Goal: Task Accomplishment & Management: Manage account settings

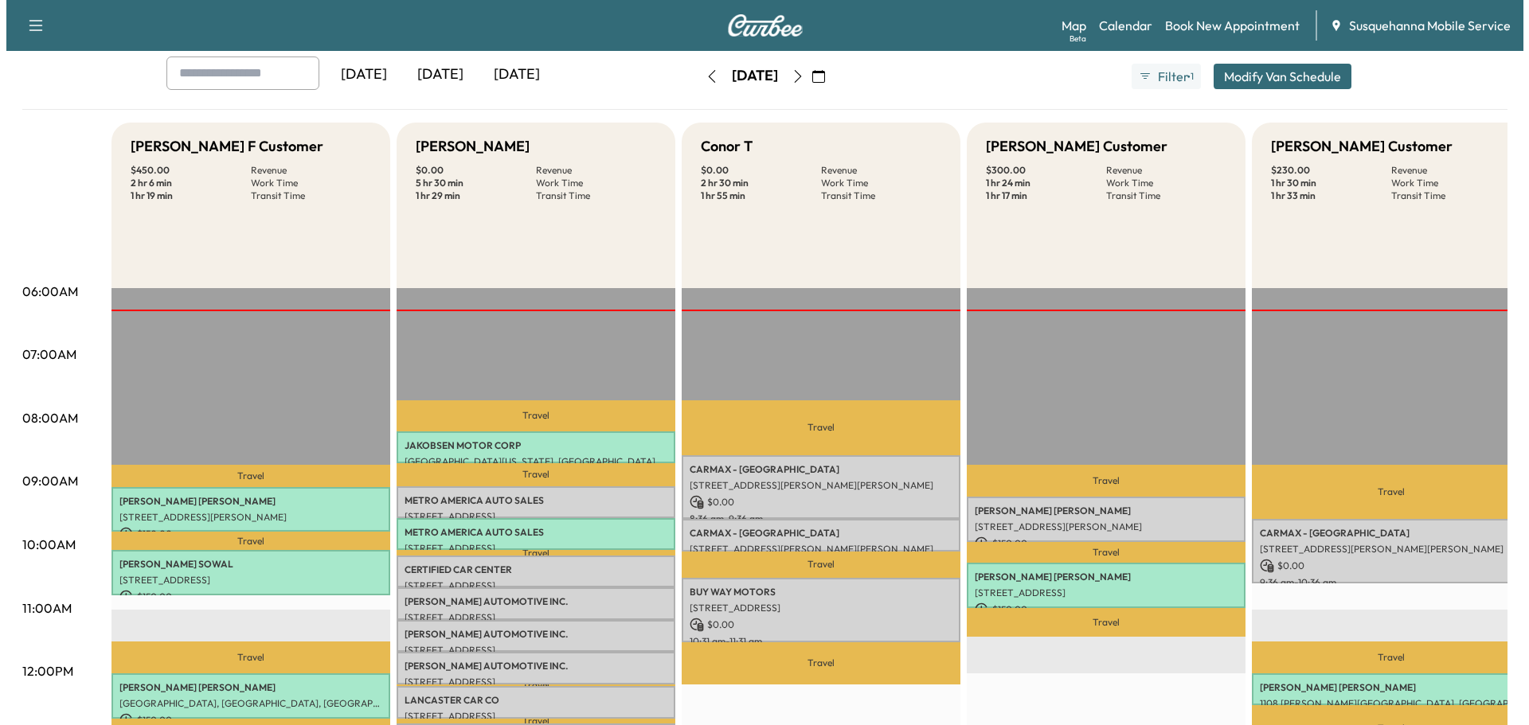
scroll to position [170, 0]
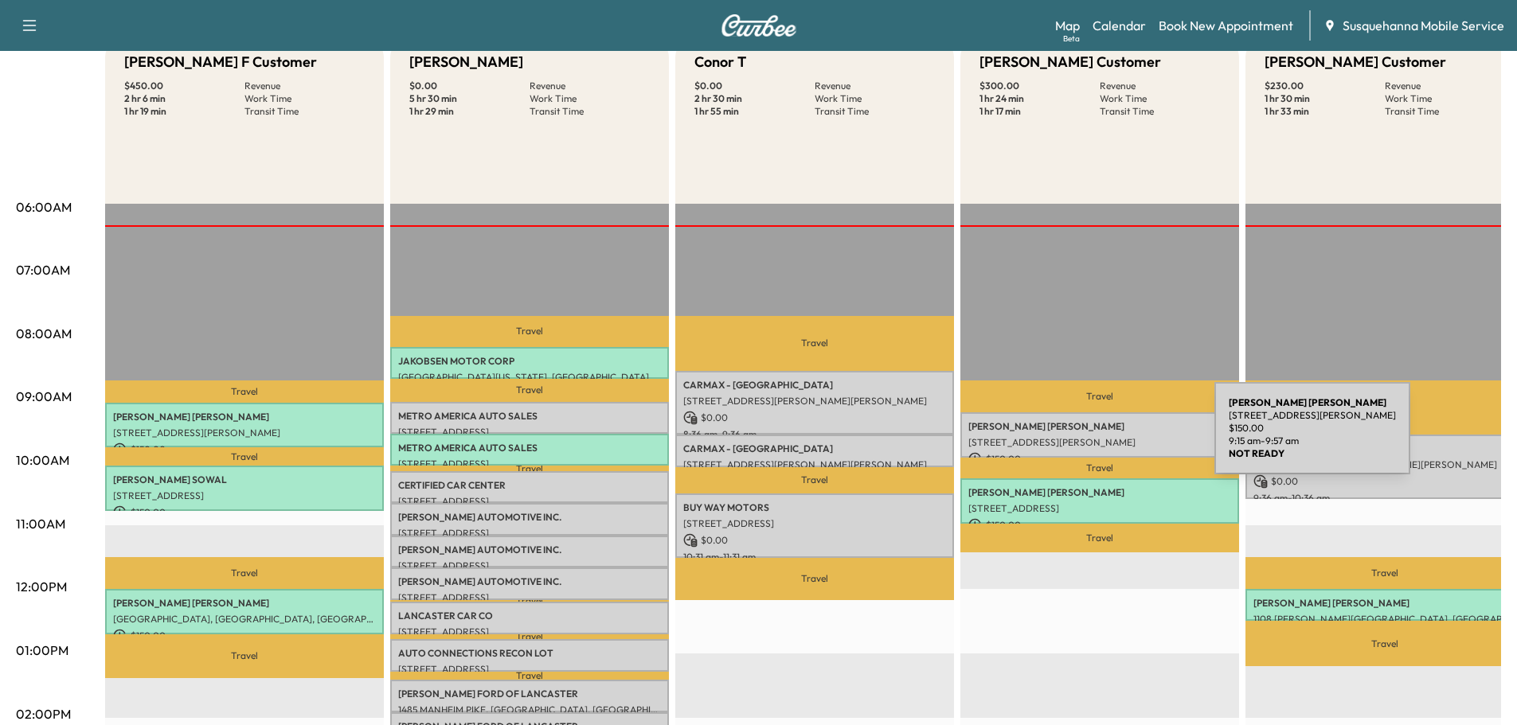
click at [1095, 438] on p "[STREET_ADDRESS][PERSON_NAME]" at bounding box center [1099, 442] width 263 height 13
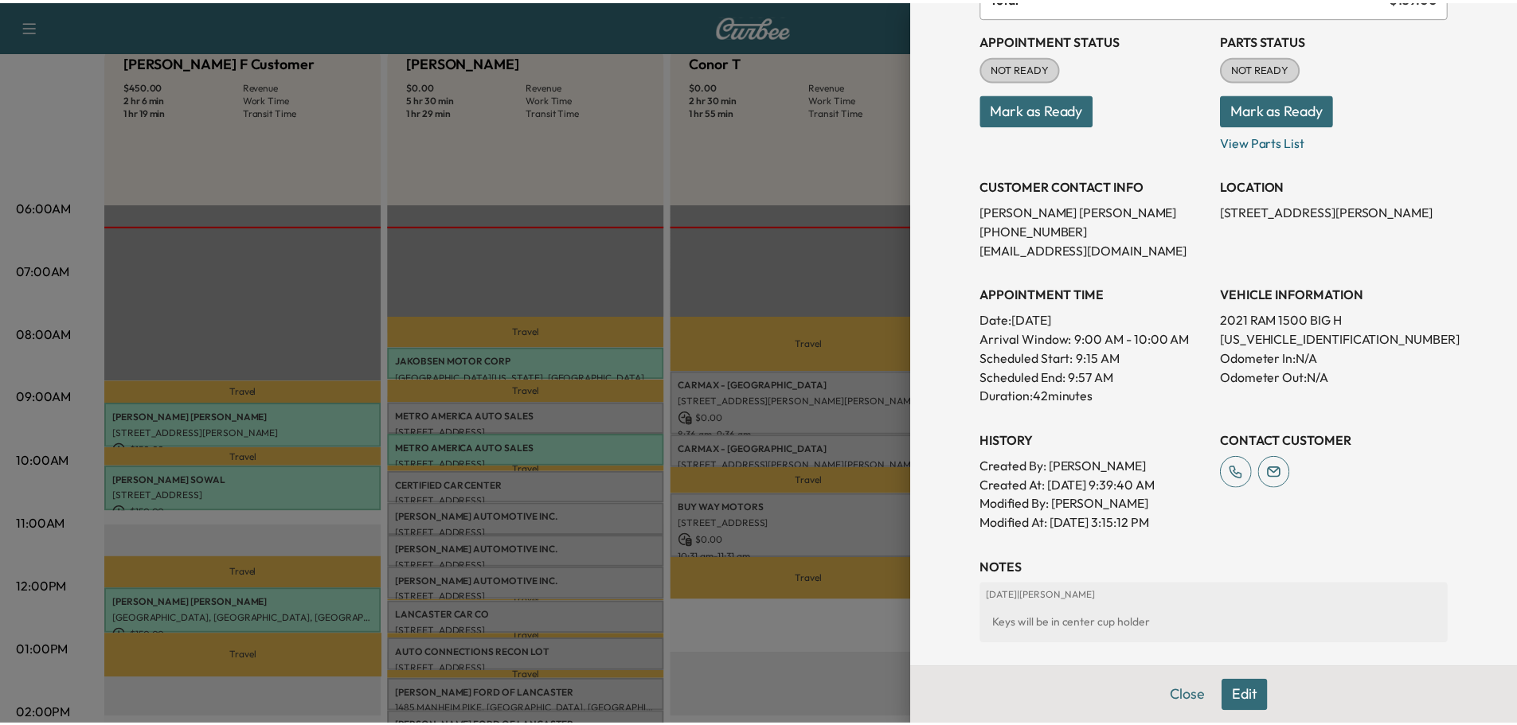
scroll to position [86, 0]
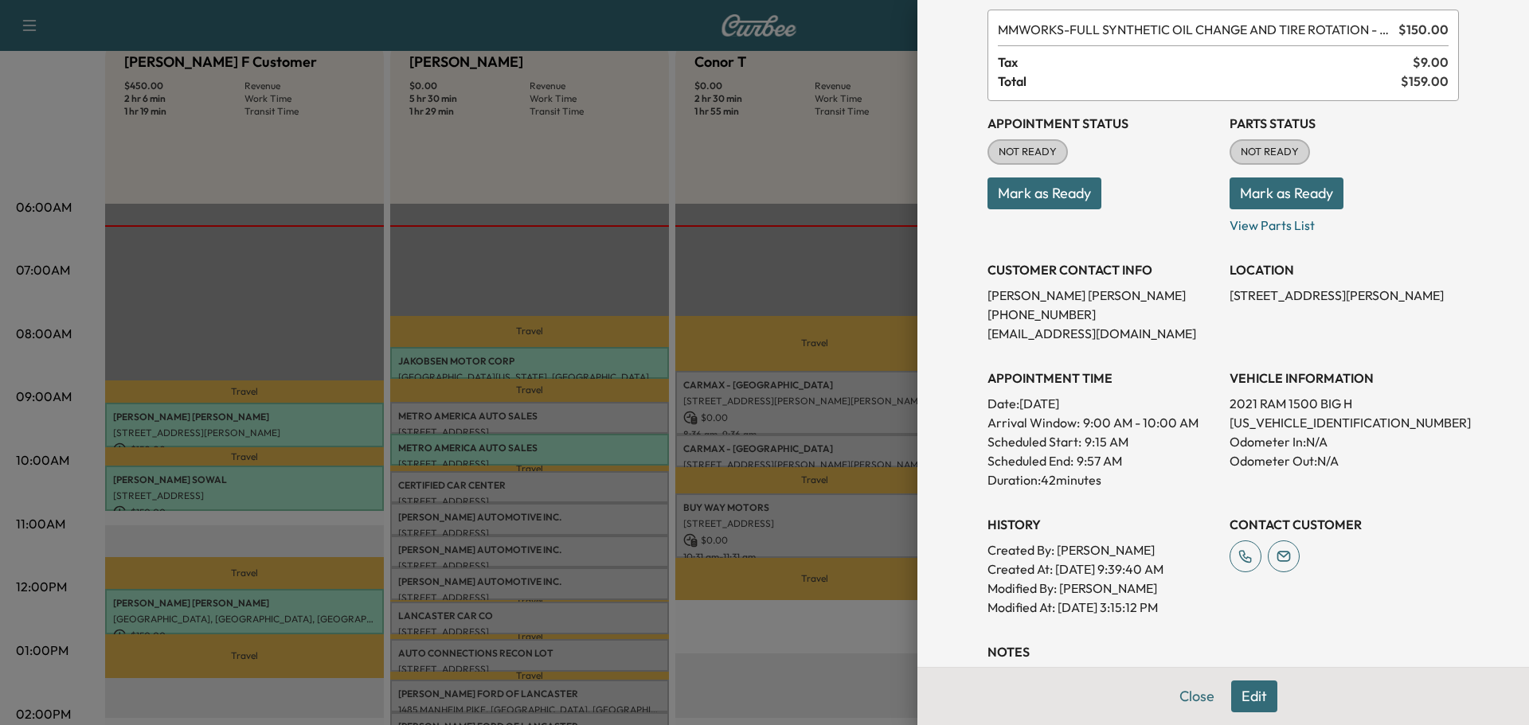
click at [816, 176] on div at bounding box center [764, 362] width 1529 height 725
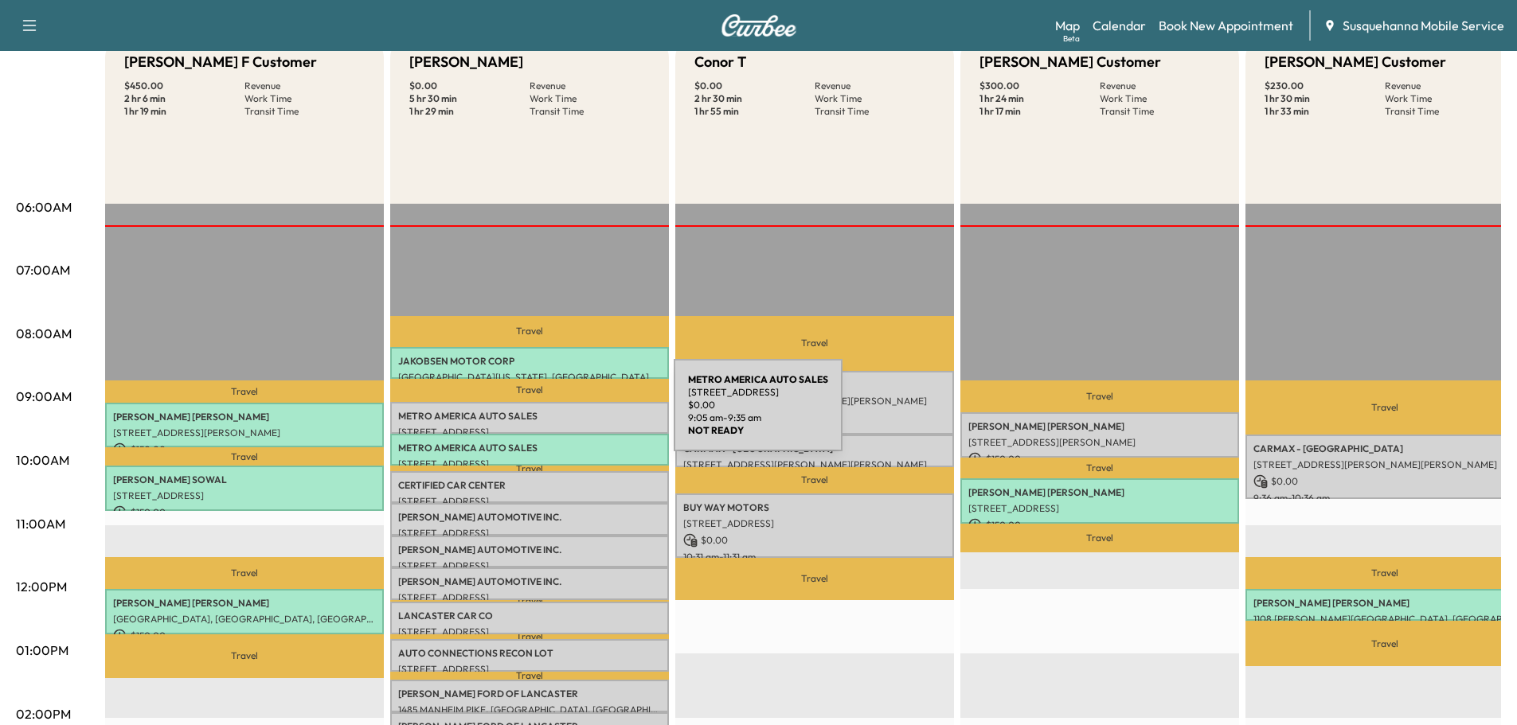
click at [554, 415] on p "METRO AMERICA AUTO SALES" at bounding box center [529, 416] width 263 height 13
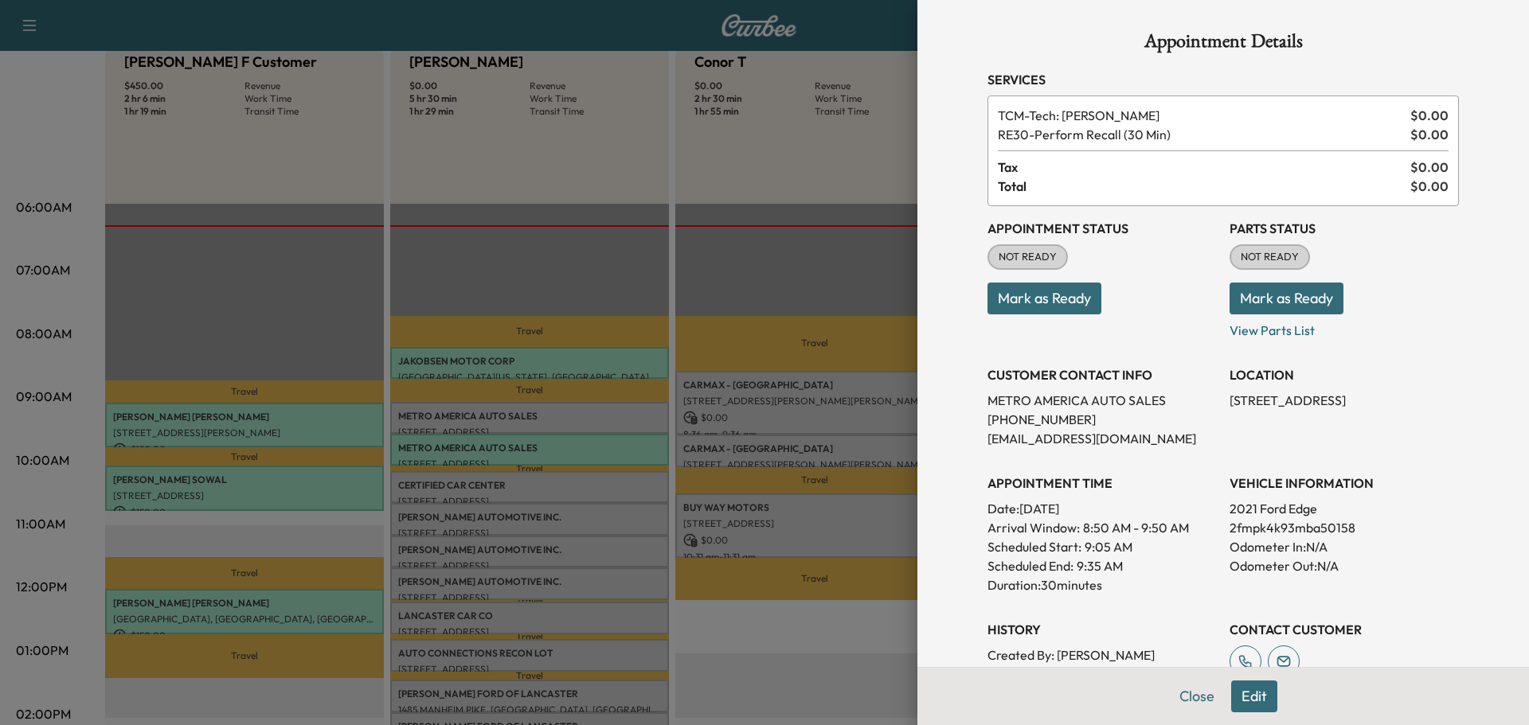
drag, startPoint x: 1311, startPoint y: 303, endPoint x: 1242, endPoint y: 312, distance: 69.9
click at [1258, 310] on button "Mark as Ready" at bounding box center [1286, 299] width 114 height 32
click at [1033, 314] on button "Mark as Ready" at bounding box center [1044, 299] width 114 height 32
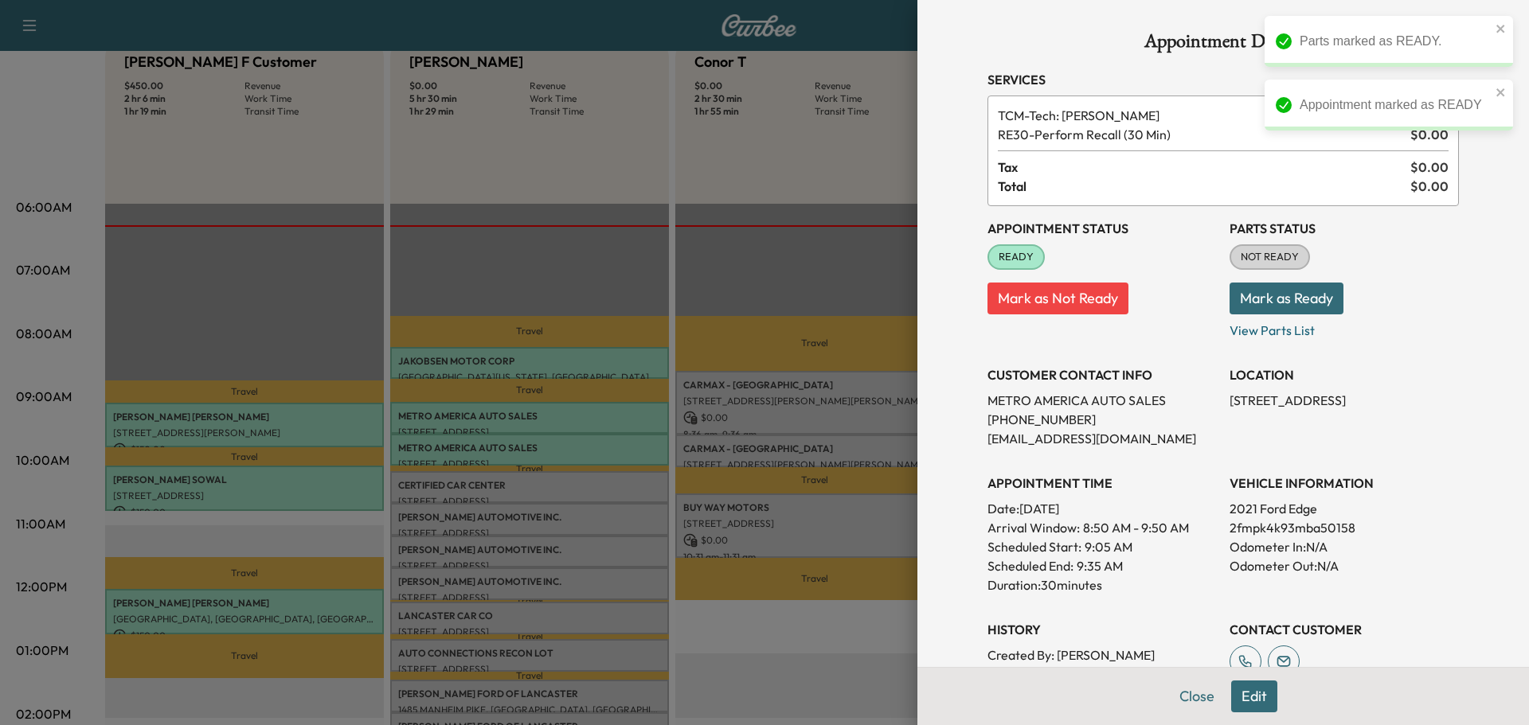
drag, startPoint x: 482, startPoint y: 478, endPoint x: 679, endPoint y: 402, distance: 211.7
click at [482, 478] on div at bounding box center [764, 362] width 1529 height 725
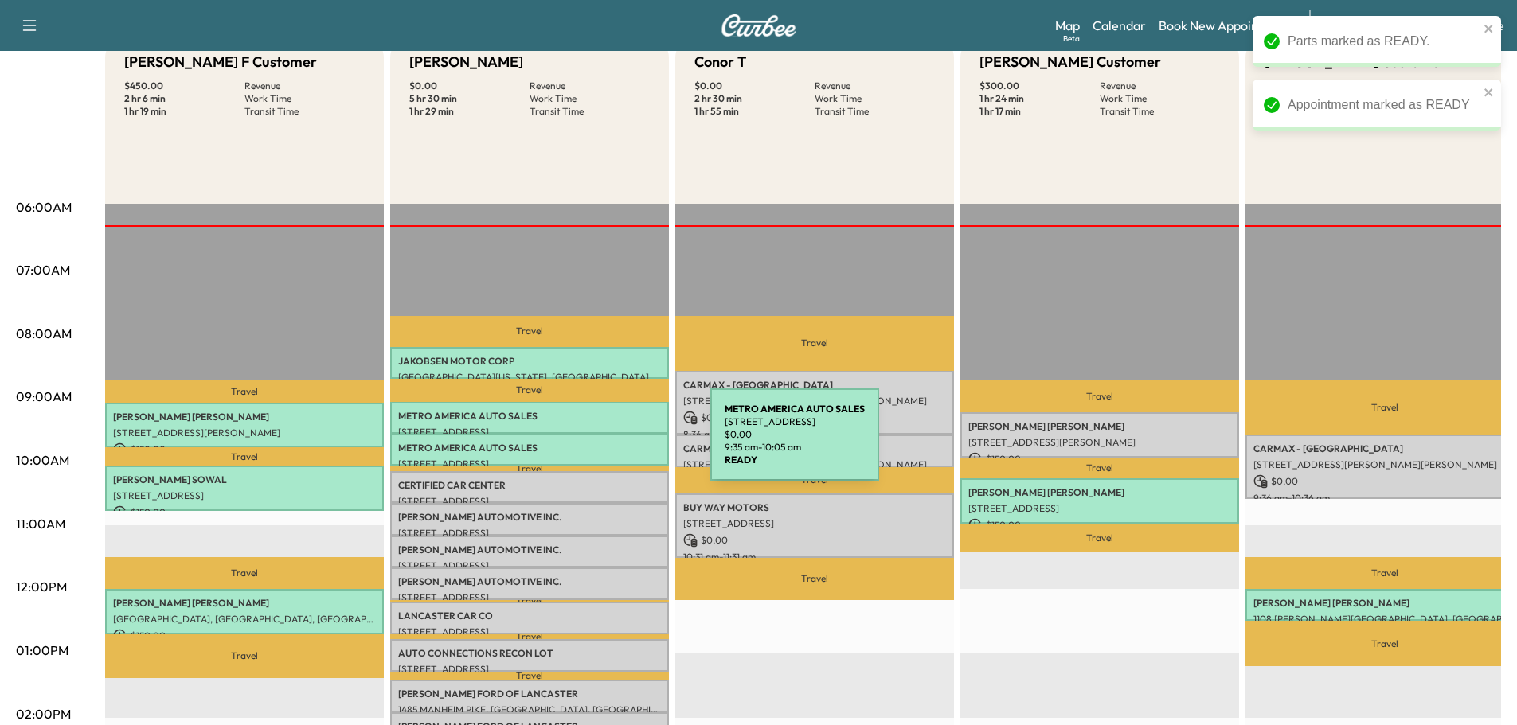
click at [591, 442] on p "METRO AMERICA AUTO SALES" at bounding box center [529, 448] width 263 height 13
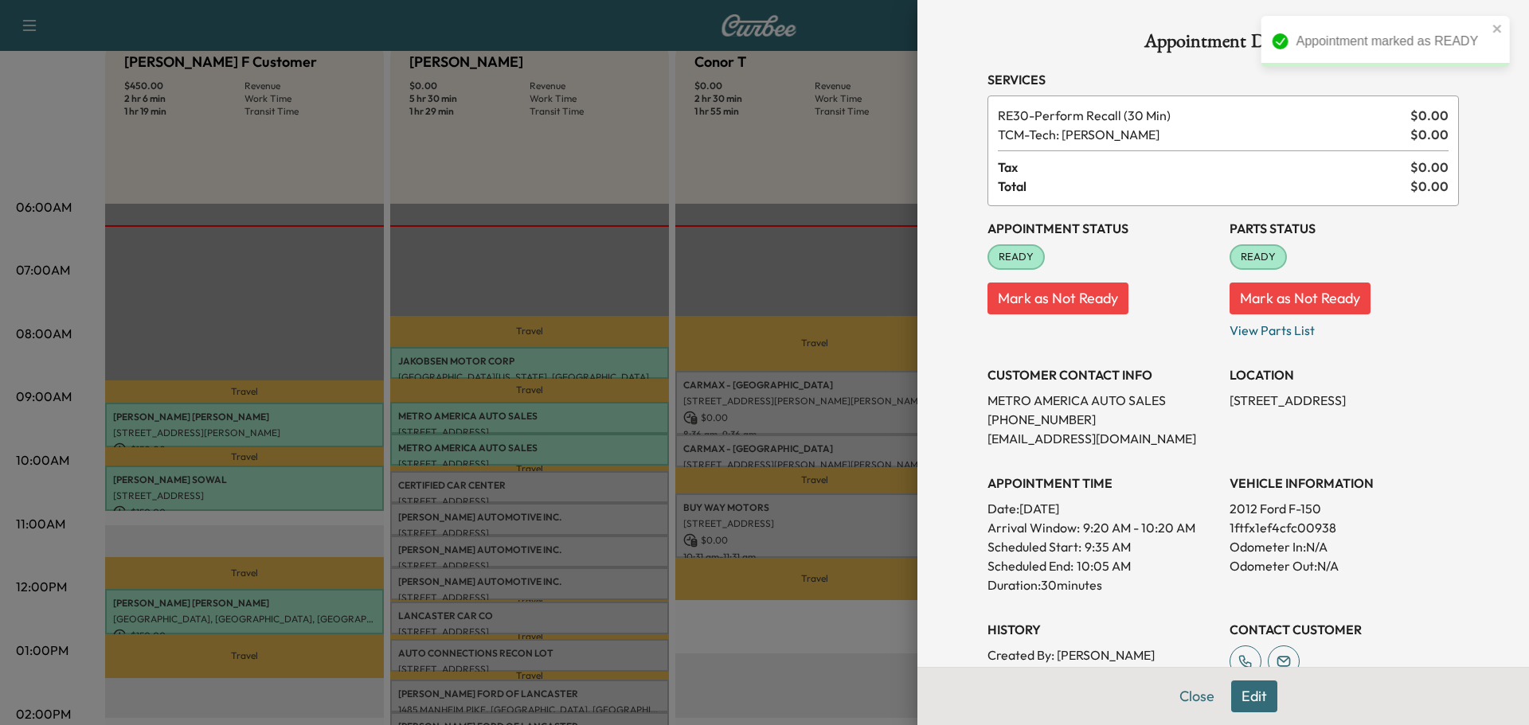
click at [587, 494] on div at bounding box center [764, 362] width 1529 height 725
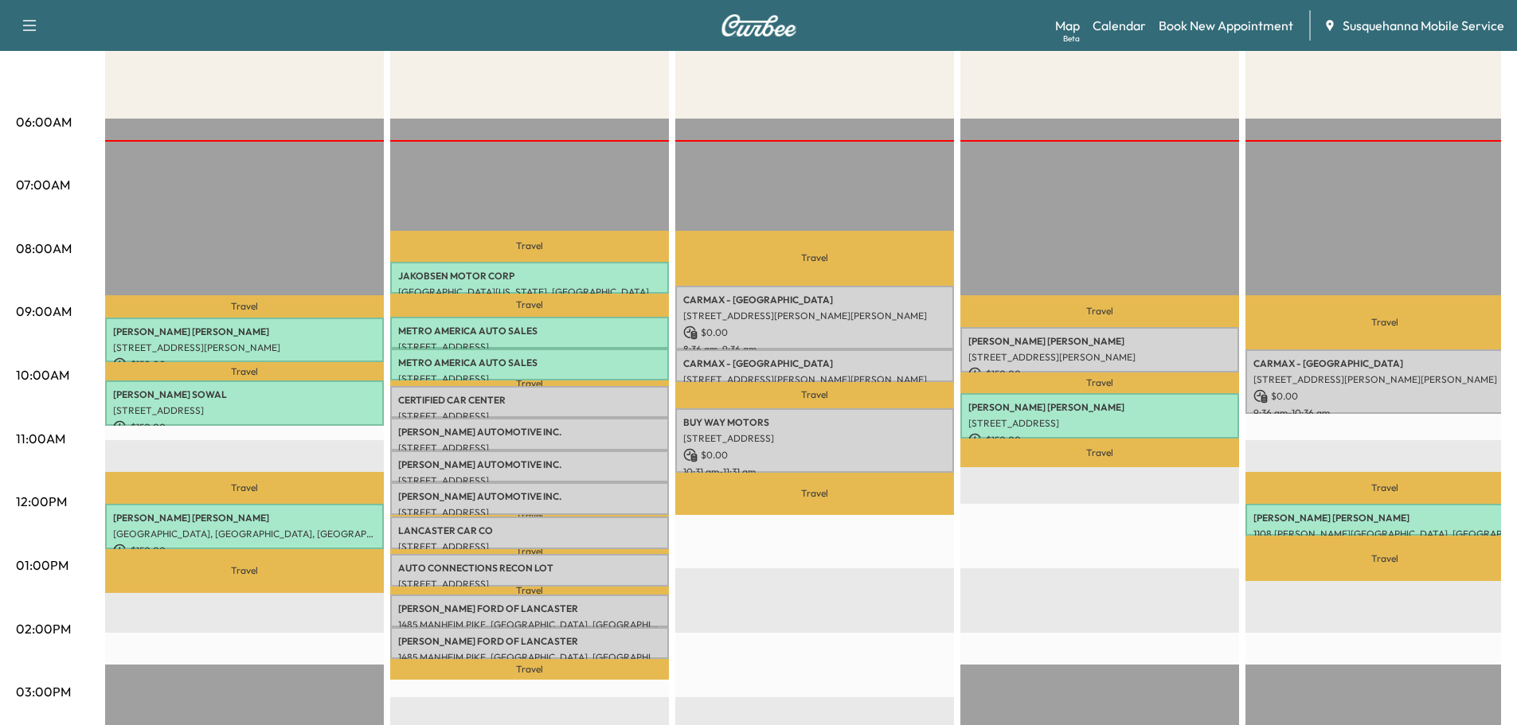
scroll to position [340, 0]
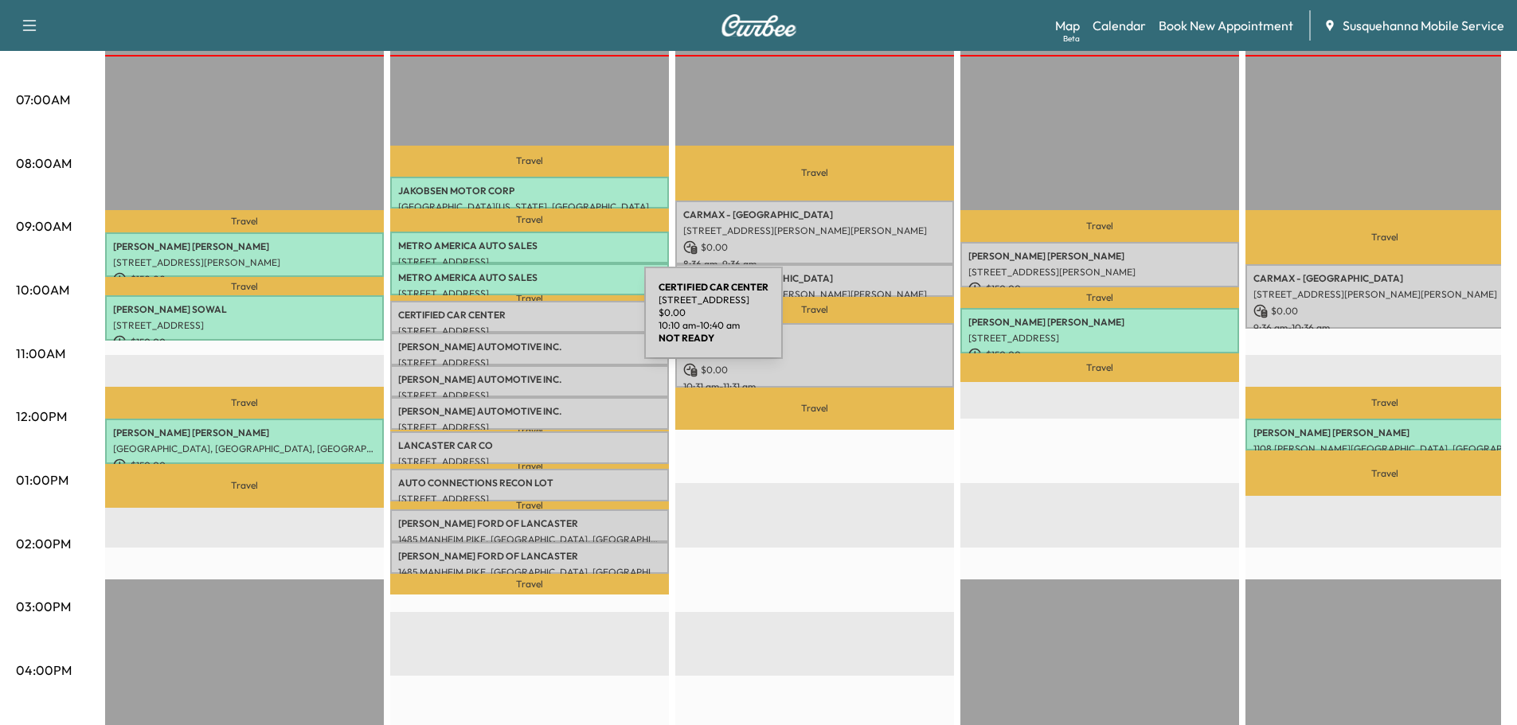
click at [527, 317] on p "CERTIFIED CAR CENTER" at bounding box center [529, 315] width 263 height 13
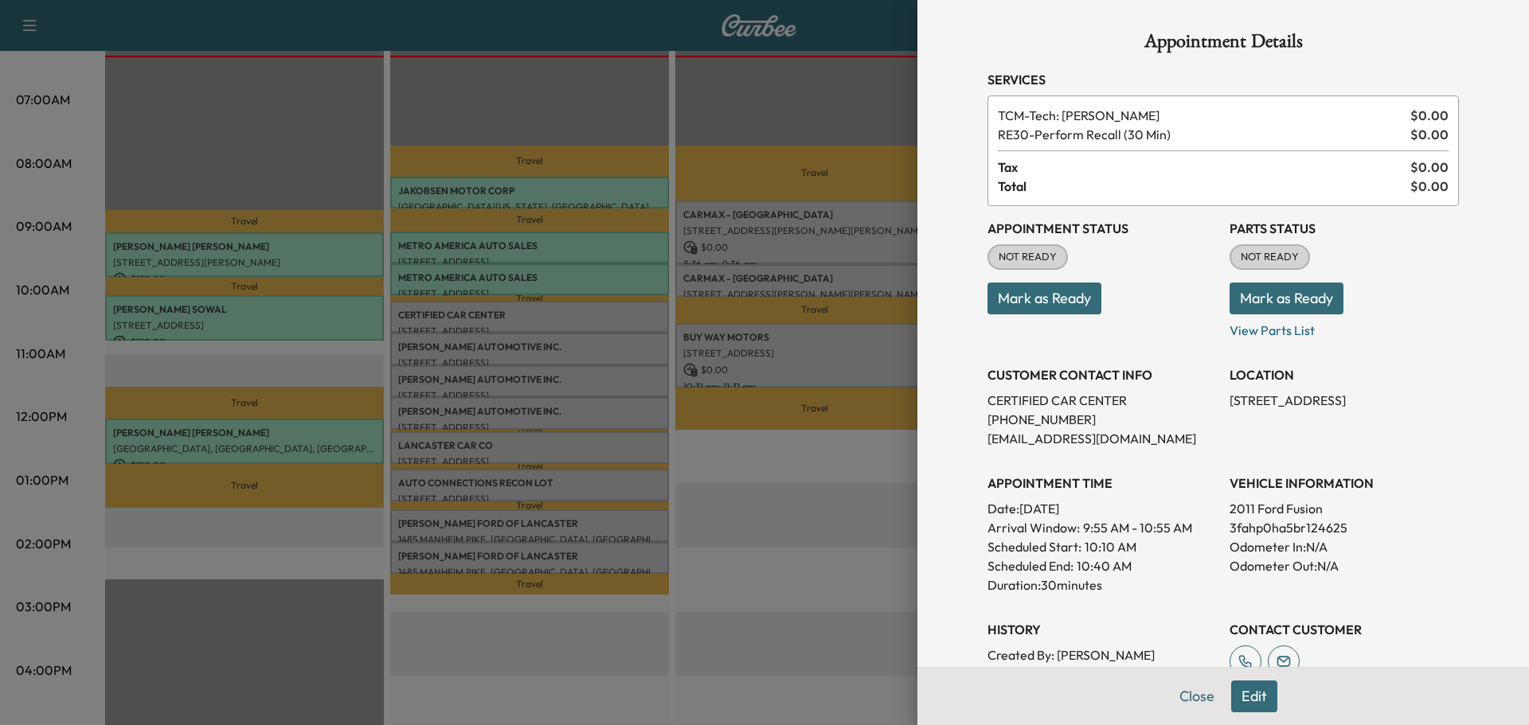
click at [1279, 303] on button "Mark as Ready" at bounding box center [1286, 299] width 114 height 32
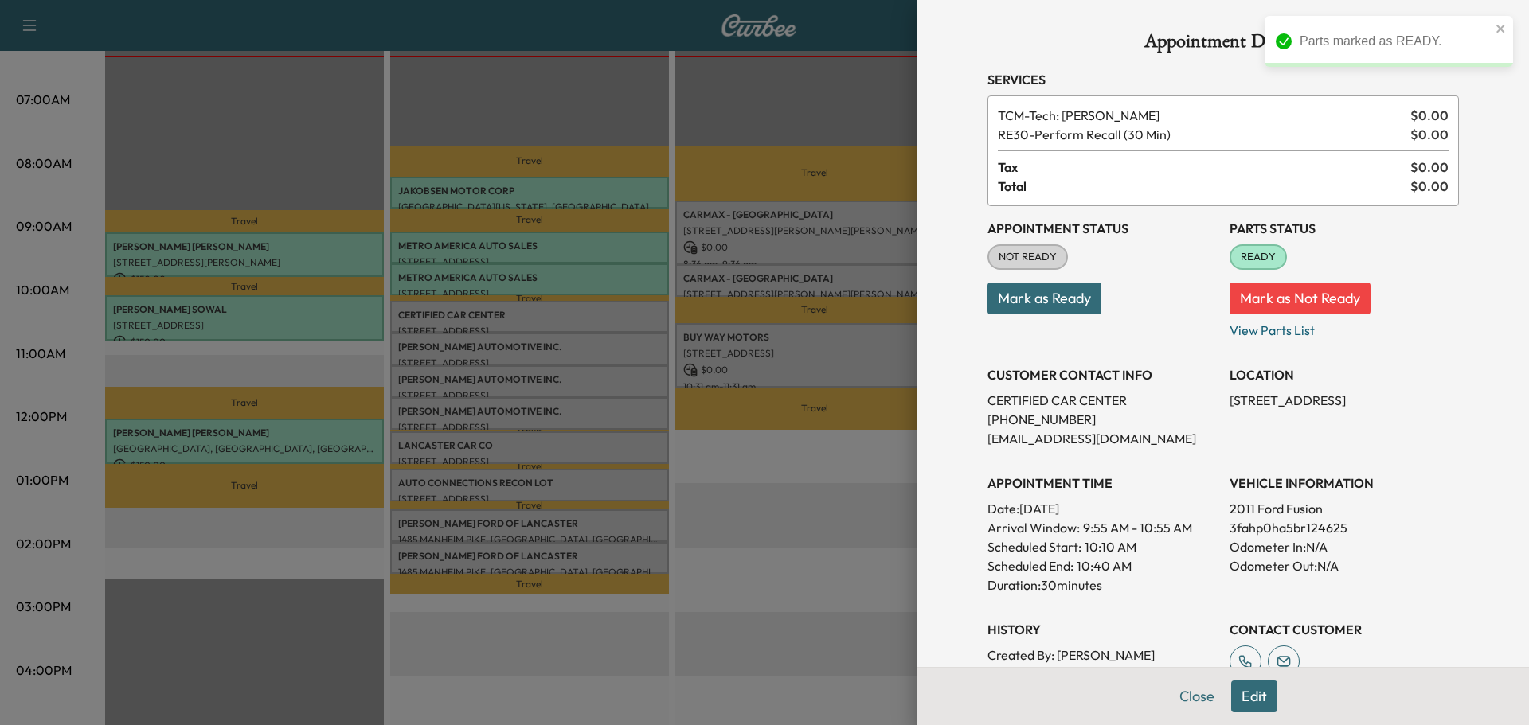
click at [1033, 305] on button "Mark as Ready" at bounding box center [1044, 299] width 114 height 32
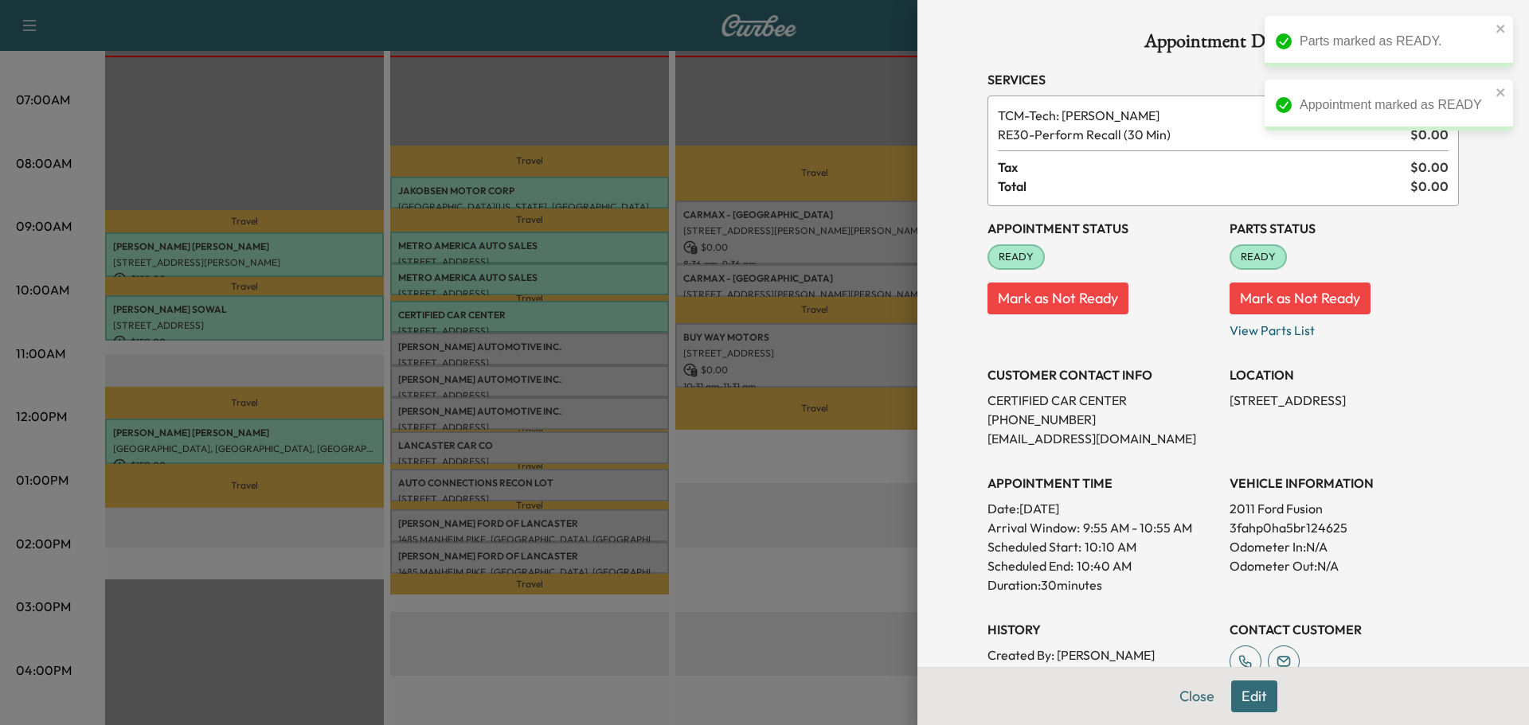
click at [581, 343] on div at bounding box center [764, 362] width 1529 height 725
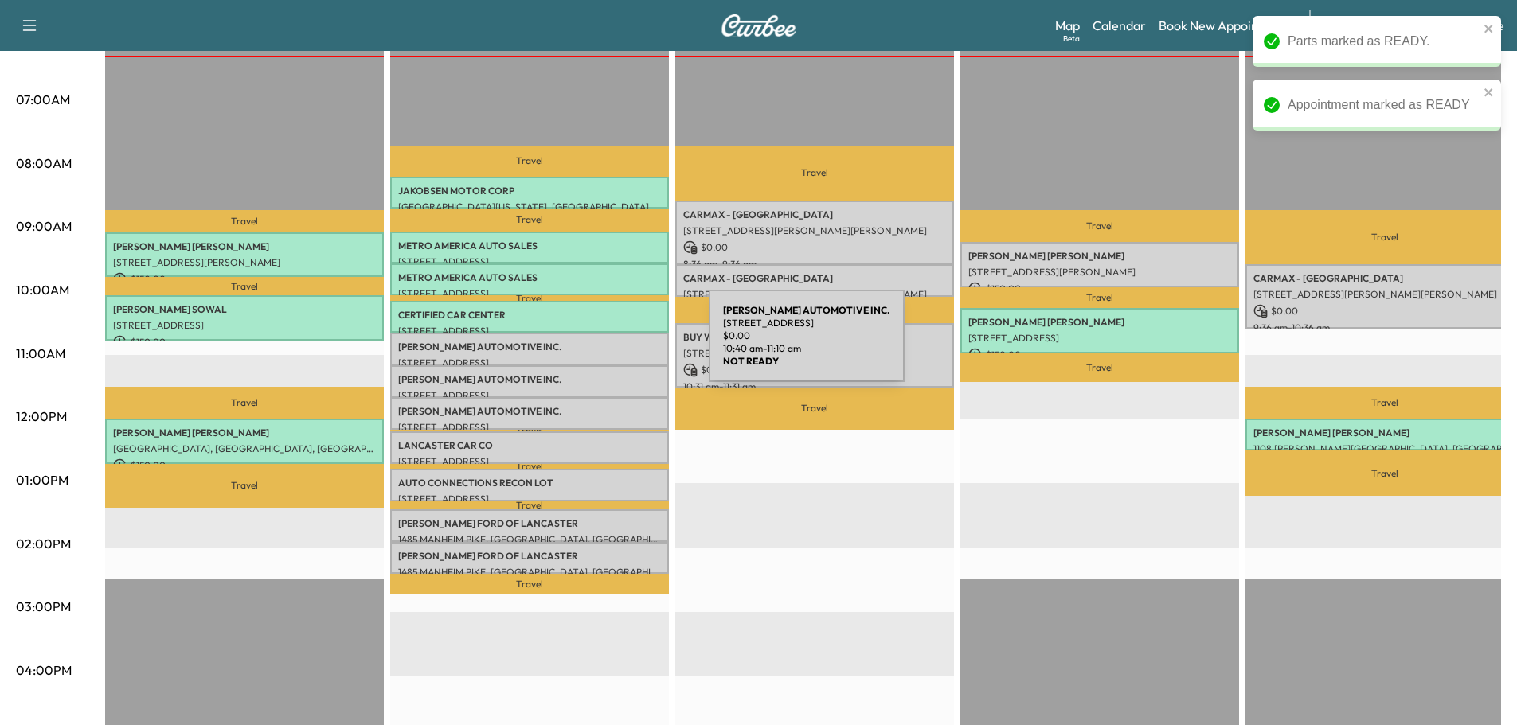
click at [589, 346] on p "MORGAN AUTOMOTIVE INC." at bounding box center [529, 347] width 263 height 13
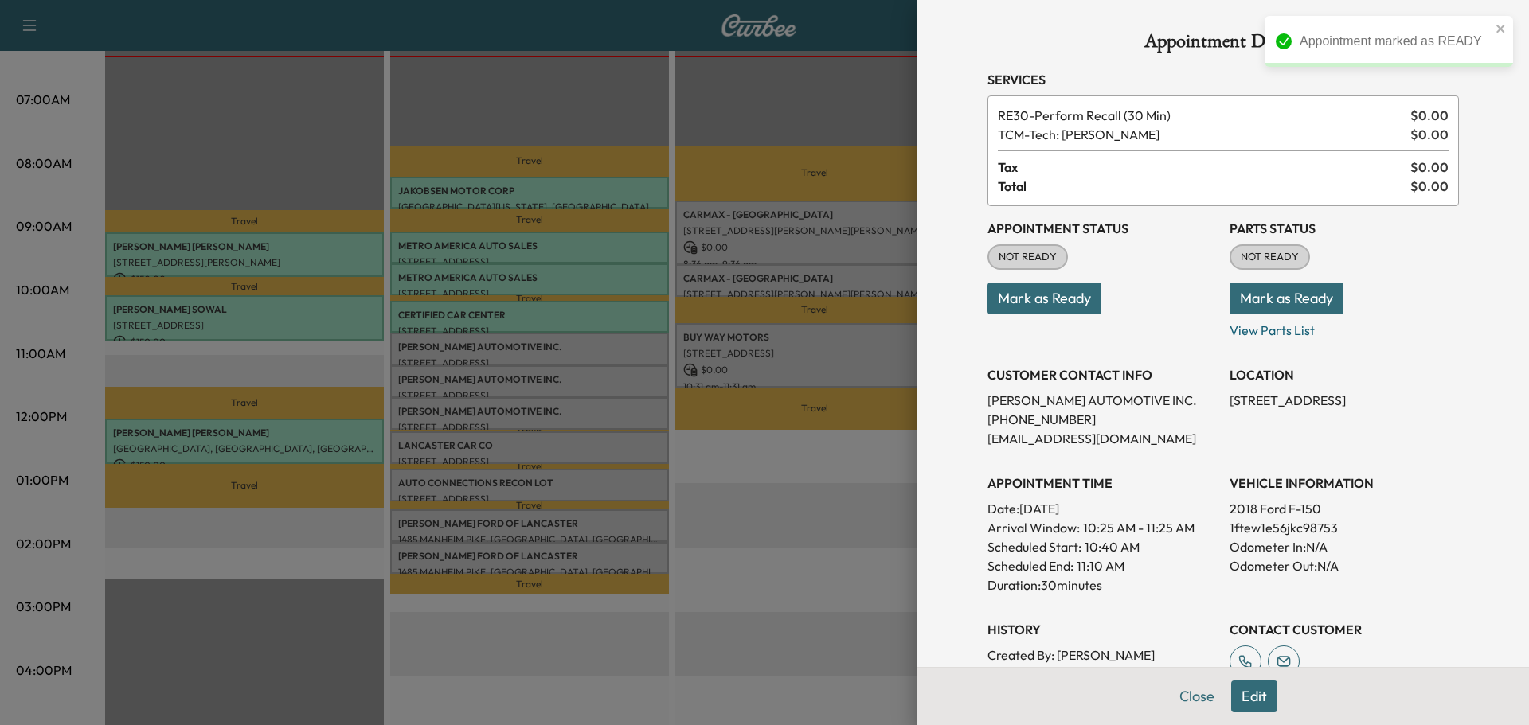
click at [1287, 312] on button "Mark as Ready" at bounding box center [1286, 299] width 114 height 32
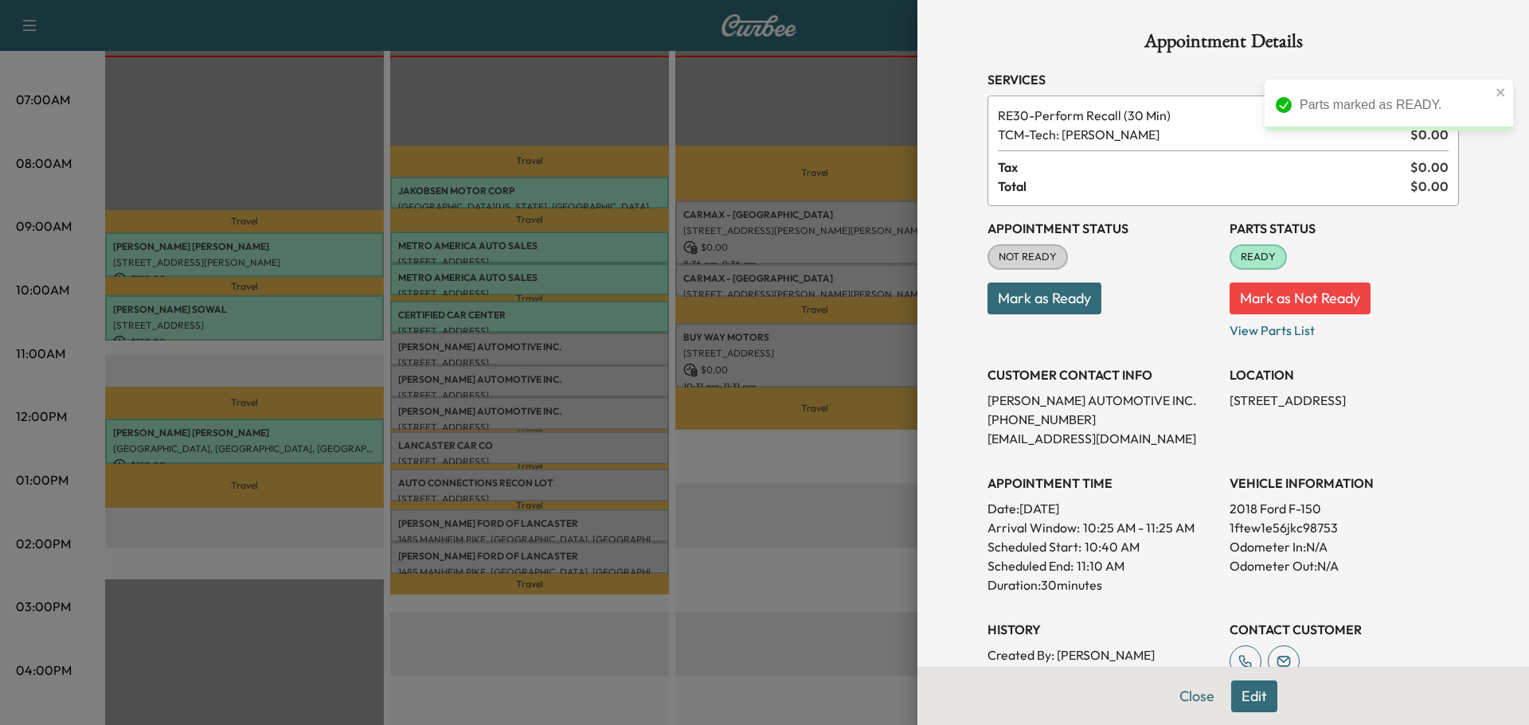
click at [1045, 306] on button "Mark as Ready" at bounding box center [1044, 299] width 114 height 32
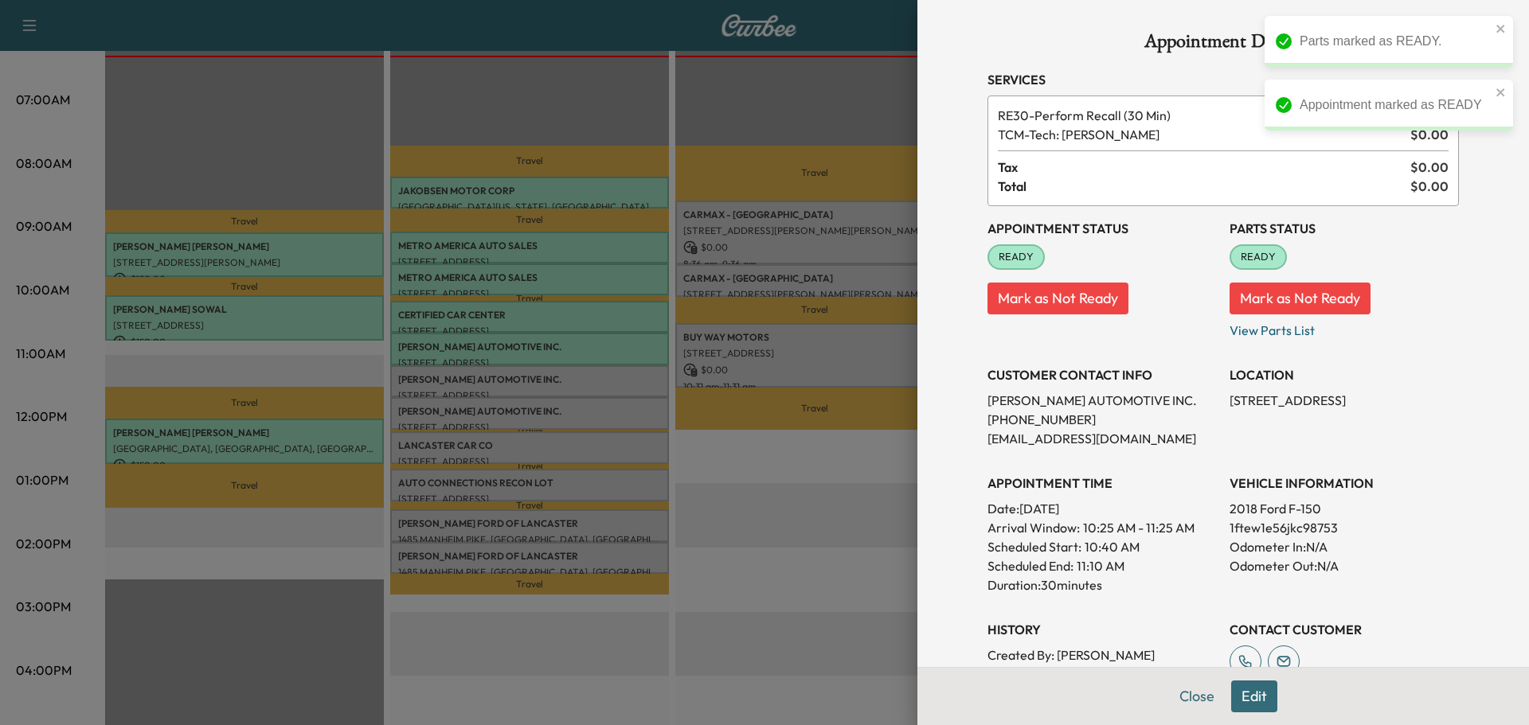
click at [617, 379] on div at bounding box center [764, 362] width 1529 height 725
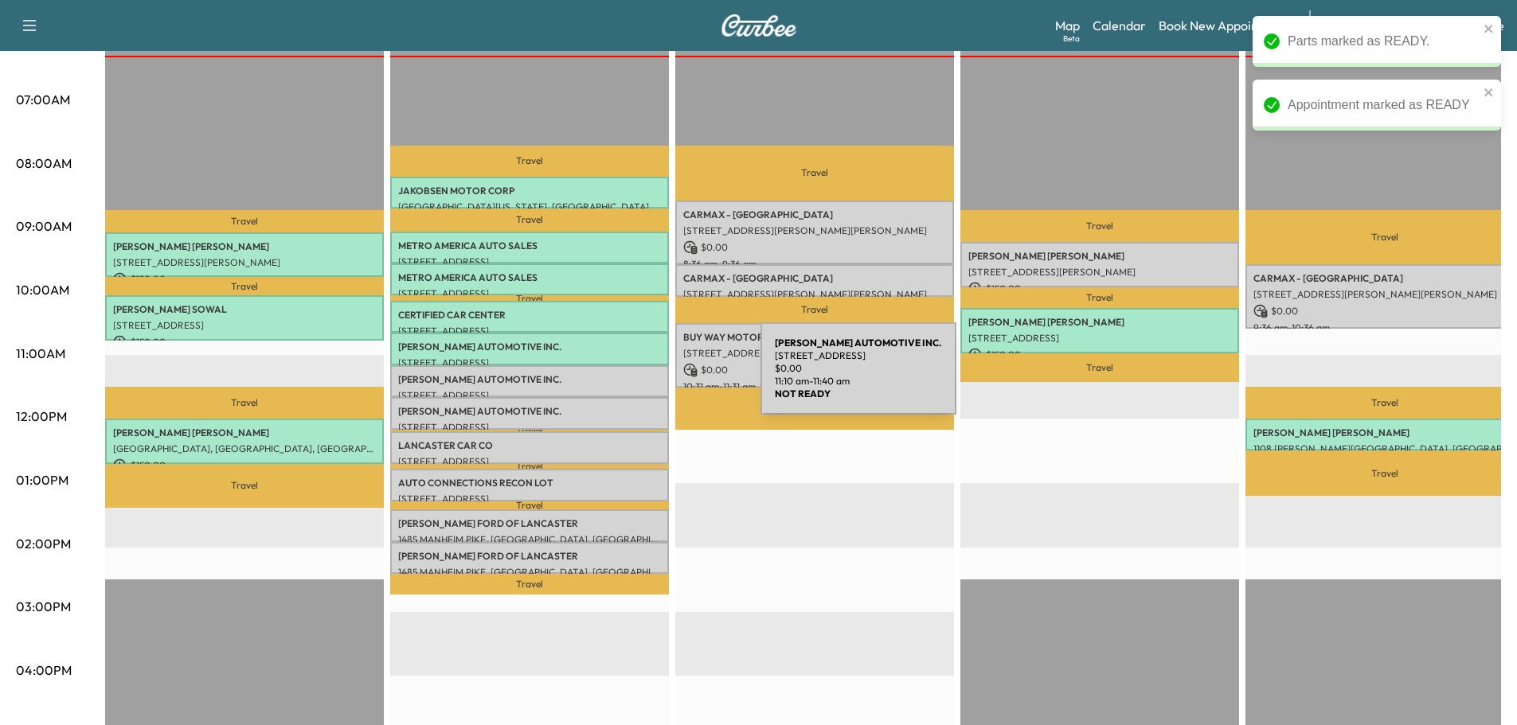
click at [636, 380] on p "MORGAN AUTOMOTIVE INC." at bounding box center [529, 379] width 263 height 13
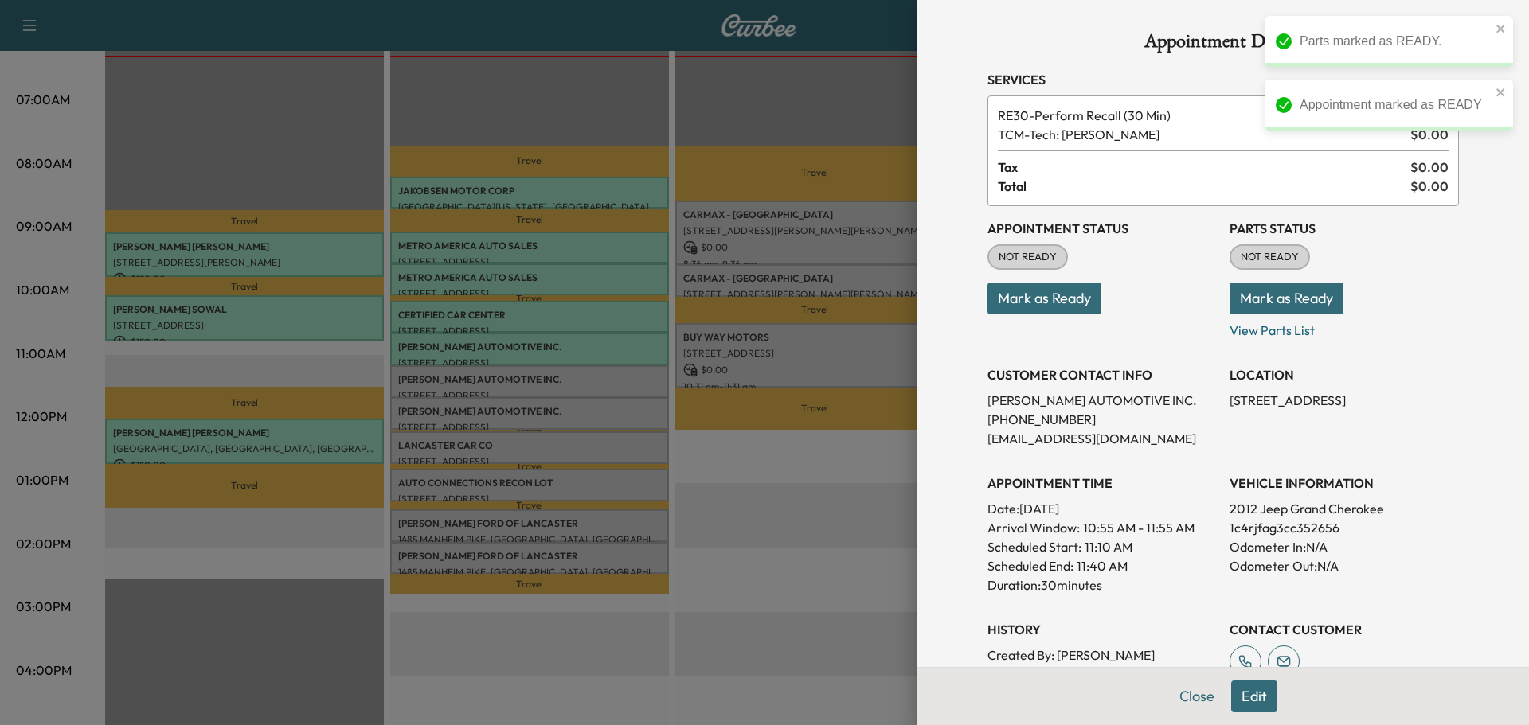
click at [1246, 304] on button "Mark as Ready" at bounding box center [1286, 299] width 114 height 32
click at [1081, 292] on button "Mark as Ready" at bounding box center [1044, 299] width 114 height 32
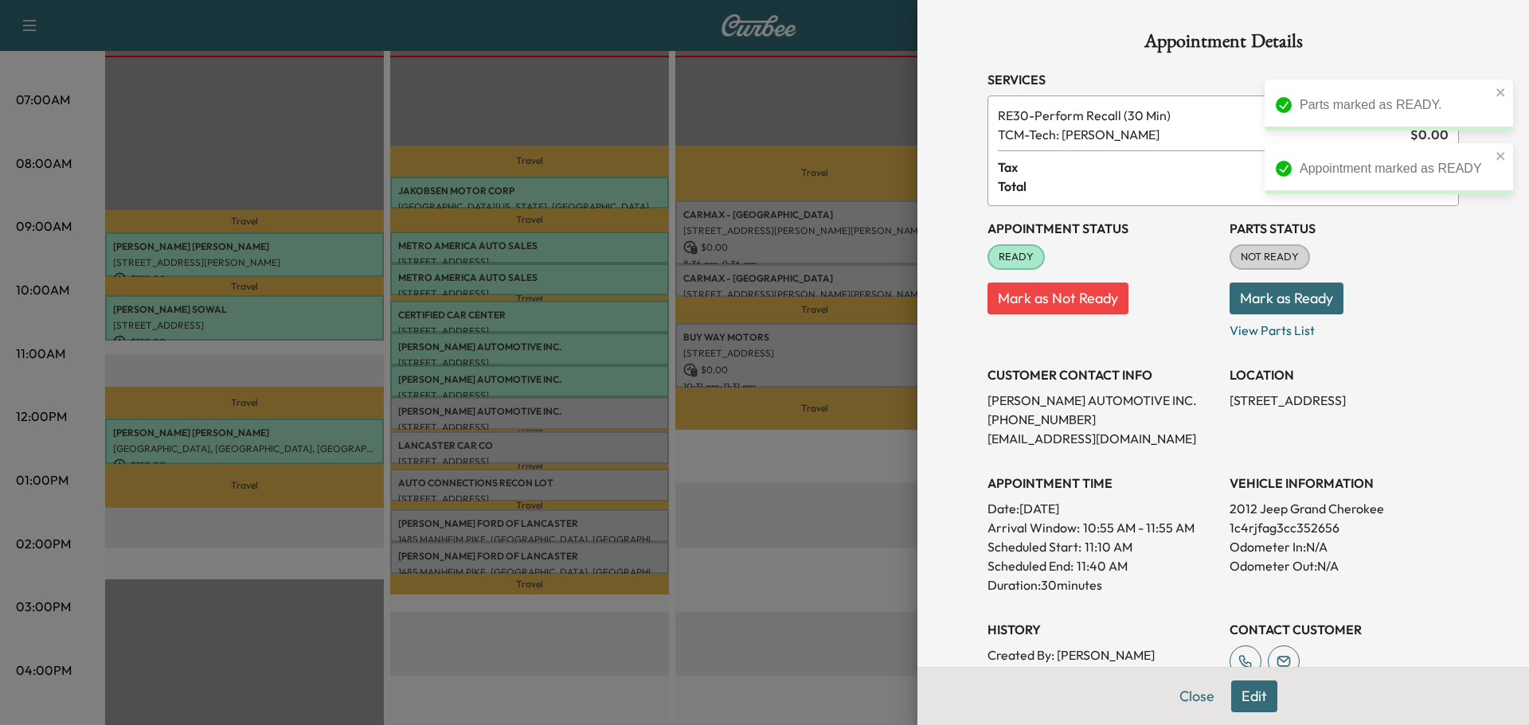
click at [616, 410] on div at bounding box center [764, 362] width 1529 height 725
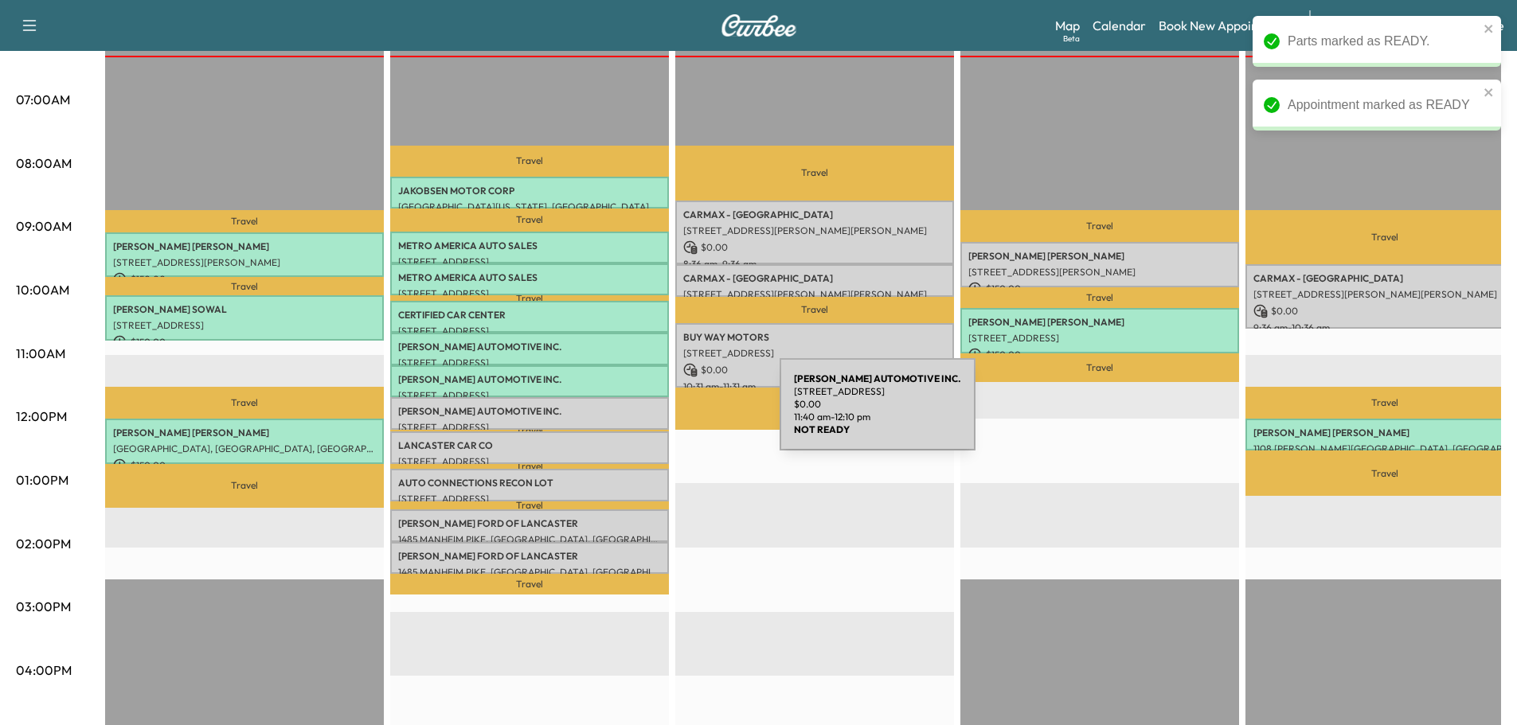
click at [612, 414] on div "MORGAN AUTOMOTIVE INC. 850 LANCASTER RD., MANHEIM, PA, USA $ 0.00 11:40 am - 12…" at bounding box center [529, 413] width 279 height 32
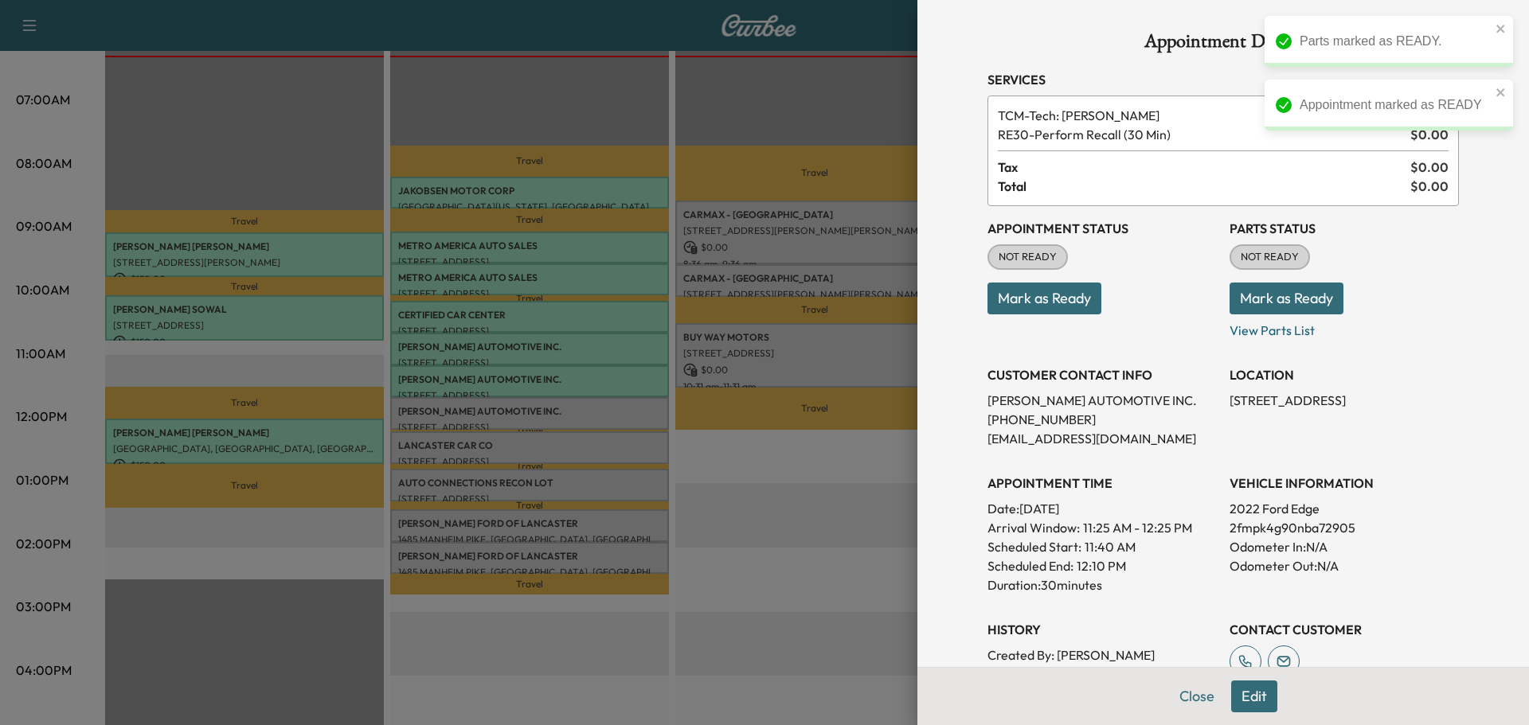
drag, startPoint x: 1242, startPoint y: 306, endPoint x: 1134, endPoint y: 312, distance: 108.5
click at [1240, 307] on button "Mark as Ready" at bounding box center [1286, 299] width 114 height 32
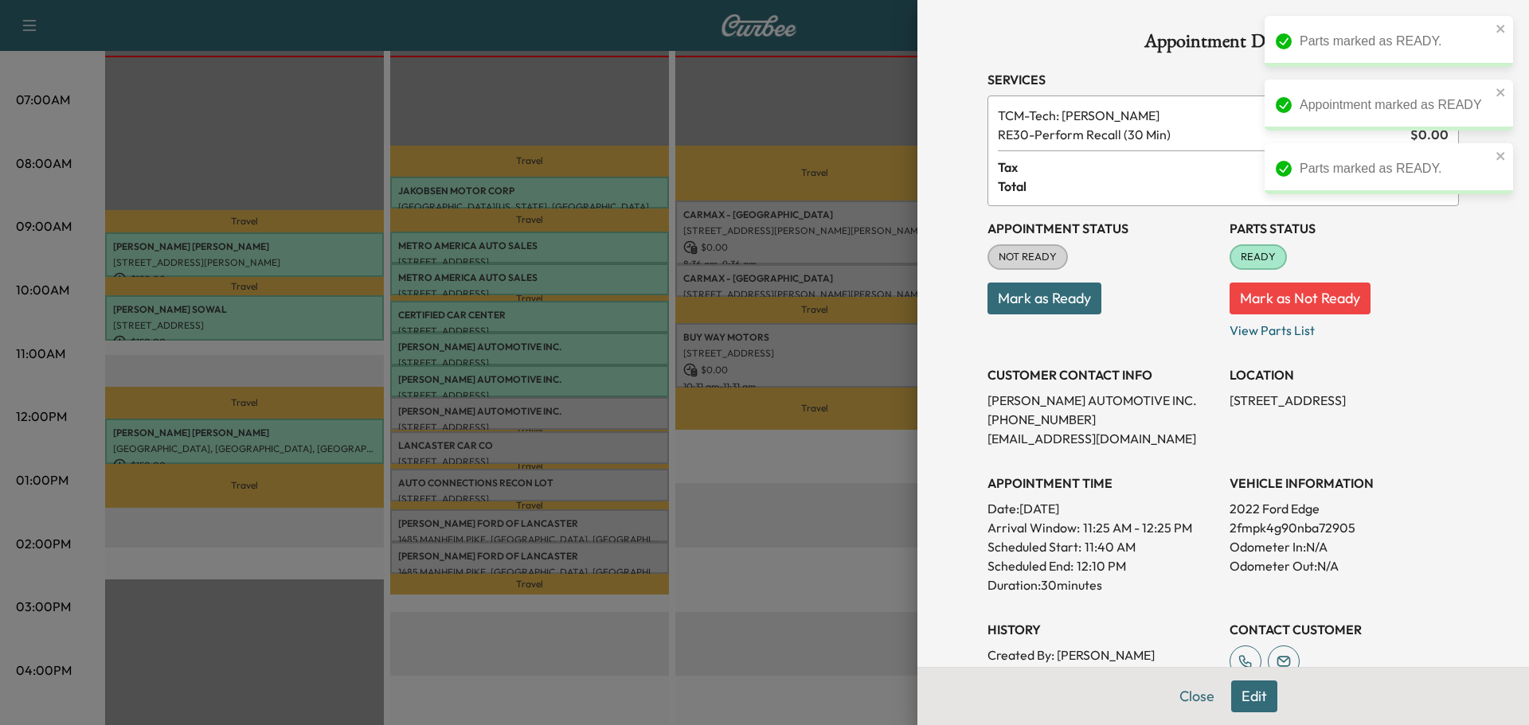
click at [1010, 307] on button "Mark as Ready" at bounding box center [1044, 299] width 114 height 32
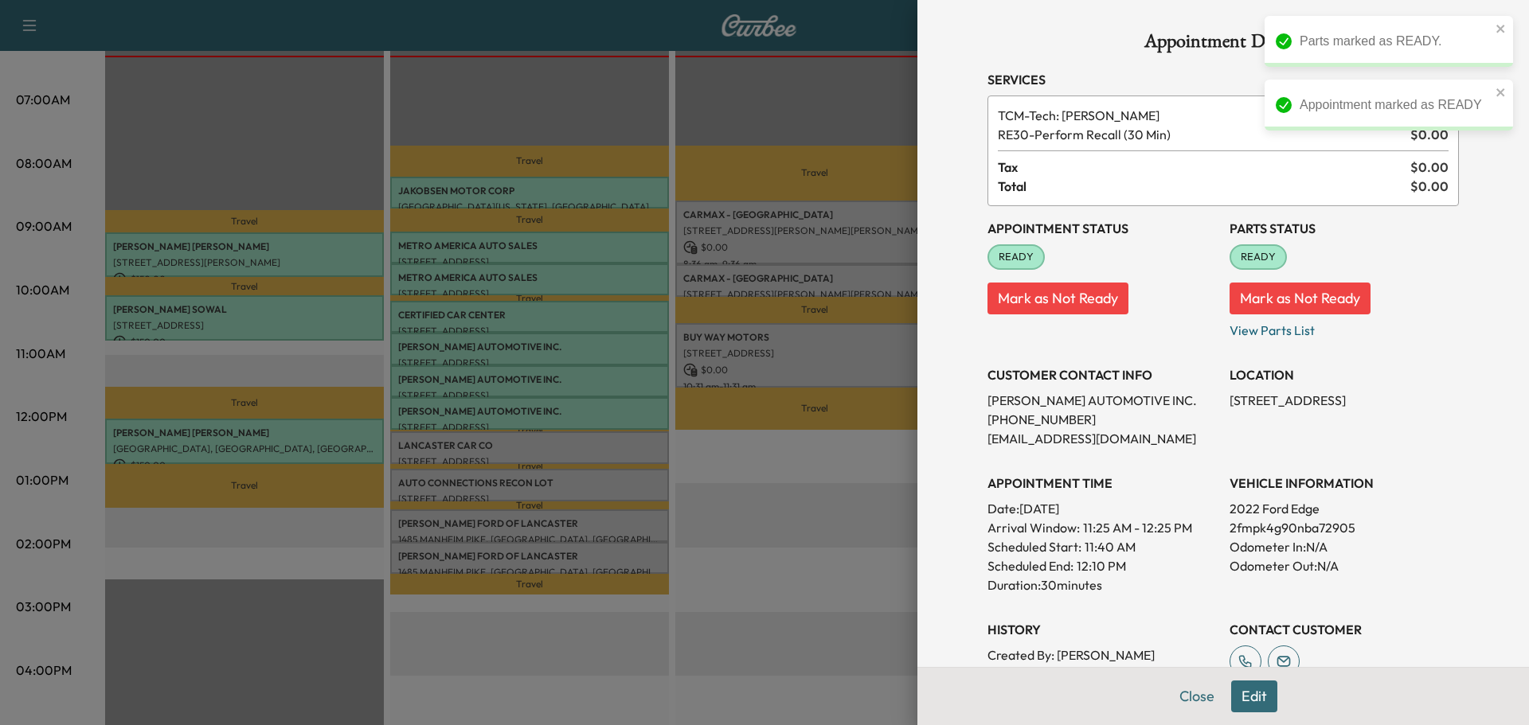
click at [617, 446] on div at bounding box center [764, 362] width 1529 height 725
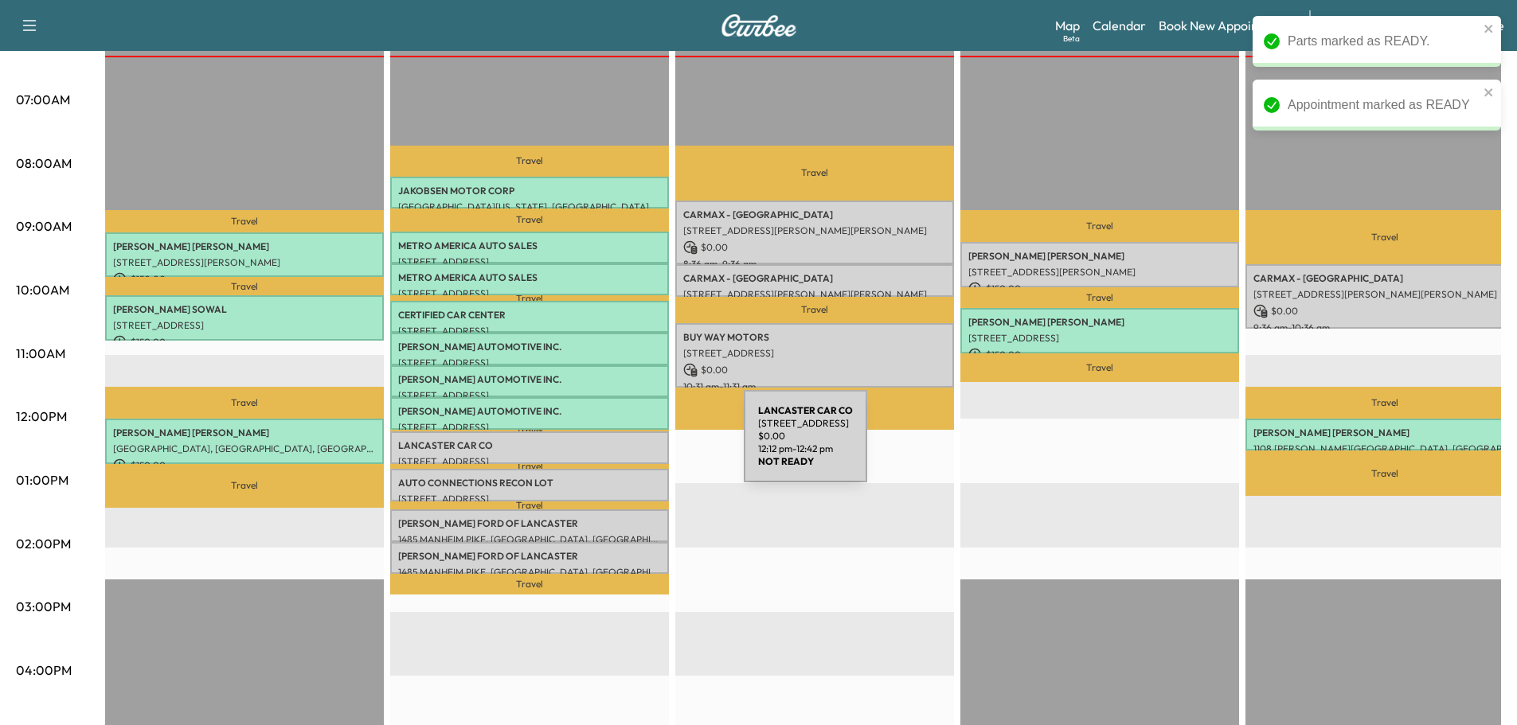
click at [624, 446] on p "LANCASTER CAR CO" at bounding box center [529, 445] width 263 height 13
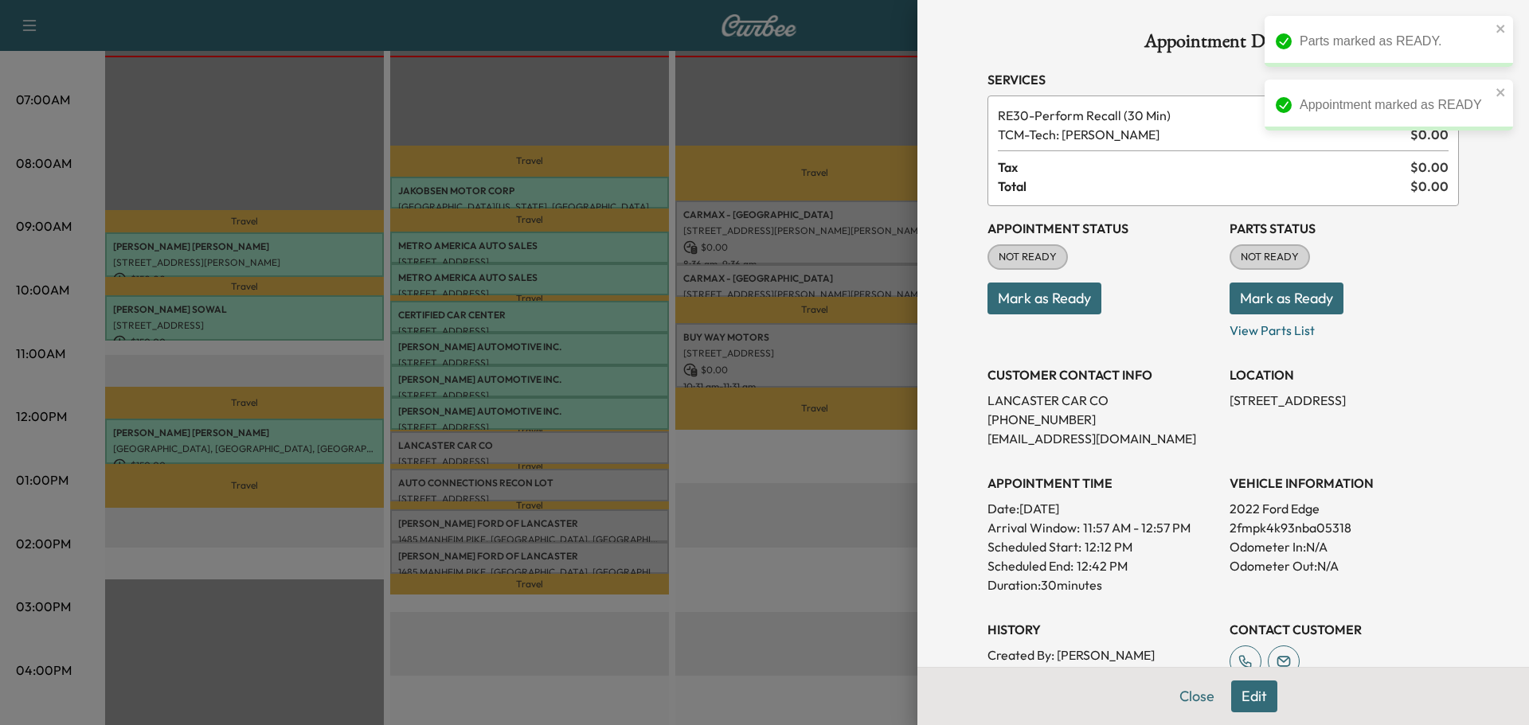
click at [1254, 303] on button "Mark as Ready" at bounding box center [1286, 299] width 114 height 32
click at [1029, 303] on button "Mark as Ready" at bounding box center [1044, 299] width 114 height 32
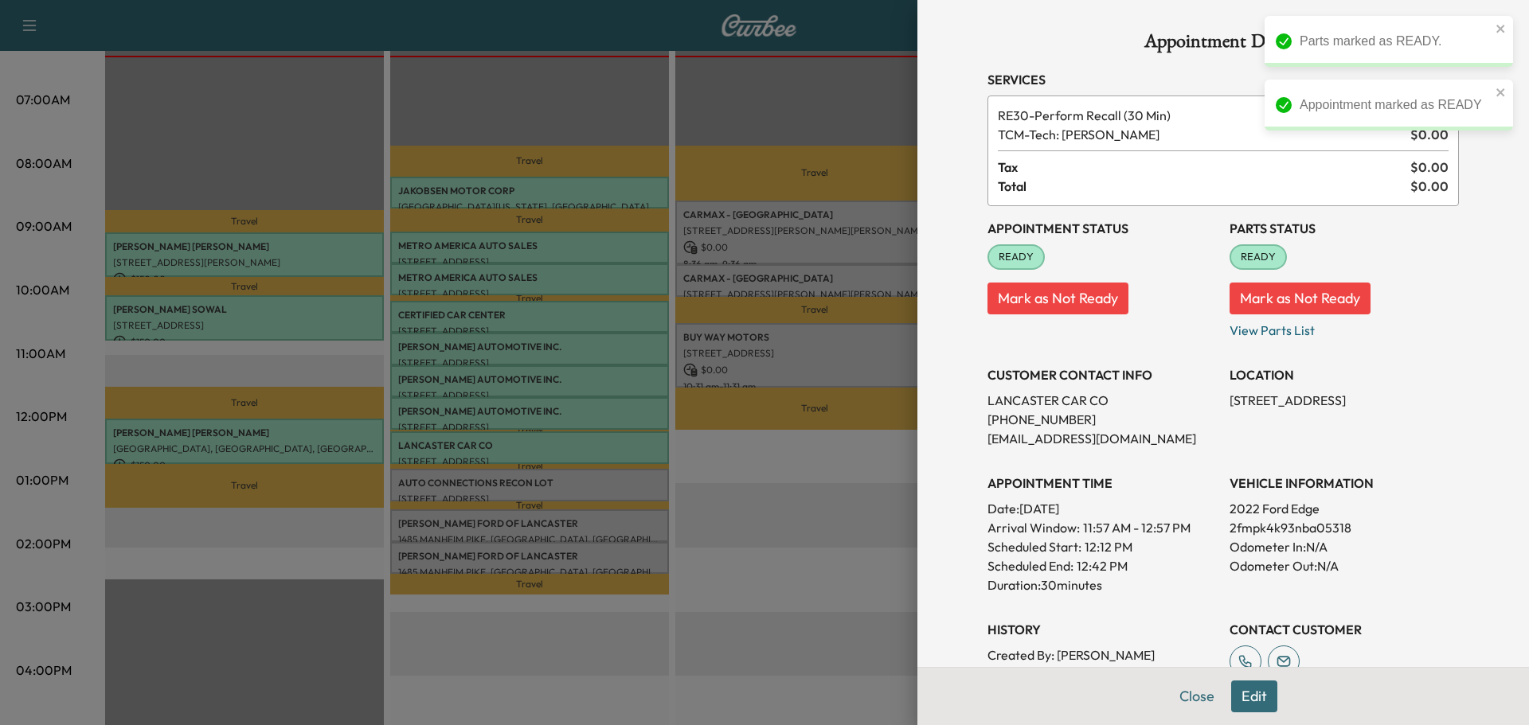
click at [643, 484] on div at bounding box center [764, 362] width 1529 height 725
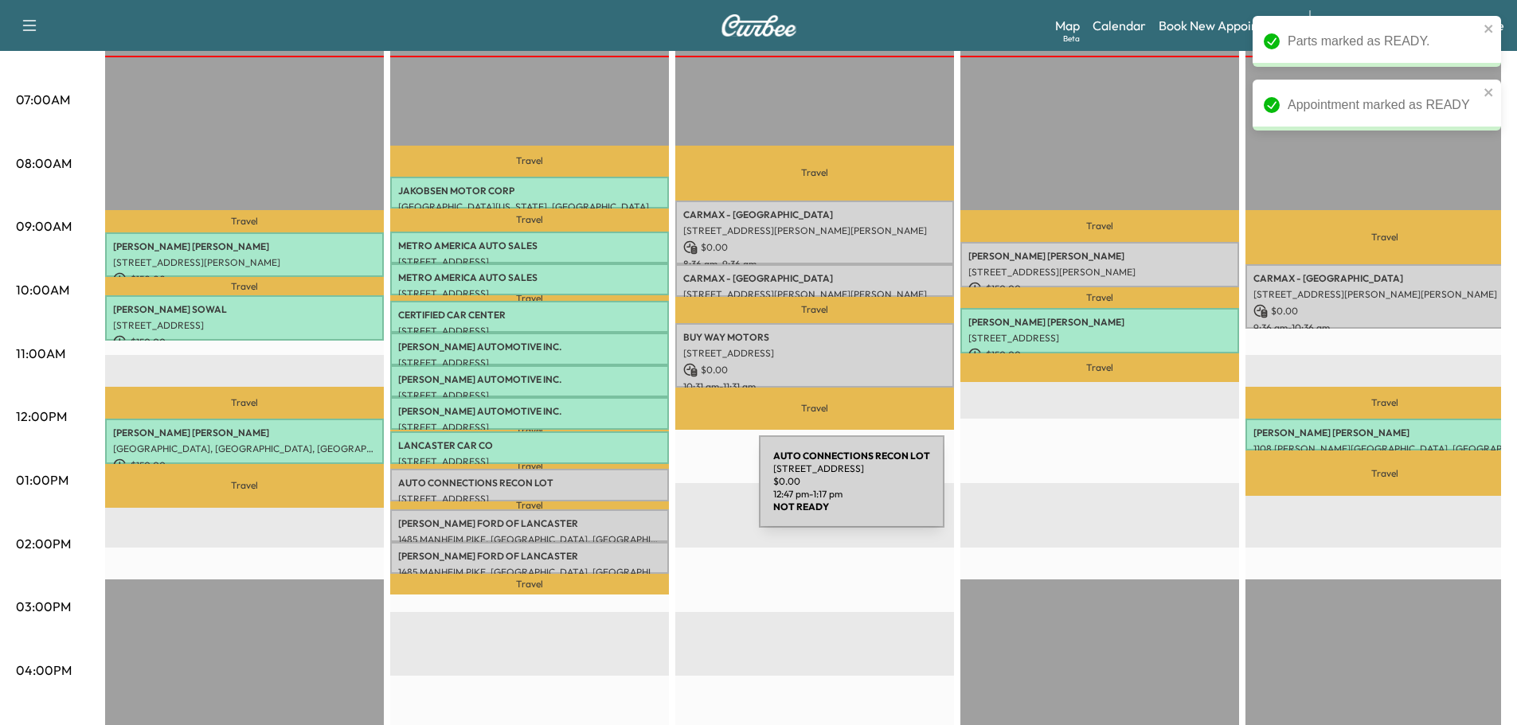
click at [636, 486] on div "AUTO CONNECTIONS RECON LOT 2029 JUNCTION ROAD, MANHEIM, PA, USA $ 0.00 12:47 pm…" at bounding box center [529, 485] width 279 height 32
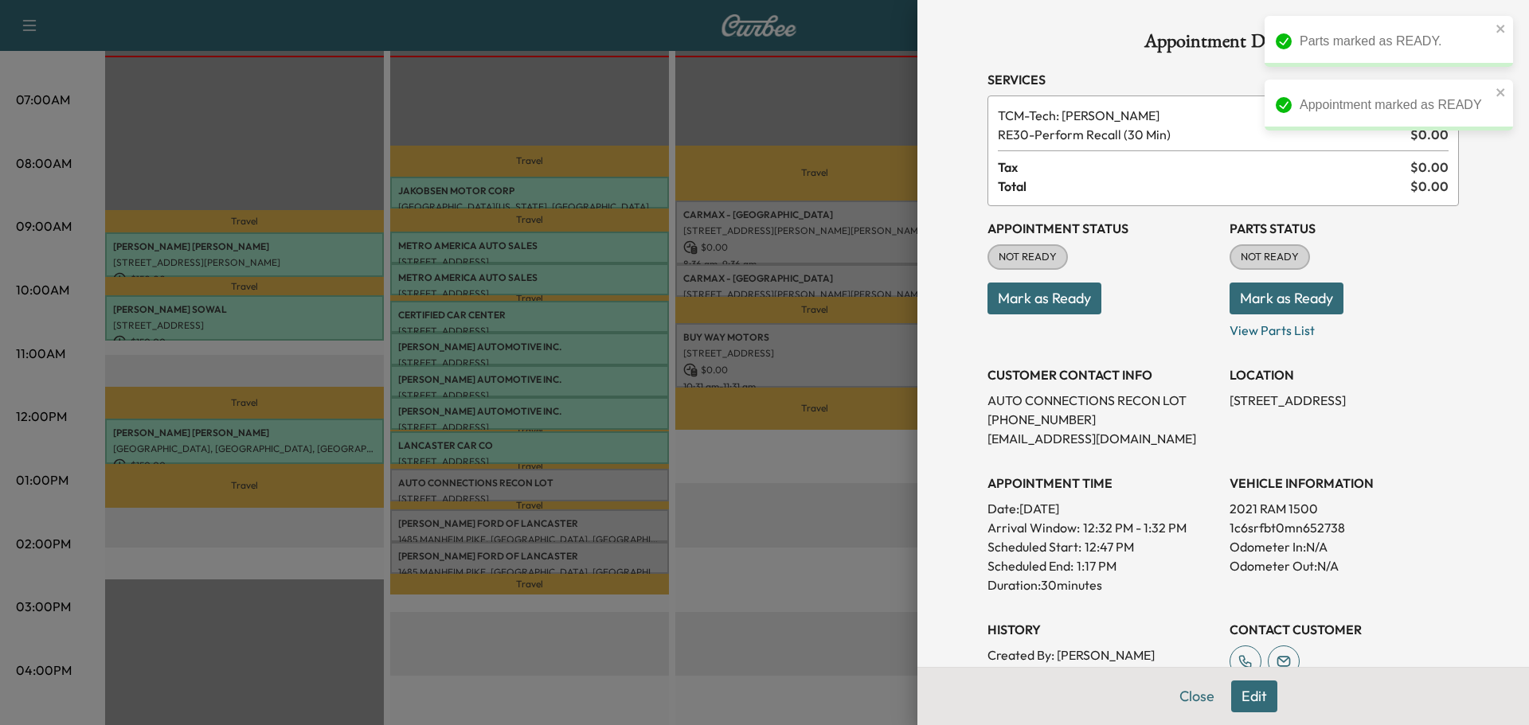
click at [1276, 303] on button "Mark as Ready" at bounding box center [1286, 299] width 114 height 32
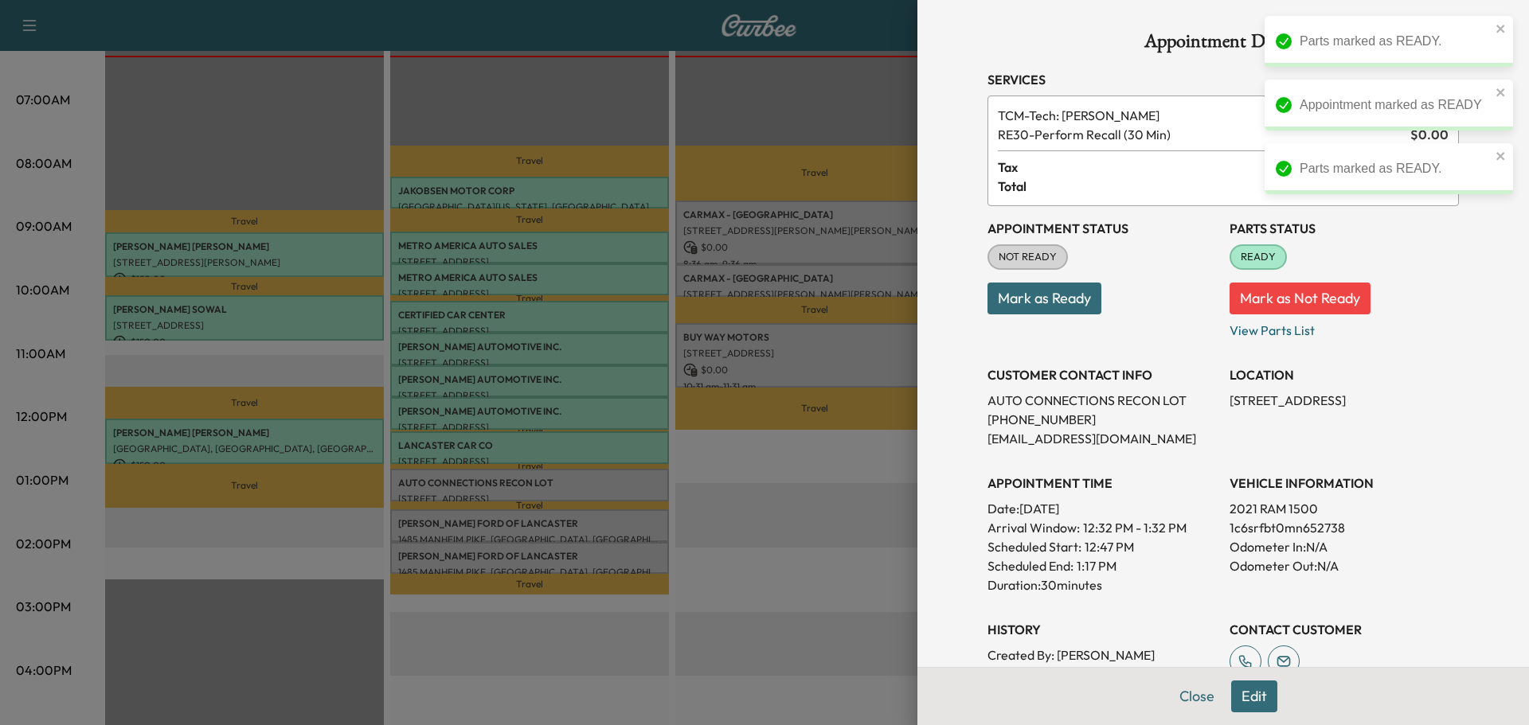
click at [1013, 297] on button "Mark as Ready" at bounding box center [1044, 299] width 114 height 32
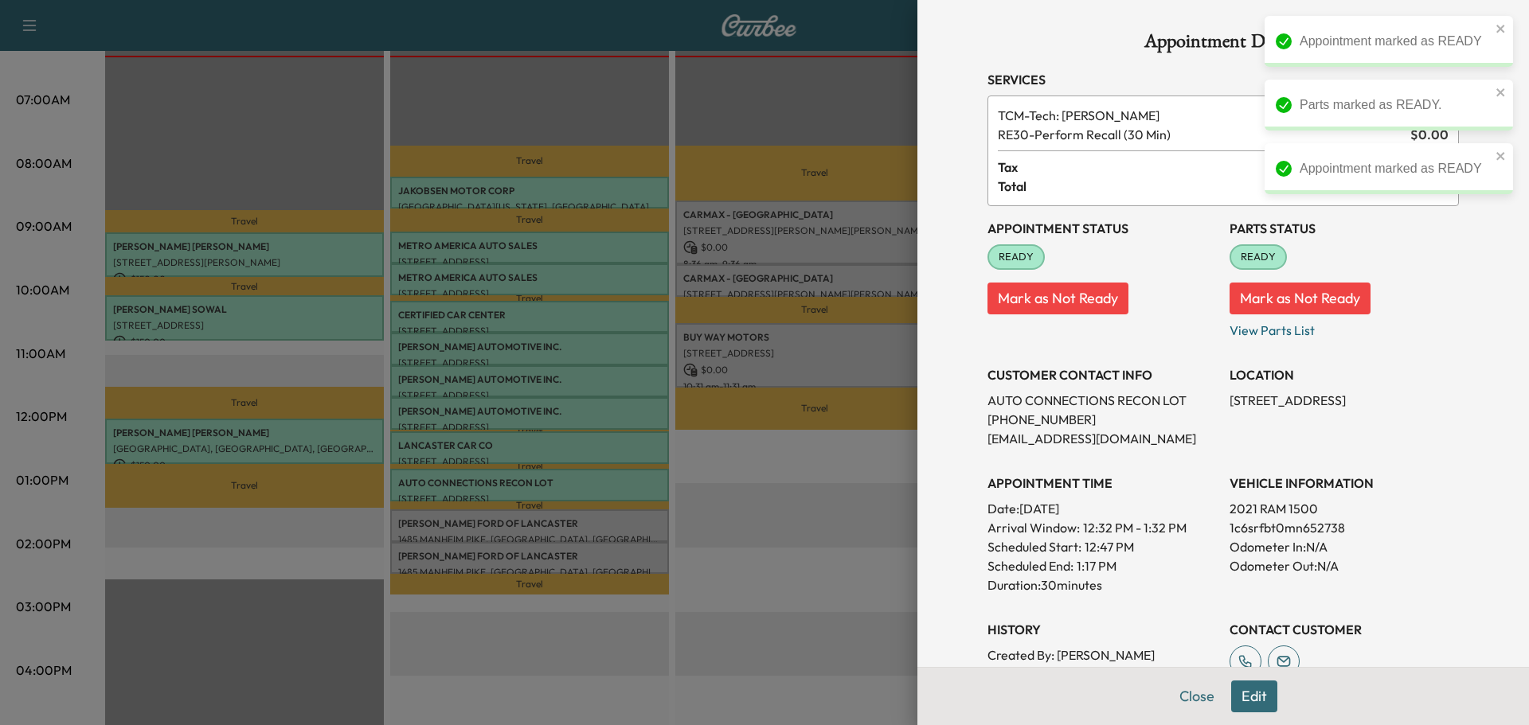
click at [635, 522] on div at bounding box center [764, 362] width 1529 height 725
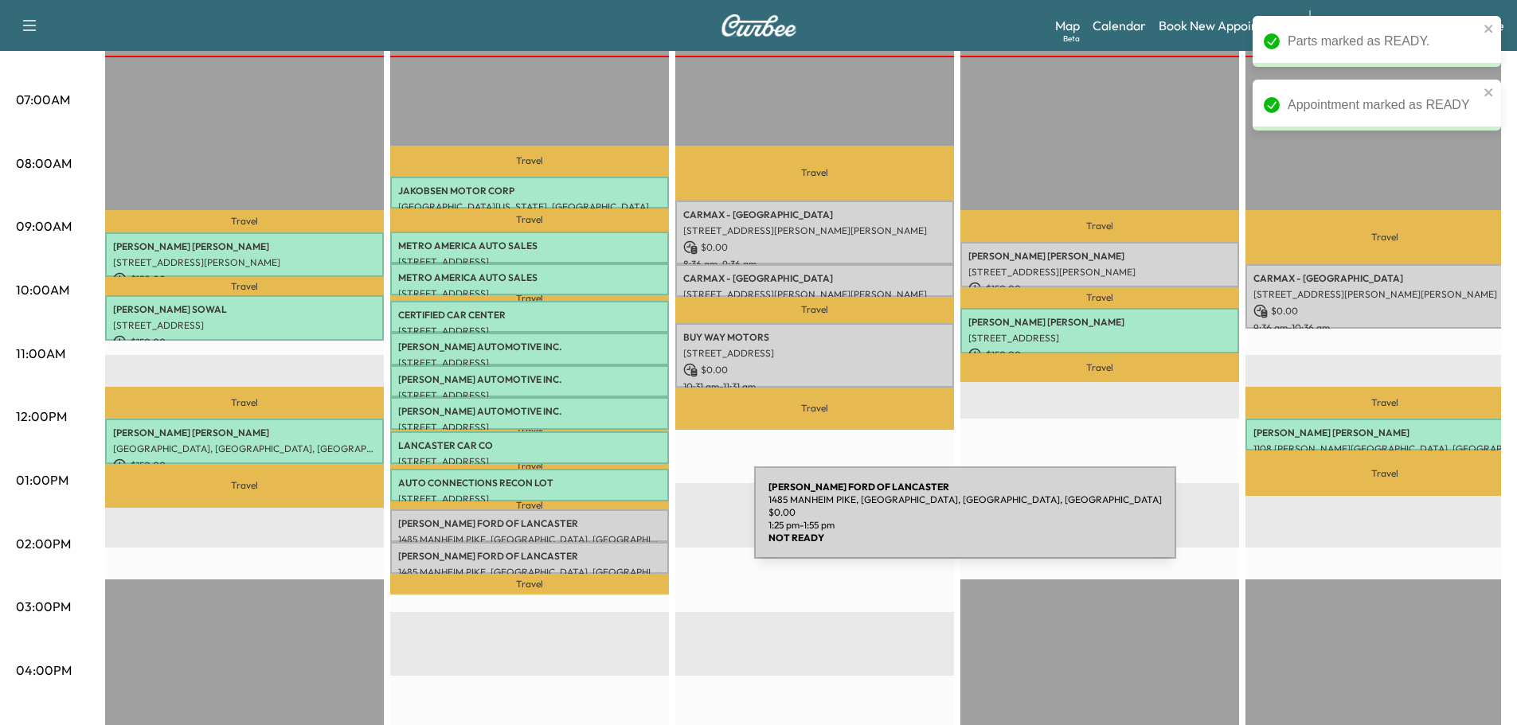
click at [635, 522] on p "CHAPMAN FORD OF LANCASTER" at bounding box center [529, 523] width 263 height 13
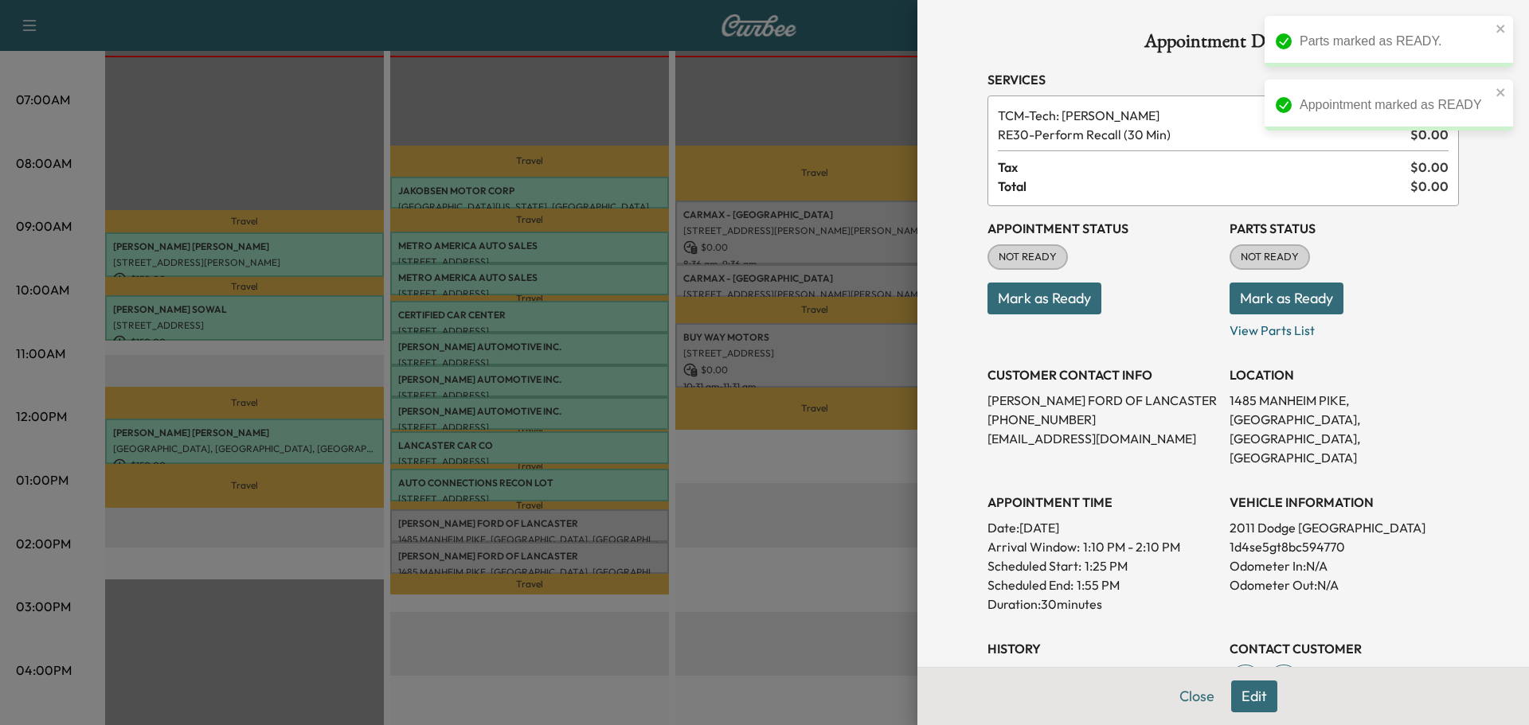
click at [1268, 297] on button "Mark as Ready" at bounding box center [1286, 299] width 114 height 32
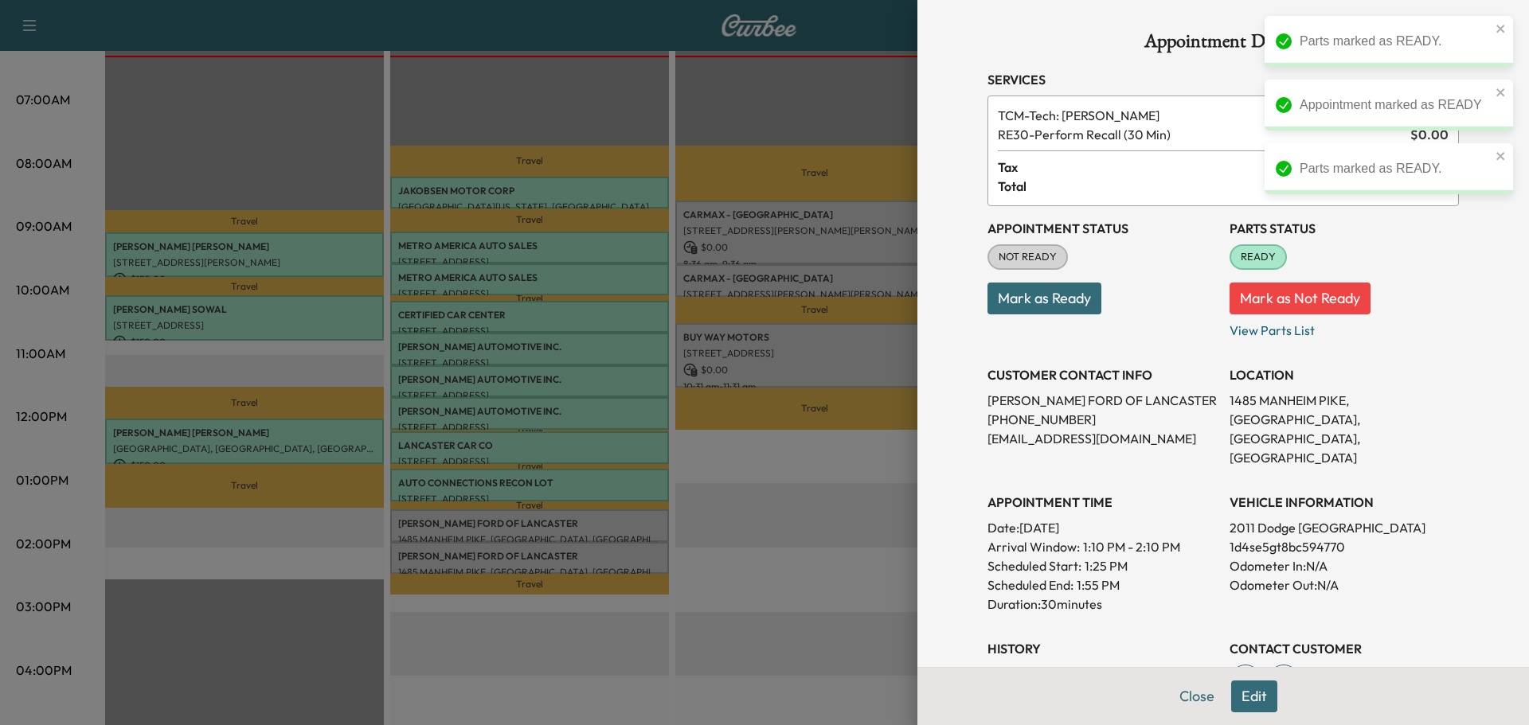
click at [1019, 291] on button "Mark as Ready" at bounding box center [1044, 299] width 114 height 32
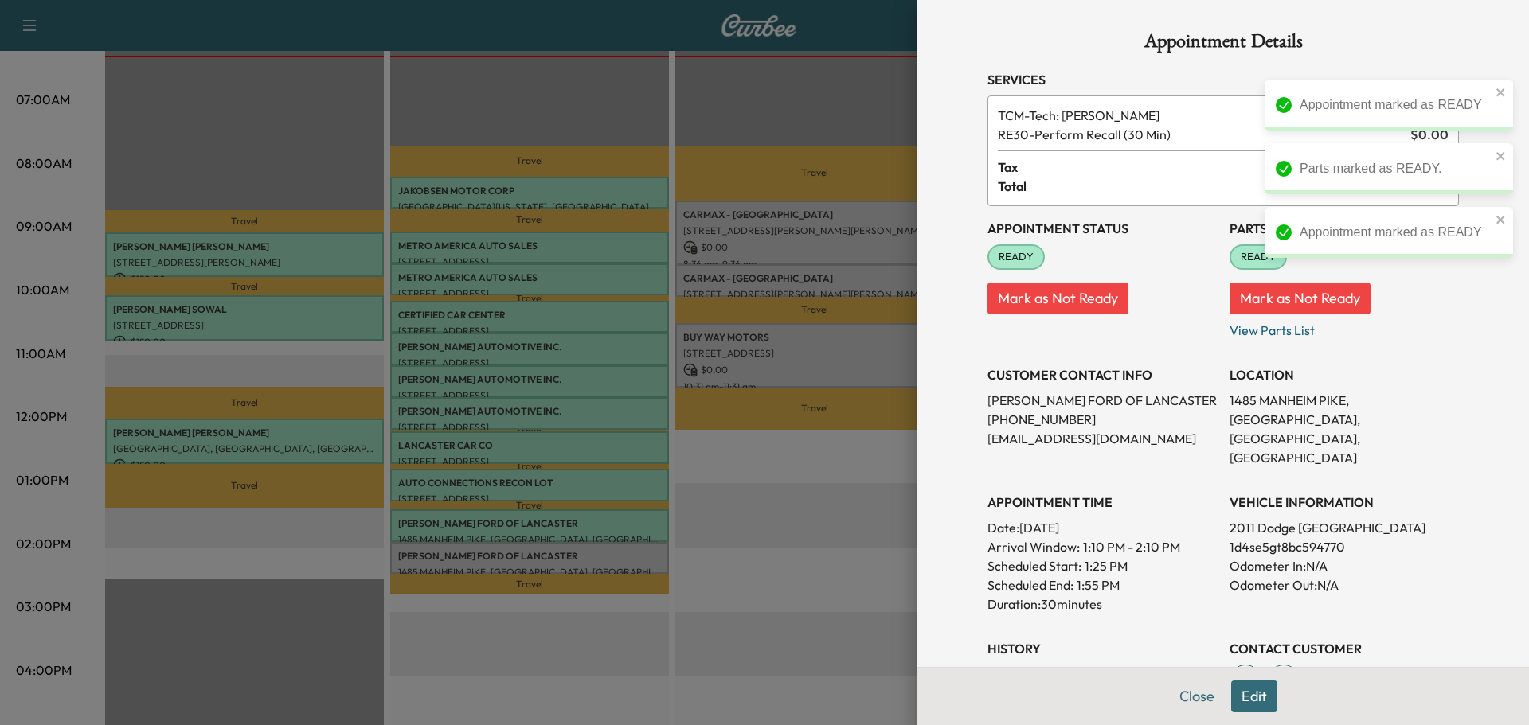
click at [601, 565] on div at bounding box center [764, 362] width 1529 height 725
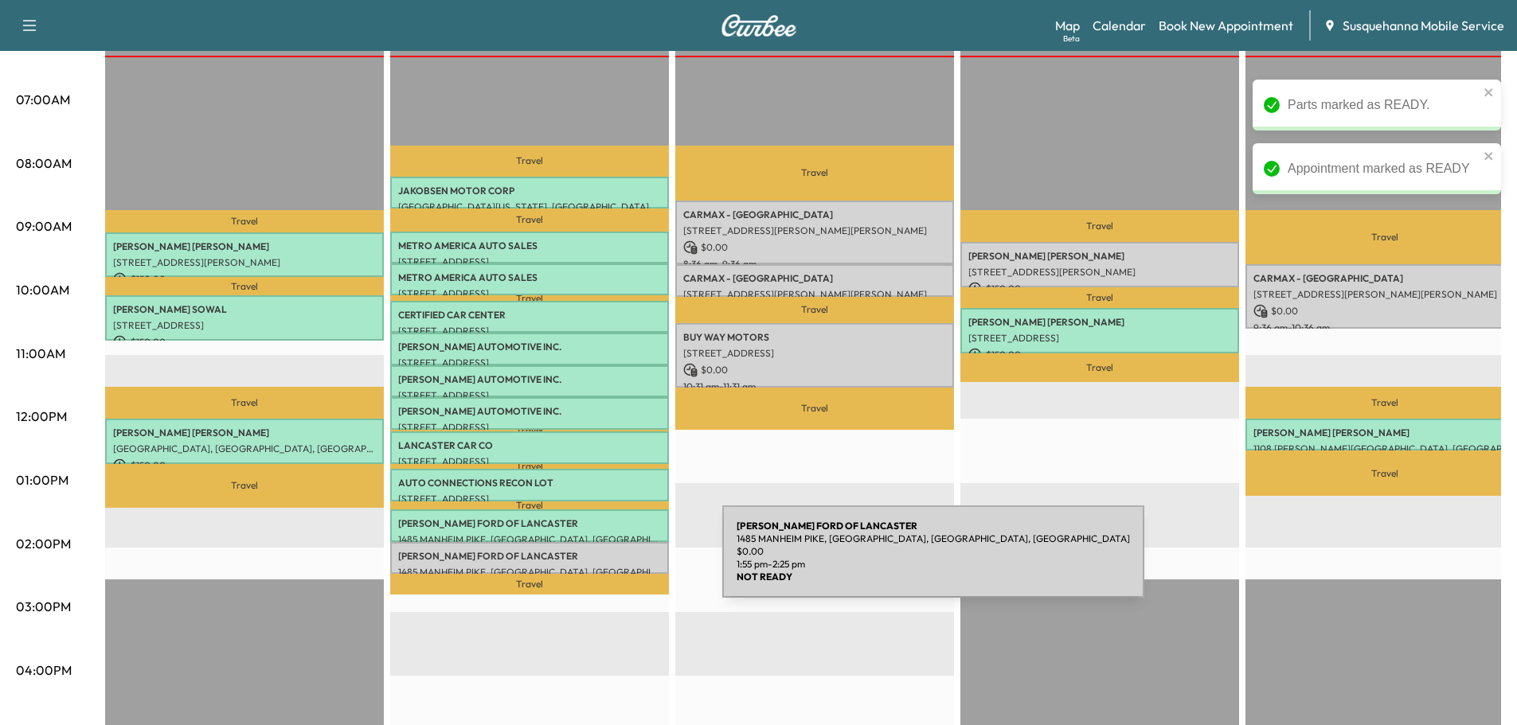
click at [603, 566] on p "1485 MANHEIM PIKE, [GEOGRAPHIC_DATA], [GEOGRAPHIC_DATA], [GEOGRAPHIC_DATA]" at bounding box center [529, 572] width 263 height 13
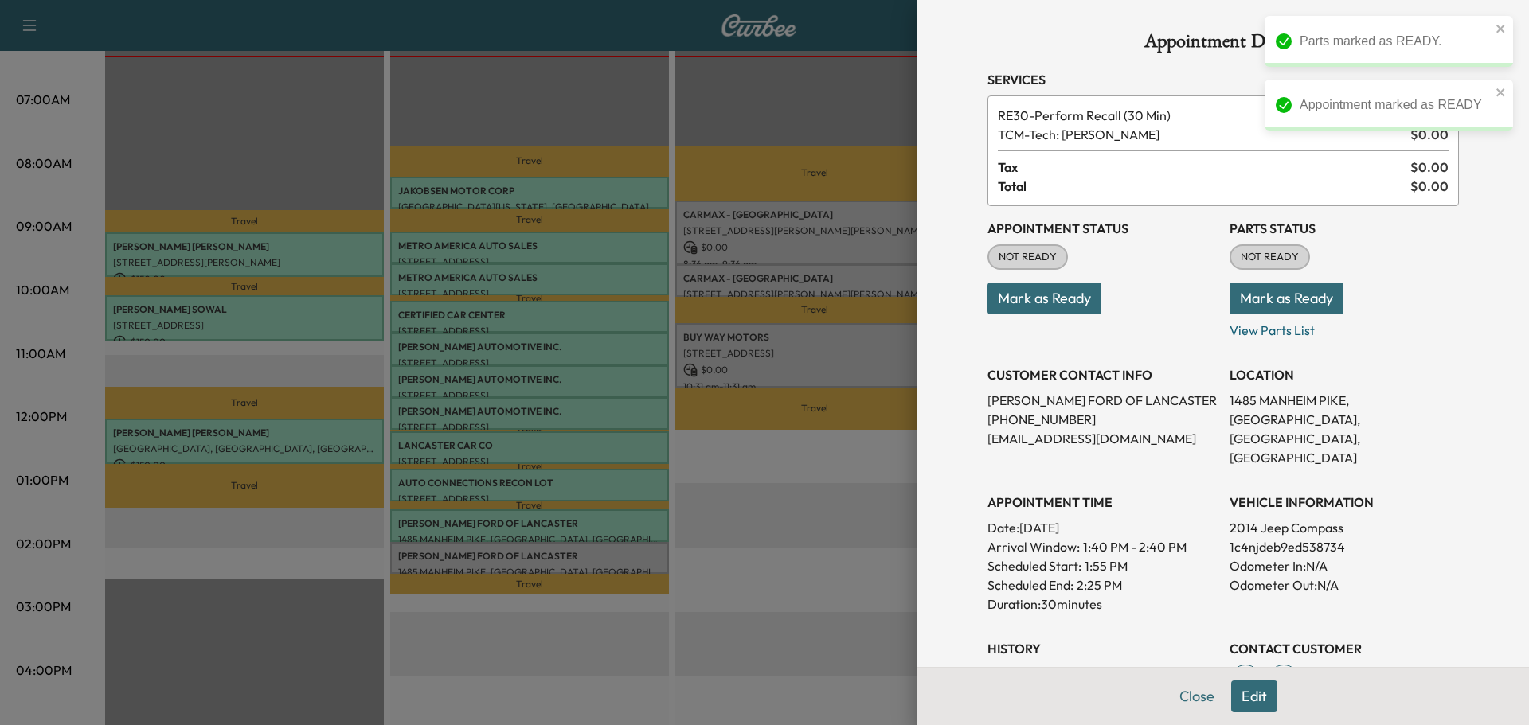
click at [1287, 311] on button "Mark as Ready" at bounding box center [1286, 299] width 114 height 32
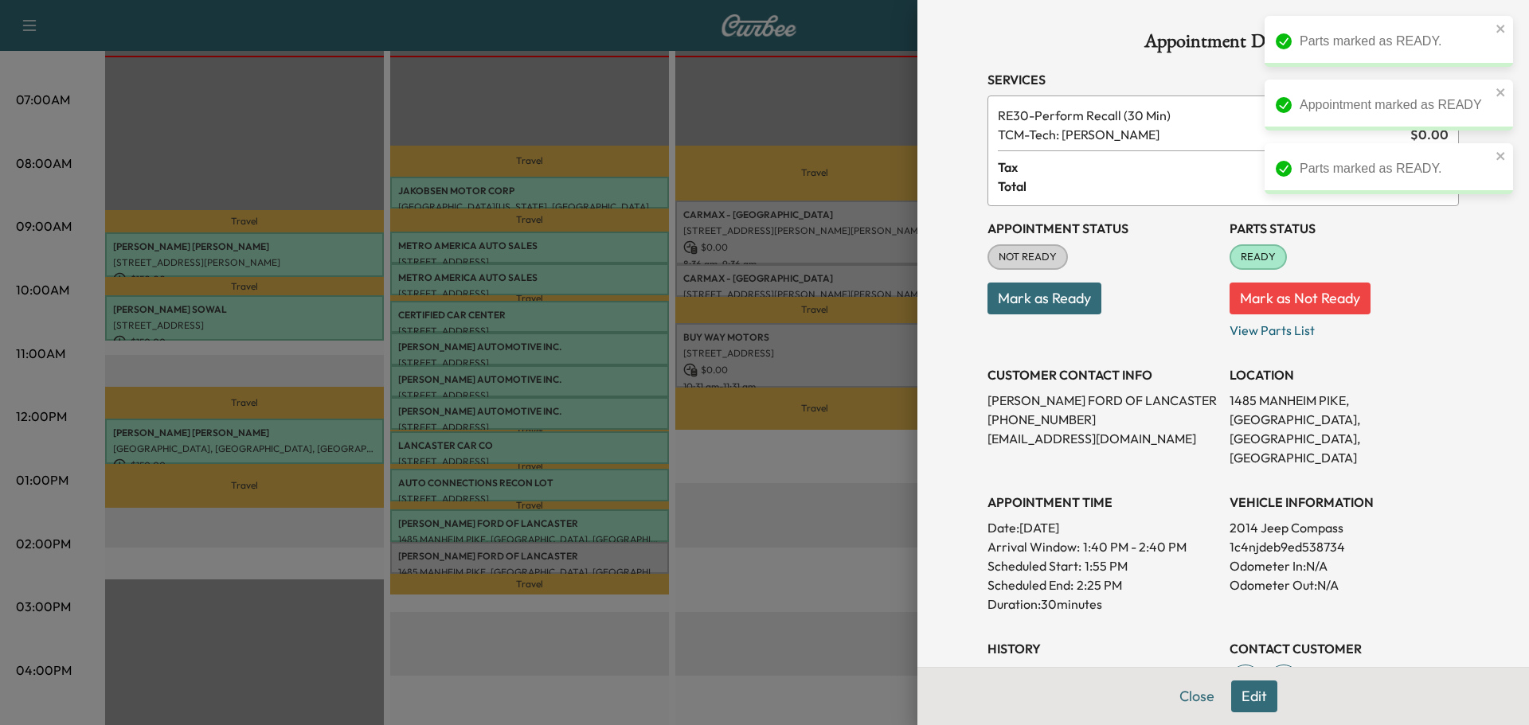
click at [1033, 310] on button "Mark as Ready" at bounding box center [1044, 299] width 114 height 32
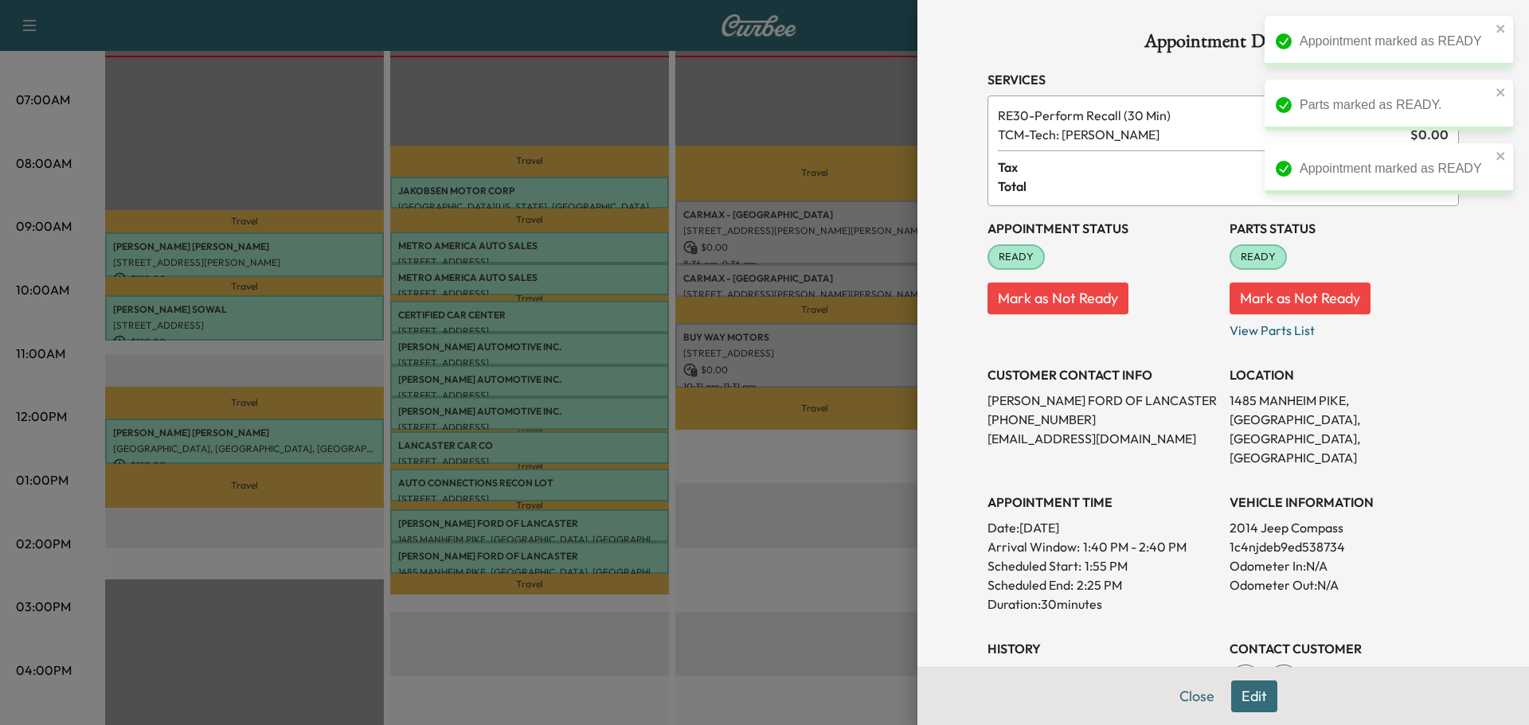
click at [815, 544] on div at bounding box center [764, 362] width 1529 height 725
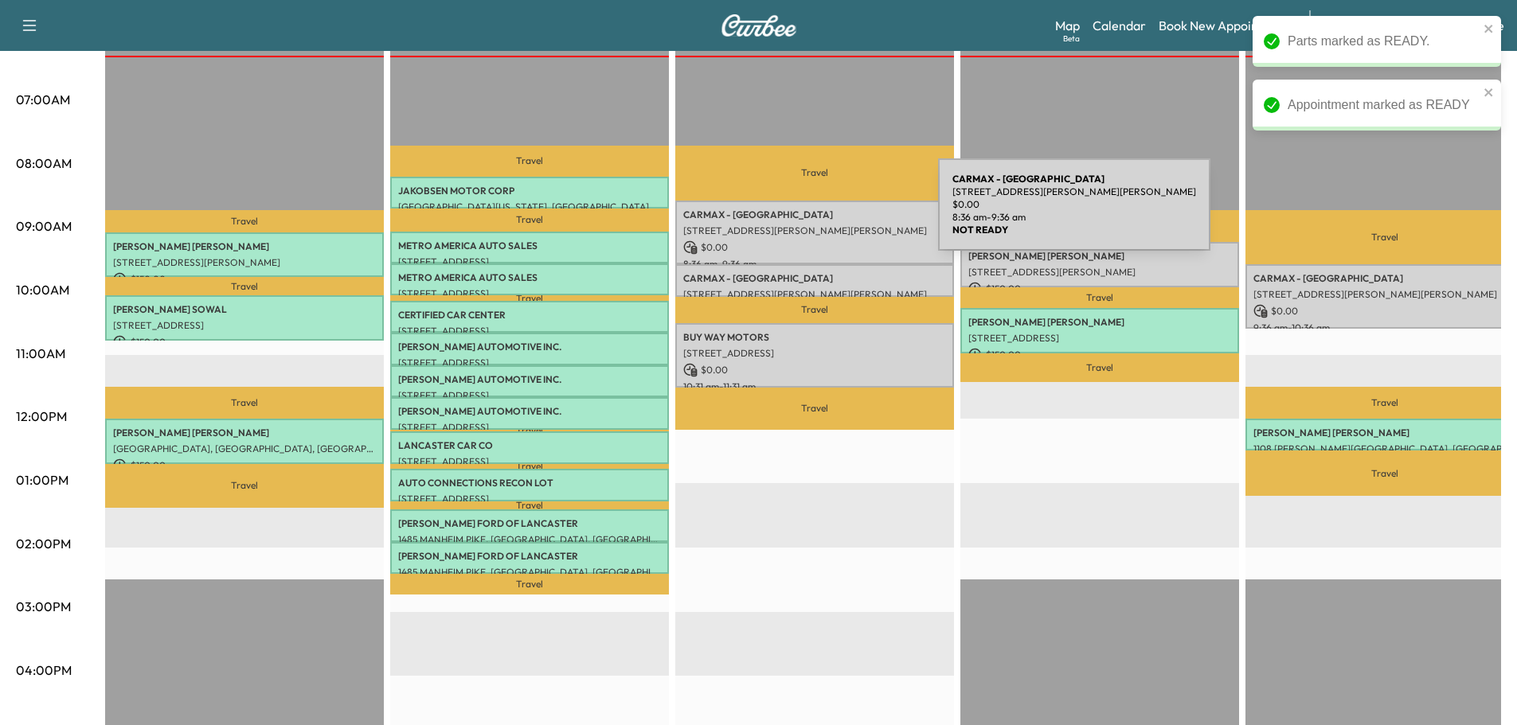
click at [818, 214] on p "CARMAX - MECHANICSBURG" at bounding box center [814, 215] width 263 height 13
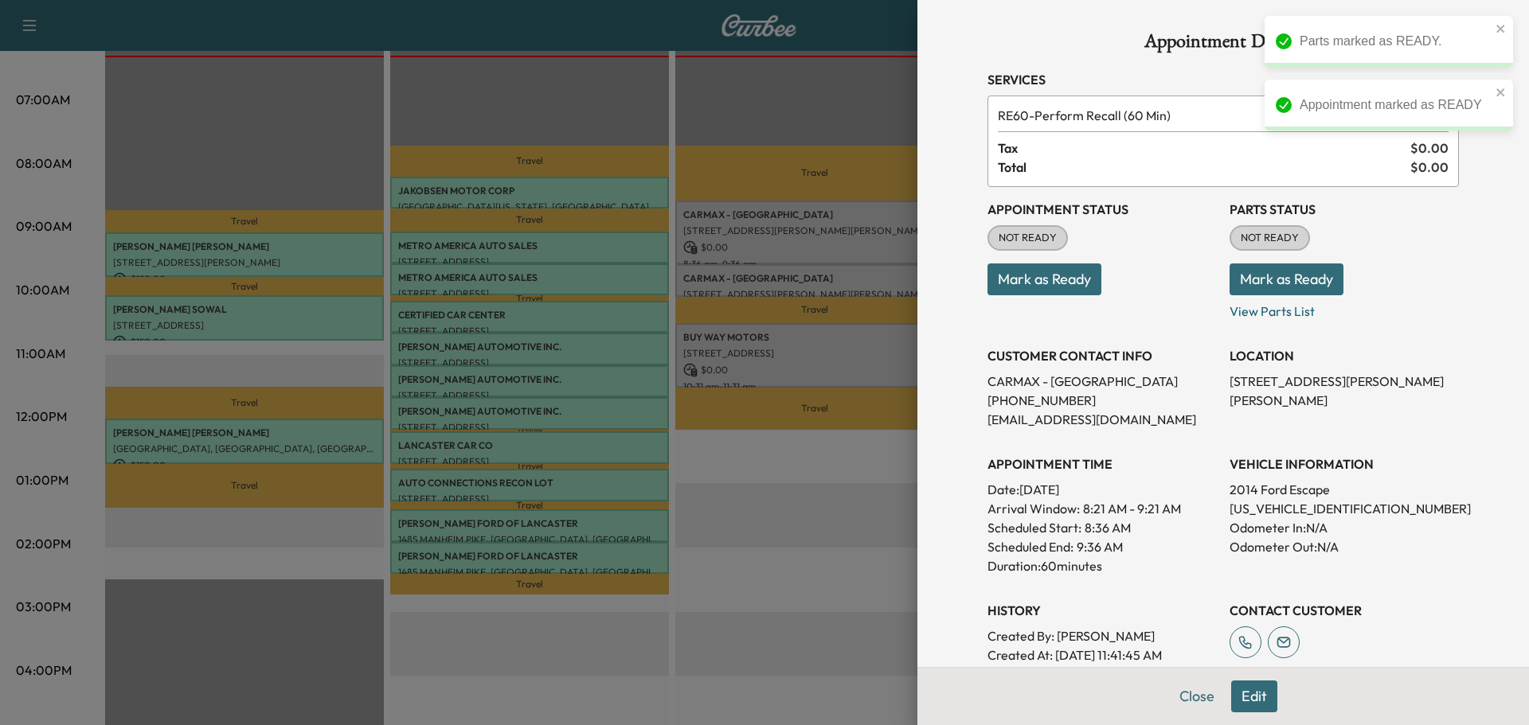
click at [1243, 281] on button "Mark as Ready" at bounding box center [1286, 280] width 114 height 32
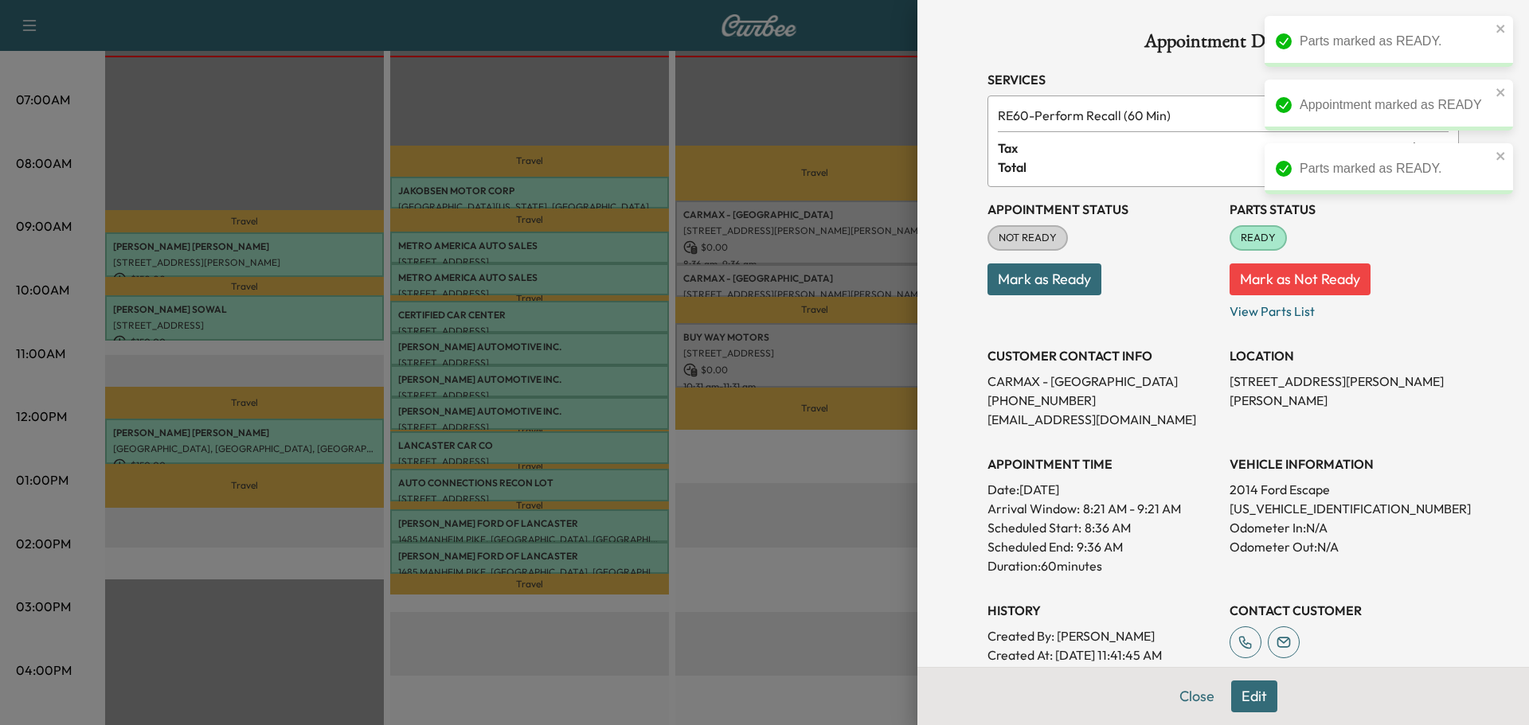
click at [1069, 284] on button "Mark as Ready" at bounding box center [1044, 280] width 114 height 32
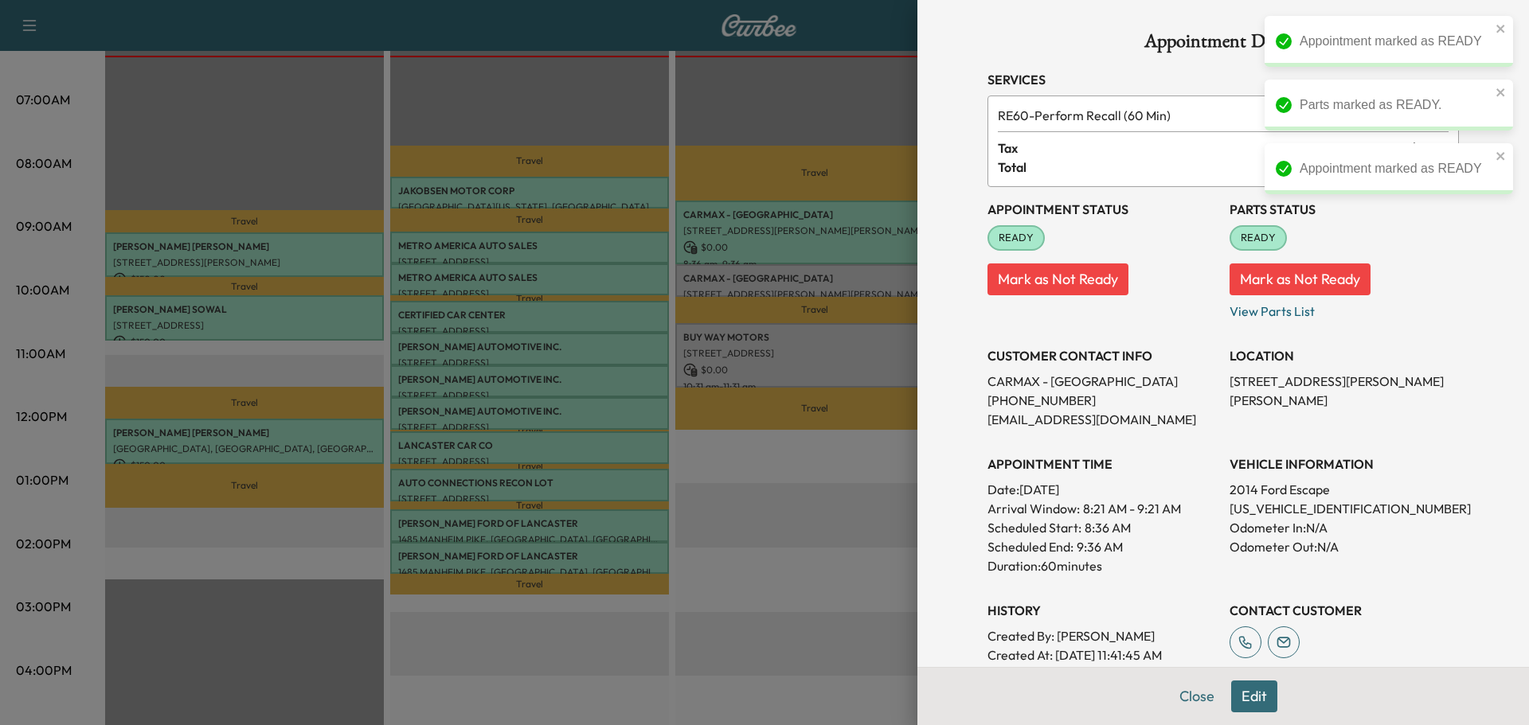
click at [871, 285] on div at bounding box center [764, 362] width 1529 height 725
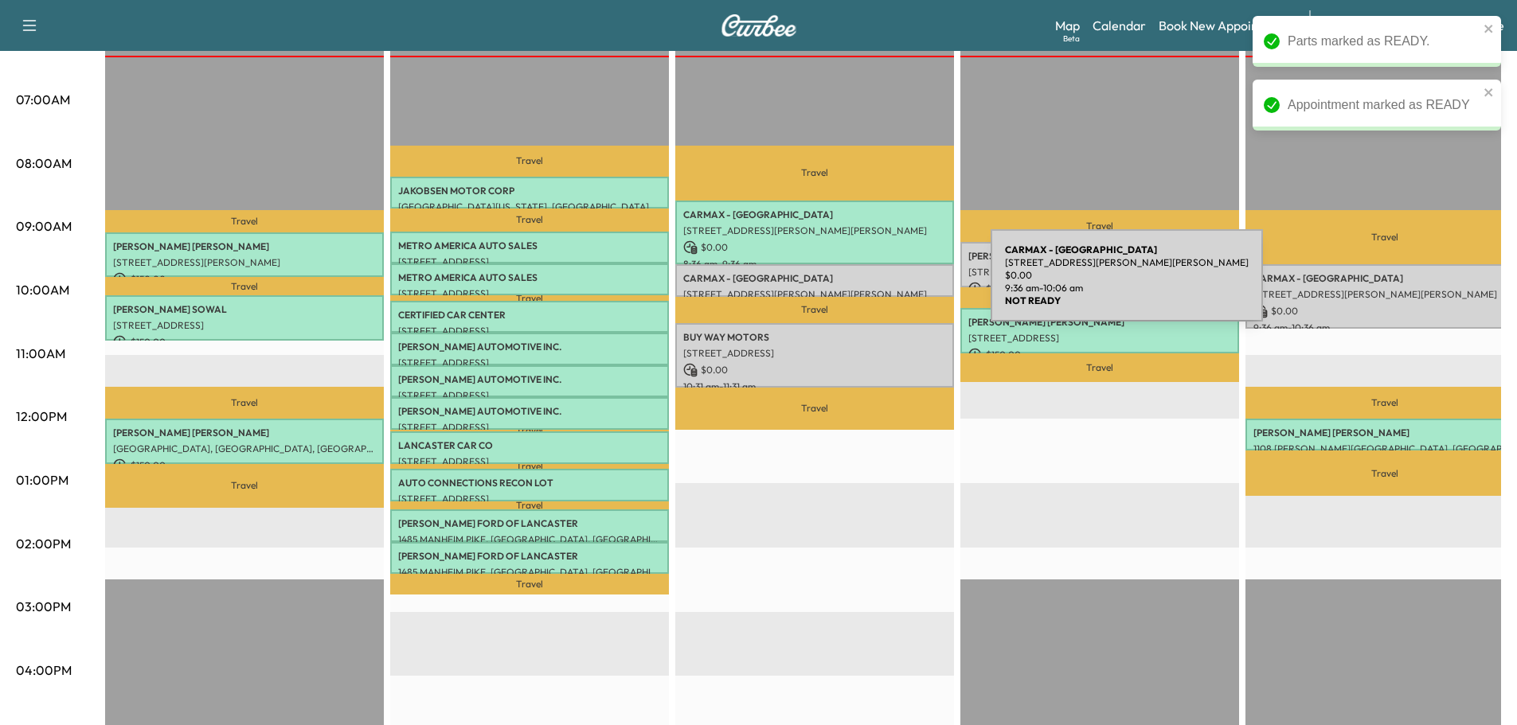
click at [871, 288] on p "[STREET_ADDRESS][PERSON_NAME][PERSON_NAME]" at bounding box center [814, 294] width 263 height 13
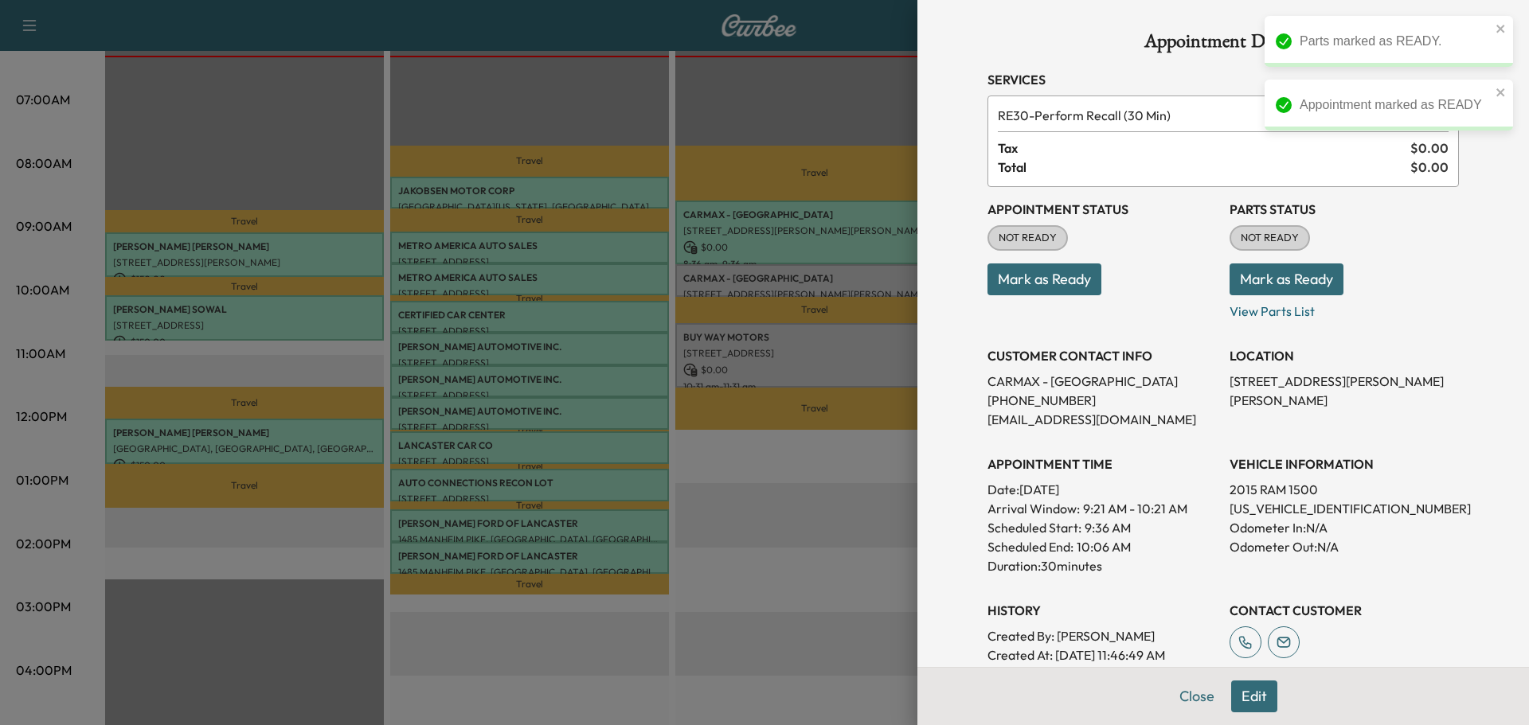
click at [1250, 280] on button "Mark as Ready" at bounding box center [1286, 280] width 114 height 32
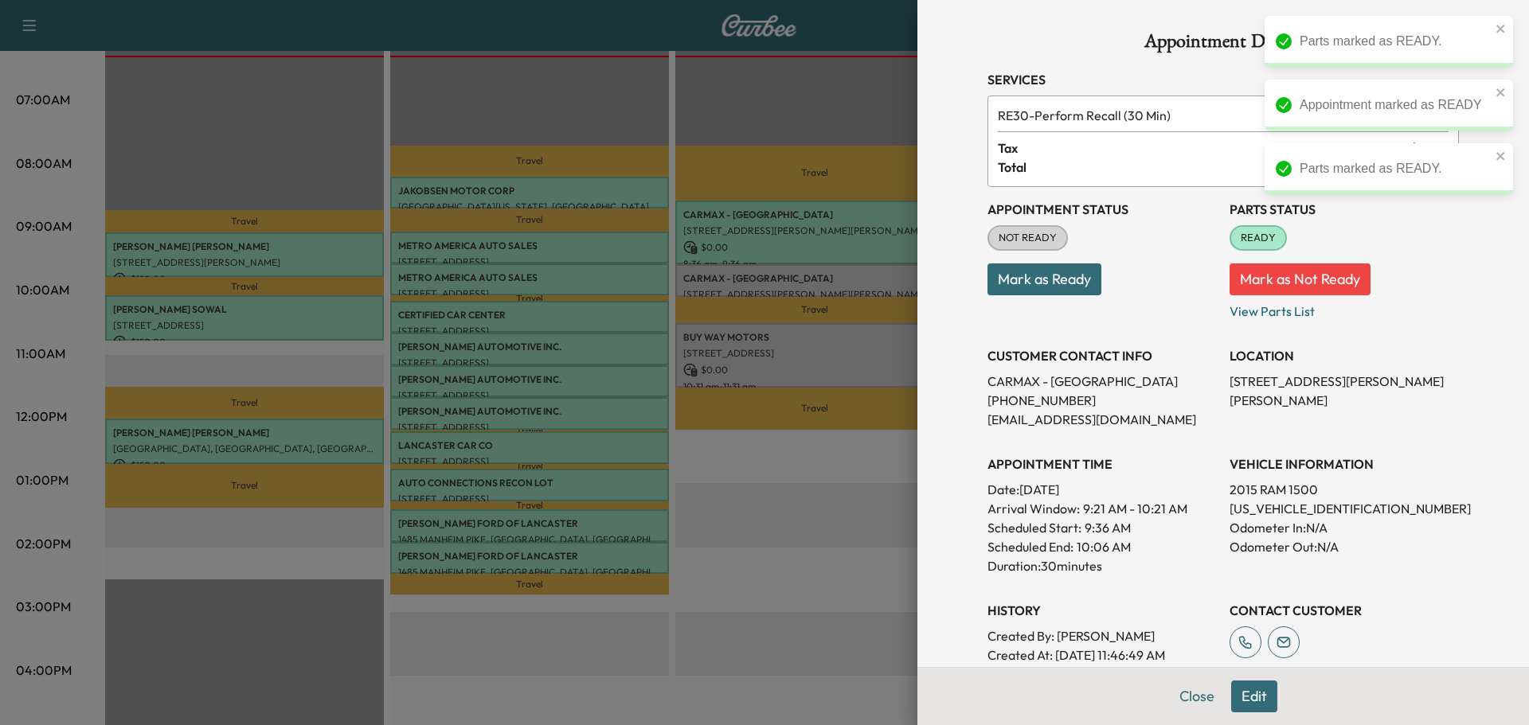
click at [1037, 290] on button "Mark as Ready" at bounding box center [1044, 280] width 114 height 32
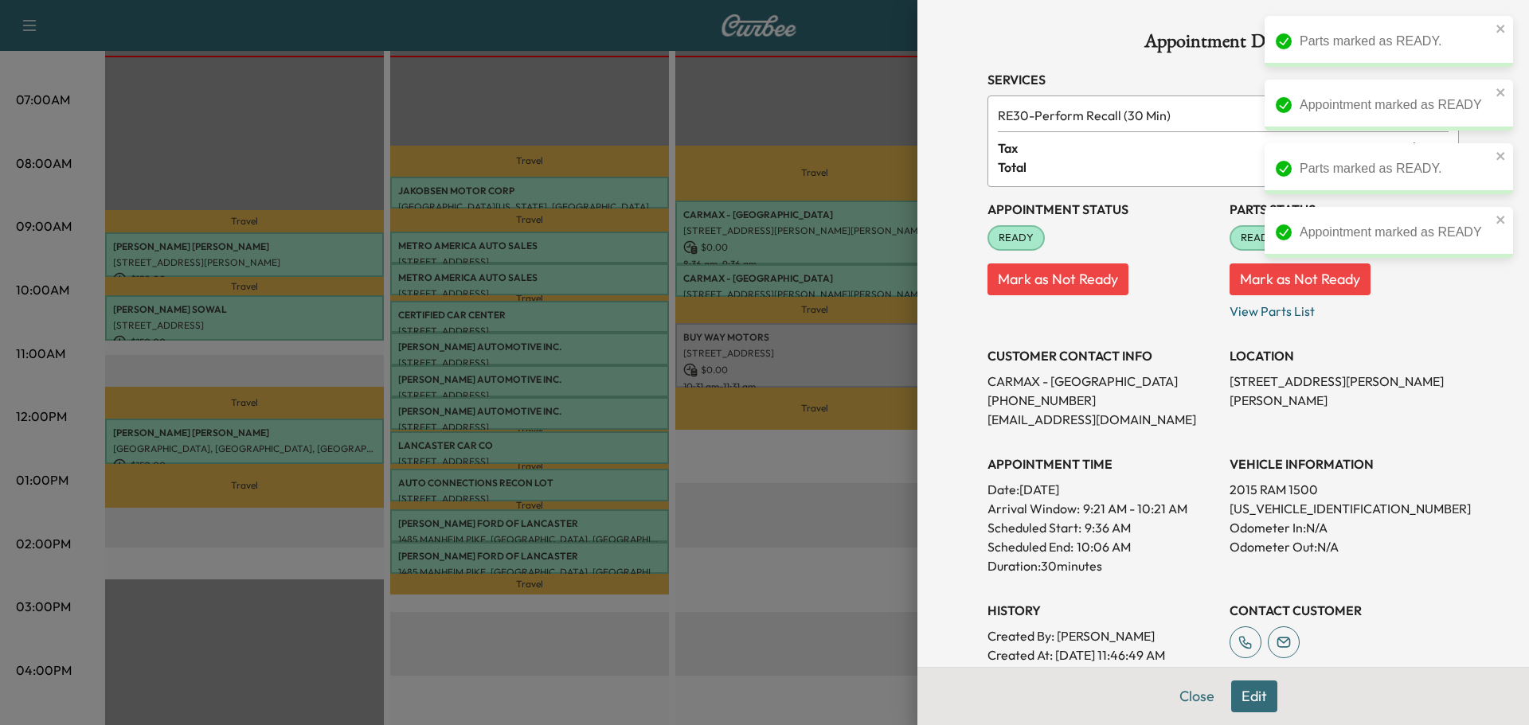
click at [829, 338] on div at bounding box center [764, 362] width 1529 height 725
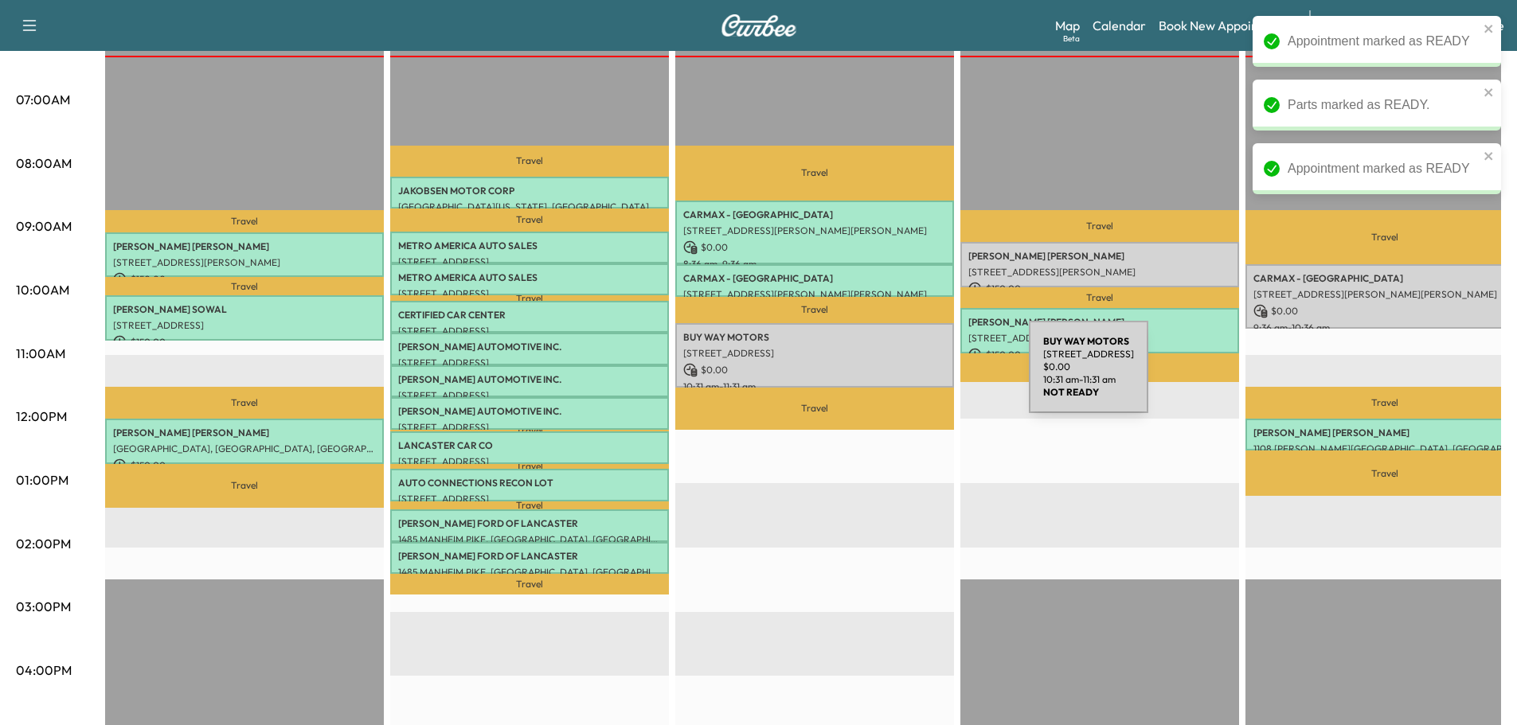
click at [877, 371] on p "$ 0.00" at bounding box center [814, 370] width 263 height 14
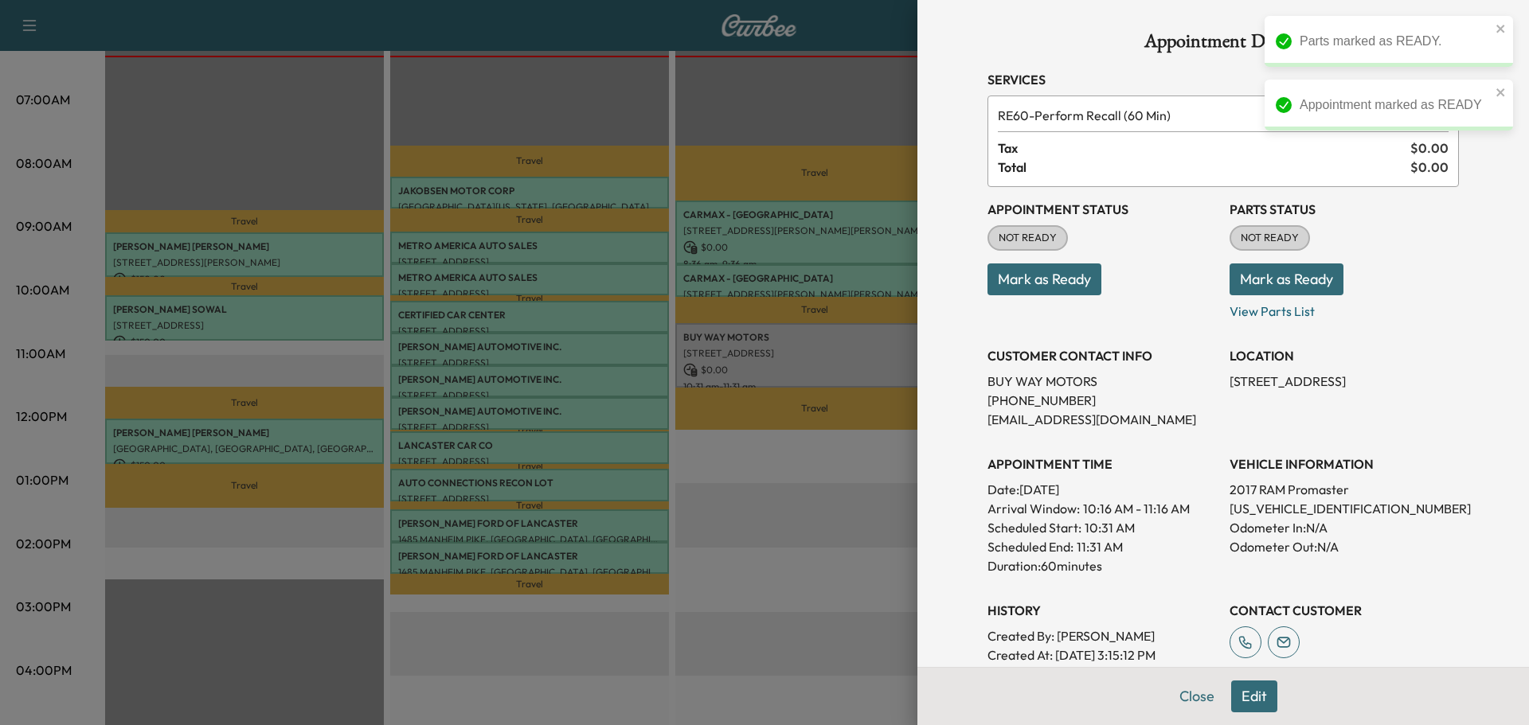
click at [1238, 275] on button "Mark as Ready" at bounding box center [1286, 280] width 114 height 32
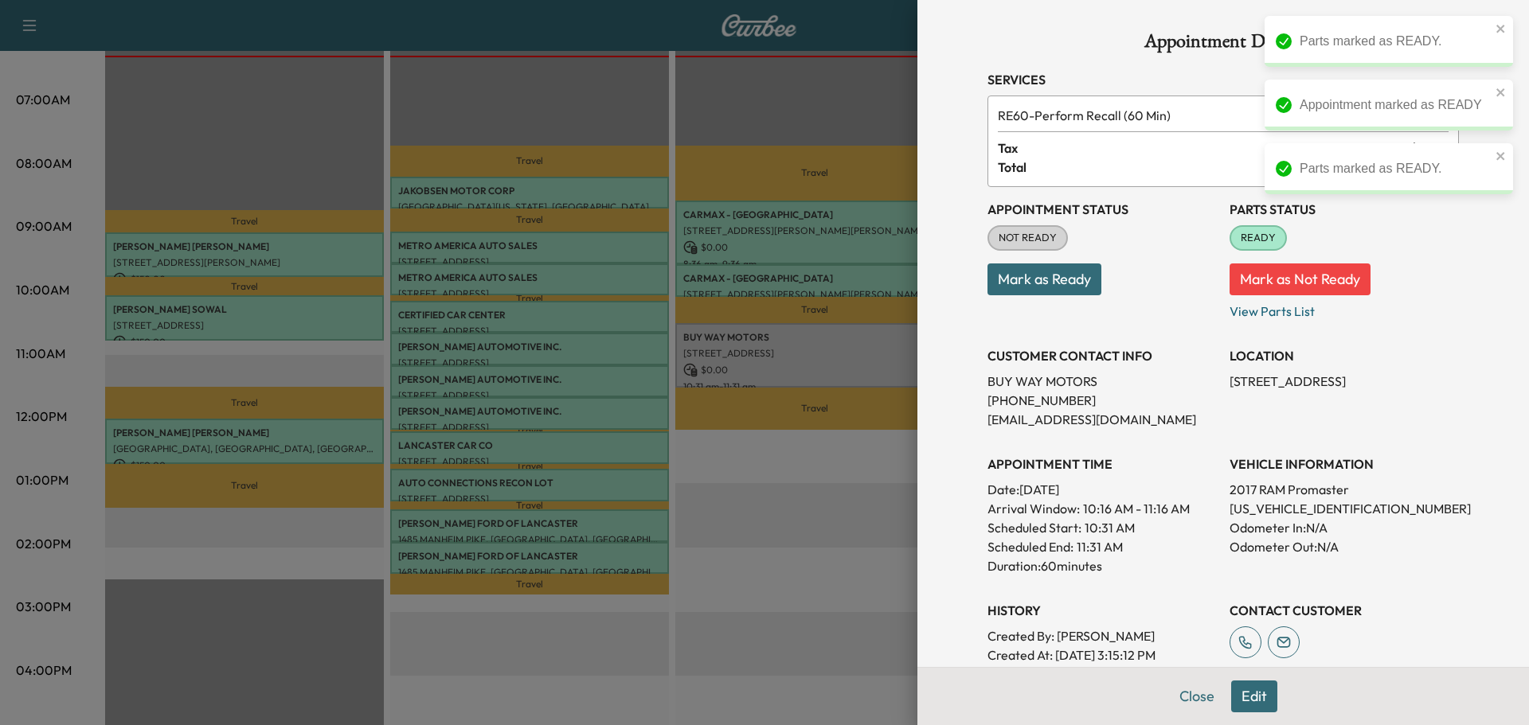
click at [1021, 286] on button "Mark as Ready" at bounding box center [1044, 280] width 114 height 32
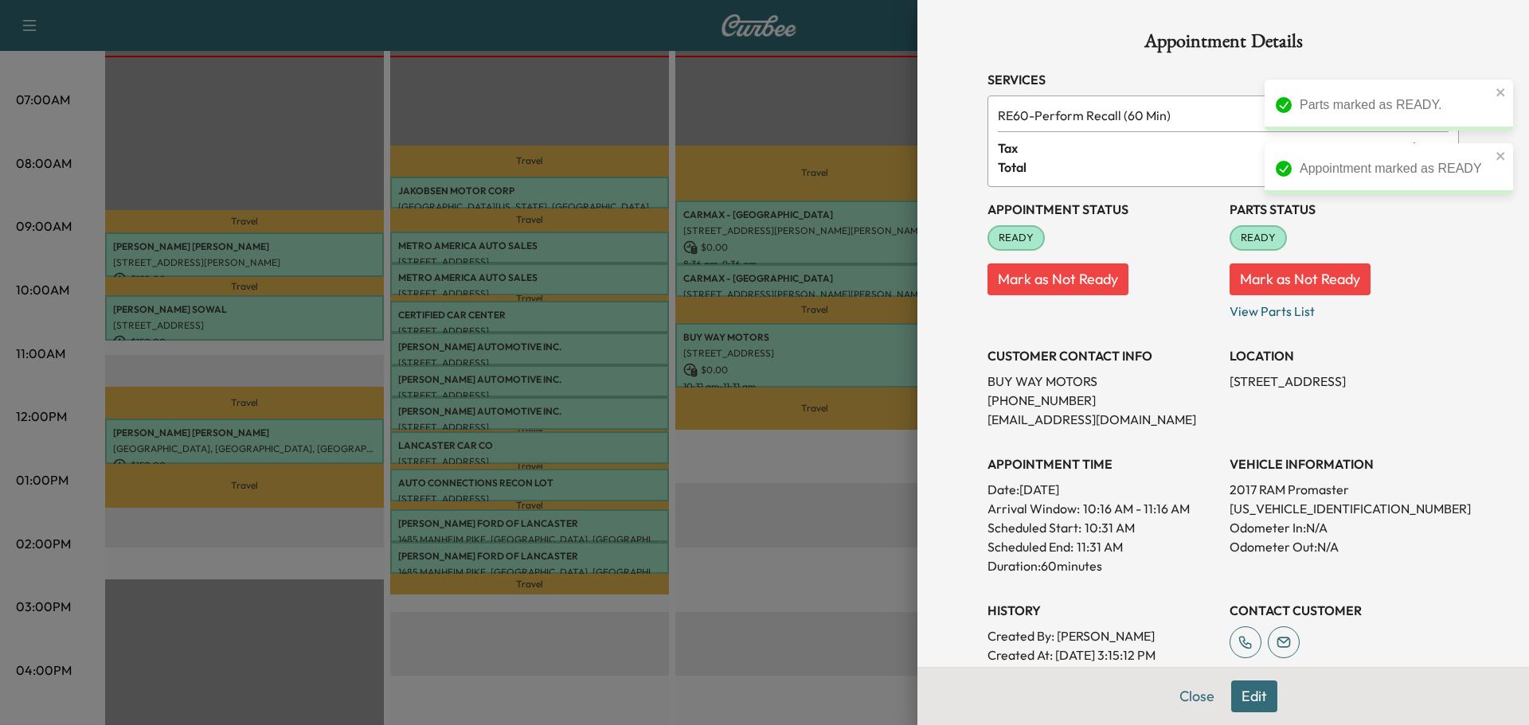
click at [867, 517] on div at bounding box center [764, 362] width 1529 height 725
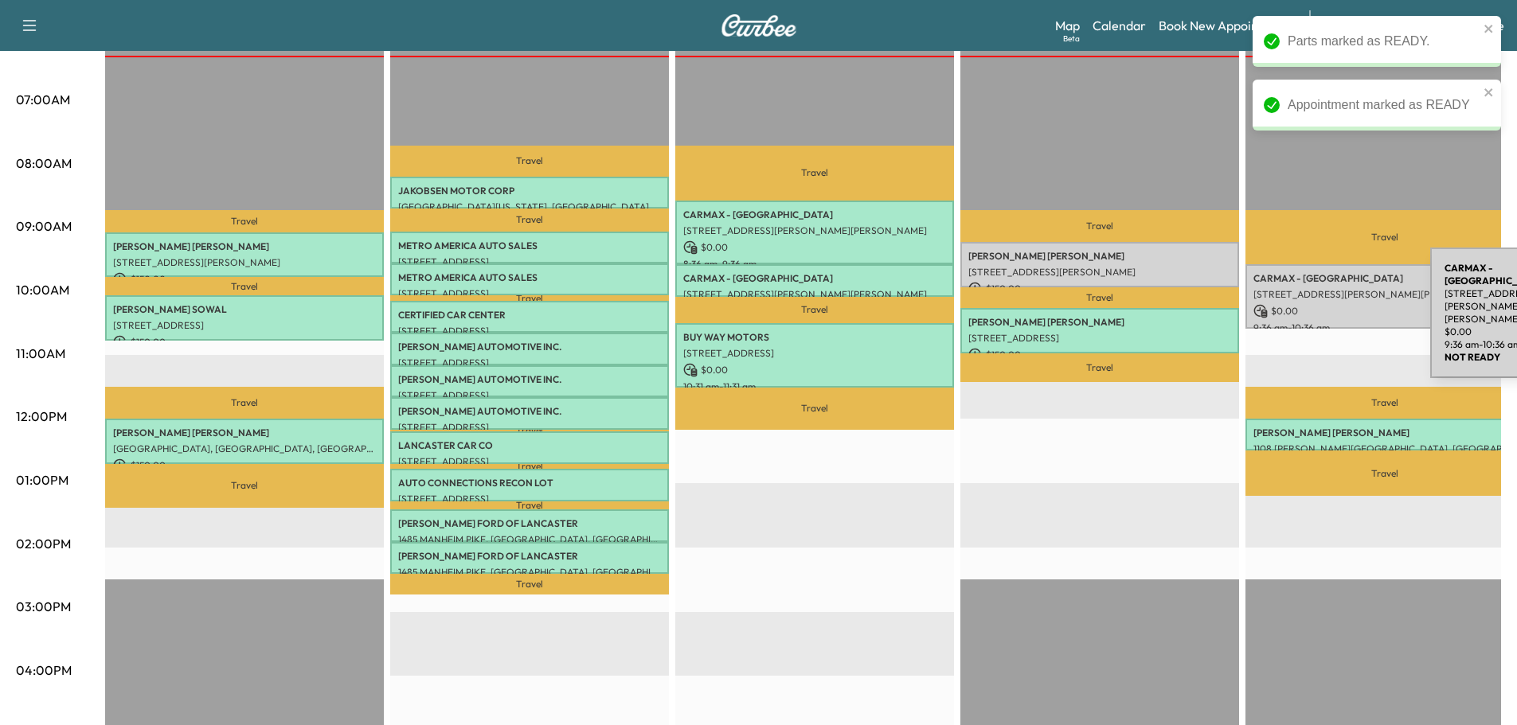
click at [1310, 304] on p "$ 0.00" at bounding box center [1384, 311] width 263 height 14
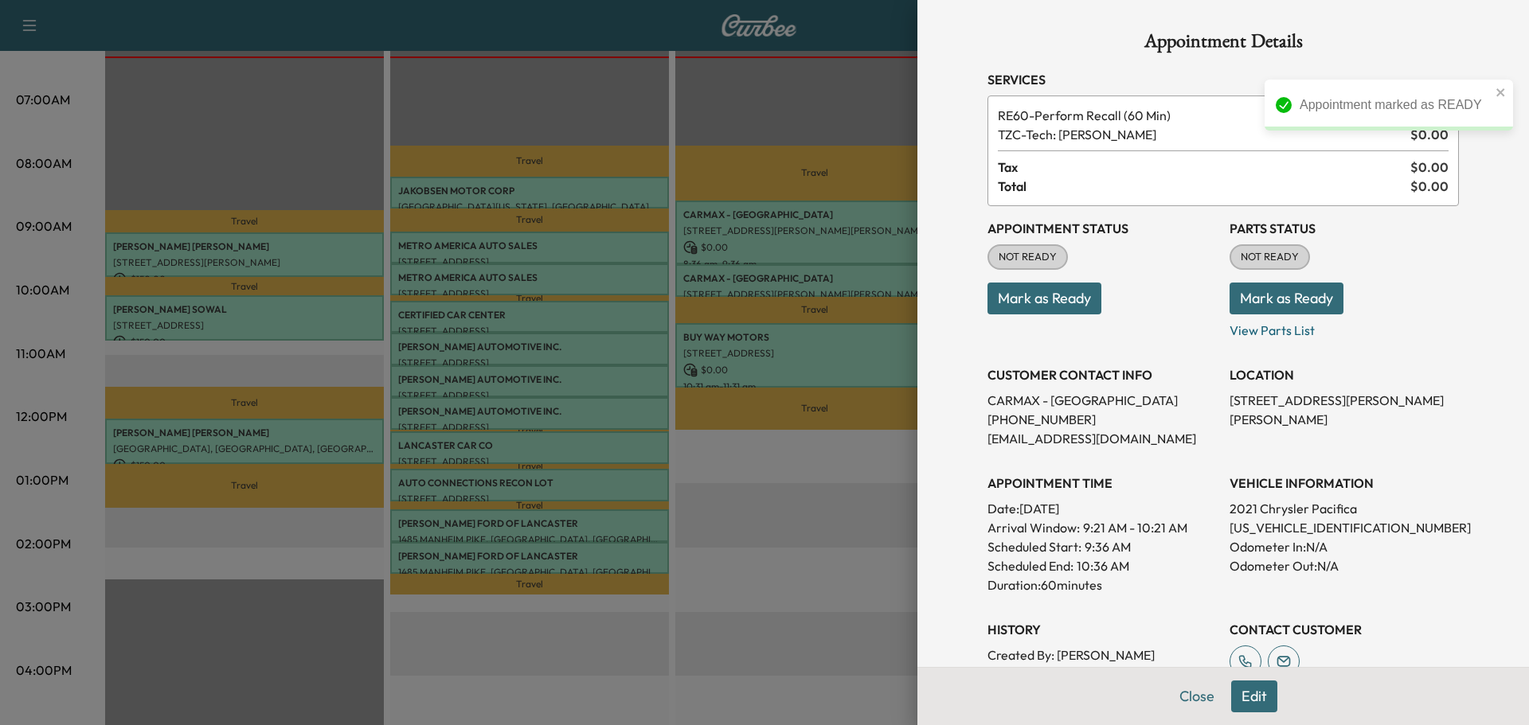
click at [1307, 309] on button "Mark as Ready" at bounding box center [1286, 299] width 114 height 32
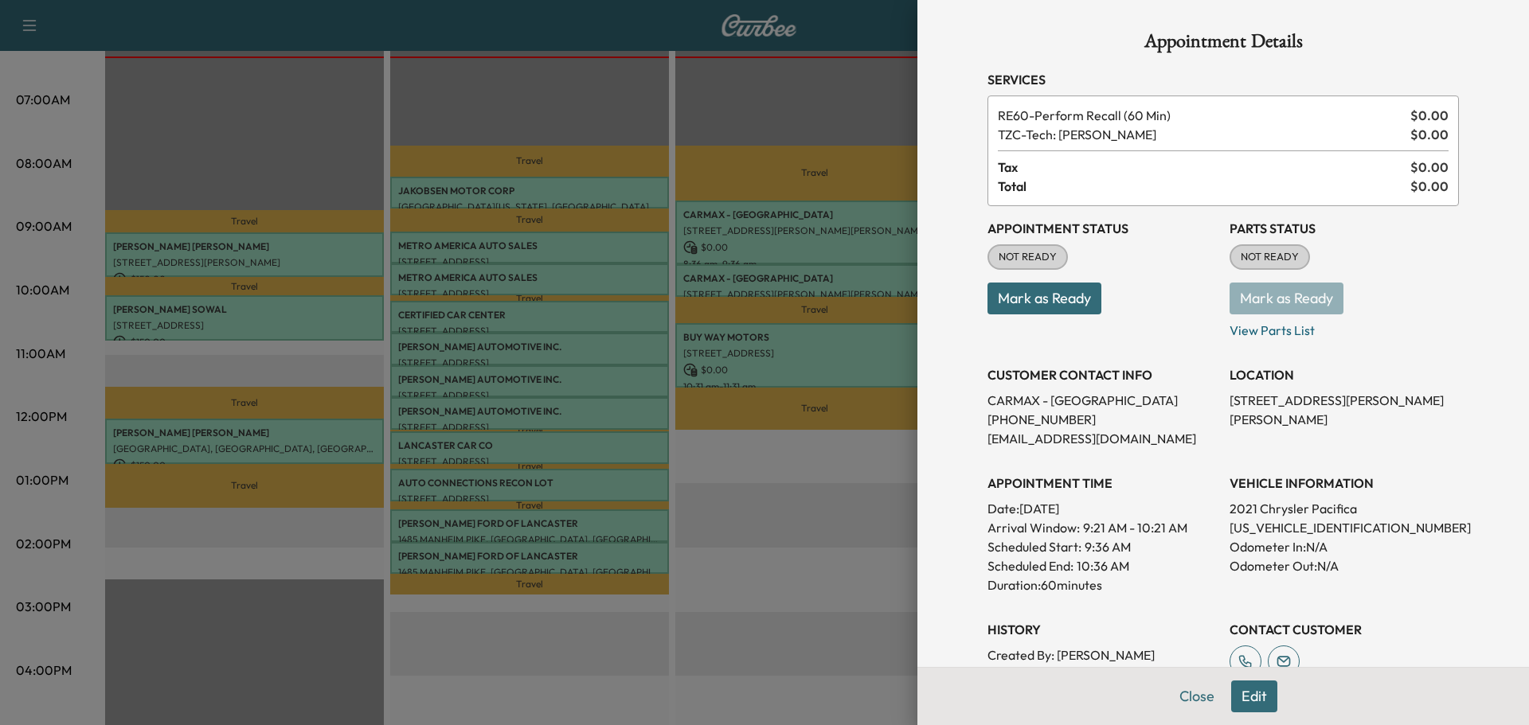
click at [1052, 311] on button "Mark as Ready" at bounding box center [1044, 299] width 114 height 32
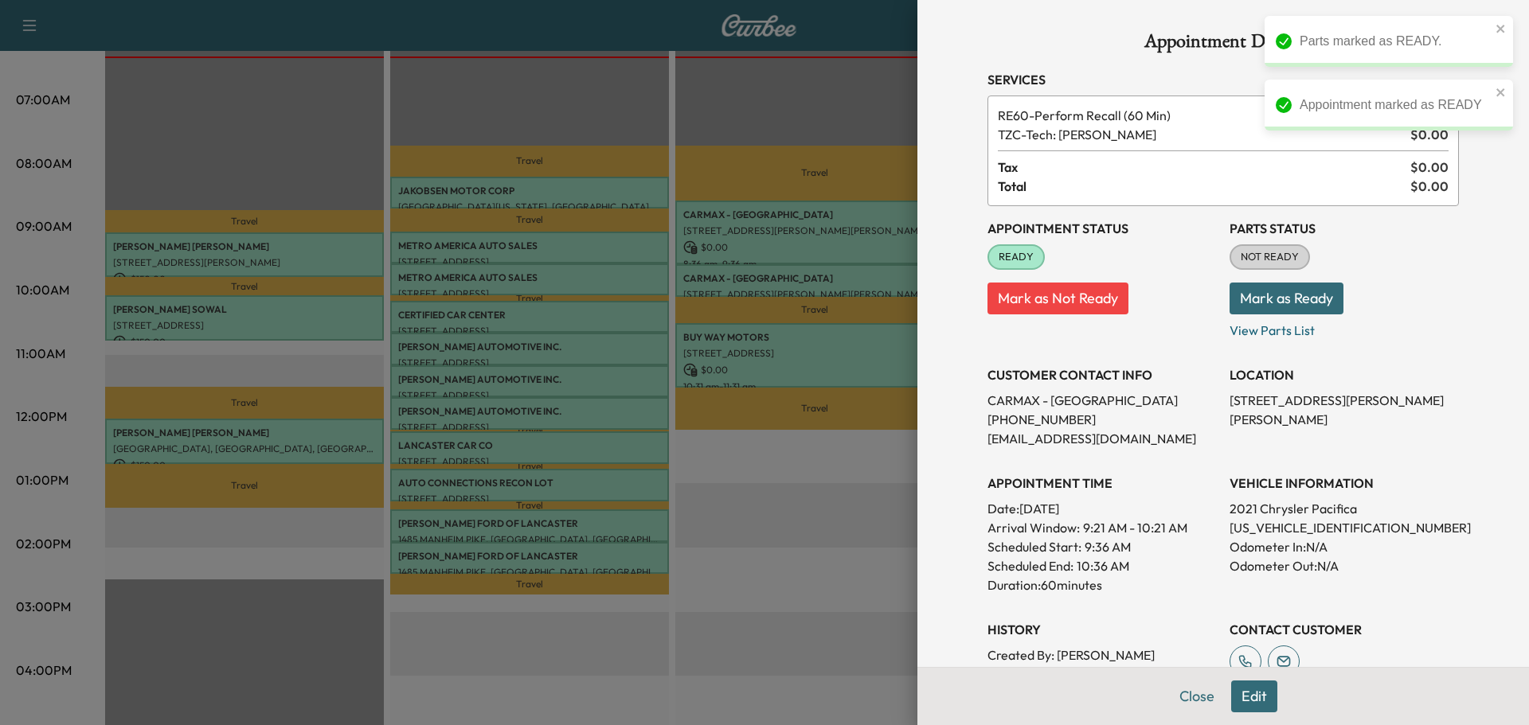
click at [884, 532] on div at bounding box center [764, 362] width 1529 height 725
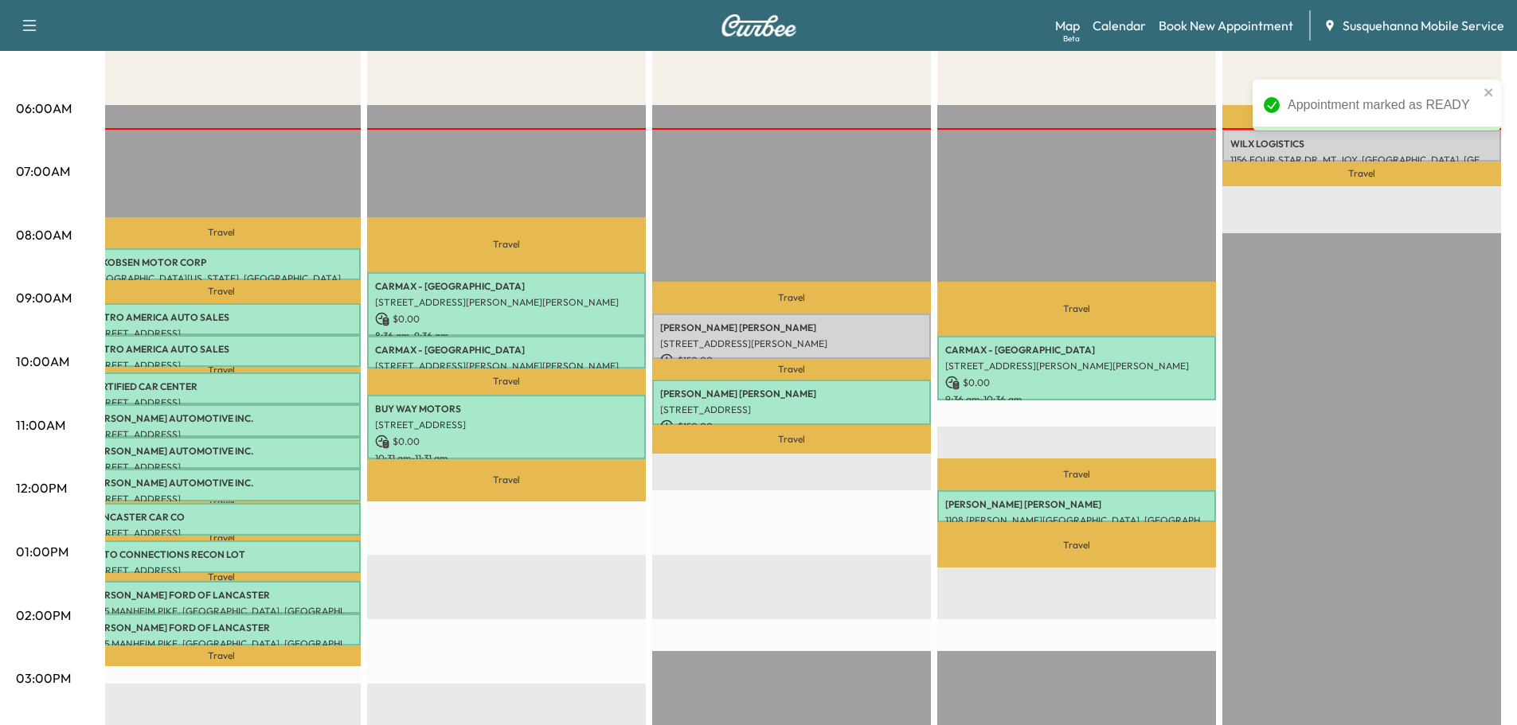
scroll to position [183, 0]
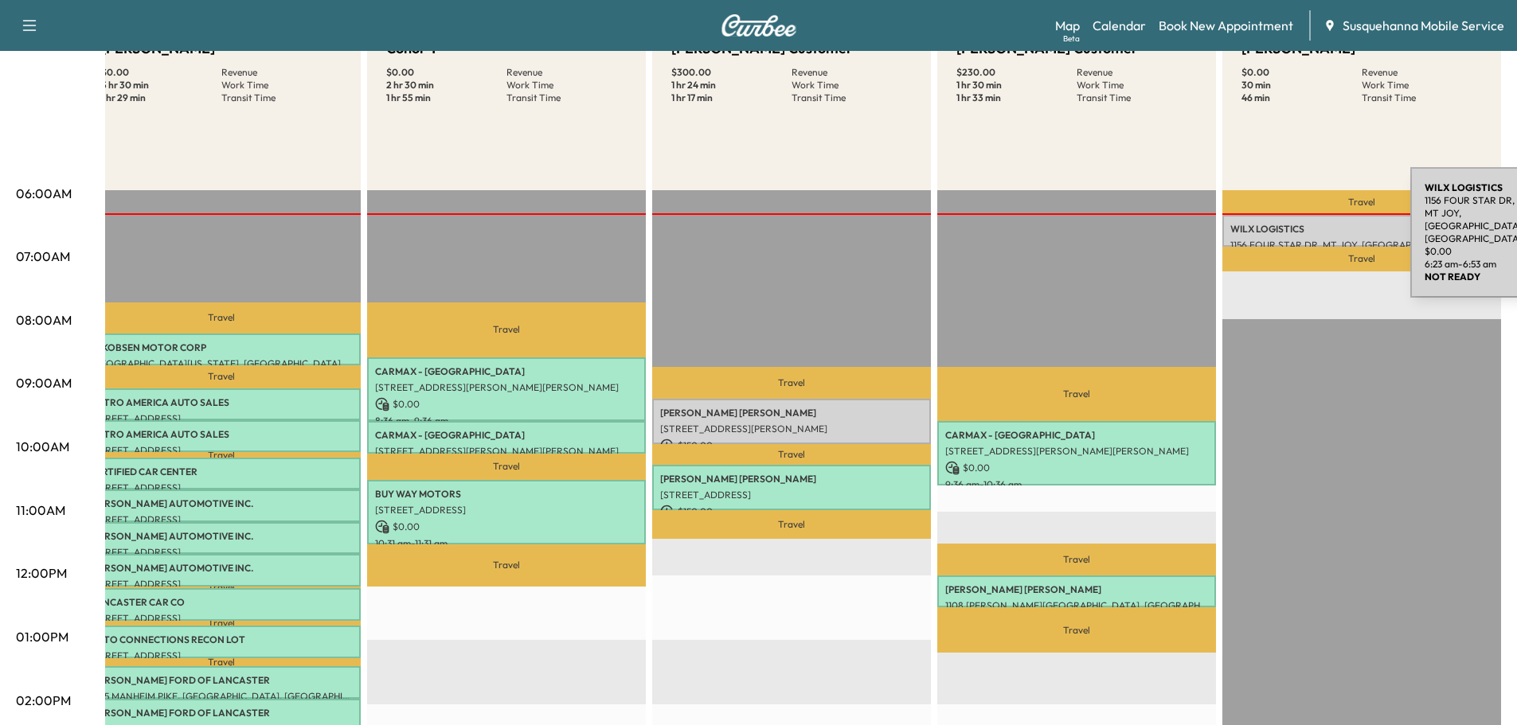
click at [1291, 223] on p "WILX LOGISTICS" at bounding box center [1361, 229] width 263 height 13
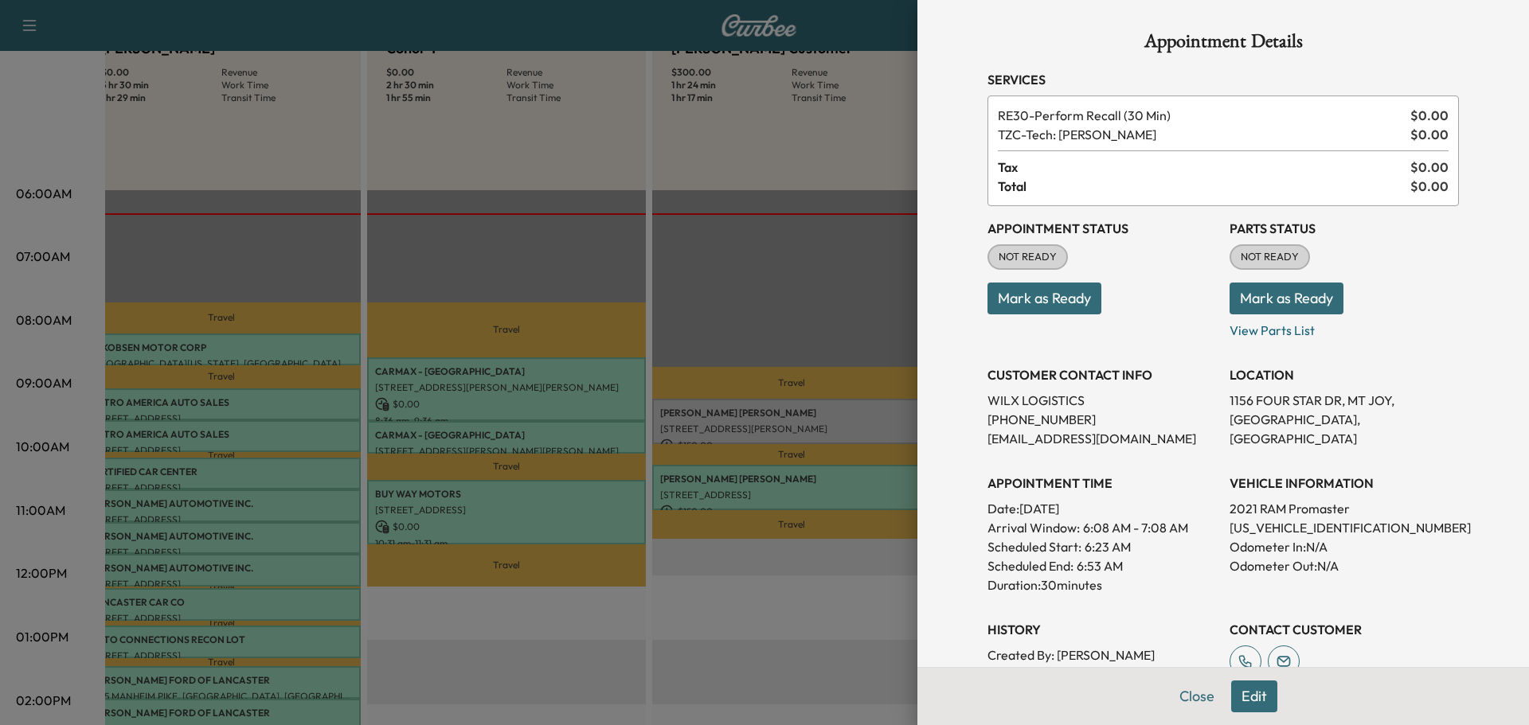
click at [1286, 307] on button "Mark as Ready" at bounding box center [1286, 299] width 114 height 32
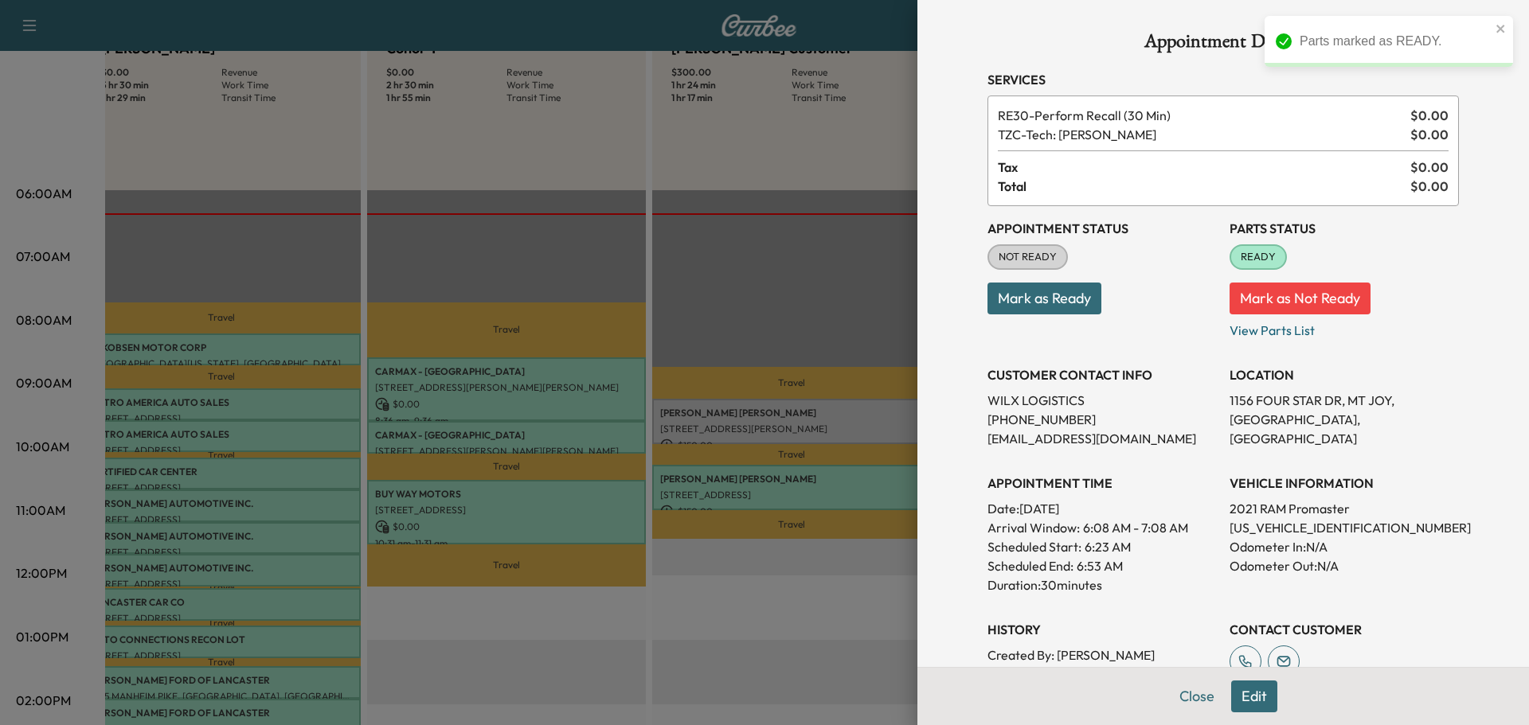
click at [1064, 307] on button "Mark as Ready" at bounding box center [1044, 299] width 114 height 32
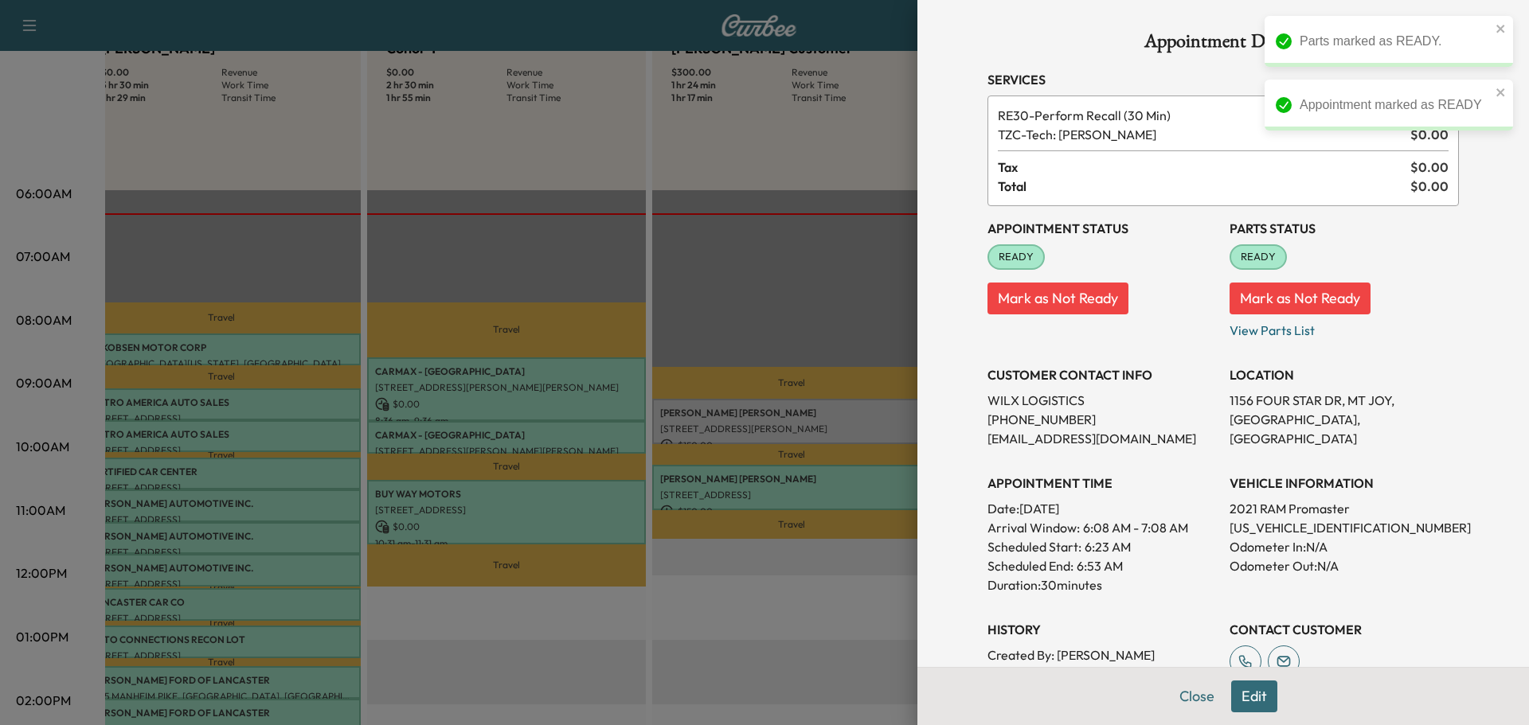
click at [739, 596] on div at bounding box center [764, 362] width 1529 height 725
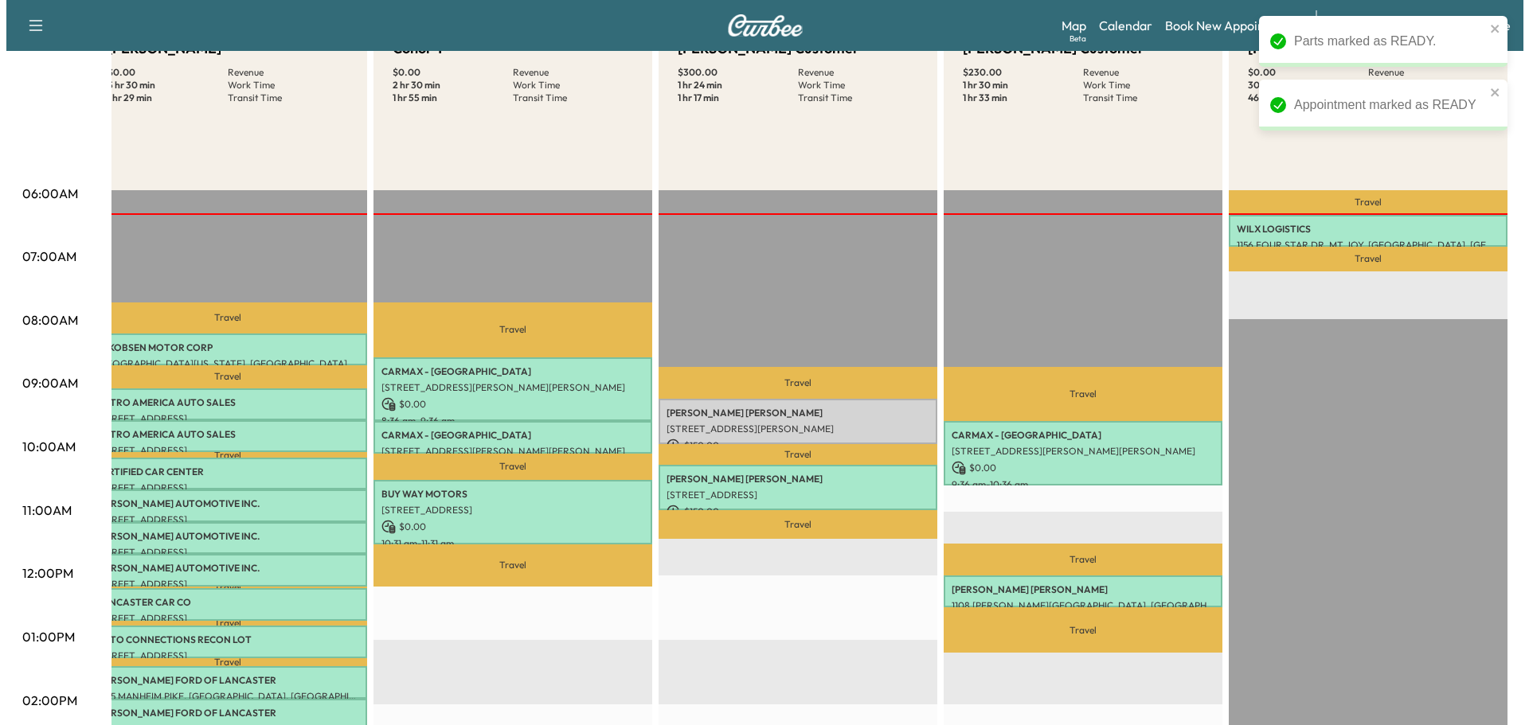
scroll to position [0, 296]
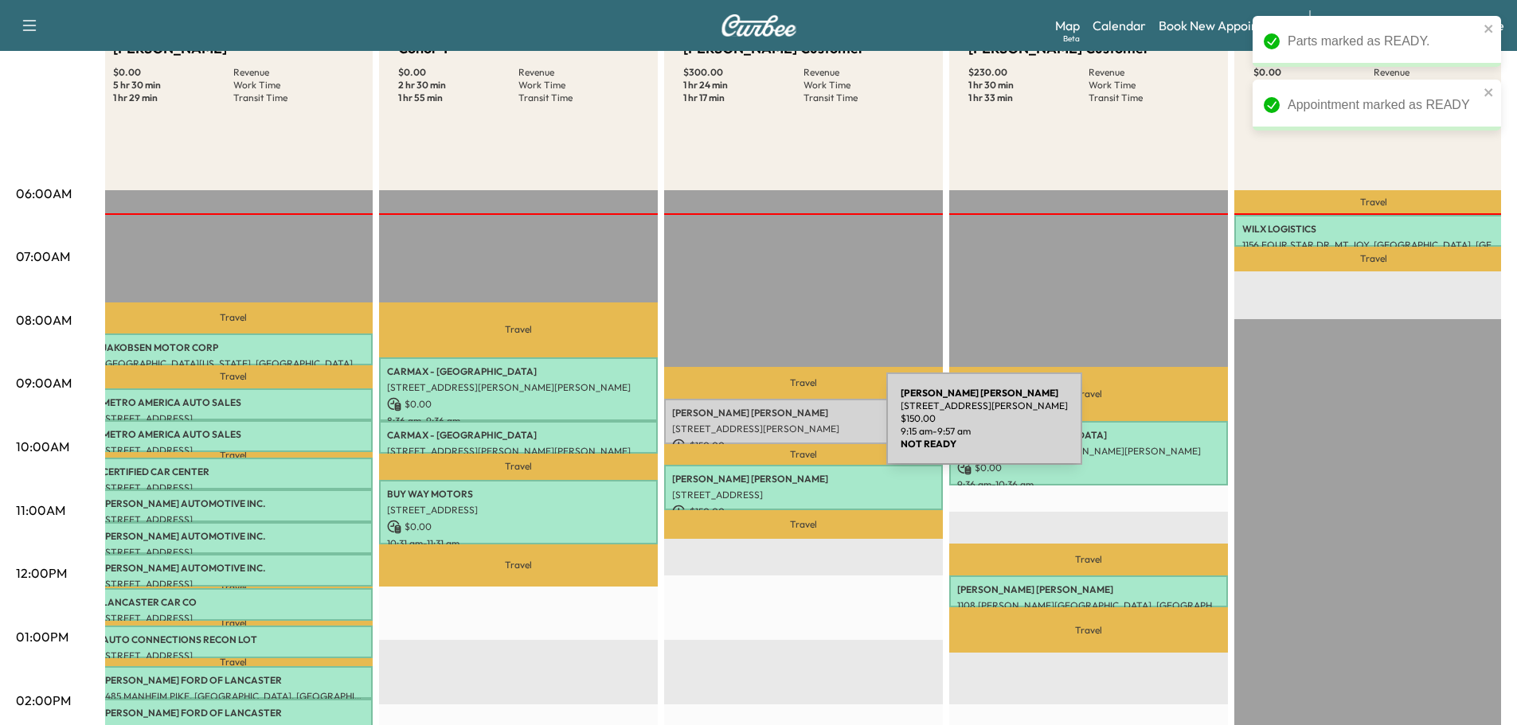
click at [768, 417] on div "MICHAEL ANDERSON 255 Paddletown Rd, Etters, PA 17319, USA $ 150.00 9:15 am - 9:…" at bounding box center [803, 421] width 279 height 45
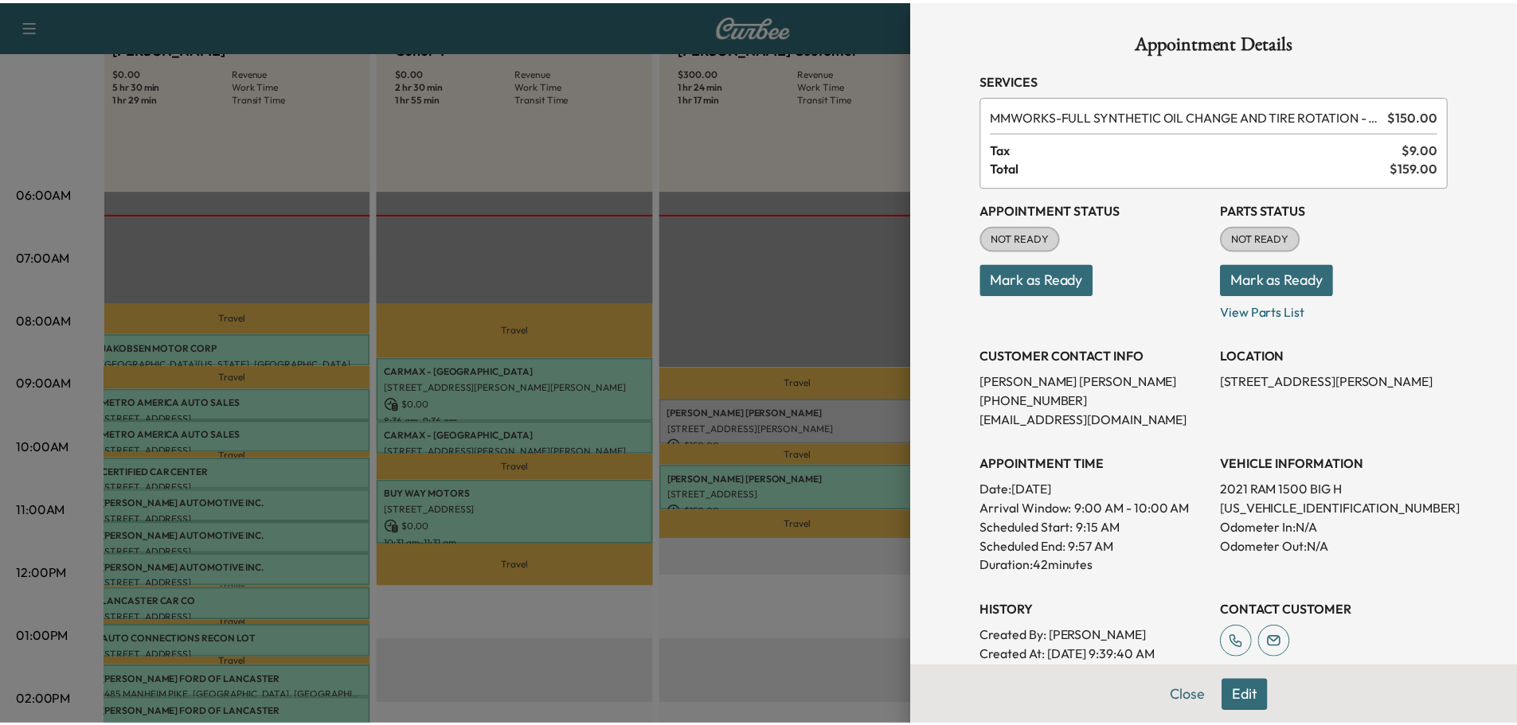
scroll to position [256, 0]
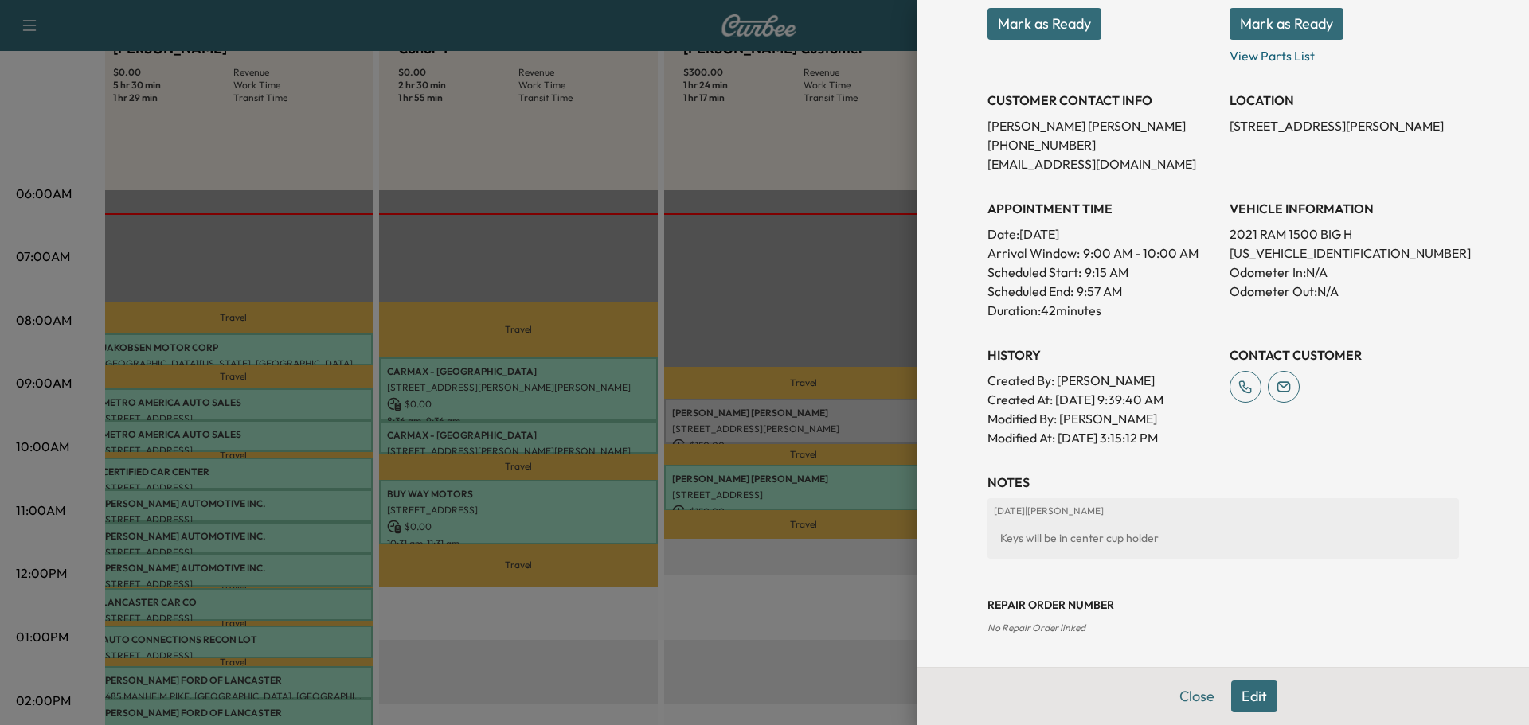
click at [826, 630] on div at bounding box center [764, 362] width 1529 height 725
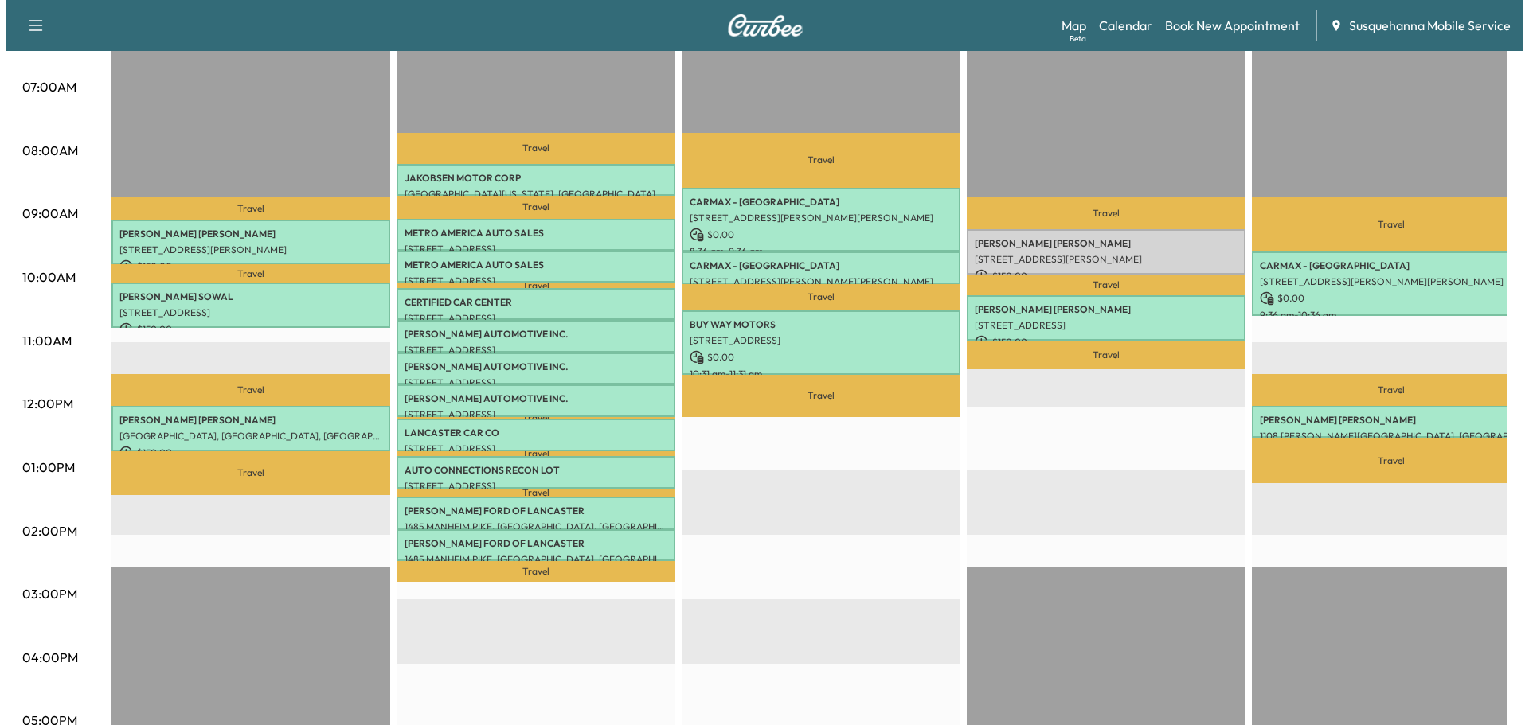
scroll to position [268, 0]
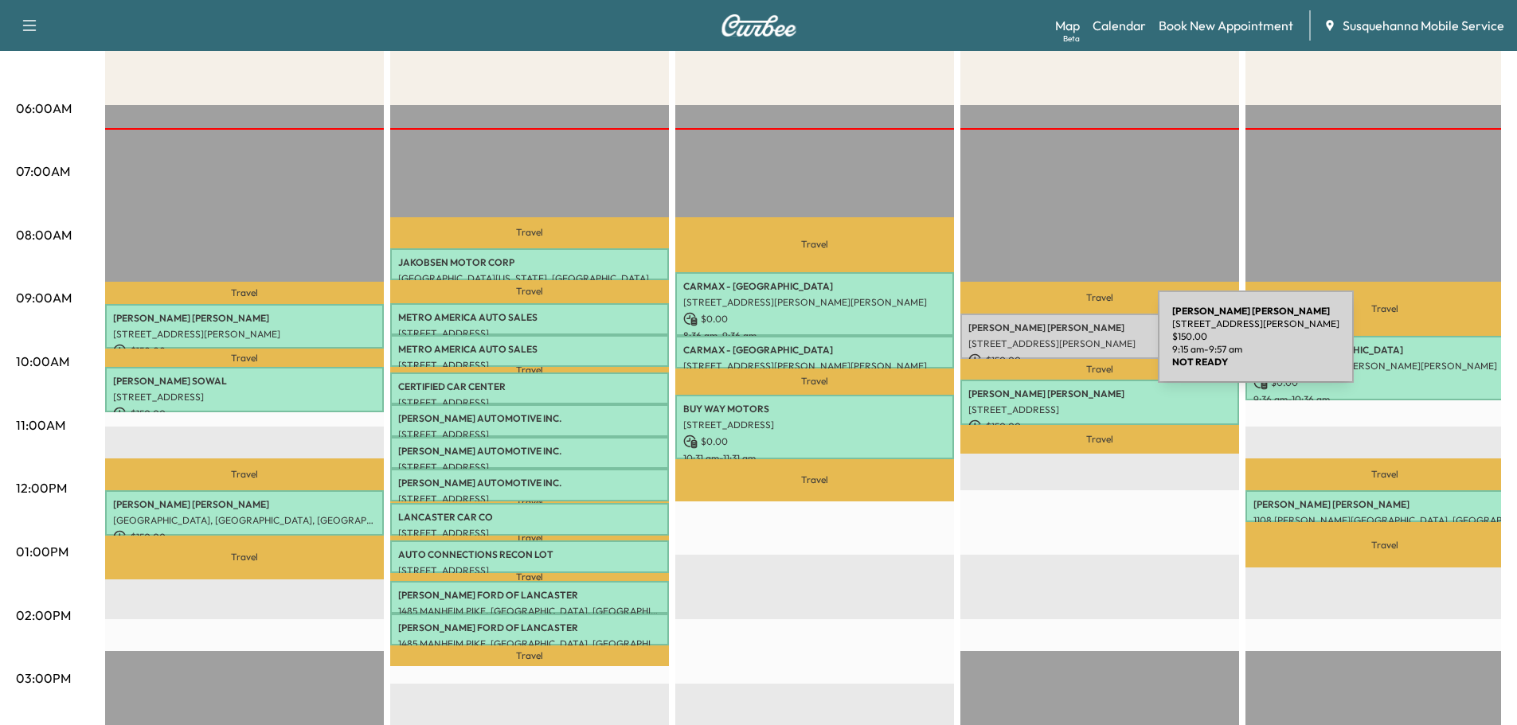
click at [1038, 346] on p "[STREET_ADDRESS][PERSON_NAME]" at bounding box center [1099, 344] width 263 height 13
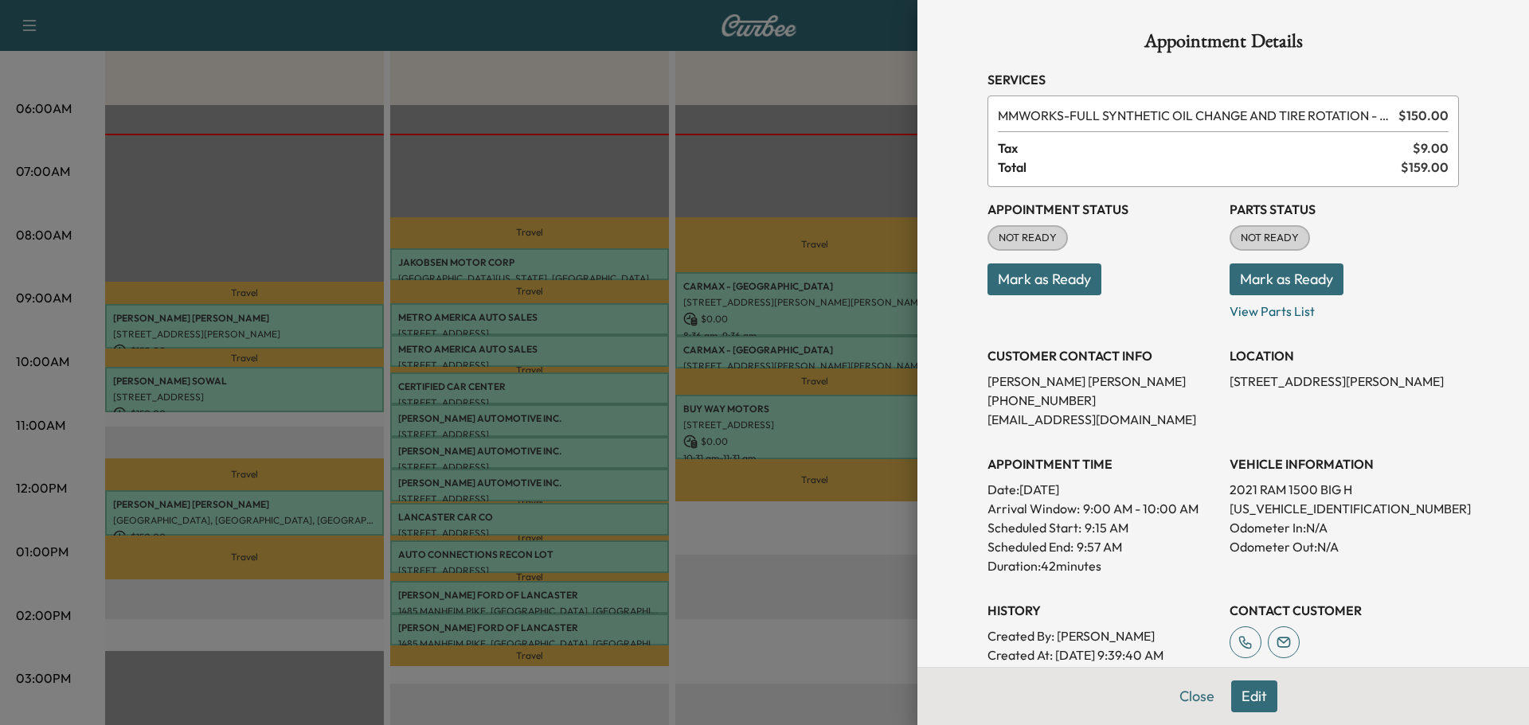
click at [1264, 506] on p "[US_VEHICLE_IDENTIFICATION_NUMBER]" at bounding box center [1343, 508] width 229 height 19
copy p "[US_VEHICLE_IDENTIFICATION_NUMBER]"
drag, startPoint x: 1215, startPoint y: 380, endPoint x: 1250, endPoint y: 399, distance: 39.9
click at [1250, 399] on div "Appointment Status NOT READY Mark as Ready Parts Status NOT READY Mark as Ready…" at bounding box center [1222, 445] width 471 height 516
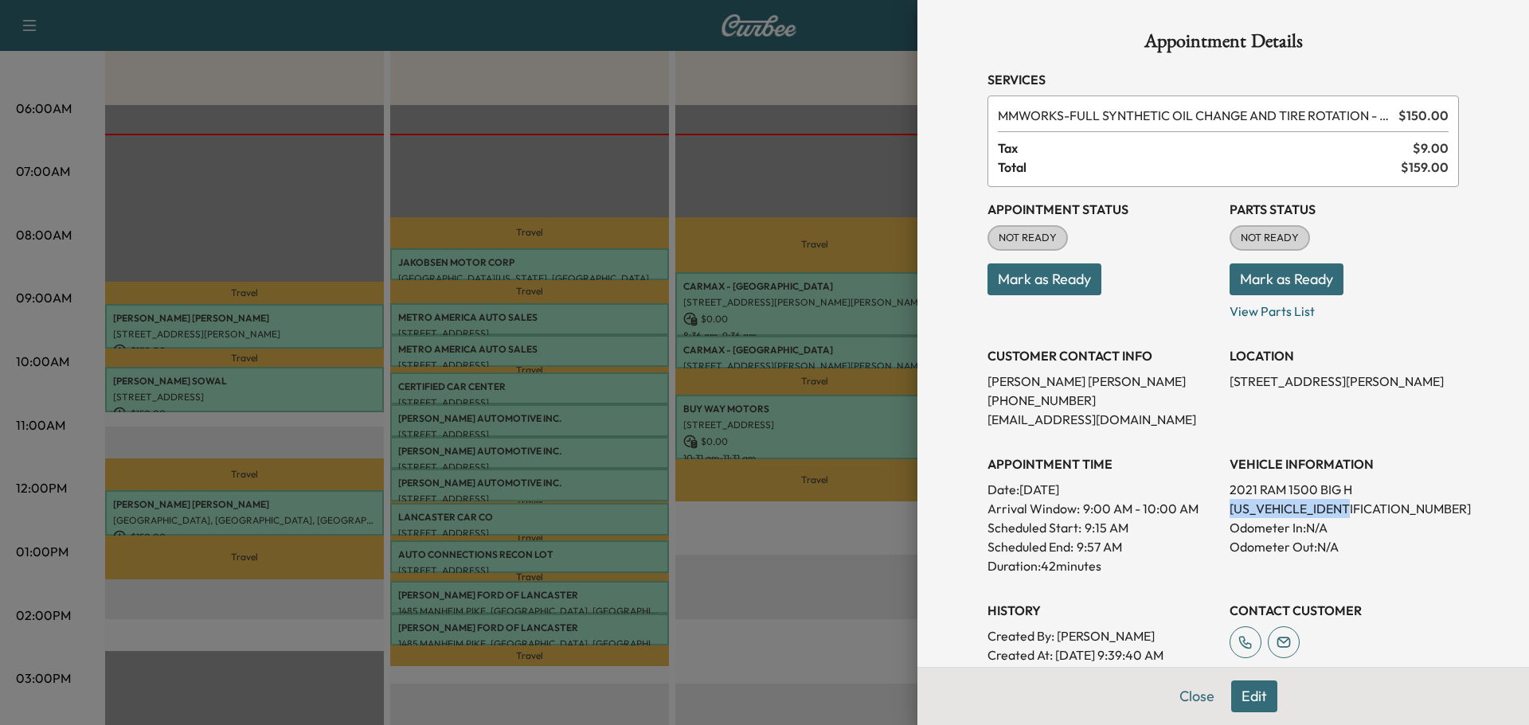
copy p "[STREET_ADDRESS][PERSON_NAME]"
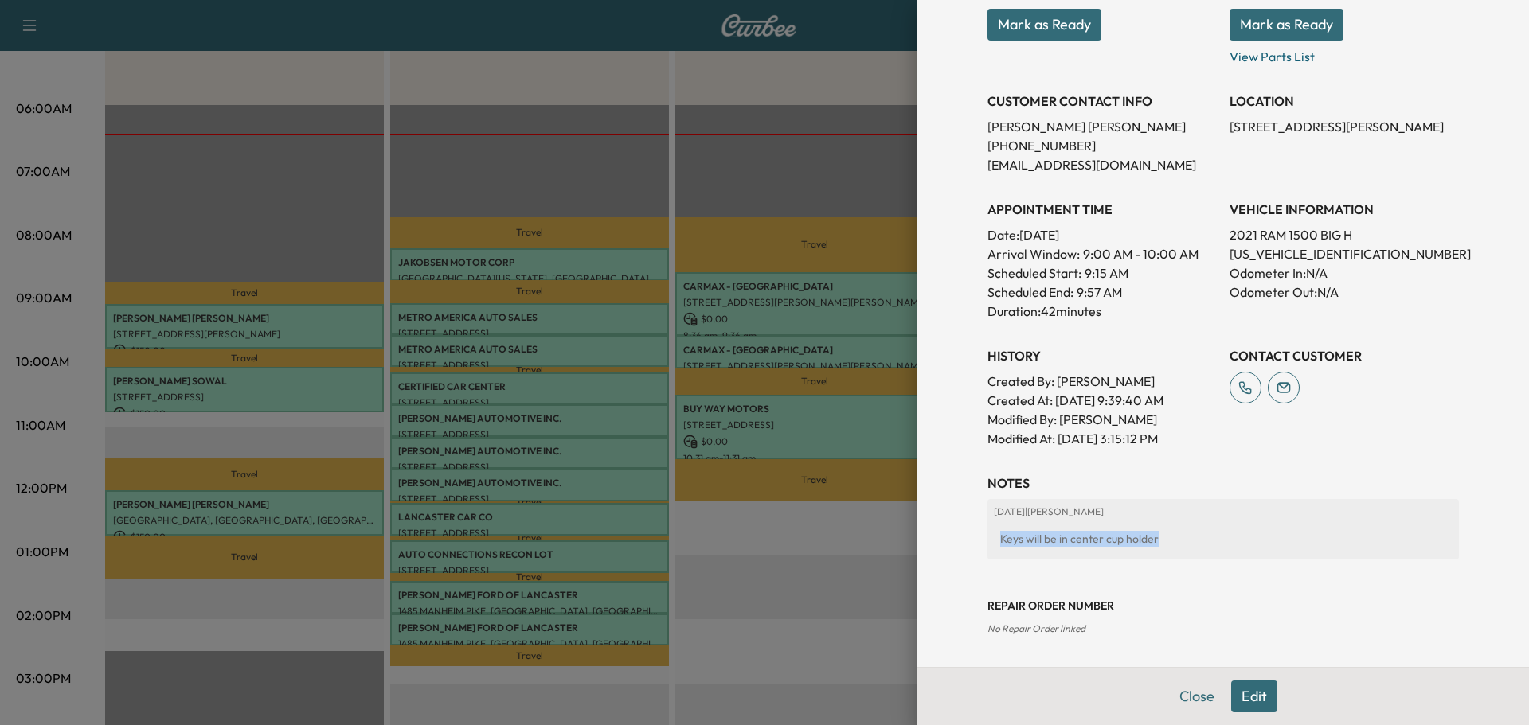
drag, startPoint x: 1142, startPoint y: 541, endPoint x: 991, endPoint y: 550, distance: 151.5
click at [994, 550] on div "Keys will be in center cup holder" at bounding box center [1223, 539] width 459 height 29
copy div "Keys will be in center cup holder"
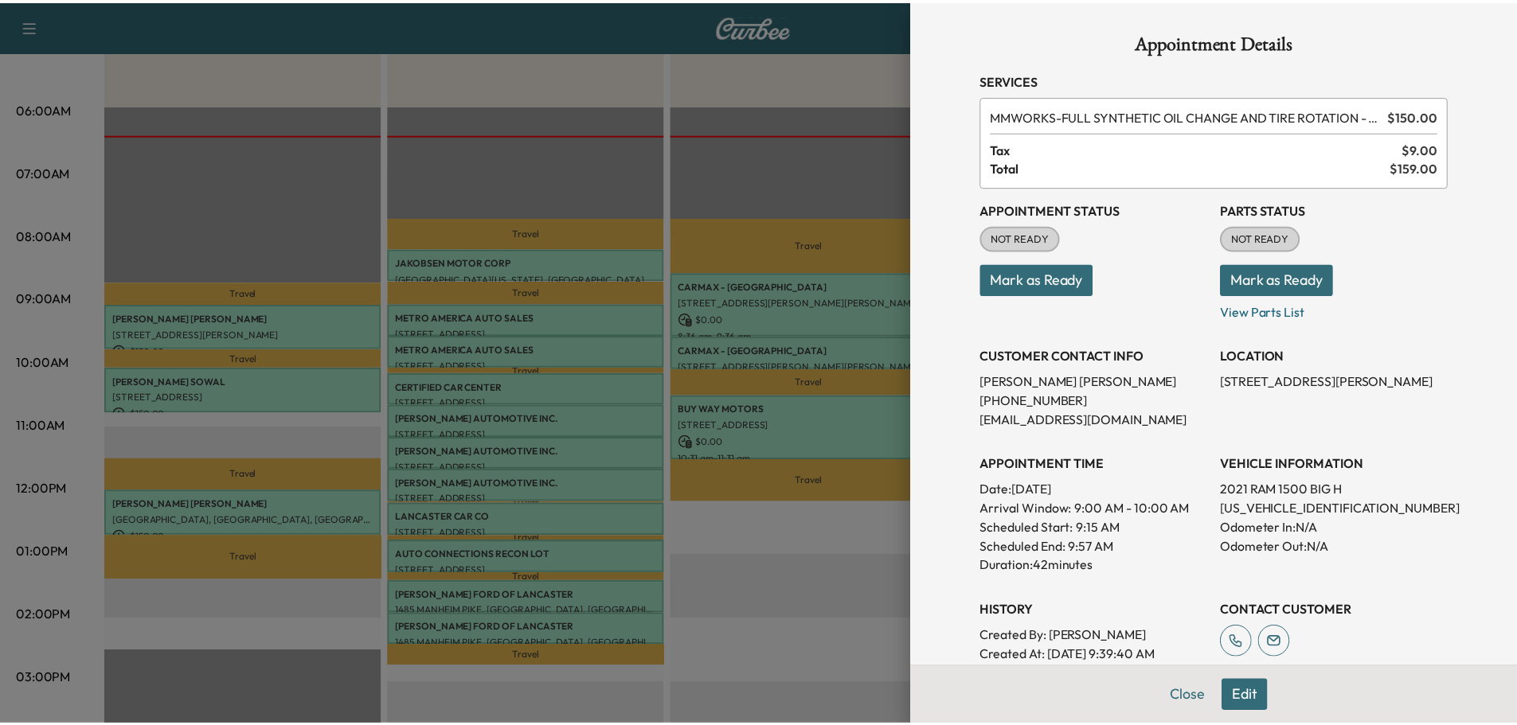
scroll to position [85, 0]
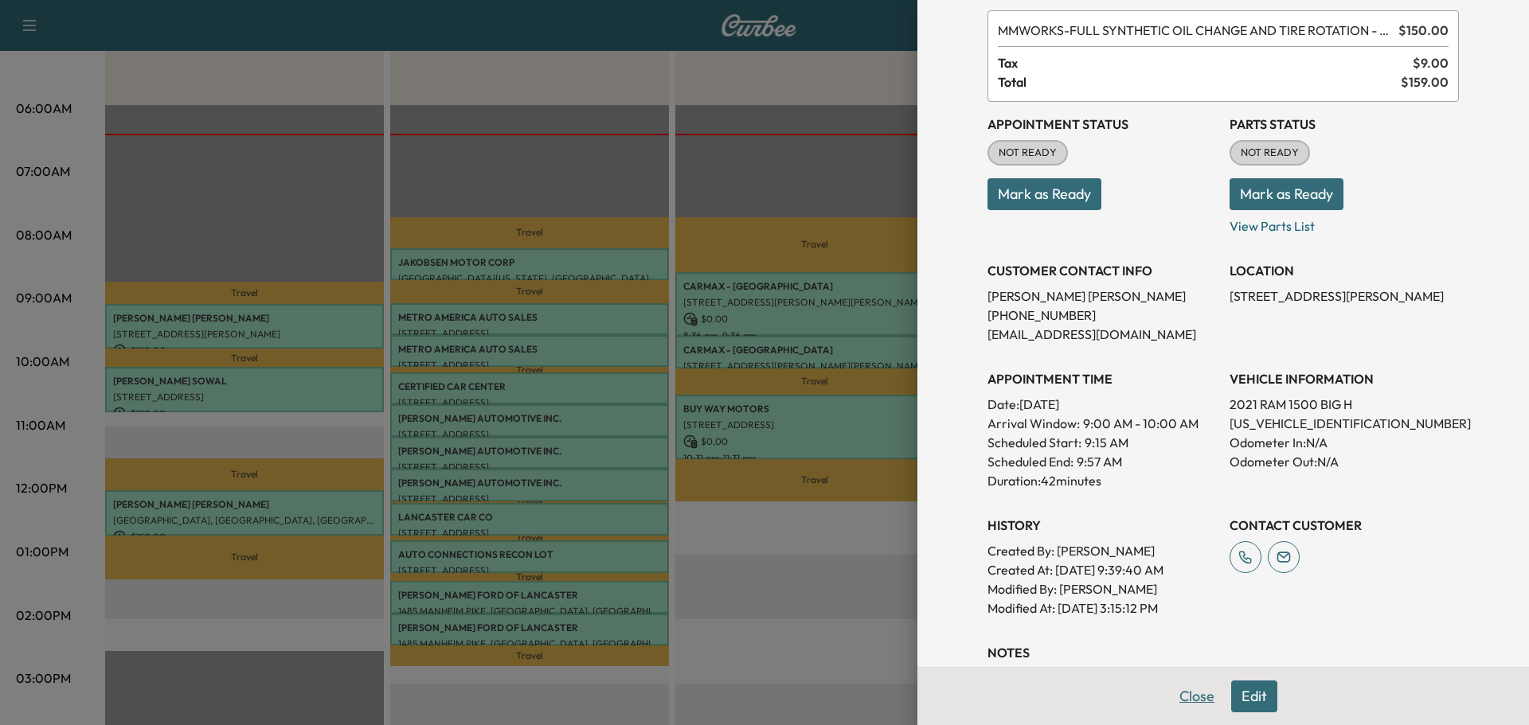
click at [1184, 695] on button "Close" at bounding box center [1197, 697] width 56 height 32
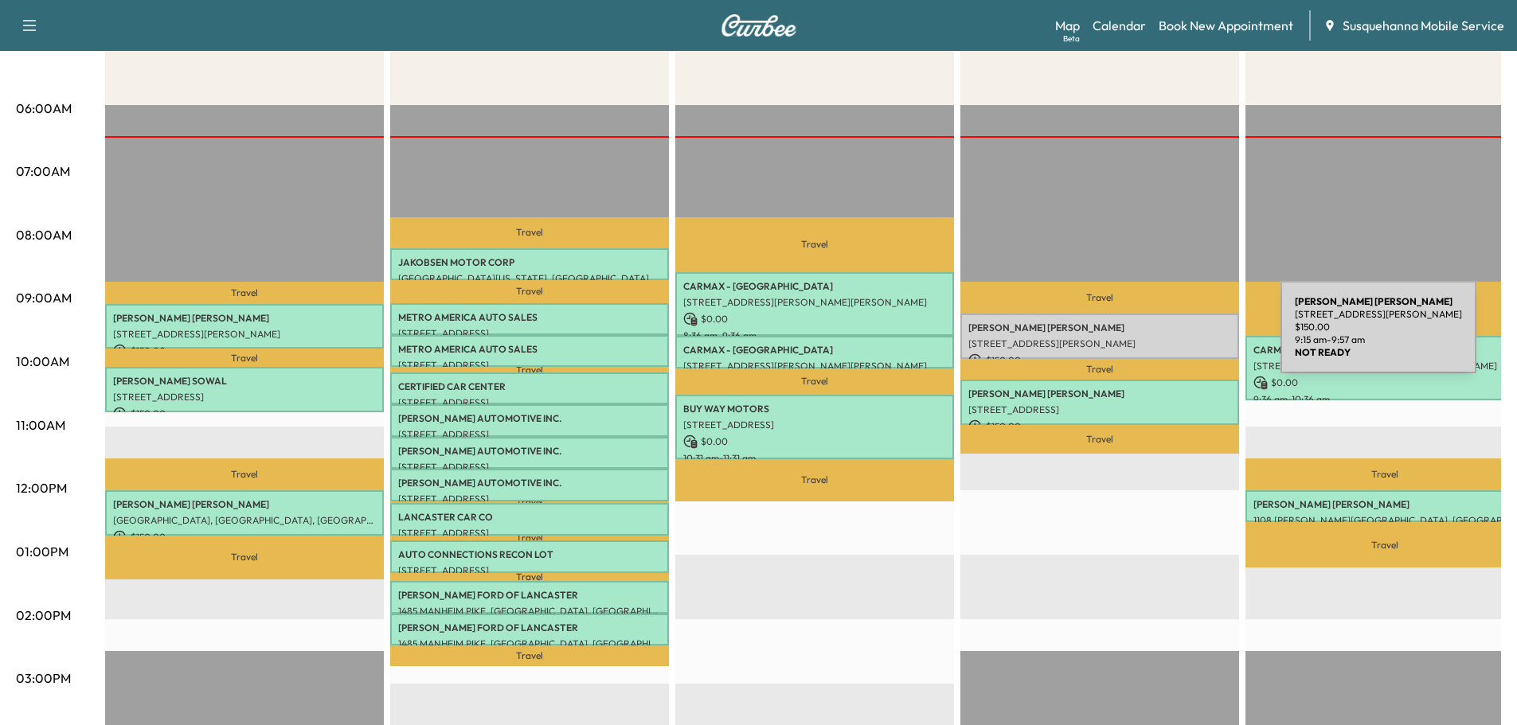
click at [1161, 338] on p "[STREET_ADDRESS][PERSON_NAME]" at bounding box center [1099, 344] width 263 height 13
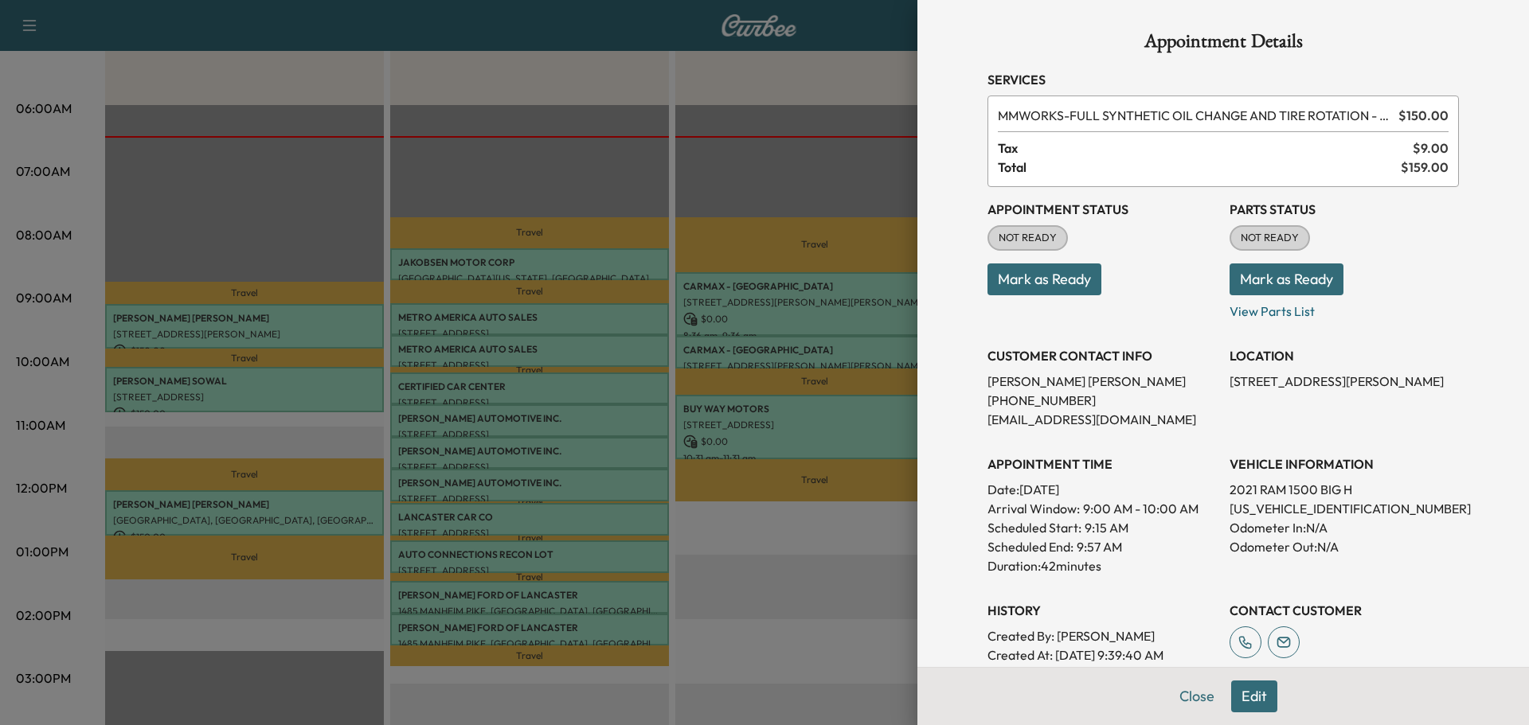
click at [1256, 277] on button "Mark as Ready" at bounding box center [1286, 280] width 114 height 32
click at [1070, 276] on button "Mark as Ready" at bounding box center [1044, 280] width 114 height 32
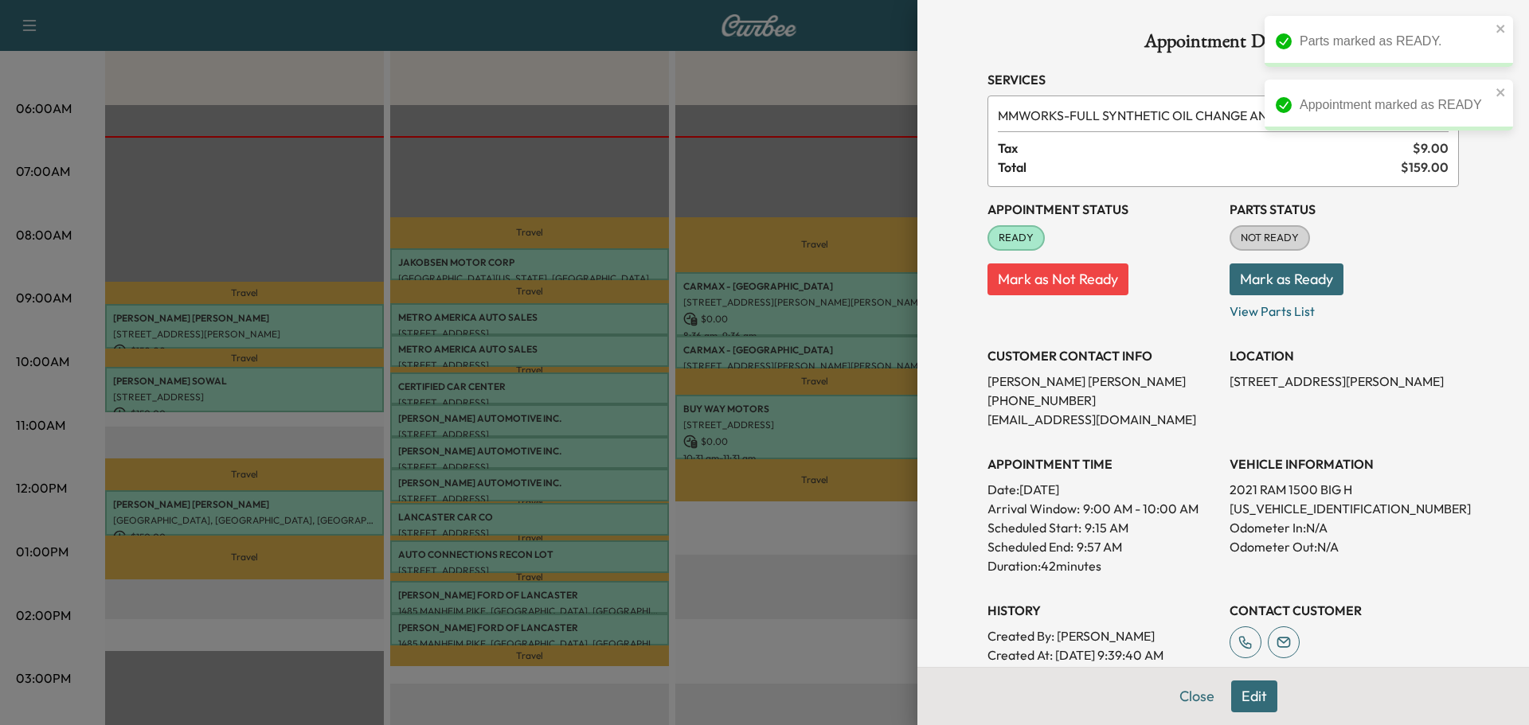
click at [1270, 278] on button "Mark as Ready" at bounding box center [1286, 280] width 114 height 32
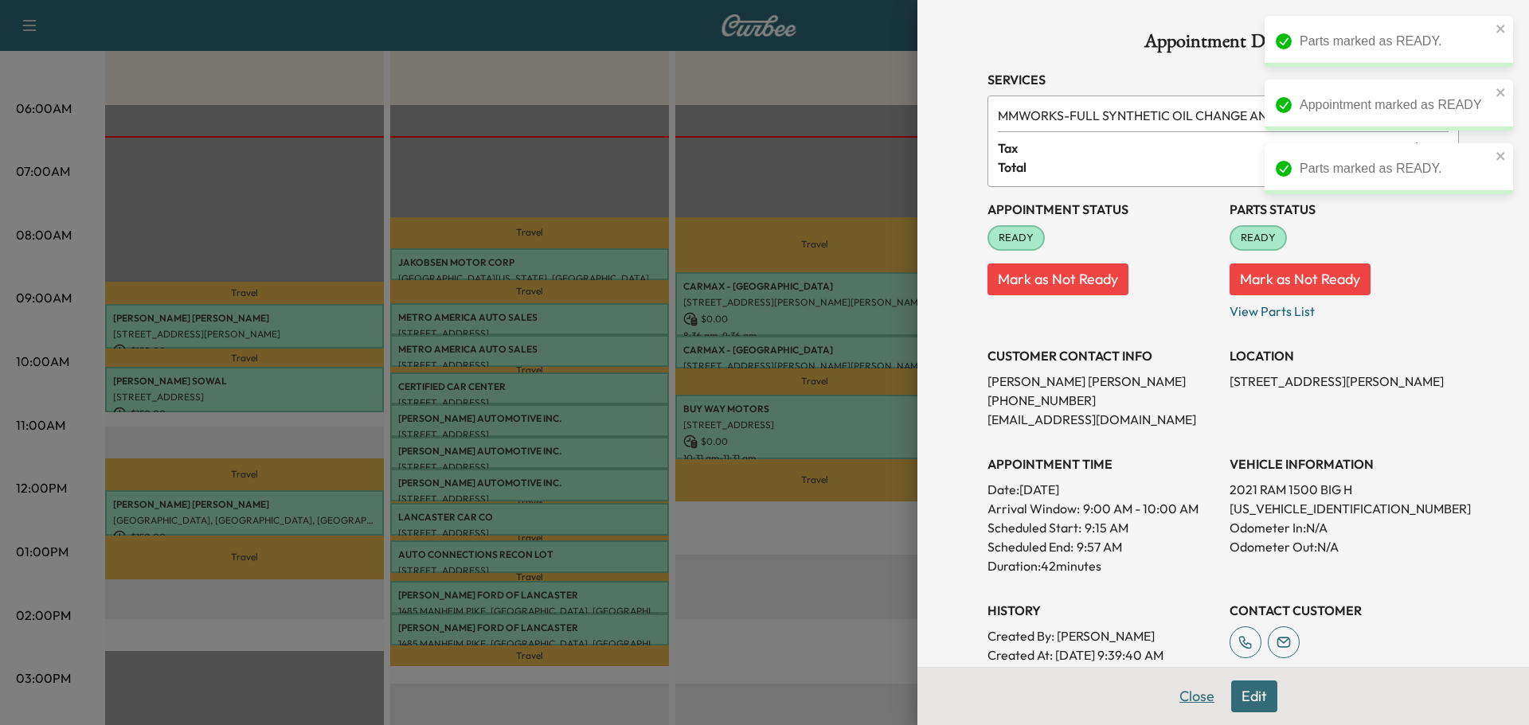
click at [1183, 693] on button "Close" at bounding box center [1197, 697] width 56 height 32
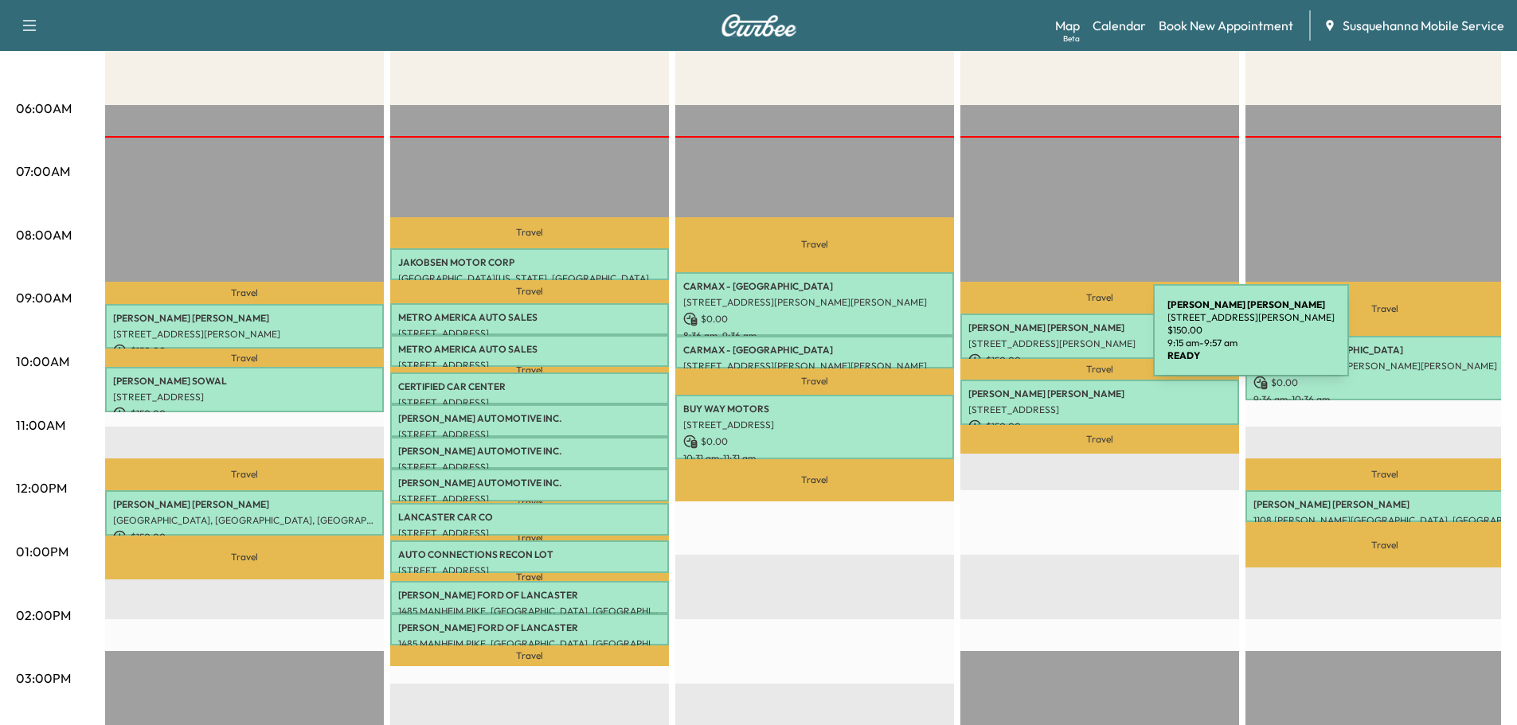
click at [1036, 340] on p "[STREET_ADDRESS][PERSON_NAME]" at bounding box center [1099, 344] width 263 height 13
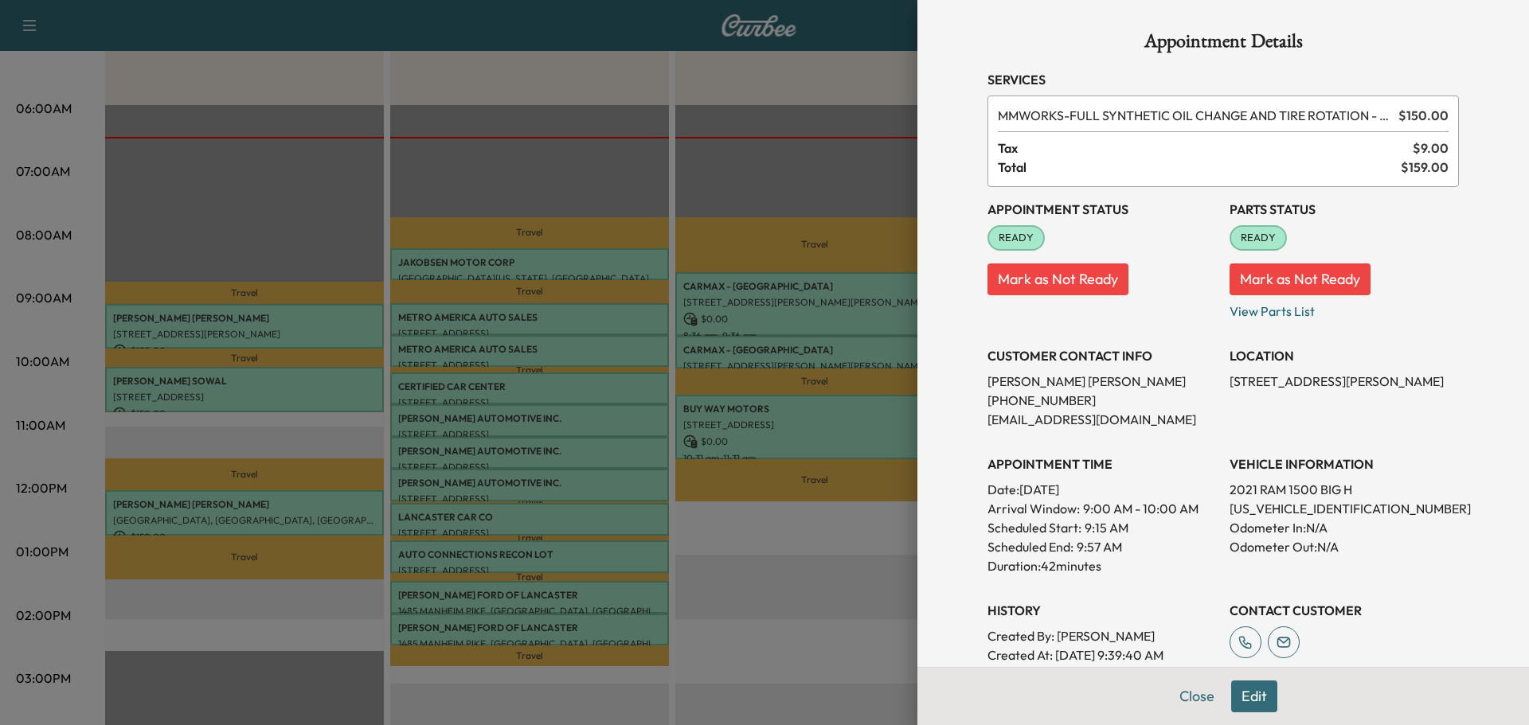
click at [1278, 513] on p "1C6SRFMT4MN603958" at bounding box center [1343, 508] width 229 height 19
copy p "1C6SRFMT4MN603958"
click at [1182, 691] on button "Close" at bounding box center [1197, 697] width 56 height 32
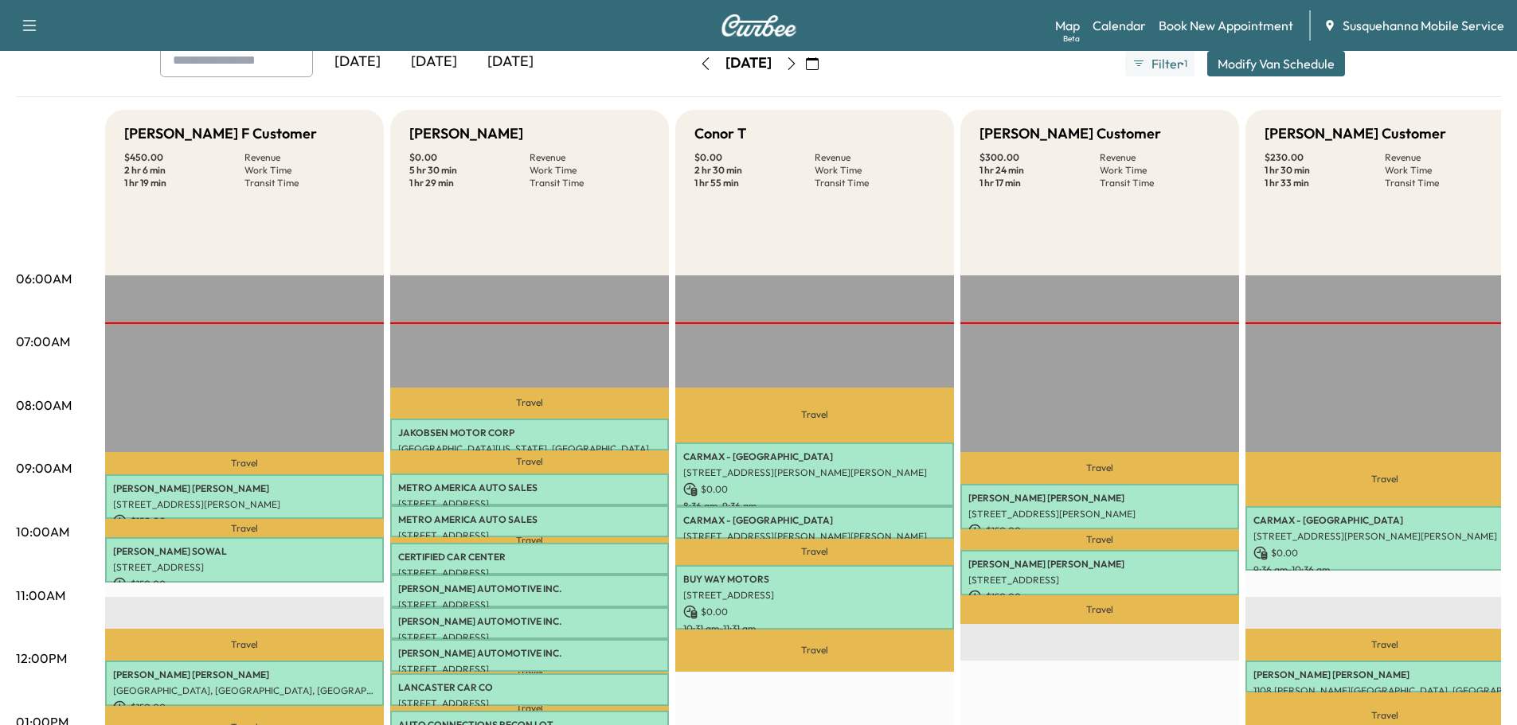
scroll to position [0, 0]
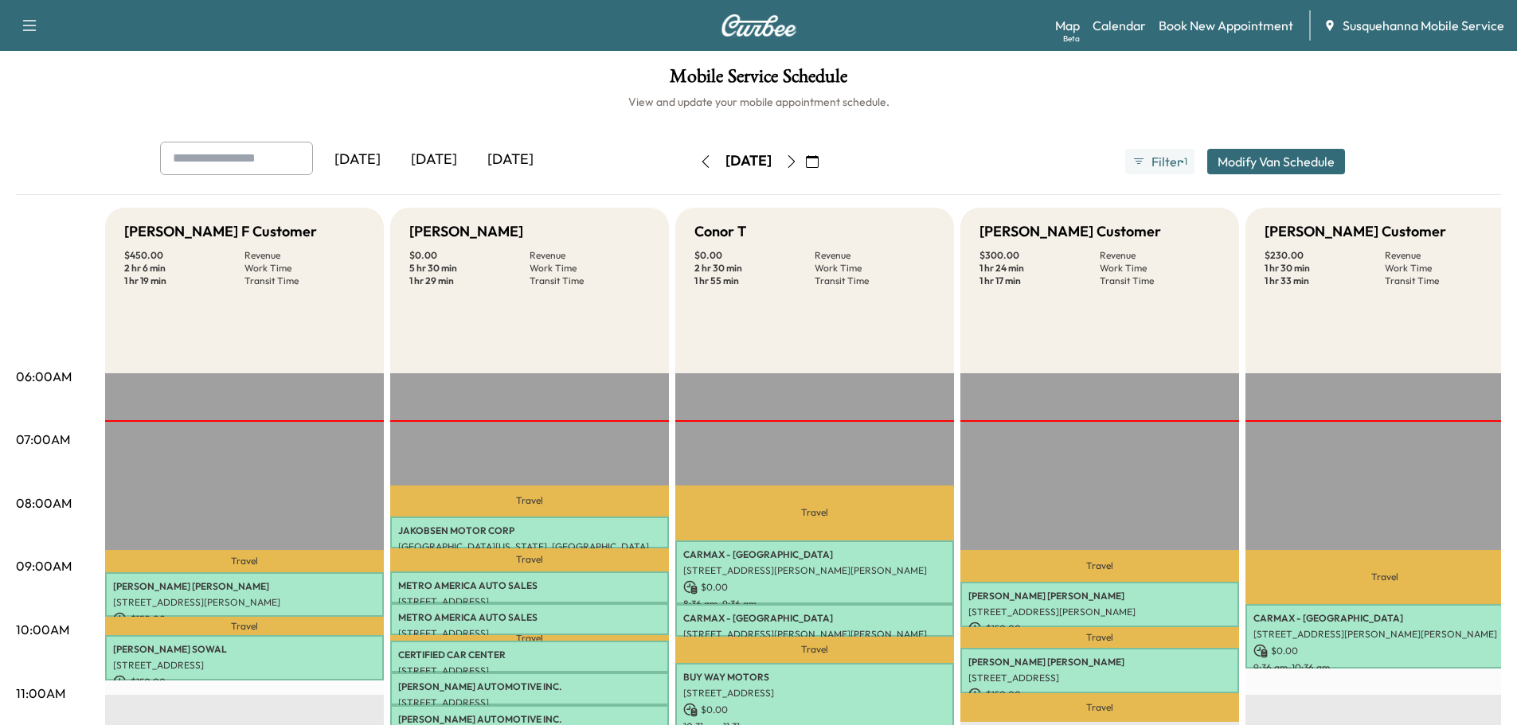
drag, startPoint x: 818, startPoint y: 158, endPoint x: 828, endPoint y: 162, distance: 10.7
click at [805, 158] on button "button" at bounding box center [791, 161] width 27 height 25
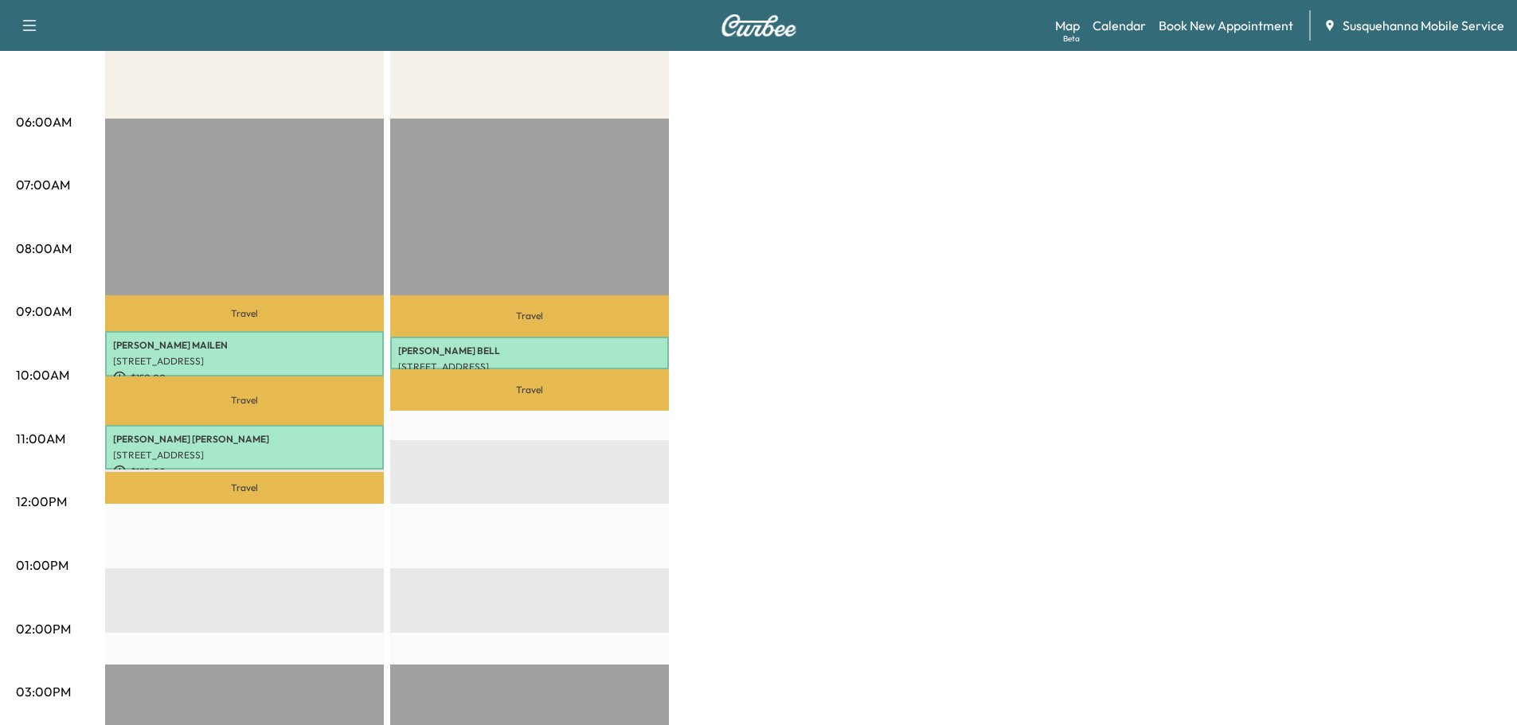
scroll to position [85, 0]
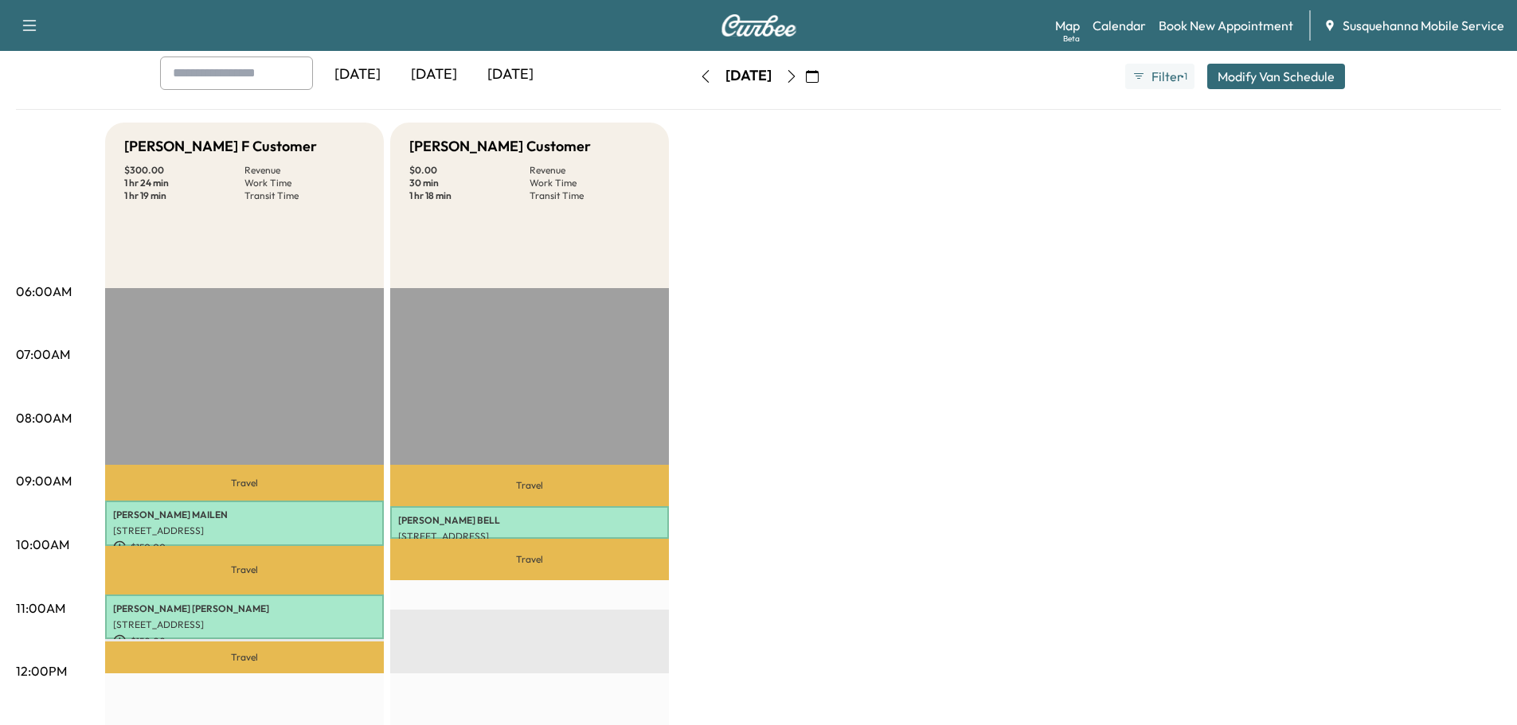
click at [805, 83] on button "button" at bounding box center [791, 76] width 27 height 25
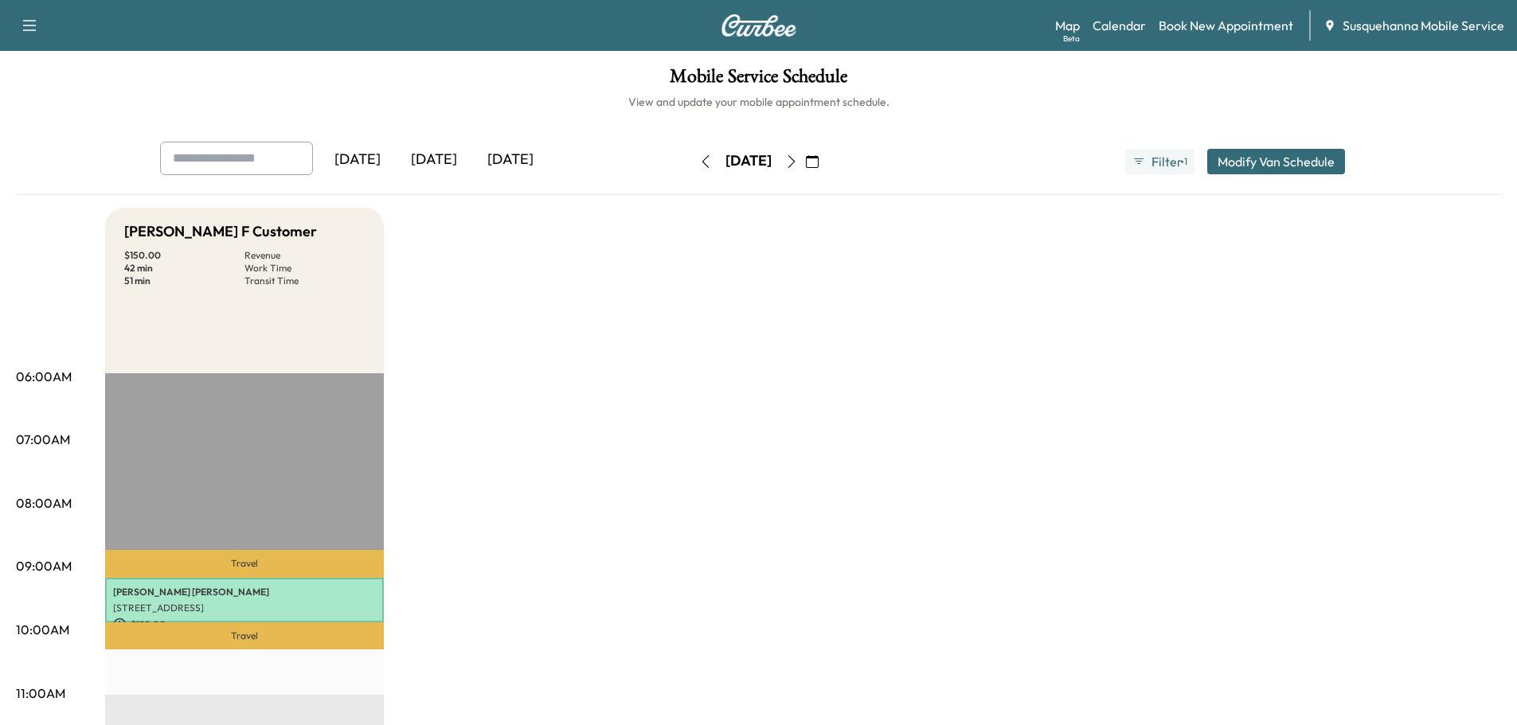
click at [798, 162] on icon "button" at bounding box center [791, 161] width 13 height 13
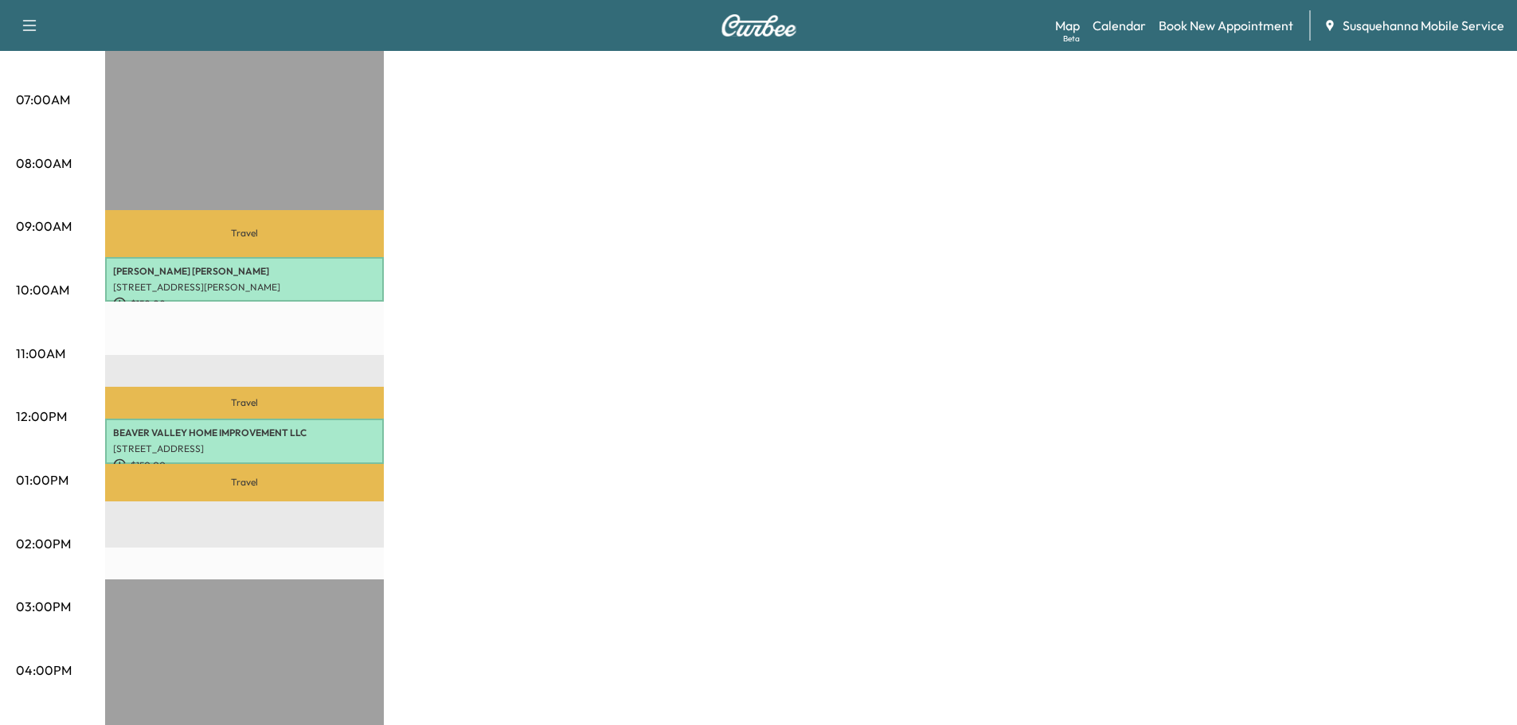
scroll to position [85, 0]
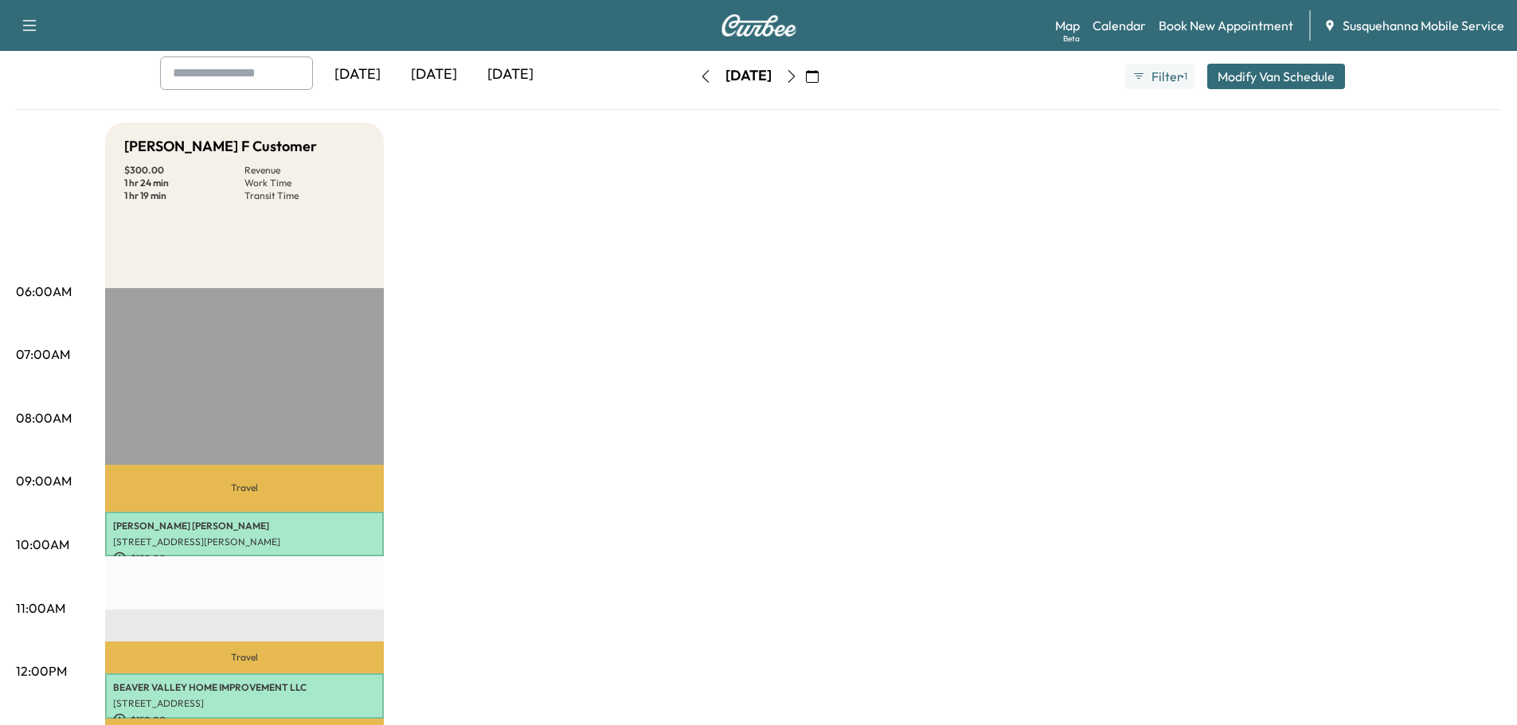
click at [798, 79] on icon "button" at bounding box center [791, 76] width 13 height 13
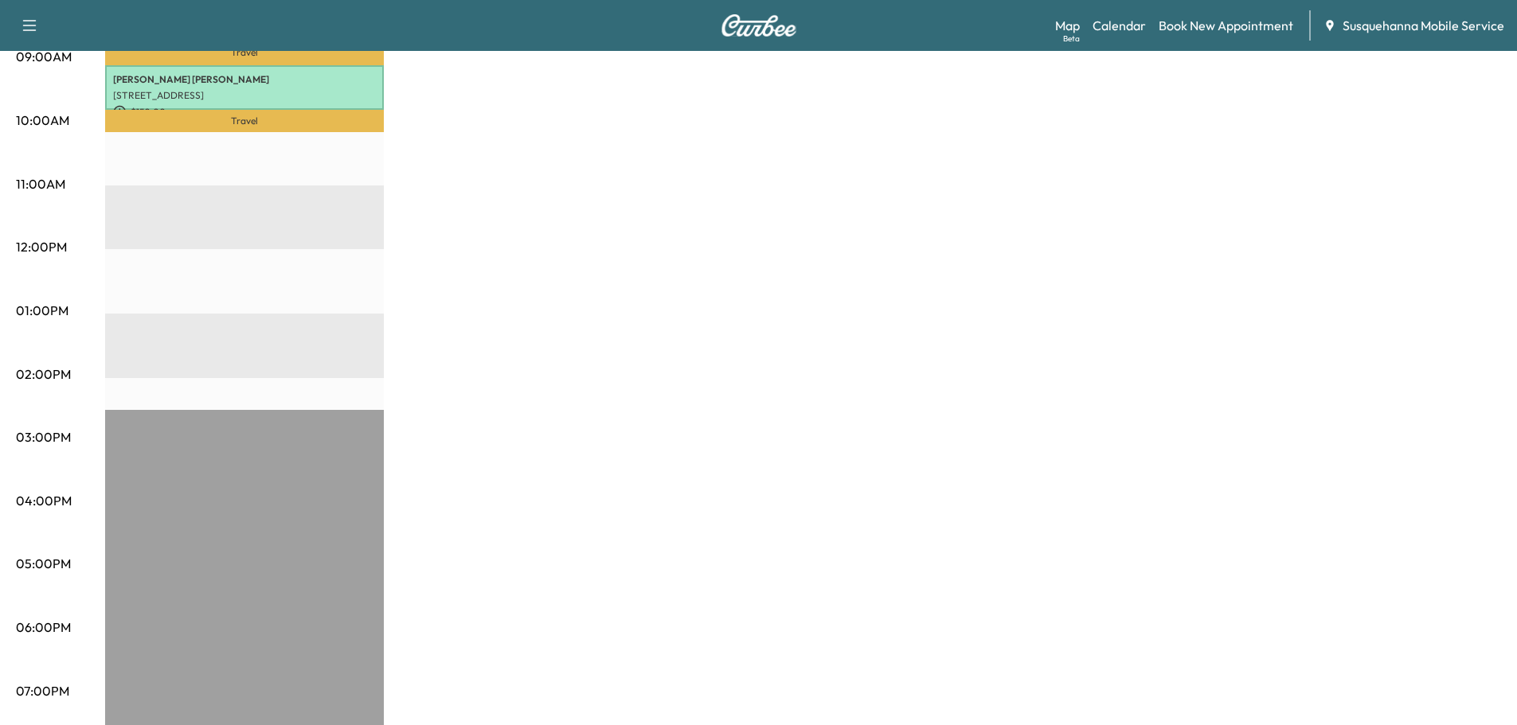
scroll to position [85, 0]
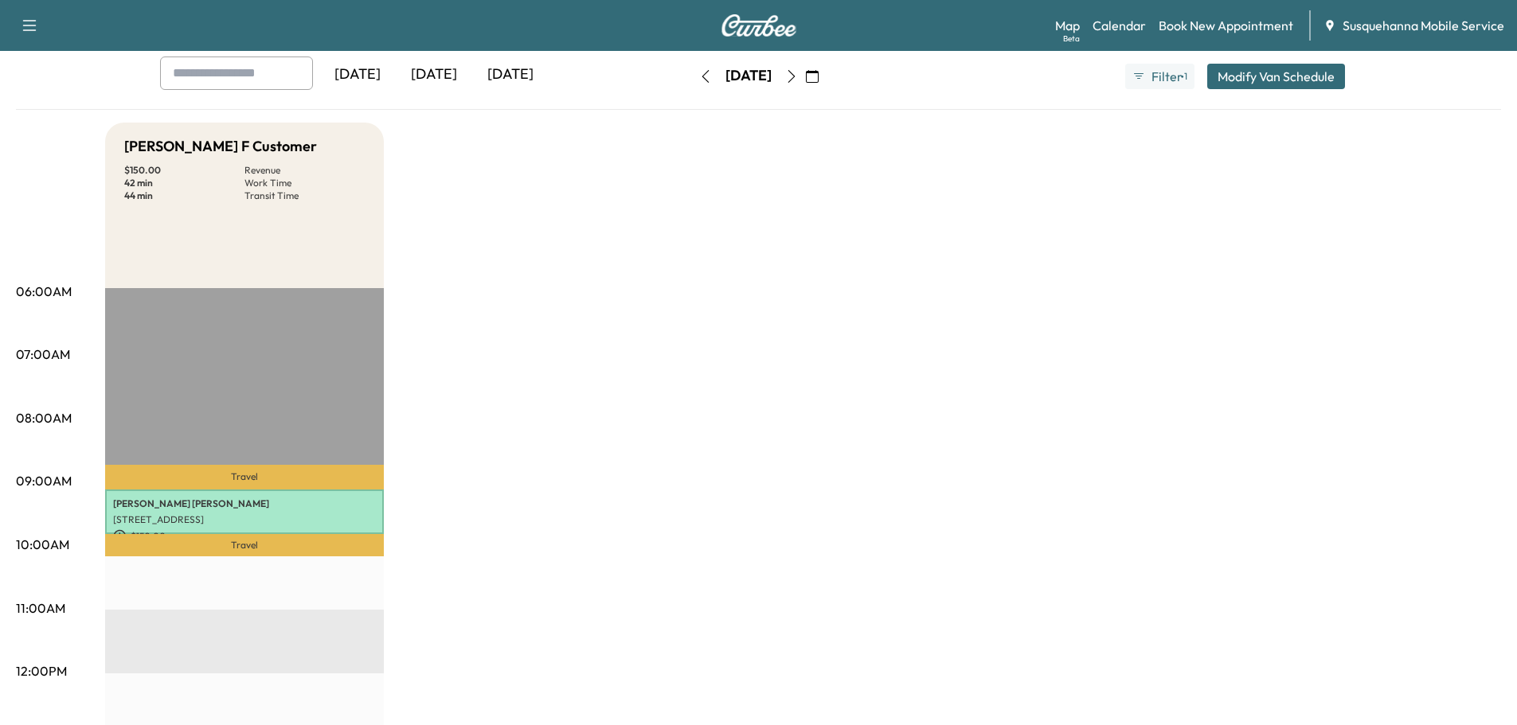
click at [818, 78] on icon "button" at bounding box center [812, 76] width 13 height 13
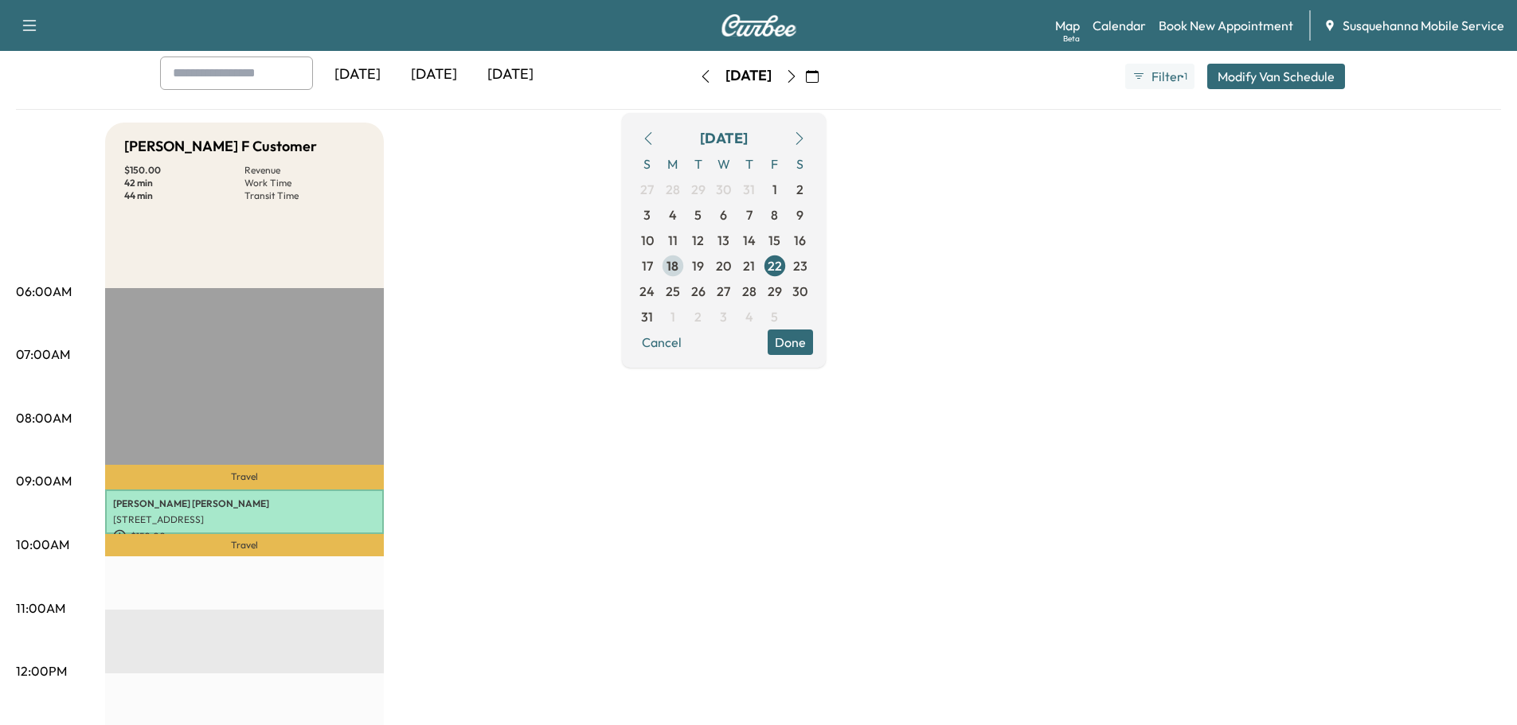
click at [685, 268] on span "18" at bounding box center [672, 265] width 25 height 25
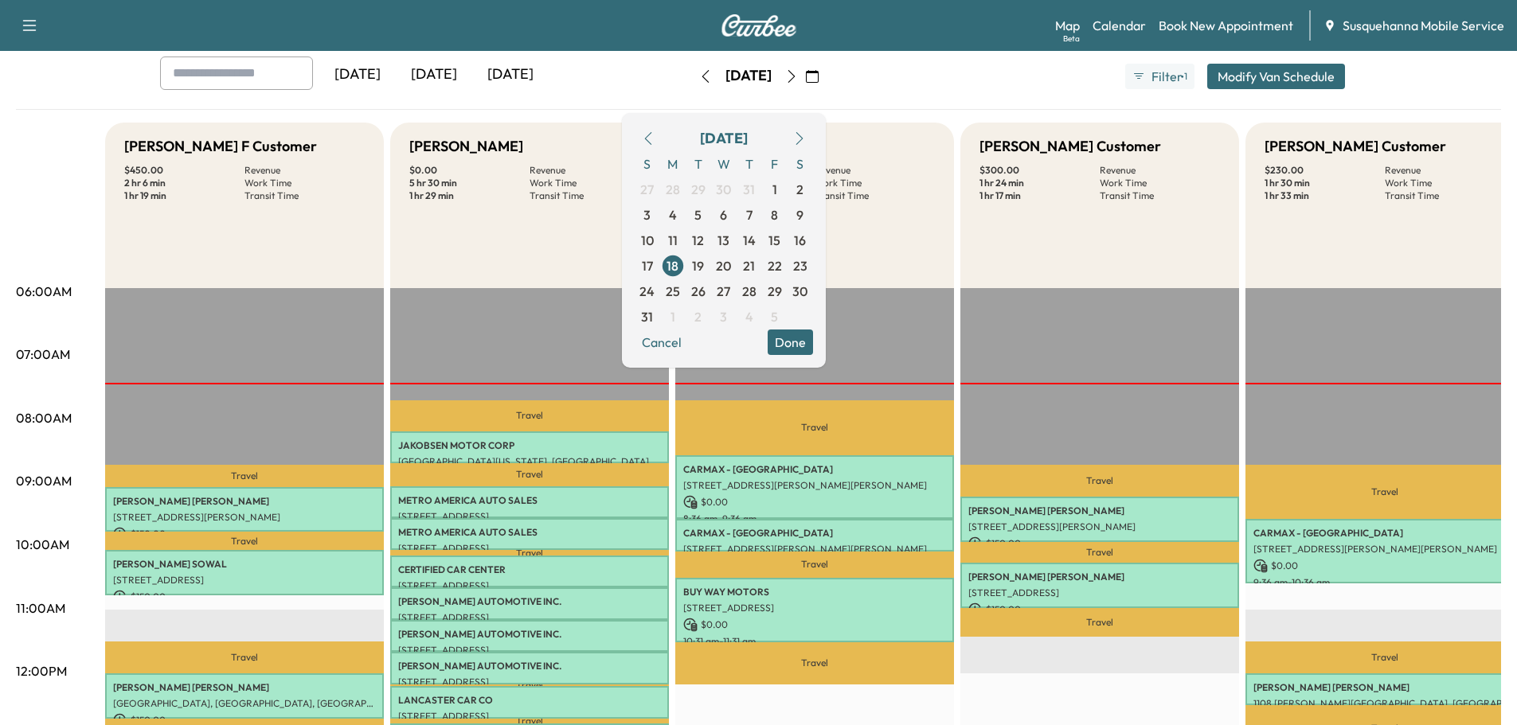
click at [813, 348] on button "Done" at bounding box center [789, 342] width 45 height 25
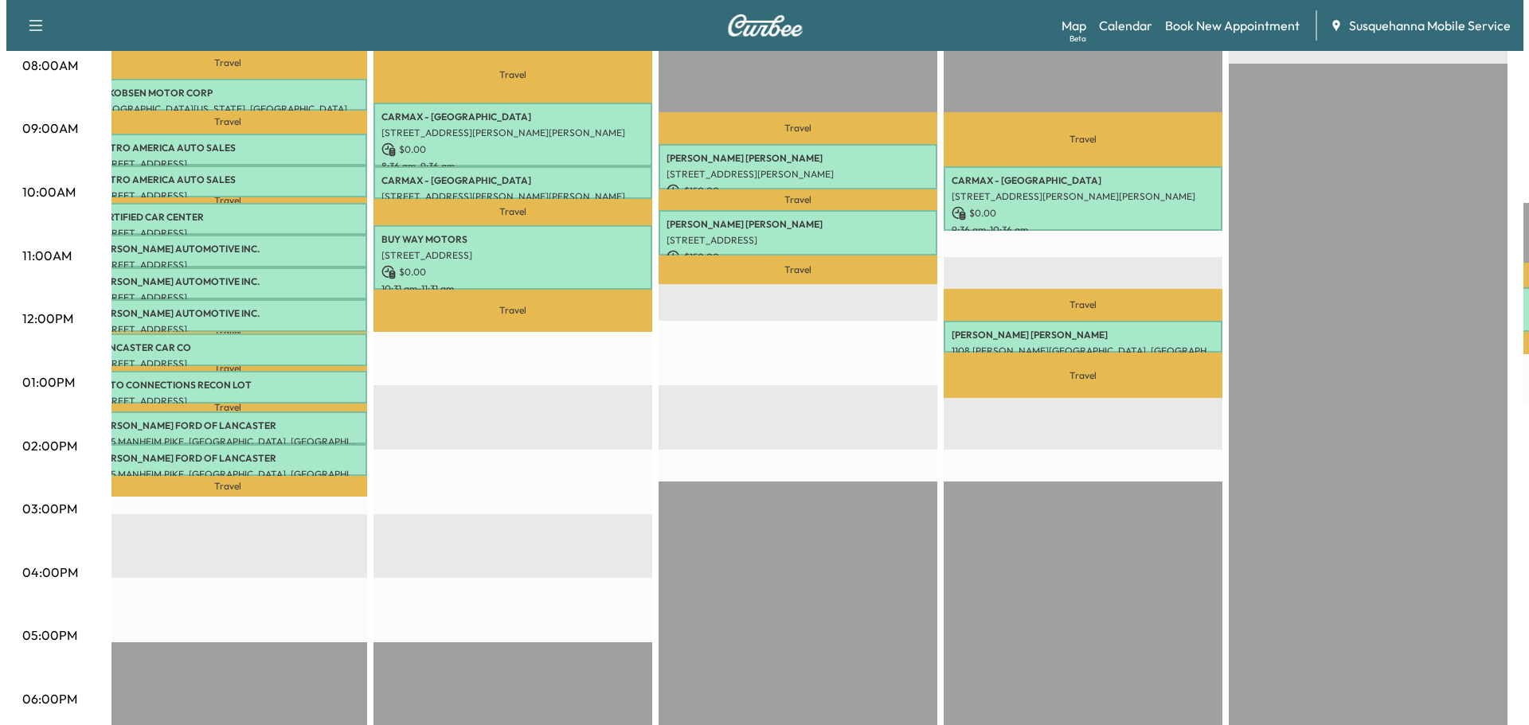
scroll to position [98, 0]
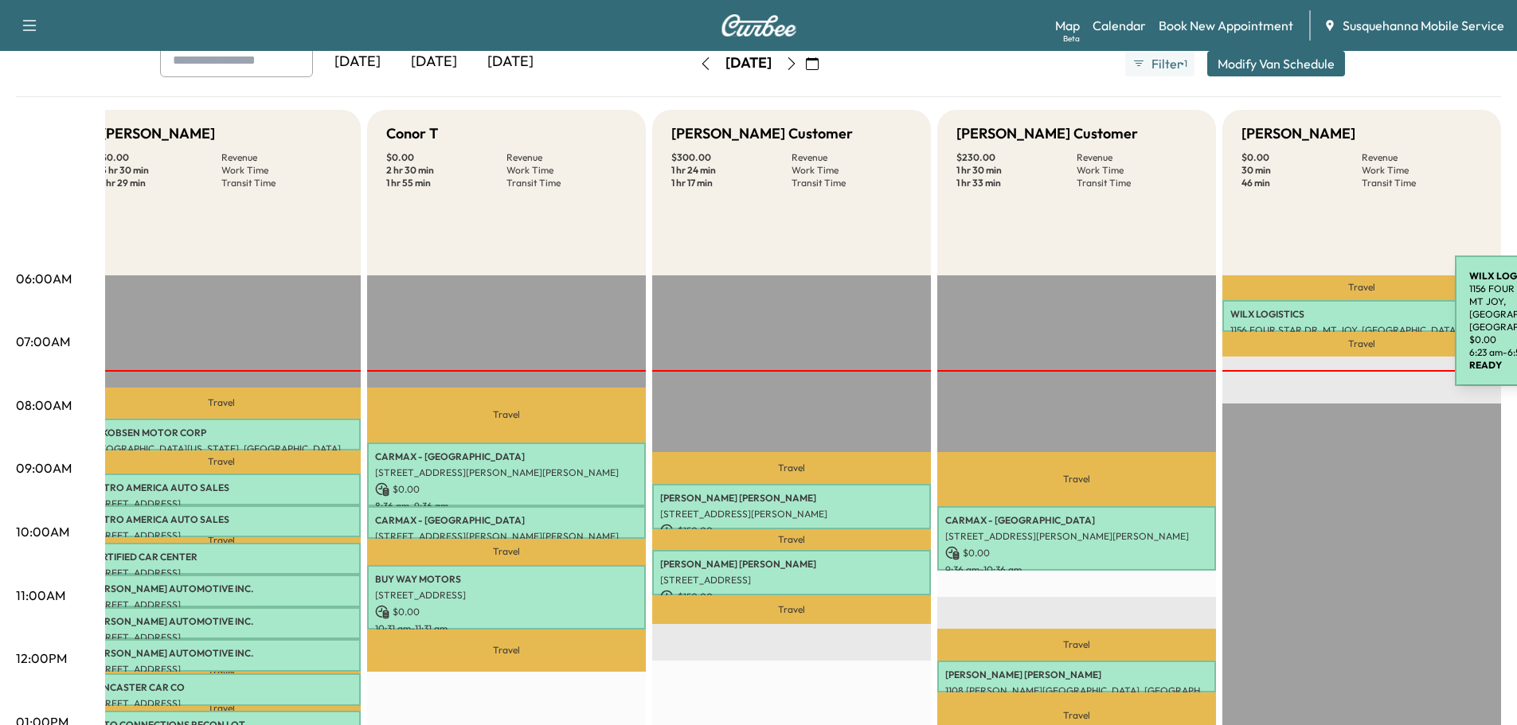
click at [1335, 311] on p "WILX LOGISTICS" at bounding box center [1361, 314] width 263 height 13
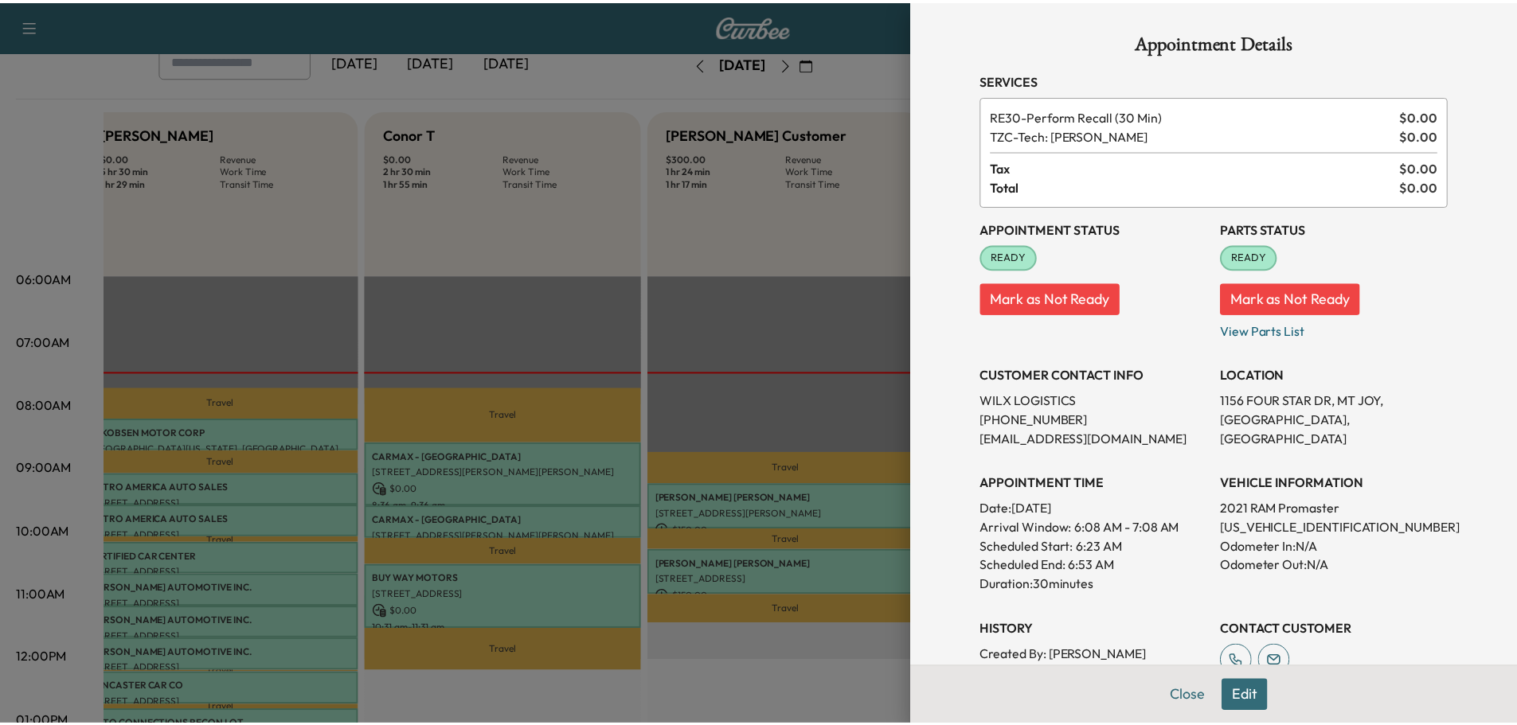
scroll to position [275, 0]
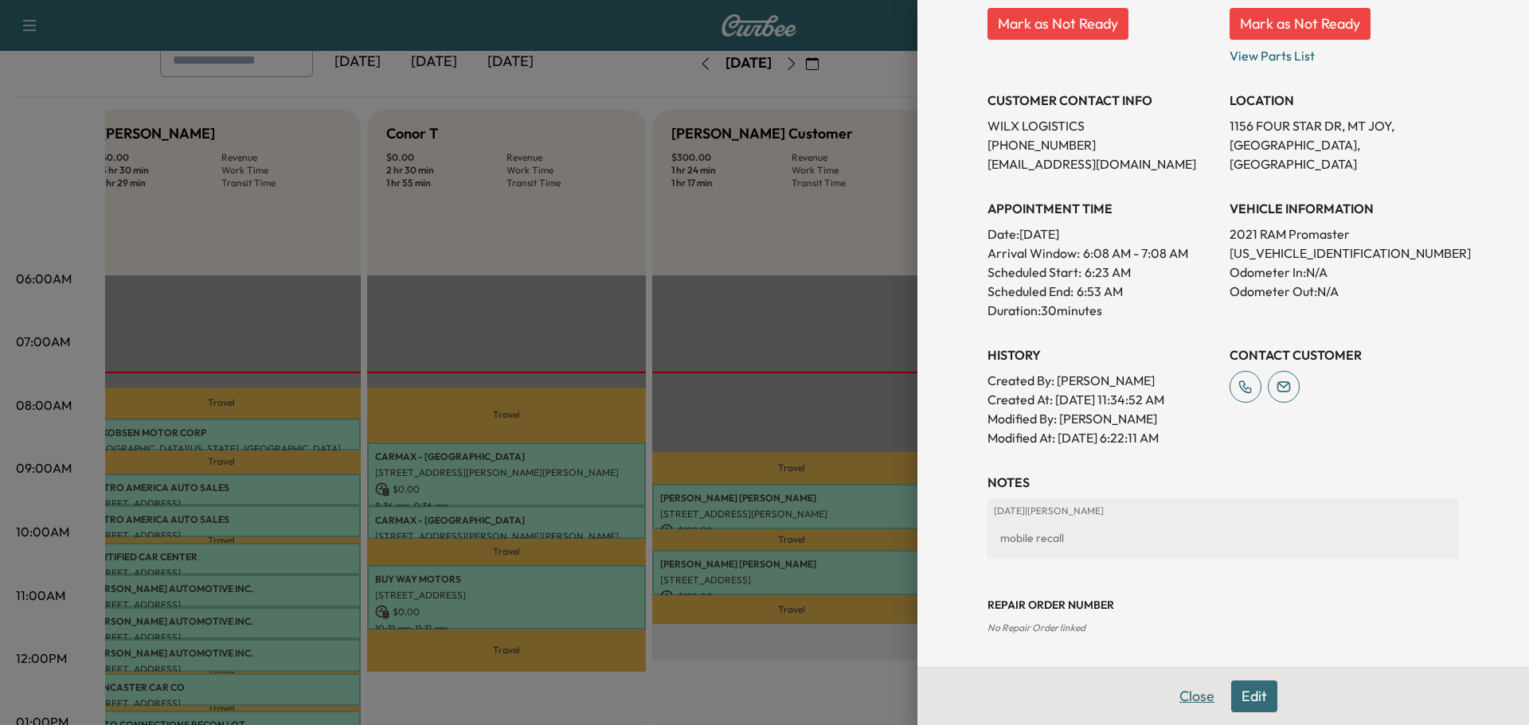
click at [1197, 700] on button "Close" at bounding box center [1197, 697] width 56 height 32
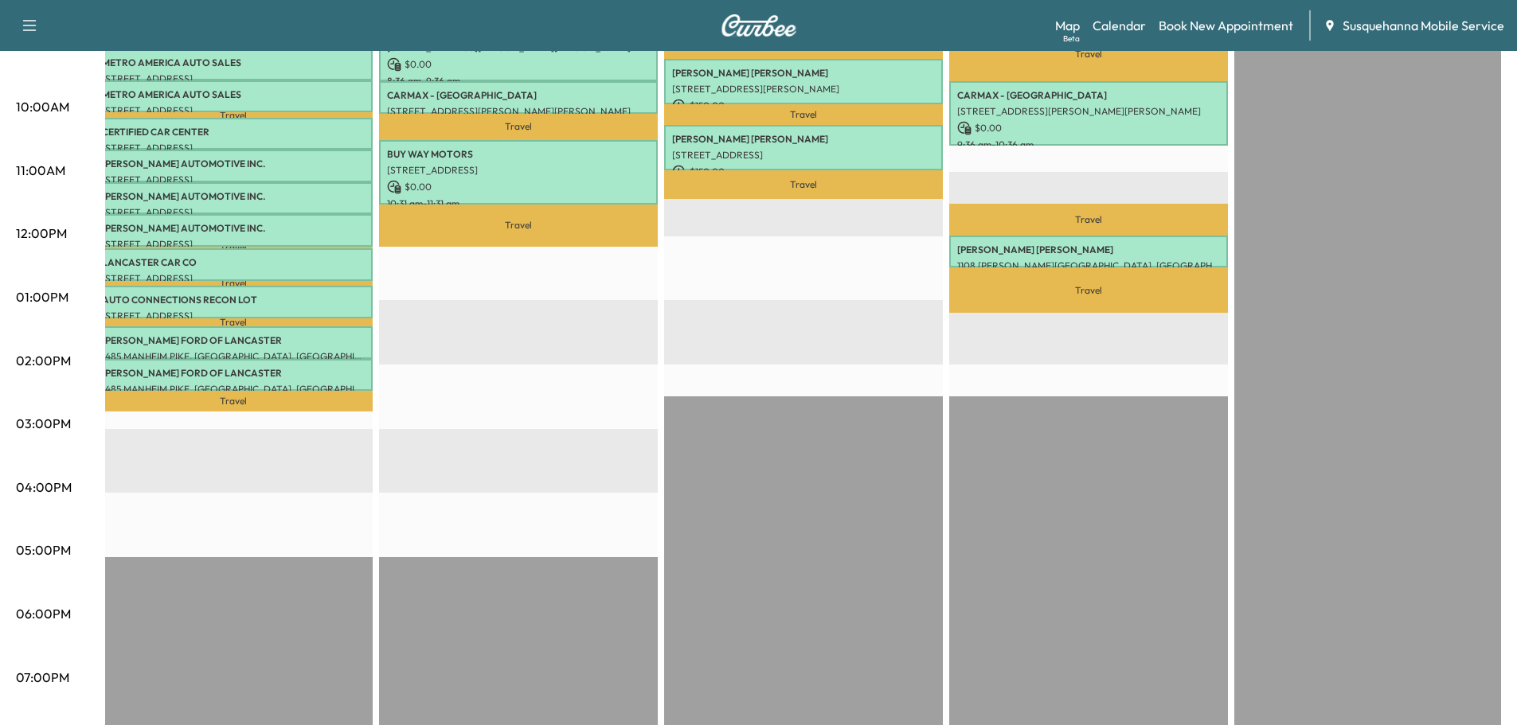
scroll to position [693, 0]
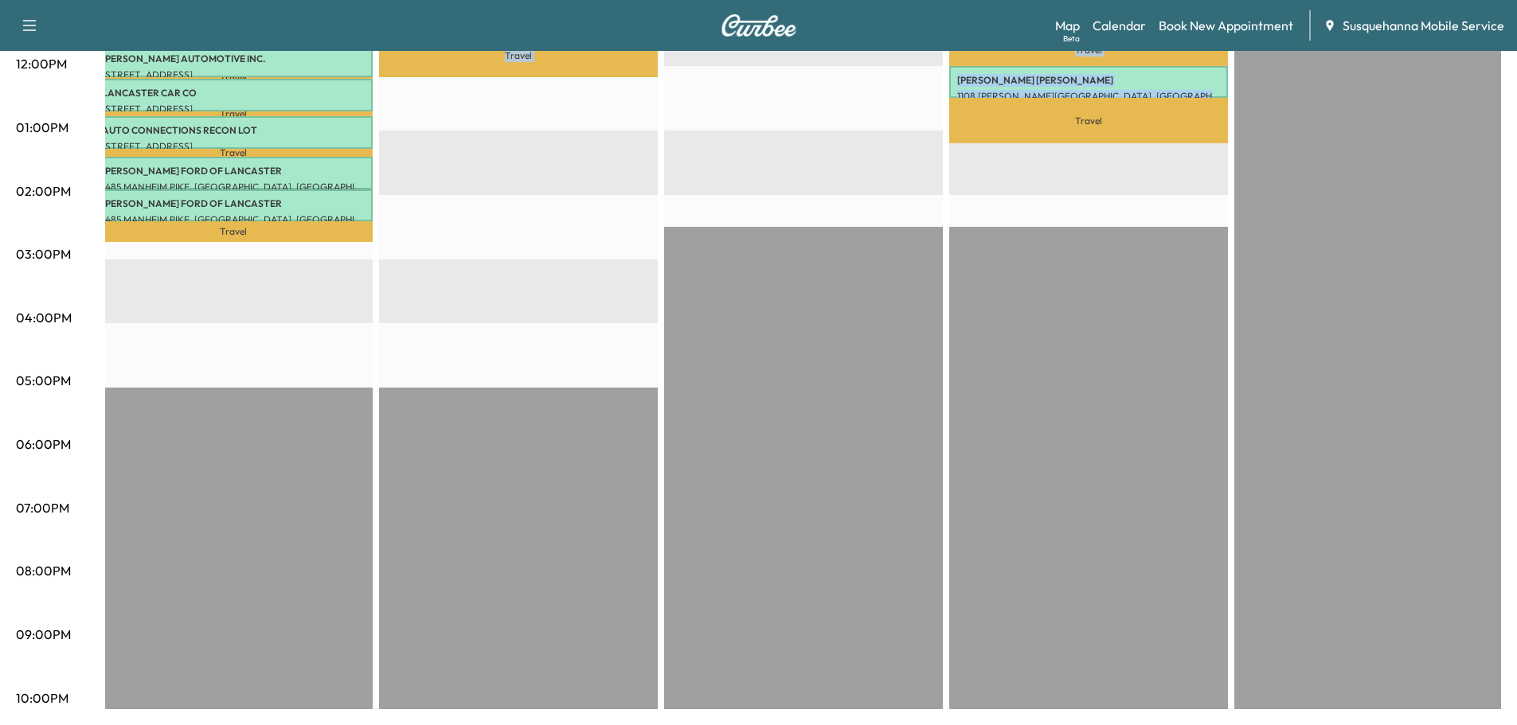
drag, startPoint x: 968, startPoint y: 697, endPoint x: 357, endPoint y: 698, distance: 611.4
click at [357, 698] on div "[PERSON_NAME] F Customer $ 450.00 Revenue 2 hr 6 min Work Time 1 hr 19 min Tran…" at bounding box center [803, 112] width 1396 height 1194
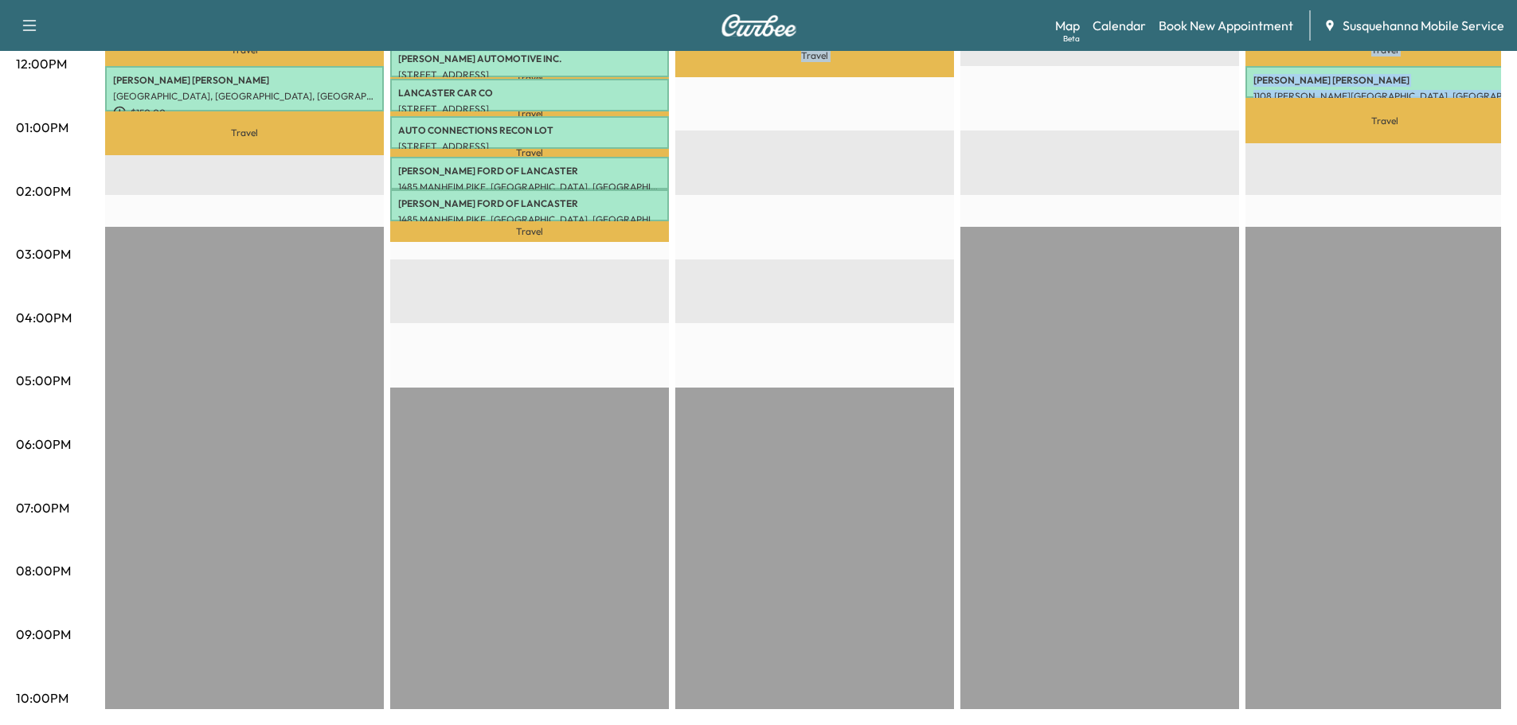
scroll to position [353, 0]
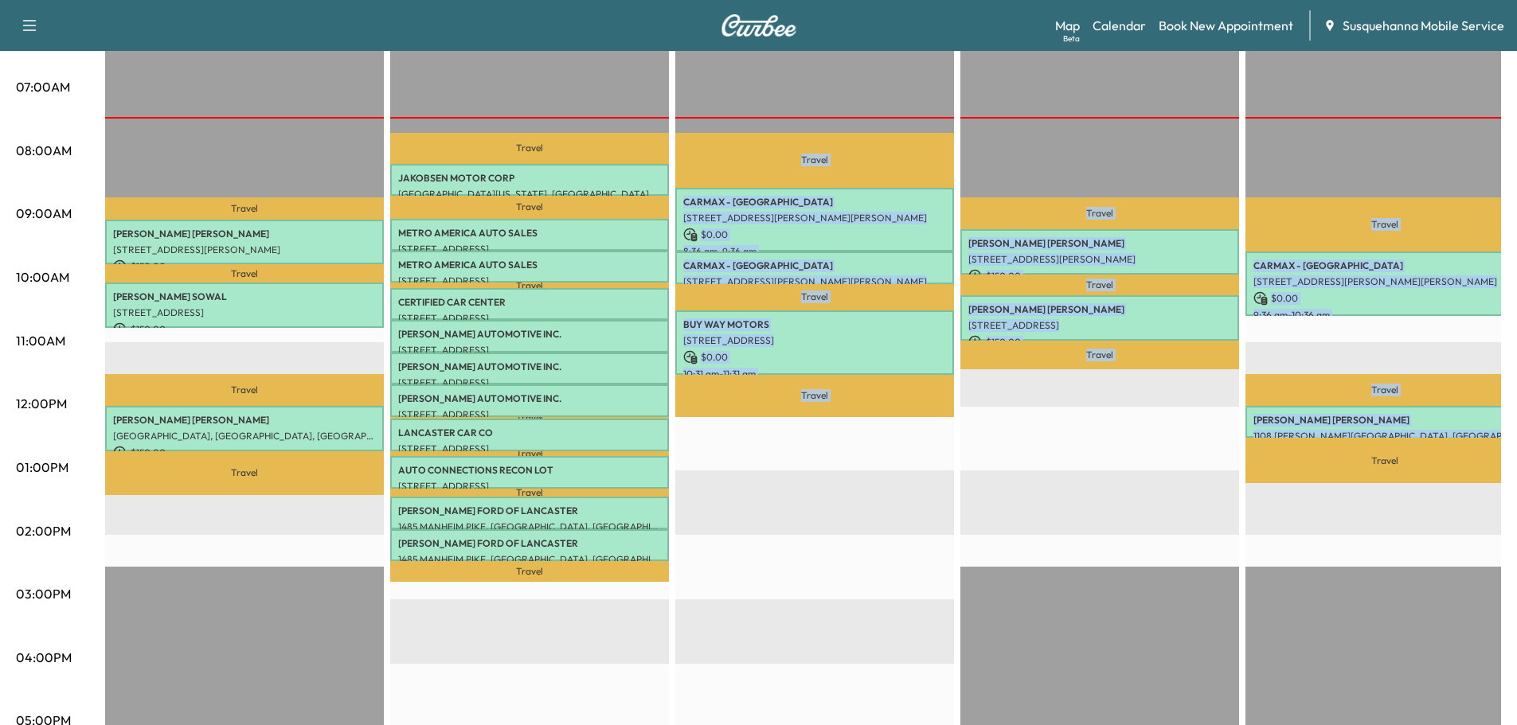
click at [815, 610] on div "Travel CARMAX - MECHANICSBURG 6555 CARLISLE PIKE, MECHANICSBURG, PA, USA $ 0.00…" at bounding box center [814, 535] width 279 height 1029
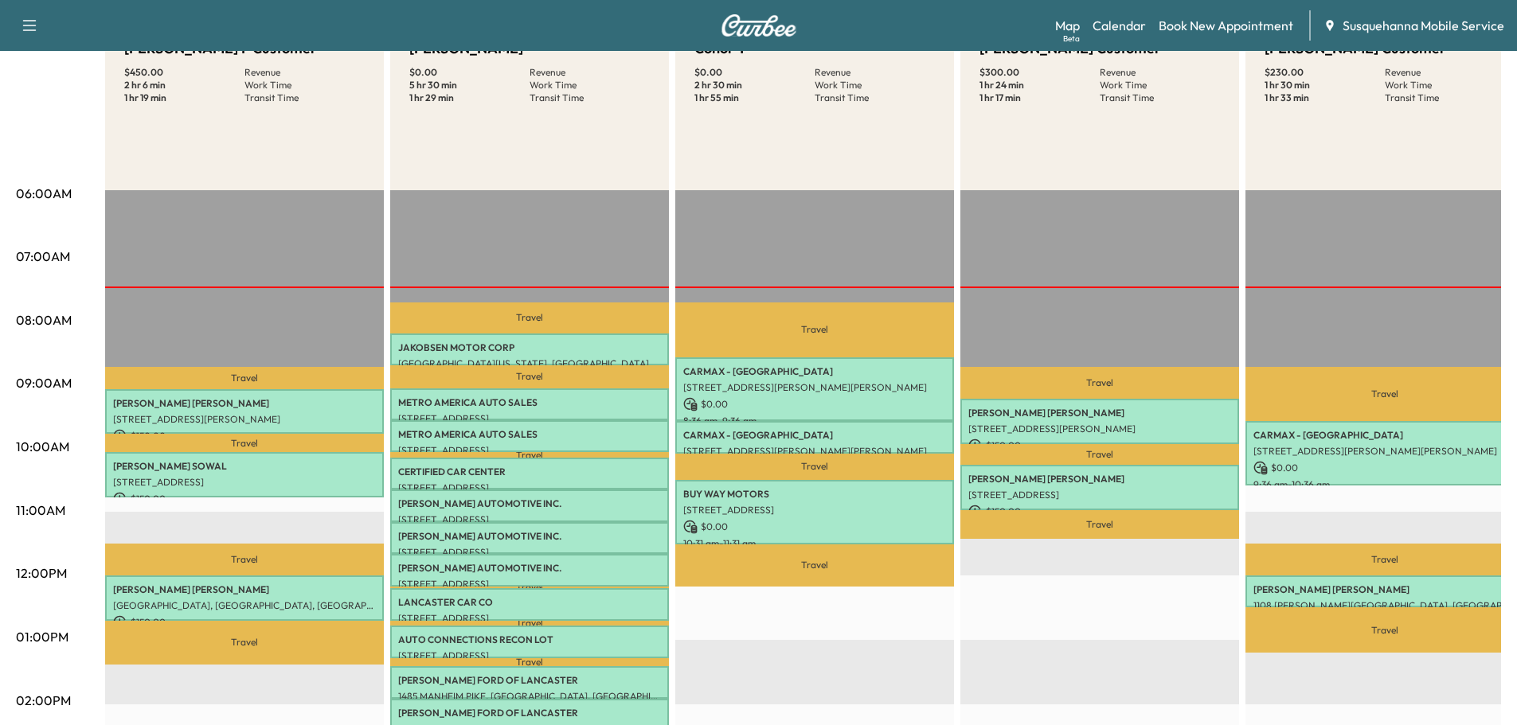
scroll to position [98, 0]
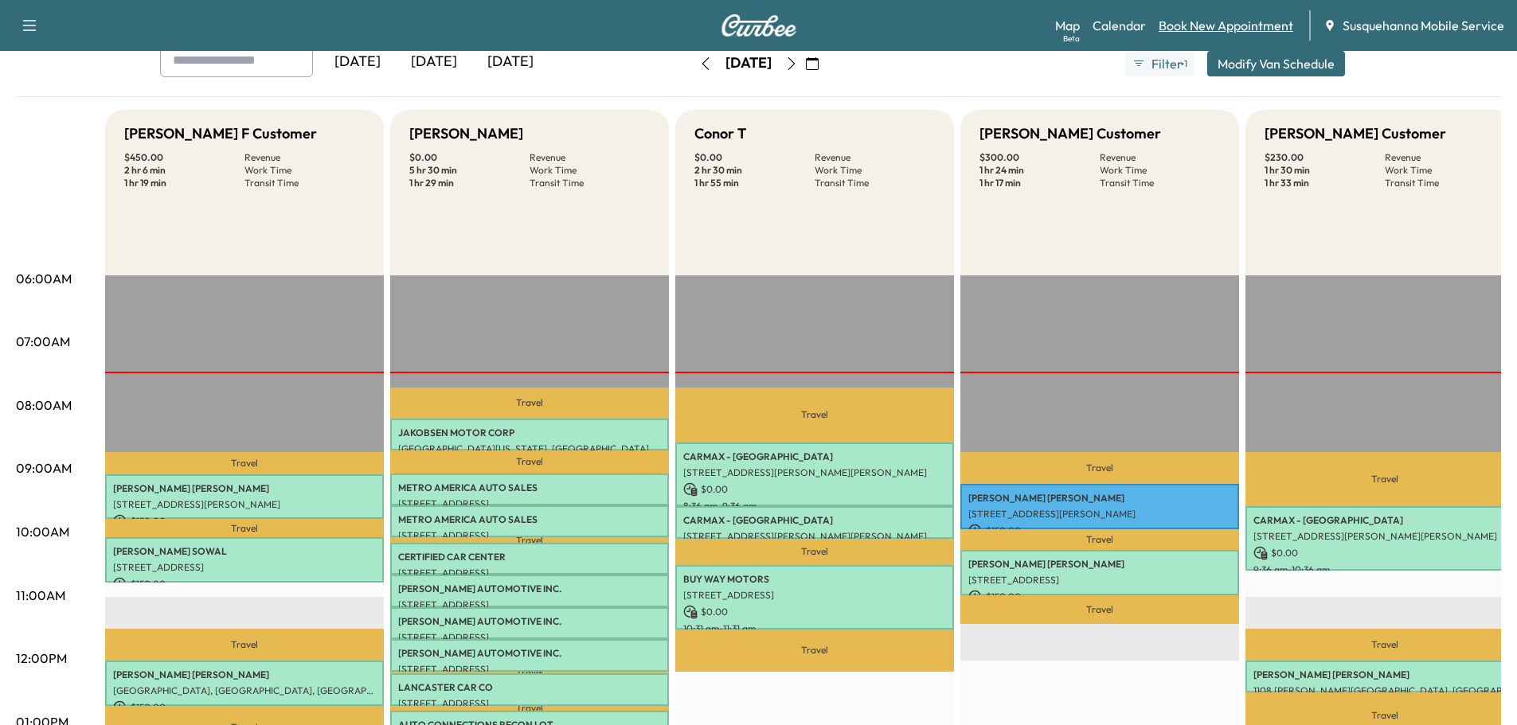
click at [1199, 26] on link "Book New Appointment" at bounding box center [1225, 25] width 135 height 19
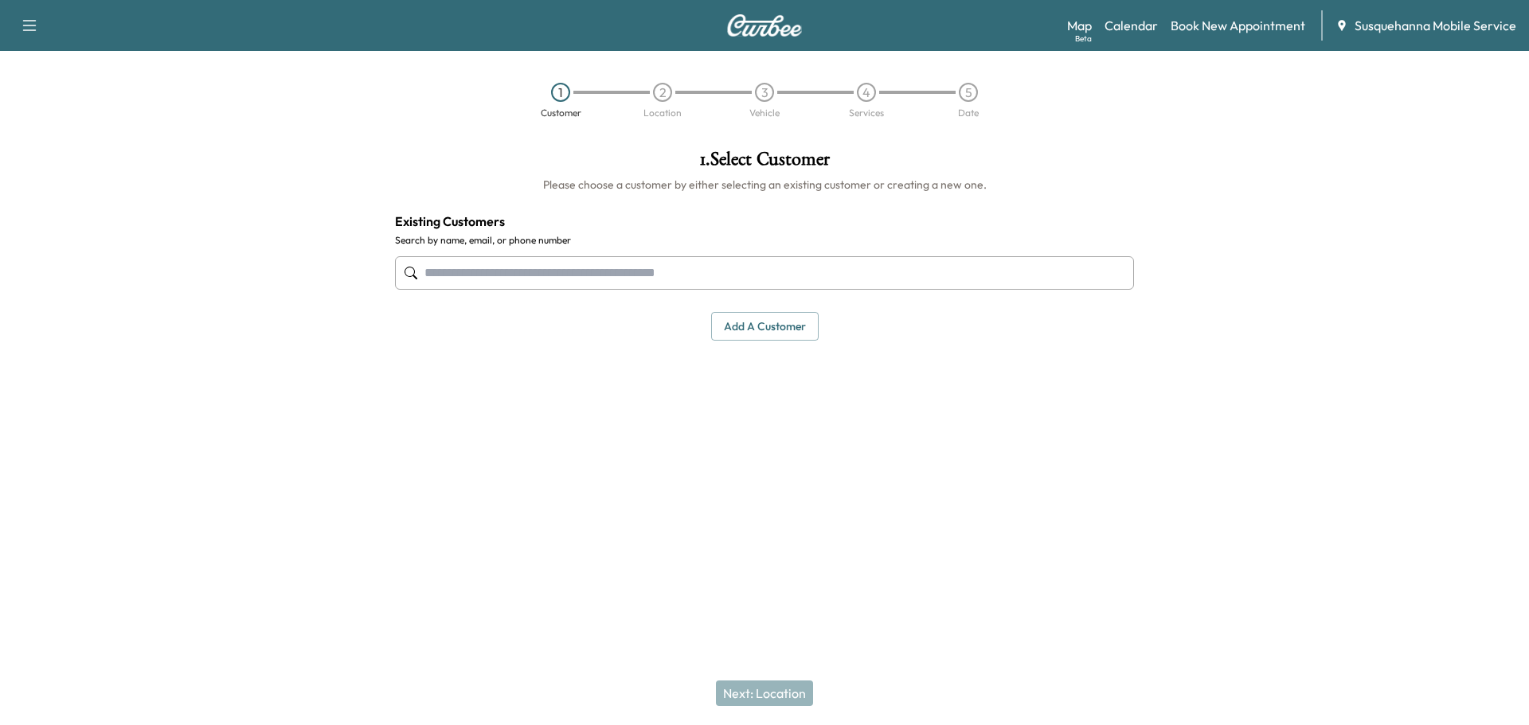
click at [649, 263] on input "text" at bounding box center [764, 272] width 739 height 33
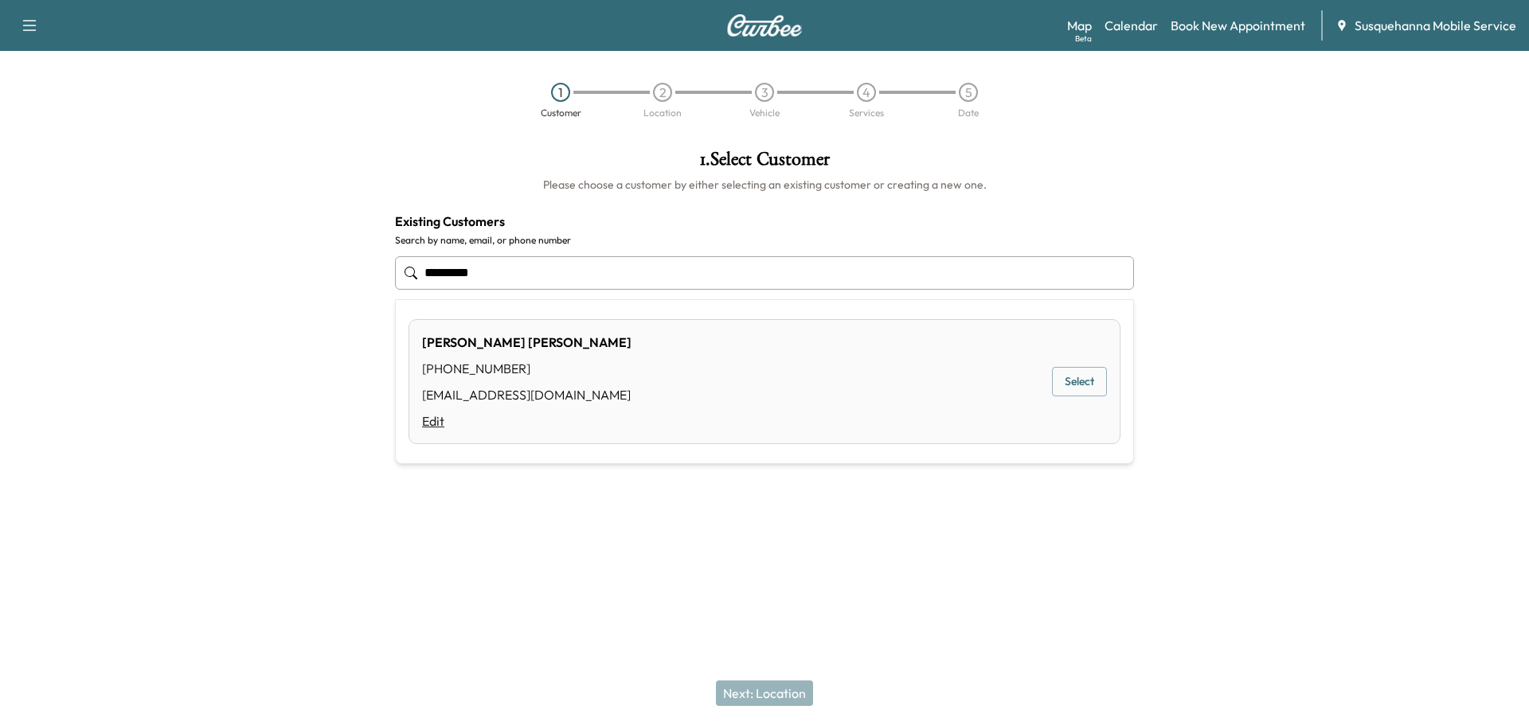
click at [425, 424] on link "Edit" at bounding box center [526, 421] width 209 height 19
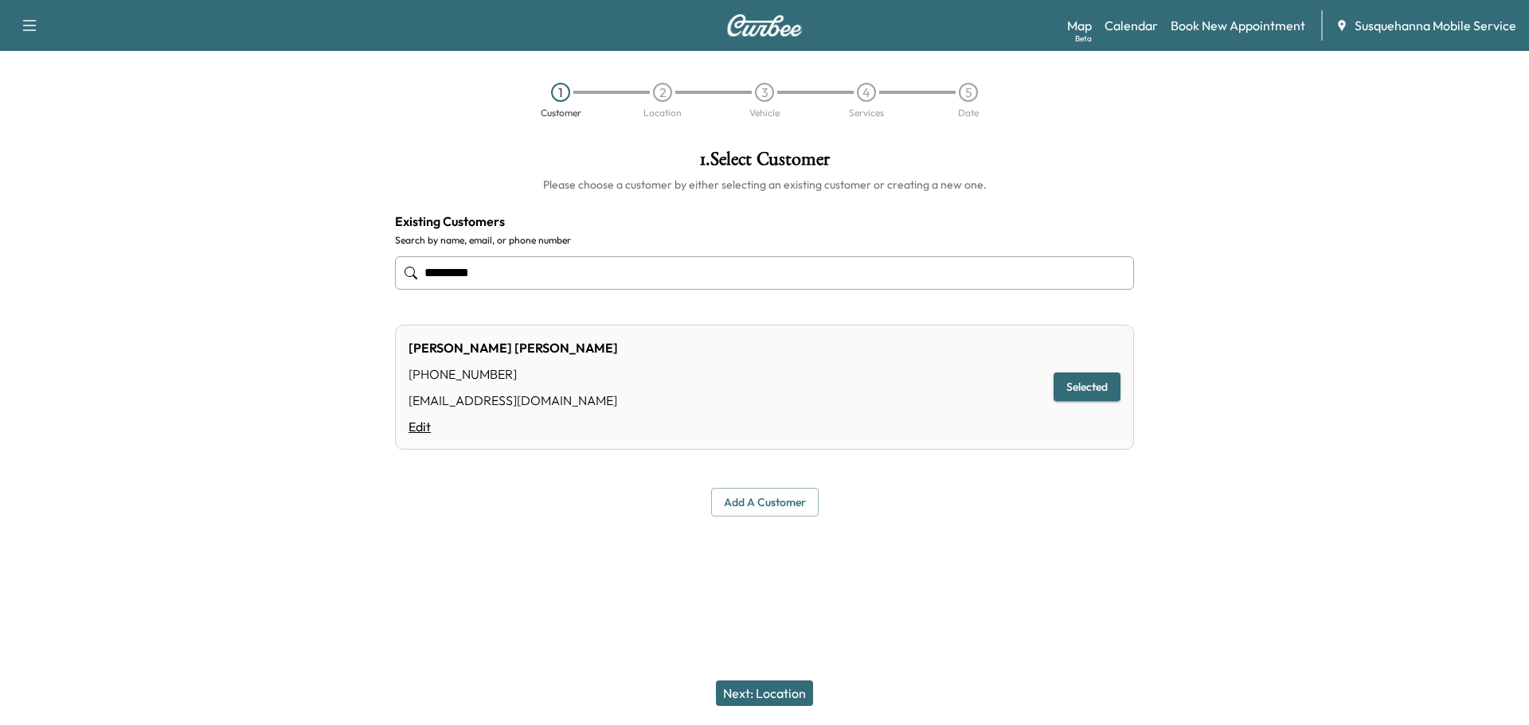
type input "*********"
click at [418, 425] on link "Edit" at bounding box center [512, 426] width 209 height 19
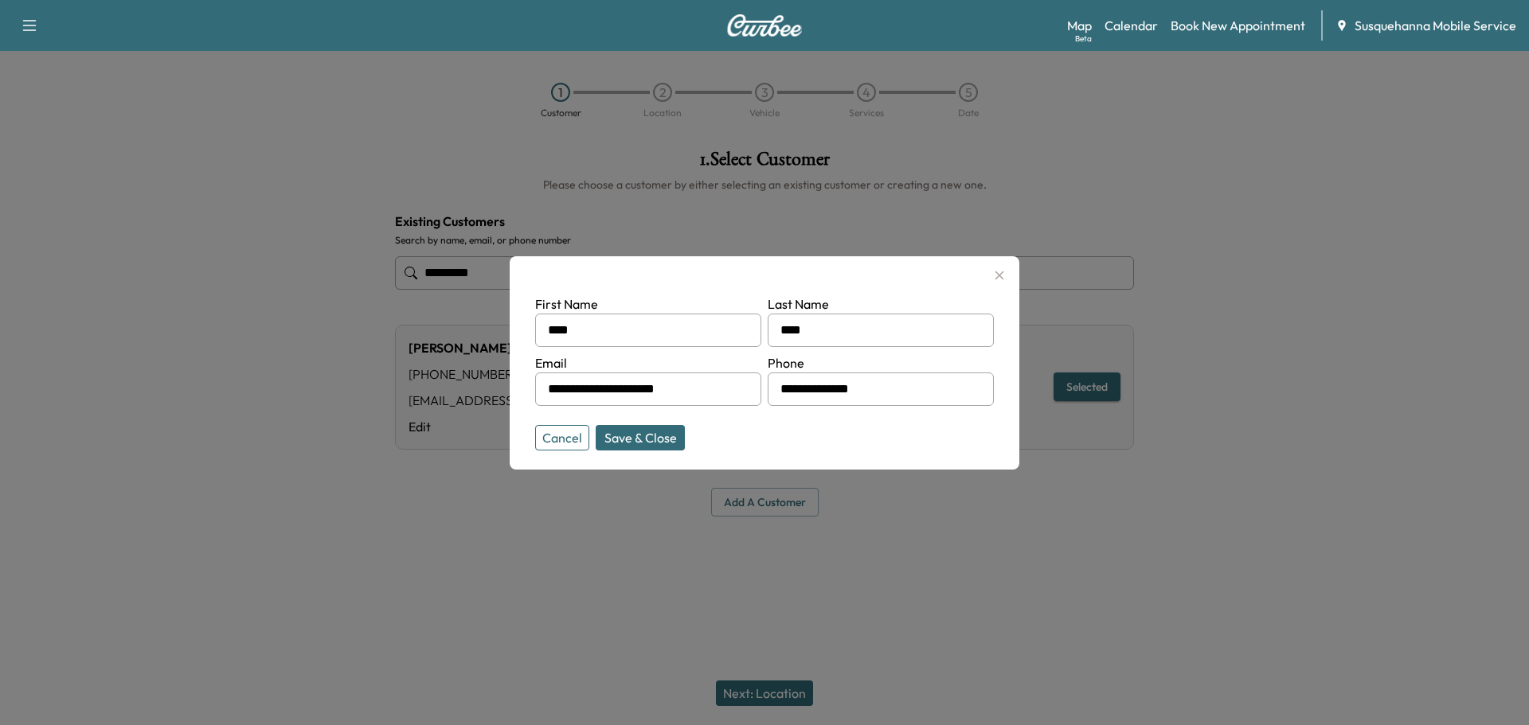
click at [906, 388] on input "**********" at bounding box center [880, 389] width 226 height 33
type input "**"
type input "**********"
click at [658, 443] on button "Save & Close" at bounding box center [640, 437] width 89 height 25
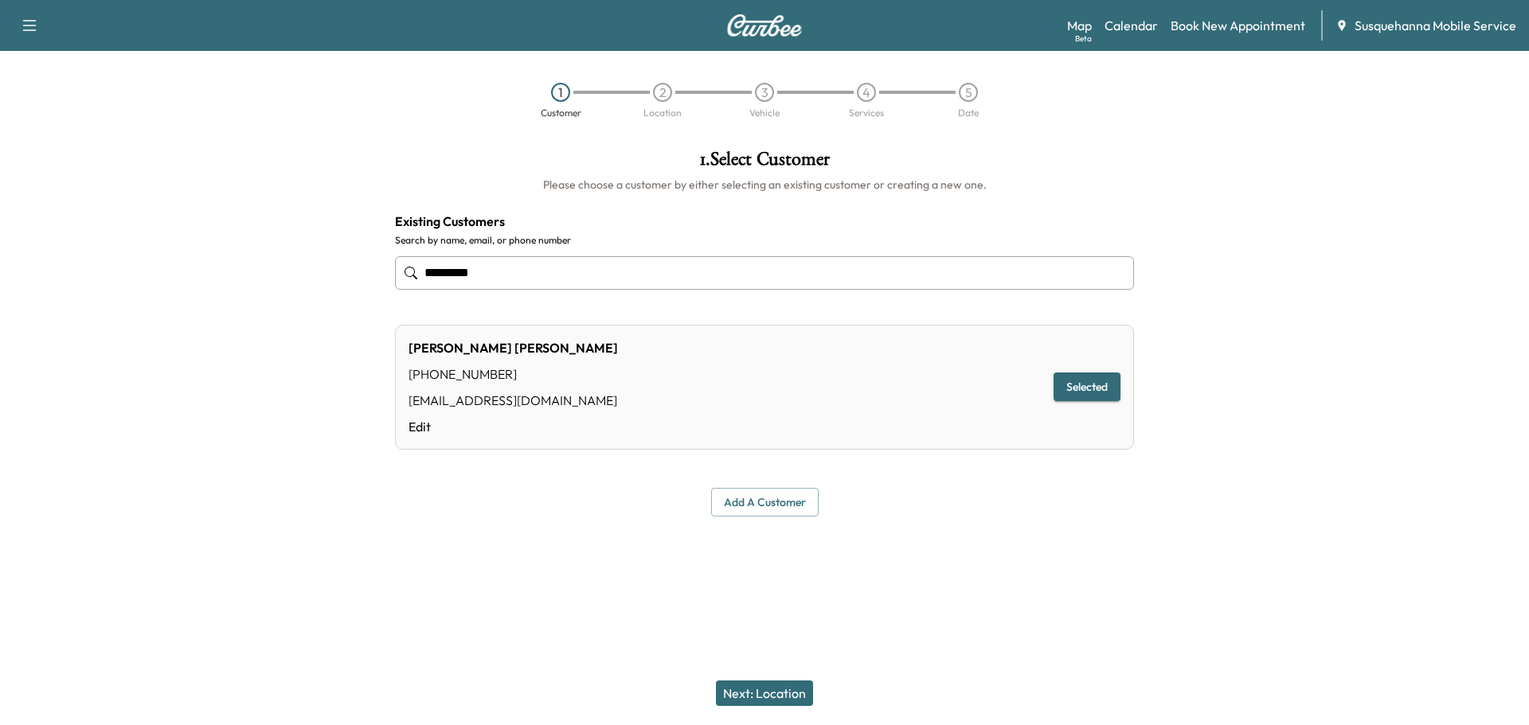
click at [748, 700] on button "Next: Location" at bounding box center [764, 693] width 97 height 25
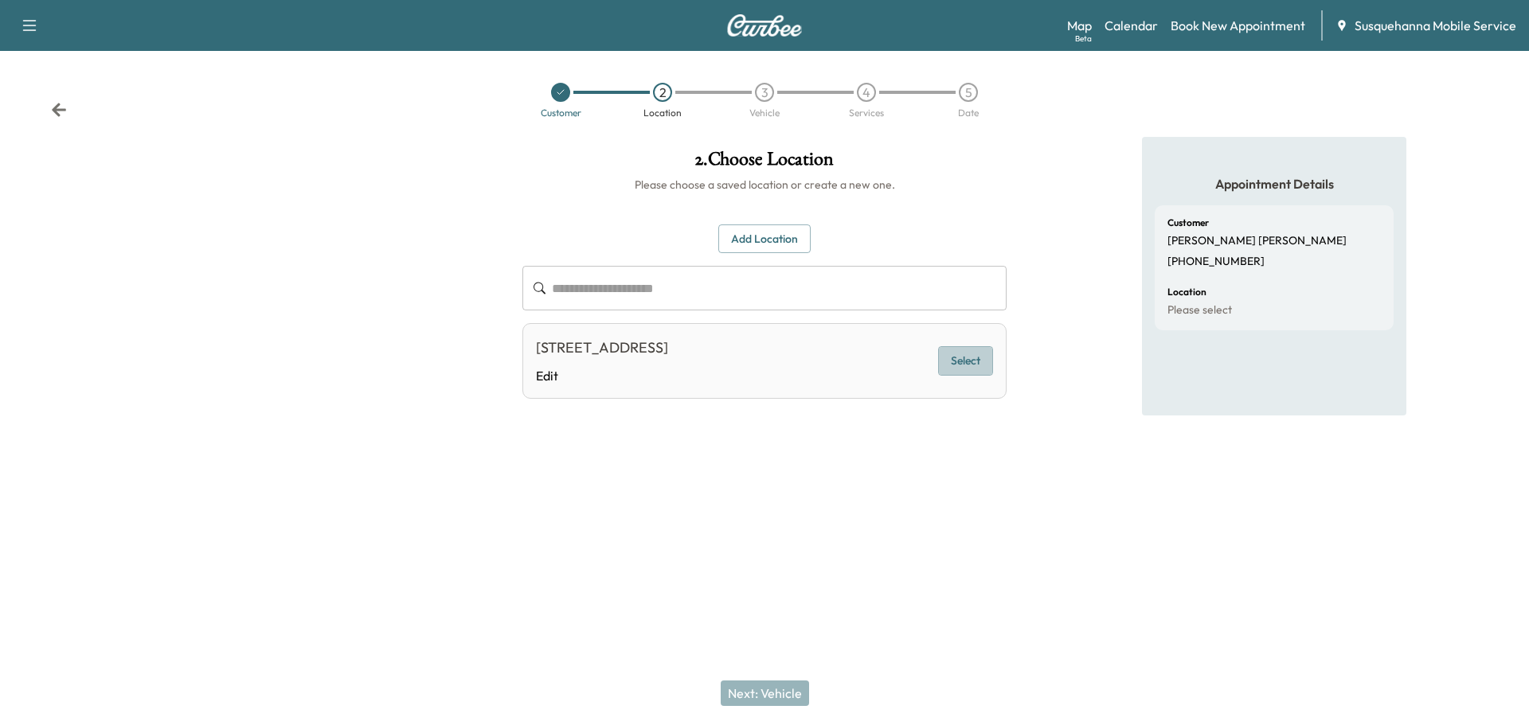
click at [961, 361] on button "Select" at bounding box center [965, 360] width 55 height 29
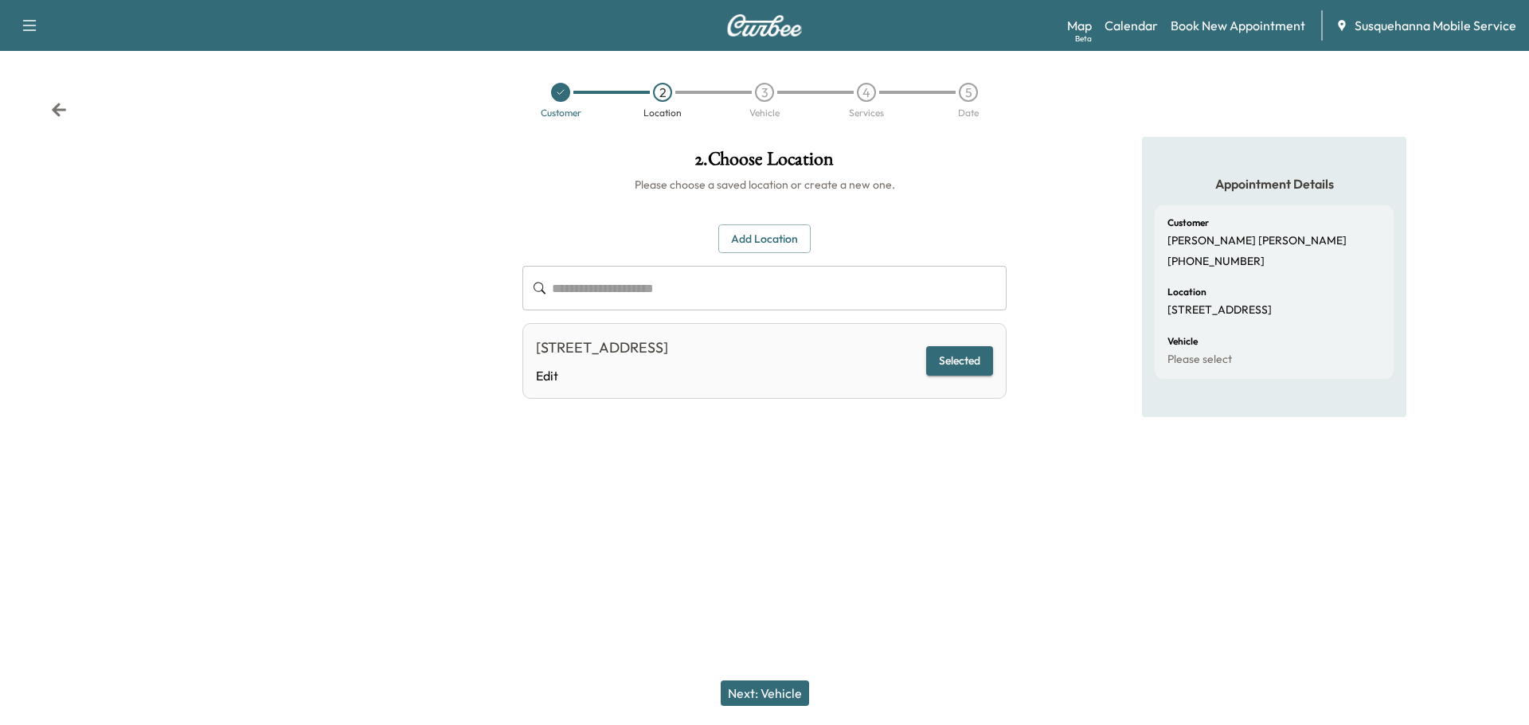
click at [764, 683] on button "Next: Vehicle" at bounding box center [765, 693] width 88 height 25
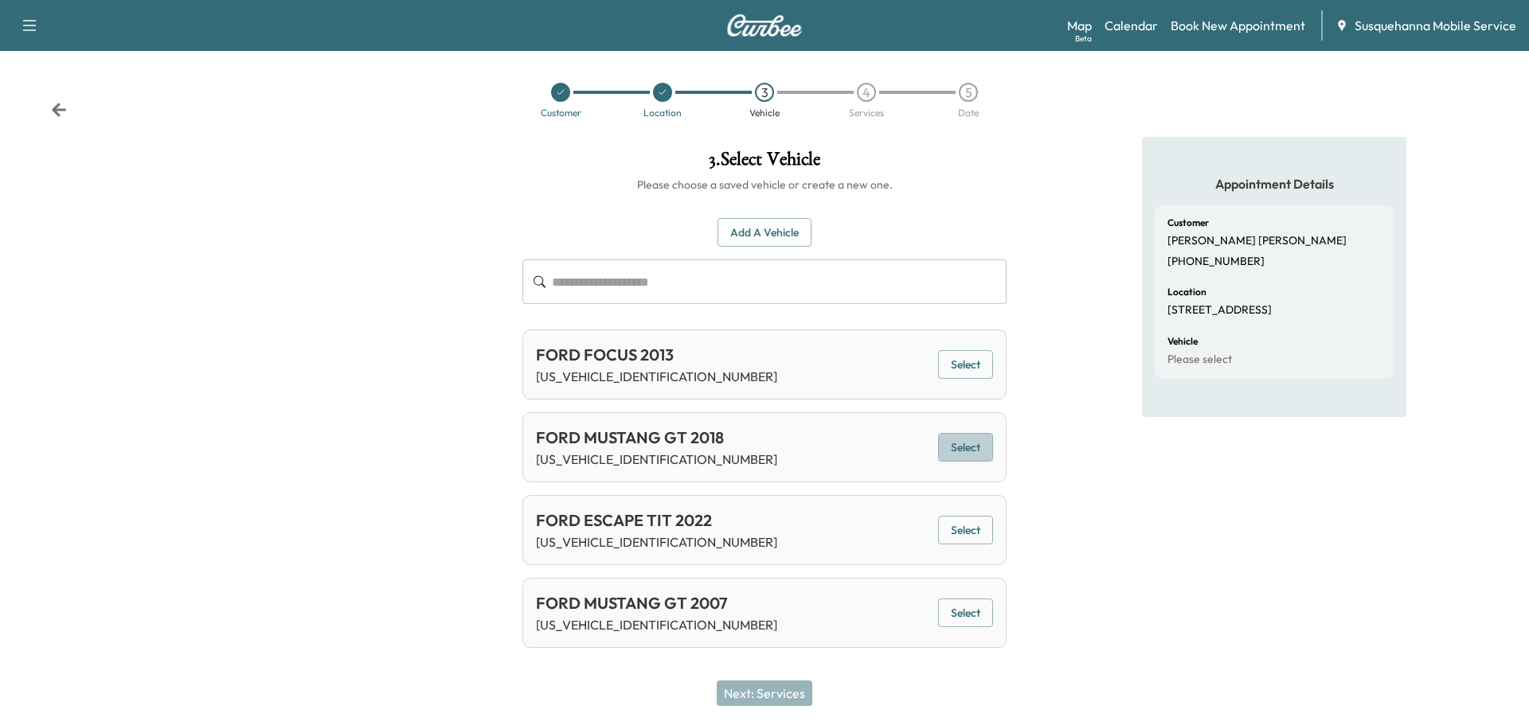
click at [960, 451] on button "Select" at bounding box center [965, 447] width 55 height 29
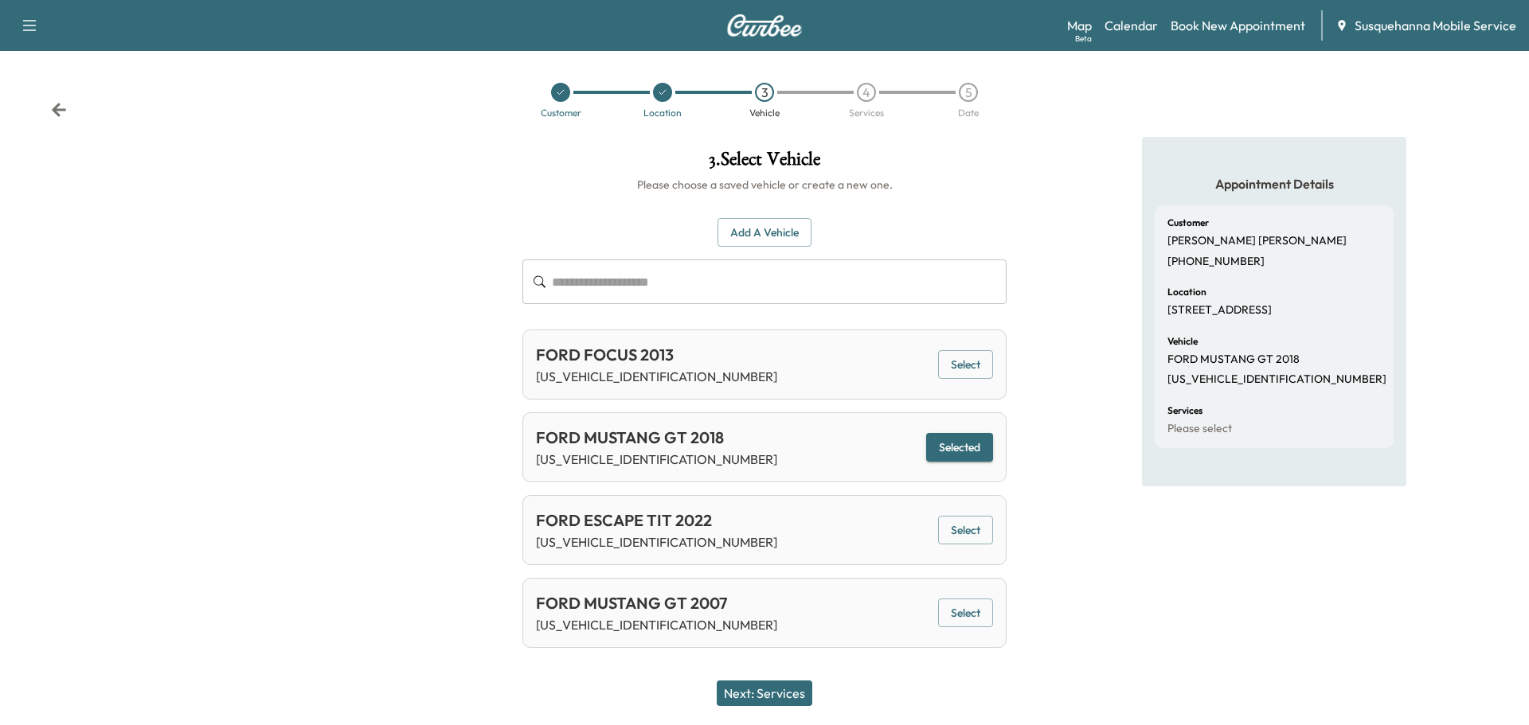
click at [760, 695] on button "Next: Services" at bounding box center [765, 693] width 96 height 25
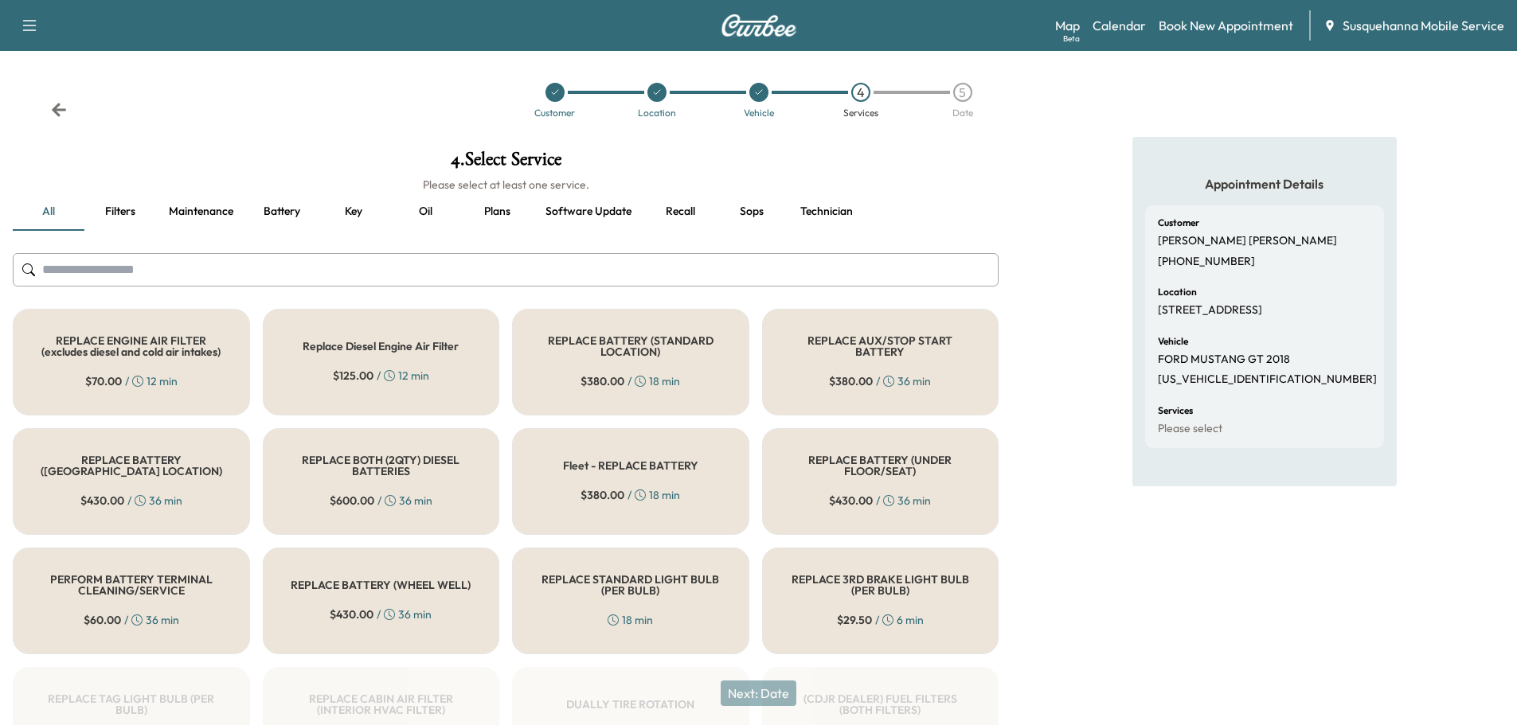
click at [666, 273] on input "text" at bounding box center [506, 269] width 986 height 33
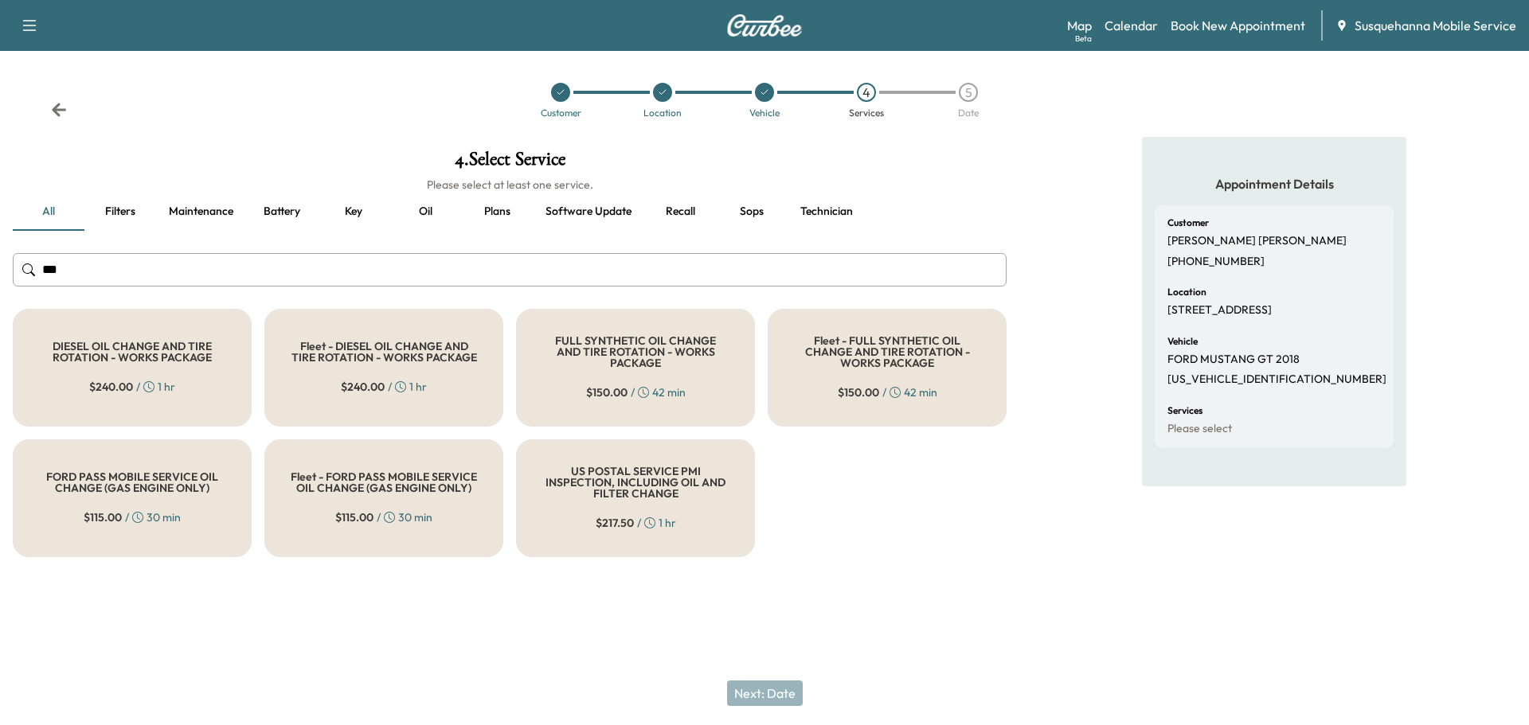
type input "***"
click at [635, 329] on div "FULL SYNTHETIC OIL CHANGE AND TIRE ROTATION - WORKS PACKAGE $ 150.00 / 42 min" at bounding box center [635, 368] width 239 height 118
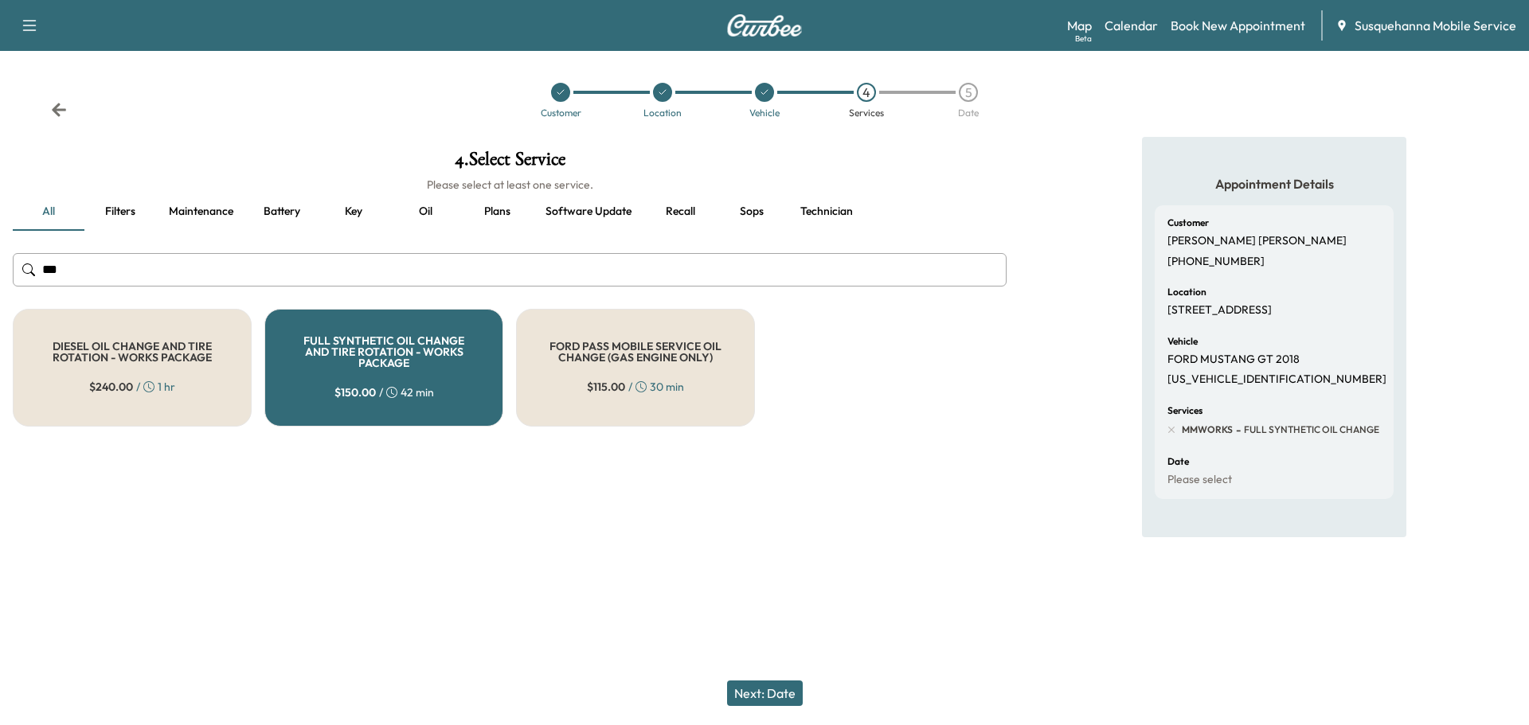
click at [768, 691] on button "Next: Date" at bounding box center [765, 693] width 76 height 25
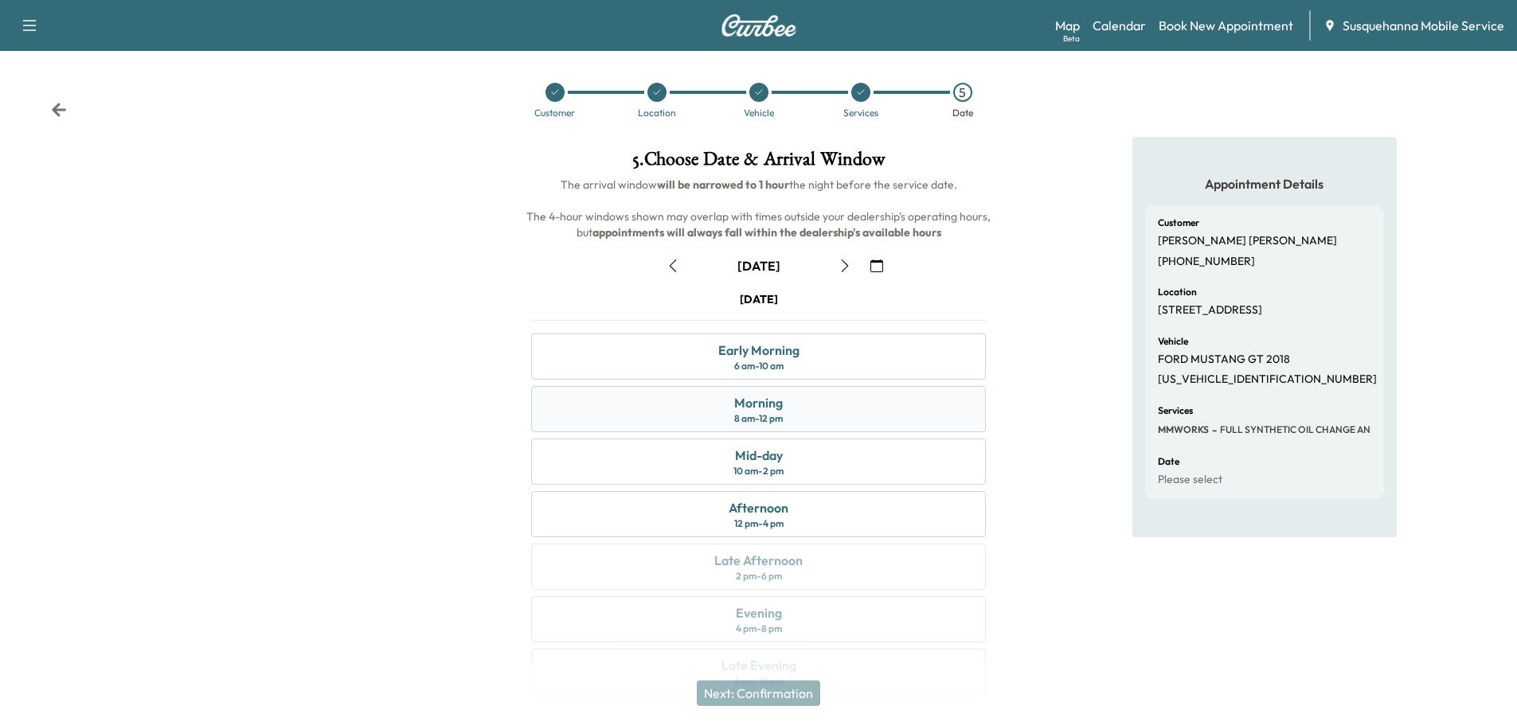
click at [803, 423] on div "Morning 8 am - 12 pm" at bounding box center [758, 409] width 455 height 46
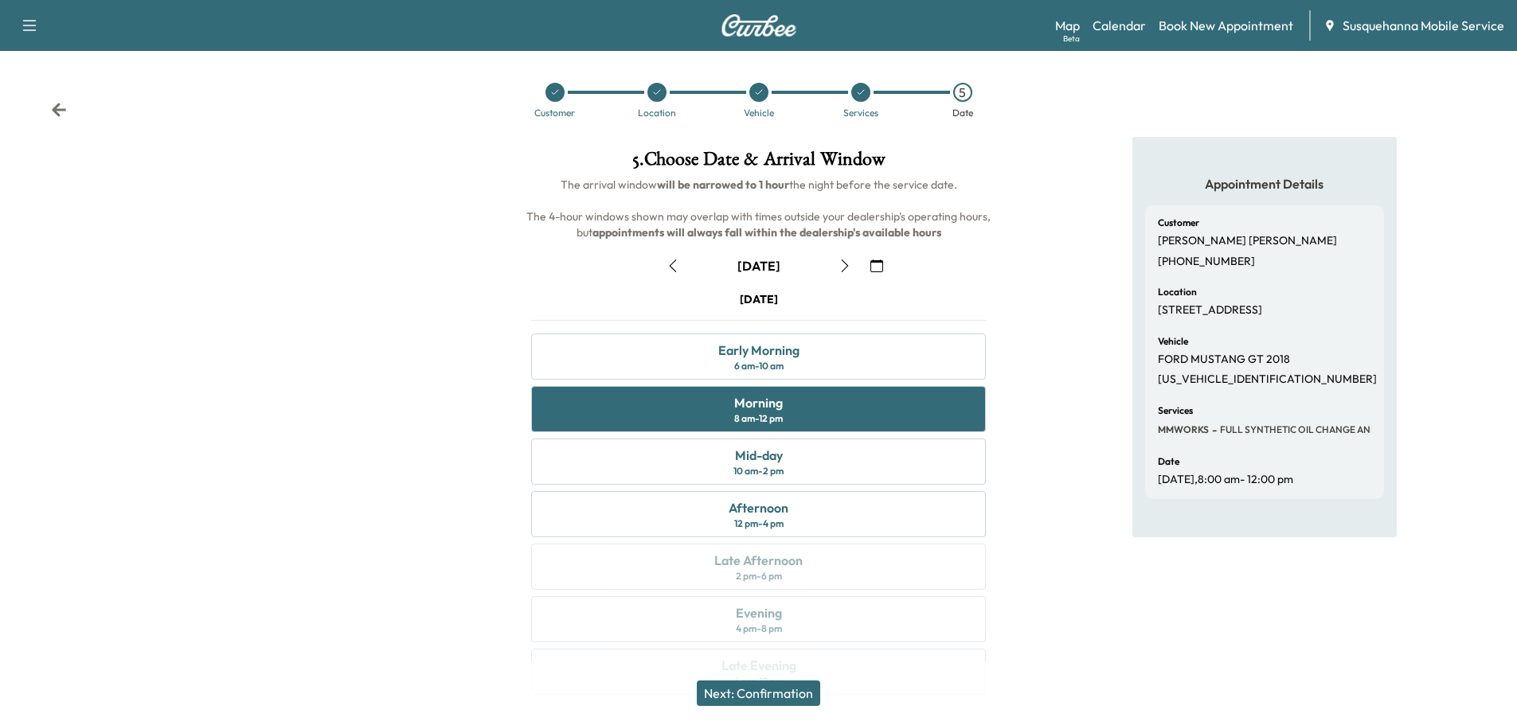
click at [819, 695] on button "Next: Confirmation" at bounding box center [758, 693] width 123 height 25
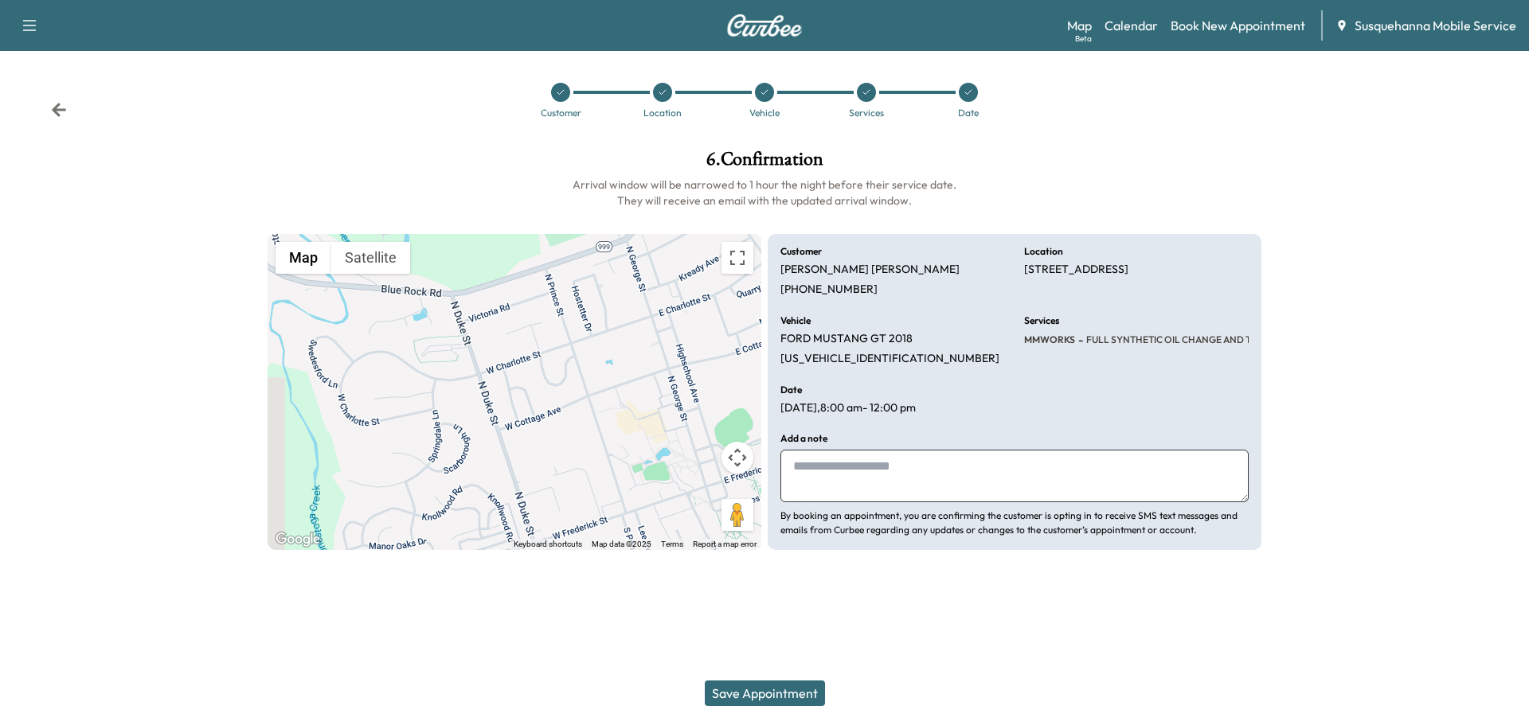
click at [877, 480] on textarea at bounding box center [1014, 476] width 468 height 53
type textarea "**********"
click at [796, 696] on button "Save Appointment" at bounding box center [765, 693] width 120 height 25
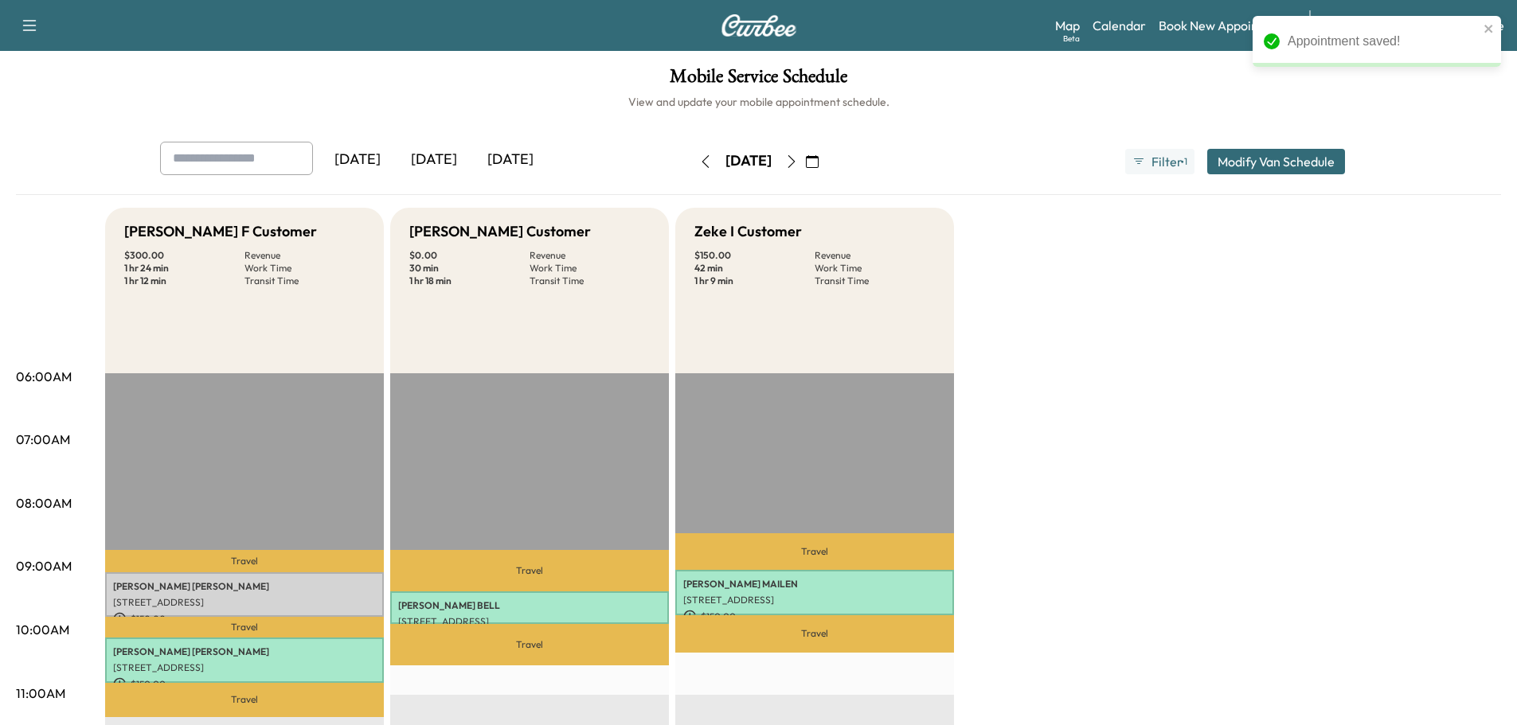
click at [1245, 166] on button "Modify Van Schedule" at bounding box center [1276, 161] width 138 height 25
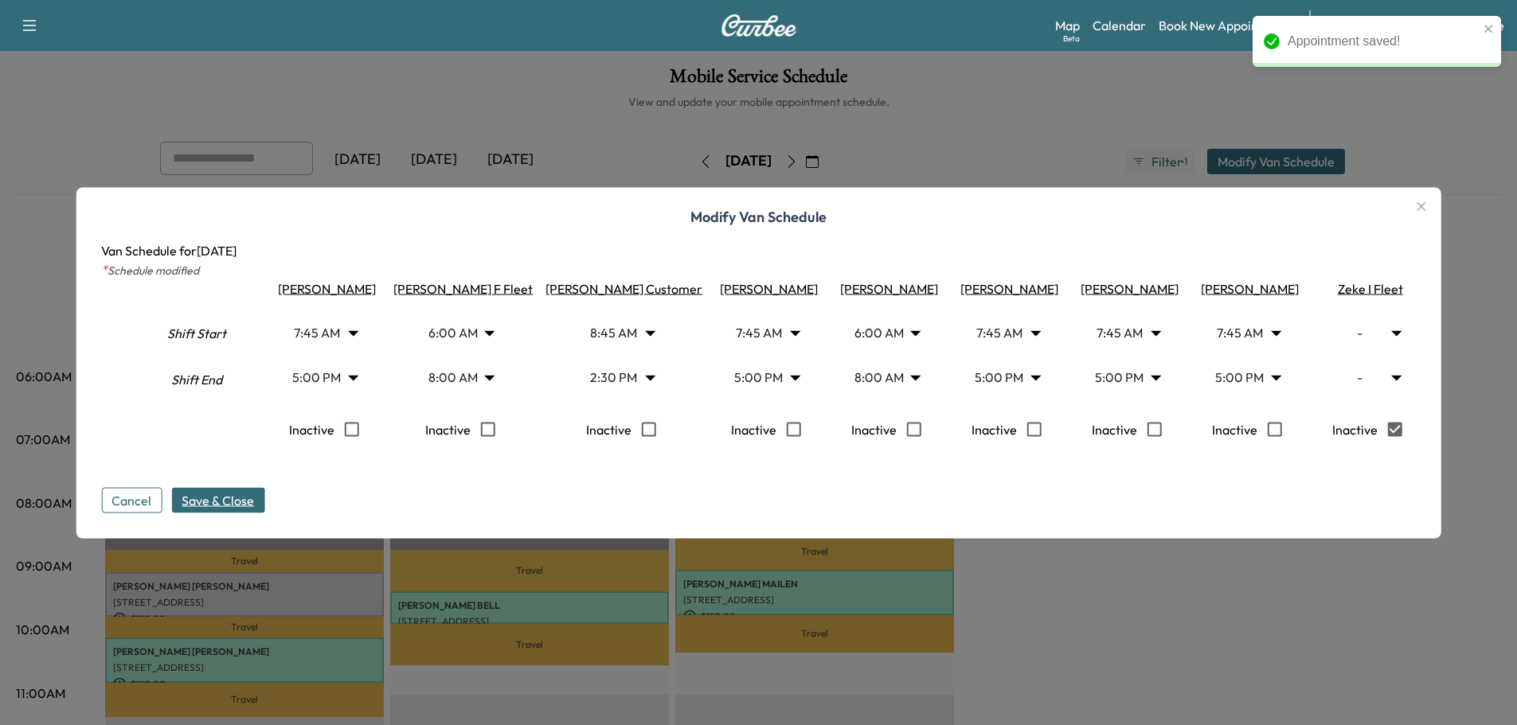
click at [200, 510] on span "Save & Close" at bounding box center [218, 499] width 72 height 19
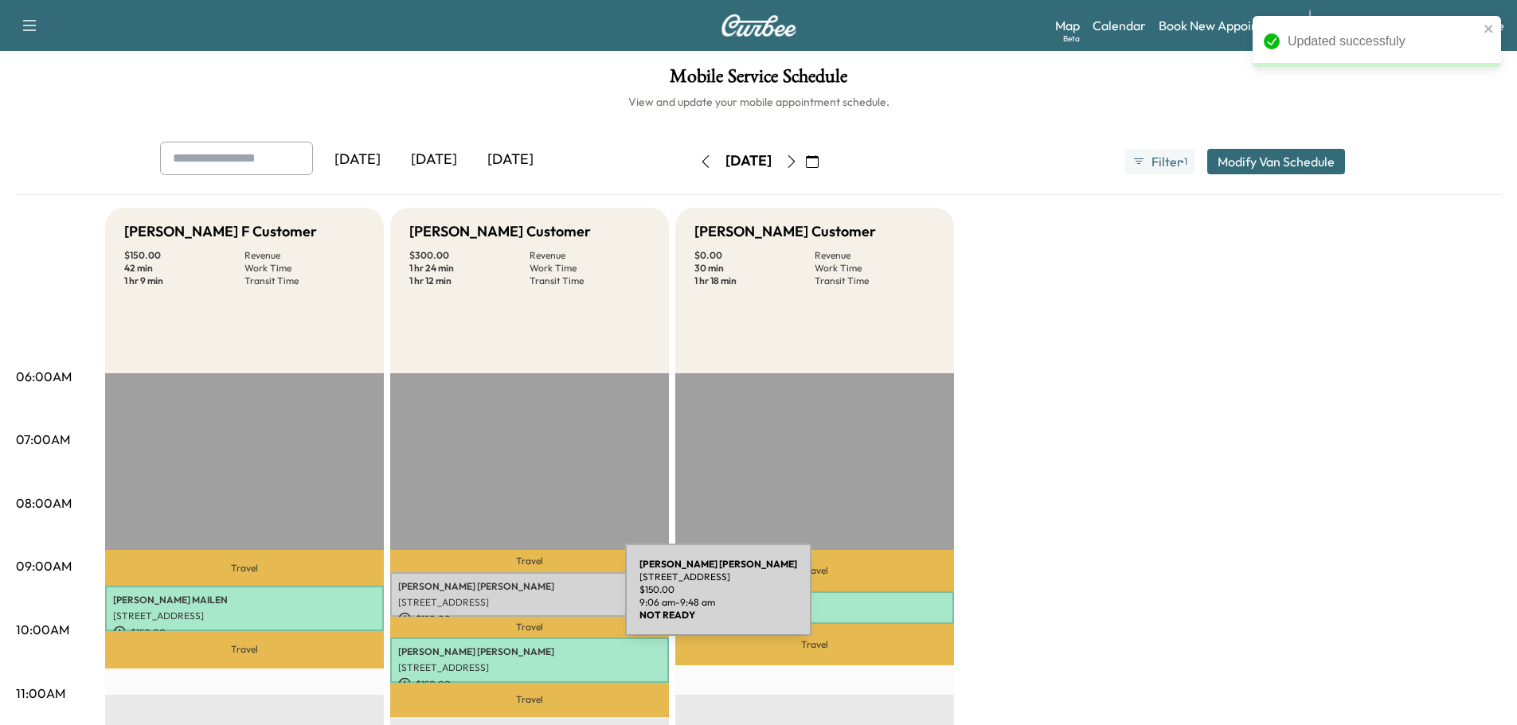
click at [506, 599] on p "[STREET_ADDRESS]" at bounding box center [529, 602] width 263 height 13
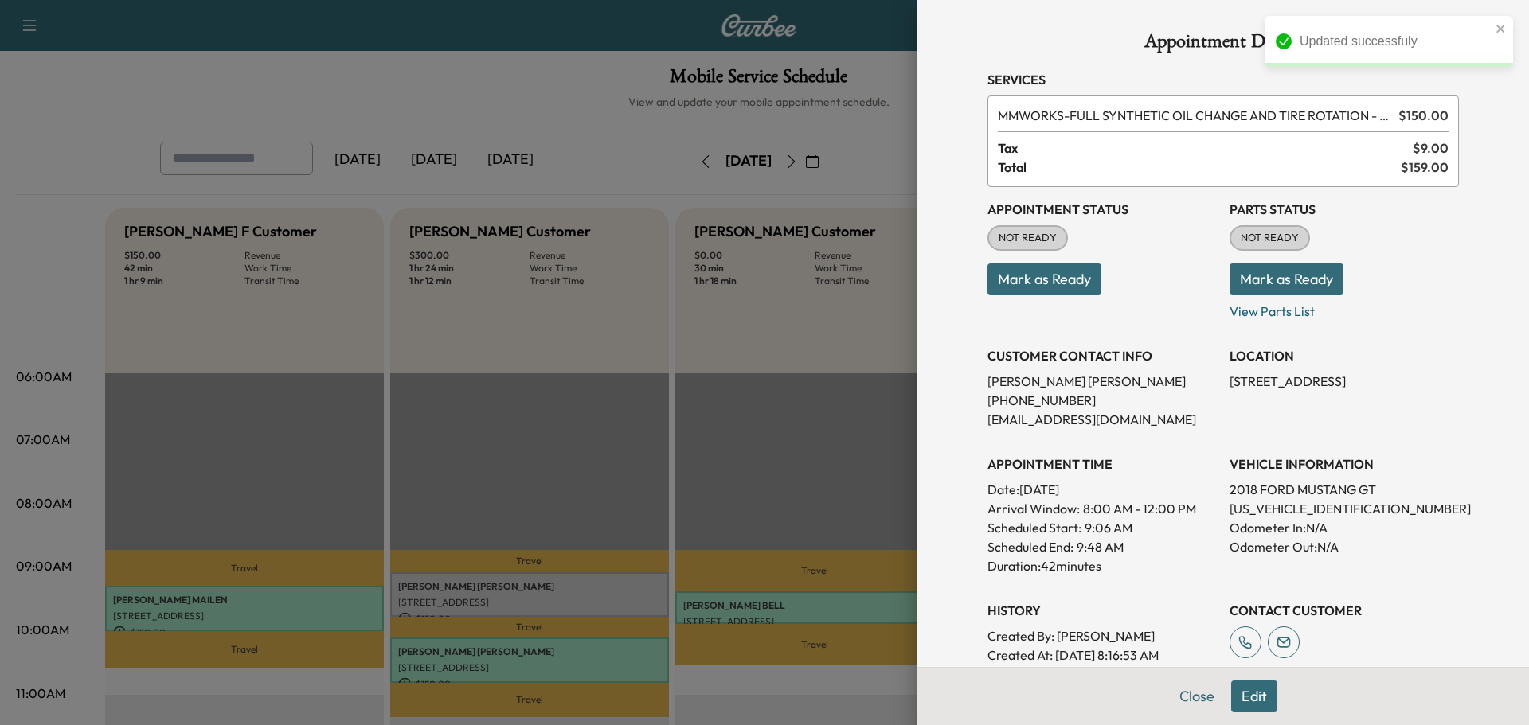
click at [1229, 282] on button "Mark as Ready" at bounding box center [1286, 280] width 114 height 32
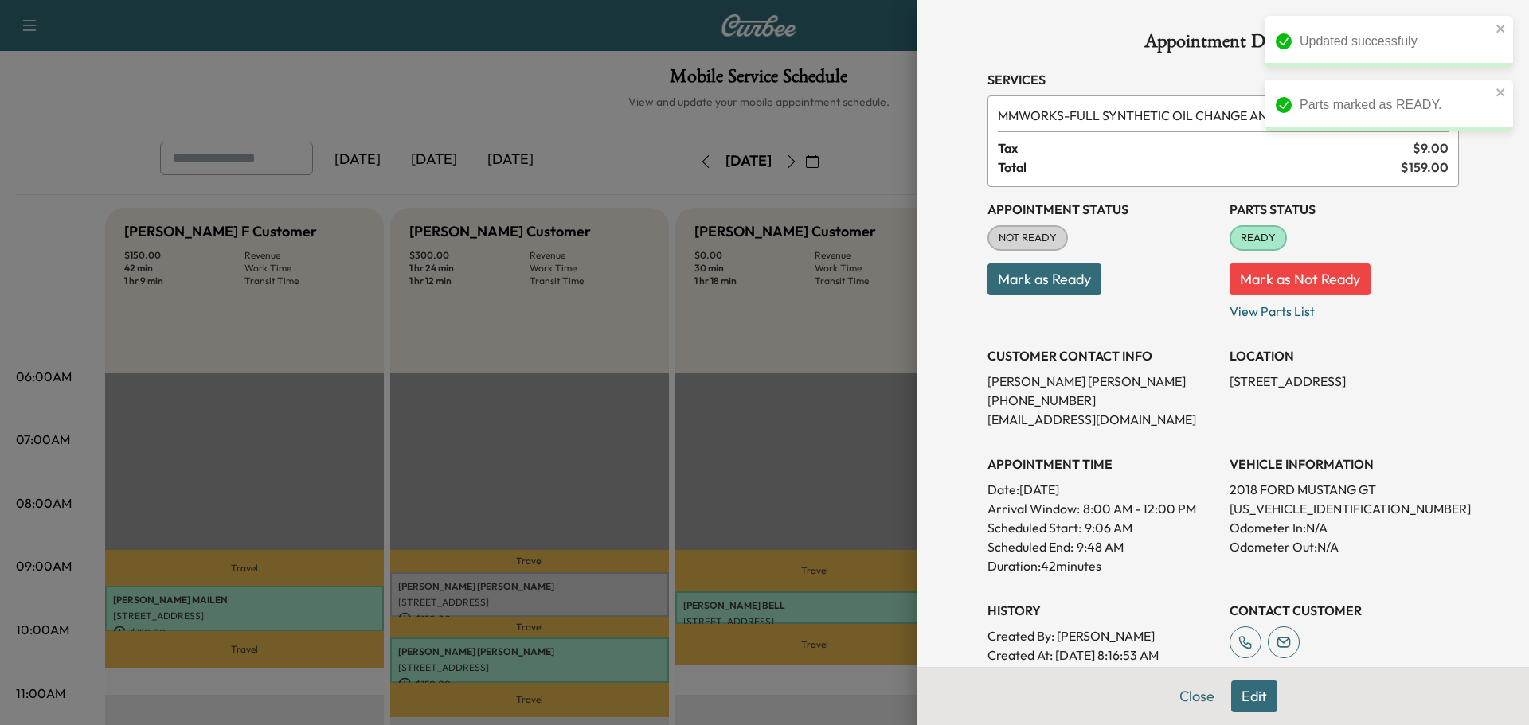
click at [1061, 282] on button "Mark as Ready" at bounding box center [1044, 280] width 114 height 32
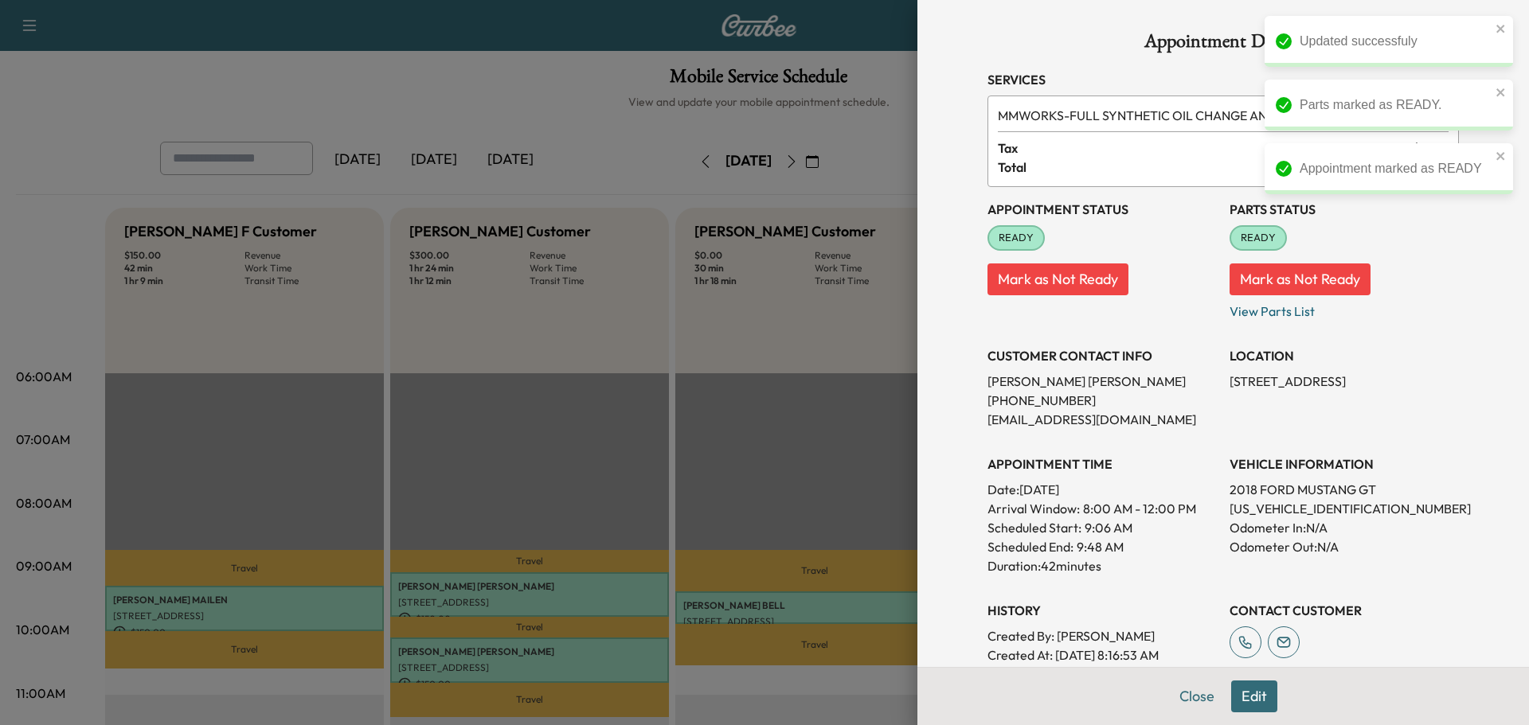
click at [1157, 537] on div "Scheduled Start: 9:06 AM" at bounding box center [1101, 527] width 229 height 19
click at [1185, 698] on button "Close" at bounding box center [1197, 697] width 56 height 32
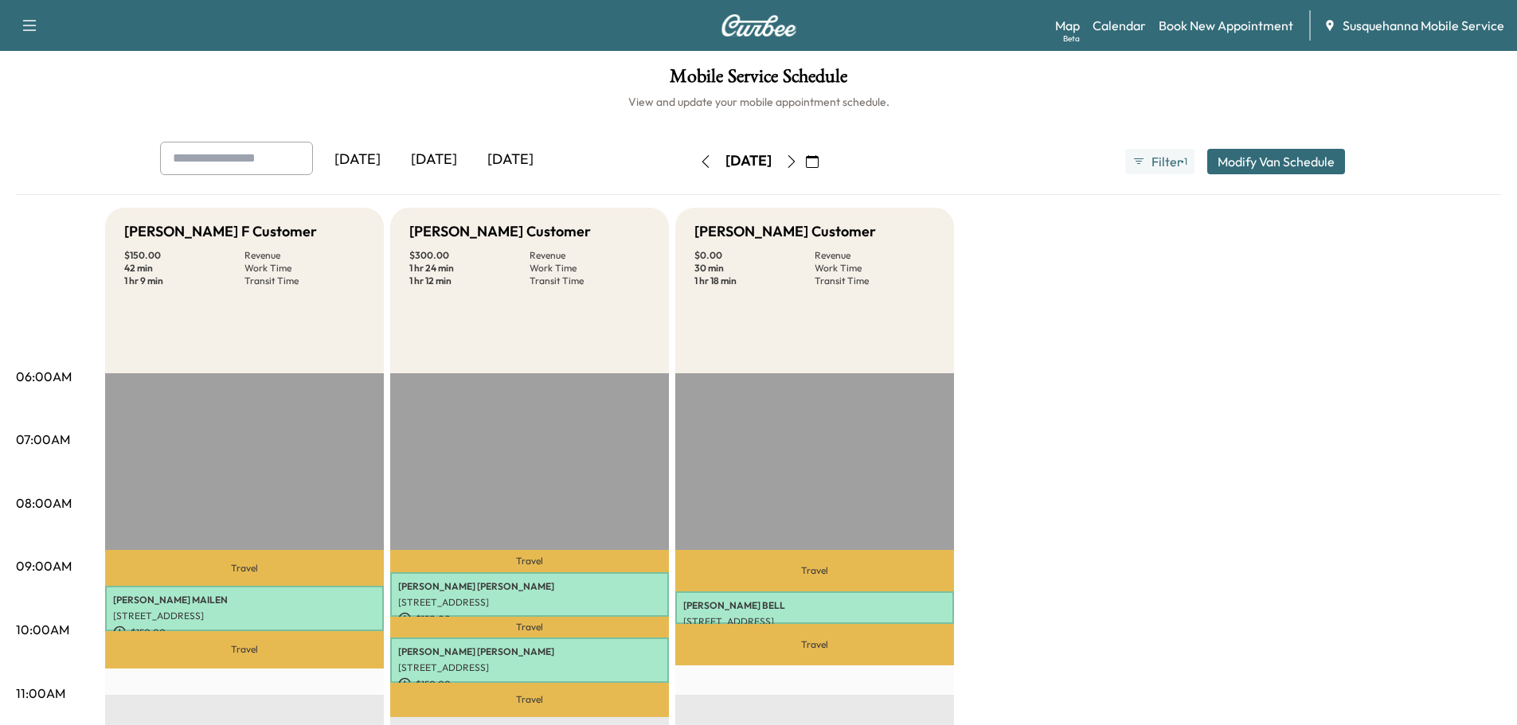
click at [699, 158] on icon "button" at bounding box center [705, 161] width 13 height 13
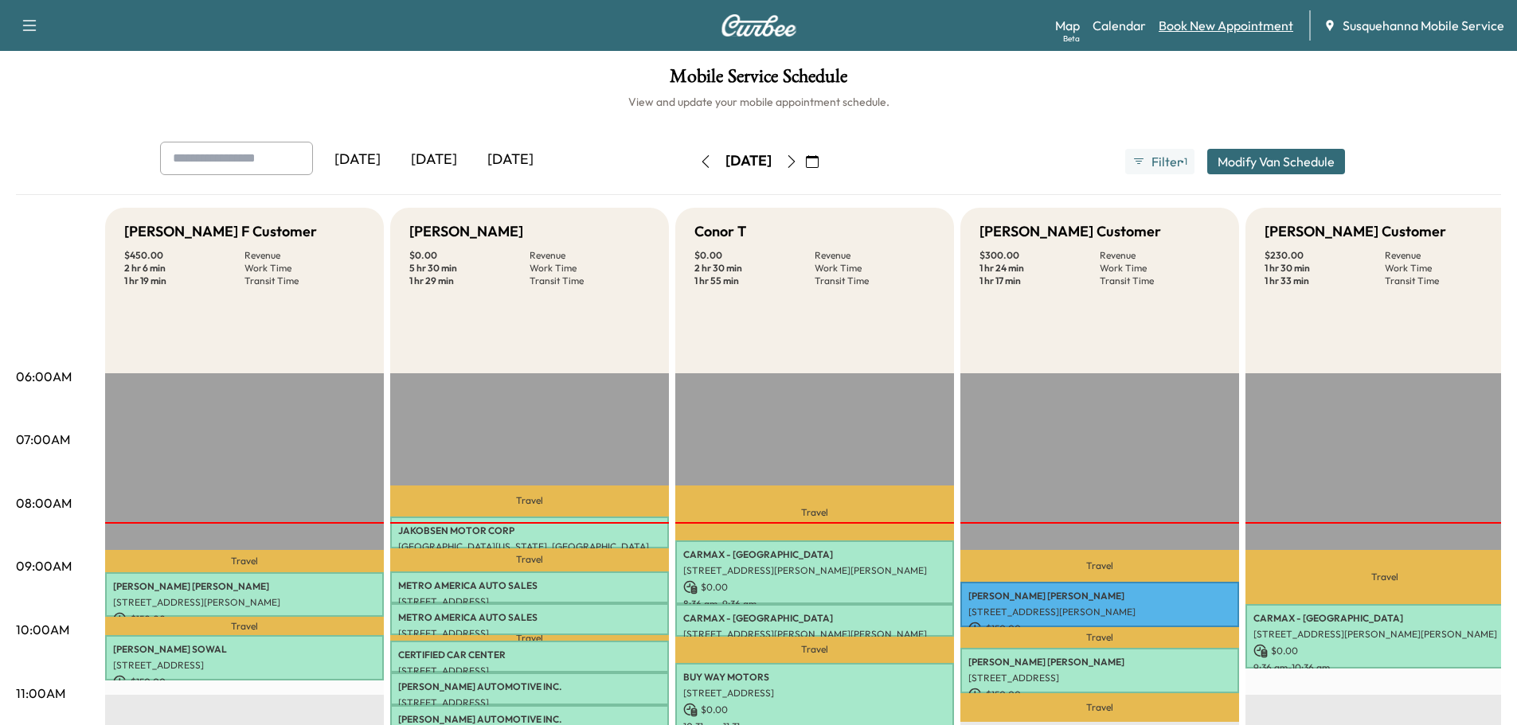
click at [1183, 28] on link "Book New Appointment" at bounding box center [1225, 25] width 135 height 19
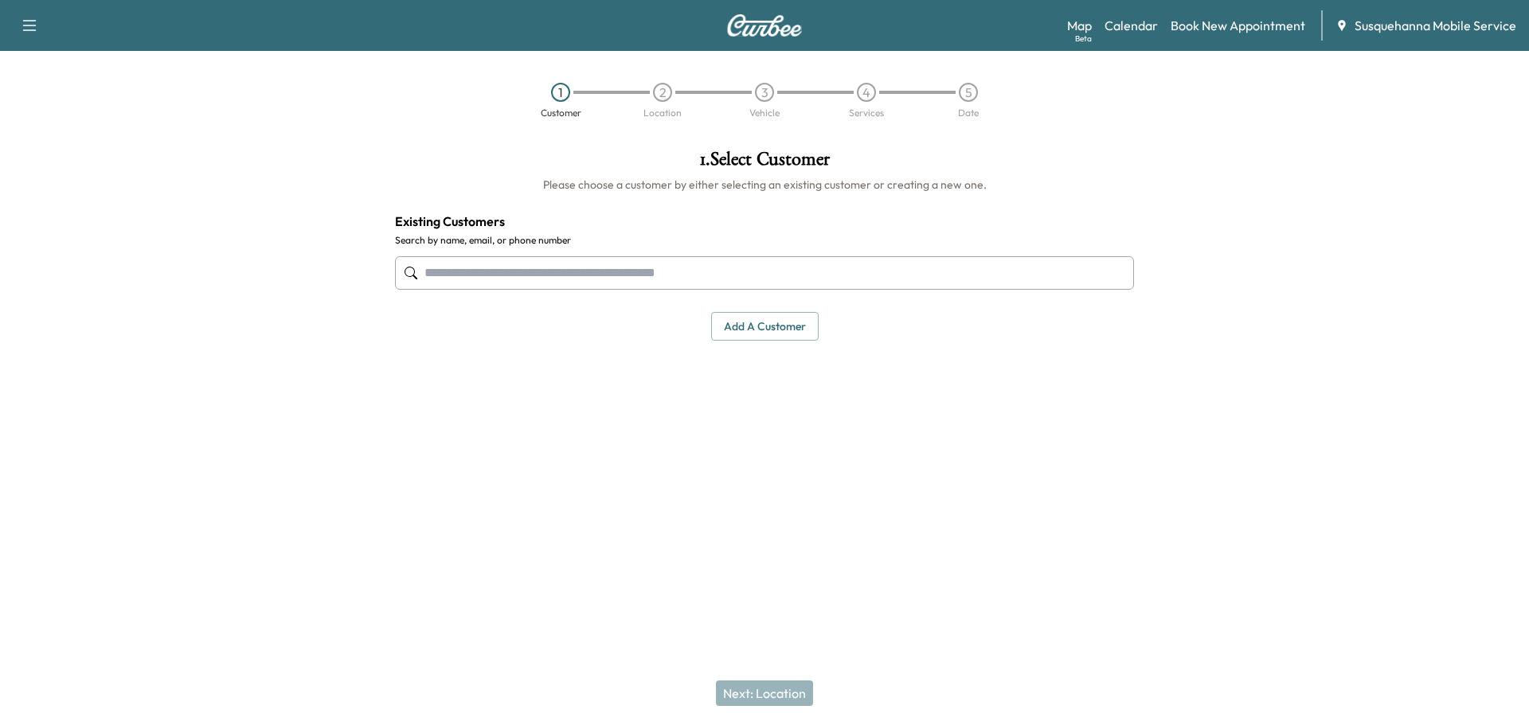
click at [647, 266] on input "text" at bounding box center [764, 272] width 739 height 33
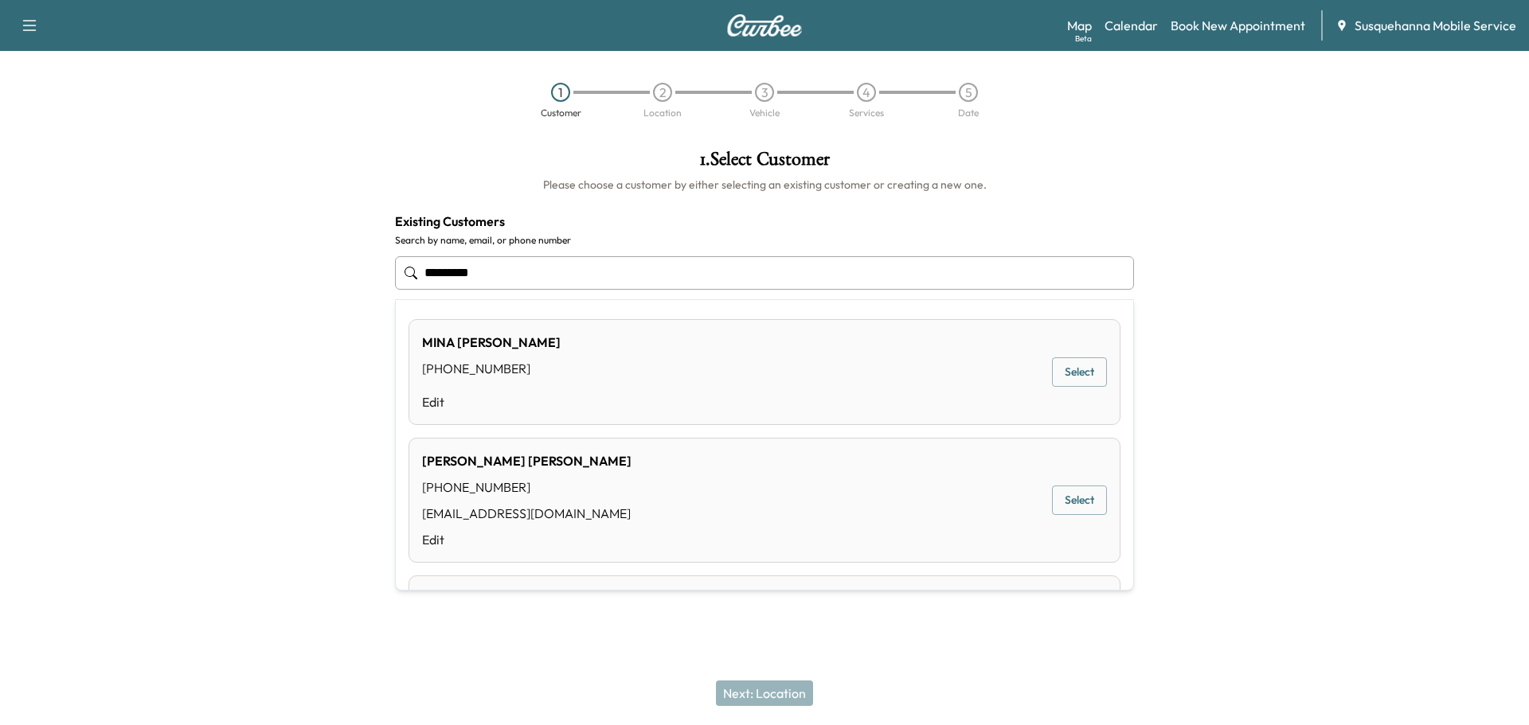
type input "*********"
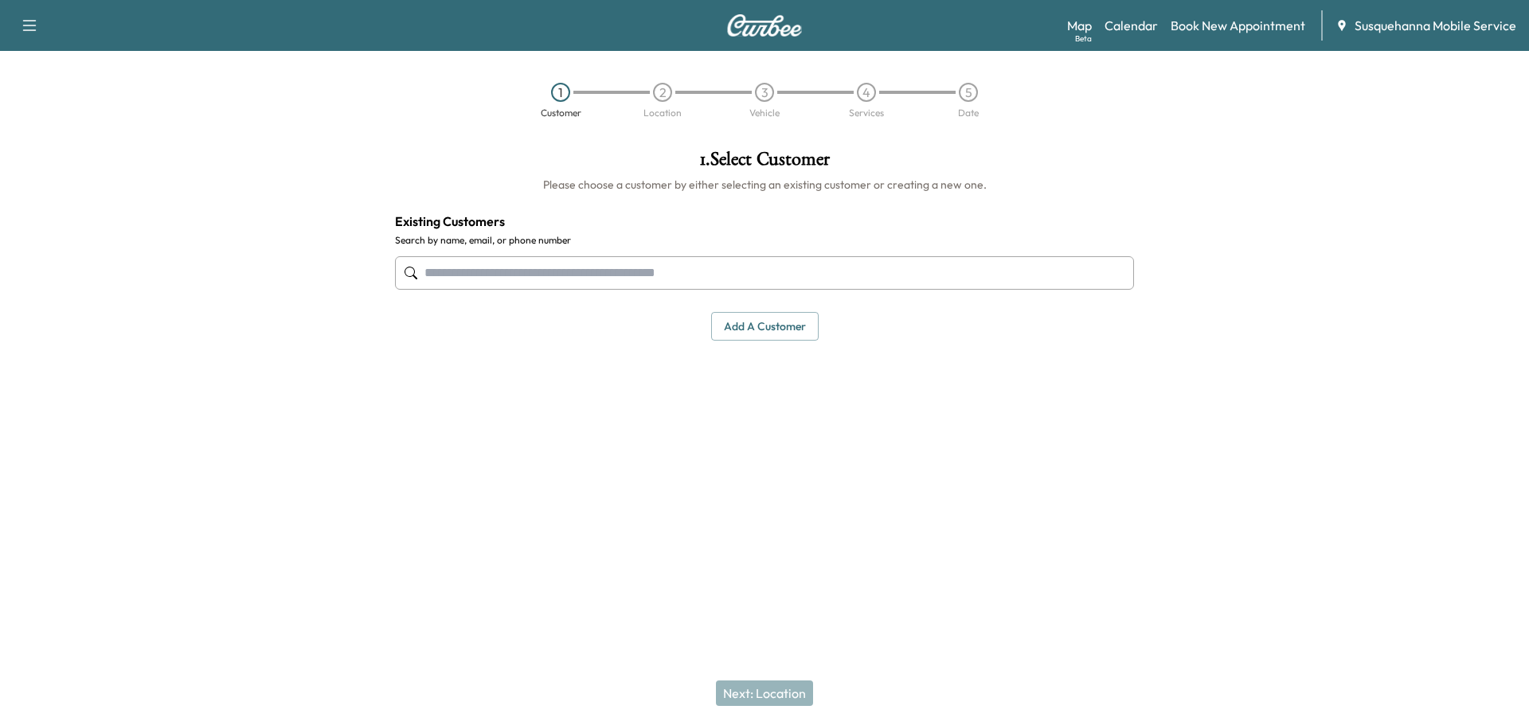
click at [1230, 36] on div "Map Beta Calendar Book New Appointment Susquehanna Mobile Service" at bounding box center [1291, 25] width 449 height 30
click at [1230, 25] on link "Book New Appointment" at bounding box center [1237, 25] width 135 height 19
click at [1217, 28] on link "Book New Appointment" at bounding box center [1237, 25] width 135 height 19
click at [774, 329] on button "Add a customer" at bounding box center [764, 326] width 107 height 29
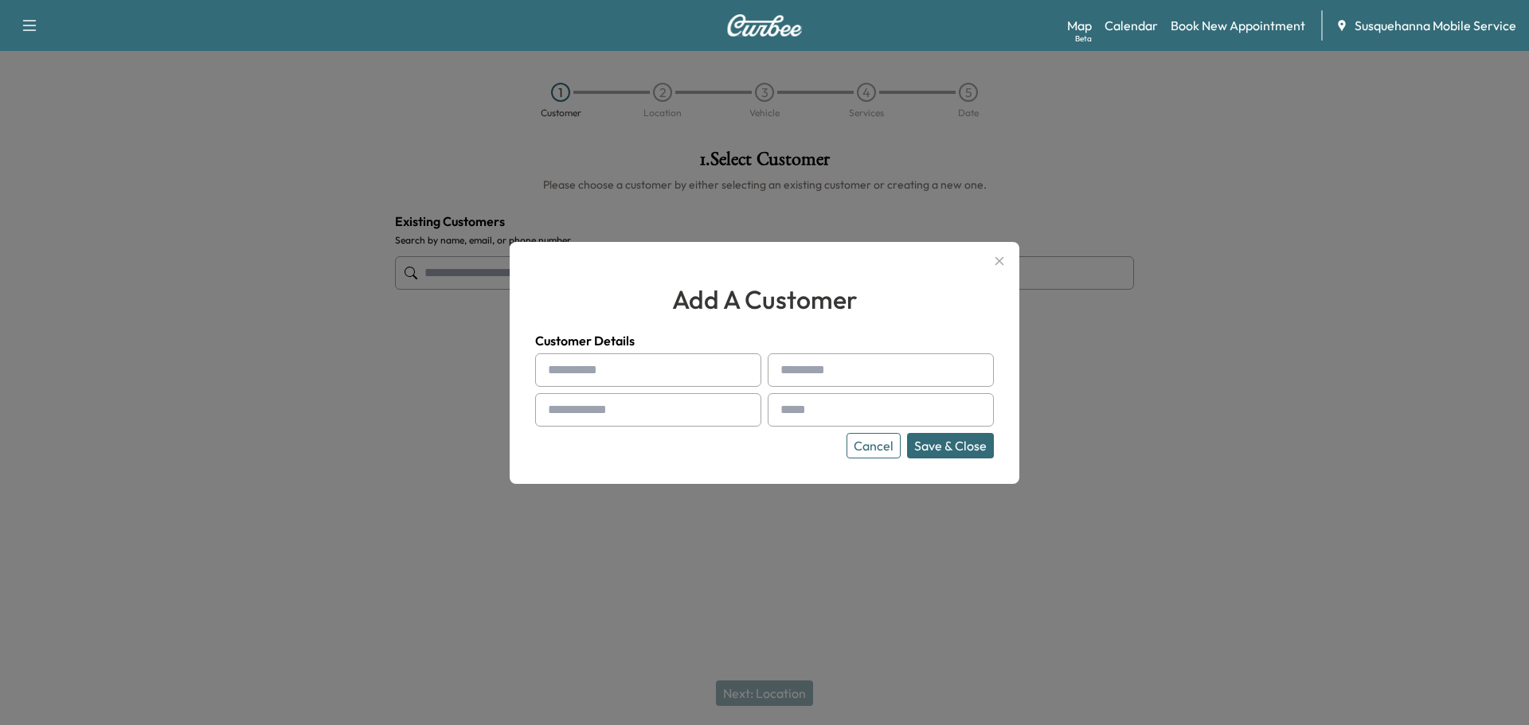
click at [628, 381] on input "text" at bounding box center [648, 369] width 226 height 33
type input "*****"
click at [842, 357] on input "text" at bounding box center [880, 369] width 226 height 33
type input "****"
click at [588, 406] on input "text" at bounding box center [648, 409] width 226 height 33
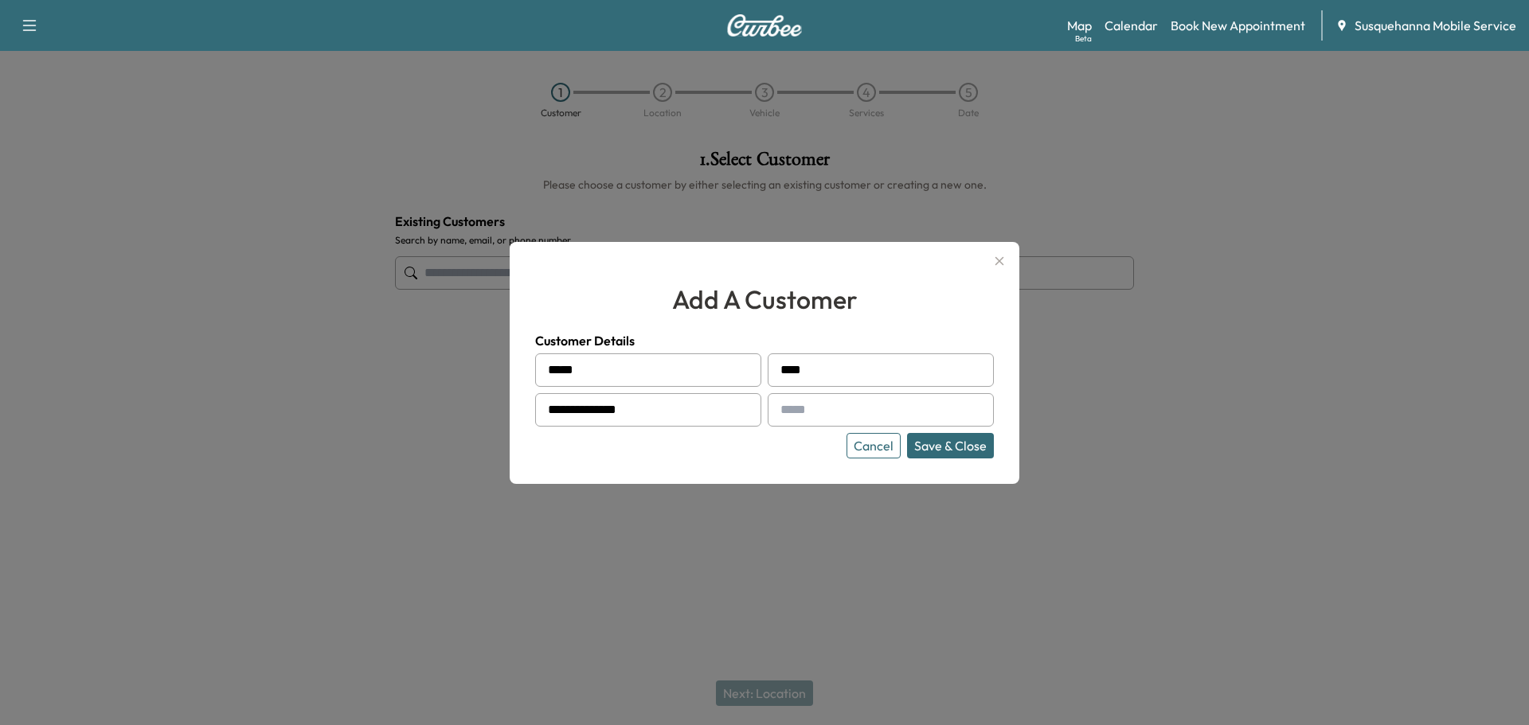
type input "**********"
click at [846, 401] on input "text" at bounding box center [880, 409] width 226 height 33
type input "*"
type input "**********"
click at [954, 455] on button "Save & Close" at bounding box center [950, 445] width 87 height 25
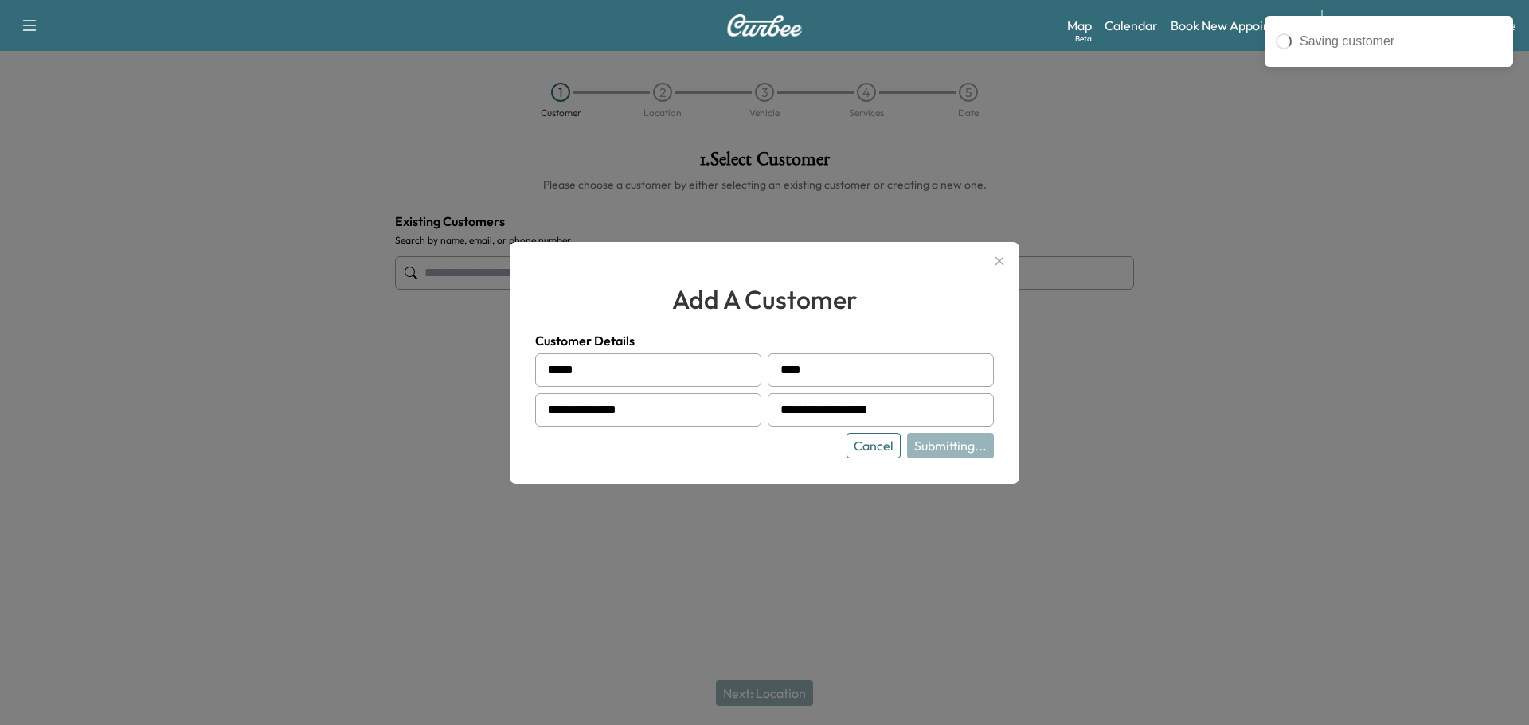
type input "**********"
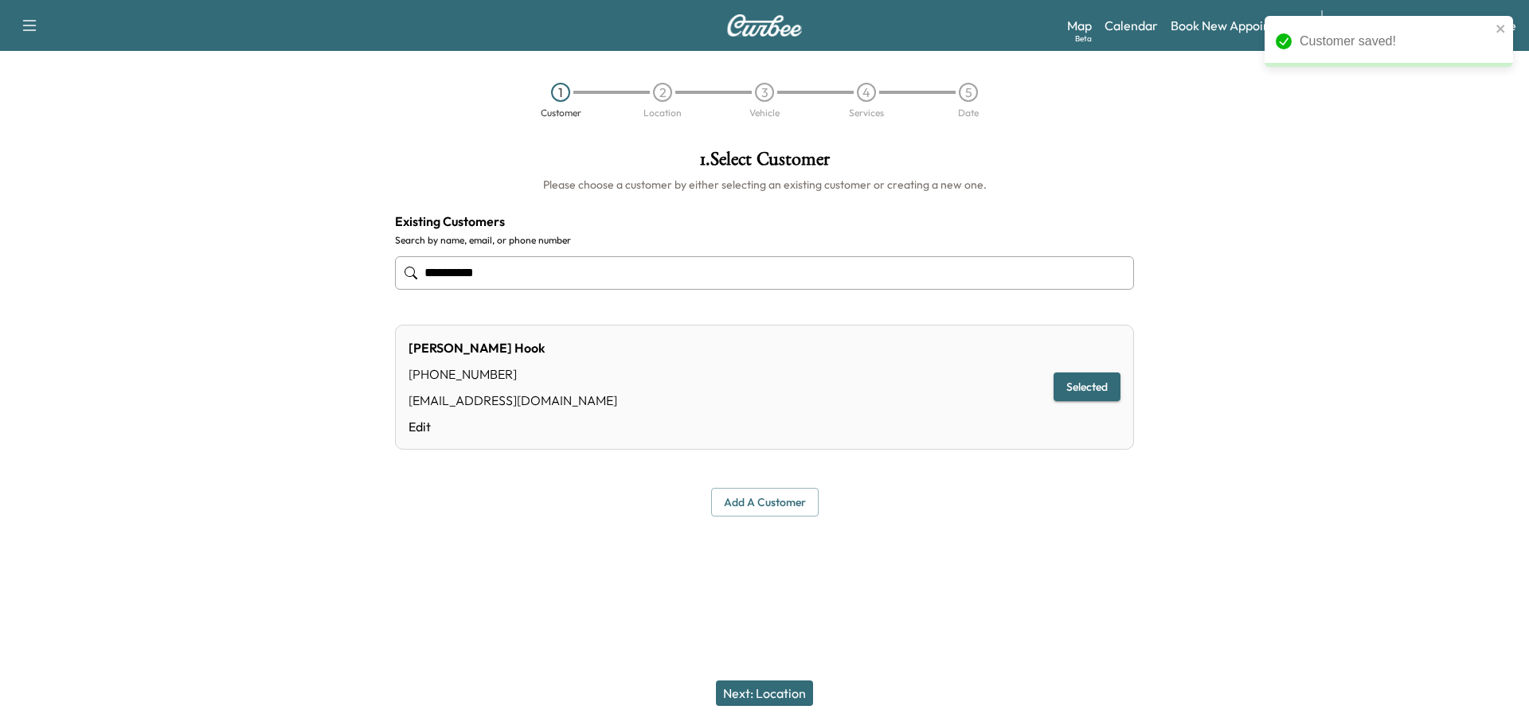
click at [787, 690] on button "Next: Location" at bounding box center [764, 693] width 97 height 25
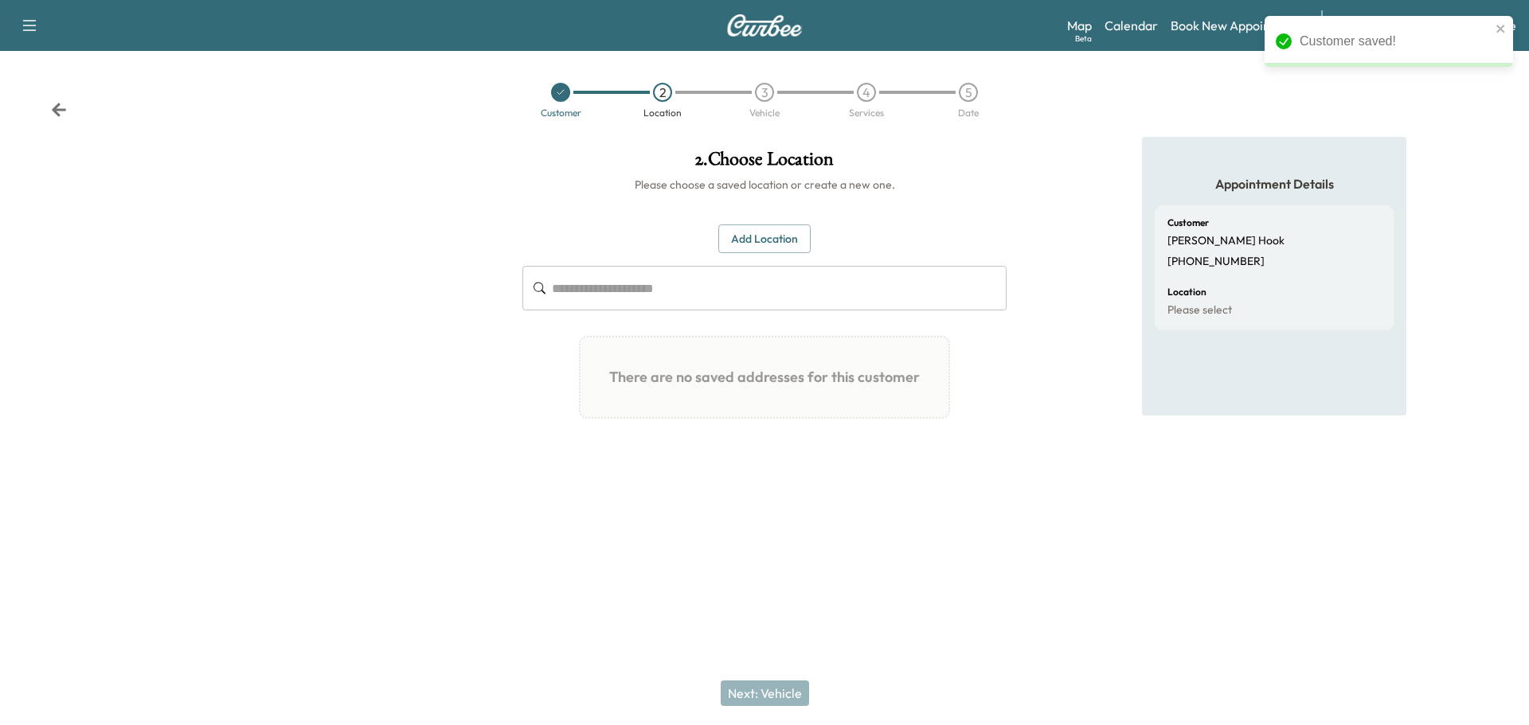
click at [764, 241] on button "Add Location" at bounding box center [764, 239] width 92 height 29
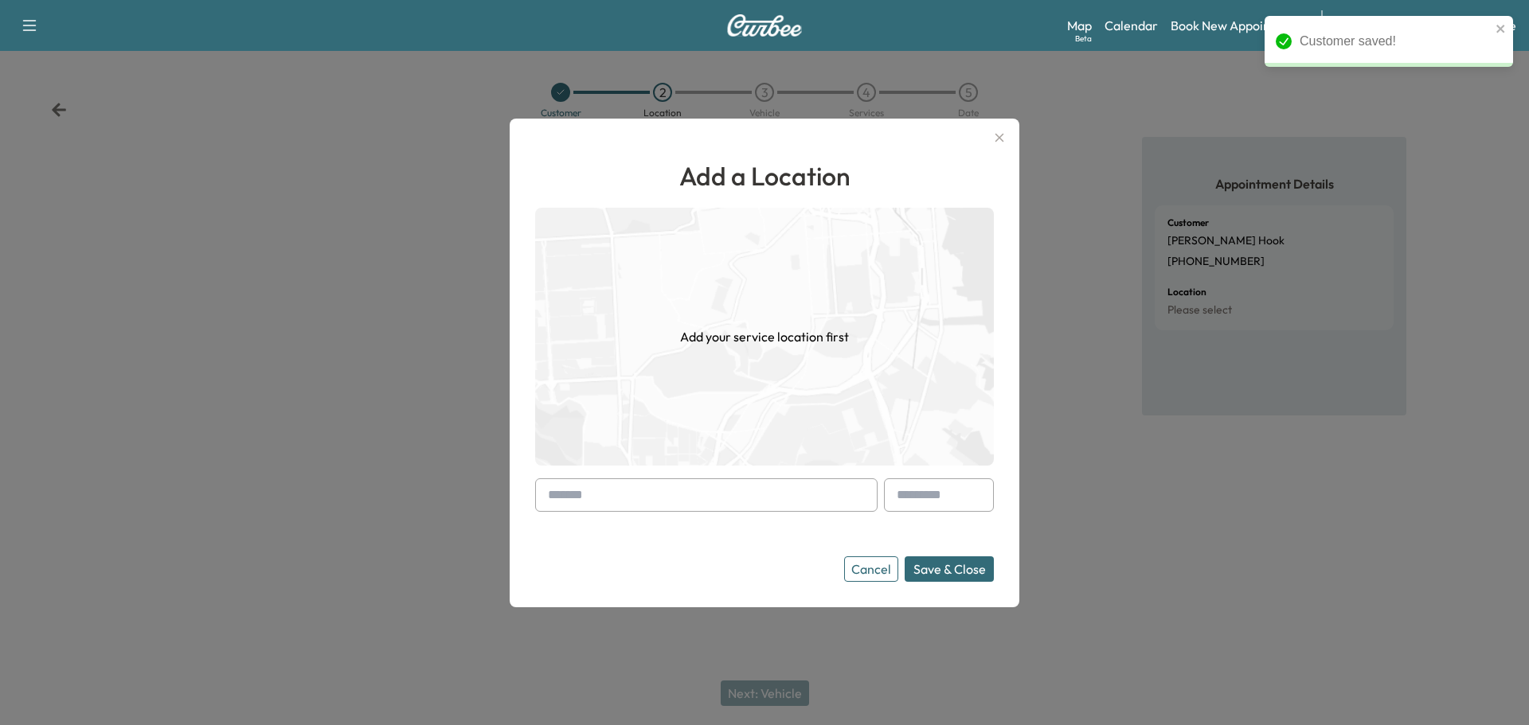
click at [685, 482] on input "text" at bounding box center [706, 494] width 342 height 33
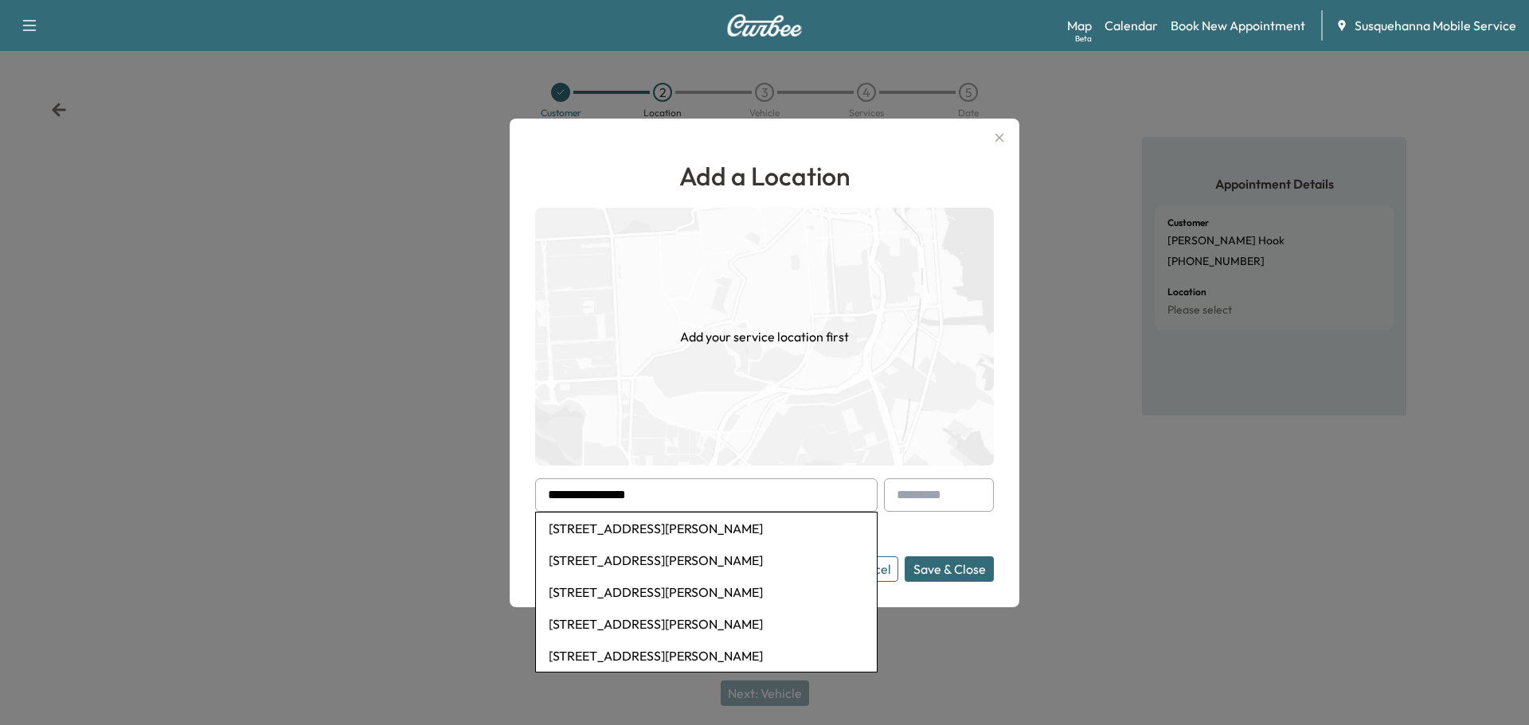
click at [667, 525] on li "325 Peters Creek Road, Peach Bottom, PA, USA" at bounding box center [706, 529] width 341 height 32
type input "**********"
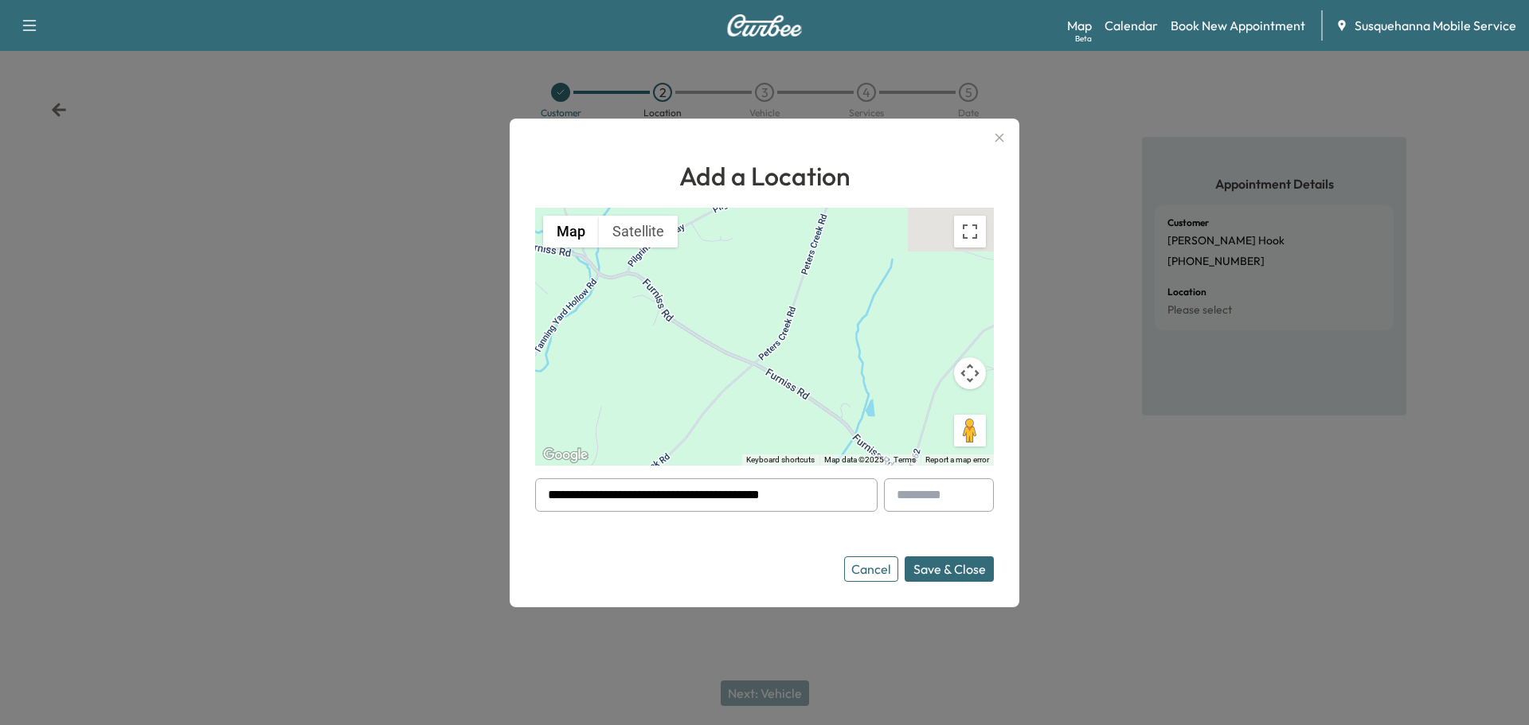
click at [931, 568] on button "Save & Close" at bounding box center [948, 569] width 89 height 25
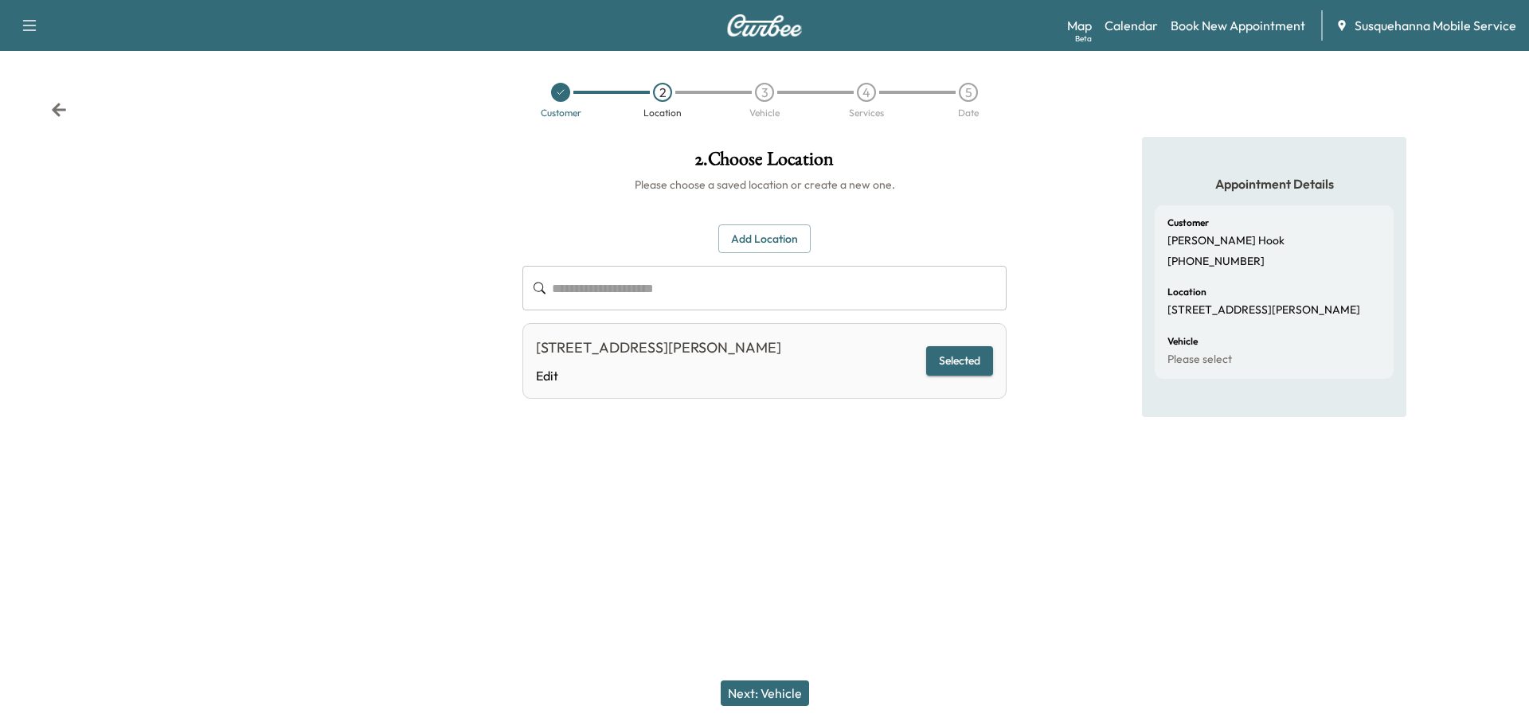
click at [797, 685] on button "Next: Vehicle" at bounding box center [765, 693] width 88 height 25
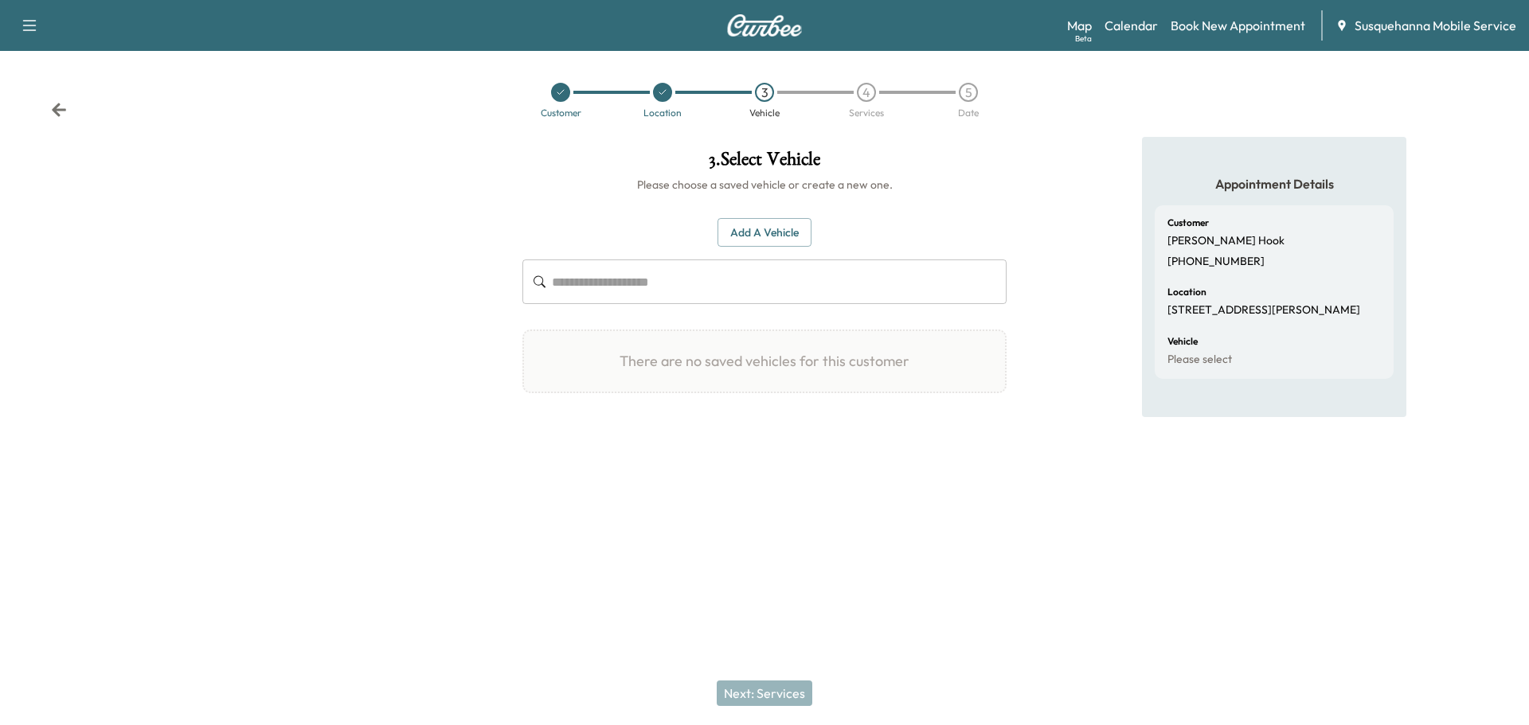
click at [752, 233] on button "Add a Vehicle" at bounding box center [764, 232] width 94 height 29
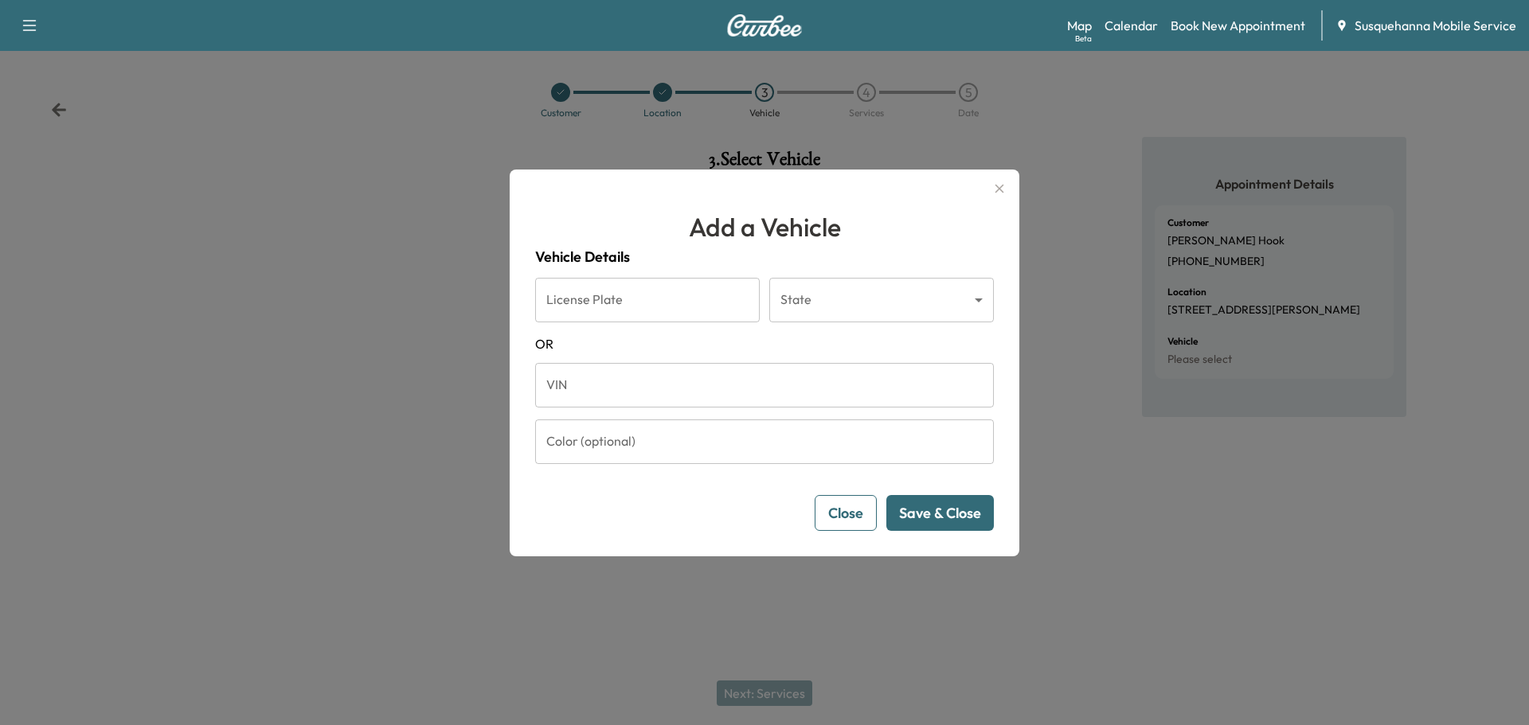
click at [761, 381] on input "VIN" at bounding box center [764, 385] width 459 height 45
paste input "**********"
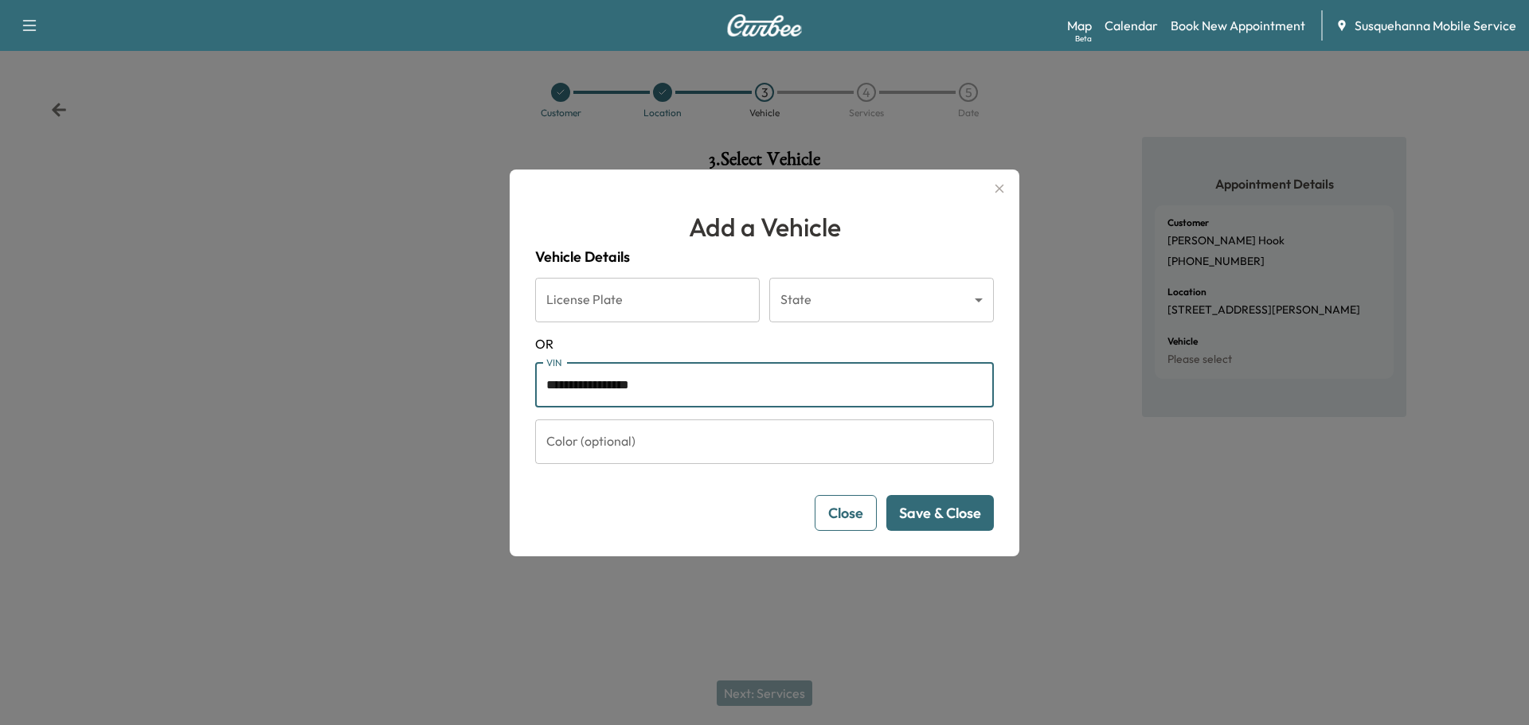
type input "**********"
click at [939, 525] on button "Save & Close" at bounding box center [939, 513] width 107 height 36
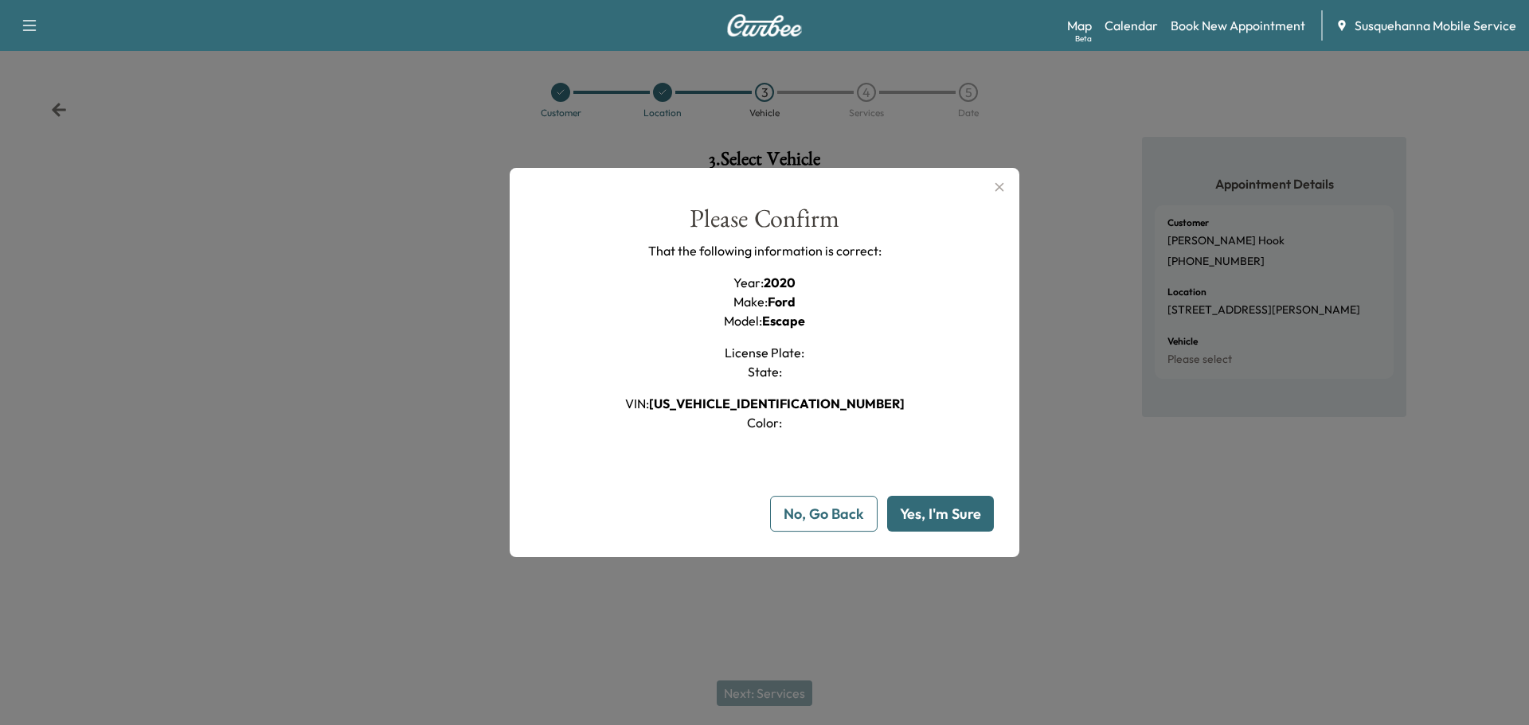
click at [967, 513] on button "Yes, I'm Sure" at bounding box center [940, 514] width 107 height 36
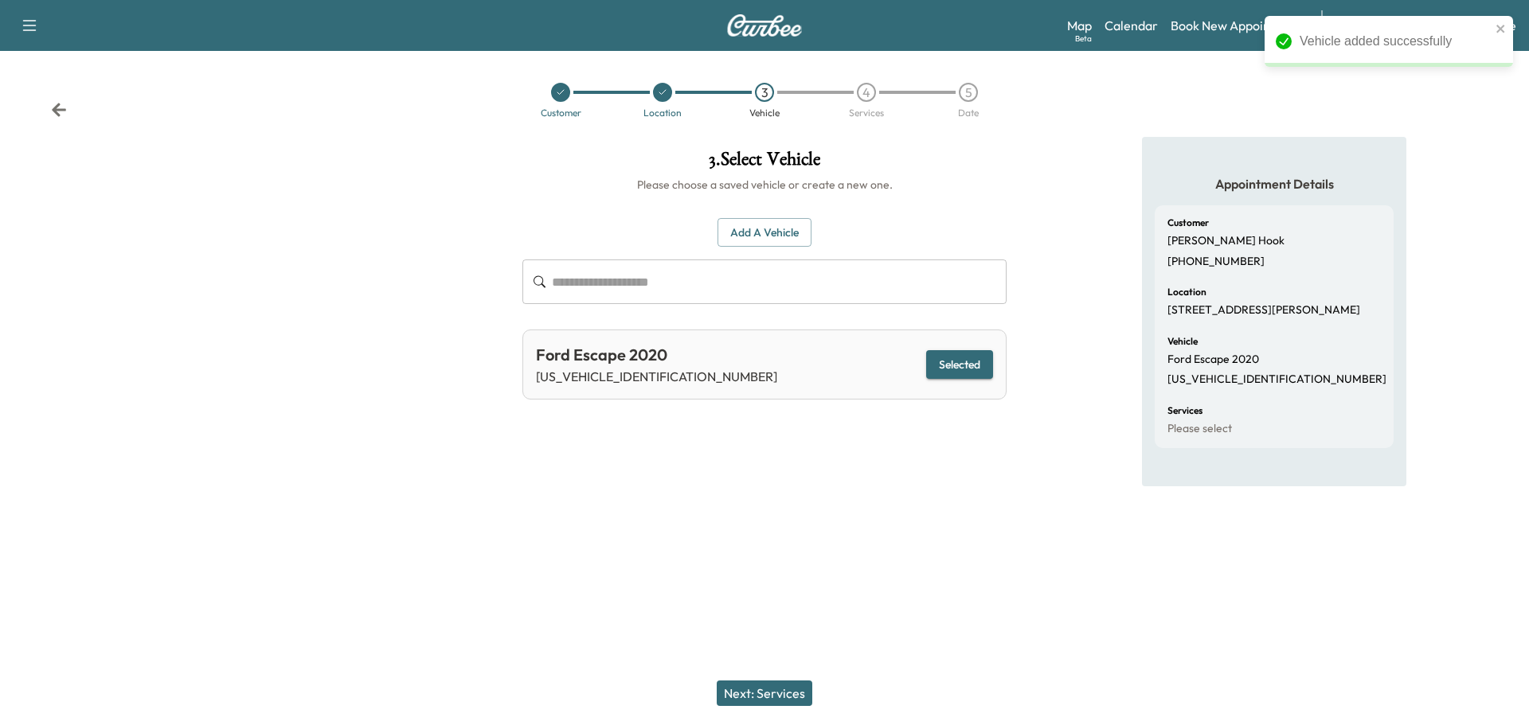
click at [799, 697] on button "Next: Services" at bounding box center [765, 693] width 96 height 25
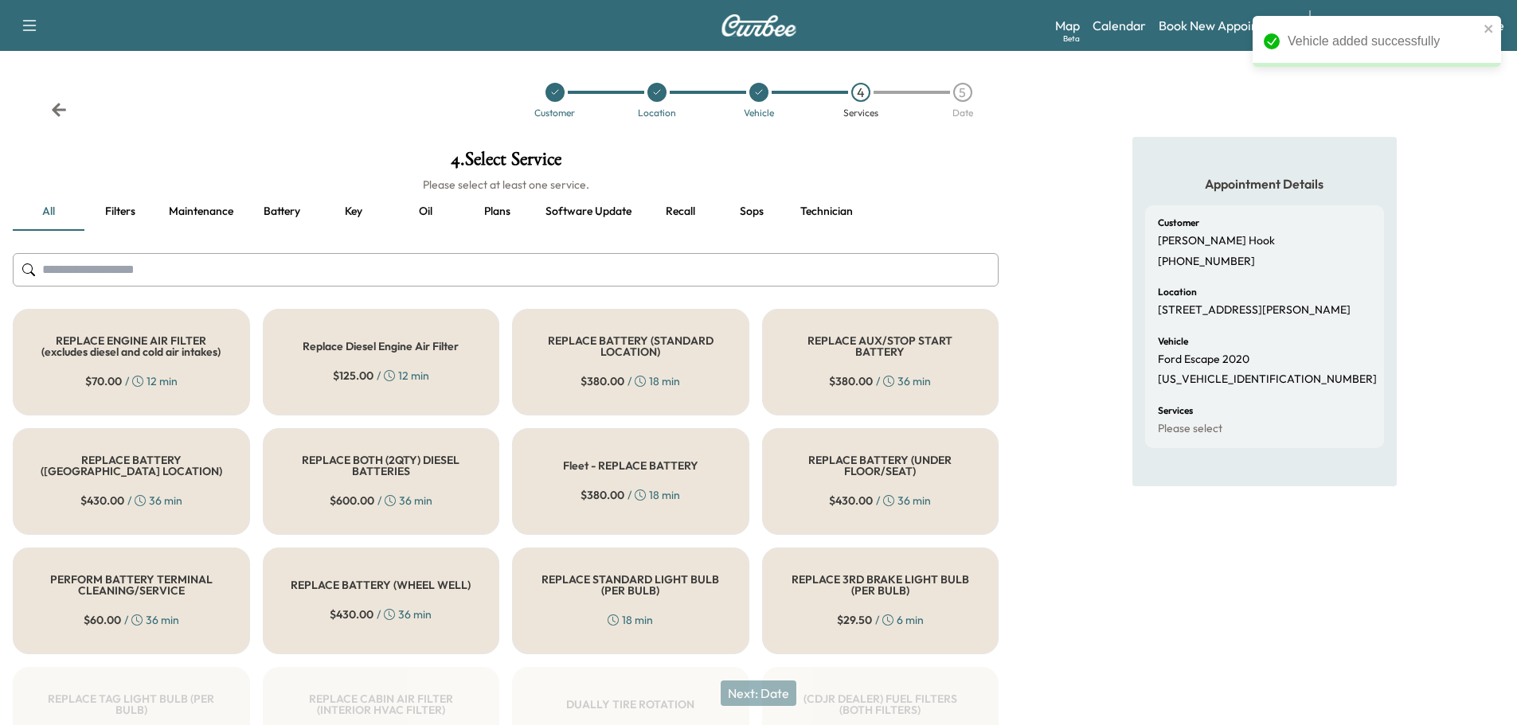
click at [710, 260] on input "text" at bounding box center [506, 269] width 986 height 33
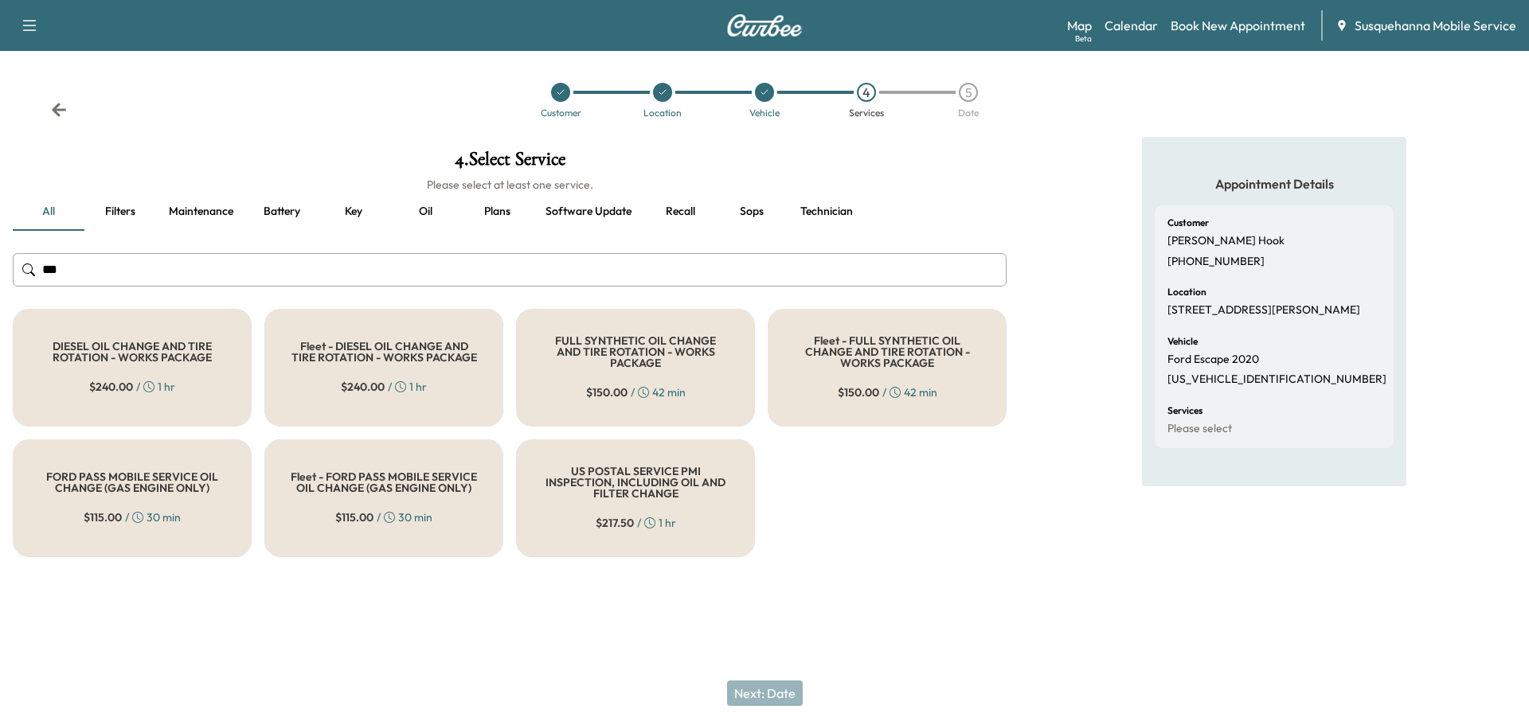
type input "***"
click at [666, 367] on div "FULL SYNTHETIC OIL CHANGE AND TIRE ROTATION - WORKS PACKAGE $ 150.00 / 42 min" at bounding box center [635, 368] width 239 height 118
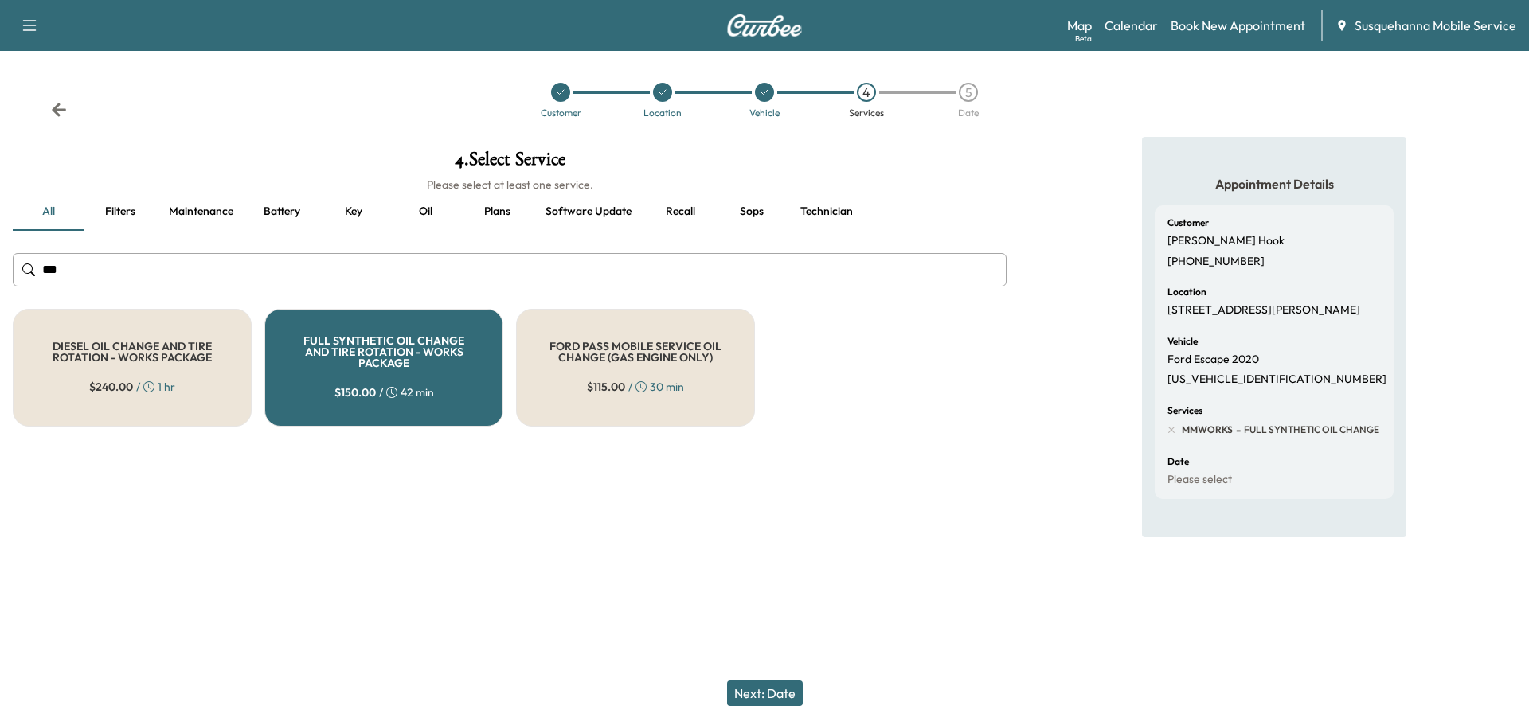
click at [751, 688] on button "Next: Date" at bounding box center [765, 693] width 76 height 25
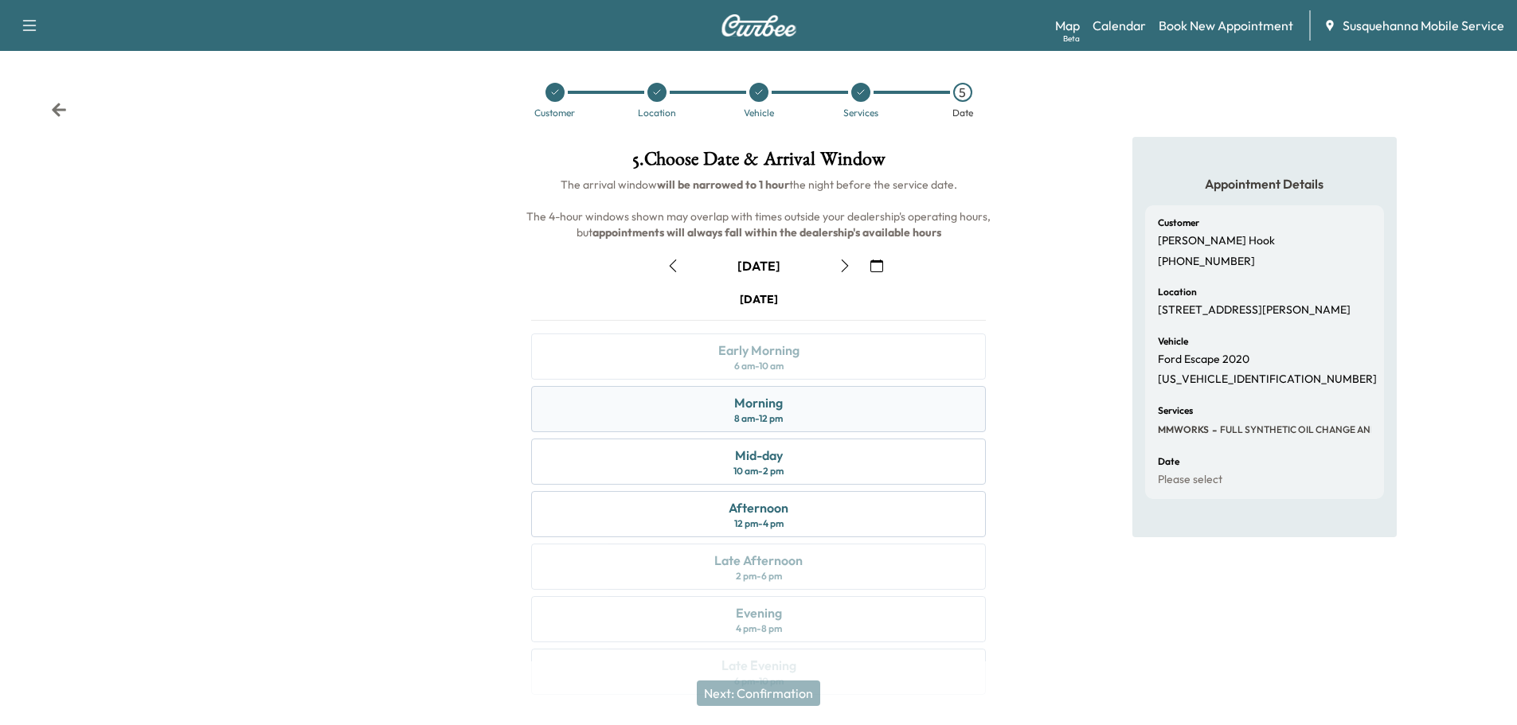
click at [822, 421] on div "Morning 8 am - 12 pm" at bounding box center [758, 409] width 455 height 46
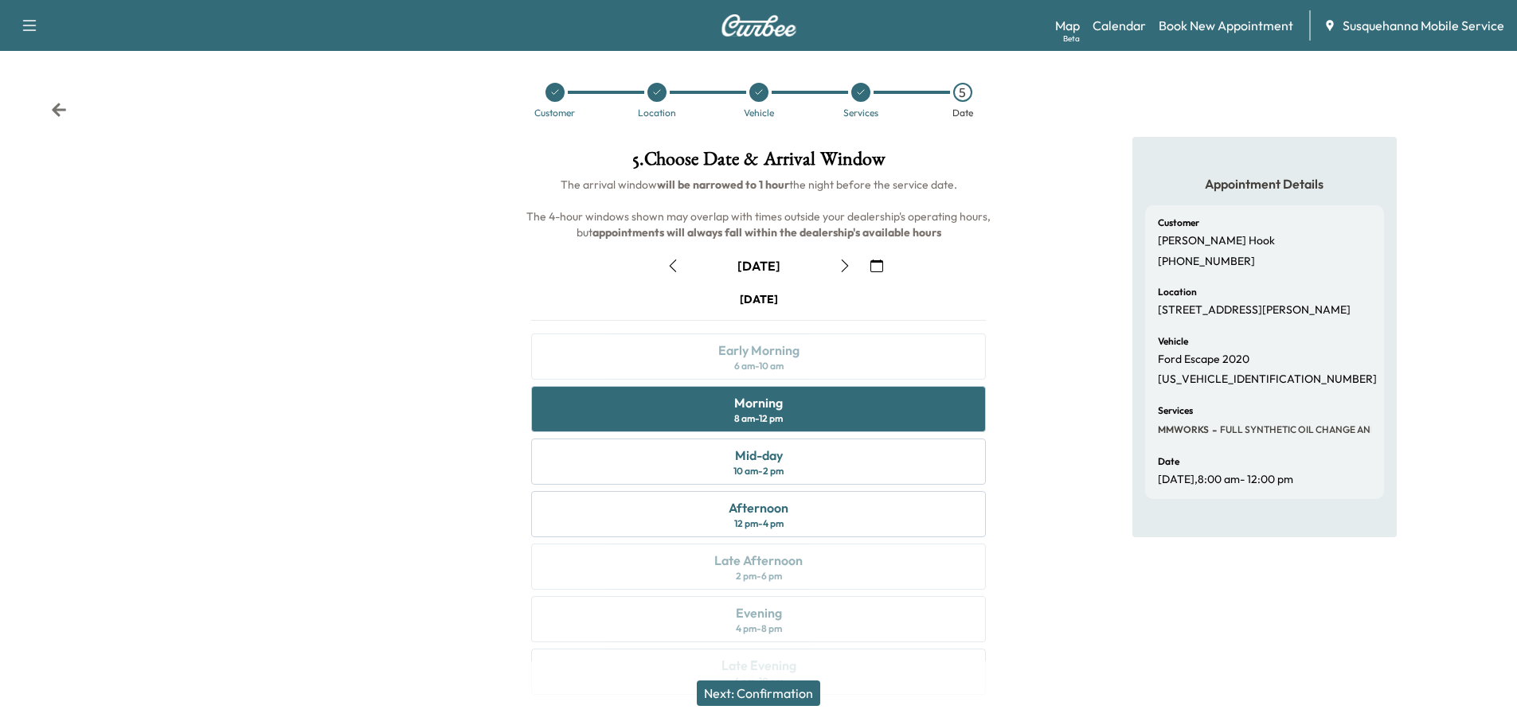
click at [809, 689] on button "Next: Confirmation" at bounding box center [758, 693] width 123 height 25
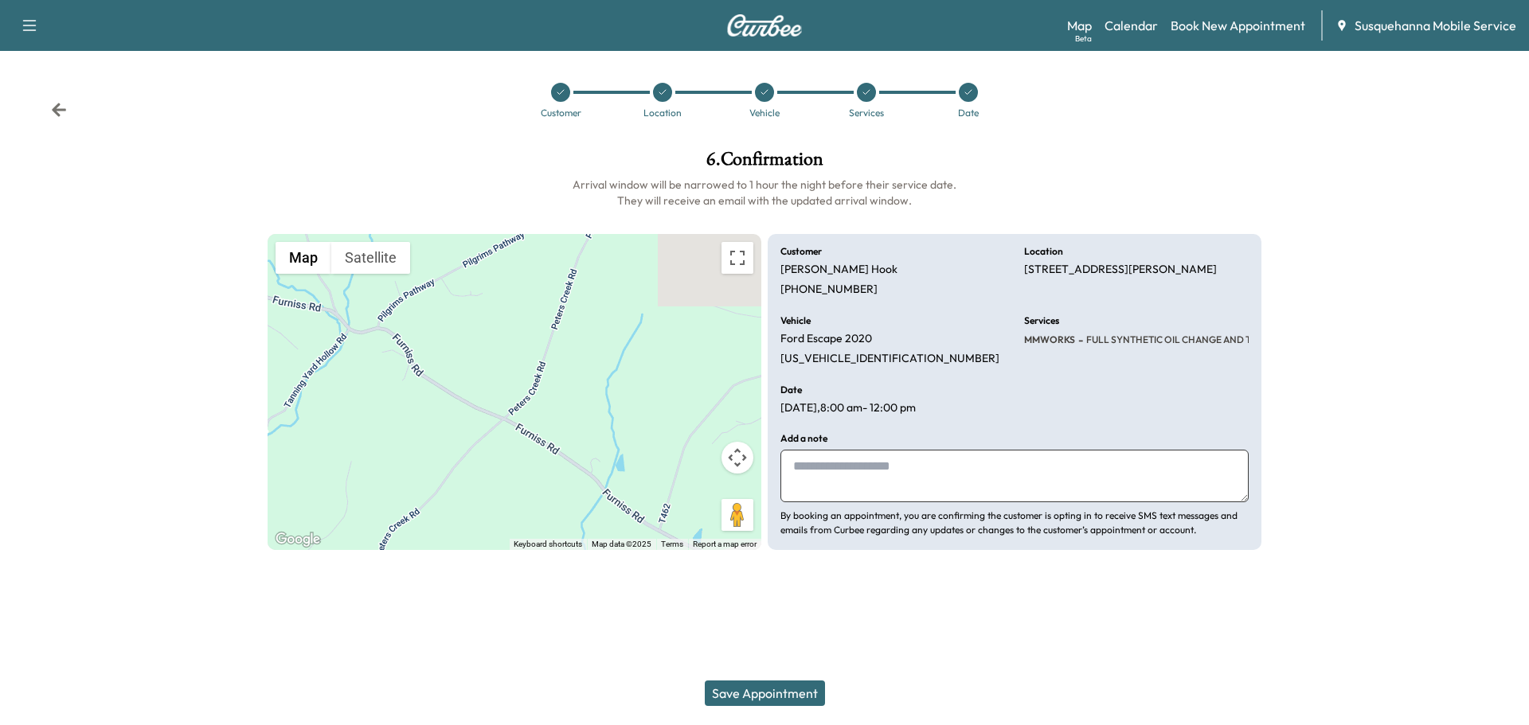
click at [912, 470] on textarea at bounding box center [1014, 476] width 468 height 53
type textarea "**********"
click at [797, 699] on button "Save Appointment" at bounding box center [765, 693] width 120 height 25
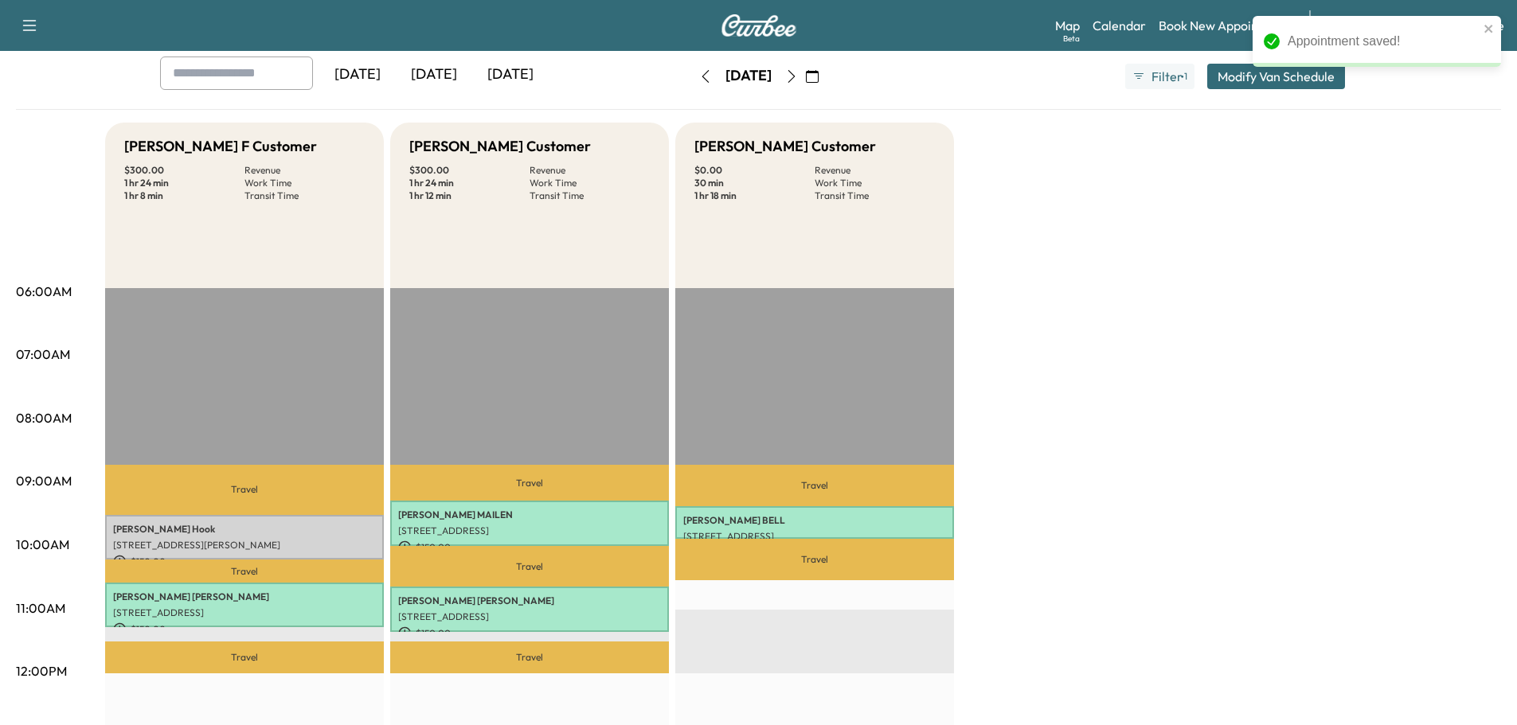
scroll to position [170, 0]
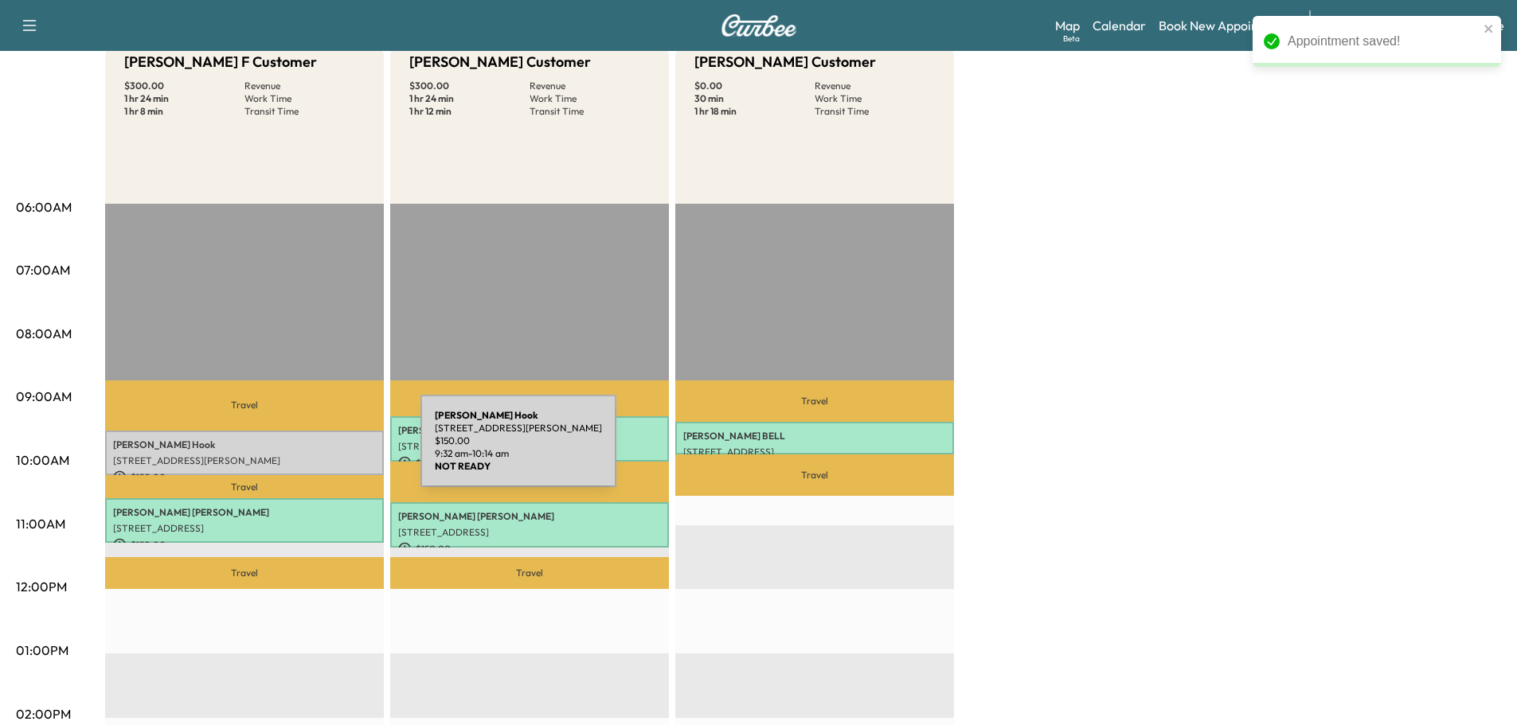
click at [301, 450] on div "Linda Hook 325 Peters Creek Rd, Peach Bottom, PA 17563, USA $ 150.00 9:32 am - …" at bounding box center [244, 453] width 279 height 45
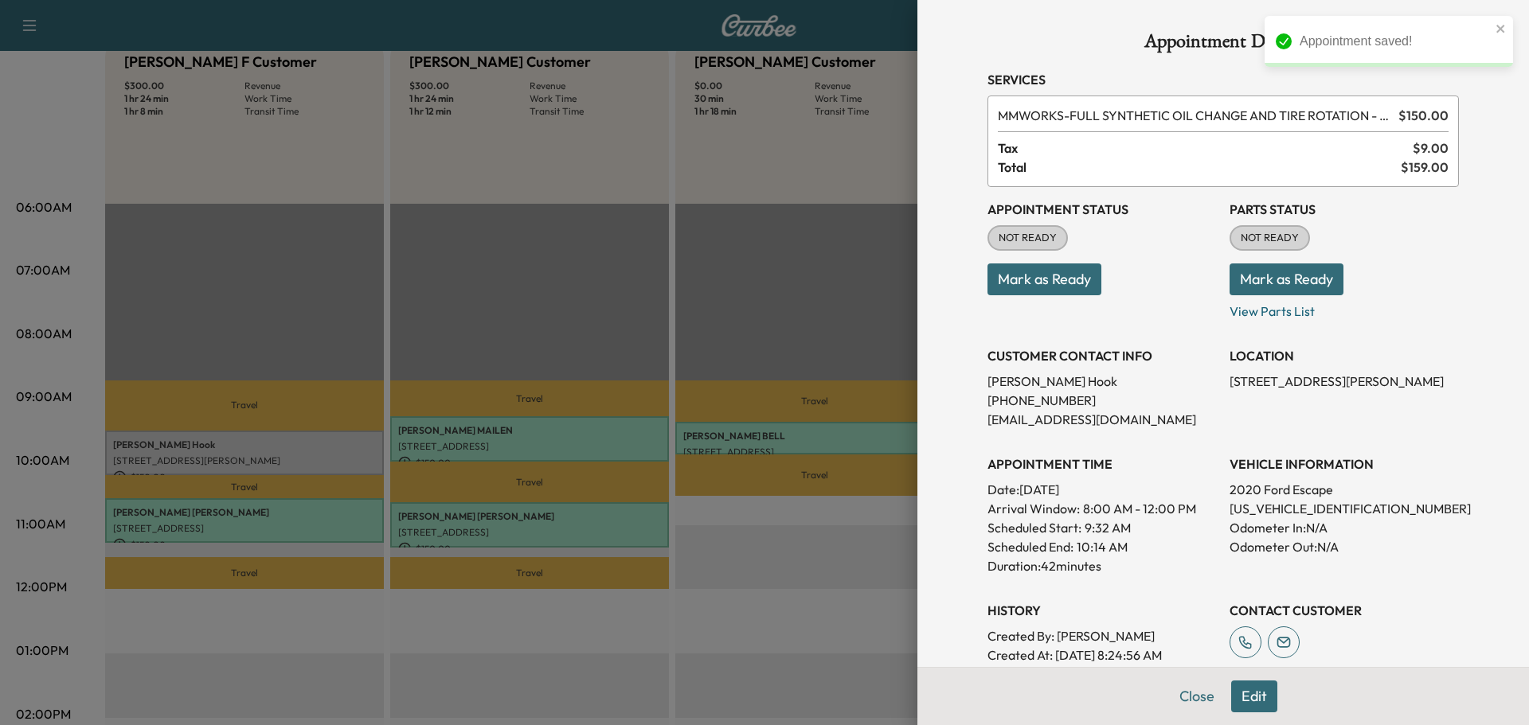
click at [1229, 283] on button "Mark as Ready" at bounding box center [1286, 280] width 114 height 32
click at [1064, 286] on button "Mark as Ready" at bounding box center [1044, 280] width 114 height 32
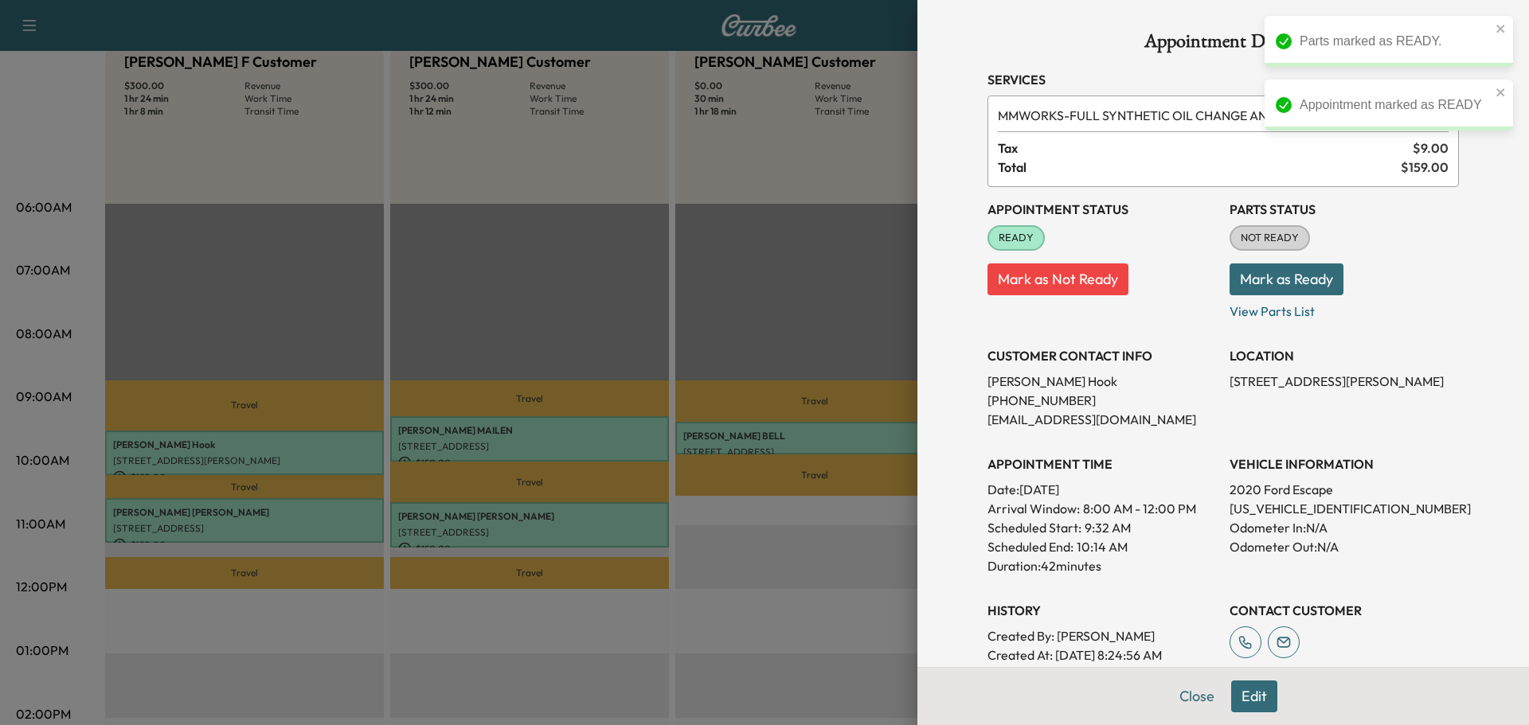
click at [1249, 268] on button "Mark as Ready" at bounding box center [1286, 280] width 114 height 32
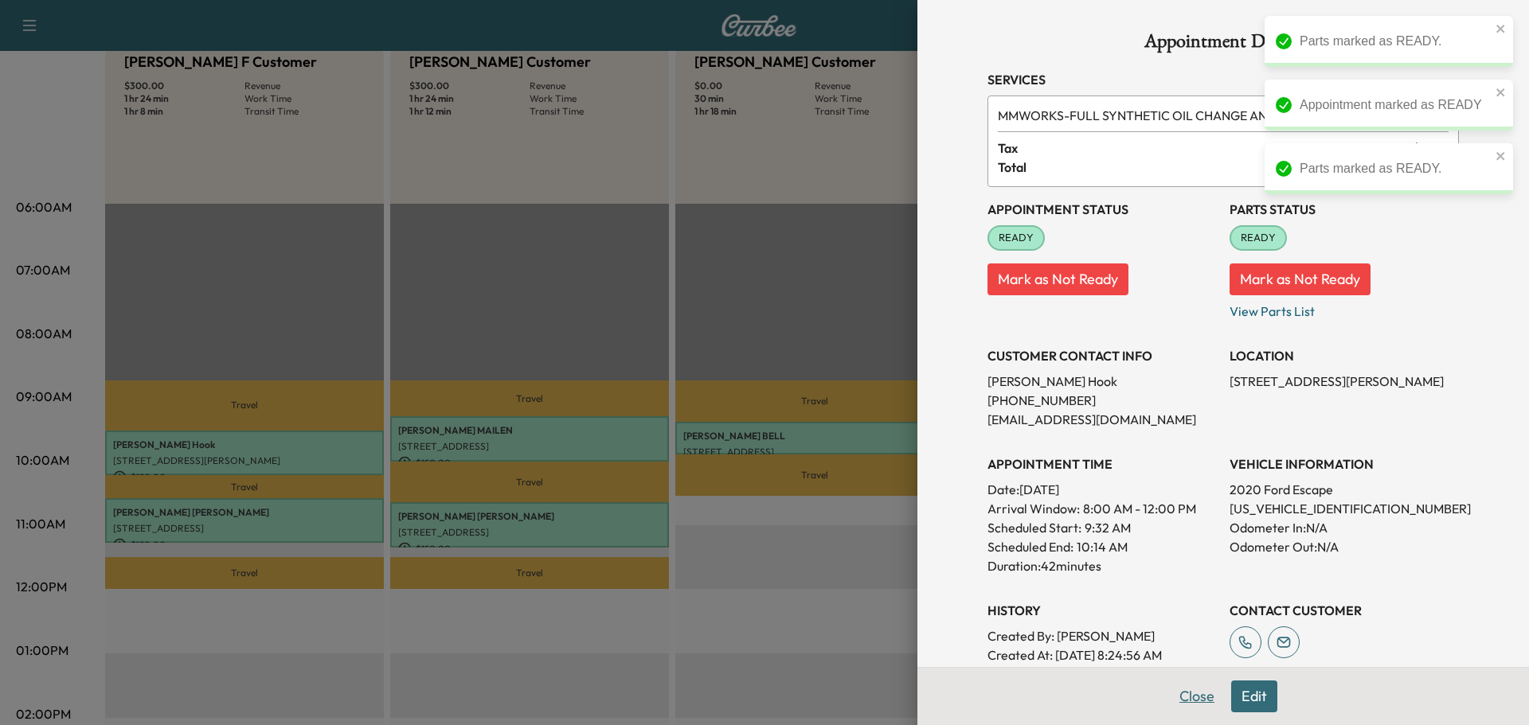
click at [1185, 700] on button "Close" at bounding box center [1197, 697] width 56 height 32
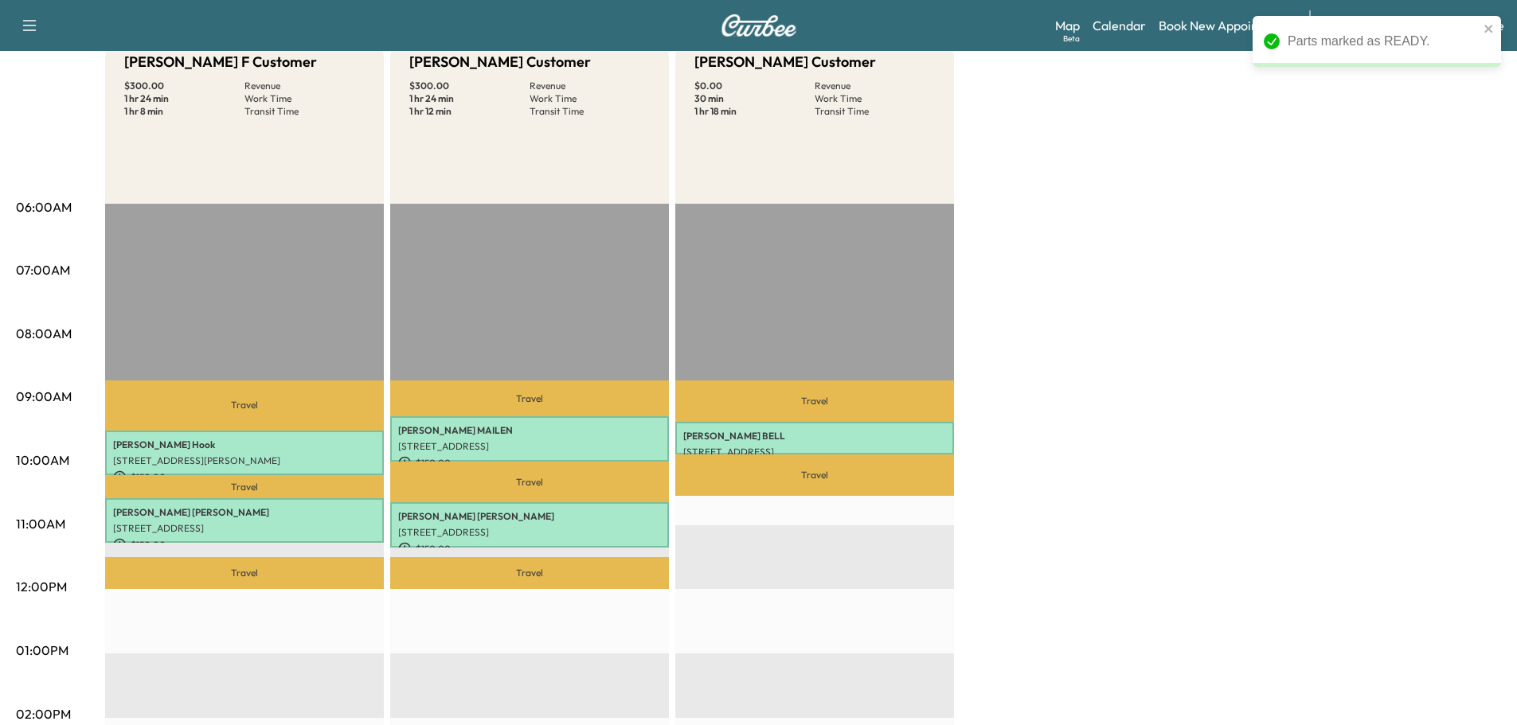
scroll to position [85, 0]
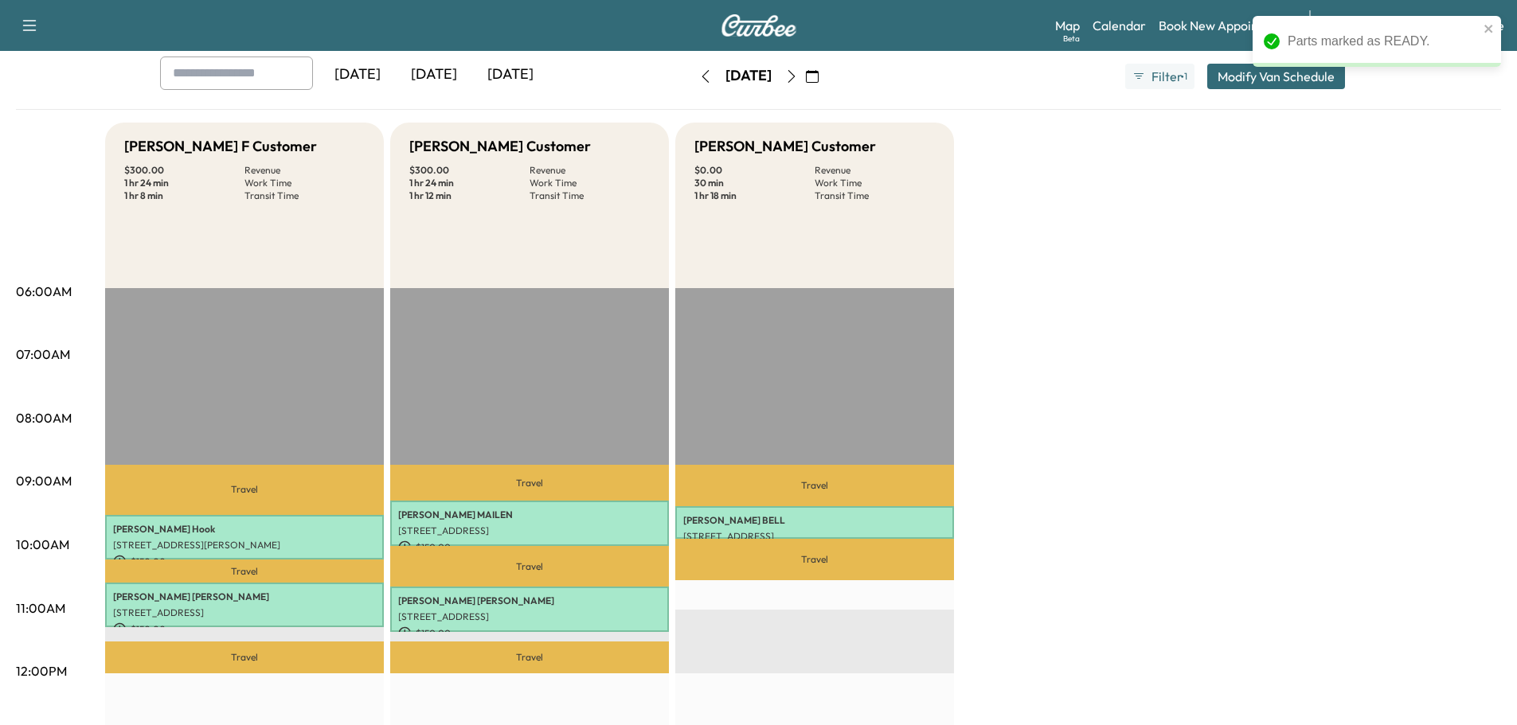
click at [1205, 198] on div "Bridgett F Customer $ 300.00 Revenue 1 hr 24 min Work Time 1 hr 8 min Transit T…" at bounding box center [803, 720] width 1396 height 1194
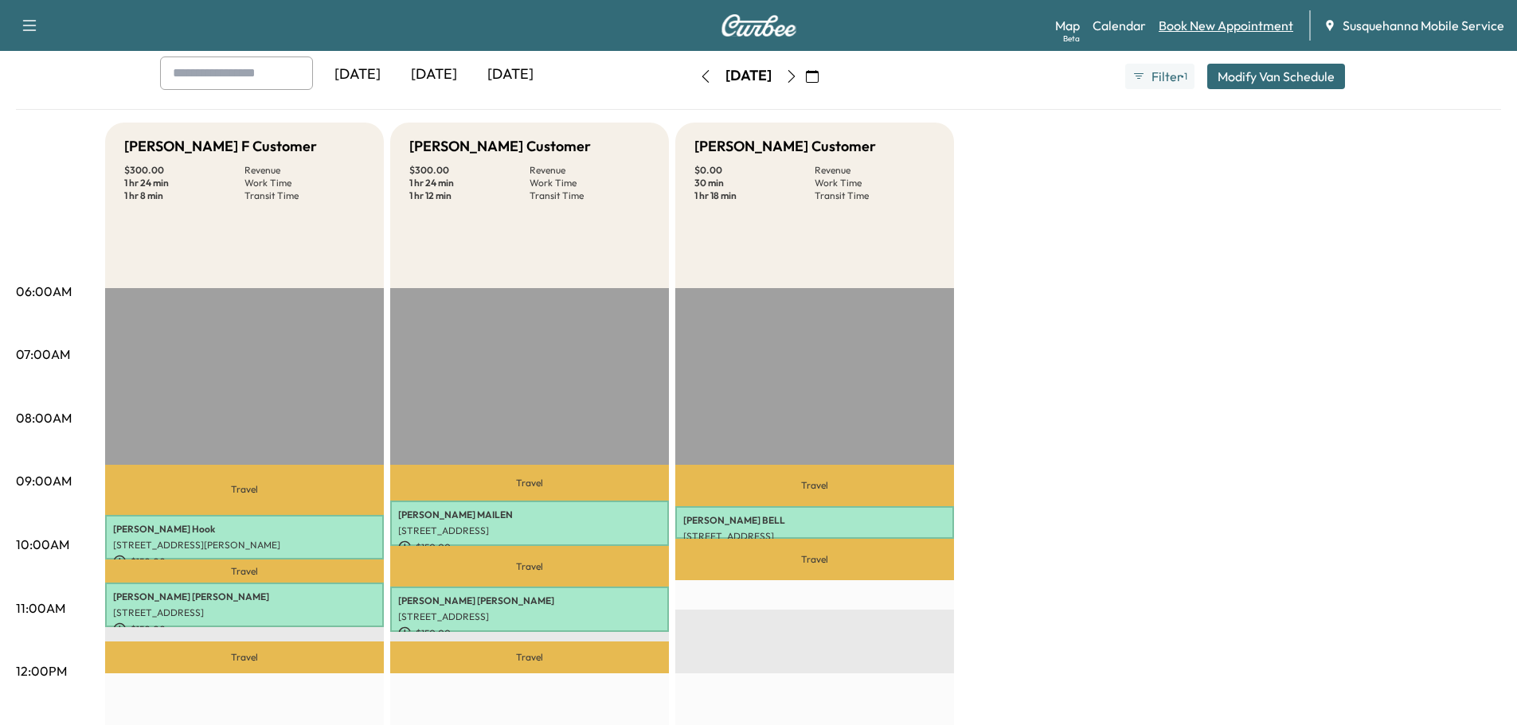
click at [1219, 23] on link "Book New Appointment" at bounding box center [1225, 25] width 135 height 19
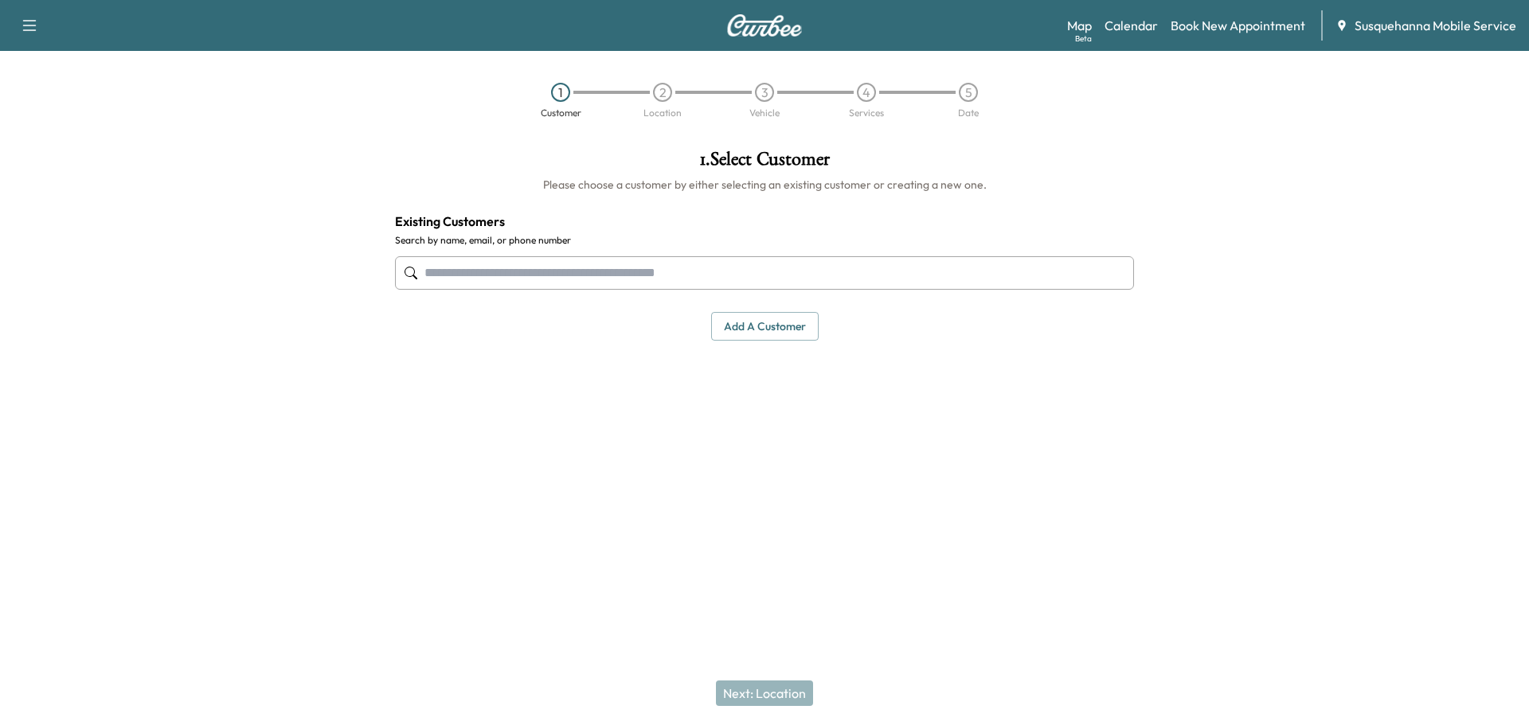
click at [659, 278] on input "text" at bounding box center [764, 272] width 739 height 33
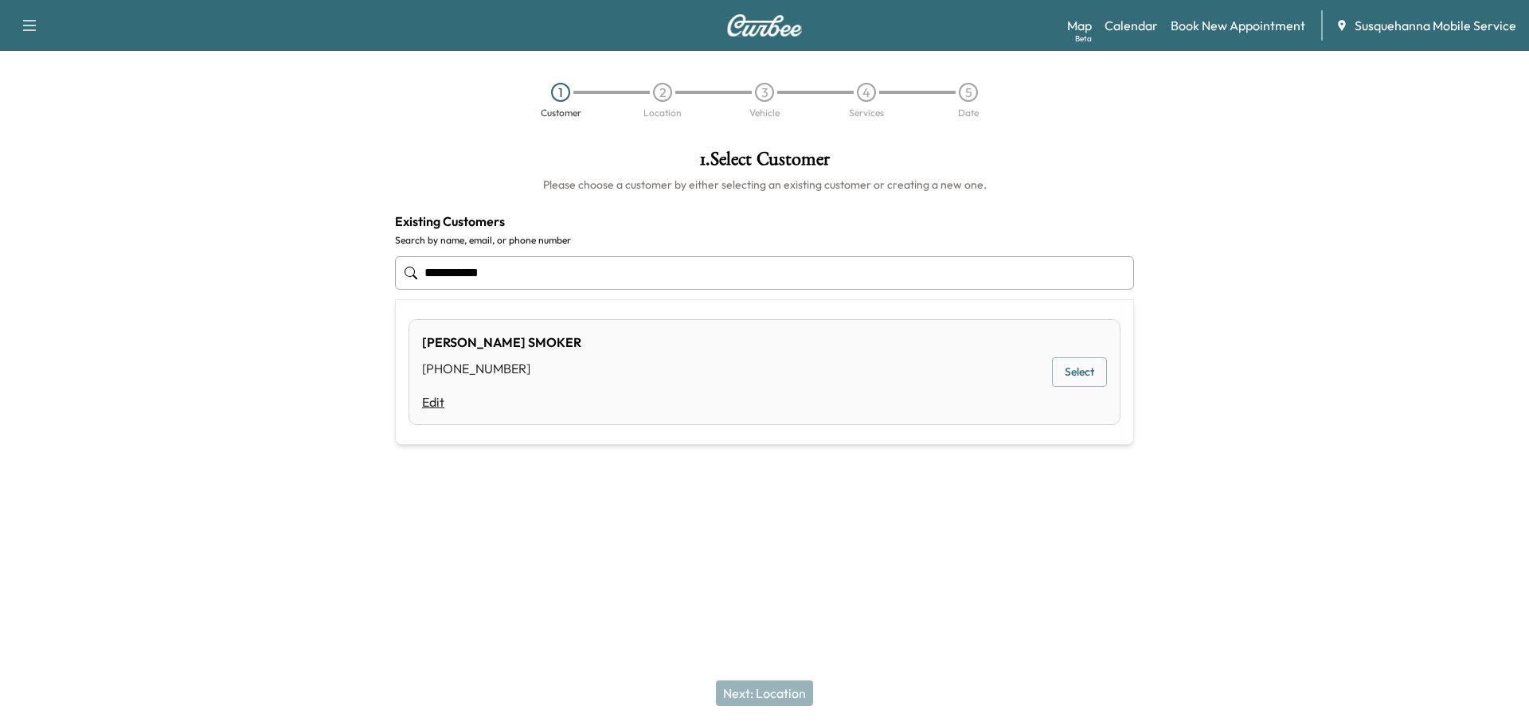
click at [432, 404] on link "Edit" at bounding box center [501, 401] width 159 height 19
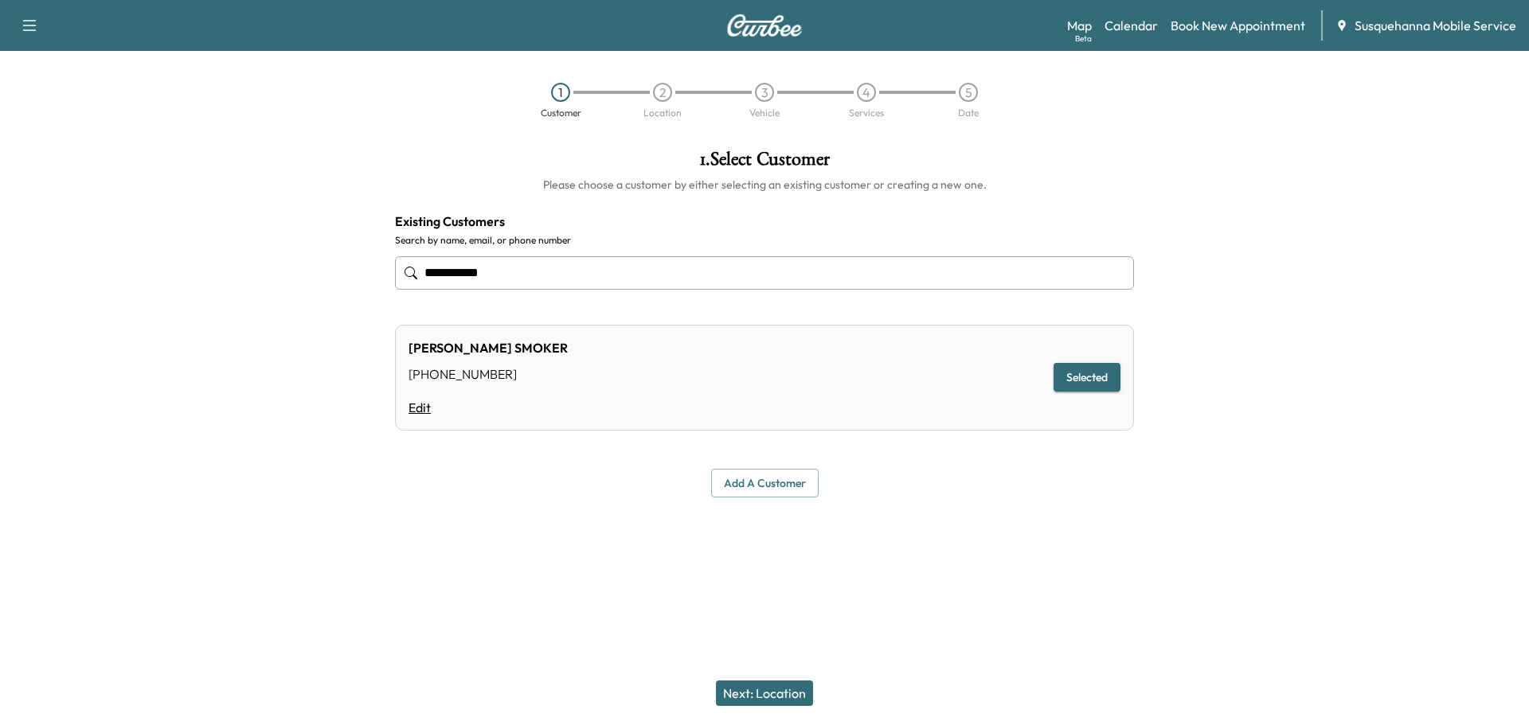
type input "**********"
click at [427, 404] on link "Edit" at bounding box center [487, 407] width 159 height 19
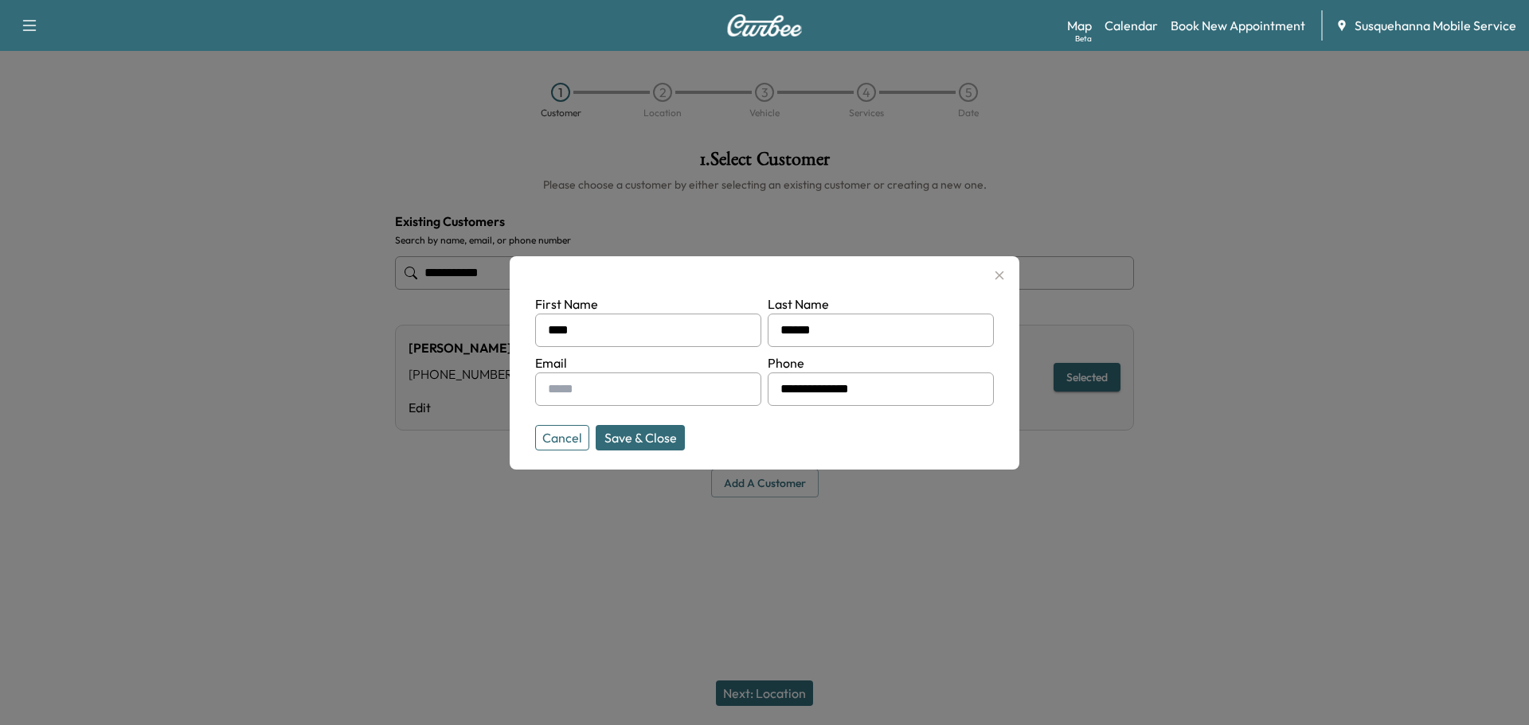
click at [708, 393] on input "text" at bounding box center [648, 389] width 226 height 33
drag, startPoint x: 705, startPoint y: 384, endPoint x: 545, endPoint y: 391, distance: 160.2
click at [545, 391] on div "**********" at bounding box center [648, 389] width 226 height 33
drag, startPoint x: 557, startPoint y: 392, endPoint x: 294, endPoint y: 346, distance: 266.8
click at [283, 347] on div at bounding box center [764, 362] width 1529 height 725
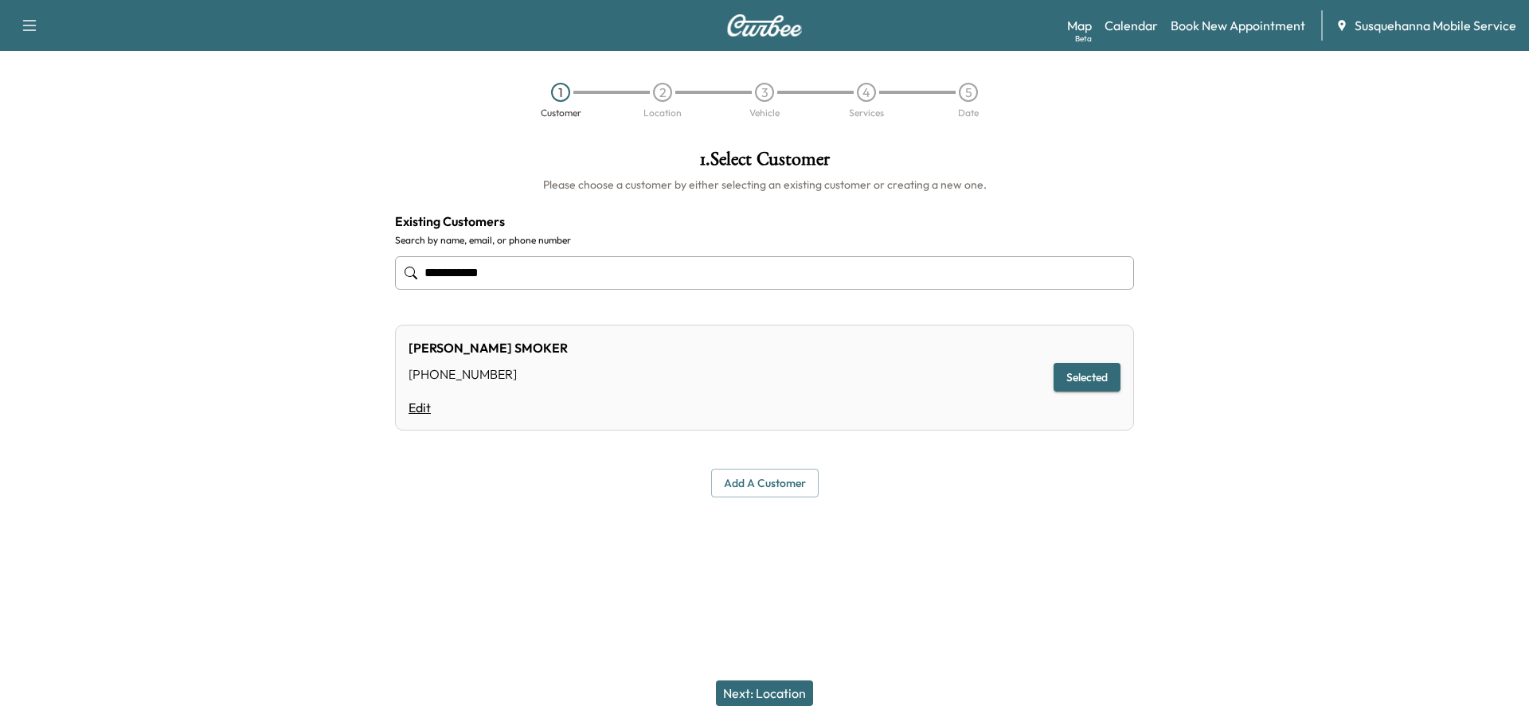
click at [415, 408] on link "Edit" at bounding box center [487, 407] width 159 height 19
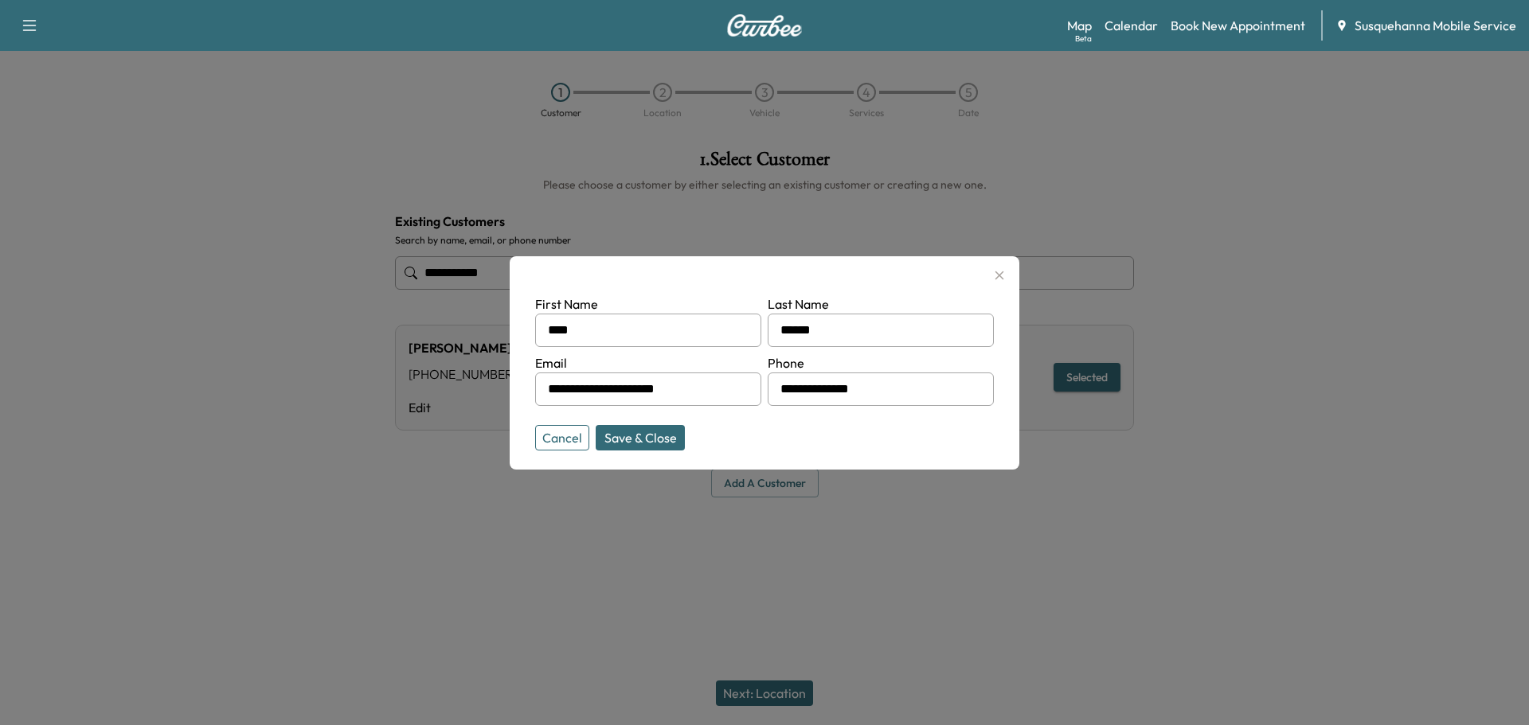
drag, startPoint x: 714, startPoint y: 384, endPoint x: 553, endPoint y: 389, distance: 160.9
click at [546, 389] on div "**********" at bounding box center [648, 389] width 226 height 33
click at [662, 435] on button "Save & Close" at bounding box center [640, 437] width 89 height 25
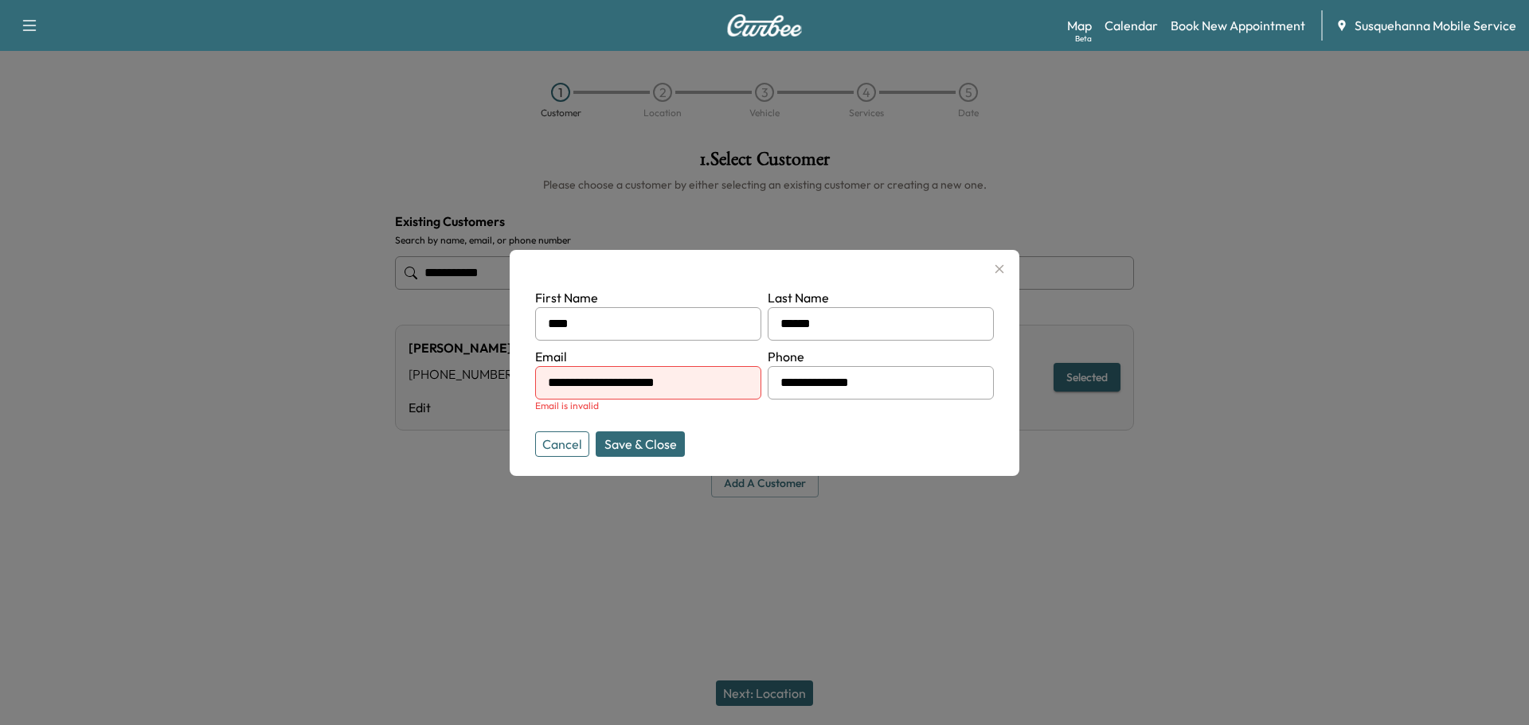
click at [571, 450] on button "Cancel" at bounding box center [562, 444] width 54 height 25
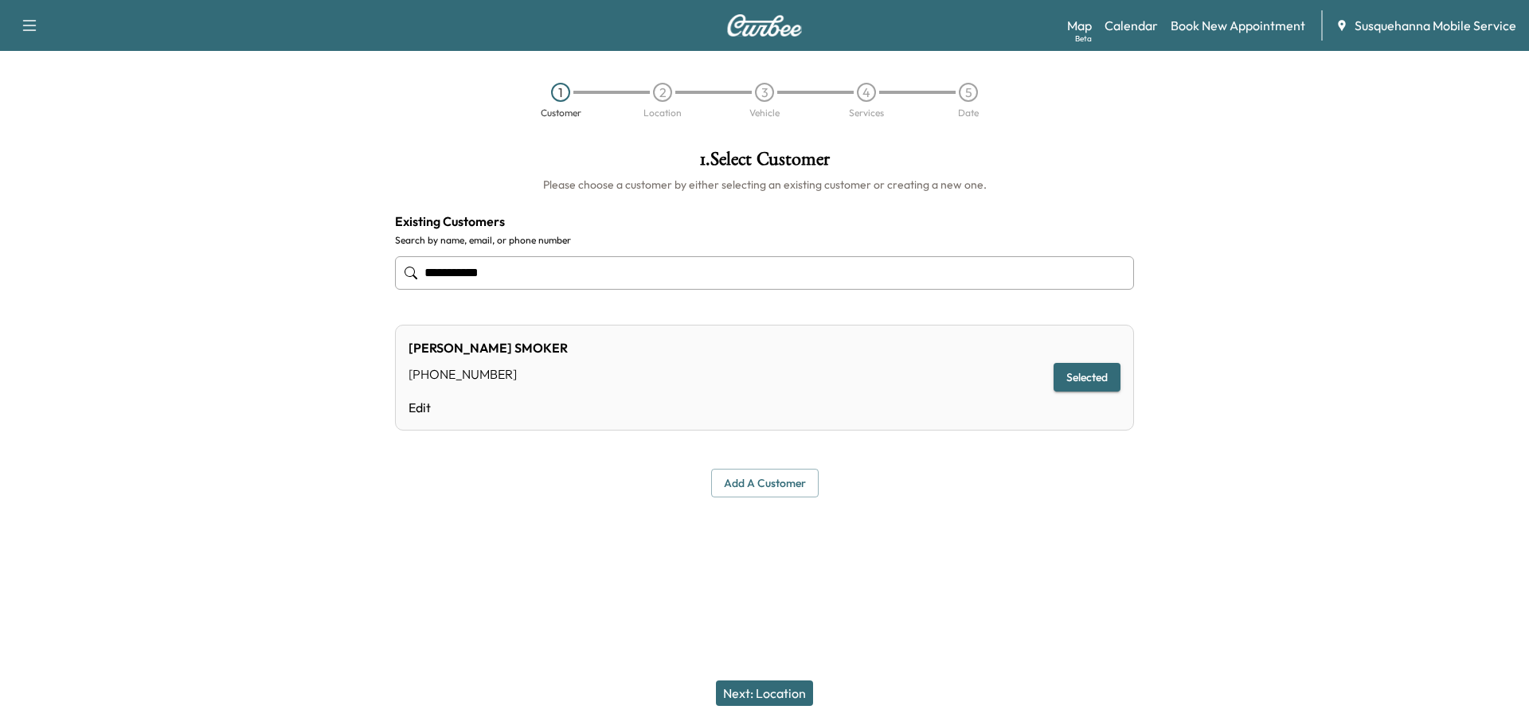
click at [795, 689] on button "Next: Location" at bounding box center [764, 693] width 97 height 25
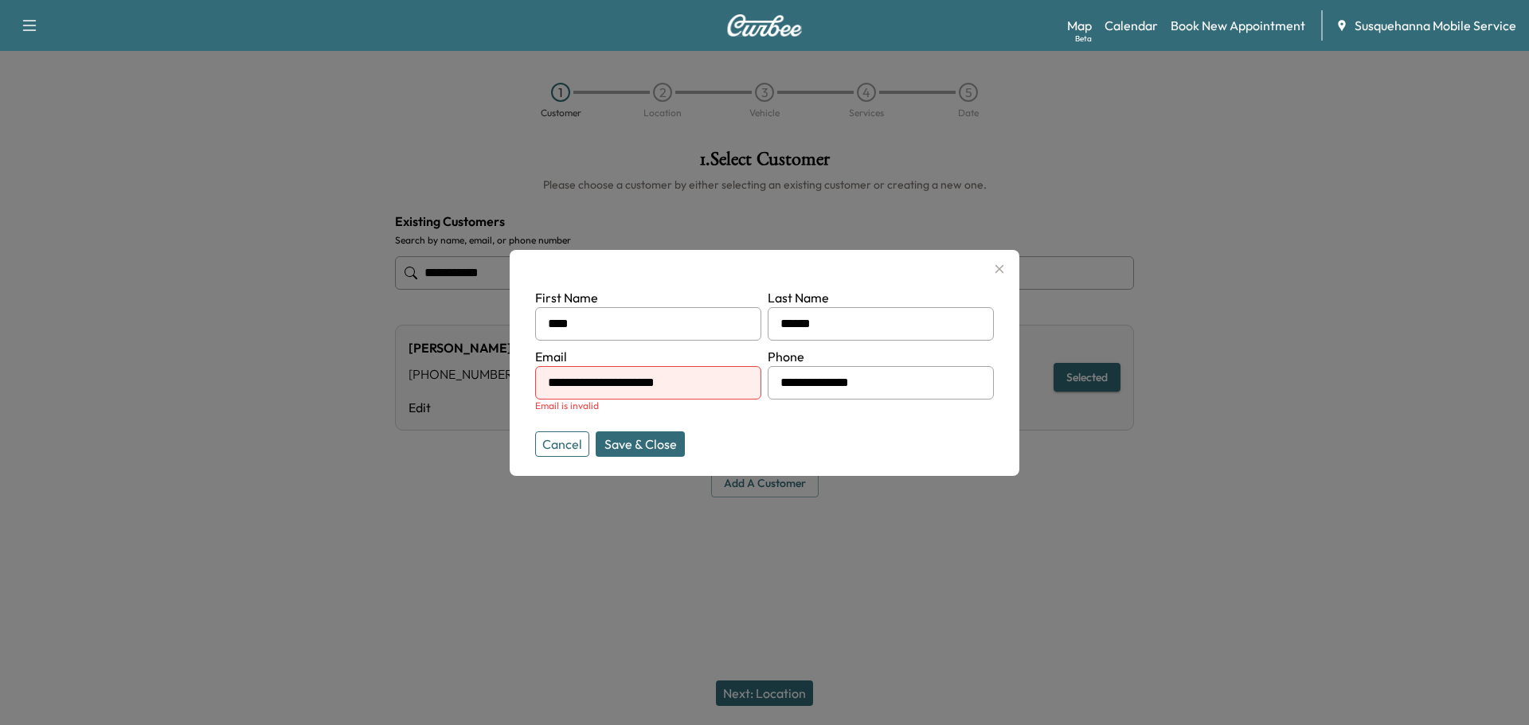
click at [574, 385] on input "**********" at bounding box center [648, 382] width 226 height 33
click at [740, 405] on div "Email is invalid" at bounding box center [648, 406] width 226 height 13
click at [583, 382] on input "**********" at bounding box center [648, 382] width 226 height 33
type input "**********"
drag, startPoint x: 729, startPoint y: 381, endPoint x: 485, endPoint y: 377, distance: 244.4
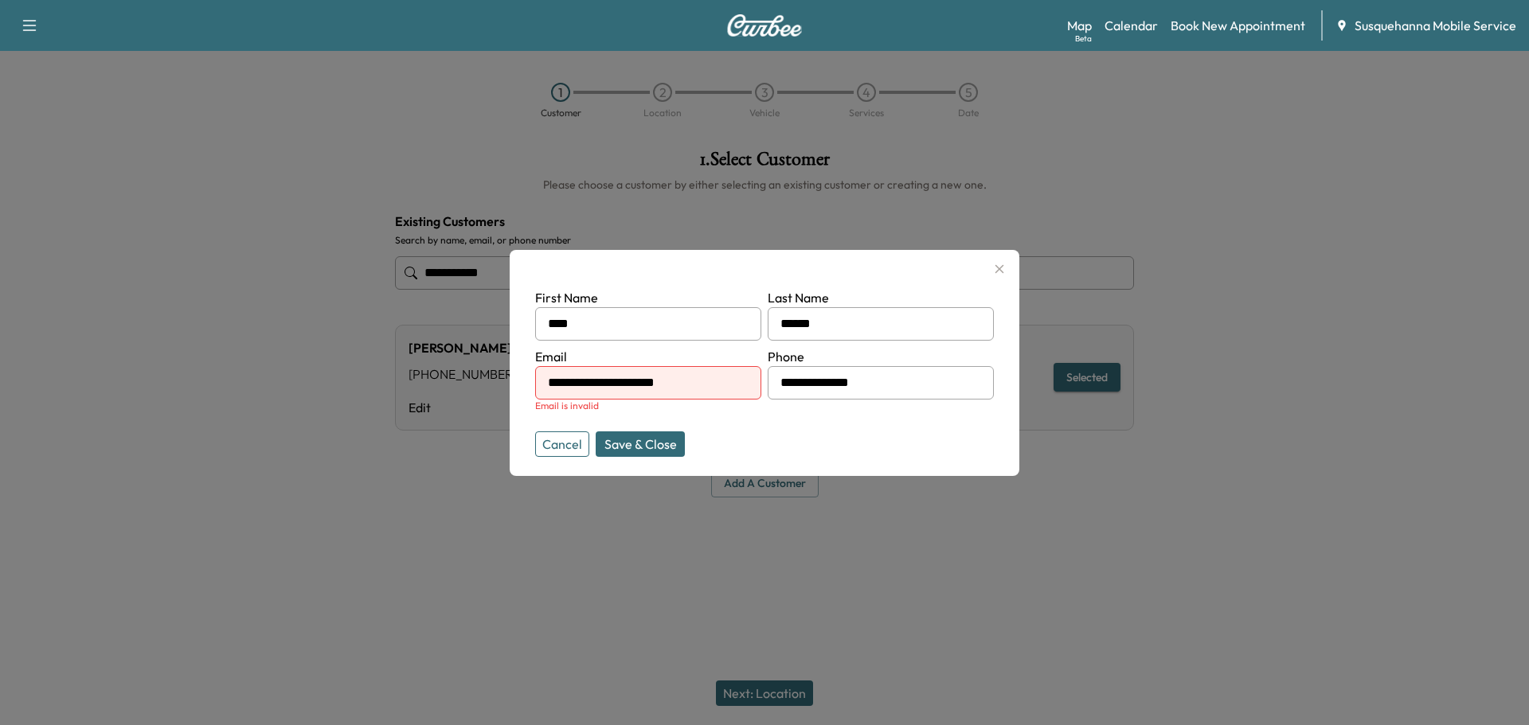
click at [485, 377] on div "**********" at bounding box center [764, 362] width 1529 height 725
click at [570, 373] on input "text" at bounding box center [648, 382] width 226 height 33
type input "**********"
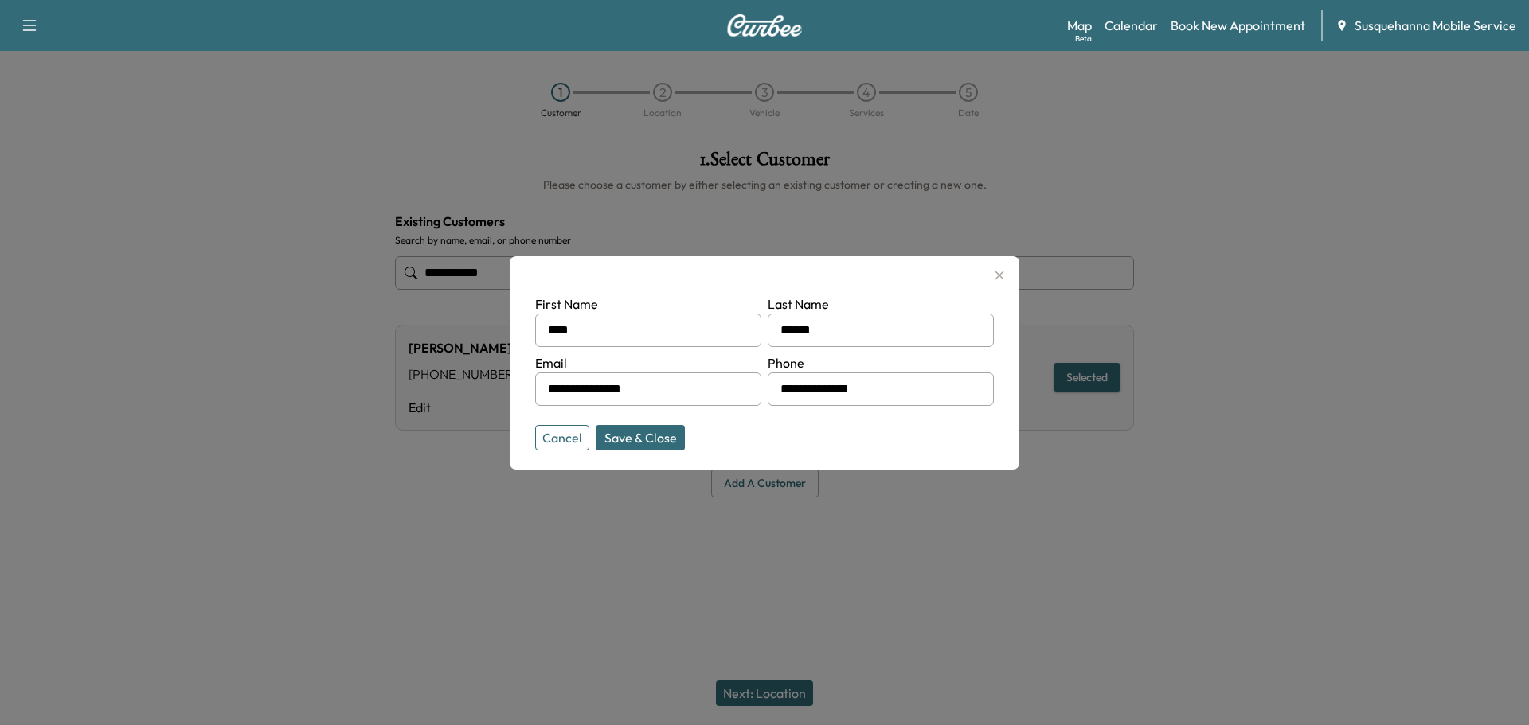
click at [635, 446] on button "Save & Close" at bounding box center [640, 437] width 89 height 25
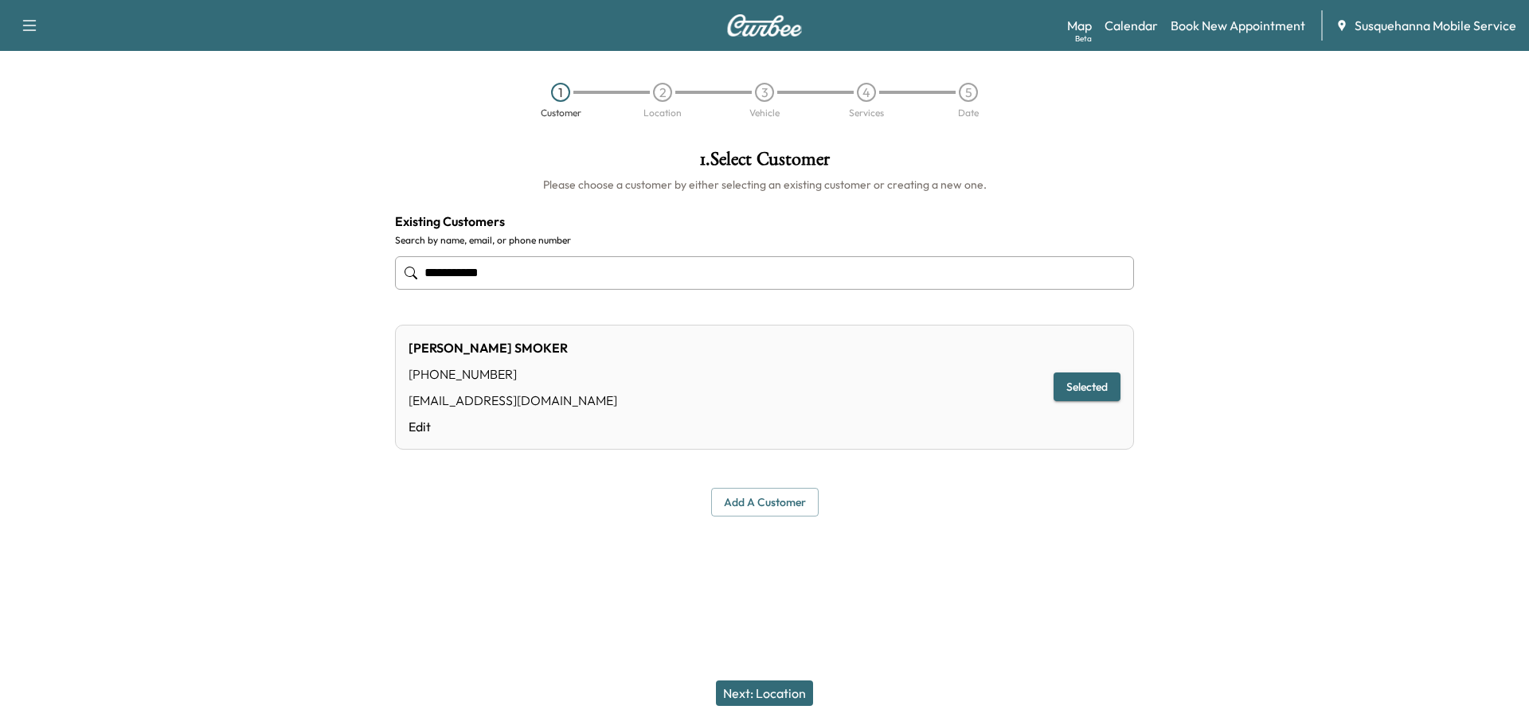
click at [801, 692] on button "Next: Location" at bounding box center [764, 693] width 97 height 25
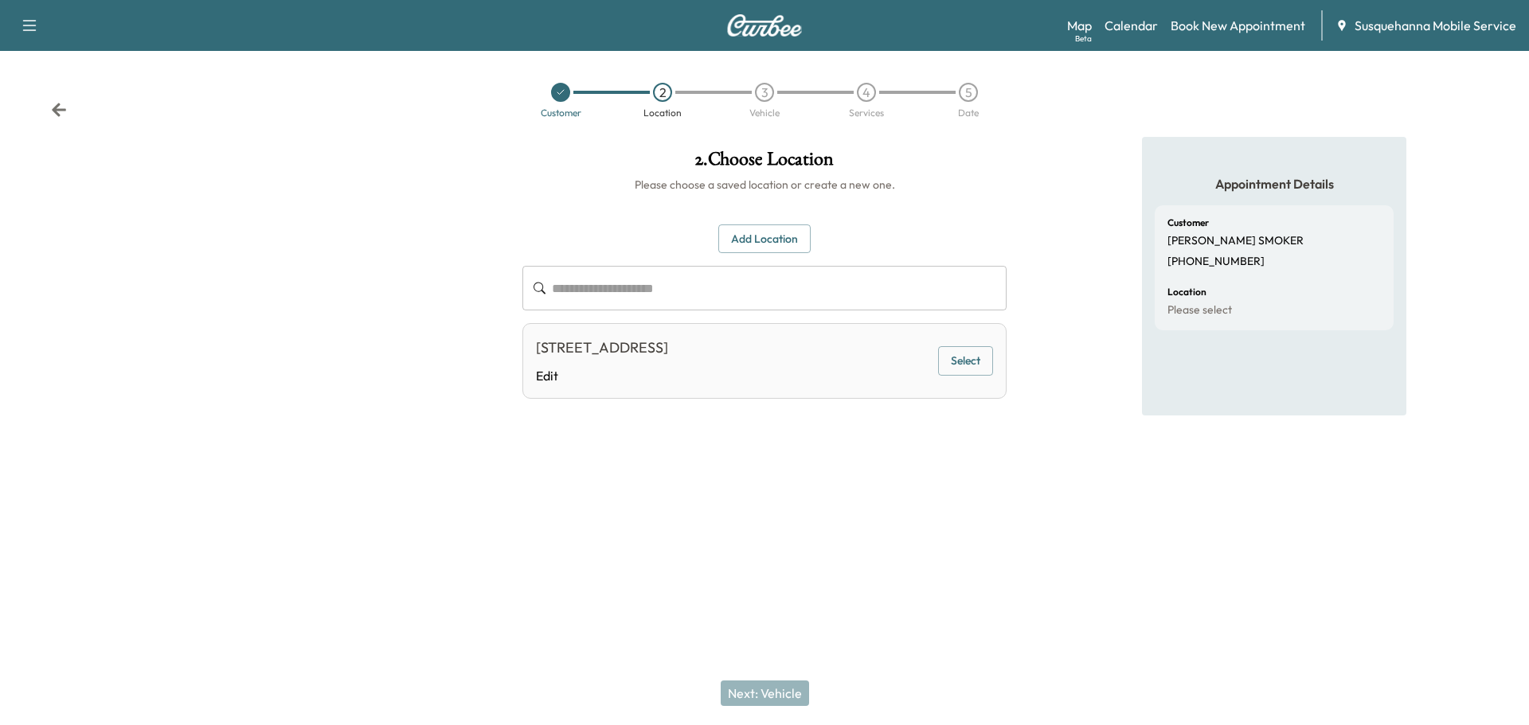
click at [972, 369] on button "Select" at bounding box center [965, 360] width 55 height 29
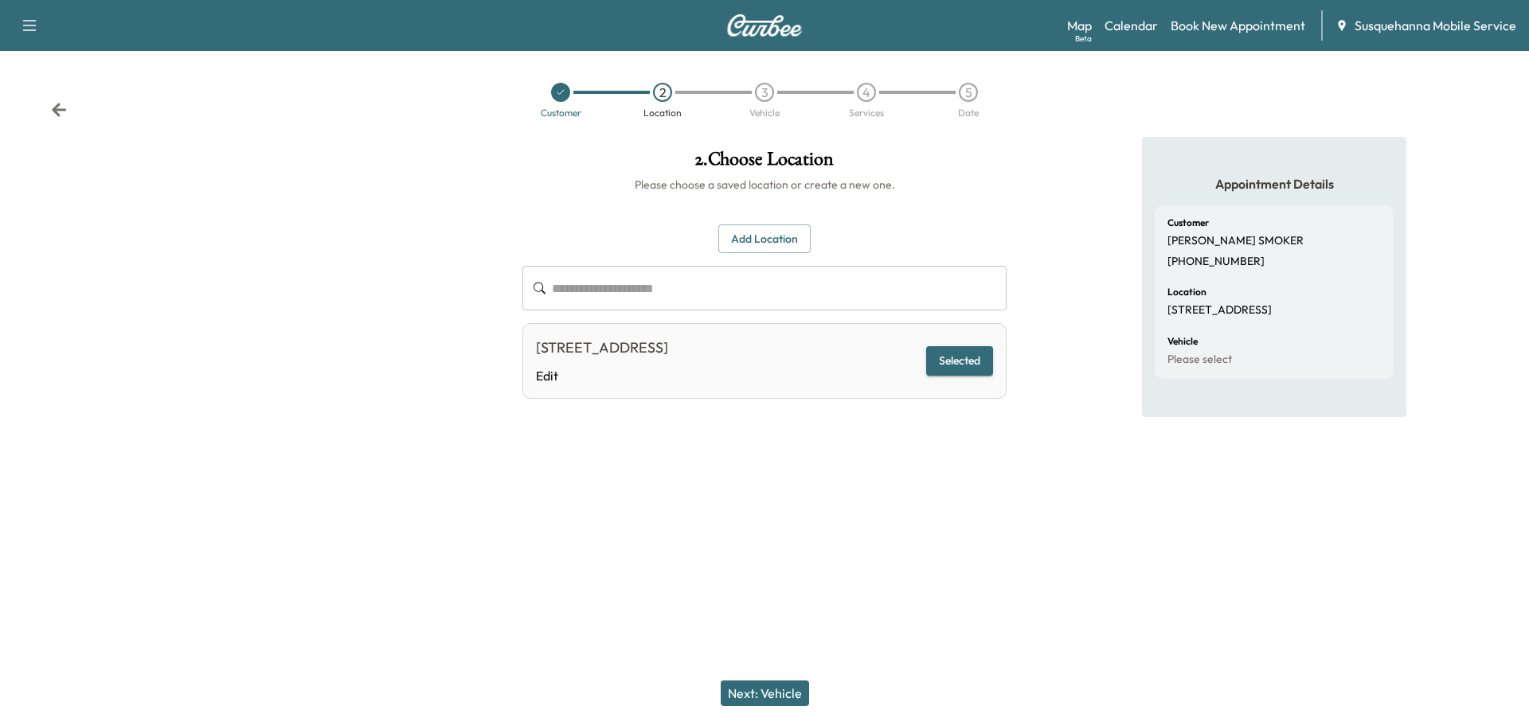
click at [786, 693] on button "Next: Vehicle" at bounding box center [765, 693] width 88 height 25
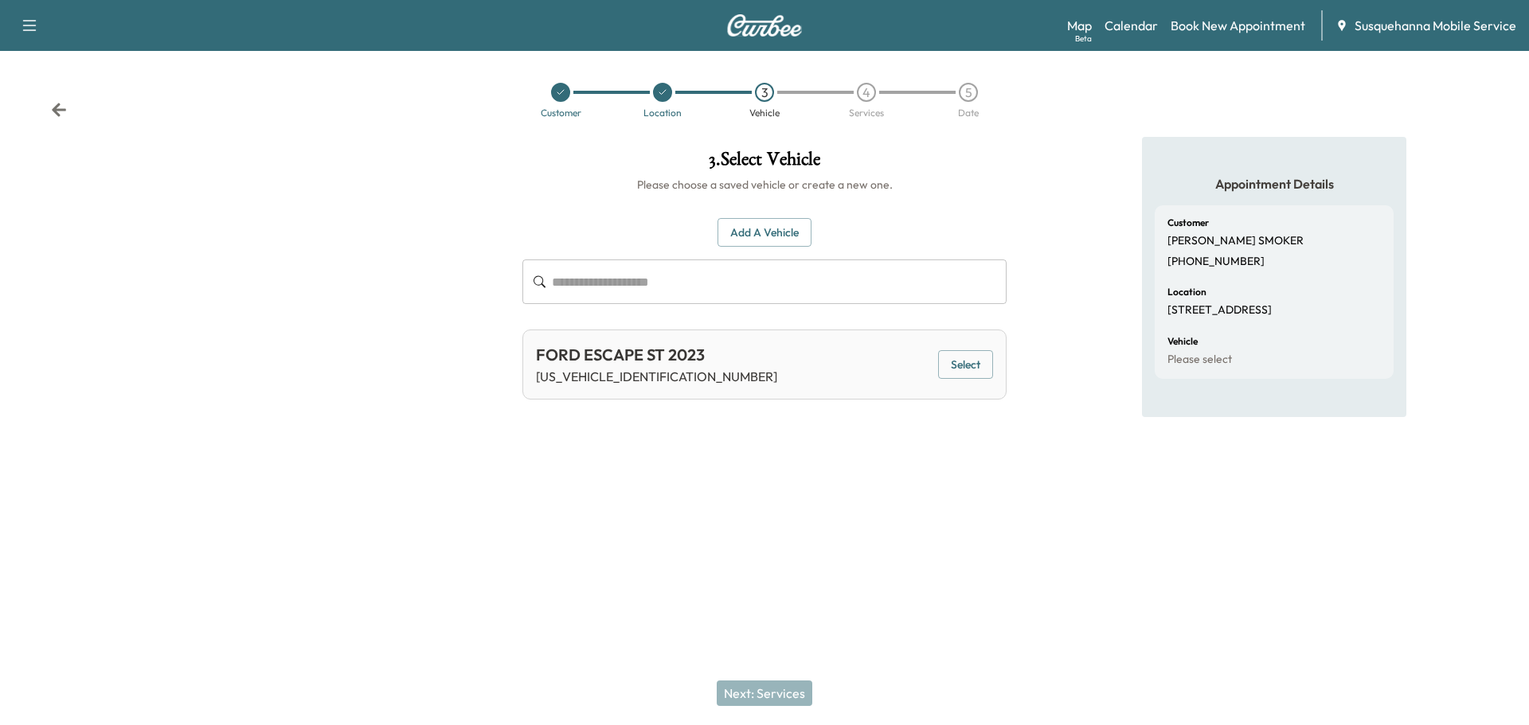
click at [966, 350] on button "Select" at bounding box center [965, 364] width 55 height 29
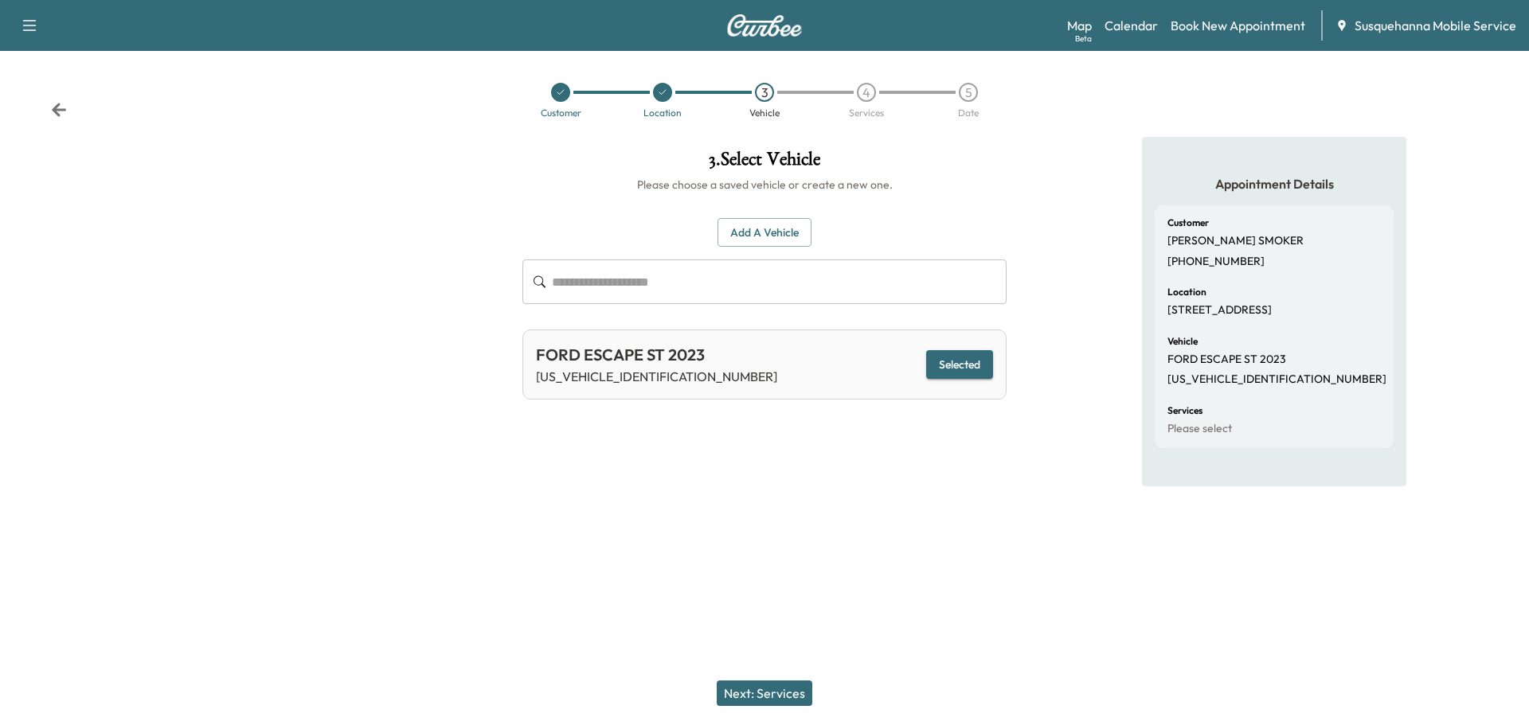
click at [780, 689] on button "Next: Services" at bounding box center [765, 693] width 96 height 25
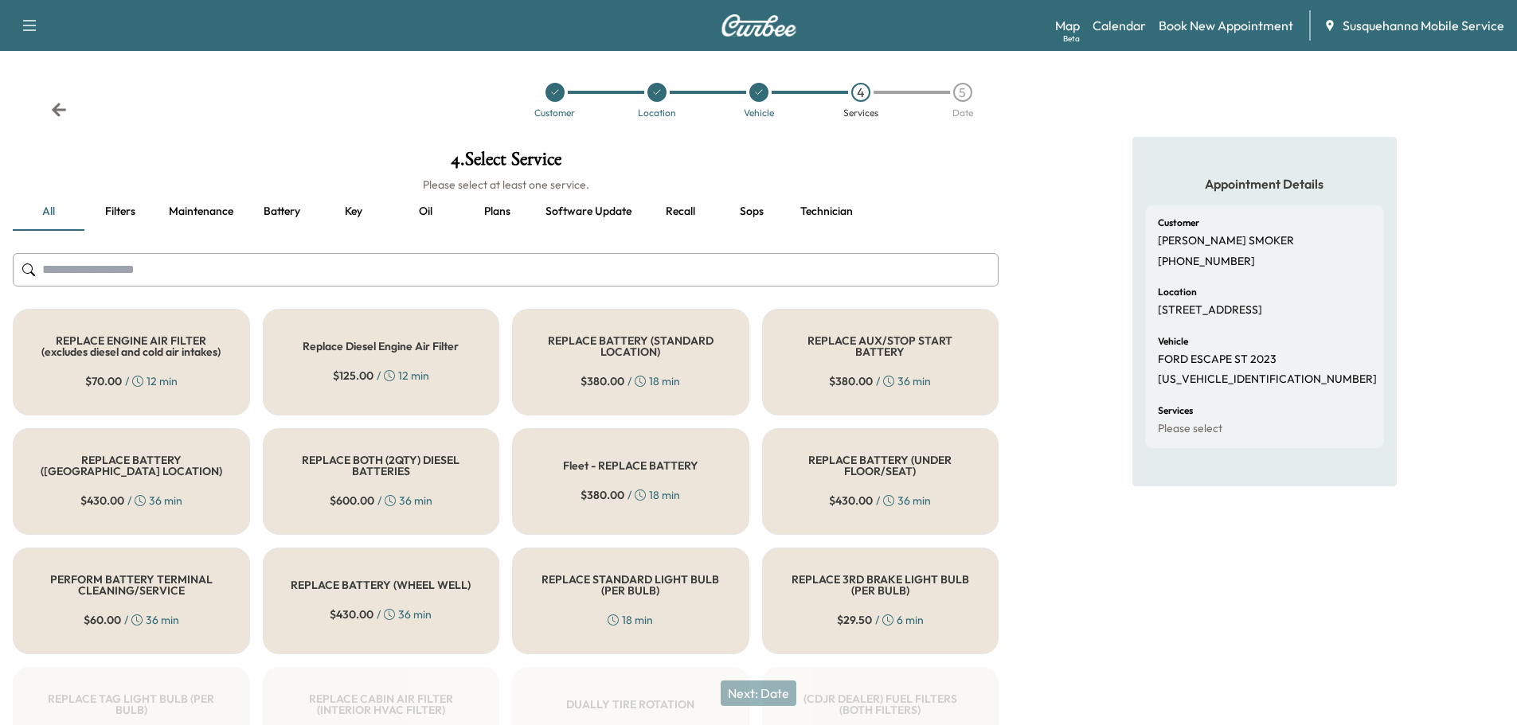
click at [655, 271] on input "text" at bounding box center [506, 269] width 986 height 33
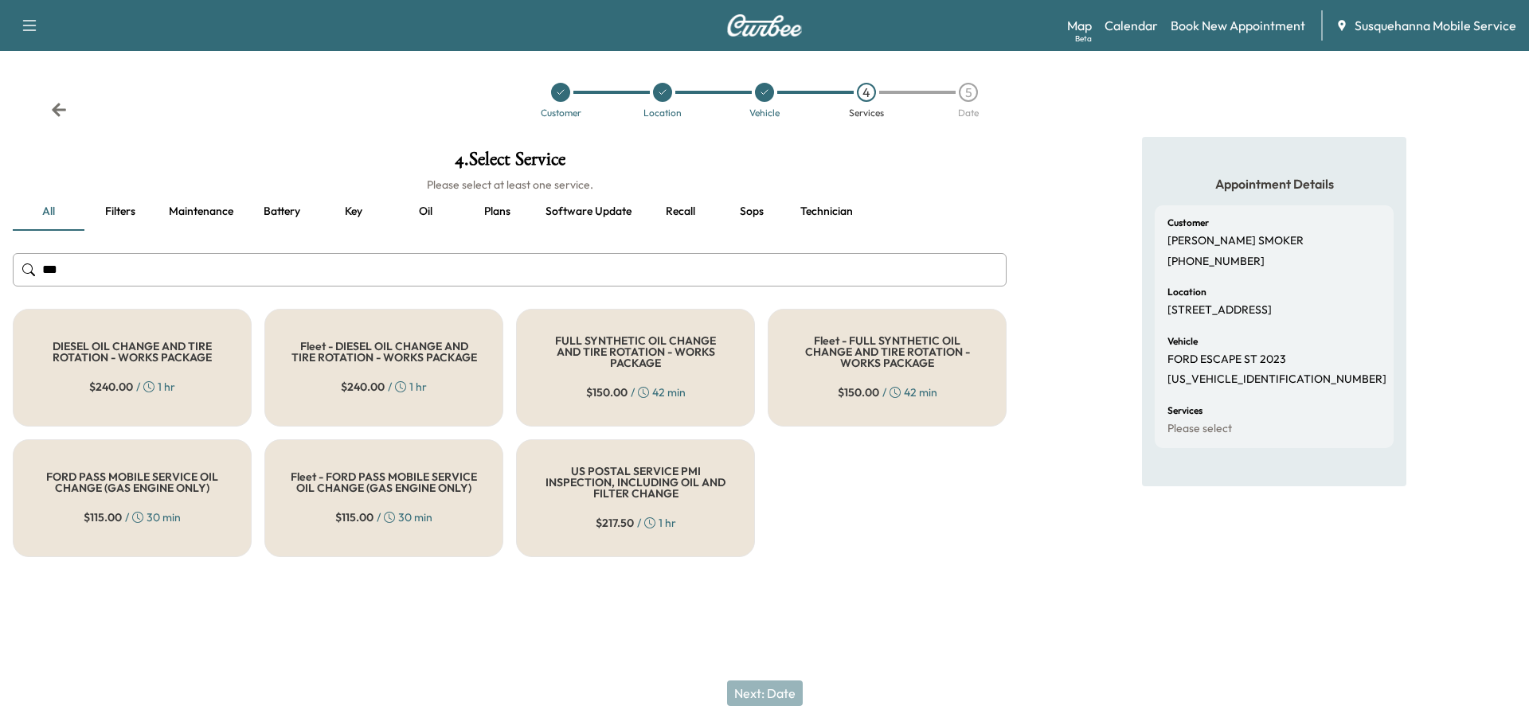
type input "***"
click at [657, 338] on div "FULL SYNTHETIC OIL CHANGE AND TIRE ROTATION - WORKS PACKAGE $ 150.00 / 42 min" at bounding box center [635, 368] width 239 height 118
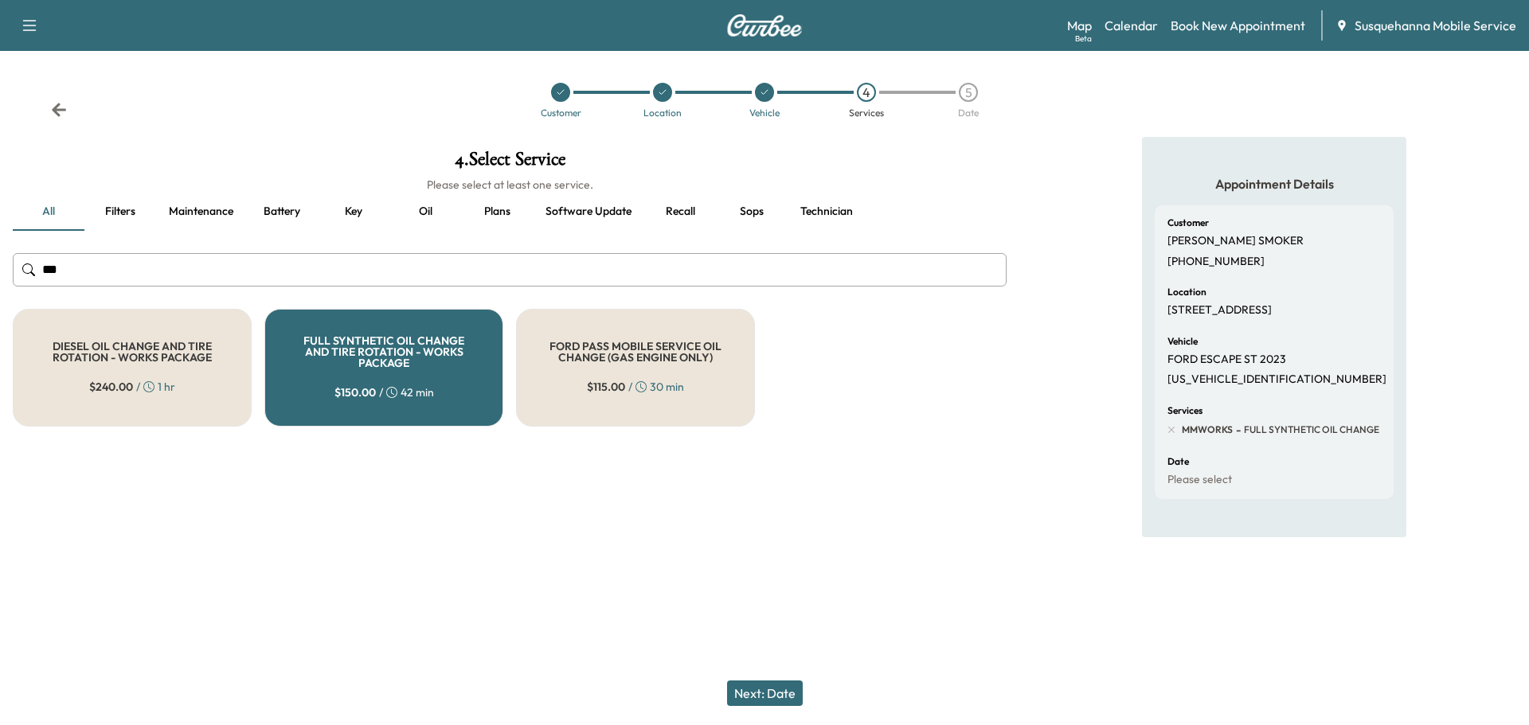
click at [776, 689] on button "Next: Date" at bounding box center [765, 693] width 76 height 25
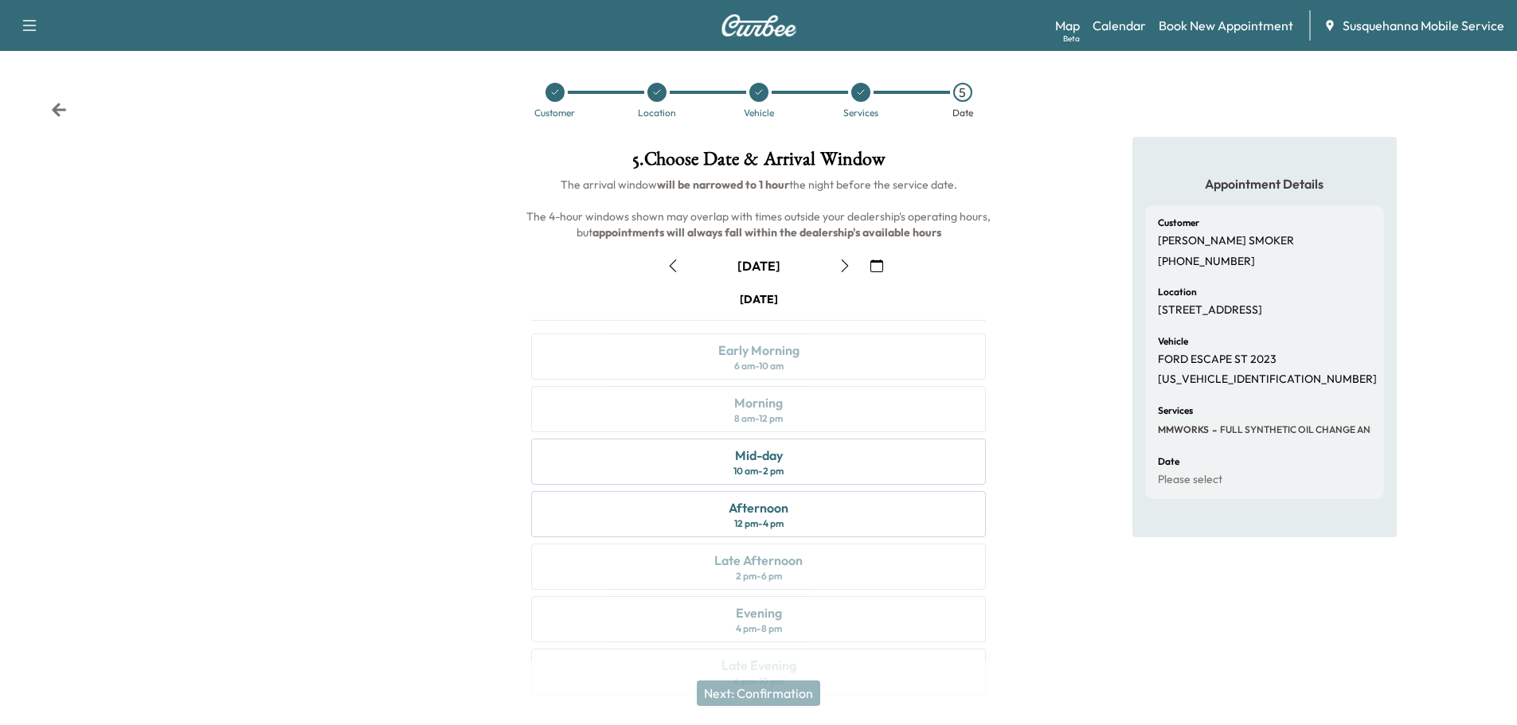
click at [846, 270] on icon "button" at bounding box center [844, 266] width 13 height 13
click at [783, 420] on div "8 am - 12 pm" at bounding box center [758, 418] width 49 height 13
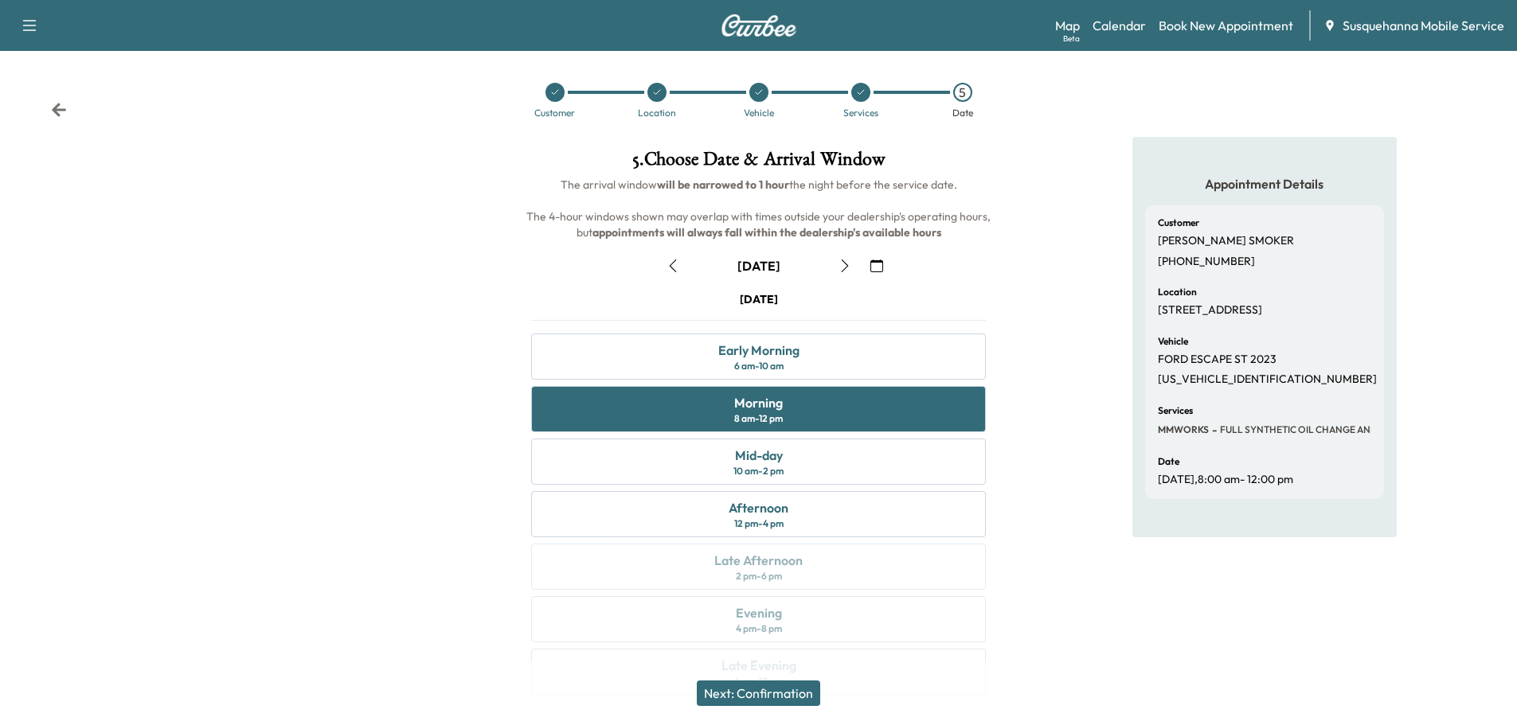
click at [770, 697] on button "Next: Confirmation" at bounding box center [758, 693] width 123 height 25
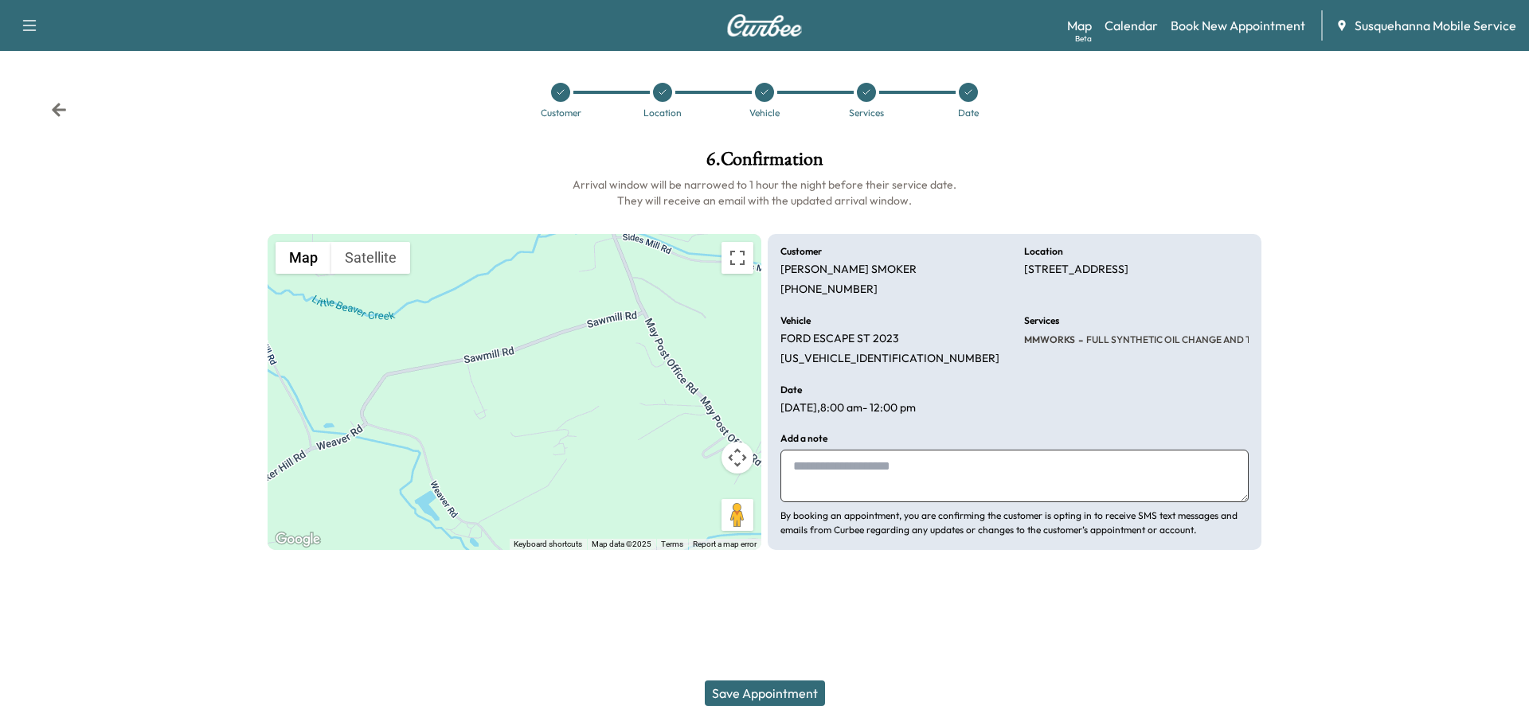
click at [866, 475] on textarea at bounding box center [1014, 476] width 468 height 53
type textarea "**********"
click at [758, 687] on button "Save Appointment" at bounding box center [765, 693] width 120 height 25
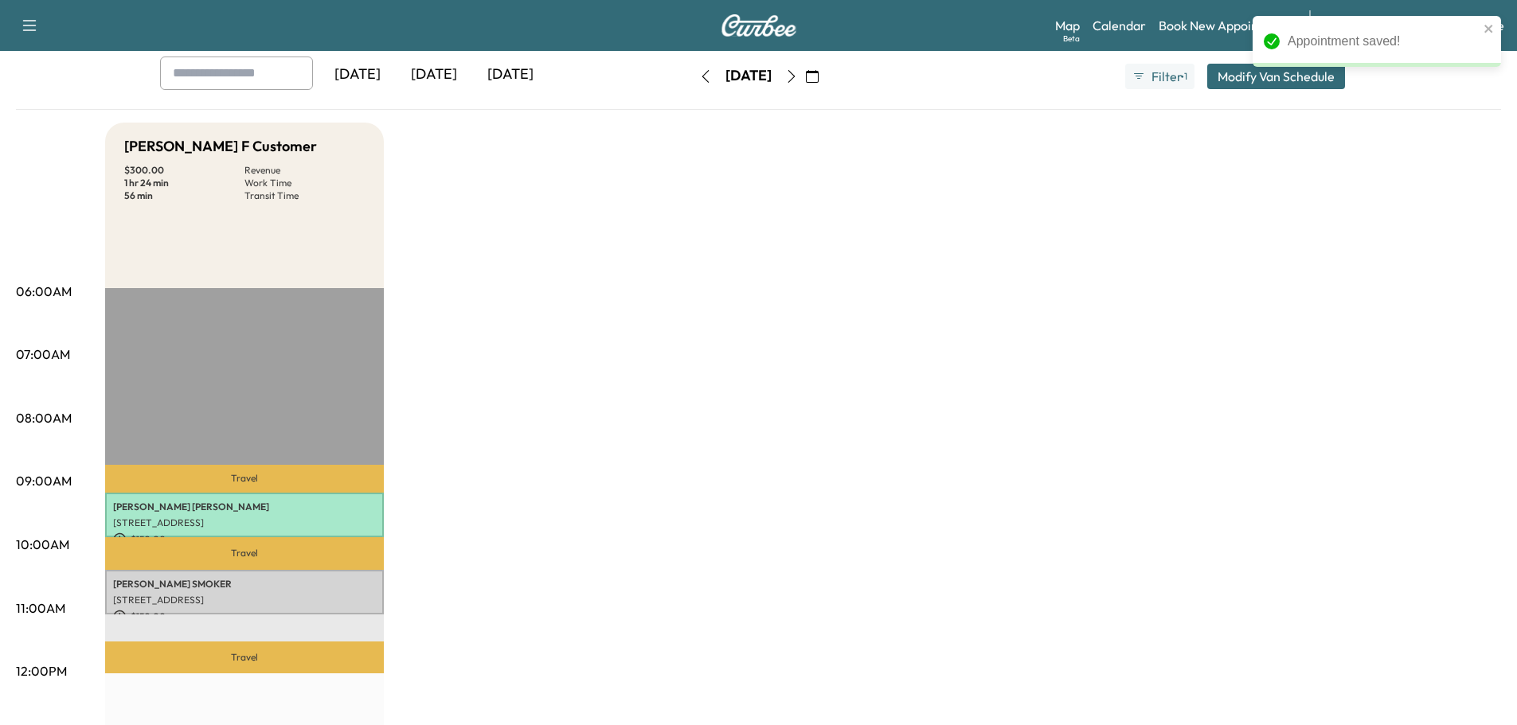
scroll to position [170, 0]
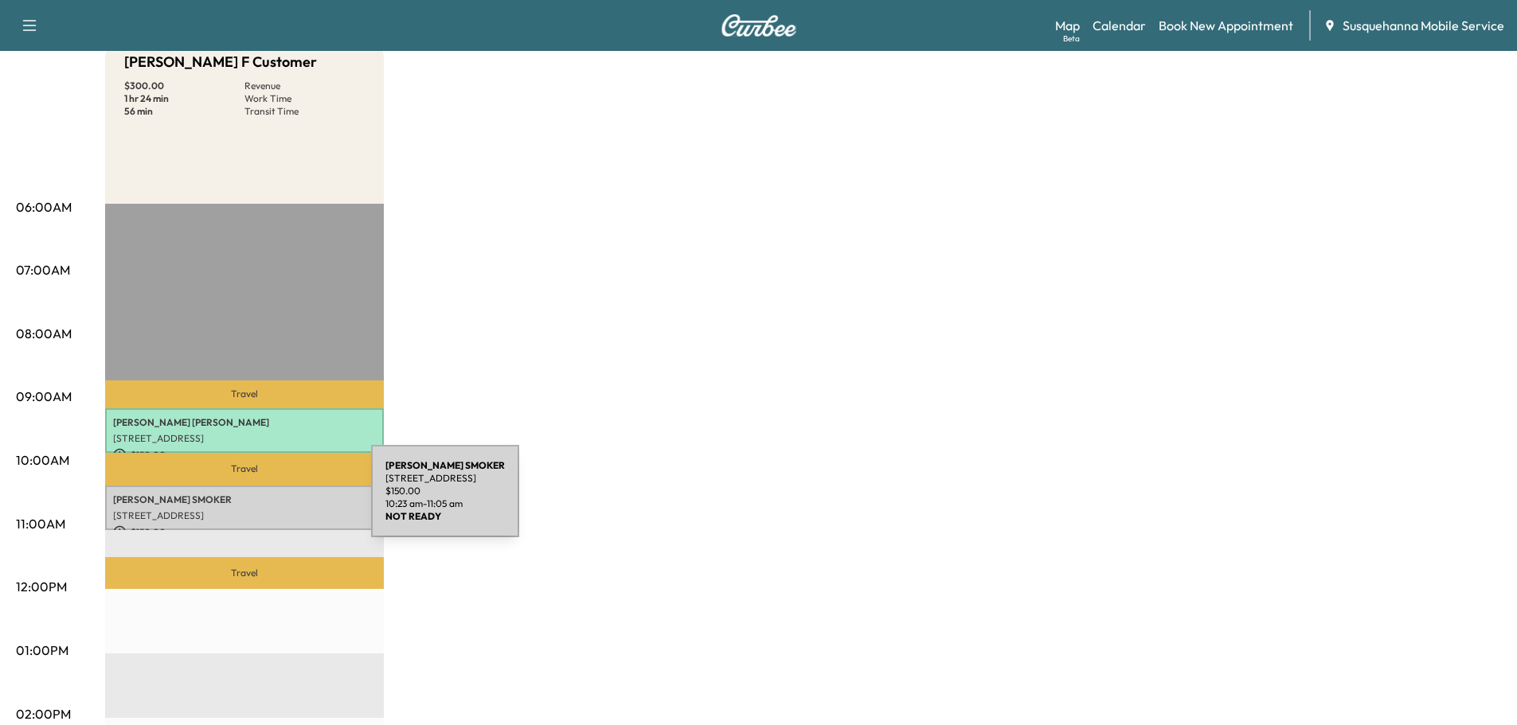
click at [252, 501] on p "JODY SMOKER" at bounding box center [244, 500] width 263 height 13
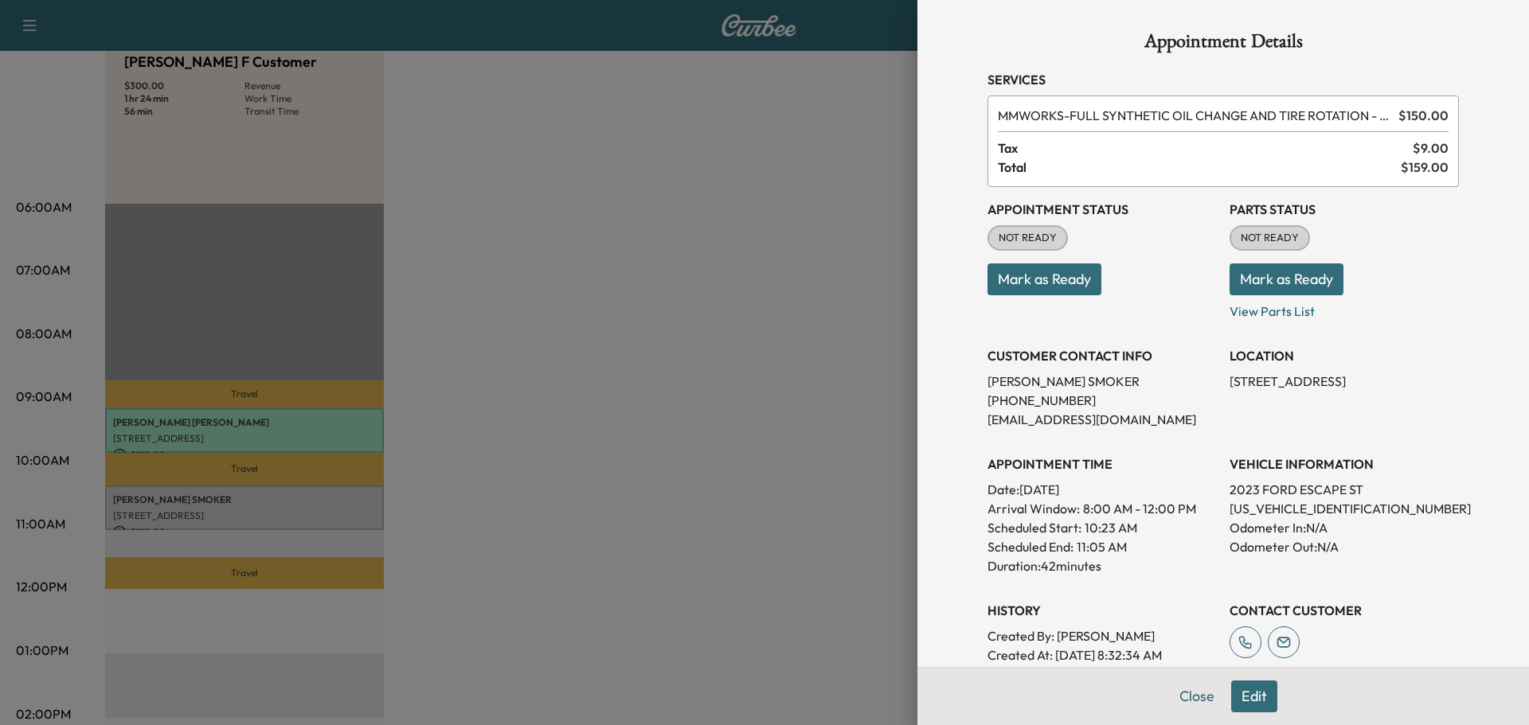
click at [1263, 283] on button "Mark as Ready" at bounding box center [1286, 280] width 114 height 32
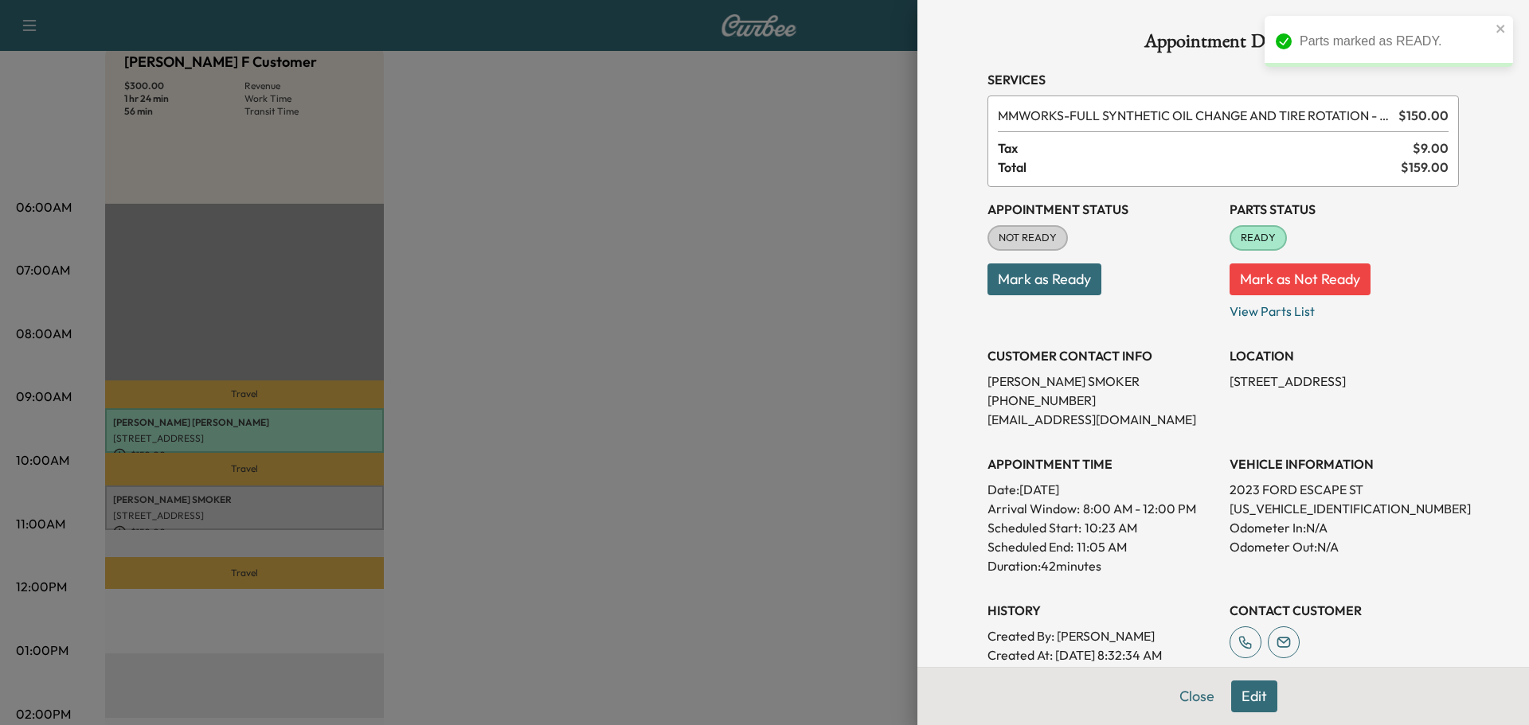
click at [1024, 289] on button "Mark as Ready" at bounding box center [1044, 280] width 114 height 32
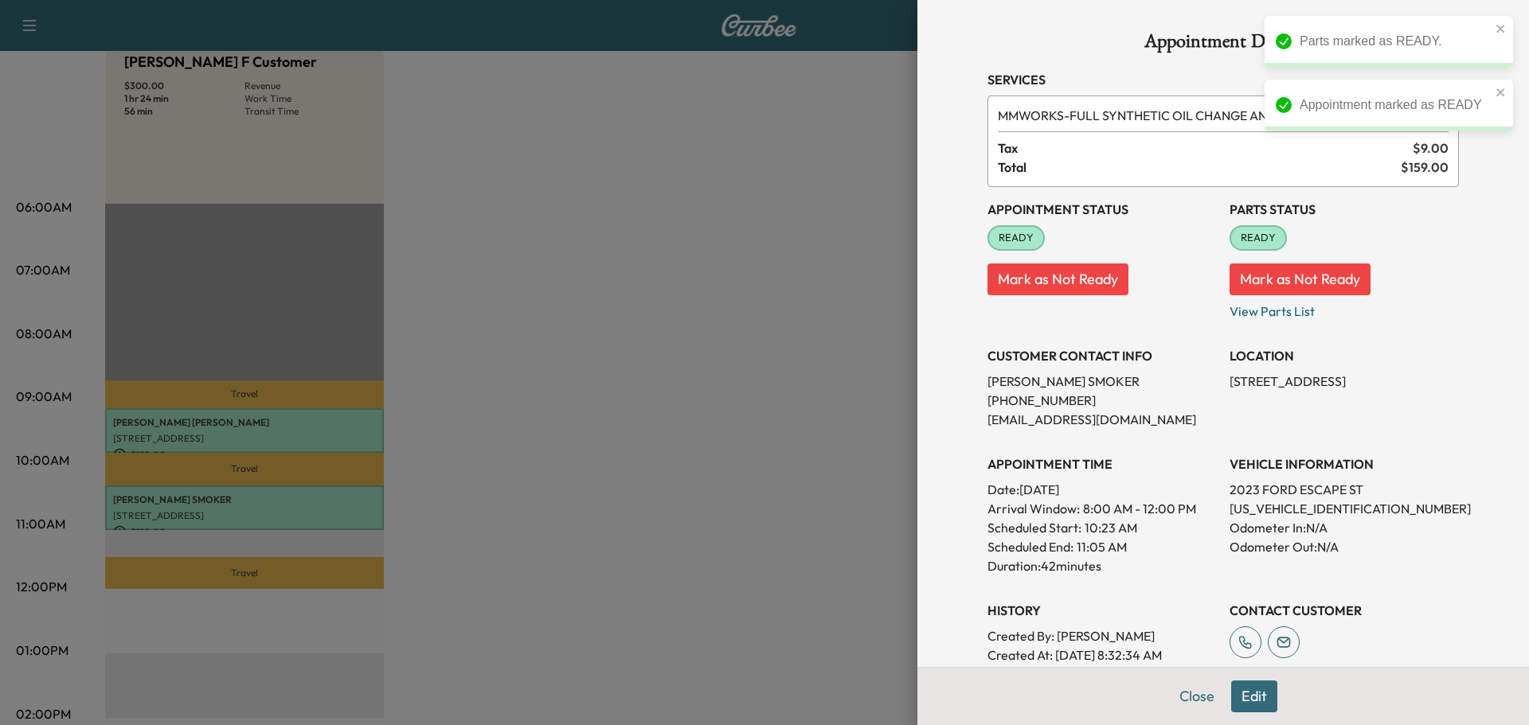
click at [1197, 690] on button "Close" at bounding box center [1197, 697] width 56 height 32
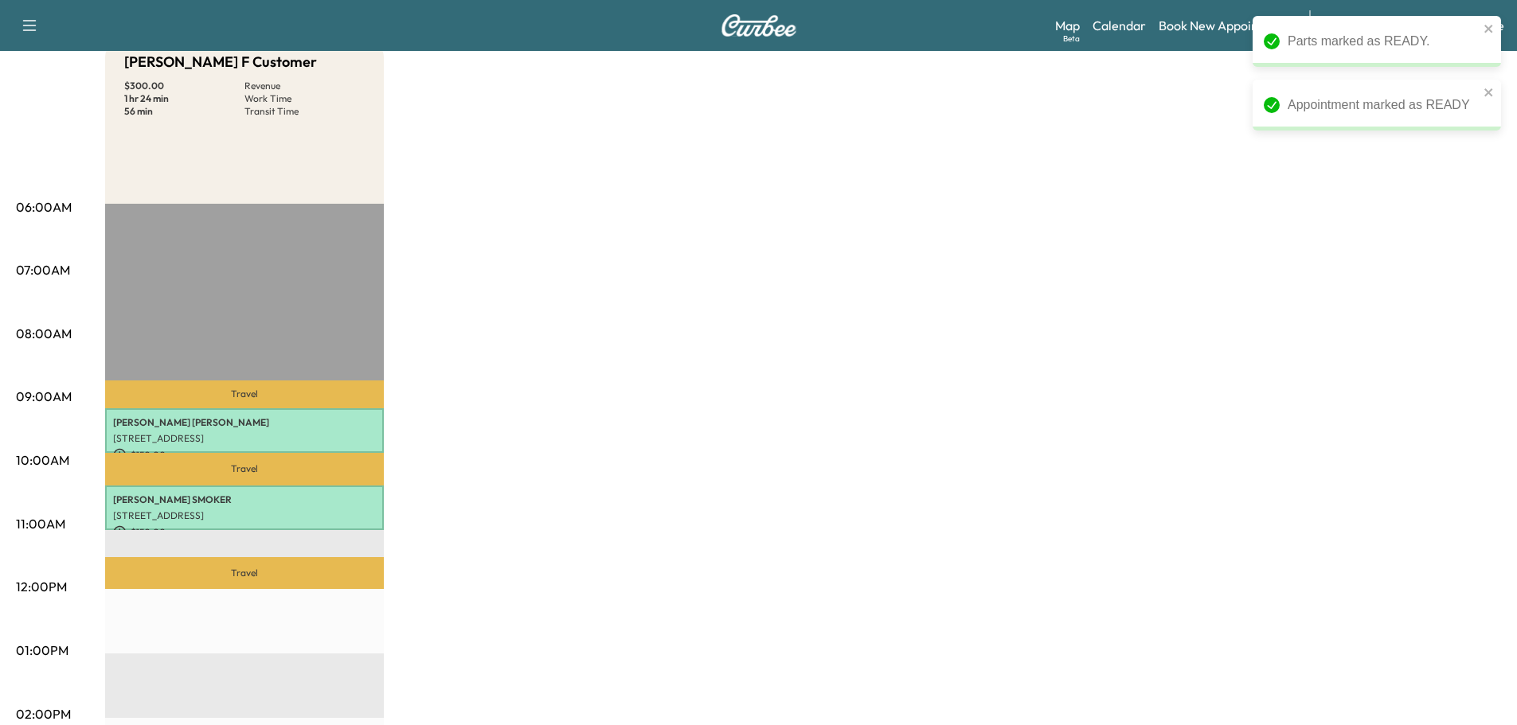
click at [1322, 395] on div "Bridgett F Customer $ 300.00 Revenue 1 hr 24 min Work Time 56 min Transit Time …" at bounding box center [803, 635] width 1396 height 1194
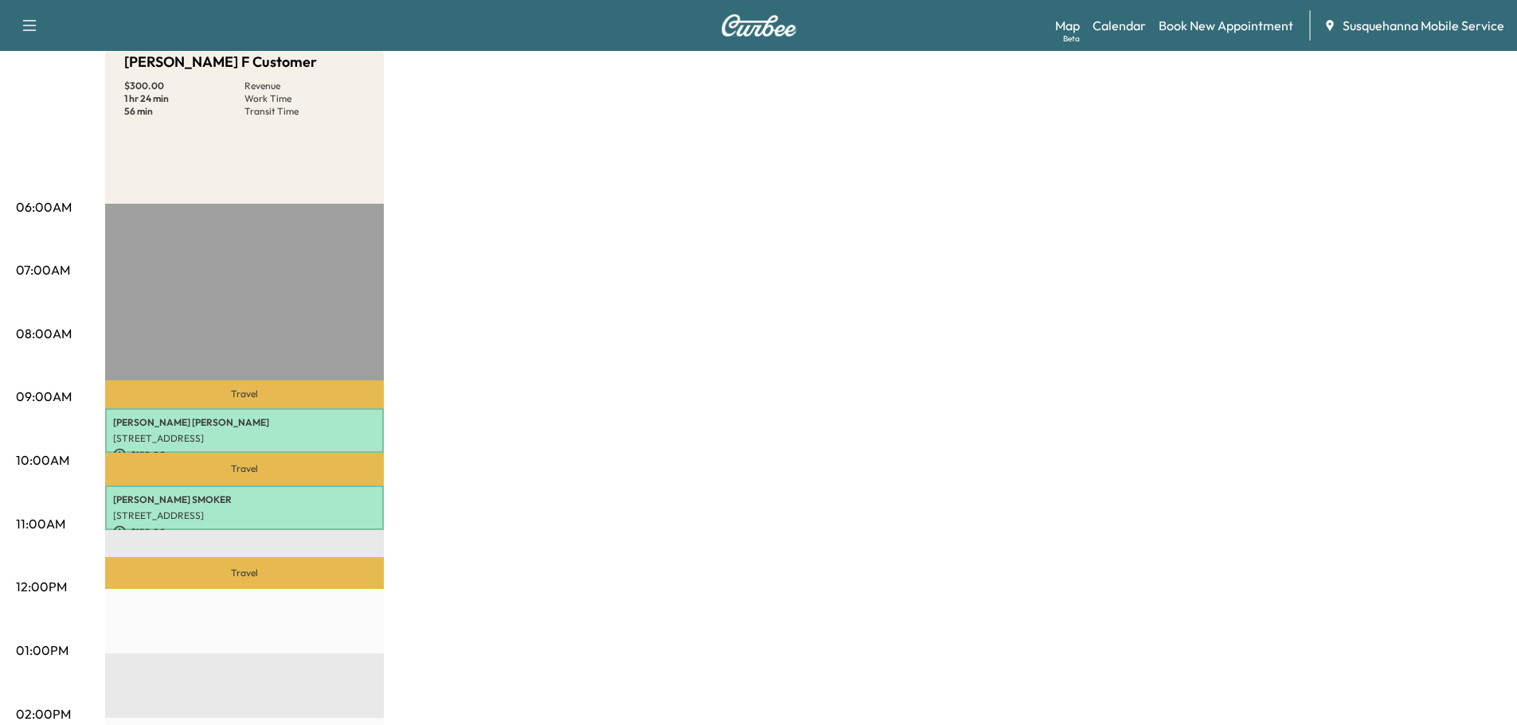
scroll to position [0, 0]
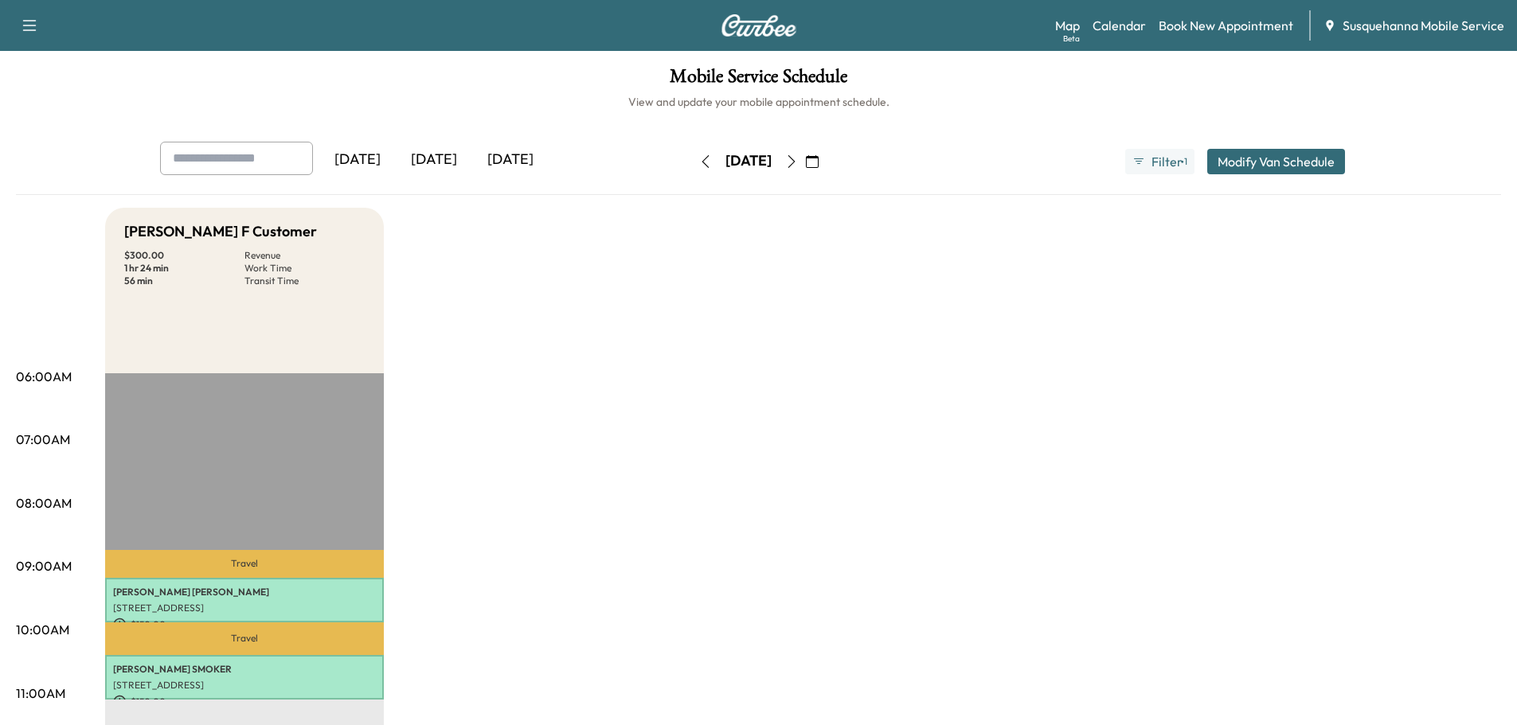
click at [701, 164] on icon "button" at bounding box center [704, 161] width 7 height 13
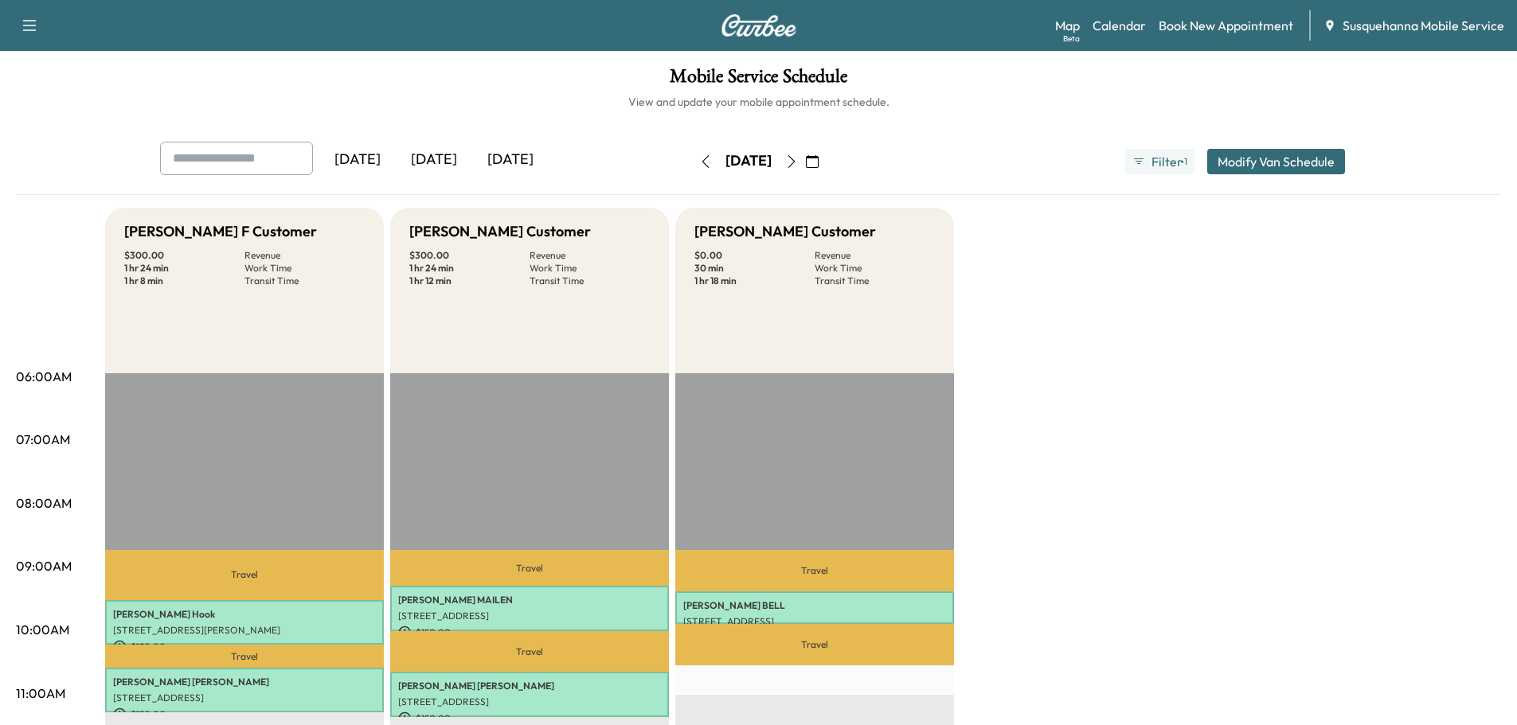
click at [699, 164] on icon "button" at bounding box center [705, 161] width 13 height 13
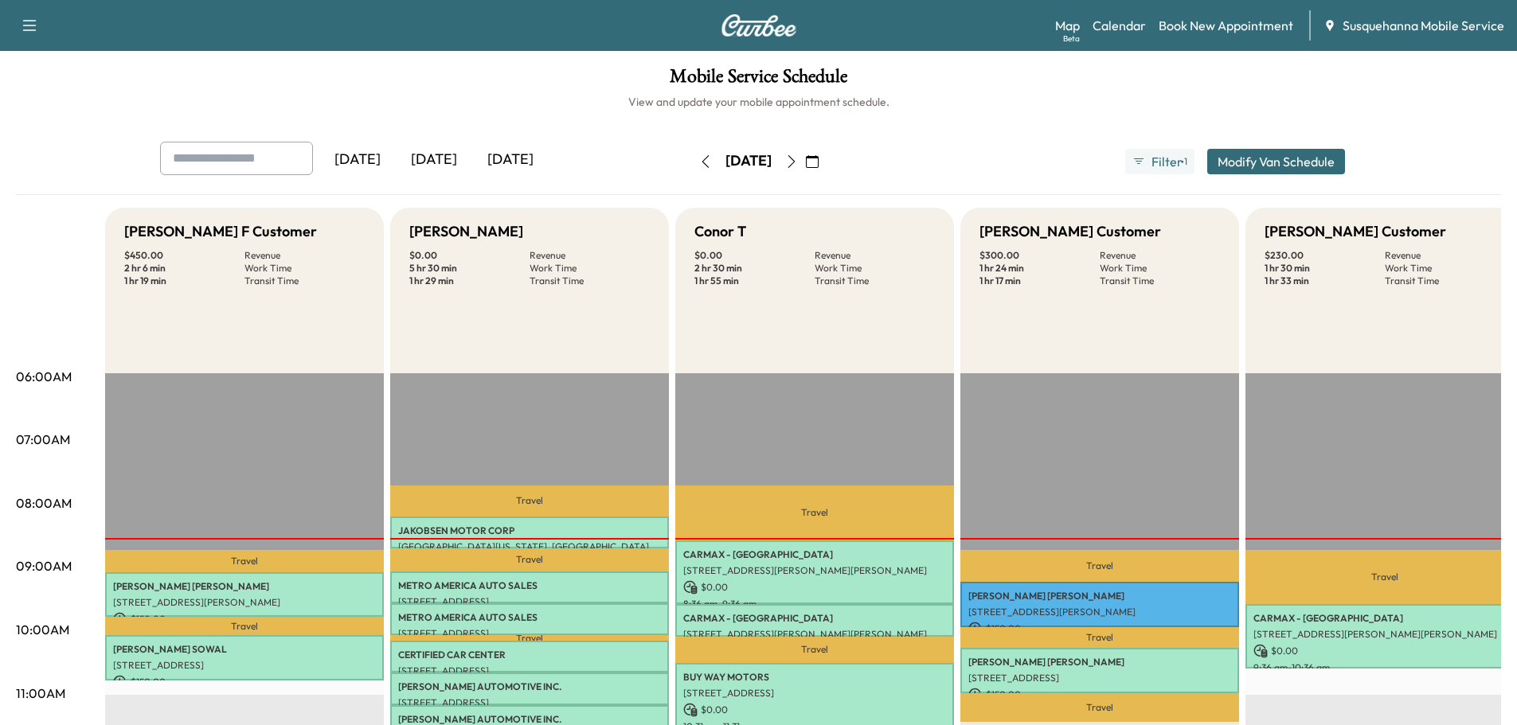
scroll to position [85, 0]
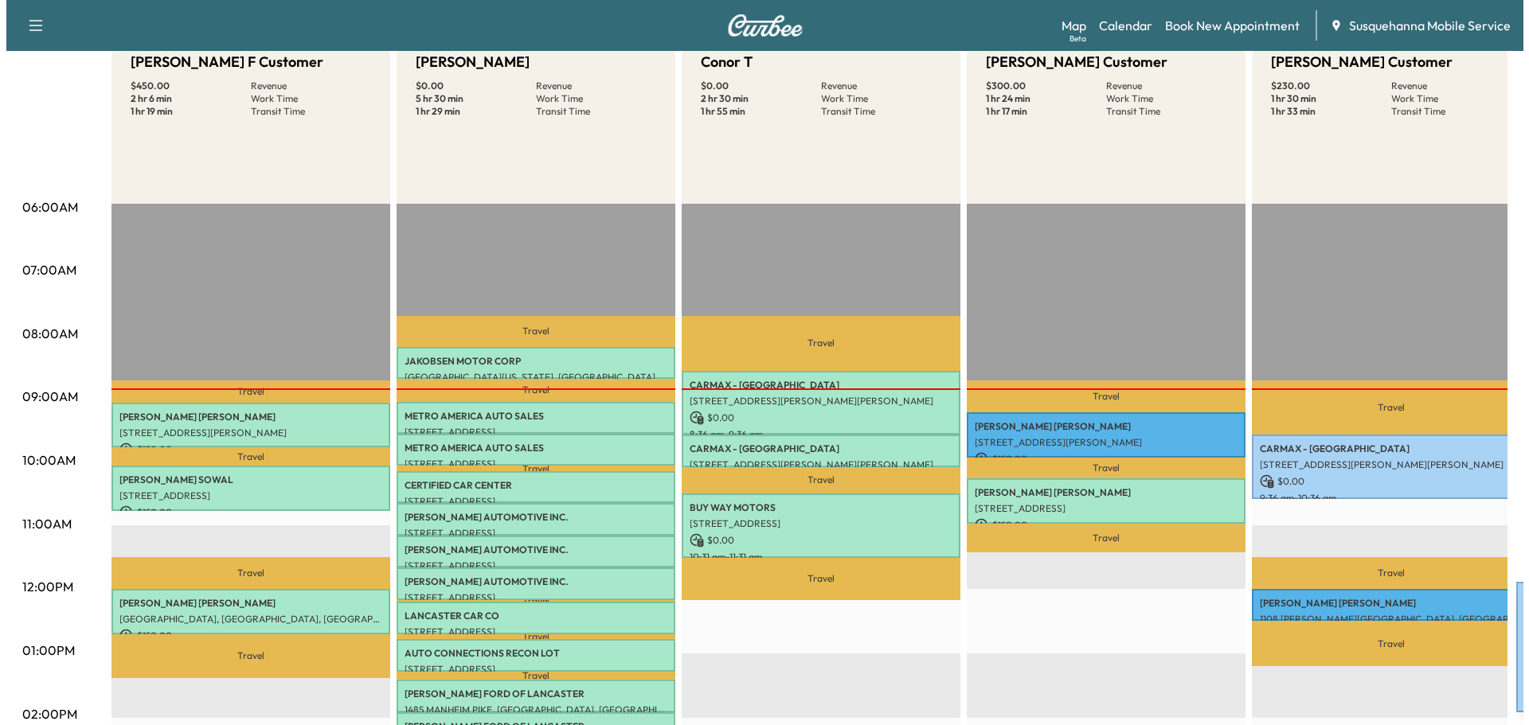
scroll to position [340, 0]
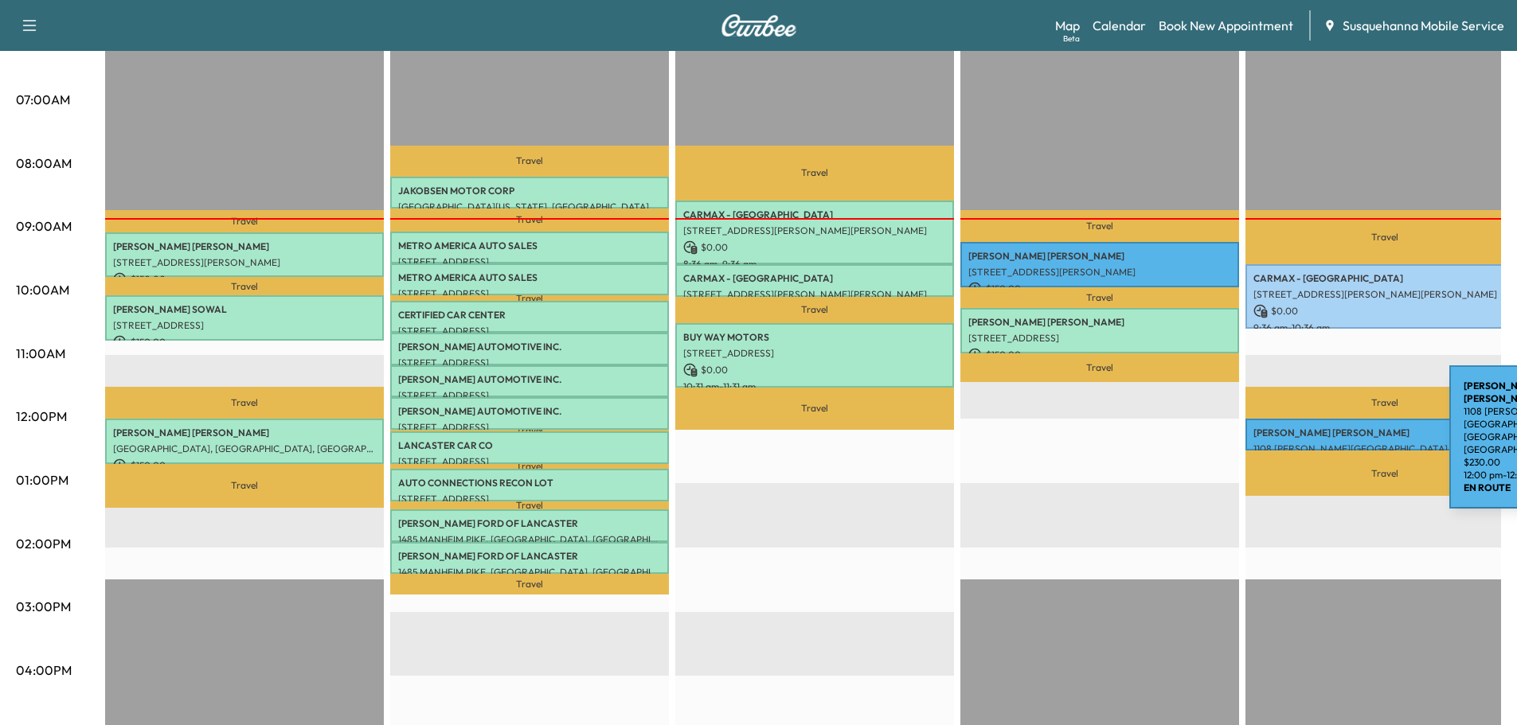
click at [1329, 427] on p "[PERSON_NAME]" at bounding box center [1384, 433] width 263 height 13
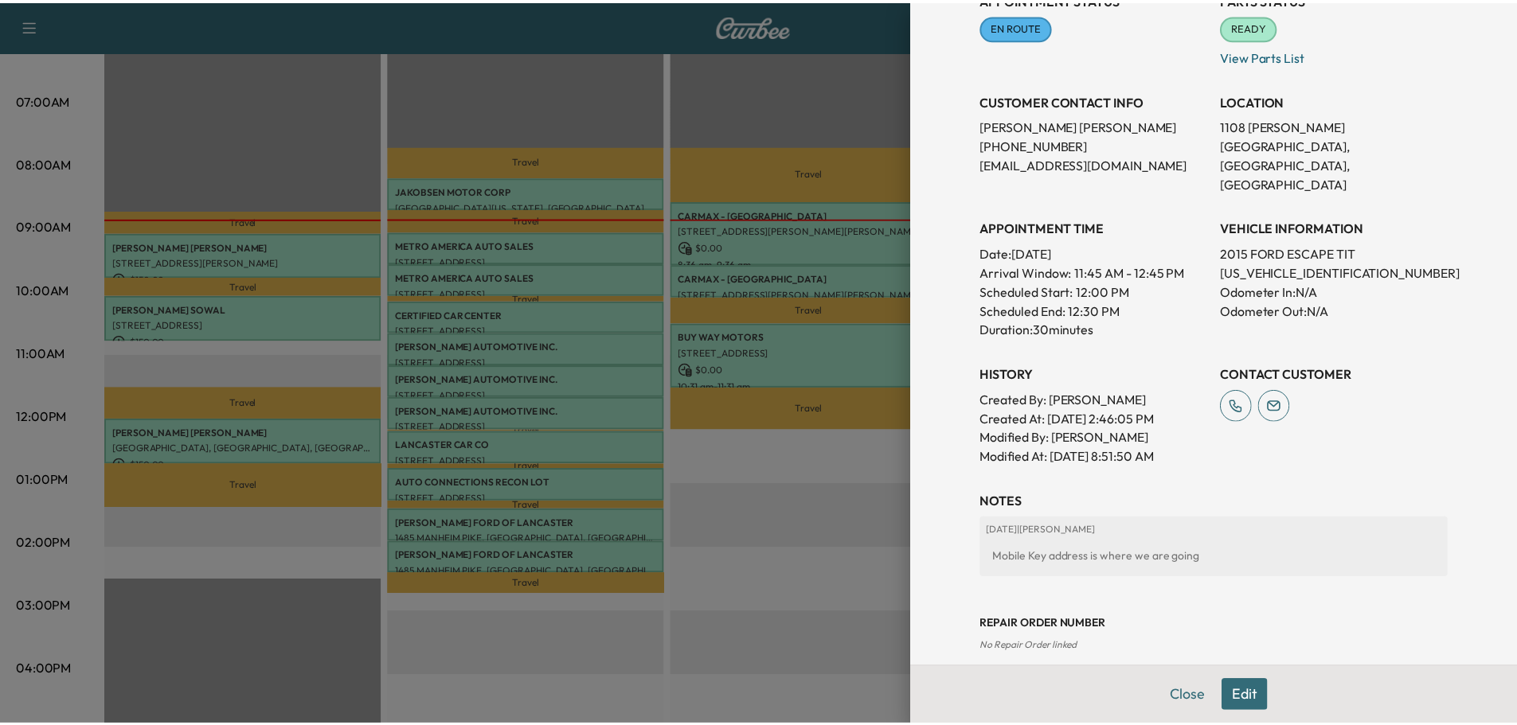
scroll to position [61, 0]
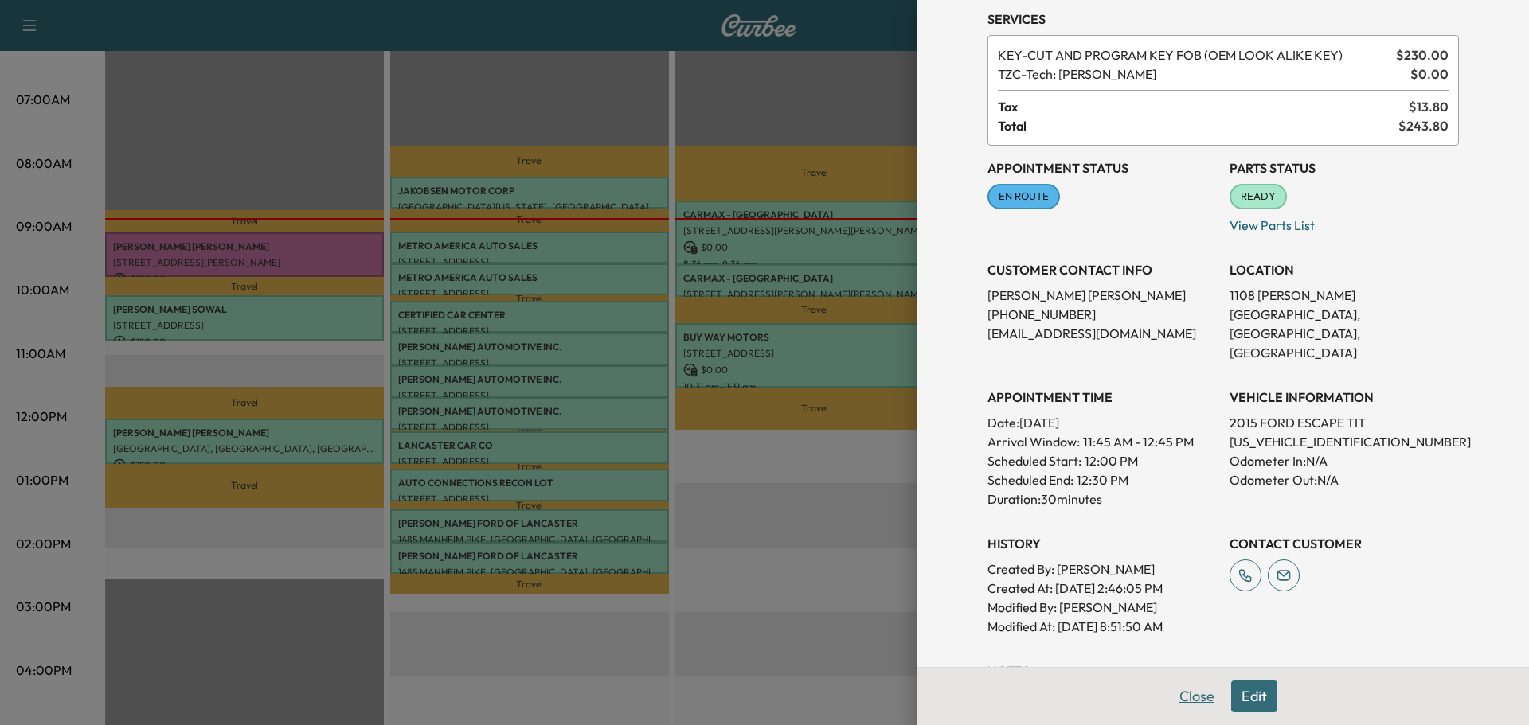
click at [1187, 696] on button "Close" at bounding box center [1197, 697] width 56 height 32
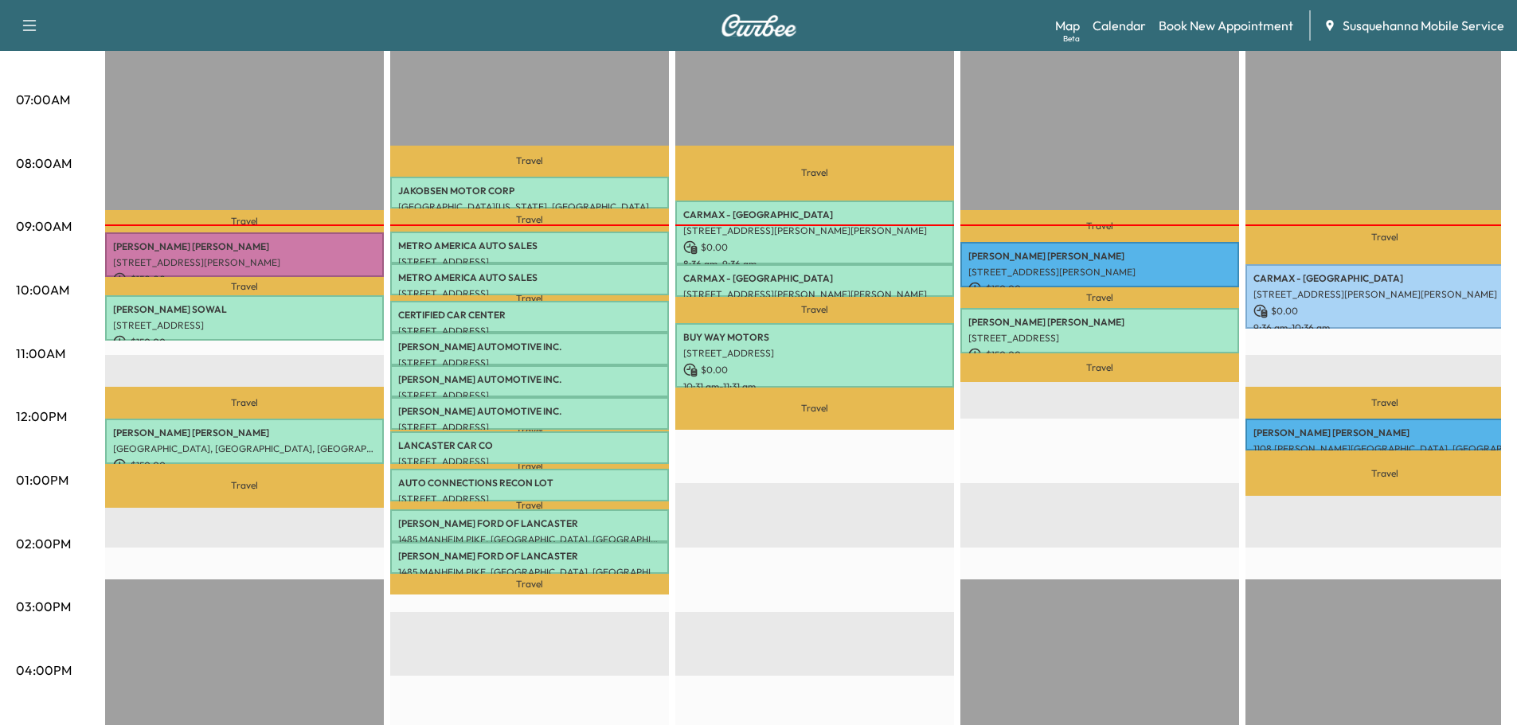
scroll to position [0, 0]
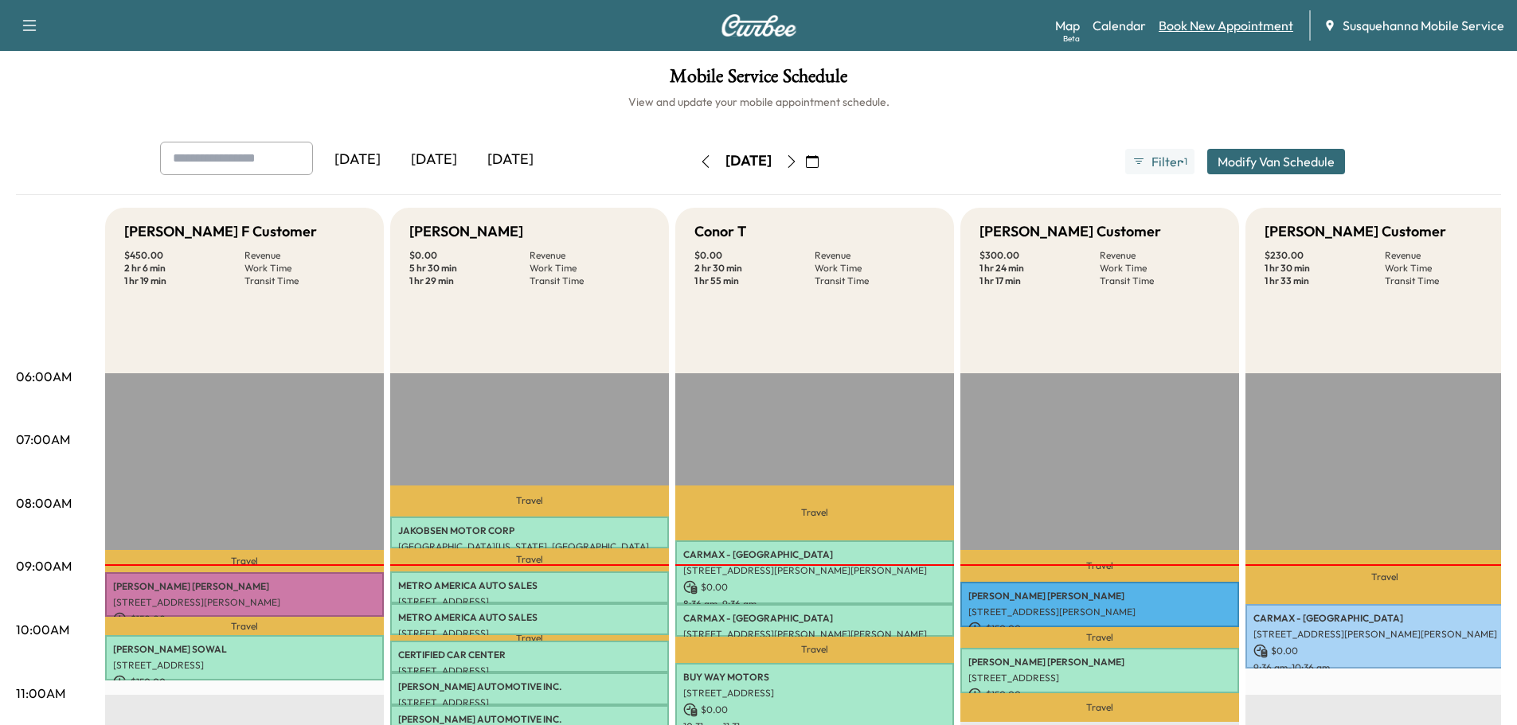
click at [1227, 21] on link "Book New Appointment" at bounding box center [1225, 25] width 135 height 19
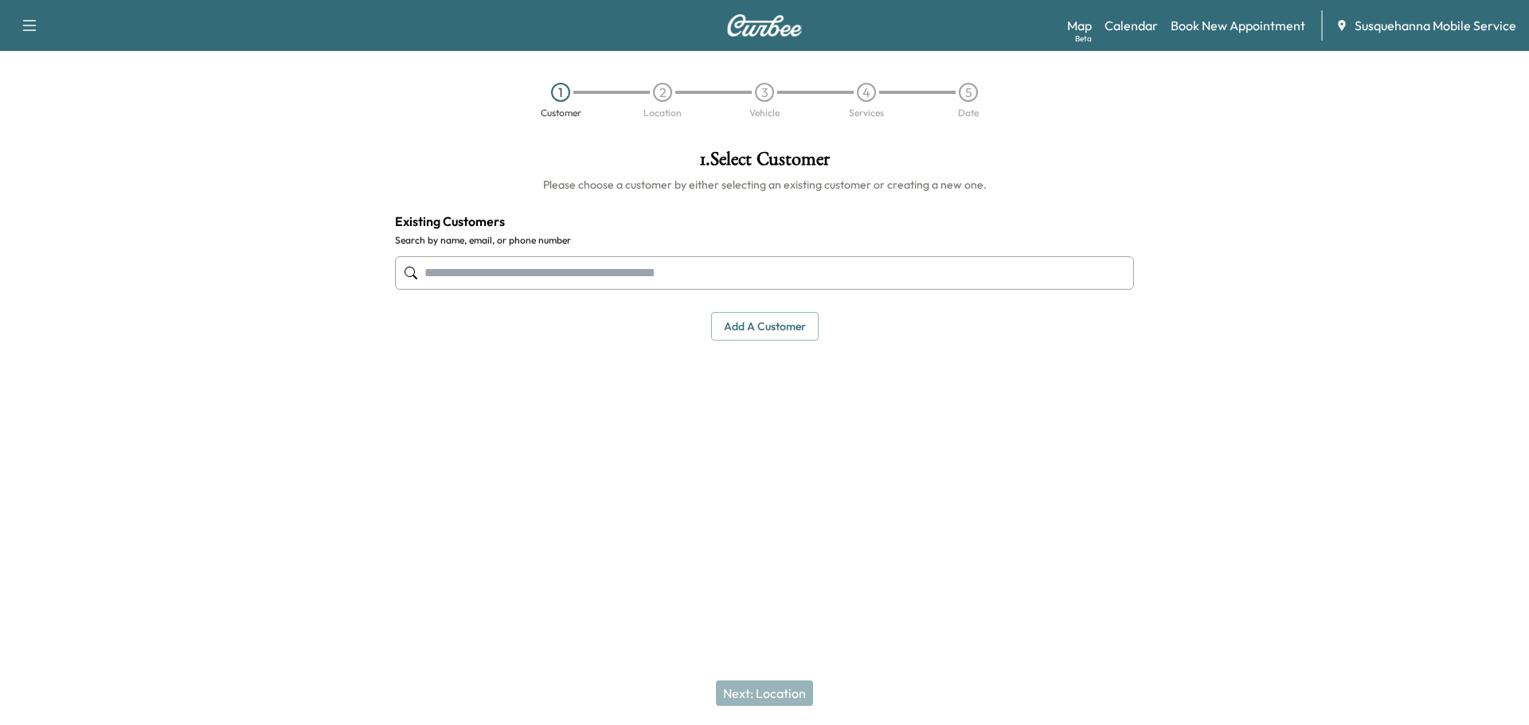
click at [545, 270] on input "text" at bounding box center [764, 272] width 739 height 33
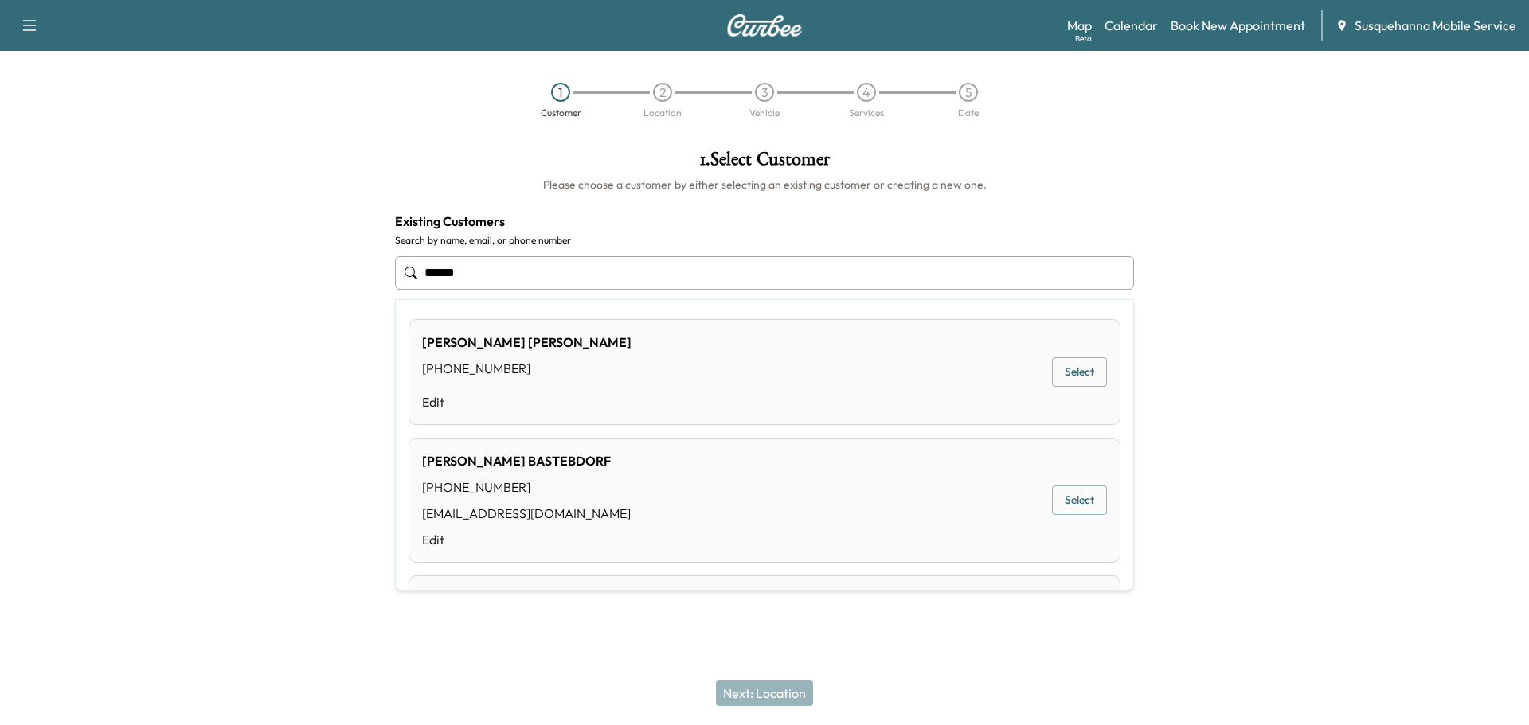
click at [979, 498] on div "[PERSON_NAME] [PHONE_NUMBER] [EMAIL_ADDRESS][DOMAIN_NAME] Edit Select" at bounding box center [764, 500] width 712 height 125
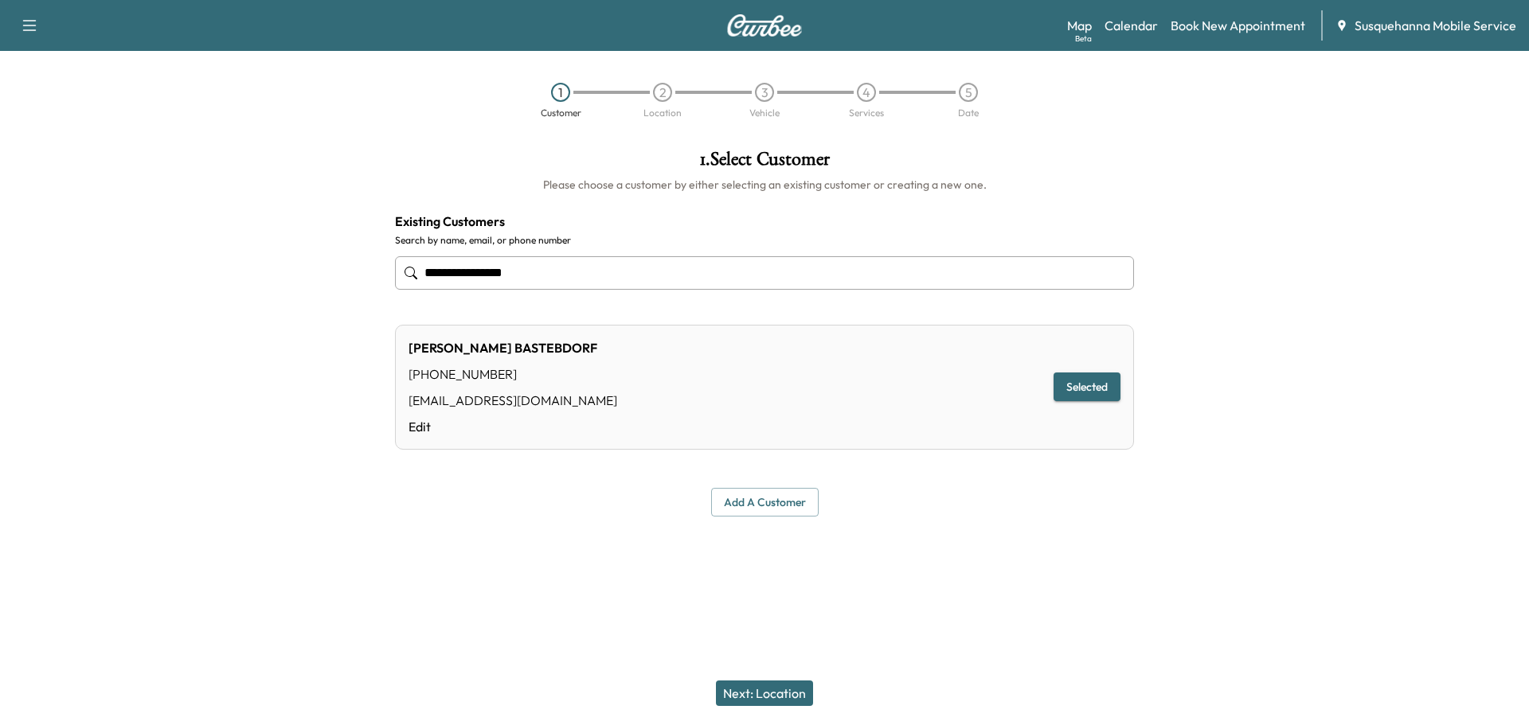
type input "**********"
click at [1072, 395] on button "Selected" at bounding box center [1086, 387] width 67 height 29
click at [770, 699] on button "Next: Location" at bounding box center [764, 693] width 97 height 25
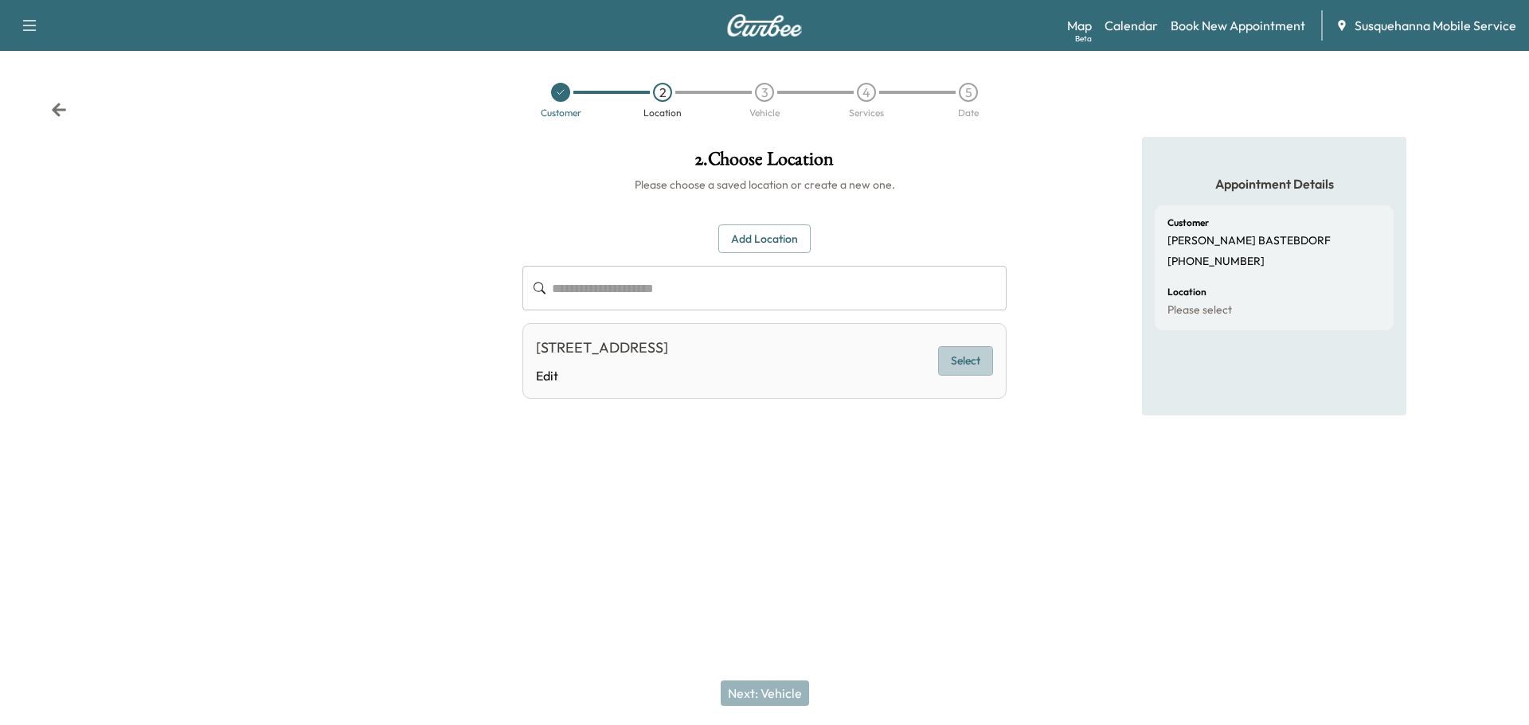
click at [958, 371] on button "Select" at bounding box center [965, 360] width 55 height 29
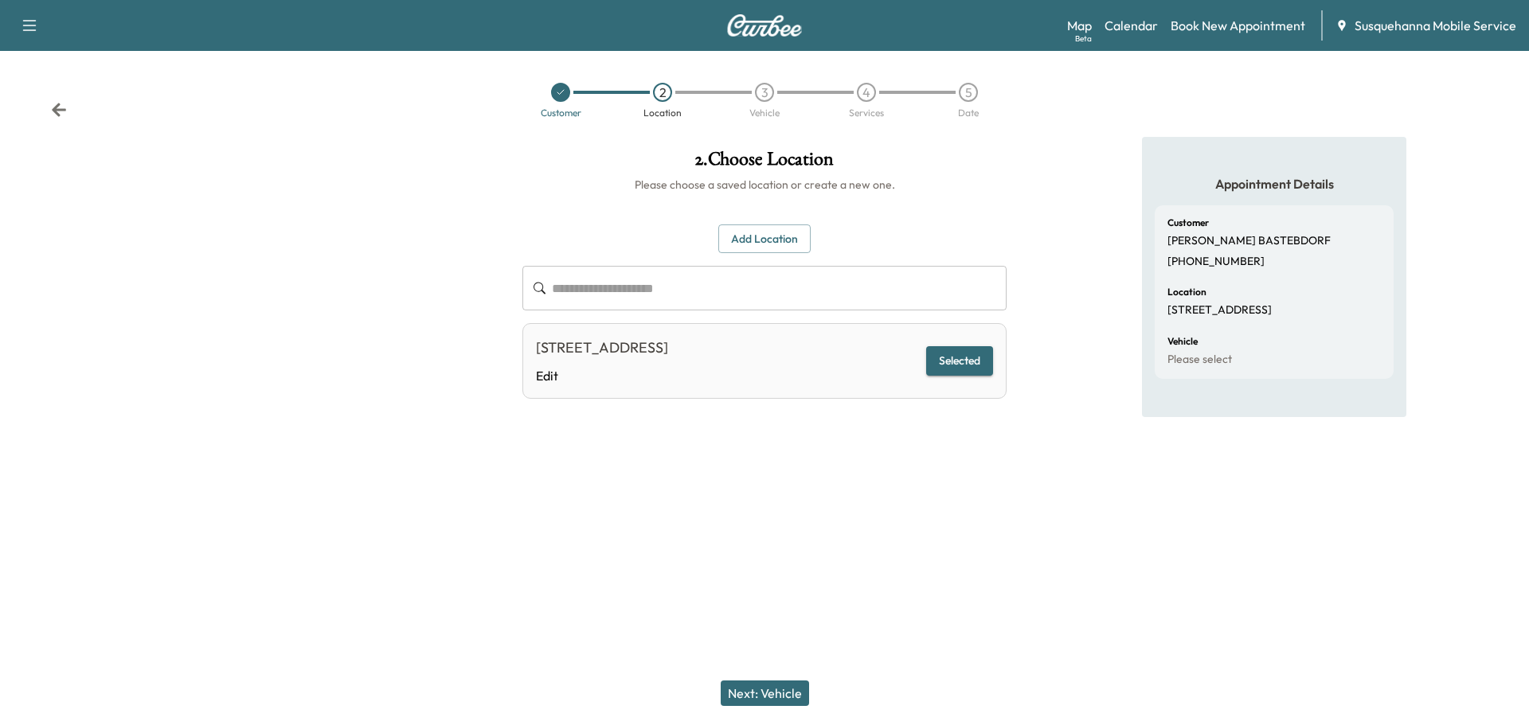
click at [799, 698] on button "Next: Vehicle" at bounding box center [765, 693] width 88 height 25
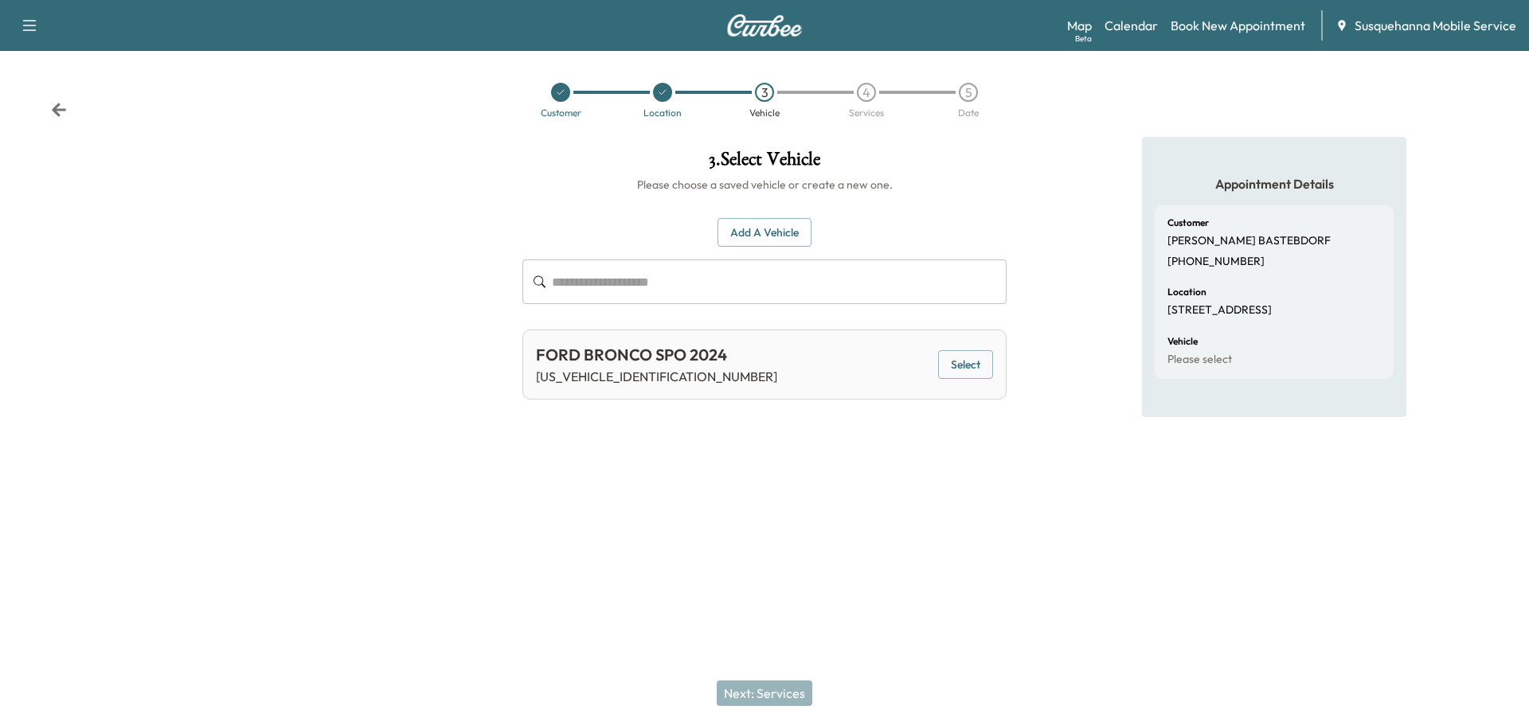
click at [959, 373] on button "Select" at bounding box center [965, 364] width 55 height 29
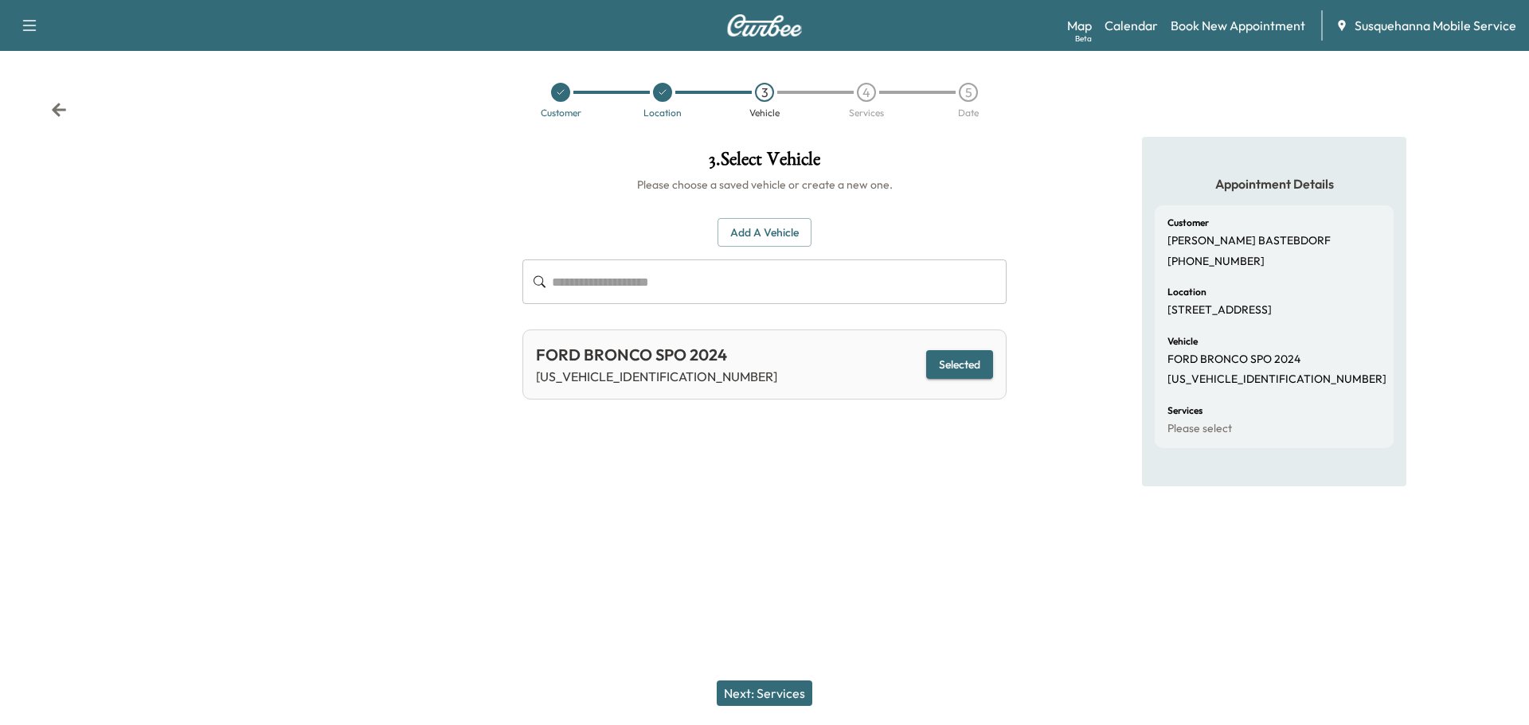
click at [769, 700] on button "Next: Services" at bounding box center [765, 693] width 96 height 25
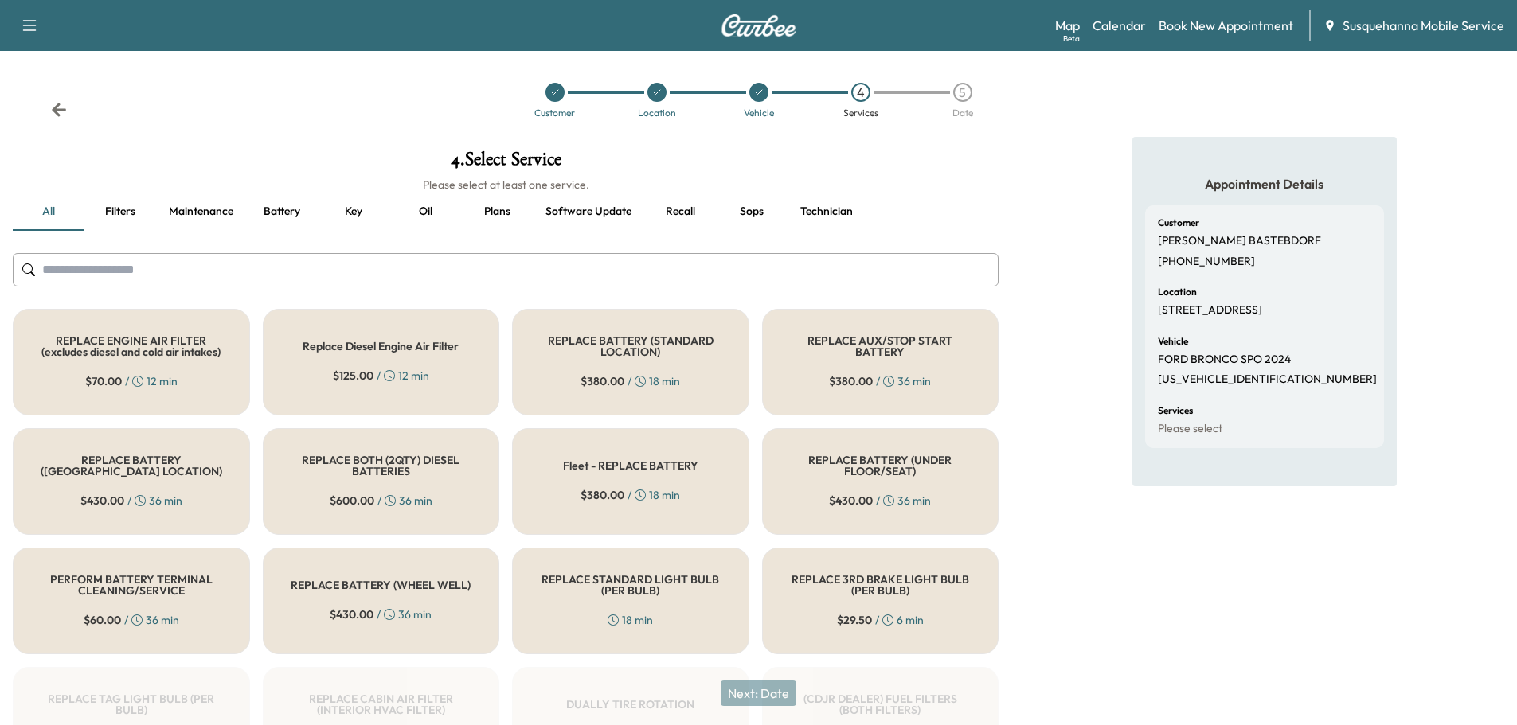
click at [654, 284] on input "text" at bounding box center [506, 269] width 986 height 33
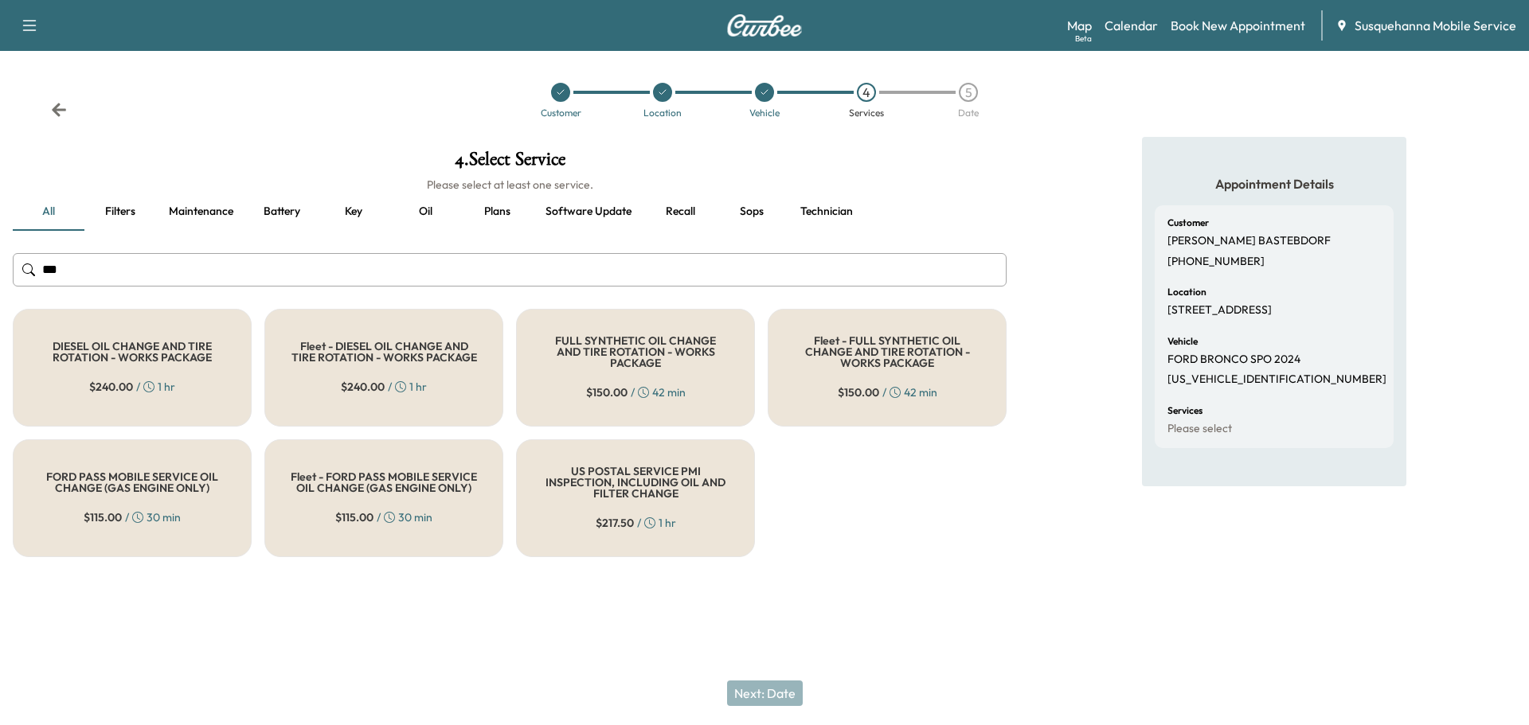
type input "***"
click at [671, 368] on div "FULL SYNTHETIC OIL CHANGE AND TIRE ROTATION - WORKS PACKAGE $ 150.00 / 42 min" at bounding box center [635, 368] width 239 height 118
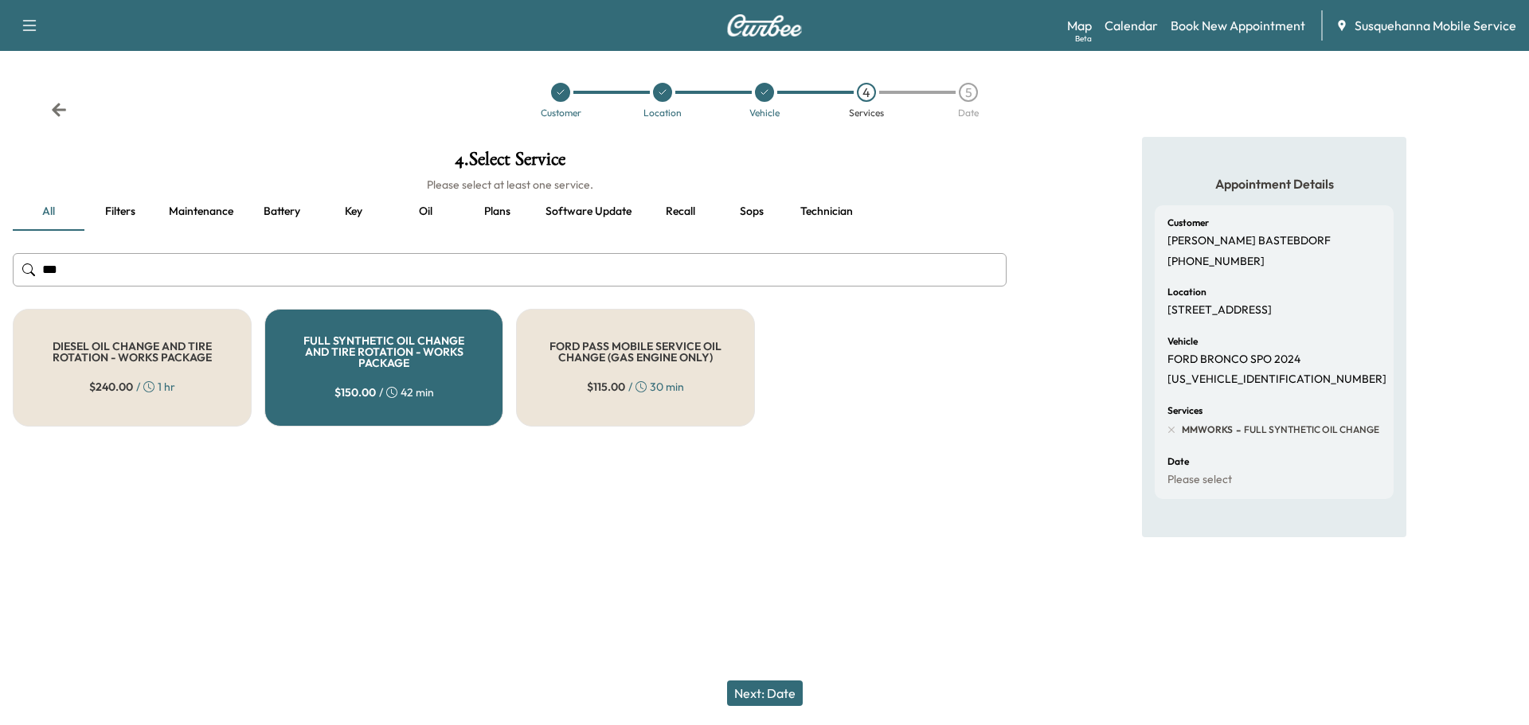
drag, startPoint x: 779, startPoint y: 688, endPoint x: 777, endPoint y: 674, distance: 13.6
click at [779, 687] on button "Next: Date" at bounding box center [765, 693] width 76 height 25
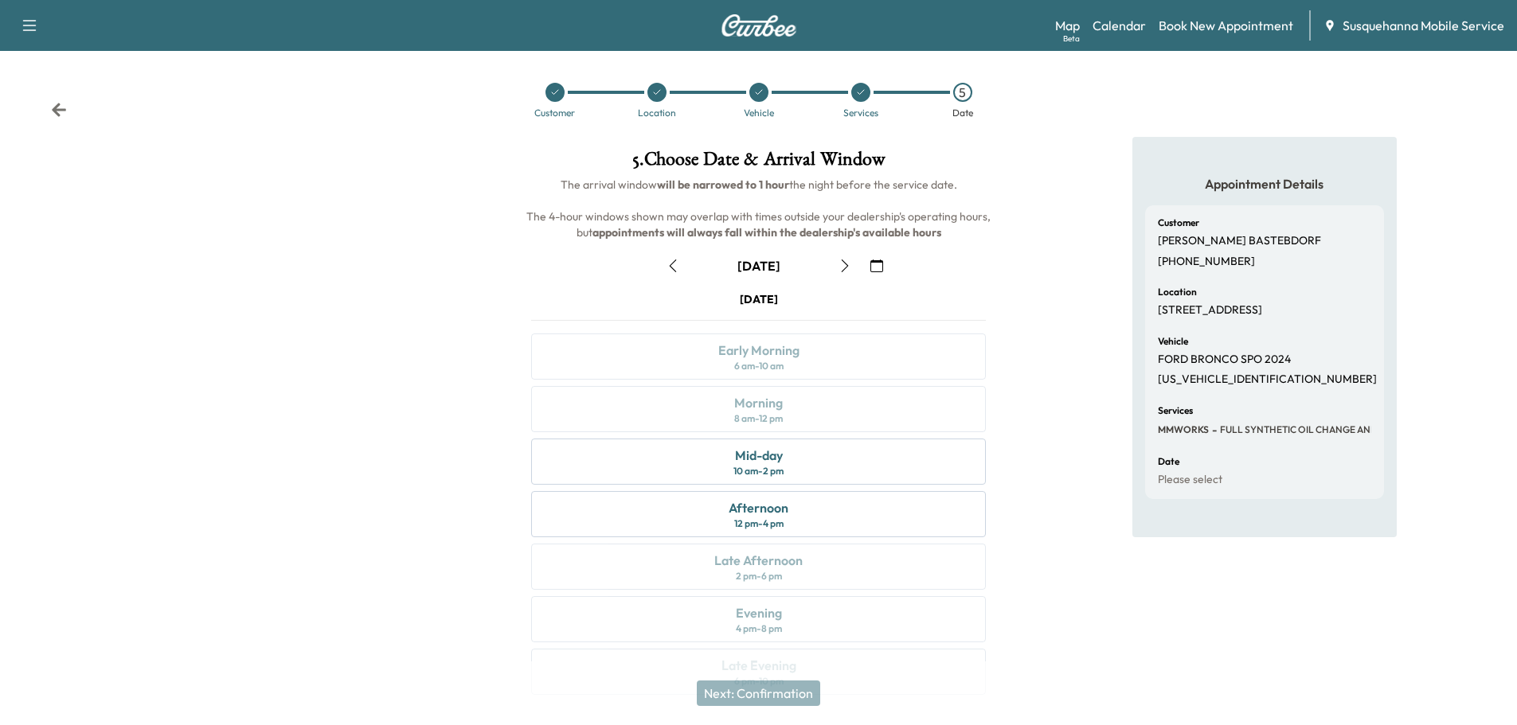
click at [849, 264] on icon "button" at bounding box center [844, 266] width 13 height 13
click at [869, 265] on button "button" at bounding box center [876, 265] width 27 height 25
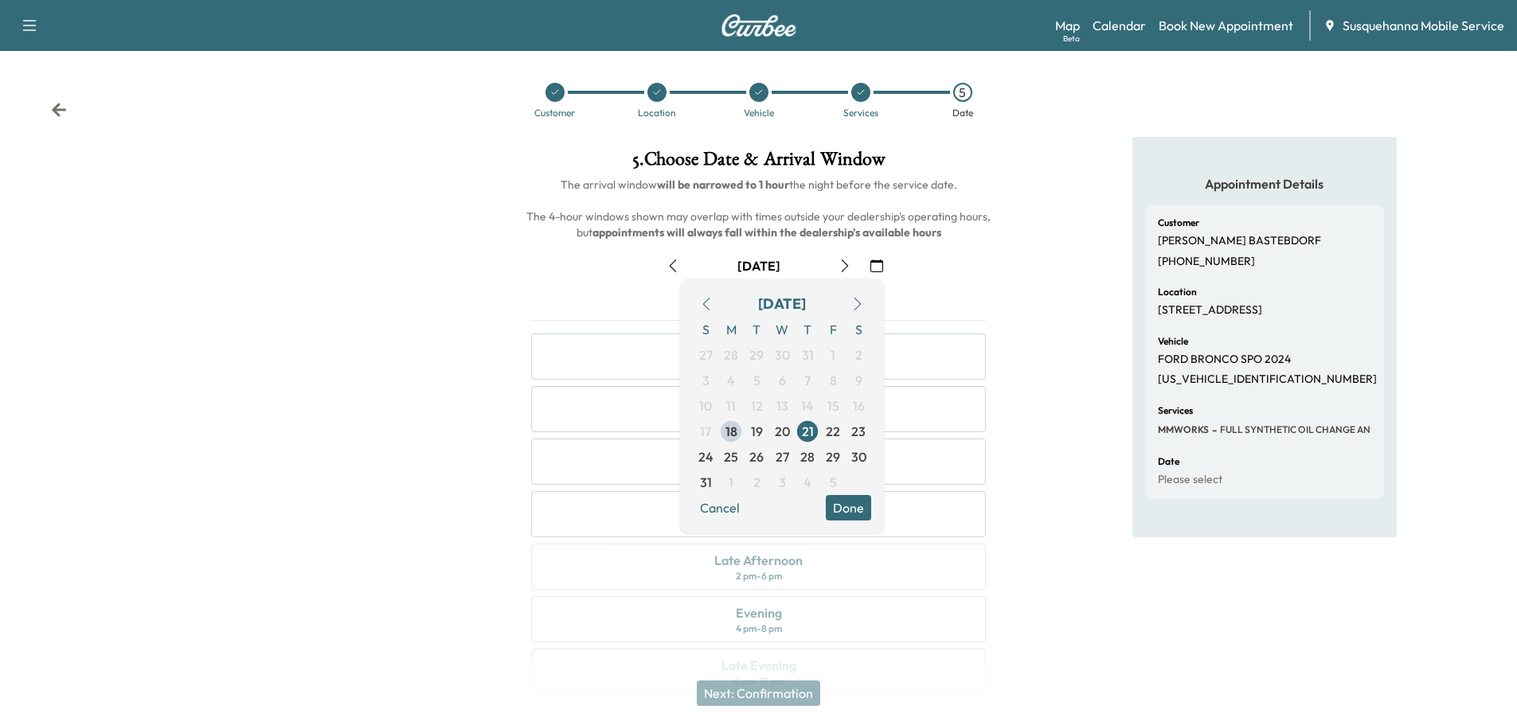
click at [842, 306] on div "[DATE]" at bounding box center [782, 303] width 178 height 25
click at [857, 303] on icon "button" at bounding box center [857, 304] width 13 height 13
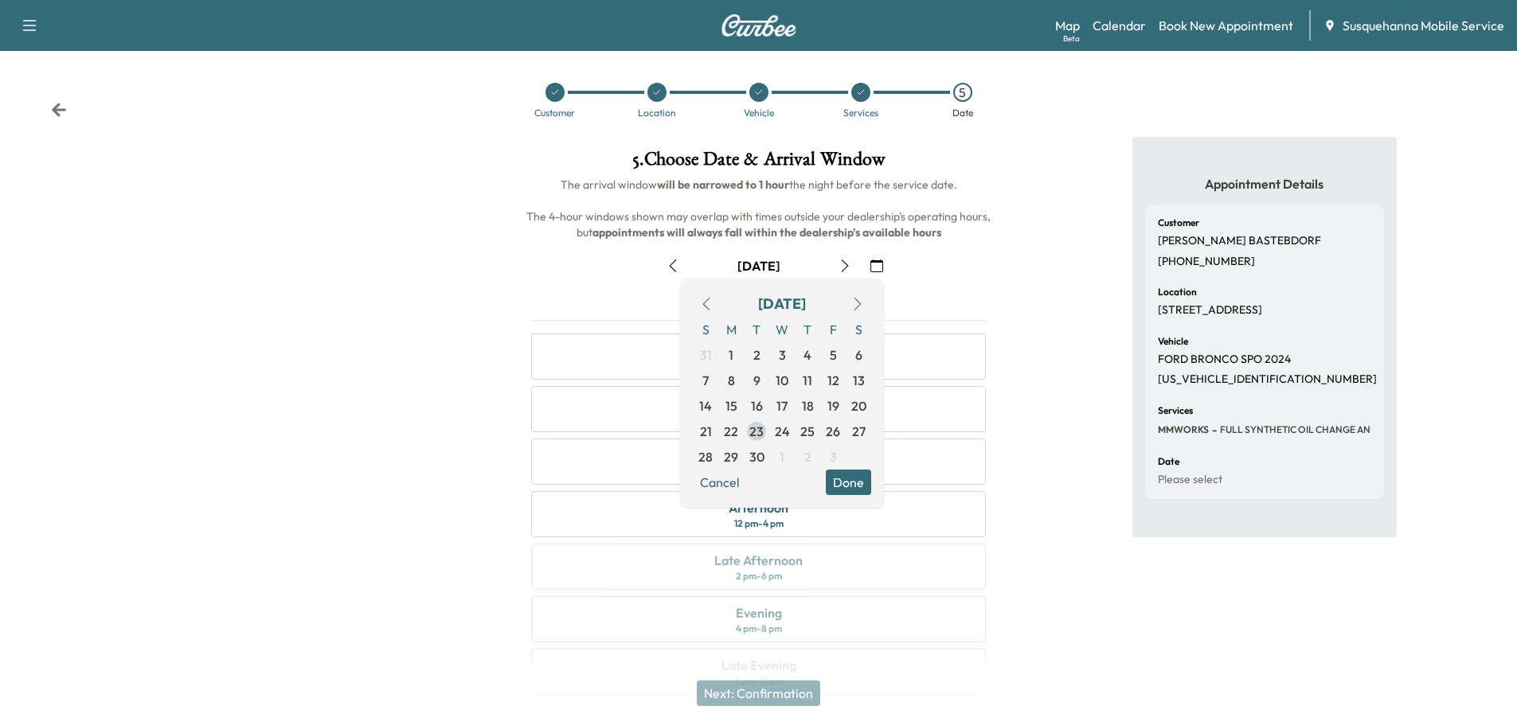
click at [761, 435] on span "23" at bounding box center [756, 431] width 14 height 19
click at [872, 492] on div "[DATE] S M T W T F S 31 1 2 3 4 5 6 7 8 9 10 11 12 13 14 15 16 17 18 19 20 21 2…" at bounding box center [782, 393] width 204 height 229
click at [853, 490] on button "Done" at bounding box center [848, 482] width 45 height 25
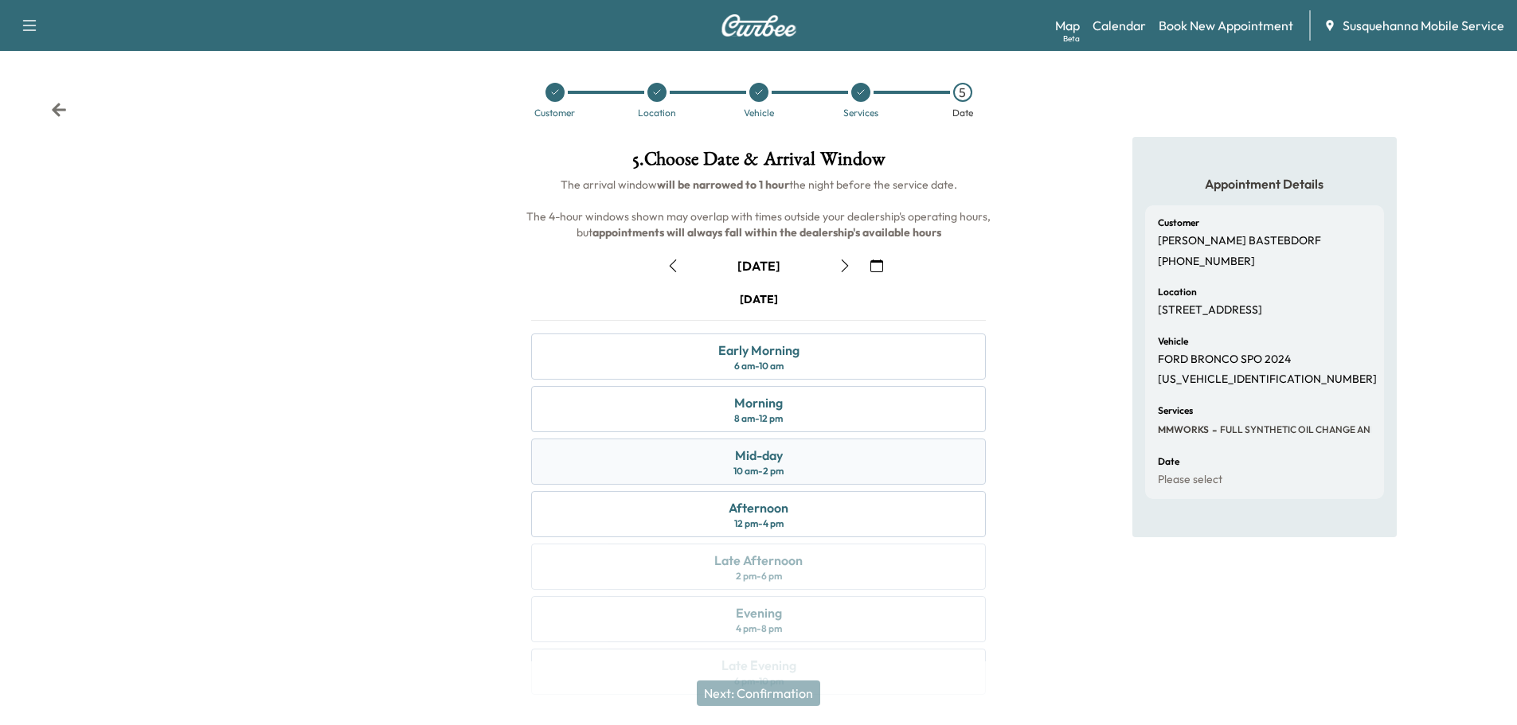
click at [775, 474] on div "10 am - 2 pm" at bounding box center [758, 471] width 50 height 13
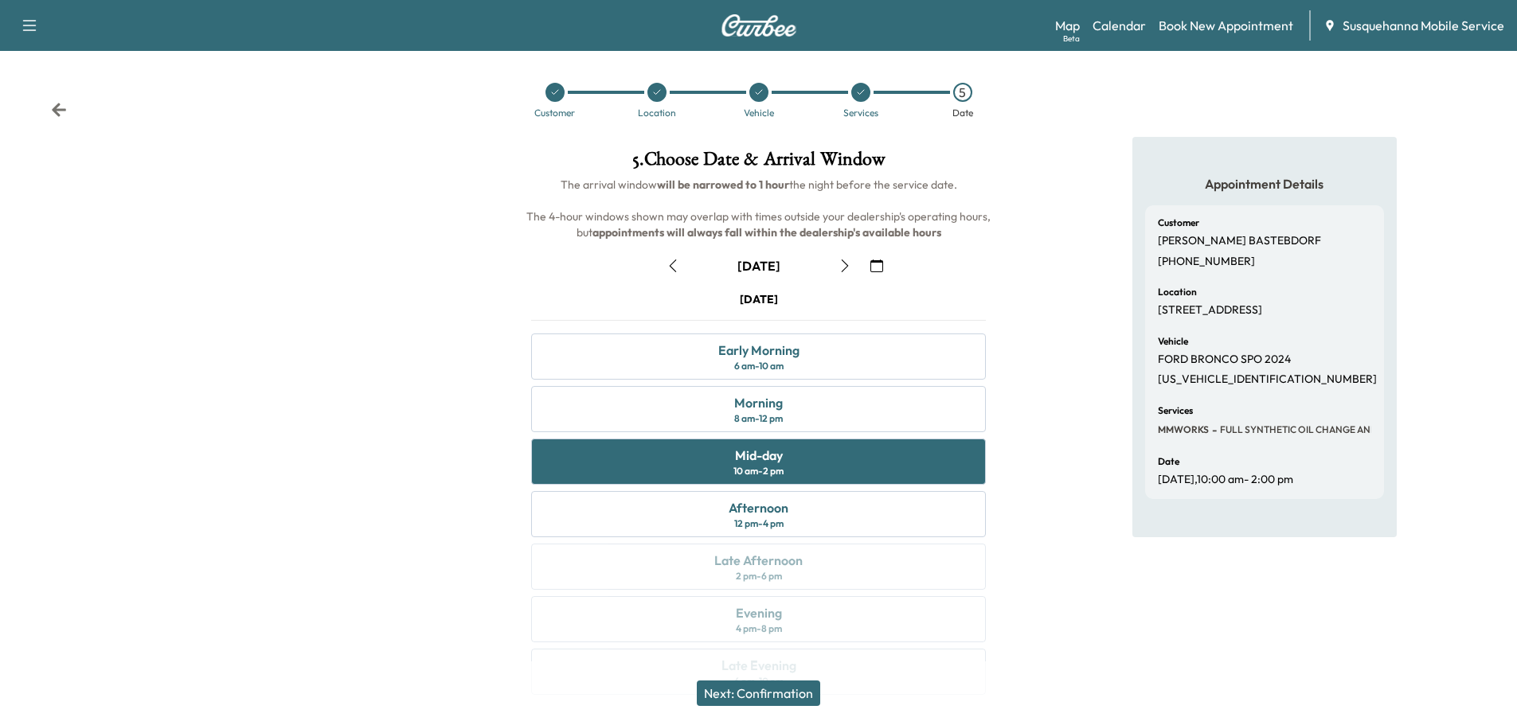
click at [765, 693] on button "Next: Confirmation" at bounding box center [758, 693] width 123 height 25
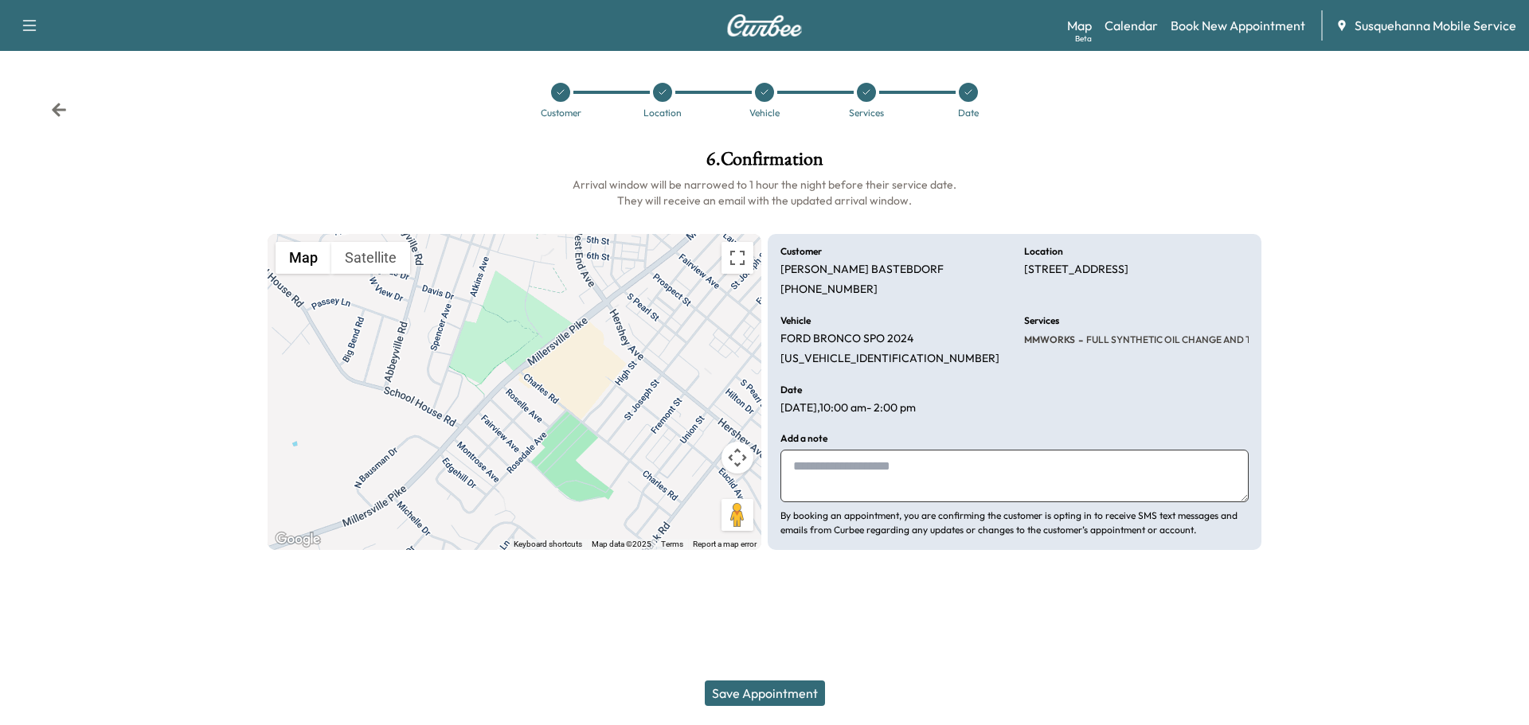
click at [862, 470] on textarea at bounding box center [1014, 476] width 468 height 53
type textarea "**********"
click at [787, 687] on button "Save Appointment" at bounding box center [765, 693] width 120 height 25
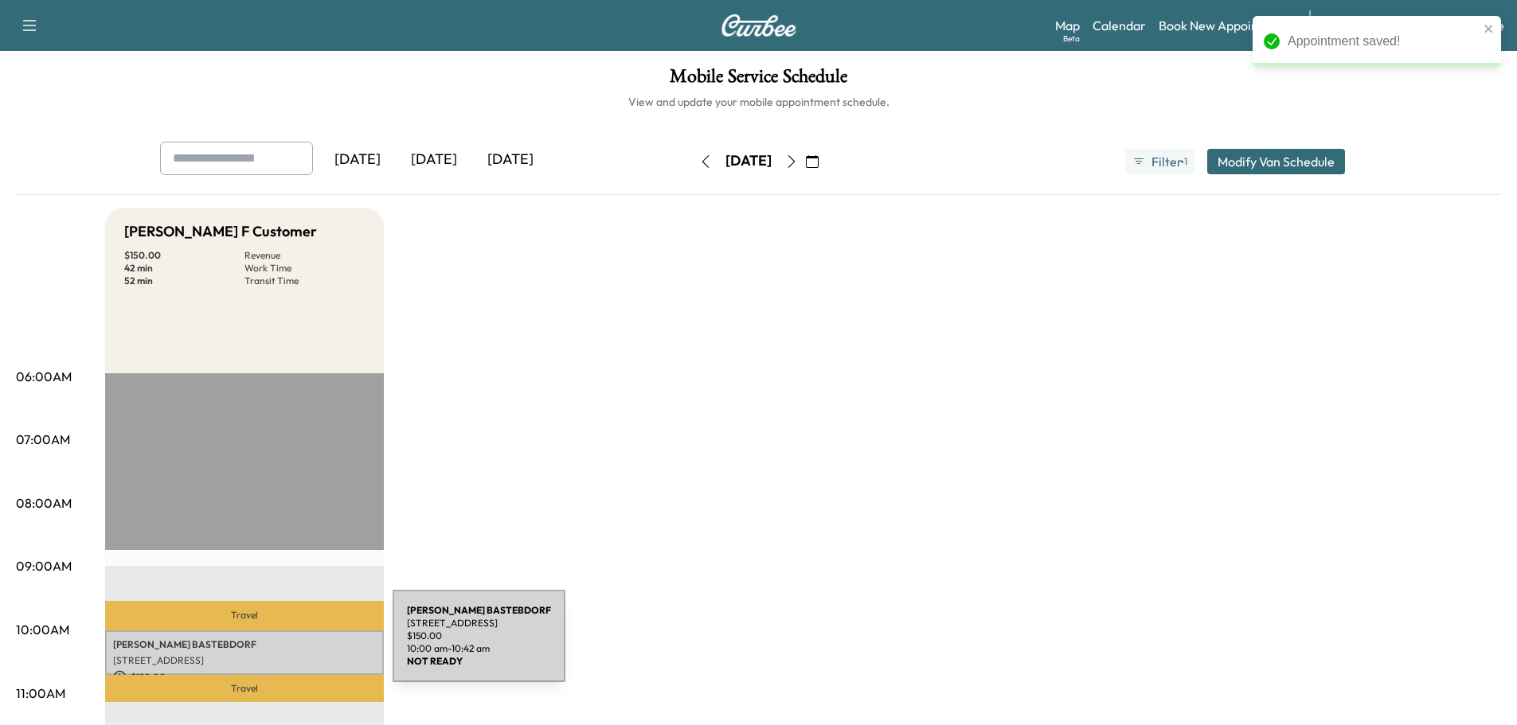
drag, startPoint x: 565, startPoint y: 604, endPoint x: 533, endPoint y: 599, distance: 33.1
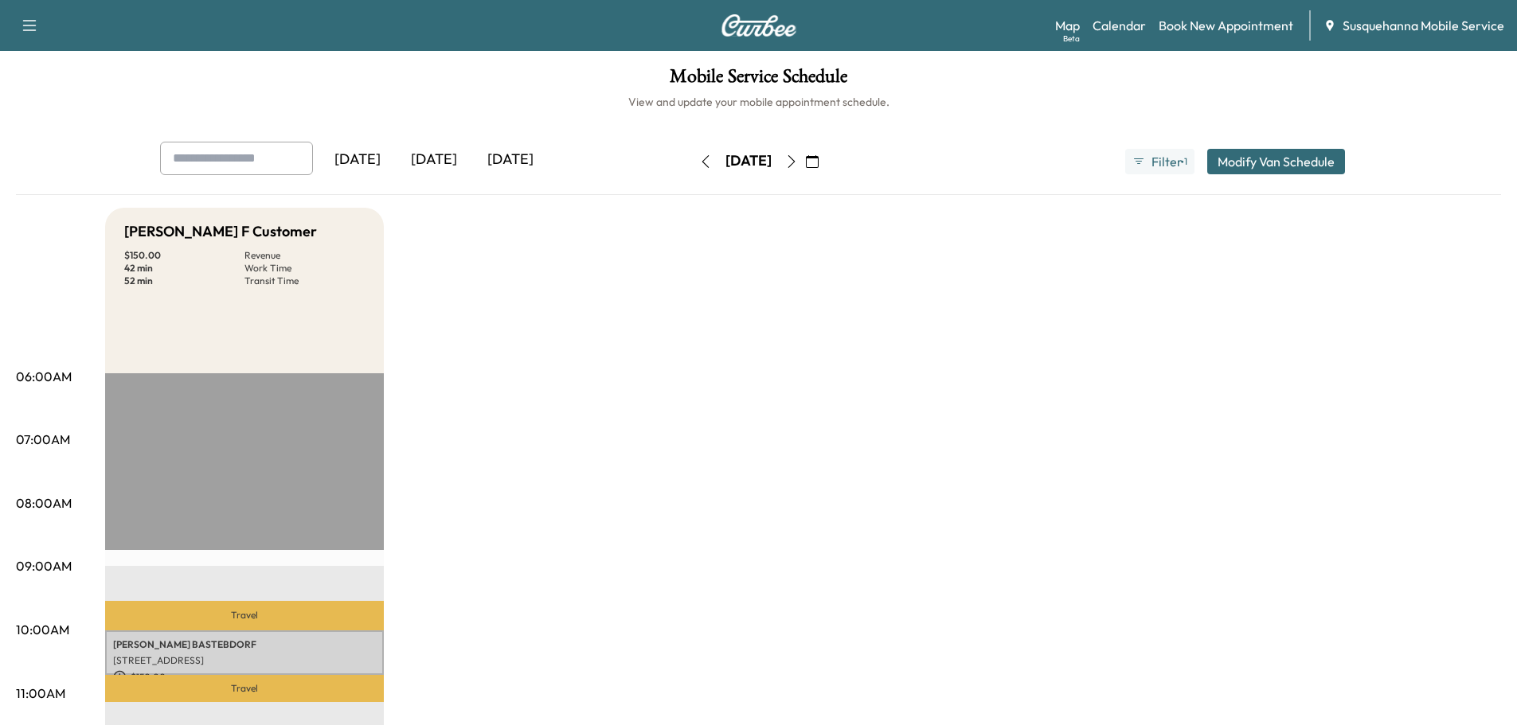
scroll to position [255, 0]
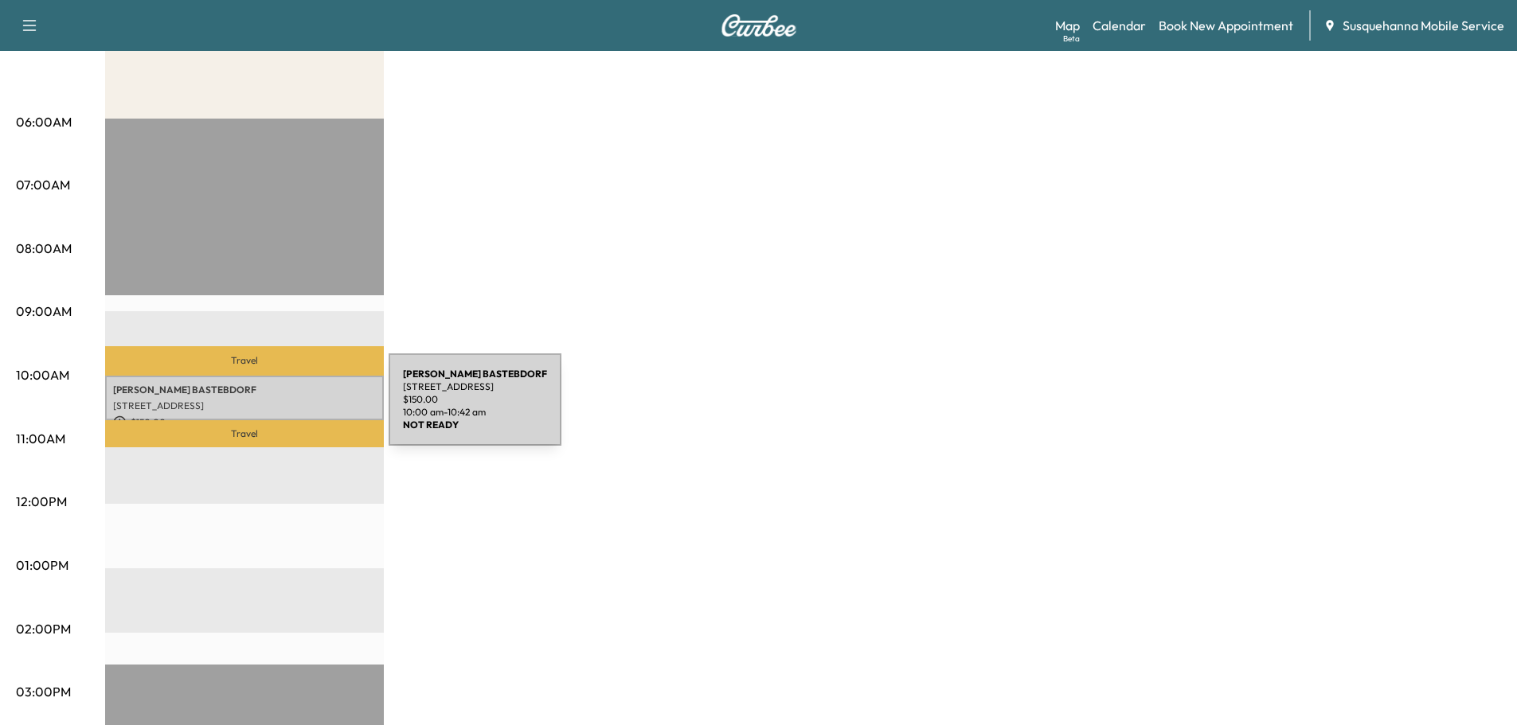
click at [269, 409] on div "CAROL BASTEBDORF 9 ROSELLE AVE, LANCASTER, PA, USA $ 150.00 10:00 am - 10:42 am" at bounding box center [244, 398] width 279 height 45
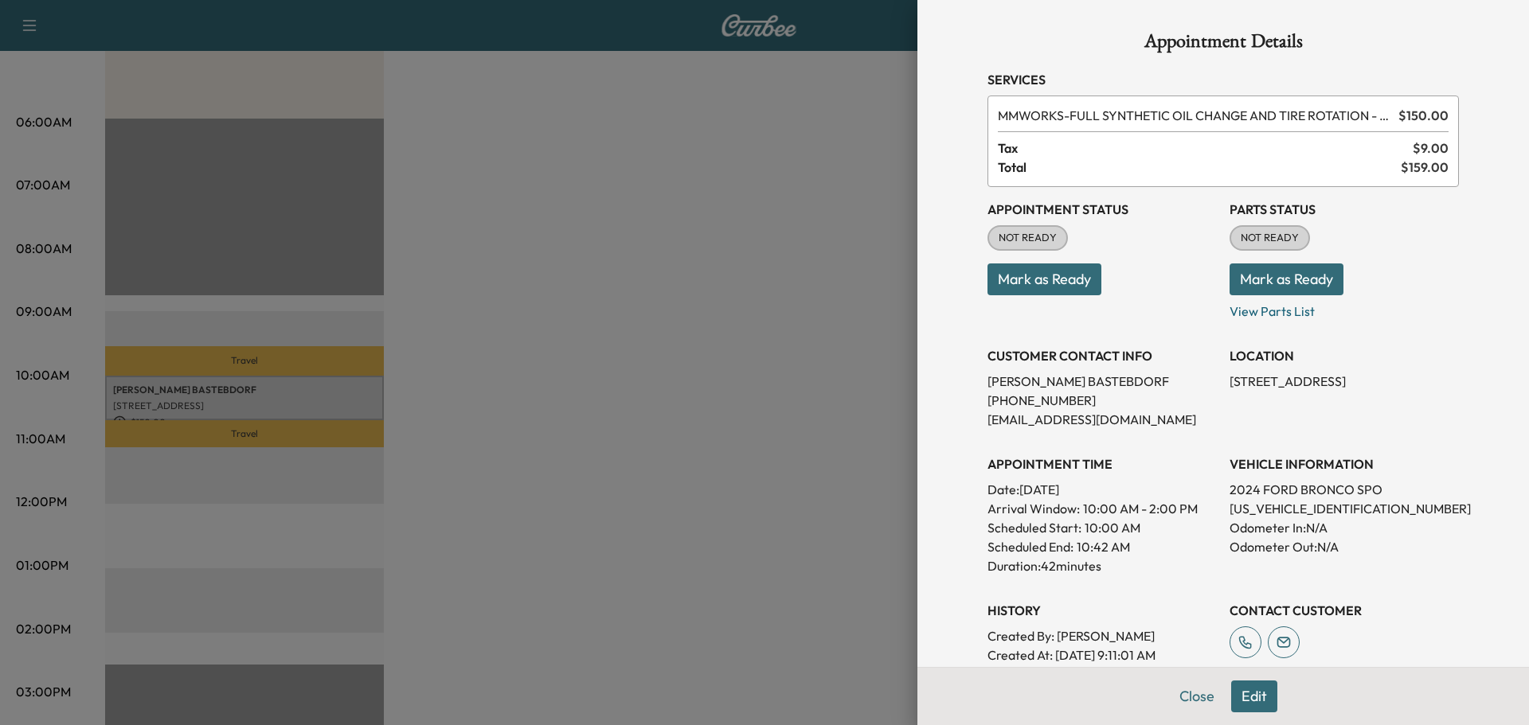
click at [1236, 275] on button "Mark as Ready" at bounding box center [1286, 280] width 114 height 32
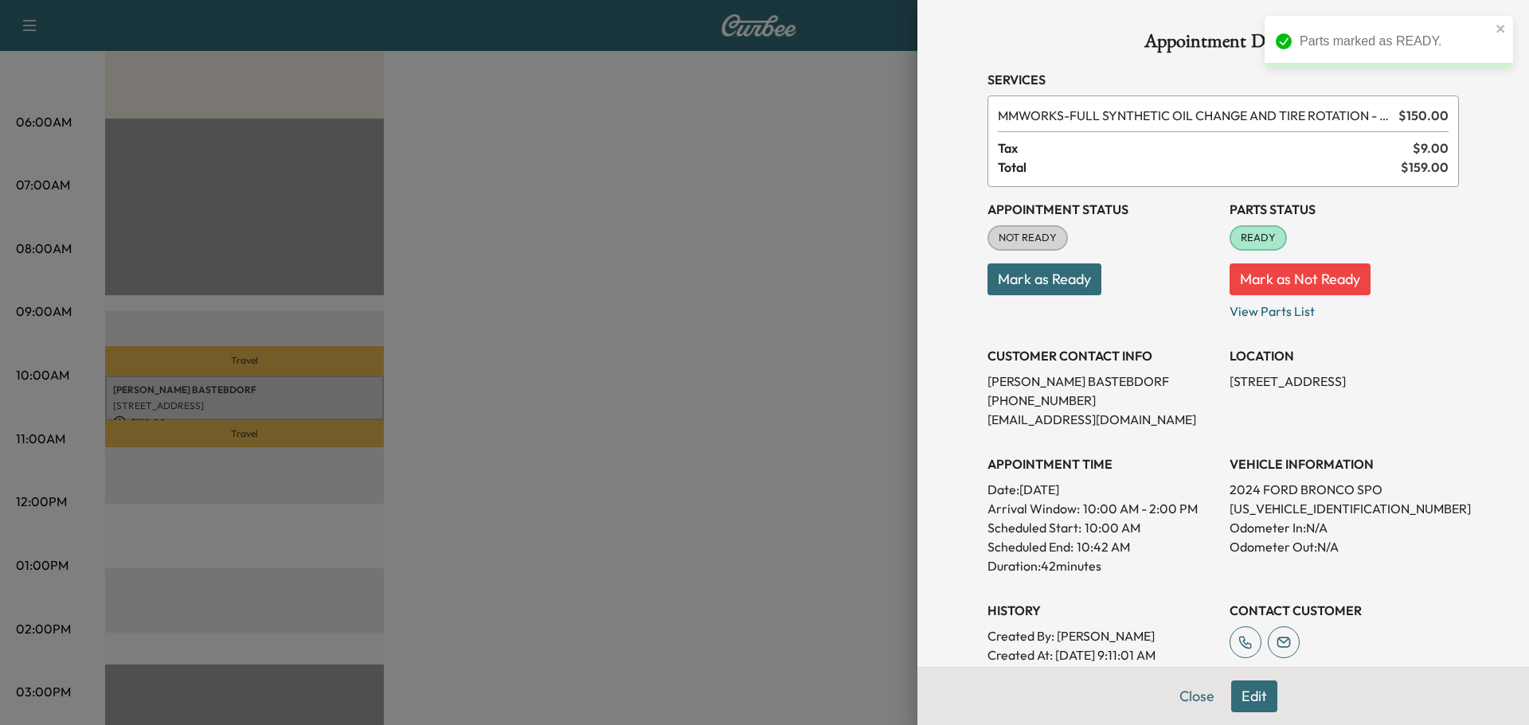
click at [1079, 284] on button "Mark as Ready" at bounding box center [1044, 280] width 114 height 32
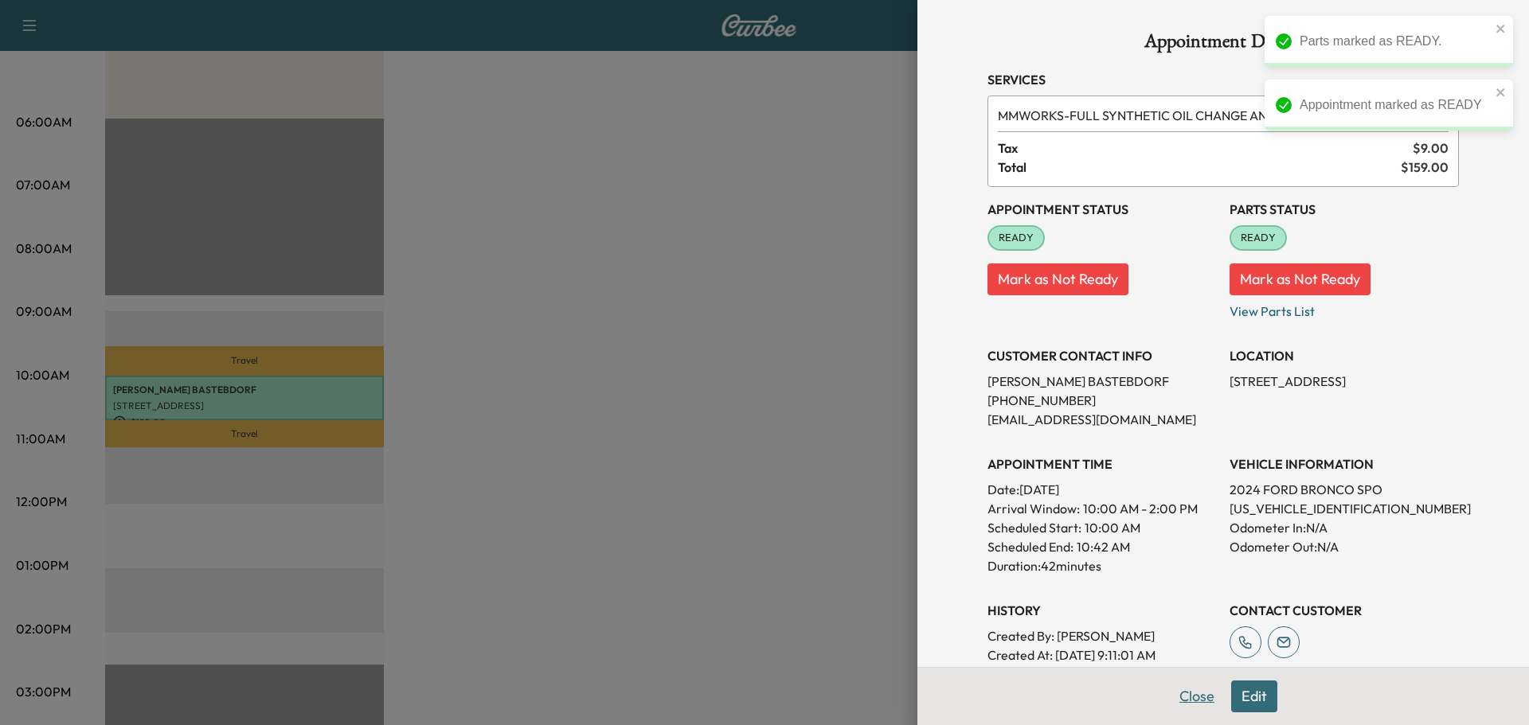
click at [1193, 699] on button "Close" at bounding box center [1197, 697] width 56 height 32
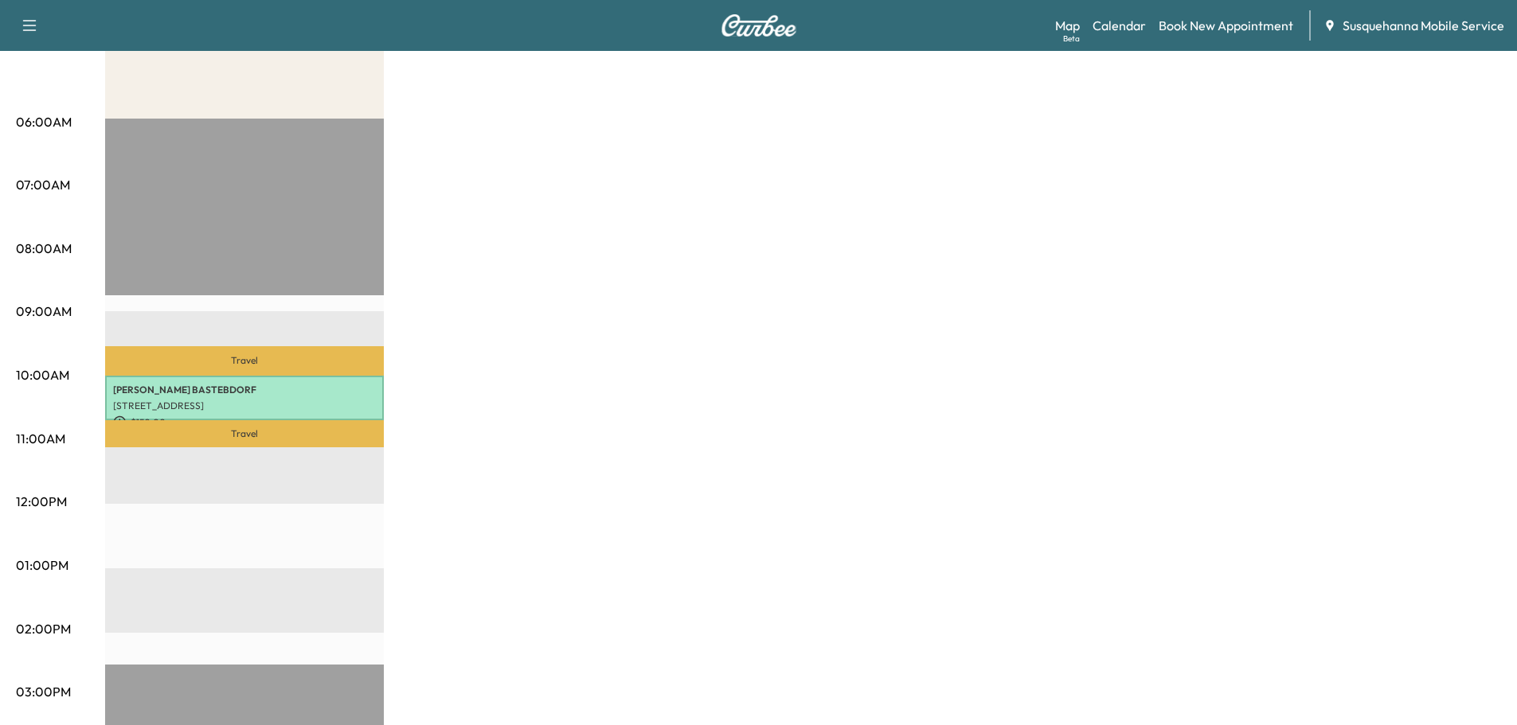
scroll to position [0, 0]
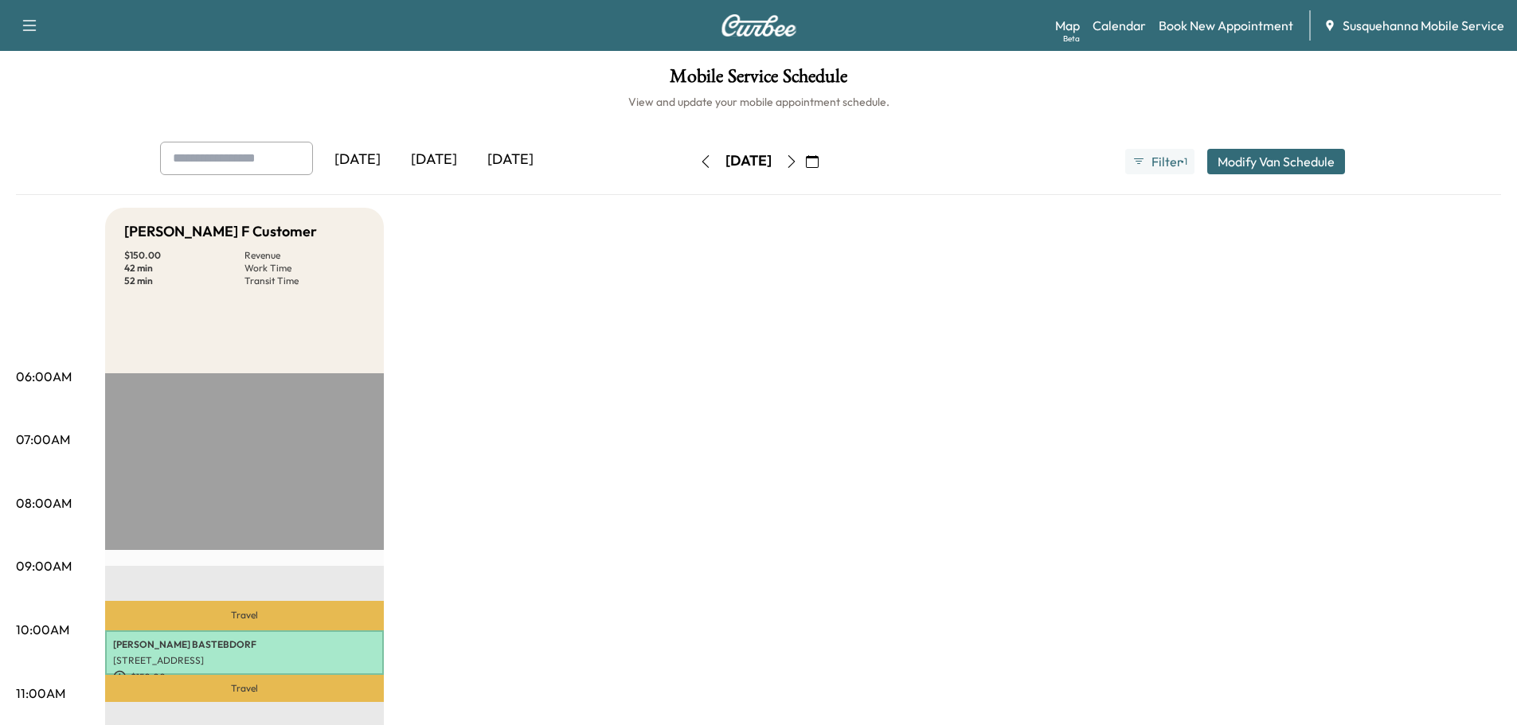
click at [818, 166] on icon "button" at bounding box center [812, 161] width 13 height 13
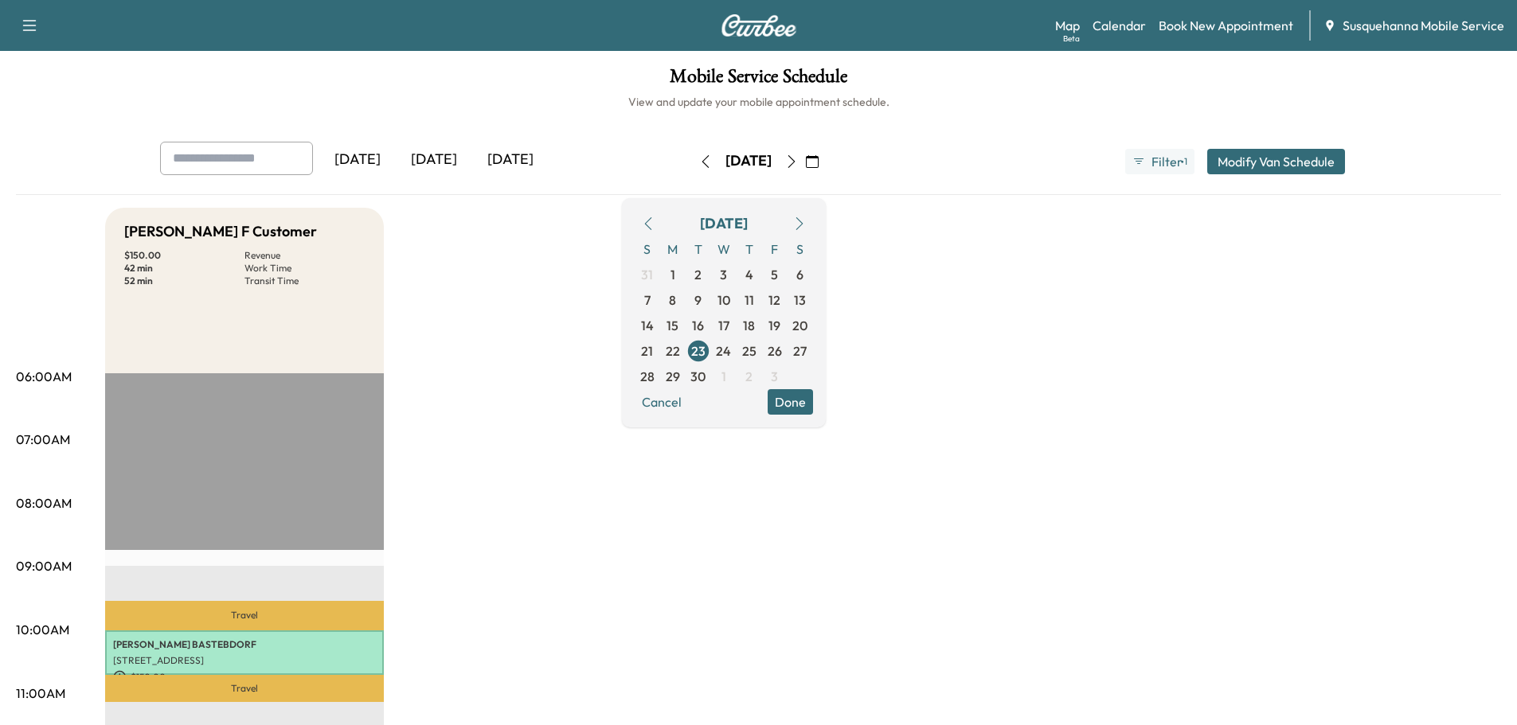
click at [662, 224] on button "button" at bounding box center [648, 223] width 27 height 25
click at [654, 224] on icon "button" at bounding box center [648, 223] width 13 height 13
click at [685, 350] on span "18" at bounding box center [672, 350] width 25 height 25
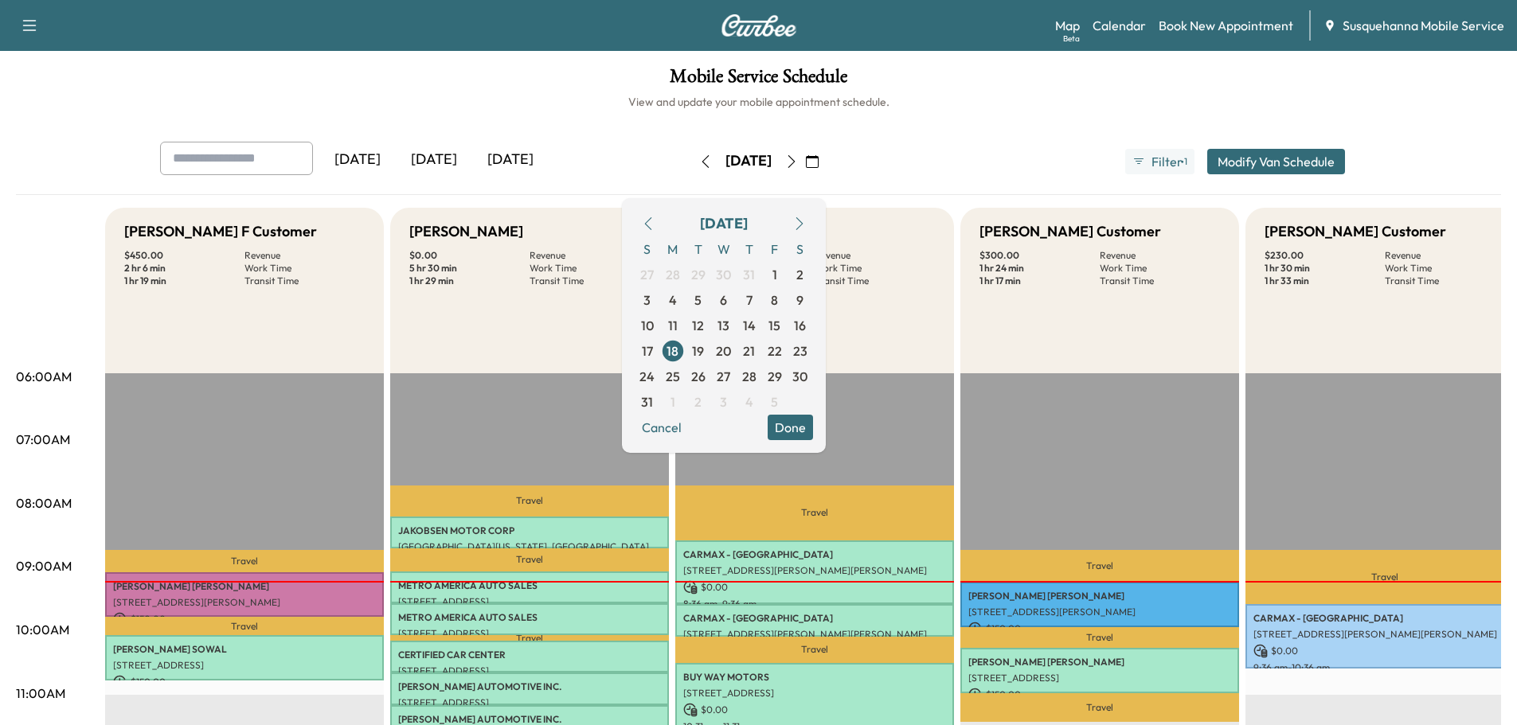
click at [810, 424] on button "Done" at bounding box center [789, 427] width 45 height 25
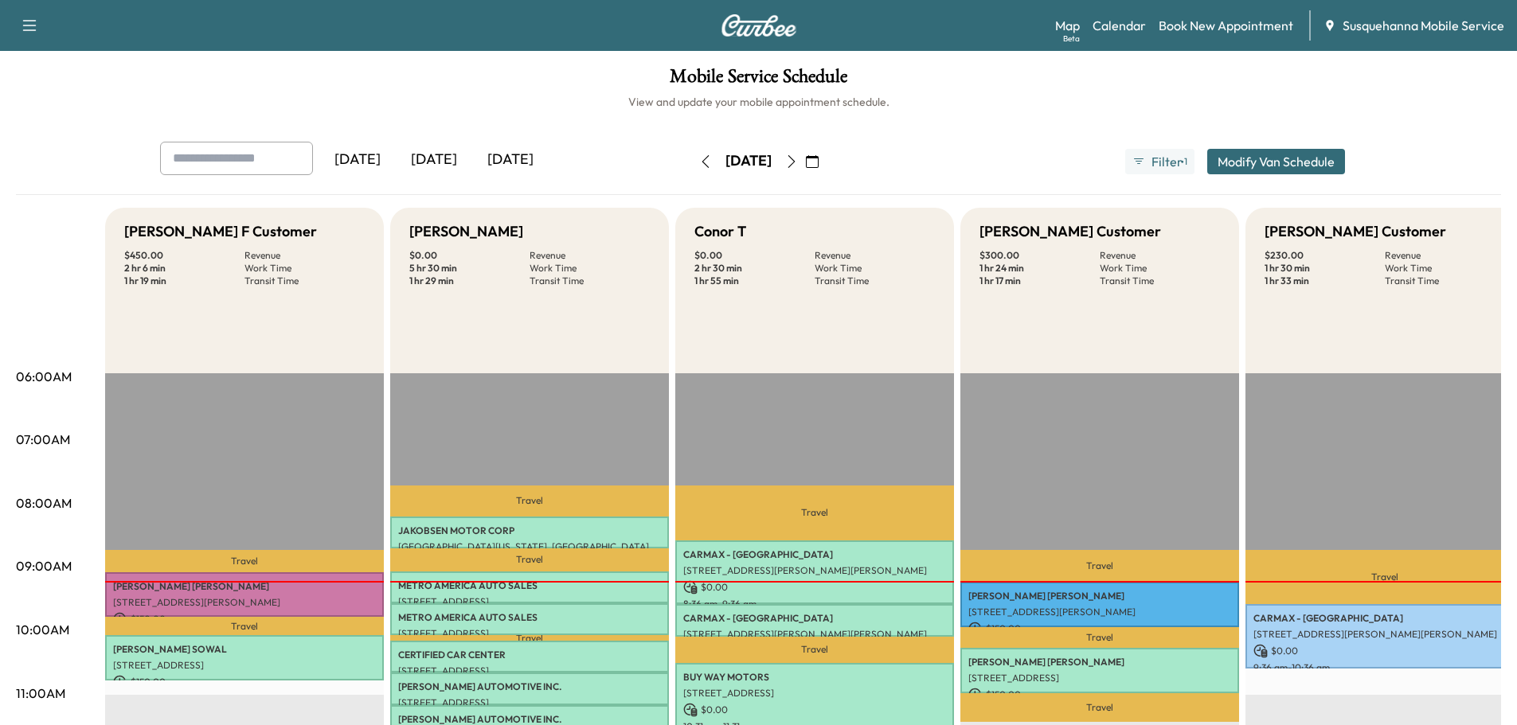
click at [798, 166] on icon "button" at bounding box center [791, 161] width 13 height 13
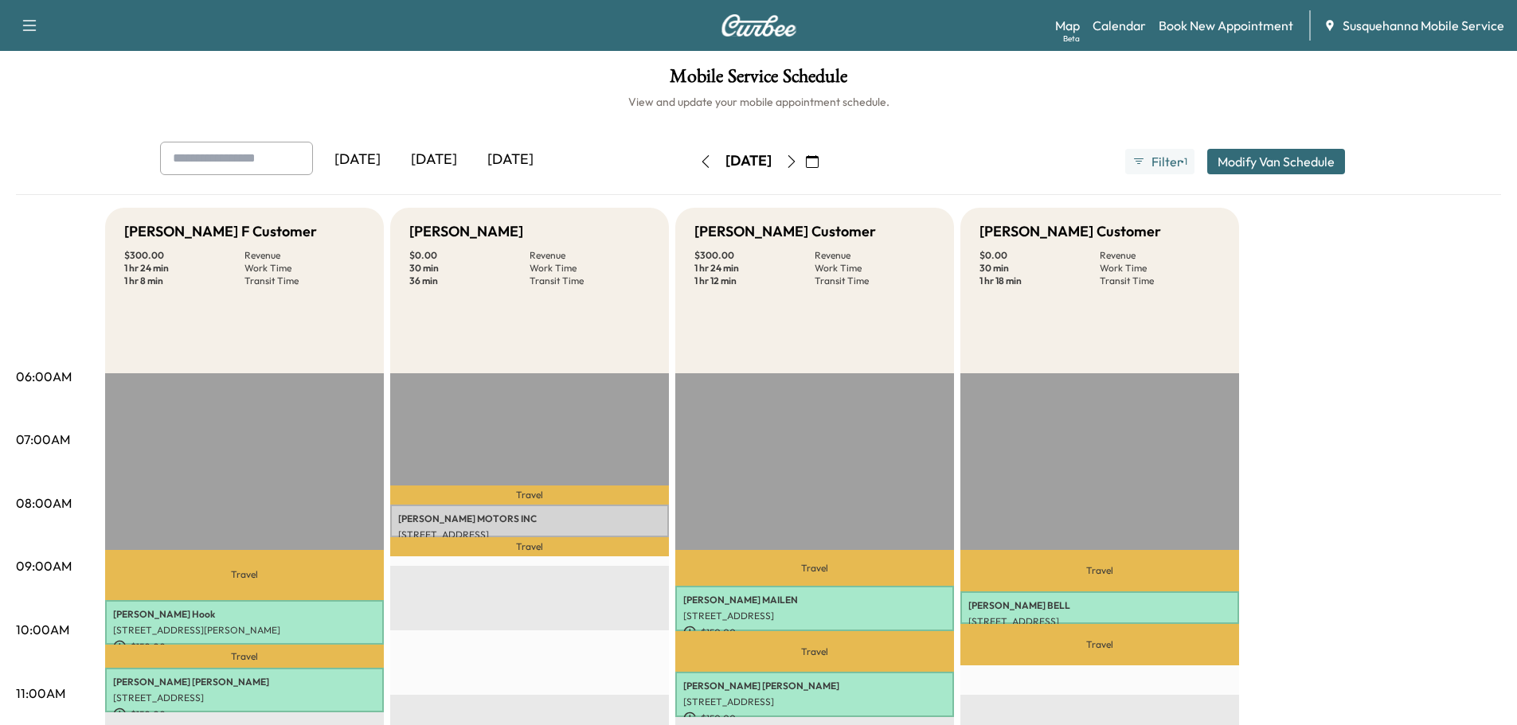
scroll to position [85, 0]
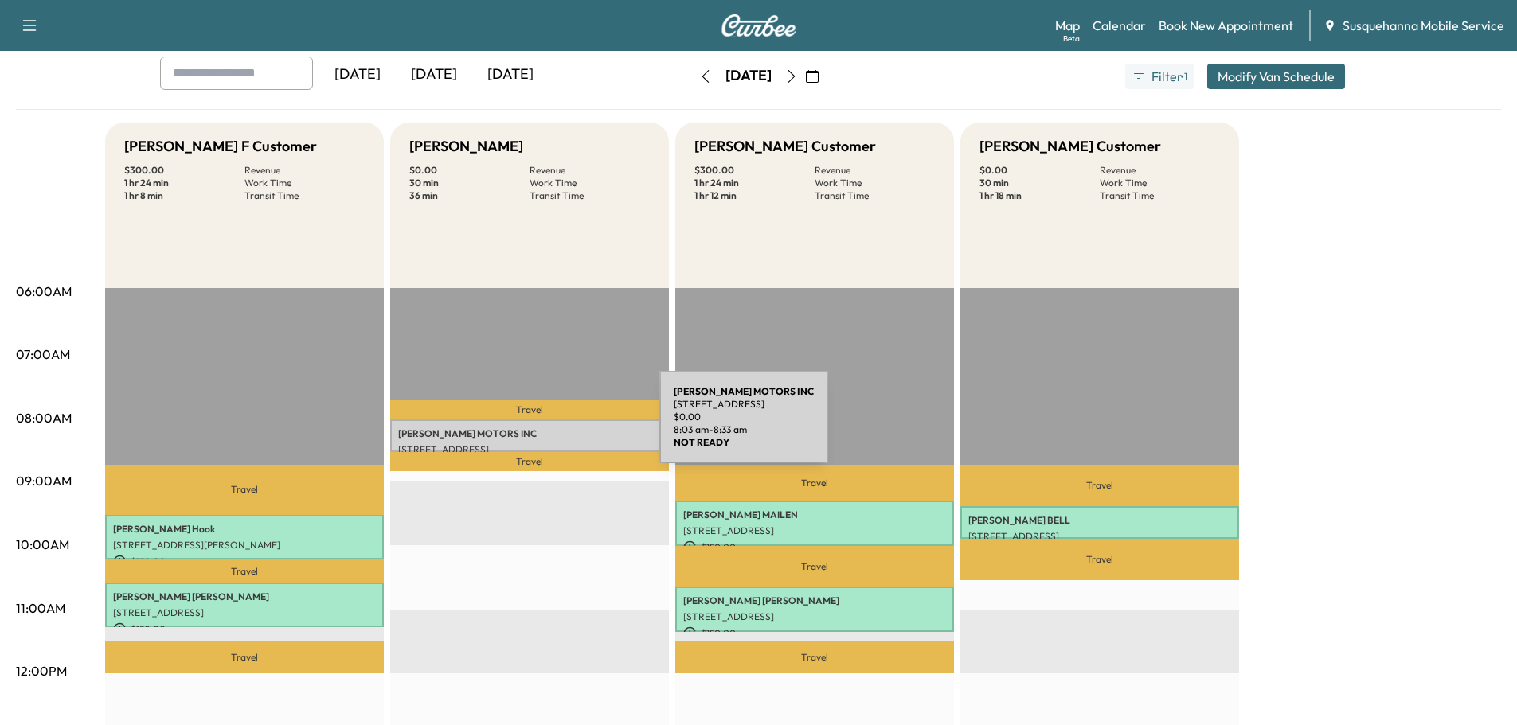
click at [538, 434] on p "WISSLER MOTORS INC" at bounding box center [529, 434] width 263 height 13
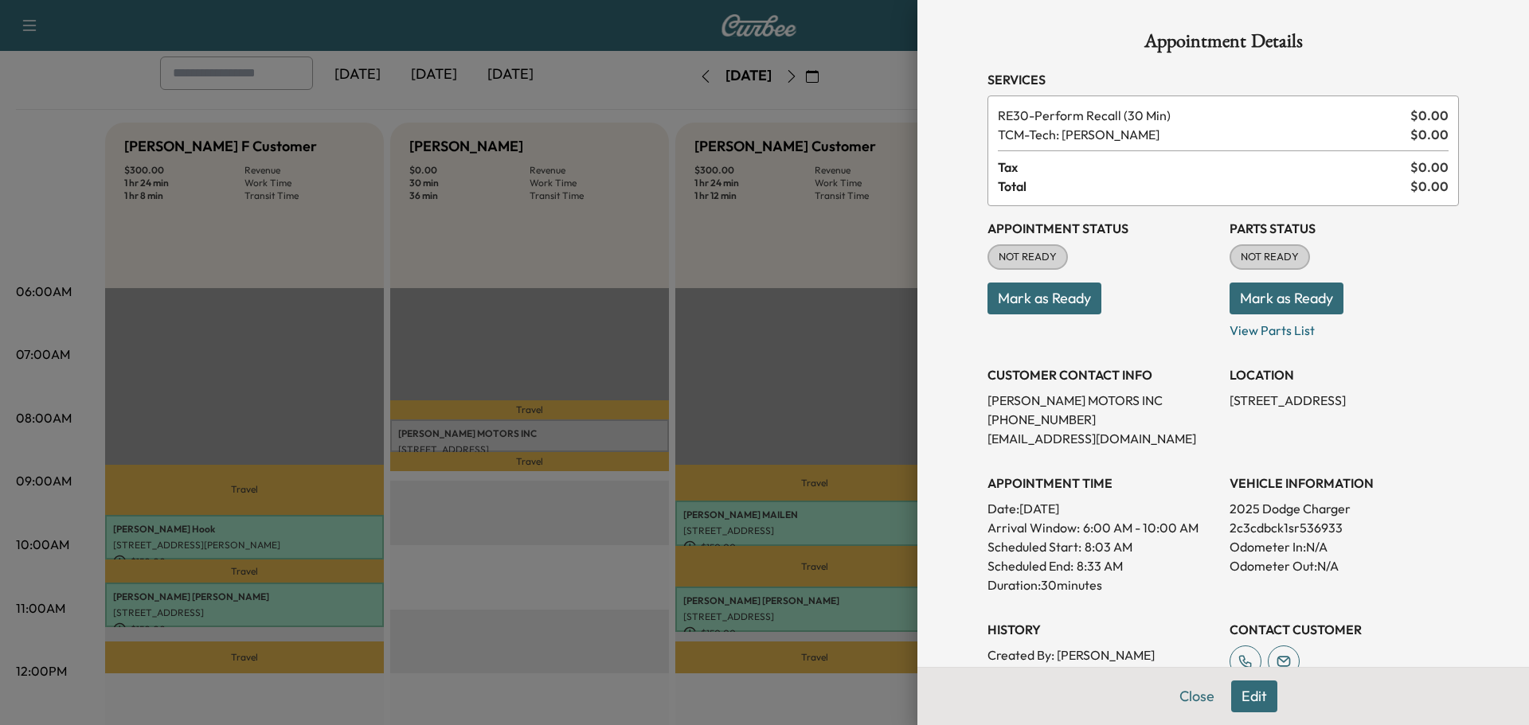
drag, startPoint x: 1231, startPoint y: 291, endPoint x: 1012, endPoint y: 273, distance: 219.6
click at [1229, 293] on button "Mark as Ready" at bounding box center [1286, 299] width 114 height 32
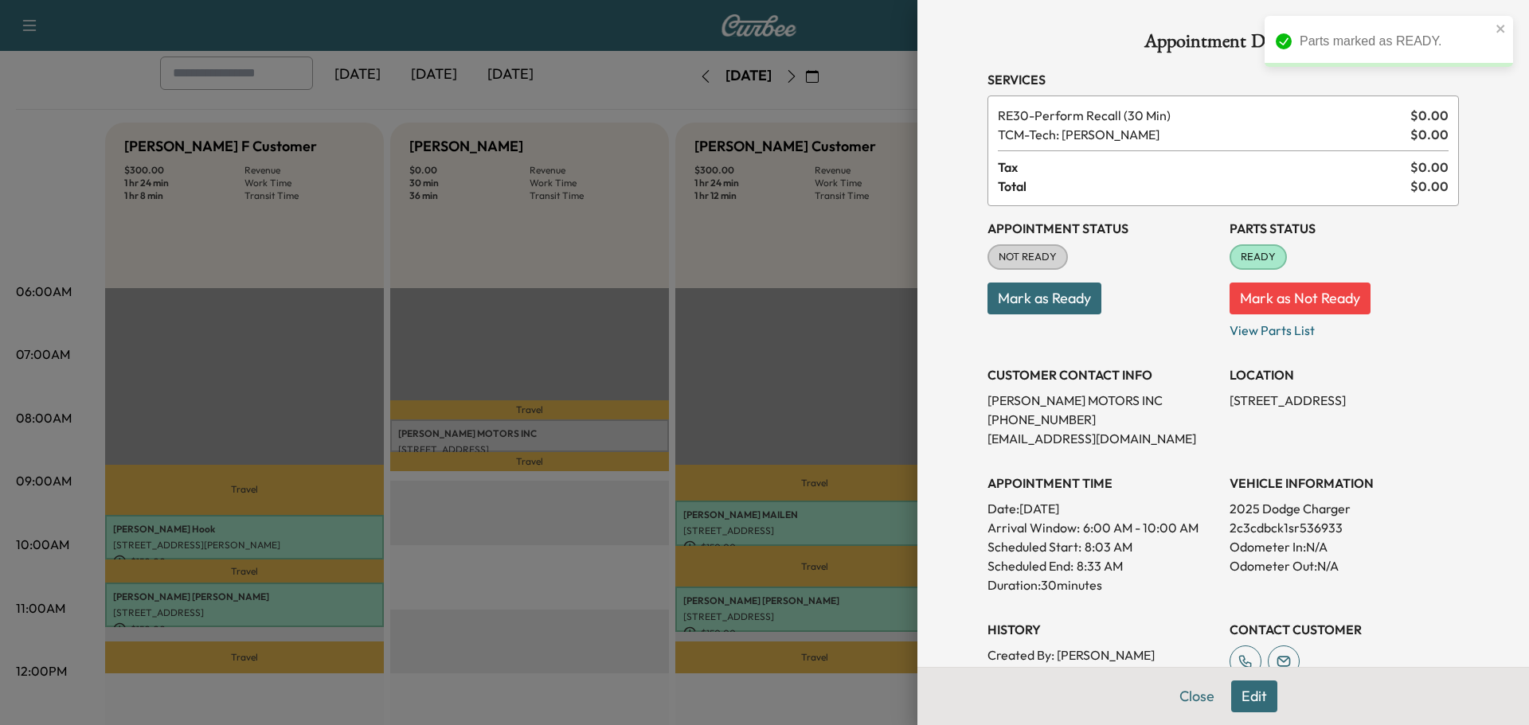
click at [1021, 310] on button "Mark as Ready" at bounding box center [1044, 299] width 114 height 32
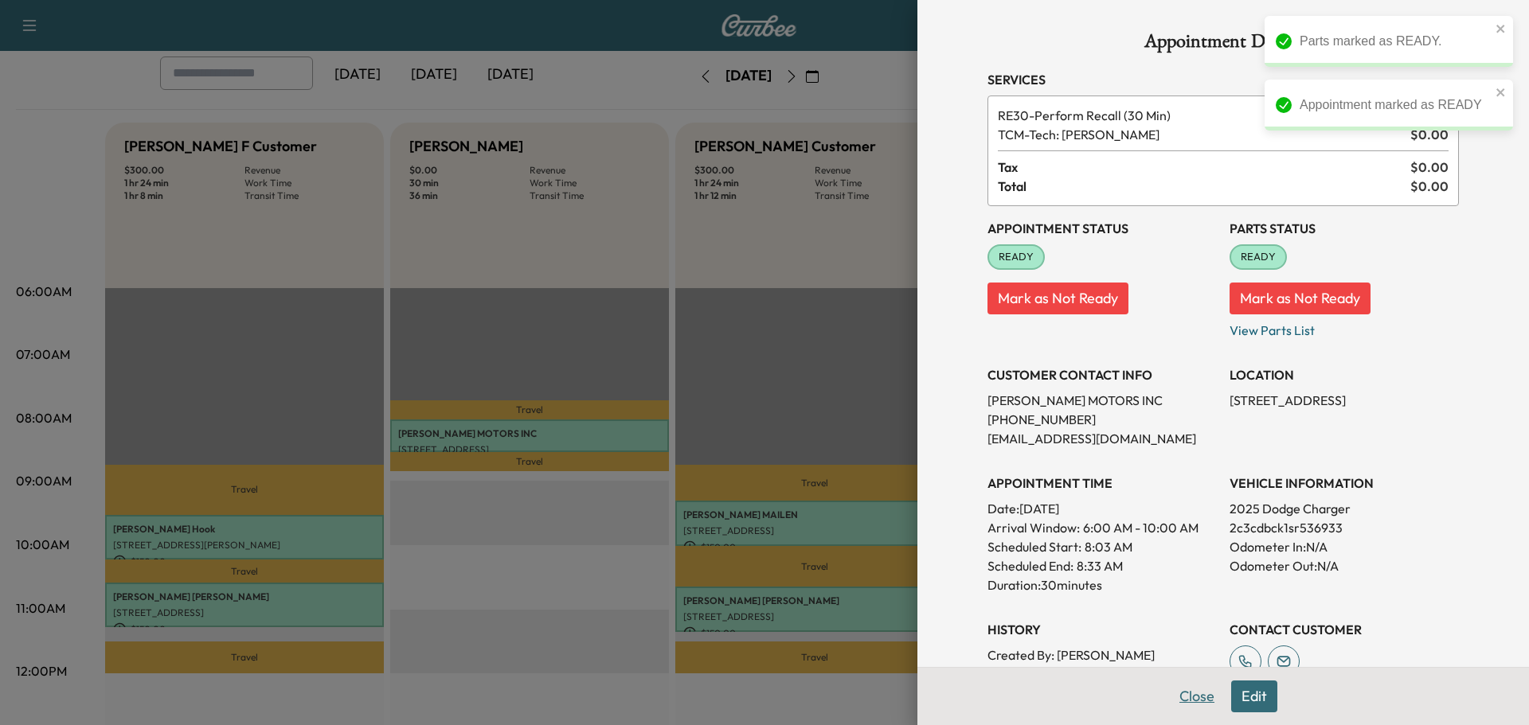
click at [1191, 697] on button "Close" at bounding box center [1197, 697] width 56 height 32
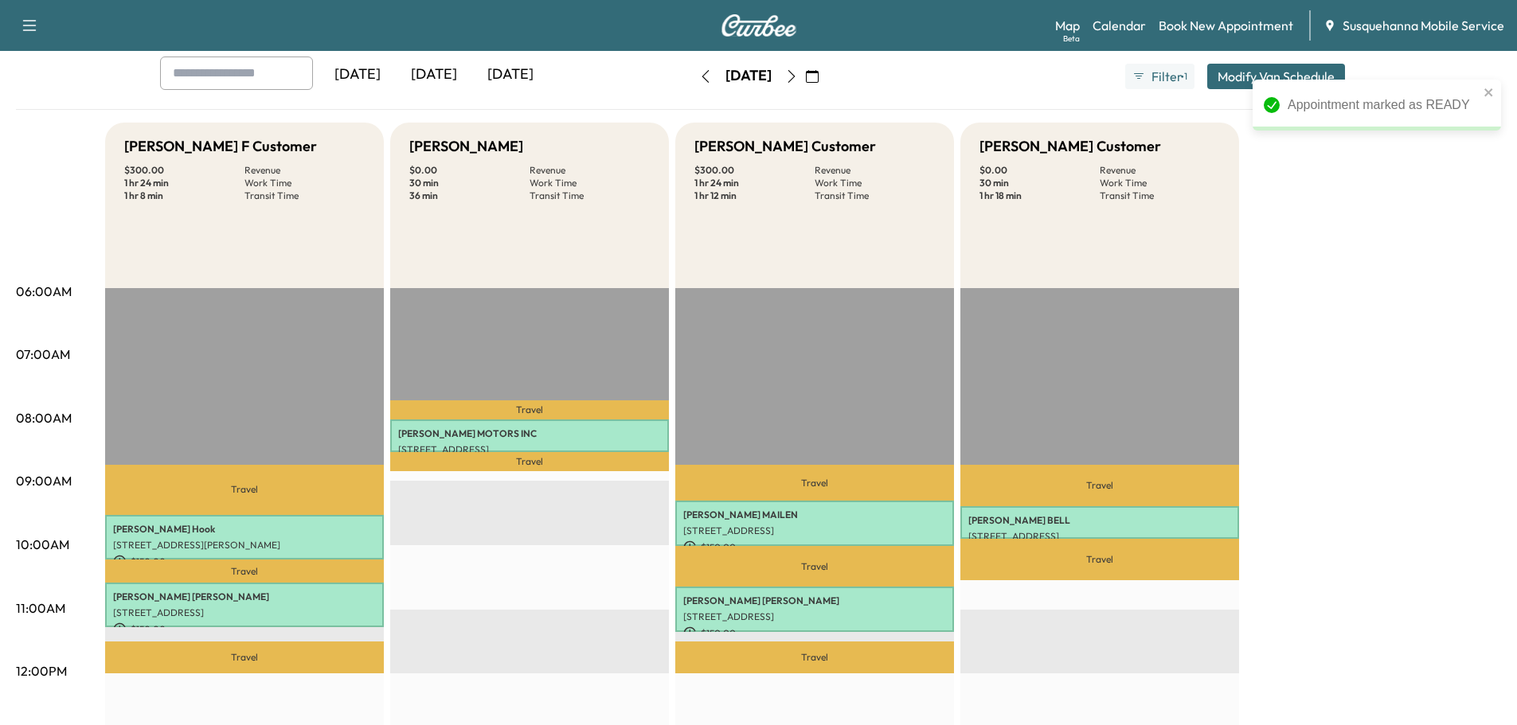
scroll to position [0, 0]
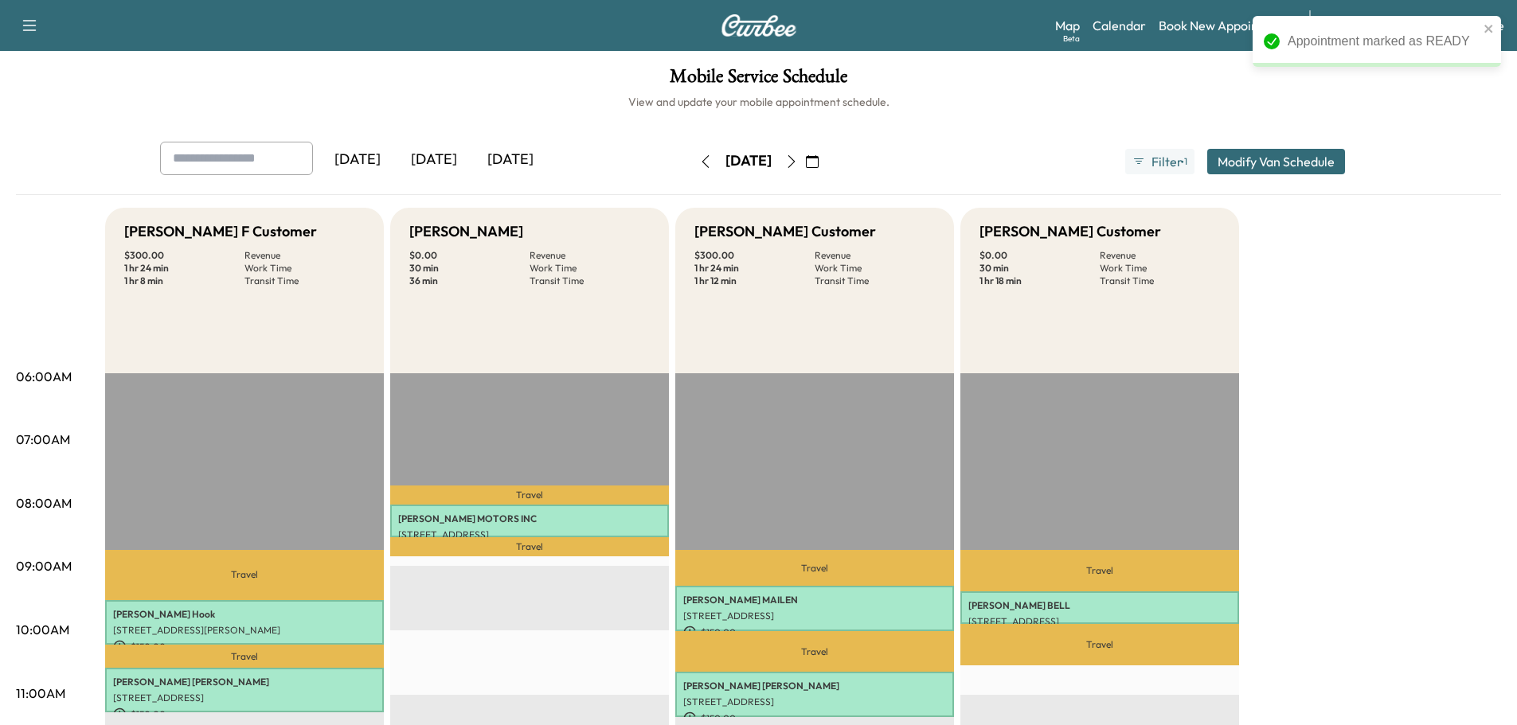
click at [798, 167] on icon "button" at bounding box center [791, 161] width 13 height 13
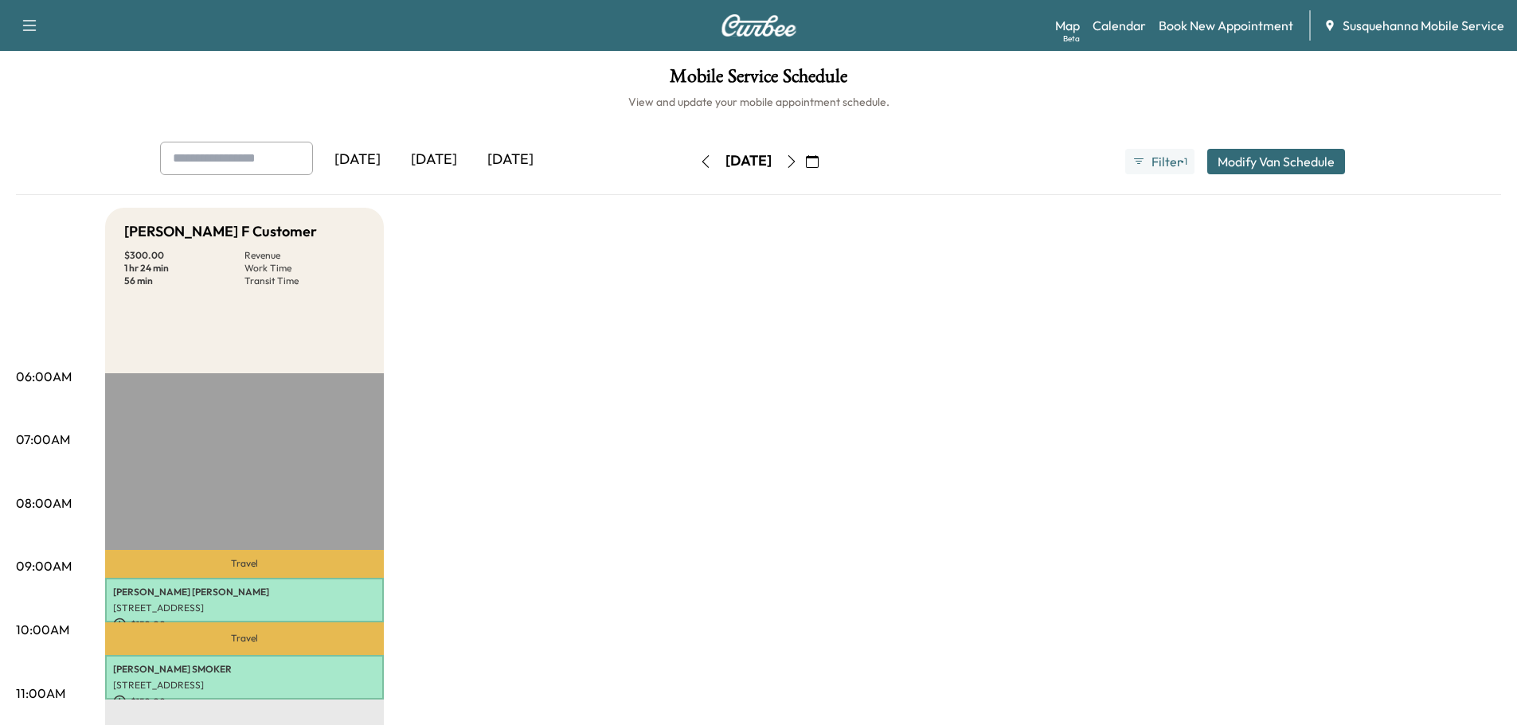
click at [701, 158] on icon "button" at bounding box center [704, 161] width 7 height 13
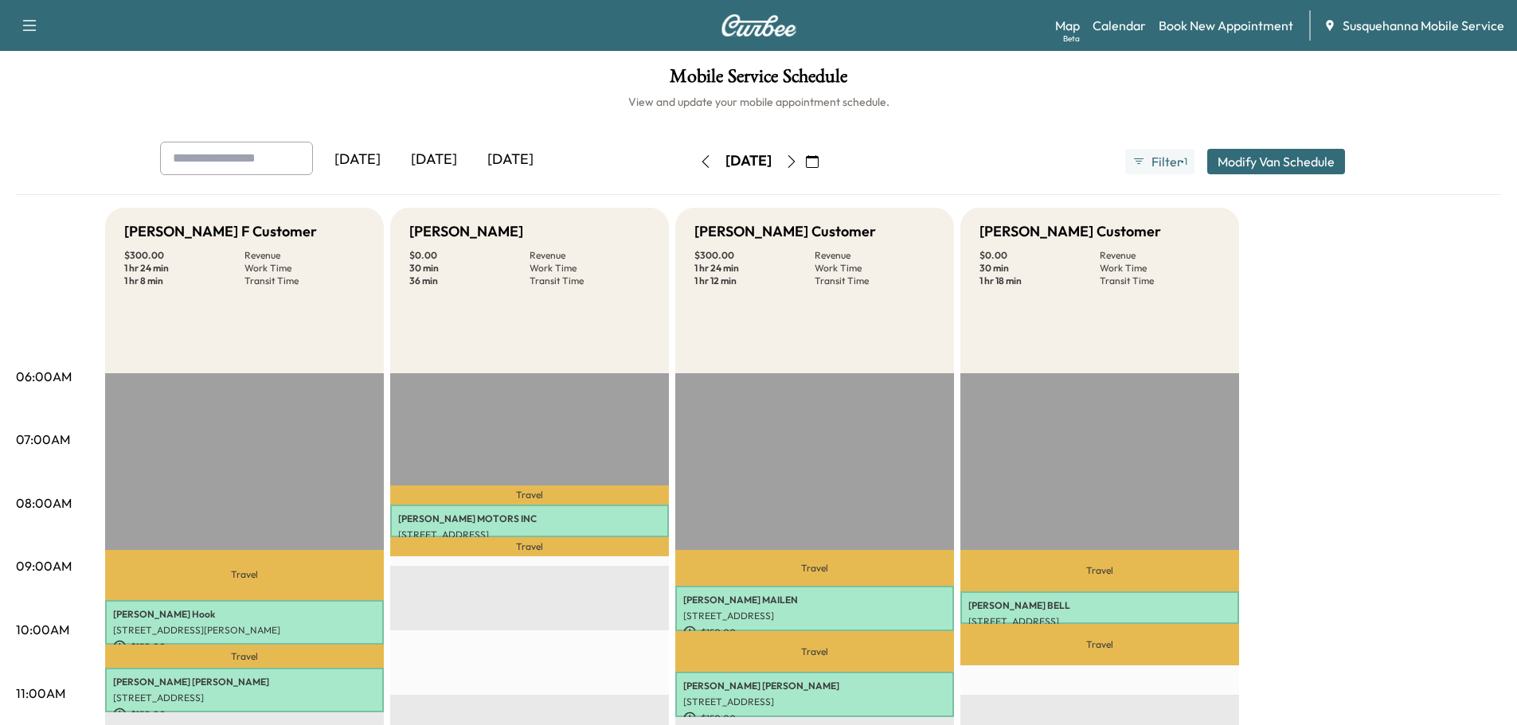
drag, startPoint x: 824, startPoint y: 164, endPoint x: 1076, endPoint y: 167, distance: 252.4
click at [798, 163] on icon "button" at bounding box center [791, 161] width 13 height 13
type input "*"
type input "***"
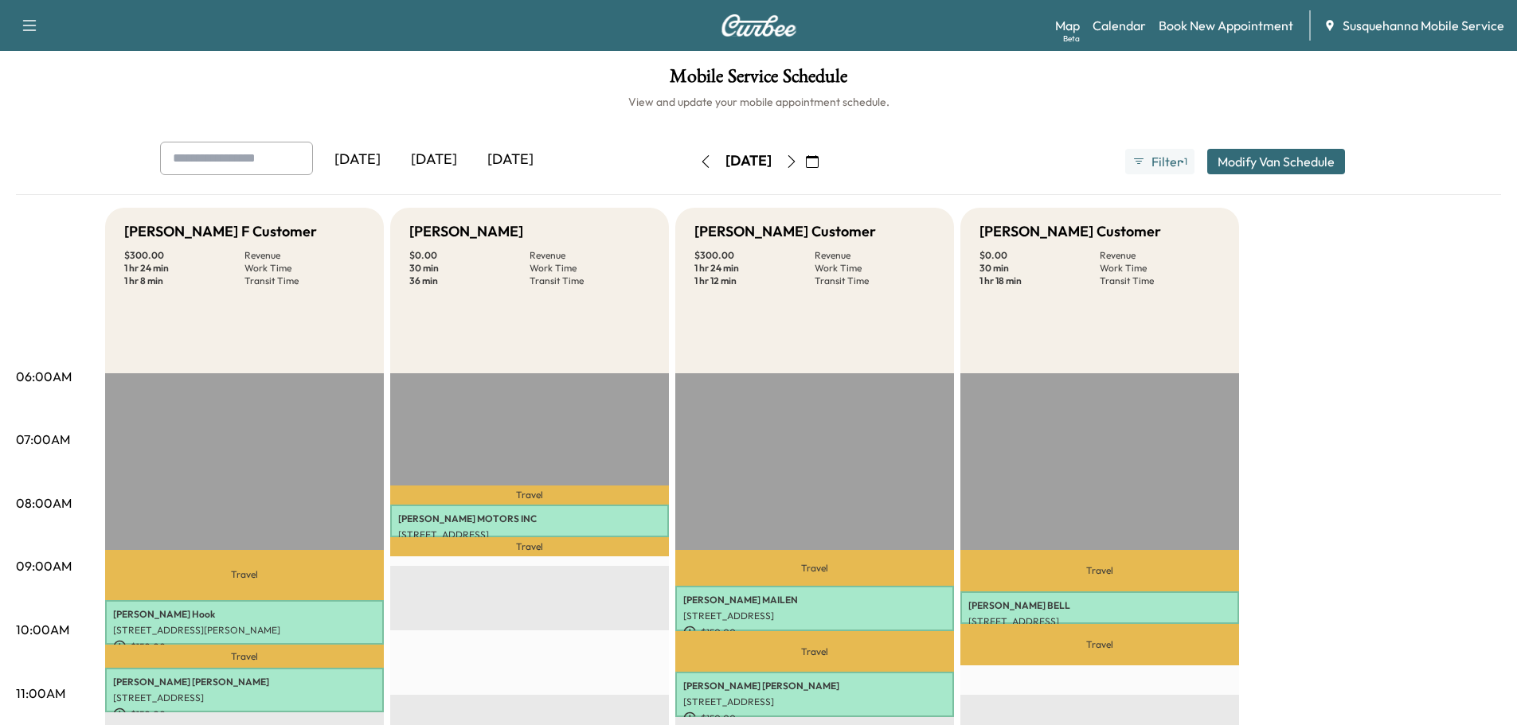
type input "****"
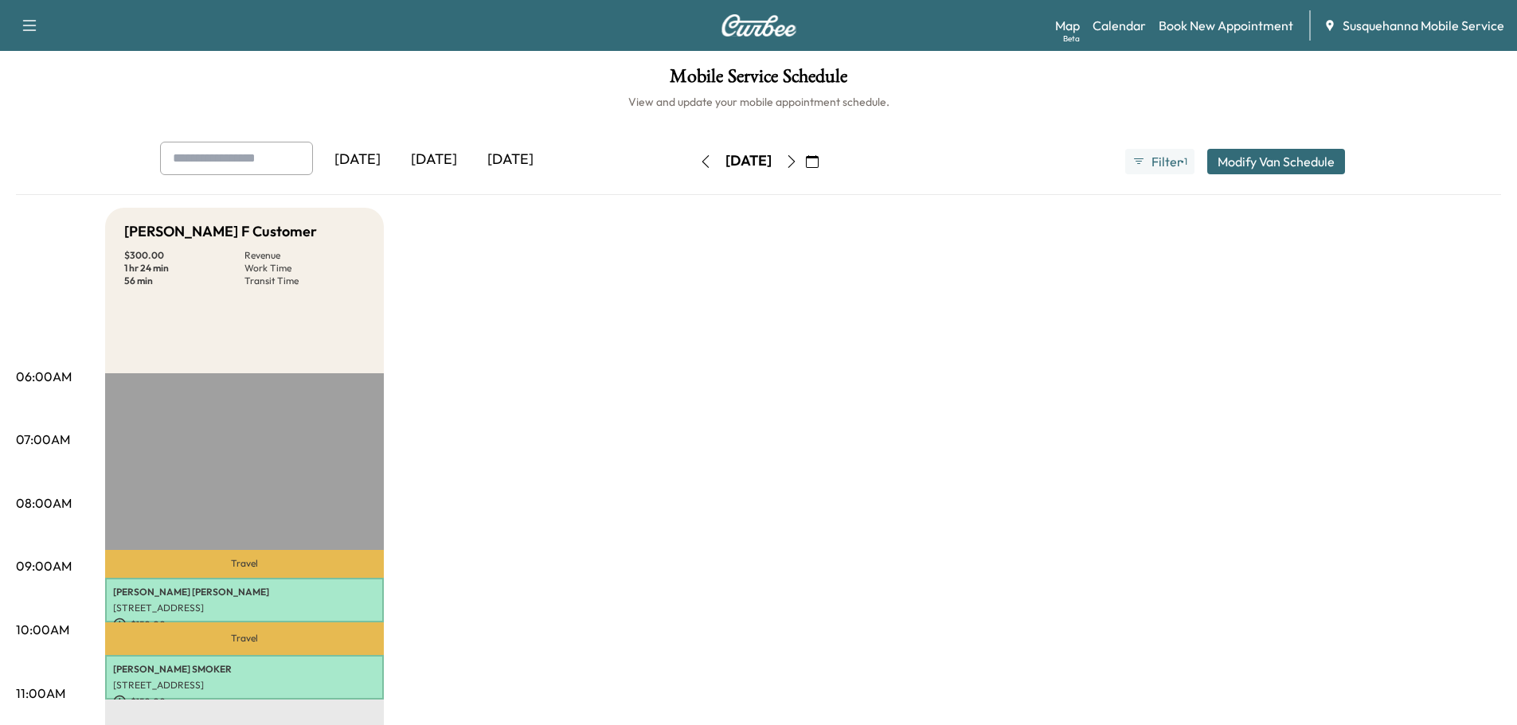
click at [1283, 162] on button "Modify Van Schedule" at bounding box center [1276, 161] width 138 height 25
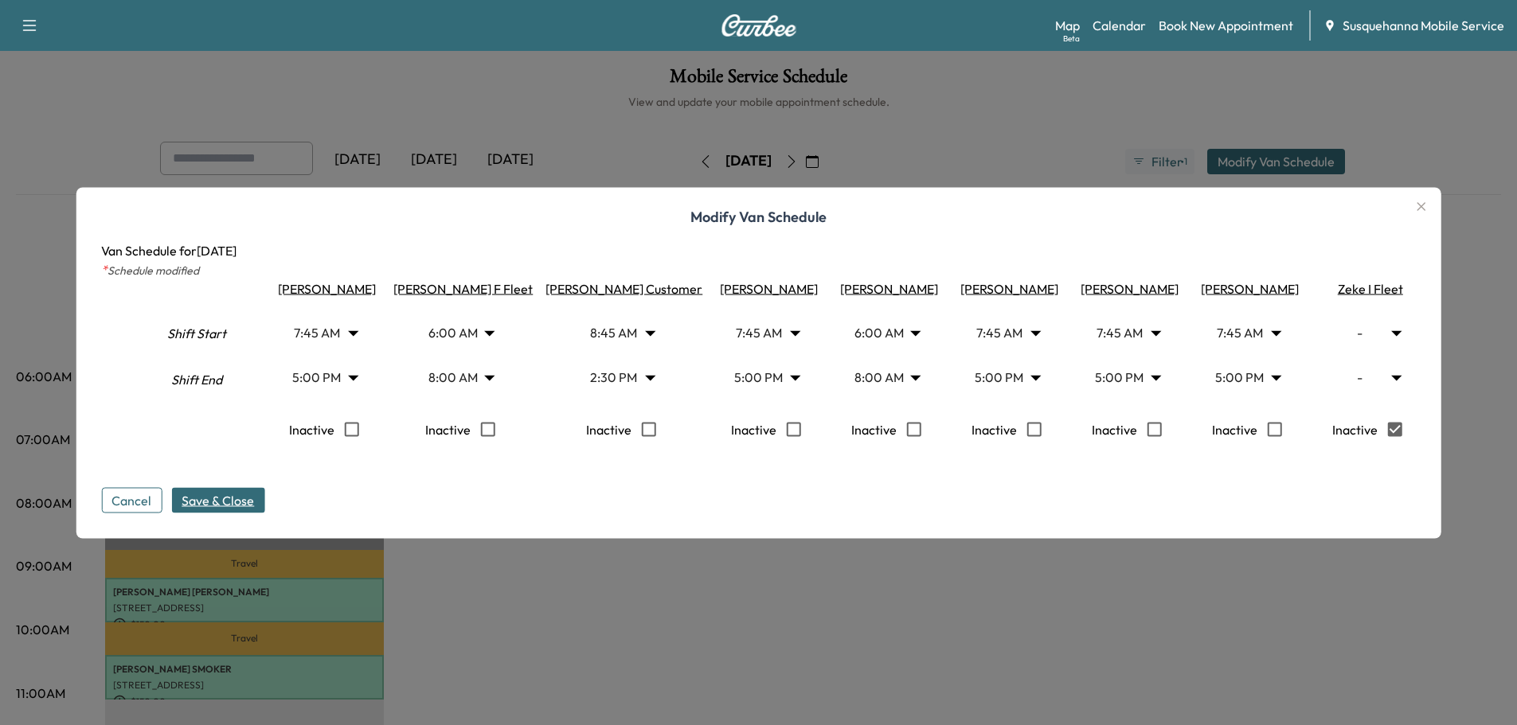
click at [249, 509] on span "Save & Close" at bounding box center [218, 499] width 72 height 19
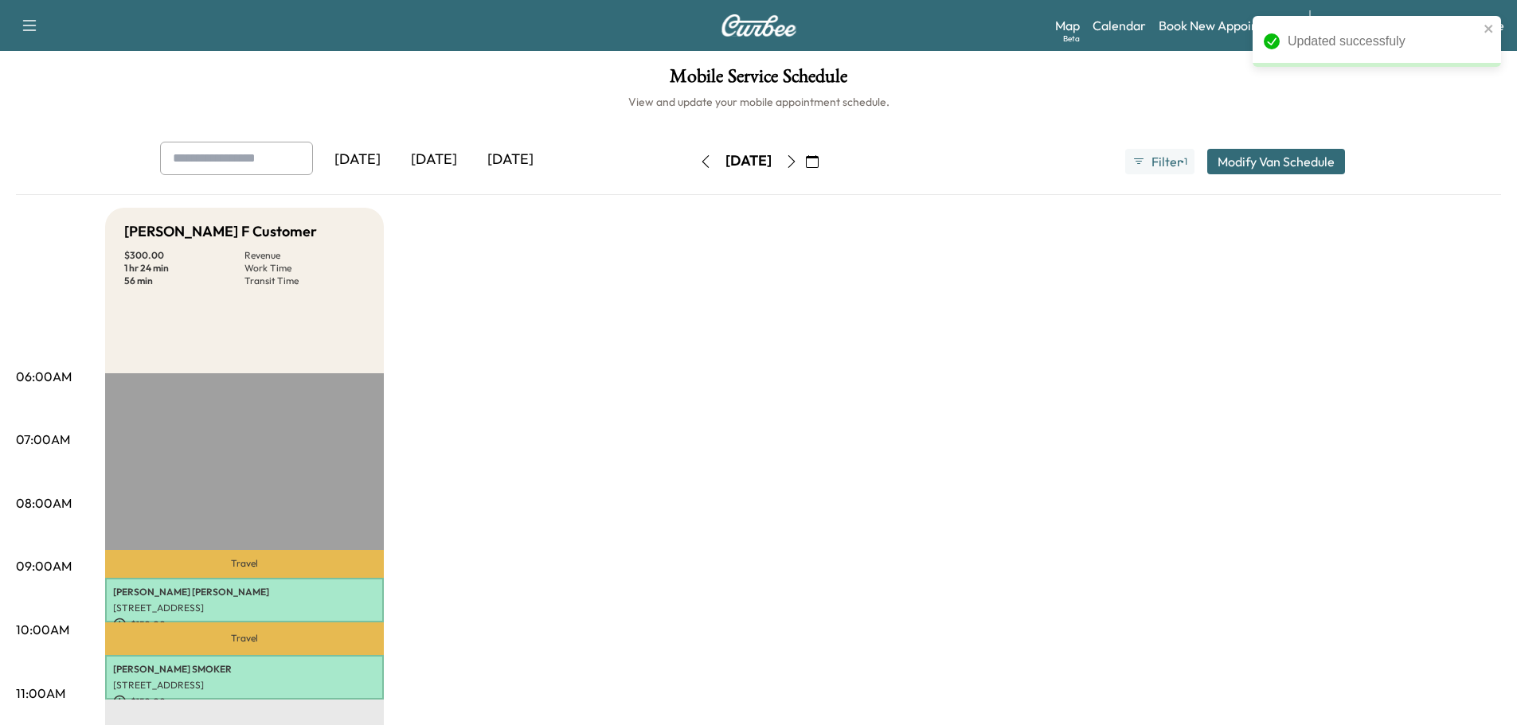
click at [798, 160] on icon "button" at bounding box center [791, 161] width 13 height 13
type input "*"
type input "***"
type input "****"
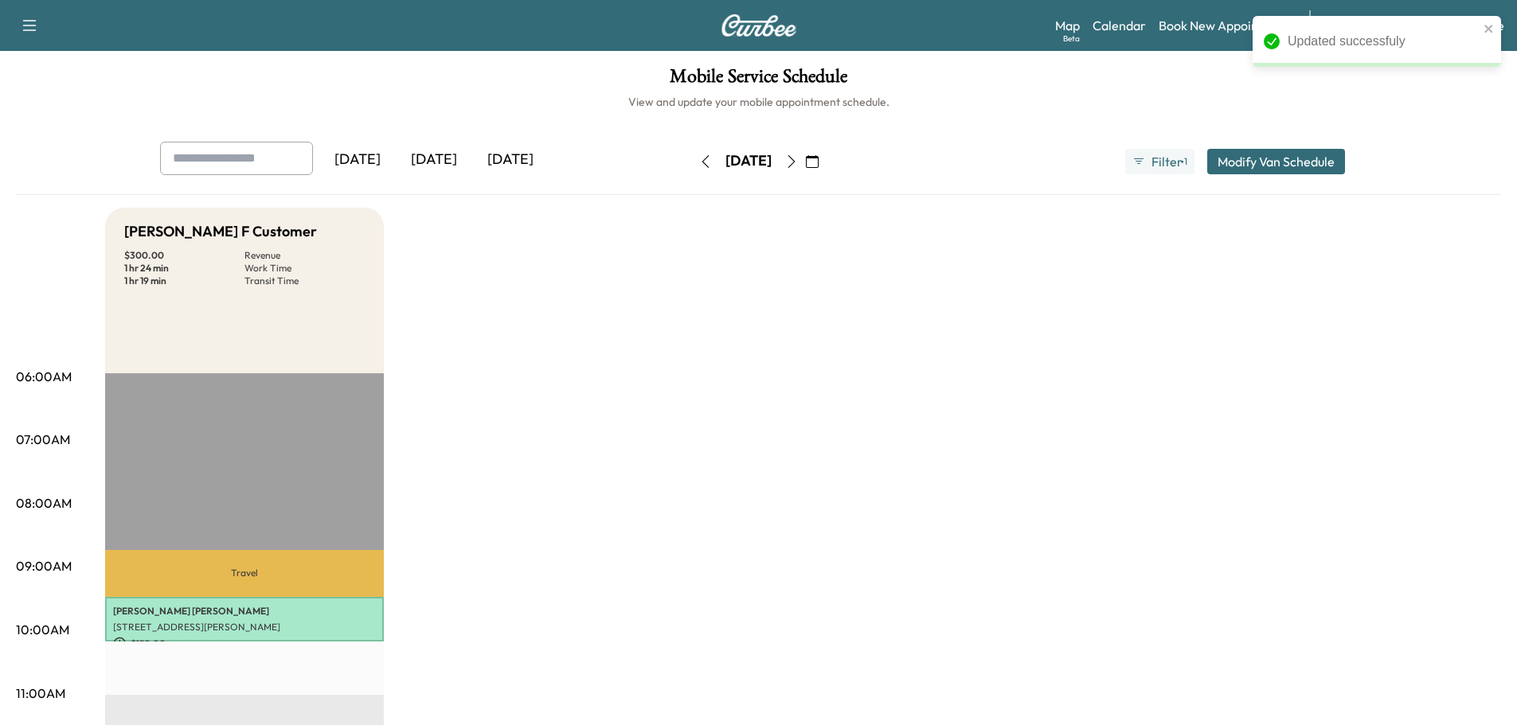
click at [1220, 164] on button "Modify Van Schedule" at bounding box center [1276, 161] width 138 height 25
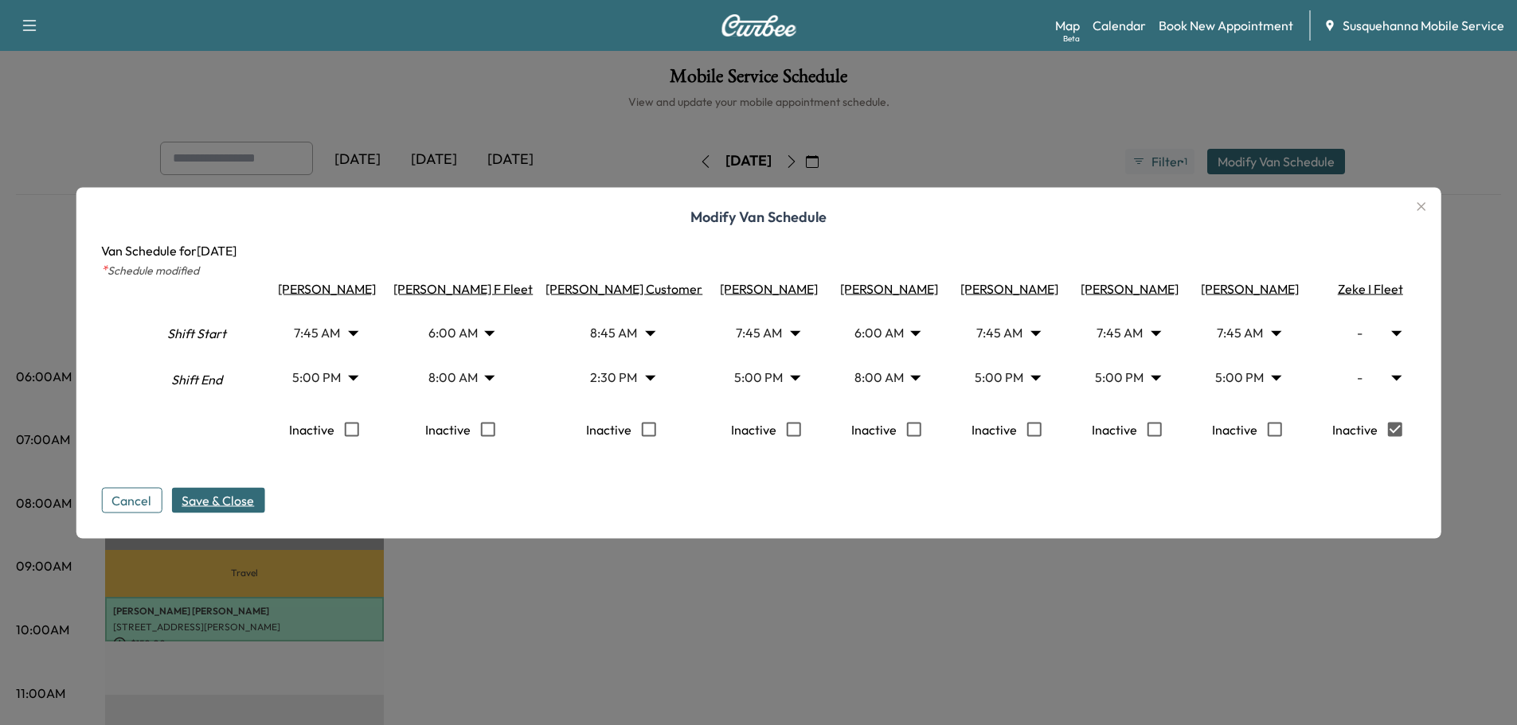
click at [206, 510] on span "Save & Close" at bounding box center [218, 499] width 72 height 19
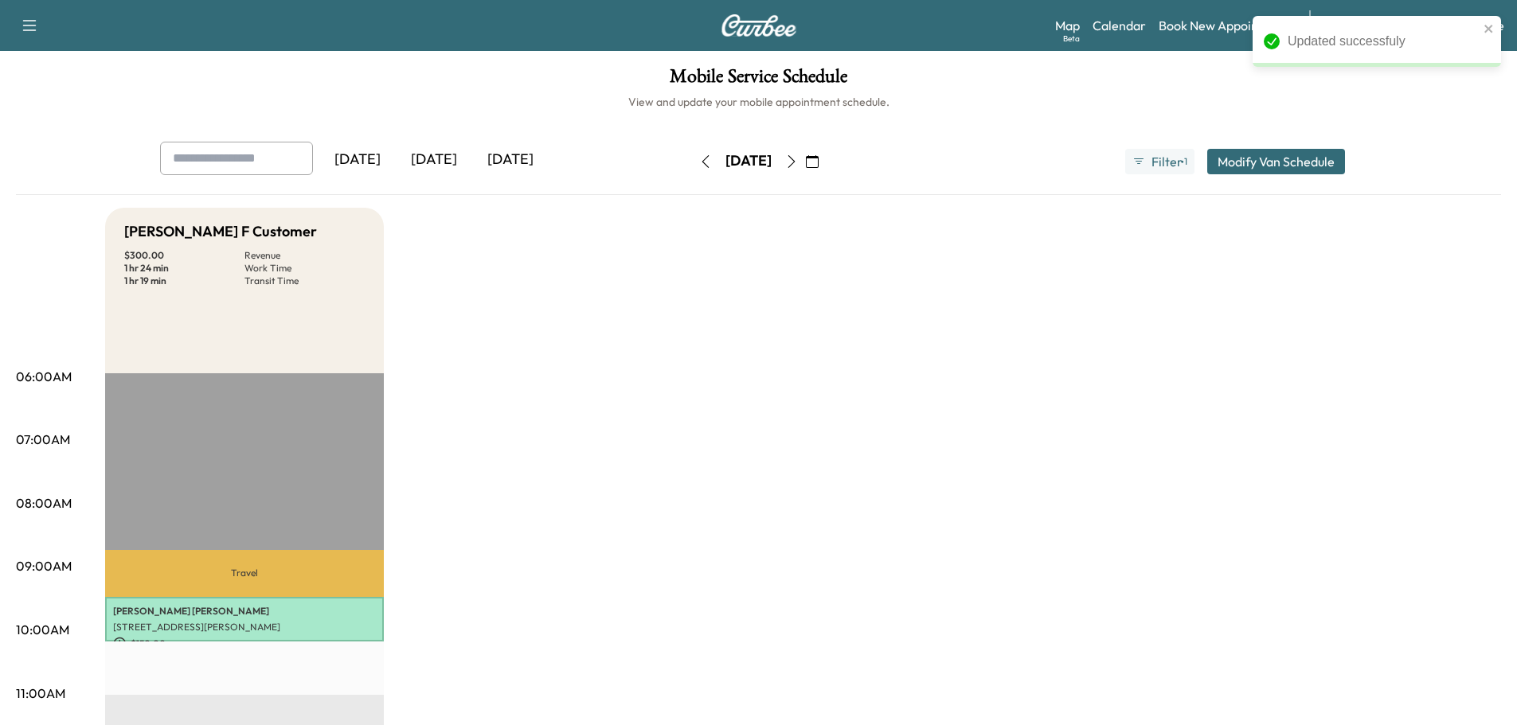
click at [795, 164] on icon "button" at bounding box center [790, 161] width 7 height 13
type input "*"
type input "***"
type input "****"
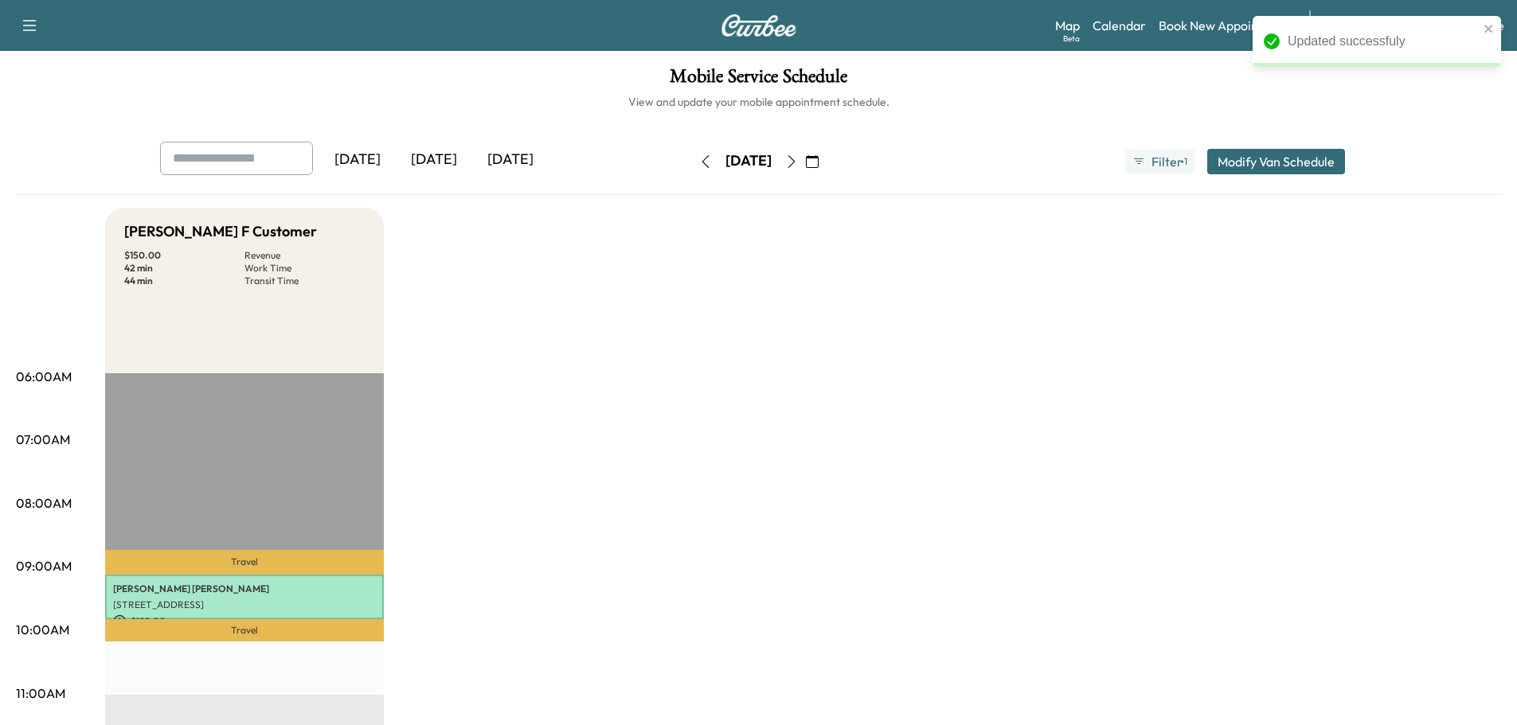
click at [1248, 154] on button "Modify Van Schedule" at bounding box center [1276, 161] width 138 height 25
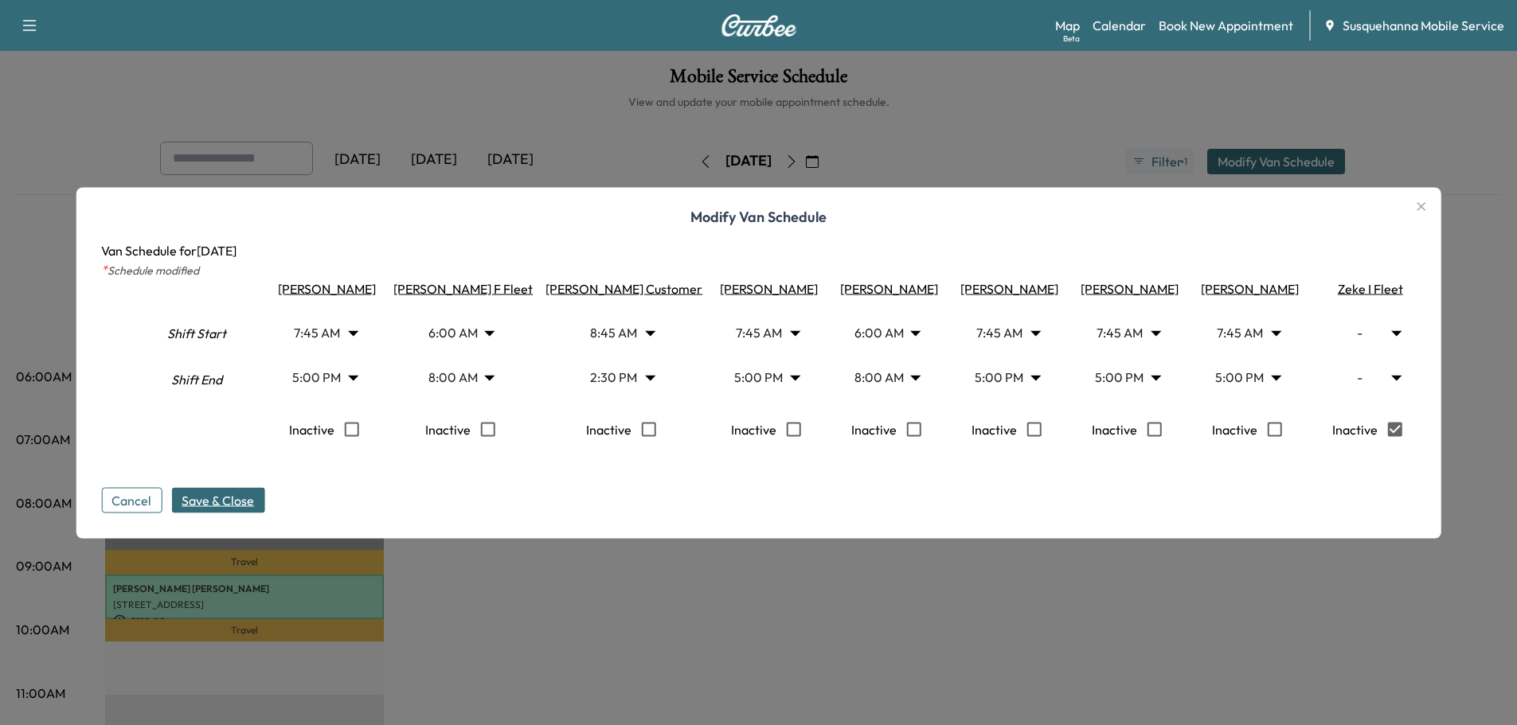
click at [242, 504] on span "Save & Close" at bounding box center [218, 499] width 72 height 19
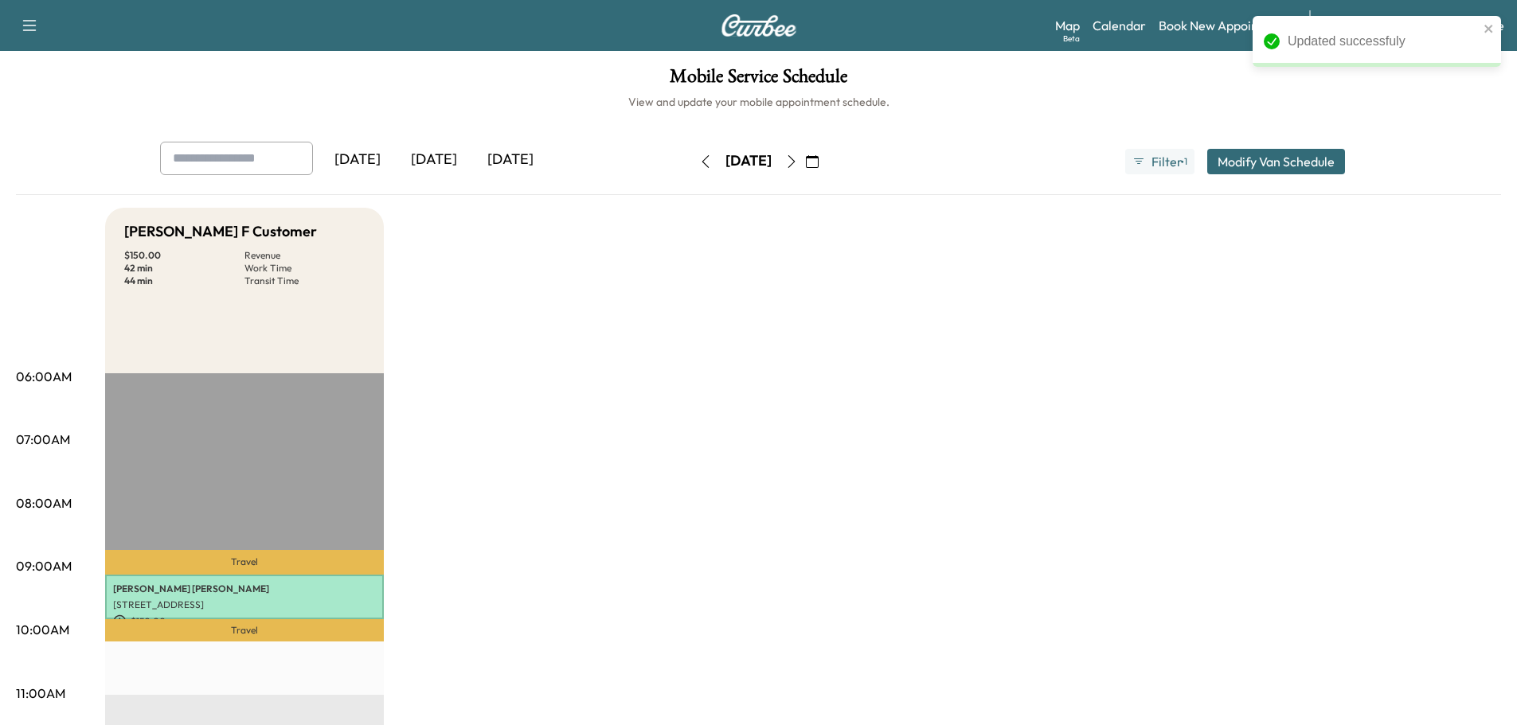
click at [699, 164] on icon "button" at bounding box center [705, 161] width 13 height 13
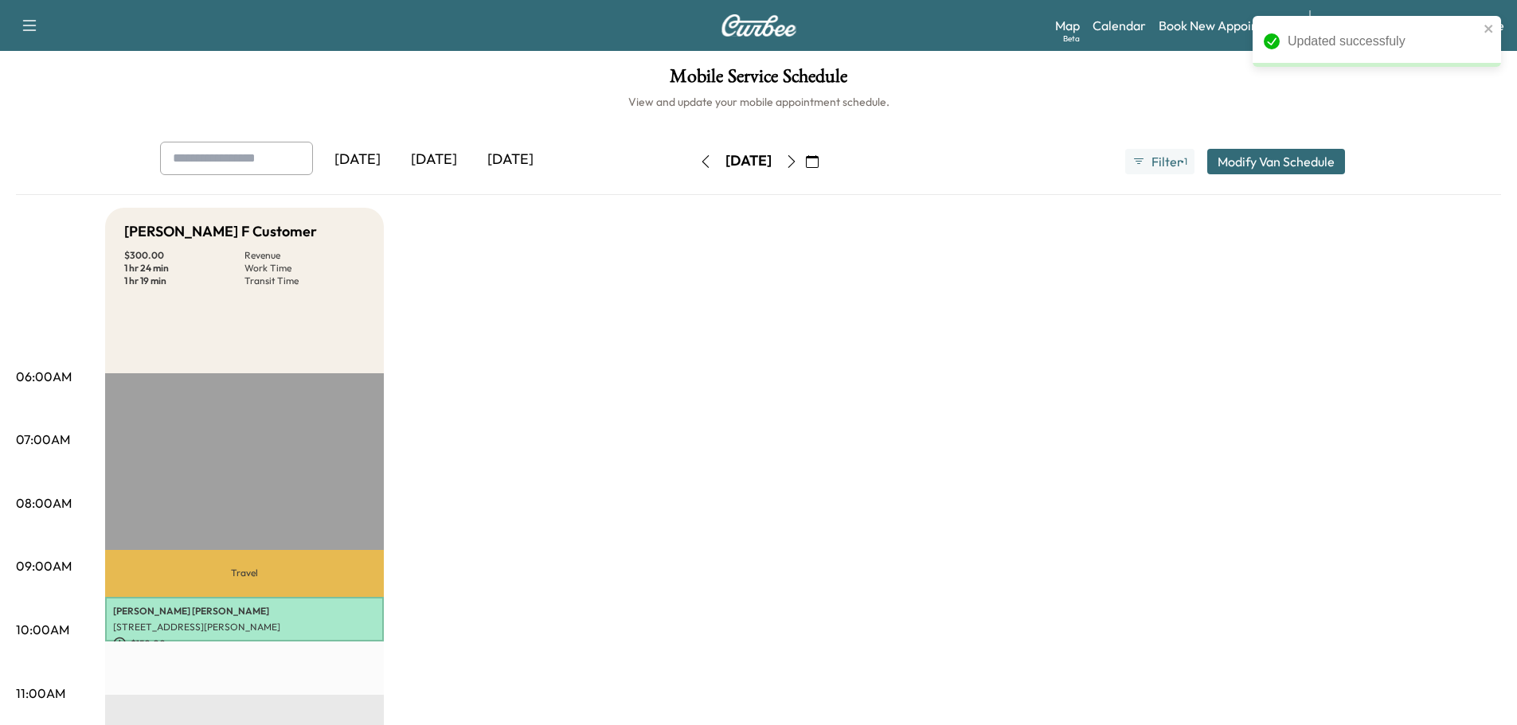
click at [692, 164] on button "button" at bounding box center [705, 161] width 27 height 25
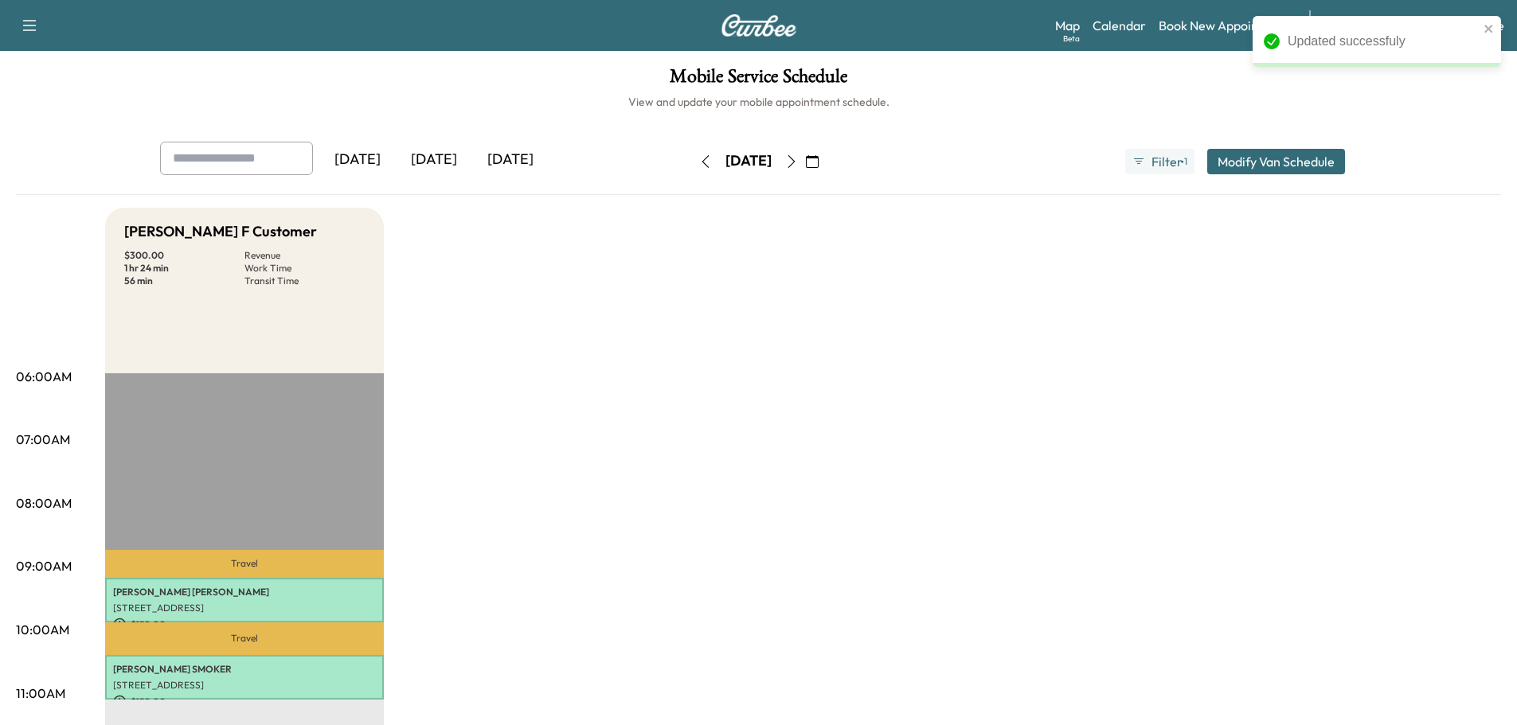
click at [692, 164] on div "[DATE]" at bounding box center [748, 161] width 113 height 25
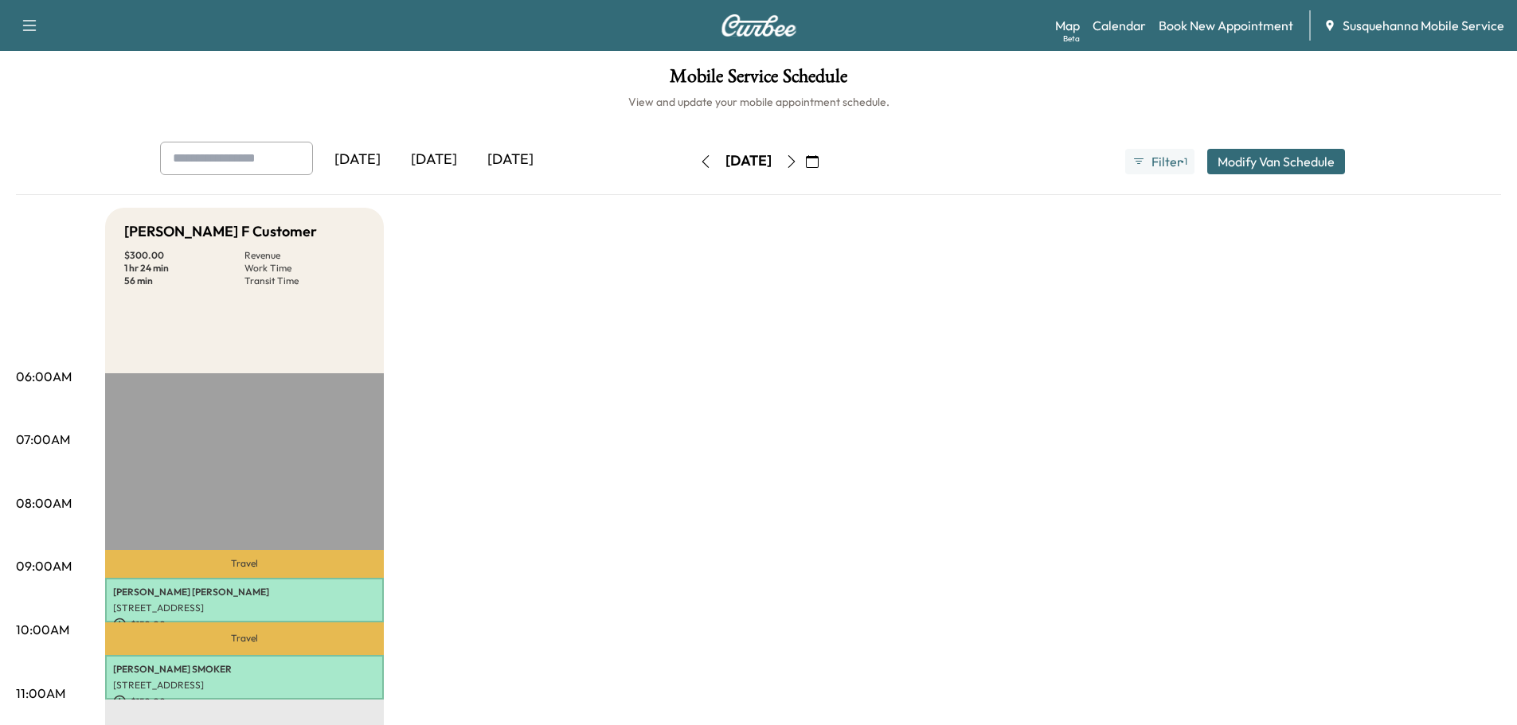
click at [699, 163] on icon "button" at bounding box center [705, 161] width 13 height 13
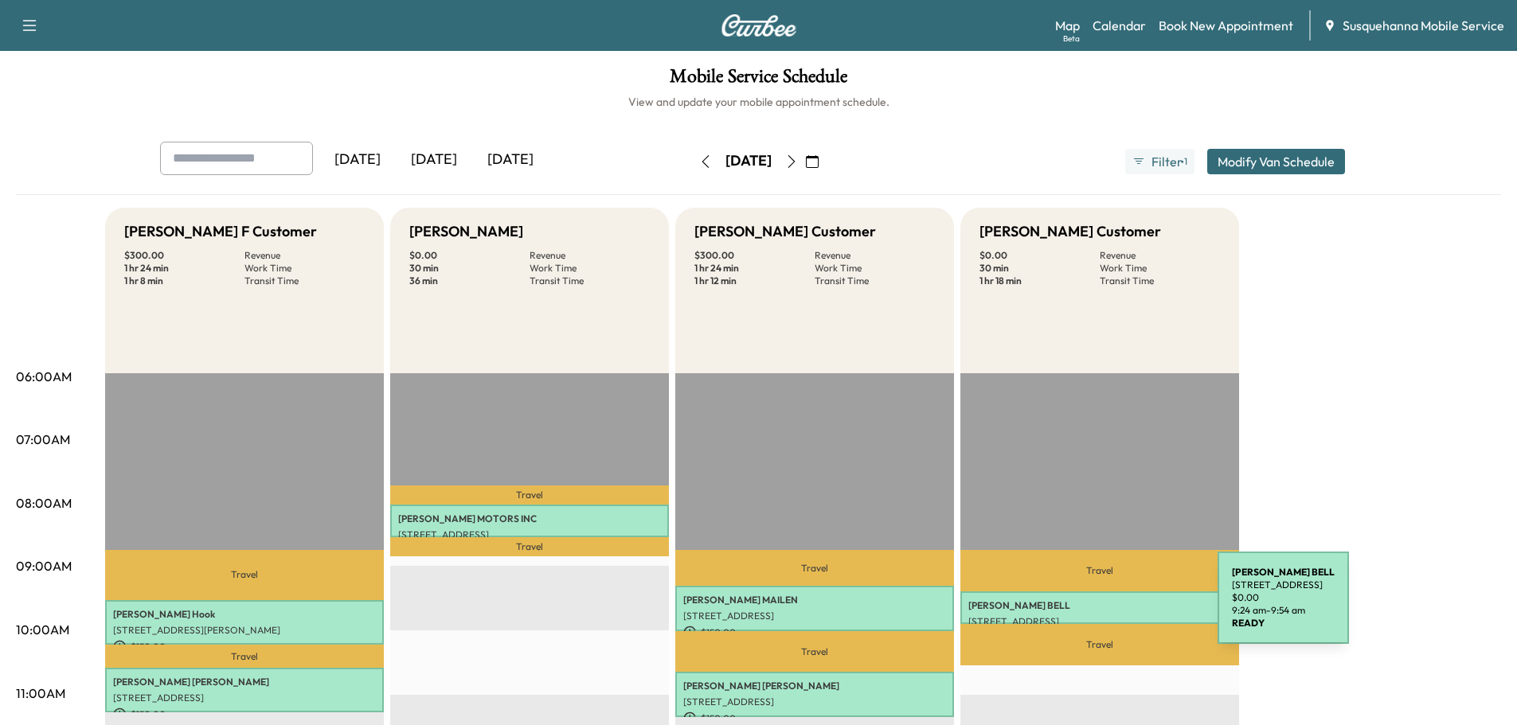
click at [1098, 607] on p "REBECCA BELL" at bounding box center [1099, 605] width 263 height 13
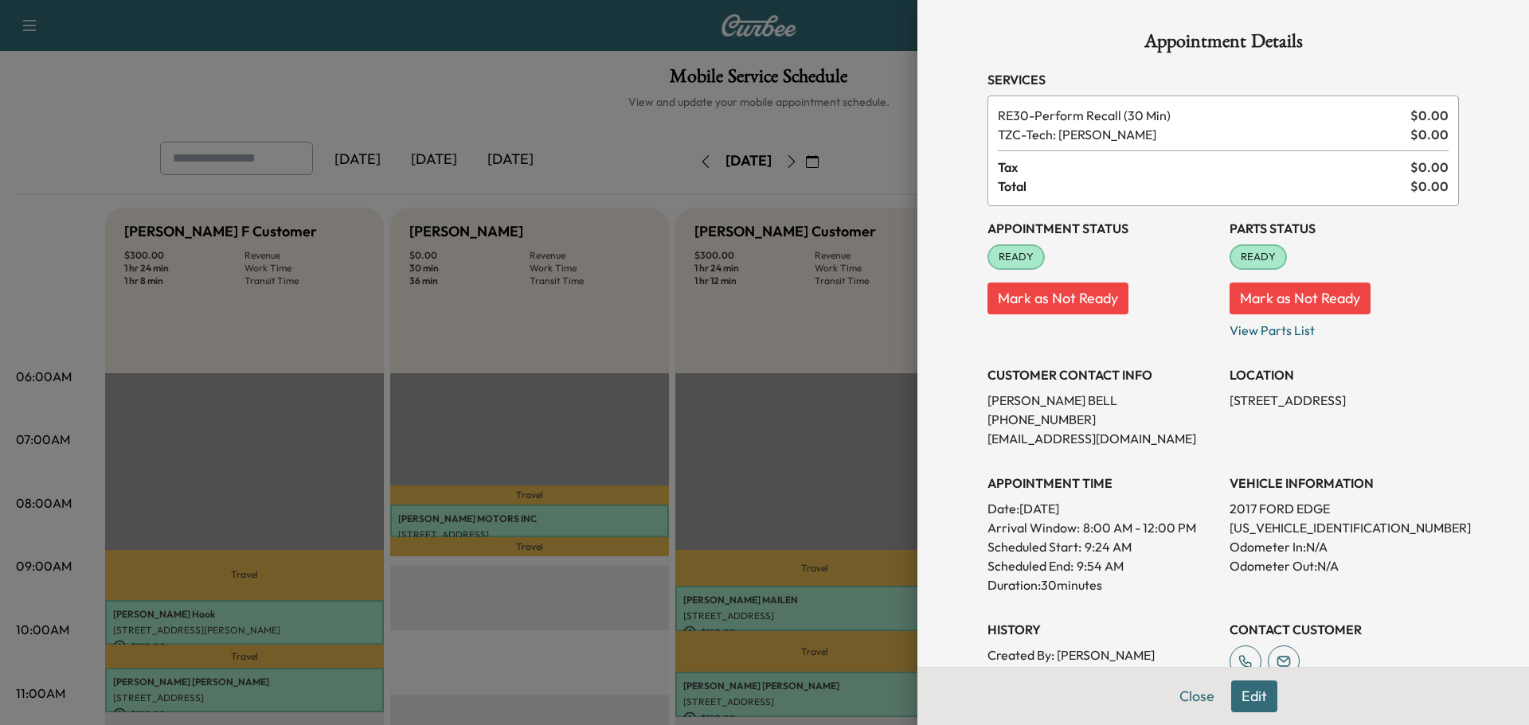
click at [1180, 700] on button "Close" at bounding box center [1197, 697] width 56 height 32
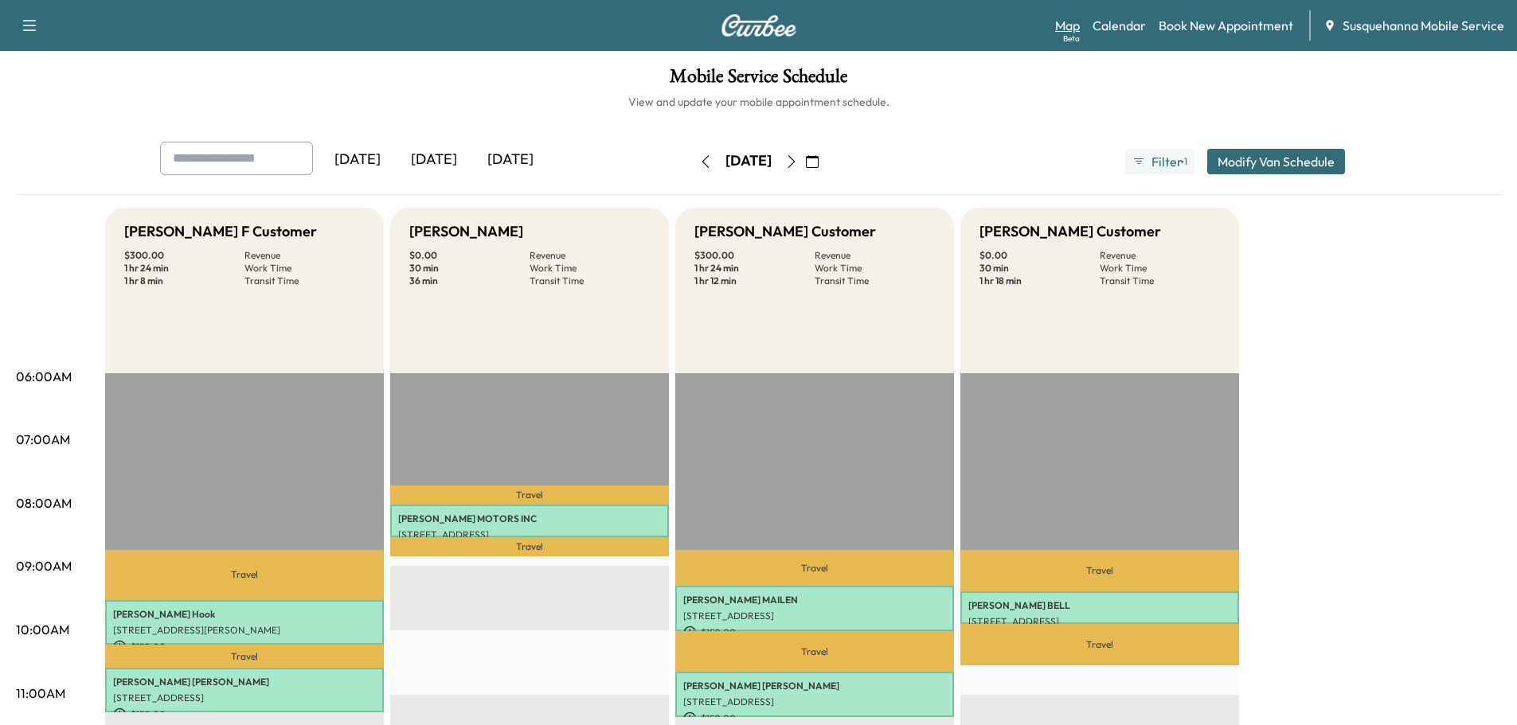
click at [1068, 30] on link "Map Beta" at bounding box center [1067, 25] width 25 height 19
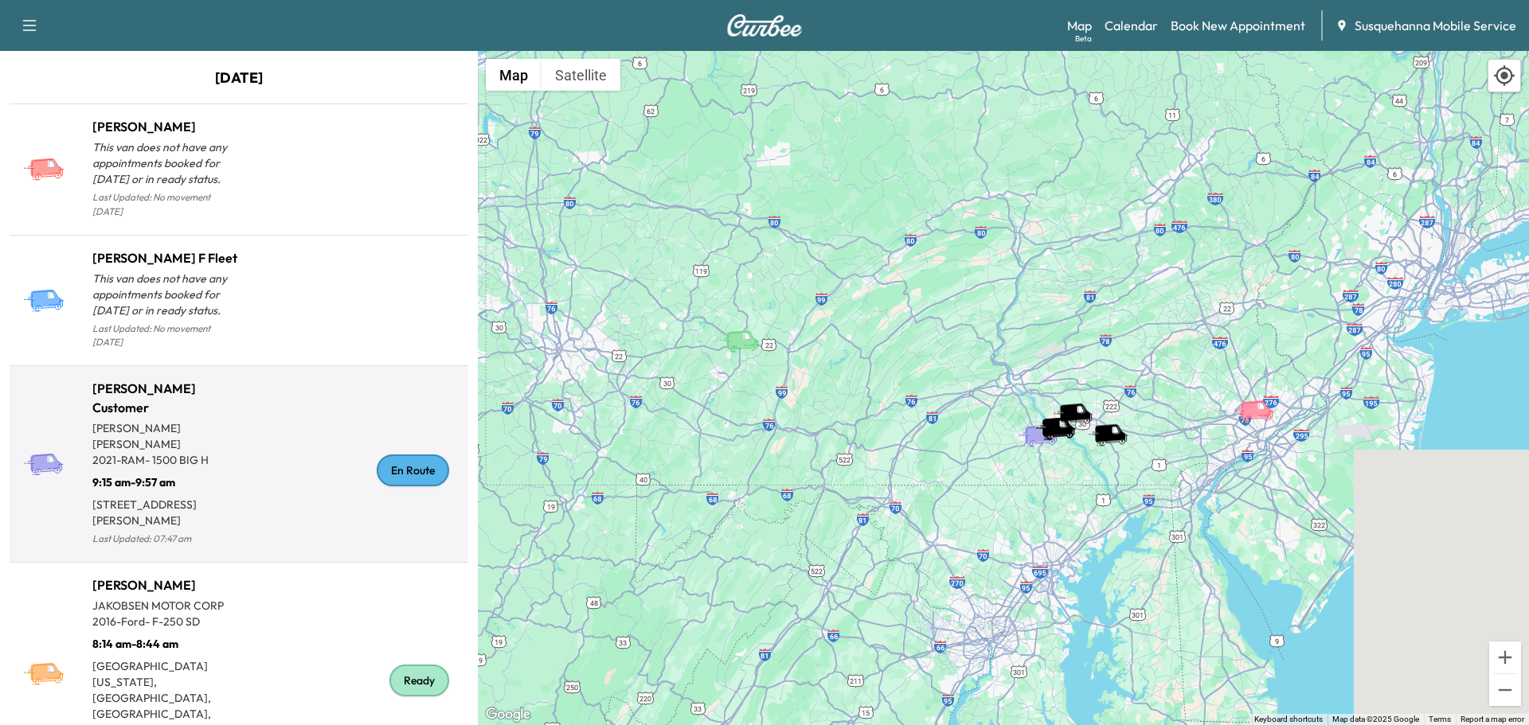
click at [418, 455] on div "En Route" at bounding box center [413, 471] width 72 height 32
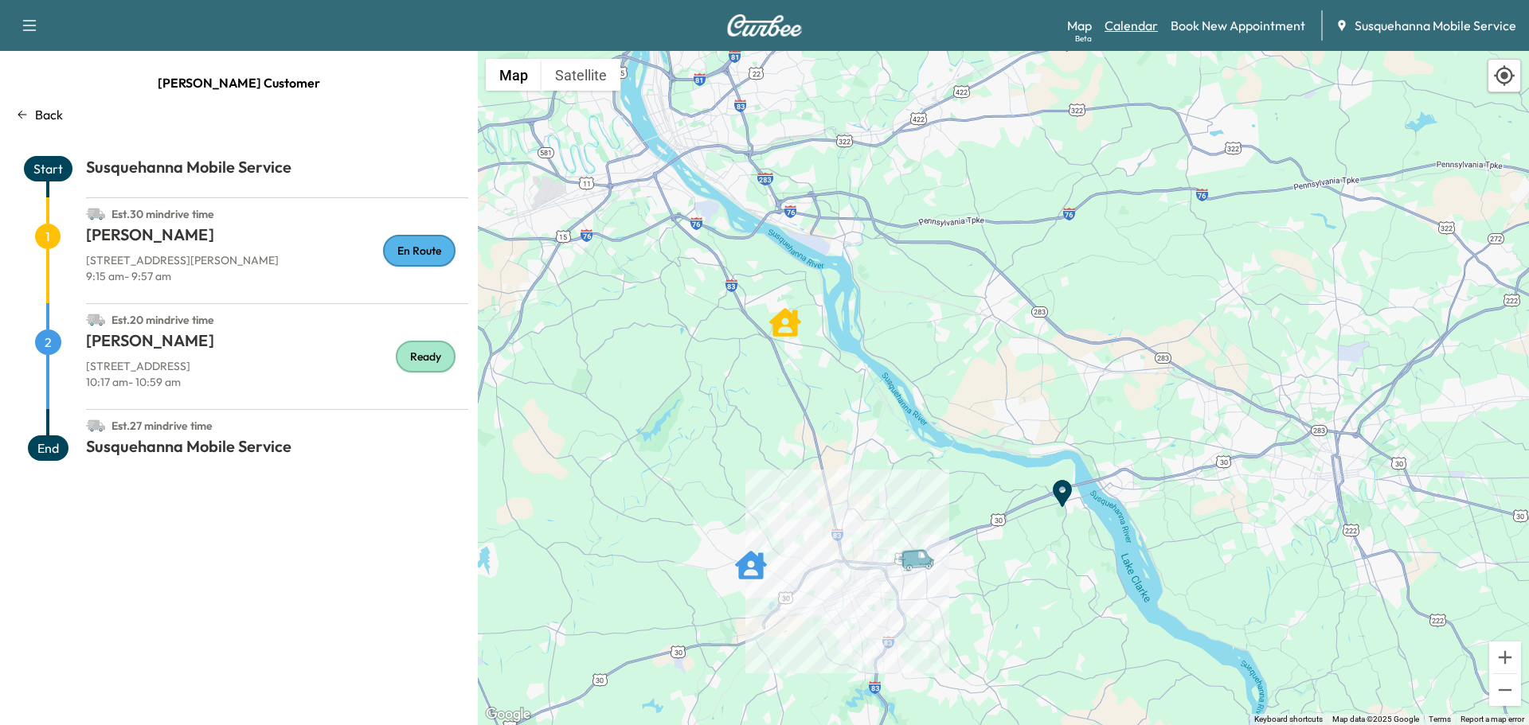
click at [1137, 22] on link "Calendar" at bounding box center [1130, 25] width 53 height 19
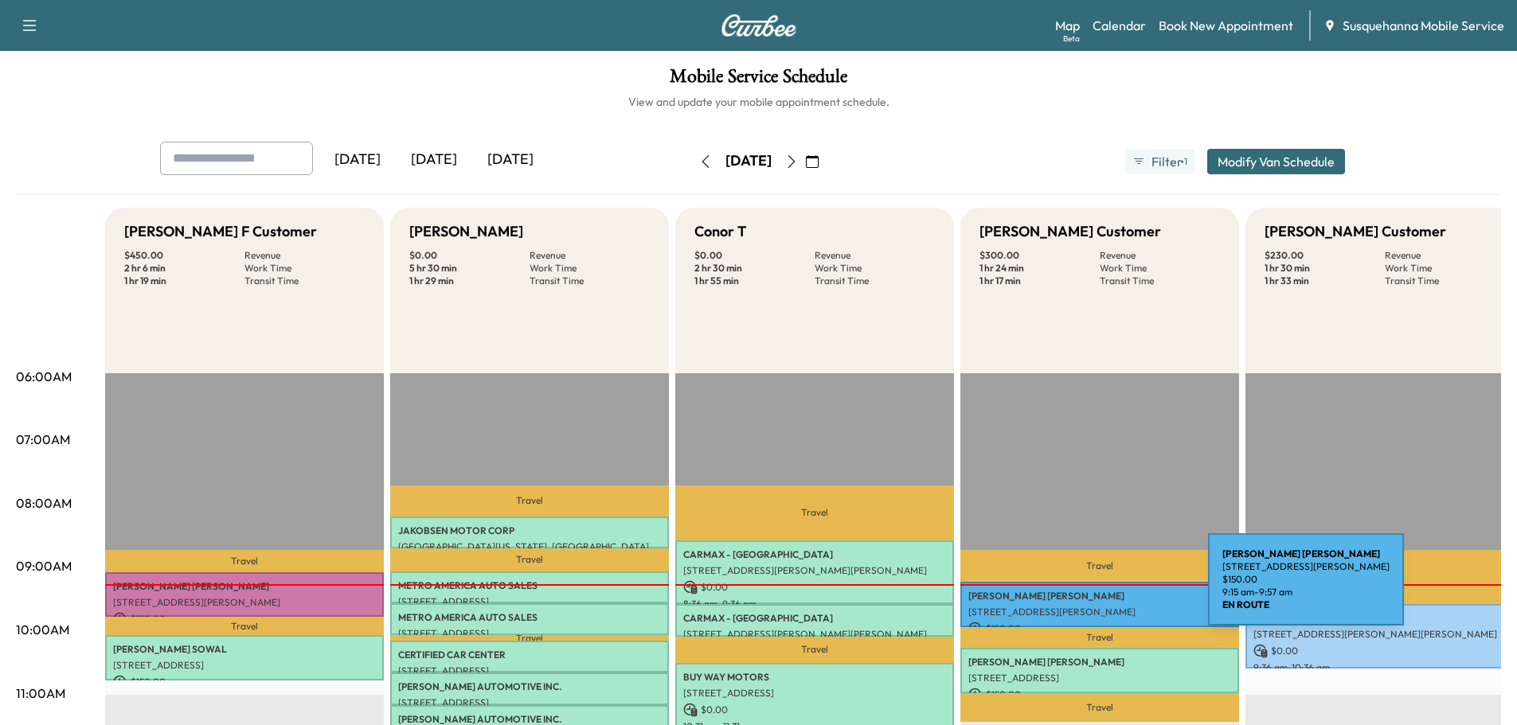
click at [1088, 590] on p "[PERSON_NAME]" at bounding box center [1099, 596] width 263 height 13
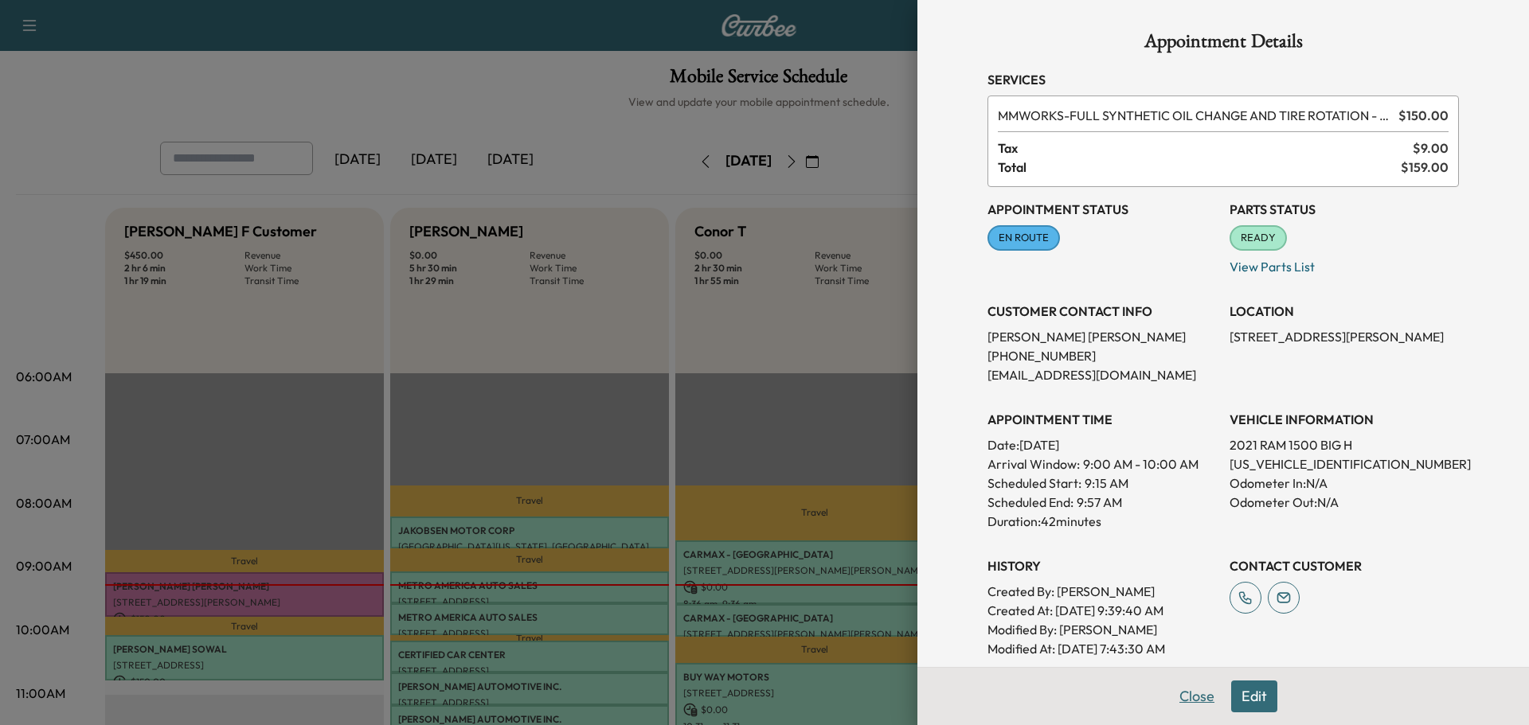
click at [1190, 695] on button "Close" at bounding box center [1197, 697] width 56 height 32
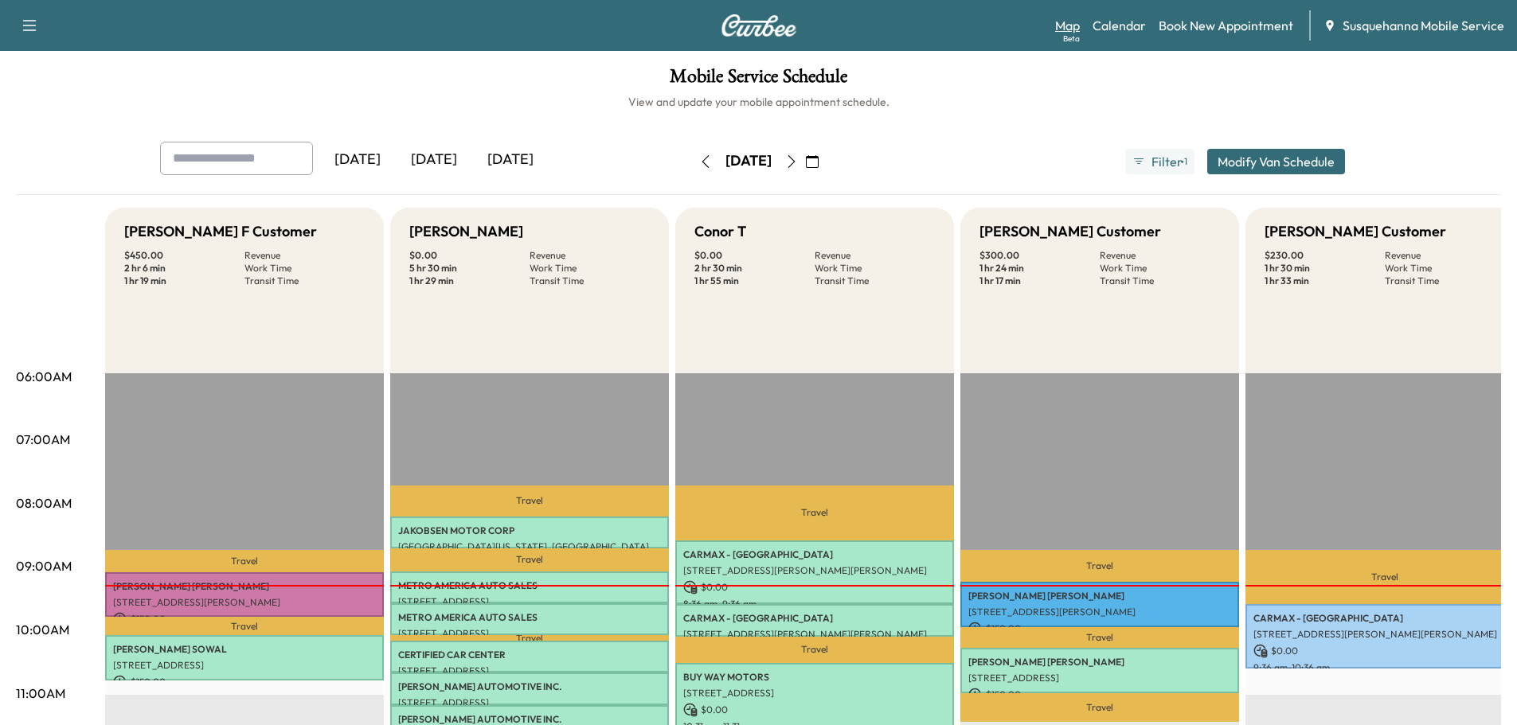
click at [1068, 24] on link "Map Beta" at bounding box center [1067, 25] width 25 height 19
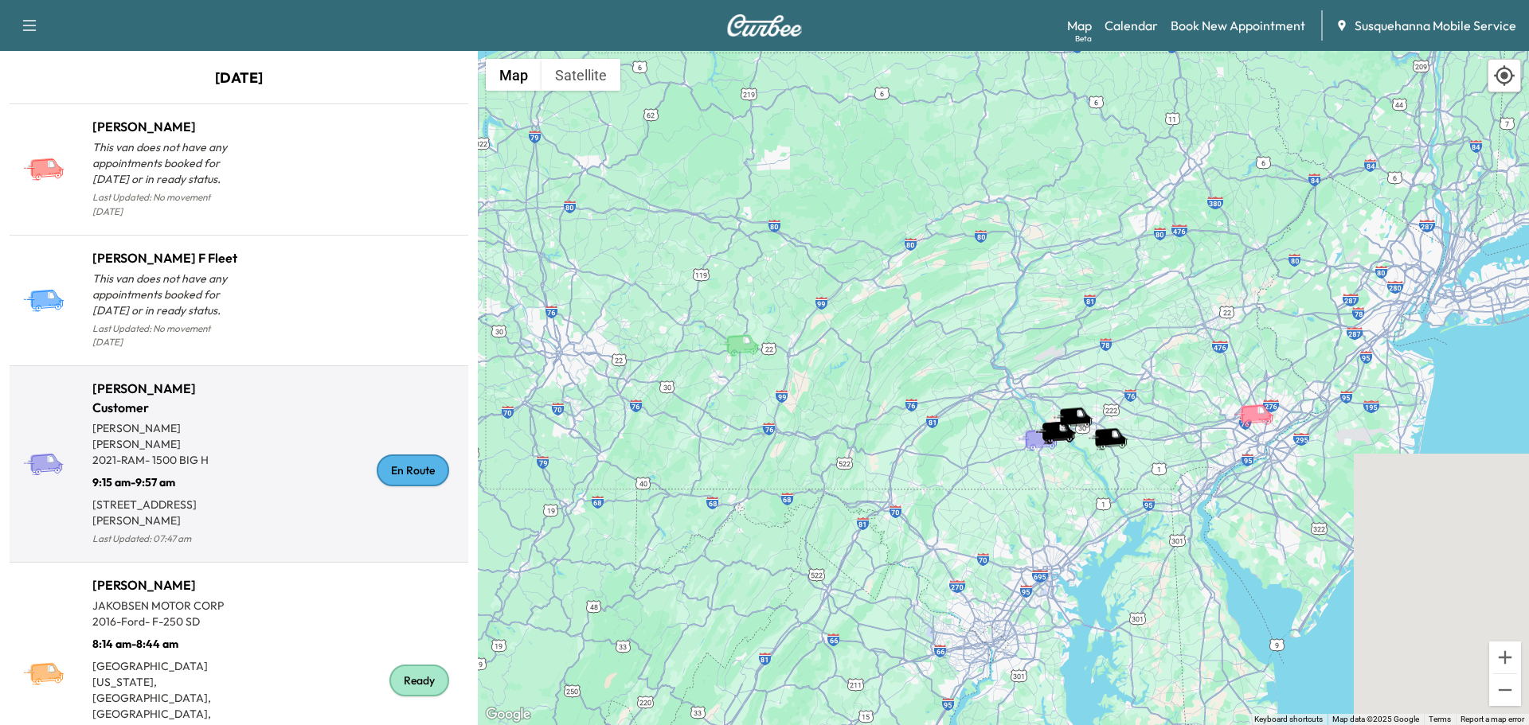
click at [408, 455] on div "En Route" at bounding box center [413, 471] width 72 height 32
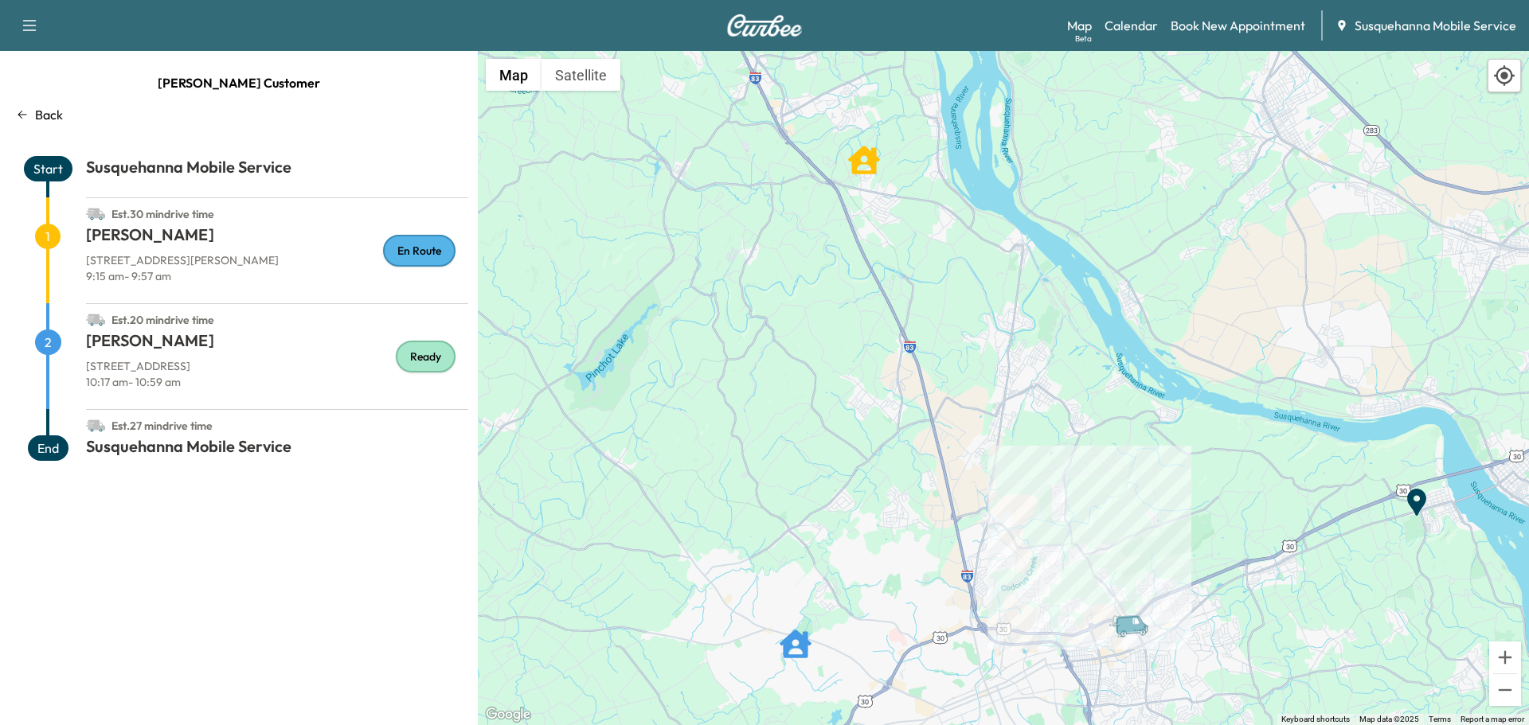
drag, startPoint x: 742, startPoint y: 475, endPoint x: 1132, endPoint y: 487, distance: 390.3
click at [1132, 487] on div "To activate drag with keyboard, press Alt + Enter. Once in keyboard drag state,…" at bounding box center [1003, 388] width 1051 height 674
click at [1129, 27] on link "Calendar" at bounding box center [1130, 25] width 53 height 19
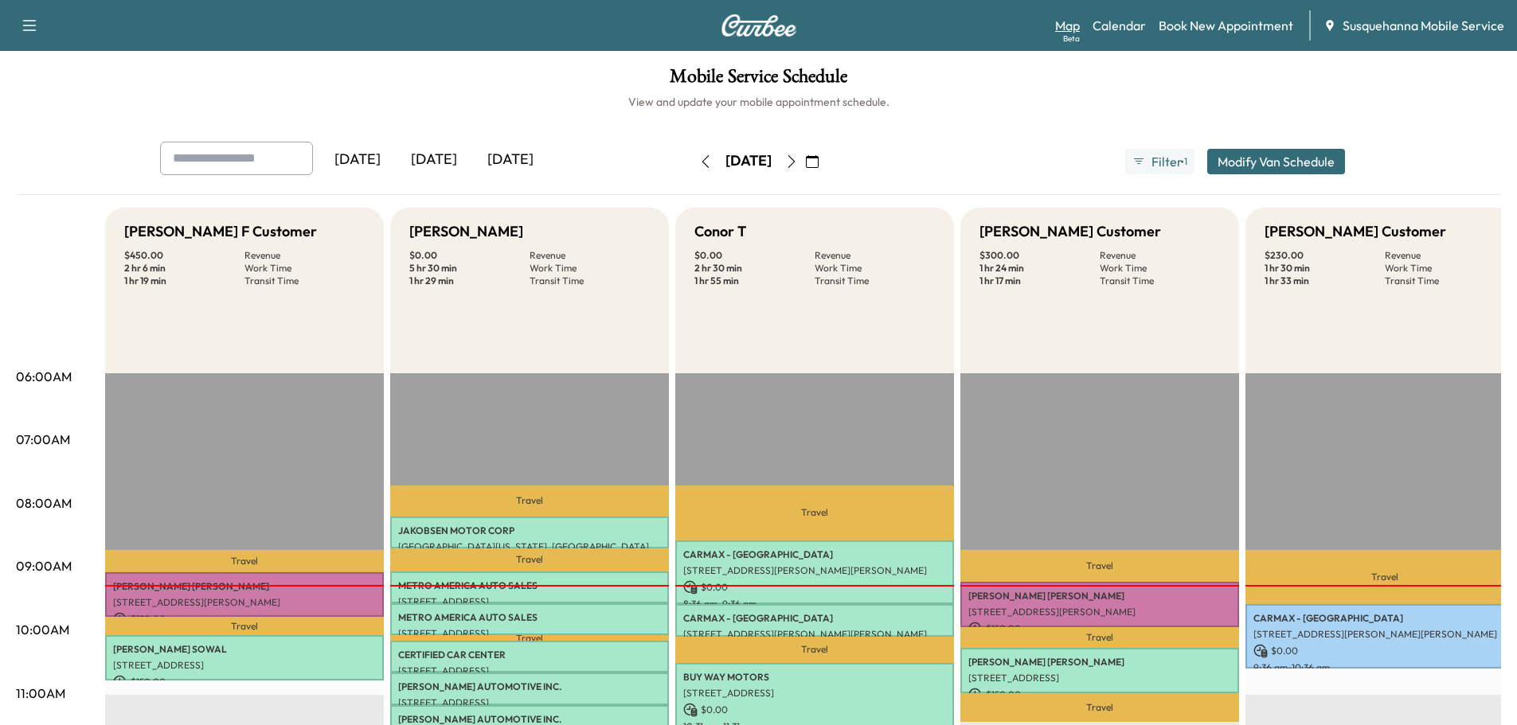
click at [1075, 26] on link "Map Beta" at bounding box center [1067, 25] width 25 height 19
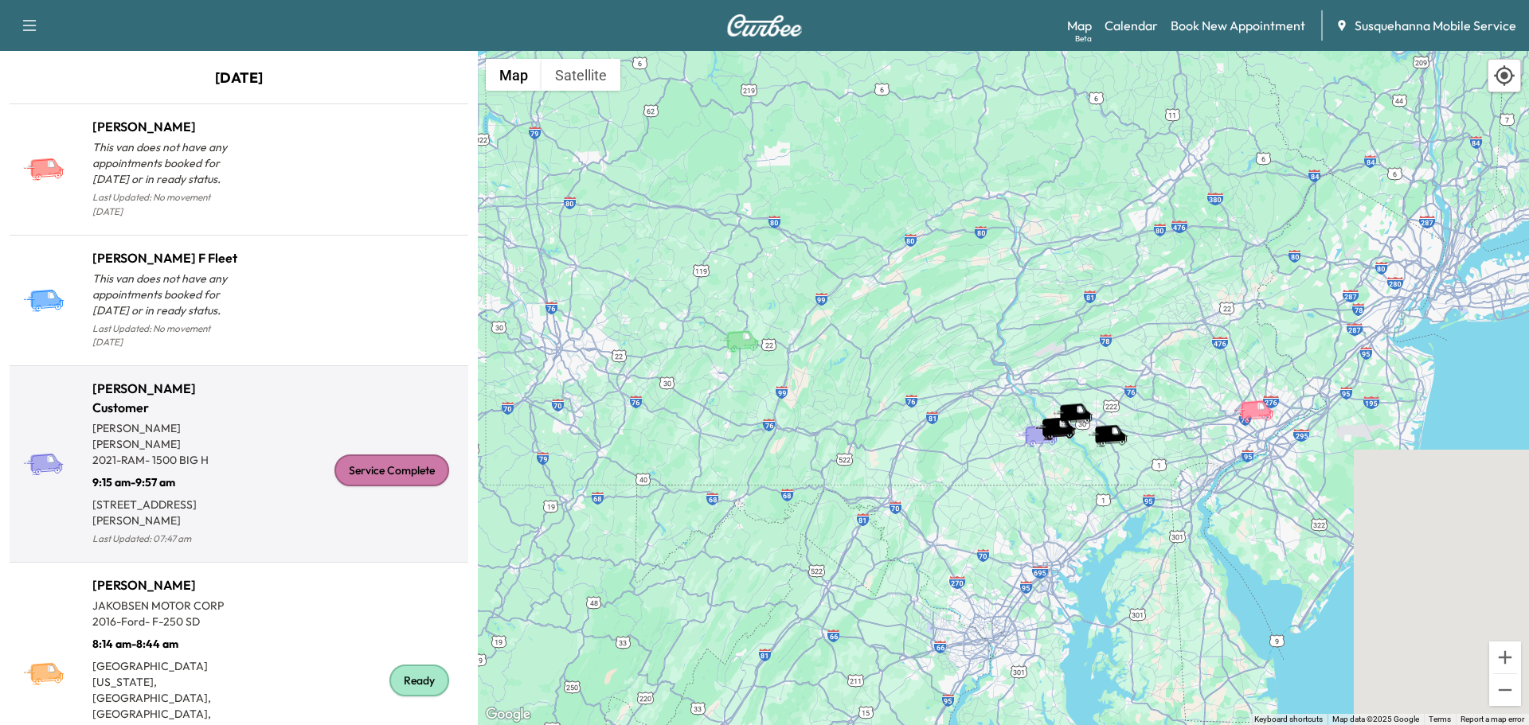
click at [422, 459] on div "Service Complete" at bounding box center [391, 471] width 115 height 32
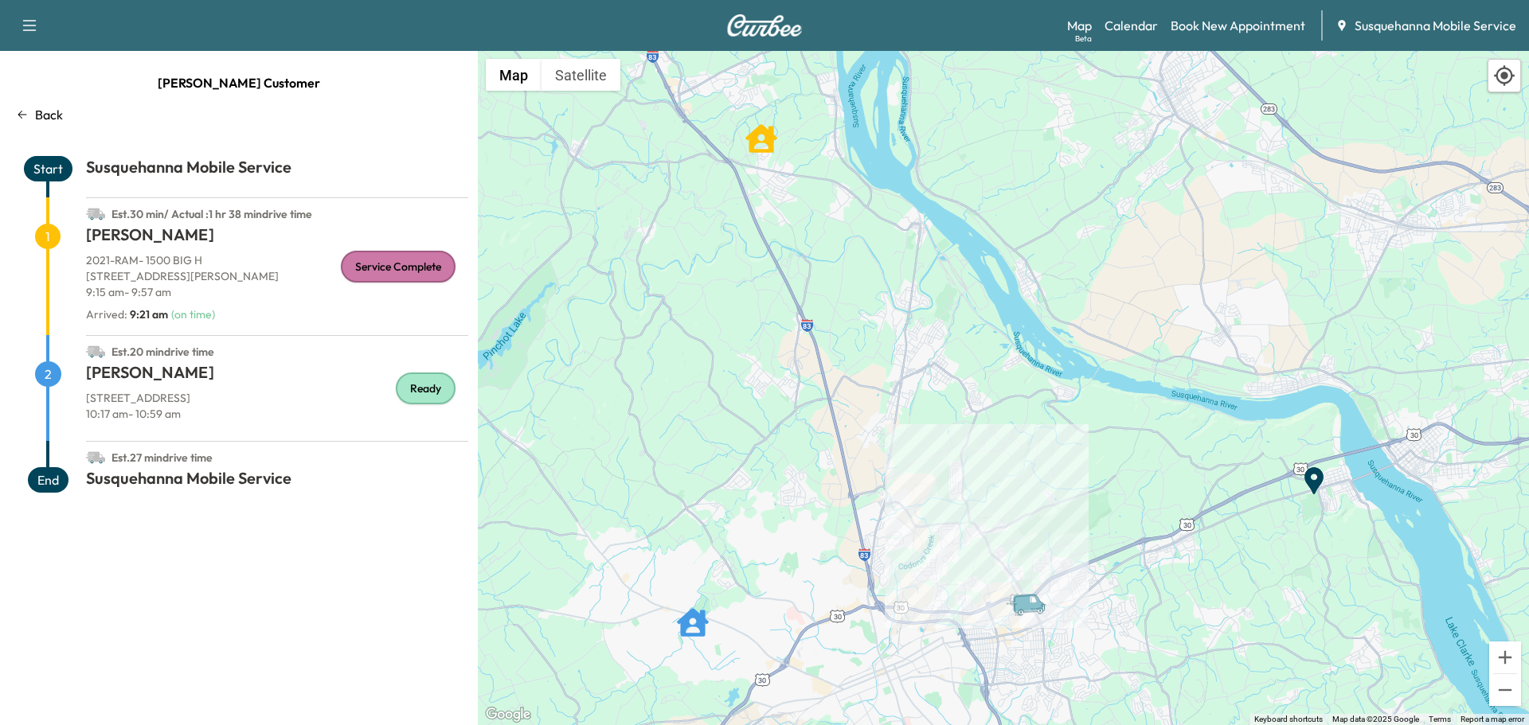
click at [1138, 36] on div "Map Beta Calendar Book New Appointment Susquehanna Mobile Service" at bounding box center [1291, 25] width 449 height 30
click at [1139, 27] on link "Calendar" at bounding box center [1130, 25] width 53 height 19
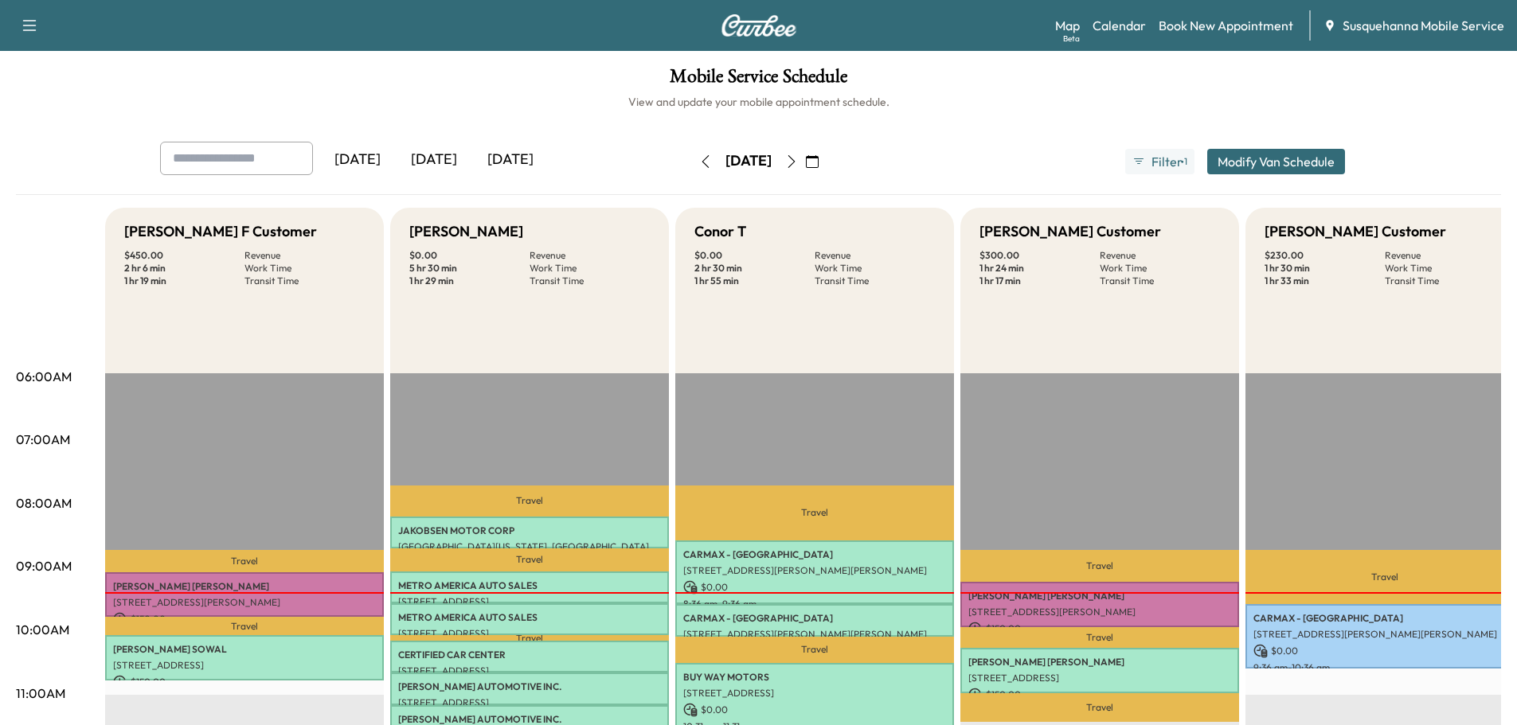
click at [798, 160] on icon "button" at bounding box center [791, 161] width 13 height 13
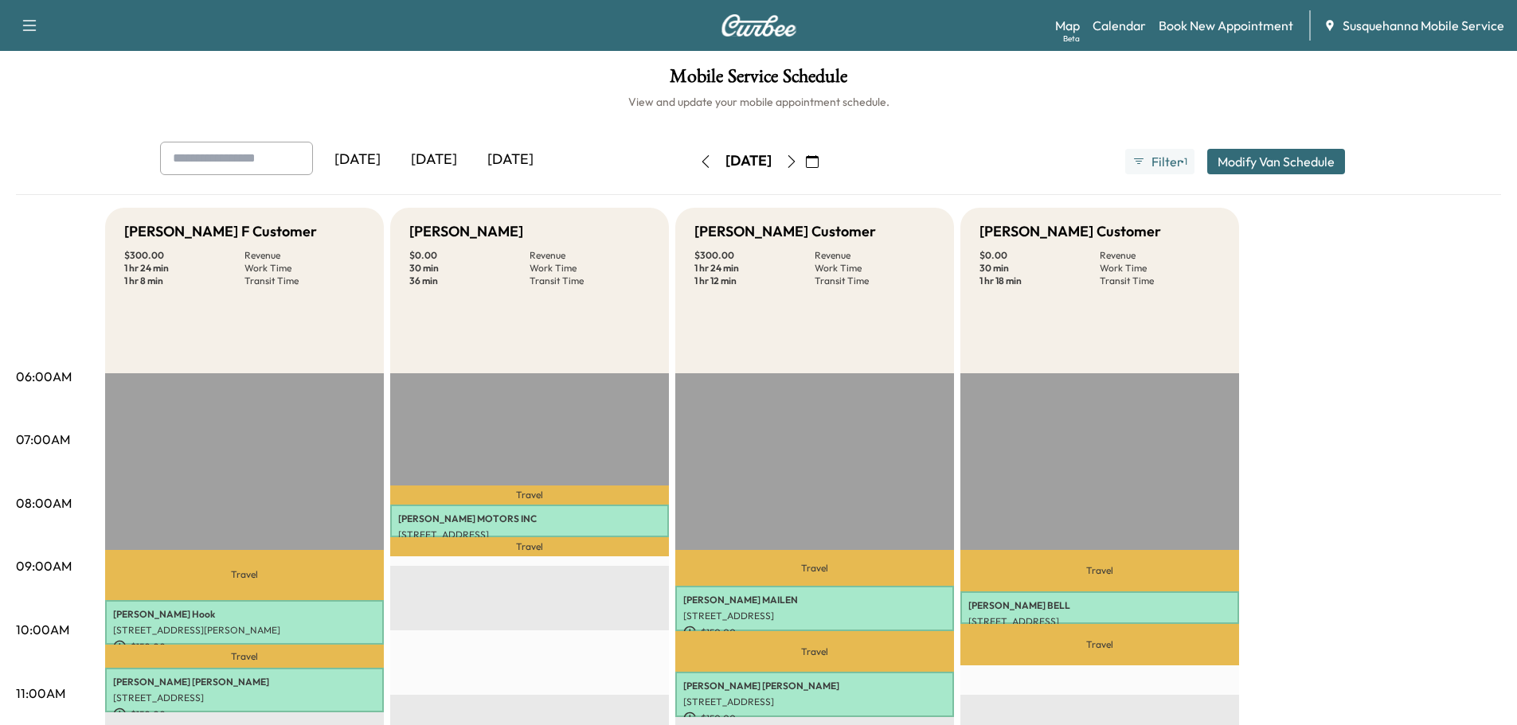
scroll to position [85, 0]
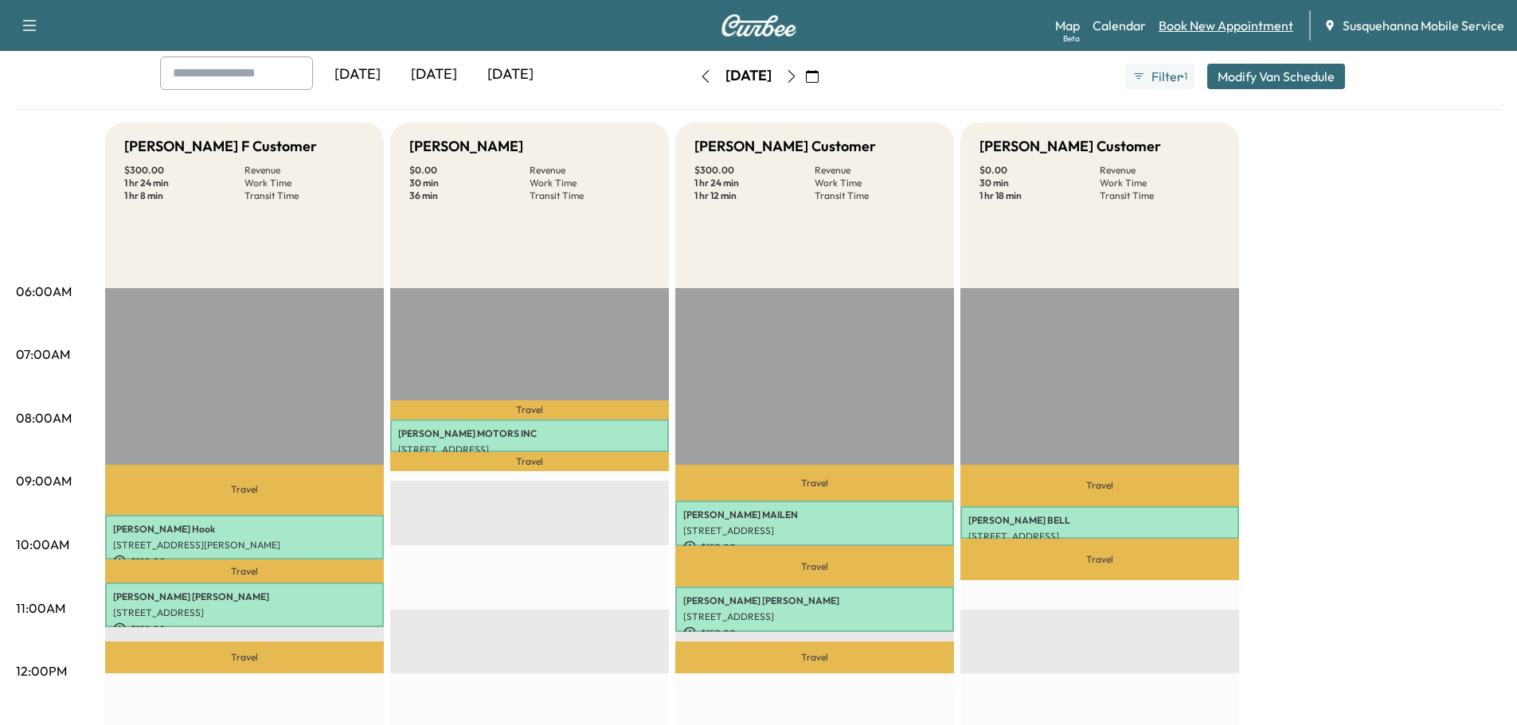
click at [1231, 28] on link "Book New Appointment" at bounding box center [1225, 25] width 135 height 19
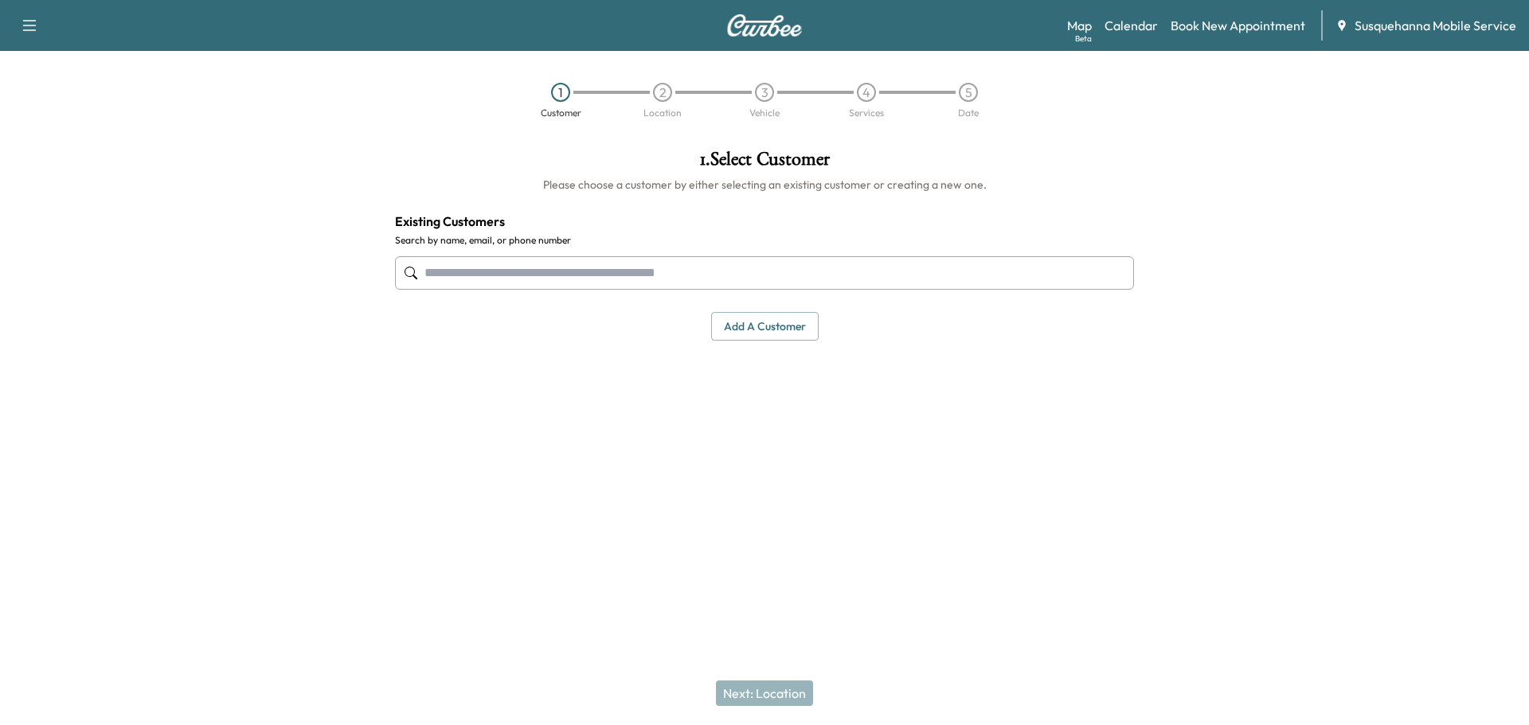
click at [607, 279] on input "text" at bounding box center [764, 272] width 739 height 33
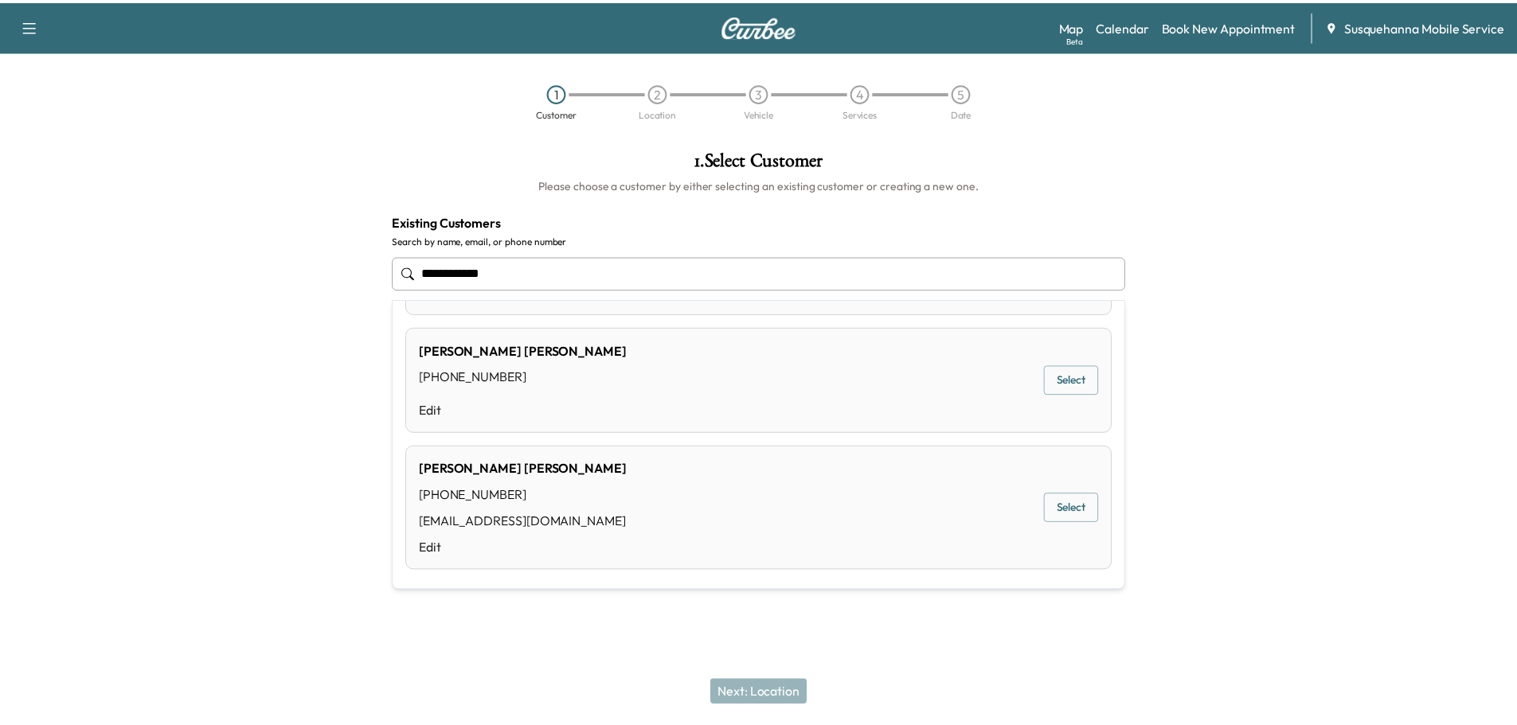
scroll to position [404, 0]
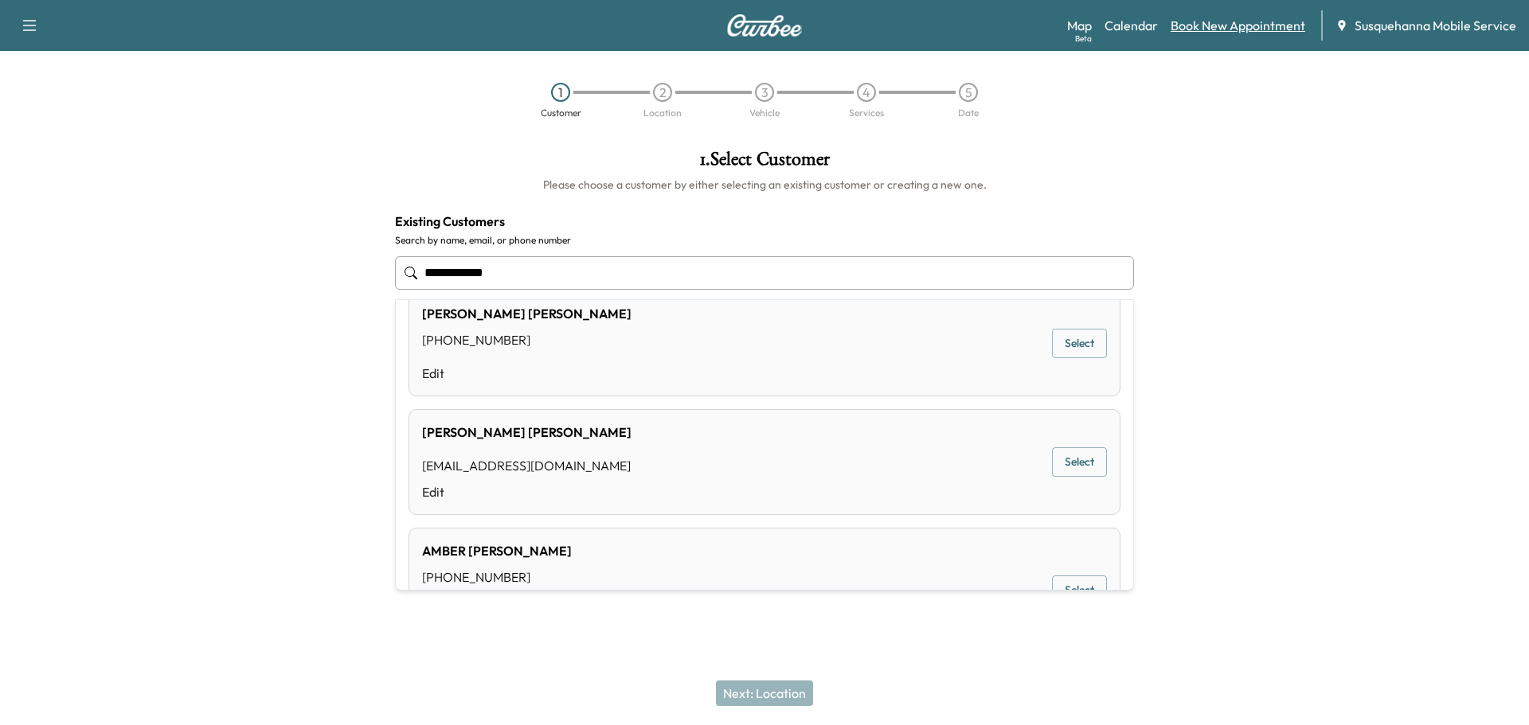
type input "**********"
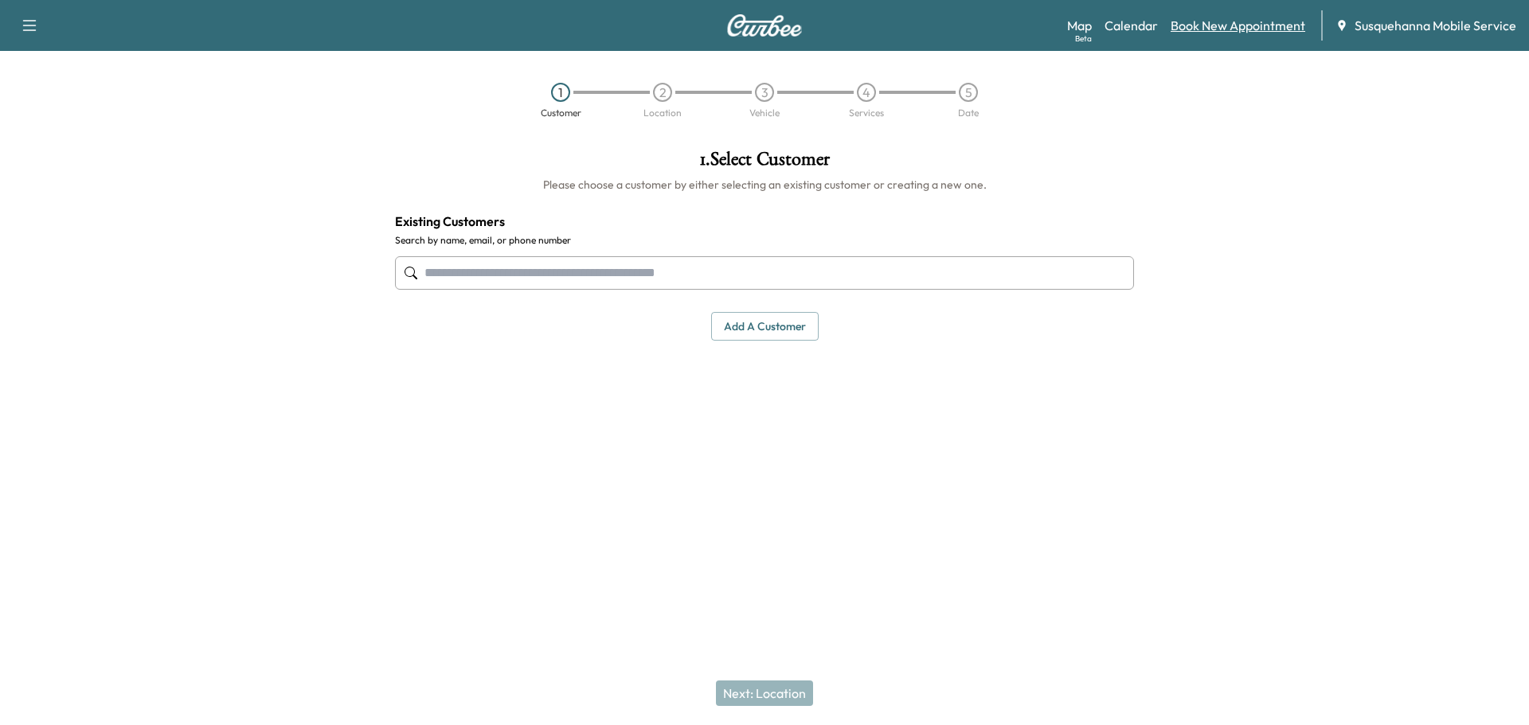
click at [1254, 28] on link "Book New Appointment" at bounding box center [1237, 25] width 135 height 19
click at [751, 319] on button "Add a customer" at bounding box center [764, 326] width 107 height 29
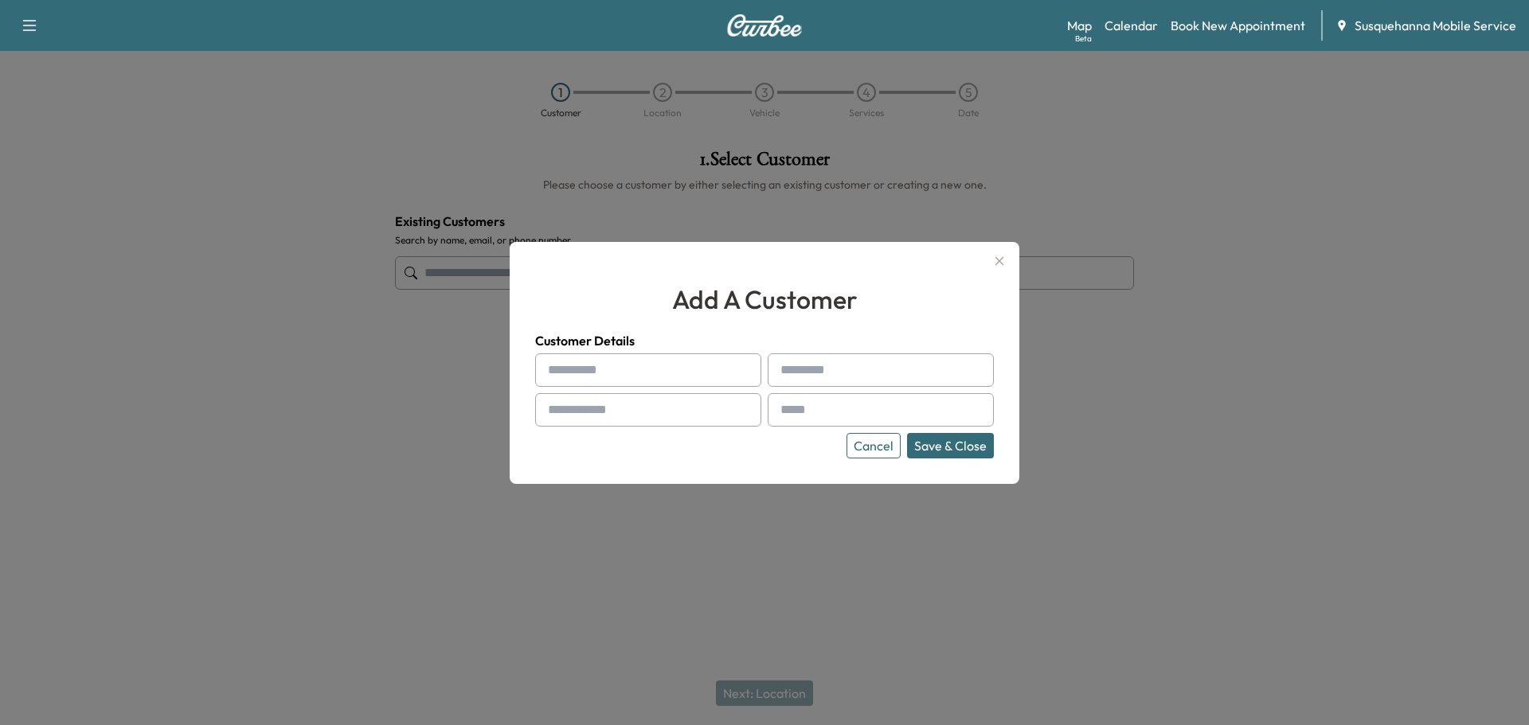
click at [631, 366] on input "text" at bounding box center [648, 369] width 226 height 33
type input "******"
click at [829, 374] on input "text" at bounding box center [880, 369] width 226 height 33
type input "*****"
click at [650, 408] on input "text" at bounding box center [648, 409] width 226 height 33
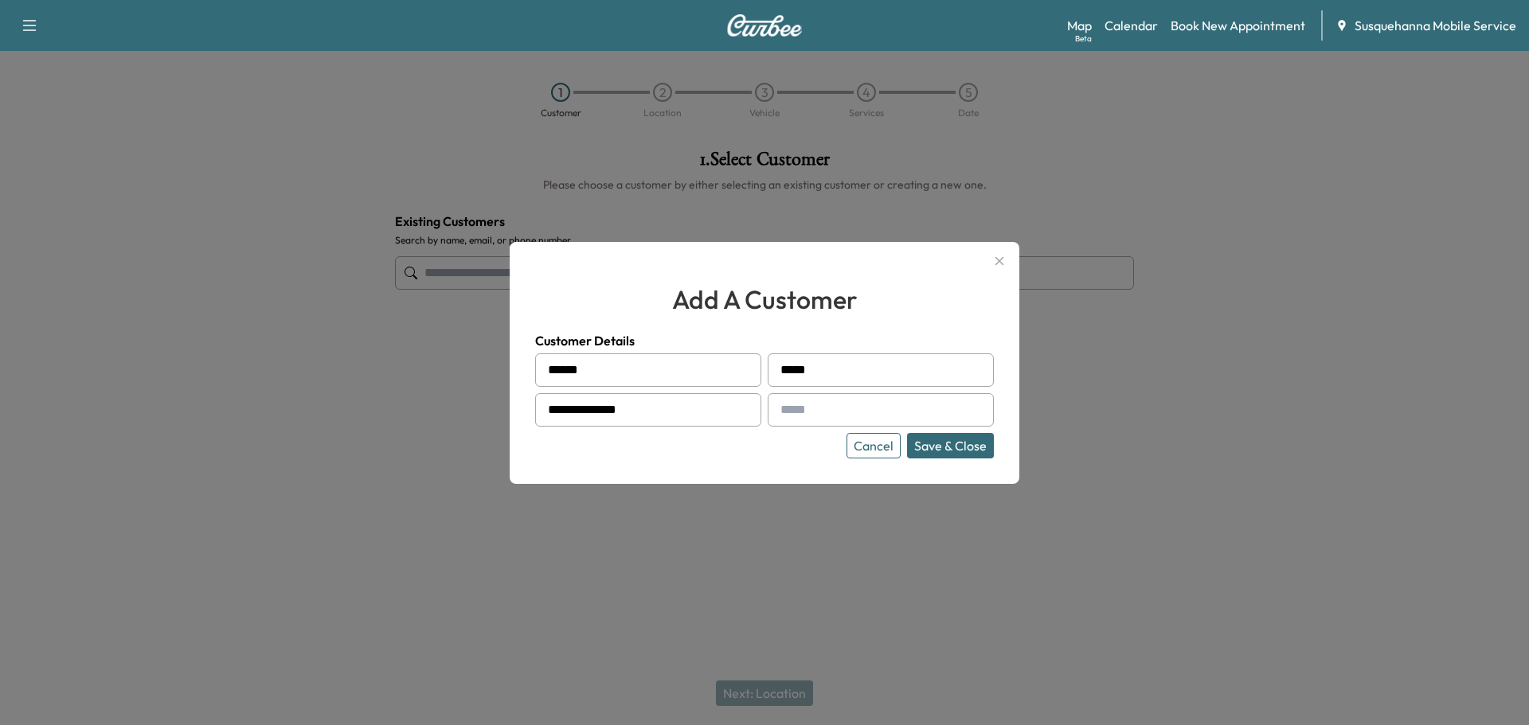
type input "**********"
click at [840, 412] on input "text" at bounding box center [880, 409] width 226 height 33
click at [806, 410] on input "text" at bounding box center [880, 409] width 226 height 33
paste input "**********"
type input "**********"
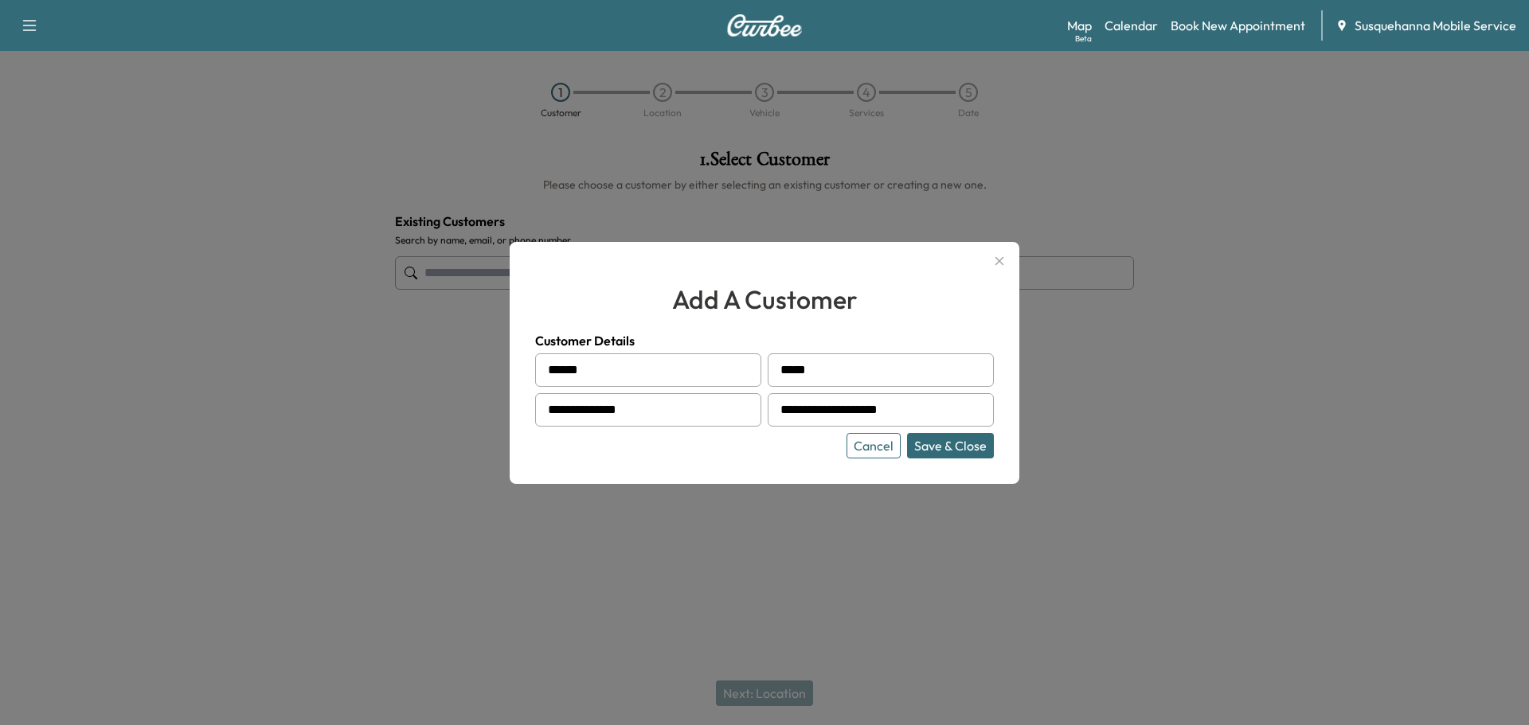
click at [952, 448] on button "Save & Close" at bounding box center [950, 445] width 87 height 25
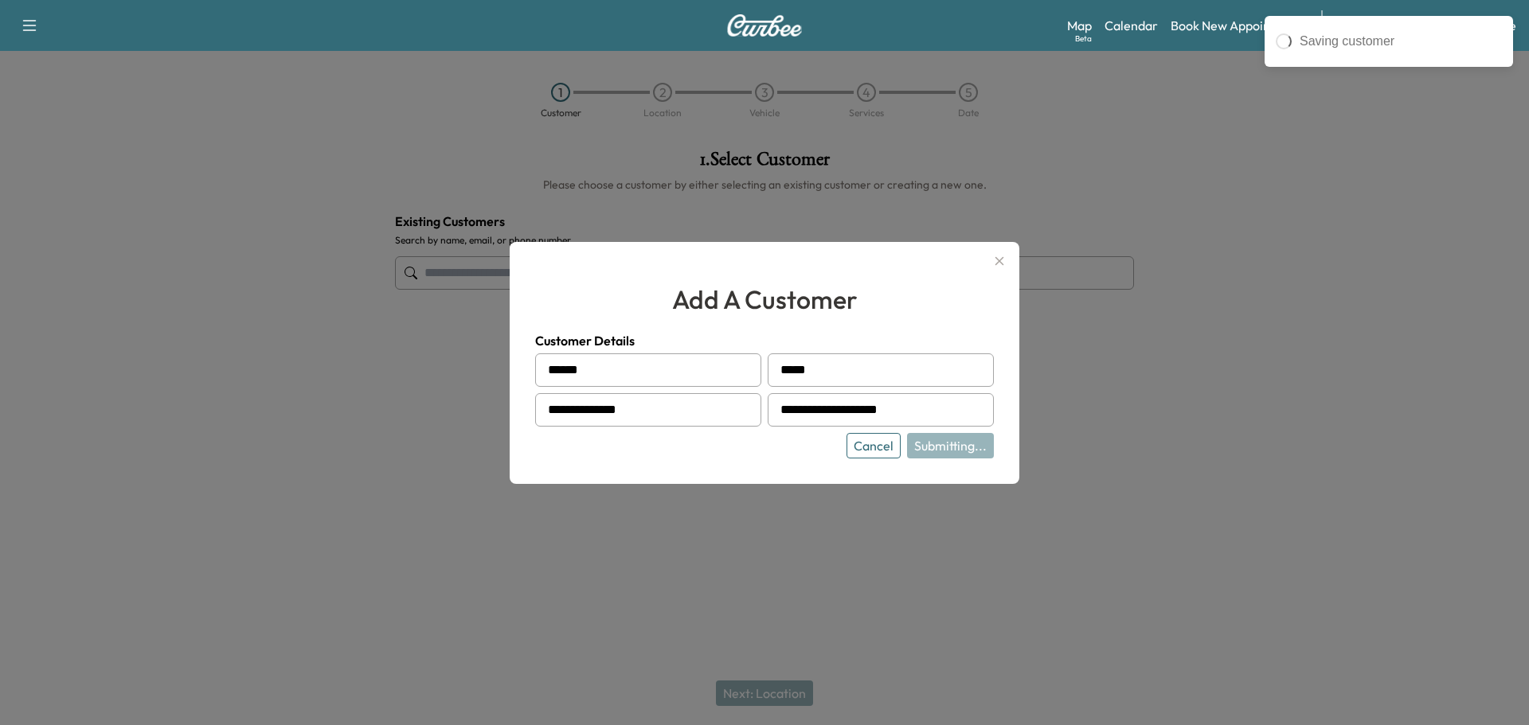
type input "**********"
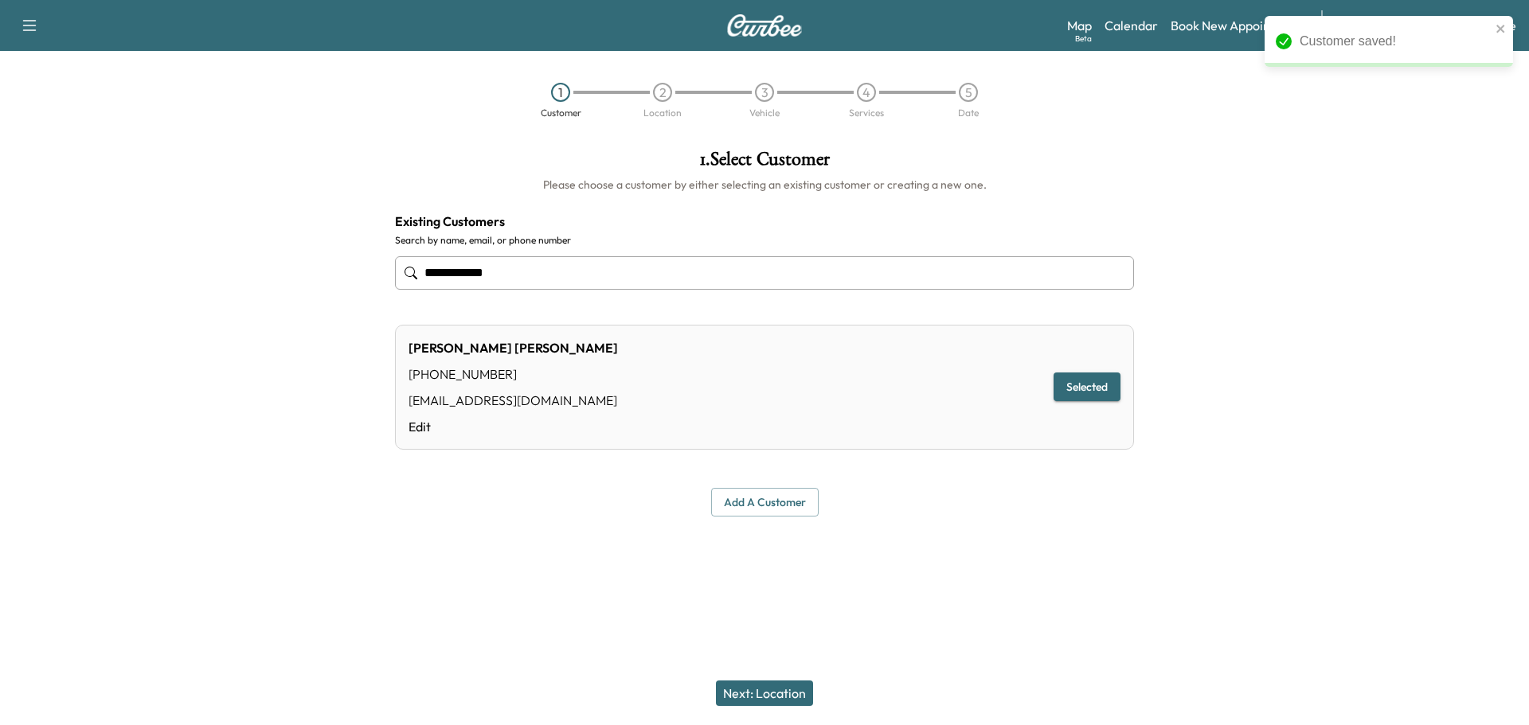
click at [777, 695] on button "Next: Location" at bounding box center [764, 693] width 97 height 25
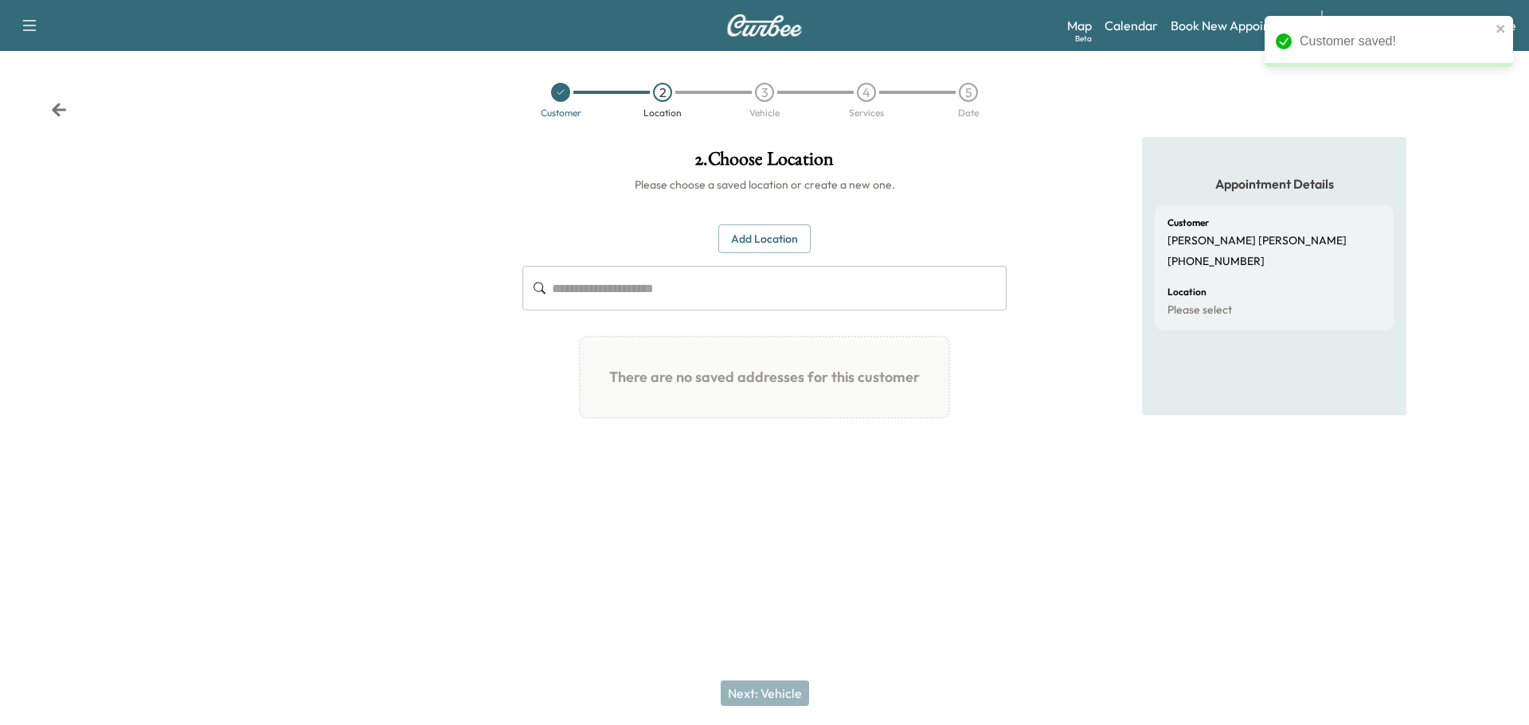
click at [732, 245] on button "Add Location" at bounding box center [764, 239] width 92 height 29
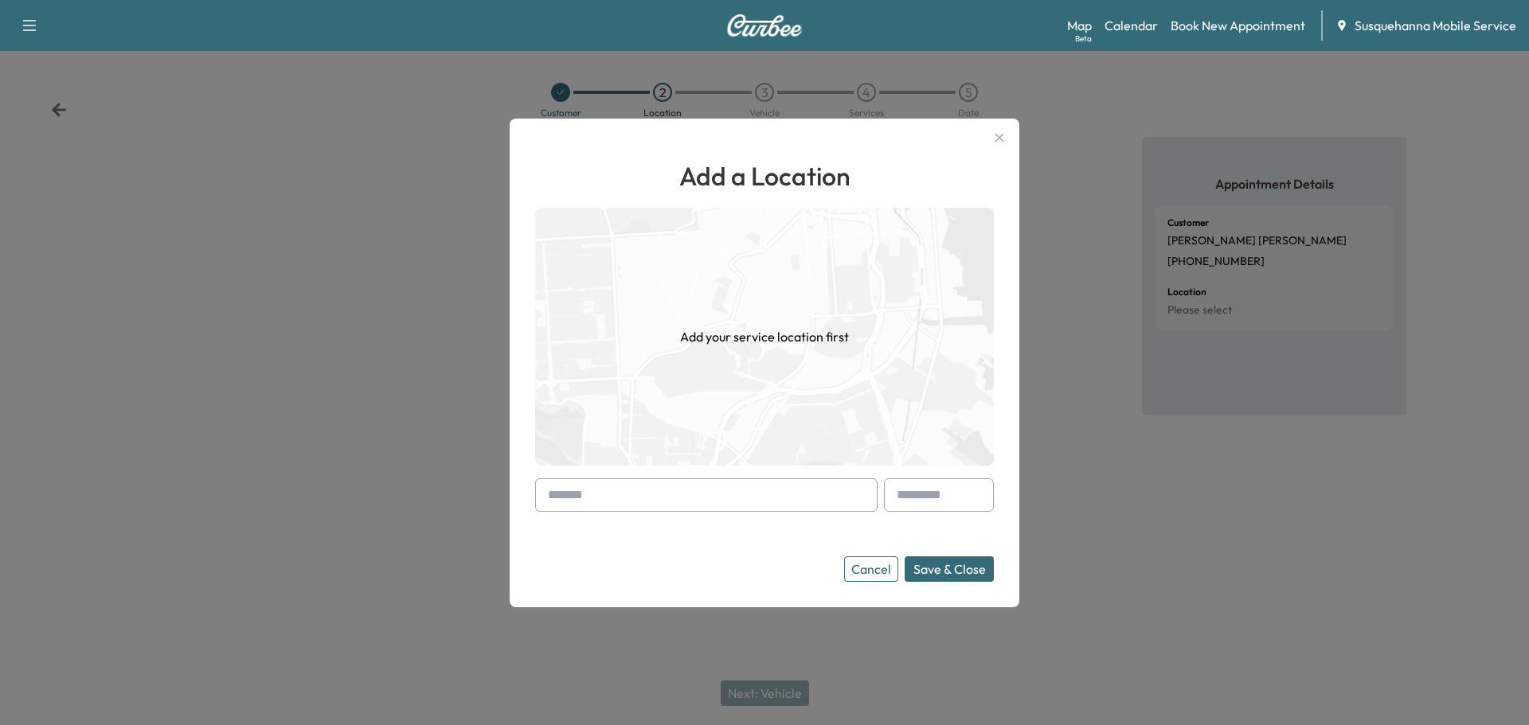
click at [690, 493] on input "text" at bounding box center [706, 494] width 342 height 33
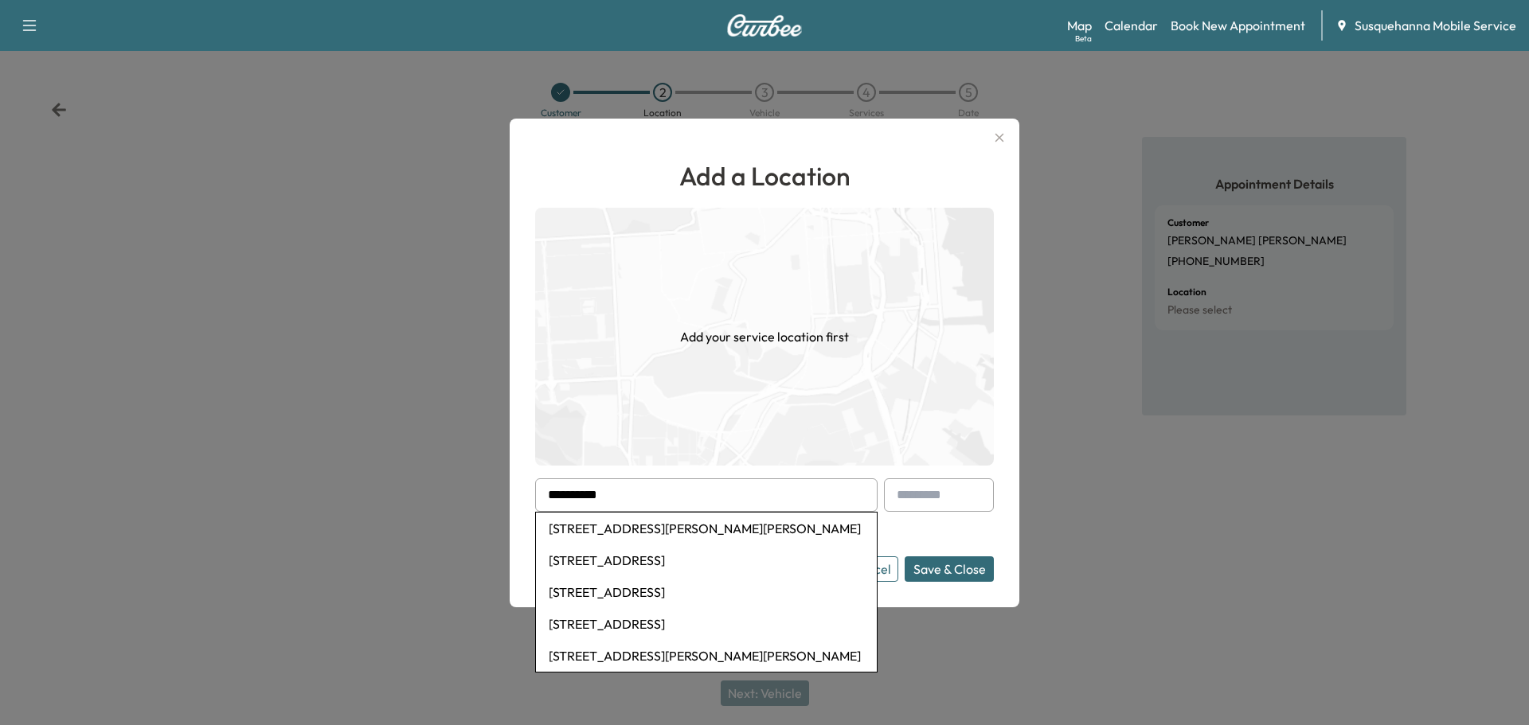
click at [719, 598] on li "1425 Slate Hill Road, Peach Bottom, PA, USA" at bounding box center [706, 592] width 341 height 32
type input "**********"
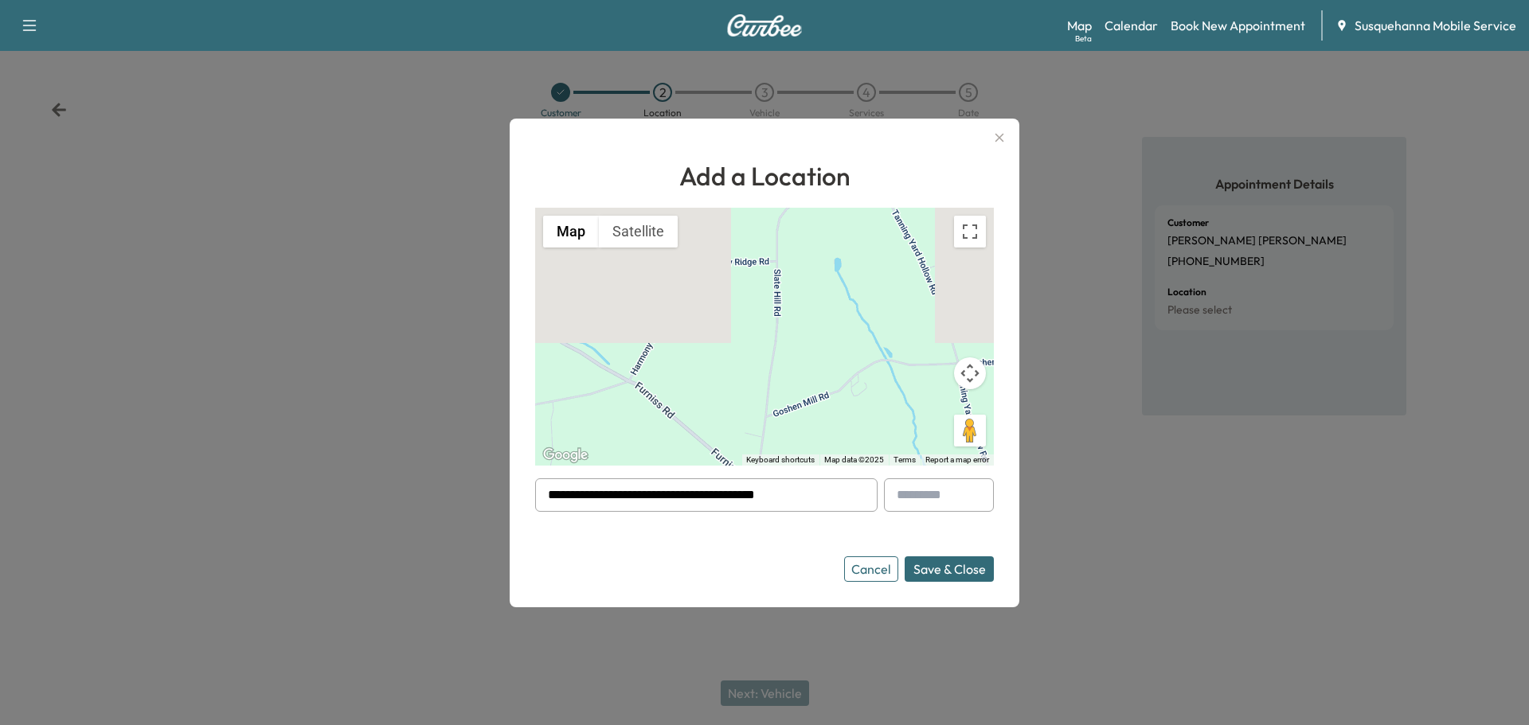
click at [919, 571] on button "Save & Close" at bounding box center [948, 569] width 89 height 25
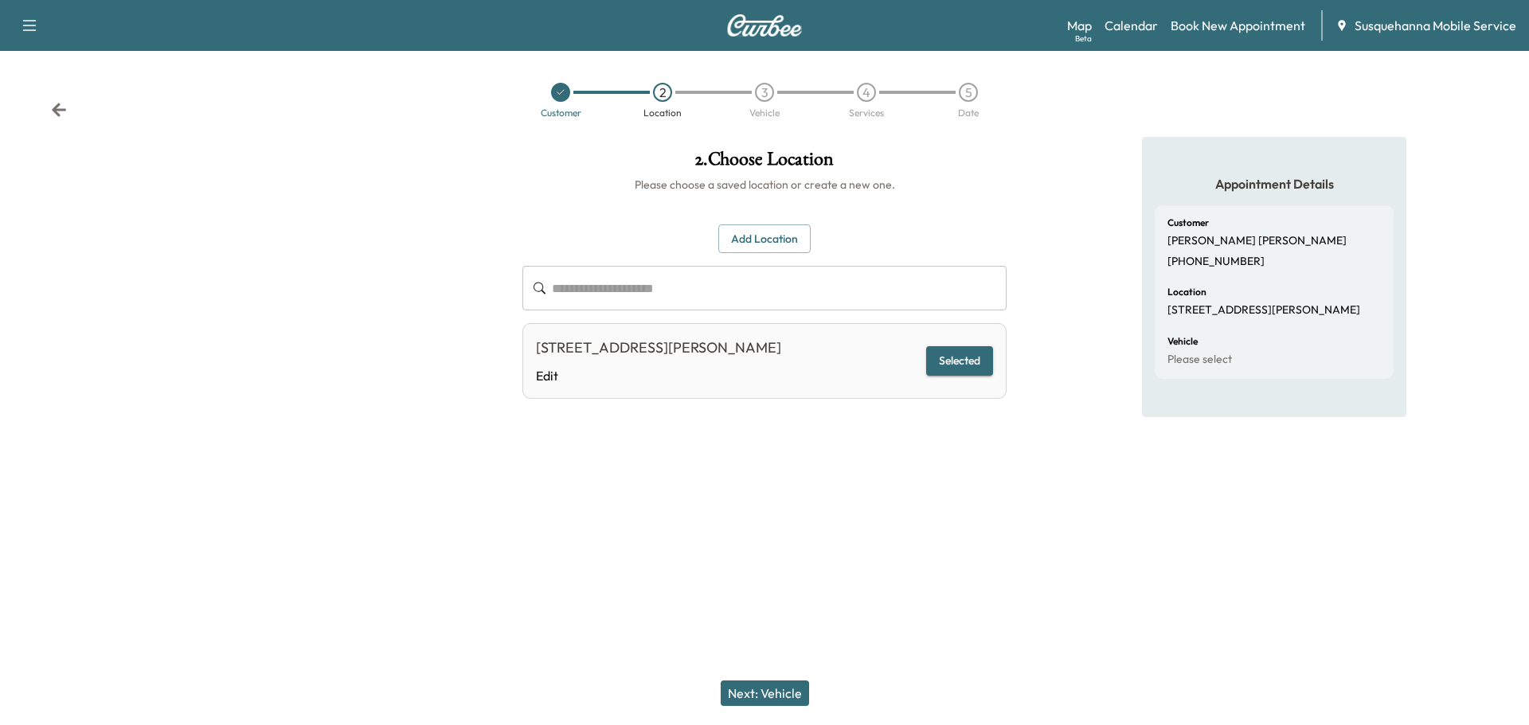
click at [976, 369] on button "Selected" at bounding box center [959, 360] width 67 height 29
drag, startPoint x: 796, startPoint y: 684, endPoint x: 790, endPoint y: 678, distance: 8.5
click at [795, 681] on button "Next: Vehicle" at bounding box center [765, 693] width 88 height 25
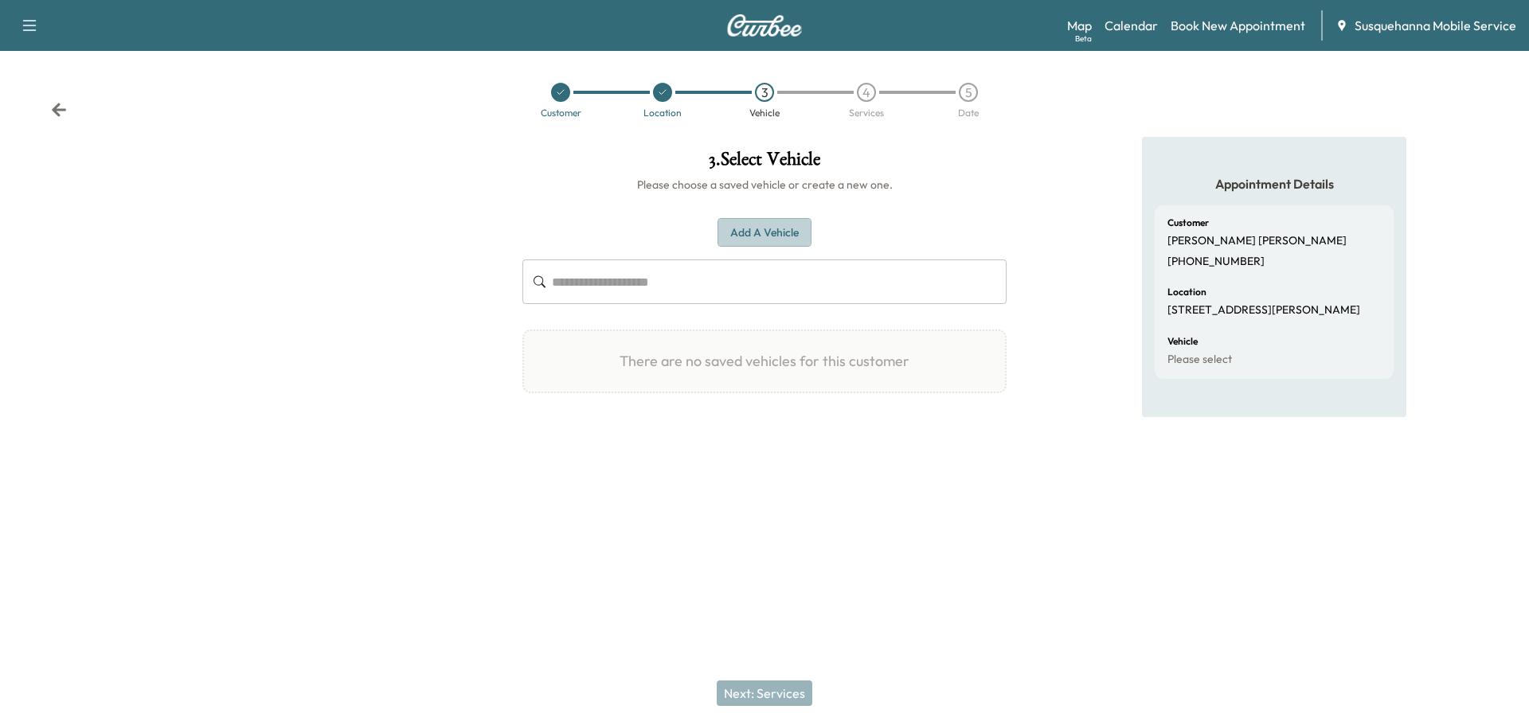
click at [753, 229] on button "Add a Vehicle" at bounding box center [764, 232] width 94 height 29
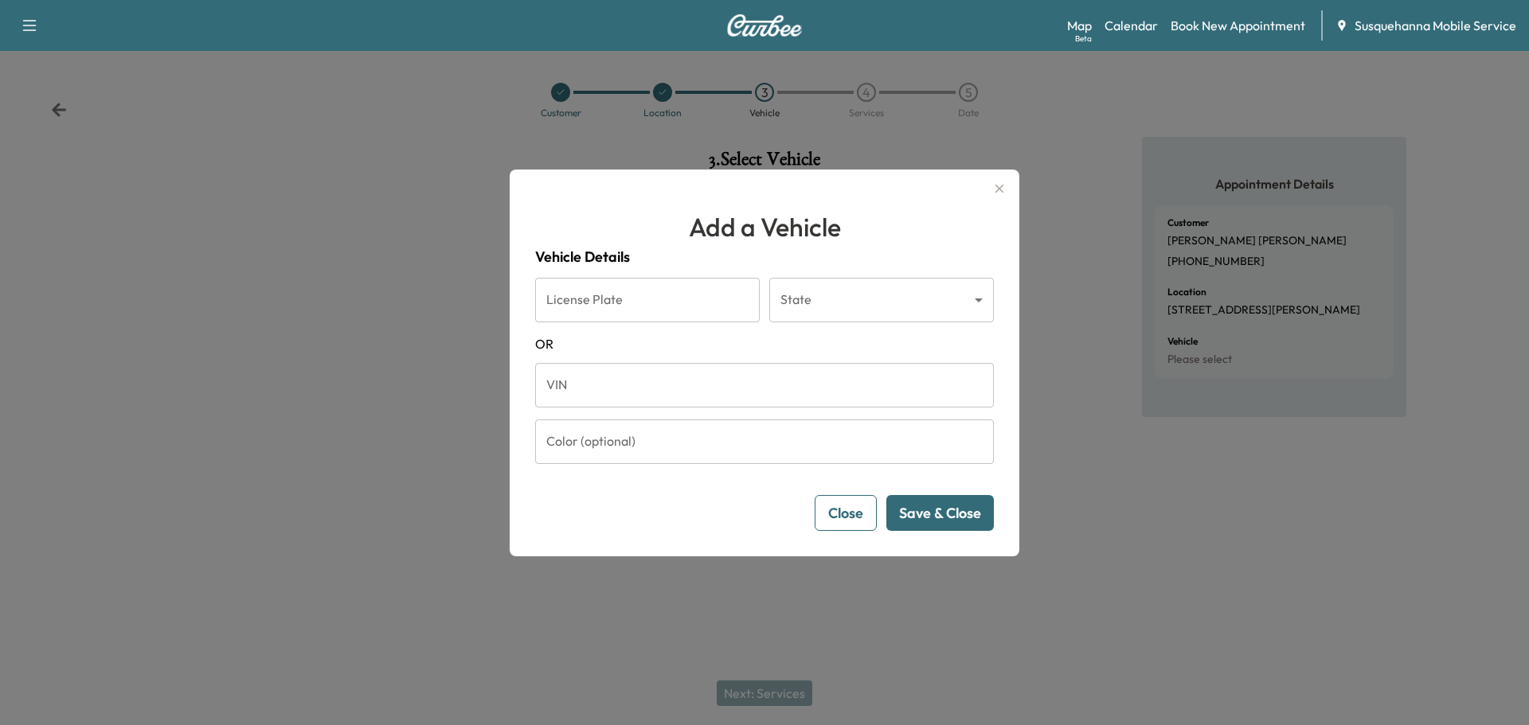
click at [715, 387] on input "VIN" at bounding box center [764, 385] width 459 height 45
paste input "**********"
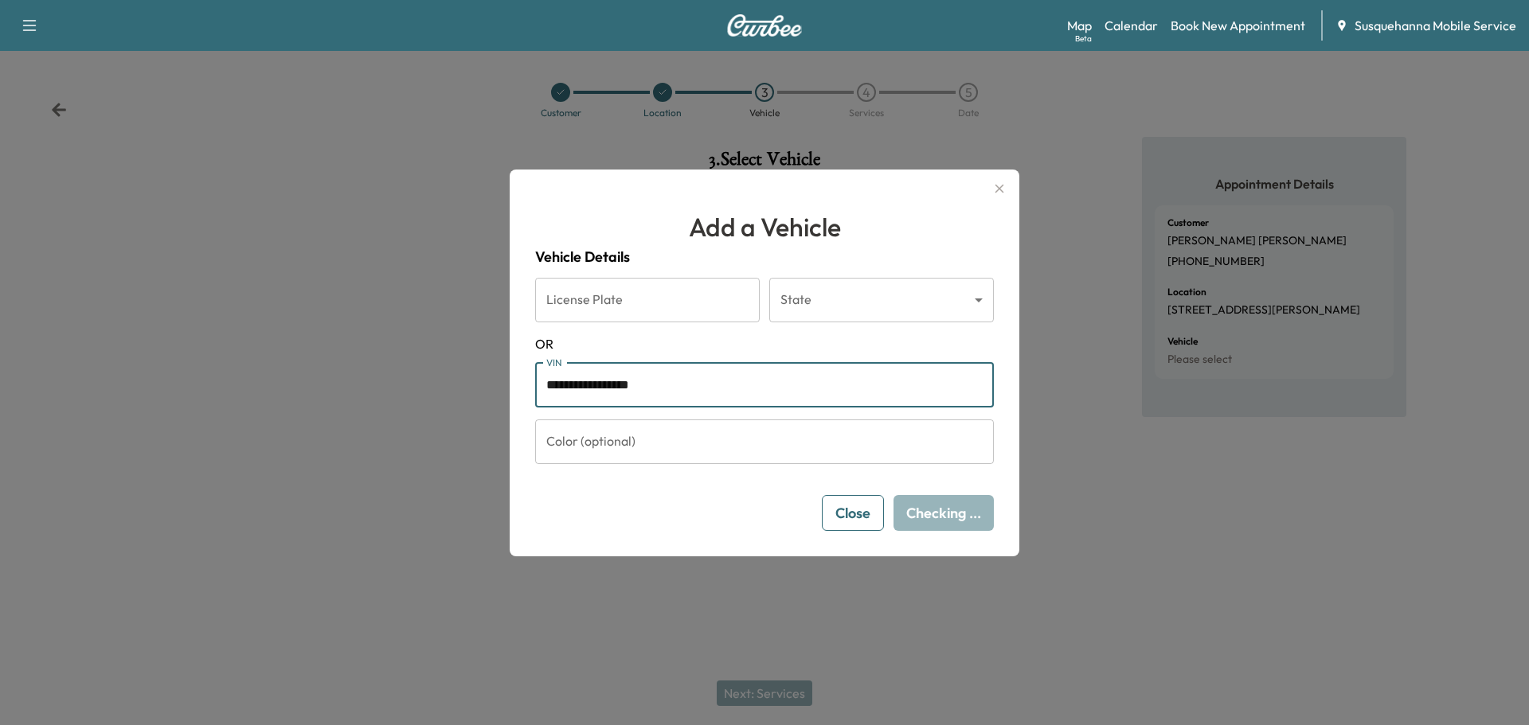
type input "**********"
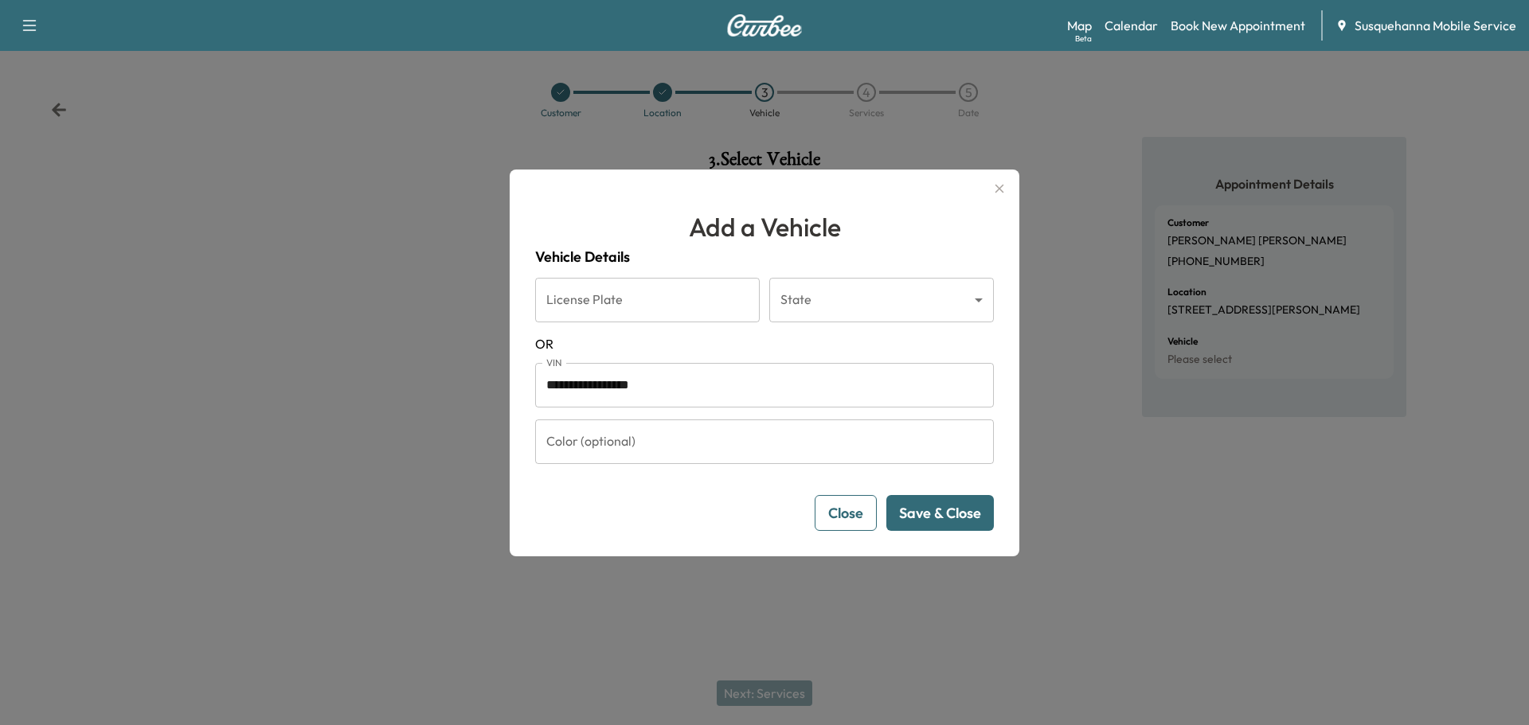
click at [953, 497] on button "Save & Close" at bounding box center [939, 513] width 107 height 36
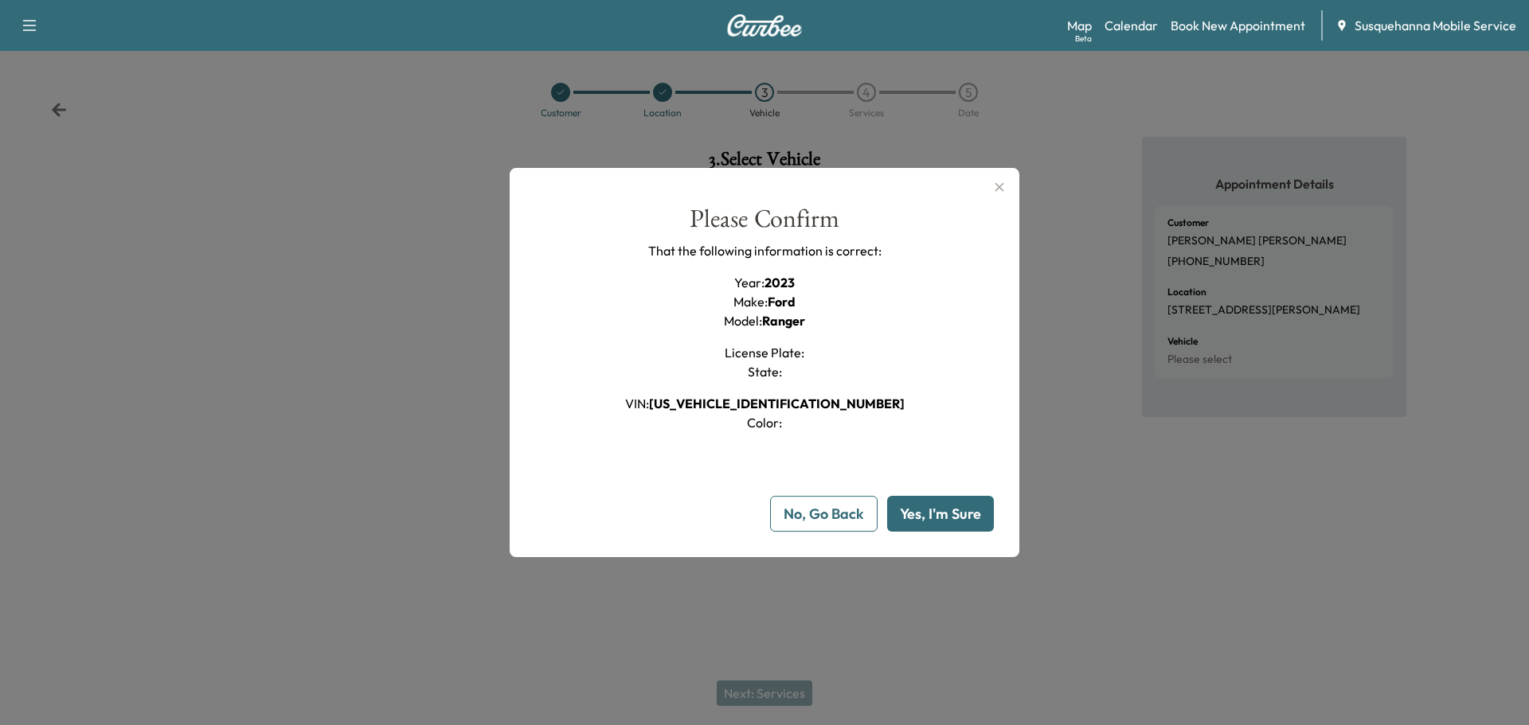
click at [952, 507] on button "Yes, I'm Sure" at bounding box center [940, 514] width 107 height 36
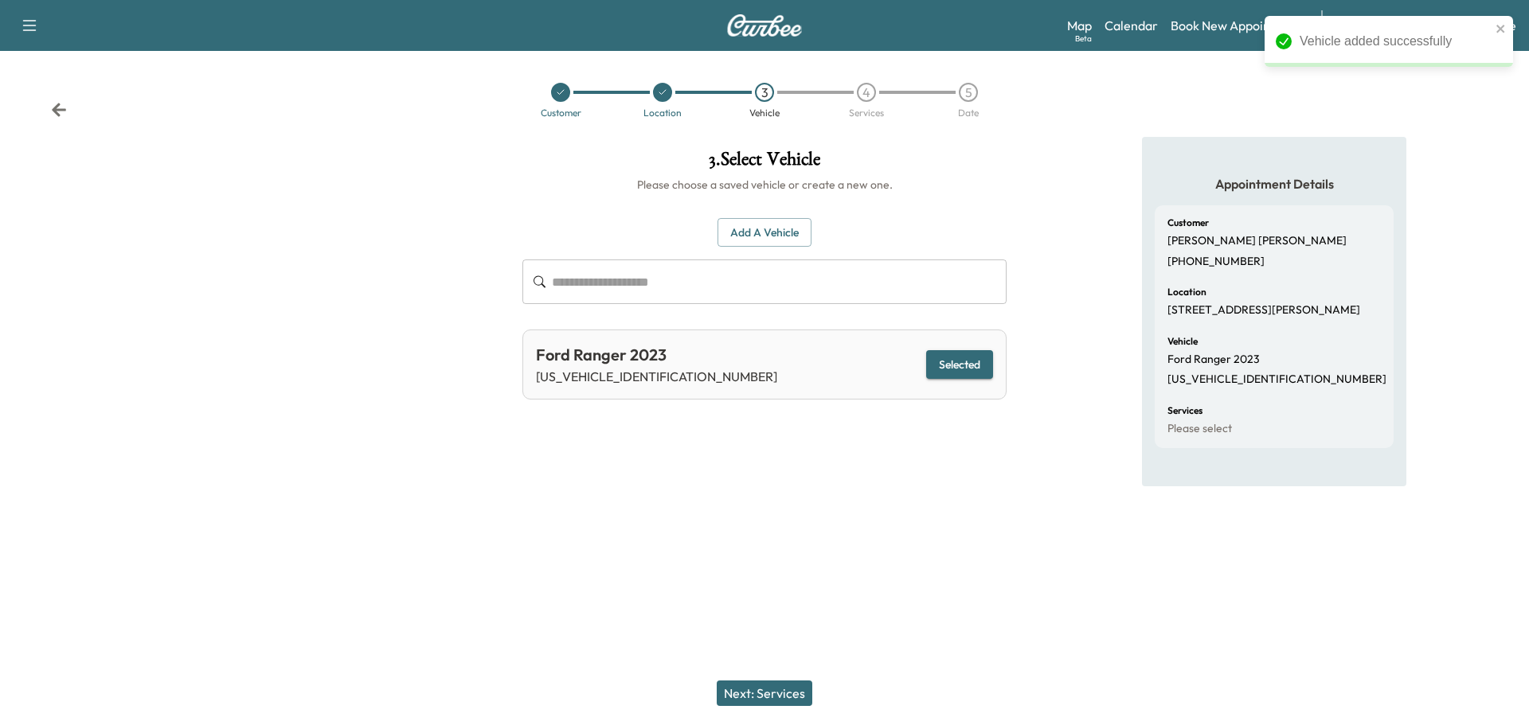
click at [791, 685] on button "Next: Services" at bounding box center [765, 693] width 96 height 25
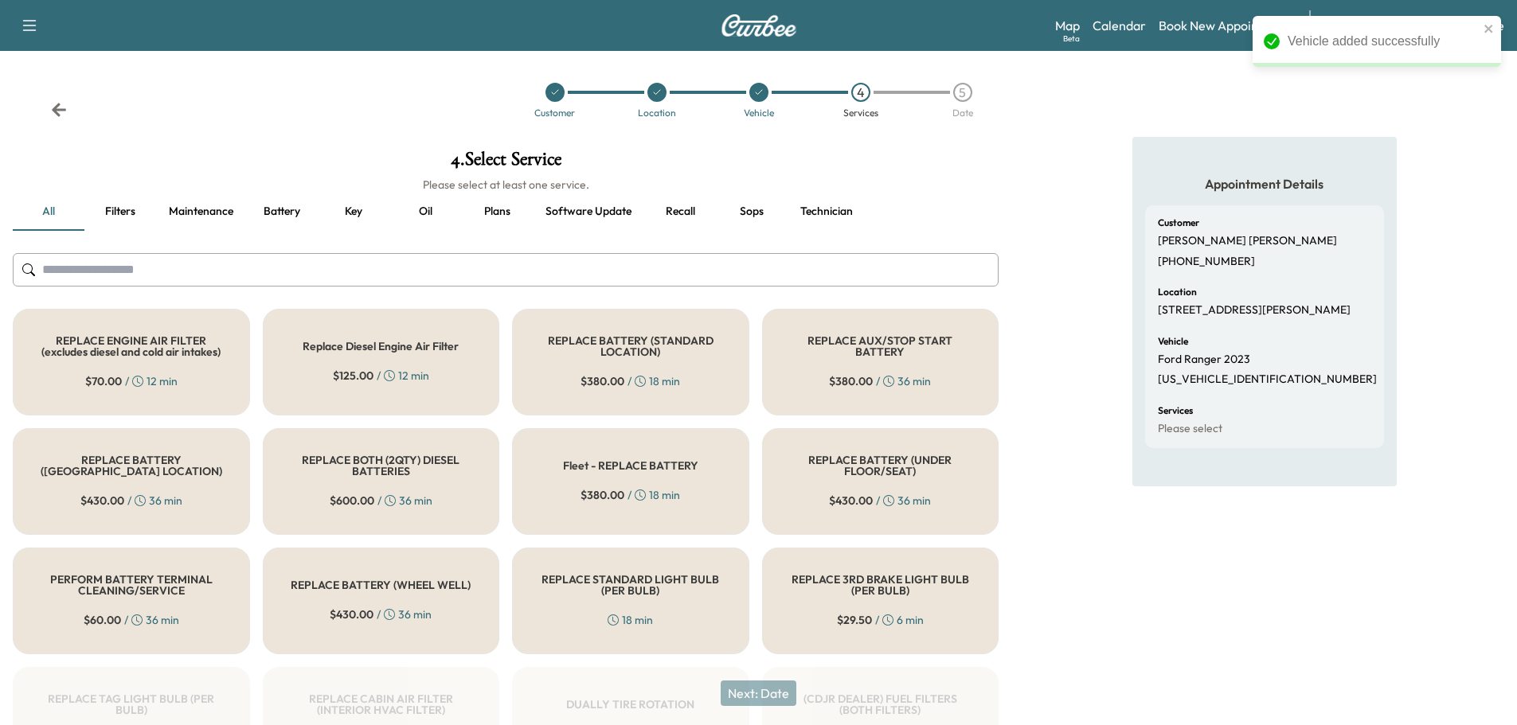
click at [705, 275] on input "text" at bounding box center [506, 269] width 986 height 33
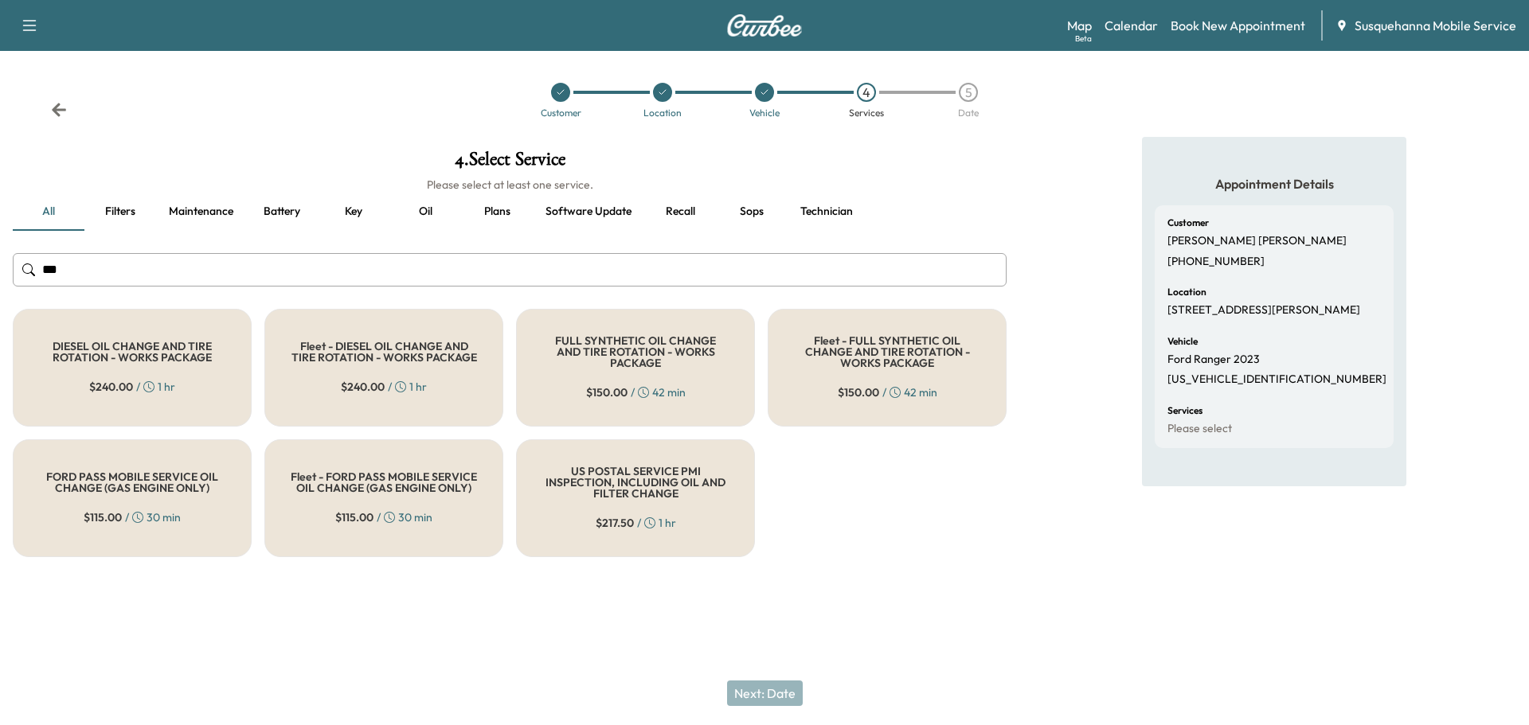
type input "***"
click at [691, 360] on h5 "FULL SYNTHETIC OIL CHANGE AND TIRE ROTATION - WORKS PACKAGE" at bounding box center [635, 351] width 186 height 33
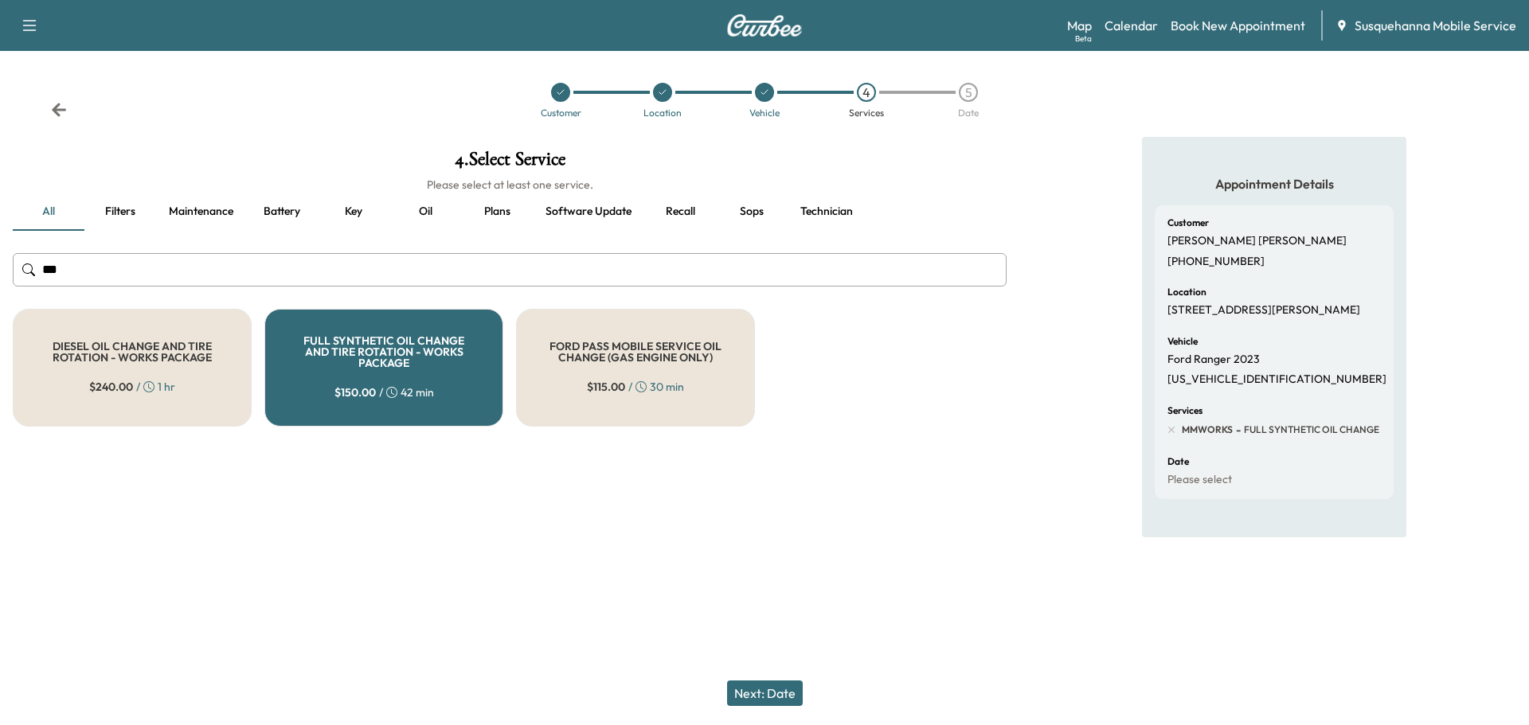
click at [767, 697] on button "Next: Date" at bounding box center [765, 693] width 76 height 25
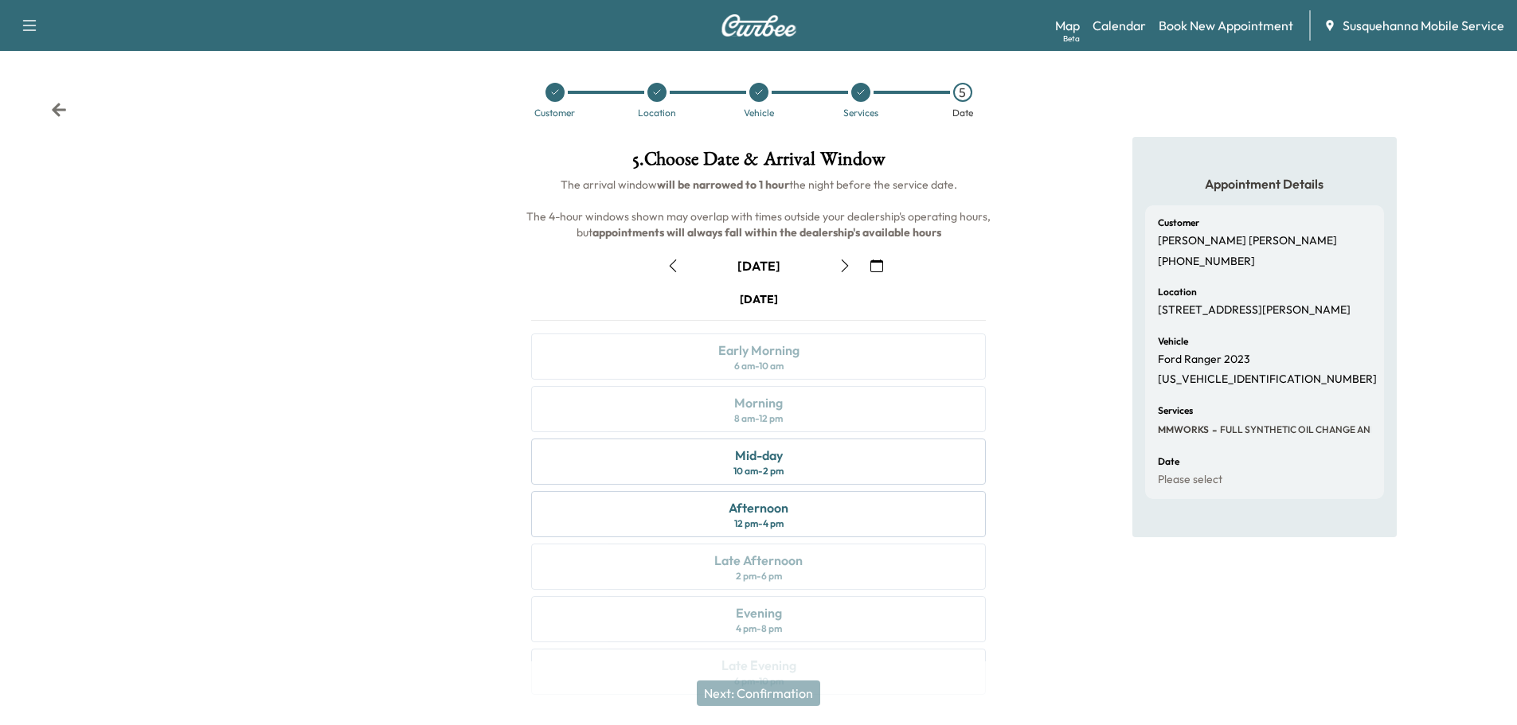
click at [842, 268] on icon "button" at bounding box center [844, 266] width 13 height 13
click at [827, 407] on div "Morning 8 am - 12 pm" at bounding box center [758, 409] width 455 height 46
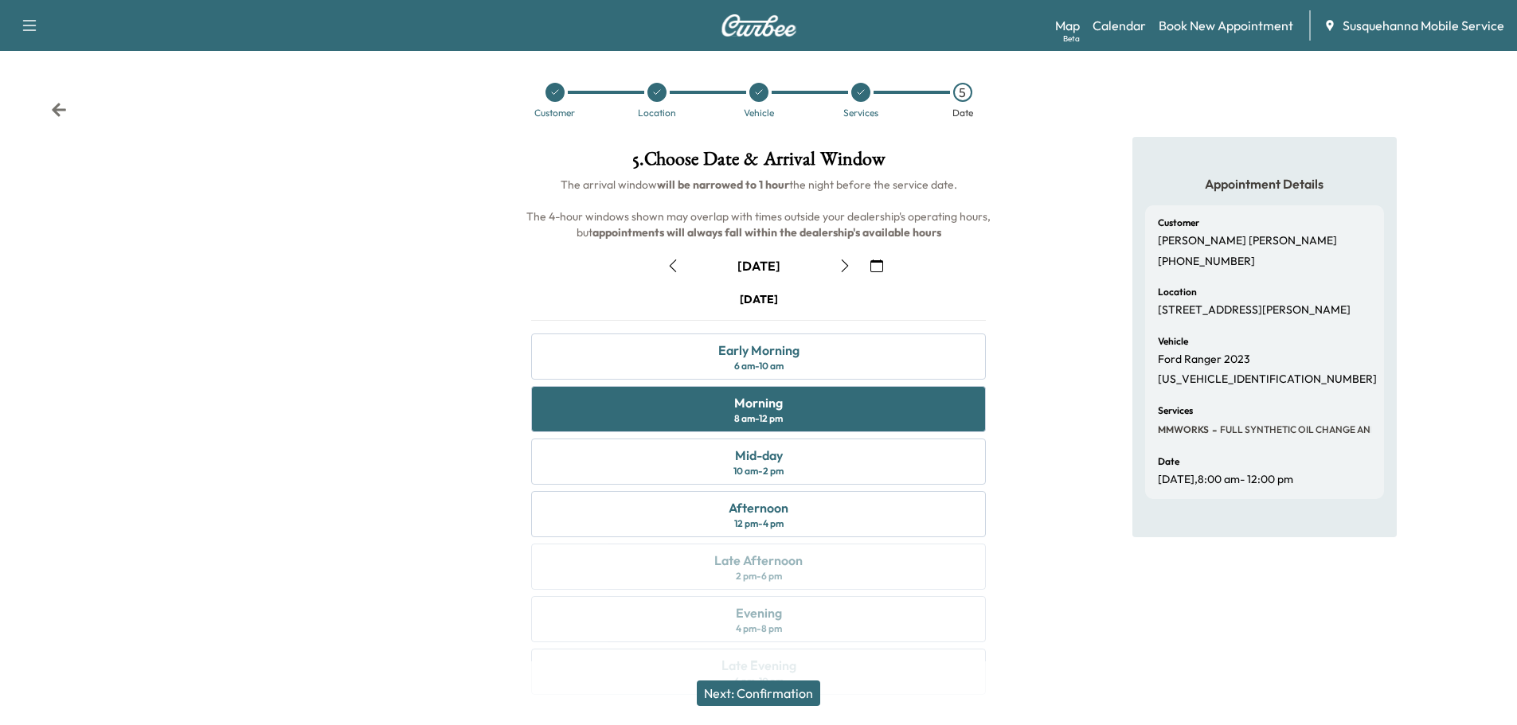
click at [801, 689] on button "Next: Confirmation" at bounding box center [758, 693] width 123 height 25
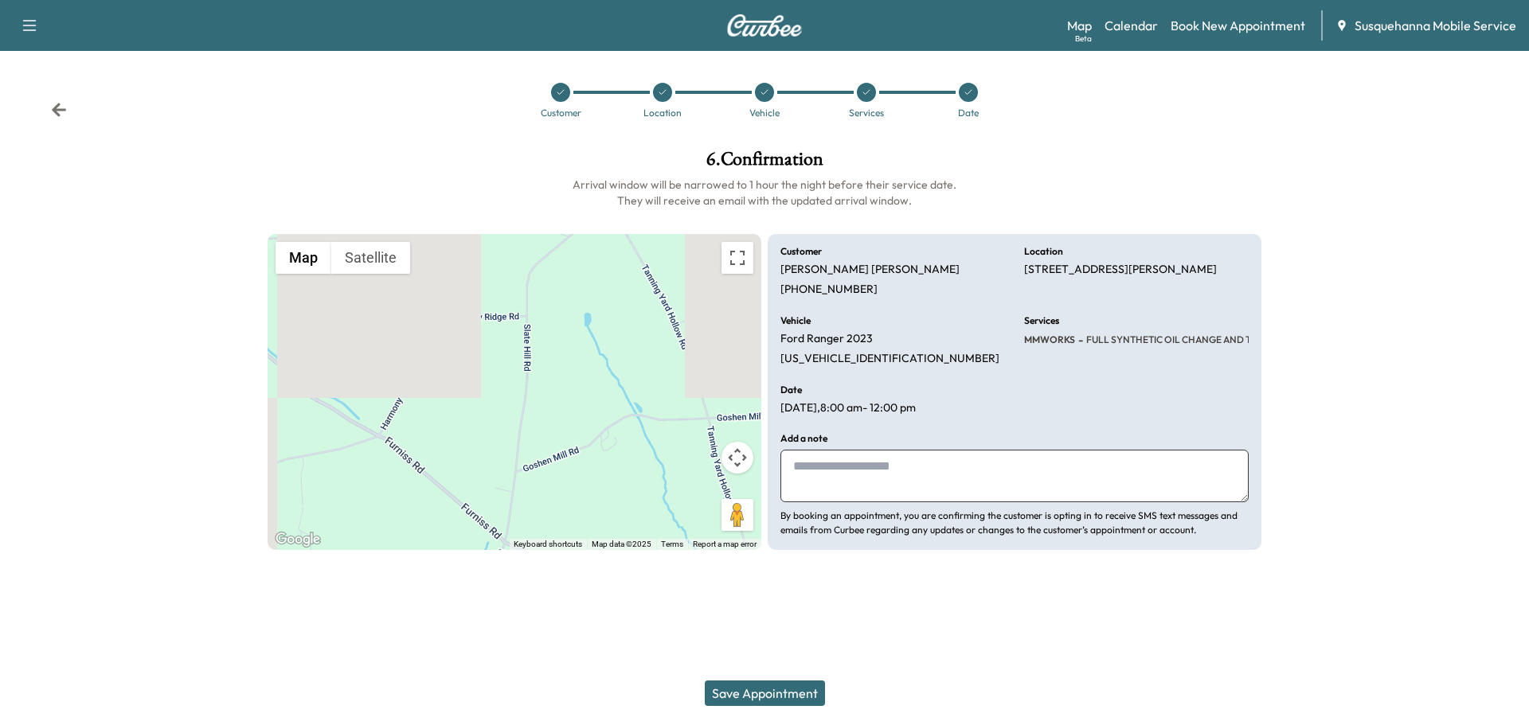
click at [939, 487] on textarea at bounding box center [1014, 476] width 468 height 53
type textarea "*"
type textarea "**********"
click at [756, 681] on button "Save Appointment" at bounding box center [765, 693] width 120 height 25
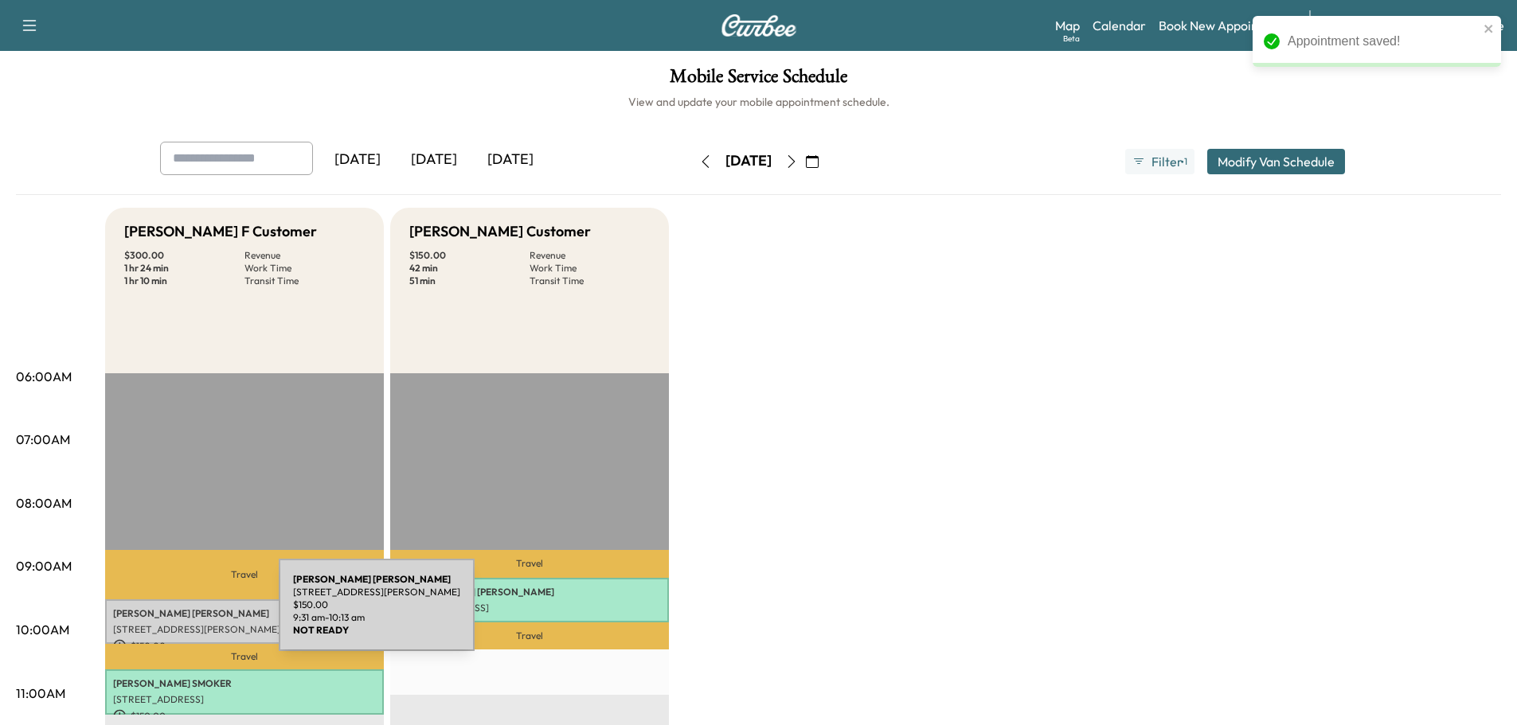
click at [182, 616] on p "Martin Murry" at bounding box center [244, 613] width 263 height 13
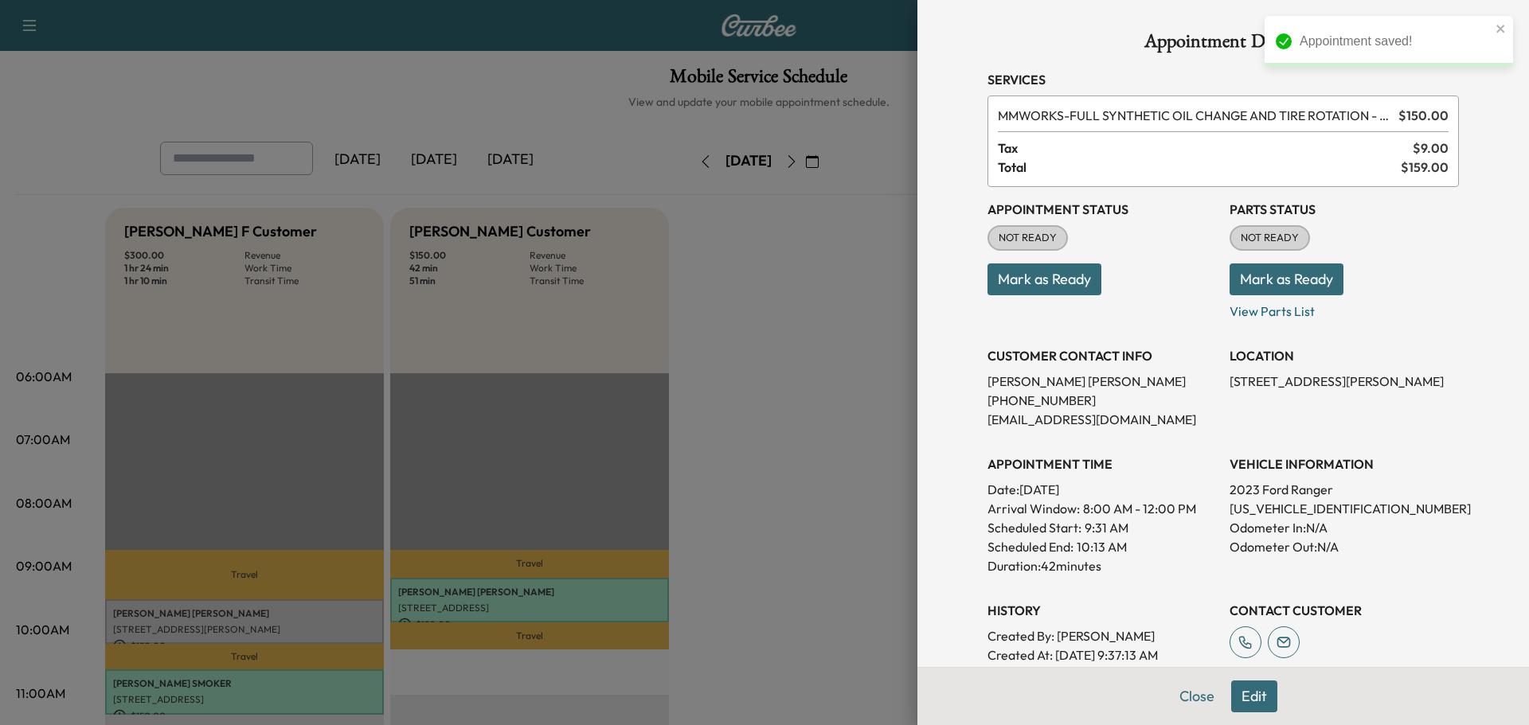
drag, startPoint x: 1230, startPoint y: 288, endPoint x: 1118, endPoint y: 288, distance: 112.3
click at [1231, 287] on button "Mark as Ready" at bounding box center [1286, 280] width 114 height 32
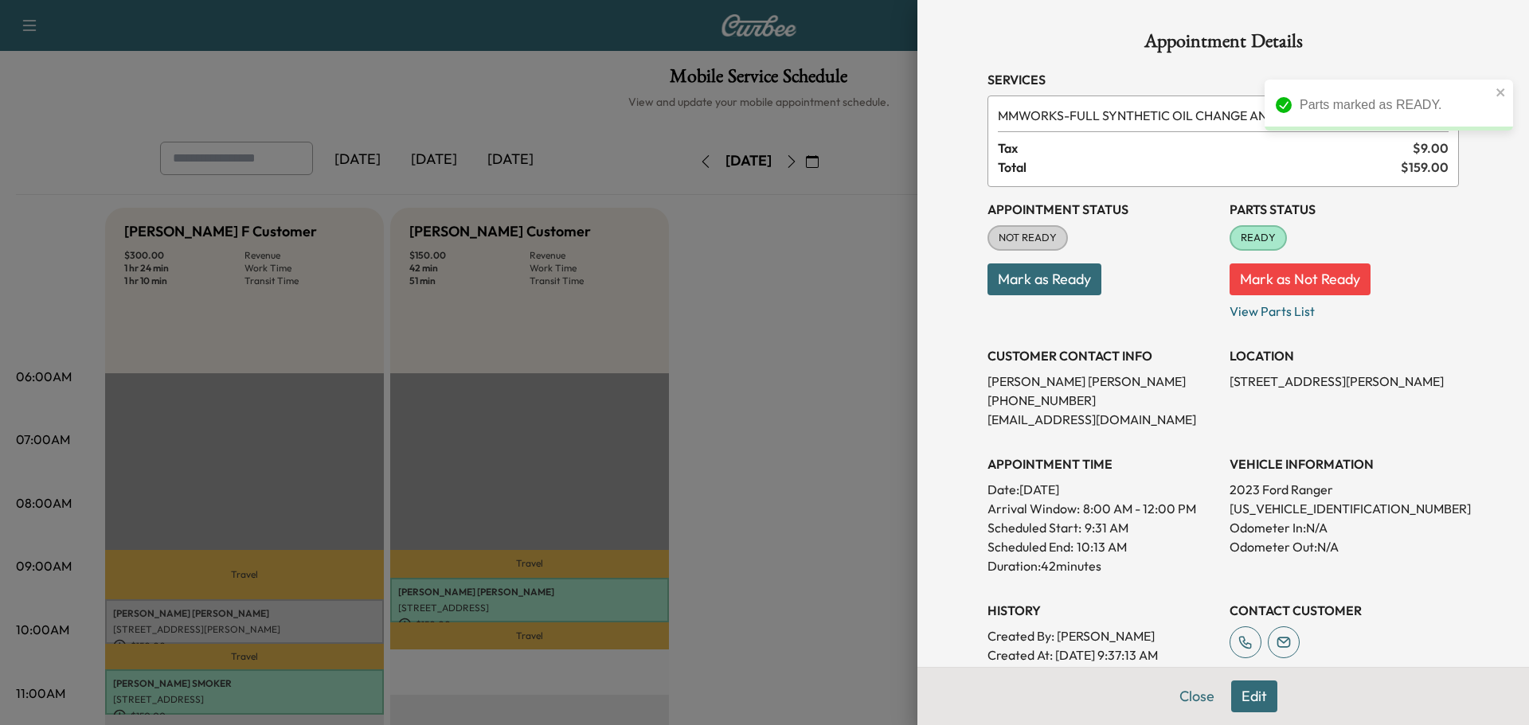
click at [1060, 276] on button "Mark as Ready" at bounding box center [1044, 280] width 114 height 32
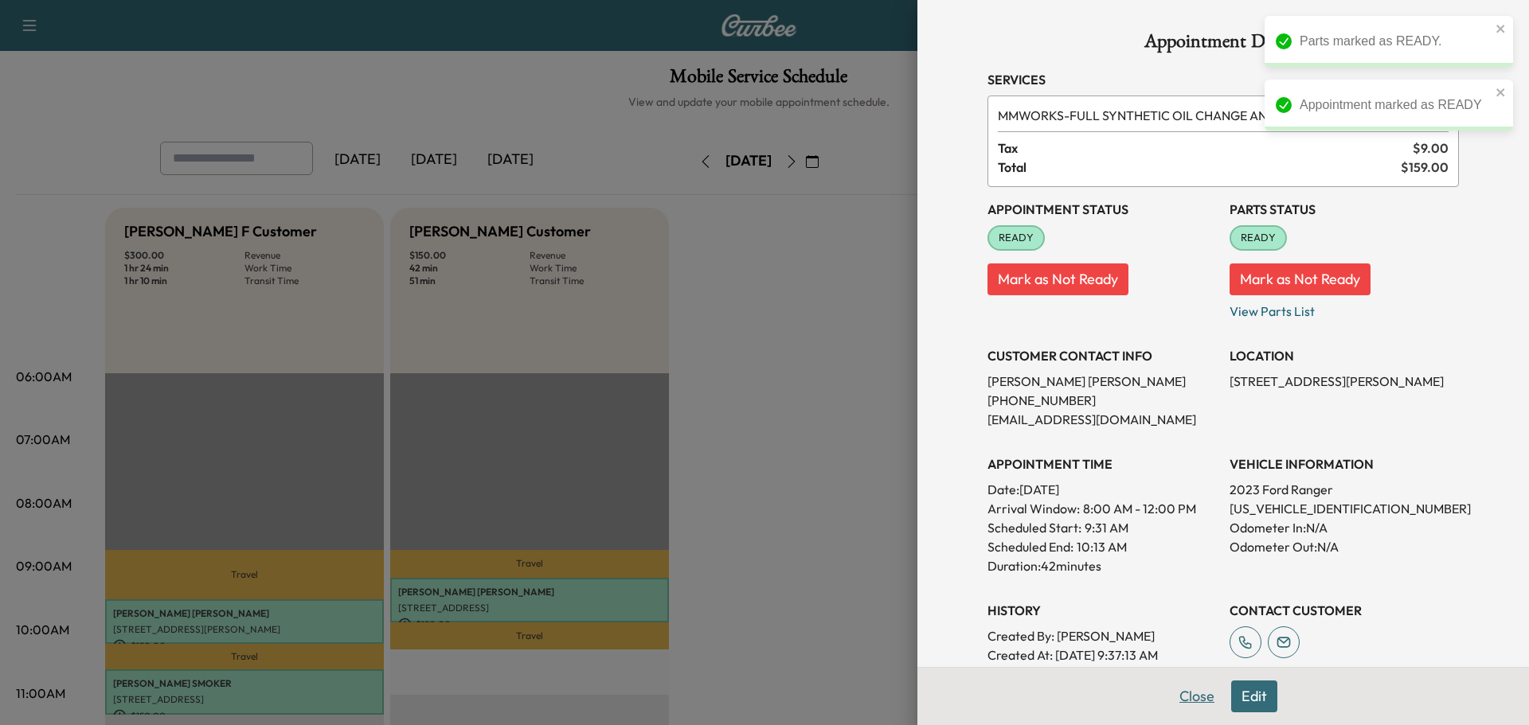
click at [1177, 701] on button "Close" at bounding box center [1197, 697] width 56 height 32
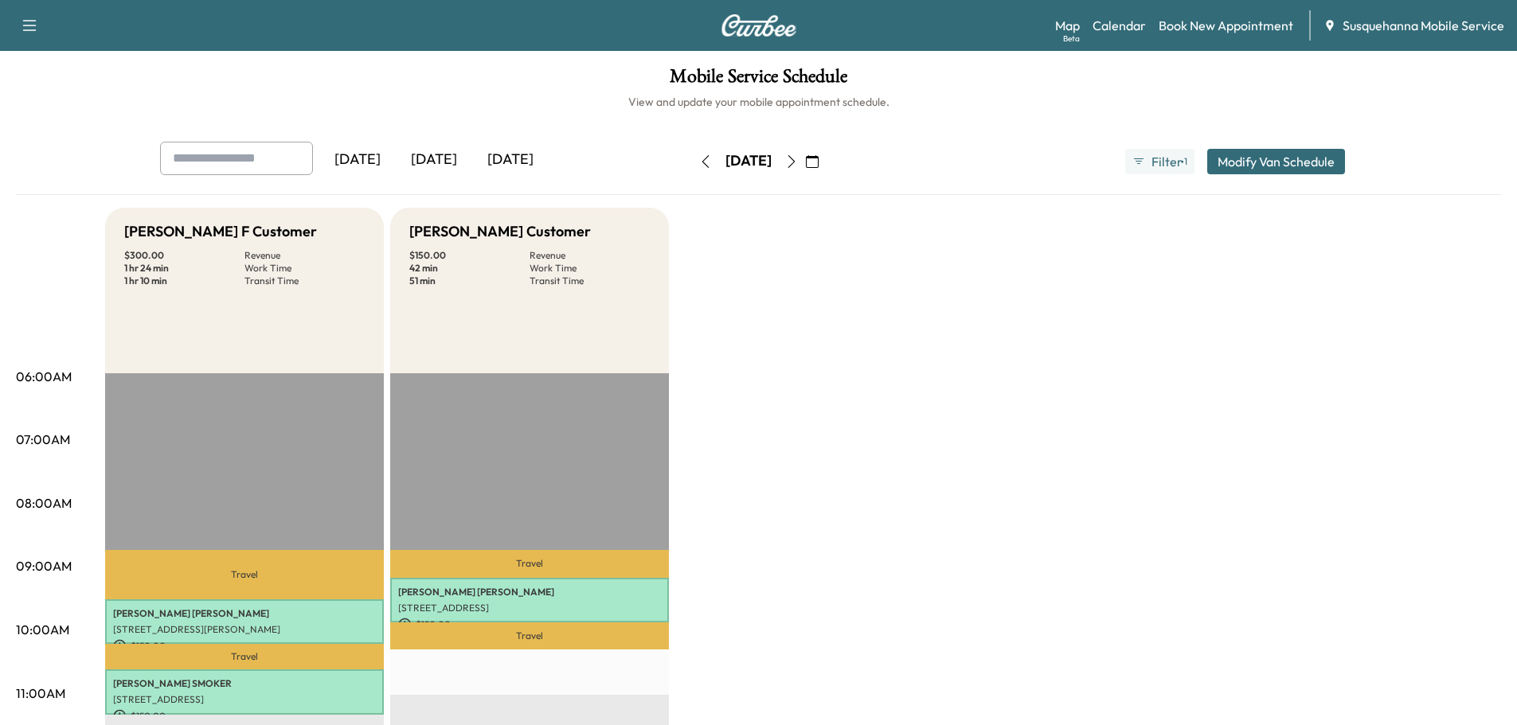
scroll to position [85, 0]
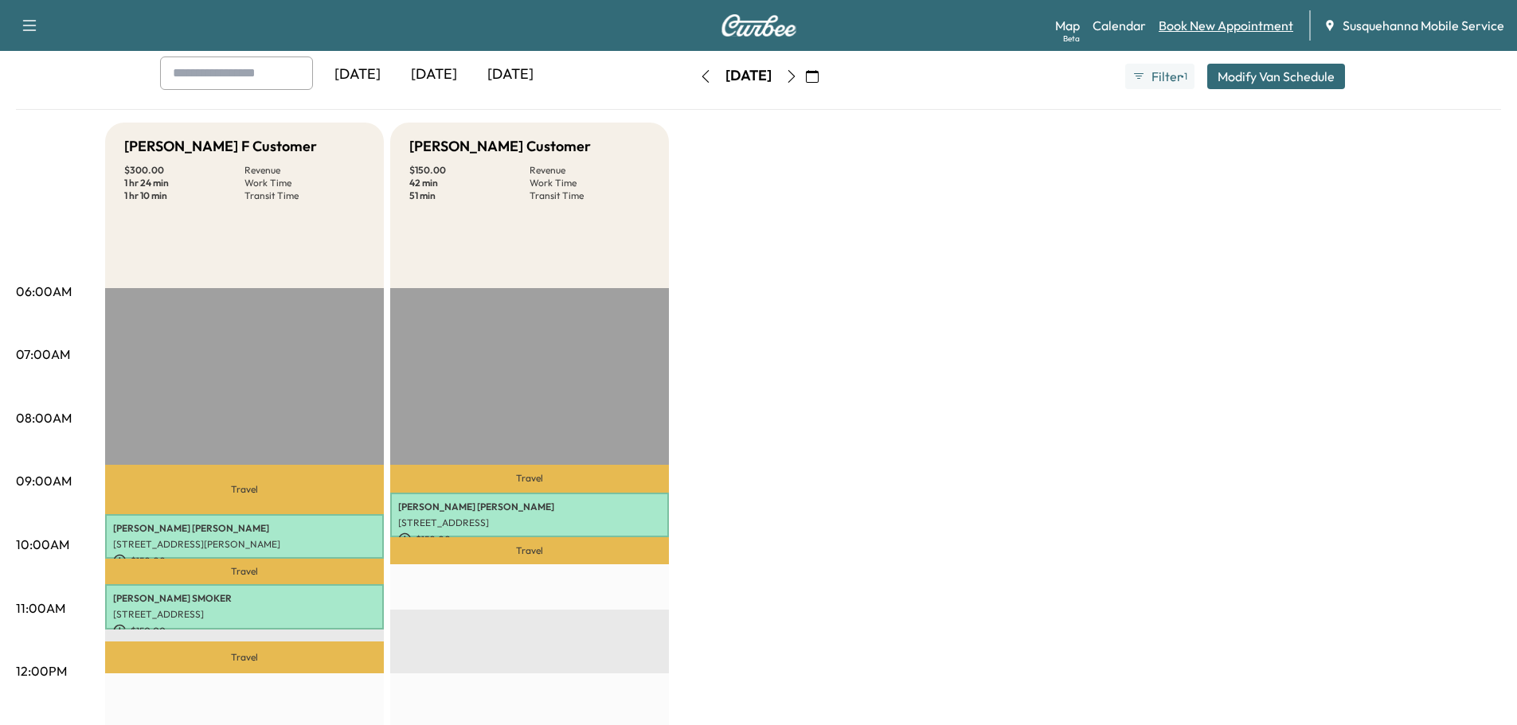
click at [1222, 28] on link "Book New Appointment" at bounding box center [1225, 25] width 135 height 19
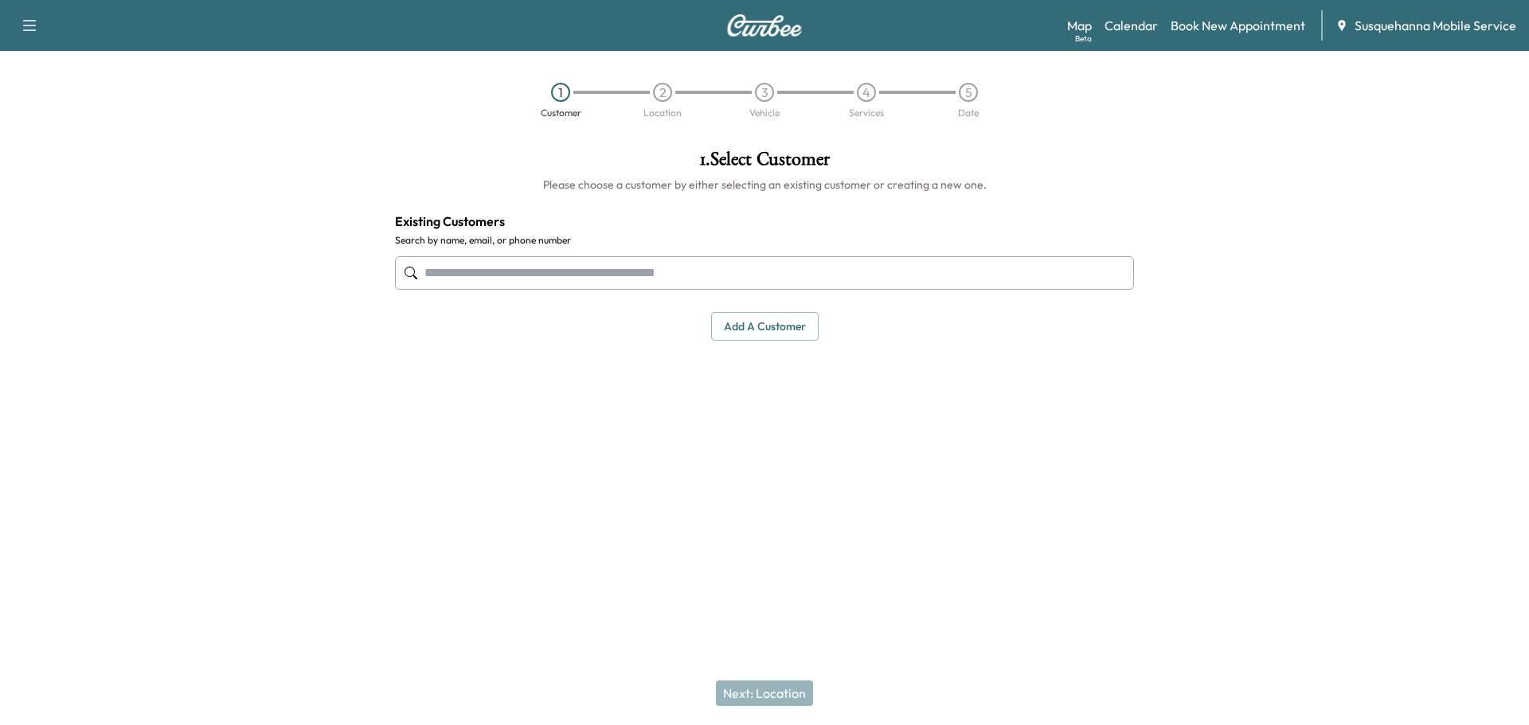
click at [654, 265] on input "text" at bounding box center [764, 272] width 739 height 33
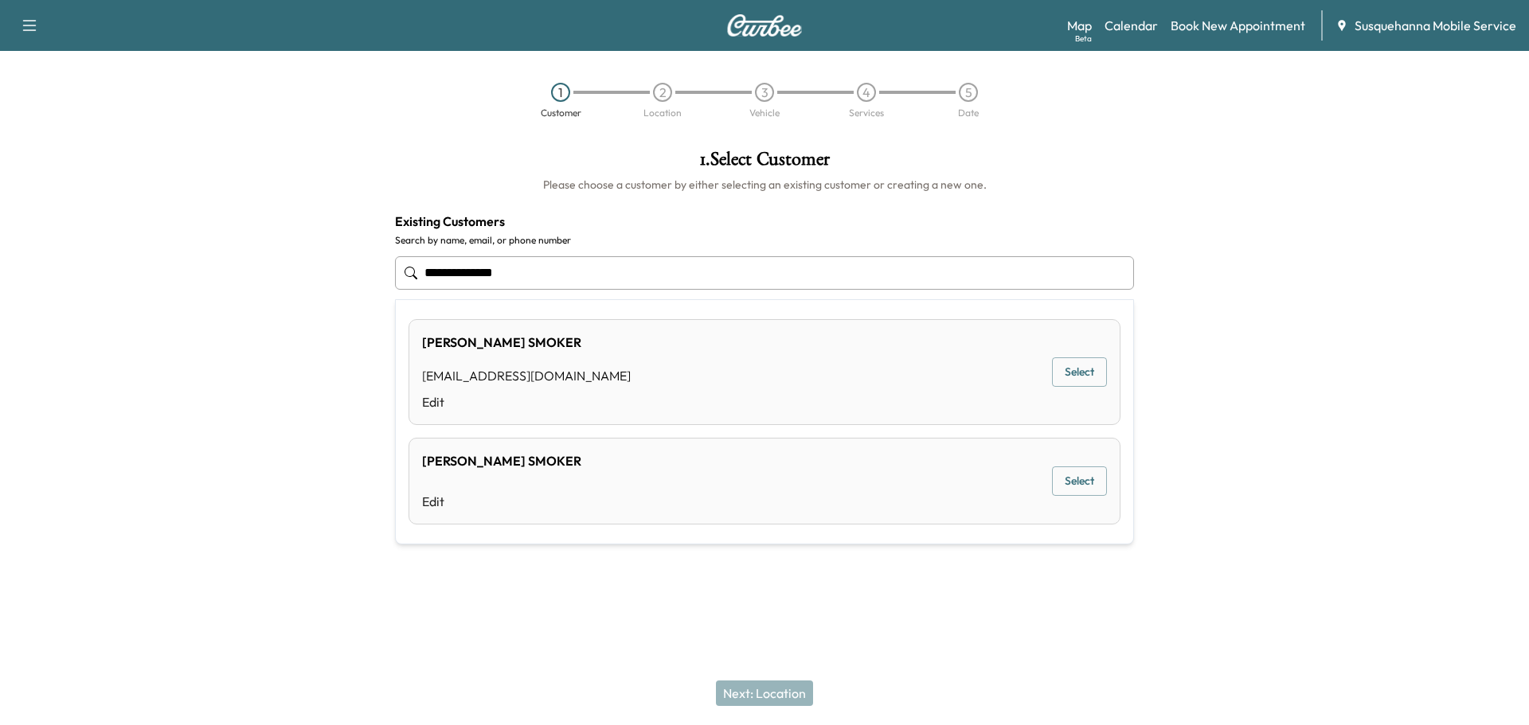
click at [1076, 374] on button "Select" at bounding box center [1079, 371] width 55 height 29
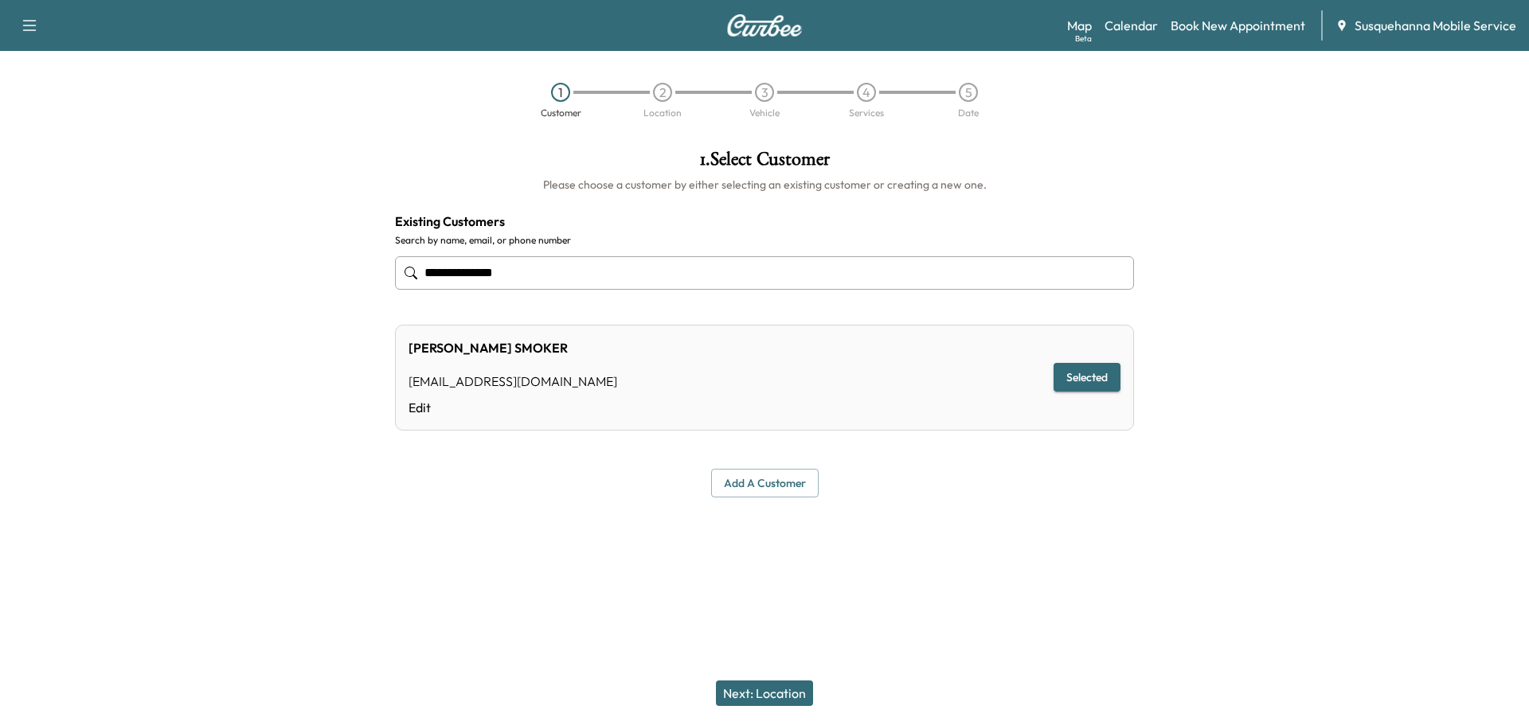
type input "**********"
click at [793, 688] on button "Next: Location" at bounding box center [764, 693] width 97 height 25
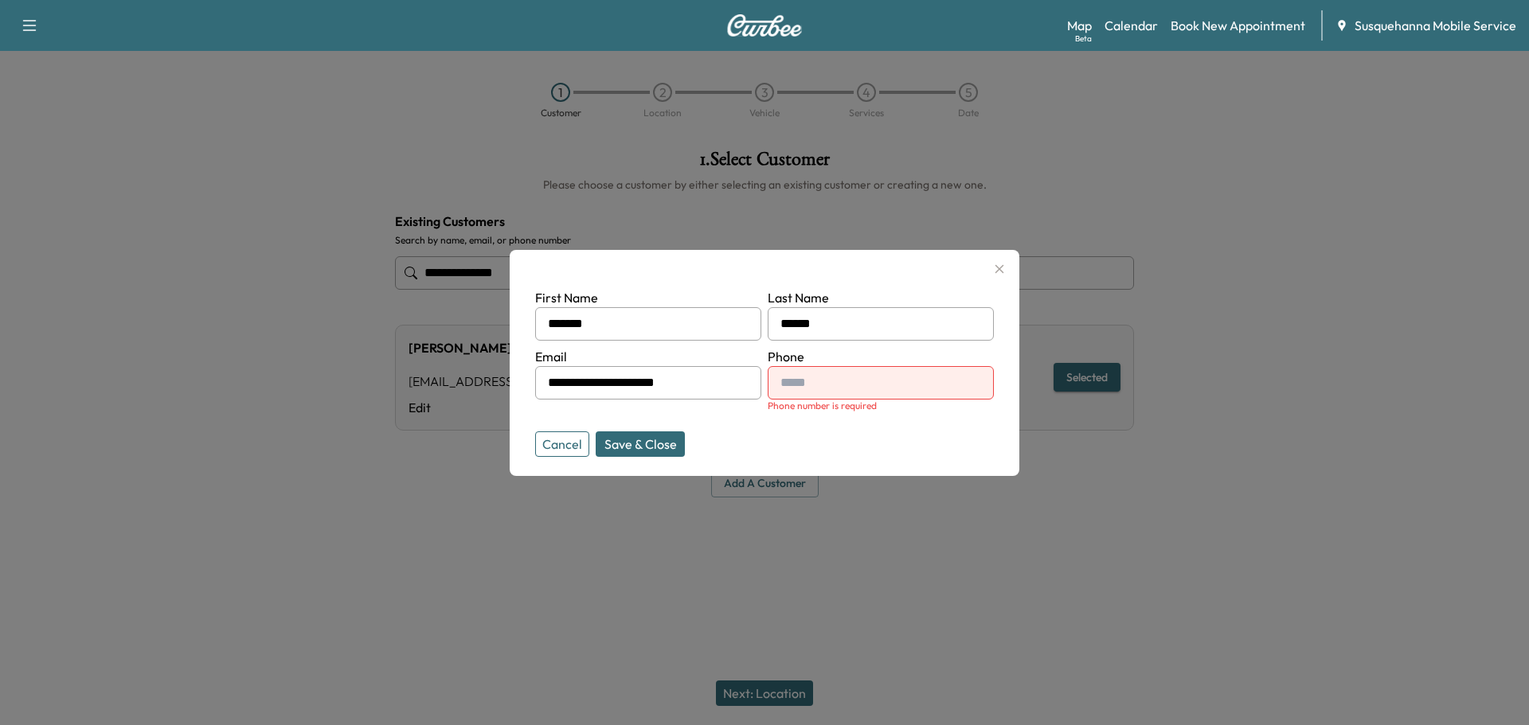
click at [839, 392] on input "text" at bounding box center [880, 382] width 226 height 33
type input "**********"
click at [818, 451] on div "**********" at bounding box center [765, 363] width 510 height 226
click at [624, 447] on button "Save & Close" at bounding box center [640, 444] width 89 height 25
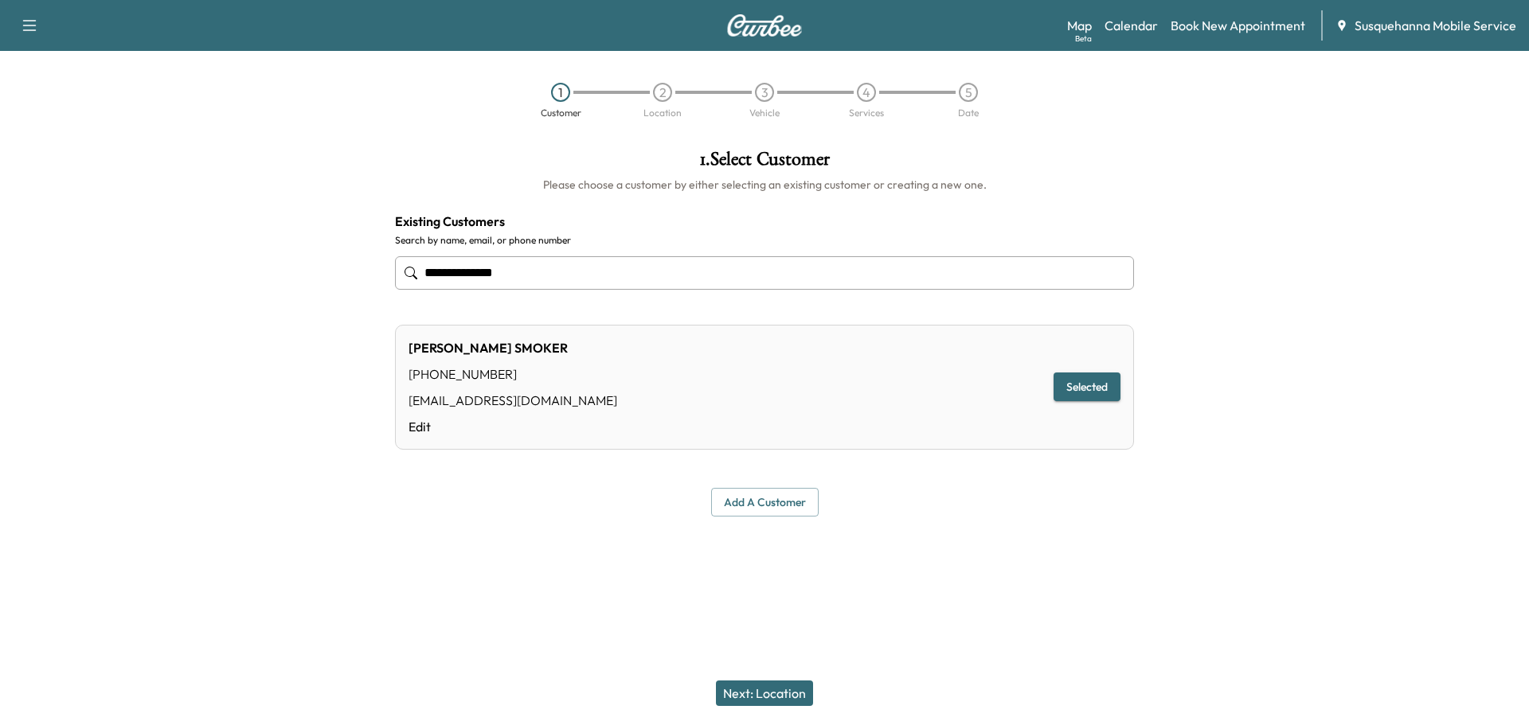
click at [771, 697] on button "Next: Location" at bounding box center [764, 693] width 97 height 25
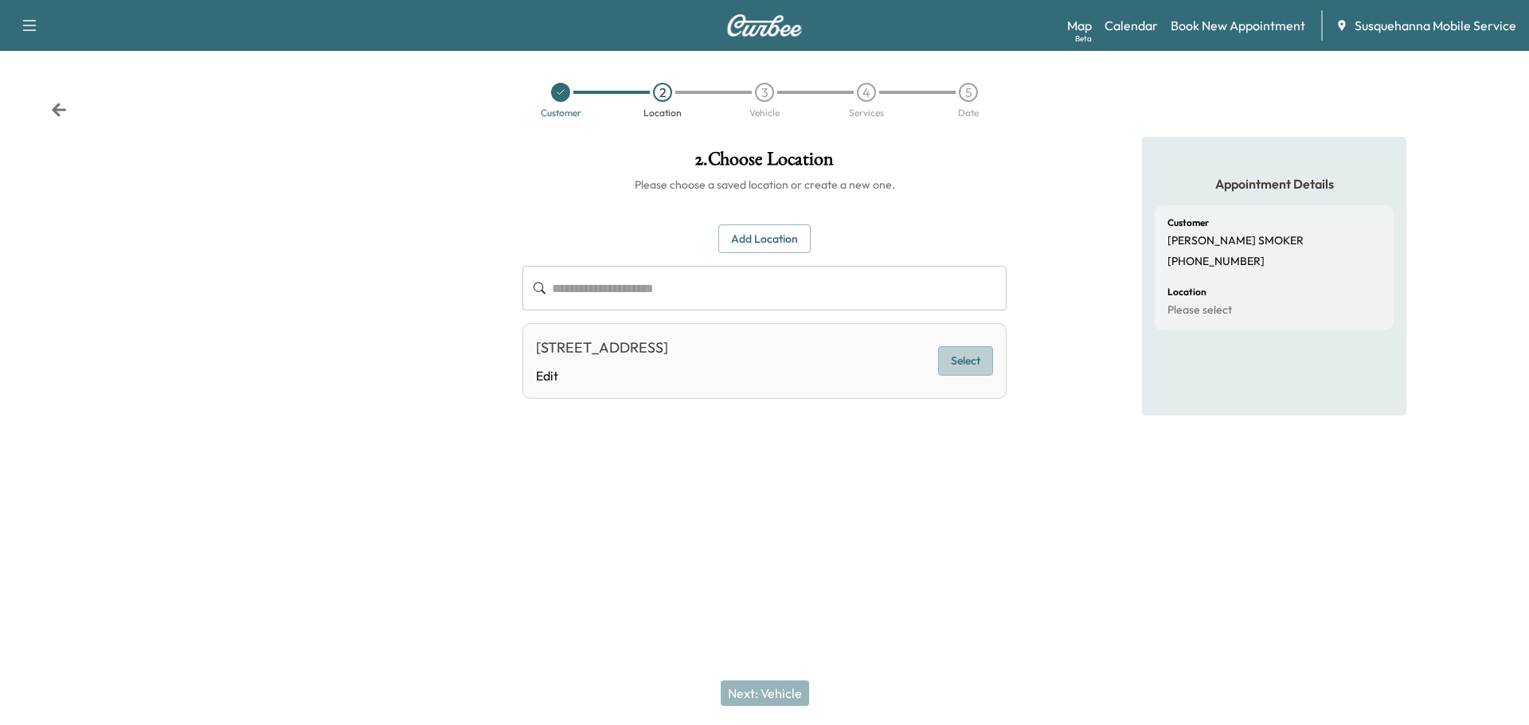
click at [961, 370] on button "Select" at bounding box center [965, 360] width 55 height 29
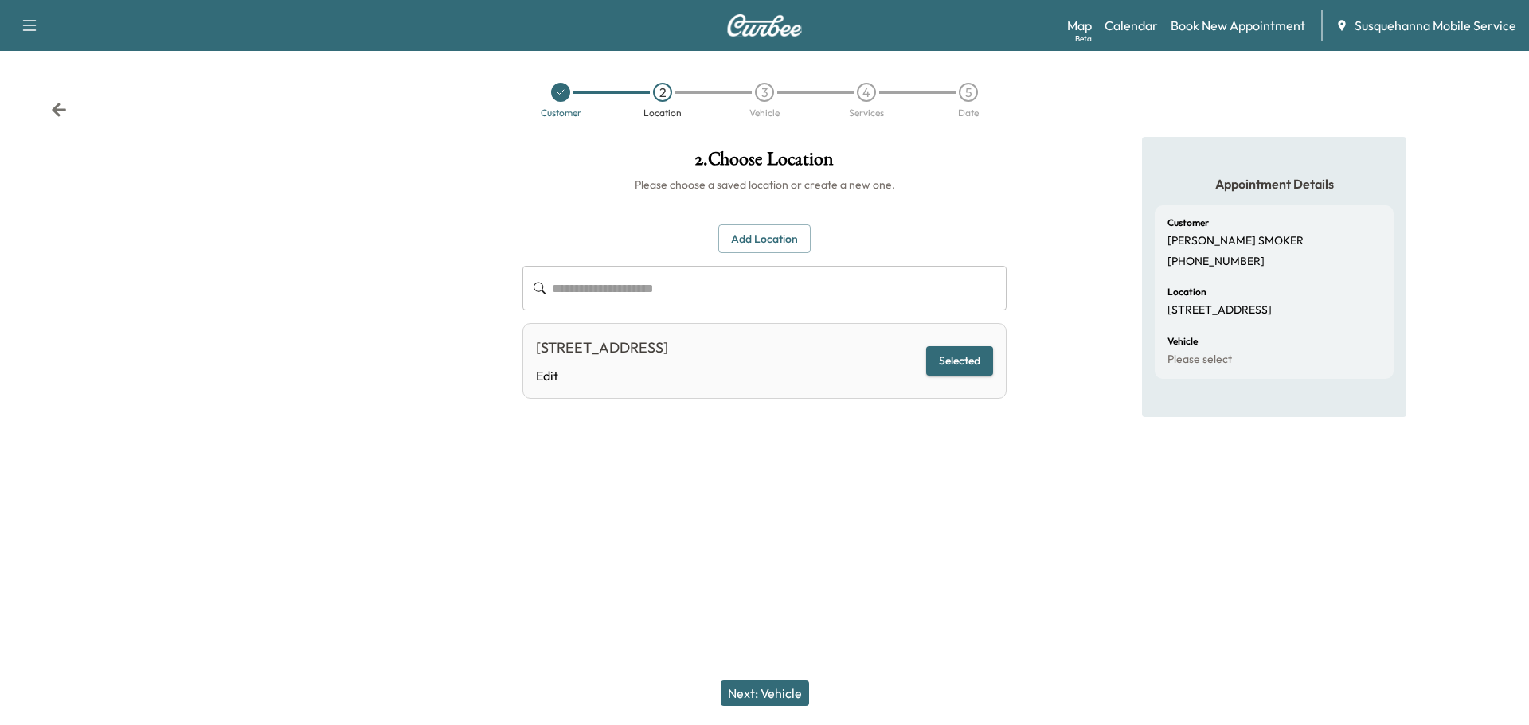
click at [785, 691] on button "Next: Vehicle" at bounding box center [765, 693] width 88 height 25
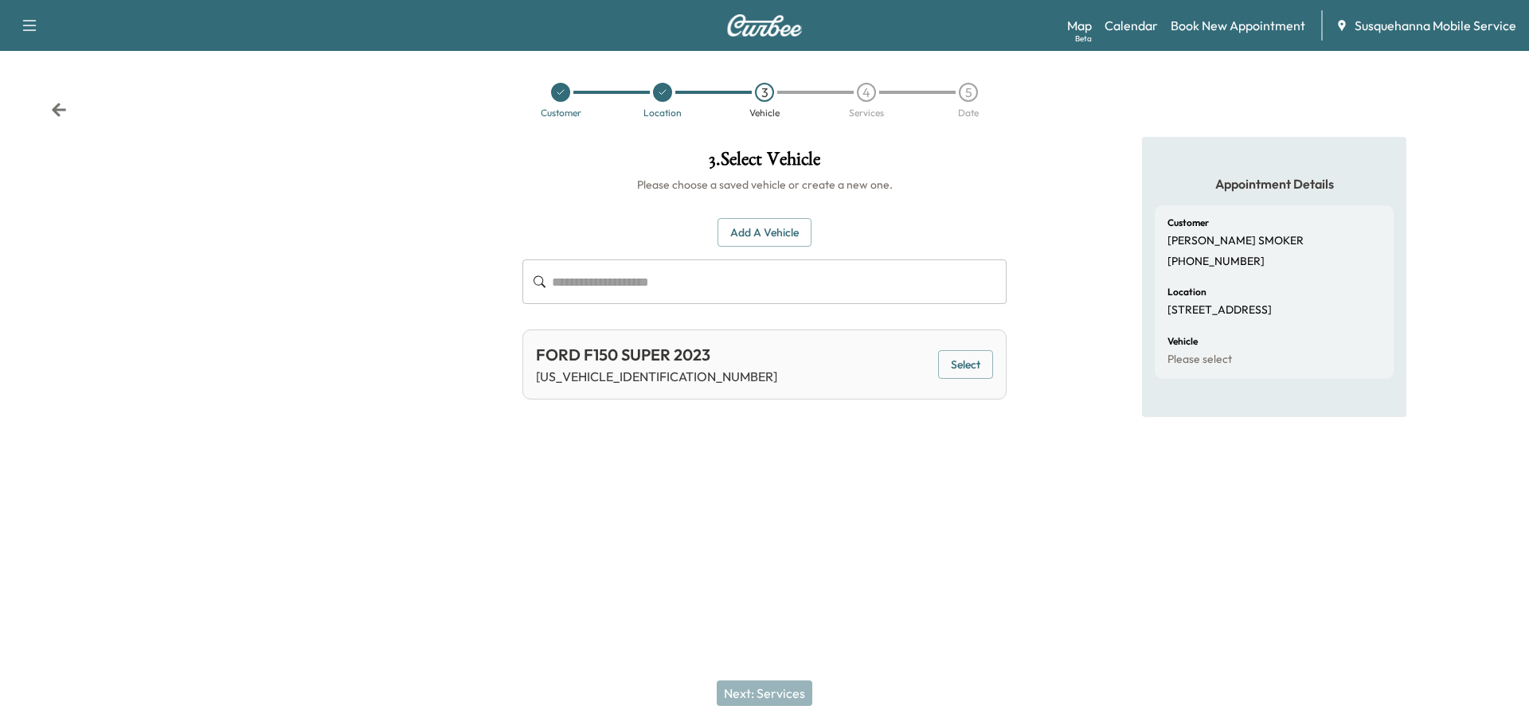
click at [974, 362] on button "Select" at bounding box center [965, 364] width 55 height 29
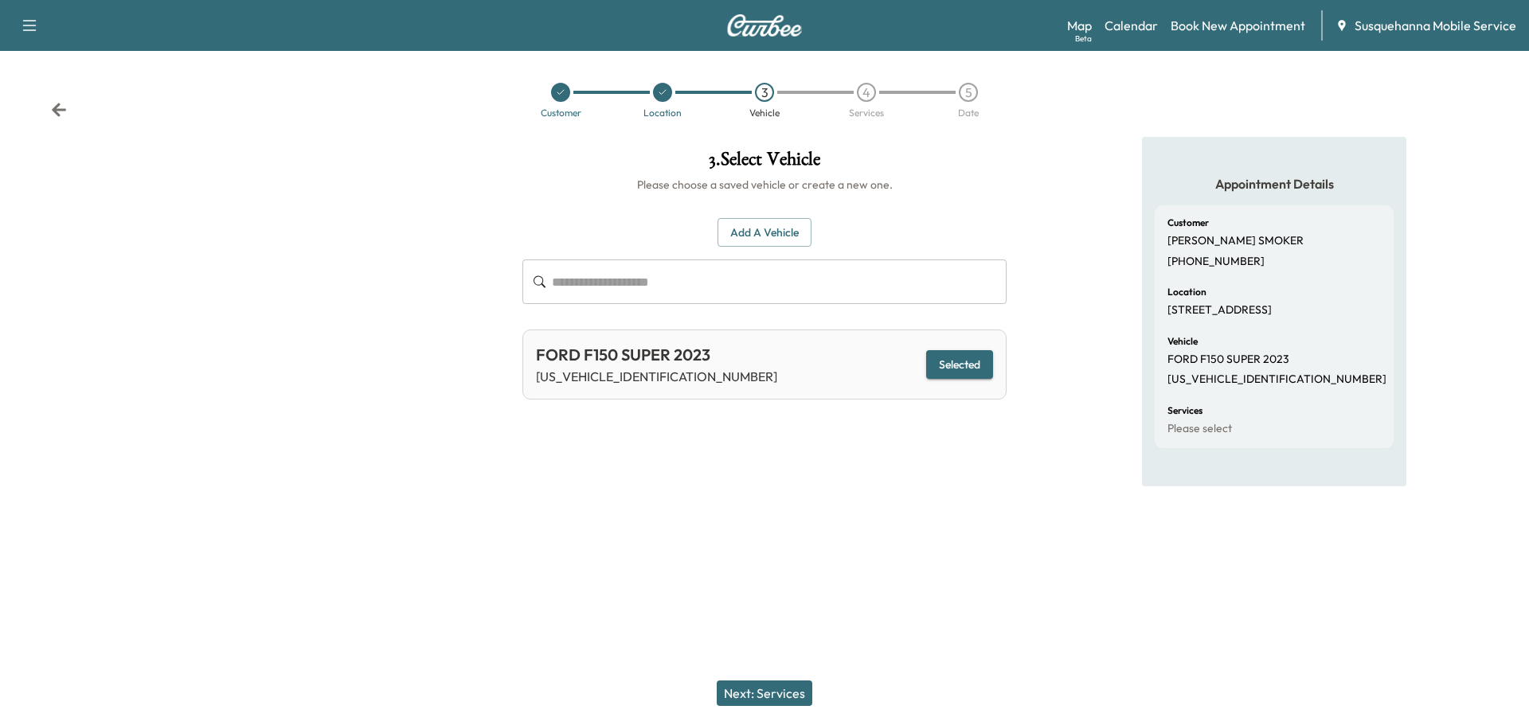
click at [779, 705] on button "Next: Services" at bounding box center [765, 693] width 96 height 25
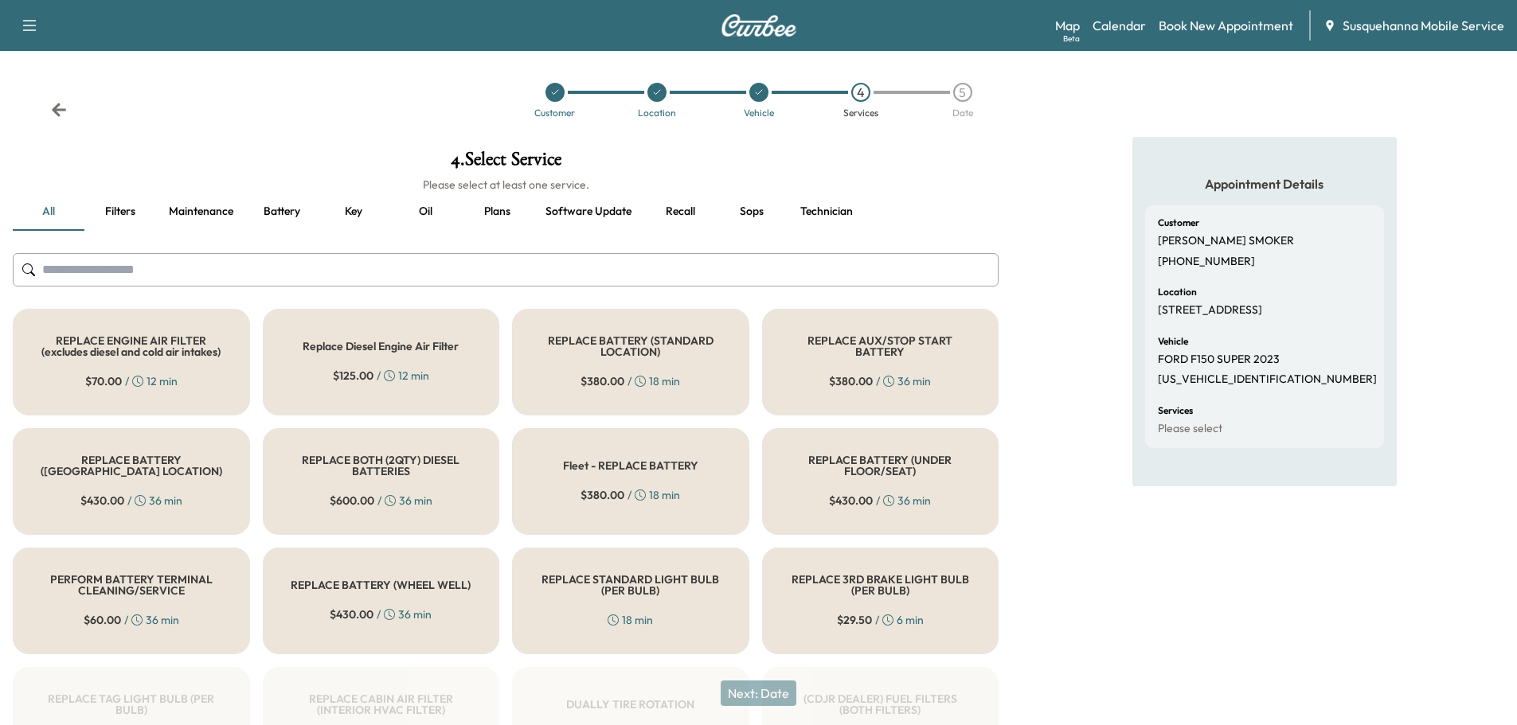
click at [675, 259] on input "text" at bounding box center [506, 269] width 986 height 33
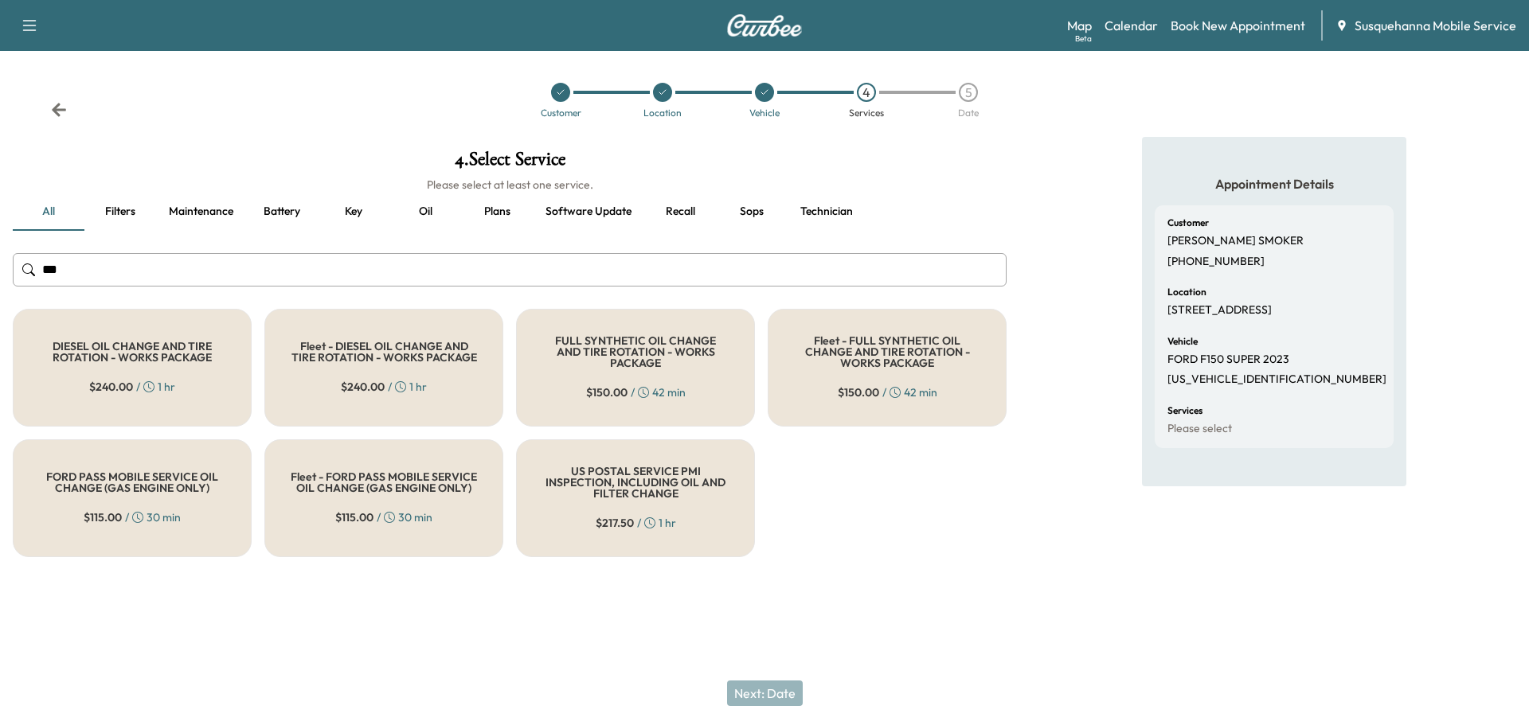
type input "***"
click at [634, 370] on div "FULL SYNTHETIC OIL CHANGE AND TIRE ROTATION - WORKS PACKAGE $ 150.00 / 42 min" at bounding box center [635, 368] width 239 height 118
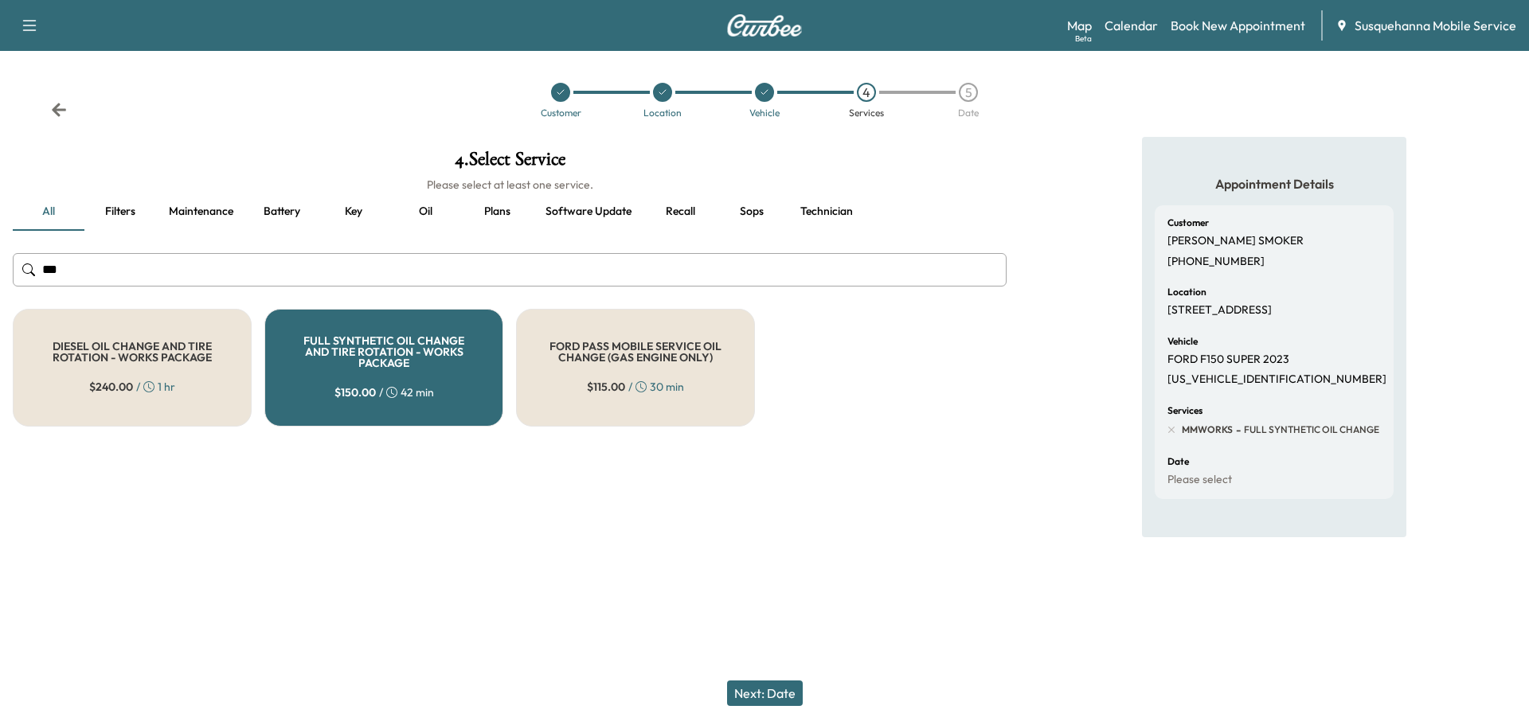
click at [760, 690] on button "Next: Date" at bounding box center [765, 693] width 76 height 25
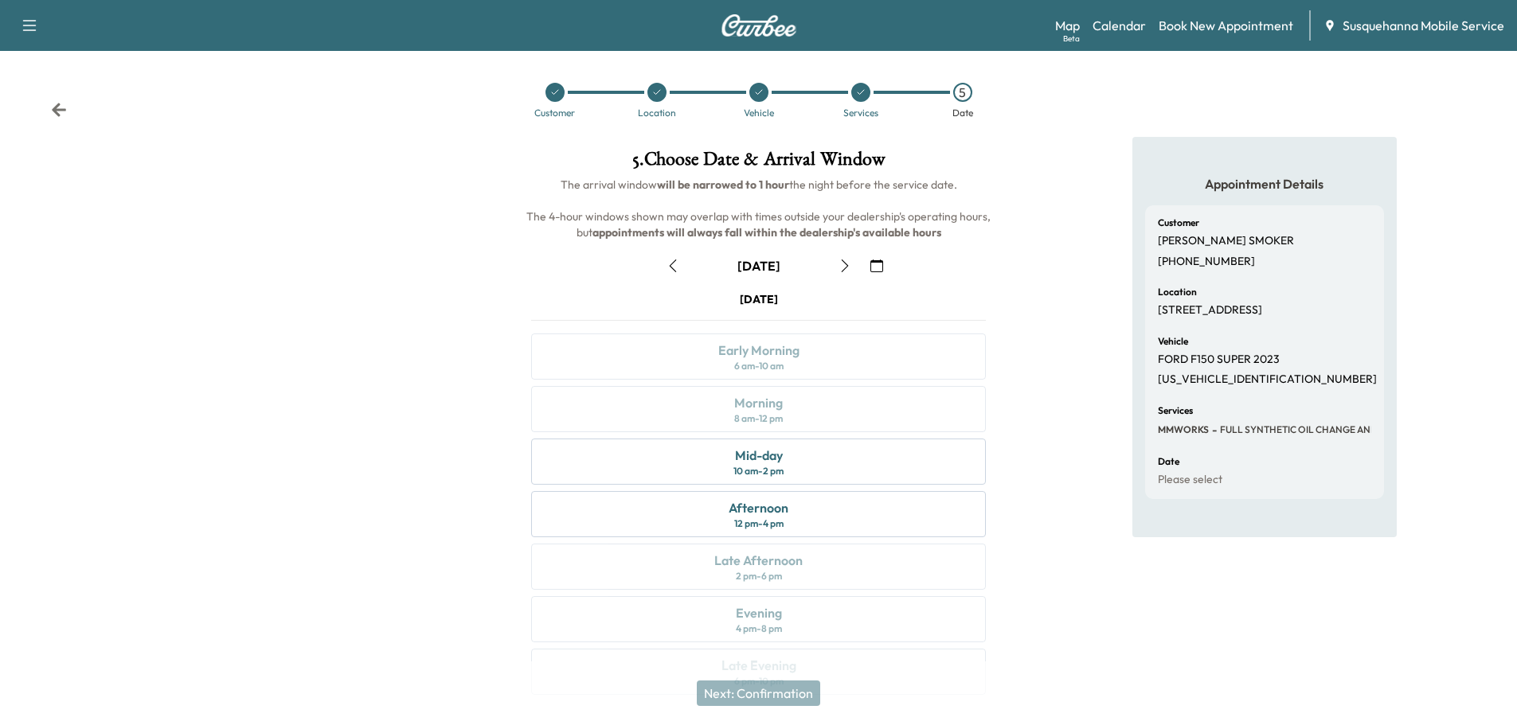
click at [848, 266] on icon "button" at bounding box center [844, 266] width 13 height 13
click at [827, 404] on div "Morning 8 am - 12 pm" at bounding box center [758, 409] width 455 height 46
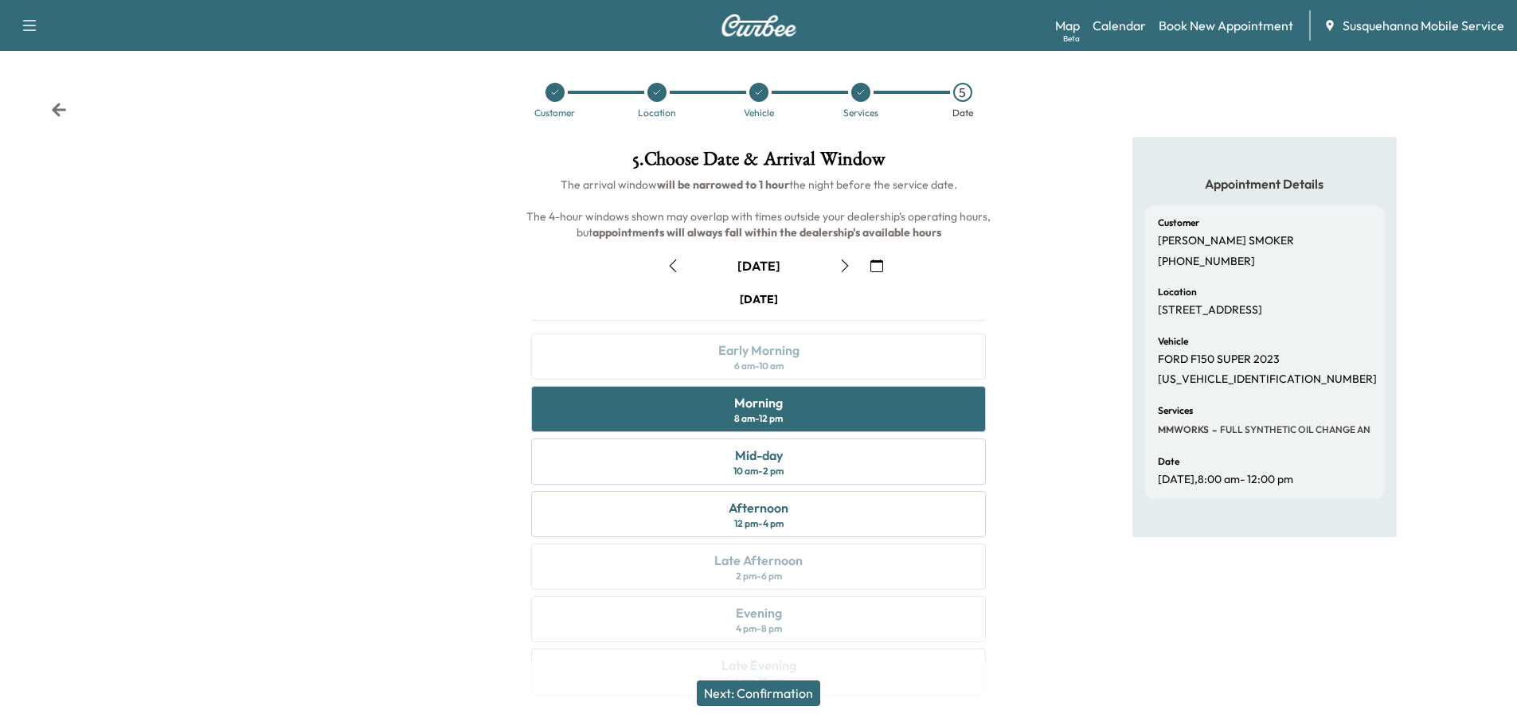
click at [874, 264] on icon "button" at bounding box center [876, 266] width 13 height 13
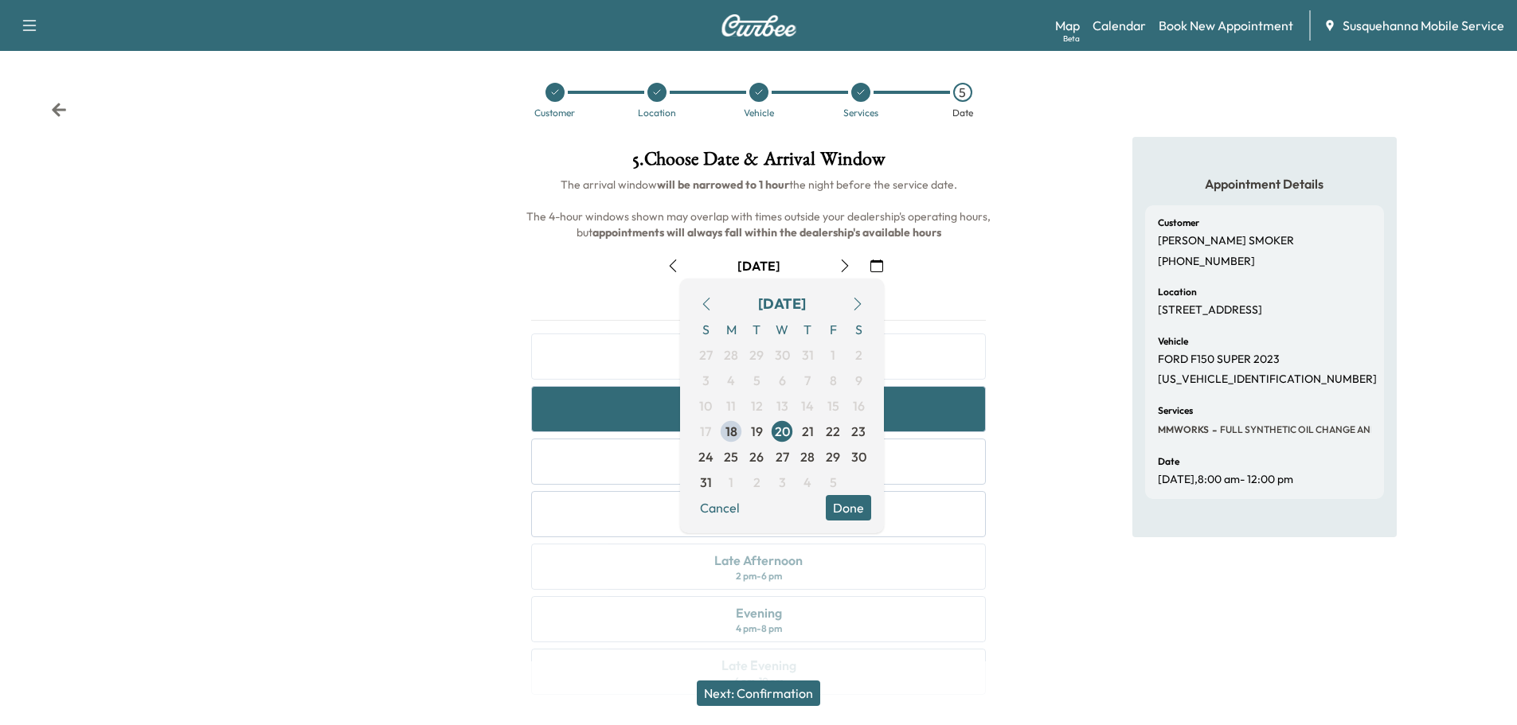
click at [847, 510] on button "Done" at bounding box center [848, 507] width 45 height 25
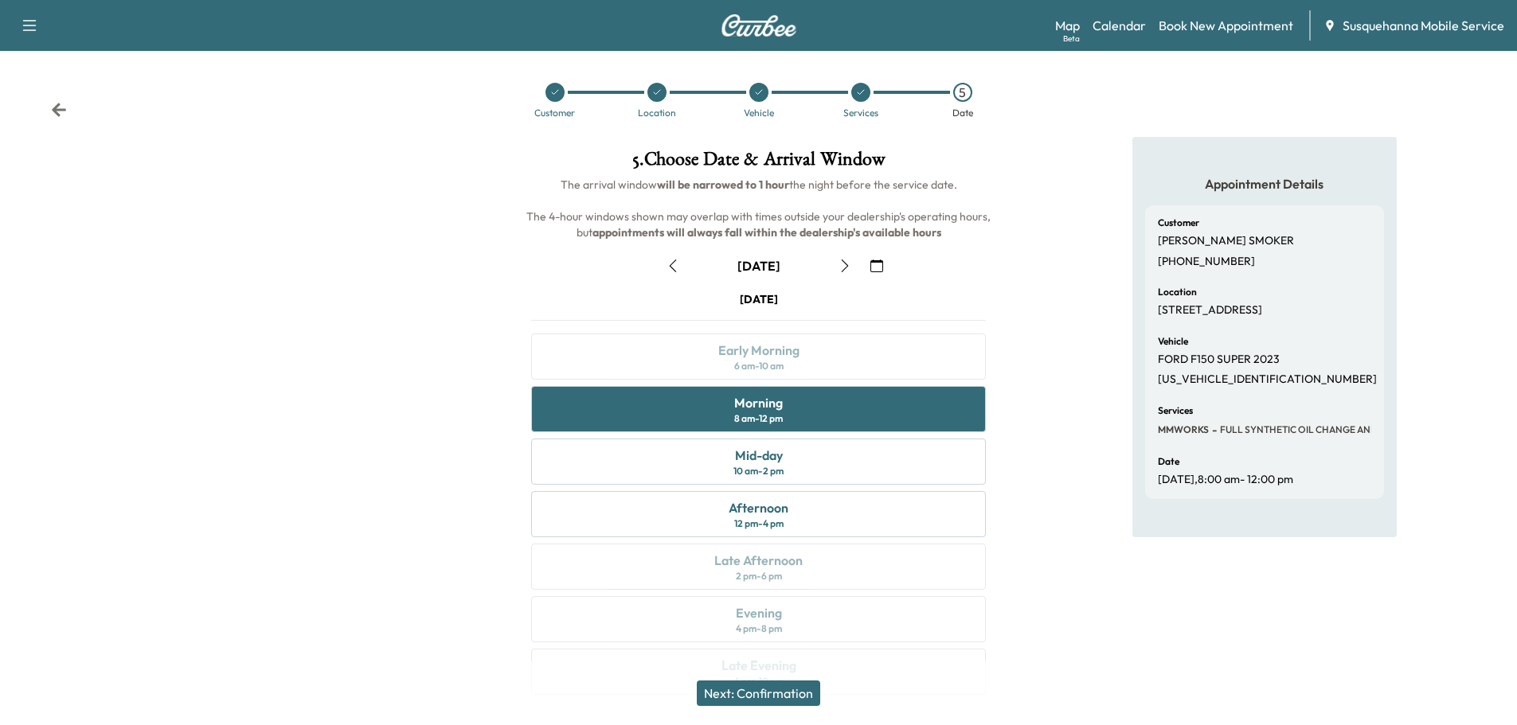
click at [791, 693] on button "Next: Confirmation" at bounding box center [758, 693] width 123 height 25
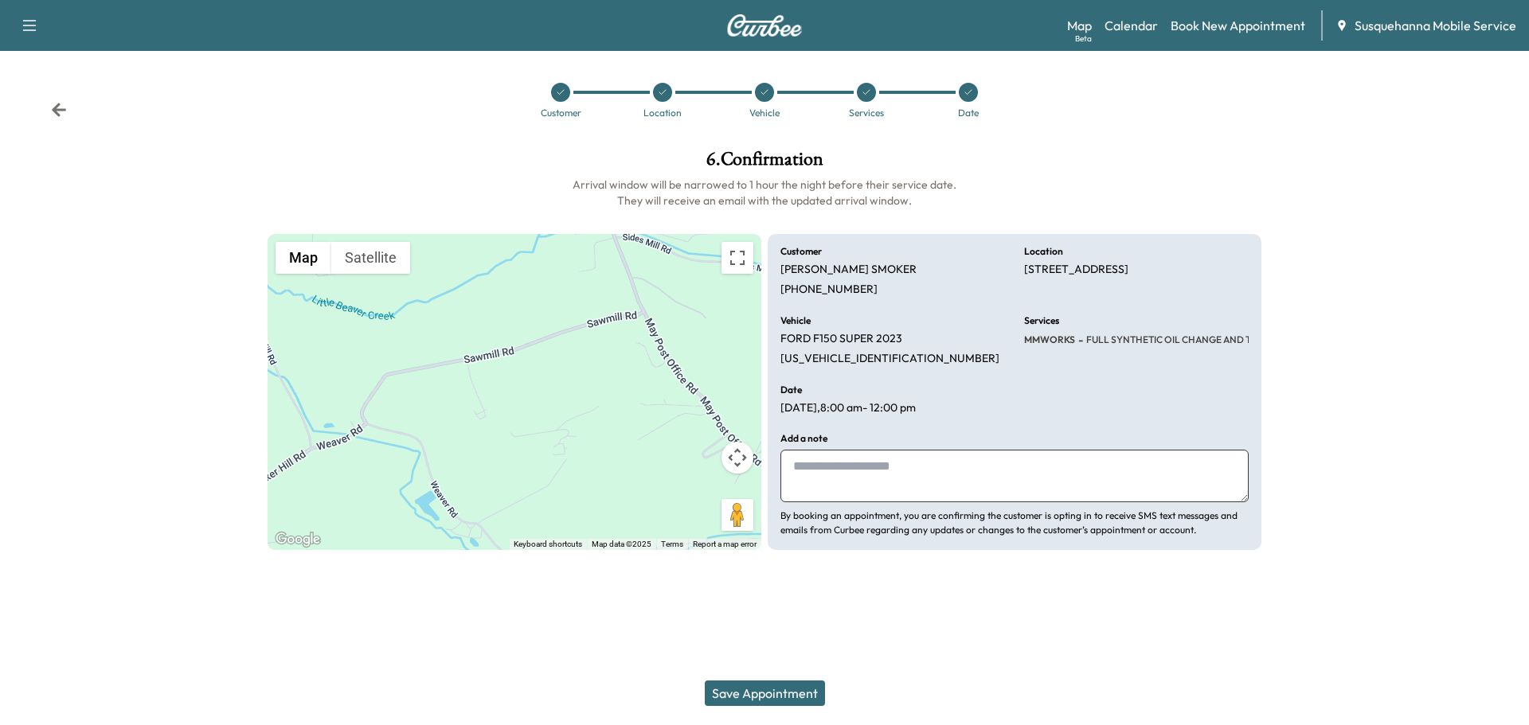
drag, startPoint x: 882, startPoint y: 489, endPoint x: 896, endPoint y: 472, distance: 21.5
click at [896, 472] on textarea at bounding box center [1014, 476] width 468 height 53
type textarea "**********"
drag, startPoint x: 751, startPoint y: 695, endPoint x: 756, endPoint y: 682, distance: 13.9
click at [756, 682] on button "Save Appointment" at bounding box center [765, 693] width 120 height 25
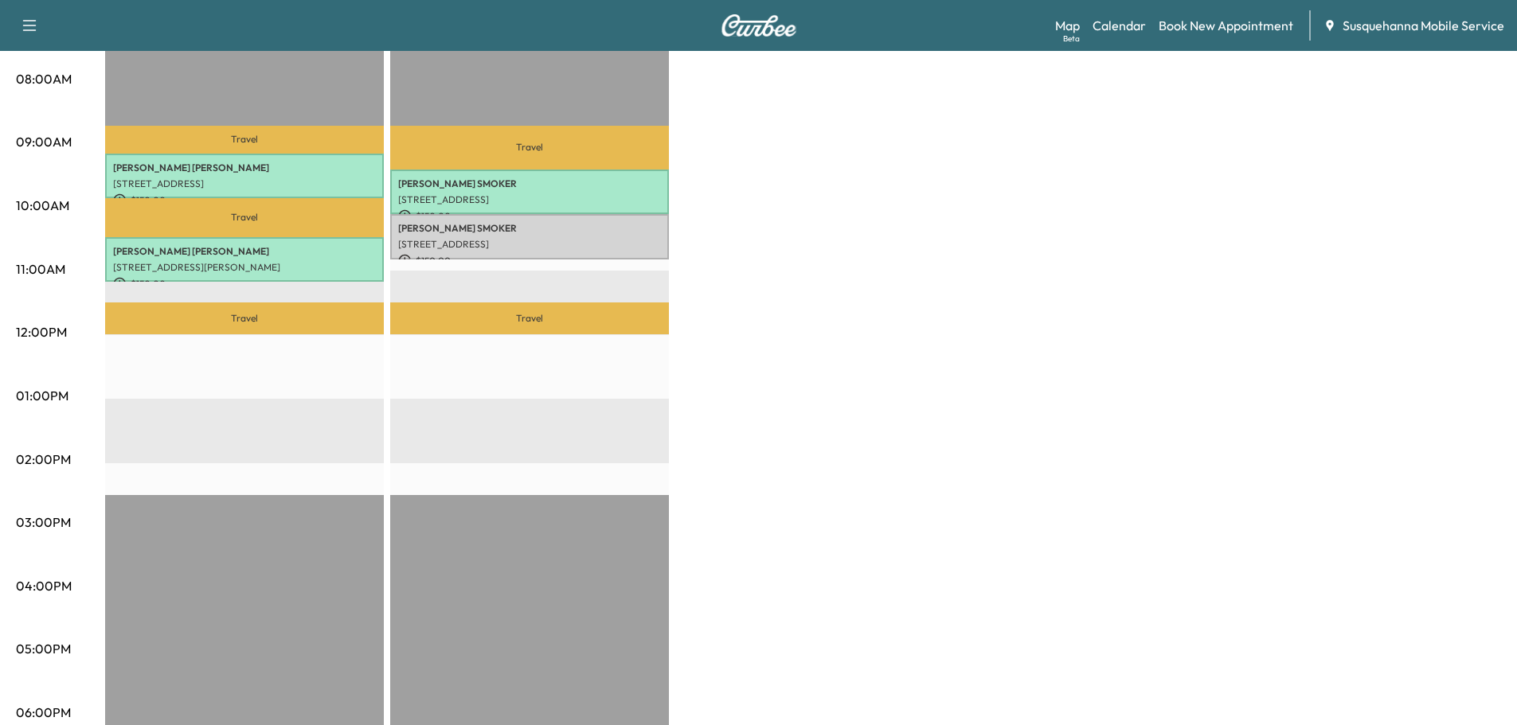
scroll to position [170, 0]
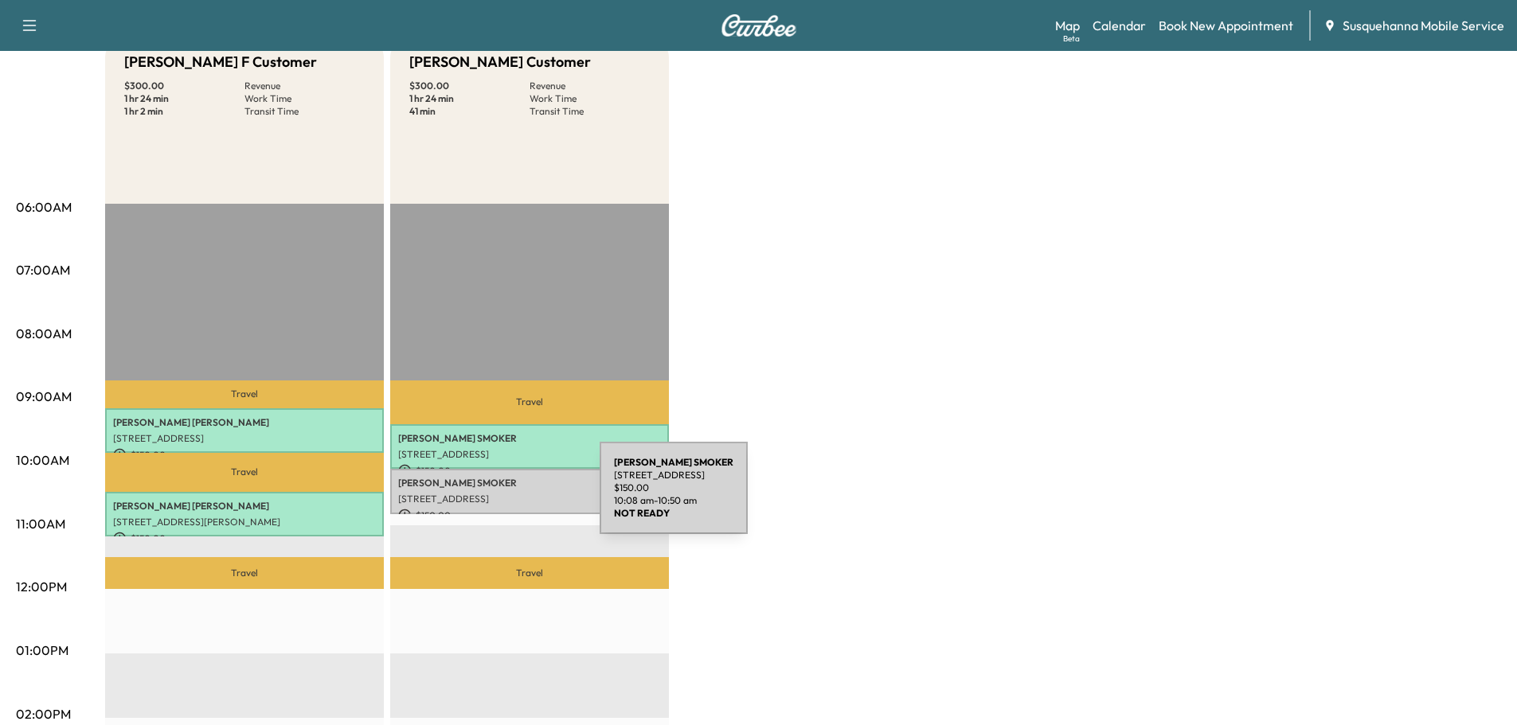
click at [480, 498] on p "[STREET_ADDRESS]" at bounding box center [529, 499] width 263 height 13
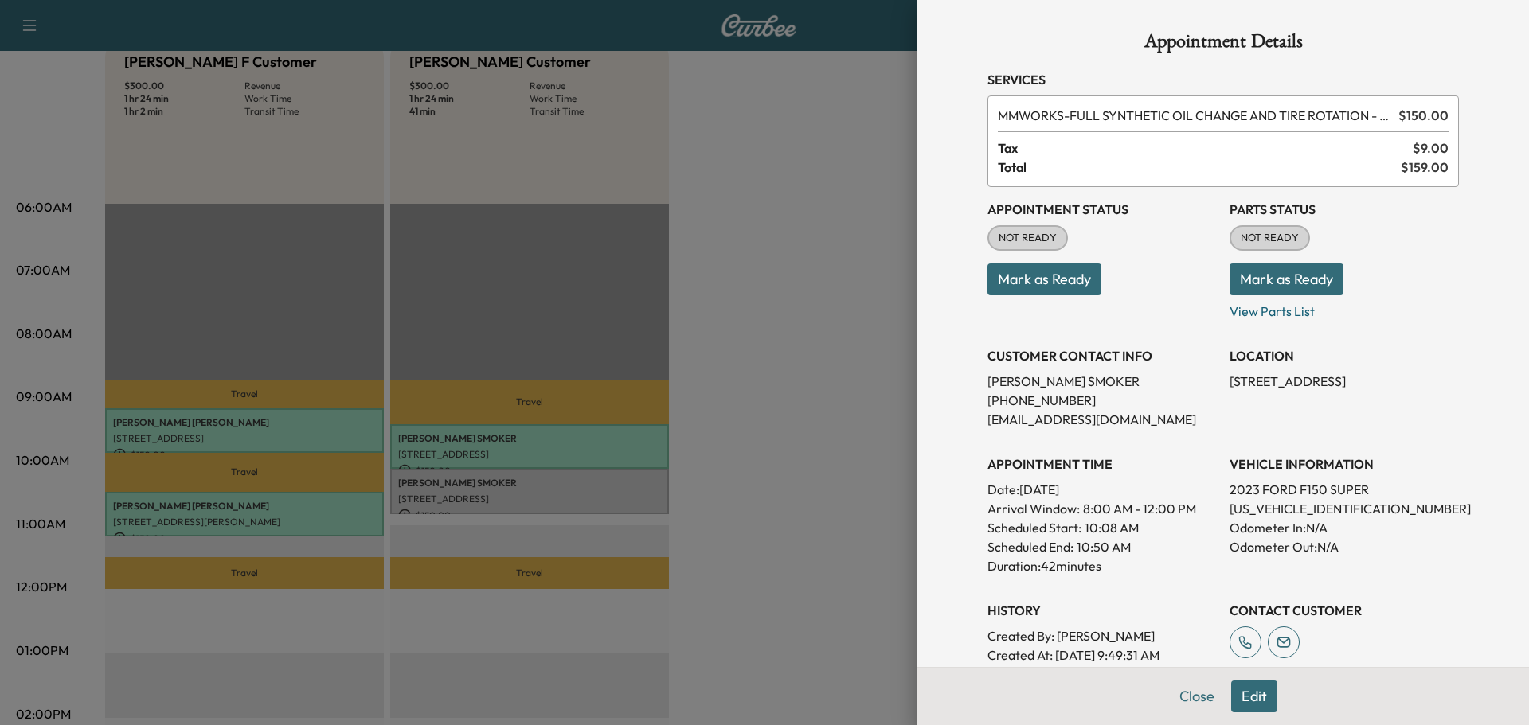
click at [1238, 278] on button "Mark as Ready" at bounding box center [1286, 280] width 114 height 32
click at [1017, 282] on button "Mark as Ready" at bounding box center [1044, 280] width 114 height 32
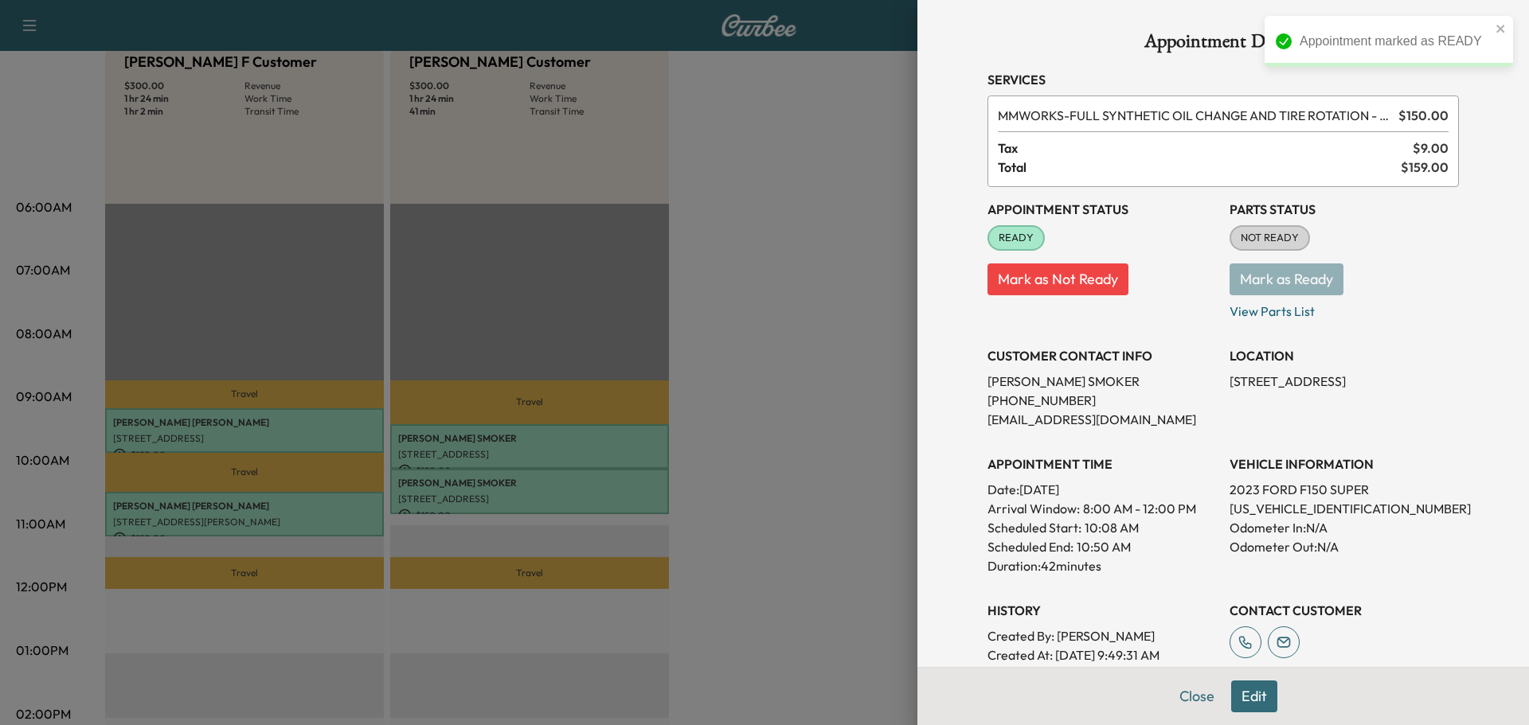
click at [1254, 291] on p "Mark as Ready" at bounding box center [1343, 273] width 229 height 45
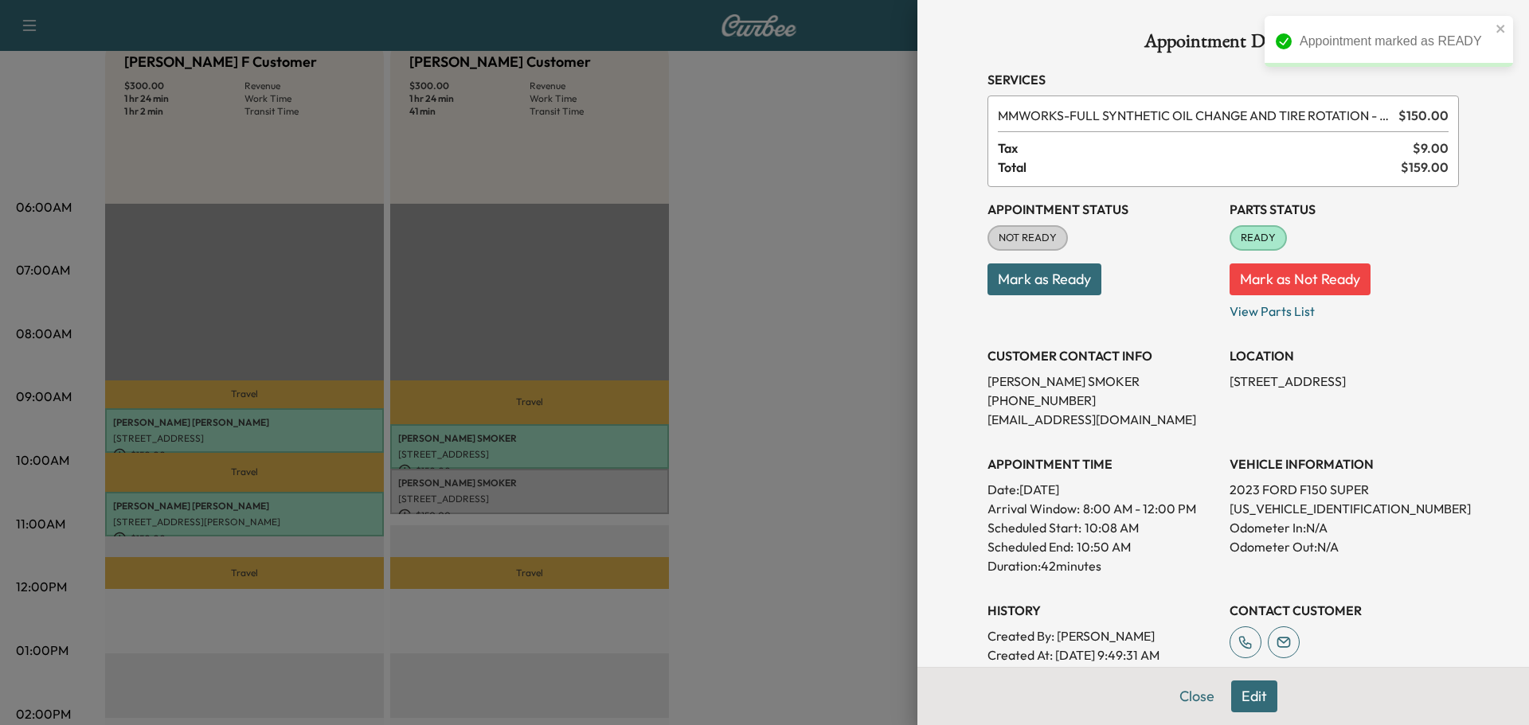
click at [999, 303] on div "Appointment Status NOT READY Mark as Ready" at bounding box center [1101, 254] width 229 height 134
click at [1005, 282] on button "Mark as Ready" at bounding box center [1044, 280] width 114 height 32
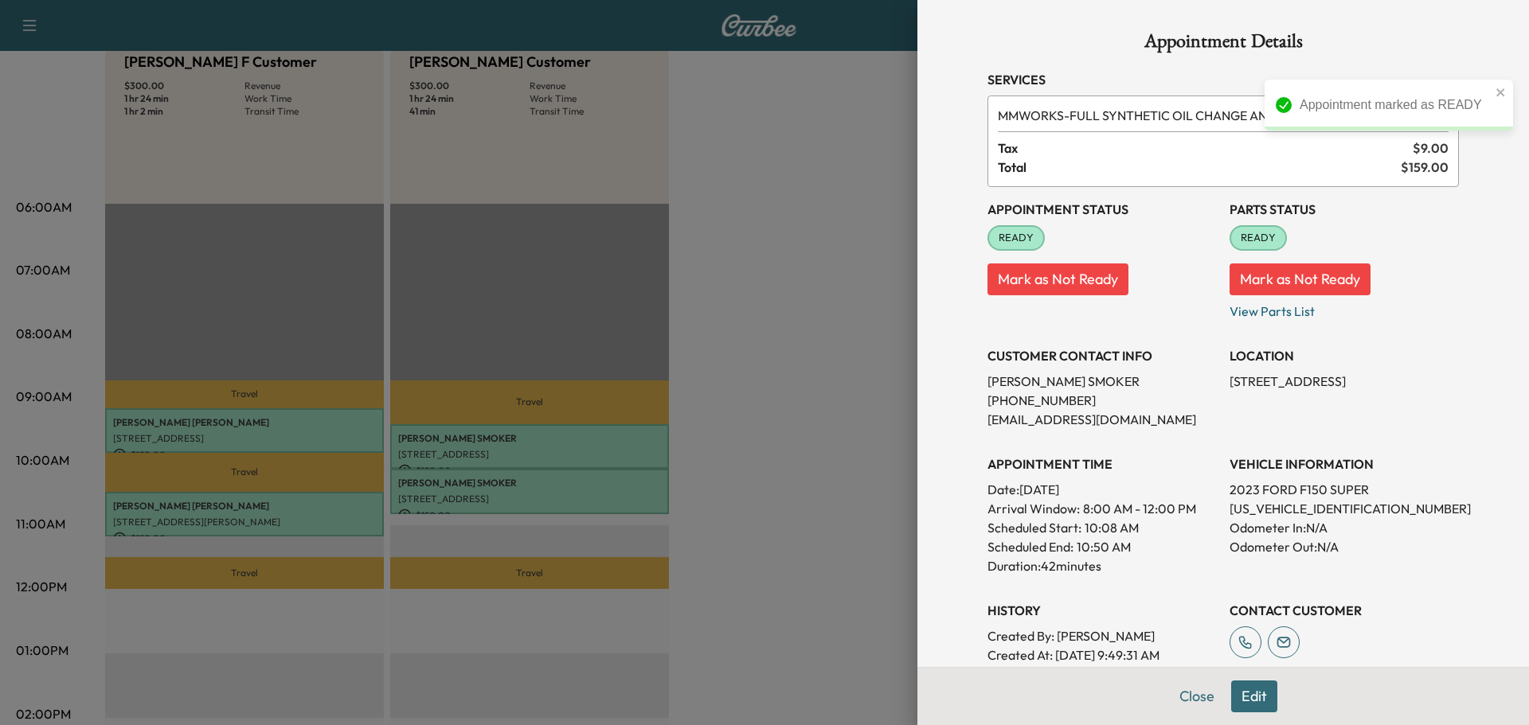
click at [1169, 686] on button "Close" at bounding box center [1197, 697] width 56 height 32
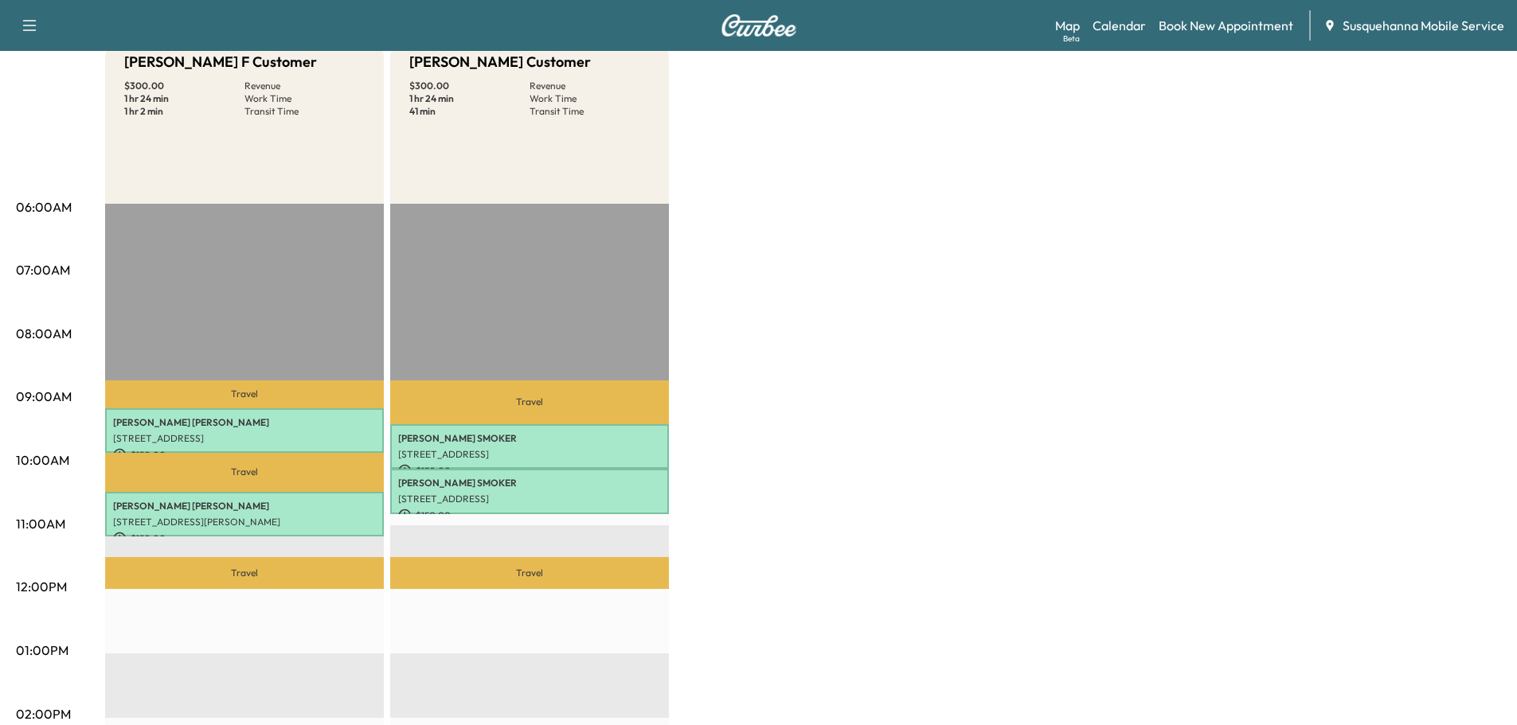
scroll to position [85, 0]
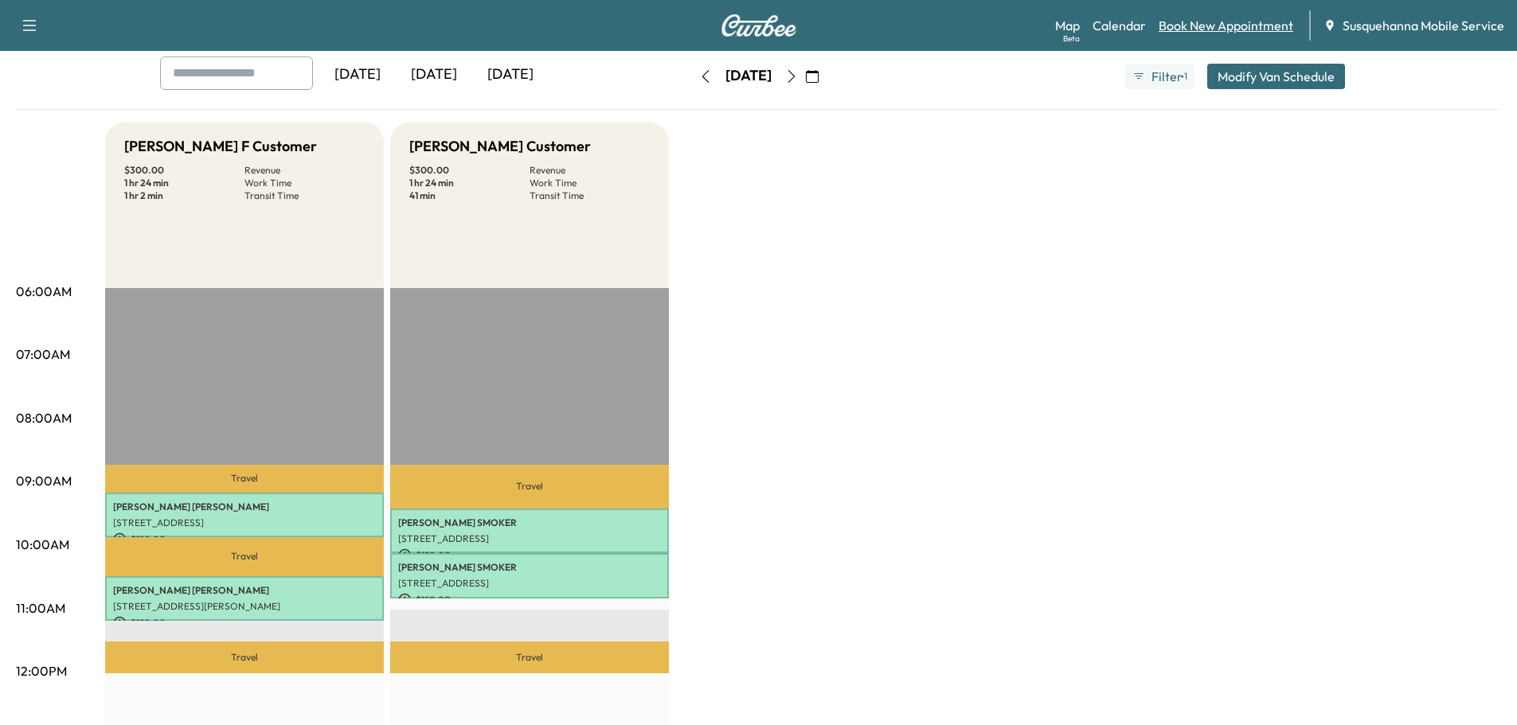
click at [1211, 25] on link "Book New Appointment" at bounding box center [1225, 25] width 135 height 19
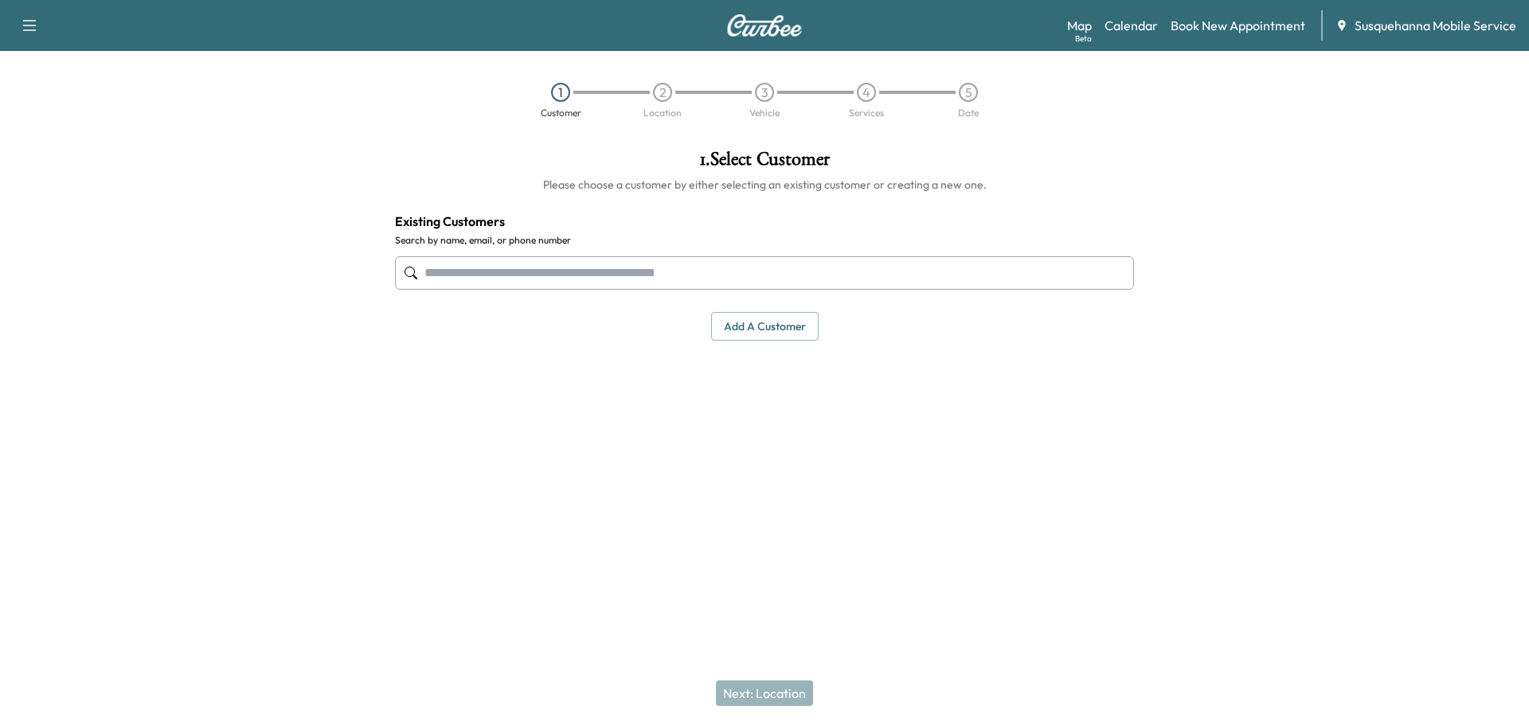
click at [653, 279] on input "text" at bounding box center [764, 272] width 739 height 33
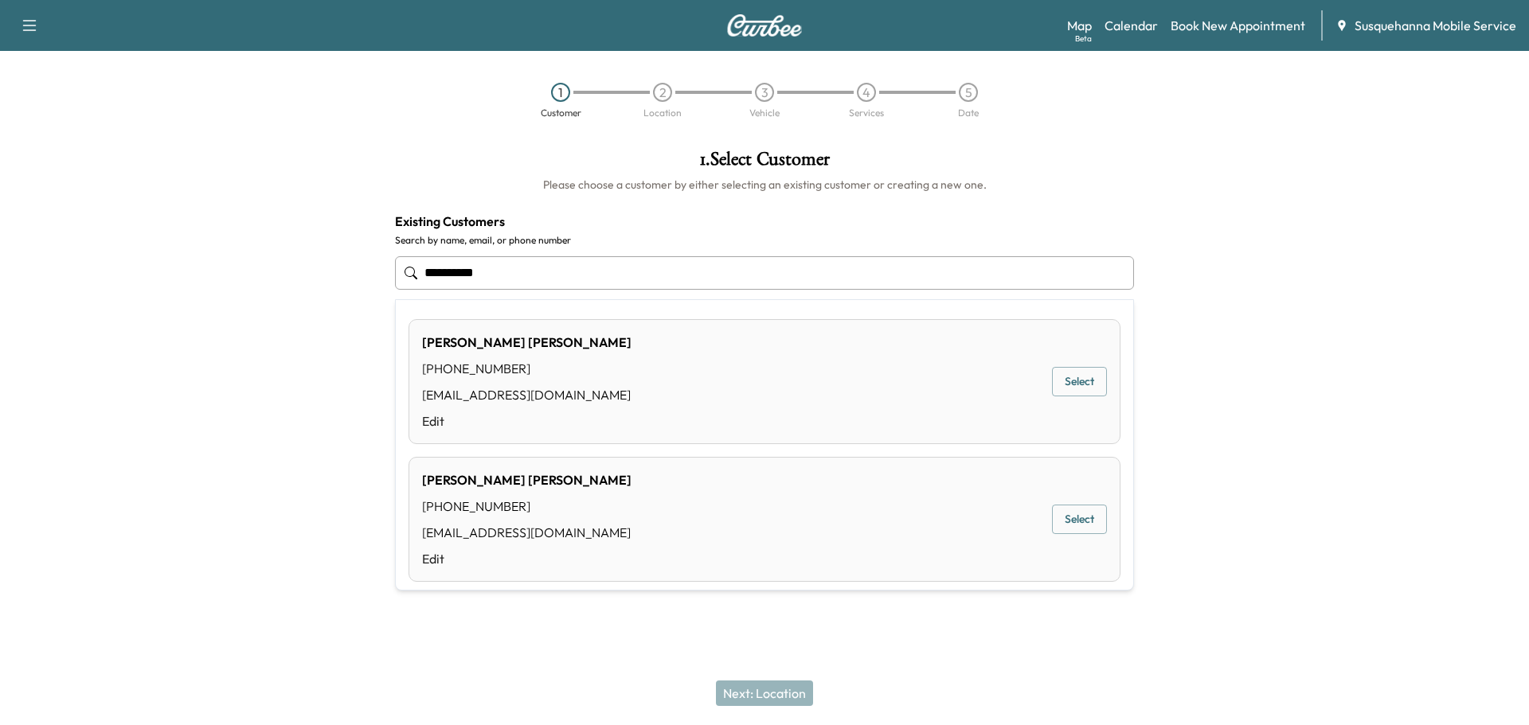
click at [1052, 377] on button "Select" at bounding box center [1079, 381] width 55 height 29
type input "**********"
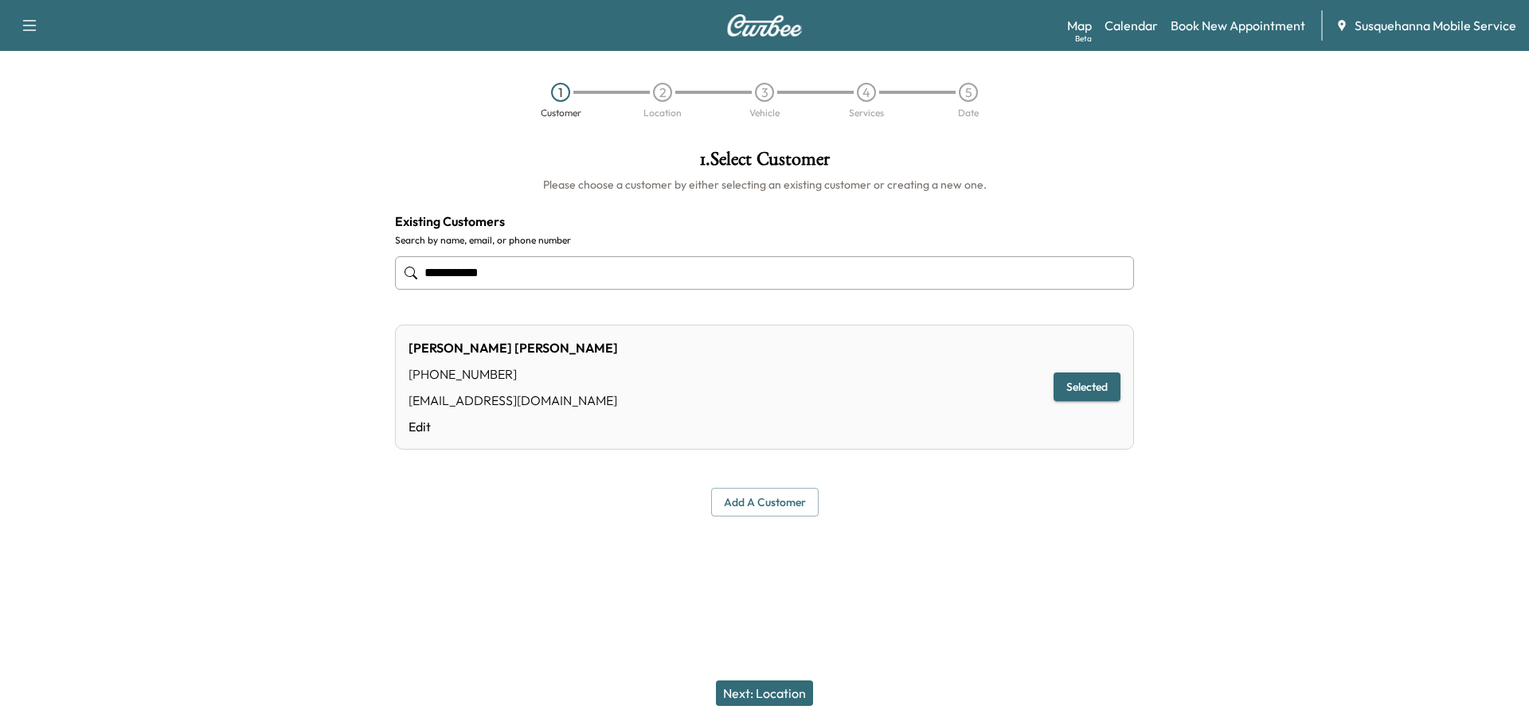
click at [775, 689] on button "Next: Location" at bounding box center [764, 693] width 97 height 25
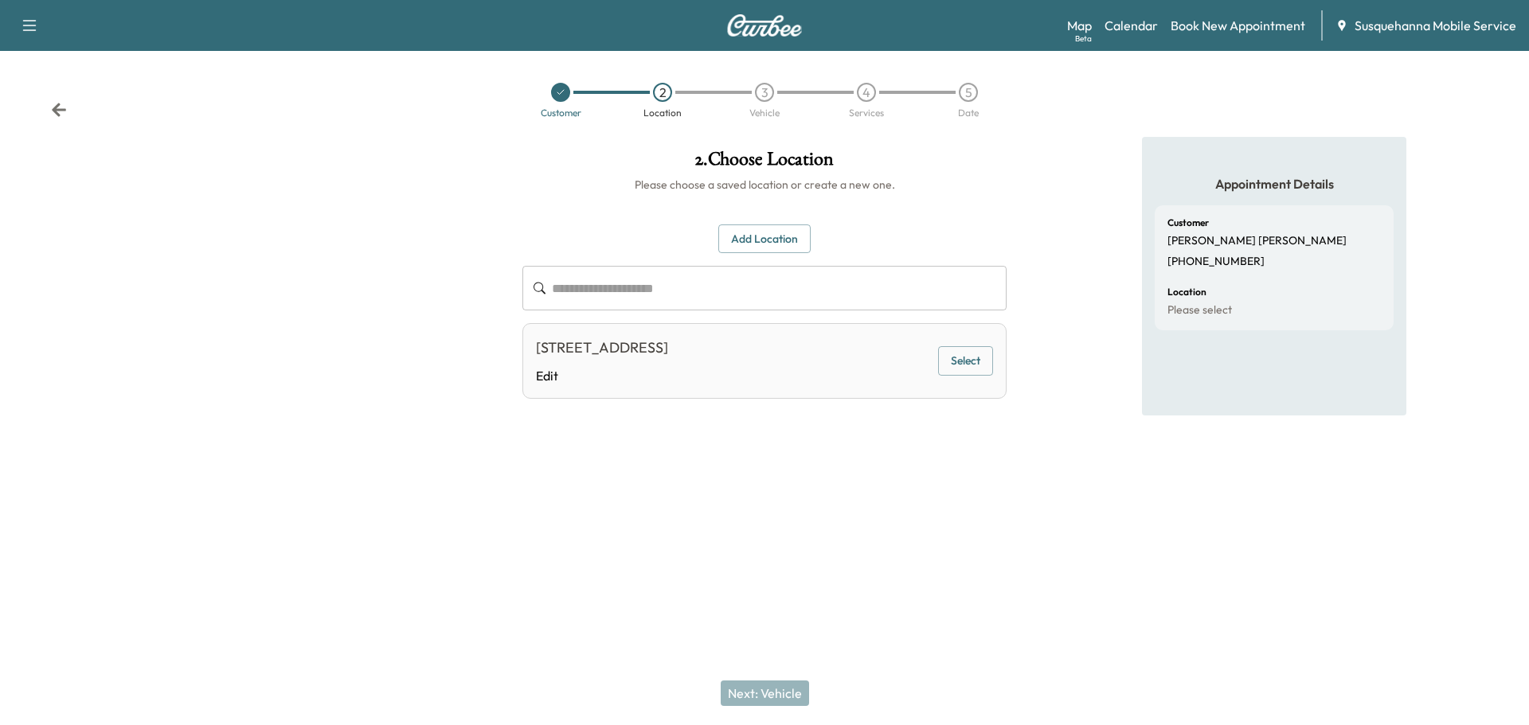
click at [985, 366] on button "Select" at bounding box center [965, 360] width 55 height 29
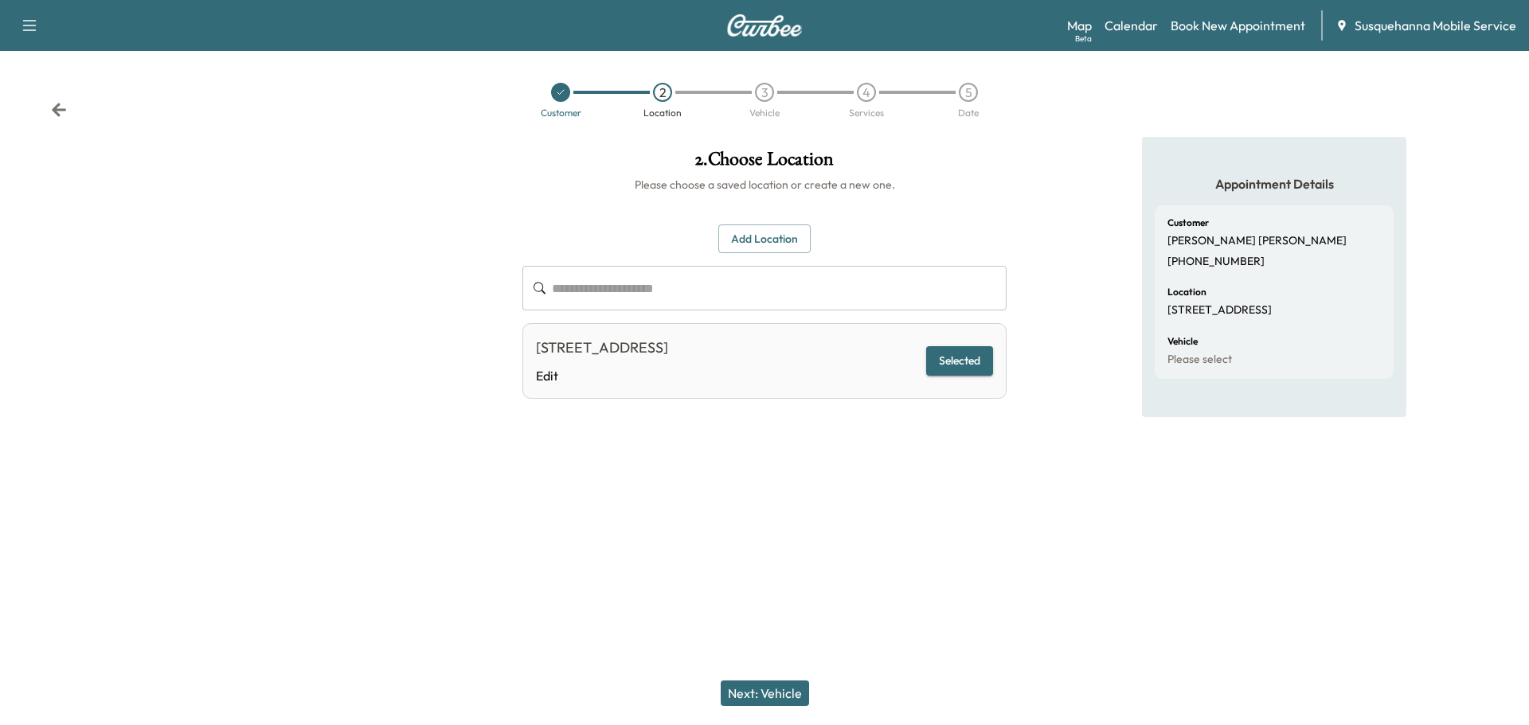
click at [779, 690] on button "Next: Vehicle" at bounding box center [765, 693] width 88 height 25
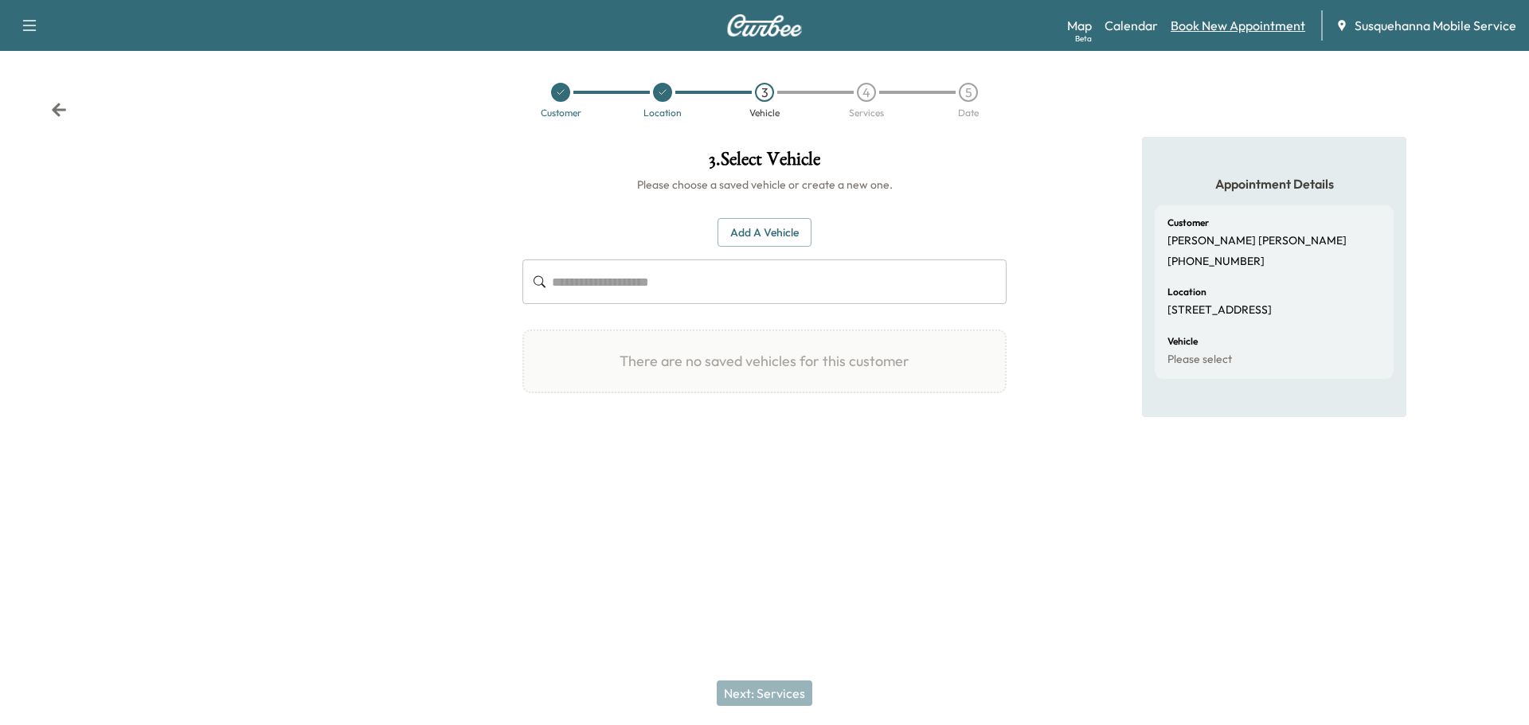
click at [1213, 25] on link "Book New Appointment" at bounding box center [1237, 25] width 135 height 19
click at [1127, 27] on link "Calendar" at bounding box center [1130, 25] width 53 height 19
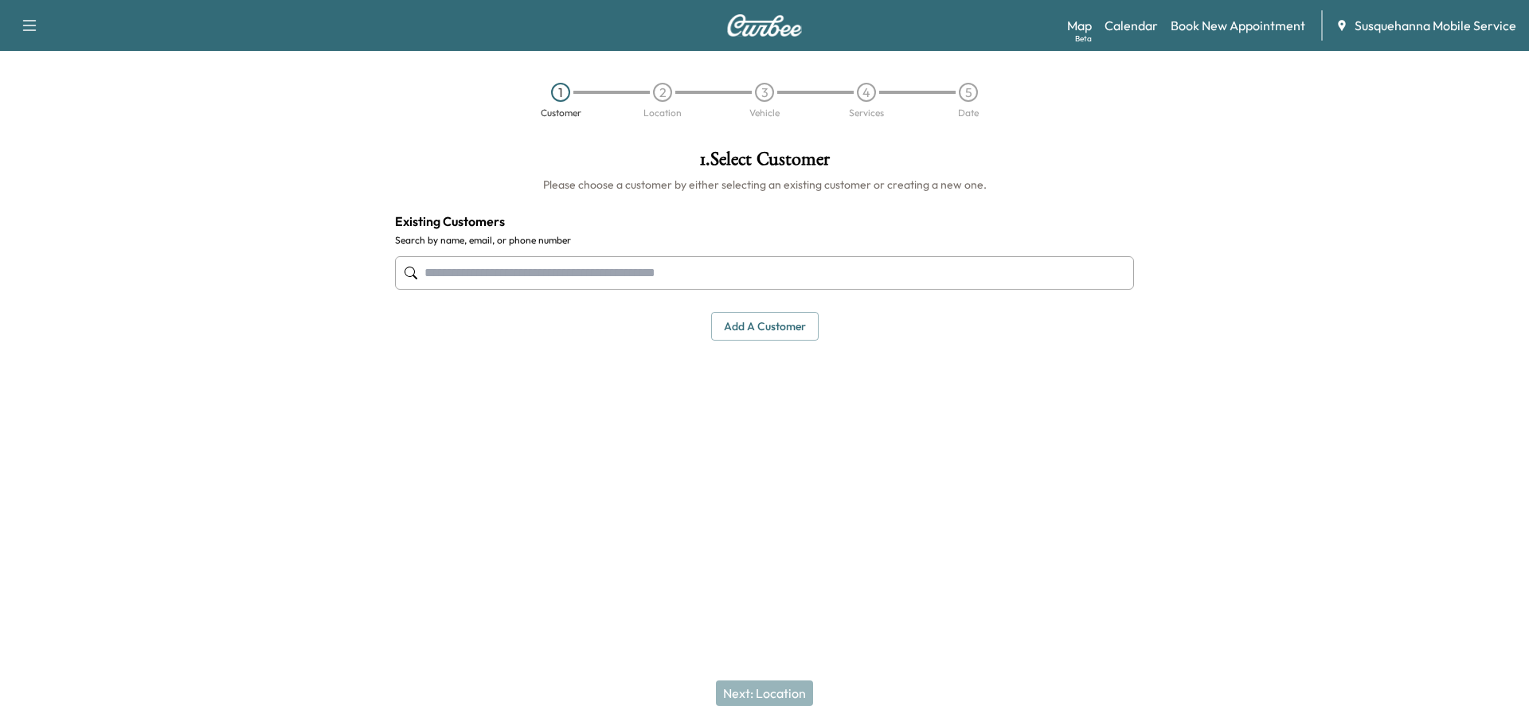
click at [736, 271] on input "text" at bounding box center [764, 272] width 739 height 33
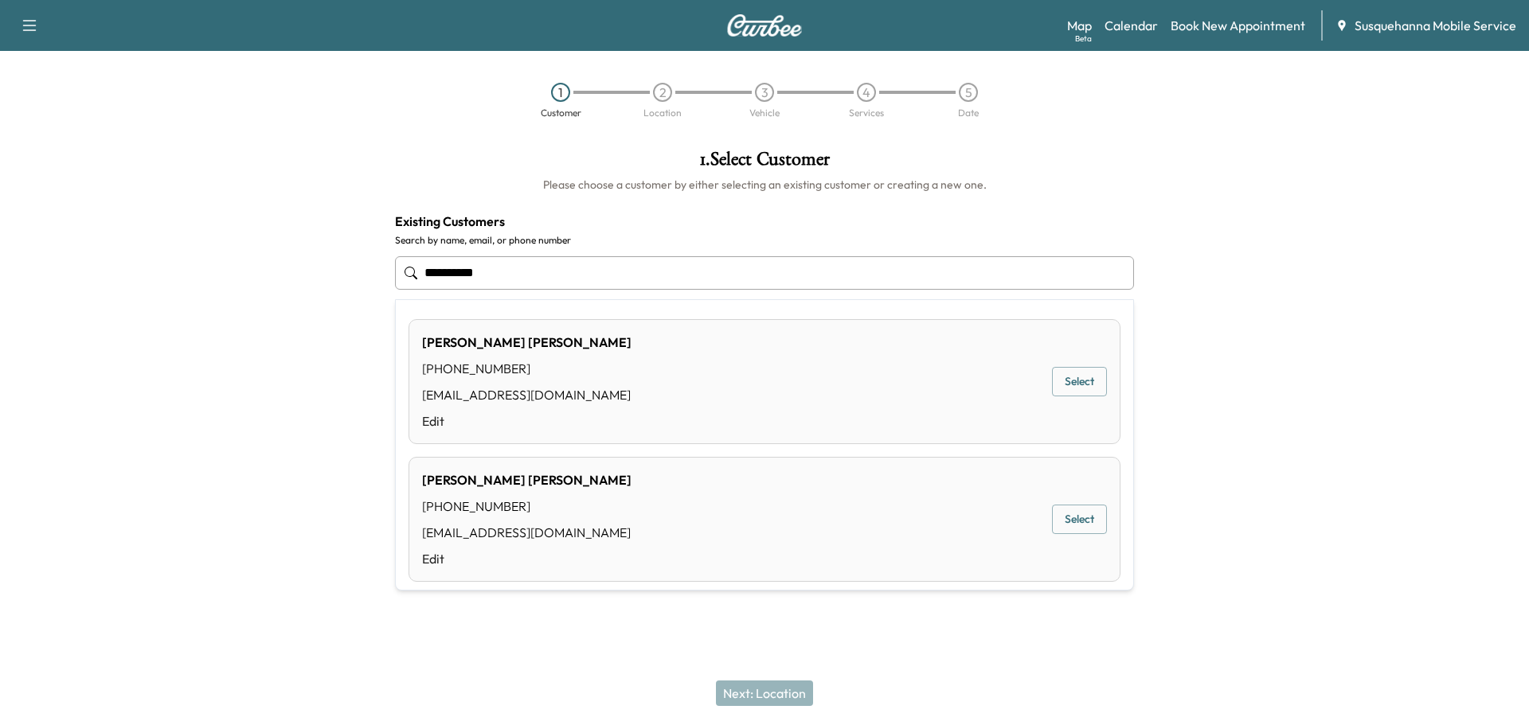
click at [517, 482] on div "DANA NIXON" at bounding box center [526, 480] width 209 height 19
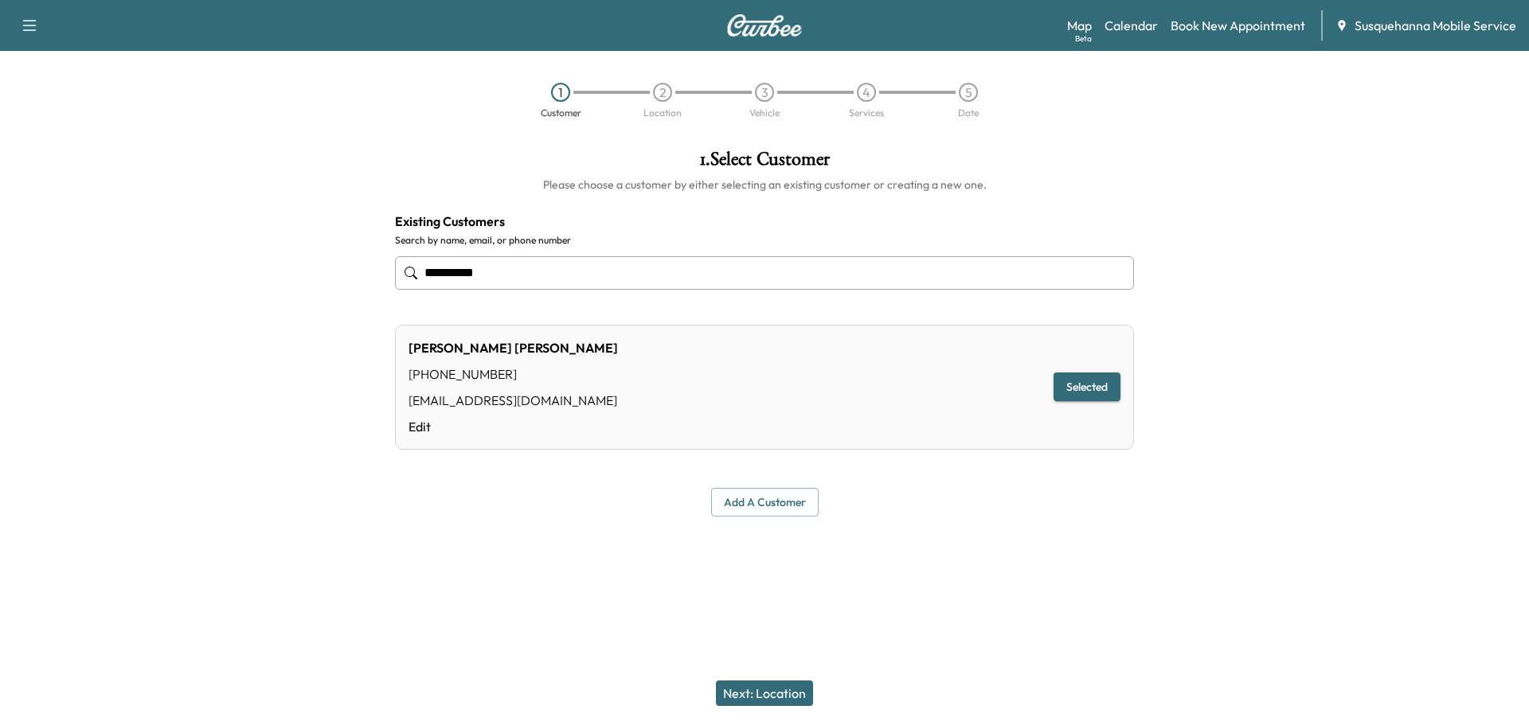
type input "**********"
click at [748, 689] on button "Next: Location" at bounding box center [764, 693] width 97 height 25
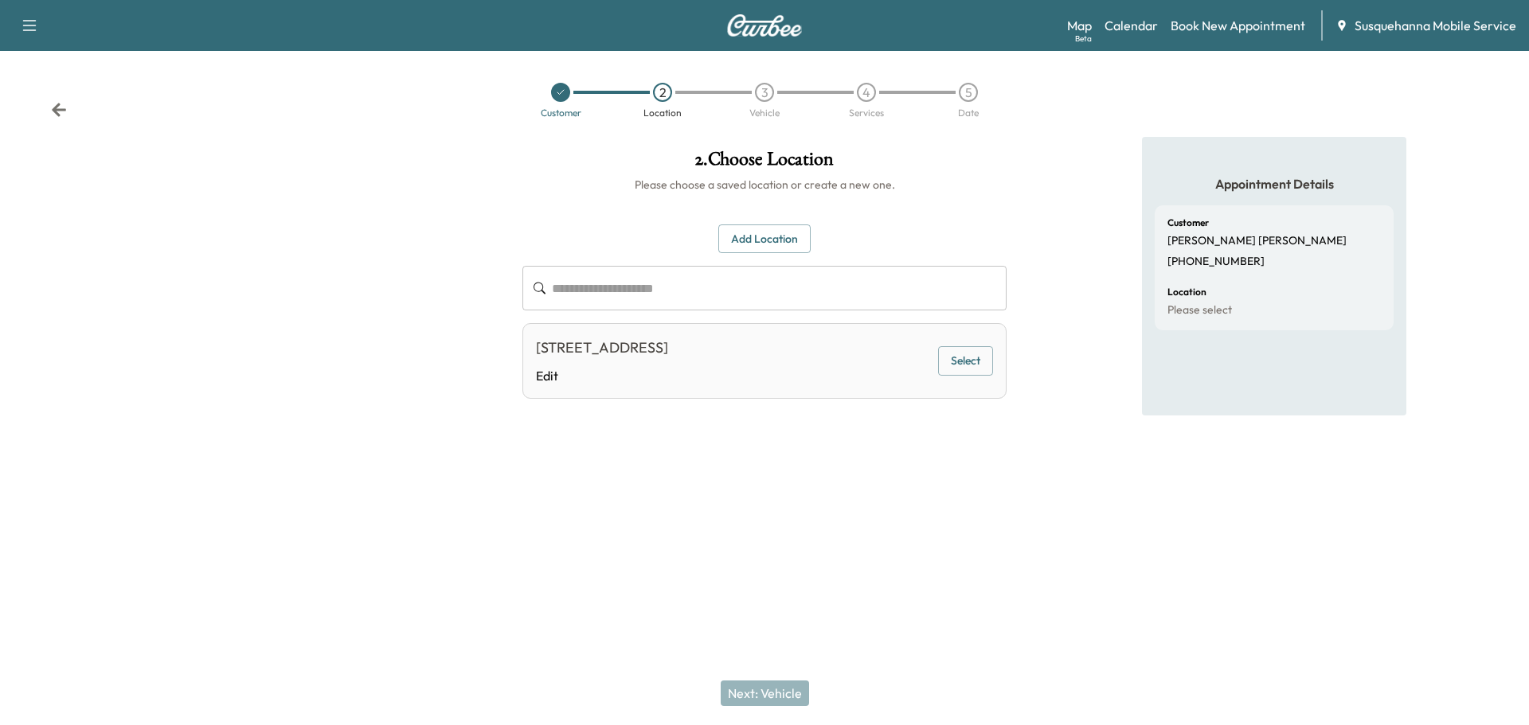
click at [970, 357] on button "Select" at bounding box center [965, 360] width 55 height 29
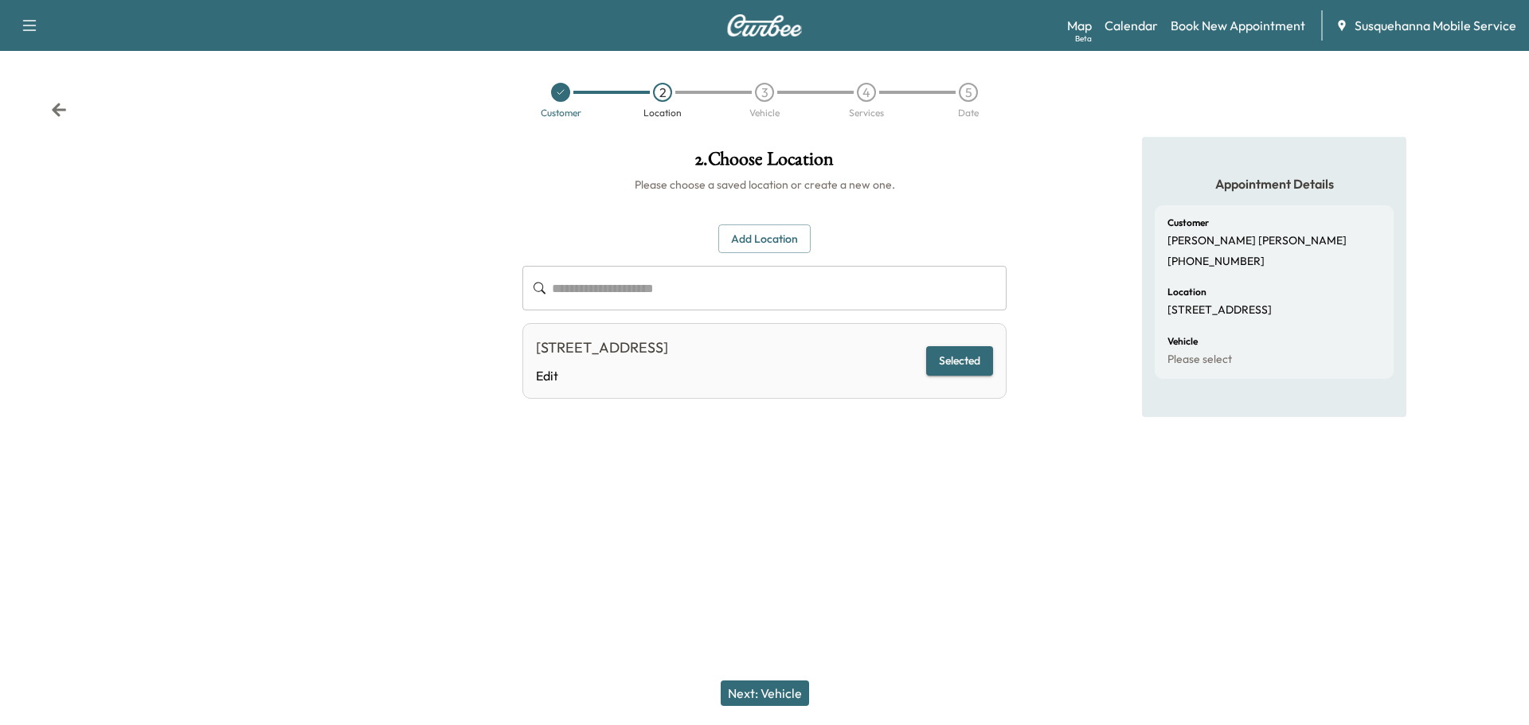
click at [775, 683] on button "Next: Vehicle" at bounding box center [765, 693] width 88 height 25
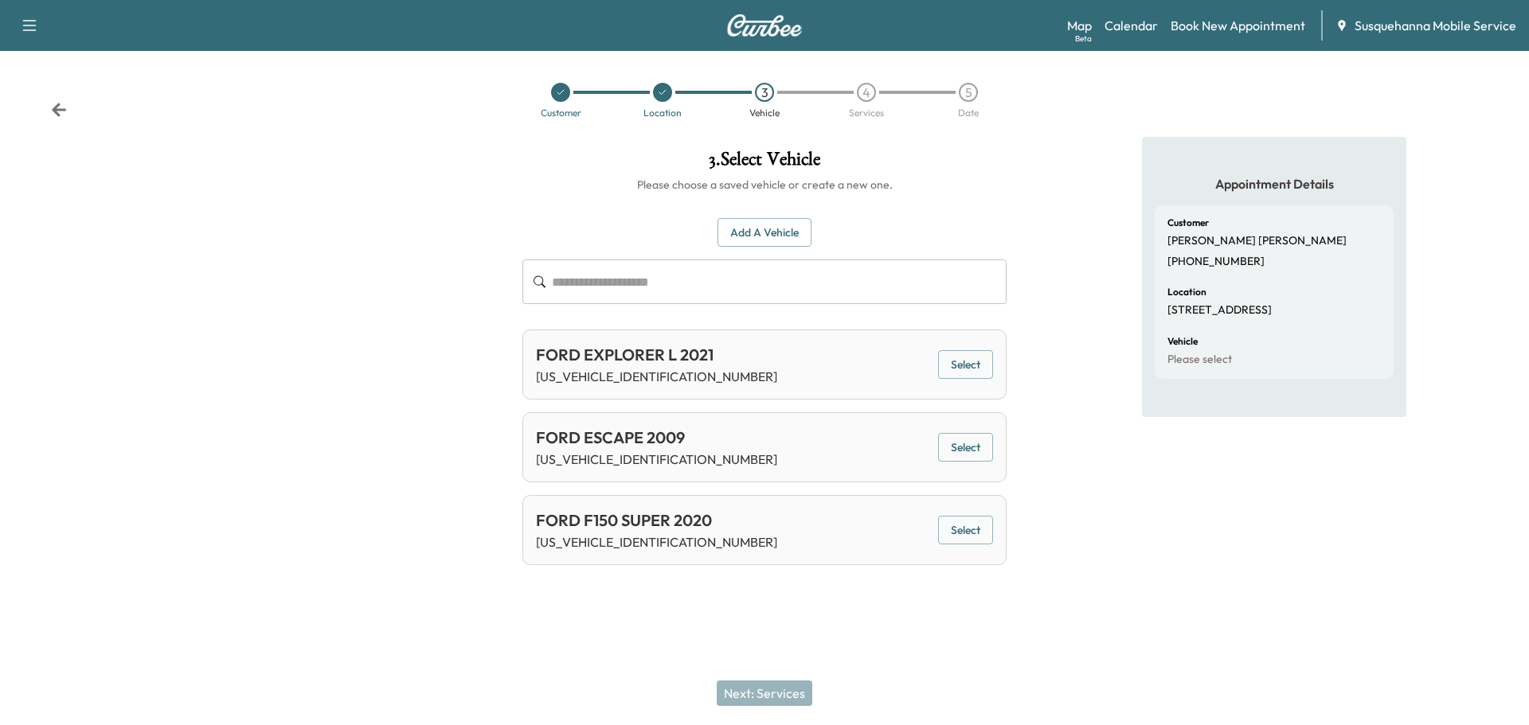
click at [984, 355] on button "Select" at bounding box center [965, 364] width 55 height 29
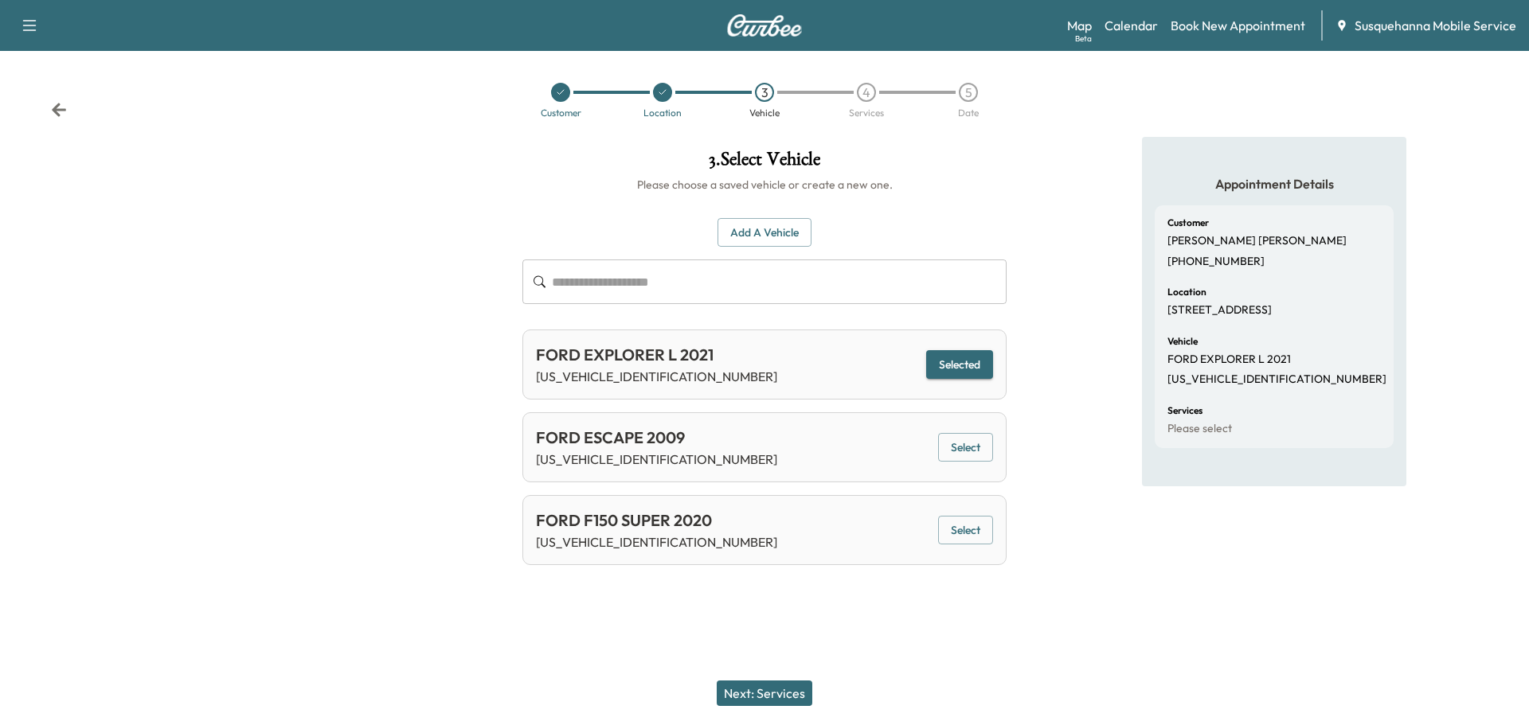
click at [793, 690] on button "Next: Services" at bounding box center [765, 693] width 96 height 25
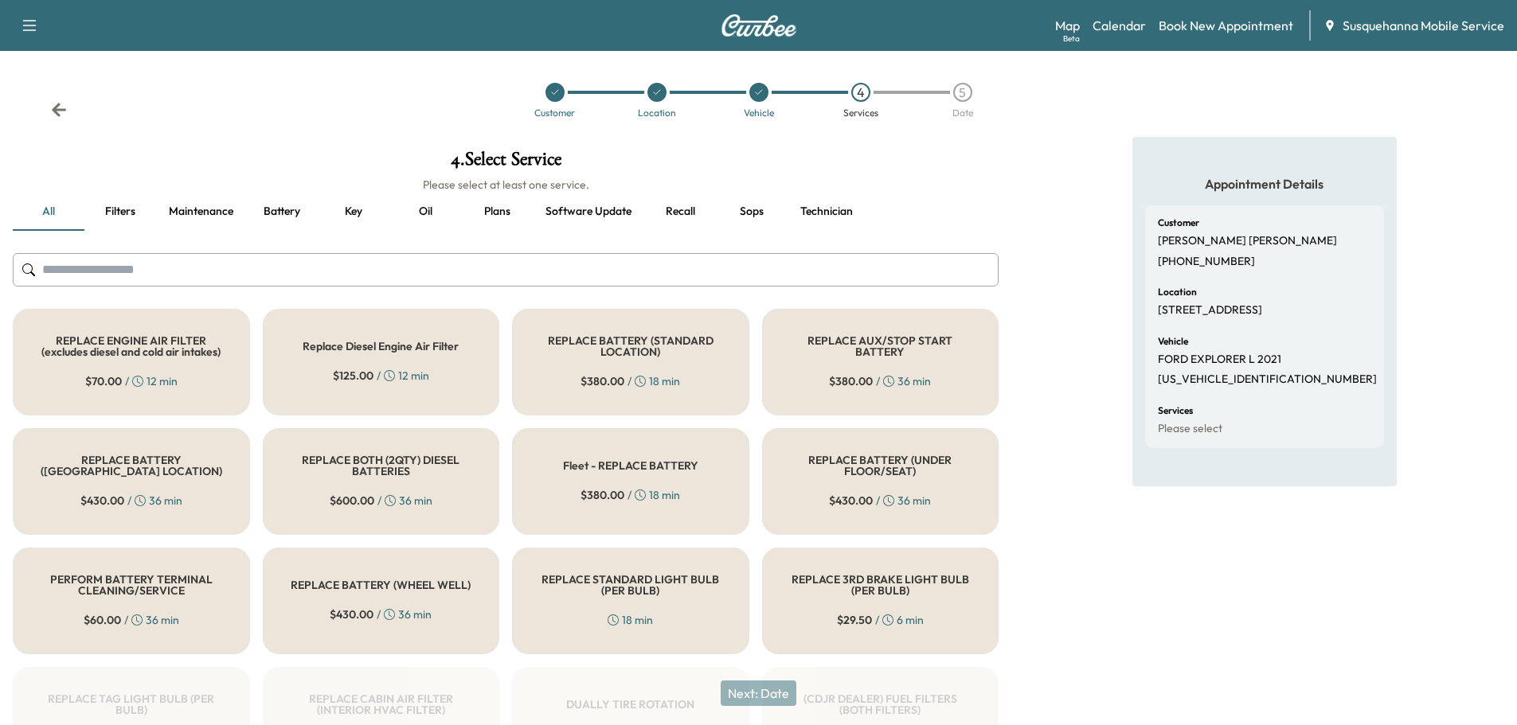
click at [443, 261] on input "text" at bounding box center [506, 269] width 986 height 33
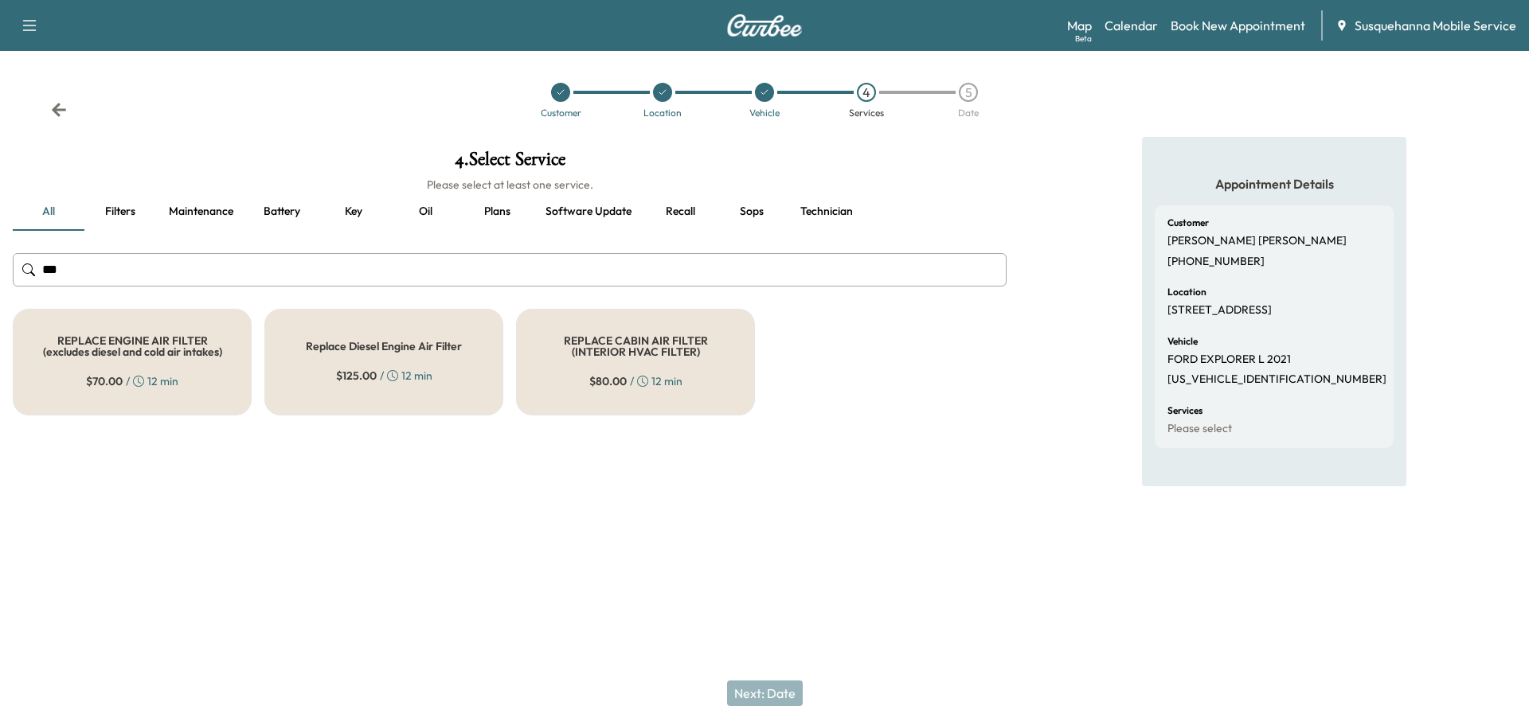
type input "***"
click at [212, 333] on div "REPLACE ENGINE AIR FILTER (excludes diesel and cold air intakes) $ 70.00 / 12 m…" at bounding box center [132, 362] width 239 height 107
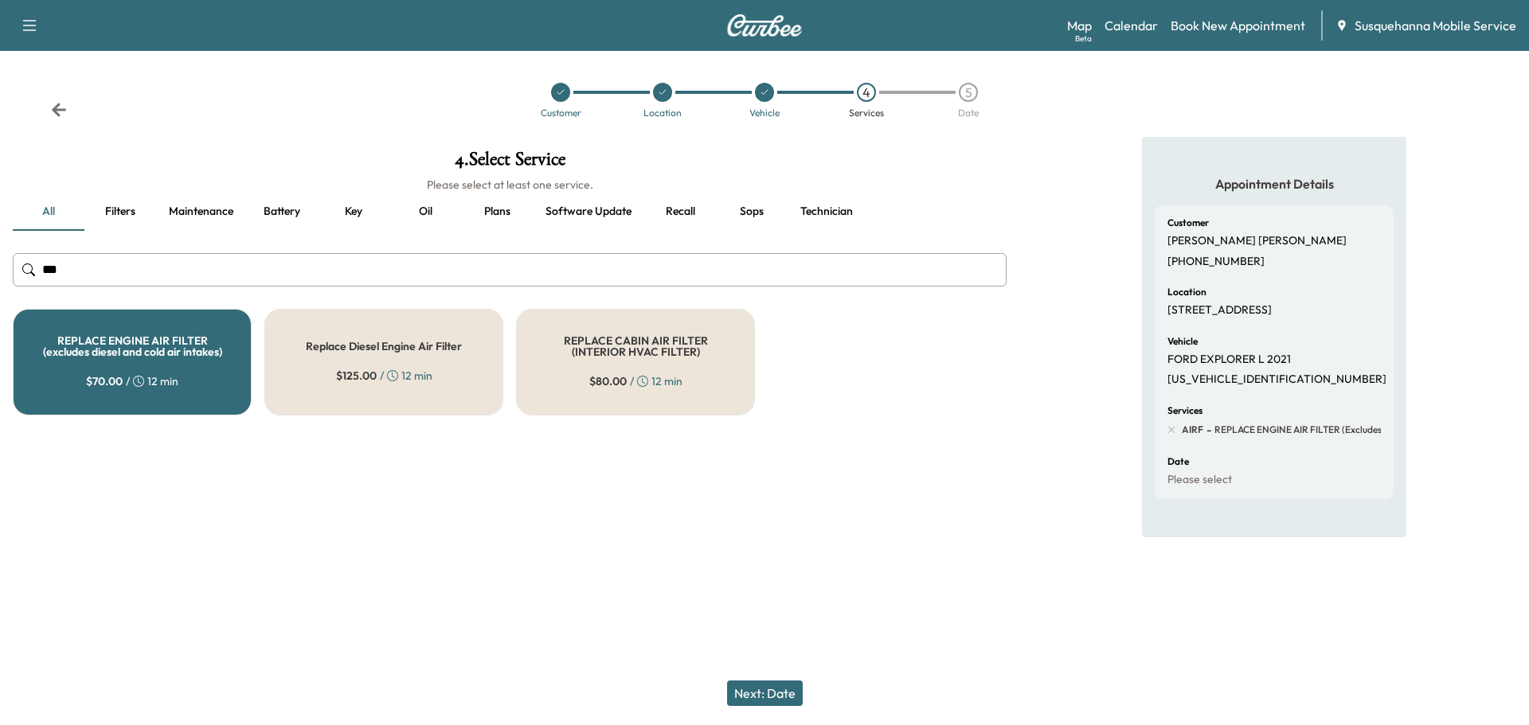
click at [776, 696] on button "Next: Date" at bounding box center [765, 693] width 76 height 25
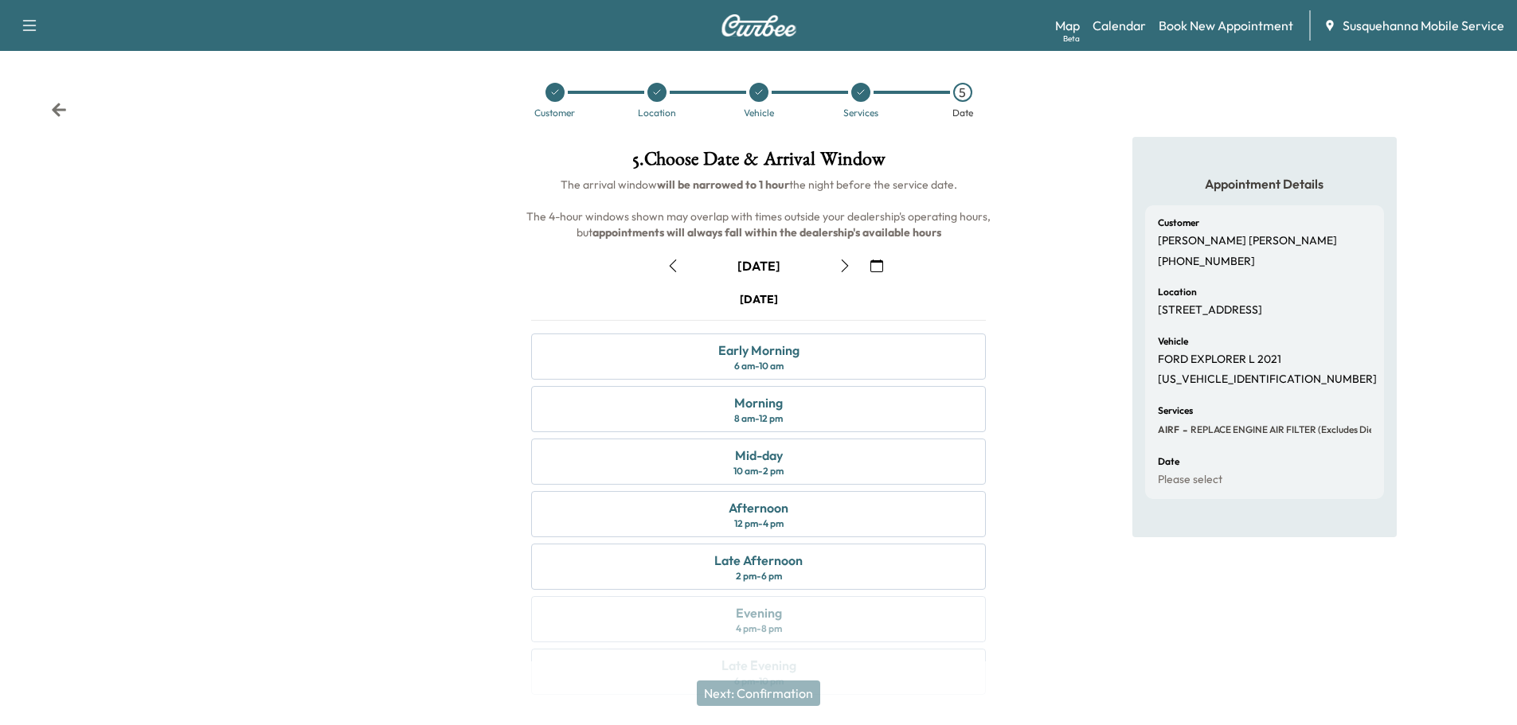
click at [850, 261] on icon "button" at bounding box center [844, 266] width 13 height 13
drag, startPoint x: 65, startPoint y: 111, endPoint x: 164, endPoint y: 143, distance: 103.5
click at [66, 111] on icon at bounding box center [59, 110] width 16 height 16
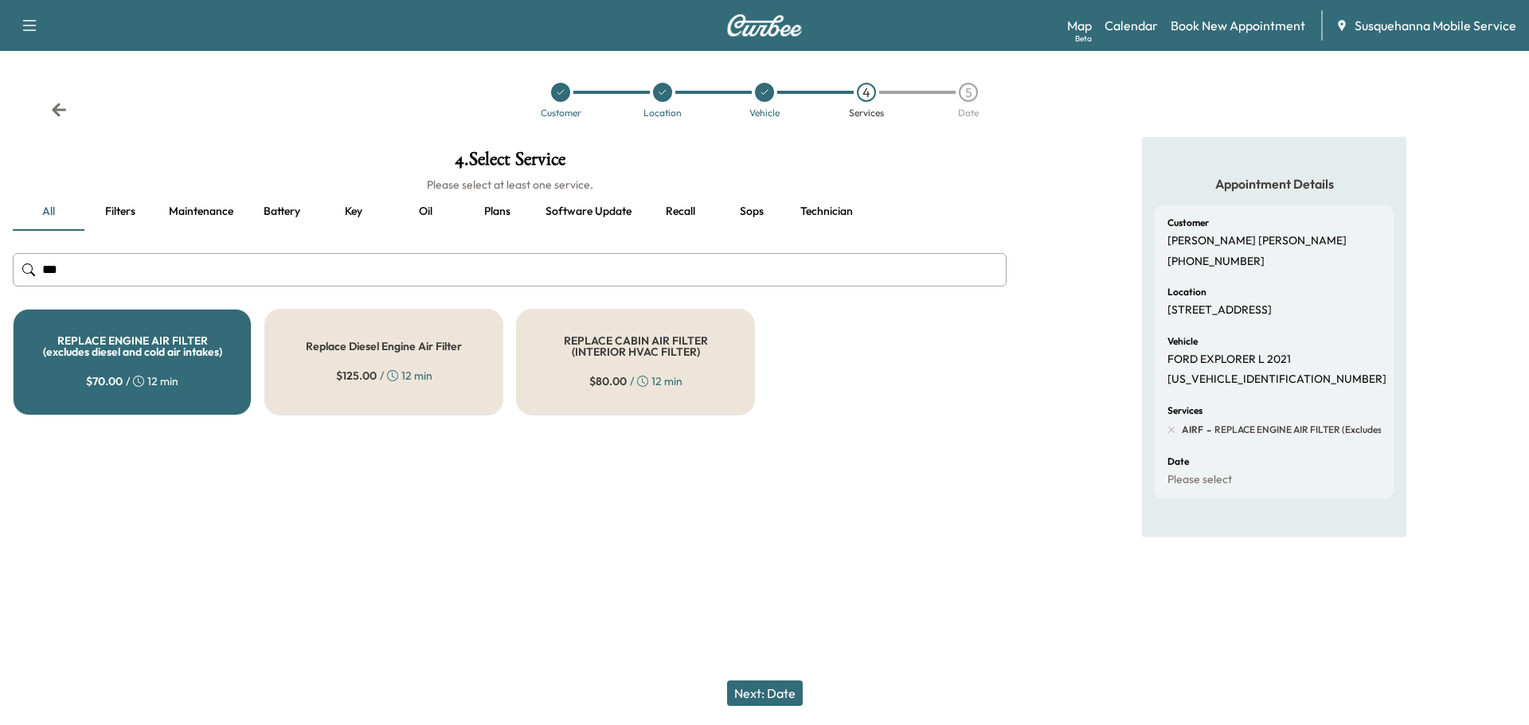
click at [815, 212] on button "Technician" at bounding box center [826, 212] width 78 height 38
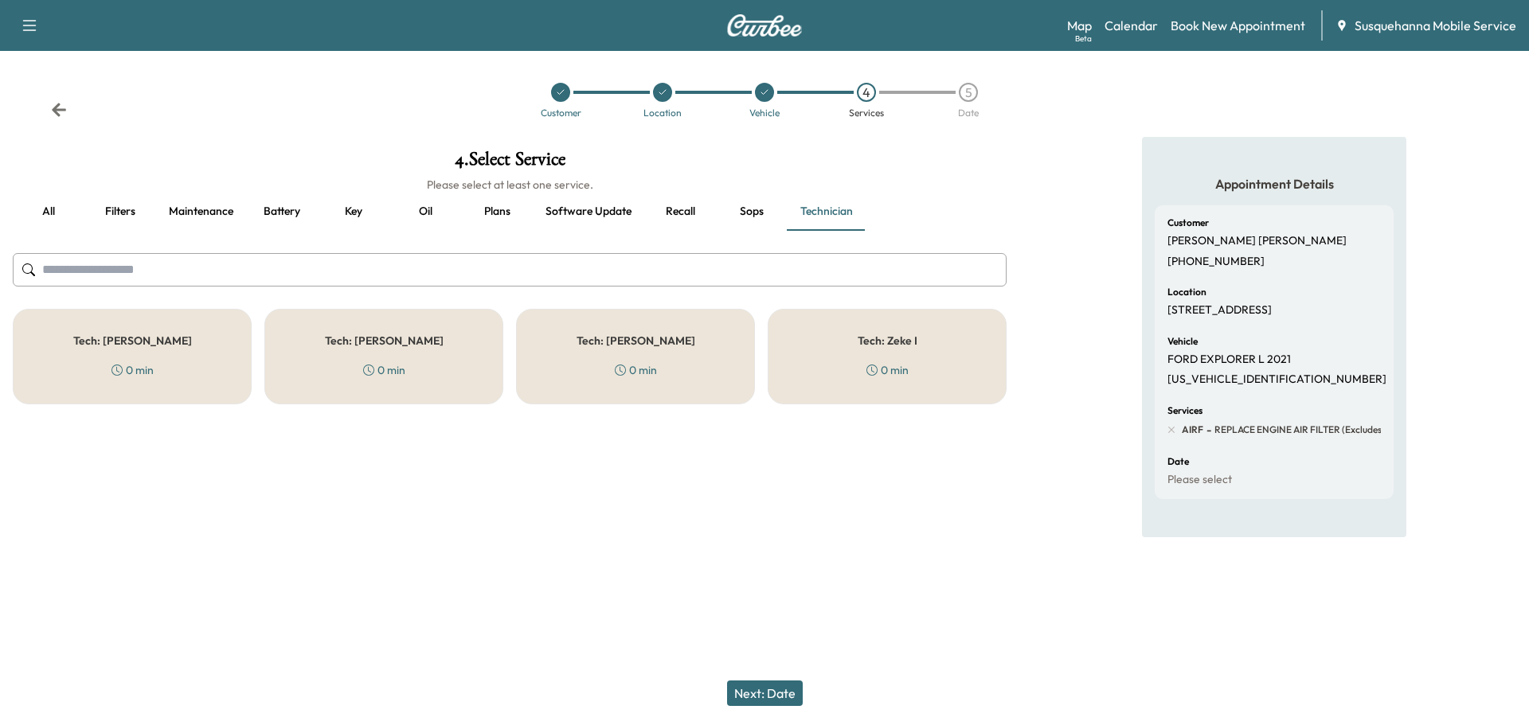
click at [425, 355] on div "Tech: Jay J 0 min" at bounding box center [383, 357] width 239 height 96
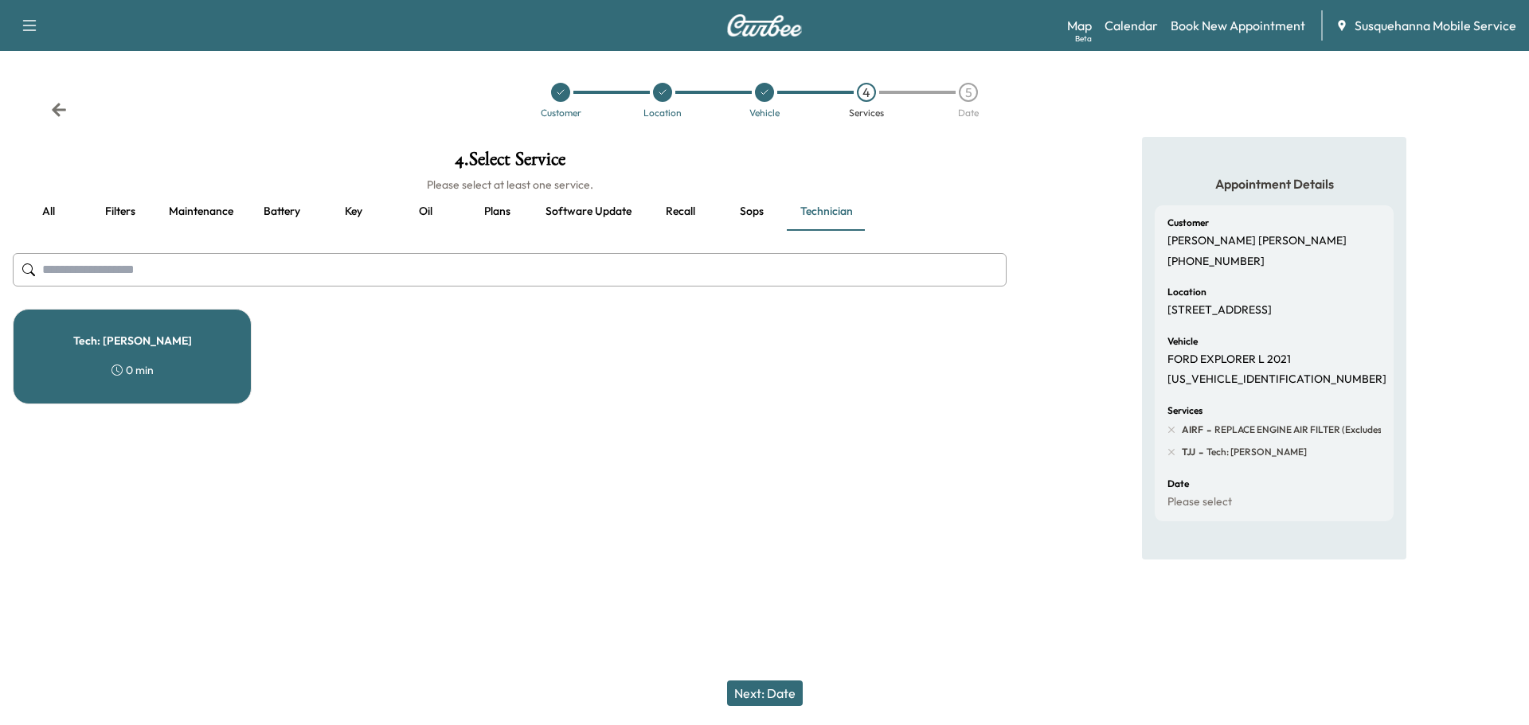
click at [791, 692] on button "Next: Date" at bounding box center [765, 693] width 76 height 25
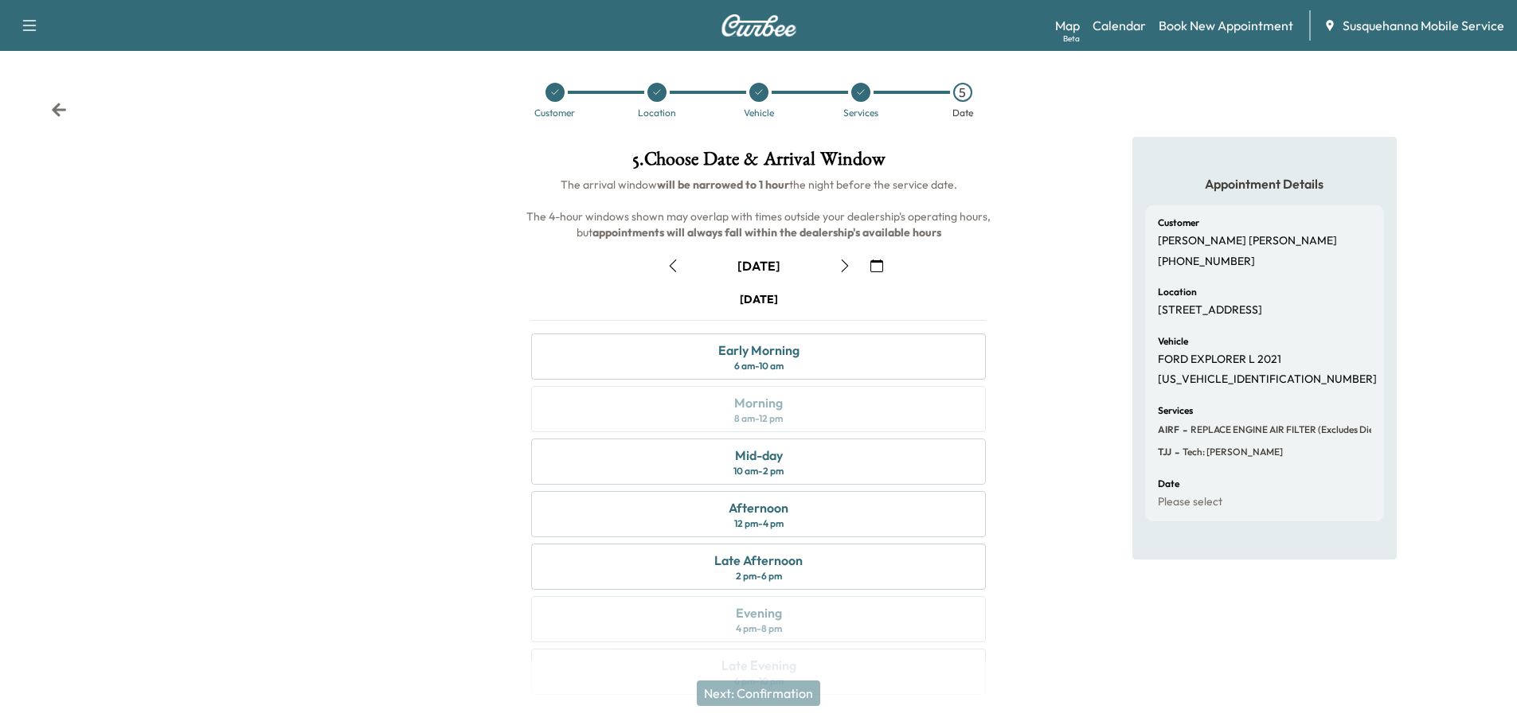
click at [845, 268] on icon "button" at bounding box center [844, 266] width 7 height 13
click at [804, 408] on div "Morning 8 am - 12 pm" at bounding box center [758, 409] width 455 height 46
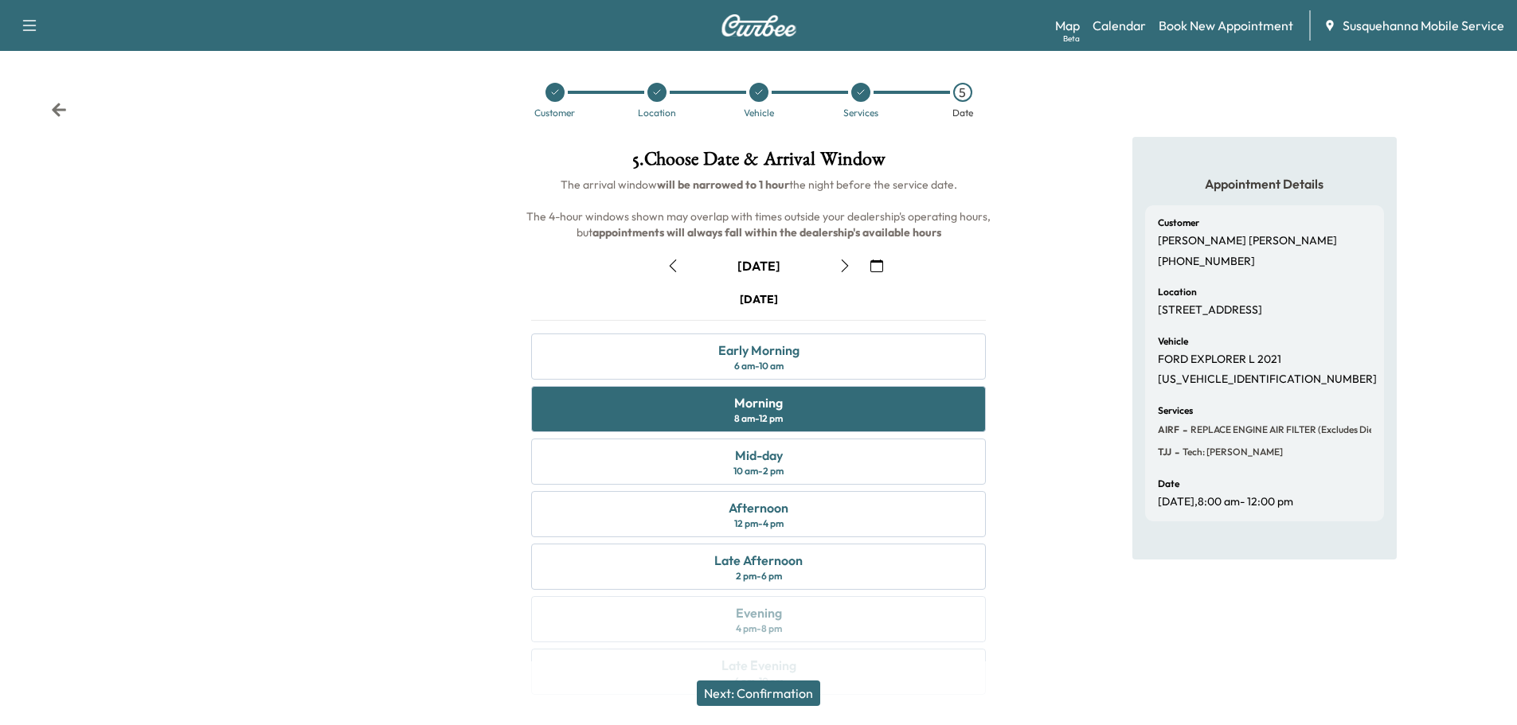
click at [753, 693] on button "Next: Confirmation" at bounding box center [758, 693] width 123 height 25
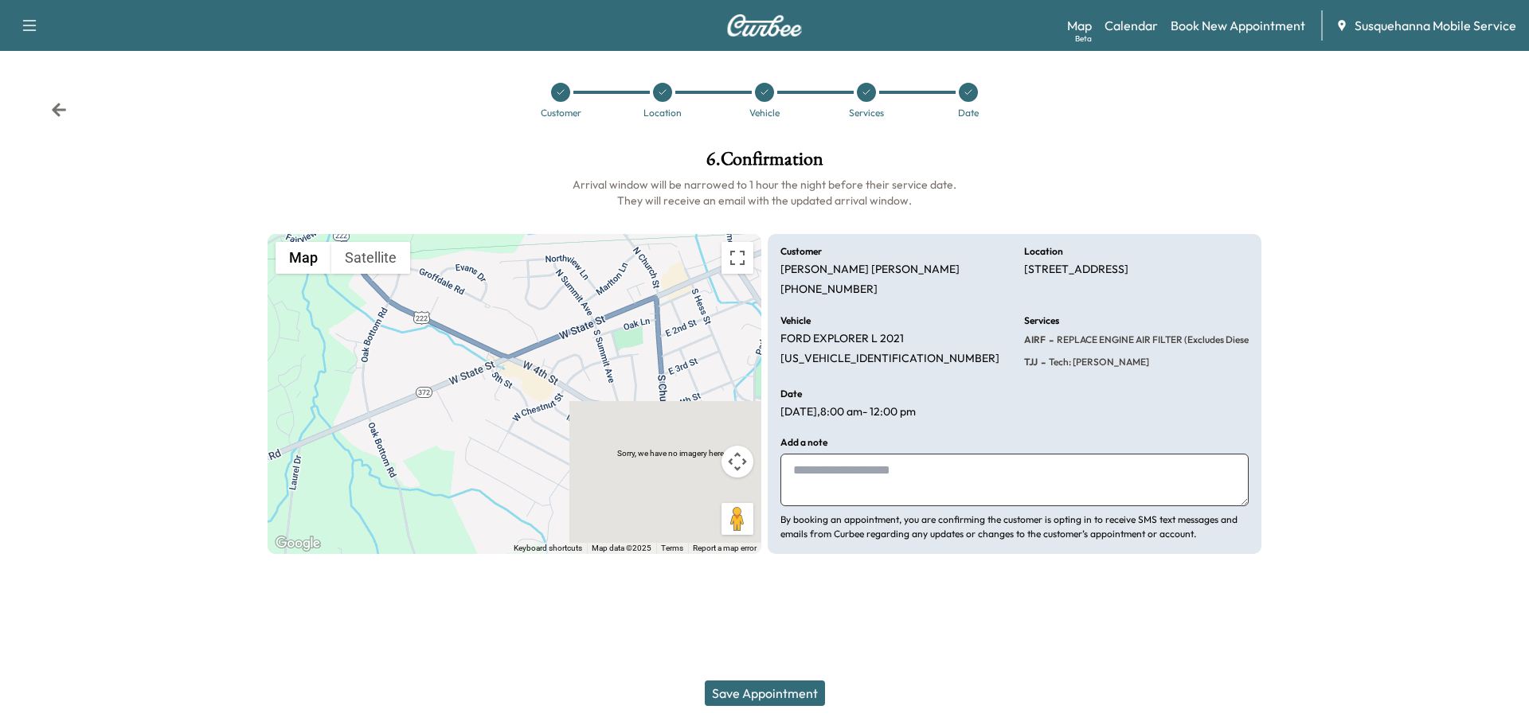
click at [865, 496] on textarea at bounding box center [1014, 480] width 468 height 53
type textarea "**********"
click at [784, 695] on button "Save Appointment" at bounding box center [765, 693] width 120 height 25
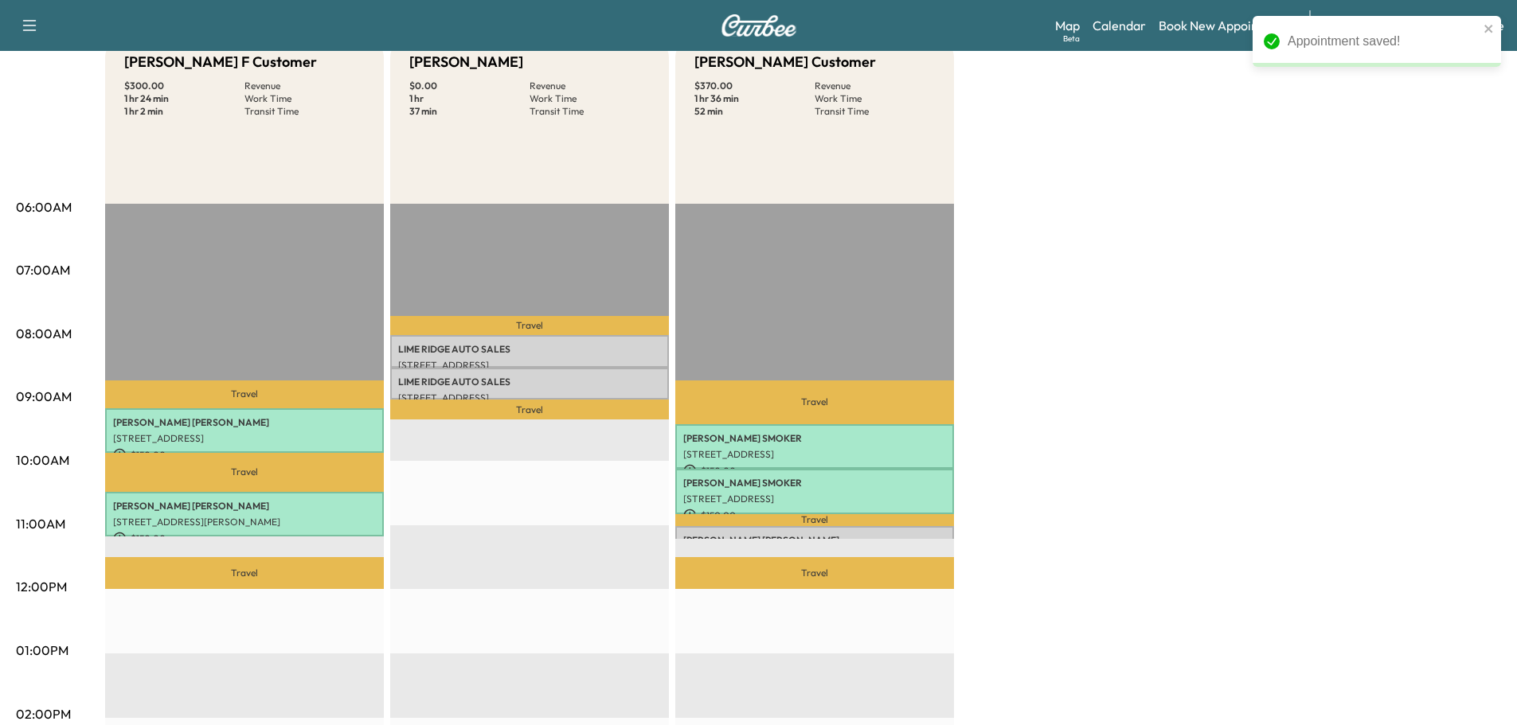
scroll to position [255, 0]
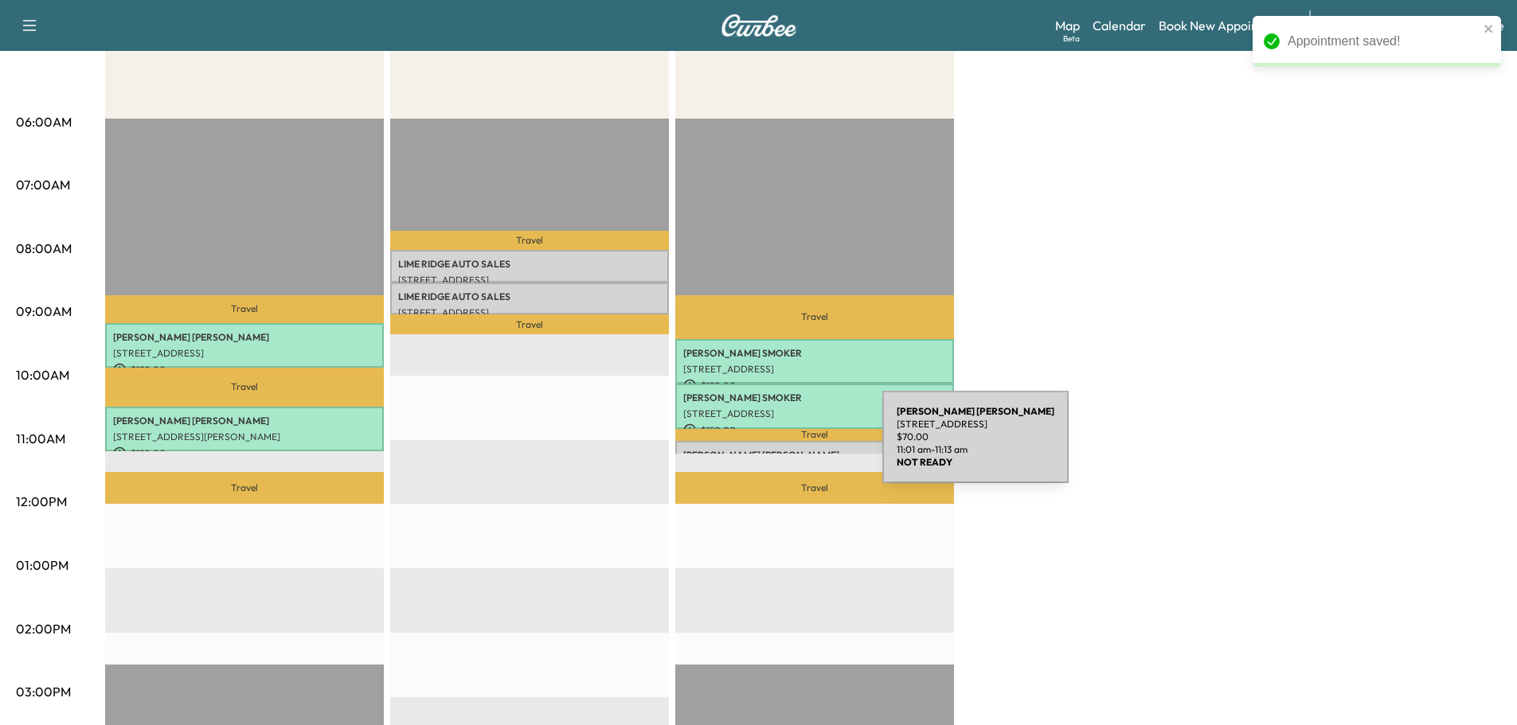
click at [763, 449] on p "DANA NIXON" at bounding box center [814, 455] width 263 height 13
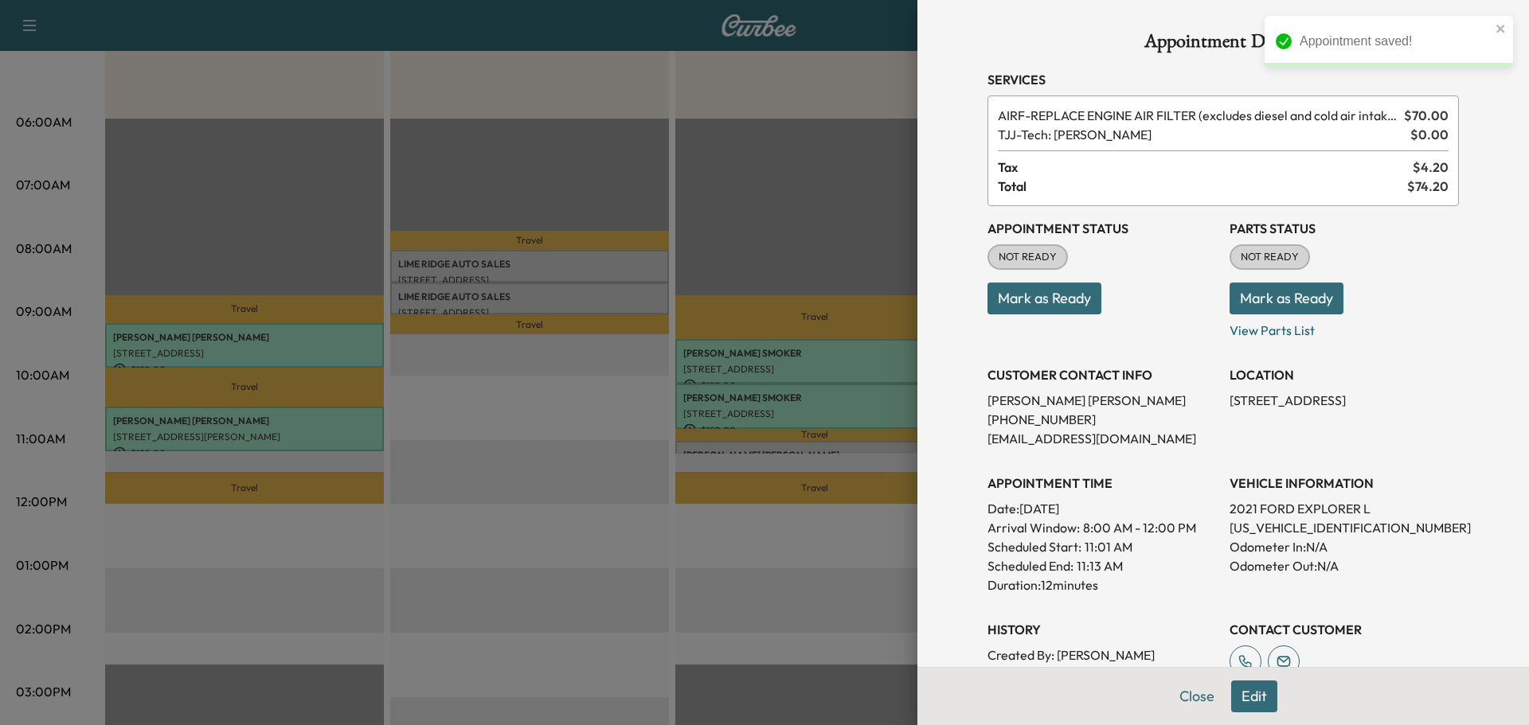
click at [1258, 292] on button "Mark as Ready" at bounding box center [1286, 299] width 114 height 32
click at [1063, 295] on button "Mark as Ready" at bounding box center [1044, 299] width 114 height 32
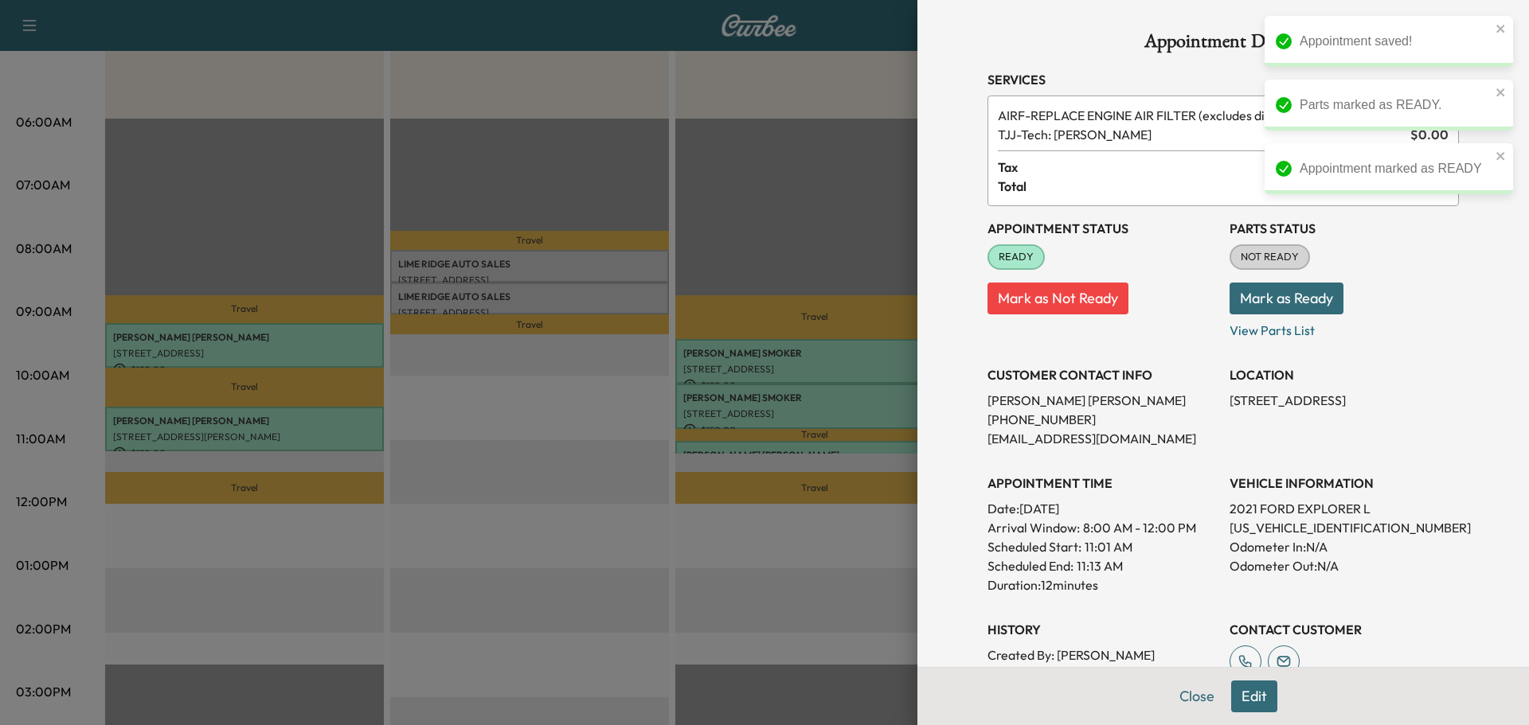
click at [1235, 293] on button "Mark as Ready" at bounding box center [1286, 299] width 114 height 32
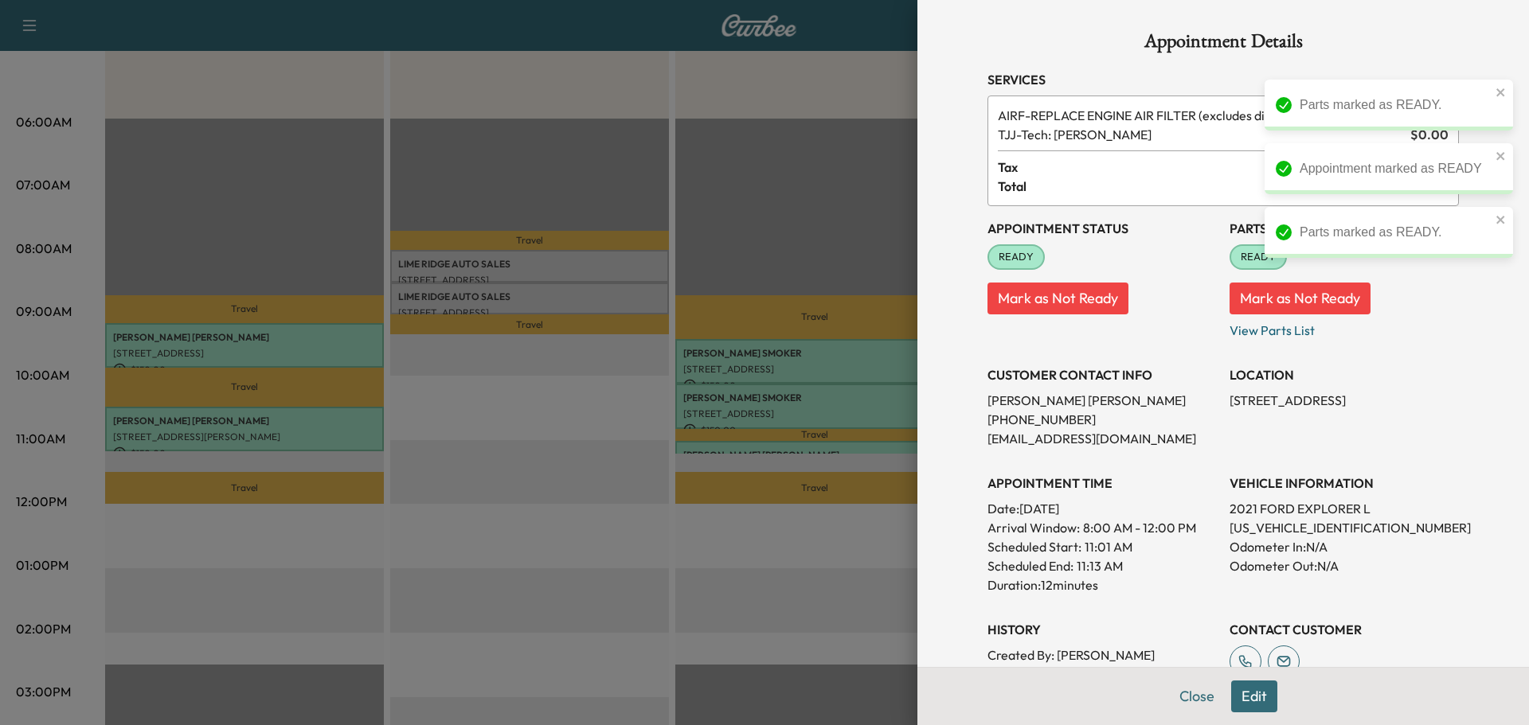
click at [953, 480] on div "Appointment Details Services AIRF - REPLACE ENGINE AIR FILTER (excludes diesel …" at bounding box center [1222, 362] width 611 height 725
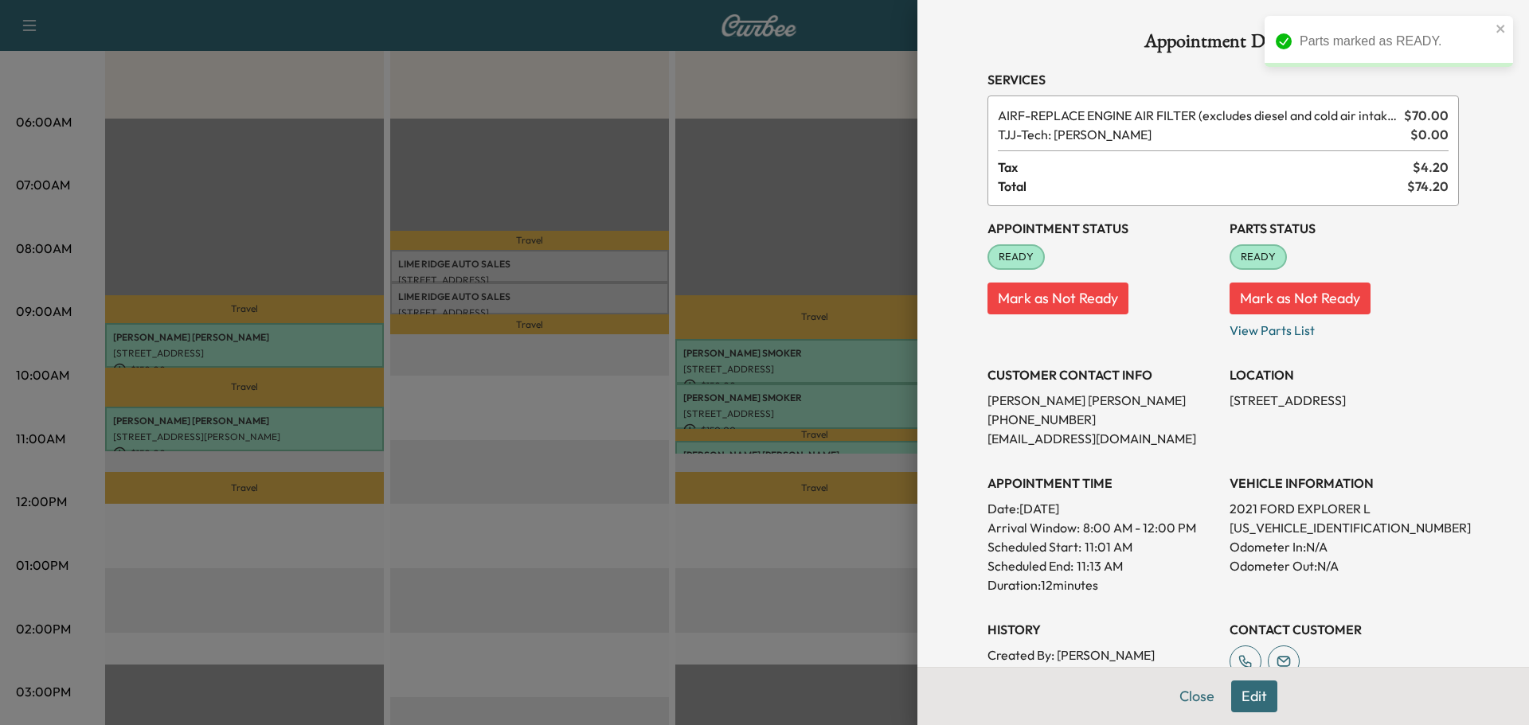
click at [1202, 597] on div "Appointment Status READY Mark as Not Ready Parts Status READY Mark as Not Ready…" at bounding box center [1222, 445] width 471 height 478
click at [1180, 689] on button "Close" at bounding box center [1197, 697] width 56 height 32
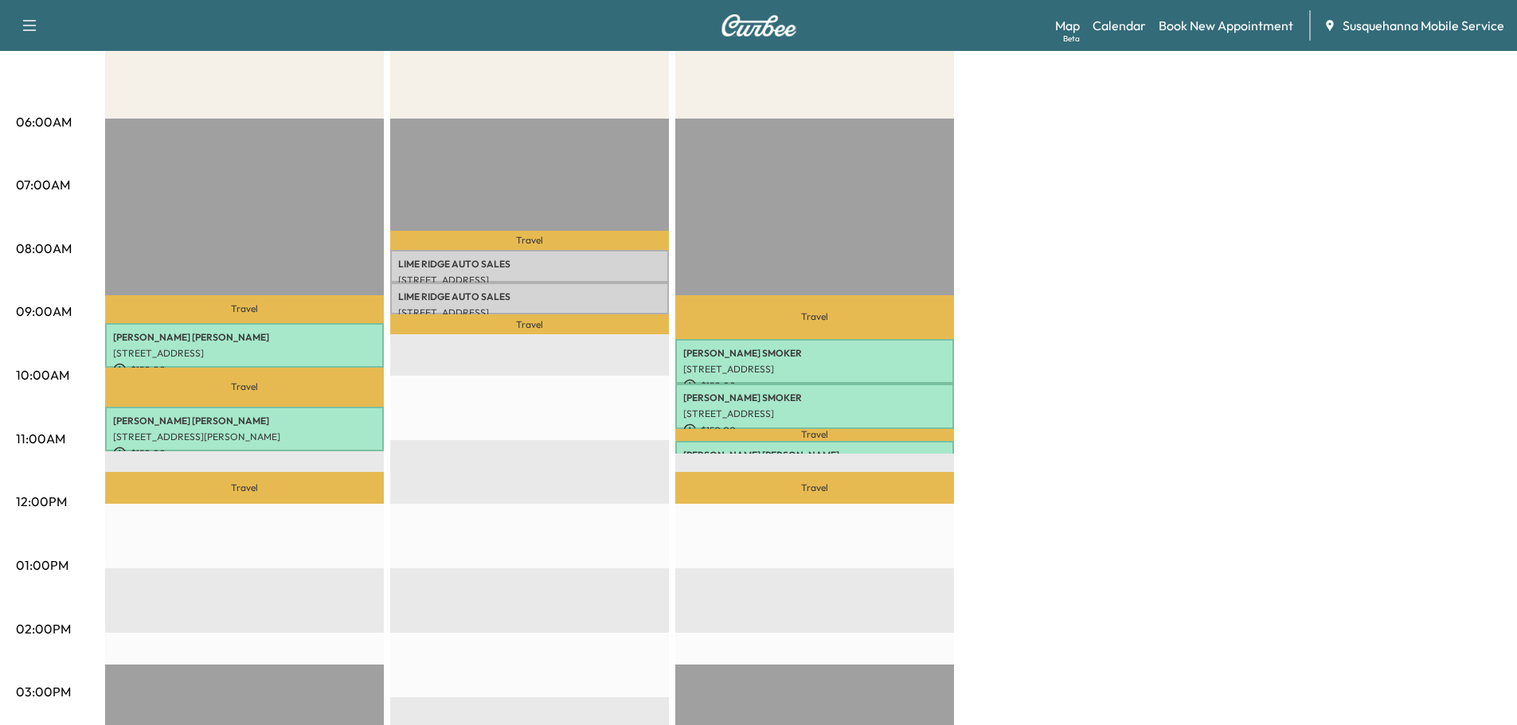
scroll to position [0, 0]
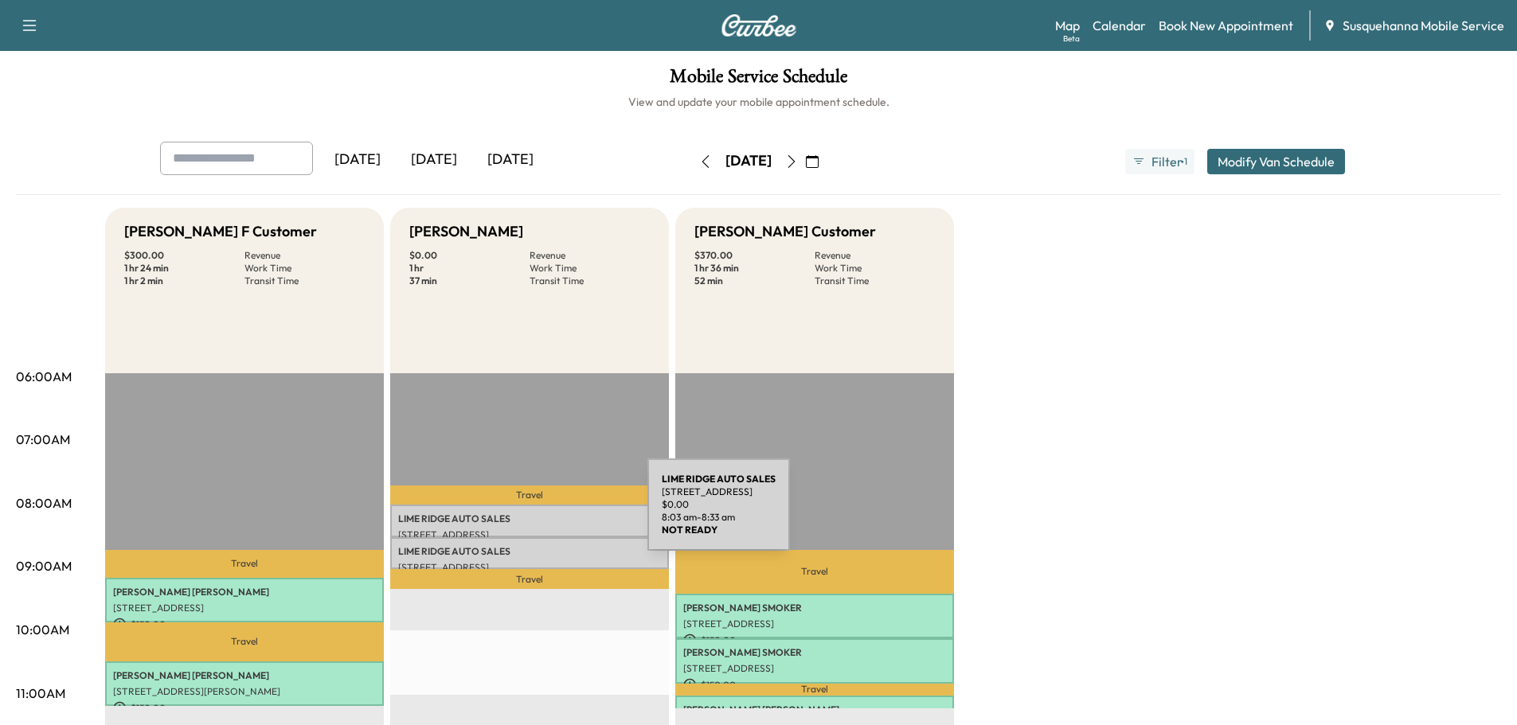
click at [528, 514] on p "LIME RIDGE AUTO SALES" at bounding box center [529, 519] width 263 height 13
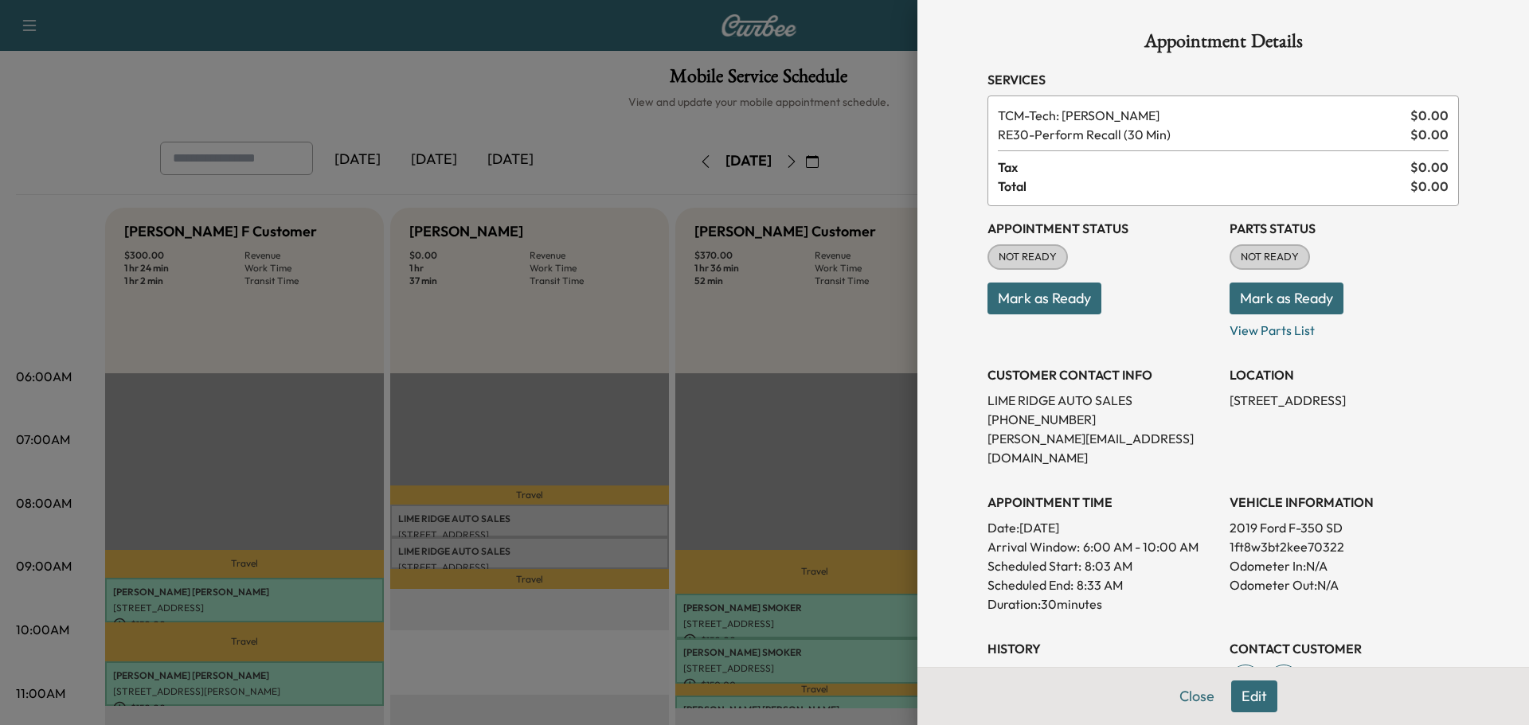
click at [1275, 296] on button "Mark as Ready" at bounding box center [1286, 299] width 114 height 32
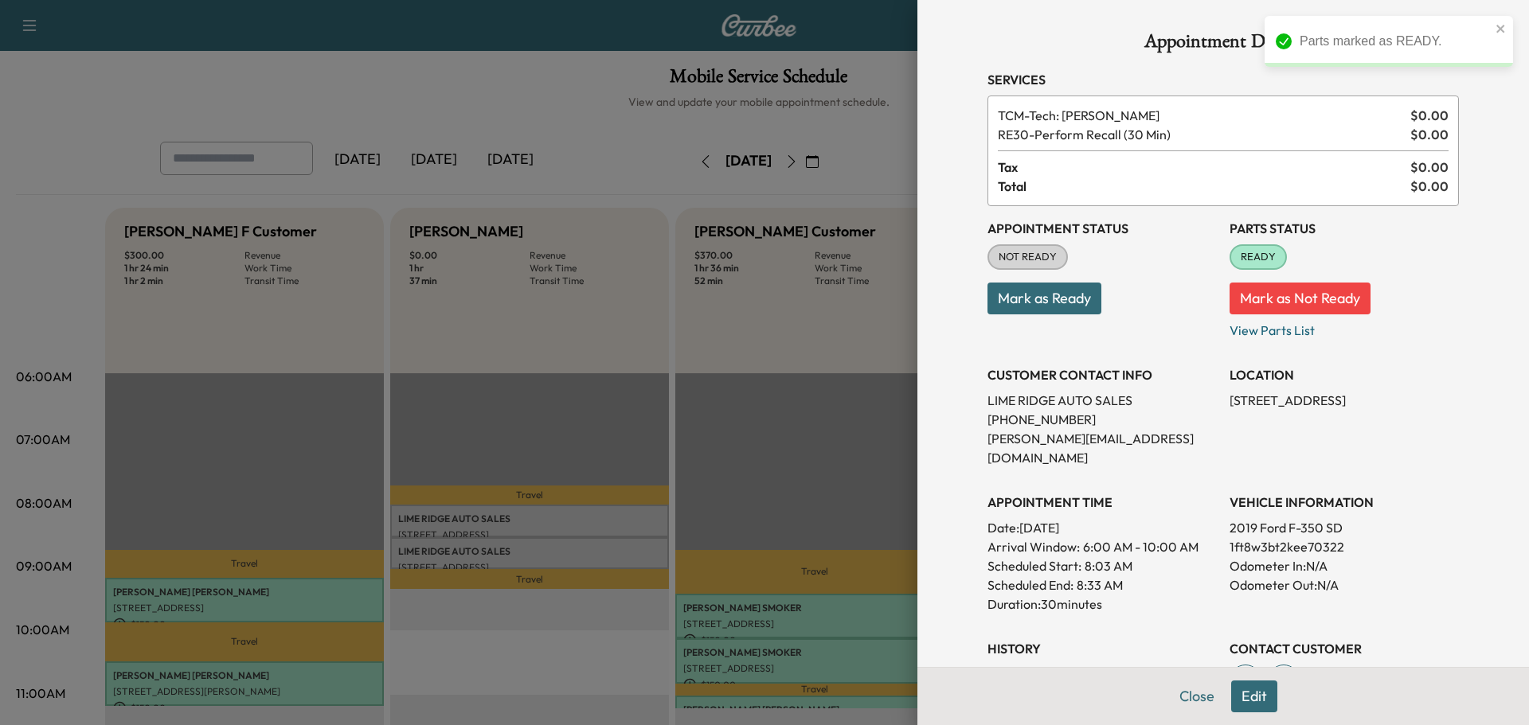
click at [1089, 295] on button "Mark as Ready" at bounding box center [1044, 299] width 114 height 32
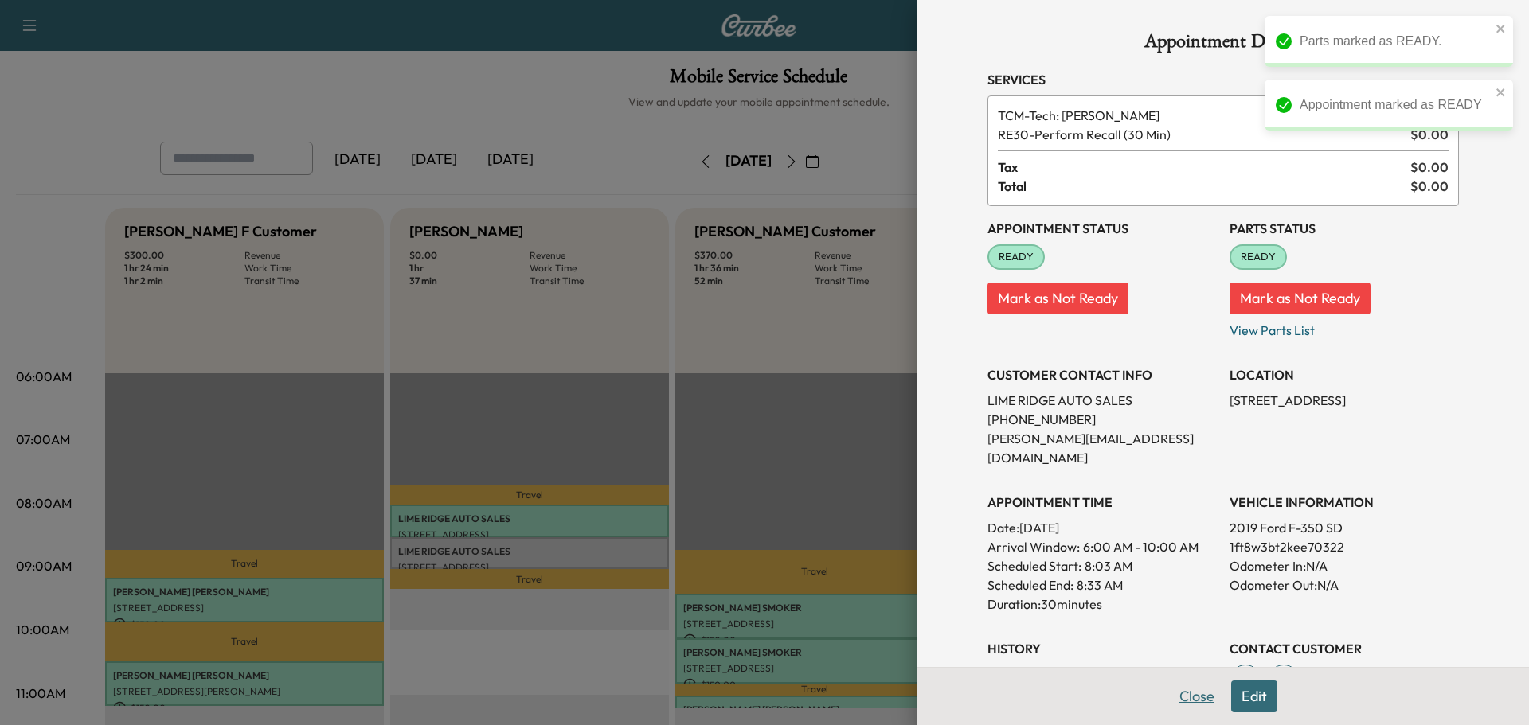
click at [1189, 693] on button "Close" at bounding box center [1197, 697] width 56 height 32
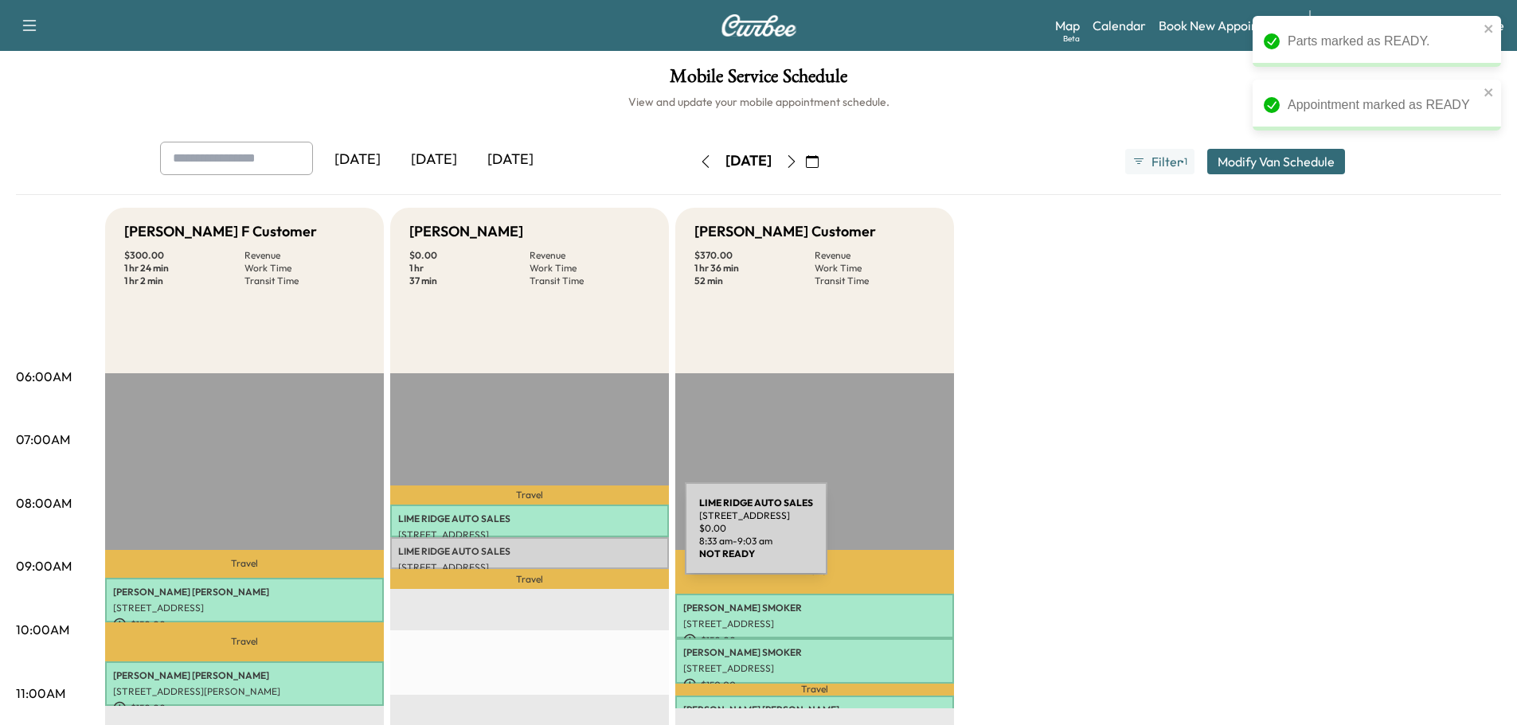
click at [566, 545] on p "LIME RIDGE AUTO SALES" at bounding box center [529, 551] width 263 height 13
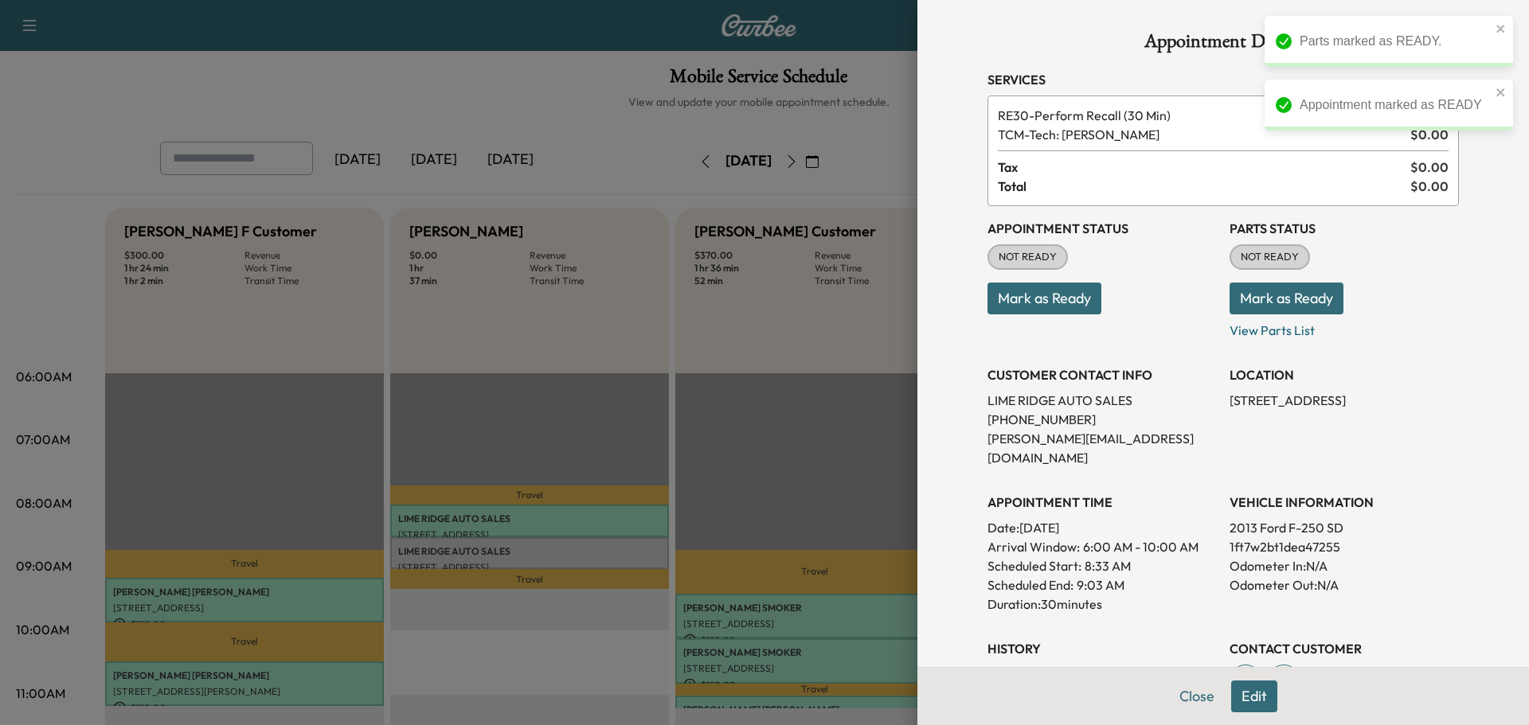
click at [1298, 288] on button "Mark as Ready" at bounding box center [1286, 299] width 114 height 32
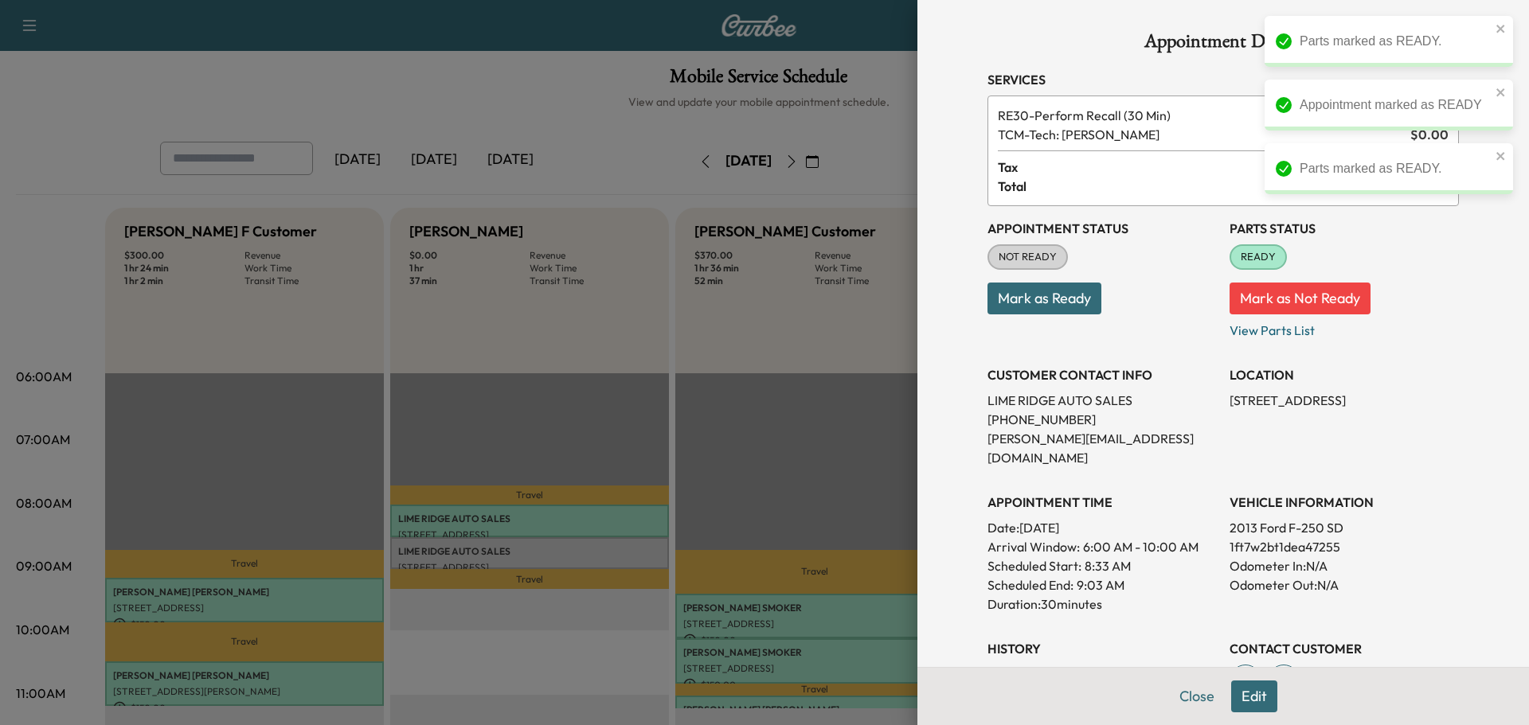
click at [1047, 304] on button "Mark as Ready" at bounding box center [1044, 299] width 114 height 32
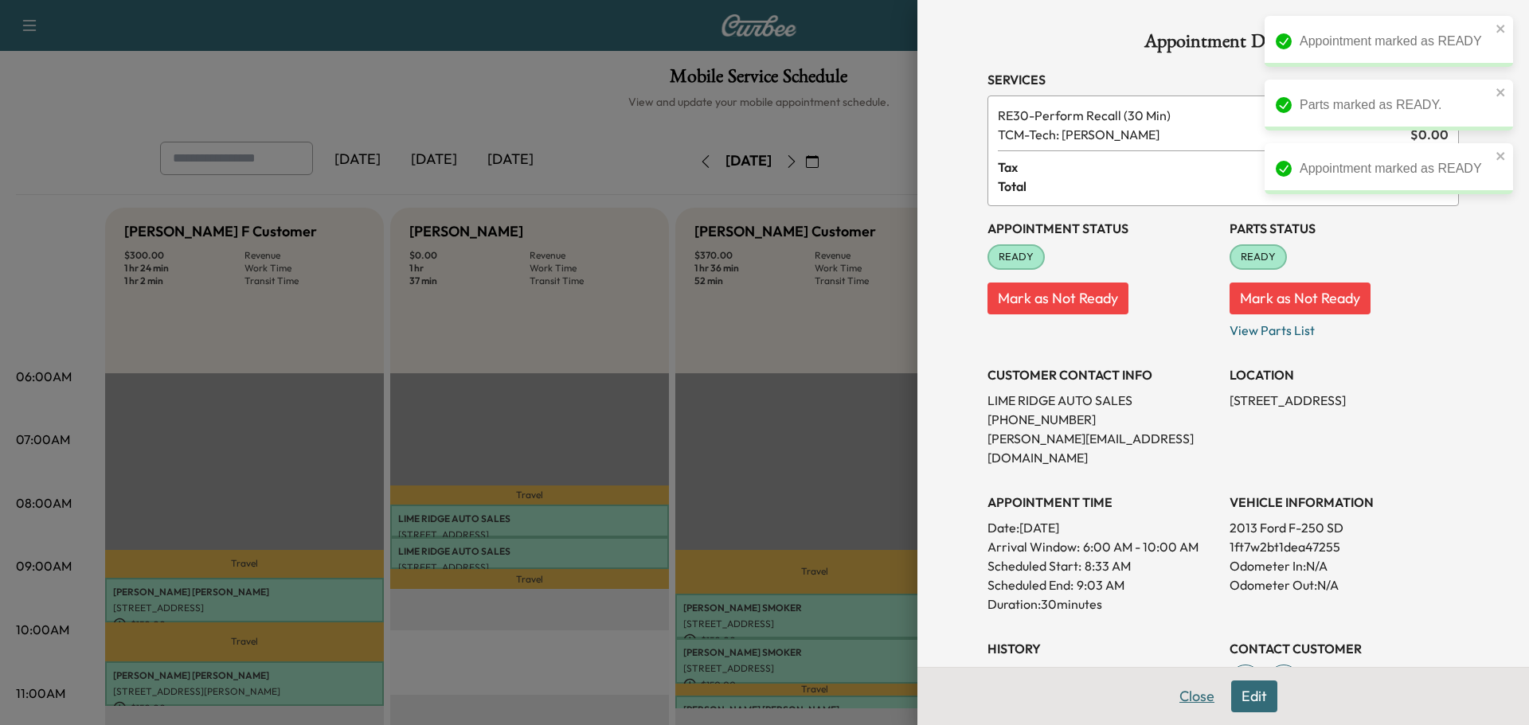
drag, startPoint x: 1189, startPoint y: 694, endPoint x: 1174, endPoint y: 693, distance: 15.1
click at [1189, 693] on button "Close" at bounding box center [1197, 697] width 56 height 32
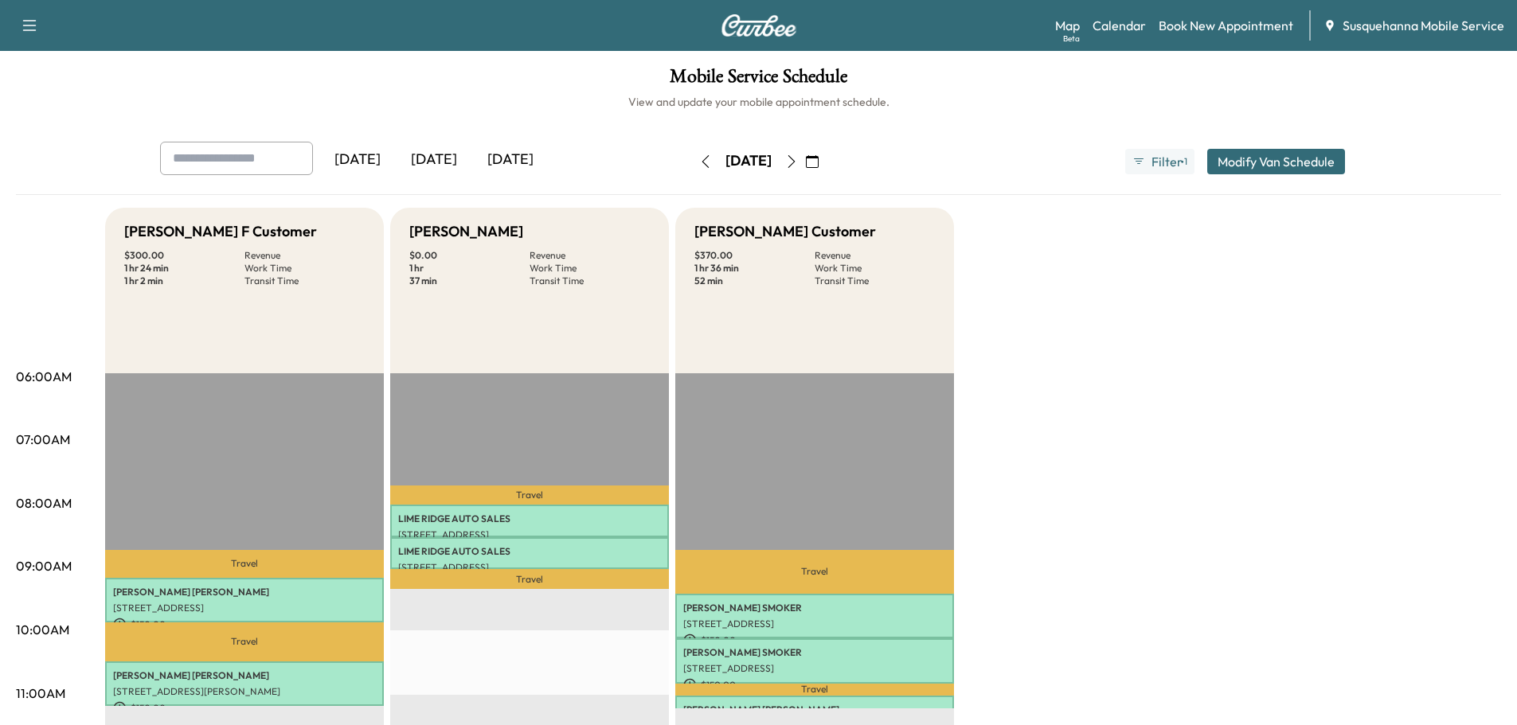
click at [692, 154] on button "button" at bounding box center [705, 161] width 27 height 25
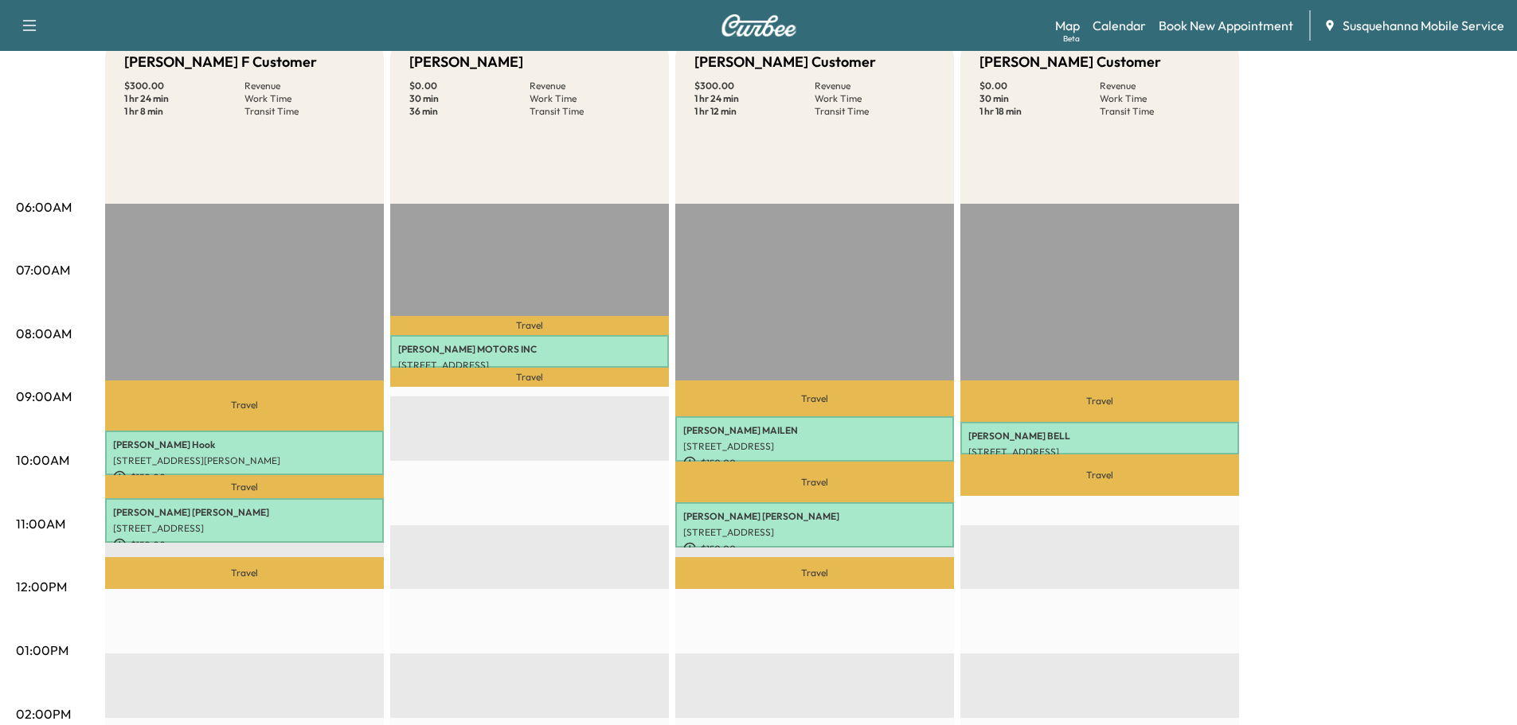
scroll to position [85, 0]
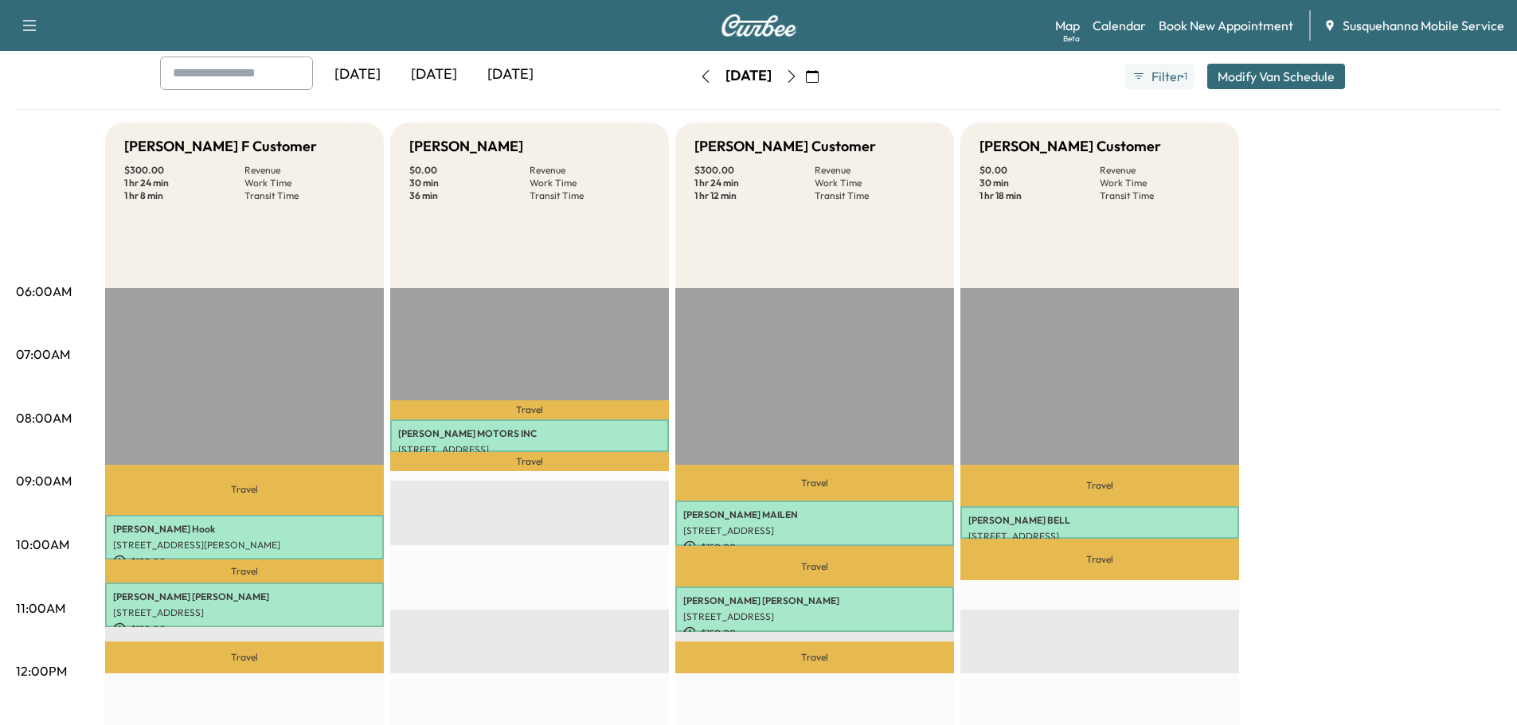
click at [699, 75] on icon "button" at bounding box center [705, 76] width 13 height 13
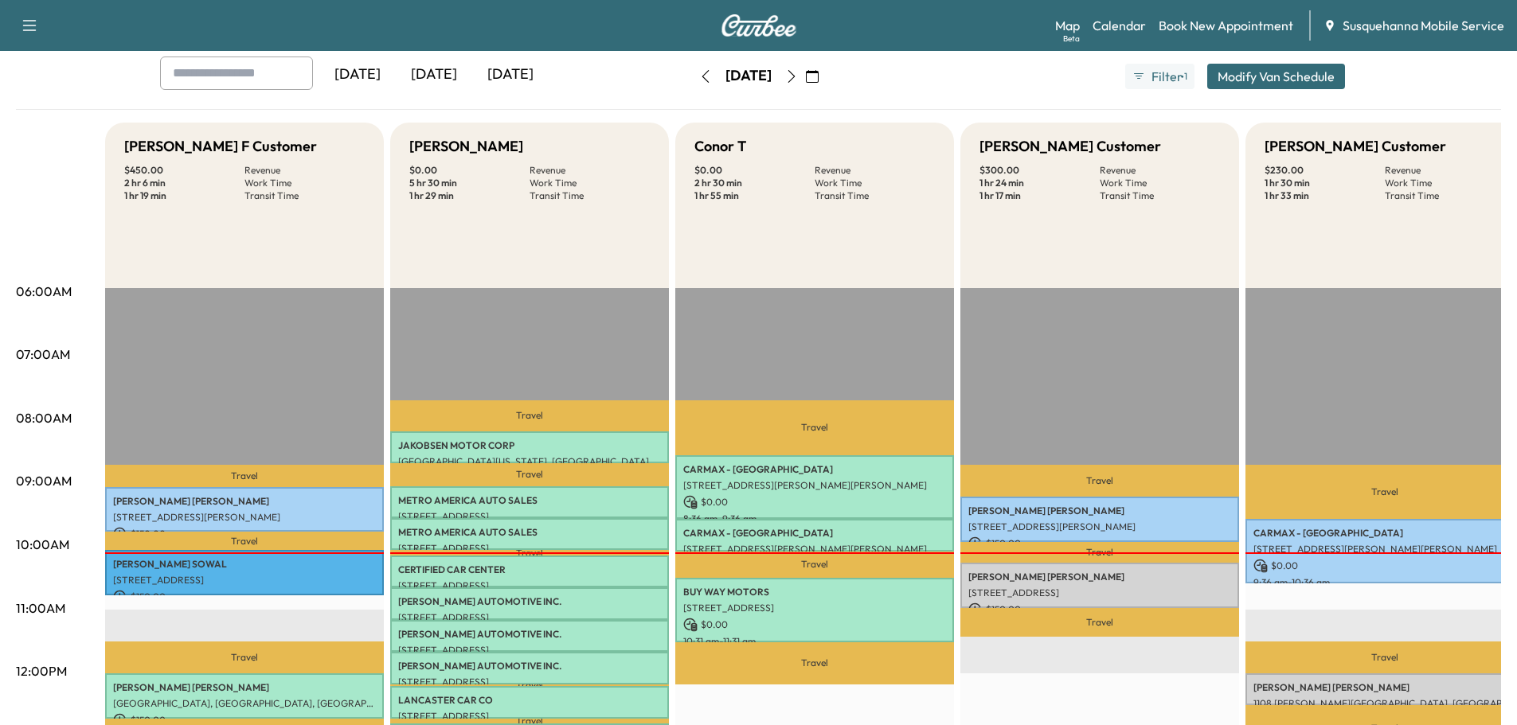
scroll to position [170, 0]
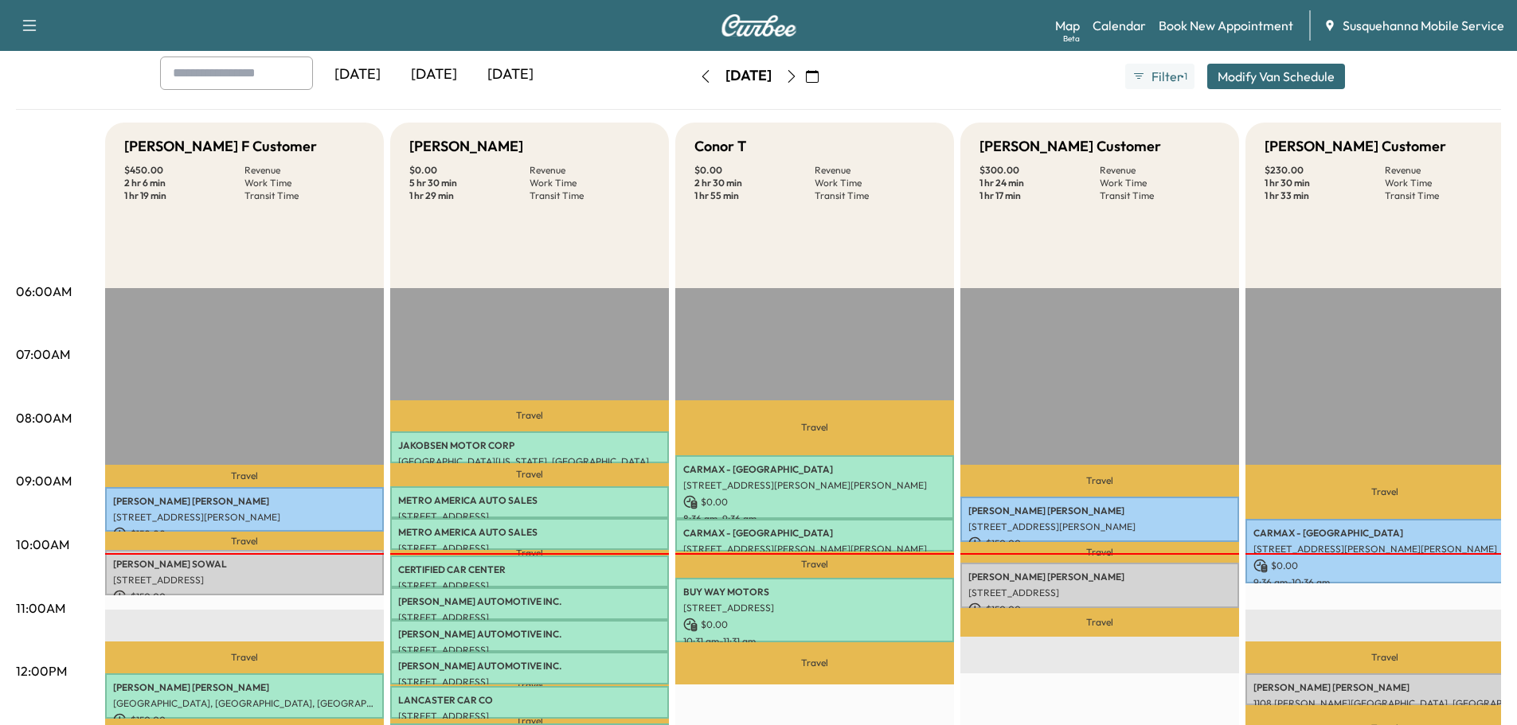
scroll to position [170, 0]
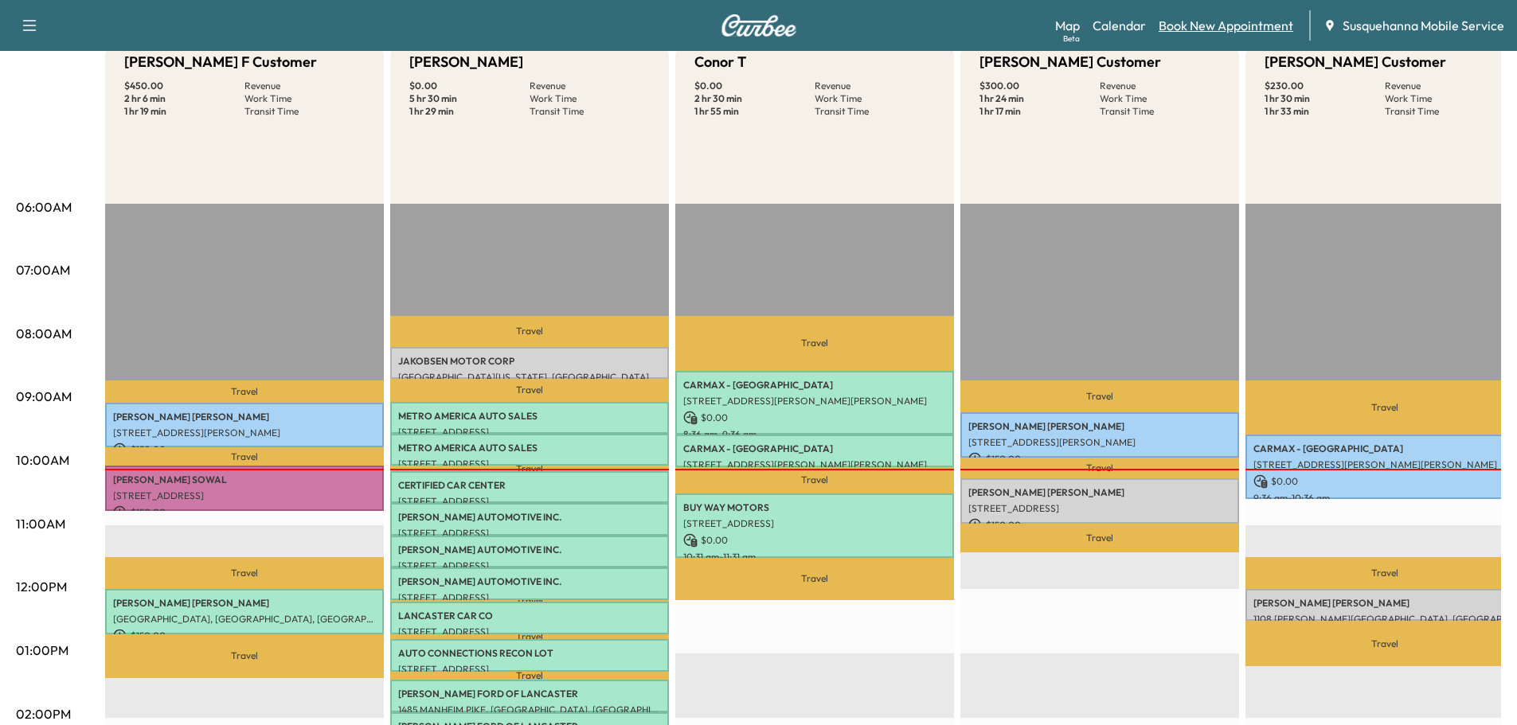
click at [1181, 32] on link "Book New Appointment" at bounding box center [1225, 25] width 135 height 19
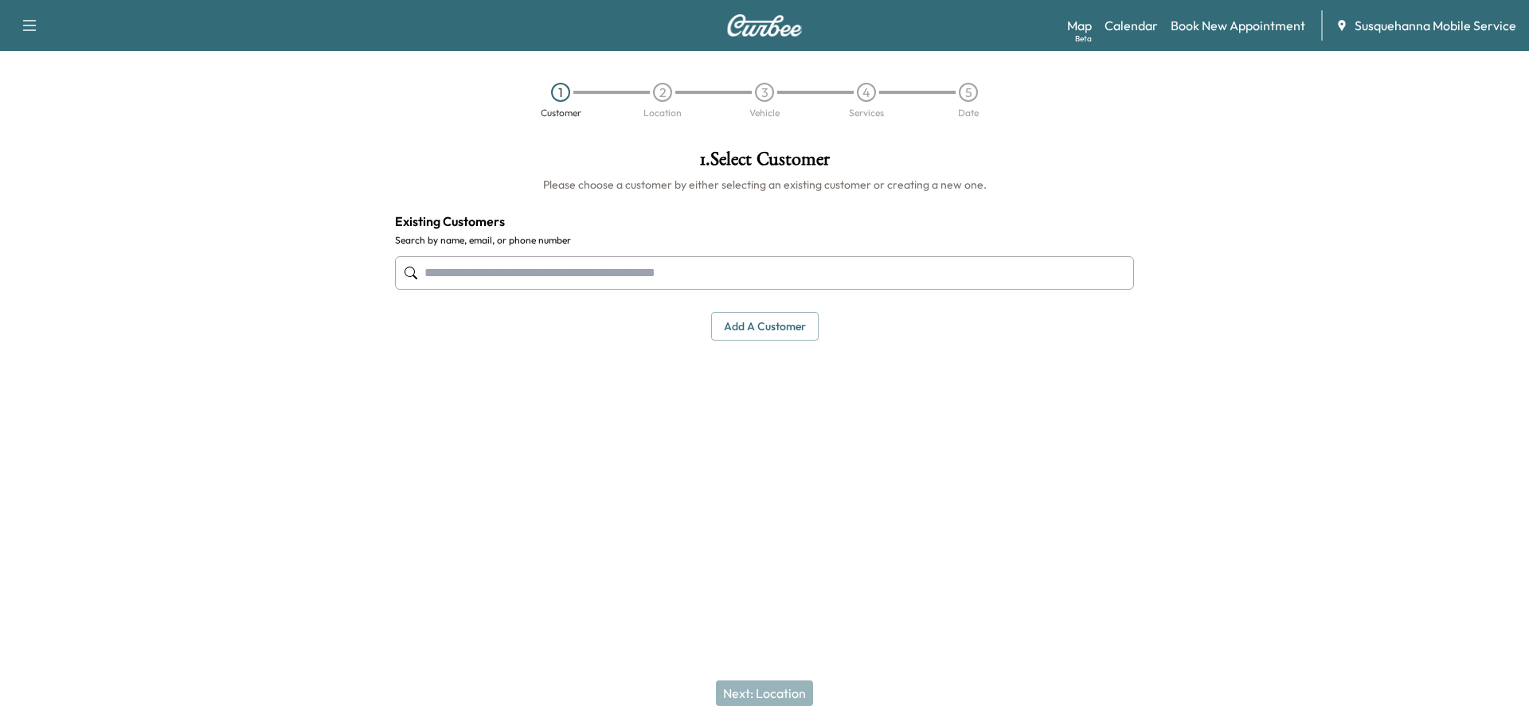
click at [719, 272] on input "text" at bounding box center [764, 272] width 739 height 33
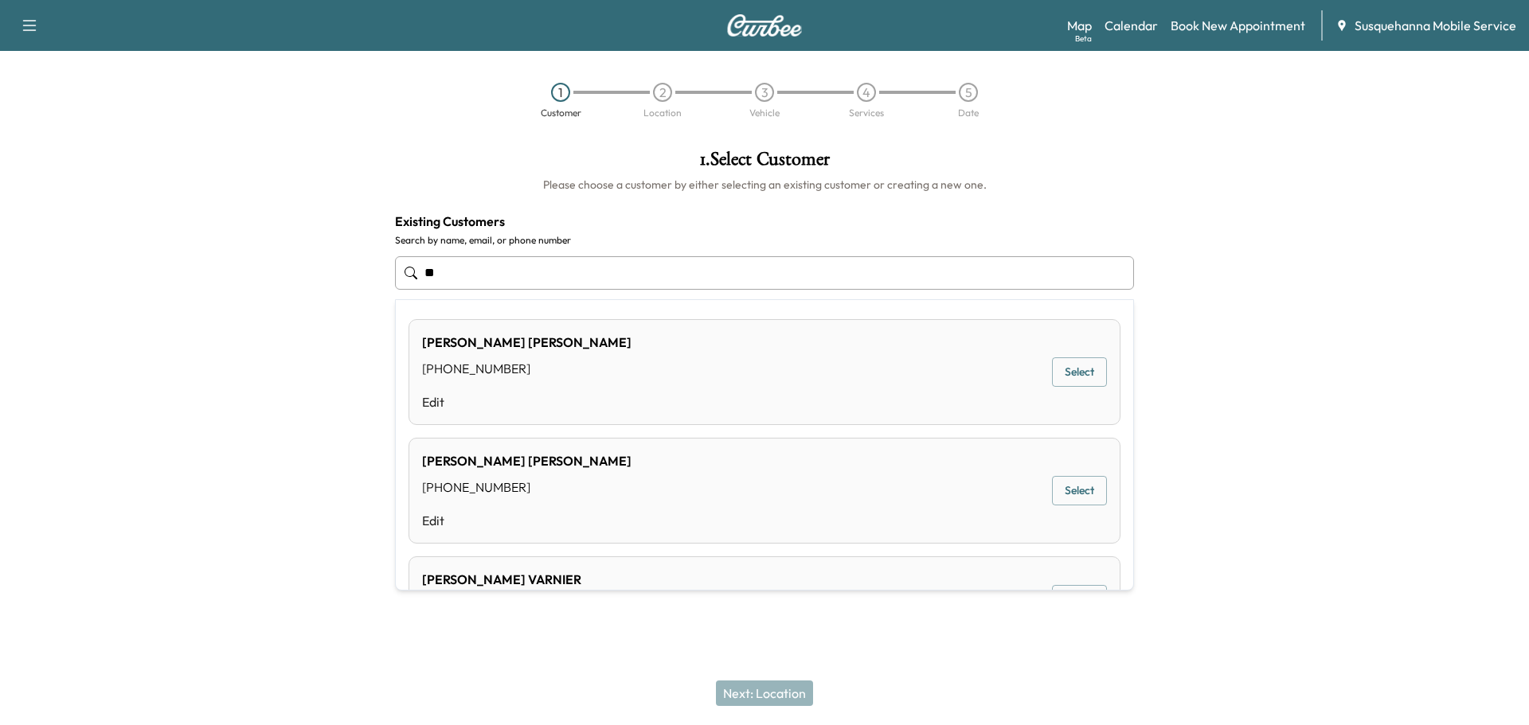
type input "*"
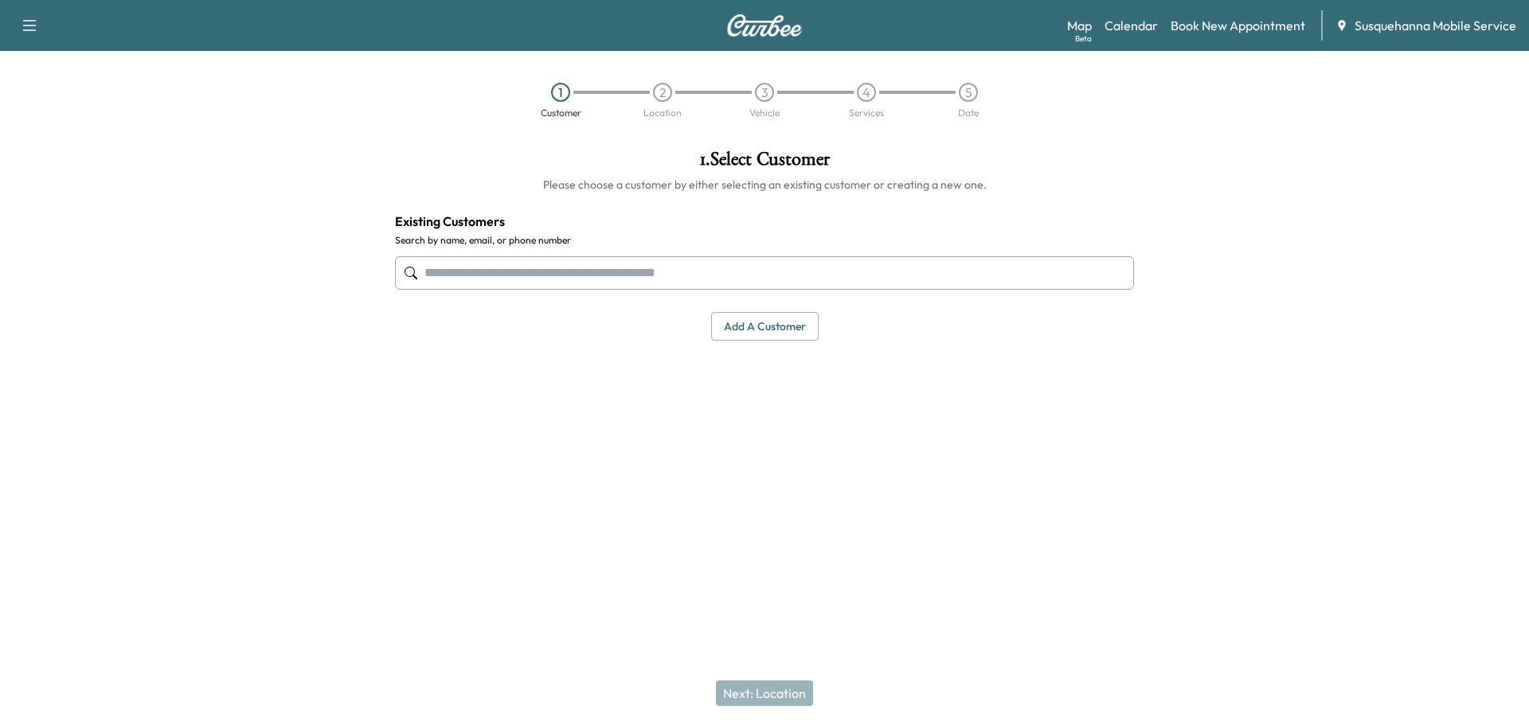
click at [755, 326] on button "Add a customer" at bounding box center [764, 326] width 107 height 29
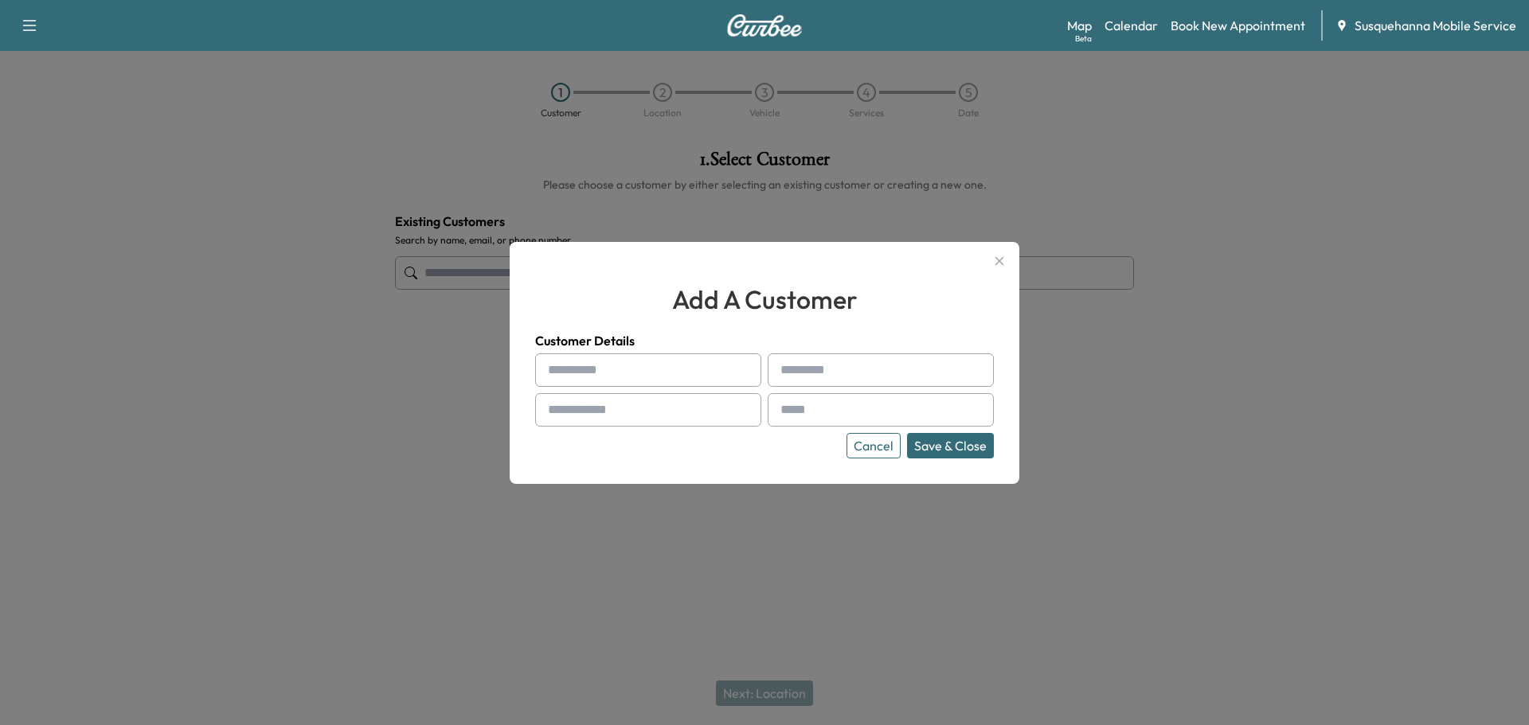
click at [635, 365] on input "text" at bounding box center [648, 369] width 226 height 33
type input "******"
type input "****"
click at [622, 403] on input "text" at bounding box center [648, 409] width 226 height 33
type input "**********"
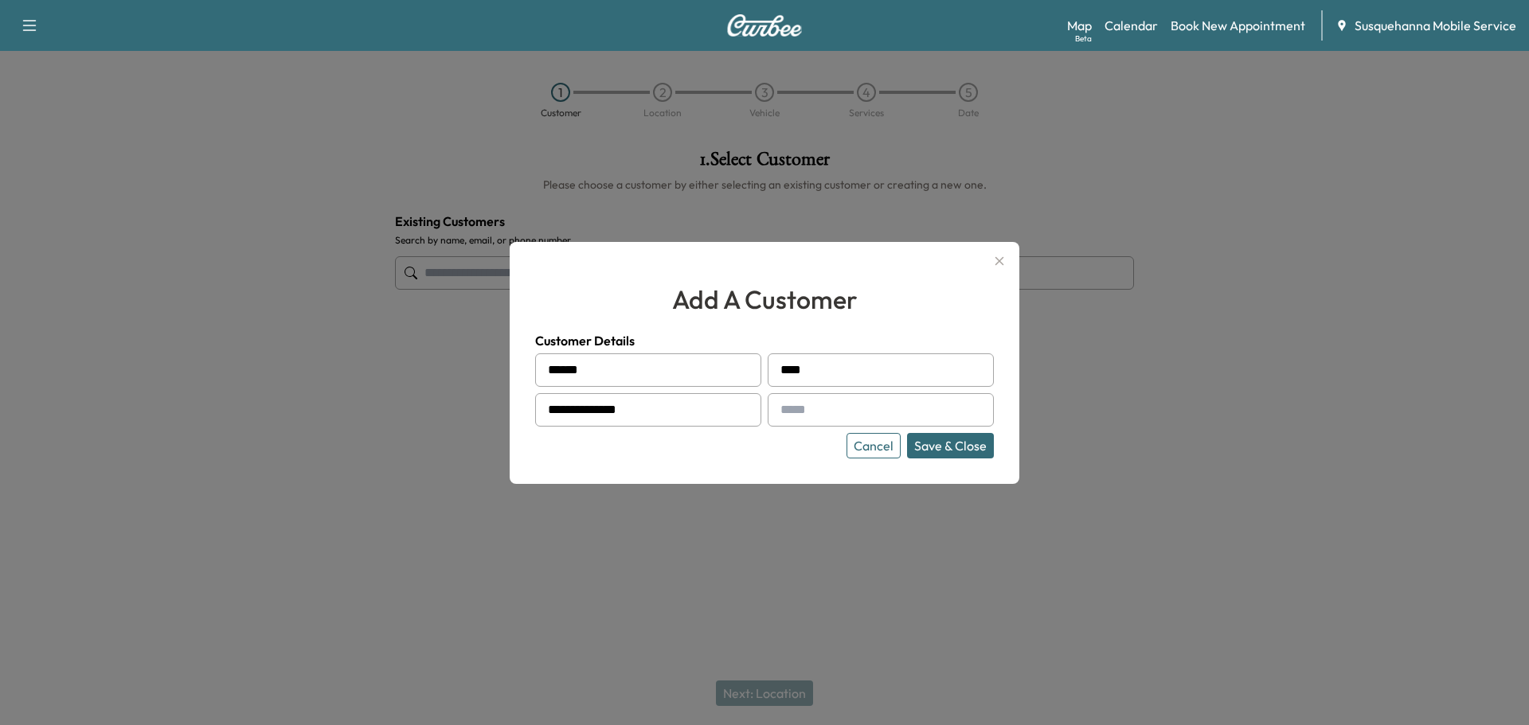
click at [817, 413] on input "text" at bounding box center [880, 409] width 226 height 33
type input "**********"
click at [943, 453] on button "Save & Close" at bounding box center [950, 445] width 87 height 25
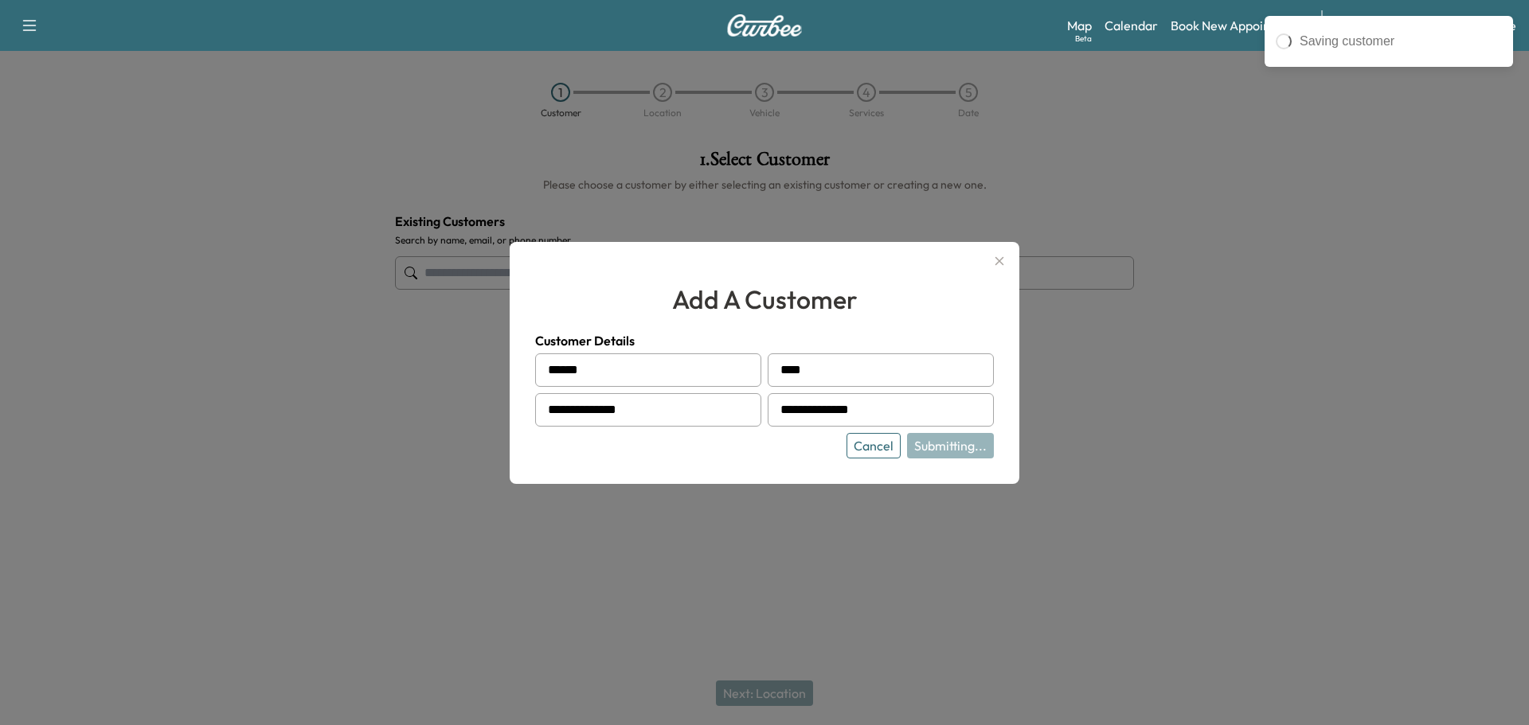
type input "**********"
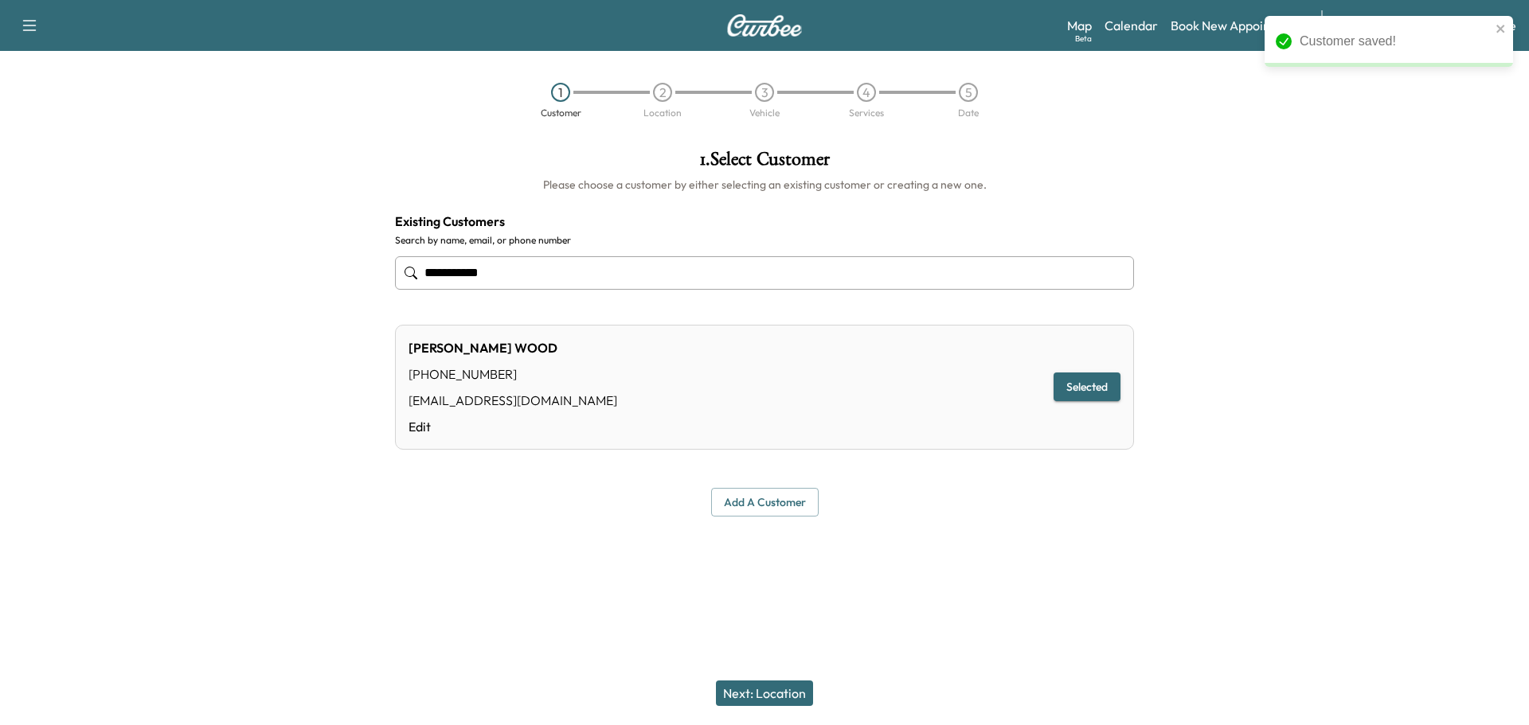
click at [791, 701] on button "Next: Location" at bounding box center [764, 693] width 97 height 25
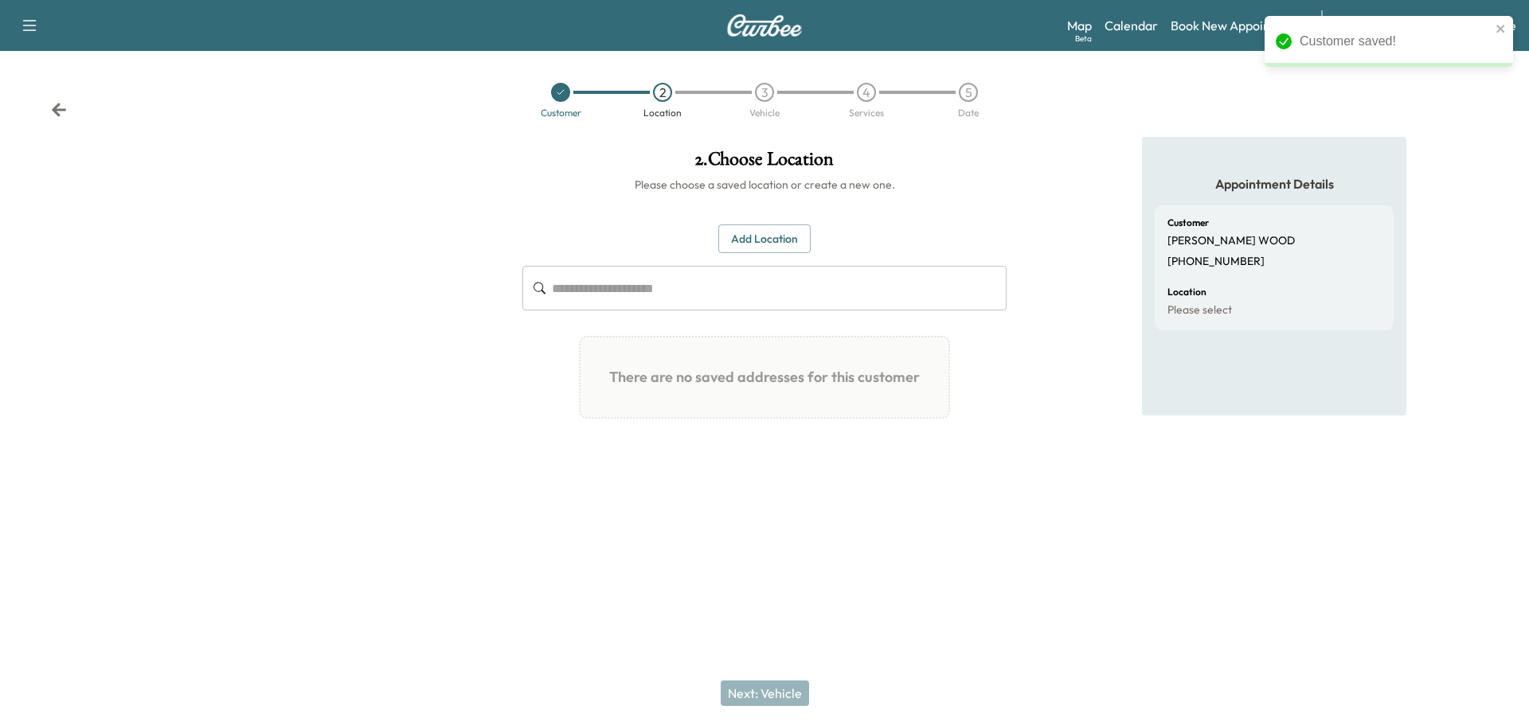
click at [777, 244] on button "Add Location" at bounding box center [764, 239] width 92 height 29
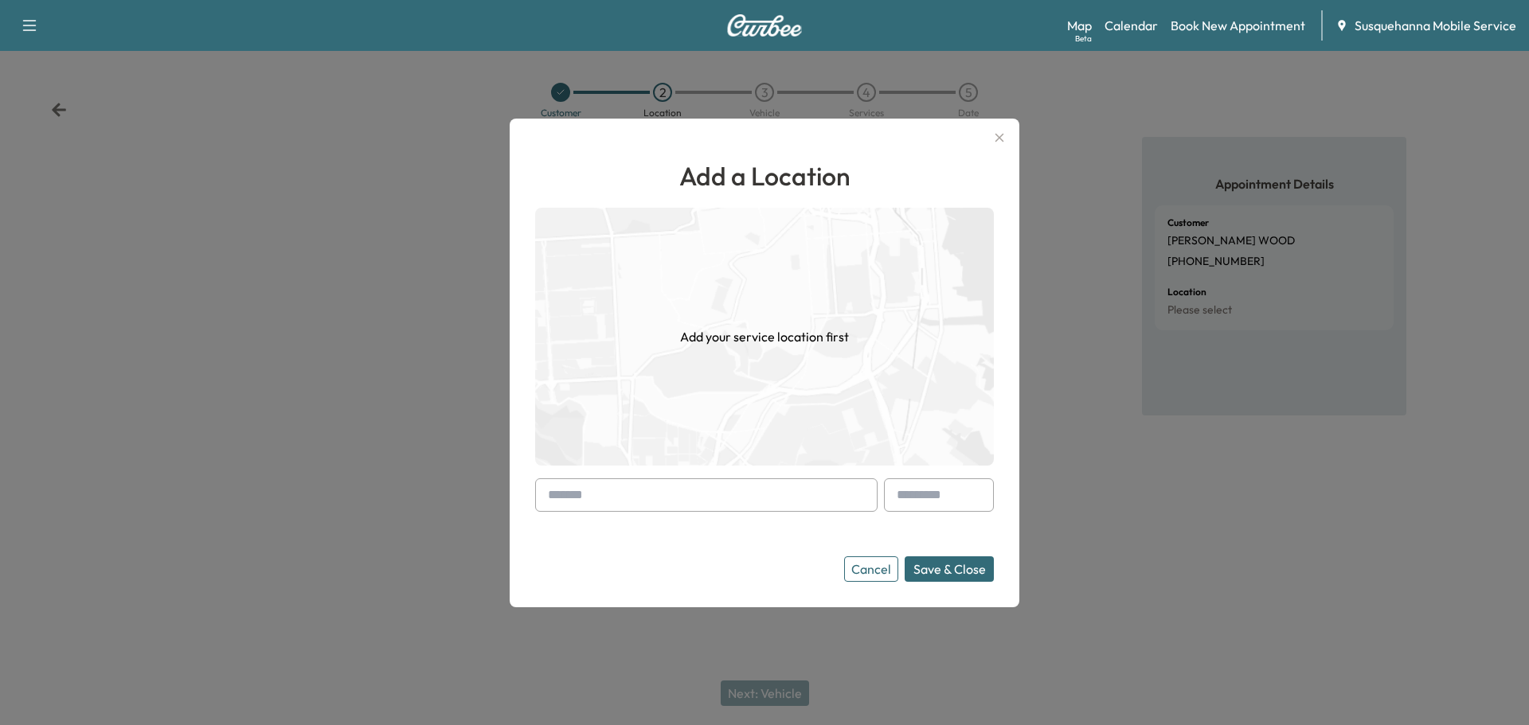
click at [694, 495] on input "text" at bounding box center [706, 494] width 342 height 33
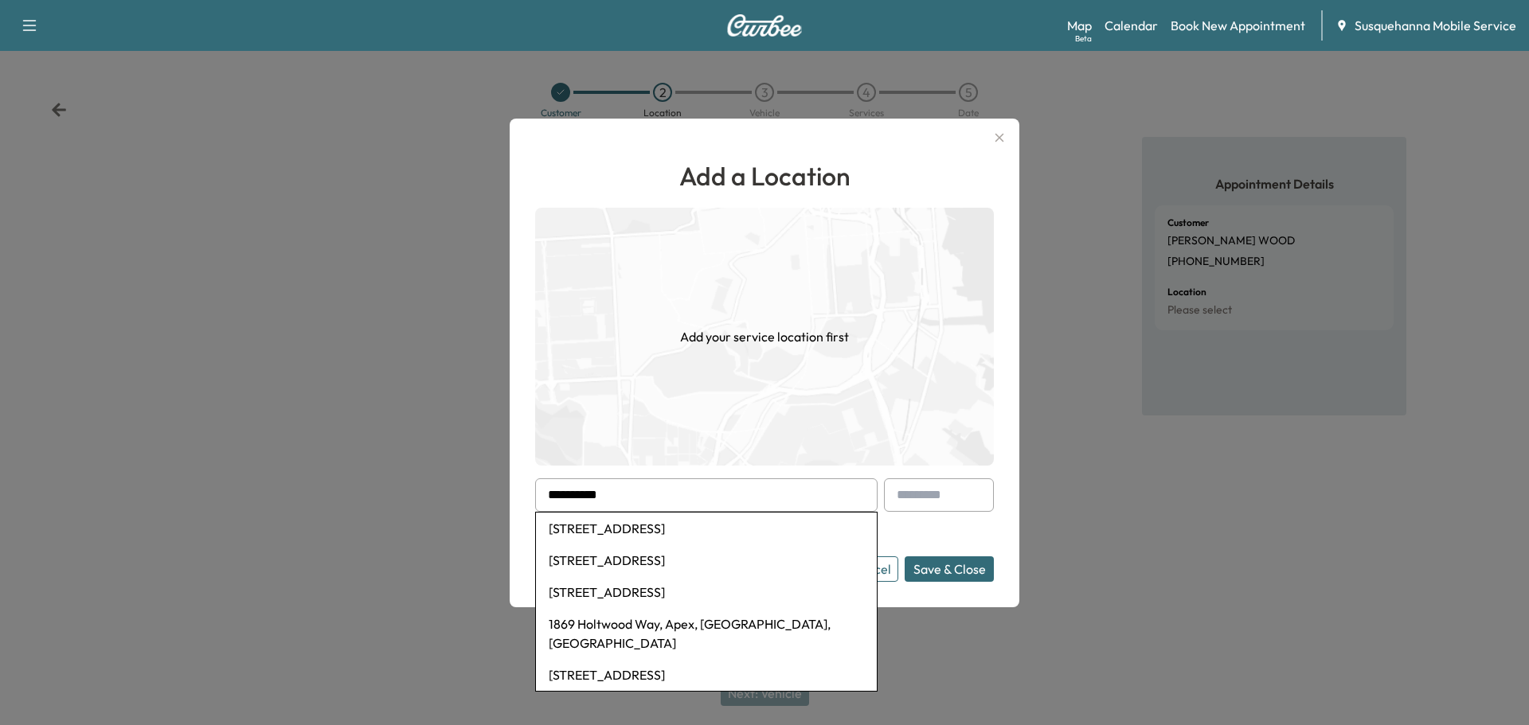
click at [689, 533] on li "1869 Holtwood Rd, Holtwood, PA, USA" at bounding box center [706, 529] width 341 height 32
type input "**********"
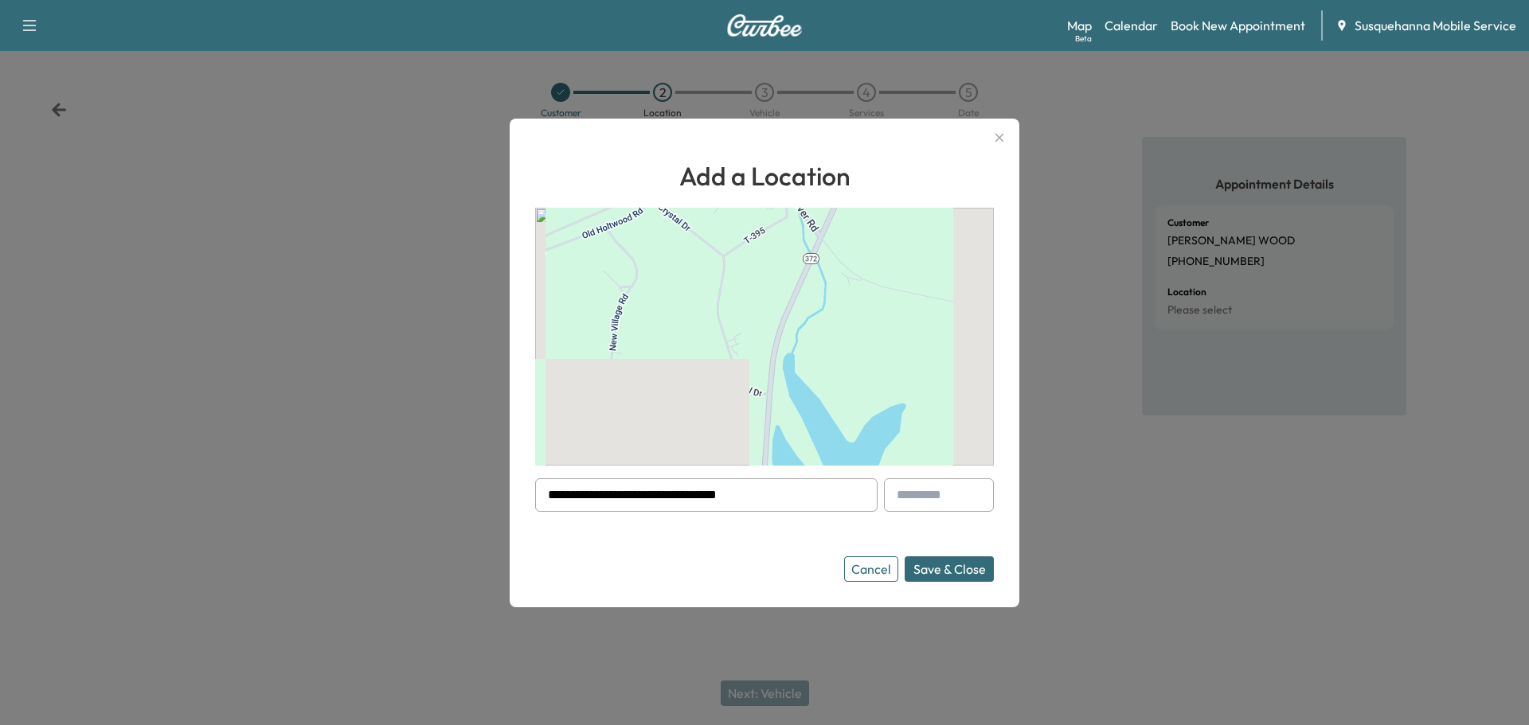
click at [931, 572] on button "Save & Close" at bounding box center [948, 569] width 89 height 25
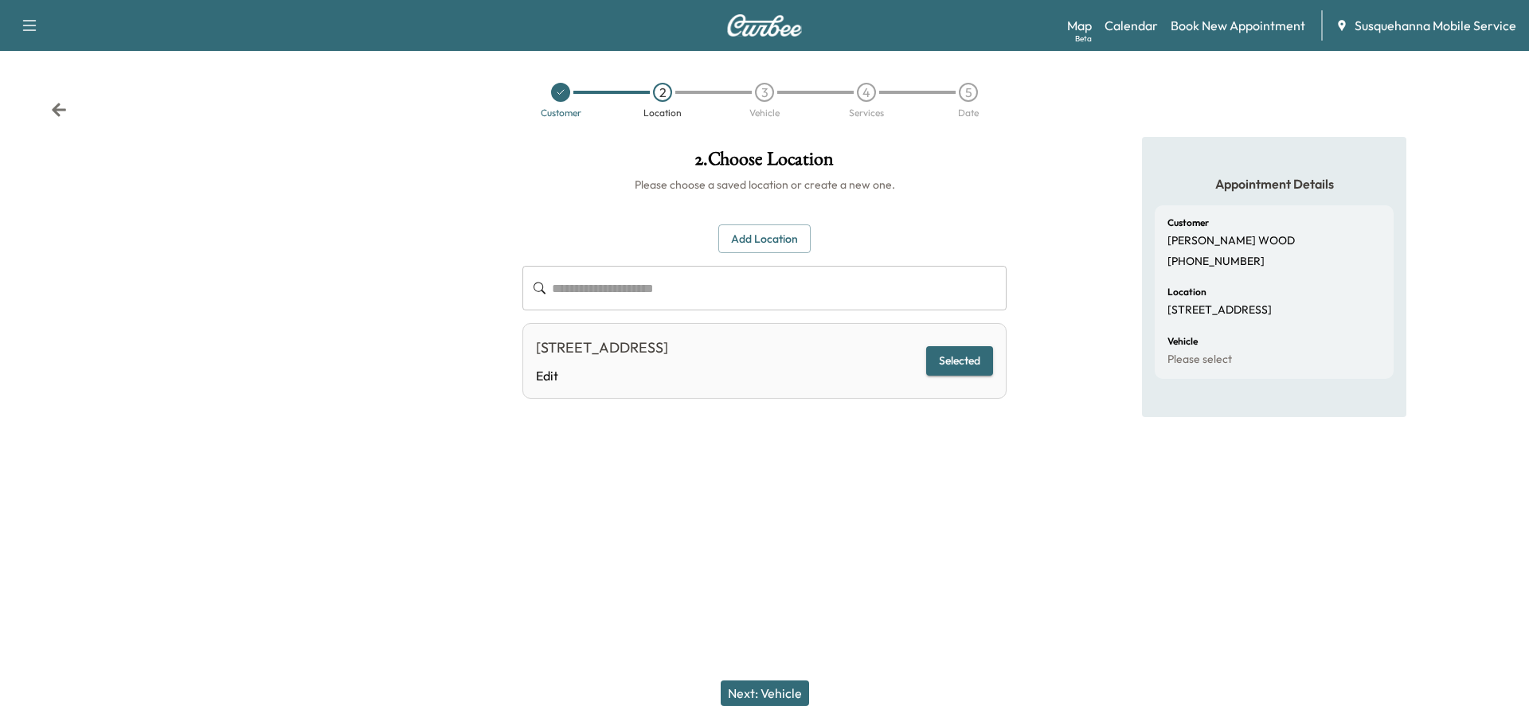
click at [767, 691] on button "Next: Vehicle" at bounding box center [765, 693] width 88 height 25
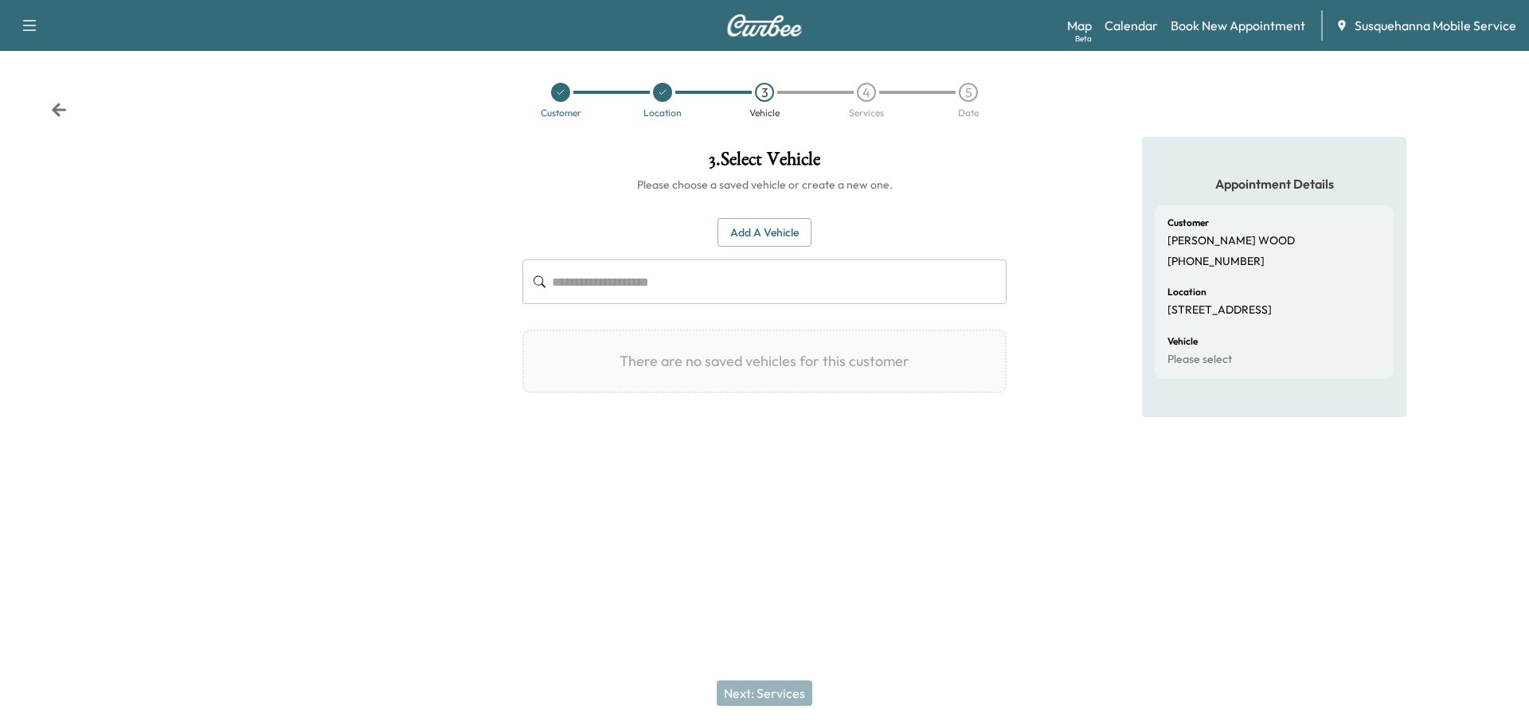
drag, startPoint x: 760, startPoint y: 236, endPoint x: 756, endPoint y: 273, distance: 36.8
click at [760, 236] on button "Add a Vehicle" at bounding box center [764, 232] width 94 height 29
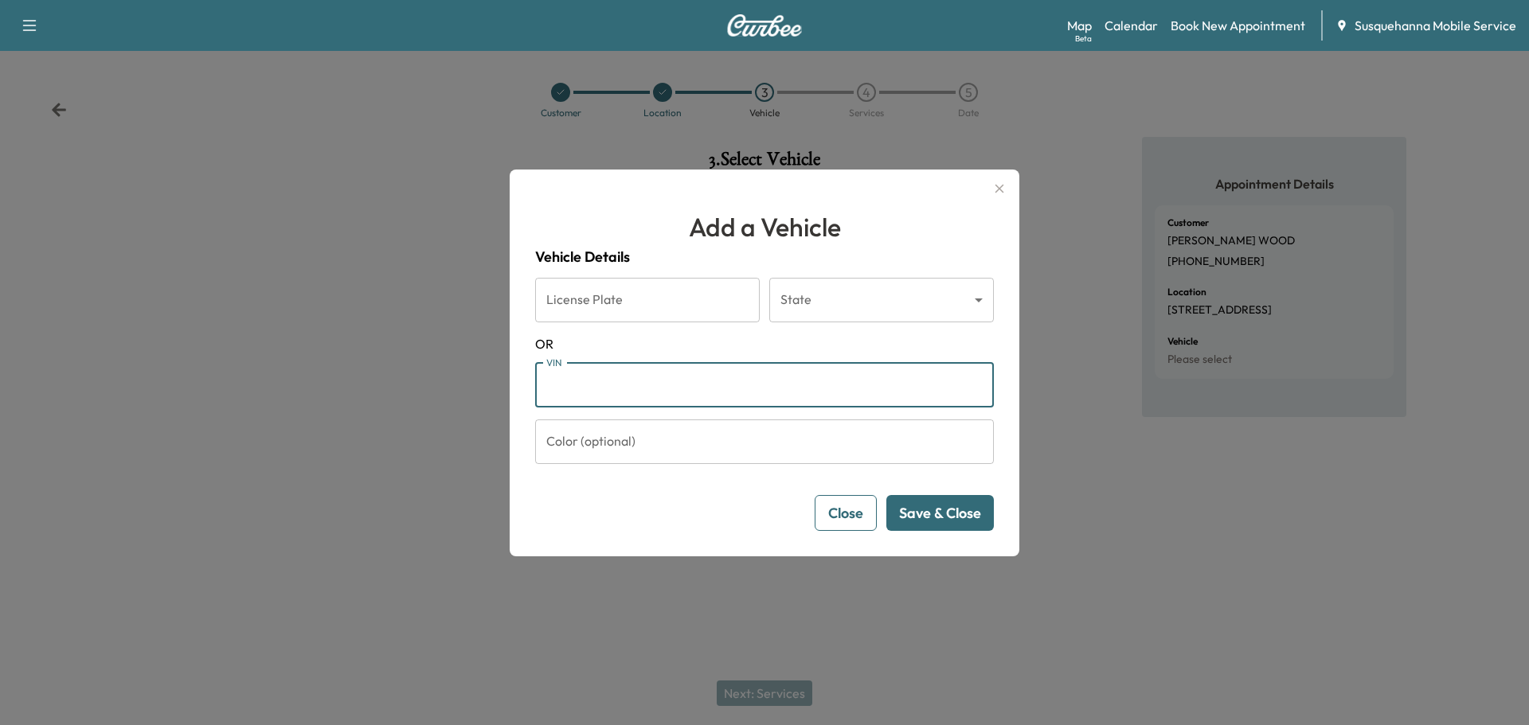
paste input "**********"
type input "**********"
click at [951, 517] on button "Save & Close" at bounding box center [939, 513] width 107 height 36
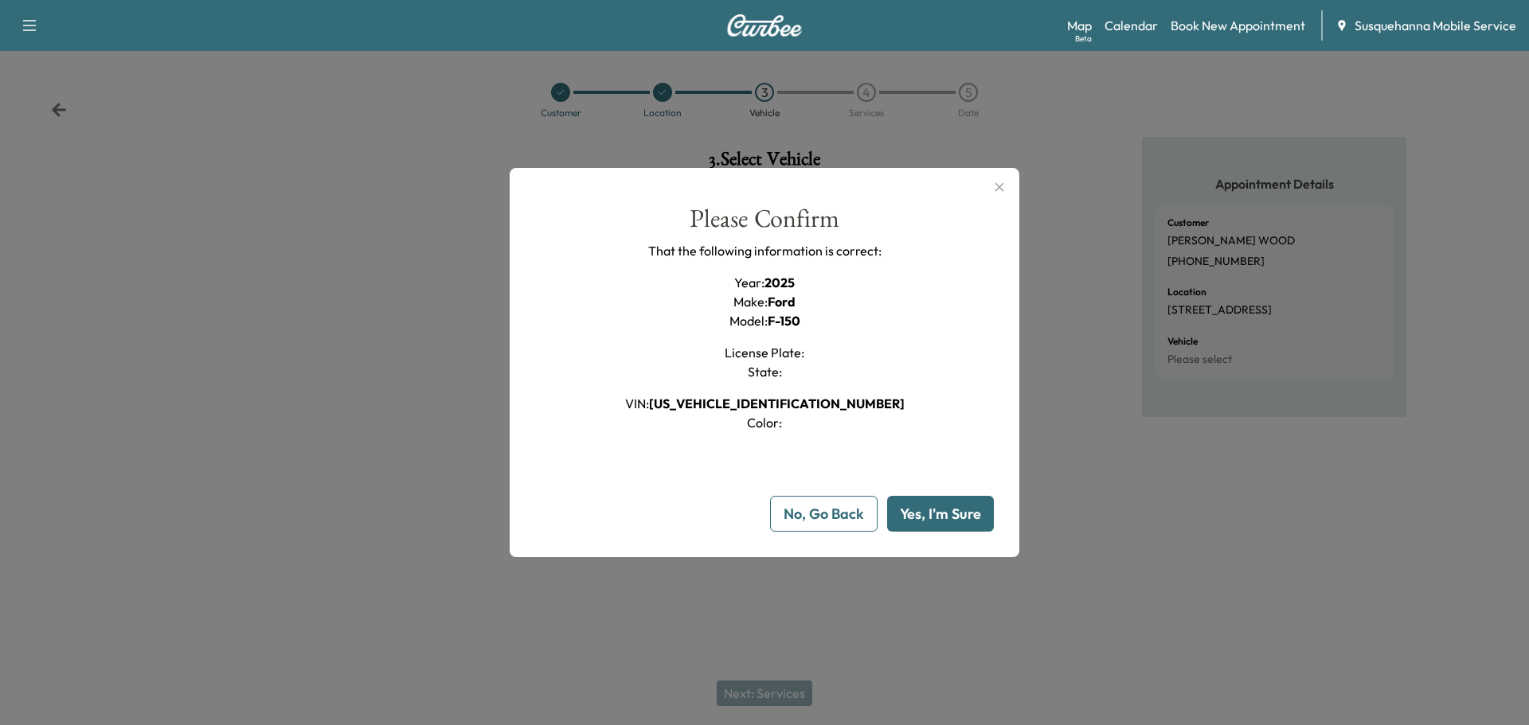
click at [965, 525] on button "Yes, I'm Sure" at bounding box center [940, 514] width 107 height 36
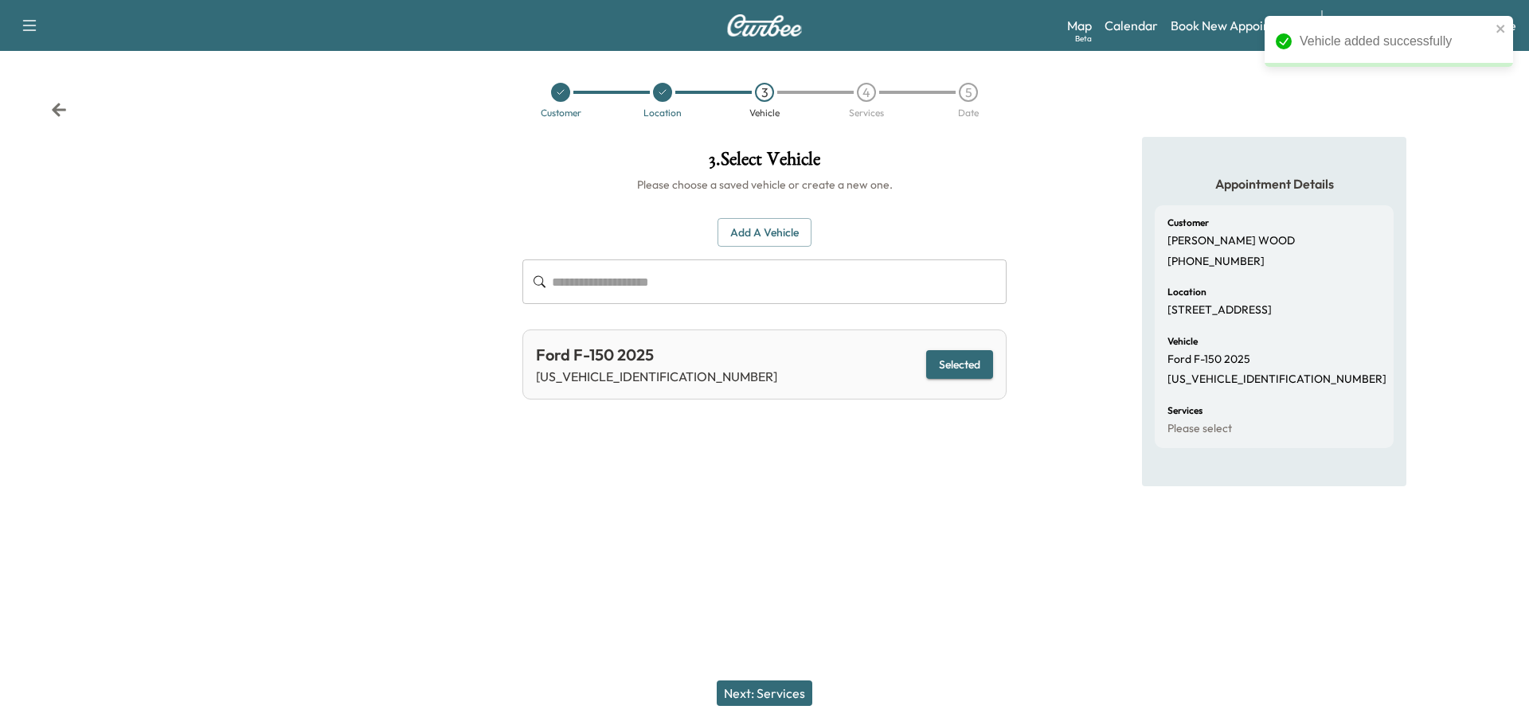
click at [799, 692] on button "Next: Services" at bounding box center [765, 693] width 96 height 25
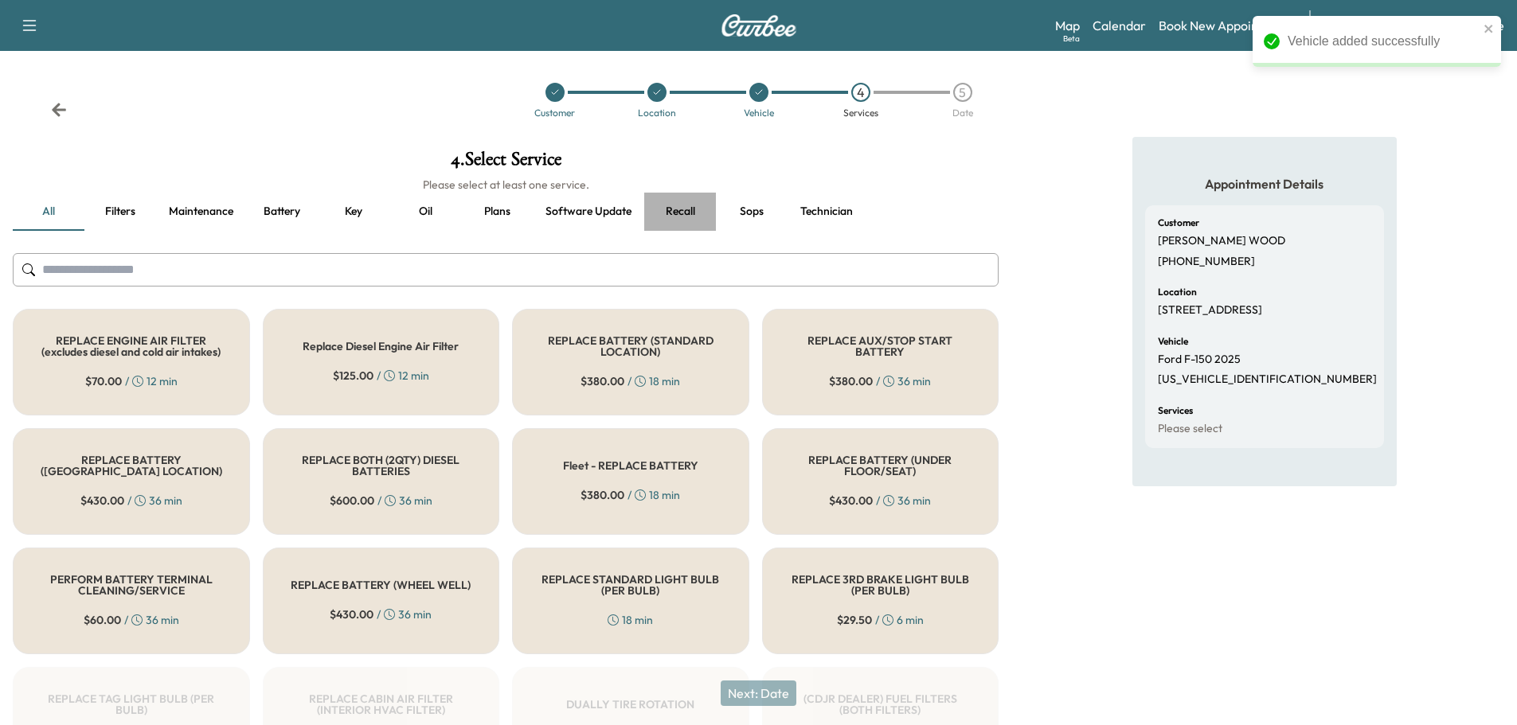
click at [688, 209] on button "Recall" at bounding box center [680, 212] width 72 height 38
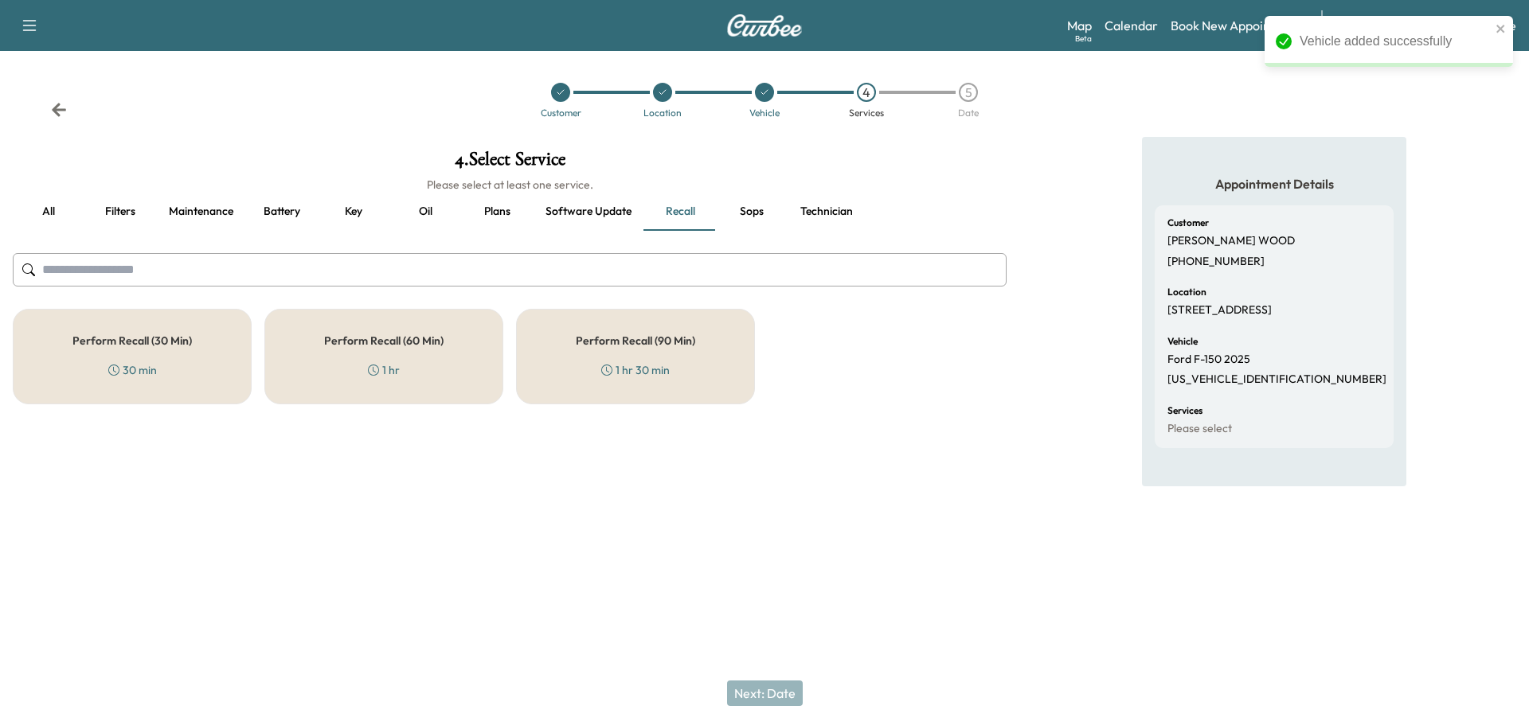
drag, startPoint x: 439, startPoint y: 355, endPoint x: 464, endPoint y: 347, distance: 25.9
click at [453, 347] on div "Perform Recall (60 Min) 1 hr" at bounding box center [383, 357] width 239 height 96
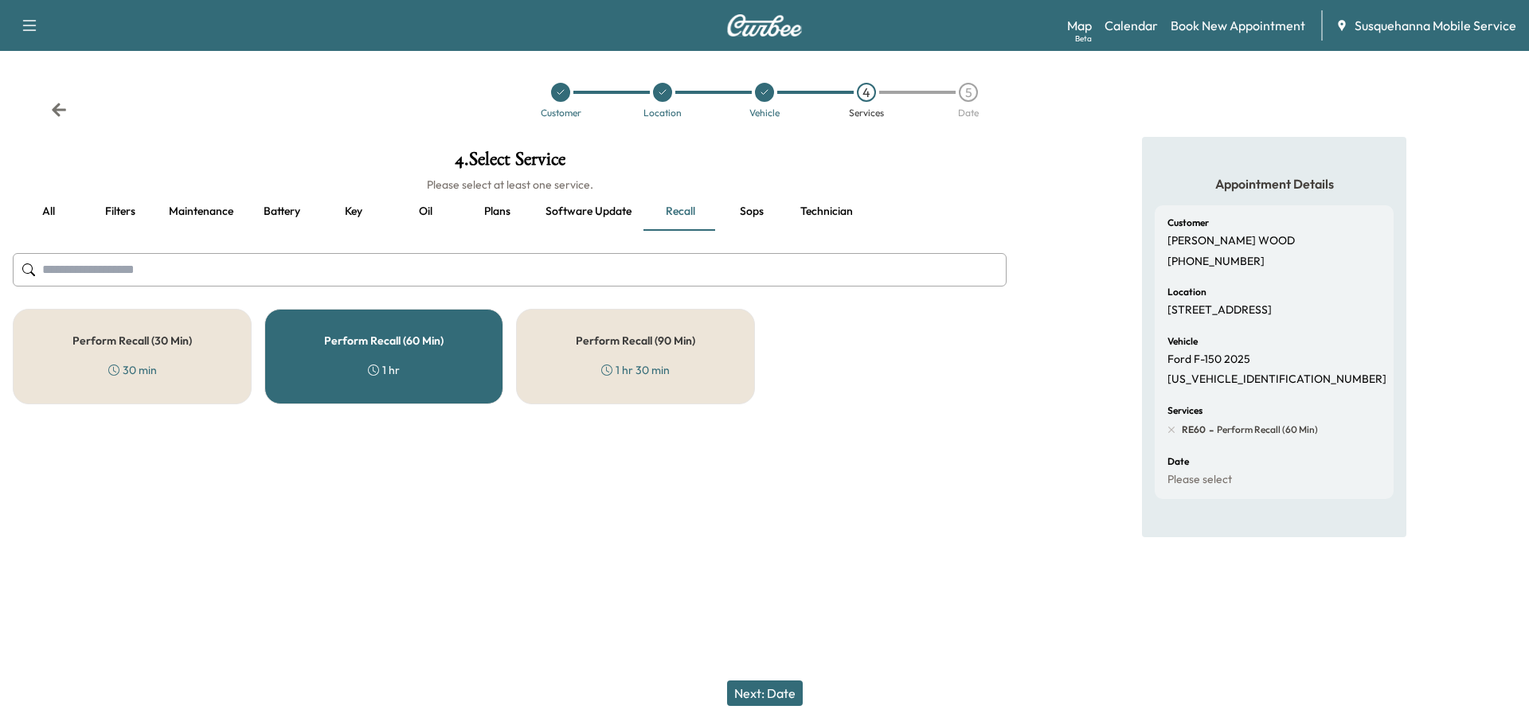
click at [828, 213] on button "Technician" at bounding box center [826, 212] width 78 height 38
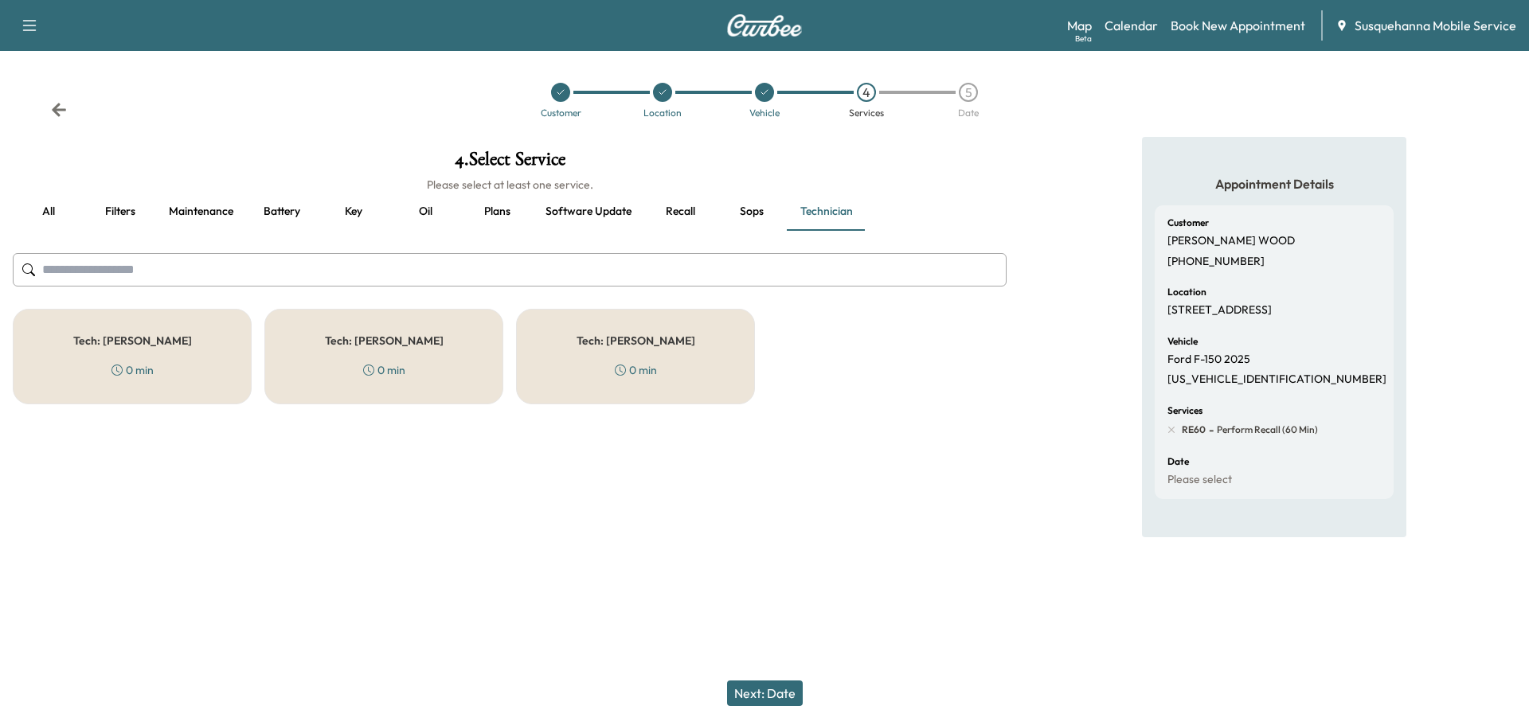
click at [598, 373] on div "Tech: Zach C 0 min" at bounding box center [635, 357] width 239 height 96
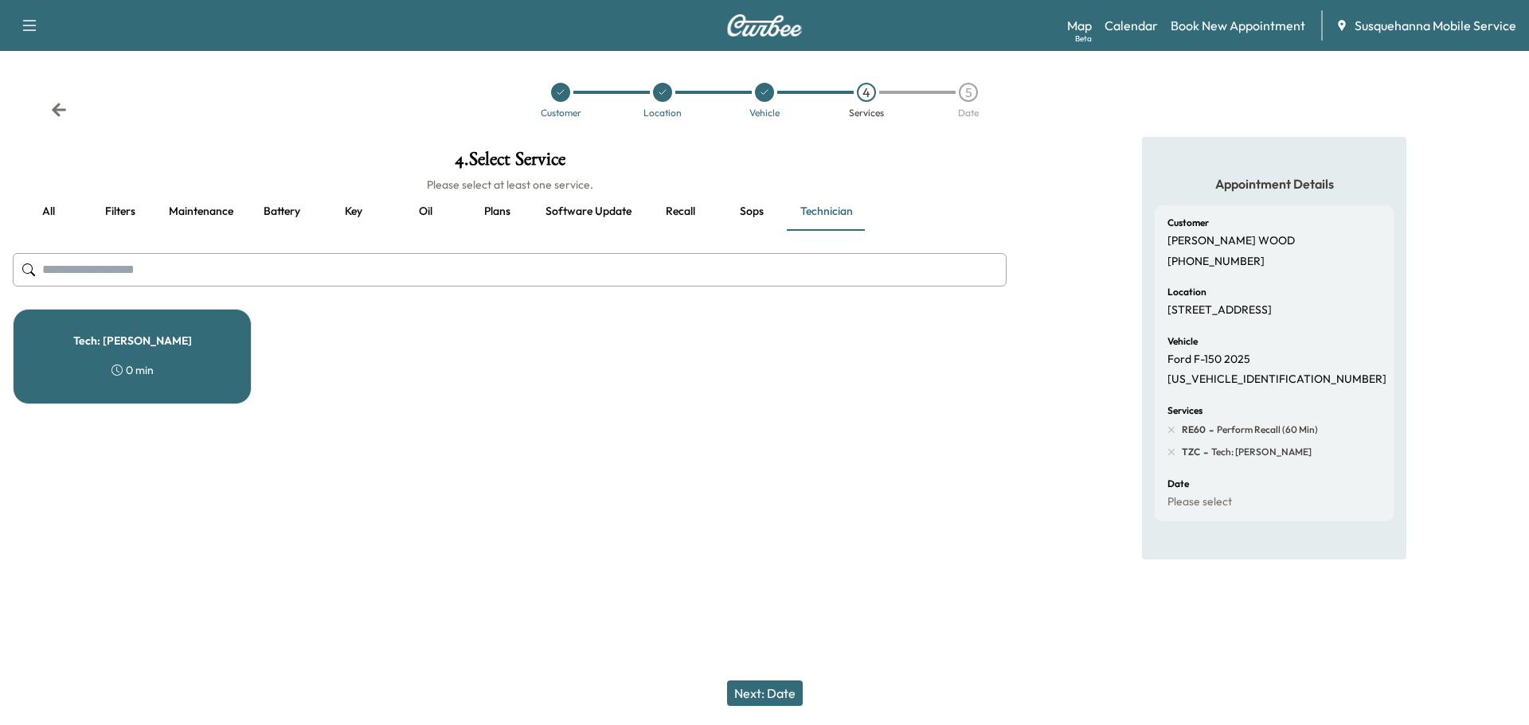
click at [748, 691] on button "Next: Date" at bounding box center [765, 693] width 76 height 25
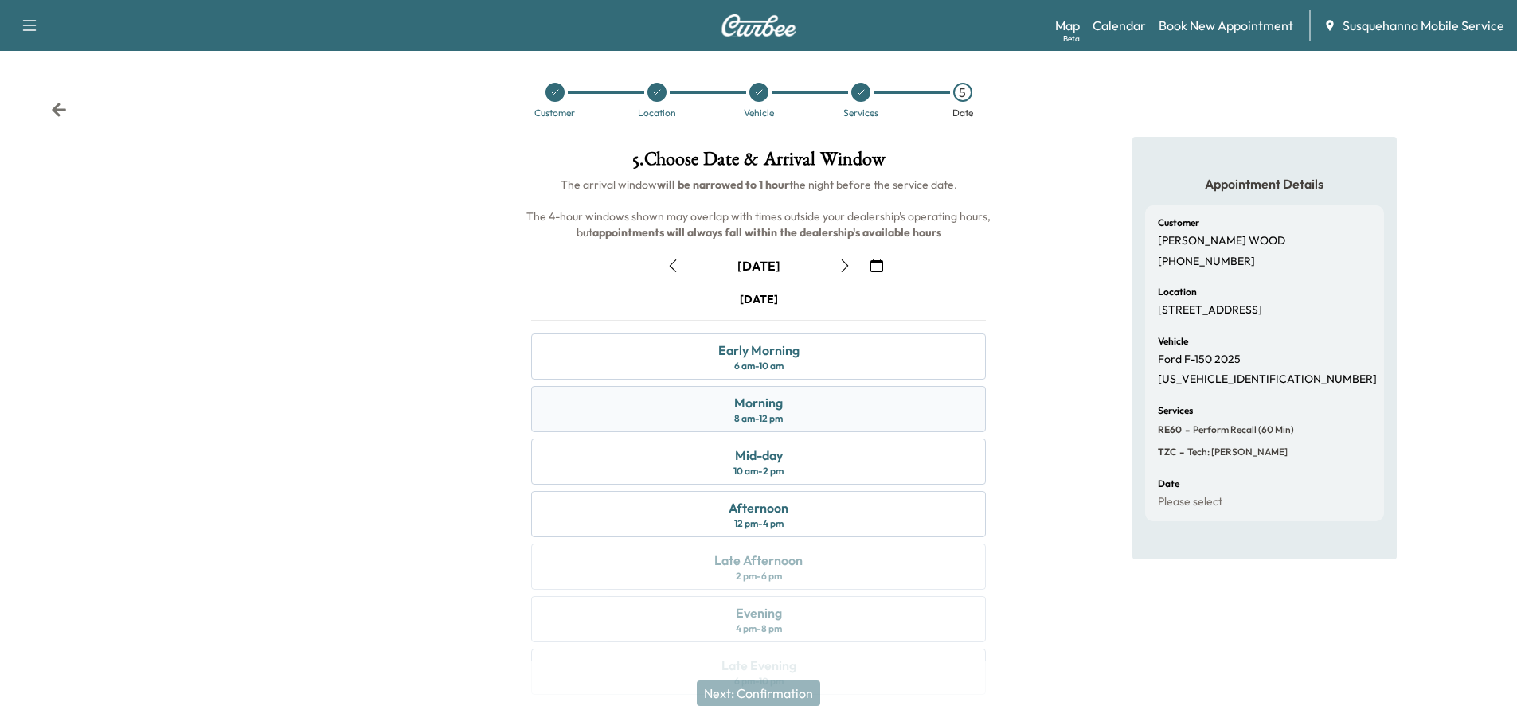
click at [863, 400] on div "Morning 8 am - 12 pm" at bounding box center [758, 409] width 455 height 46
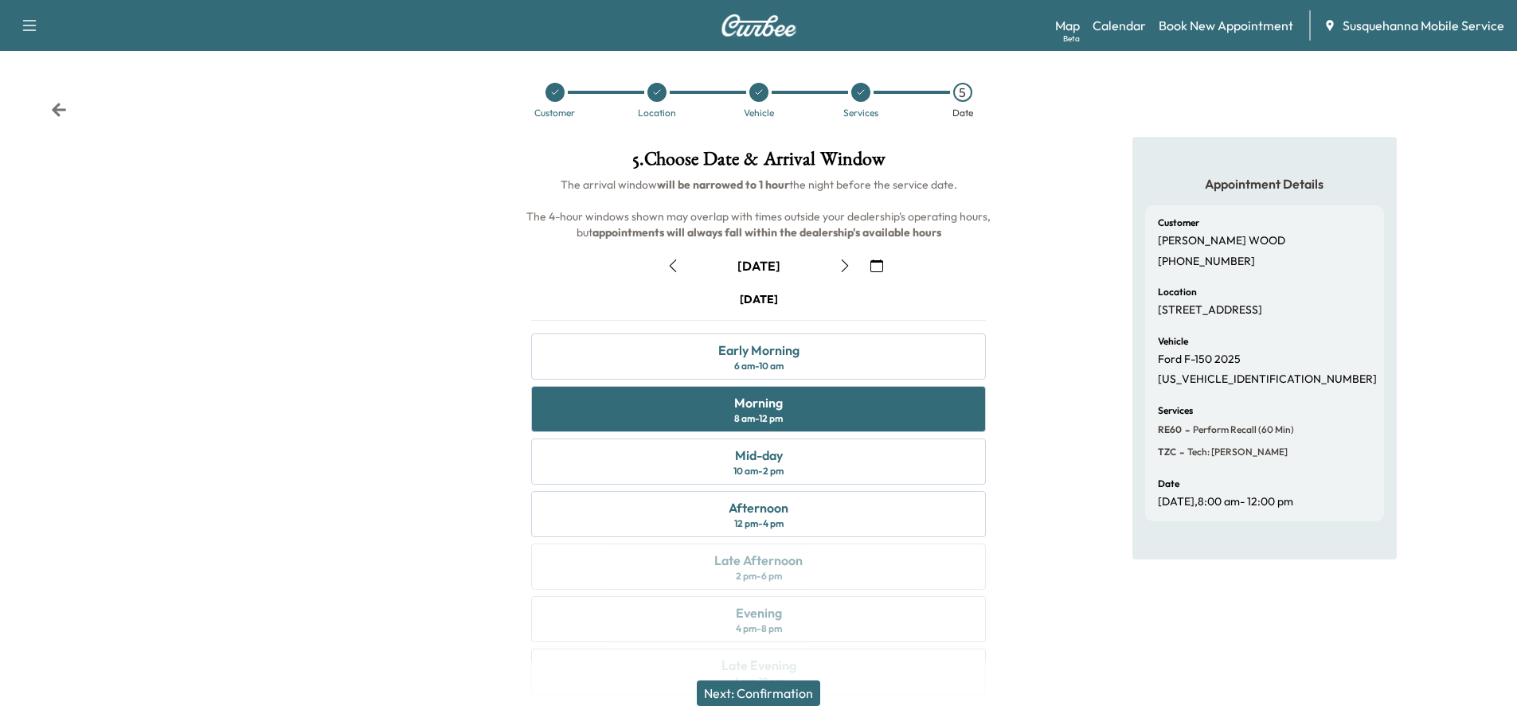
click at [803, 696] on button "Next: Confirmation" at bounding box center [758, 693] width 123 height 25
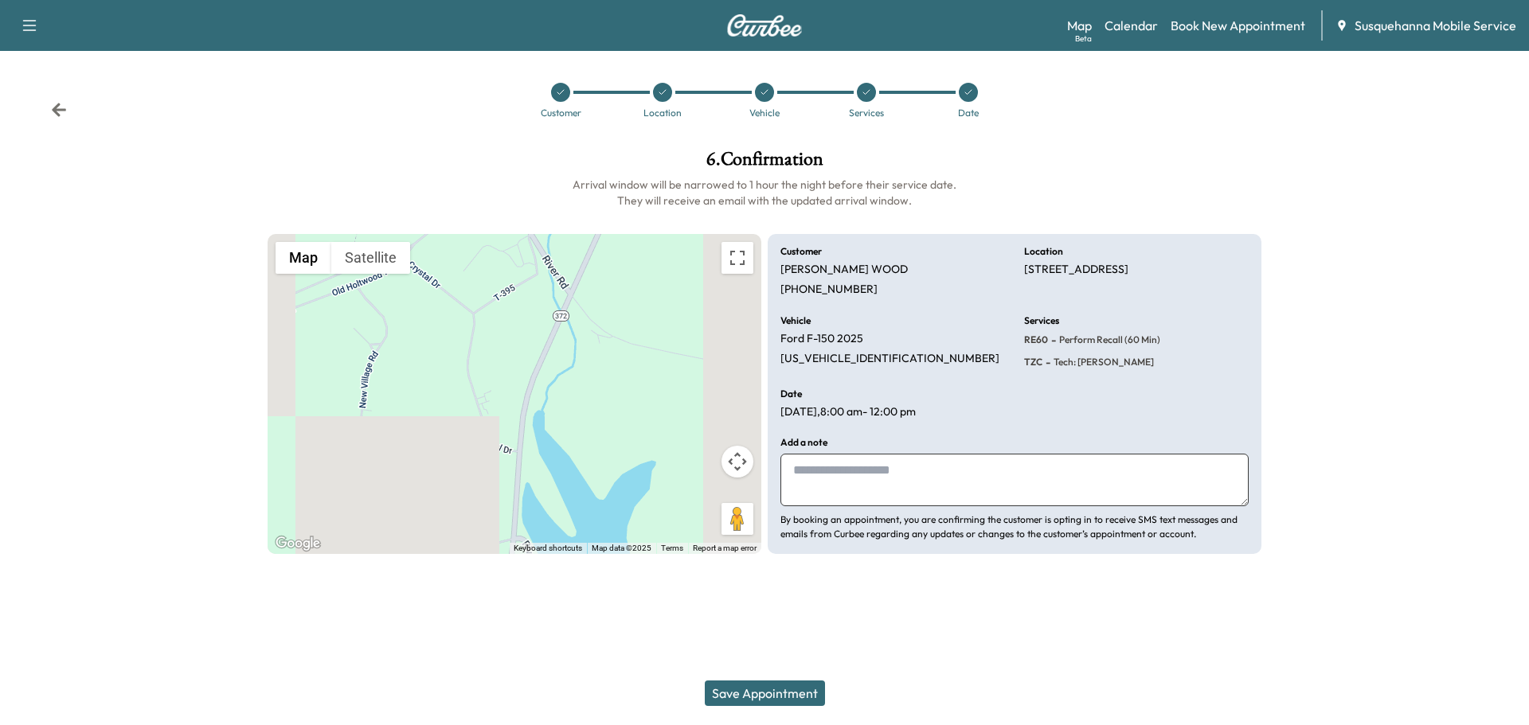
click at [705, 681] on button "Save Appointment" at bounding box center [765, 693] width 120 height 25
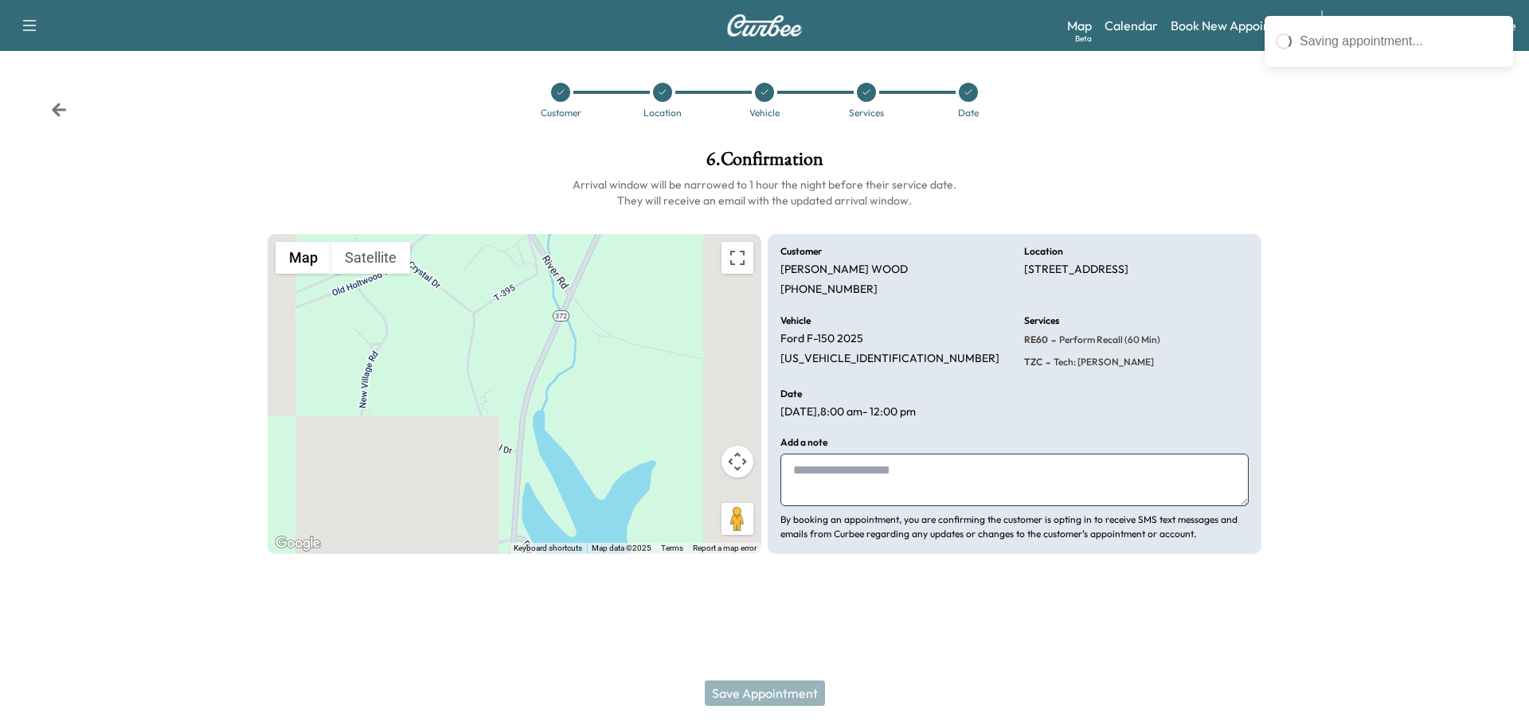
click at [858, 477] on textarea at bounding box center [1014, 480] width 468 height 53
type textarea "**********"
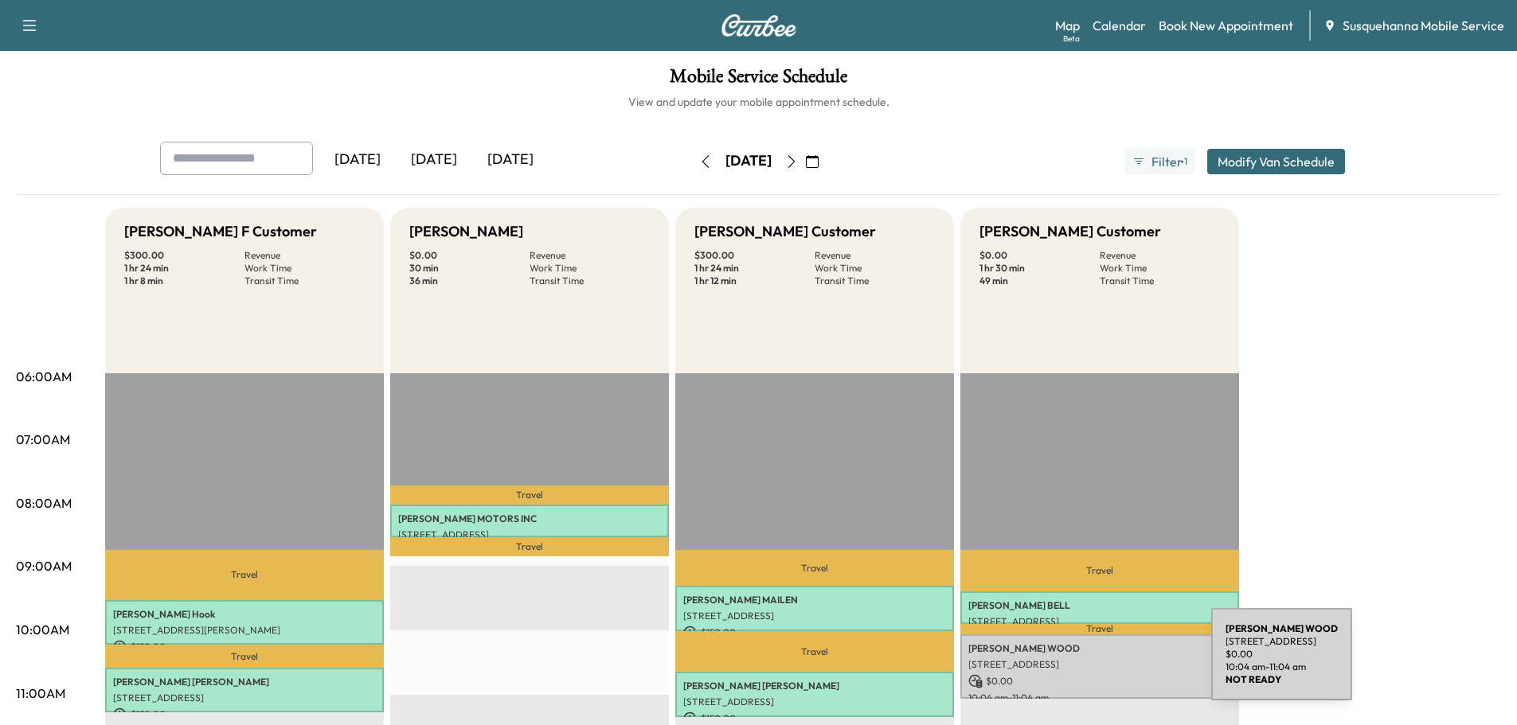
click at [1092, 664] on p "1869 Holtwood Rd, Holtwood, PA 17532, USA" at bounding box center [1099, 664] width 263 height 13
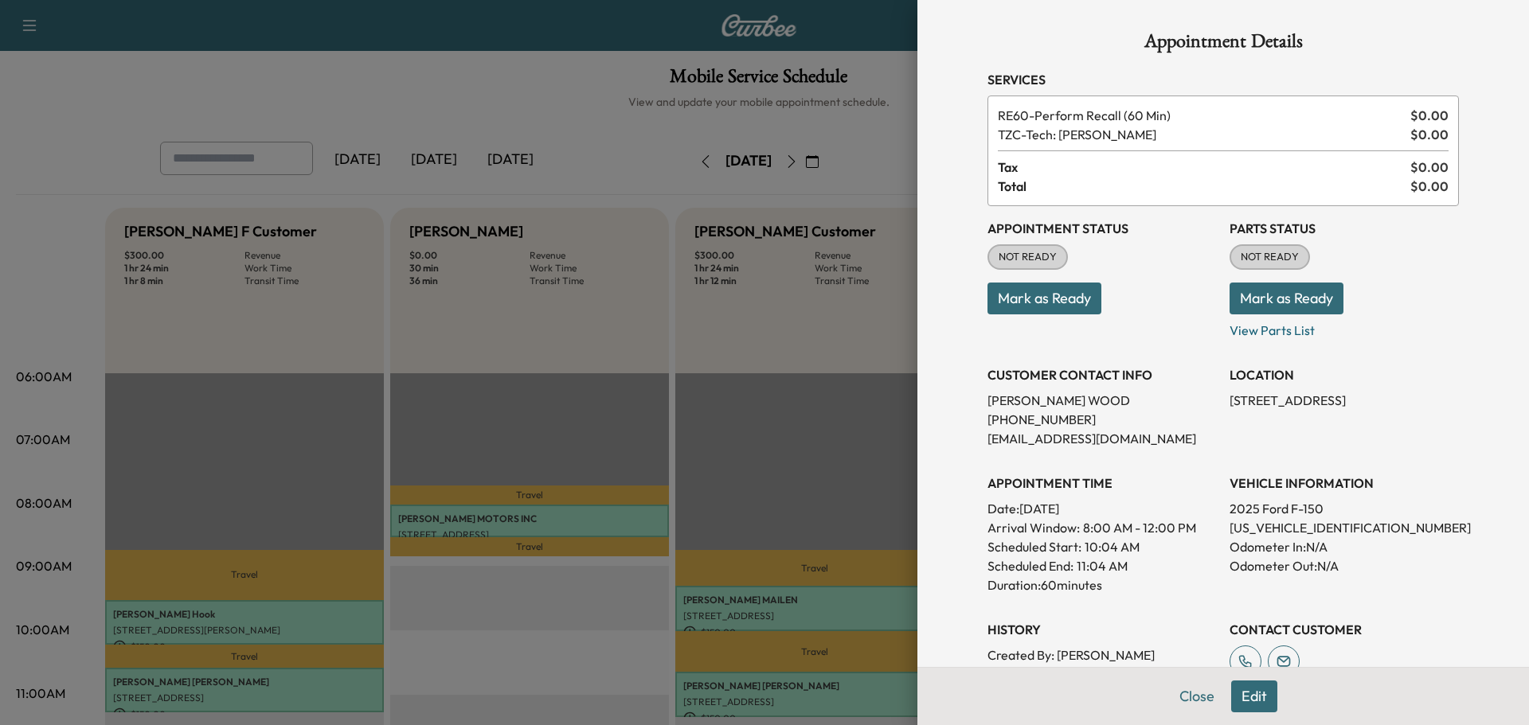
click at [1231, 297] on button "Mark as Ready" at bounding box center [1286, 299] width 114 height 32
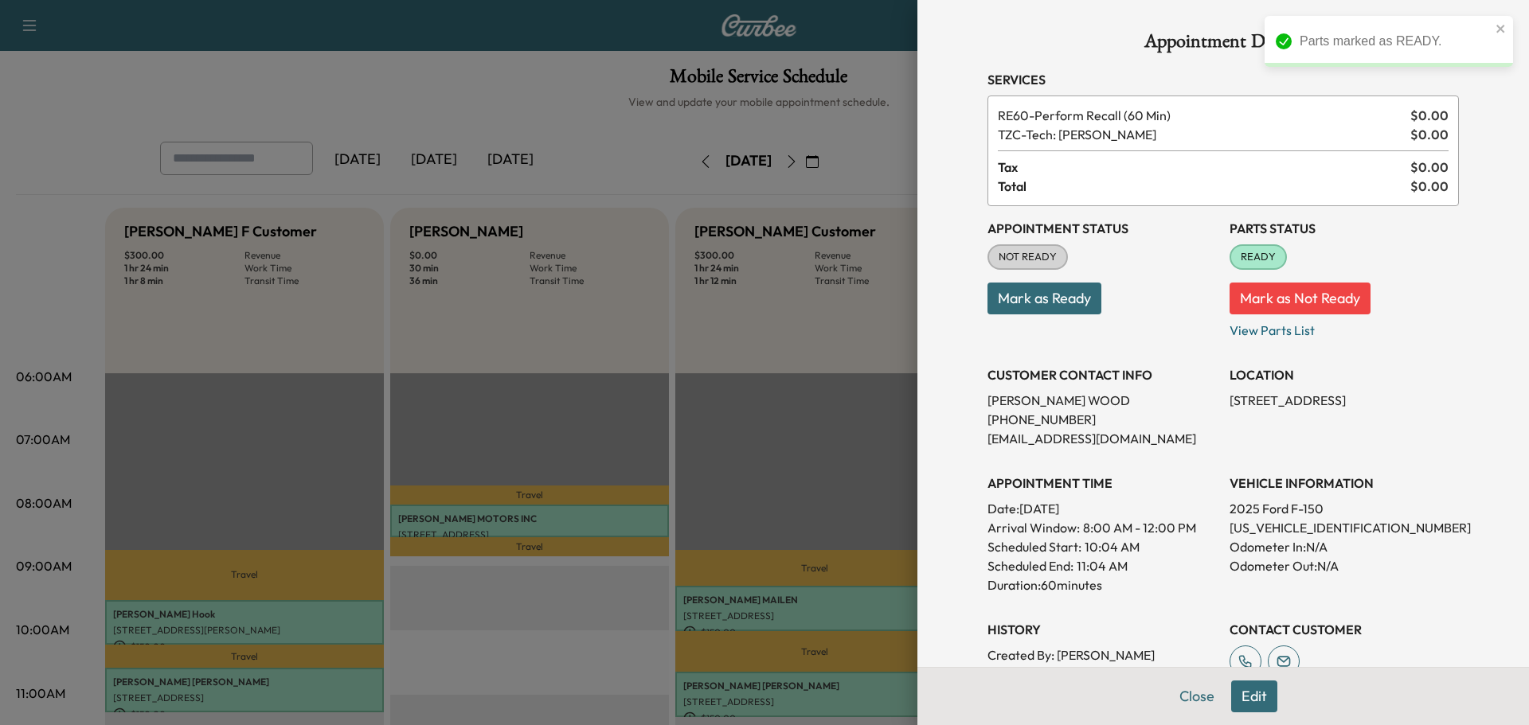
click at [1043, 310] on button "Mark as Ready" at bounding box center [1044, 299] width 114 height 32
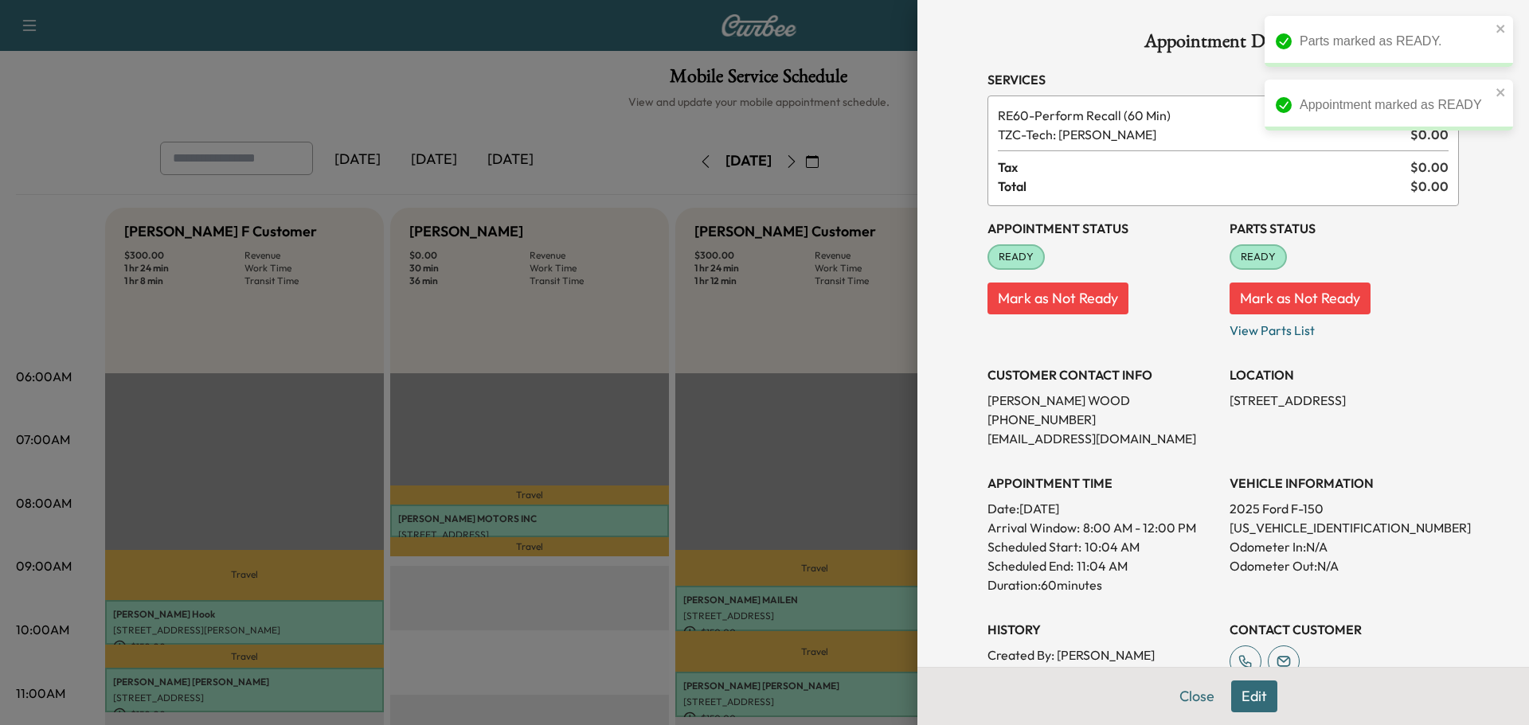
click at [1043, 307] on button "Mark as Not Ready" at bounding box center [1057, 299] width 141 height 32
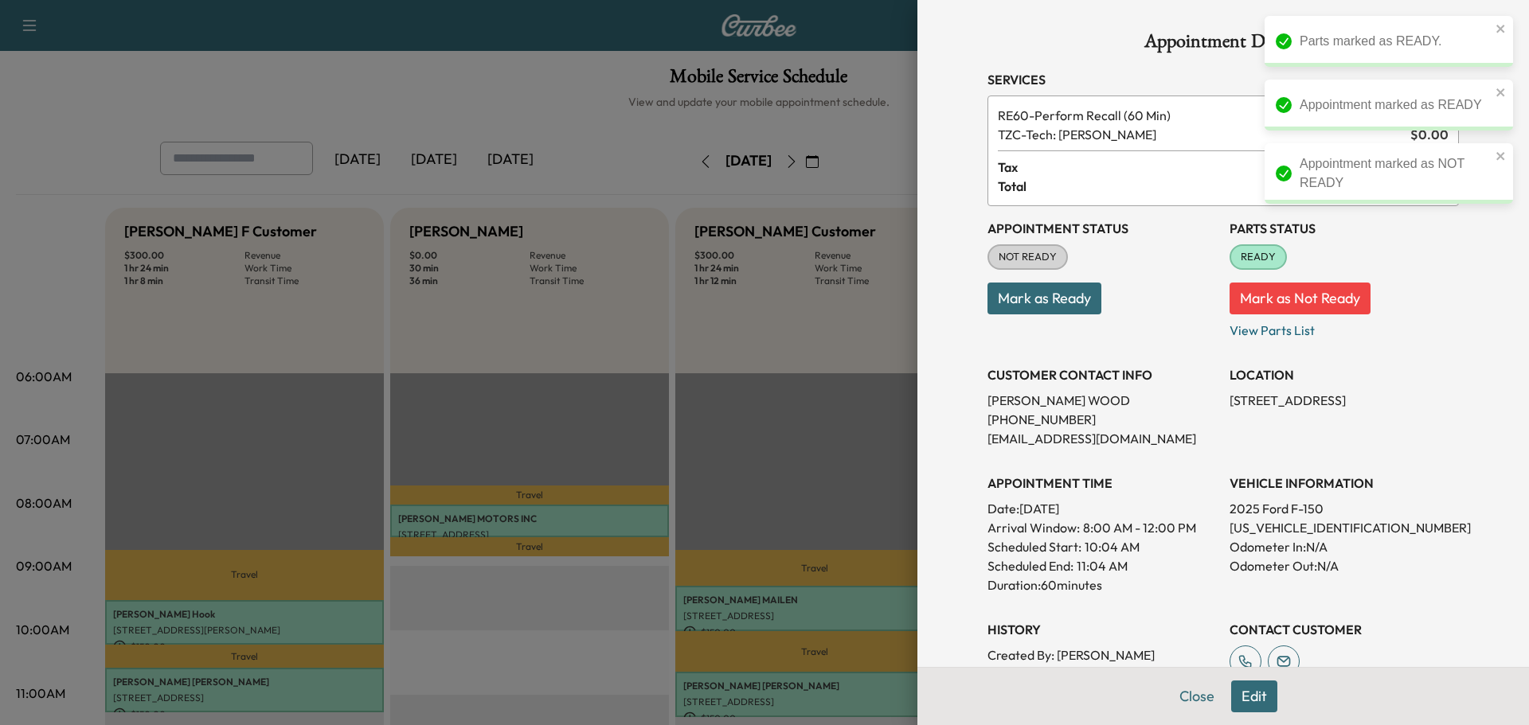
click at [1052, 295] on button "Mark as Ready" at bounding box center [1044, 299] width 114 height 32
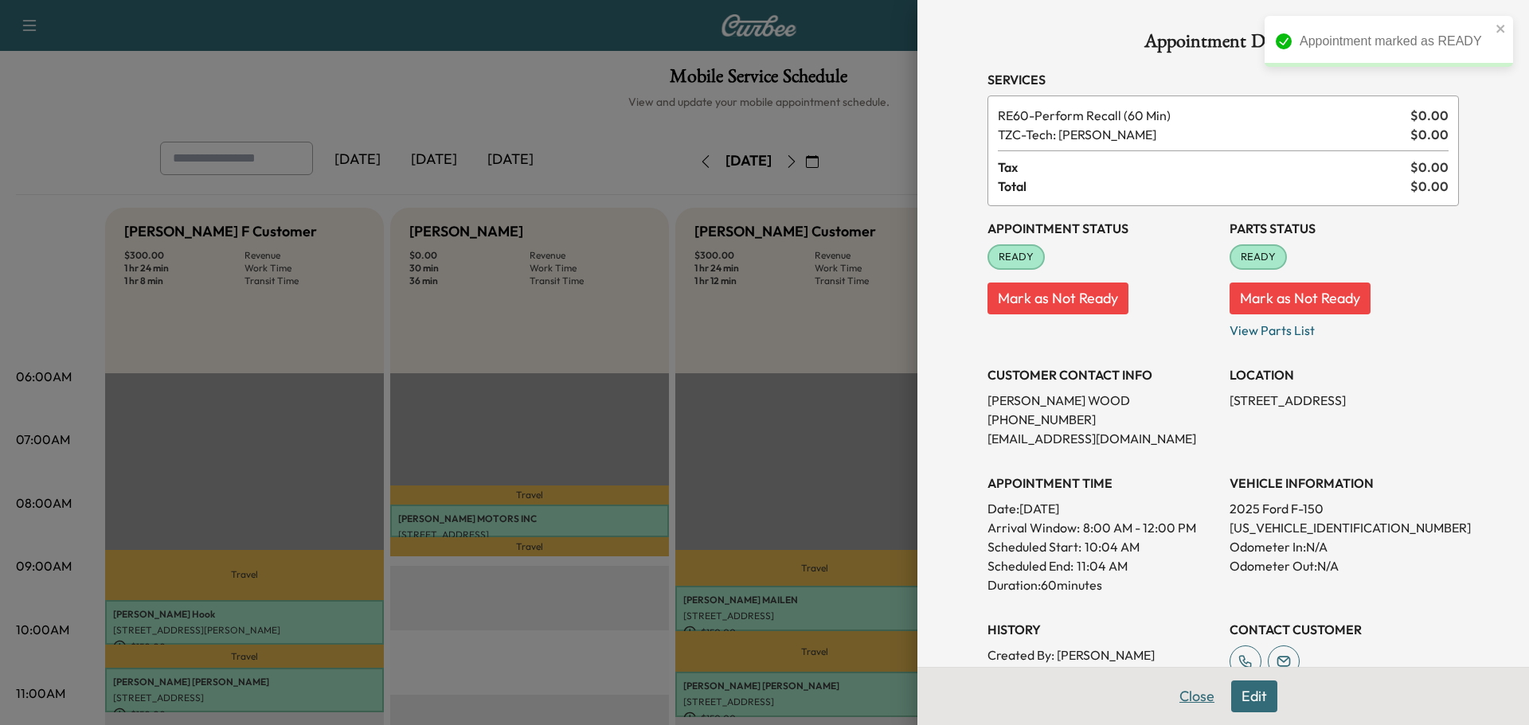
click at [1176, 695] on button "Close" at bounding box center [1197, 697] width 56 height 32
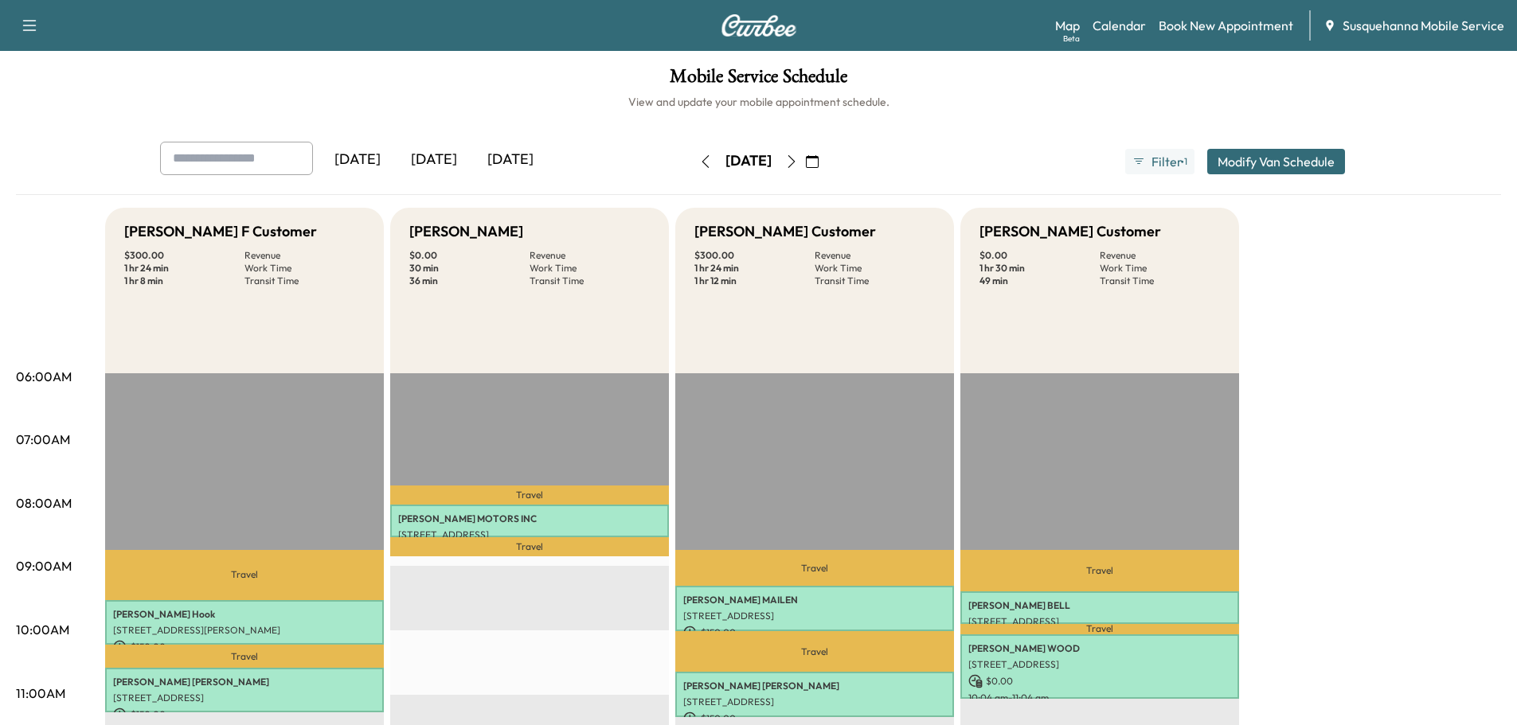
scroll to position [85, 0]
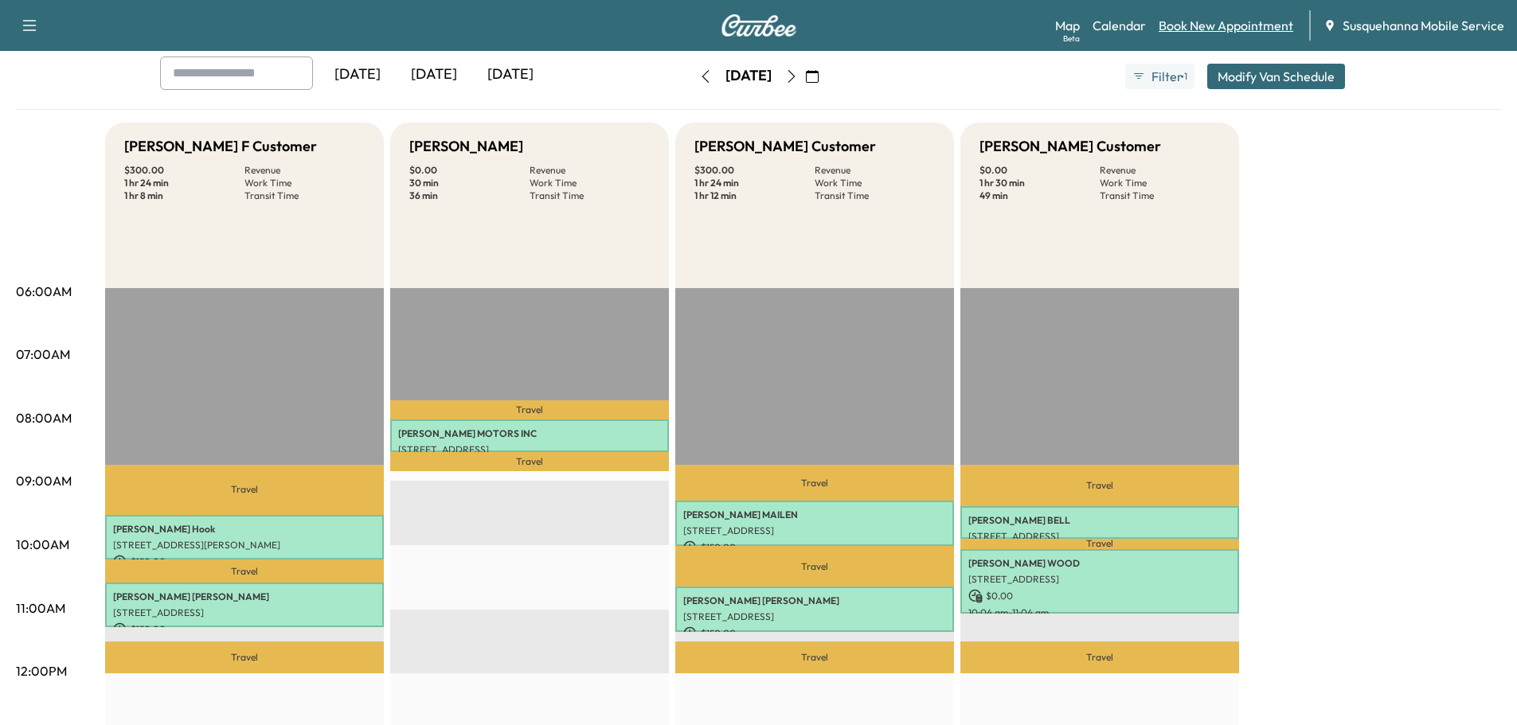
click at [1183, 29] on link "Book New Appointment" at bounding box center [1225, 25] width 135 height 19
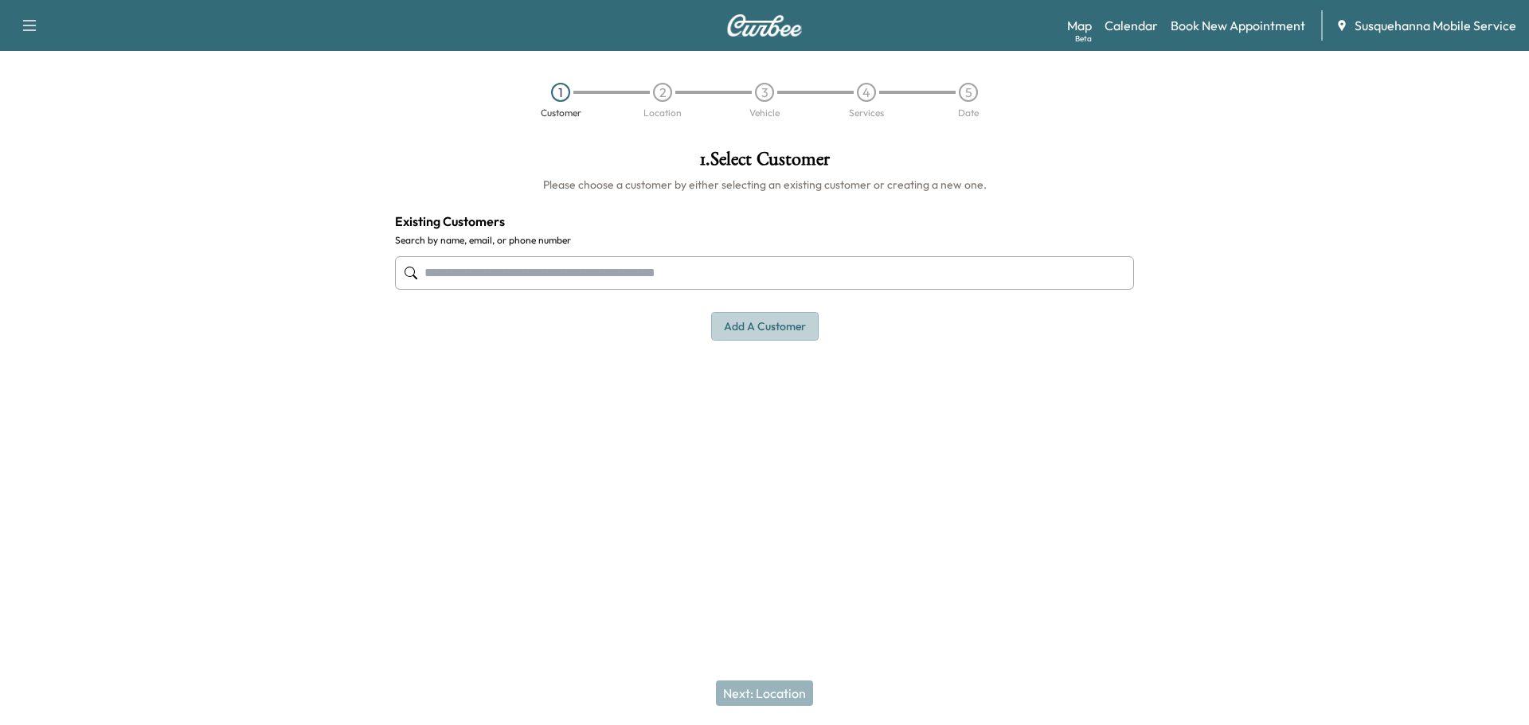
click at [760, 324] on button "Add a customer" at bounding box center [764, 326] width 107 height 29
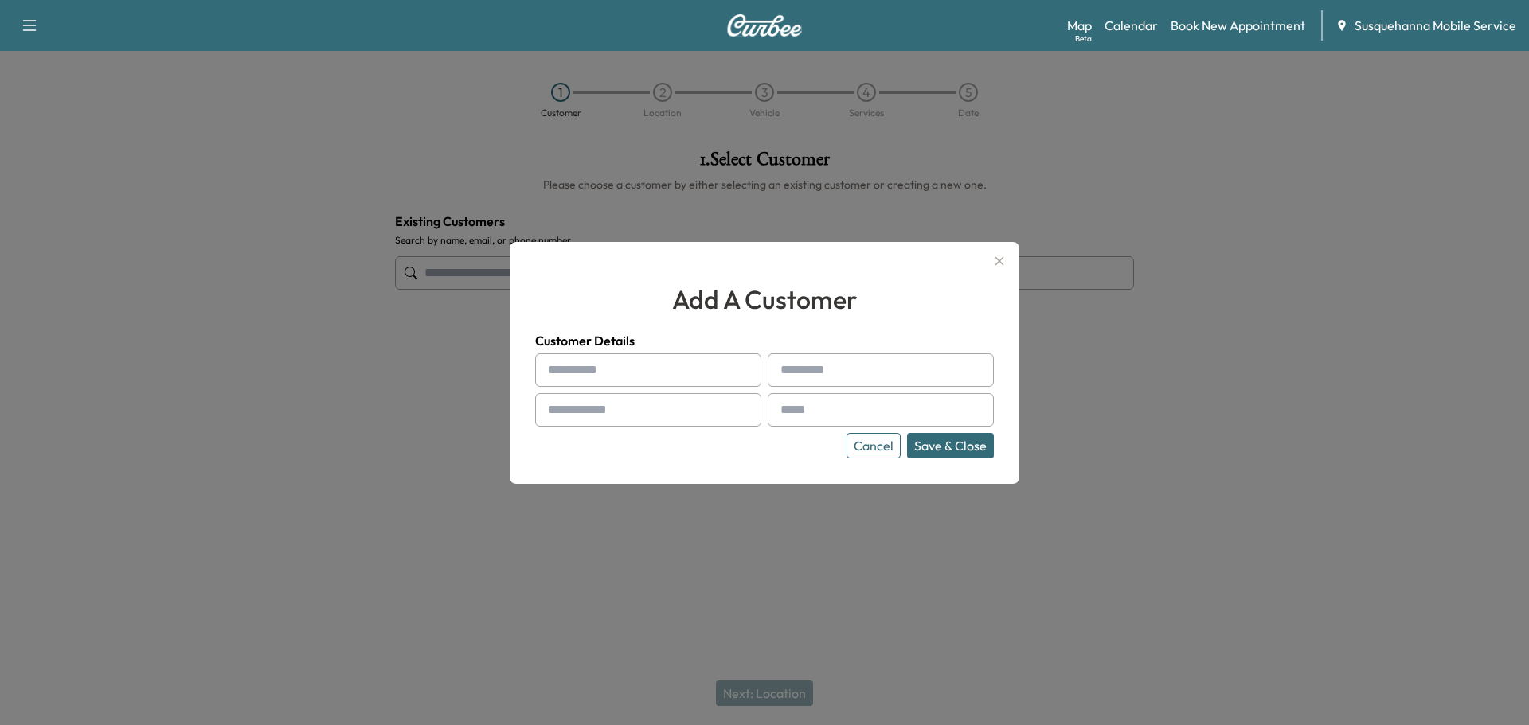
click at [672, 363] on input "text" at bounding box center [648, 369] width 226 height 33
type input "****"
type input "********"
click at [643, 423] on input "text" at bounding box center [648, 409] width 226 height 33
type input "**********"
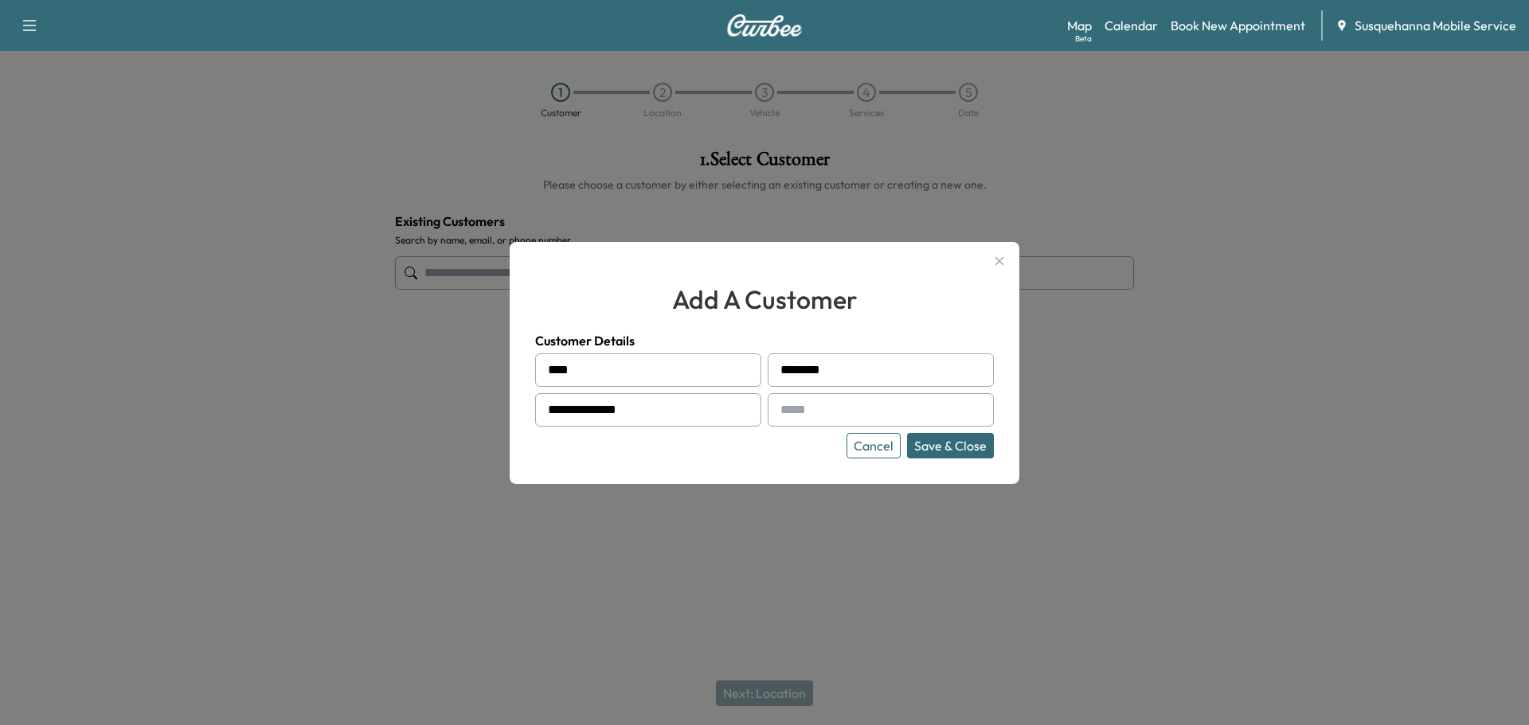
click at [857, 412] on input "text" at bounding box center [880, 409] width 226 height 33
paste input "**********"
type input "**********"
click at [948, 449] on button "Save & Close" at bounding box center [950, 445] width 87 height 25
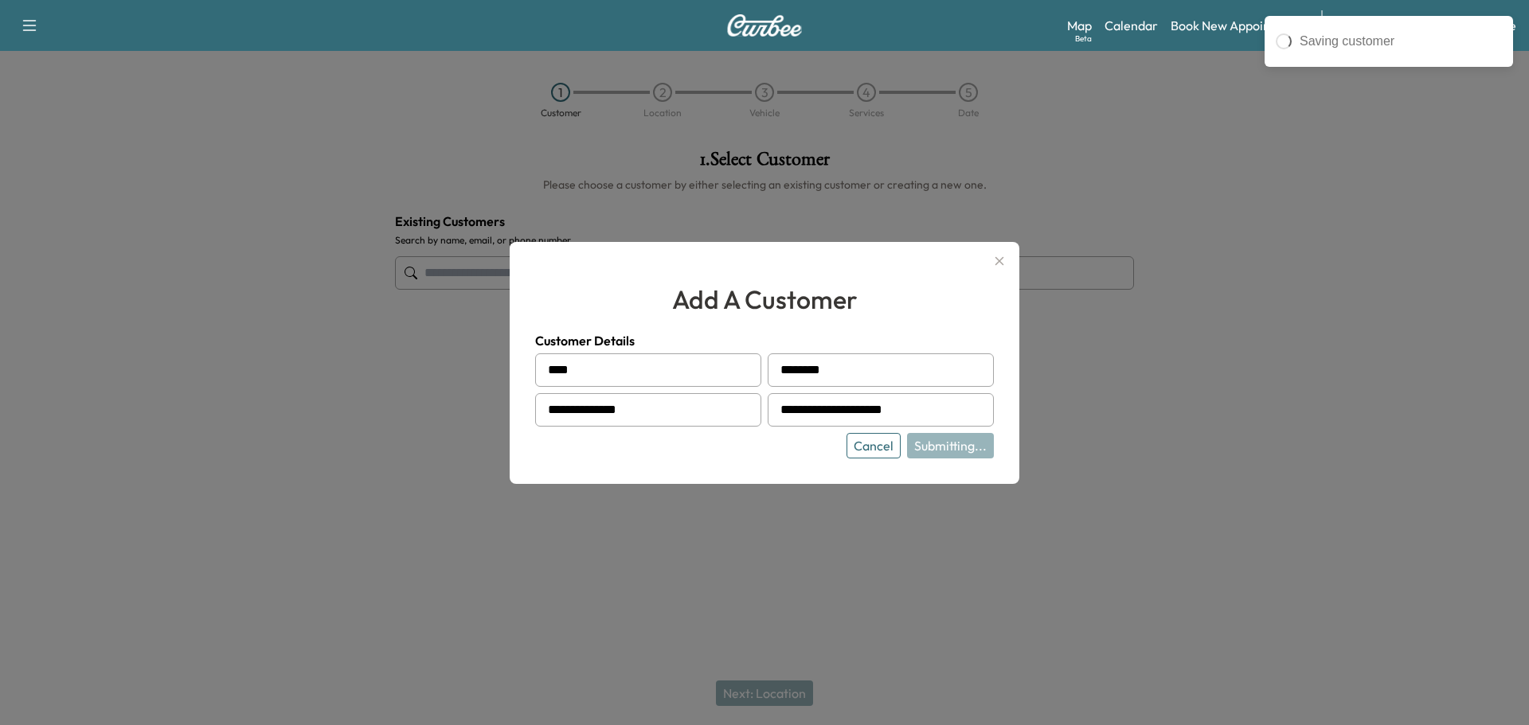
type input "**********"
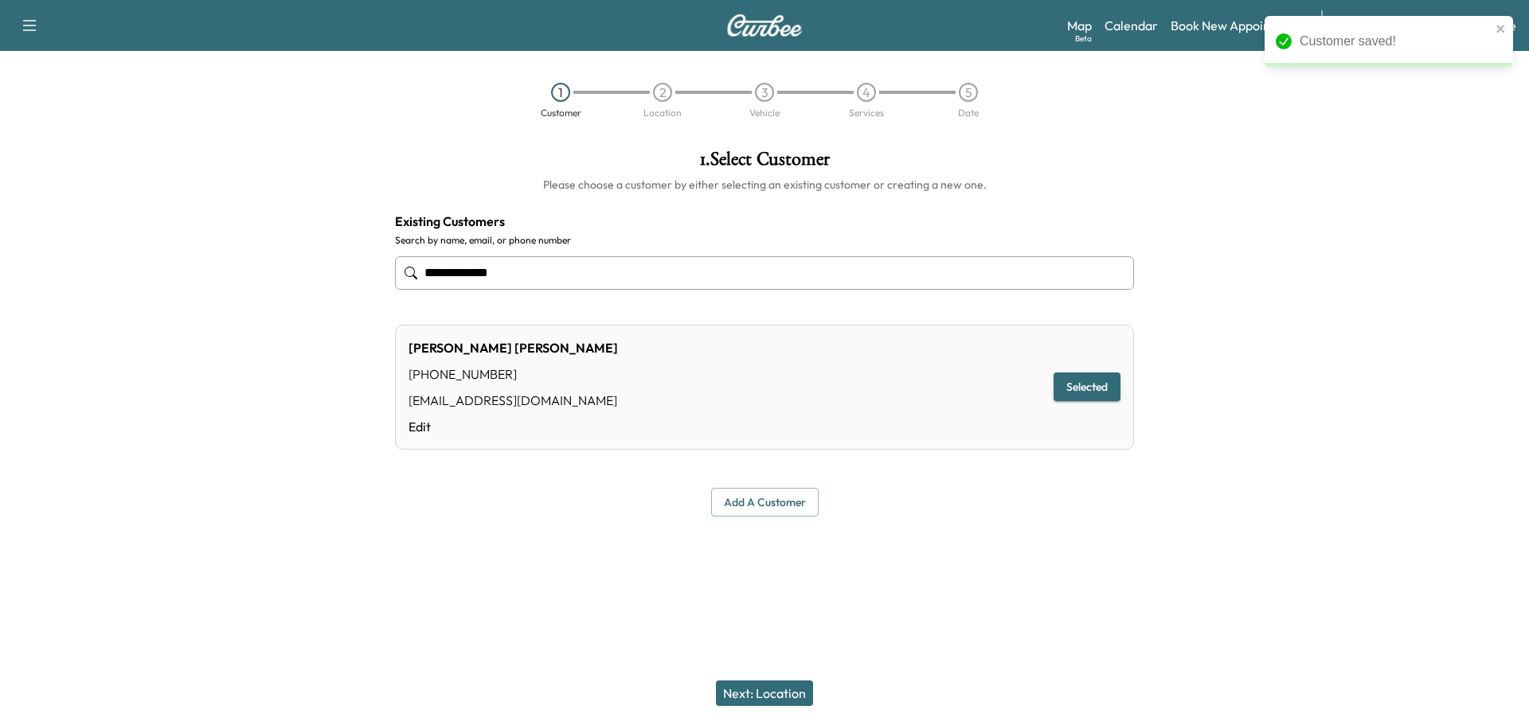
click at [733, 693] on button "Next: Location" at bounding box center [764, 693] width 97 height 25
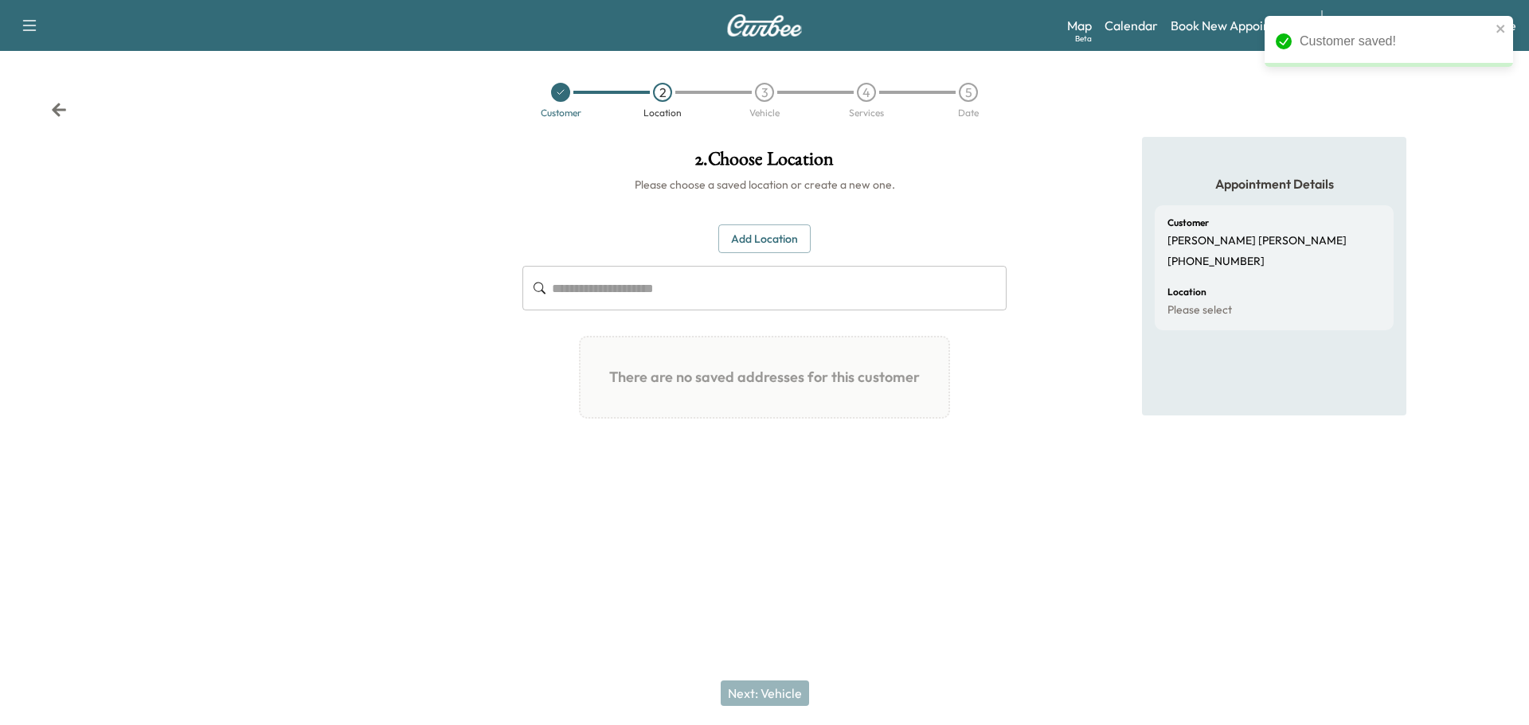
click at [626, 289] on input "text" at bounding box center [779, 288] width 455 height 45
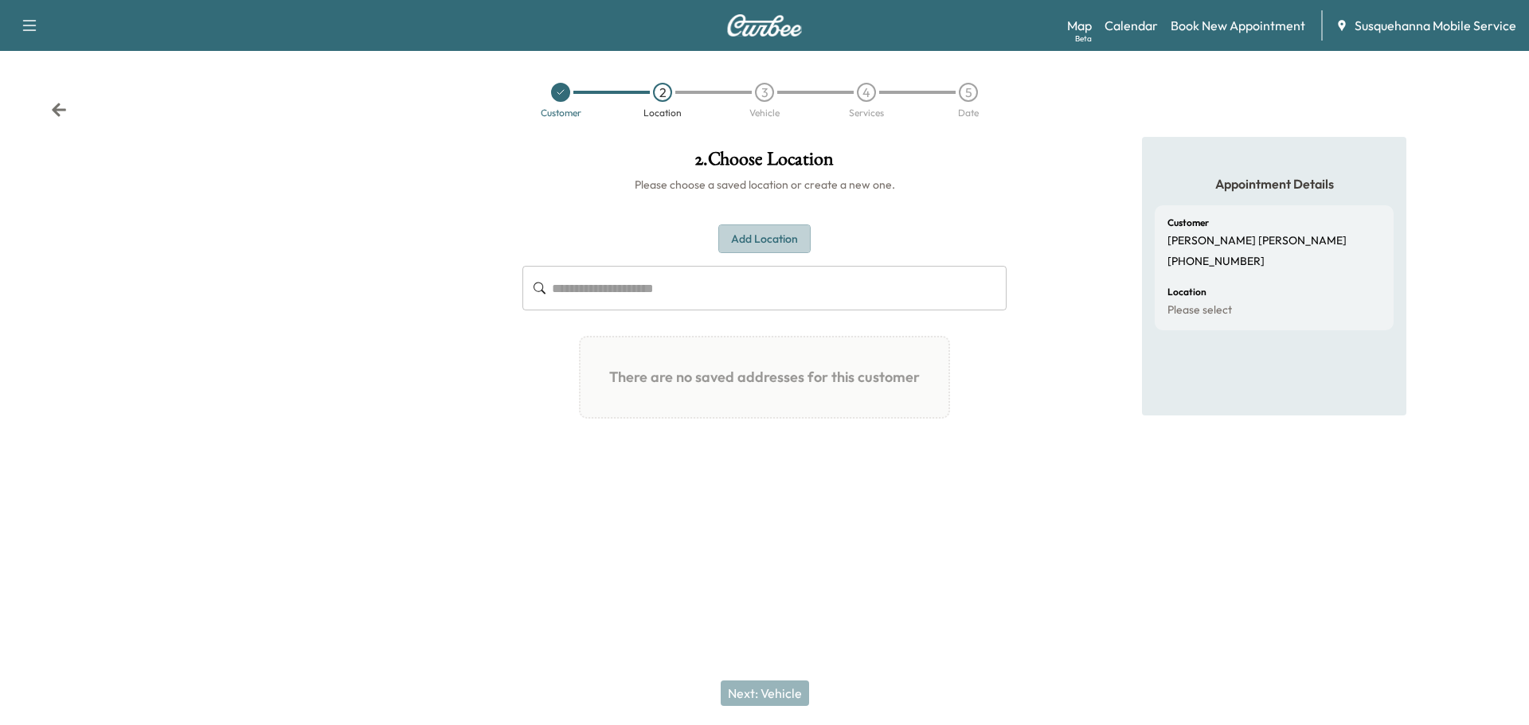
click at [798, 242] on button "Add Location" at bounding box center [764, 239] width 92 height 29
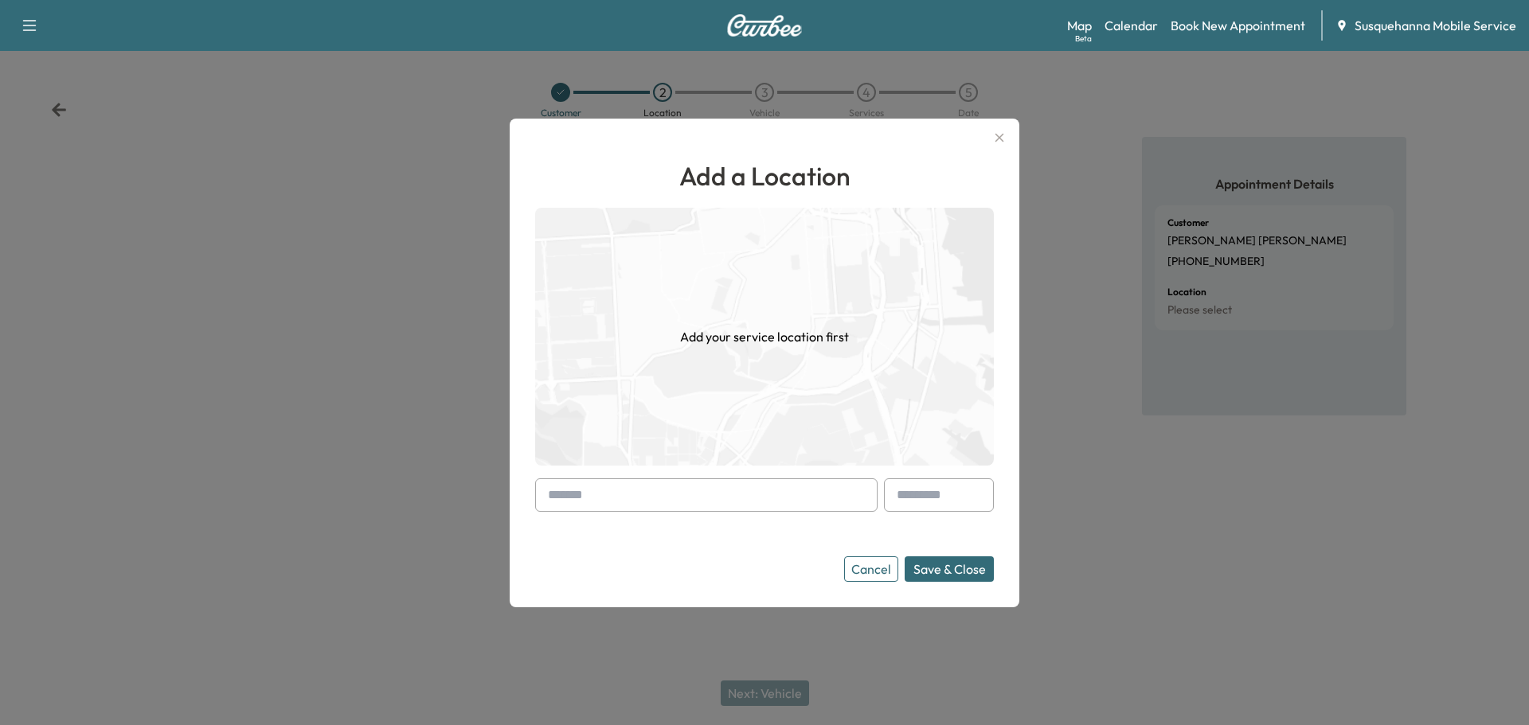
click at [656, 488] on input "text" at bounding box center [706, 494] width 342 height 33
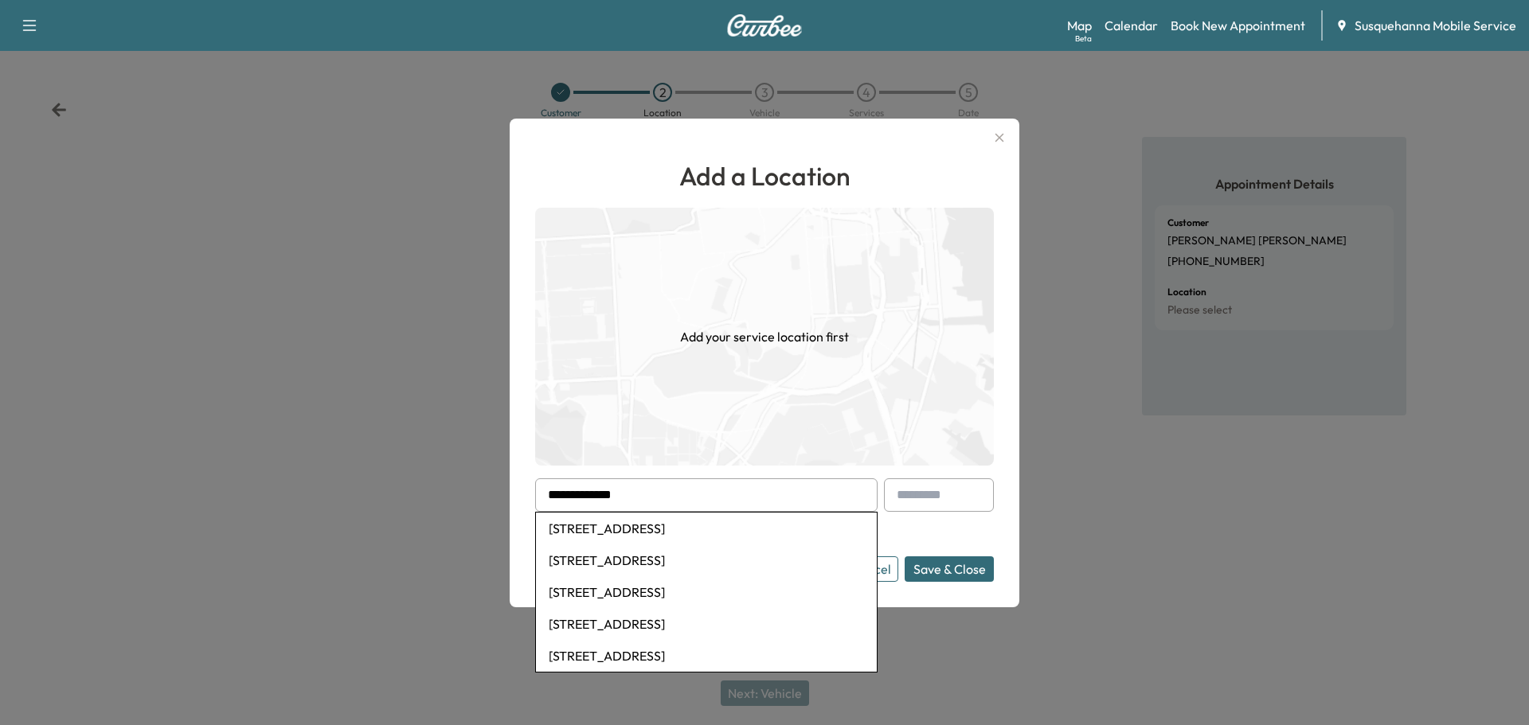
click at [681, 524] on li "11 West Fairview Avenue, Marietta, PA, USA" at bounding box center [706, 529] width 341 height 32
type input "**********"
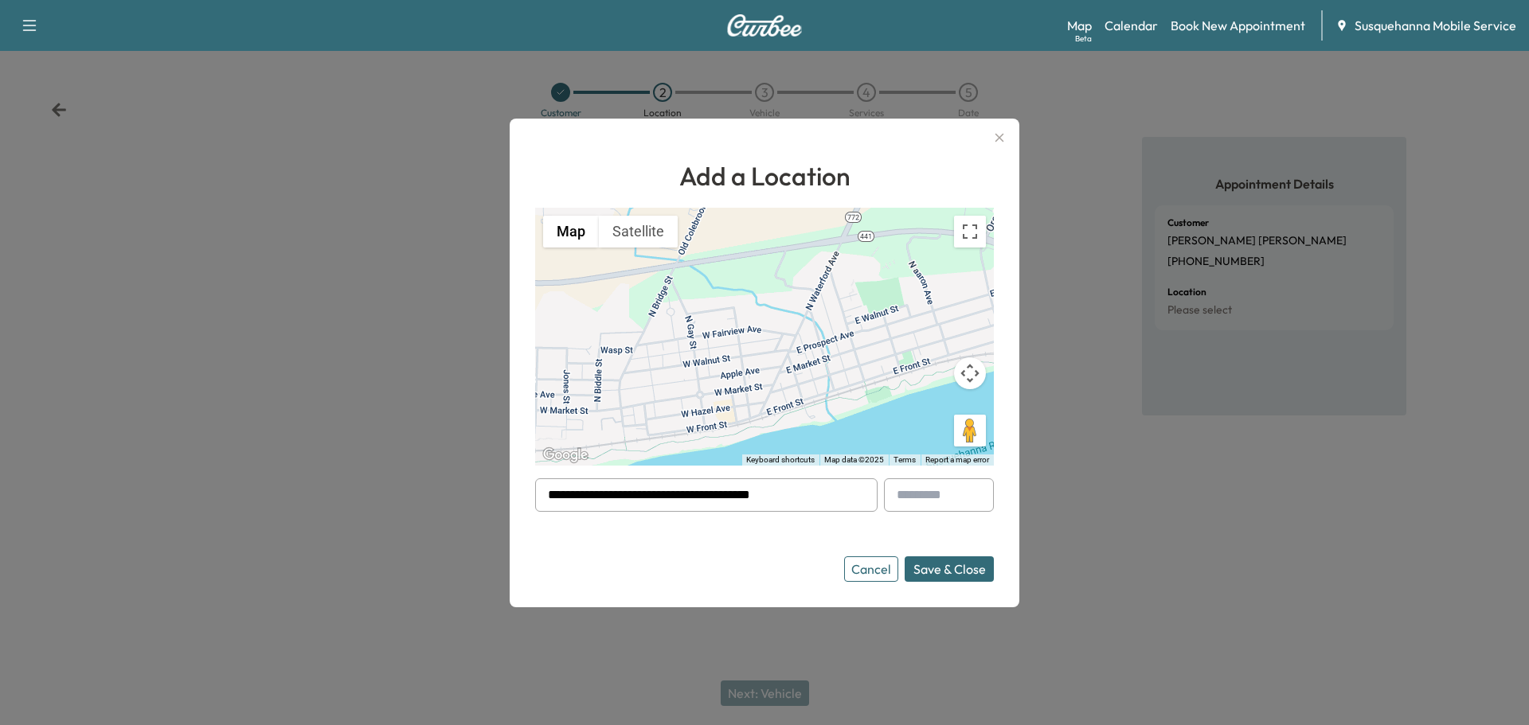
click at [940, 572] on button "Save & Close" at bounding box center [948, 569] width 89 height 25
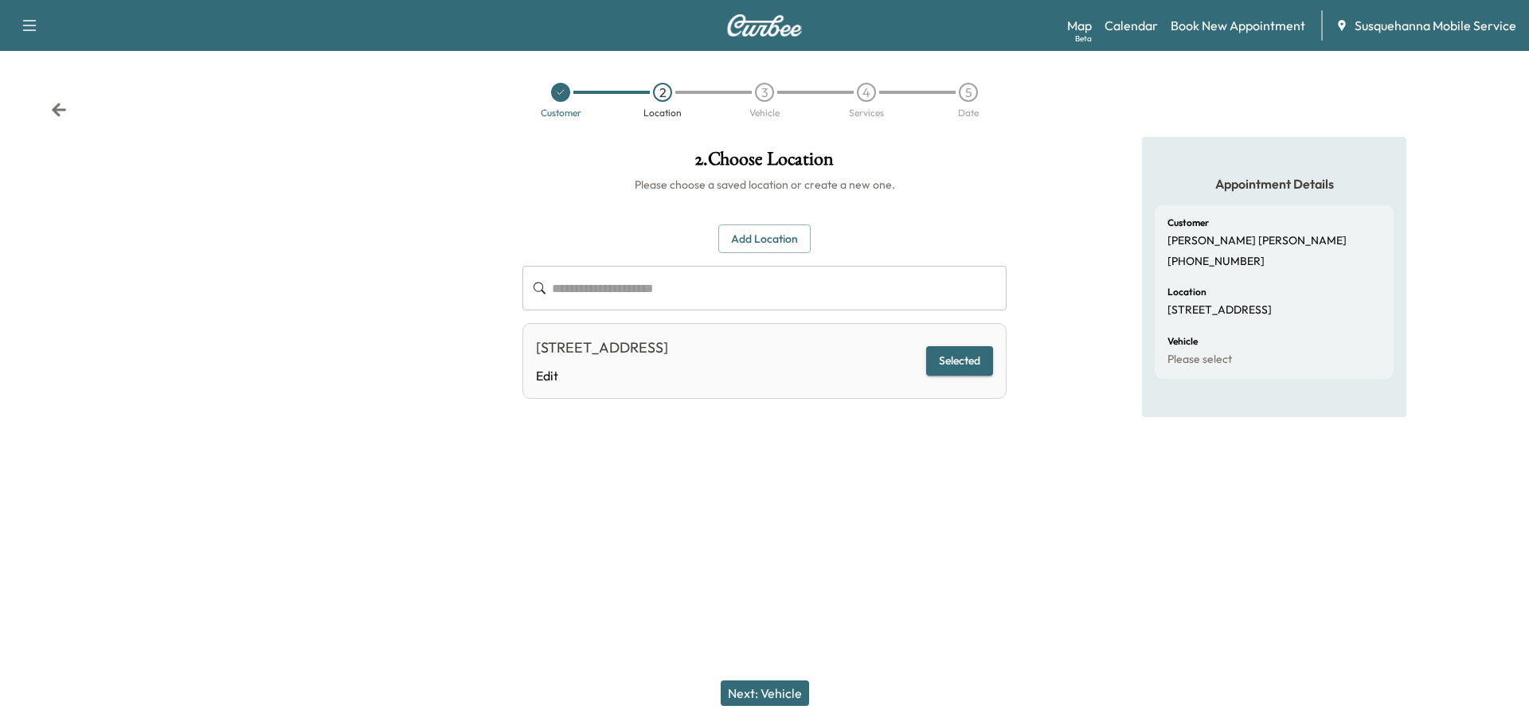
click at [783, 697] on button "Next: Vehicle" at bounding box center [765, 693] width 88 height 25
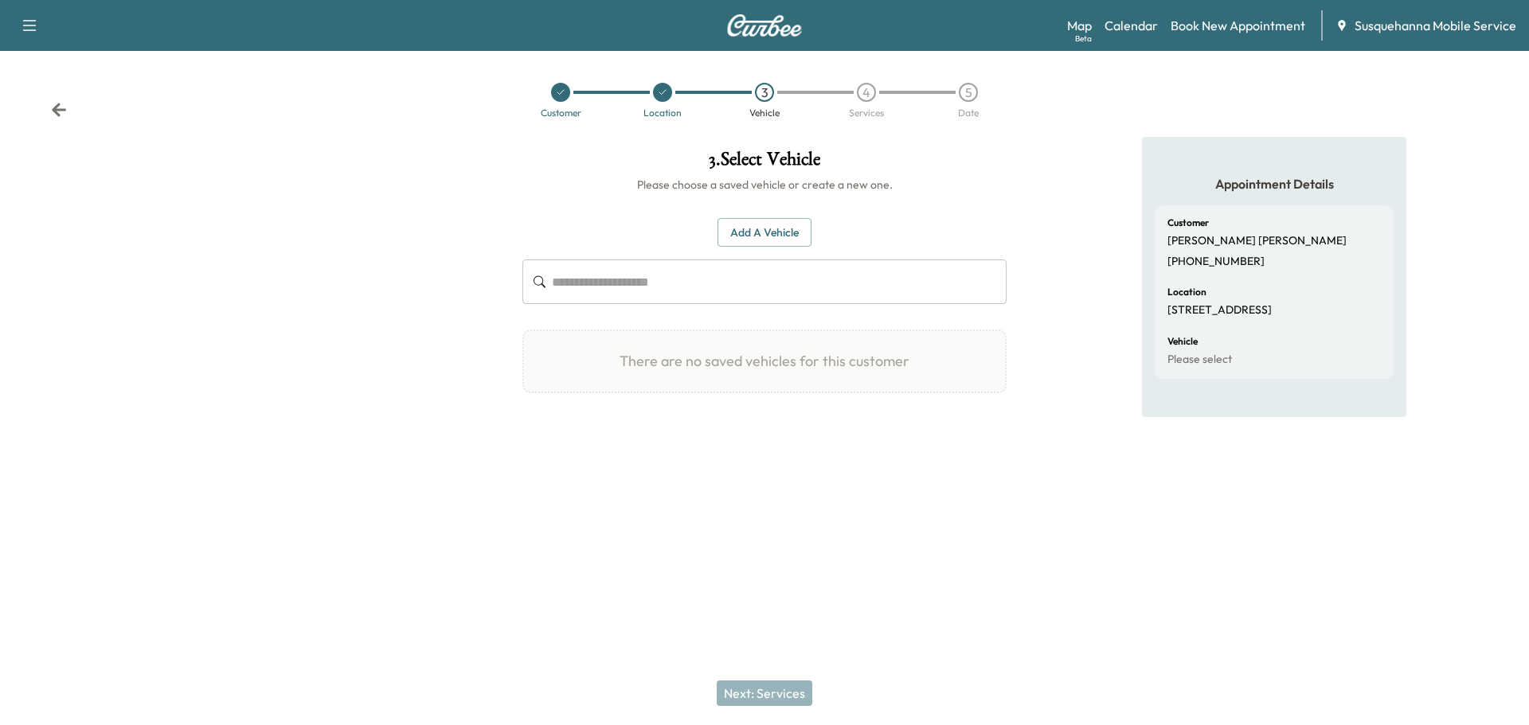
click at [761, 232] on button "Add a Vehicle" at bounding box center [764, 232] width 94 height 29
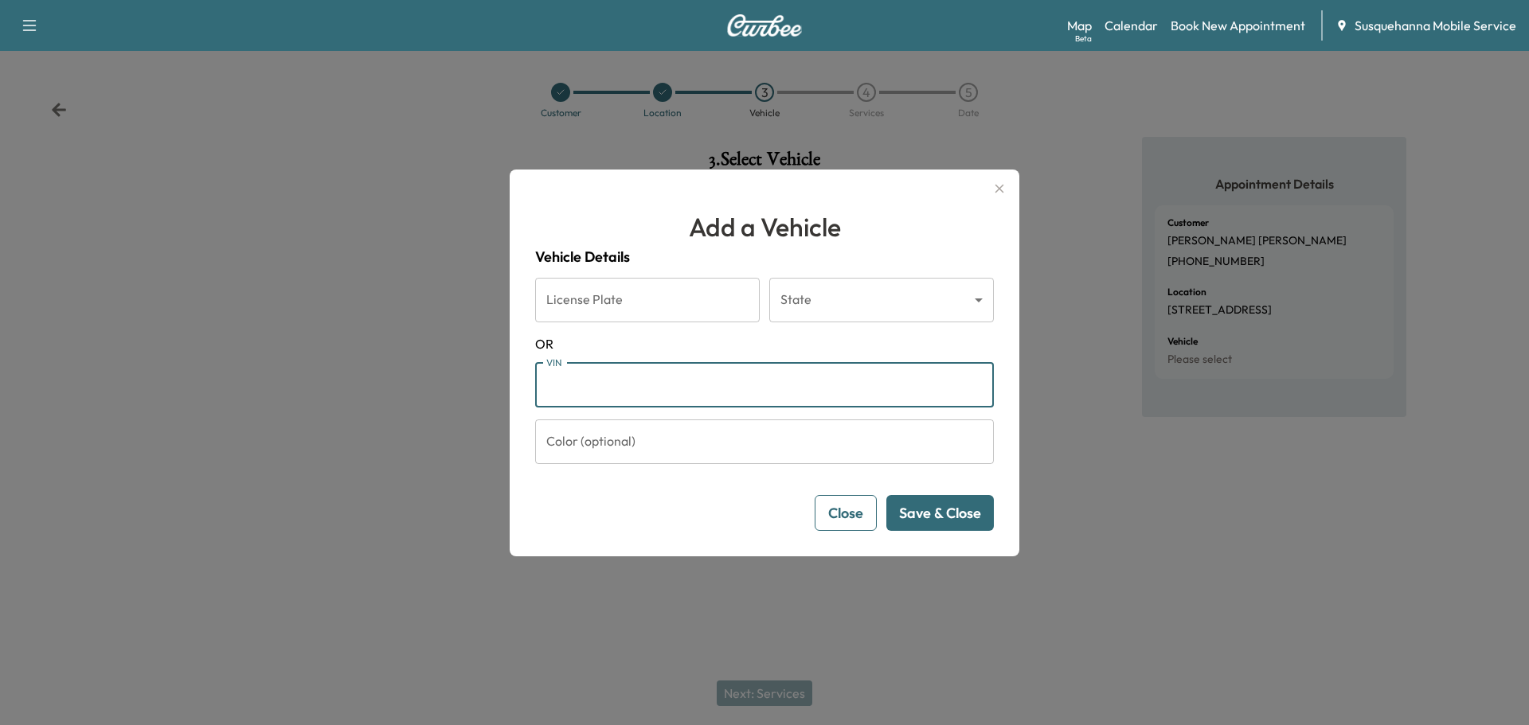
click at [627, 380] on input "VIN" at bounding box center [764, 385] width 459 height 45
type input "**********"
click at [940, 506] on button "Save & Close" at bounding box center [939, 513] width 107 height 36
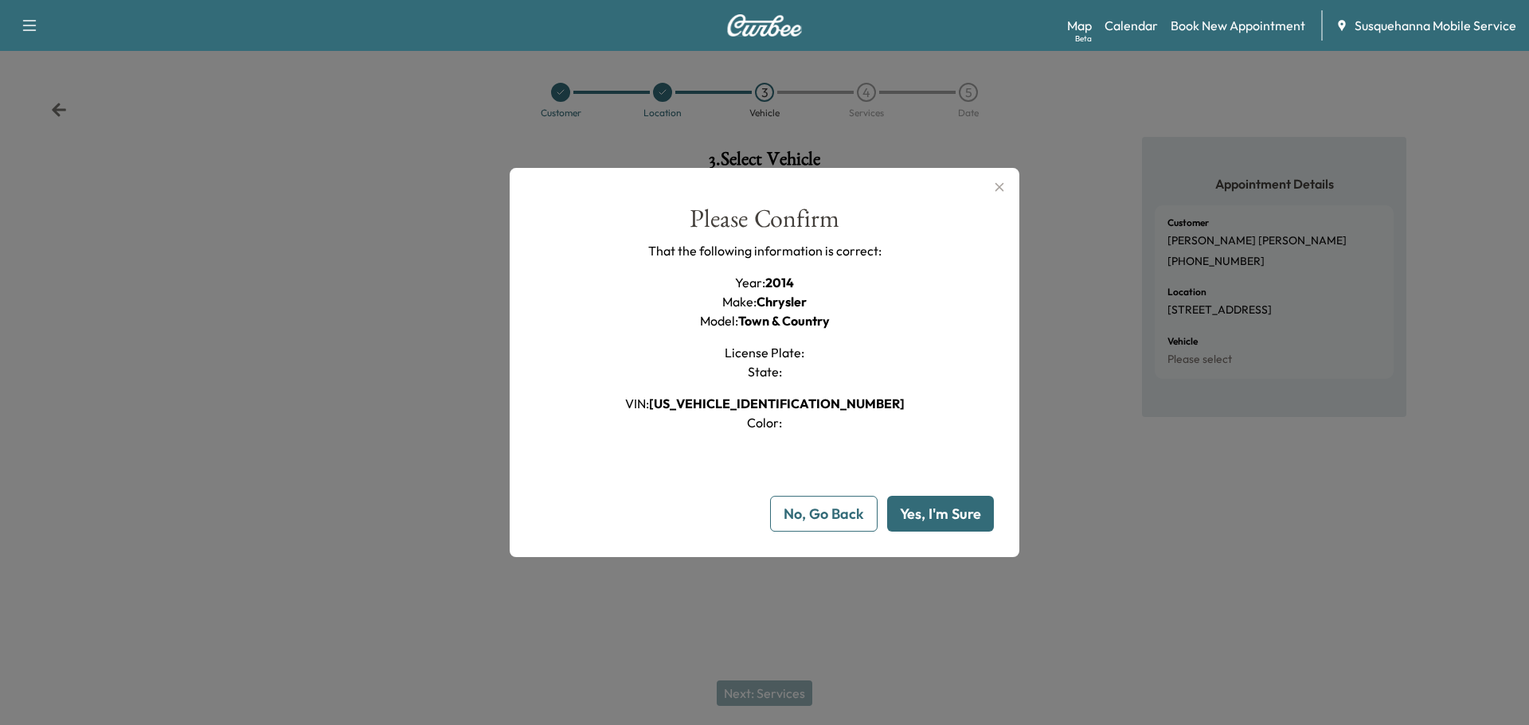
click at [947, 521] on button "Yes, I'm Sure" at bounding box center [940, 514] width 107 height 36
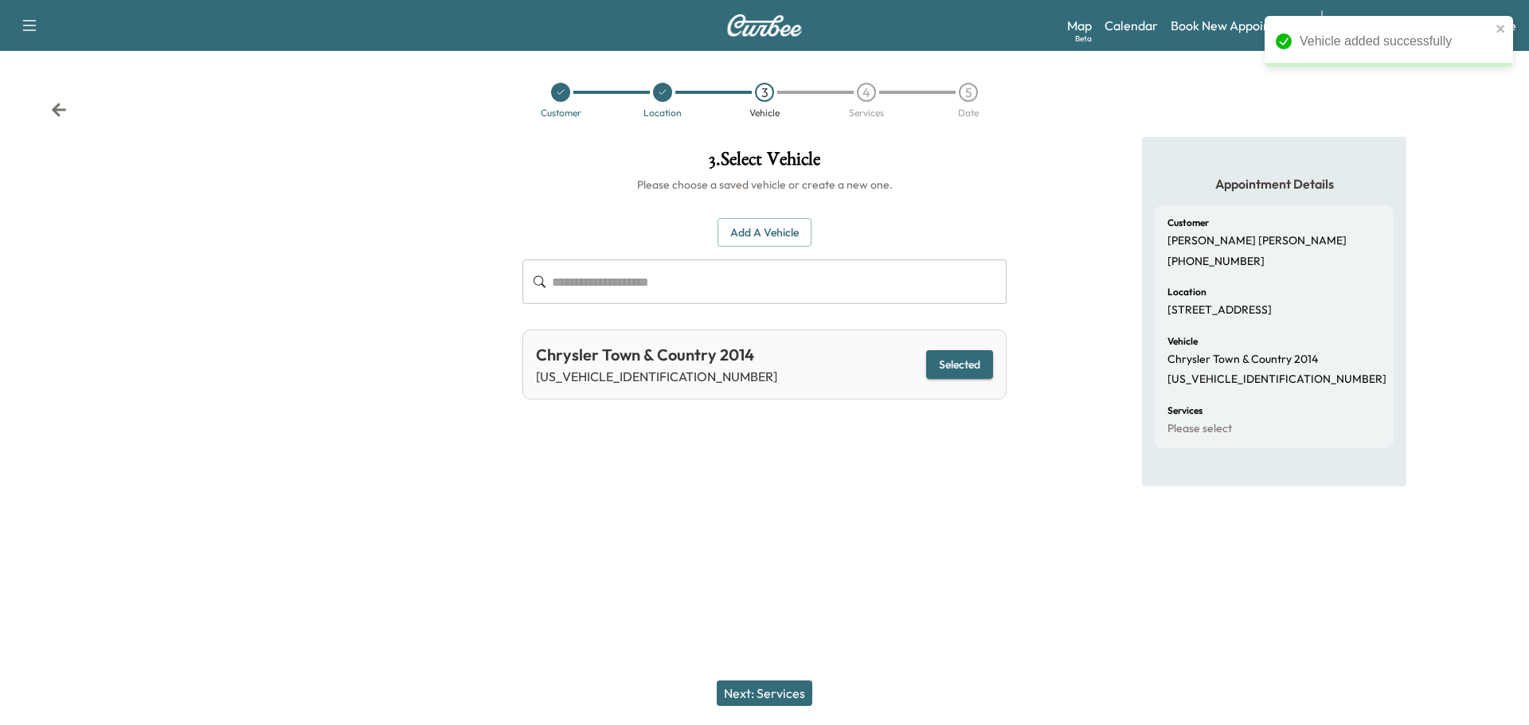
click at [774, 688] on button "Next: Services" at bounding box center [765, 693] width 96 height 25
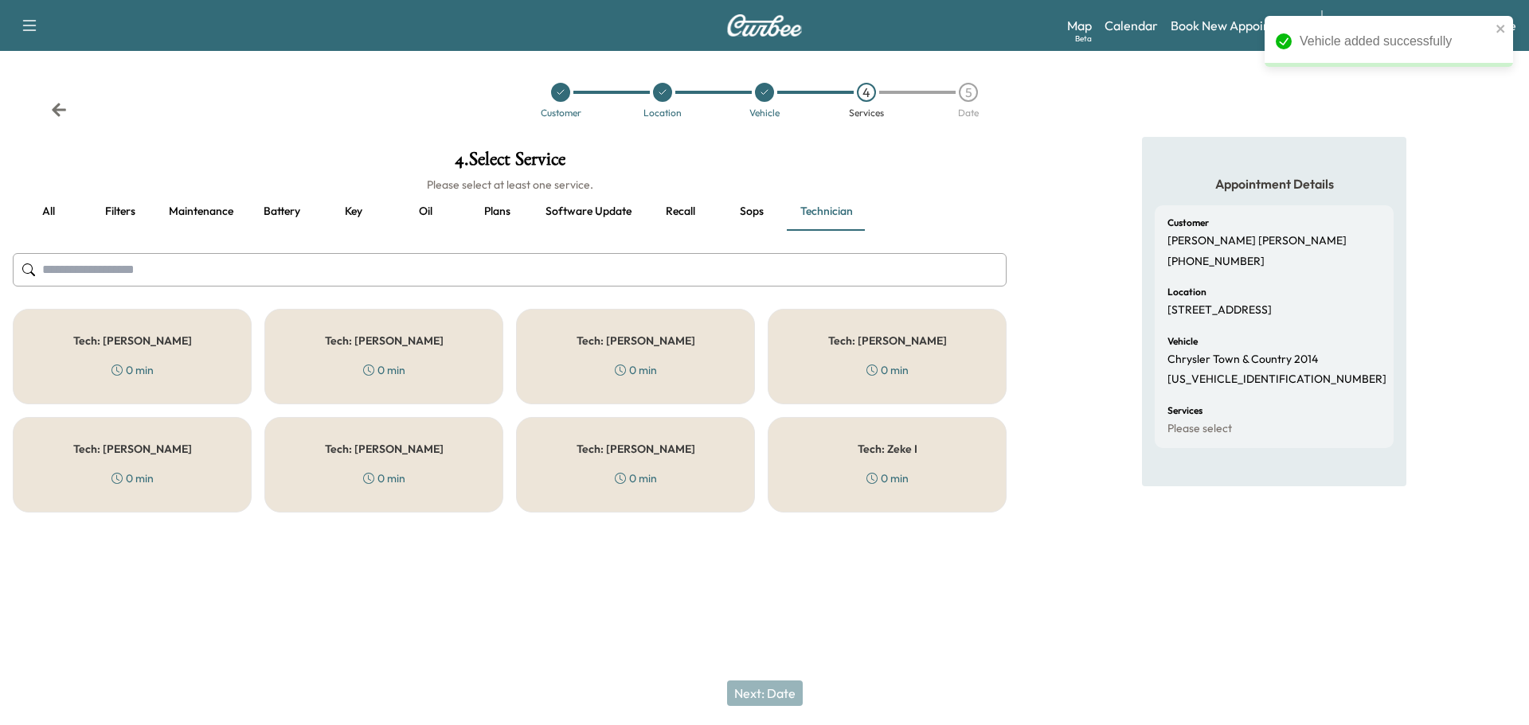
click at [703, 275] on input "text" at bounding box center [510, 269] width 994 height 33
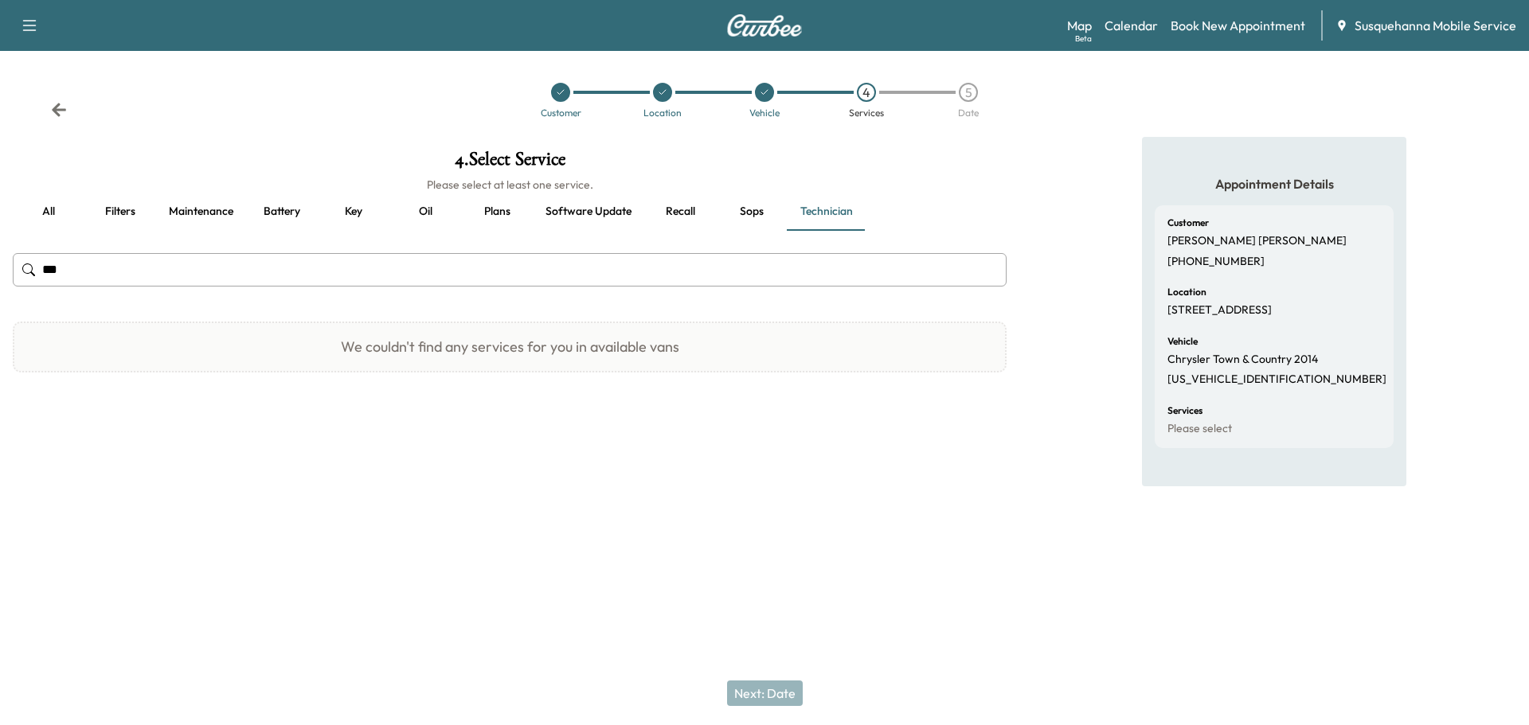
type input "***"
click at [52, 210] on button "all" at bounding box center [49, 212] width 72 height 38
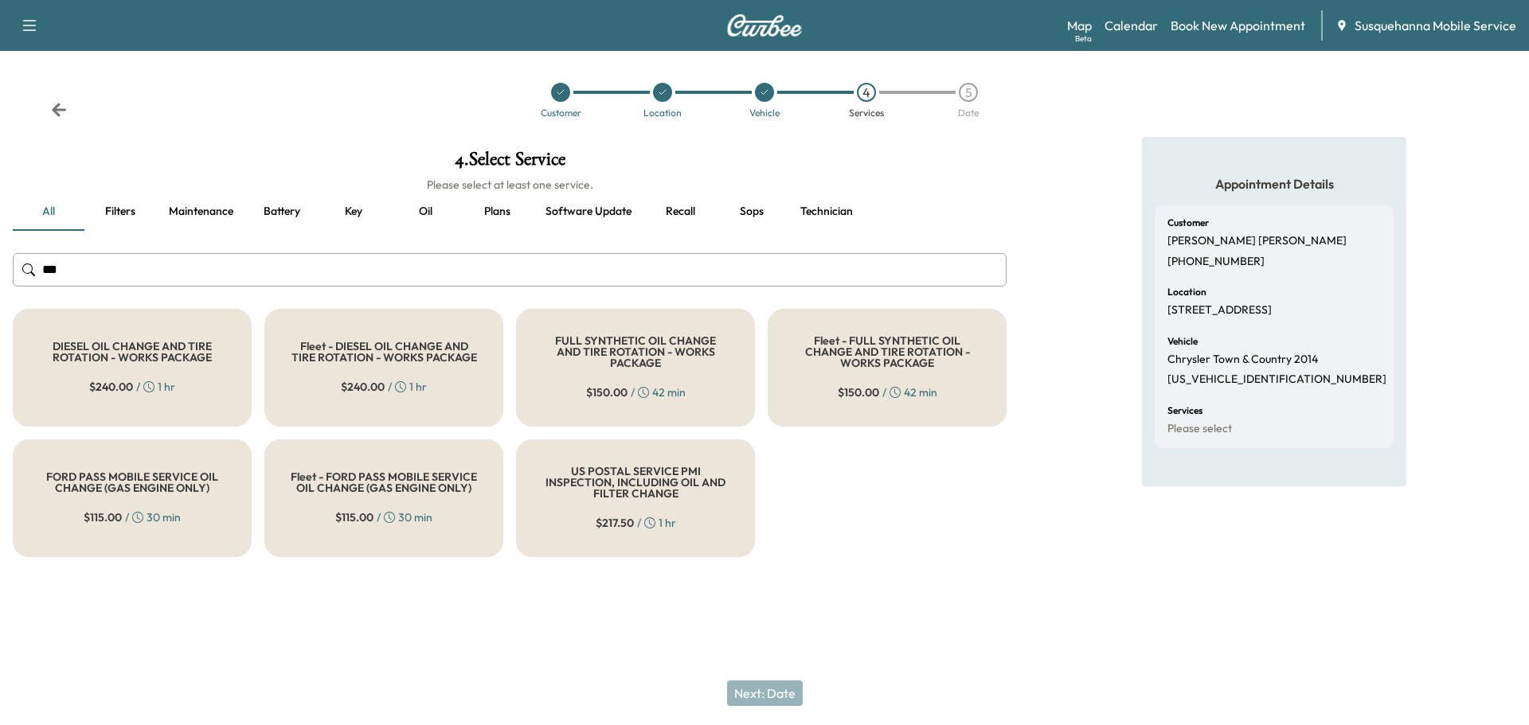
click at [624, 373] on div "FULL SYNTHETIC OIL CHANGE AND TIRE ROTATION - WORKS PACKAGE $ 150.00 / 42 min" at bounding box center [635, 368] width 239 height 118
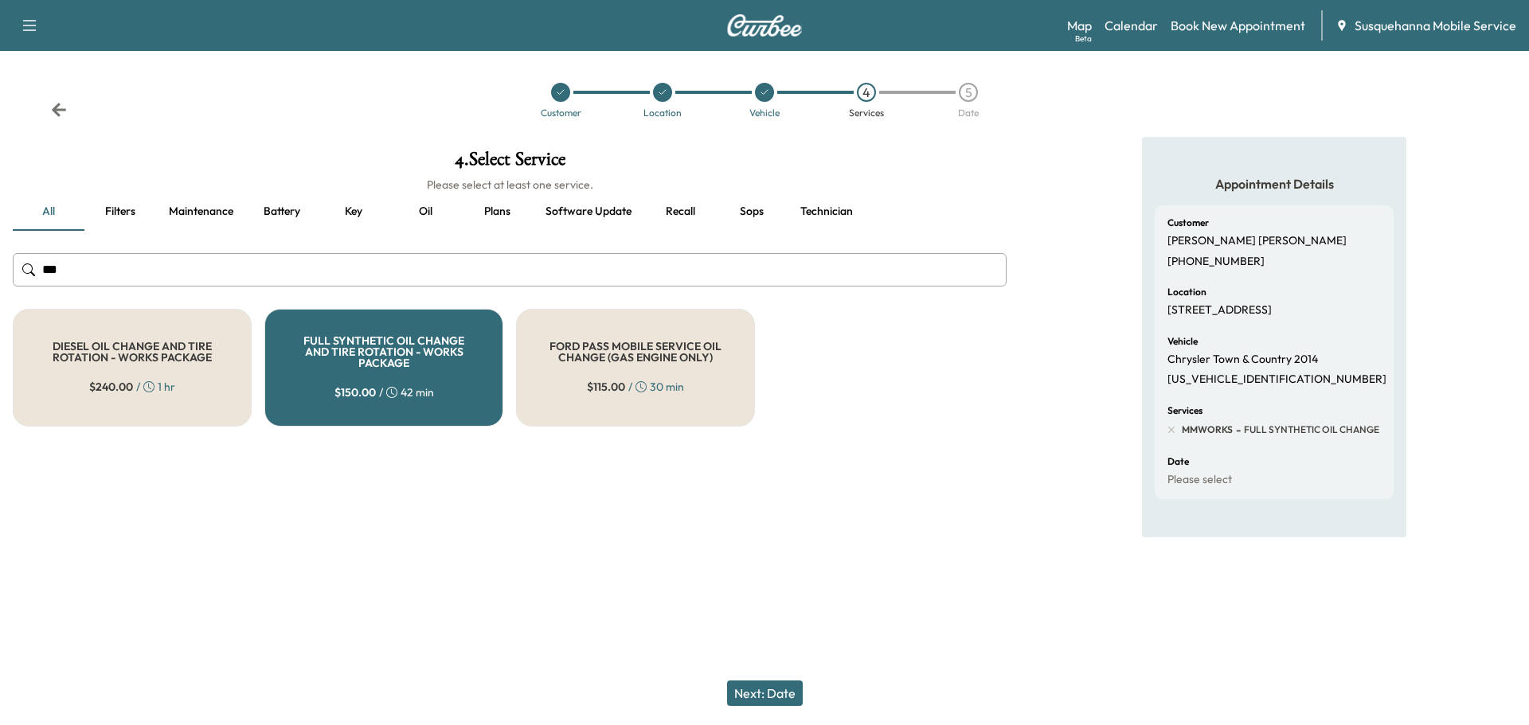
click at [784, 685] on button "Next: Date" at bounding box center [765, 693] width 76 height 25
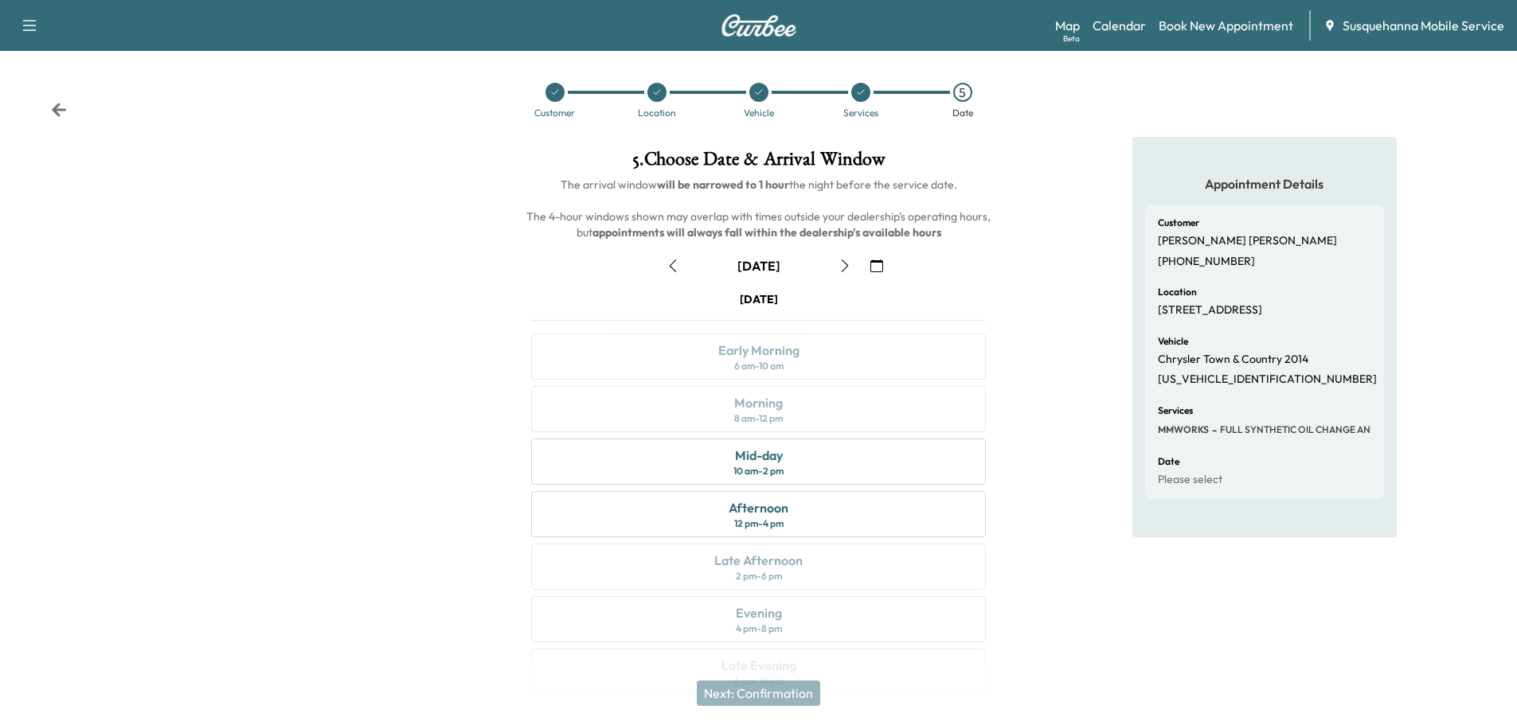
click at [869, 268] on button "button" at bounding box center [876, 265] width 27 height 25
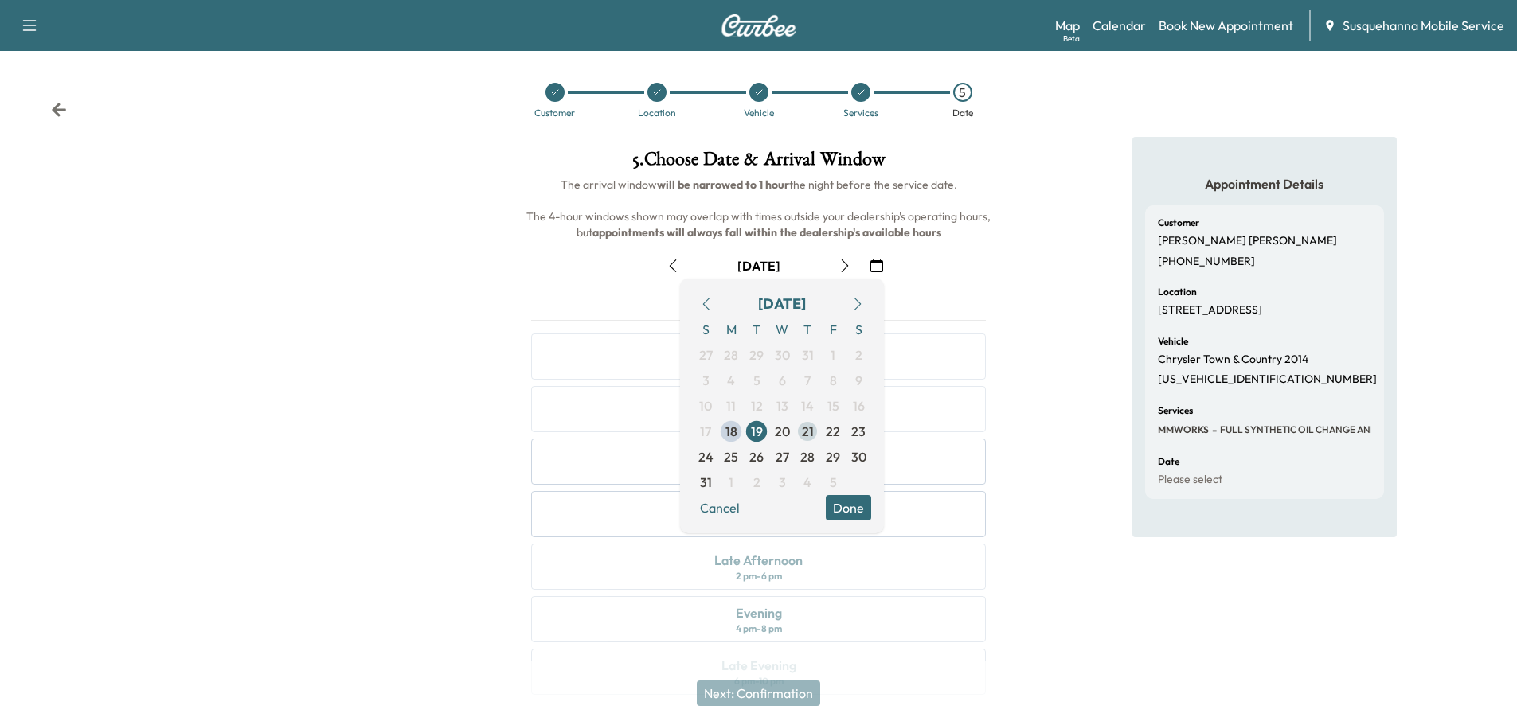
click at [809, 432] on span "21" at bounding box center [808, 431] width 12 height 19
click at [1022, 409] on div "Appointment Details Customer IVAN GONZALEZ +17177257218 Location 11 W Fairview …" at bounding box center [1264, 425] width 506 height 577
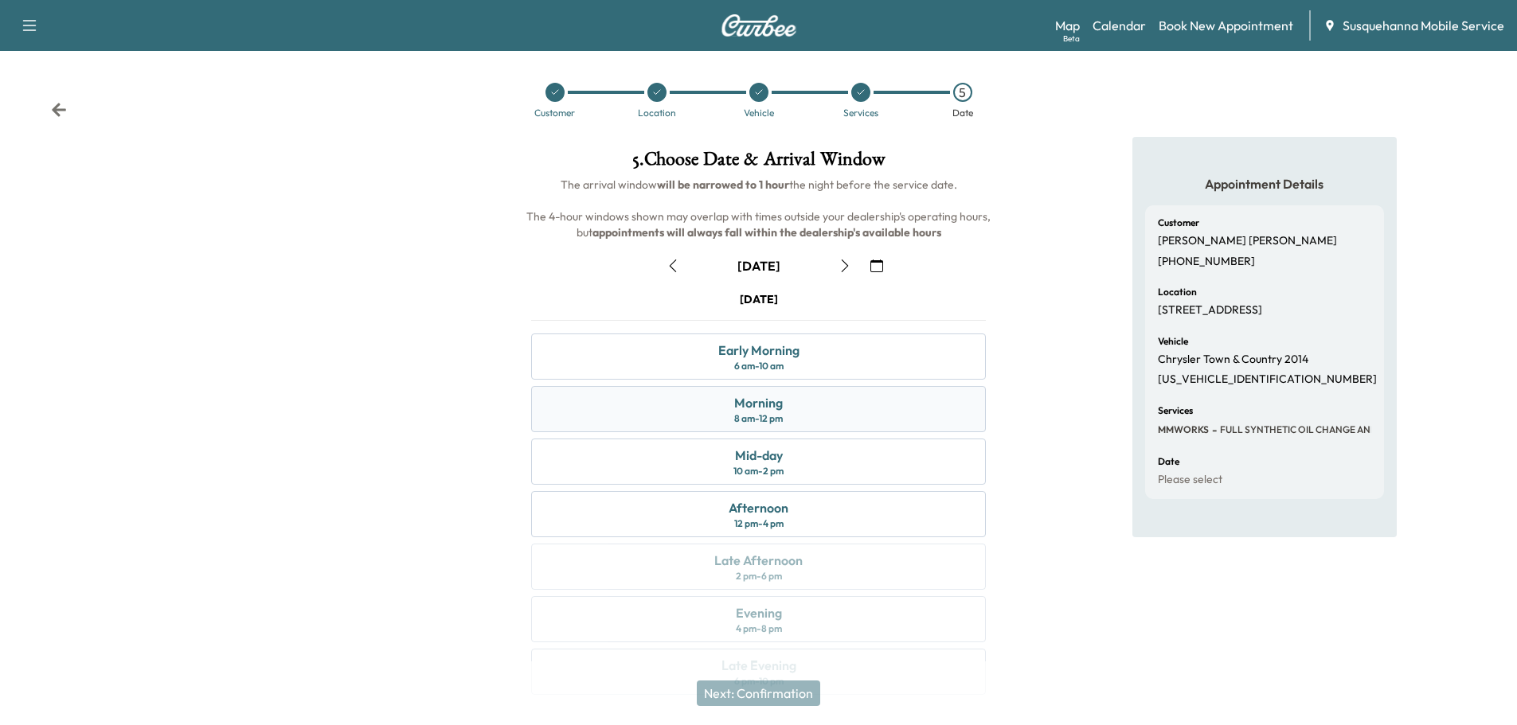
click at [862, 412] on div "Morning 8 am - 12 pm" at bounding box center [758, 409] width 455 height 46
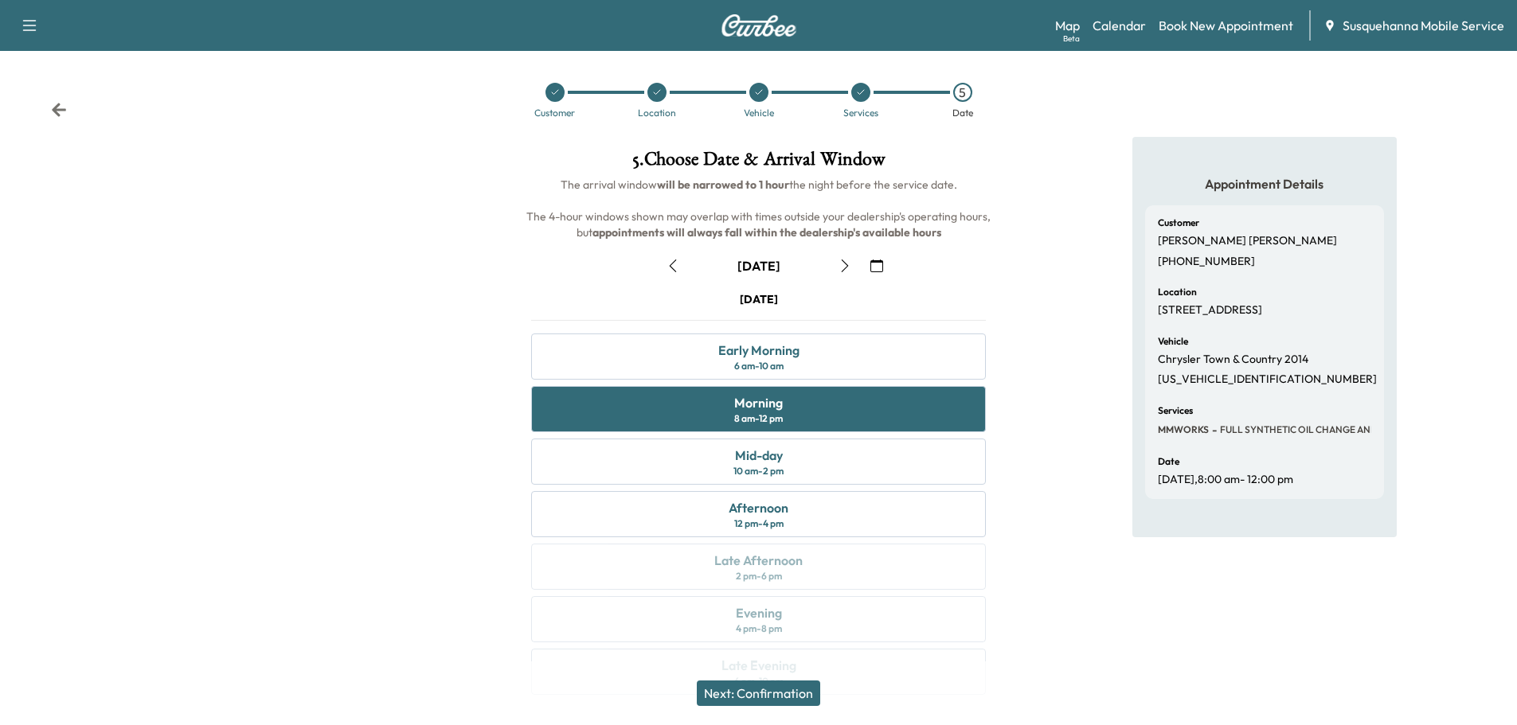
click at [774, 689] on button "Next: Confirmation" at bounding box center [758, 693] width 123 height 25
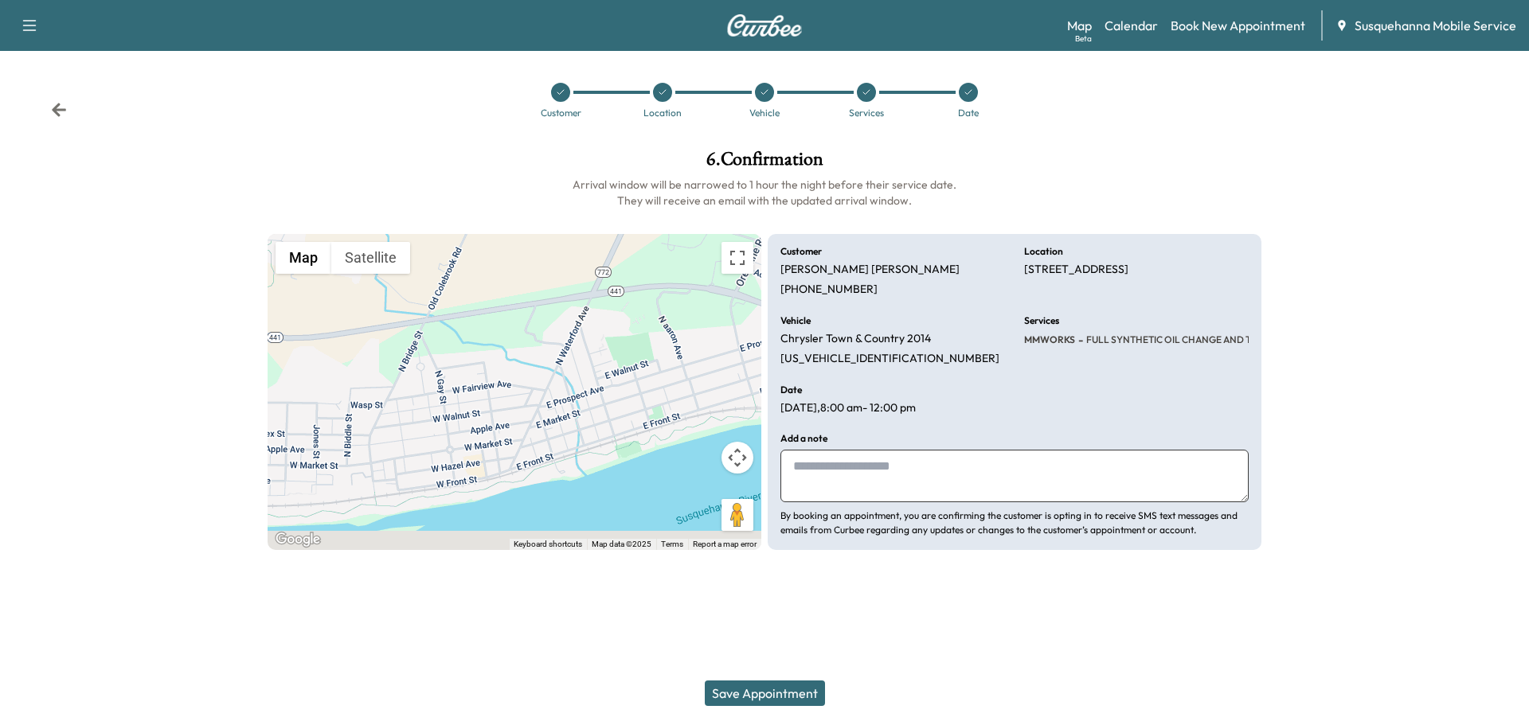
click at [905, 486] on textarea at bounding box center [1014, 476] width 468 height 53
type textarea "*"
type textarea "**********"
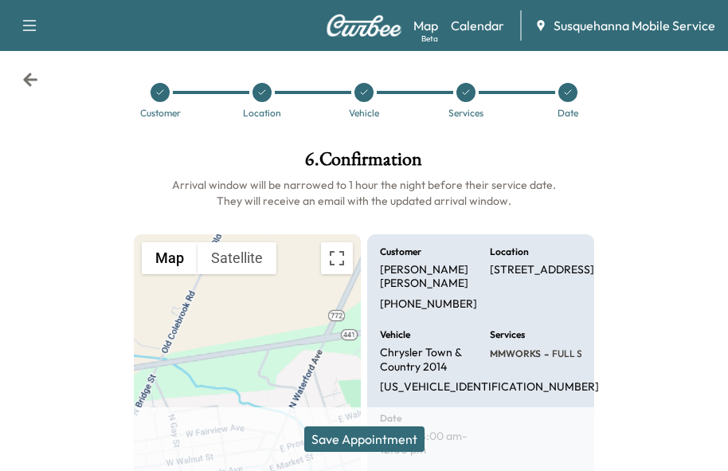
click at [459, 385] on p "2C4RC1CG4ER107532" at bounding box center [489, 387] width 219 height 14
copy p "2C4RC1CG4ER107532"
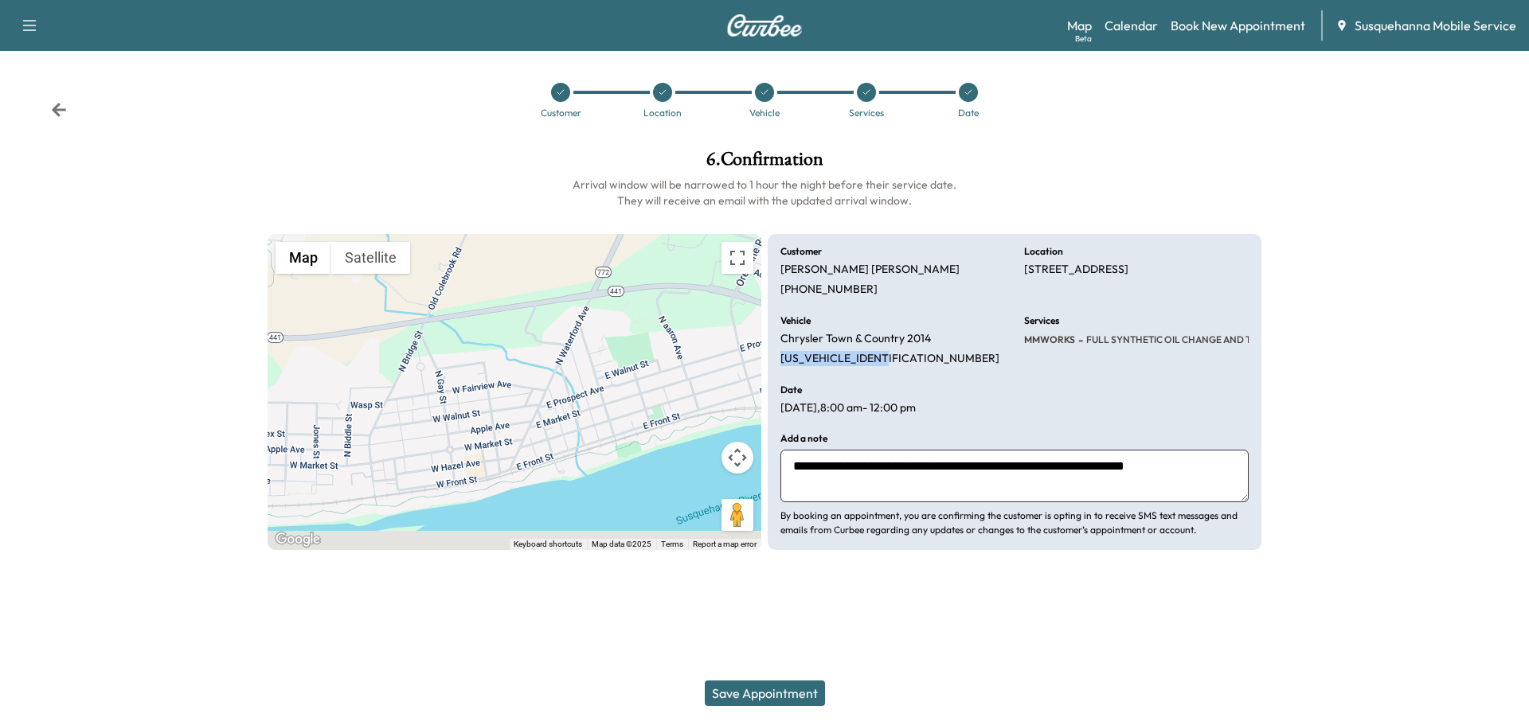
click at [795, 687] on button "Save Appointment" at bounding box center [765, 693] width 120 height 25
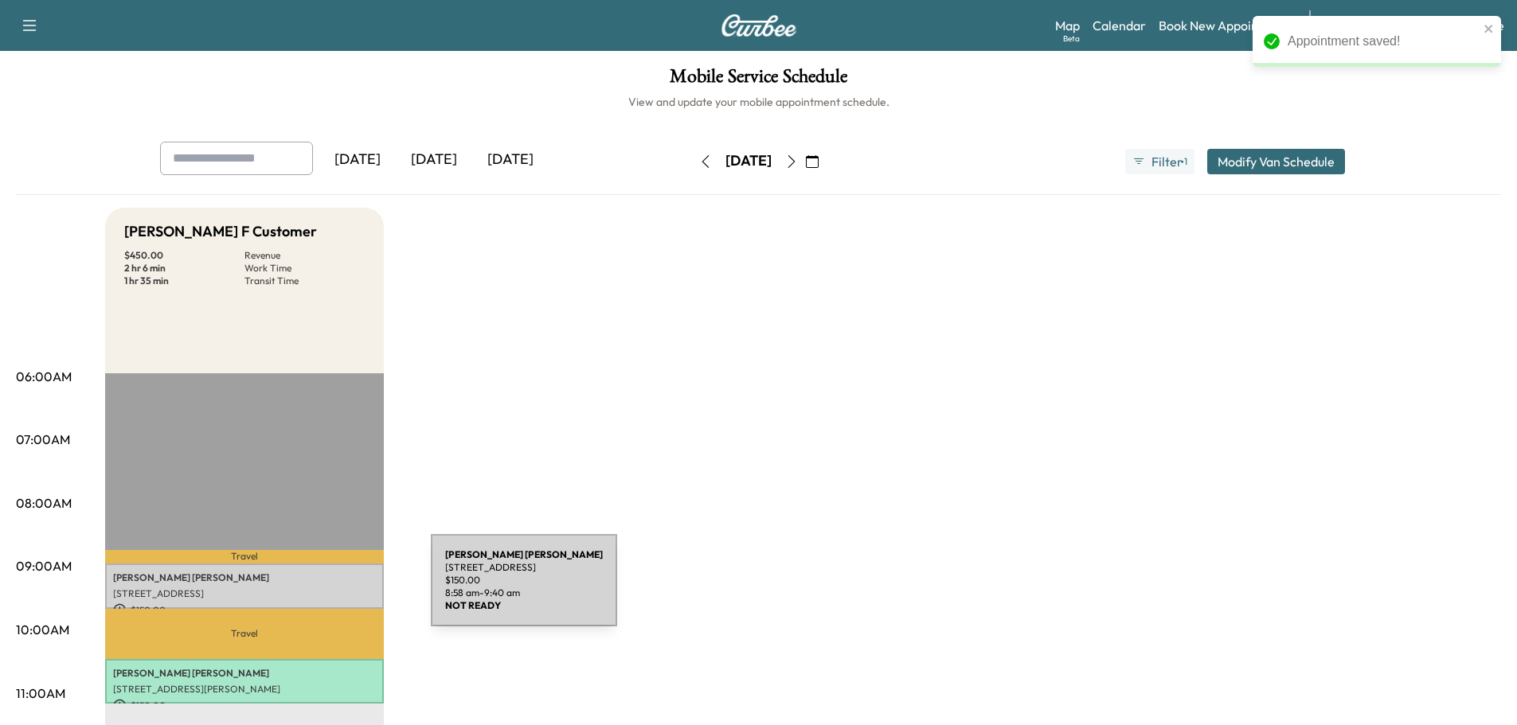
click at [311, 590] on p "11 W Fairview Ave, Marietta, PA 17547, USA" at bounding box center [244, 594] width 263 height 13
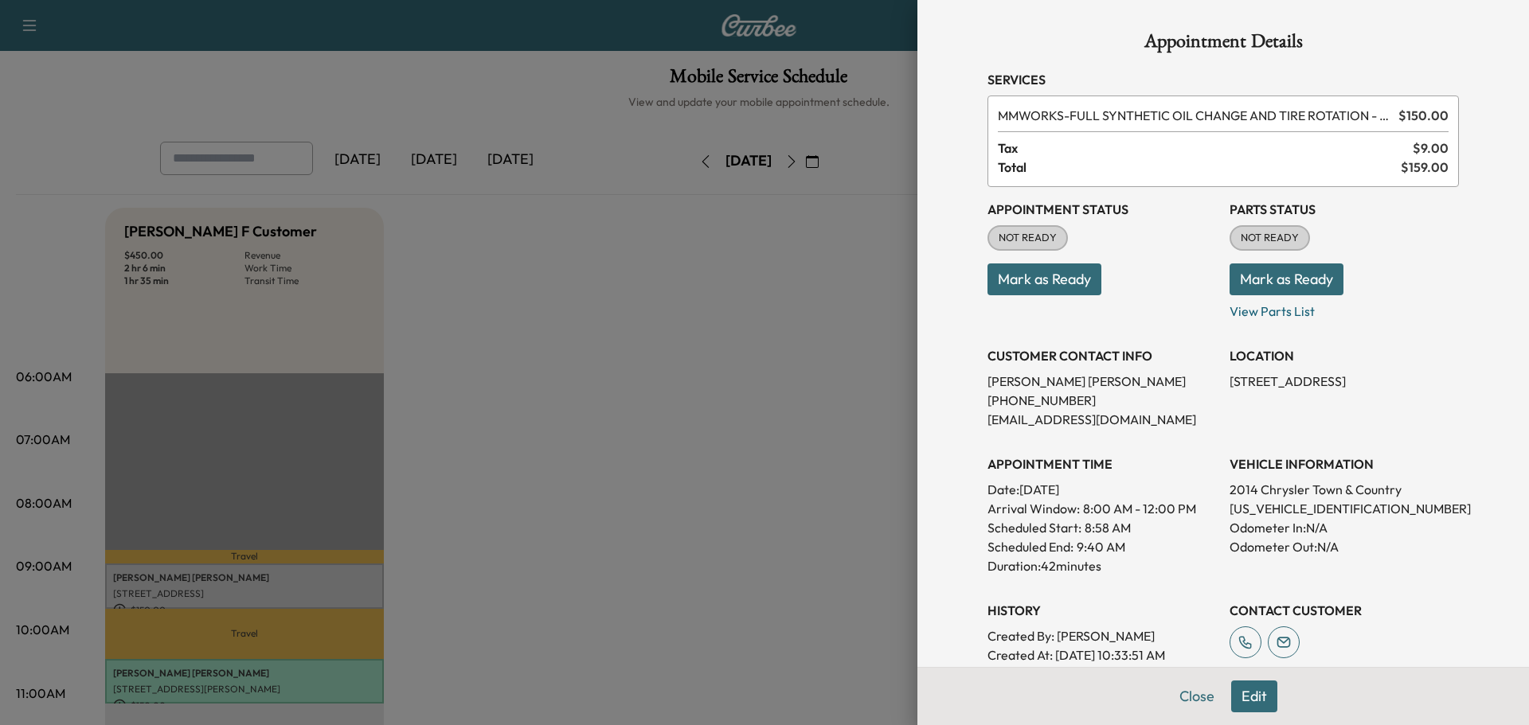
click at [1244, 278] on button "Mark as Ready" at bounding box center [1286, 280] width 114 height 32
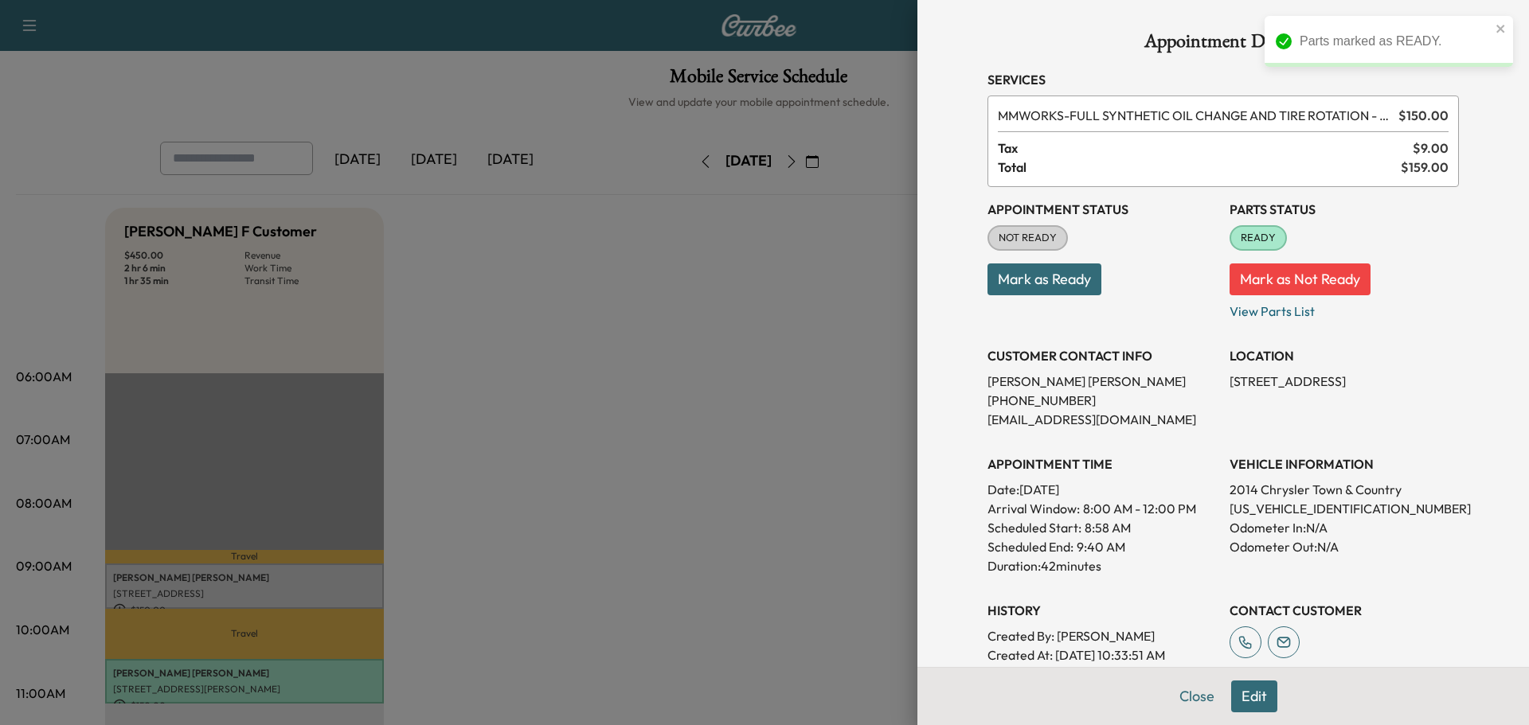
click at [1076, 271] on button "Mark as Ready" at bounding box center [1044, 280] width 114 height 32
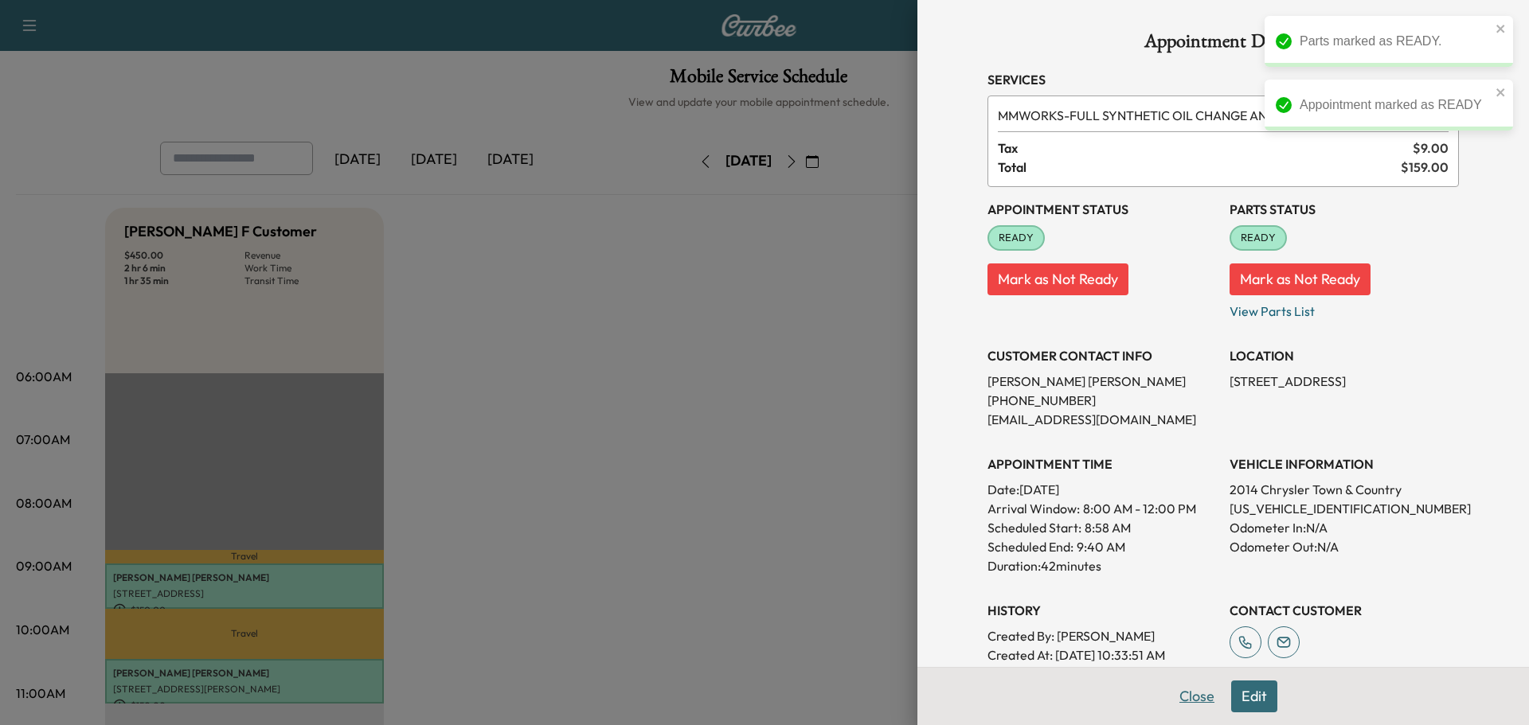
click at [1185, 700] on button "Close" at bounding box center [1197, 697] width 56 height 32
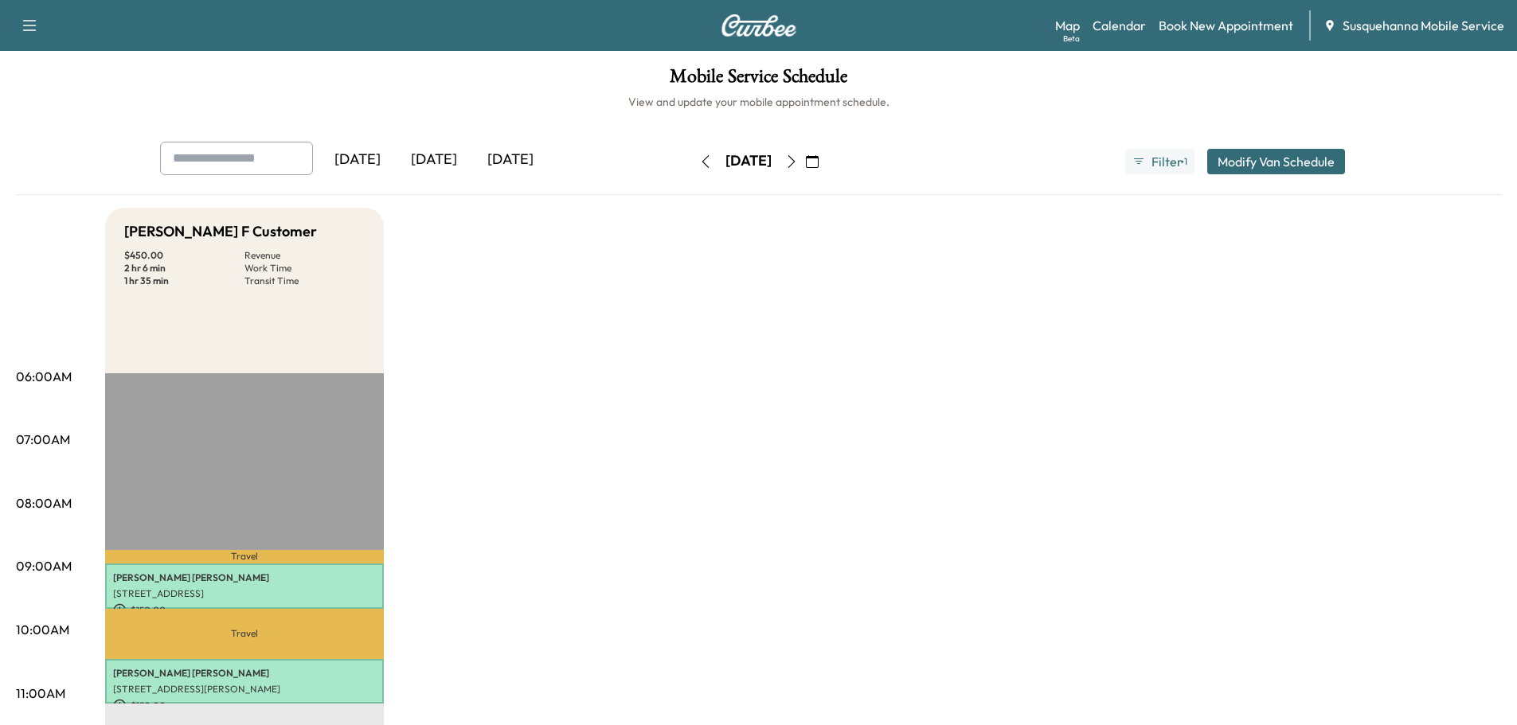
click at [692, 166] on button "button" at bounding box center [705, 161] width 27 height 25
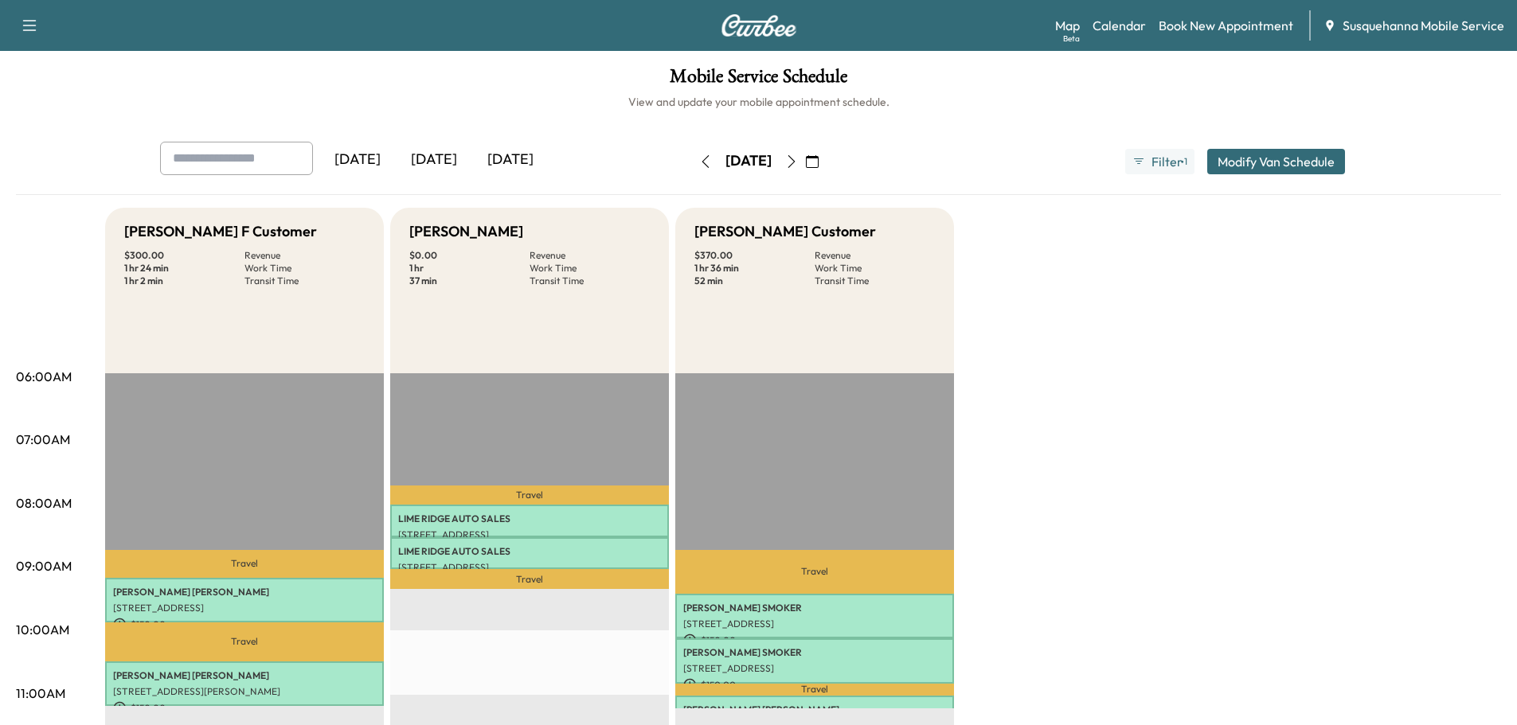
click at [699, 161] on icon "button" at bounding box center [705, 161] width 13 height 13
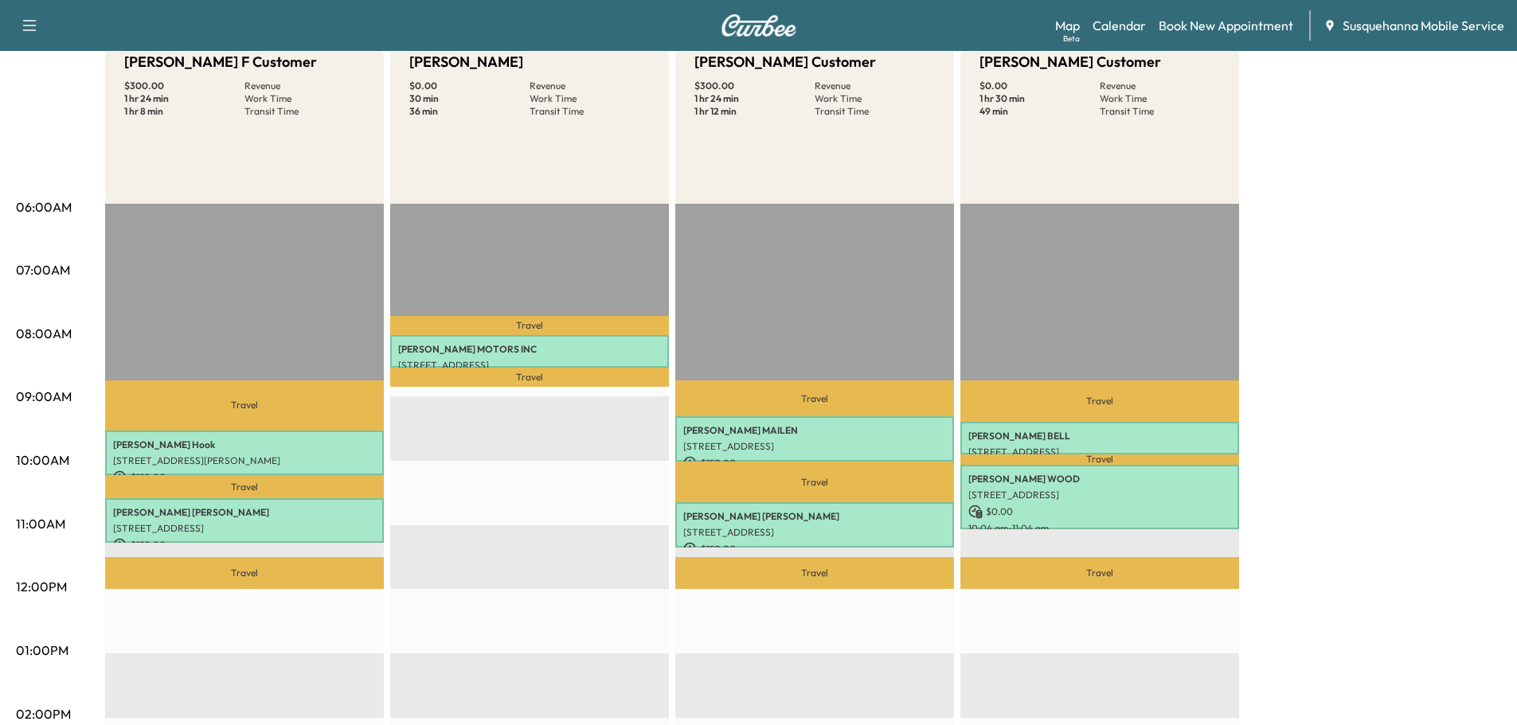
scroll to position [85, 0]
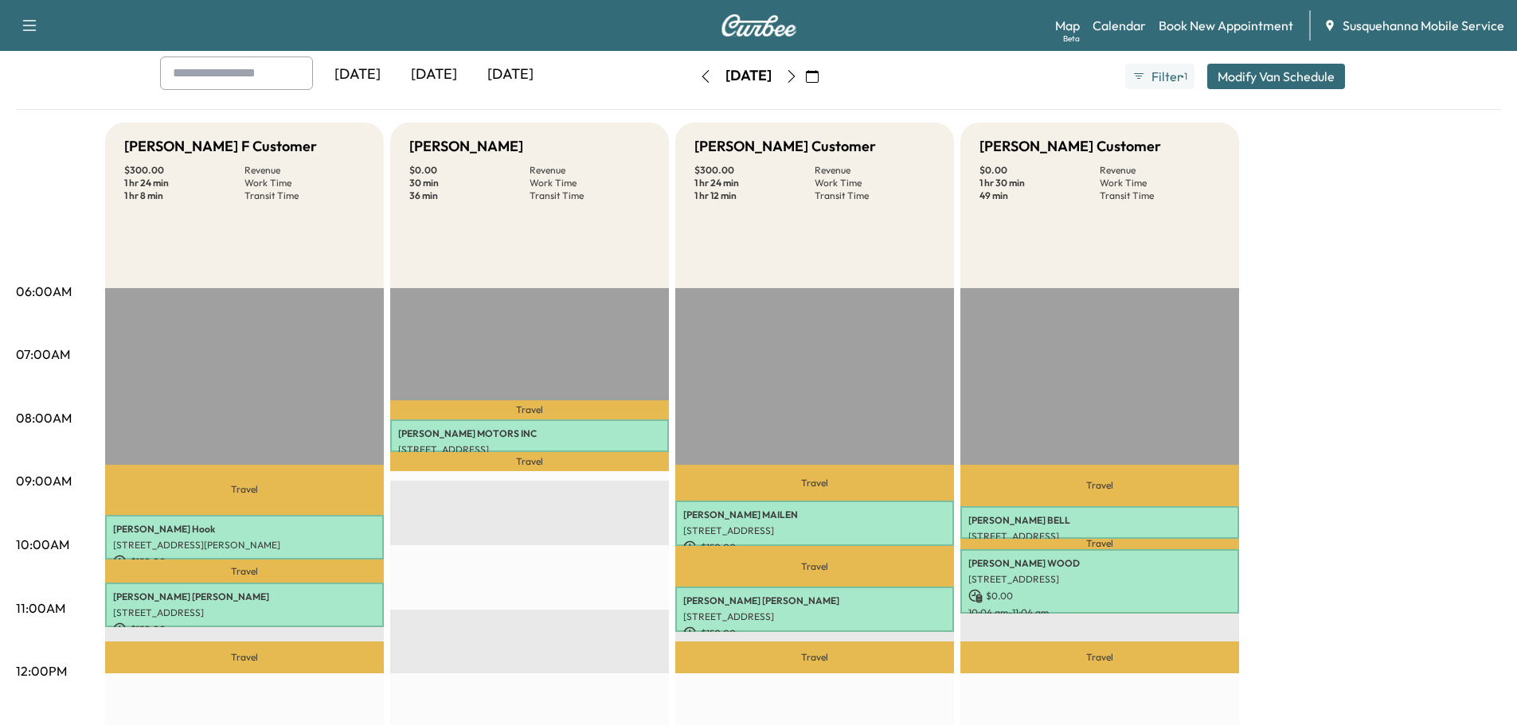
click at [701, 75] on icon "button" at bounding box center [704, 76] width 7 height 13
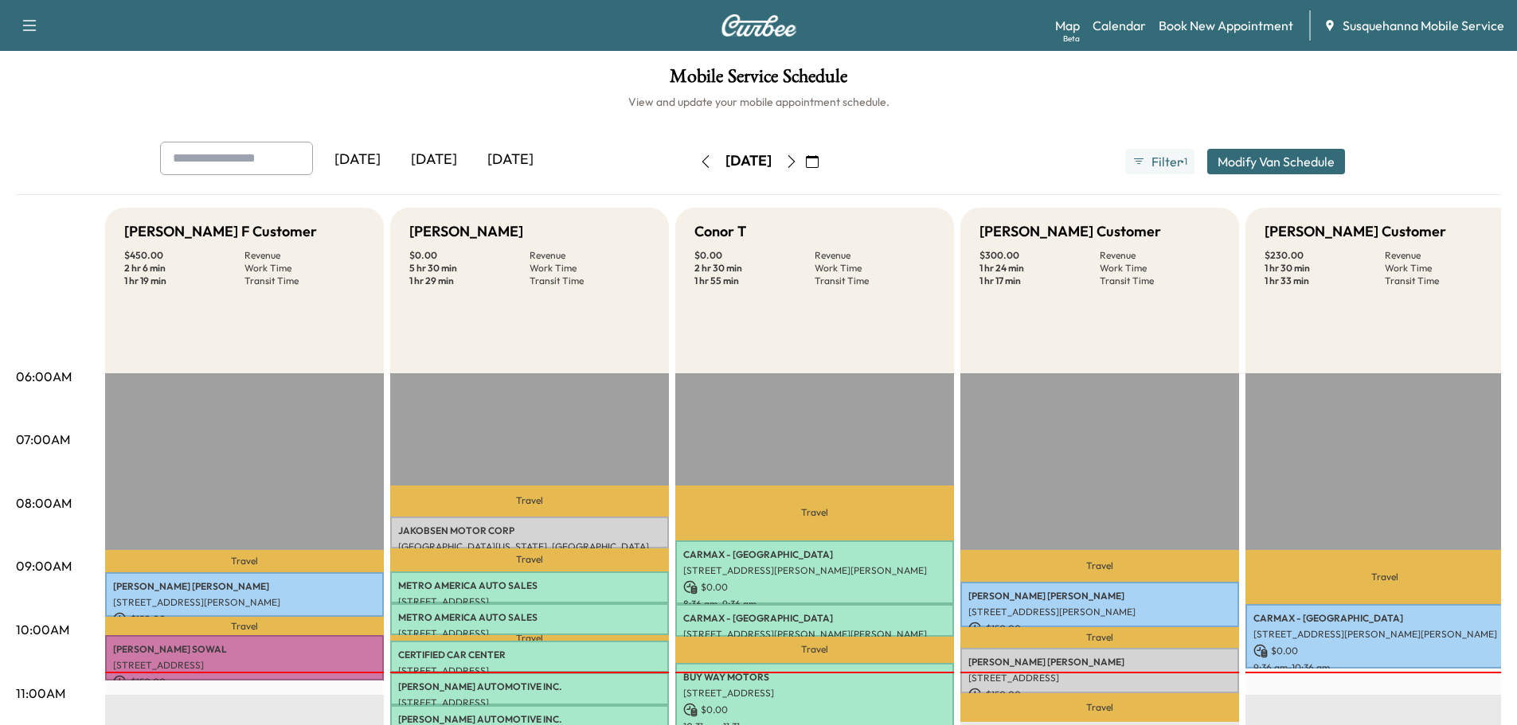
click at [798, 162] on icon "button" at bounding box center [791, 161] width 13 height 13
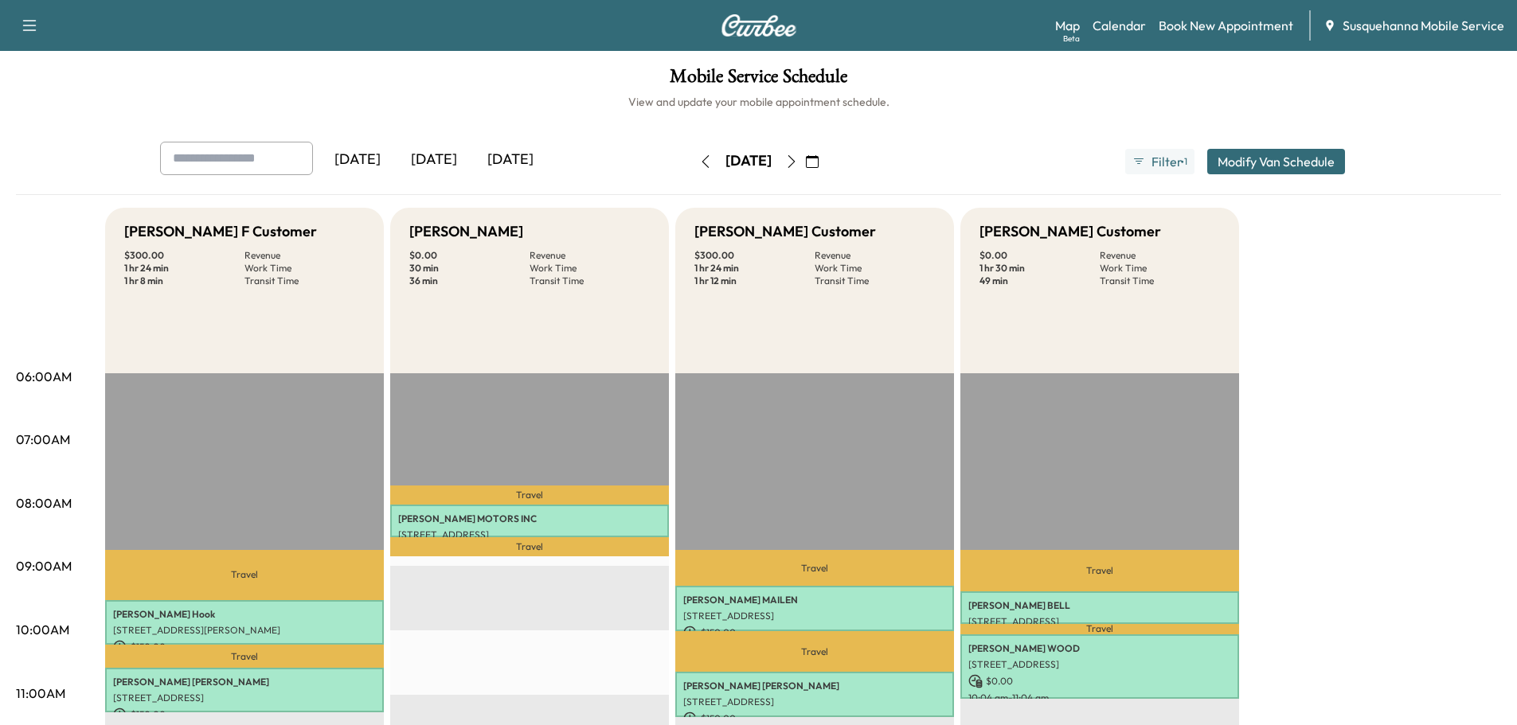
click at [699, 160] on icon "button" at bounding box center [705, 161] width 13 height 13
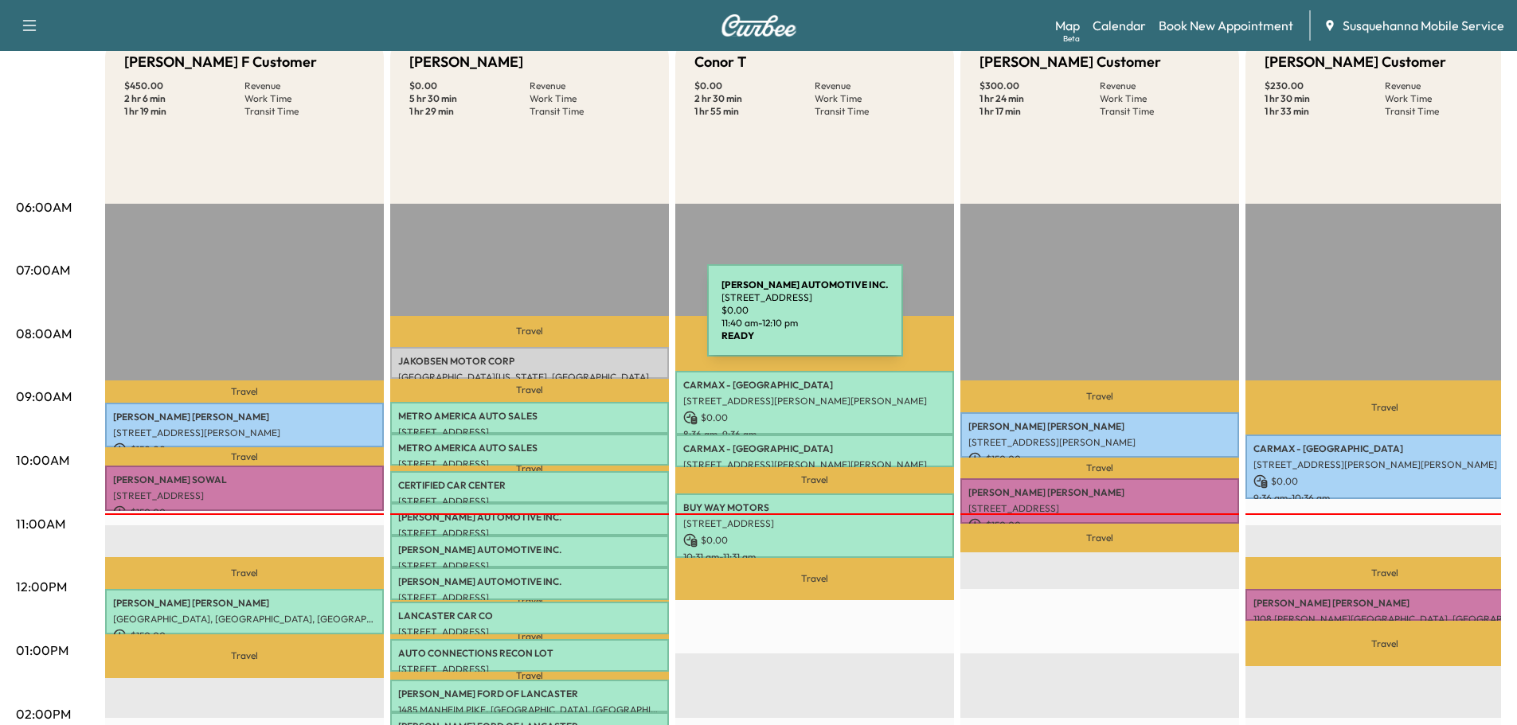
scroll to position [85, 0]
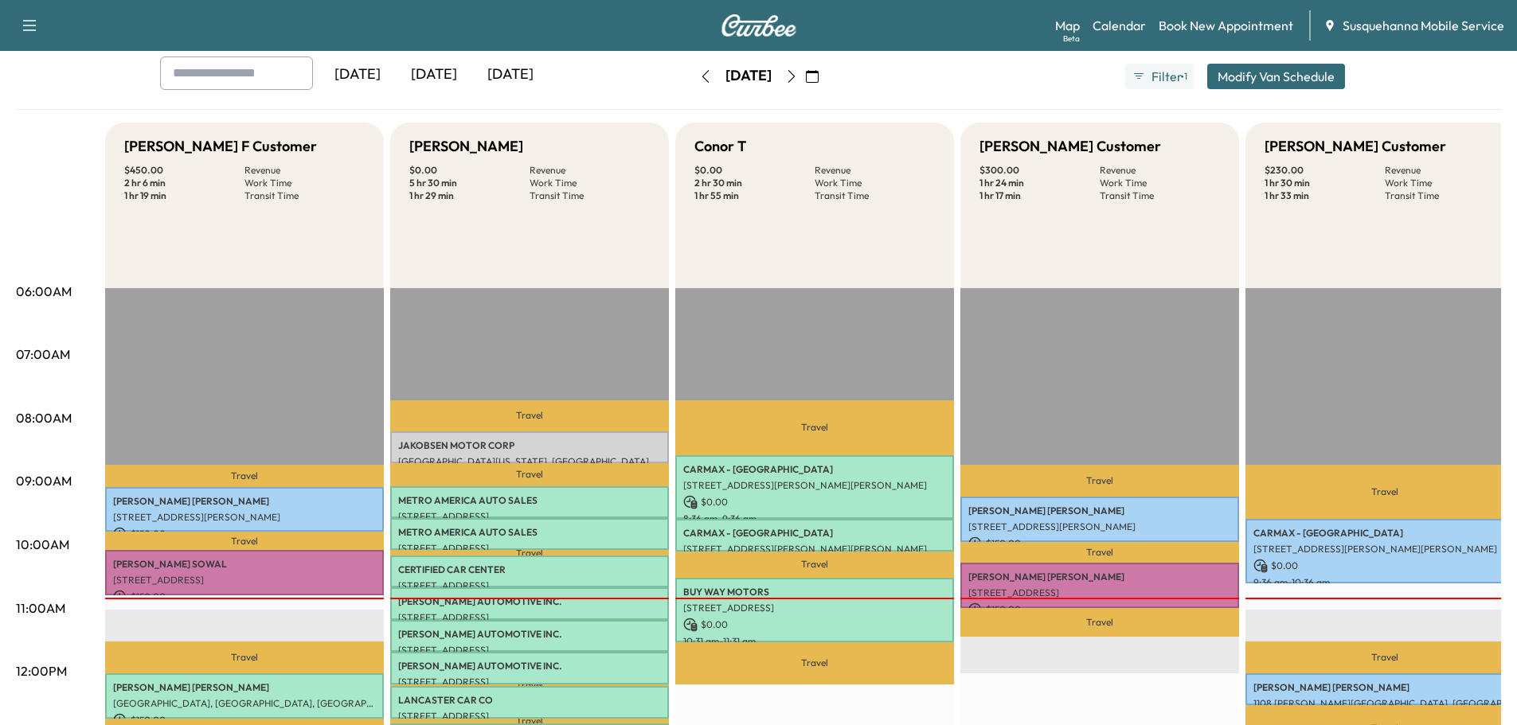
click at [798, 78] on icon "button" at bounding box center [791, 76] width 13 height 13
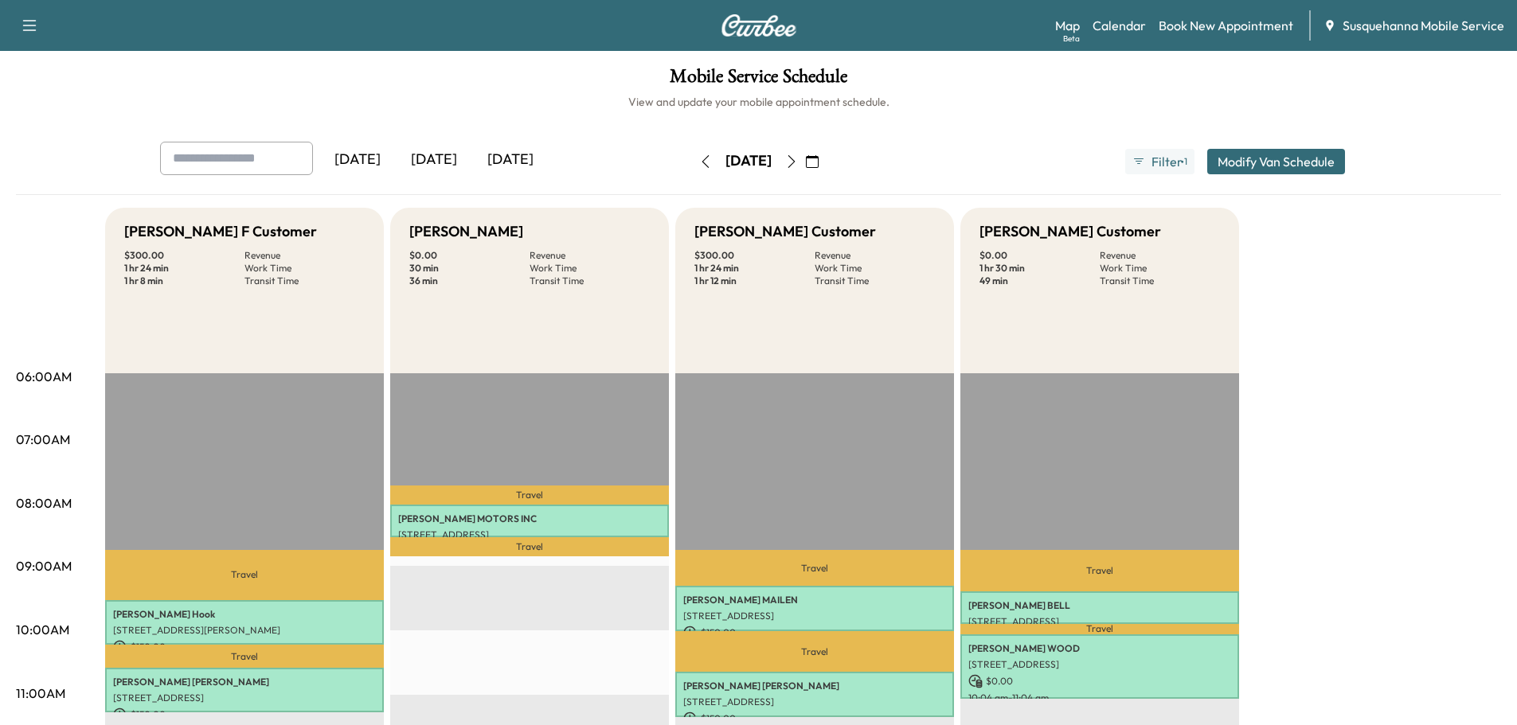
click at [692, 173] on button "button" at bounding box center [705, 161] width 27 height 25
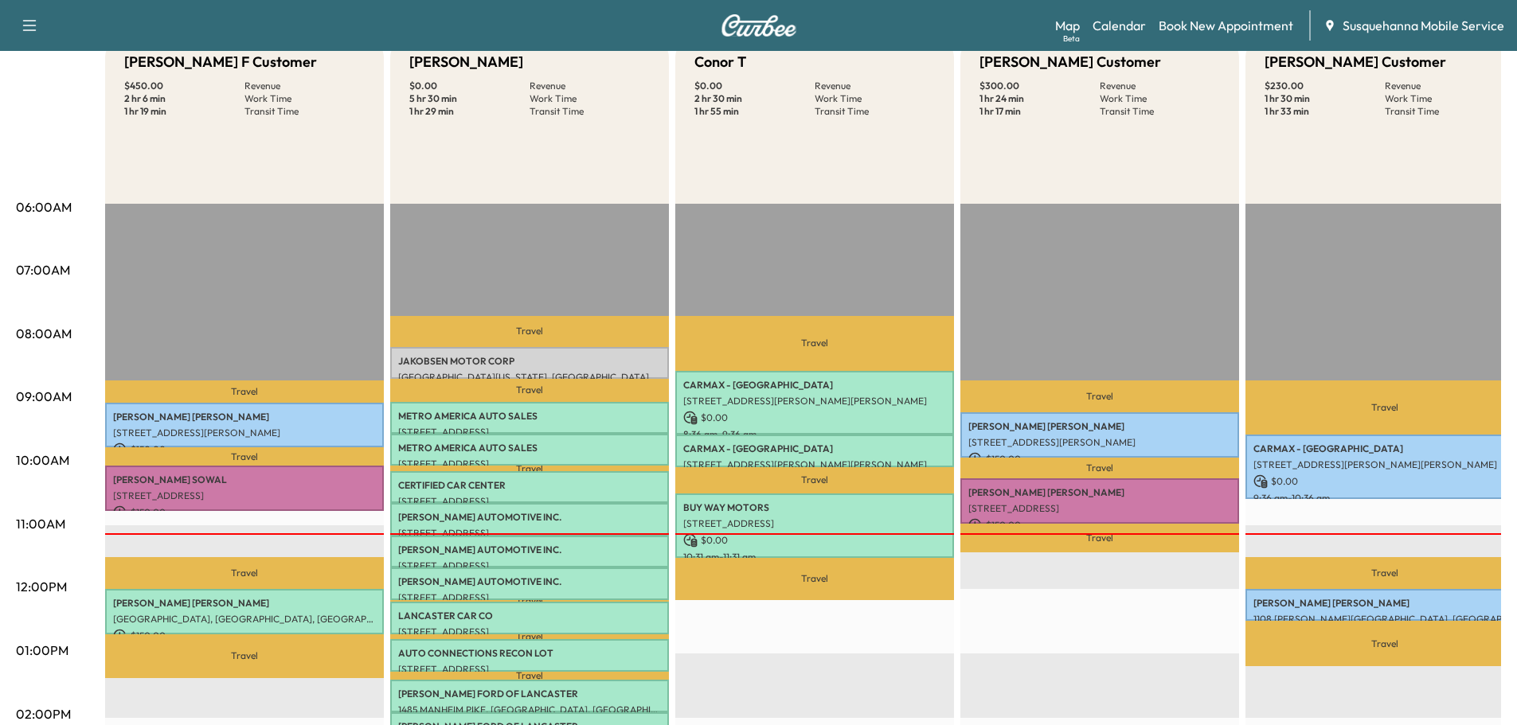
scroll to position [255, 0]
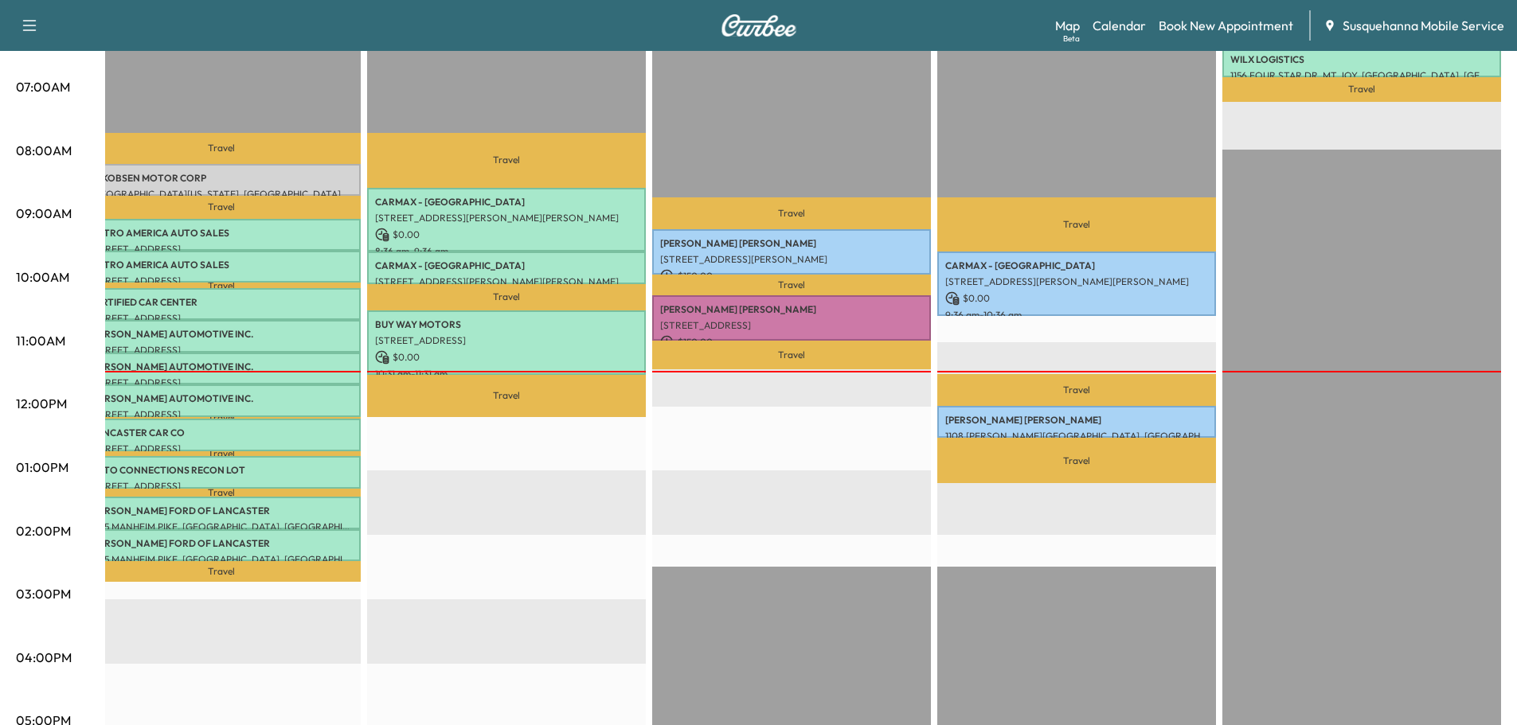
scroll to position [693, 0]
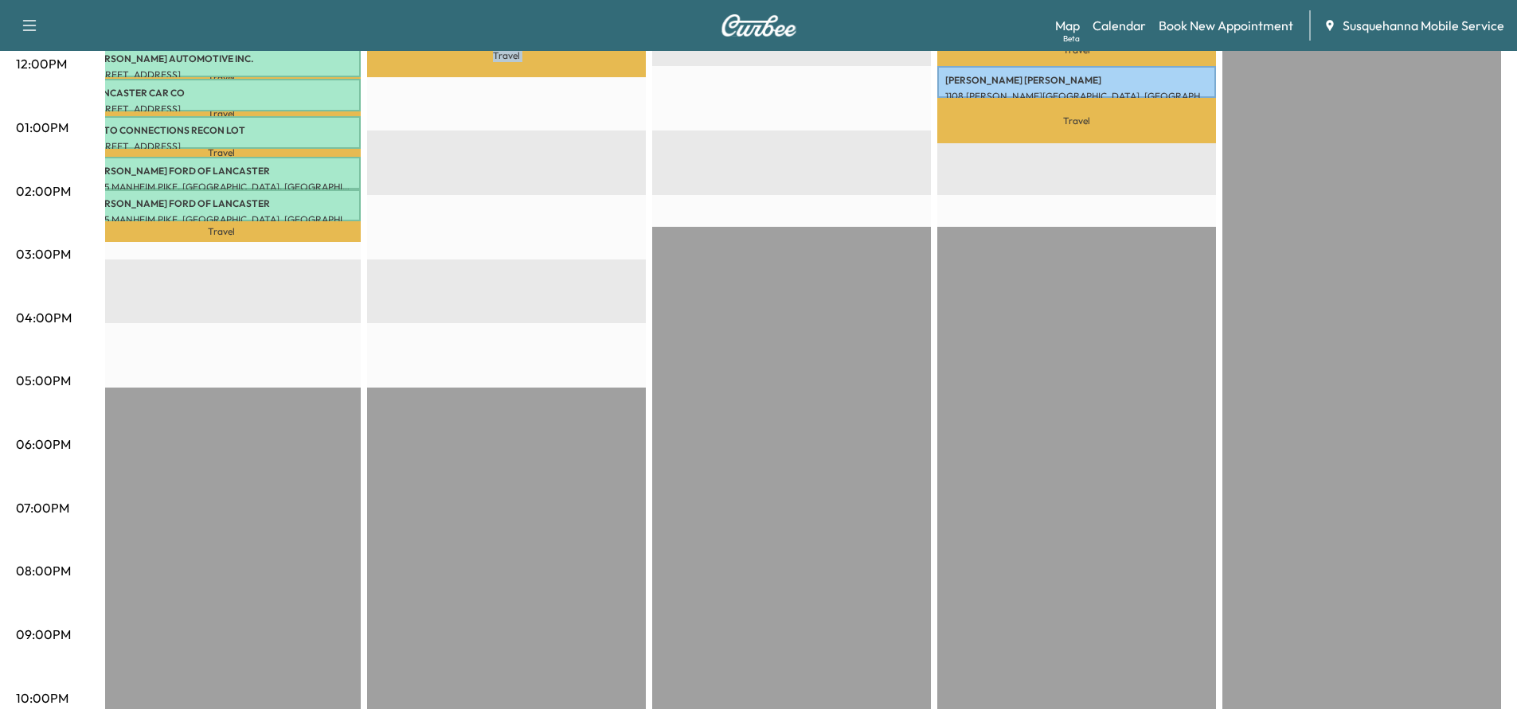
drag, startPoint x: 839, startPoint y: 696, endPoint x: 362, endPoint y: 686, distance: 477.0
click at [362, 686] on div "[PERSON_NAME] F Customer $ 450.00 Revenue 2 hr 6 min Work Time 1 hr 19 min Tran…" at bounding box center [803, 112] width 1396 height 1194
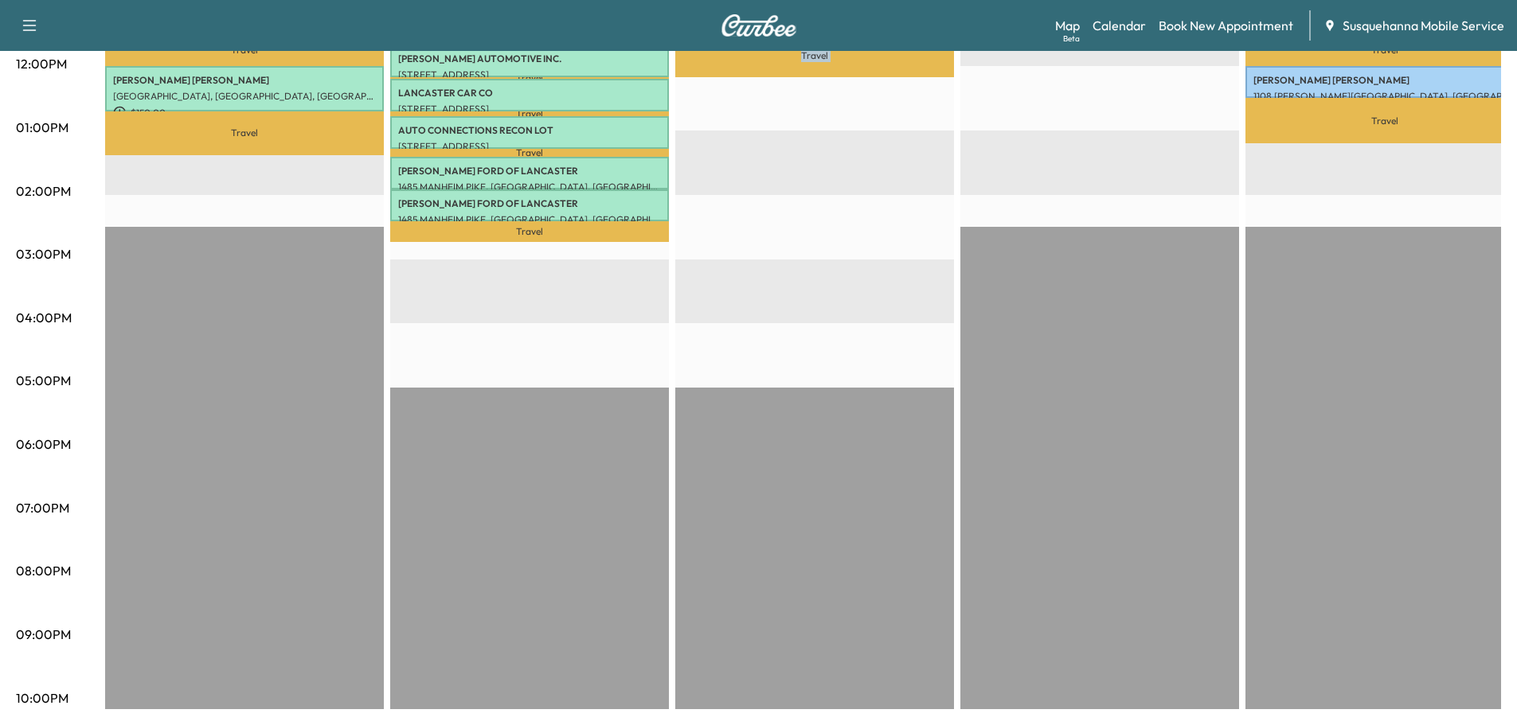
scroll to position [183, 0]
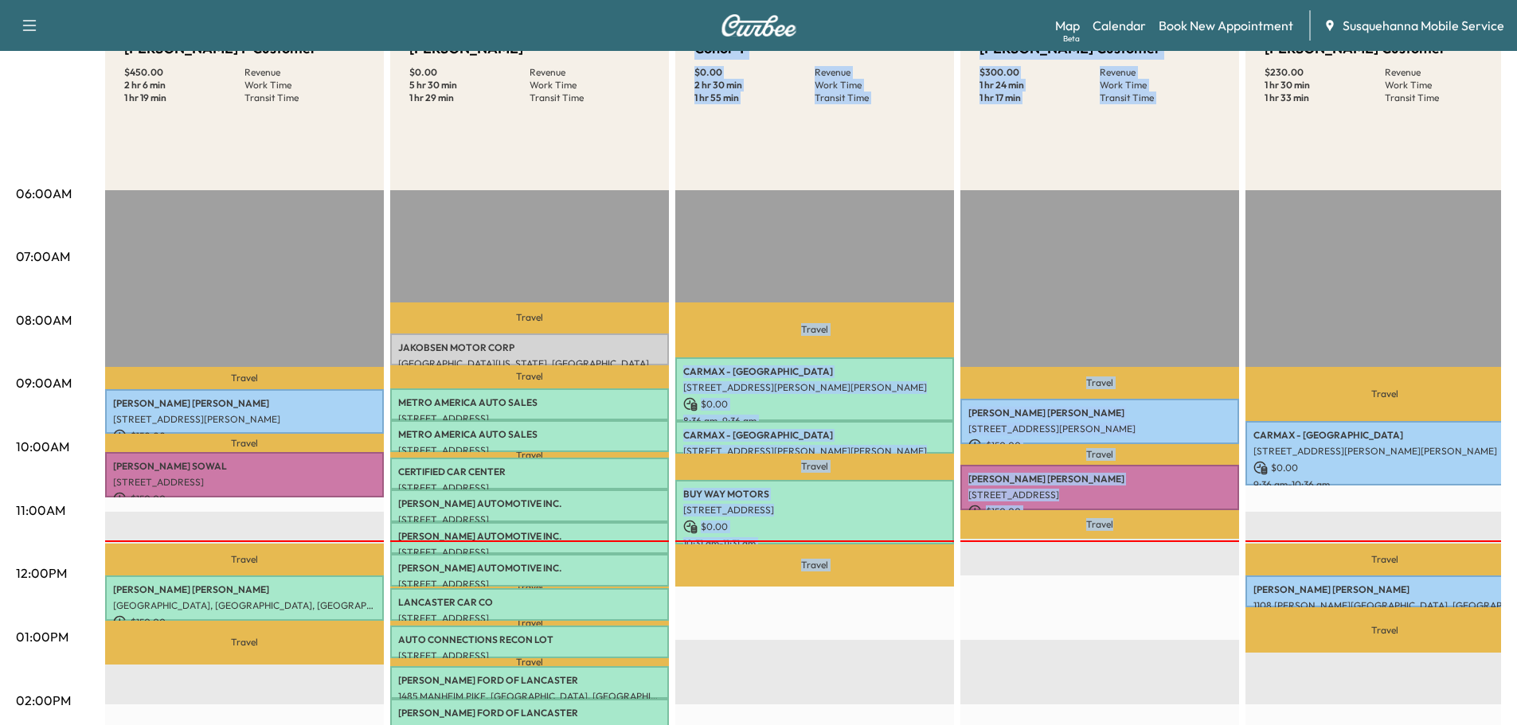
click at [984, 705] on div "Travel [PERSON_NAME] [STREET_ADDRESS][PERSON_NAME] $ 150.00 9:15 am - 9:57 am T…" at bounding box center [1099, 704] width 279 height 1029
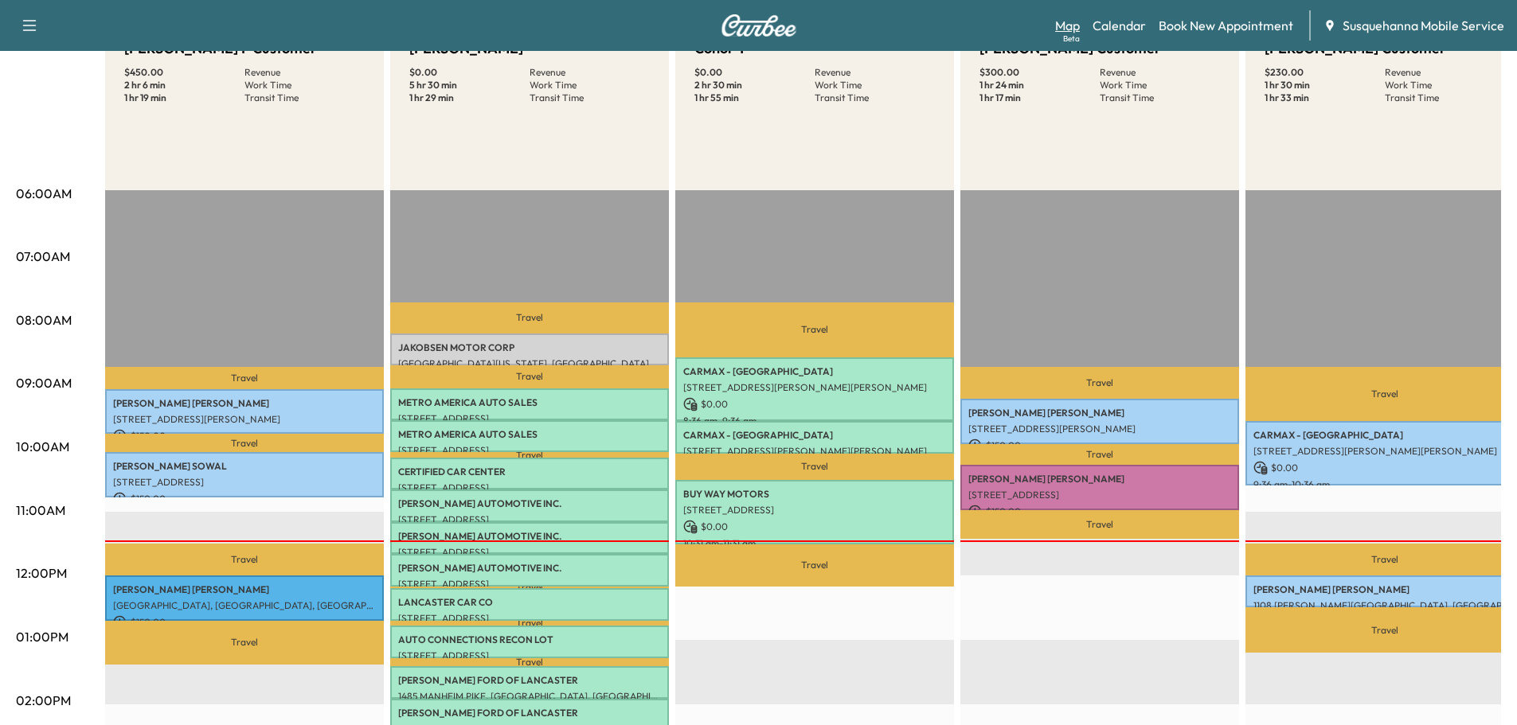
click at [1062, 23] on link "Map Beta" at bounding box center [1067, 25] width 25 height 19
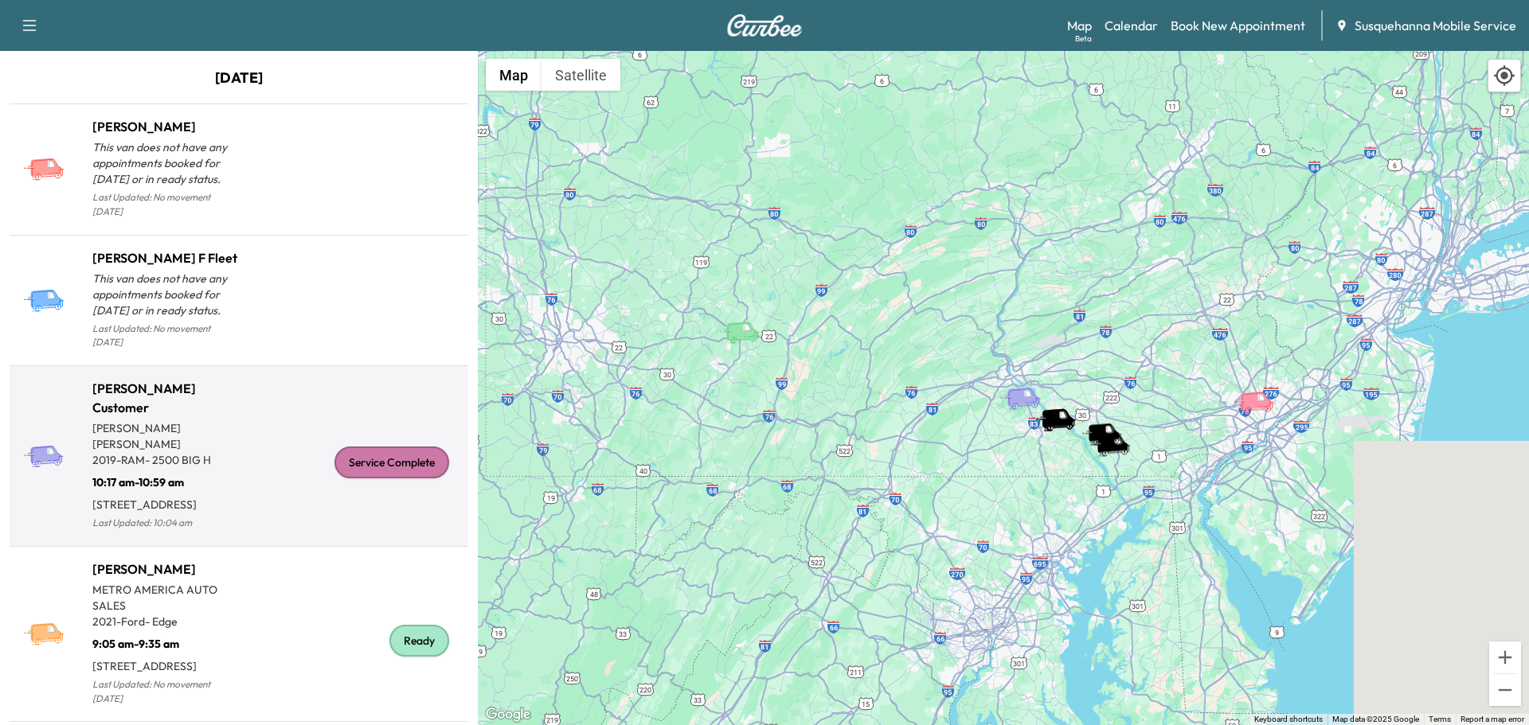
click at [405, 450] on div "Service Complete" at bounding box center [391, 463] width 115 height 32
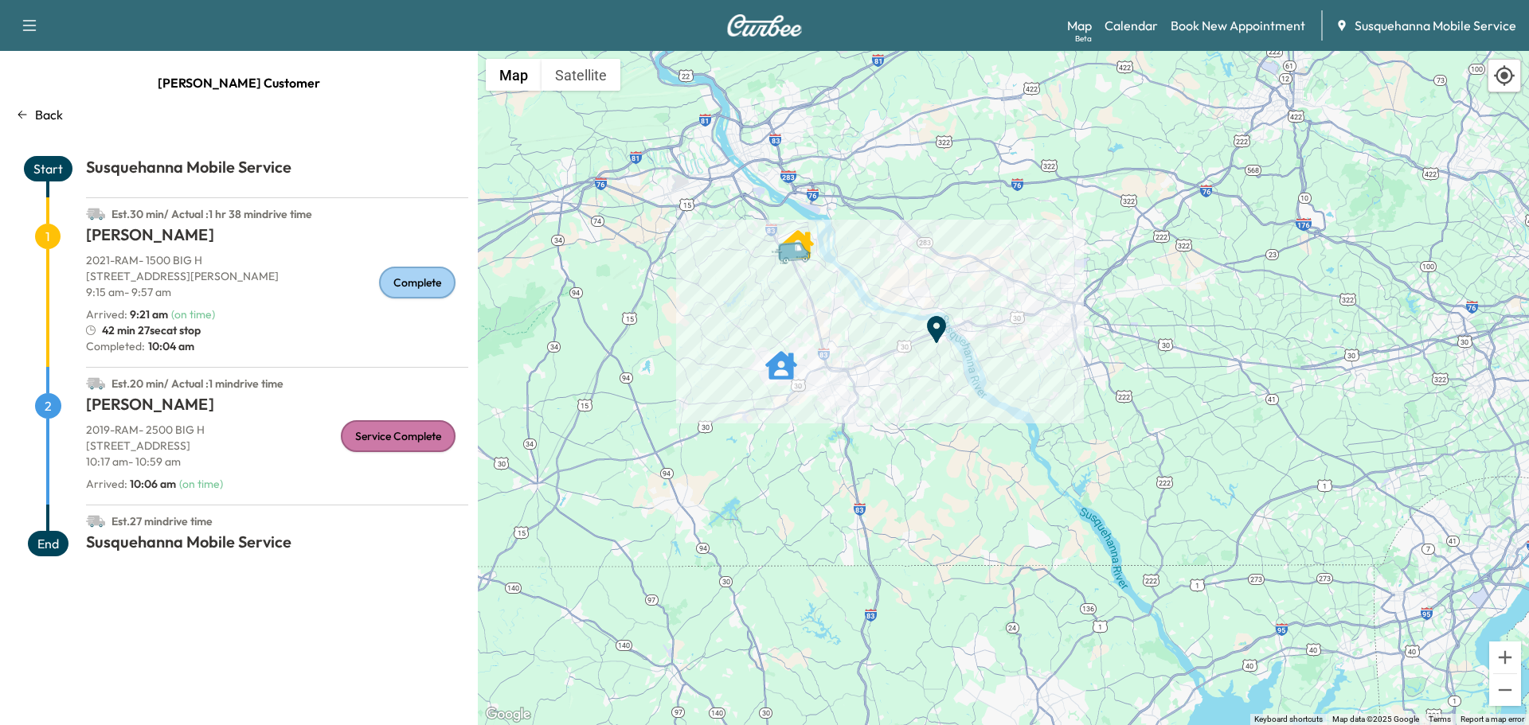
click at [57, 114] on p "Back" at bounding box center [49, 114] width 28 height 19
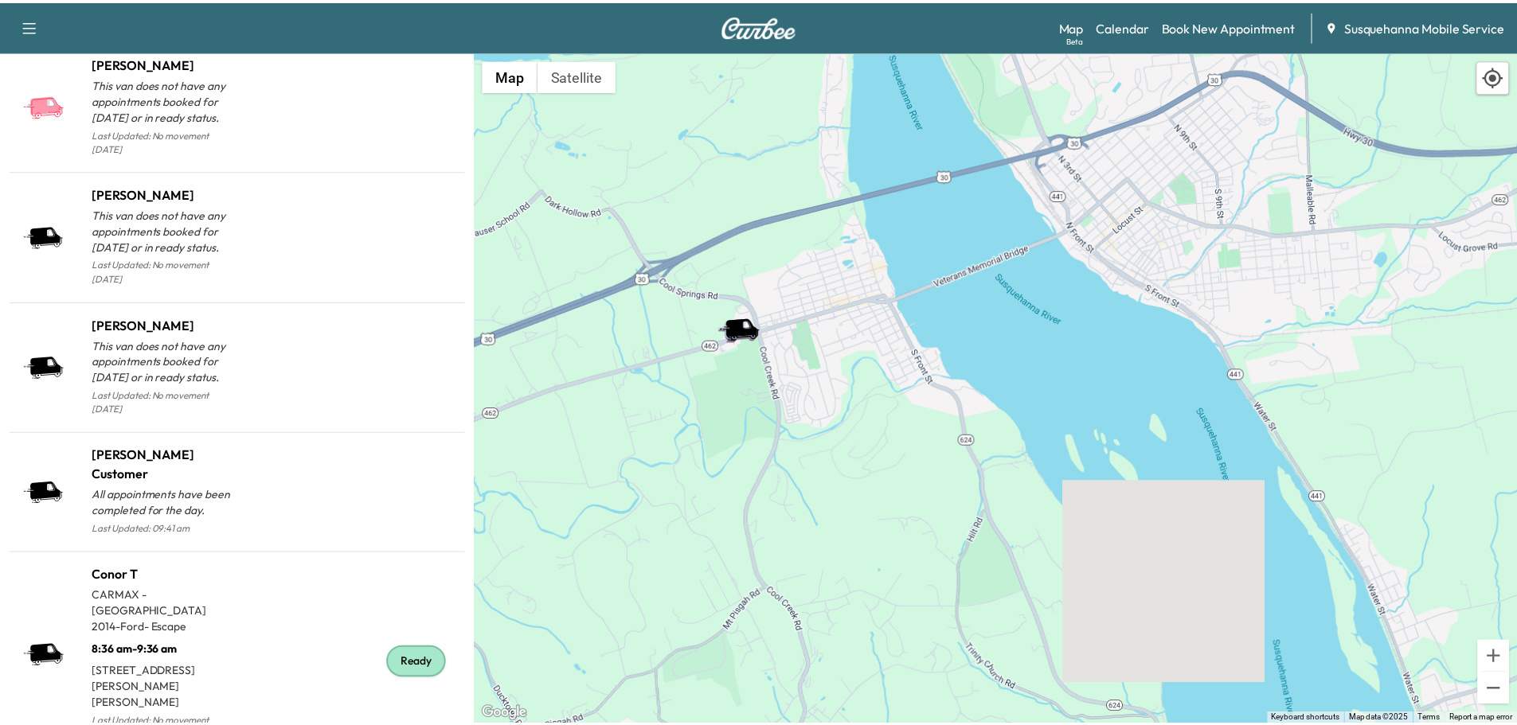
scroll to position [1686, 0]
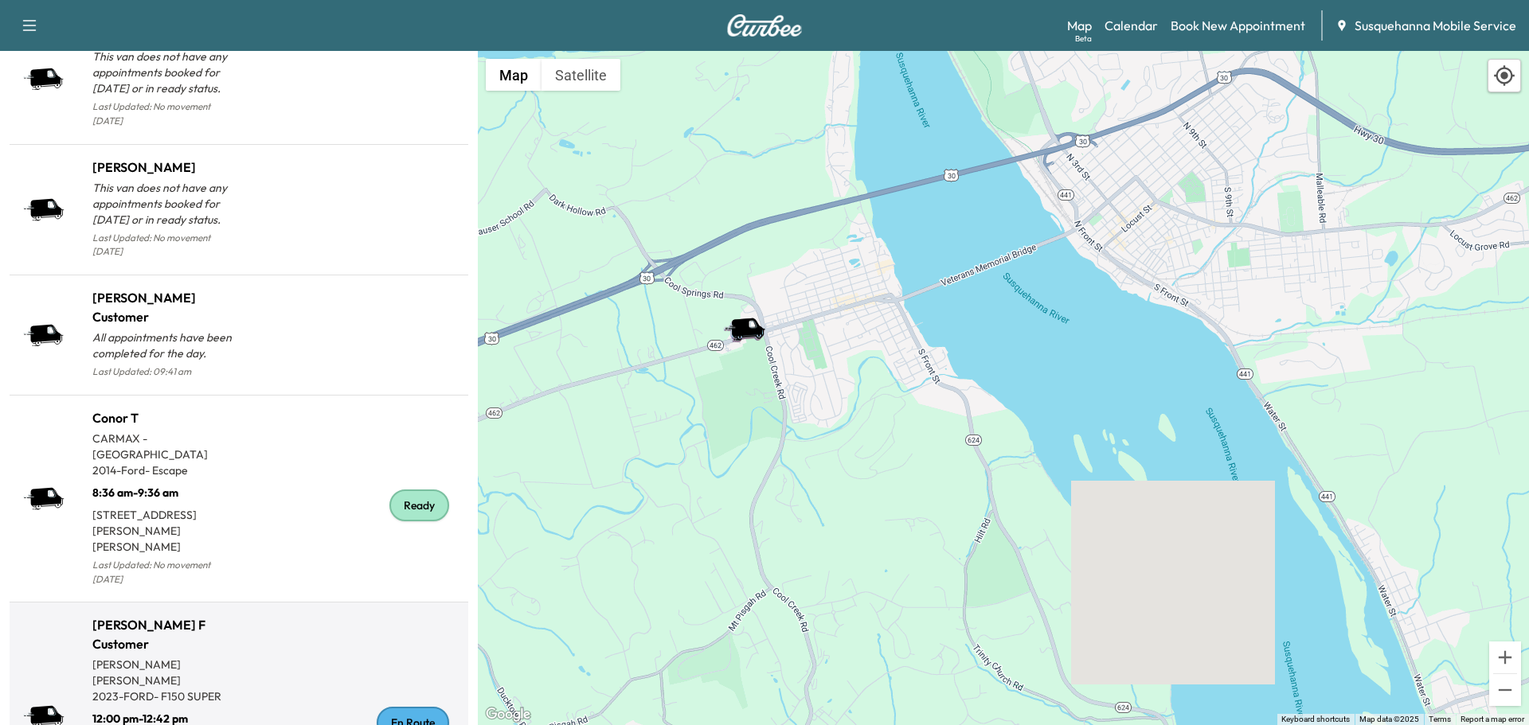
click at [423, 707] on div "En Route" at bounding box center [413, 723] width 72 height 32
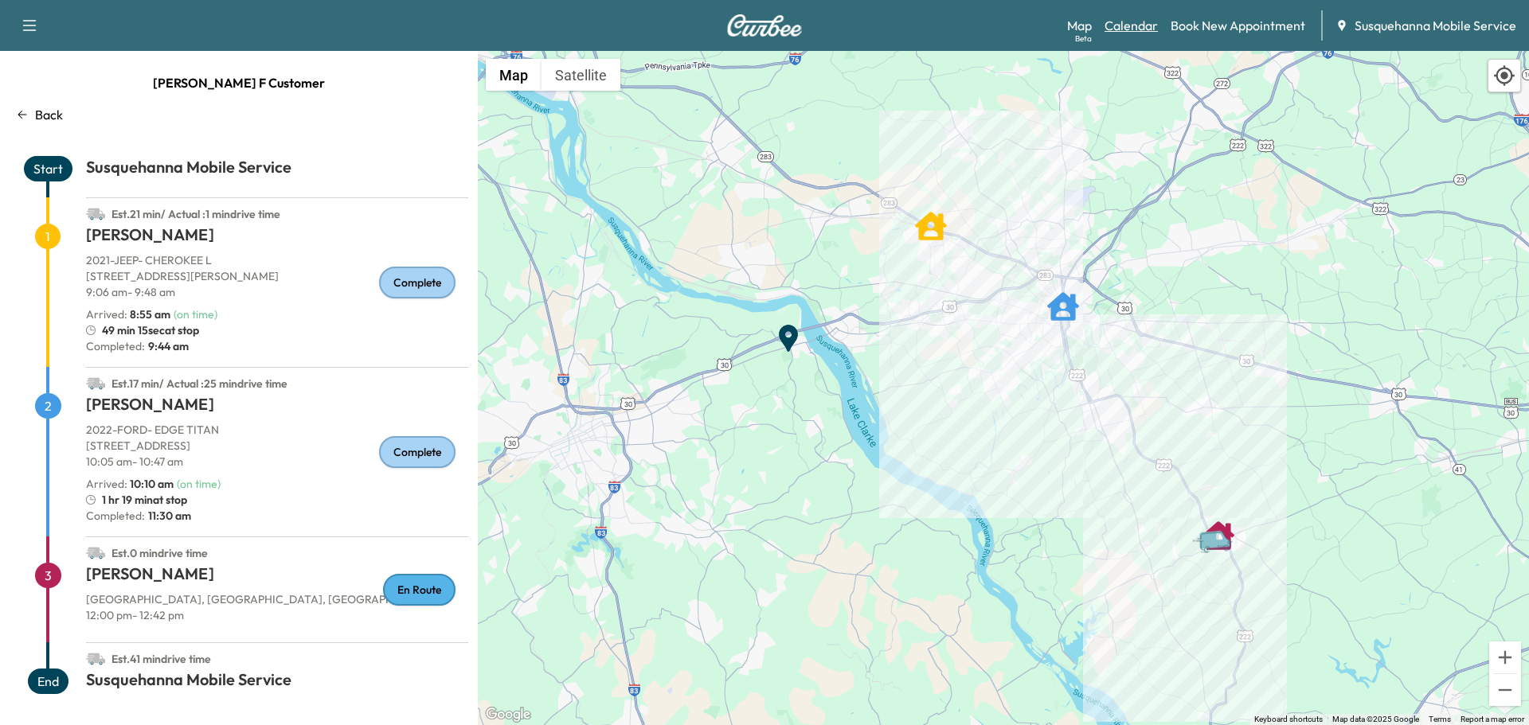
click at [1129, 26] on link "Calendar" at bounding box center [1130, 25] width 53 height 19
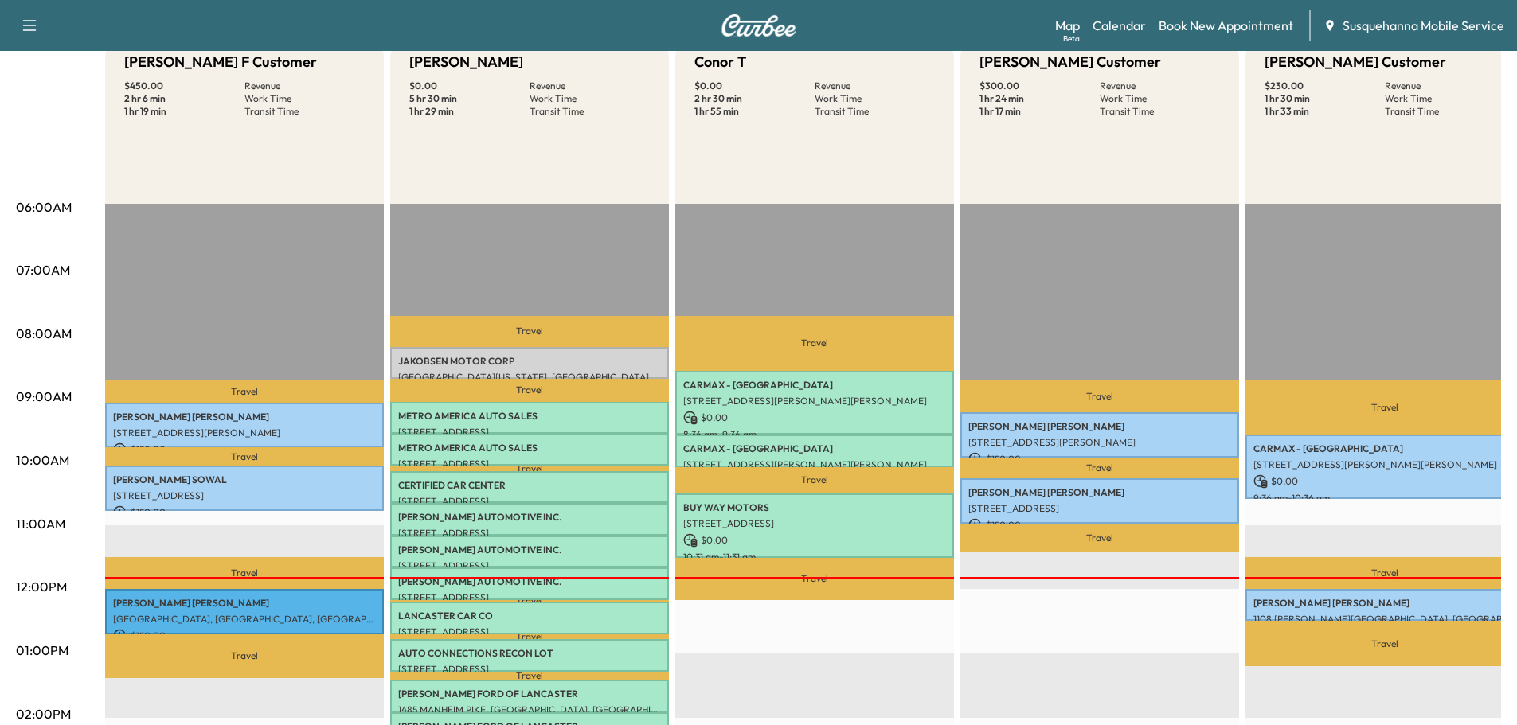
scroll to position [255, 0]
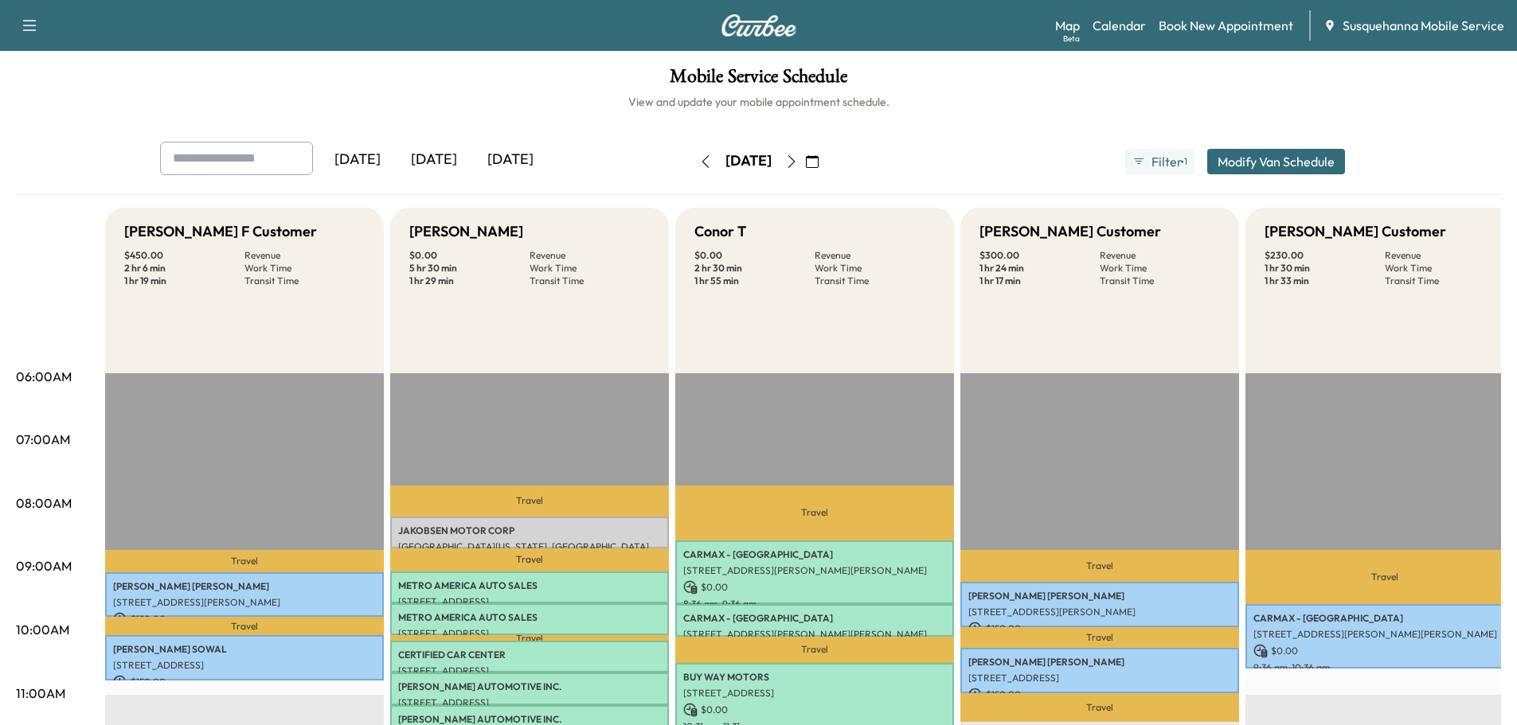
scroll to position [255, 0]
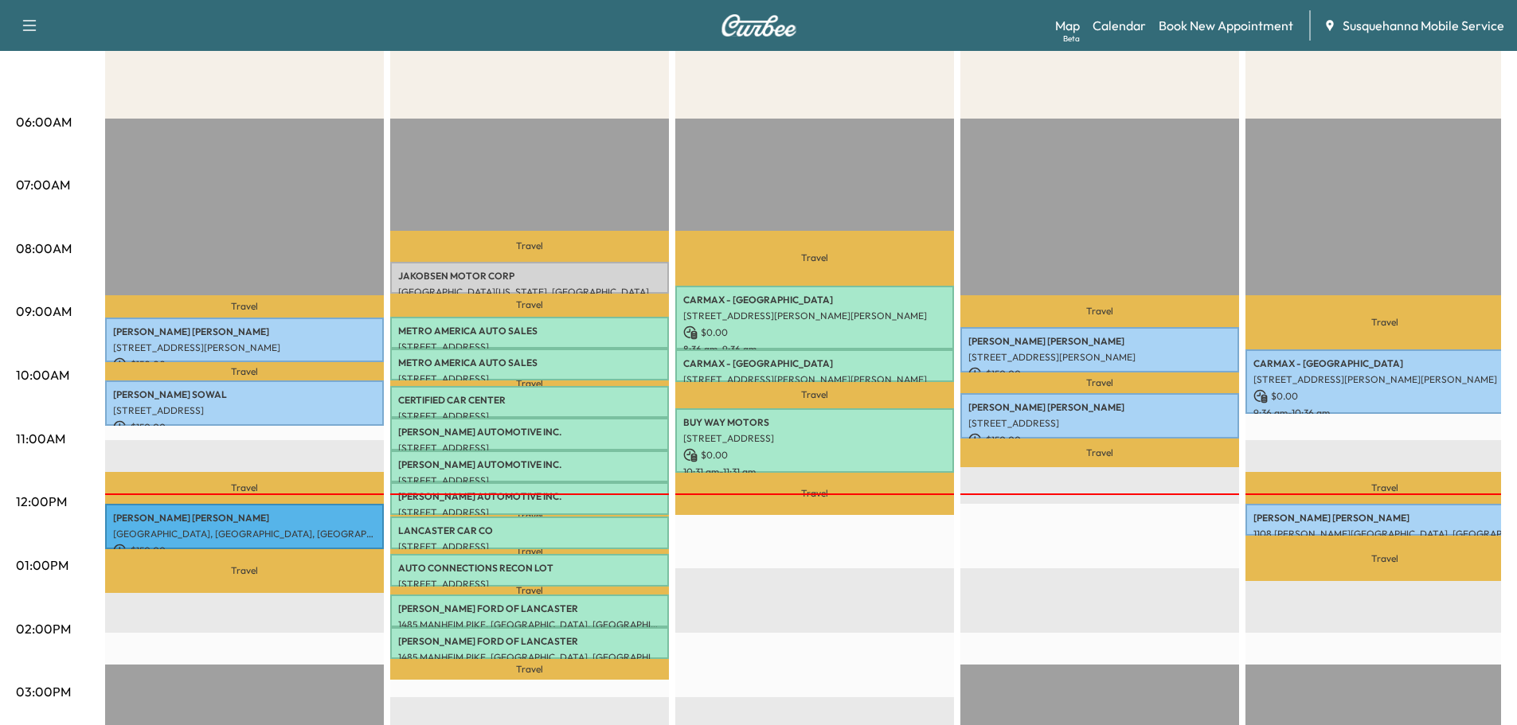
scroll to position [85, 0]
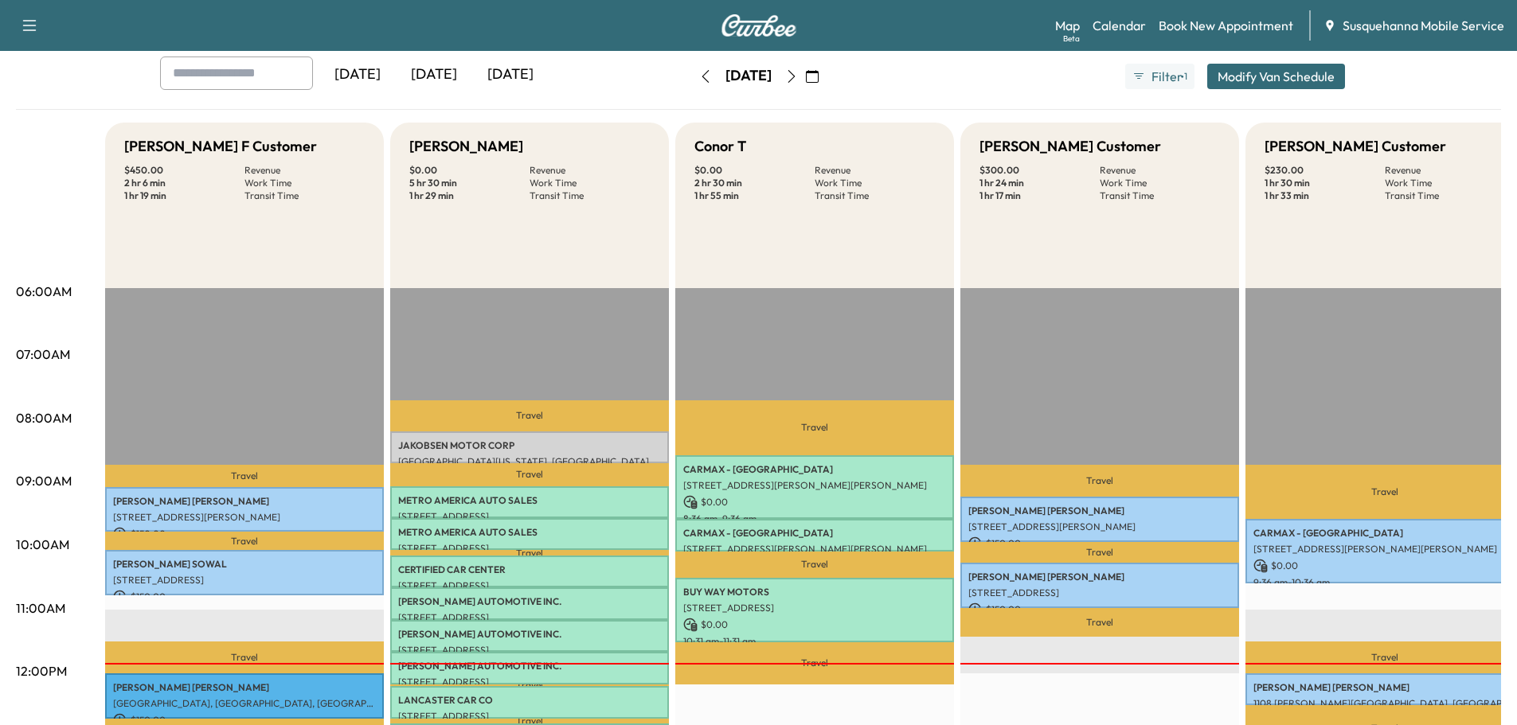
click at [798, 79] on icon "button" at bounding box center [791, 76] width 13 height 13
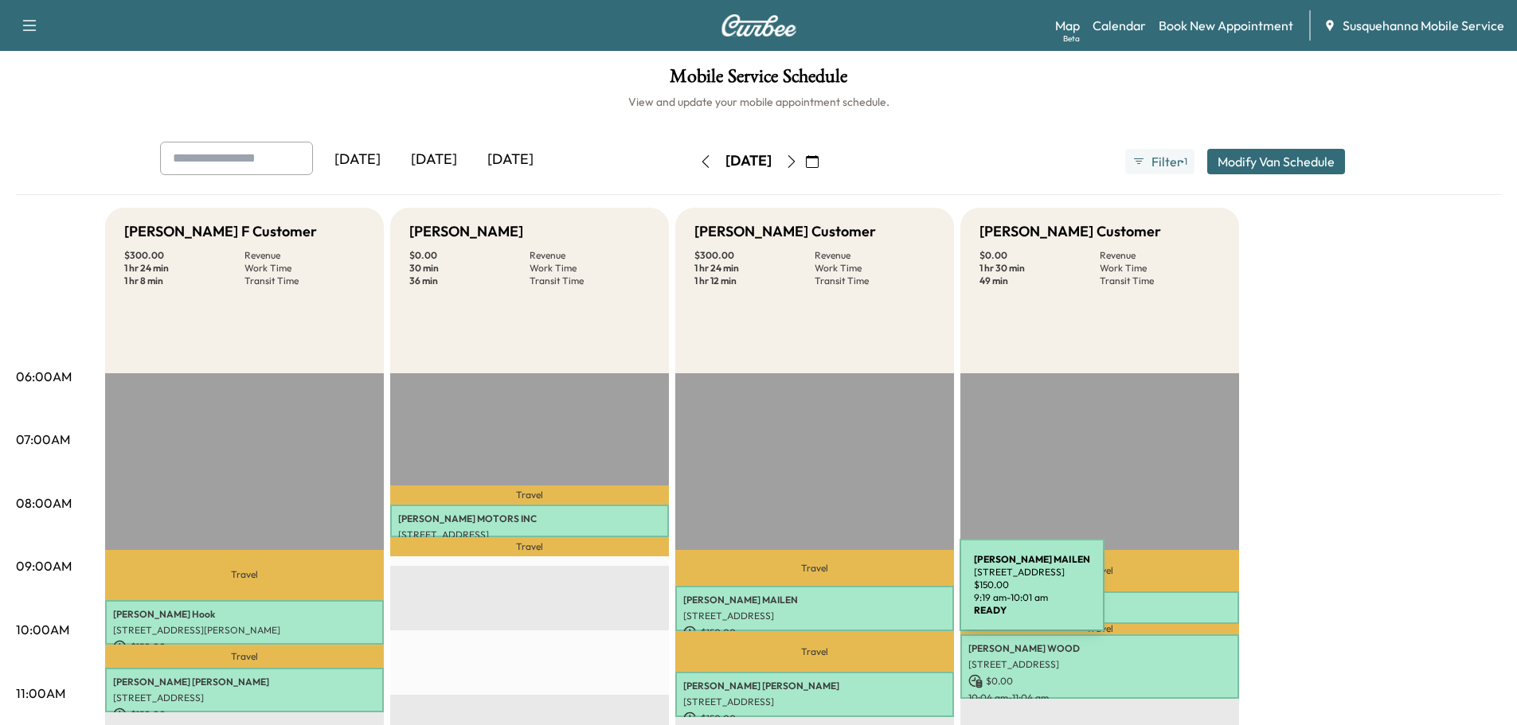
click at [840, 595] on p "[PERSON_NAME]" at bounding box center [814, 600] width 263 height 13
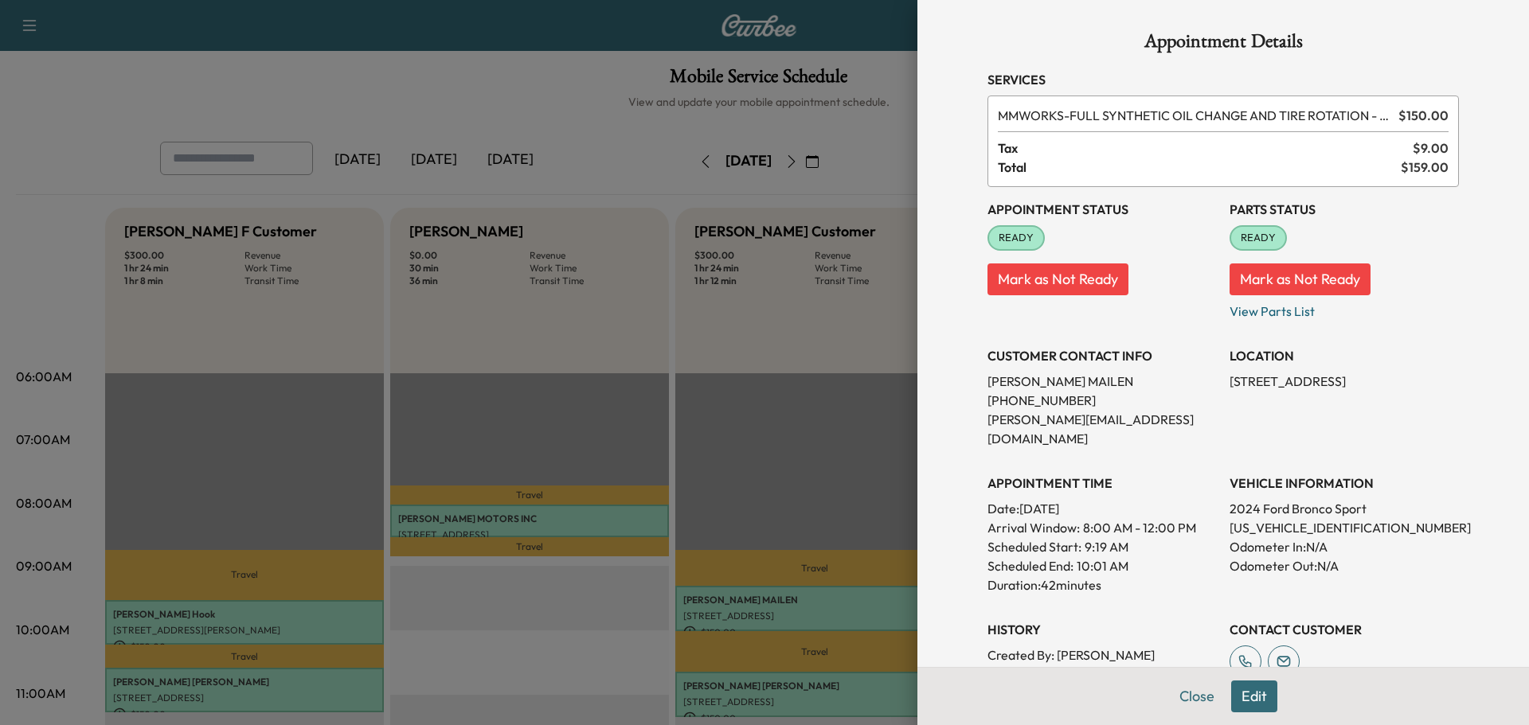
click at [1239, 701] on button "Edit" at bounding box center [1254, 697] width 46 height 32
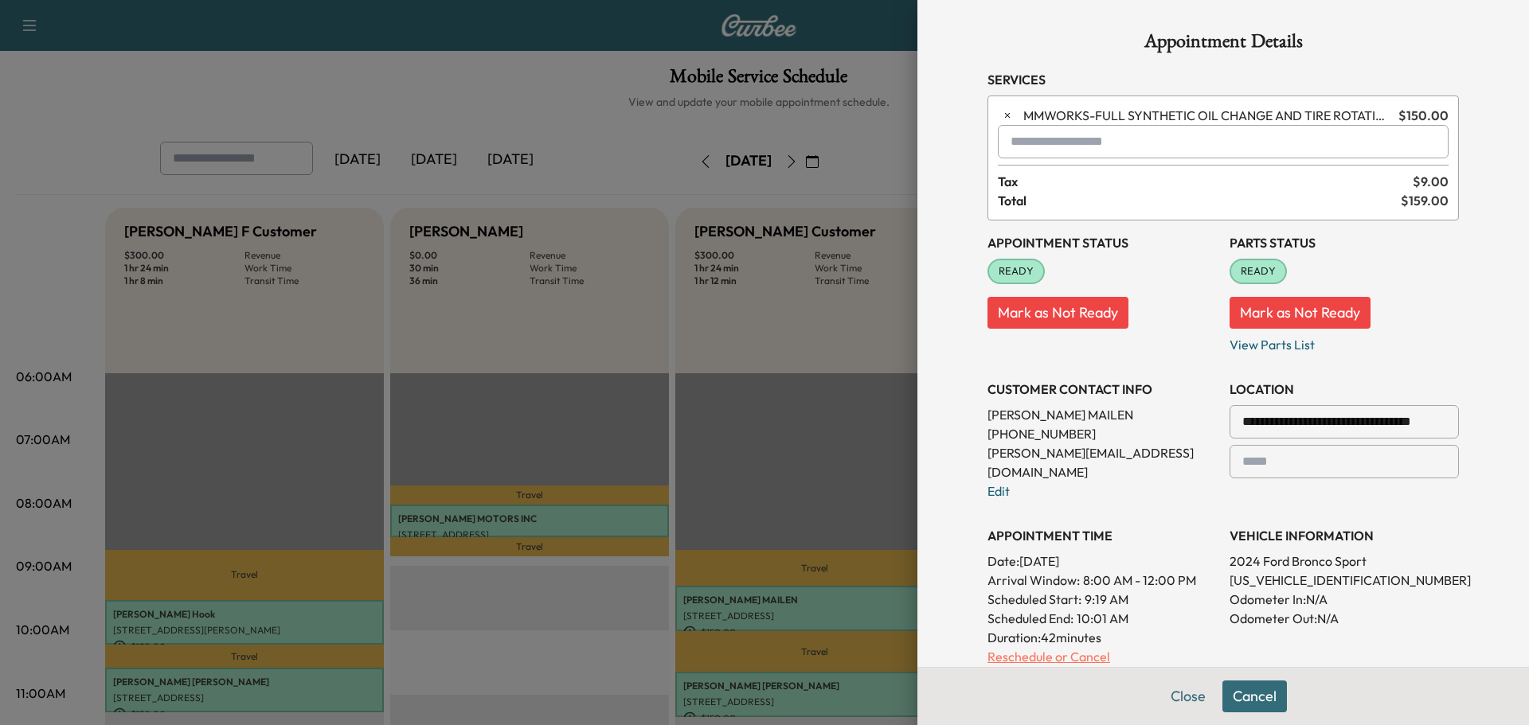
click at [1043, 647] on p "Reschedule or Cancel" at bounding box center [1101, 656] width 229 height 19
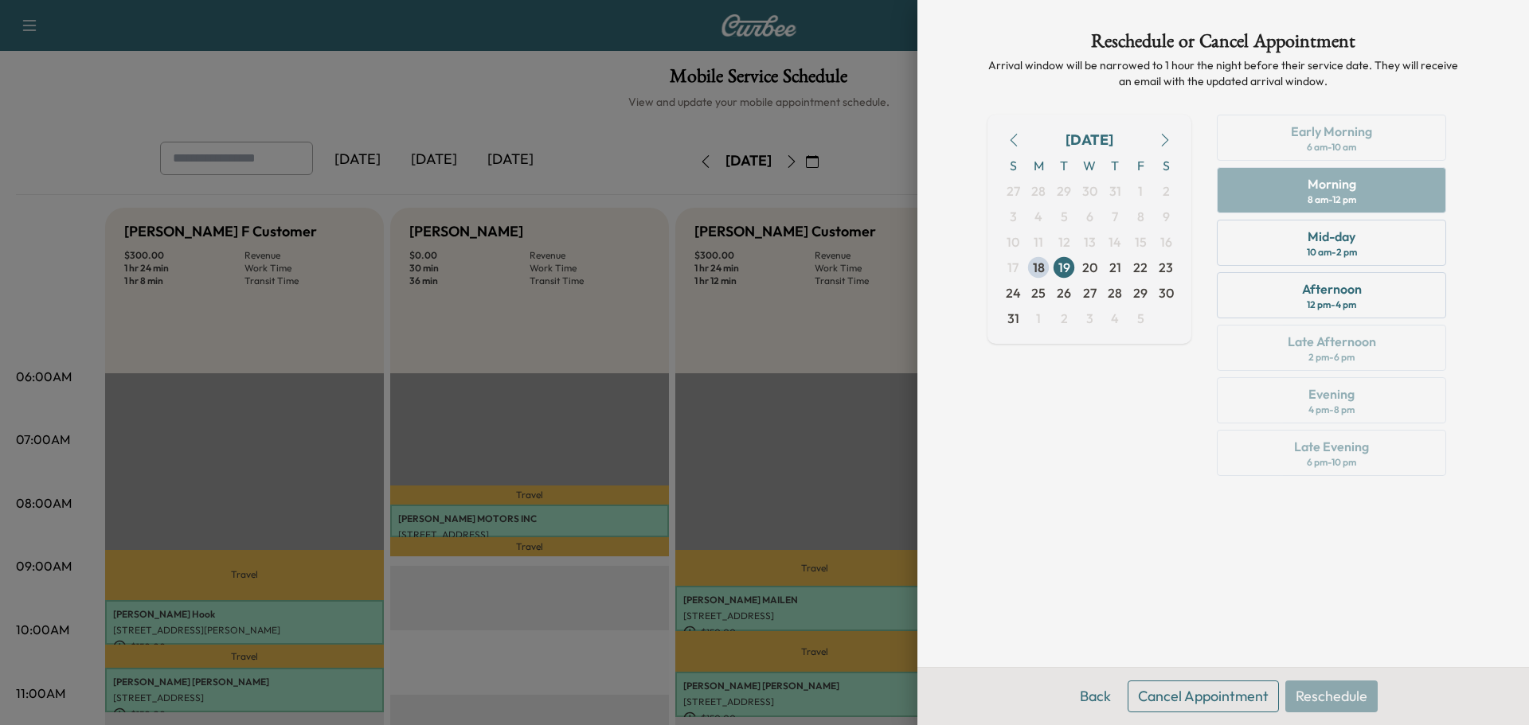
click at [1165, 143] on icon "button" at bounding box center [1165, 140] width 7 height 13
click at [1064, 192] on span "2" at bounding box center [1063, 191] width 7 height 19
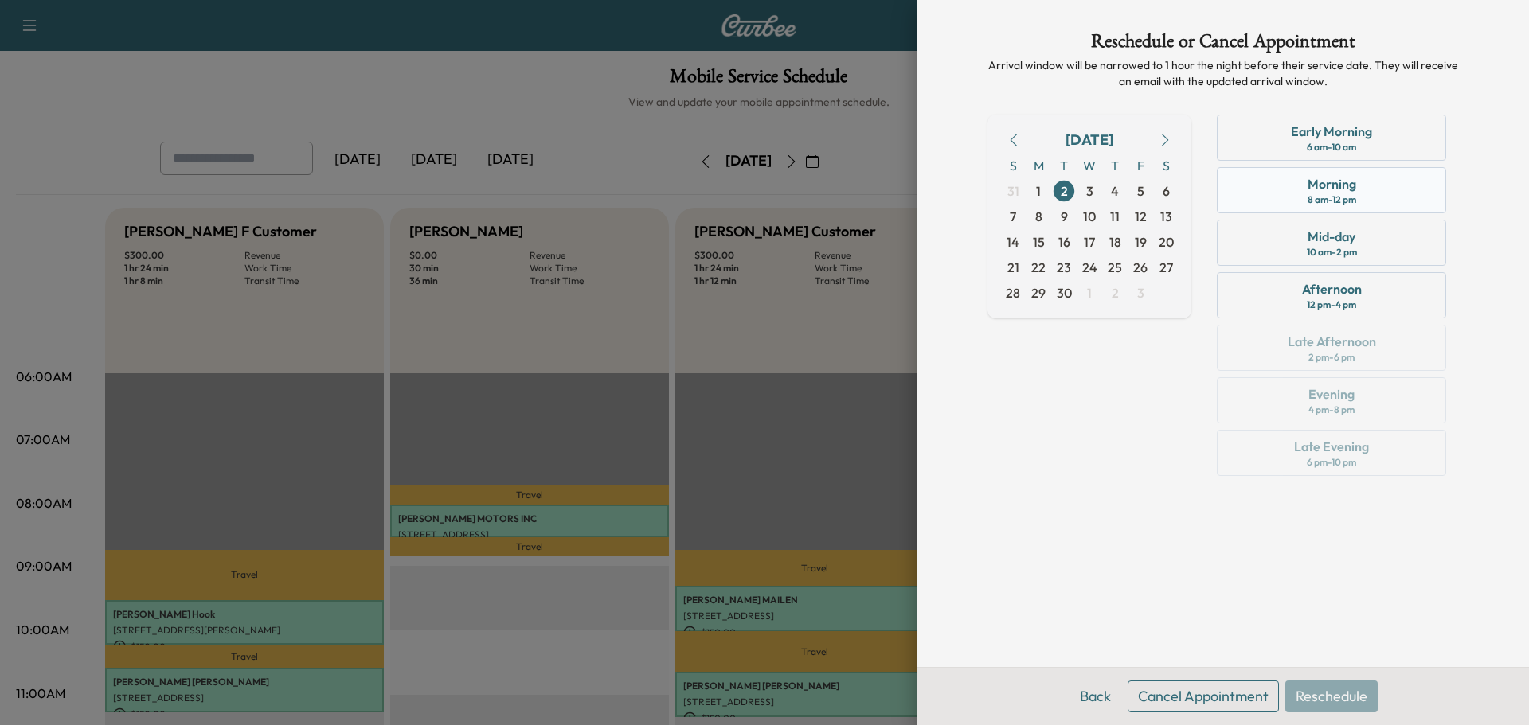
click at [1266, 180] on div "Morning 8 am - 12 pm" at bounding box center [1331, 190] width 229 height 46
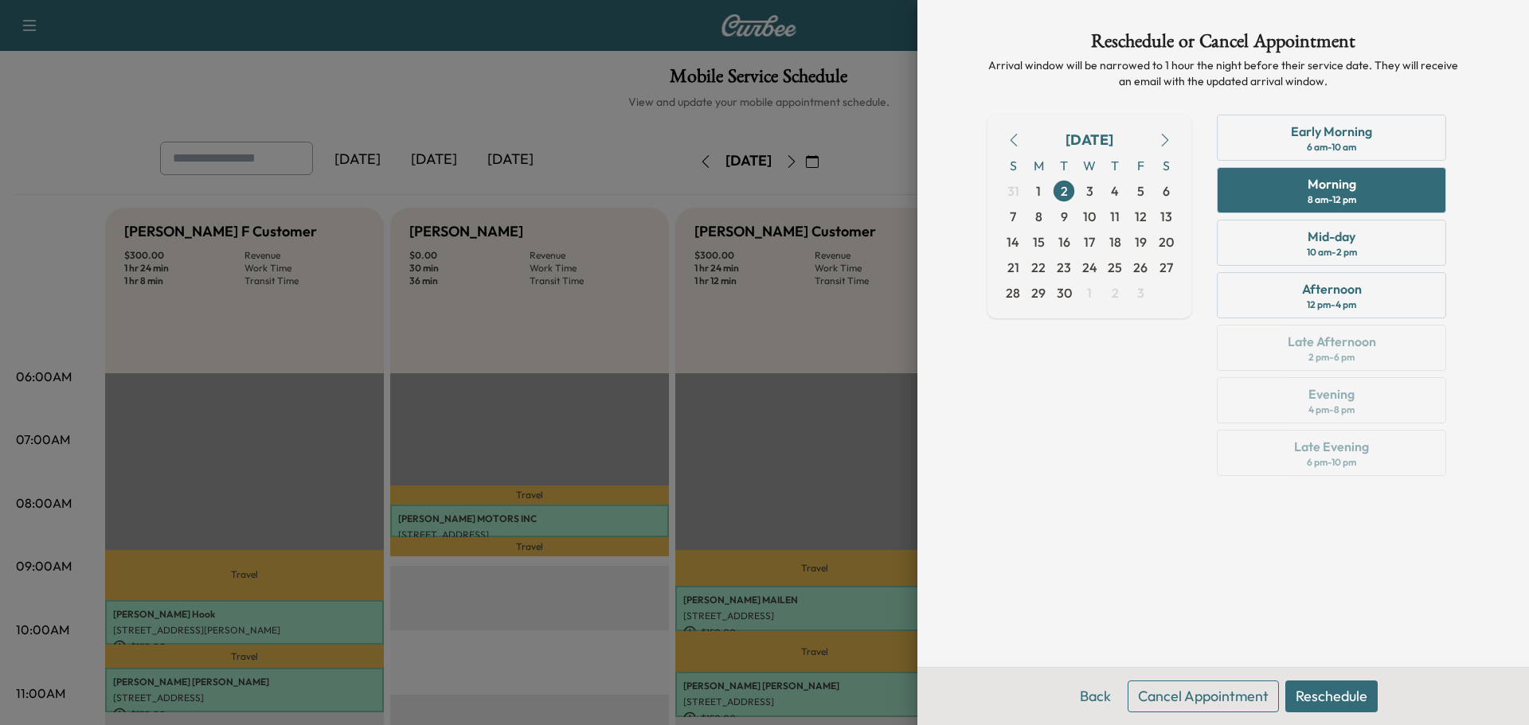
click at [1347, 693] on button "Reschedule" at bounding box center [1331, 697] width 92 height 32
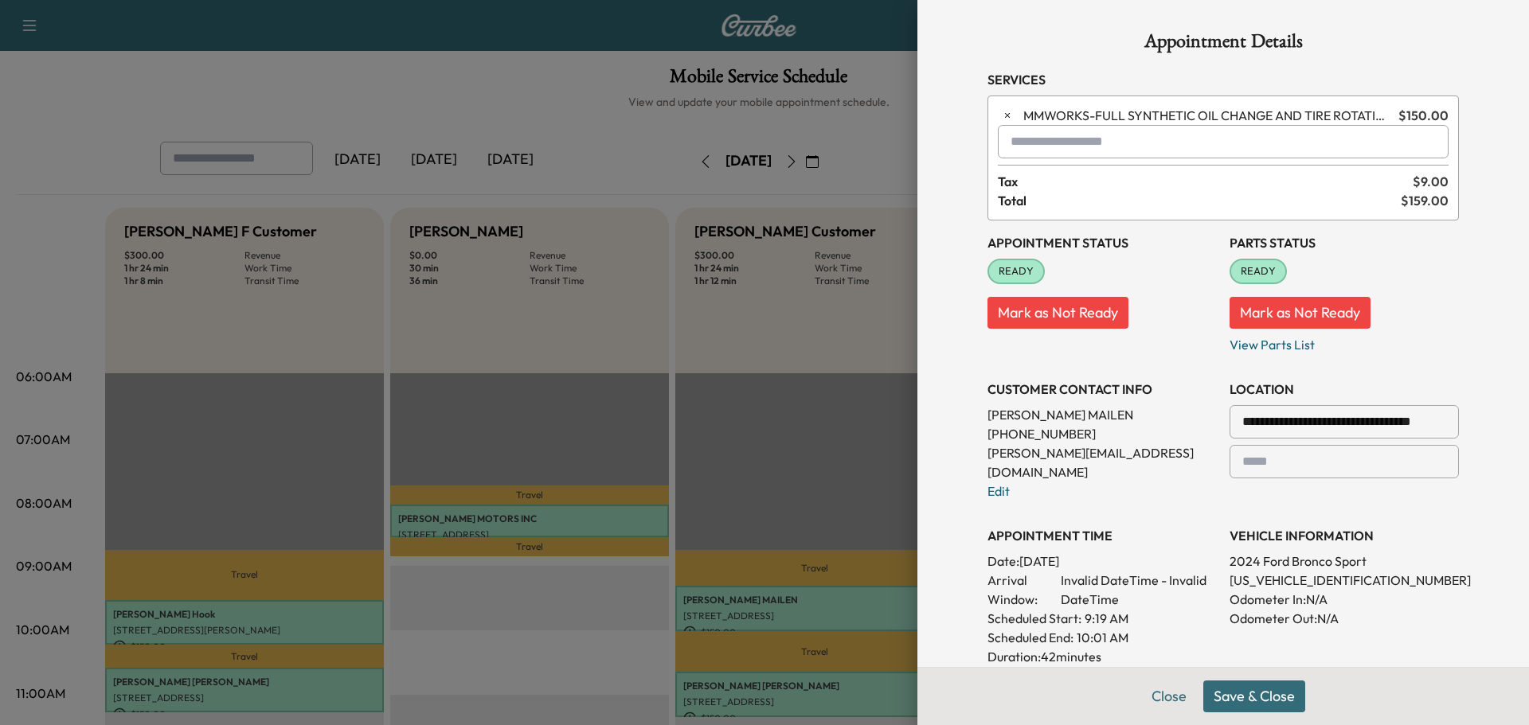
click at [1256, 692] on button "Save & Close" at bounding box center [1254, 697] width 102 height 32
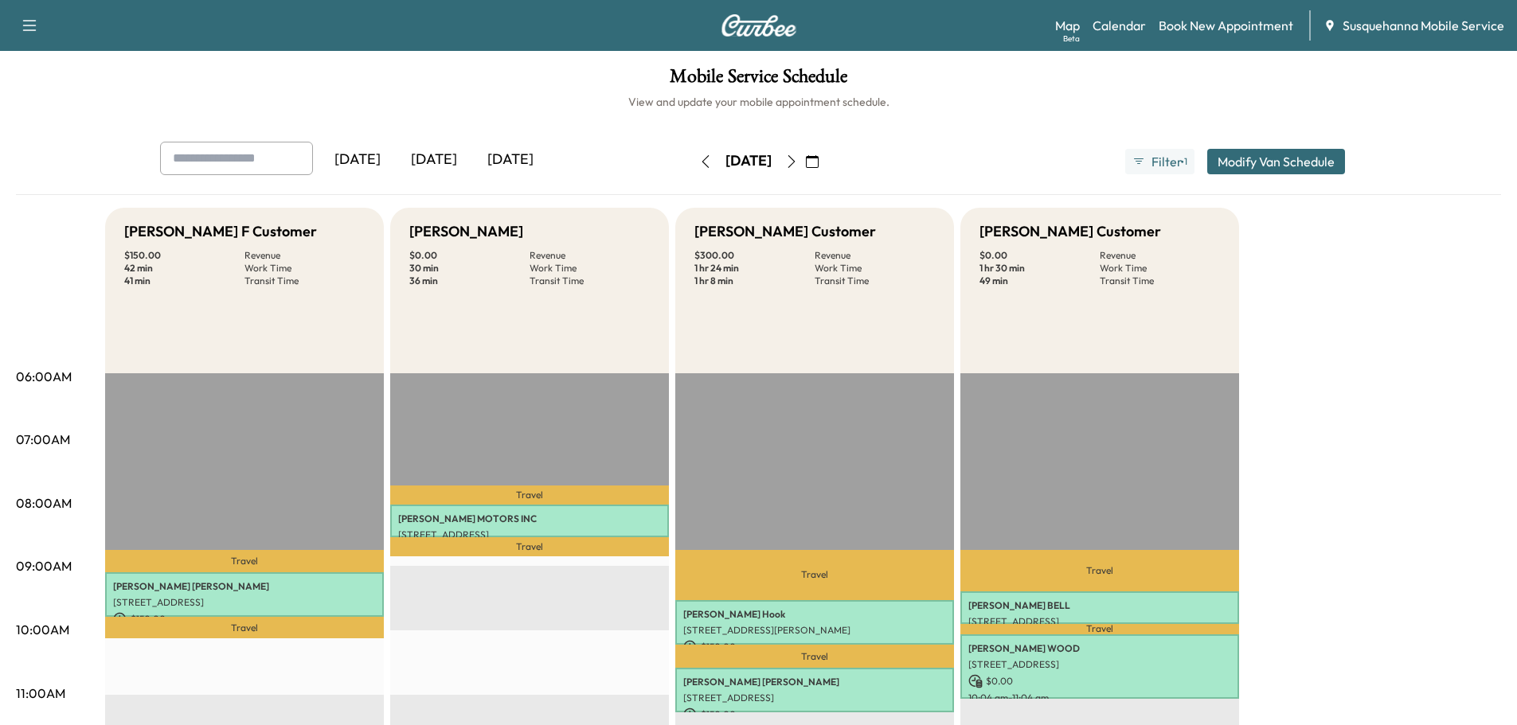
click at [692, 169] on button "button" at bounding box center [705, 161] width 27 height 25
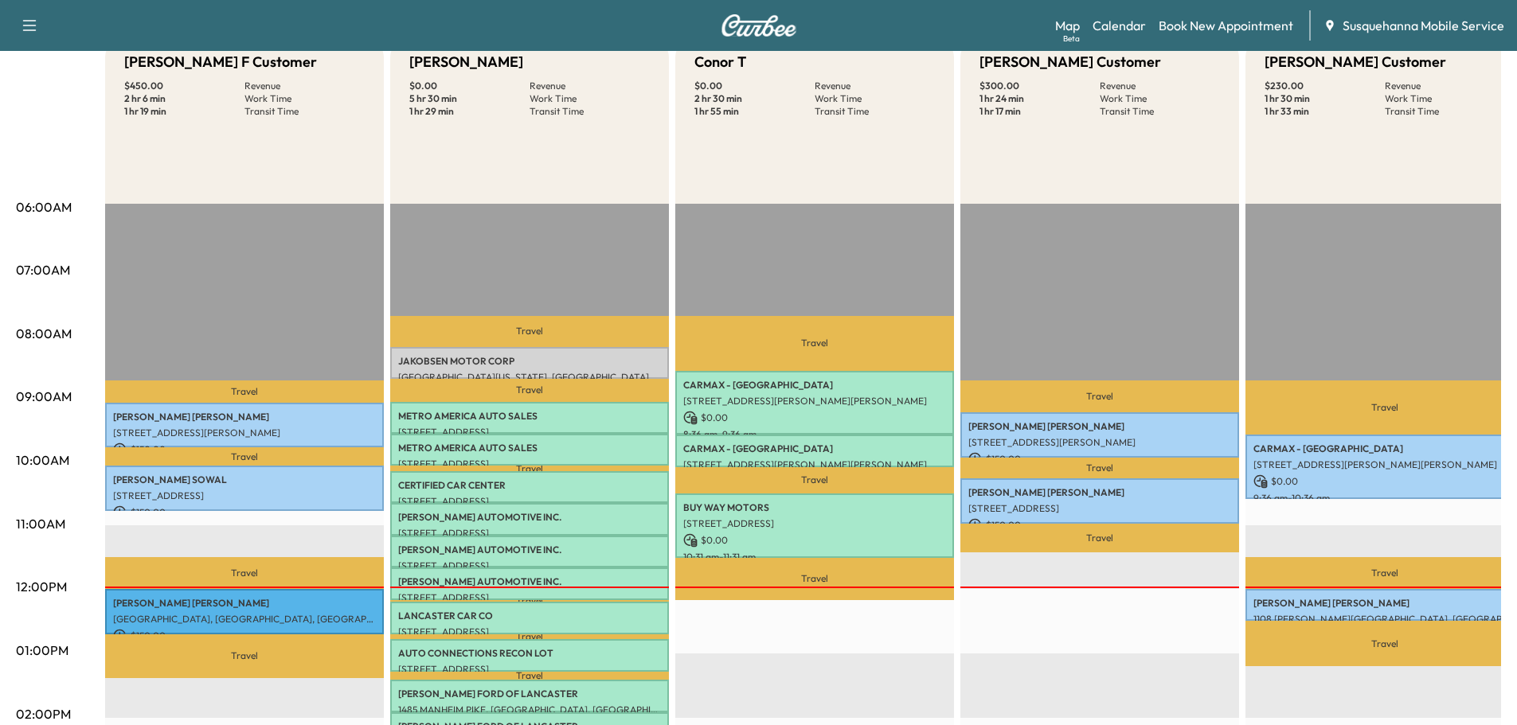
scroll to position [85, 0]
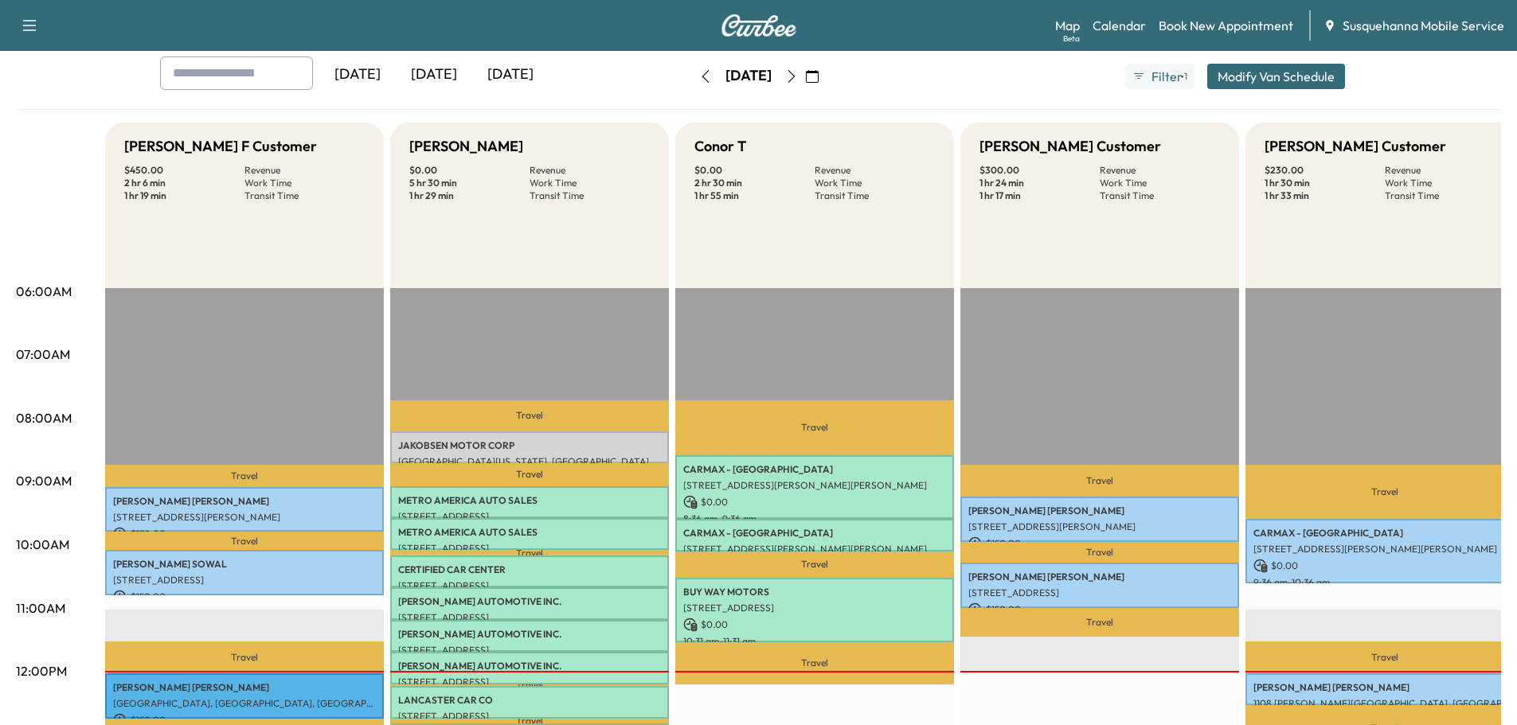
click at [798, 77] on icon "button" at bounding box center [791, 76] width 13 height 13
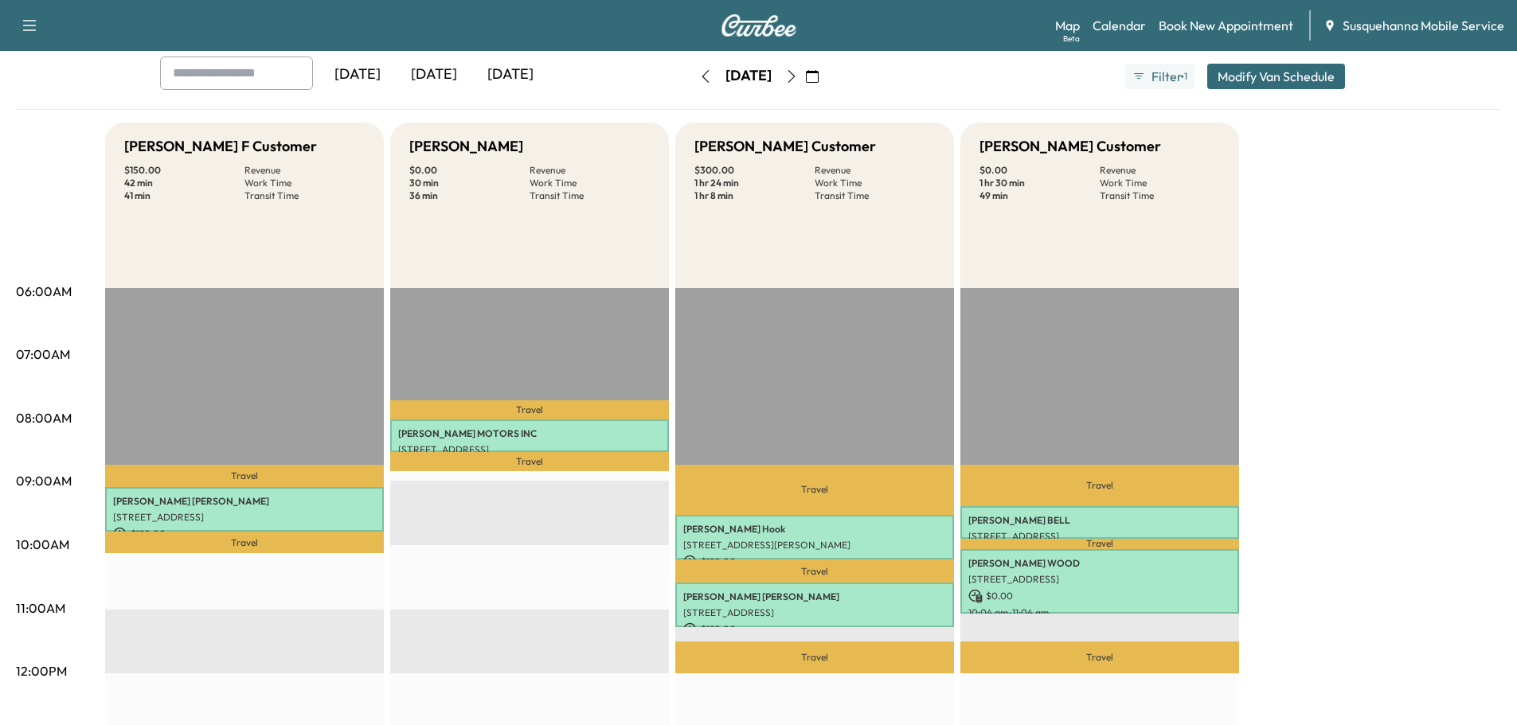
click at [692, 77] on button "button" at bounding box center [705, 76] width 27 height 25
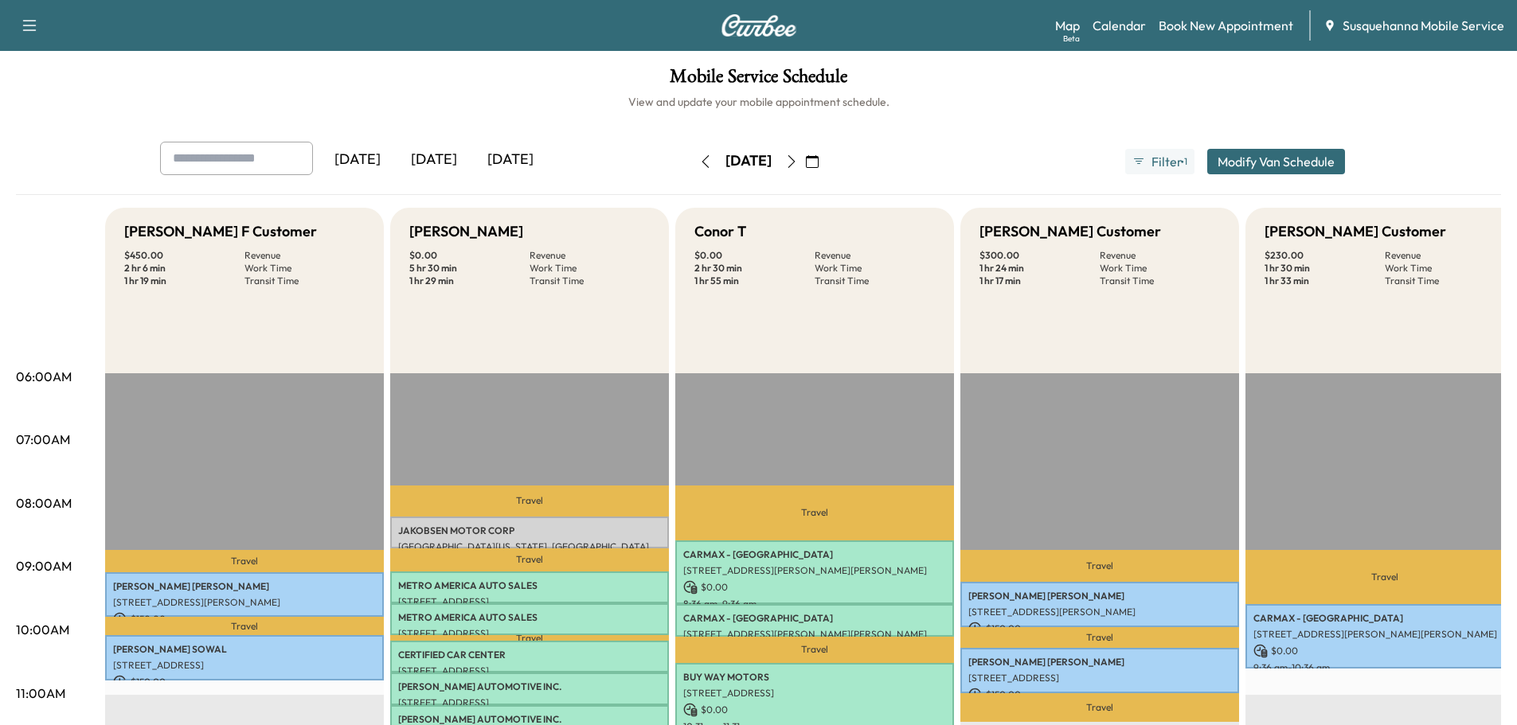
scroll to position [255, 0]
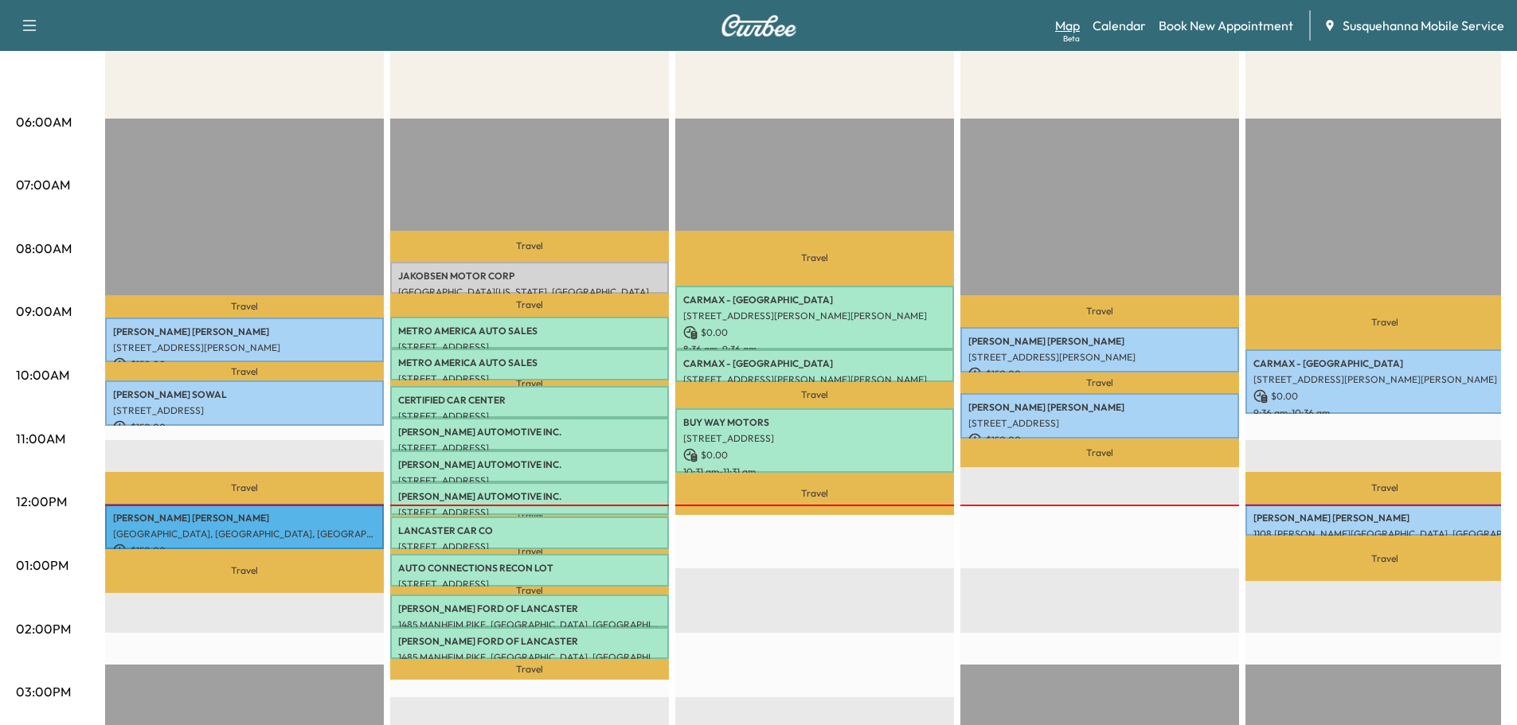
click at [1069, 25] on link "Map Beta" at bounding box center [1067, 25] width 25 height 19
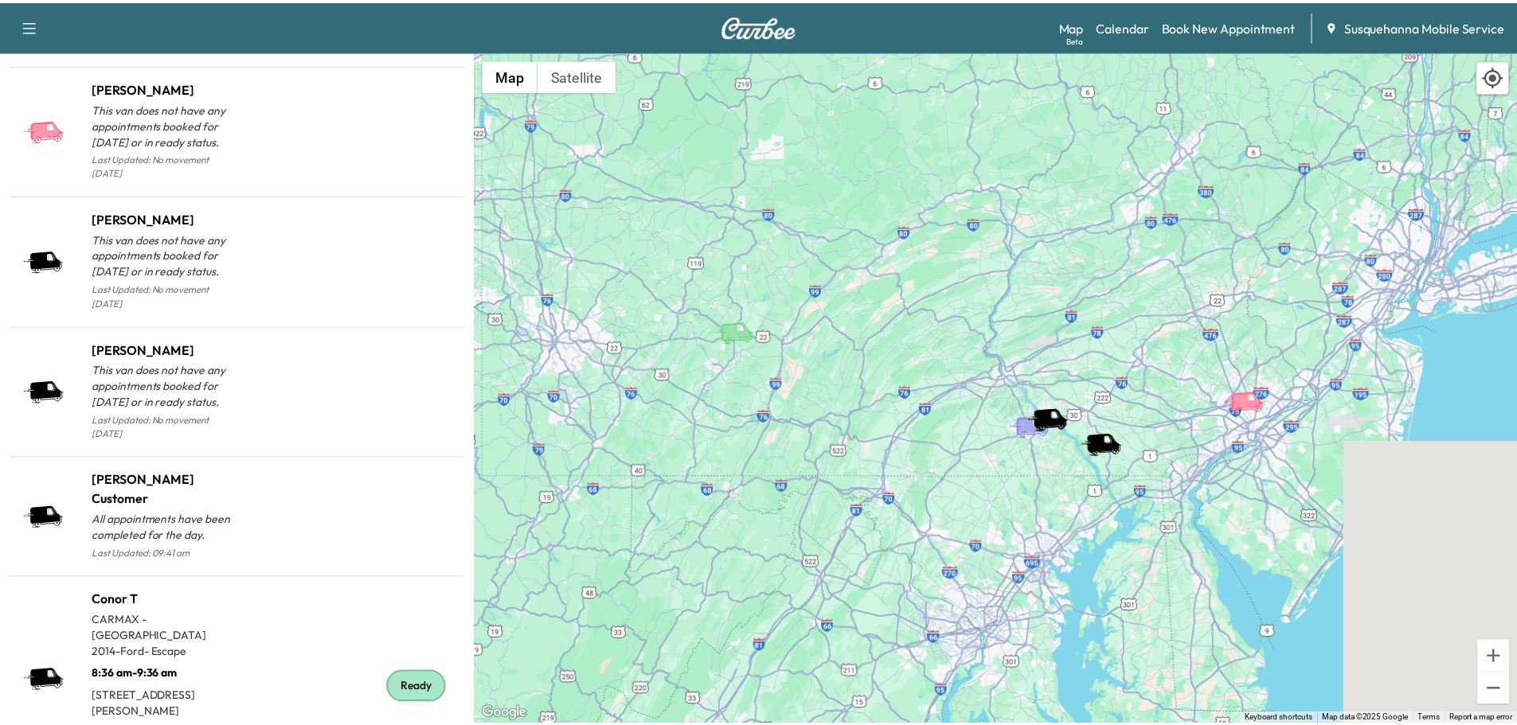
scroll to position [1626, 0]
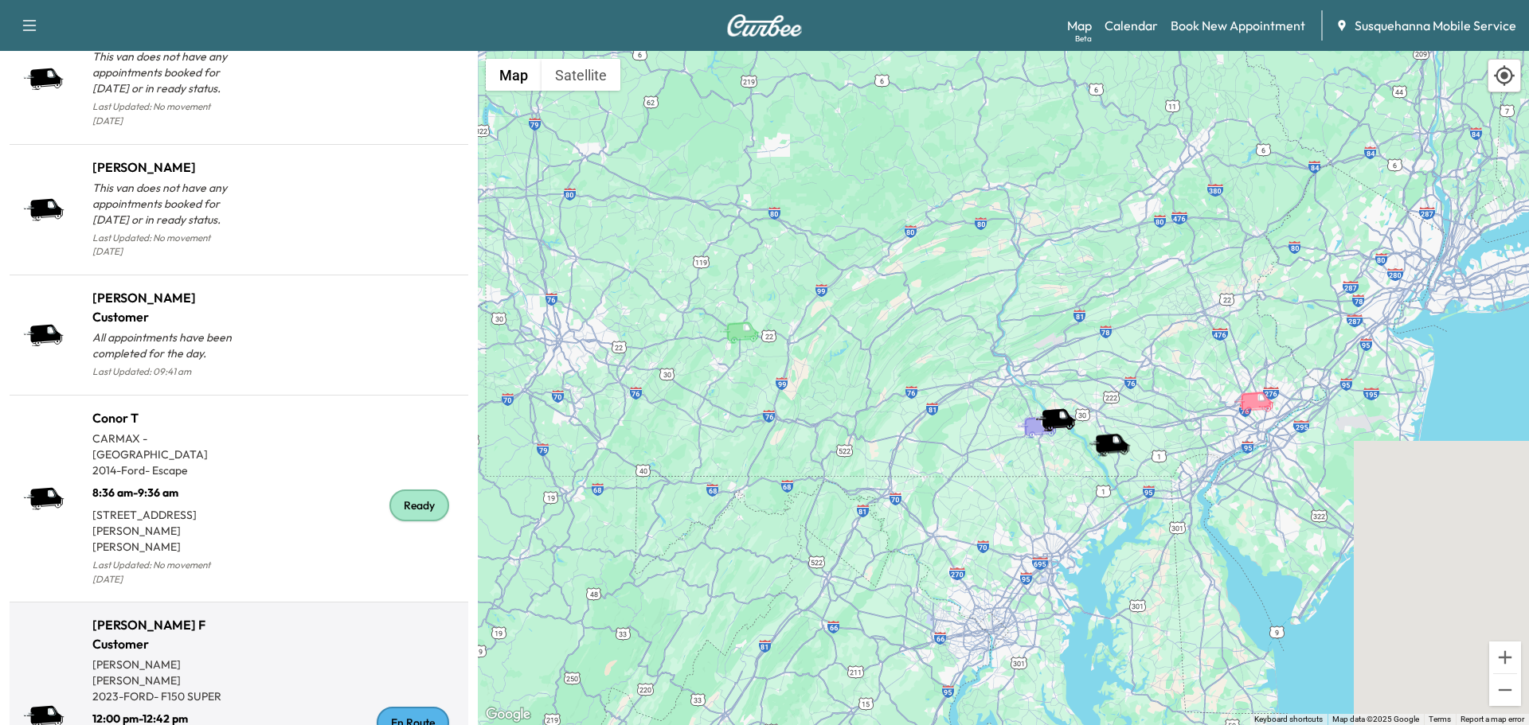
click at [385, 707] on div "En Route" at bounding box center [413, 723] width 72 height 32
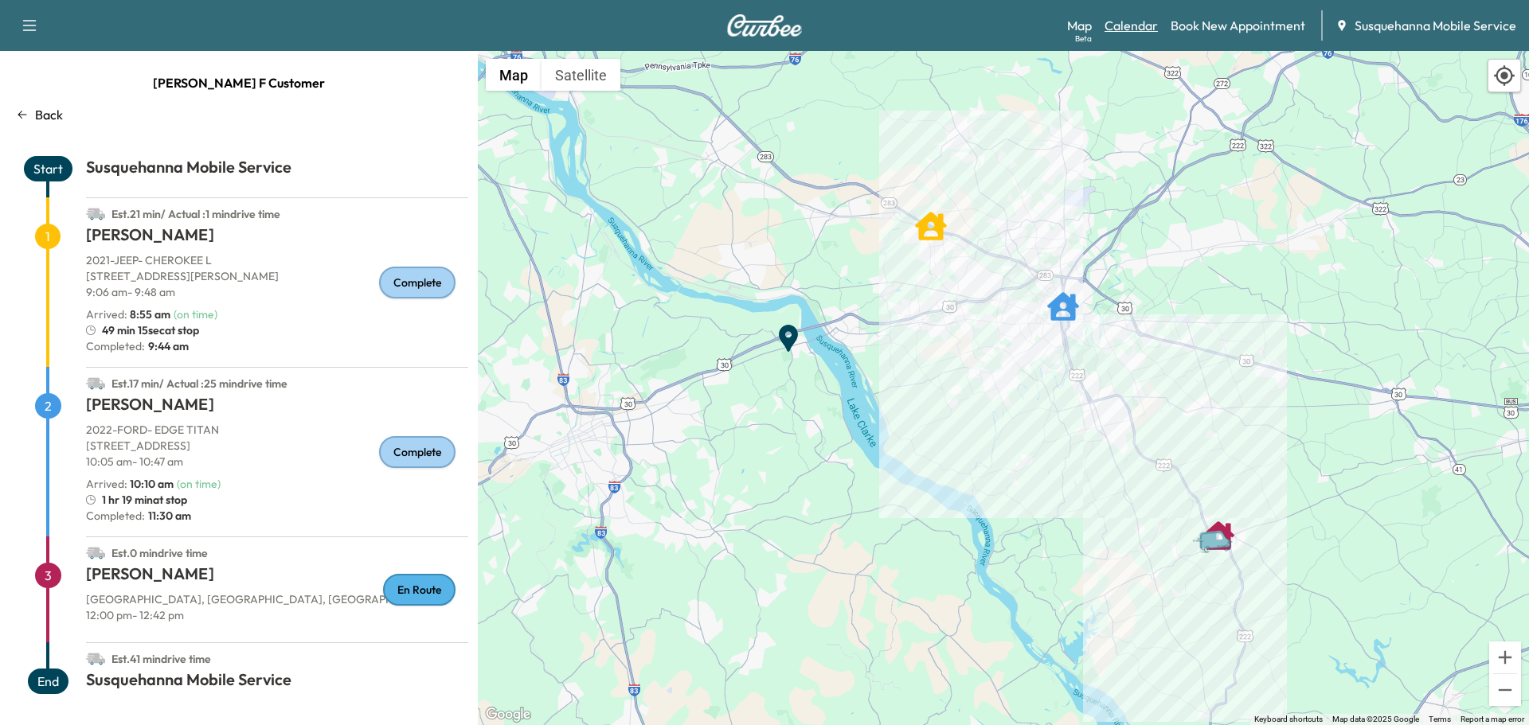
click at [1123, 32] on link "Calendar" at bounding box center [1130, 25] width 53 height 19
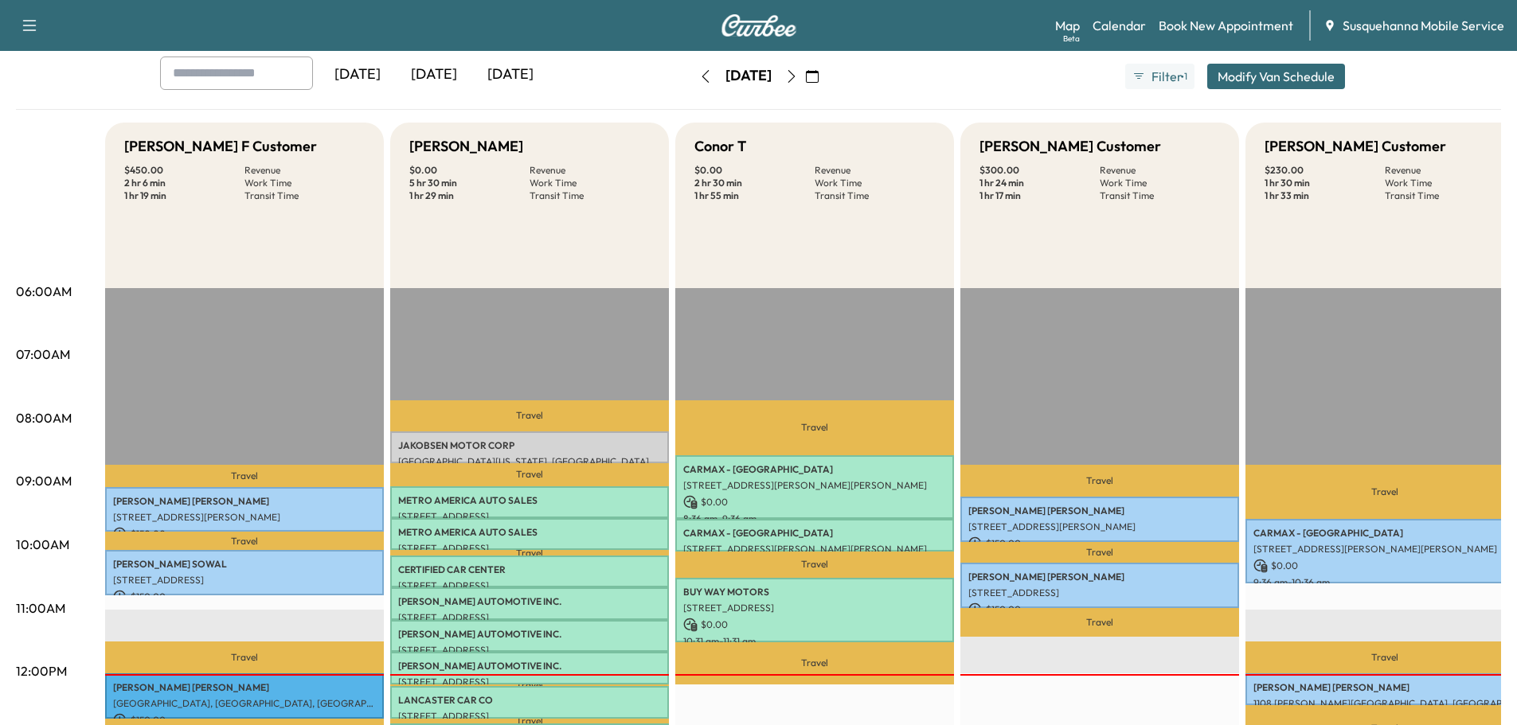
scroll to position [255, 0]
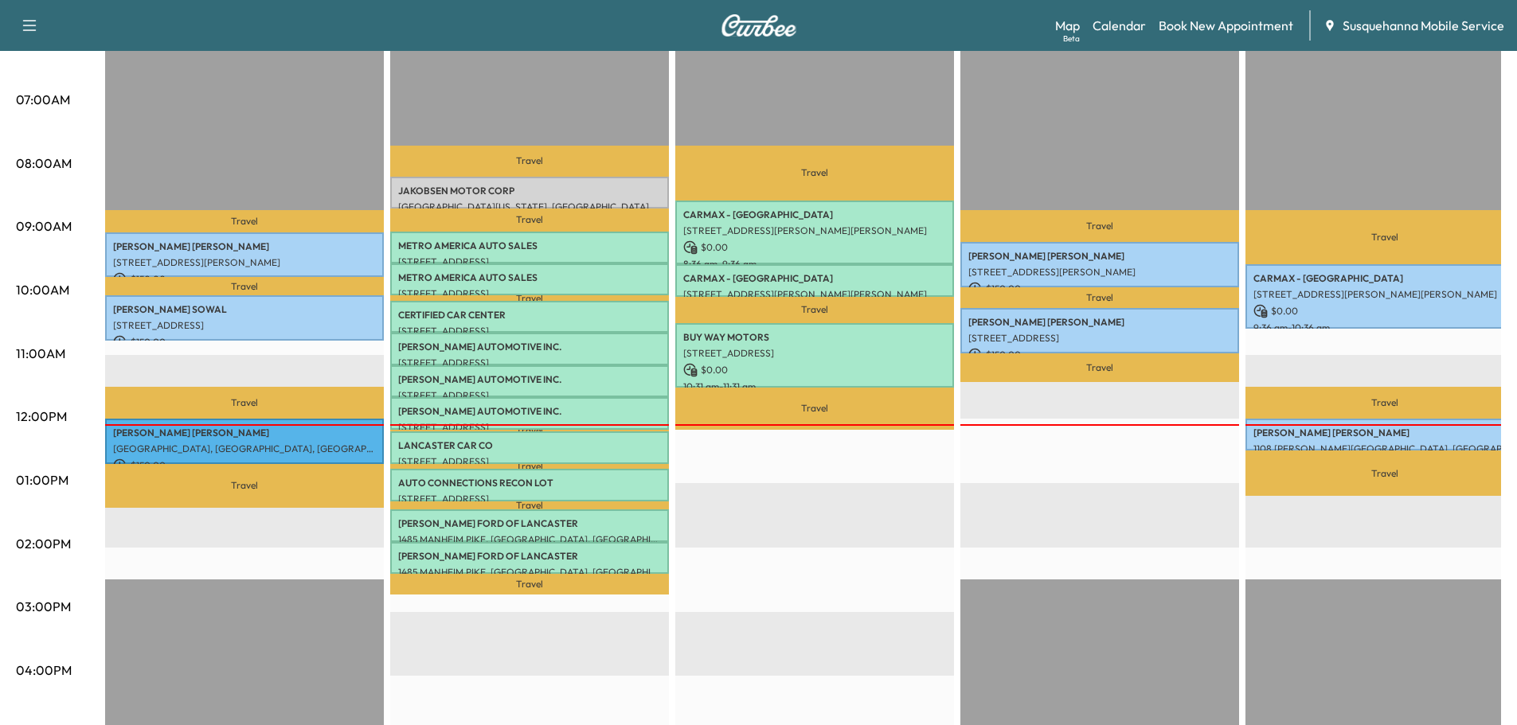
scroll to position [424, 0]
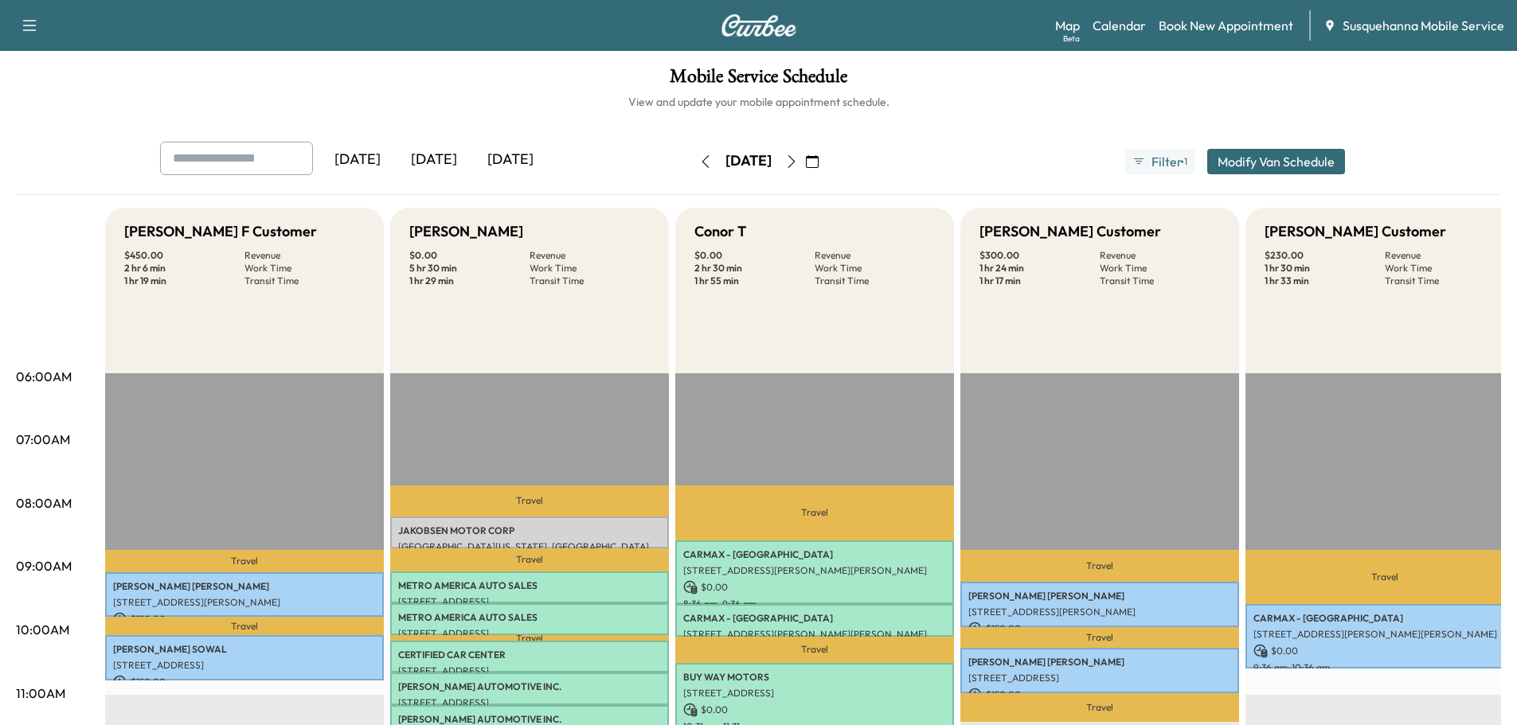
click at [798, 163] on icon "button" at bounding box center [791, 161] width 13 height 13
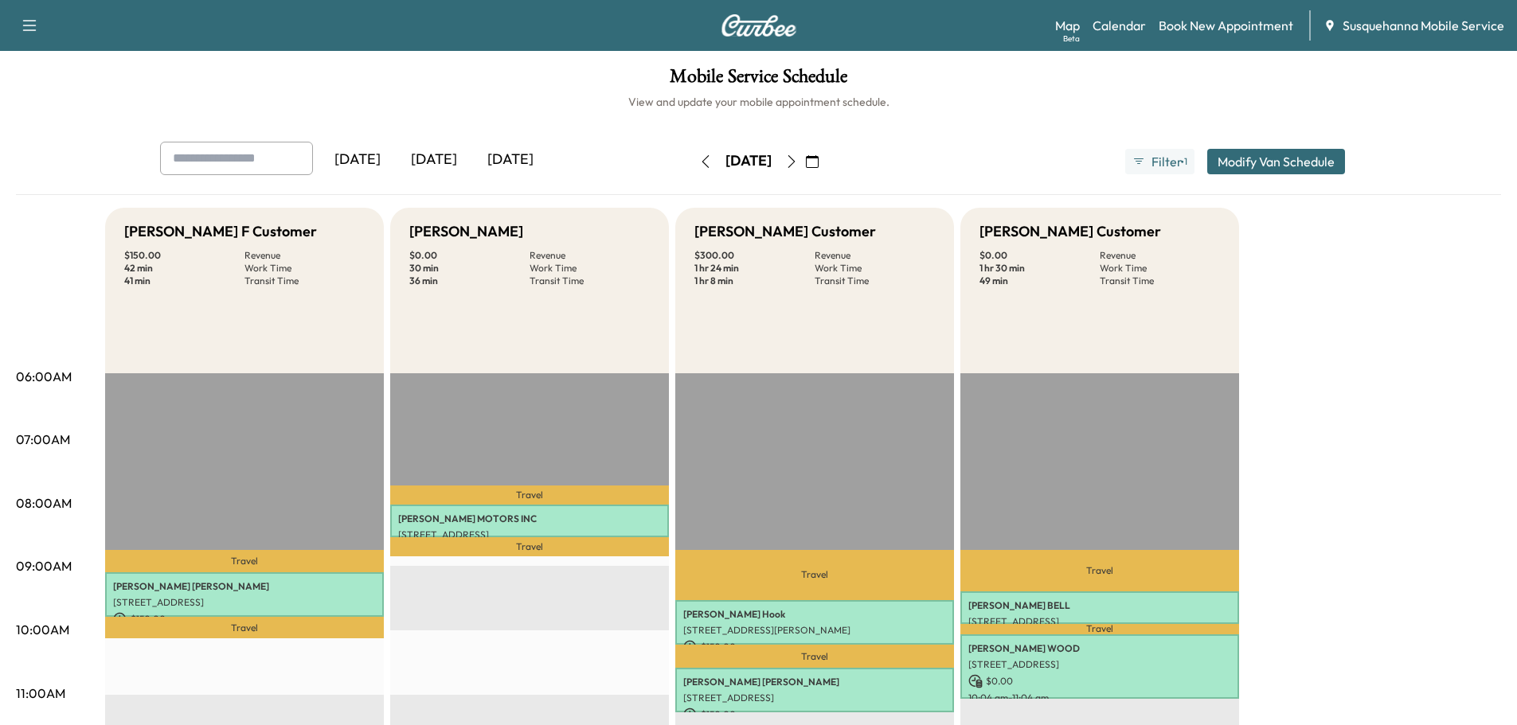
click at [699, 163] on icon "button" at bounding box center [705, 161] width 13 height 13
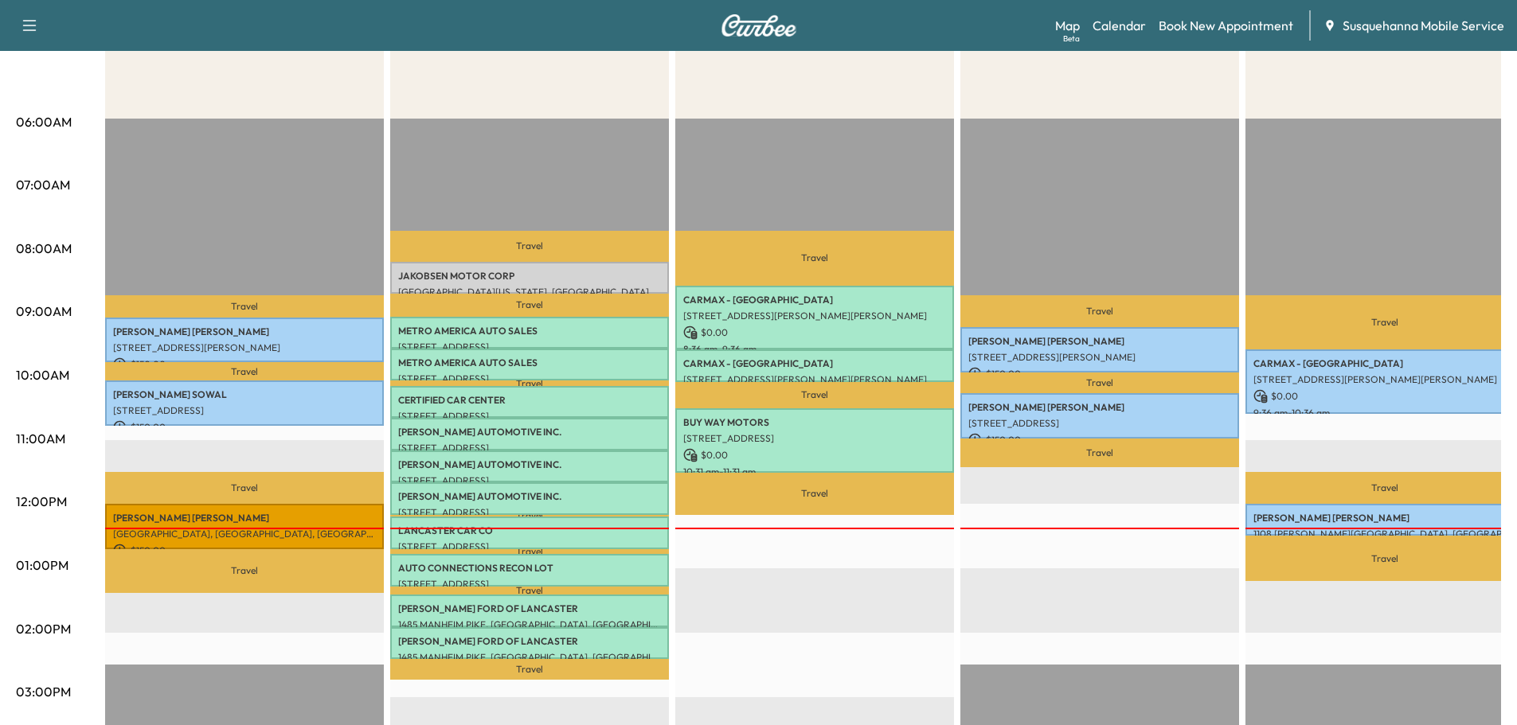
scroll to position [340, 0]
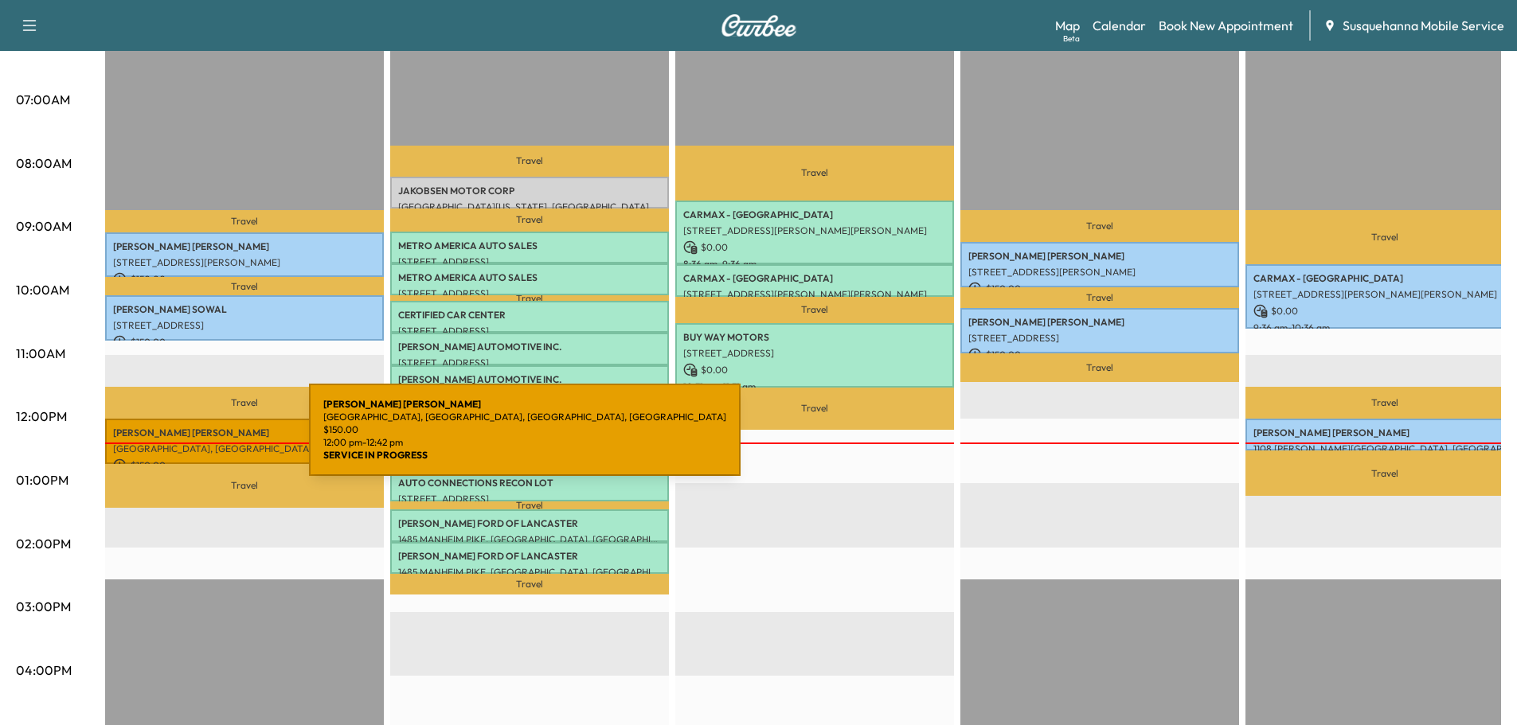
click at [189, 443] on p "[GEOGRAPHIC_DATA], [GEOGRAPHIC_DATA], [GEOGRAPHIC_DATA], [GEOGRAPHIC_DATA]" at bounding box center [244, 449] width 263 height 13
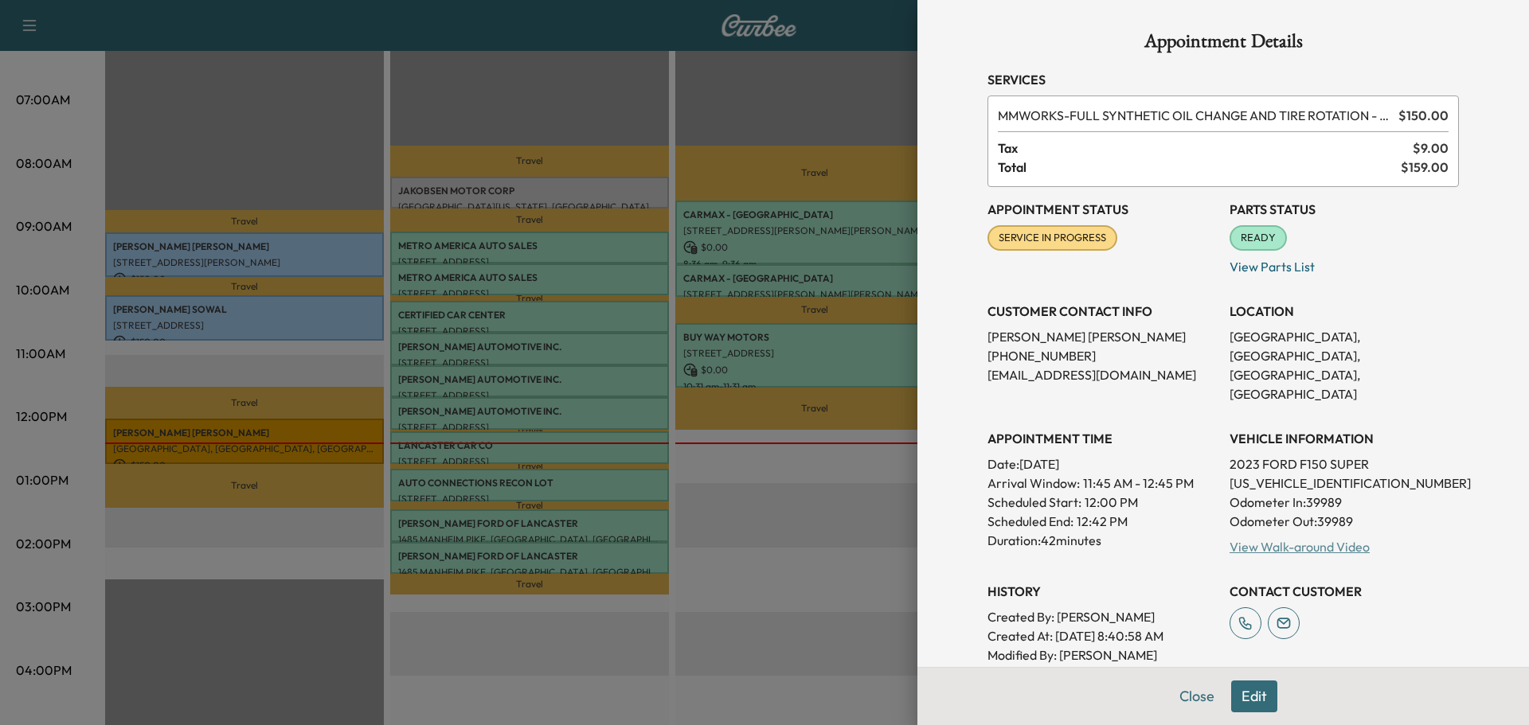
click at [1308, 539] on link "View Walk-around Video" at bounding box center [1299, 547] width 140 height 16
click at [260, 335] on div at bounding box center [764, 362] width 1529 height 725
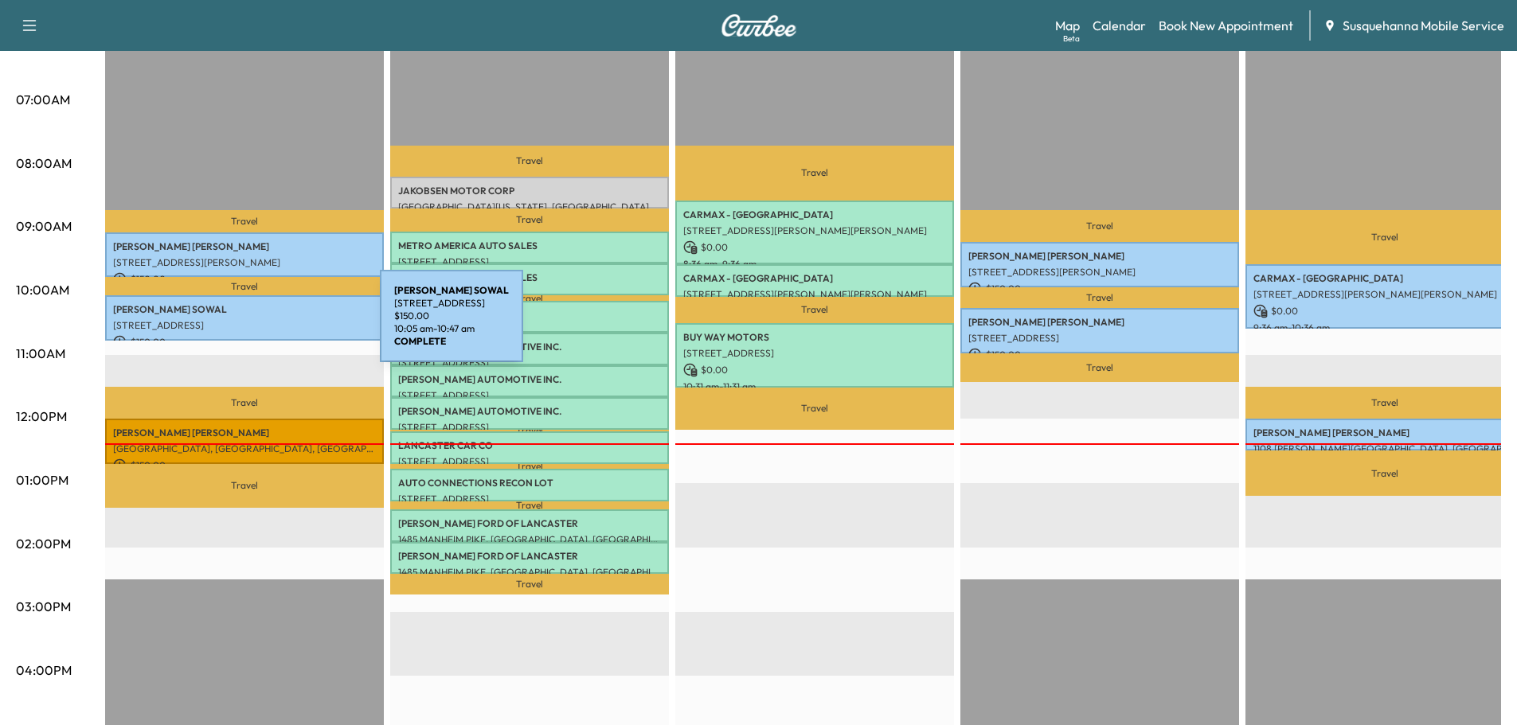
click at [260, 326] on p "[STREET_ADDRESS]" at bounding box center [244, 325] width 263 height 13
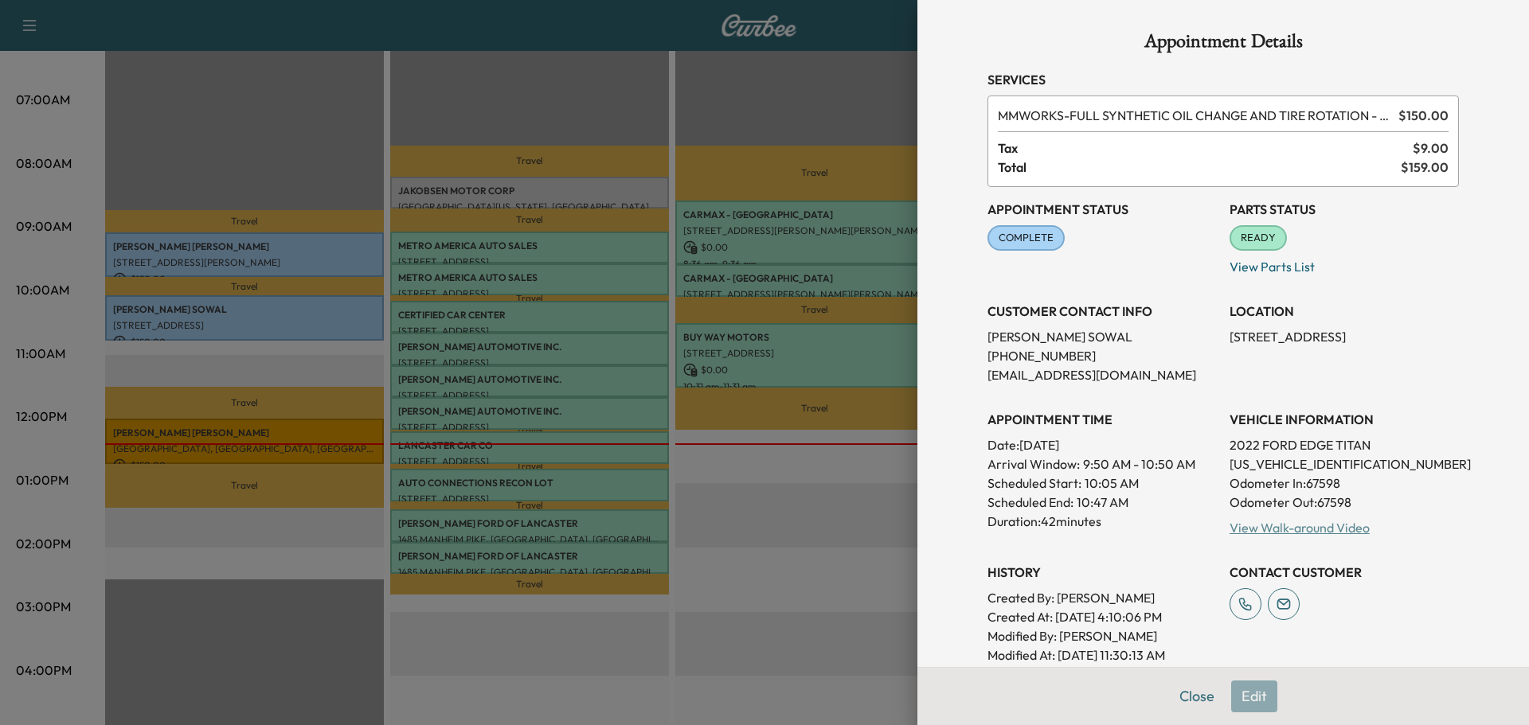
click at [1299, 529] on link "View Walk-around Video" at bounding box center [1299, 528] width 140 height 16
click at [210, 247] on div at bounding box center [764, 362] width 1529 height 725
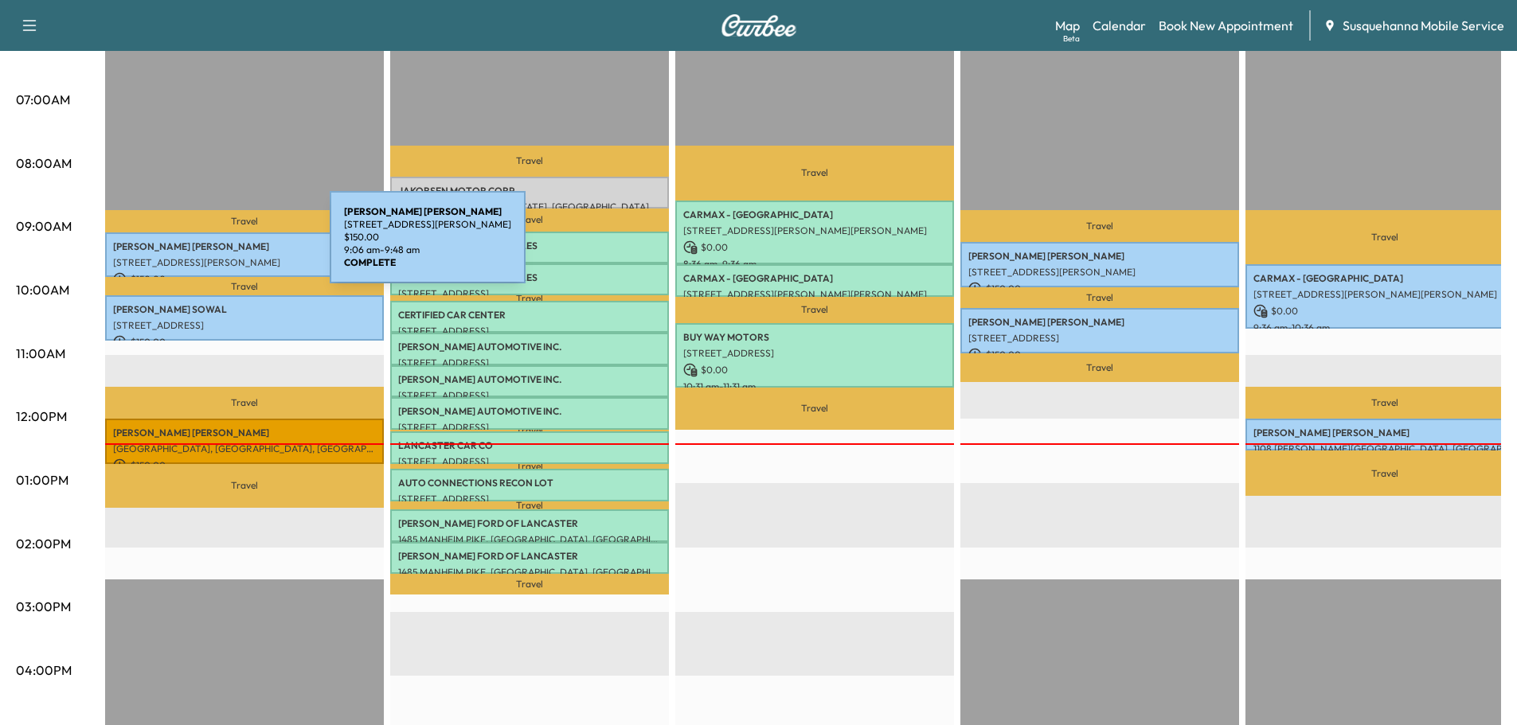
click at [210, 247] on p "[PERSON_NAME]" at bounding box center [244, 246] width 263 height 13
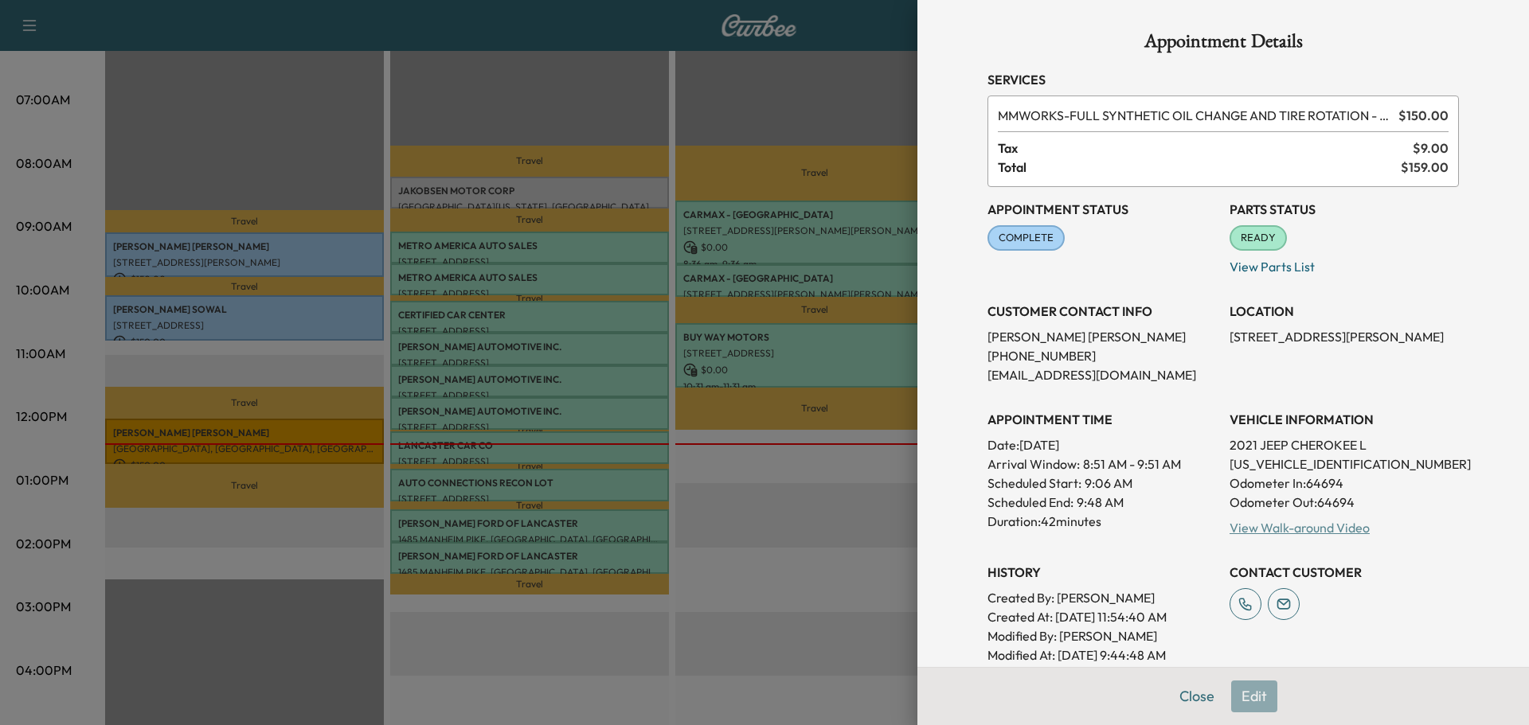
click at [1267, 533] on link "View Walk-around Video" at bounding box center [1299, 528] width 140 height 16
click at [1179, 702] on button "Close" at bounding box center [1197, 697] width 56 height 32
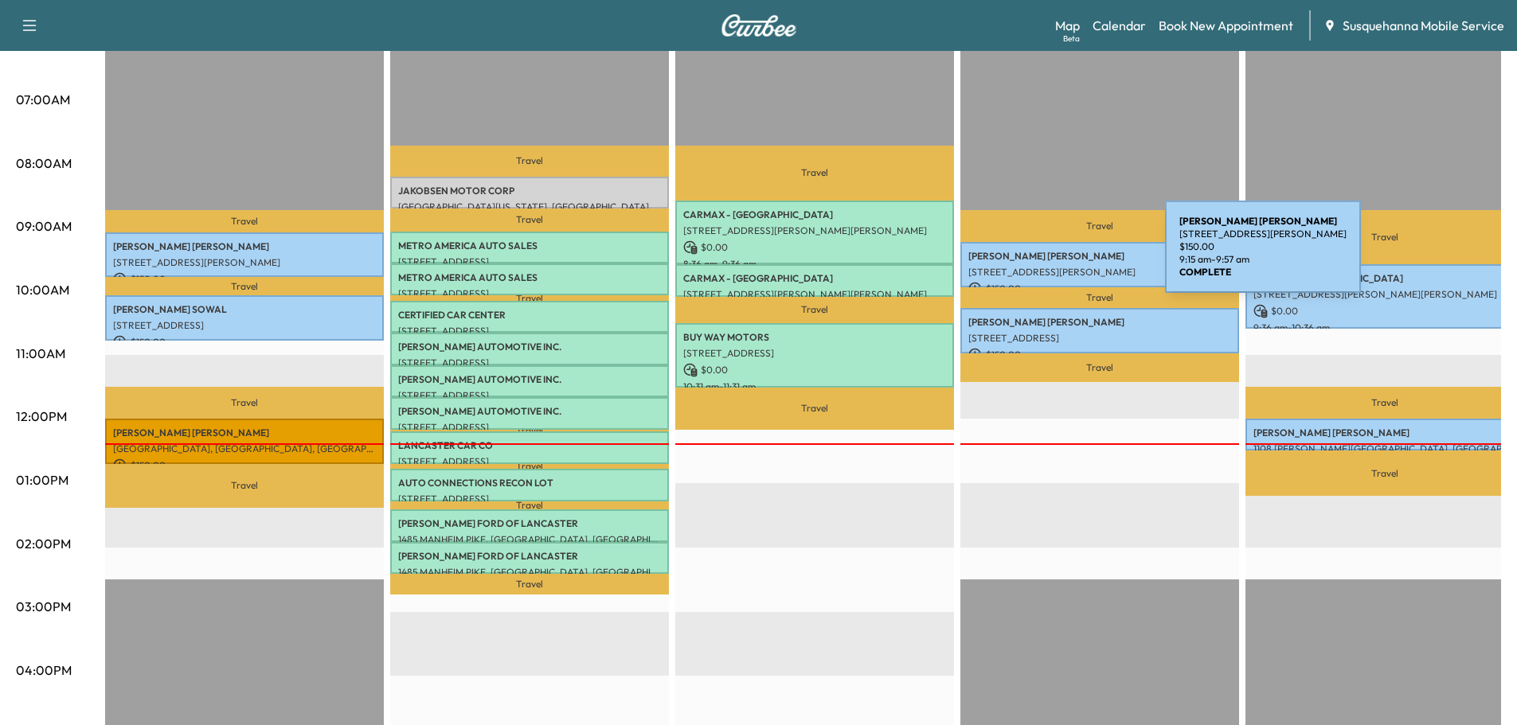
click at [1045, 256] on p "[PERSON_NAME]" at bounding box center [1099, 256] width 263 height 13
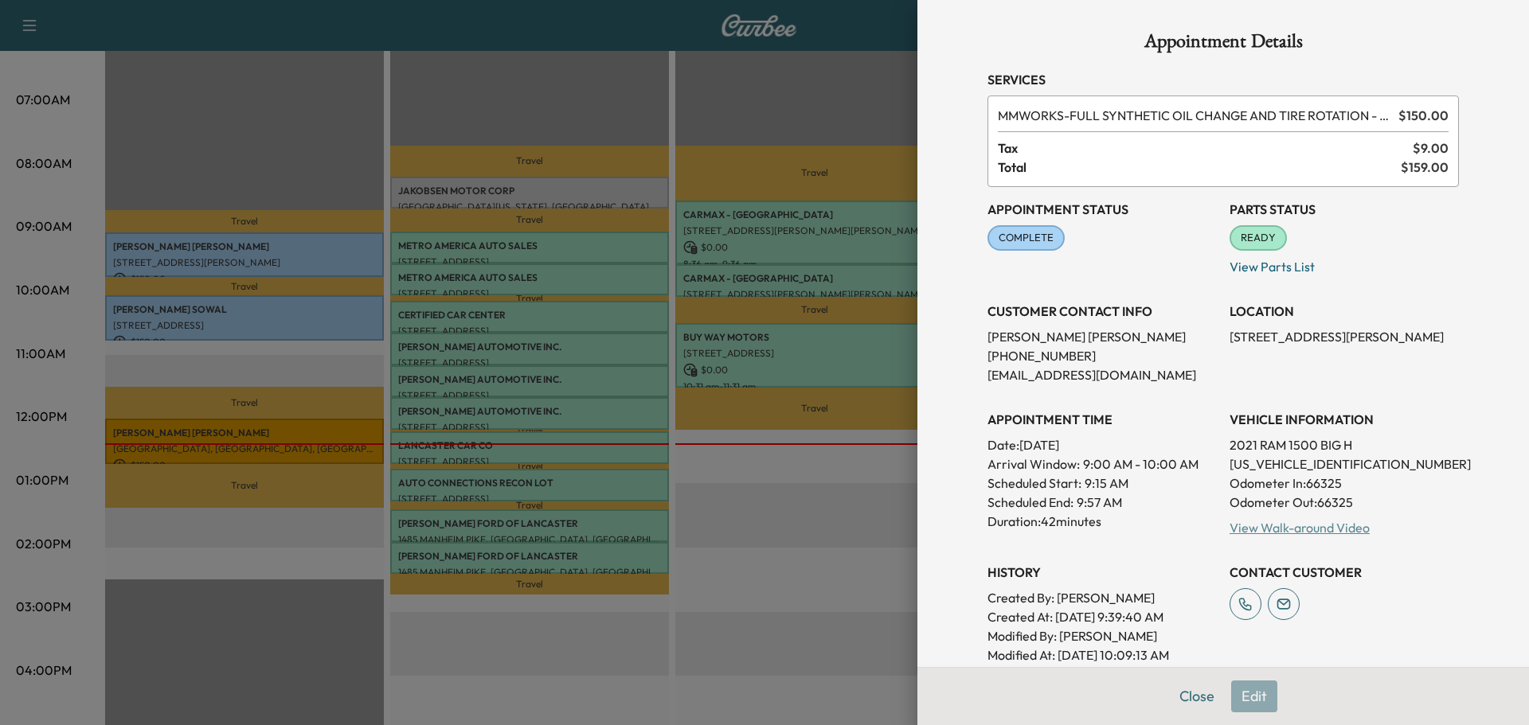
click at [1261, 531] on link "View Walk-around Video" at bounding box center [1299, 528] width 140 height 16
click at [1176, 699] on button "Close" at bounding box center [1197, 697] width 56 height 32
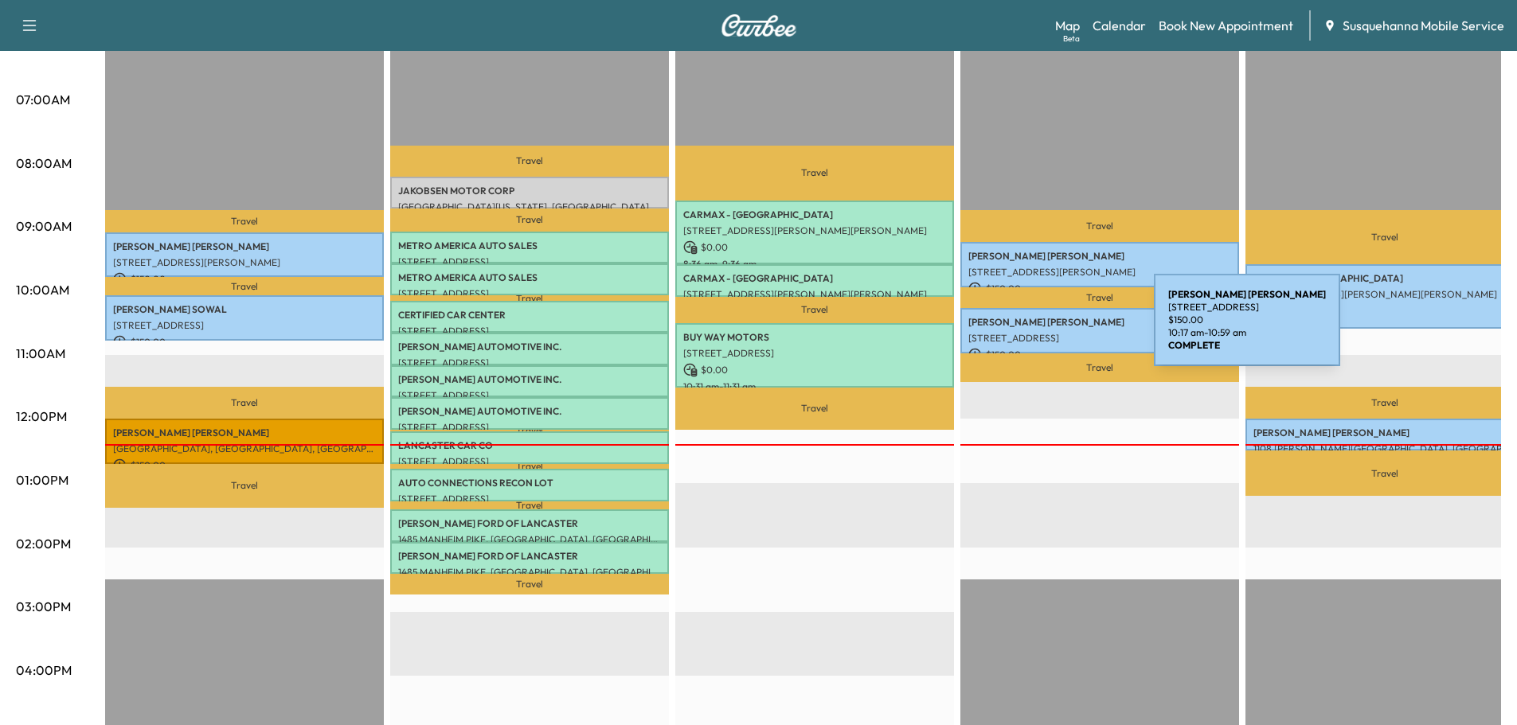
click at [1034, 332] on p "[STREET_ADDRESS]" at bounding box center [1099, 338] width 263 height 13
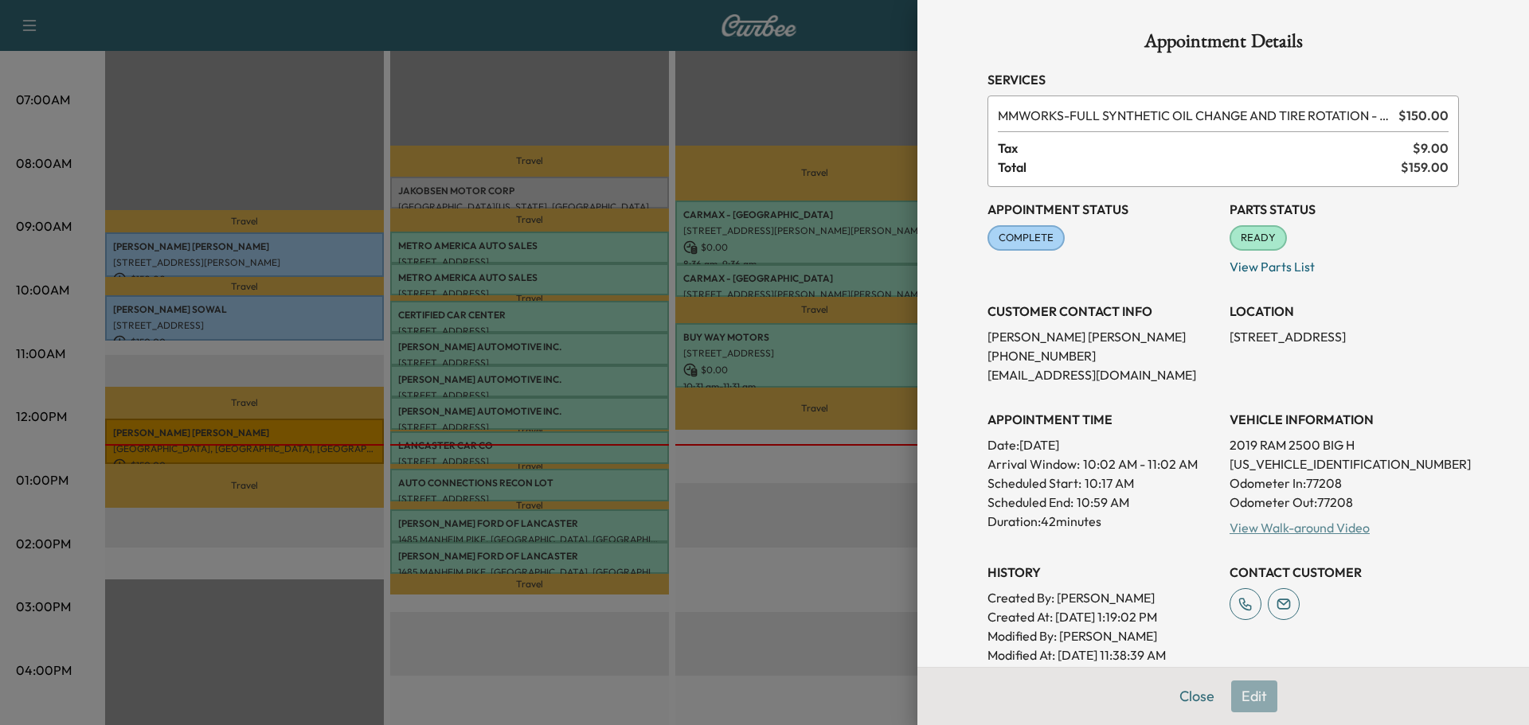
click at [1283, 529] on link "View Walk-around Video" at bounding box center [1299, 528] width 140 height 16
click at [1169, 695] on button "Close" at bounding box center [1197, 697] width 56 height 32
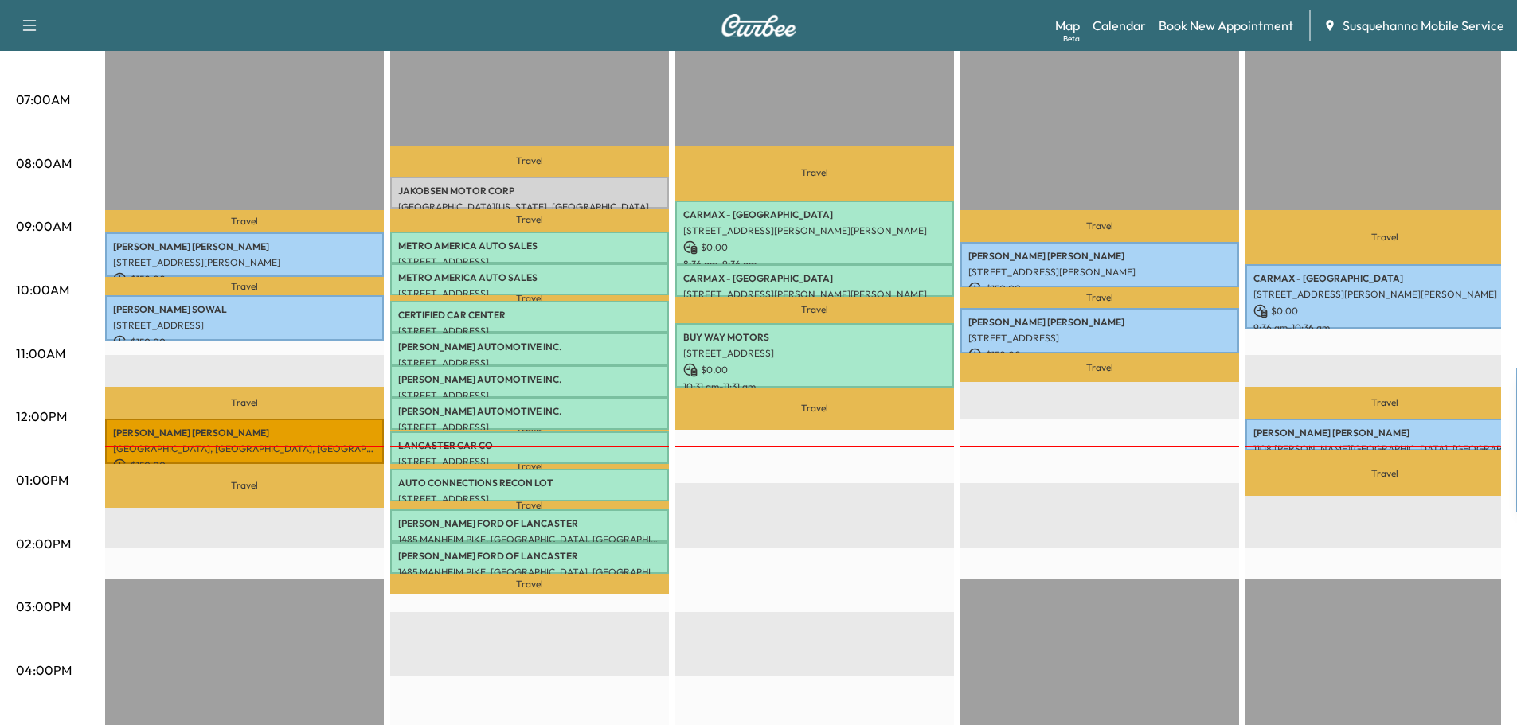
click at [1396, 427] on p "[PERSON_NAME]" at bounding box center [1384, 433] width 263 height 13
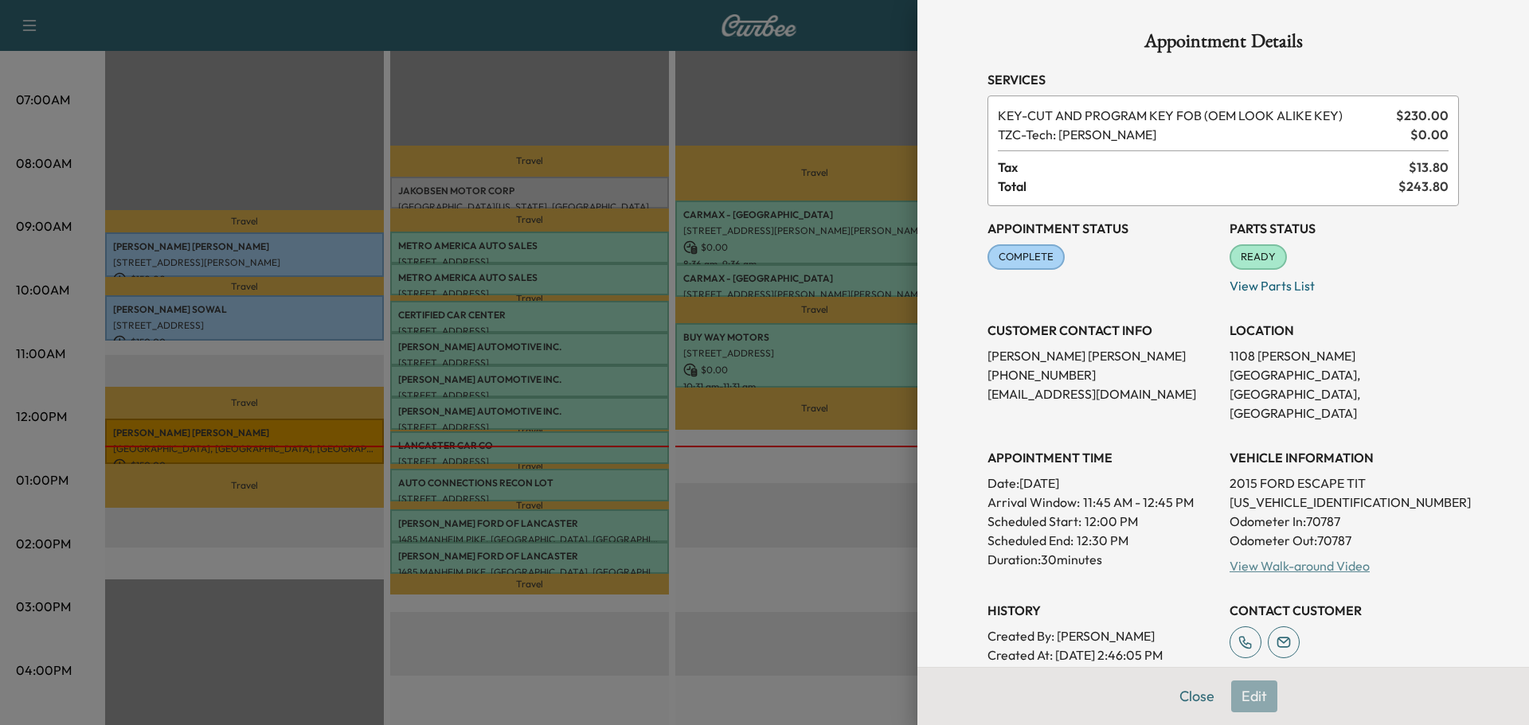
click at [1327, 558] on link "View Walk-around Video" at bounding box center [1299, 566] width 140 height 16
click at [1176, 697] on button "Close" at bounding box center [1197, 697] width 56 height 32
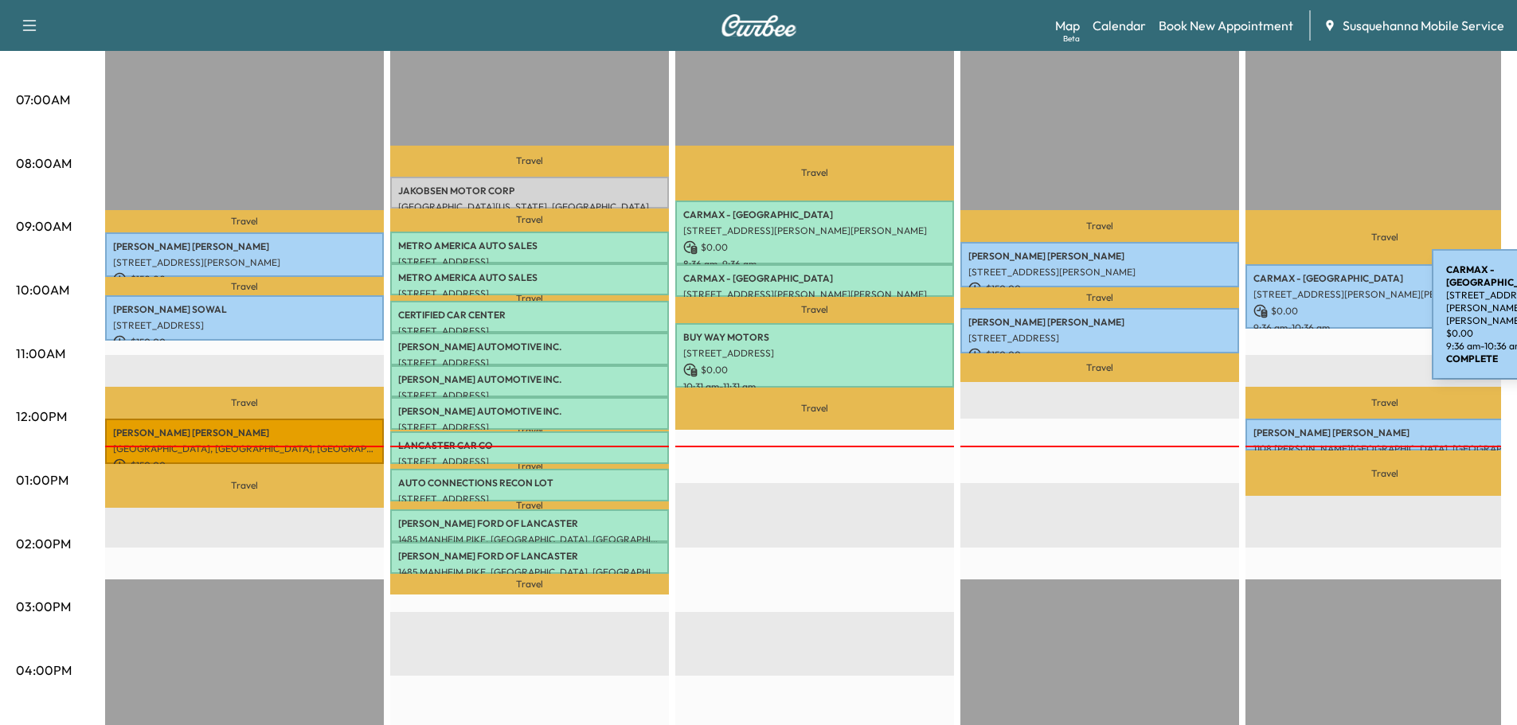
click at [1313, 299] on div "CARMAX - [GEOGRAPHIC_DATA] [STREET_ADDRESS] $ 0.00 9:36 am - 10:36 am" at bounding box center [1384, 296] width 279 height 64
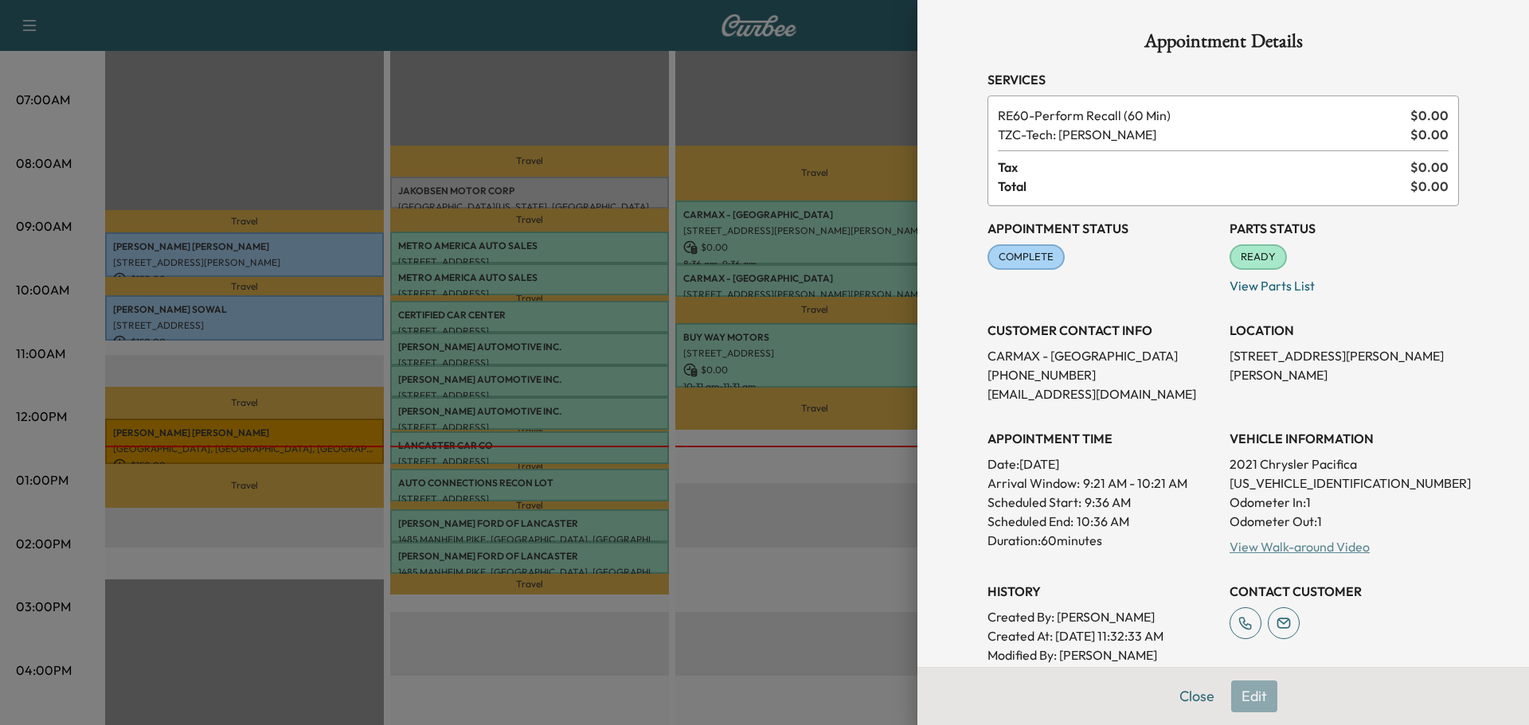
click at [1296, 545] on link "View Walk-around Video" at bounding box center [1299, 547] width 140 height 16
click at [1182, 697] on button "Close" at bounding box center [1197, 697] width 56 height 32
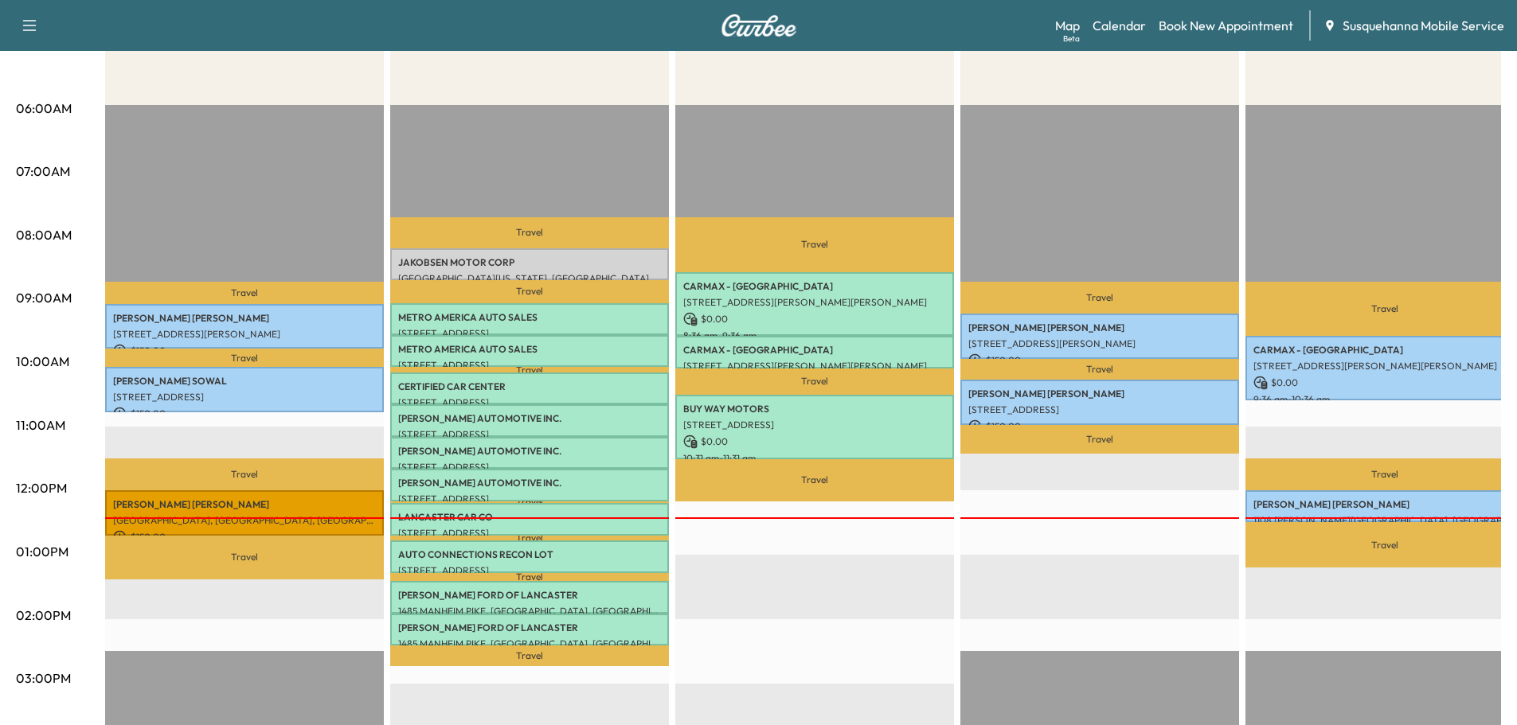
scroll to position [0, 0]
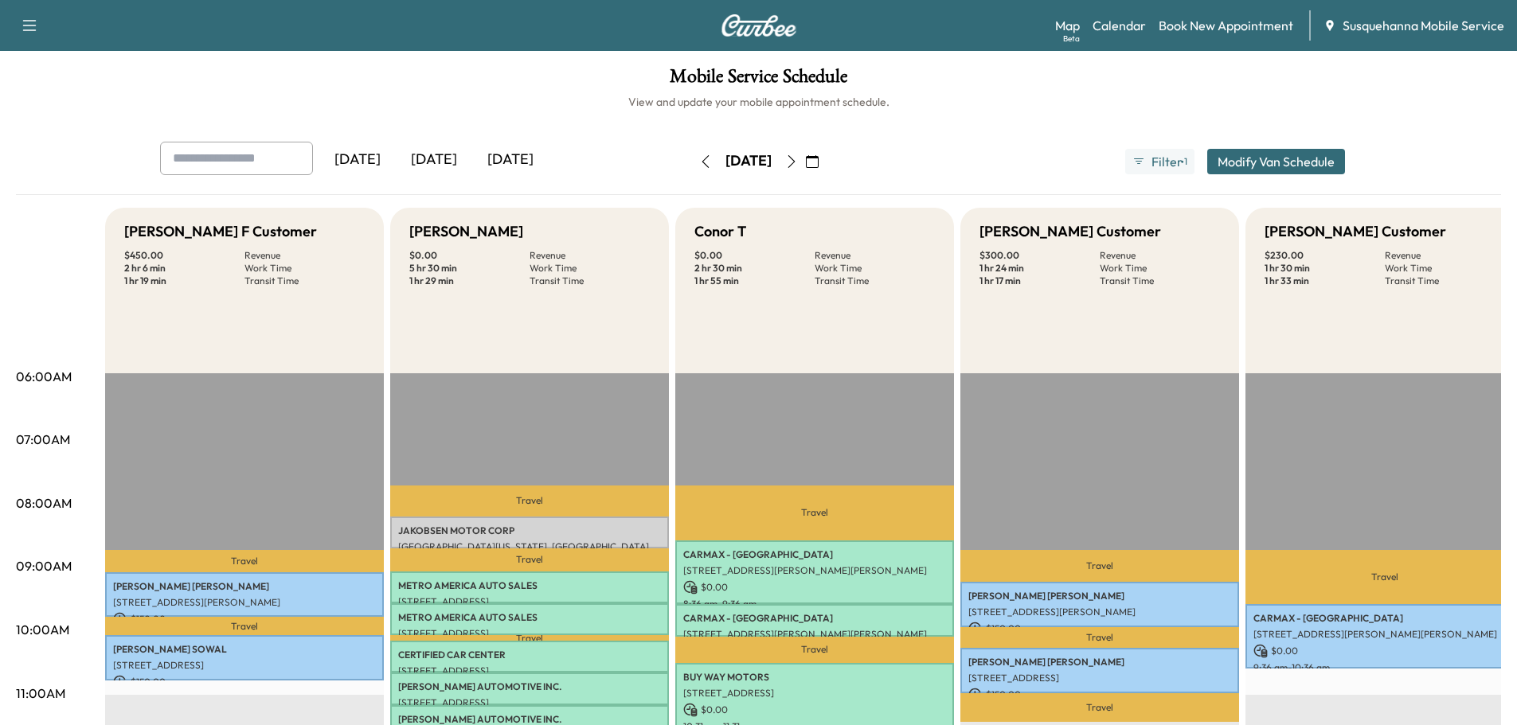
click at [795, 163] on icon "button" at bounding box center [790, 161] width 7 height 13
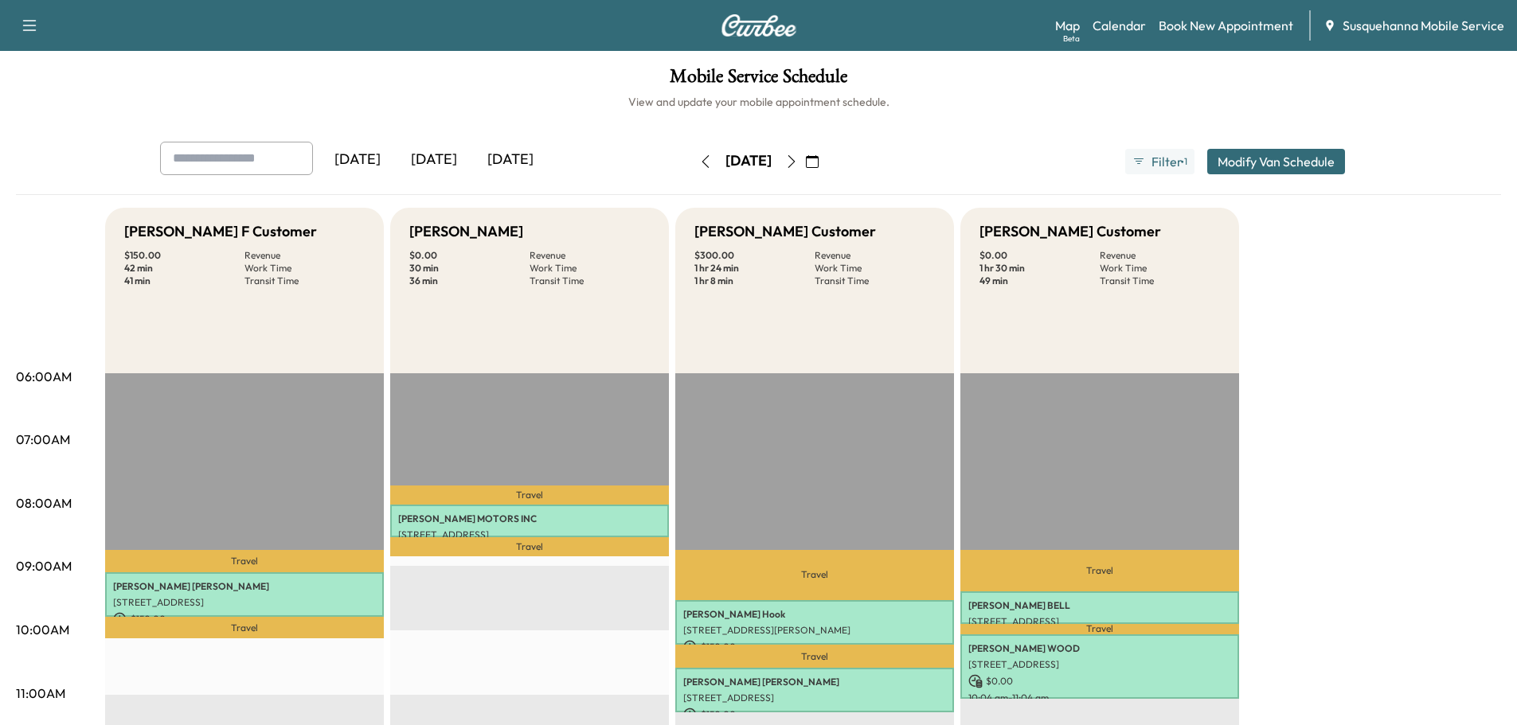
click at [692, 171] on button "button" at bounding box center [705, 161] width 27 height 25
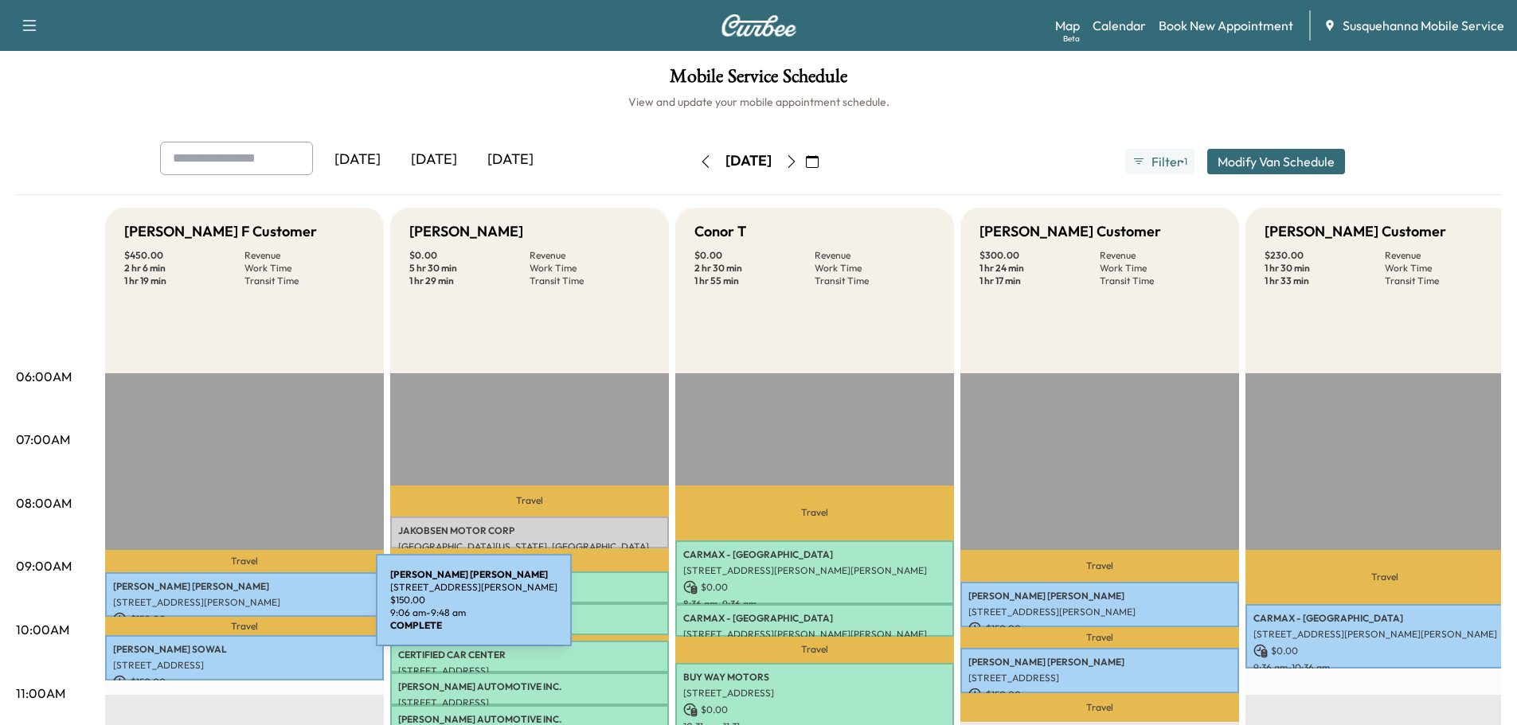
scroll to position [340, 0]
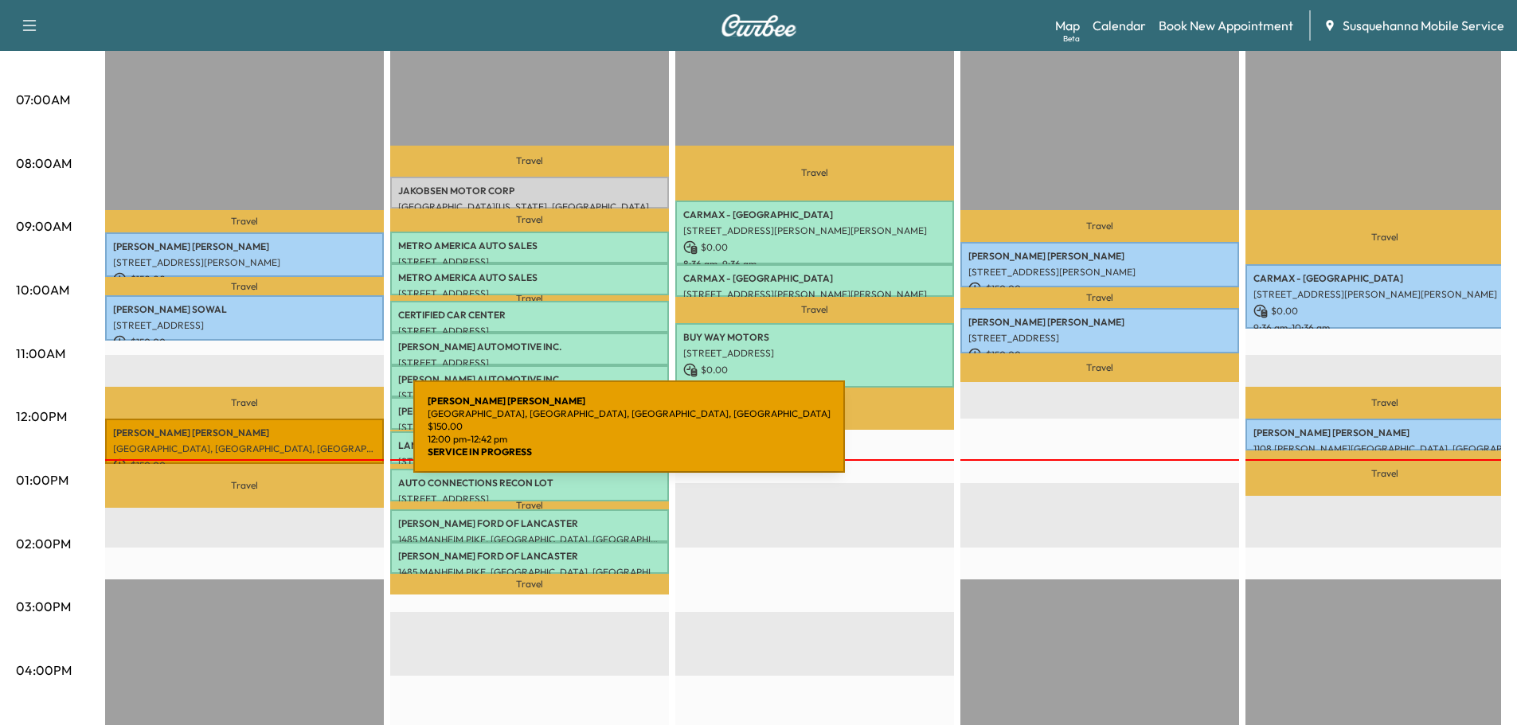
click at [295, 435] on div "[PERSON_NAME] [STREET_ADDRESS] $ 150.00 12:00 pm - 12:42 pm" at bounding box center [244, 441] width 279 height 45
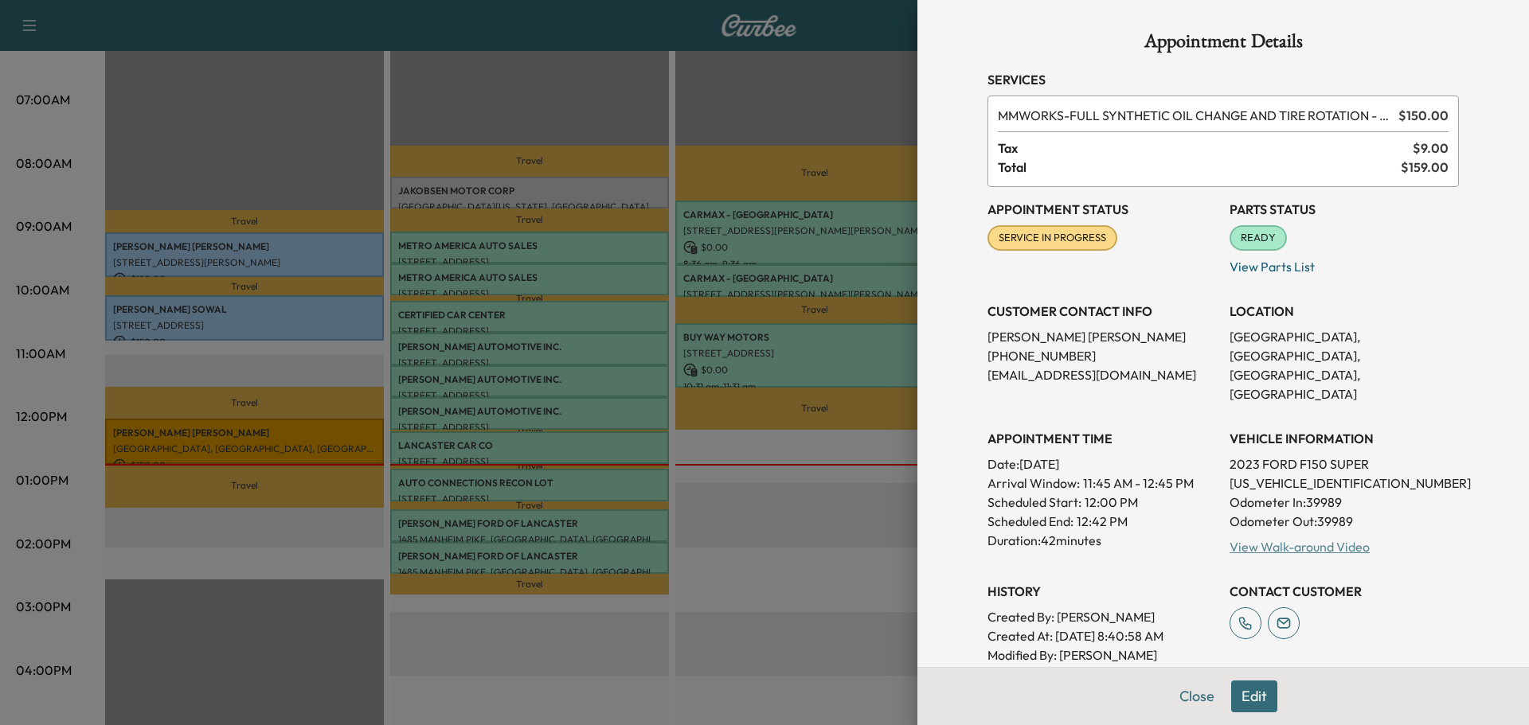
click at [1311, 539] on link "View Walk-around Video" at bounding box center [1299, 547] width 140 height 16
click at [1180, 695] on button "Close" at bounding box center [1197, 697] width 56 height 32
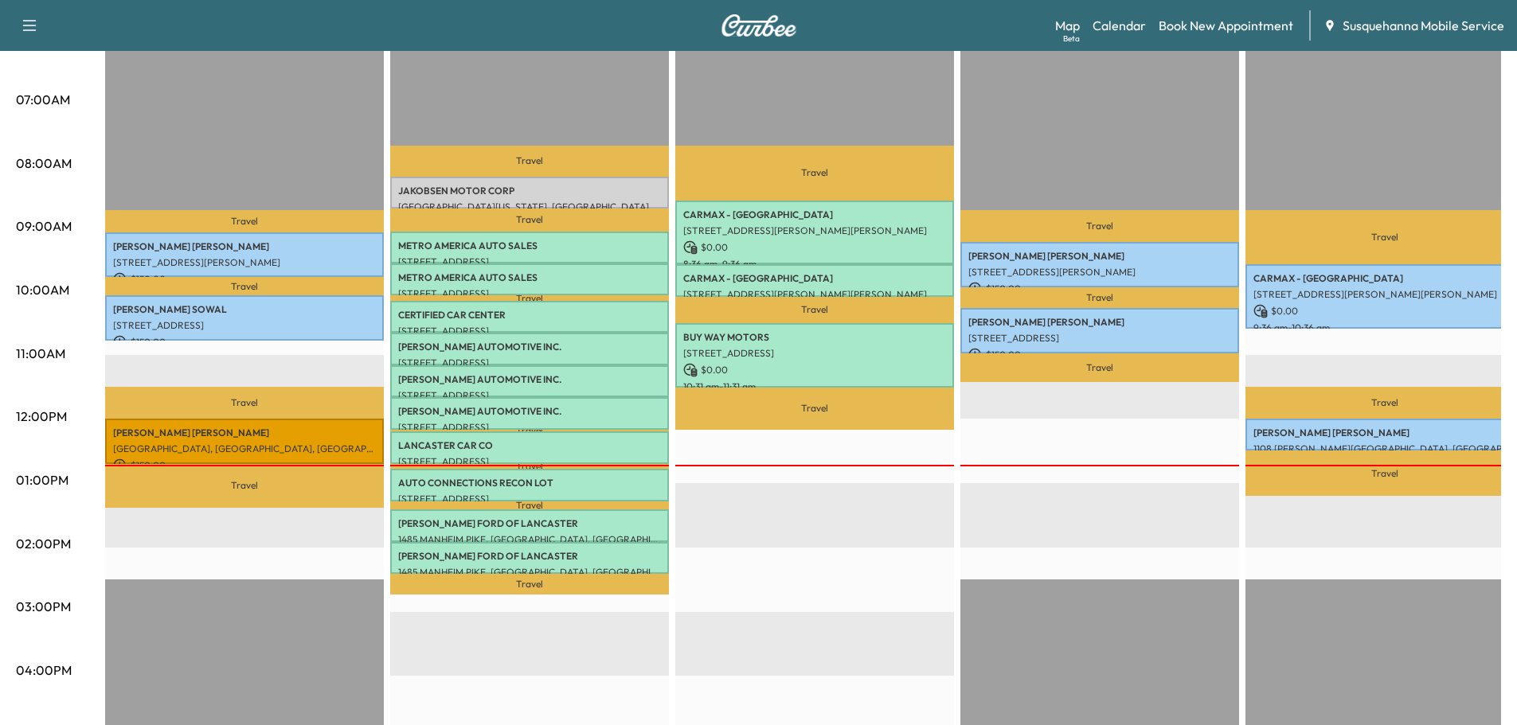
scroll to position [85, 0]
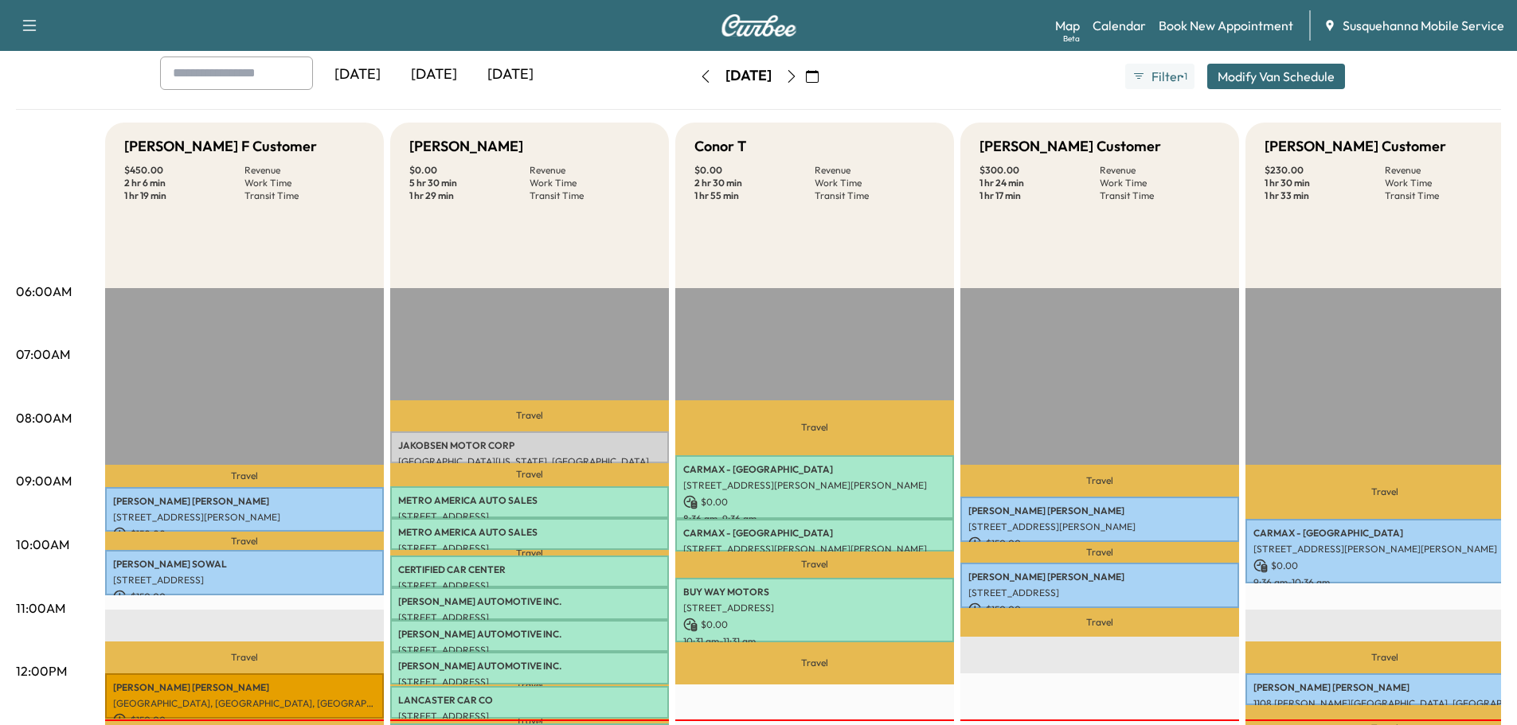
click at [798, 76] on icon "button" at bounding box center [791, 76] width 13 height 13
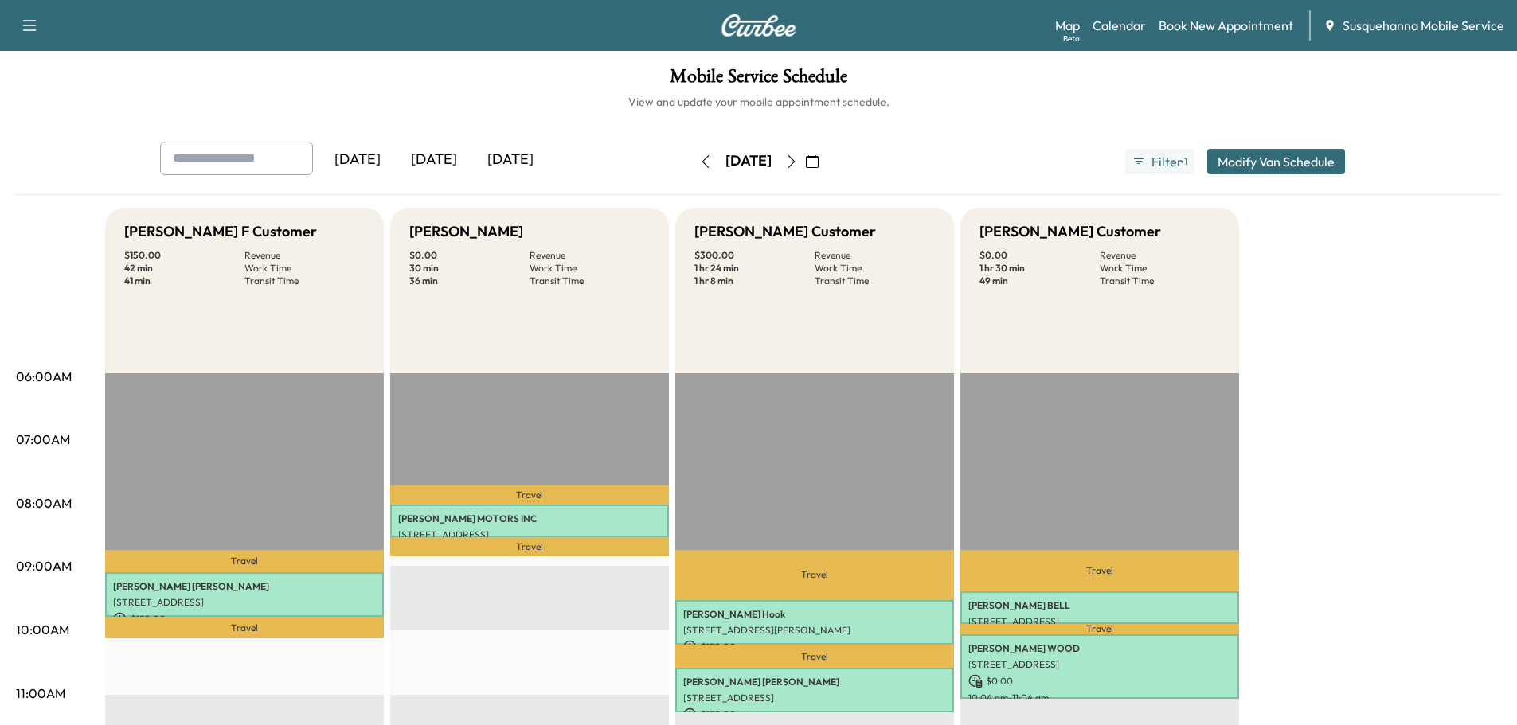
scroll to position [85, 0]
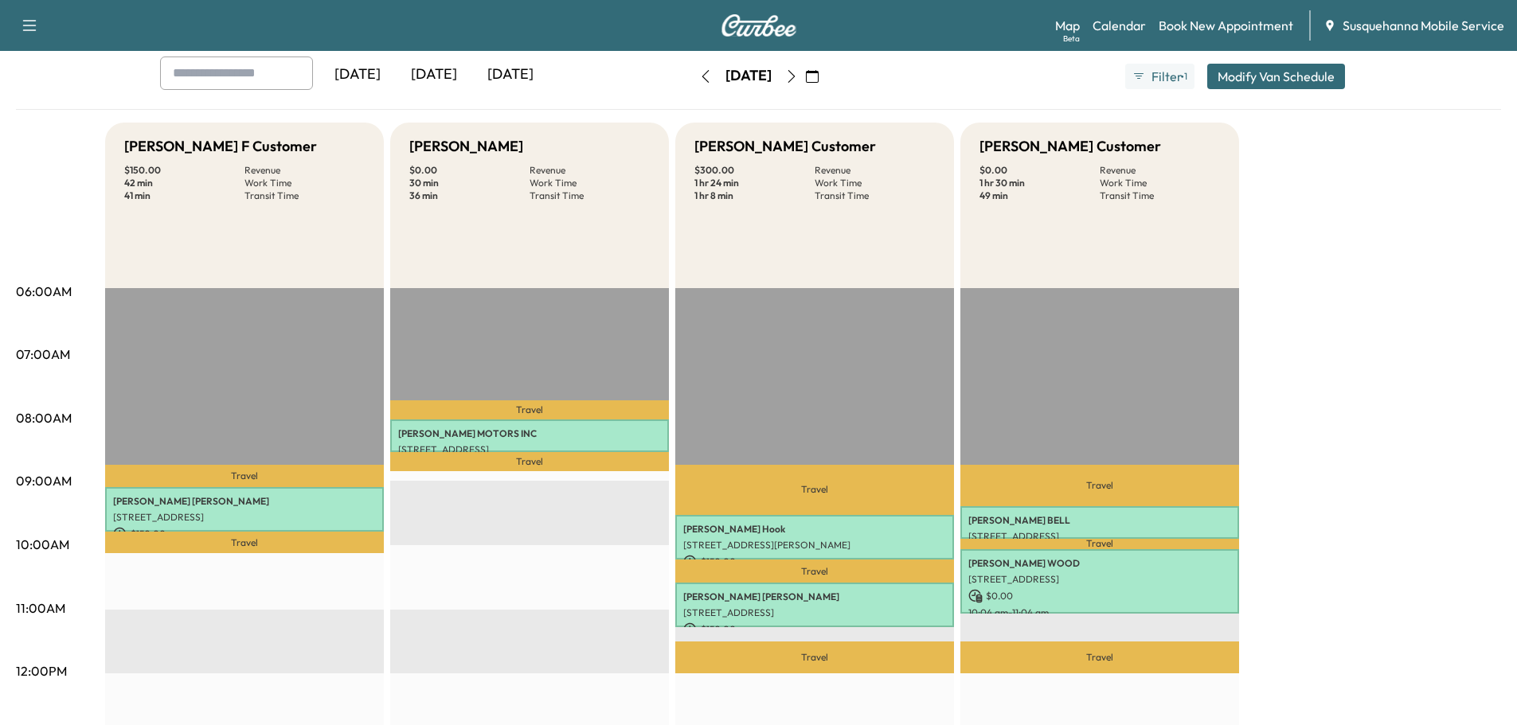
click at [798, 72] on icon "button" at bounding box center [791, 76] width 13 height 13
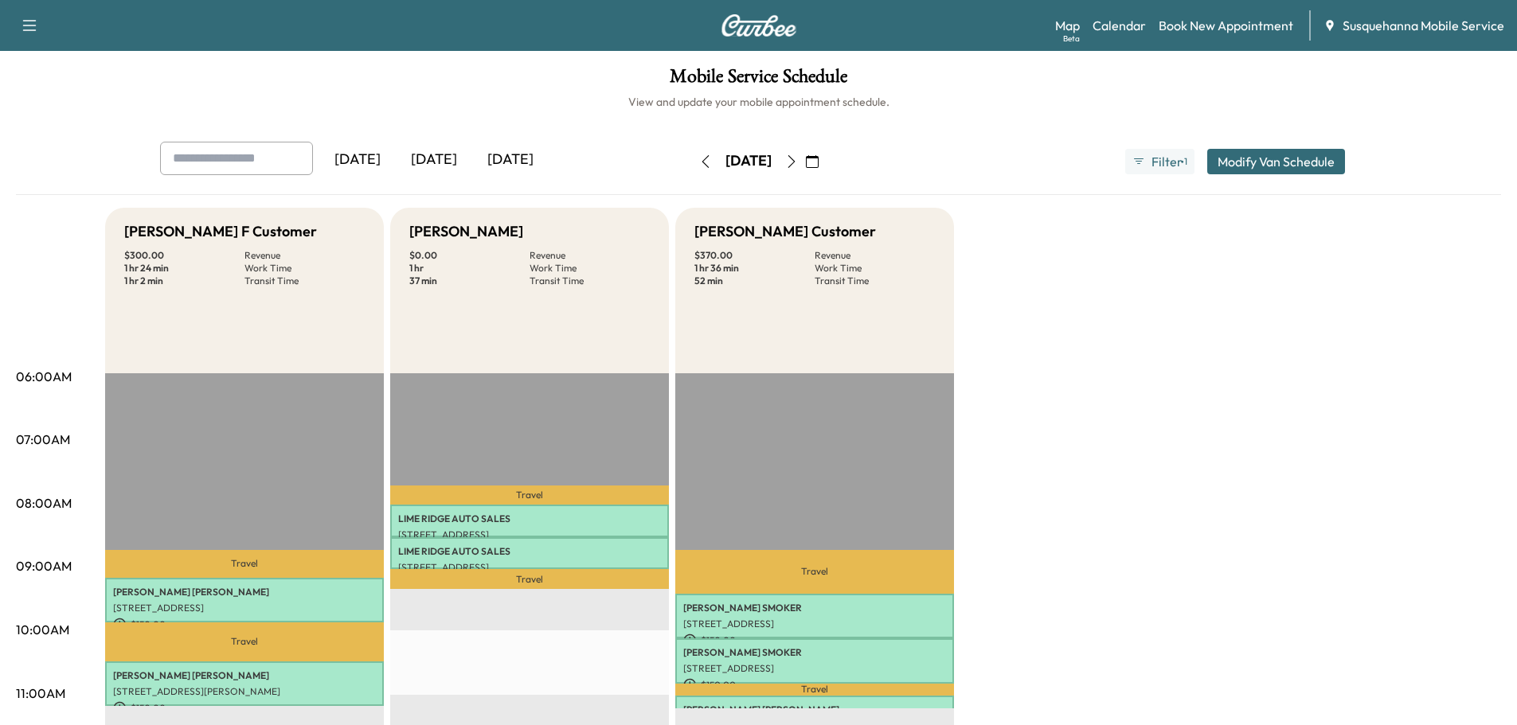
click at [798, 167] on icon "button" at bounding box center [791, 161] width 13 height 13
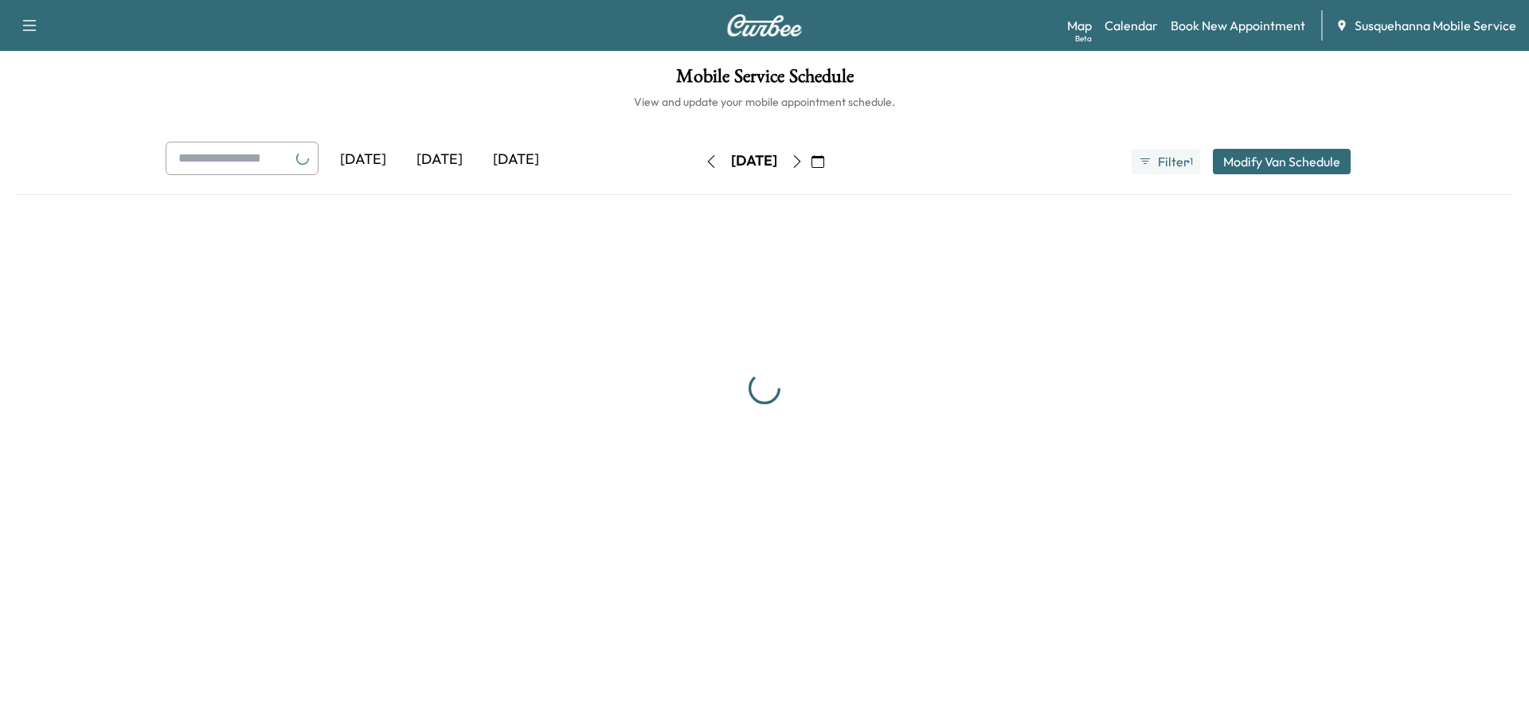
click at [803, 166] on icon "button" at bounding box center [797, 161] width 13 height 13
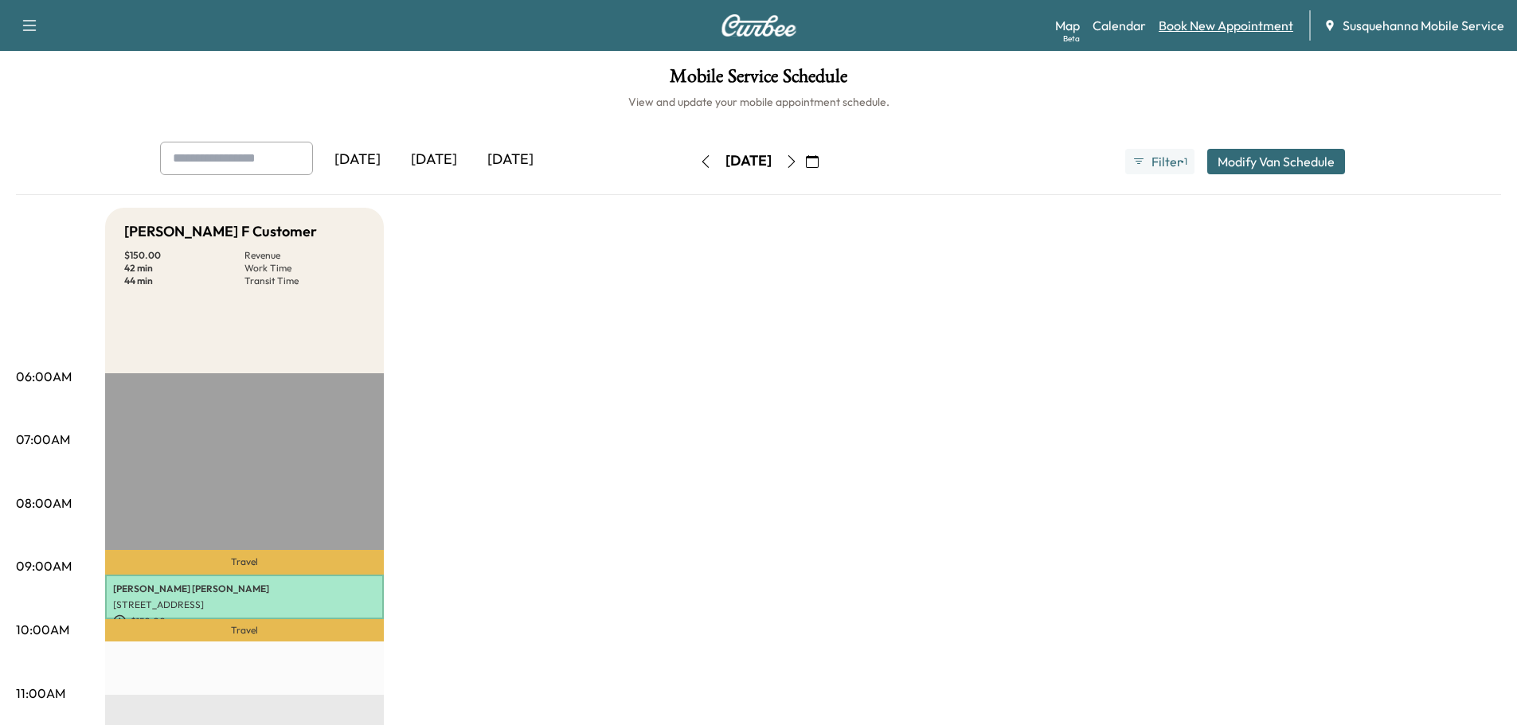
click at [1264, 21] on link "Book New Appointment" at bounding box center [1225, 25] width 135 height 19
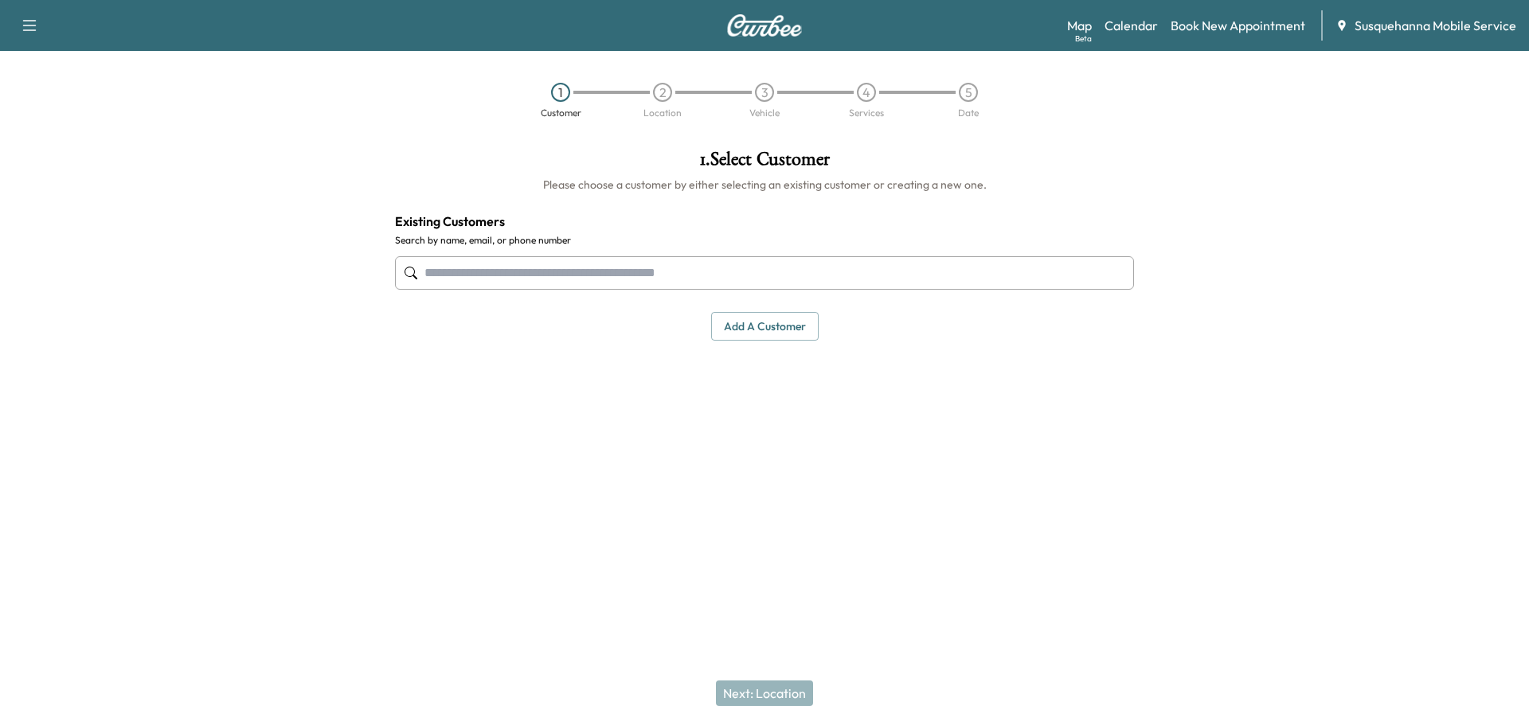
click at [567, 271] on input "text" at bounding box center [764, 272] width 739 height 33
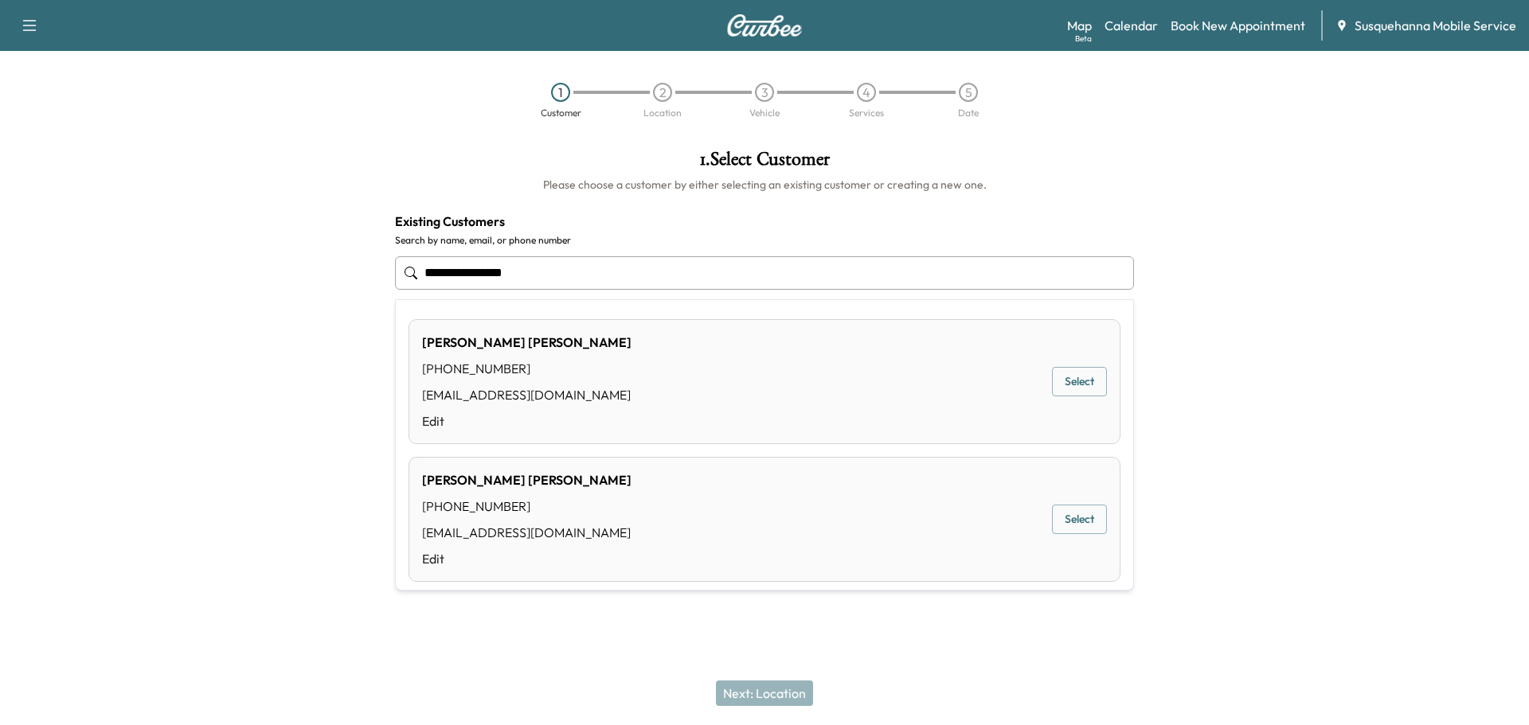
click at [1083, 386] on button "Select" at bounding box center [1079, 381] width 55 height 29
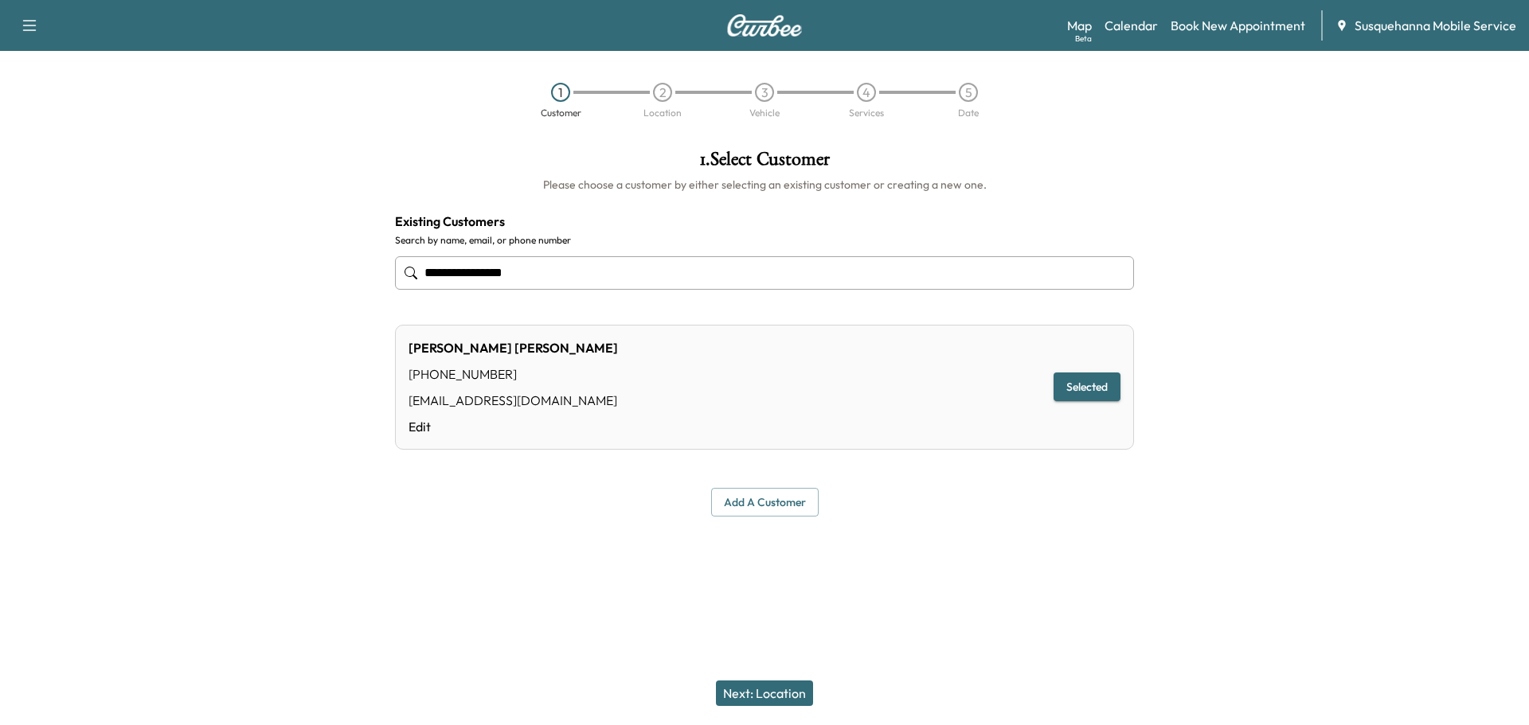
type input "**********"
click at [807, 693] on button "Next: Location" at bounding box center [764, 693] width 97 height 25
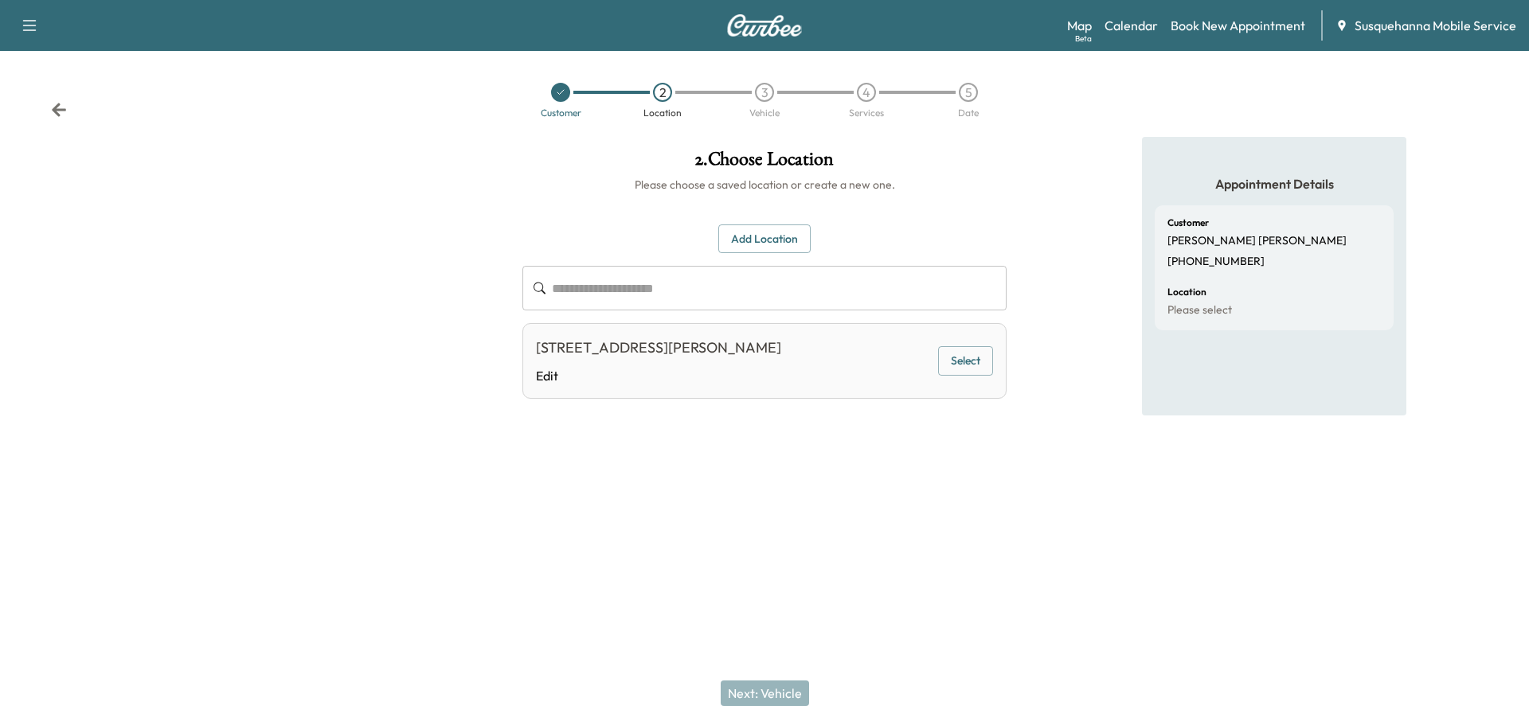
click at [957, 373] on button "Select" at bounding box center [965, 360] width 55 height 29
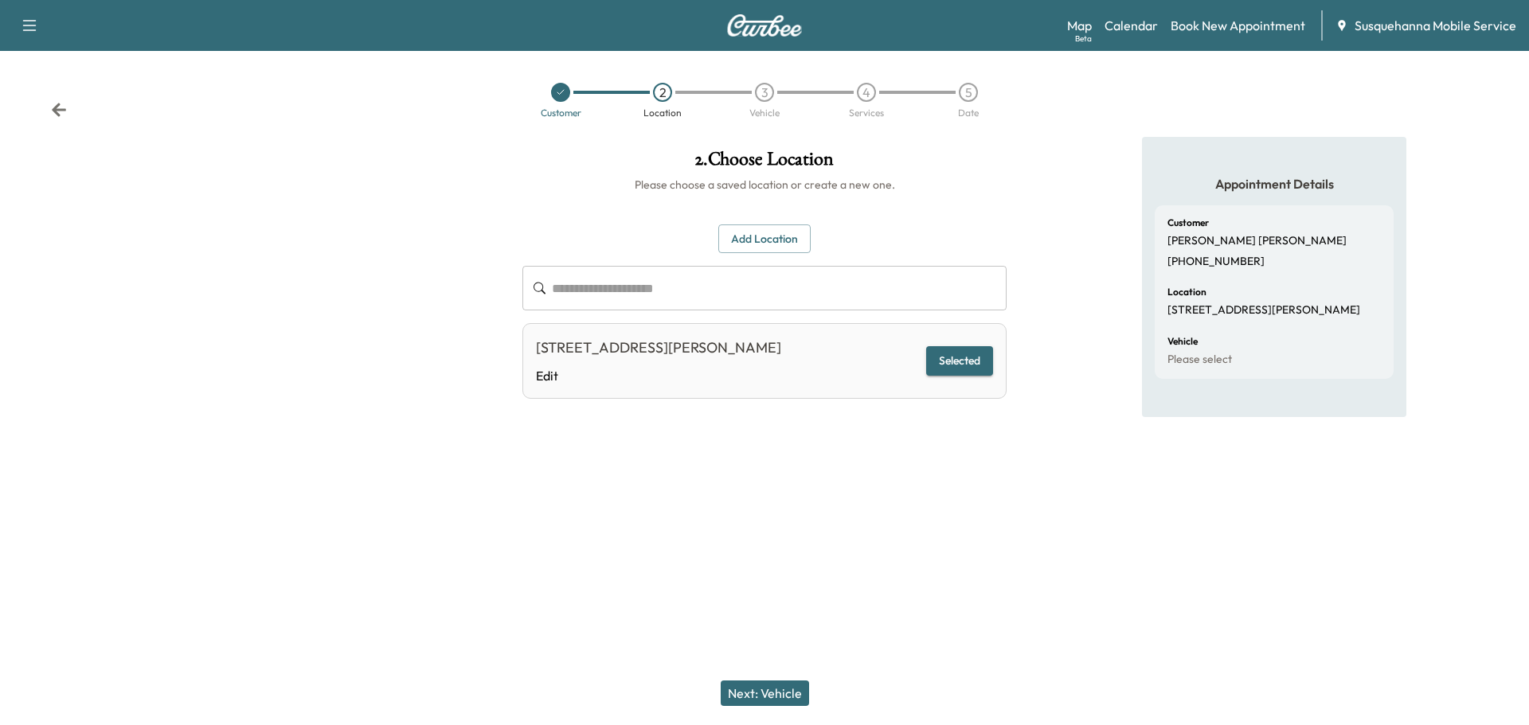
click at [773, 693] on button "Next: Vehicle" at bounding box center [765, 693] width 88 height 25
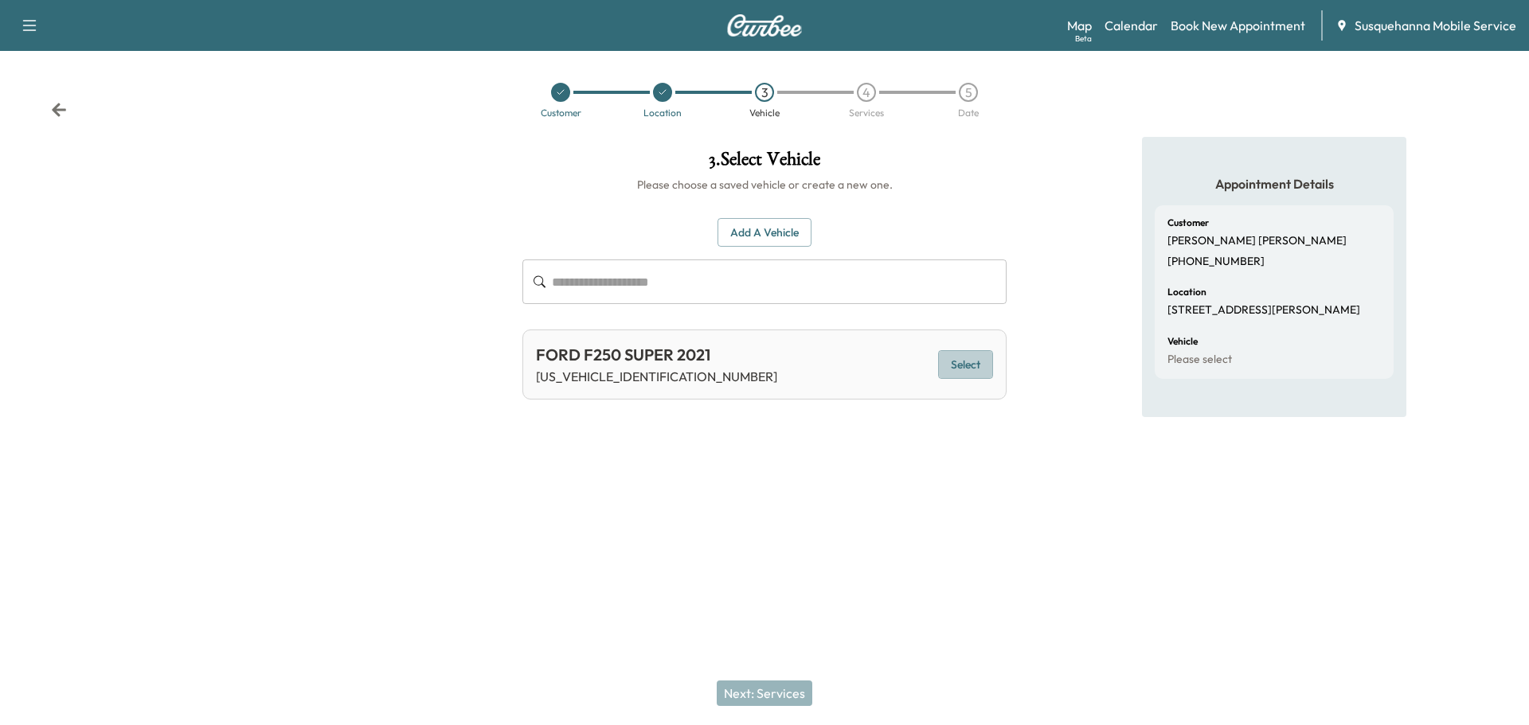
click at [955, 364] on button "Select" at bounding box center [965, 364] width 55 height 29
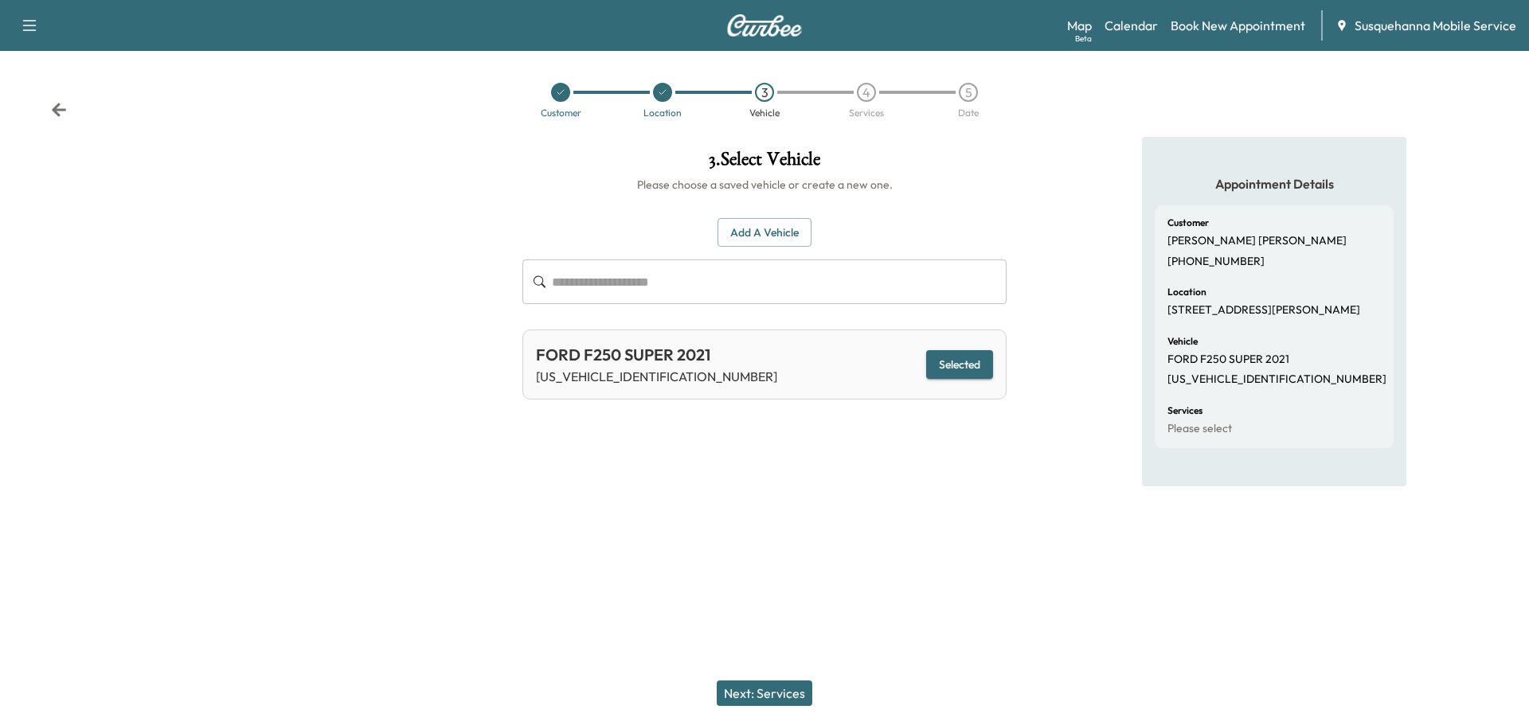
click at [799, 689] on button "Next: Services" at bounding box center [765, 693] width 96 height 25
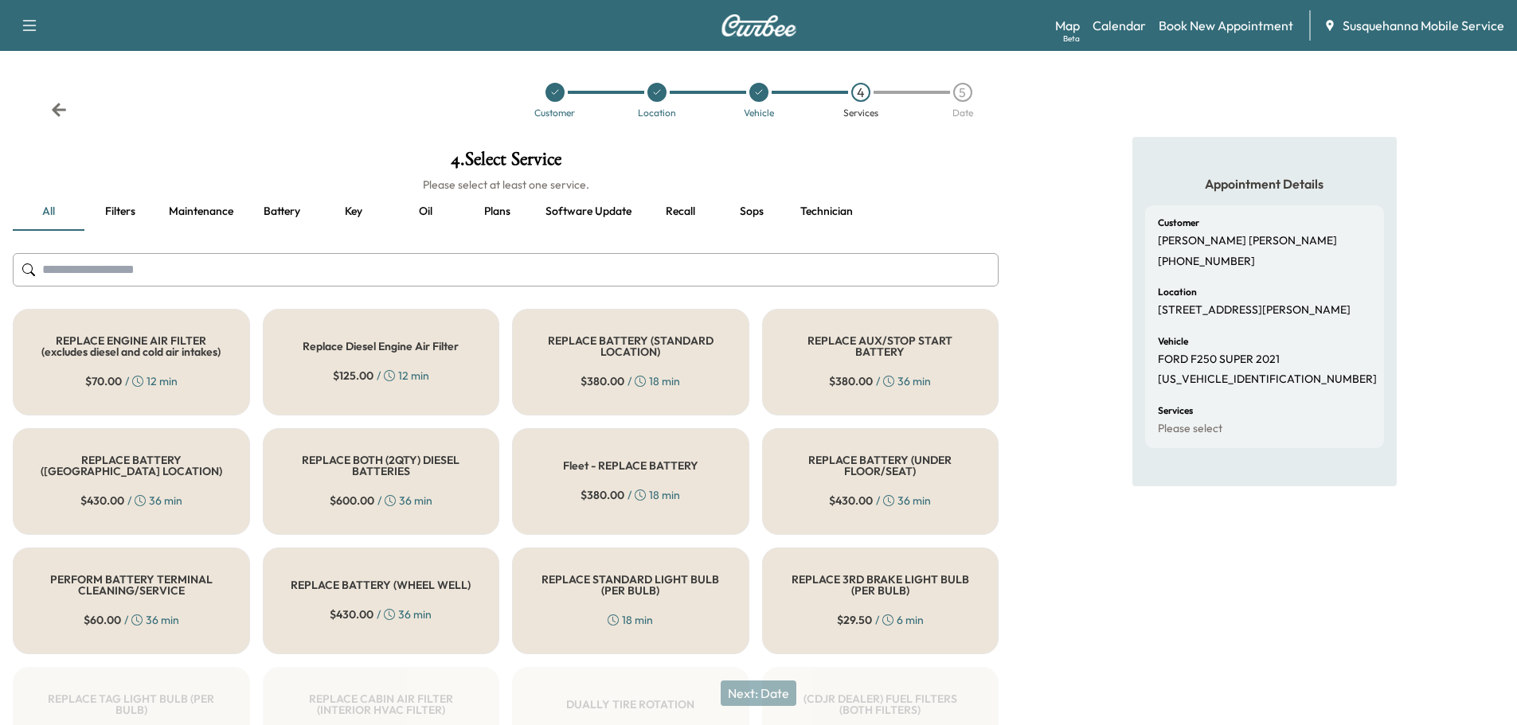
click at [682, 210] on button "Recall" at bounding box center [680, 212] width 72 height 38
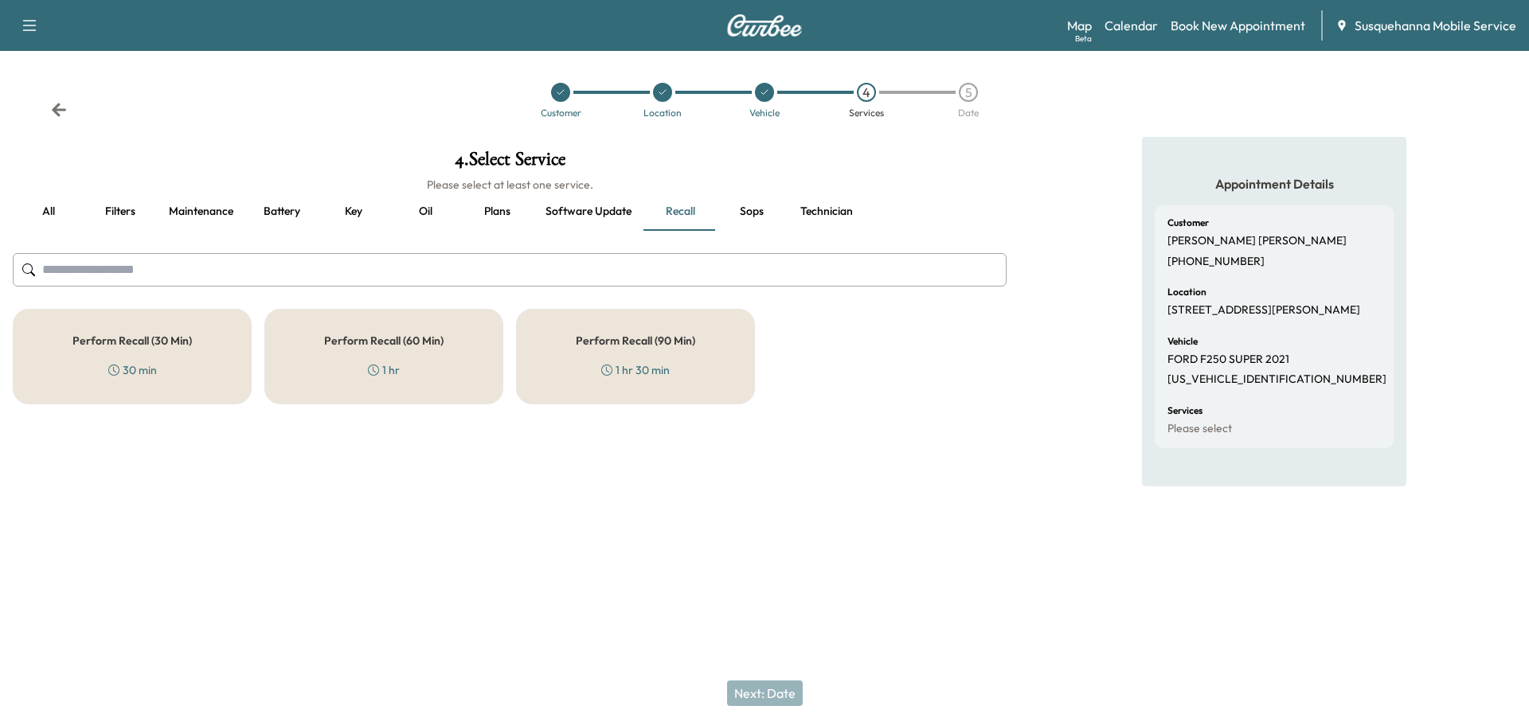
click at [394, 381] on div "Perform Recall (60 Min) 1 hr" at bounding box center [383, 357] width 239 height 96
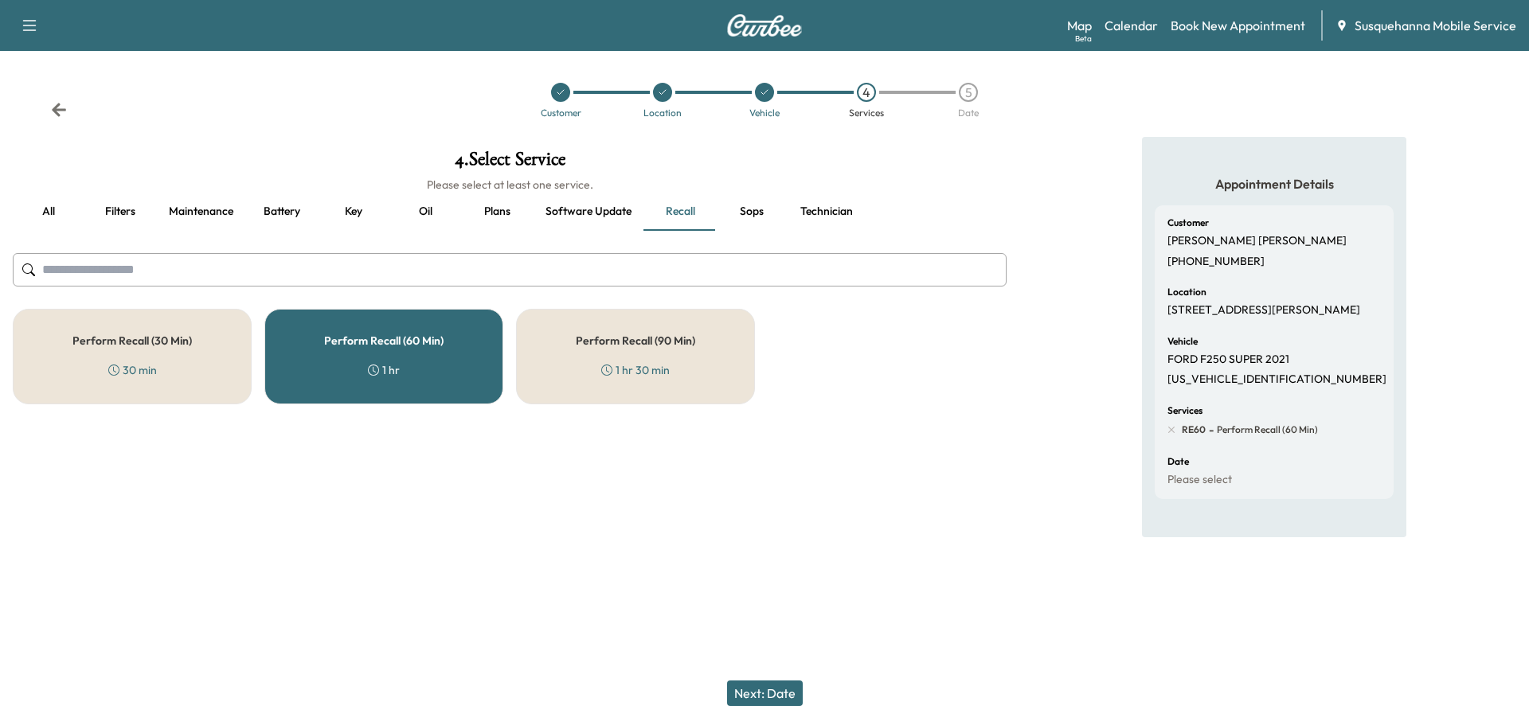
click at [813, 213] on button "Technician" at bounding box center [826, 212] width 78 height 38
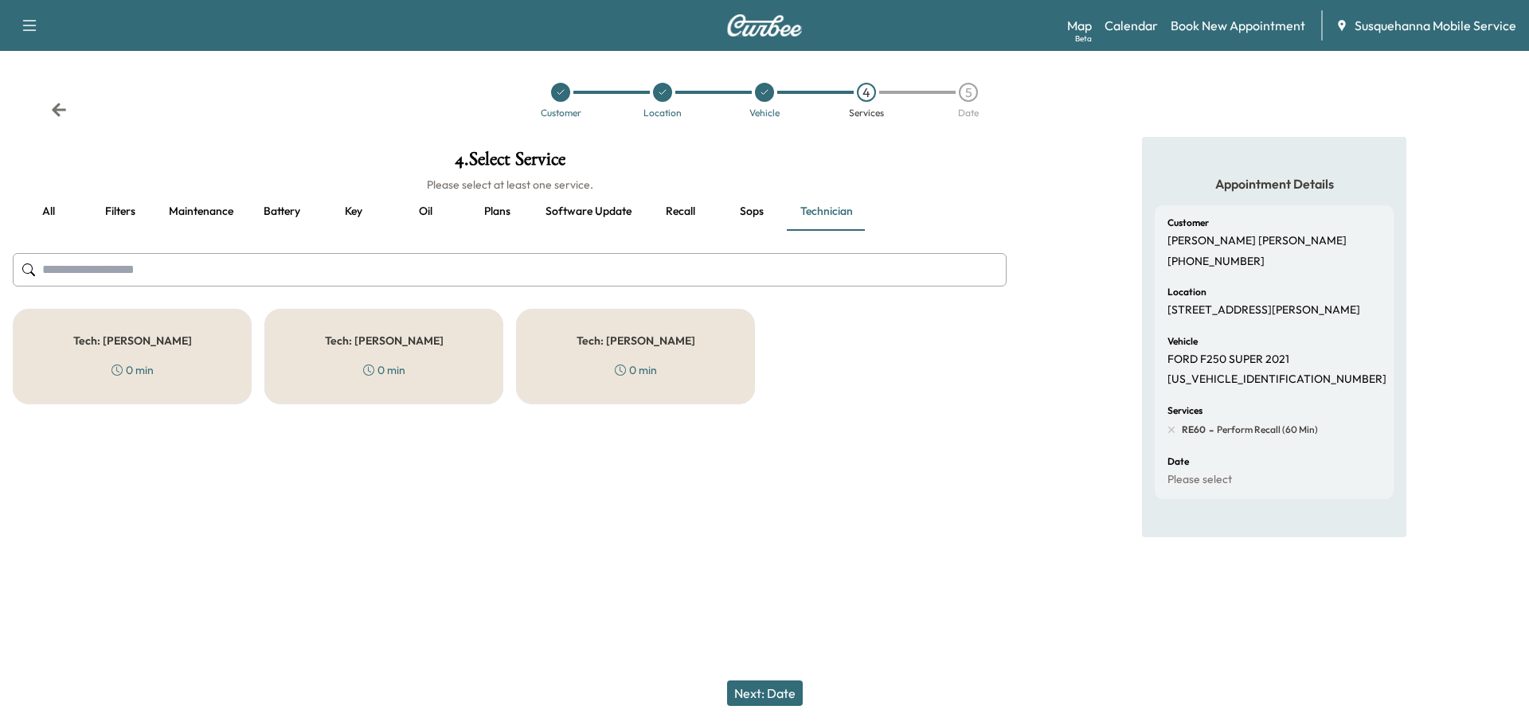
click at [658, 389] on div "Tech: [PERSON_NAME] 0 min" at bounding box center [635, 357] width 239 height 96
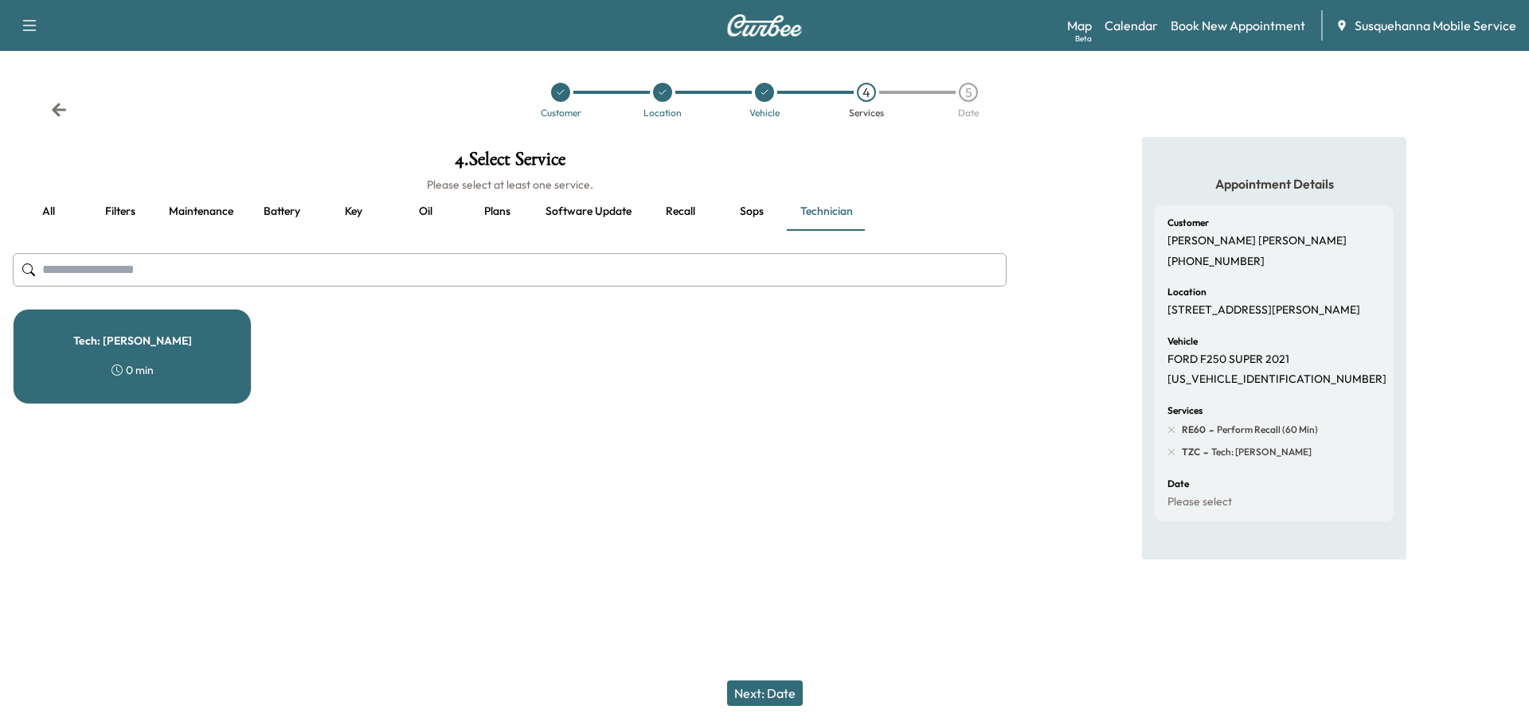
click at [770, 687] on button "Next: Date" at bounding box center [765, 693] width 76 height 25
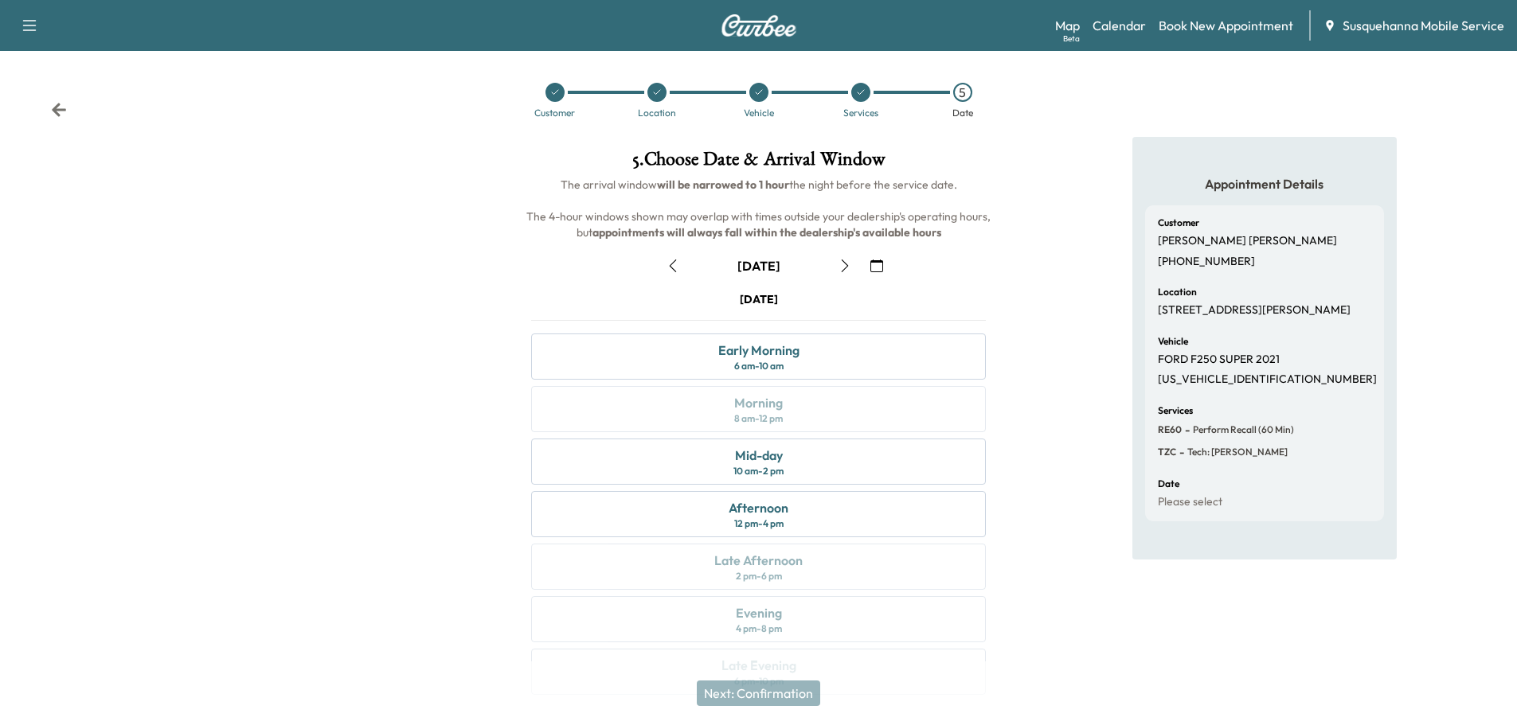
click at [880, 264] on icon "button" at bounding box center [876, 266] width 13 height 13
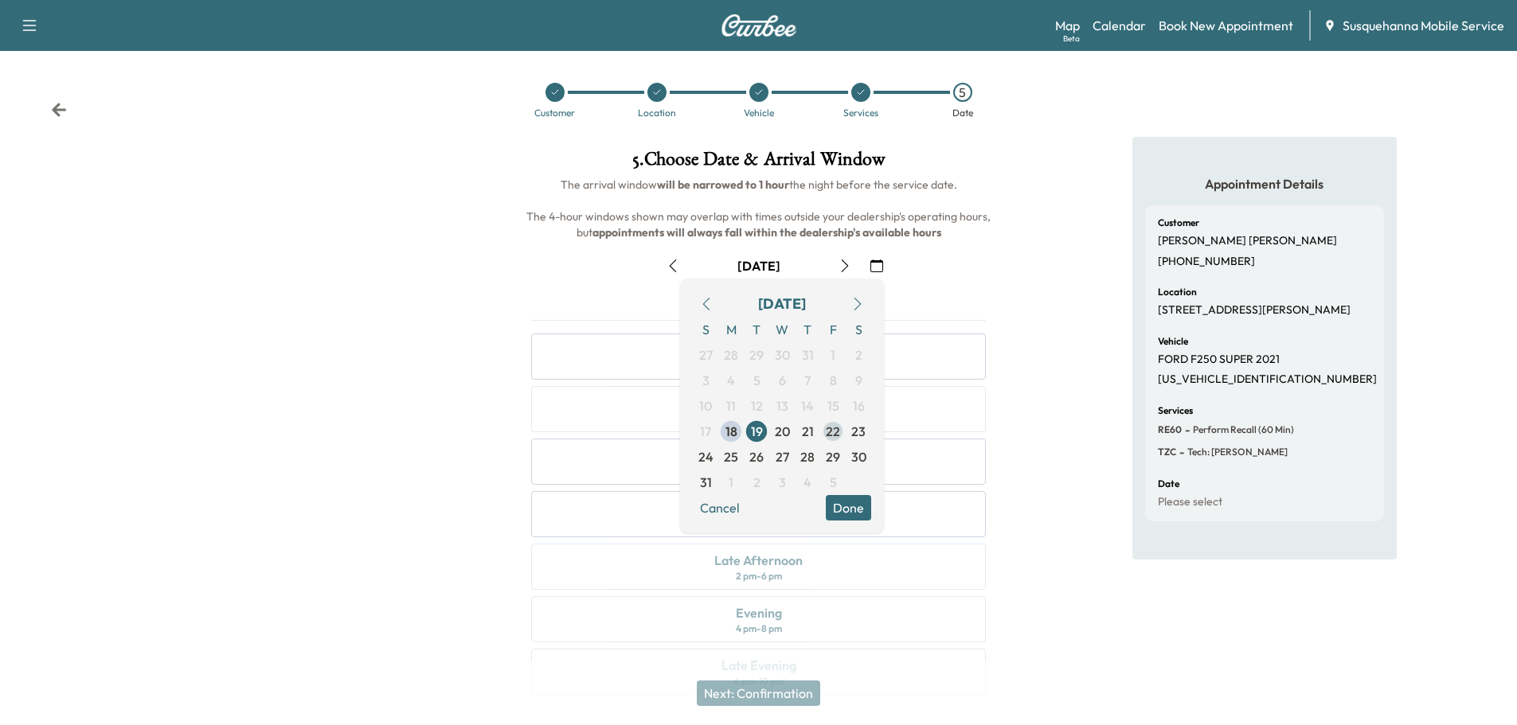
click at [832, 436] on span "22" at bounding box center [833, 431] width 14 height 19
click at [841, 502] on button "Done" at bounding box center [848, 507] width 45 height 25
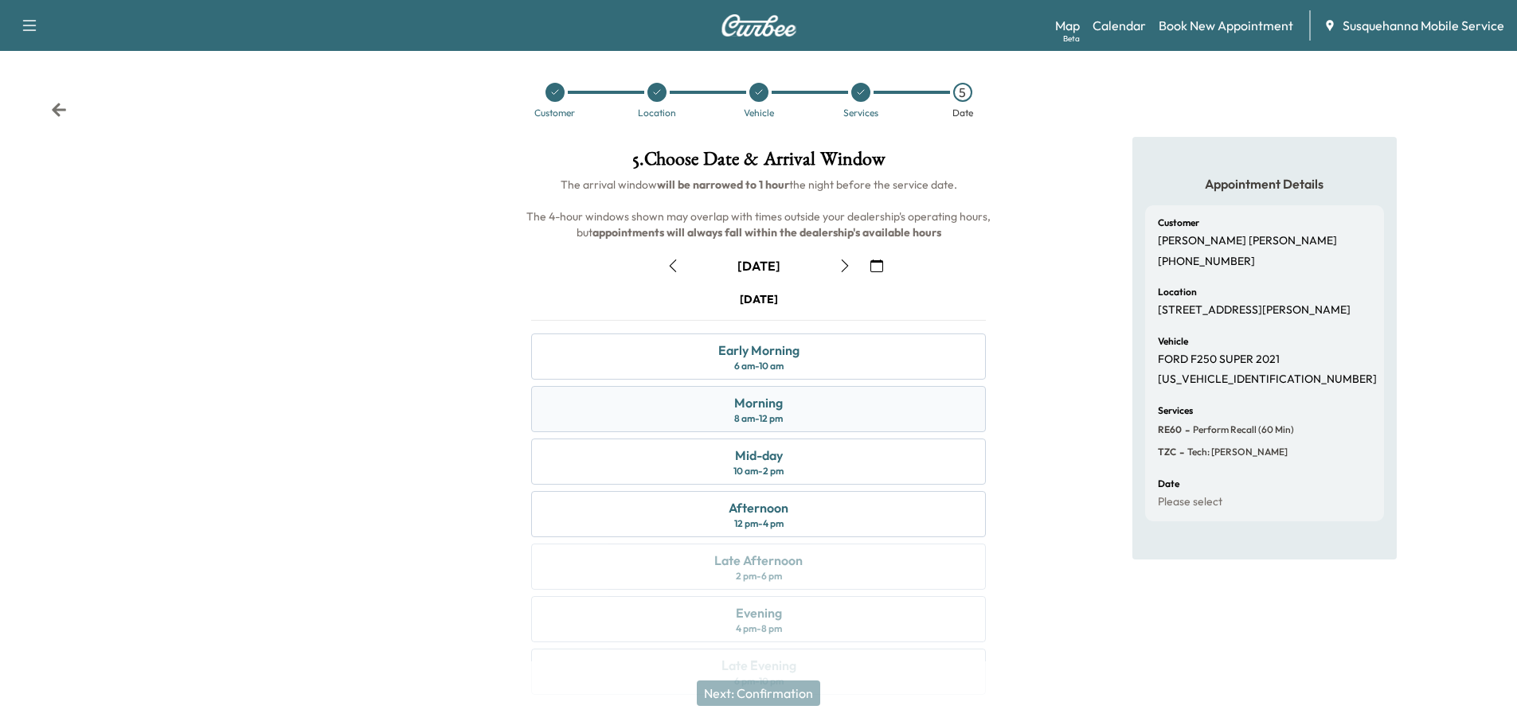
click at [827, 420] on div "Morning 8 am - 12 pm" at bounding box center [758, 409] width 455 height 46
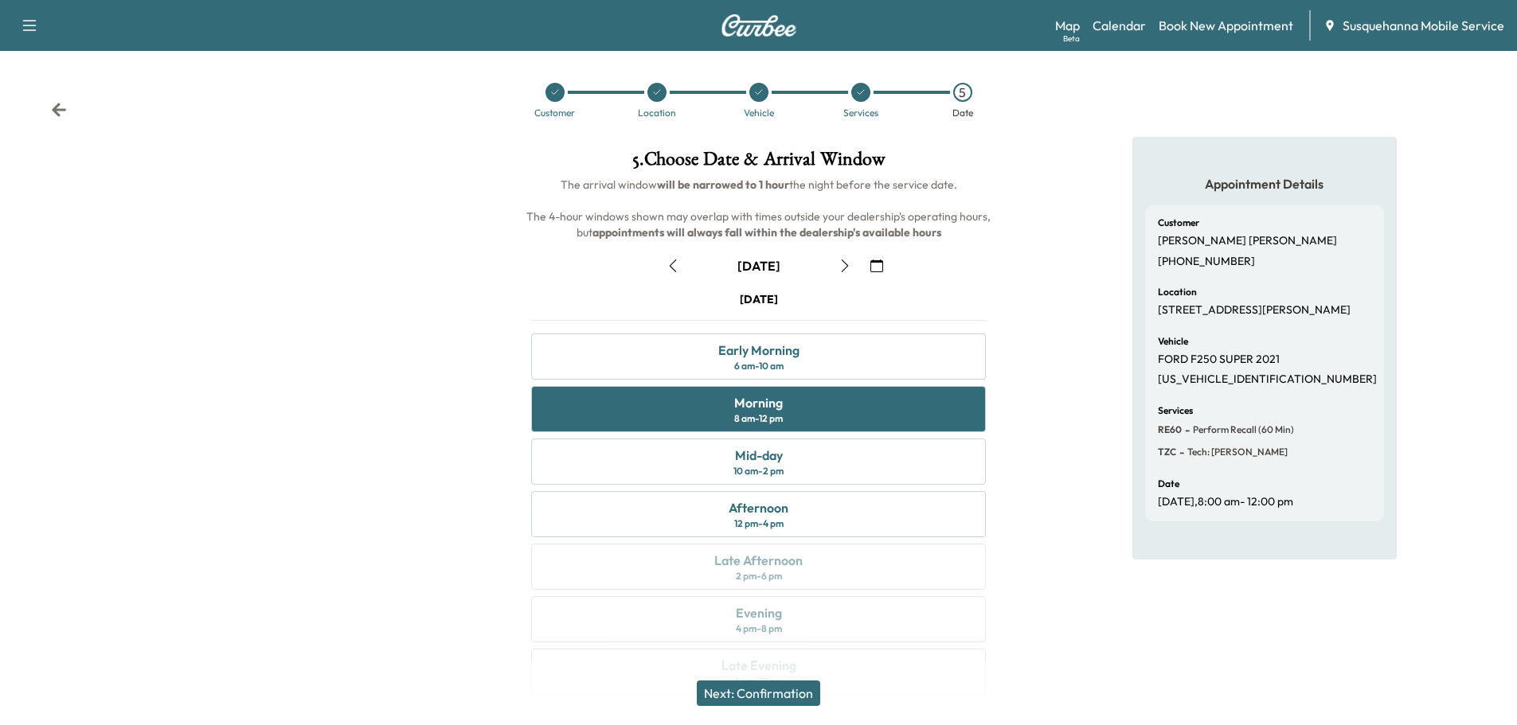
click at [813, 694] on button "Next: Confirmation" at bounding box center [758, 693] width 123 height 25
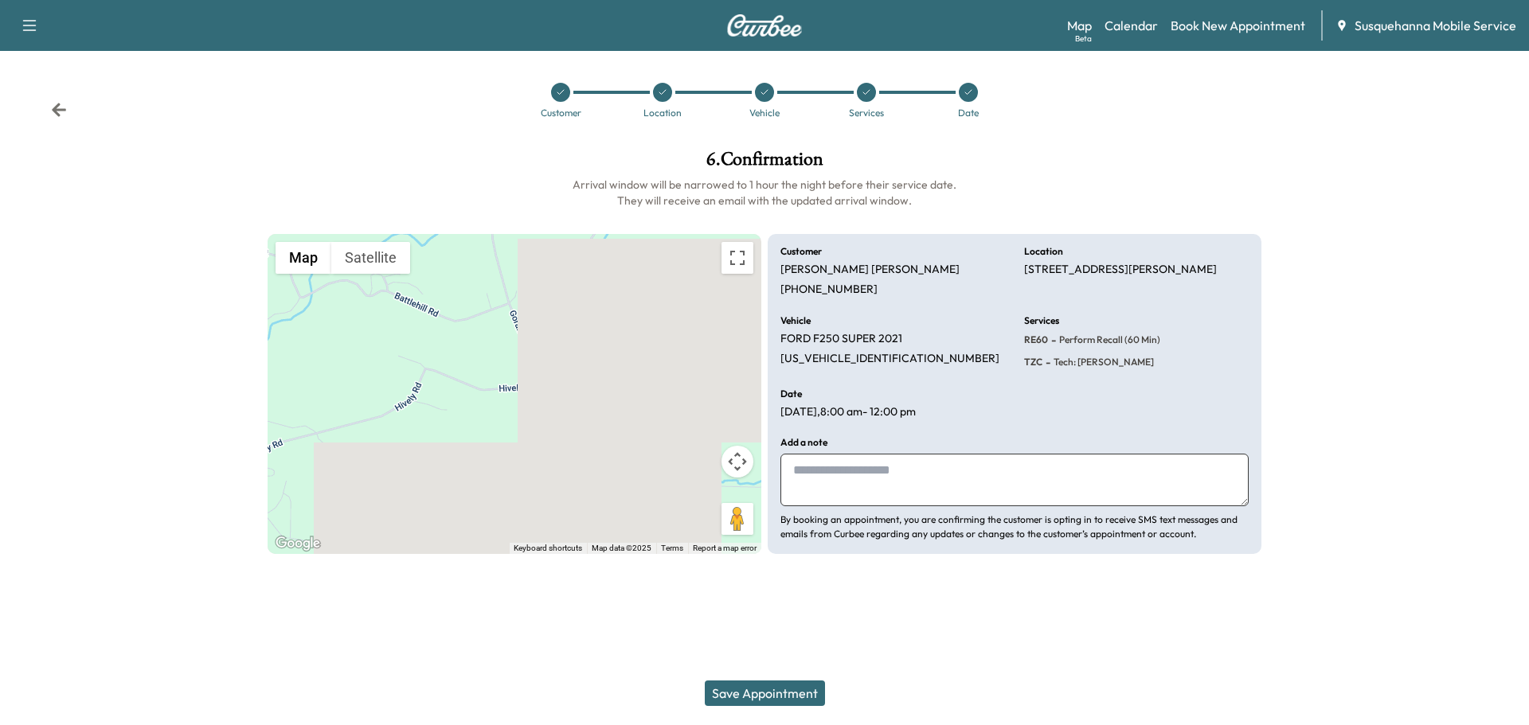
click at [851, 478] on textarea at bounding box center [1014, 480] width 468 height 53
click at [846, 477] on textarea at bounding box center [1014, 480] width 468 height 53
type textarea "**********"
click at [792, 697] on button "Save Appointment" at bounding box center [765, 693] width 120 height 25
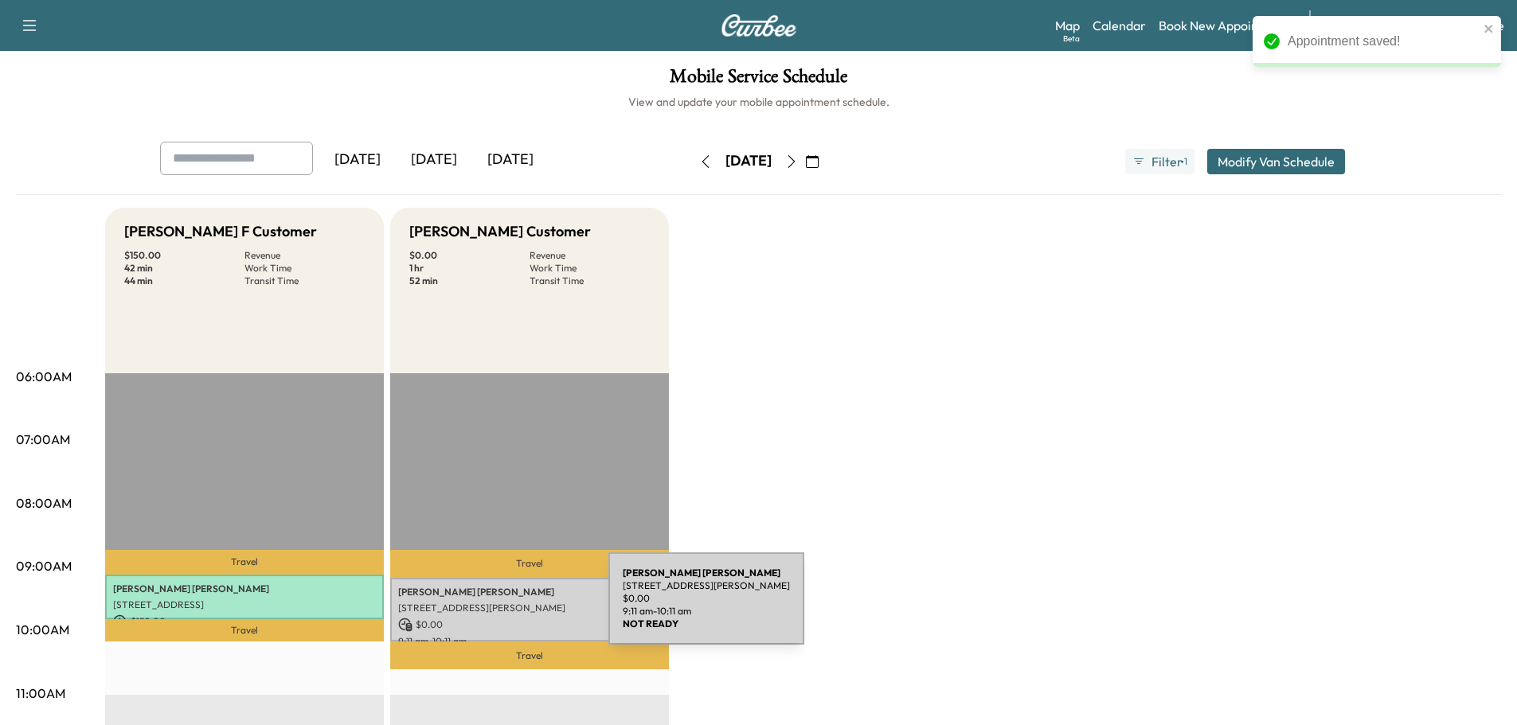
click at [489, 608] on p "[STREET_ADDRESS][PERSON_NAME]" at bounding box center [529, 608] width 263 height 13
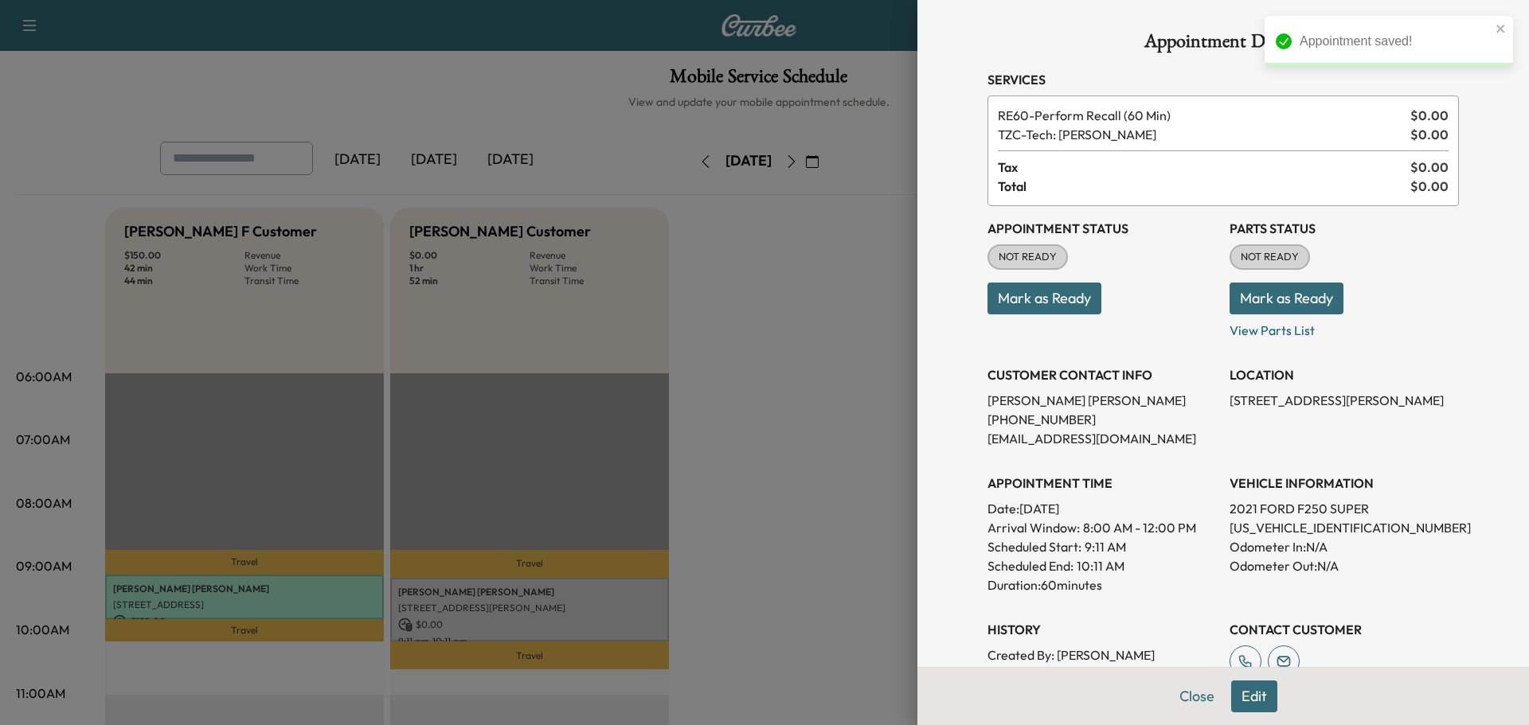
click at [1239, 301] on button "Mark as Ready" at bounding box center [1286, 299] width 114 height 32
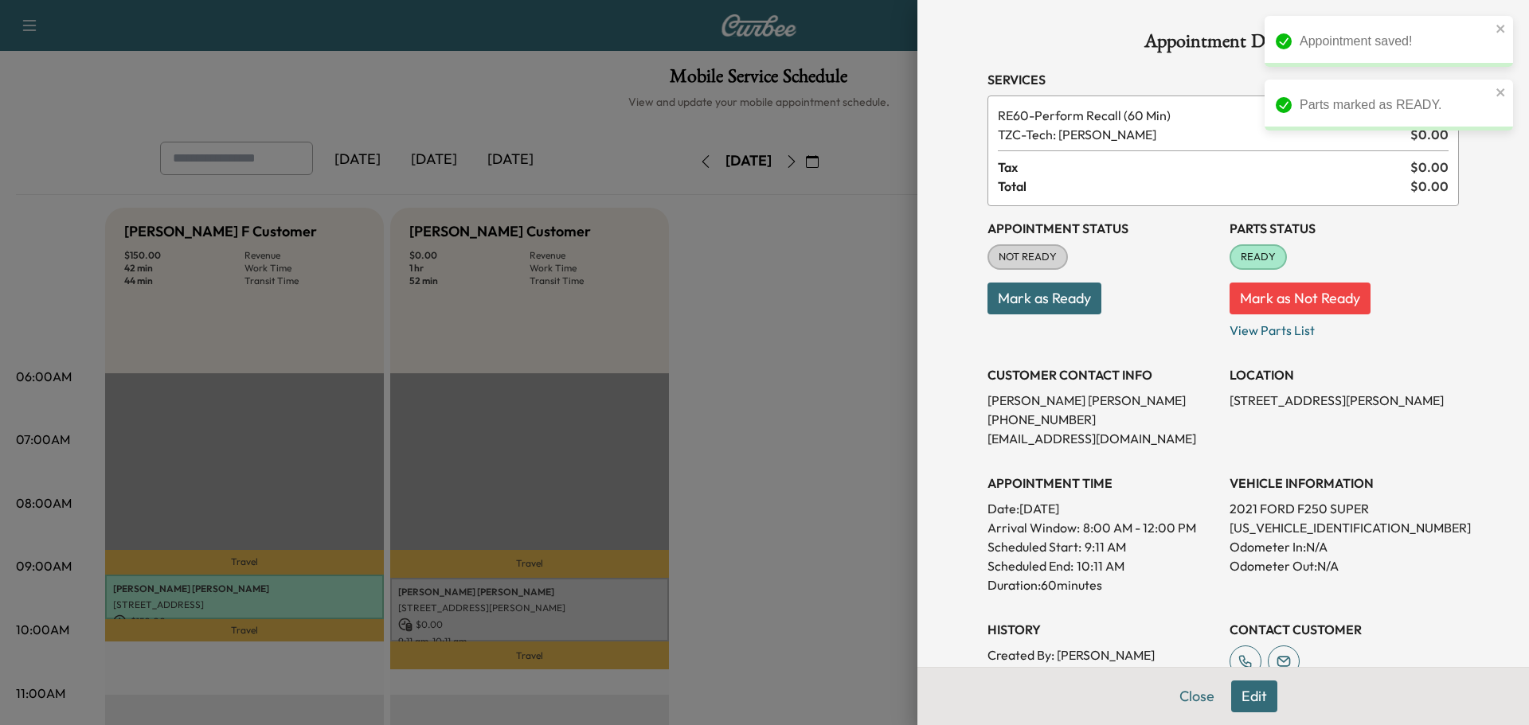
click at [1054, 298] on button "Mark as Ready" at bounding box center [1044, 299] width 114 height 32
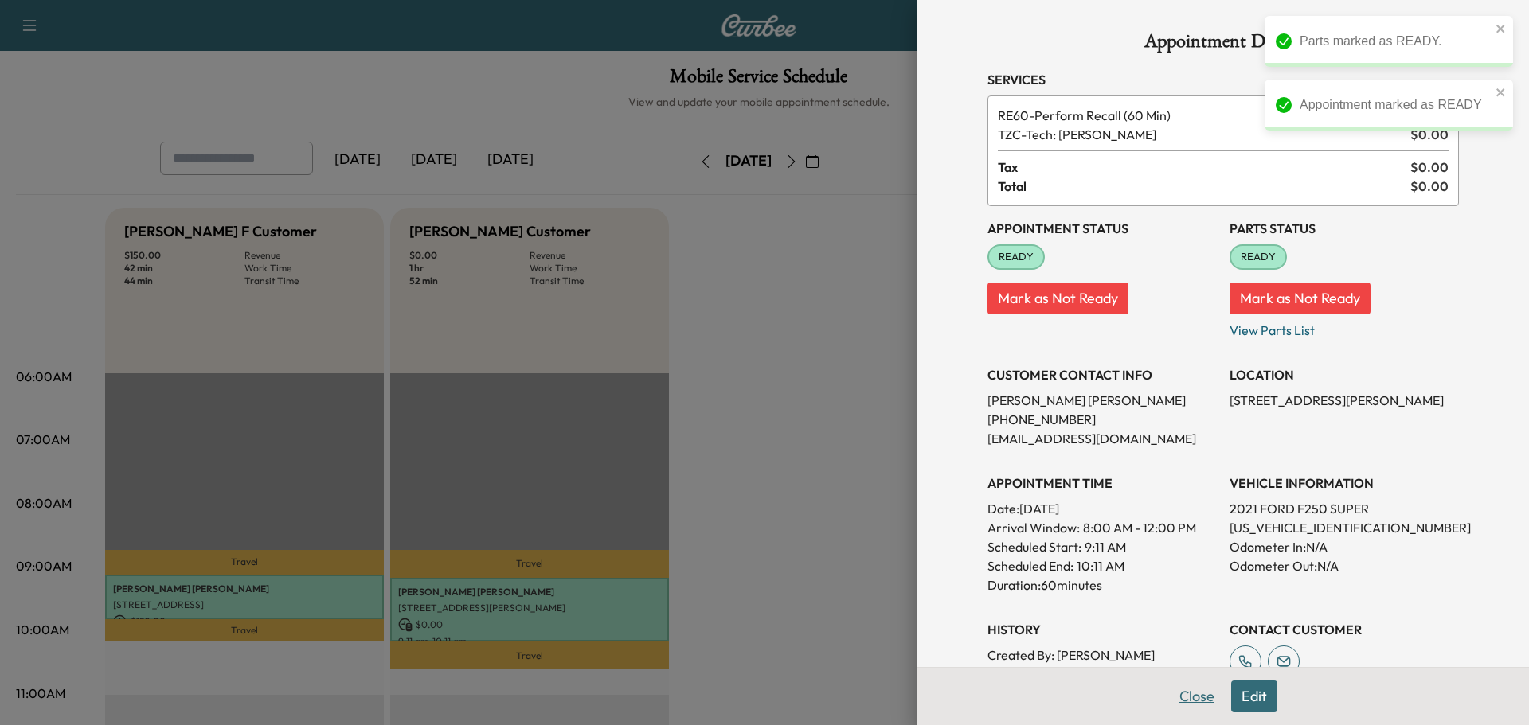
click at [1188, 700] on button "Close" at bounding box center [1197, 697] width 56 height 32
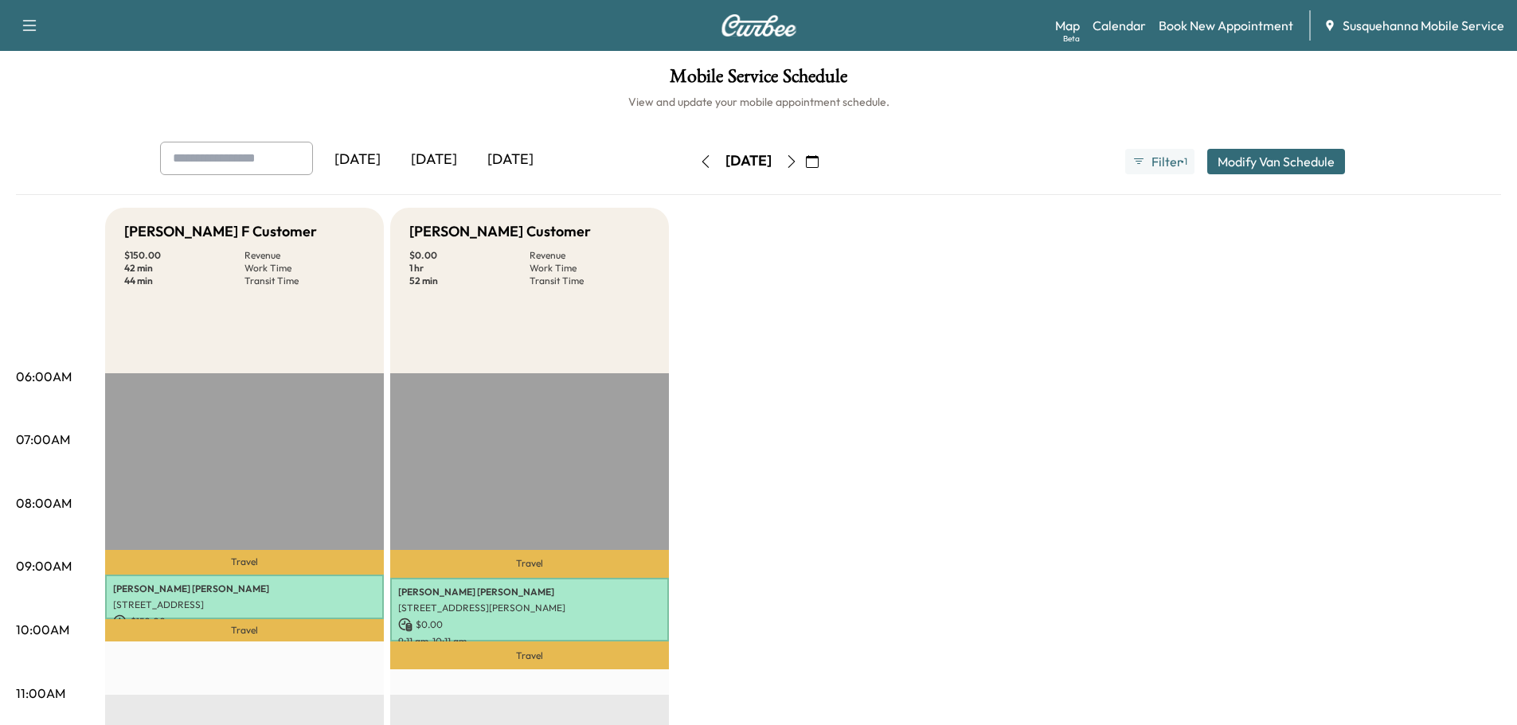
click at [699, 161] on icon "button" at bounding box center [705, 161] width 13 height 13
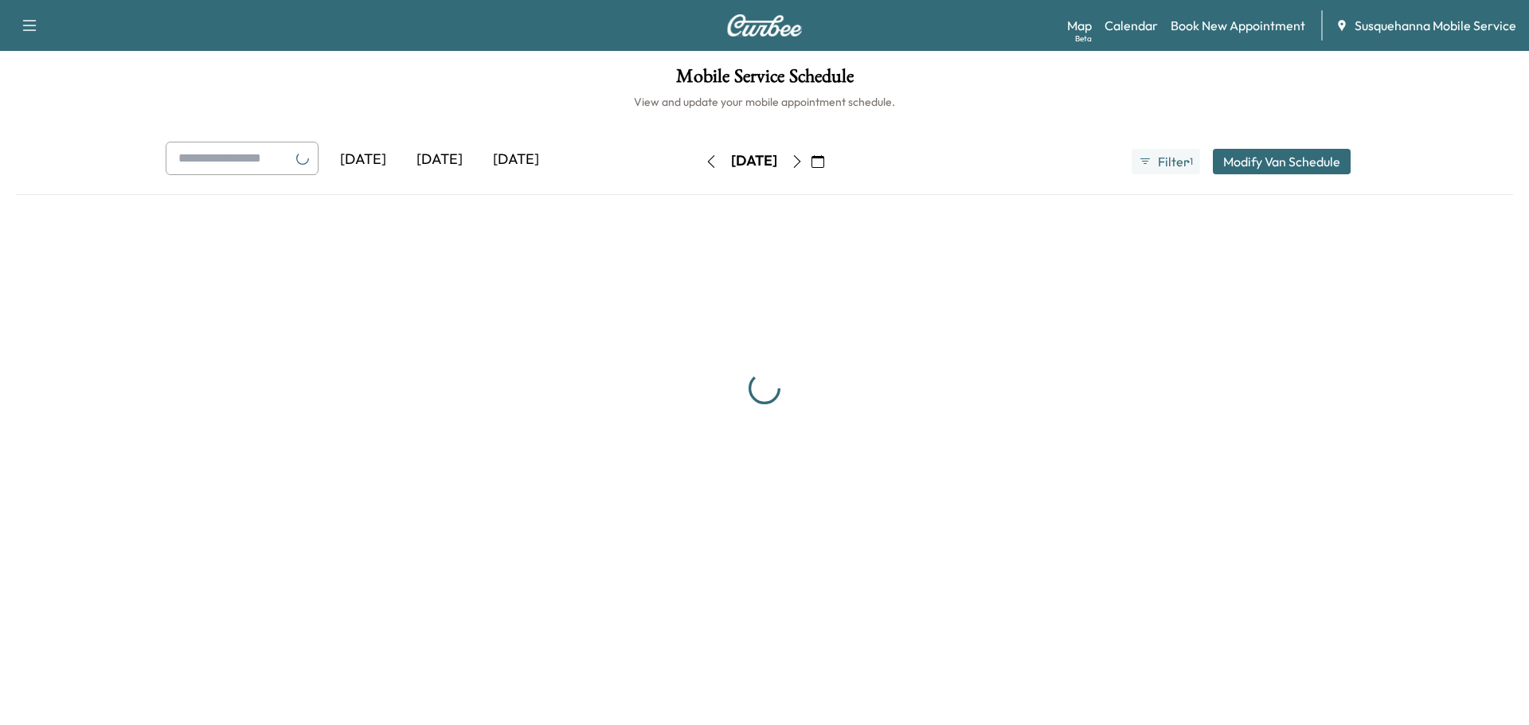
click at [705, 161] on icon "button" at bounding box center [711, 161] width 13 height 13
click at [697, 161] on button "button" at bounding box center [710, 161] width 27 height 25
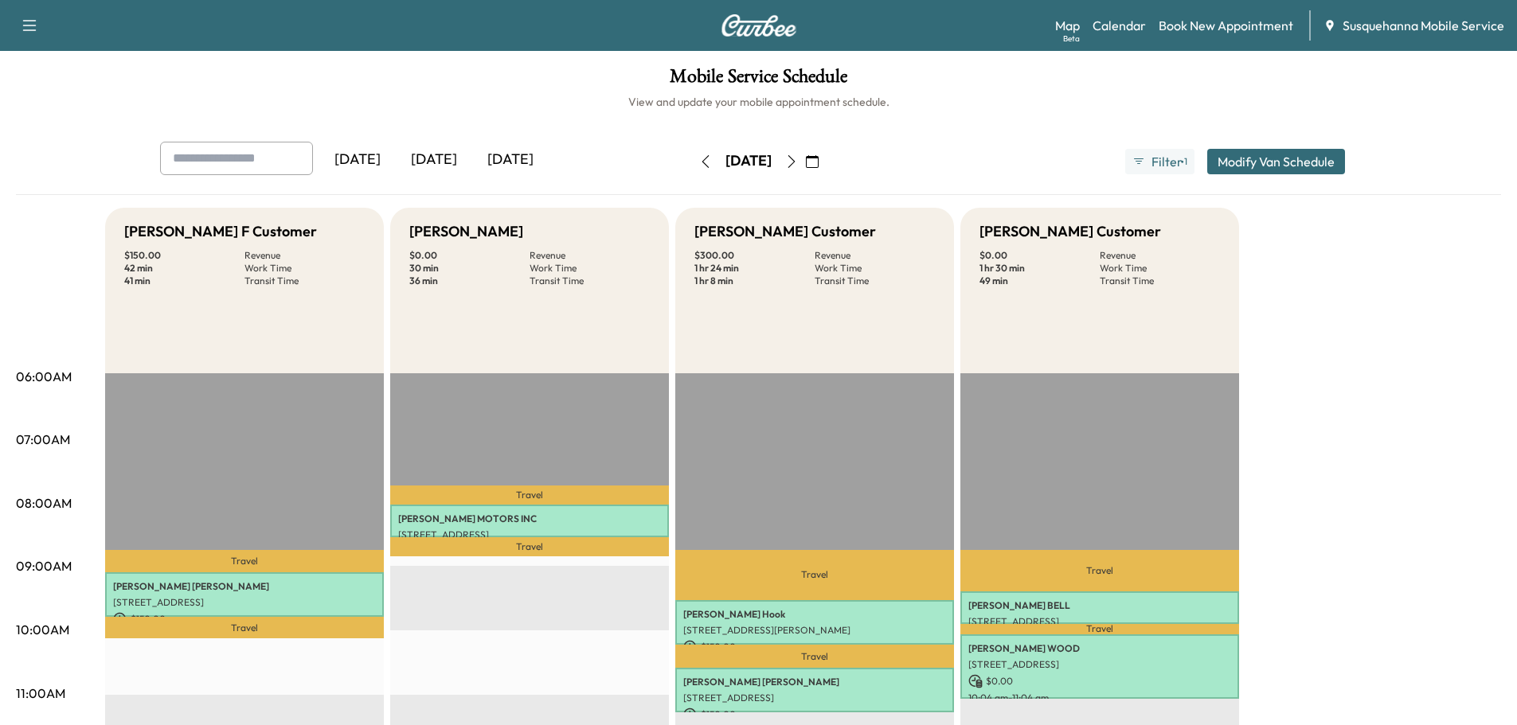
scroll to position [85, 0]
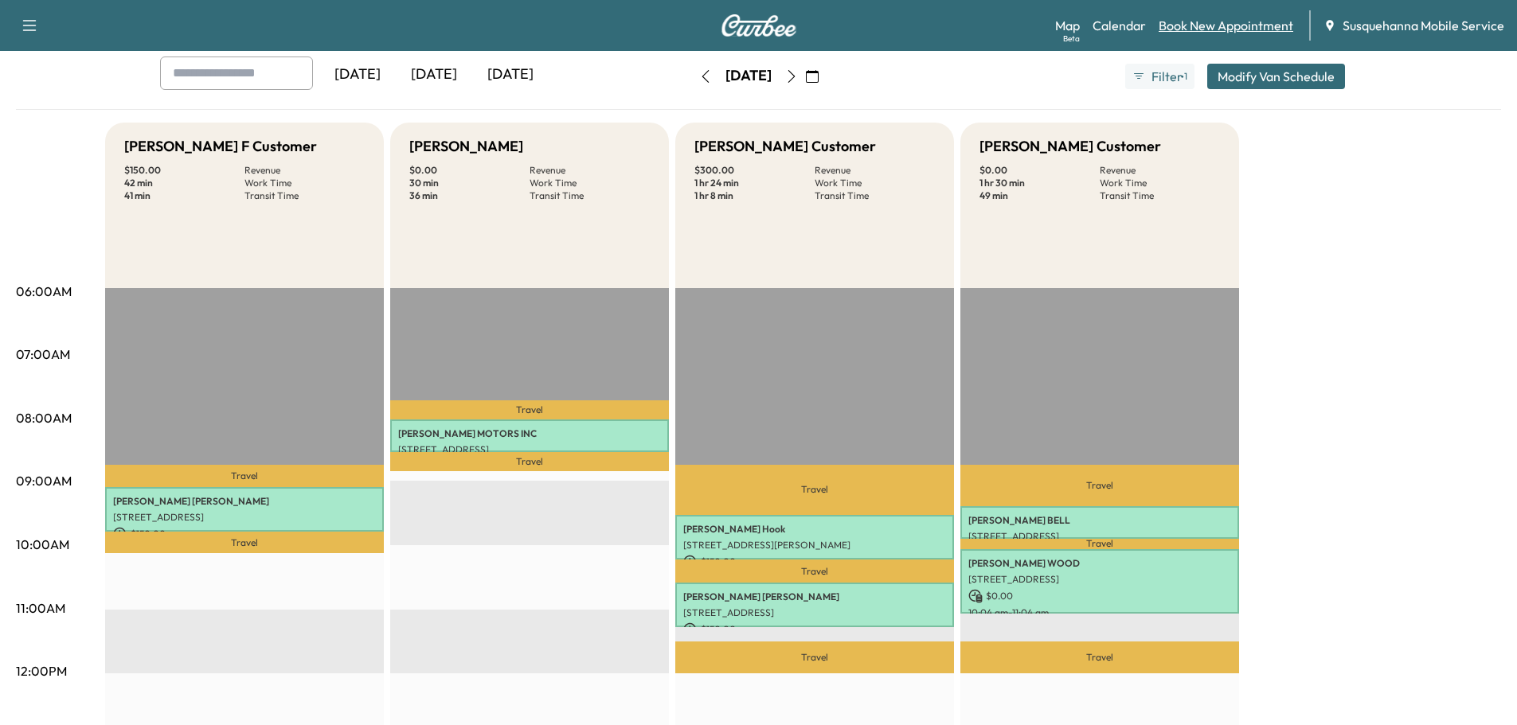
click at [1217, 28] on link "Book New Appointment" at bounding box center [1225, 25] width 135 height 19
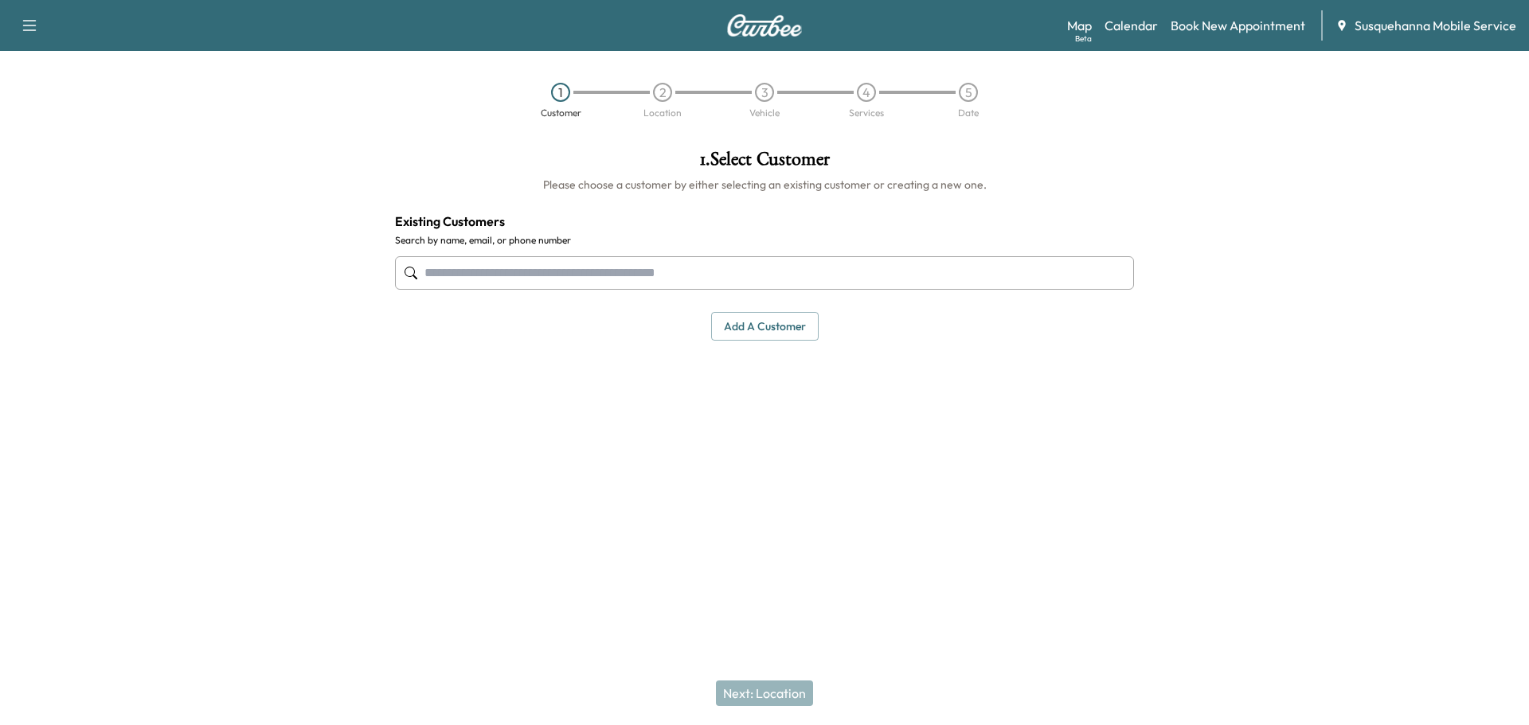
click at [689, 271] on input "text" at bounding box center [764, 272] width 739 height 33
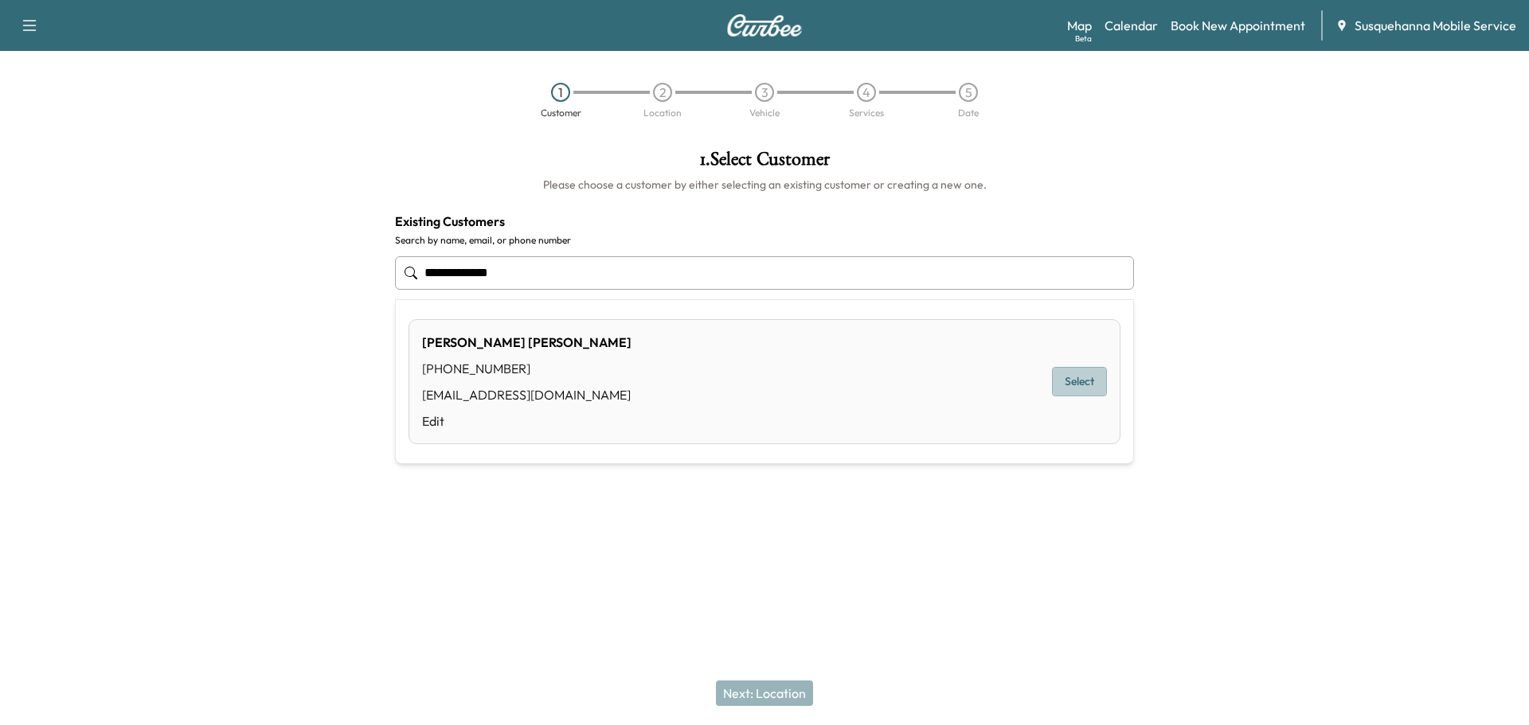
click at [1091, 388] on button "Select" at bounding box center [1079, 381] width 55 height 29
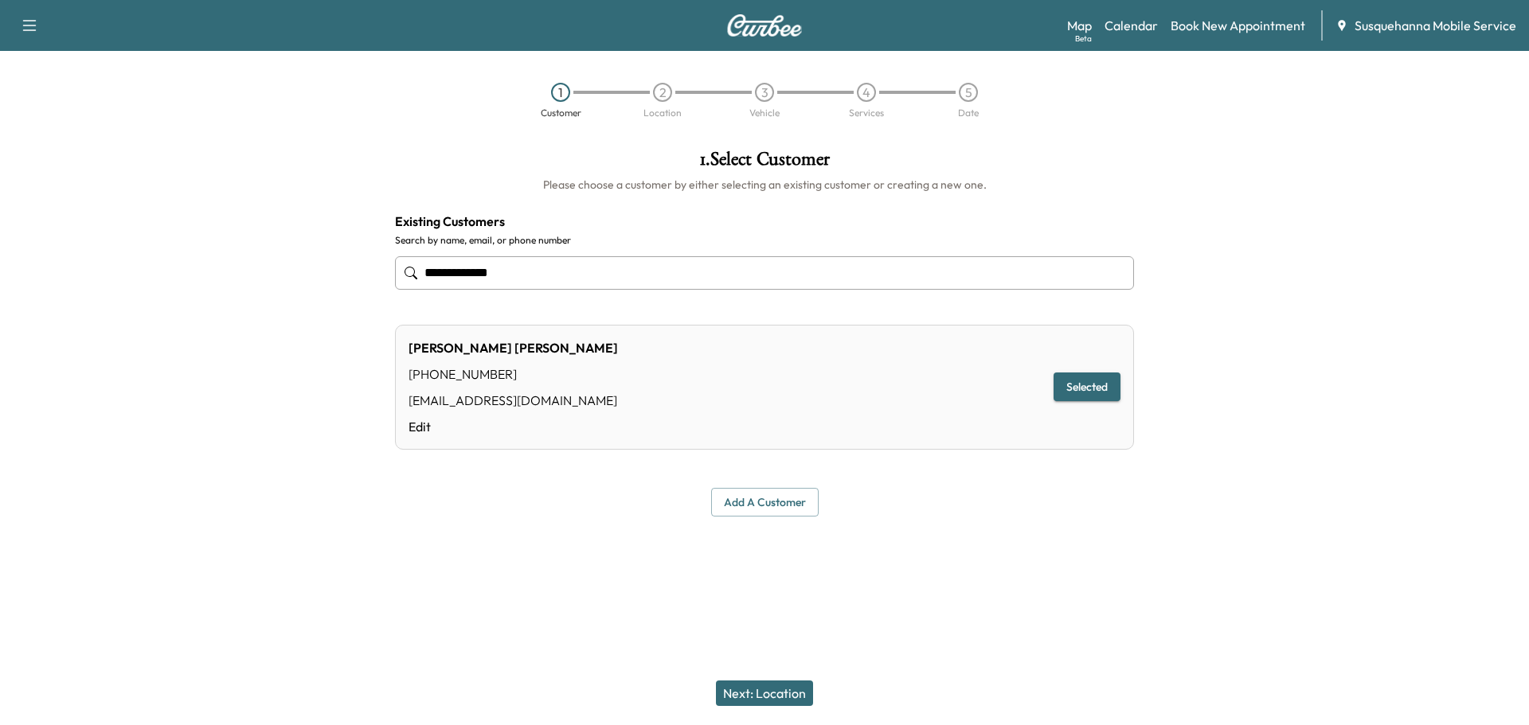
type input "**********"
click at [799, 695] on button "Next: Location" at bounding box center [764, 693] width 97 height 25
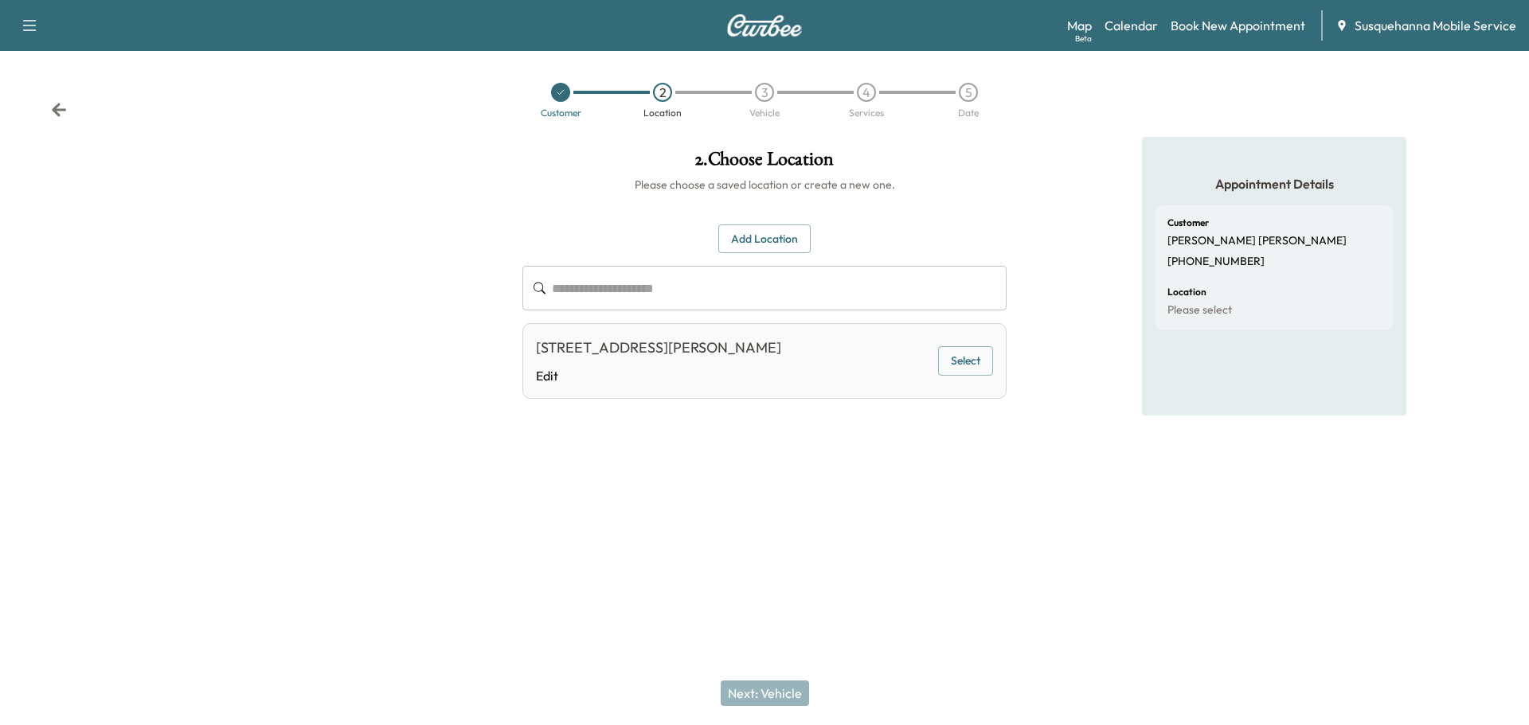
click at [985, 364] on button "Select" at bounding box center [965, 360] width 55 height 29
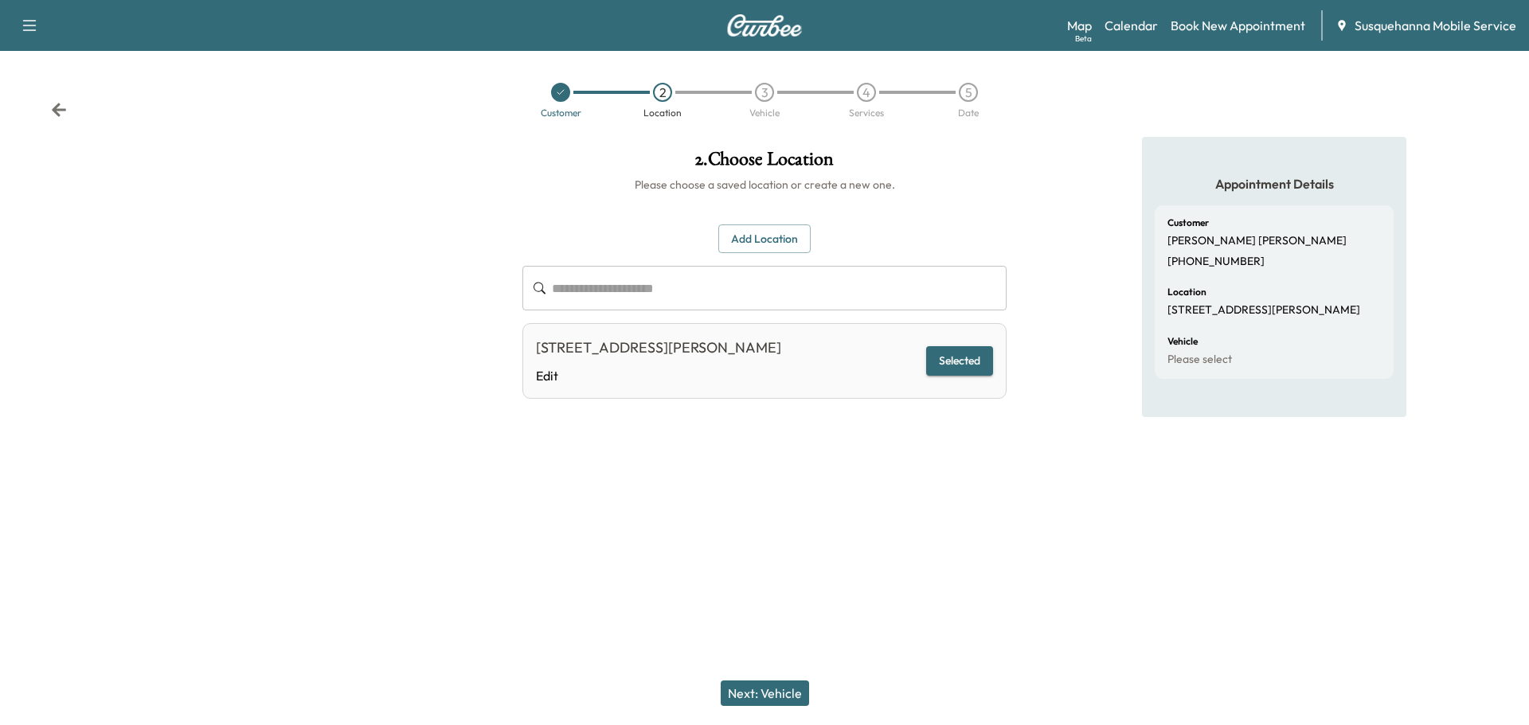
click at [790, 689] on button "Next: Vehicle" at bounding box center [765, 693] width 88 height 25
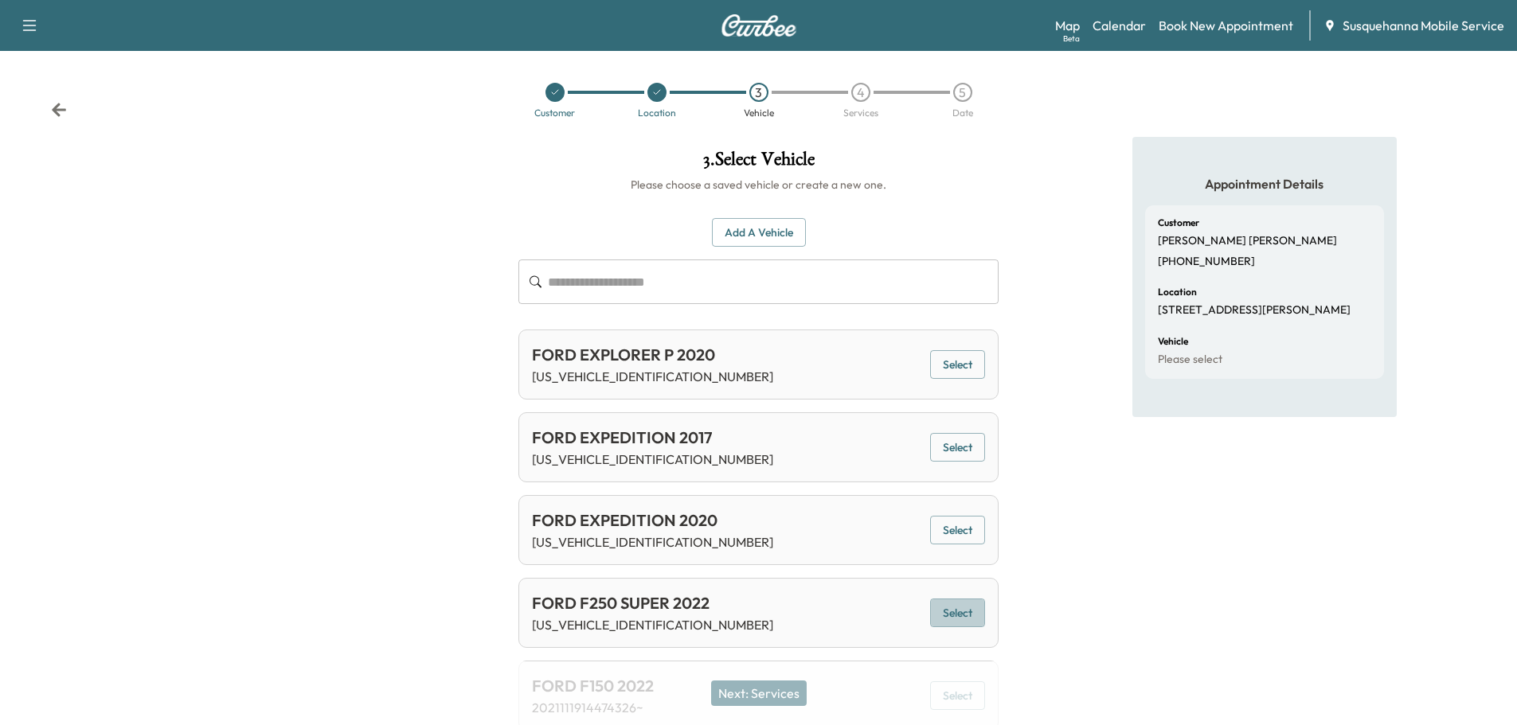
click at [955, 605] on button "Select" at bounding box center [957, 613] width 55 height 29
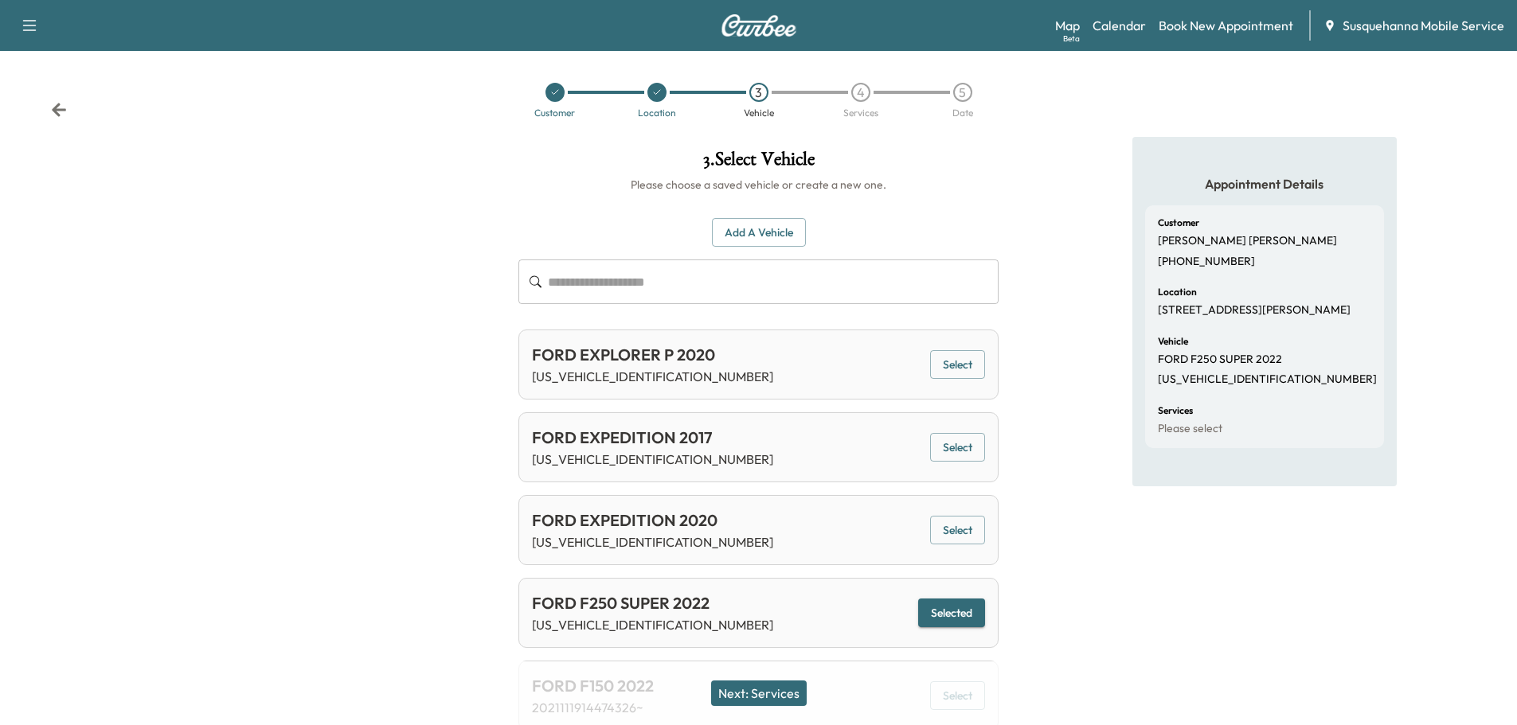
click at [776, 695] on button "Next: Services" at bounding box center [759, 693] width 96 height 25
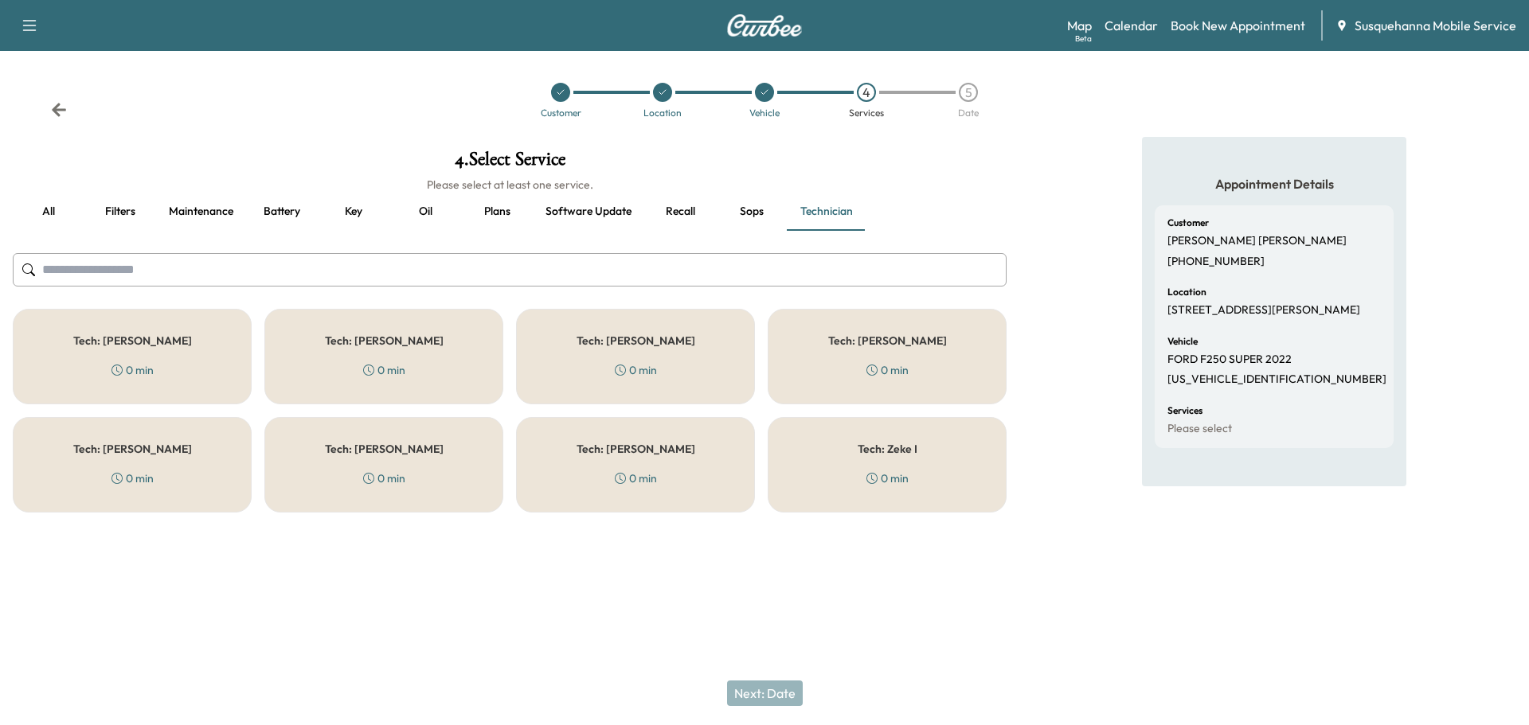
click at [49, 210] on button "all" at bounding box center [49, 212] width 72 height 38
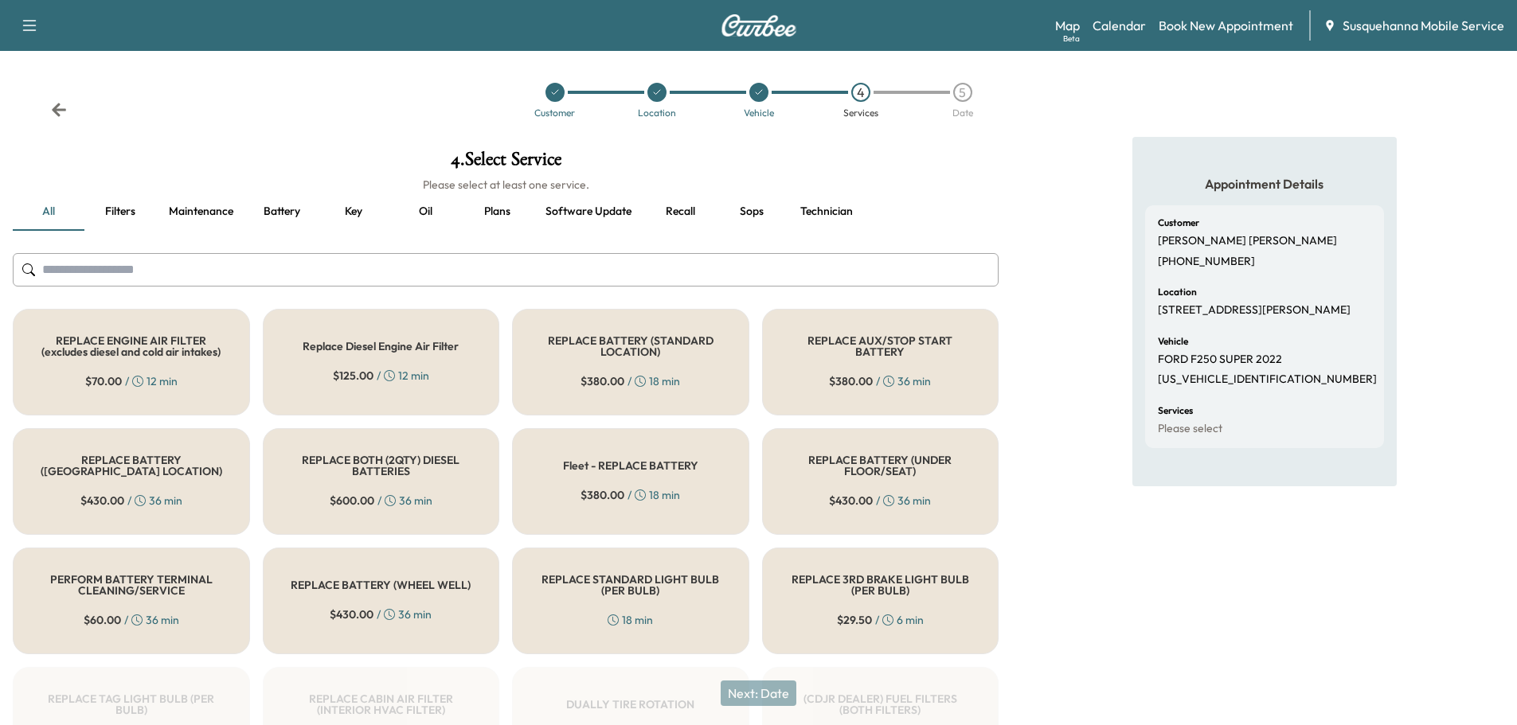
click at [572, 268] on input "text" at bounding box center [506, 269] width 986 height 33
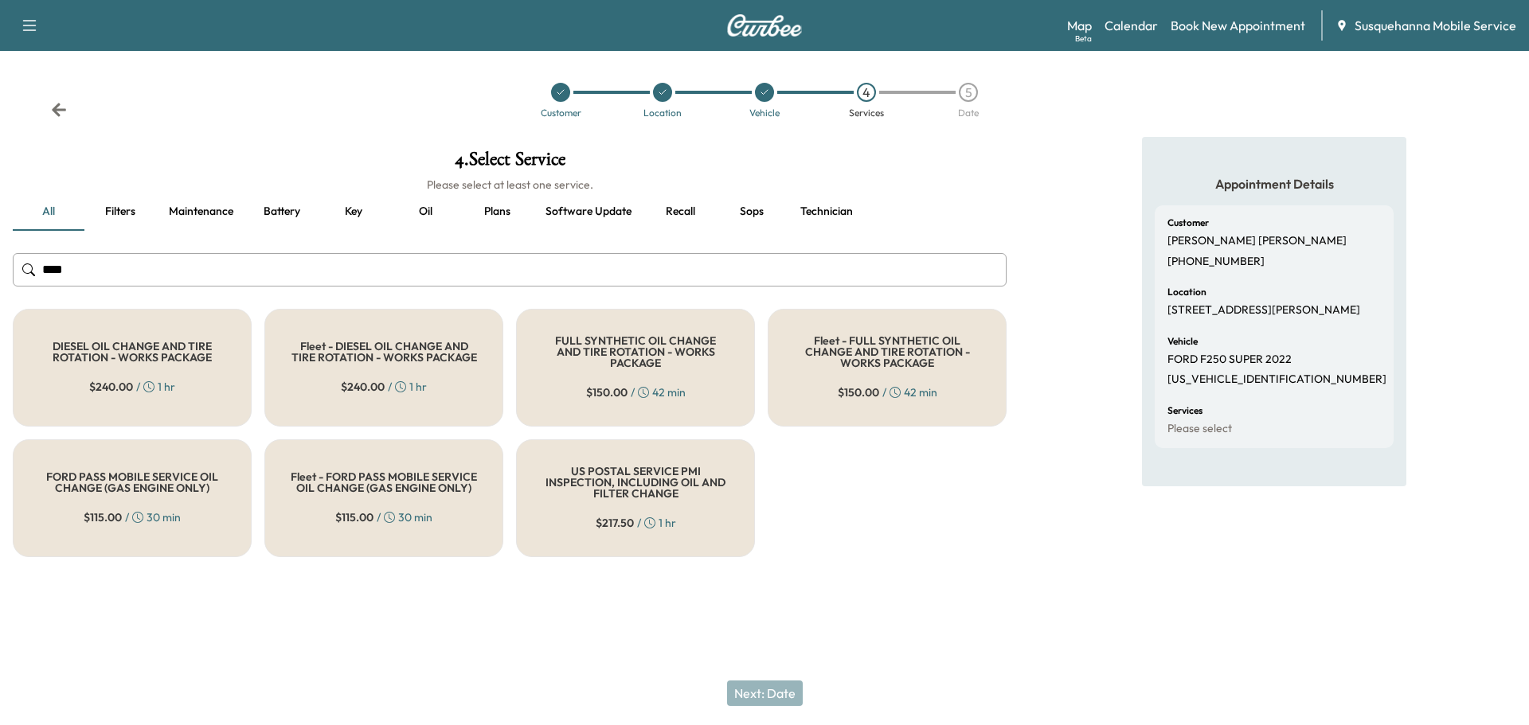
type input "***"
click at [578, 379] on div "FULL SYNTHETIC OIL CHANGE AND TIRE ROTATION - WORKS PACKAGE $ 150.00 / 42 min" at bounding box center [635, 368] width 239 height 118
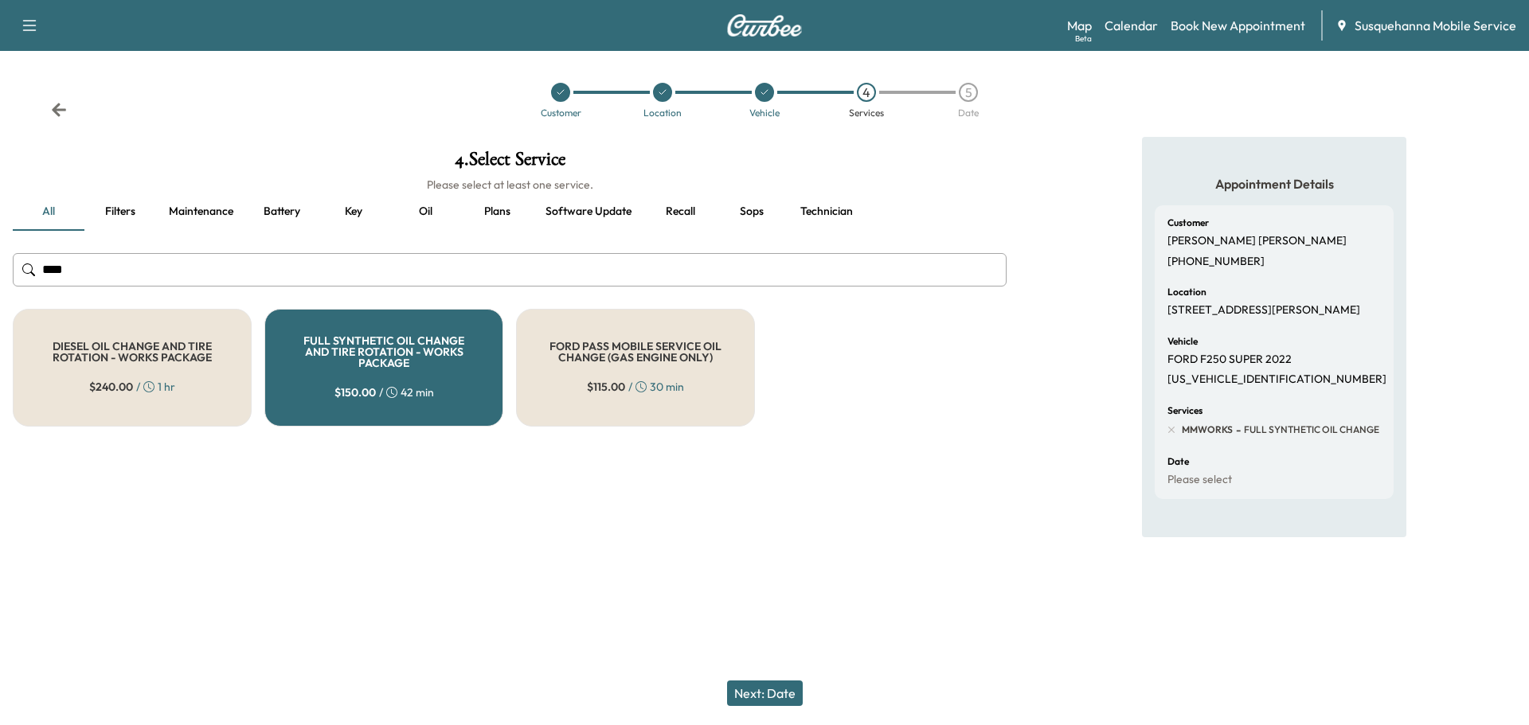
click at [822, 206] on button "Technician" at bounding box center [826, 212] width 78 height 38
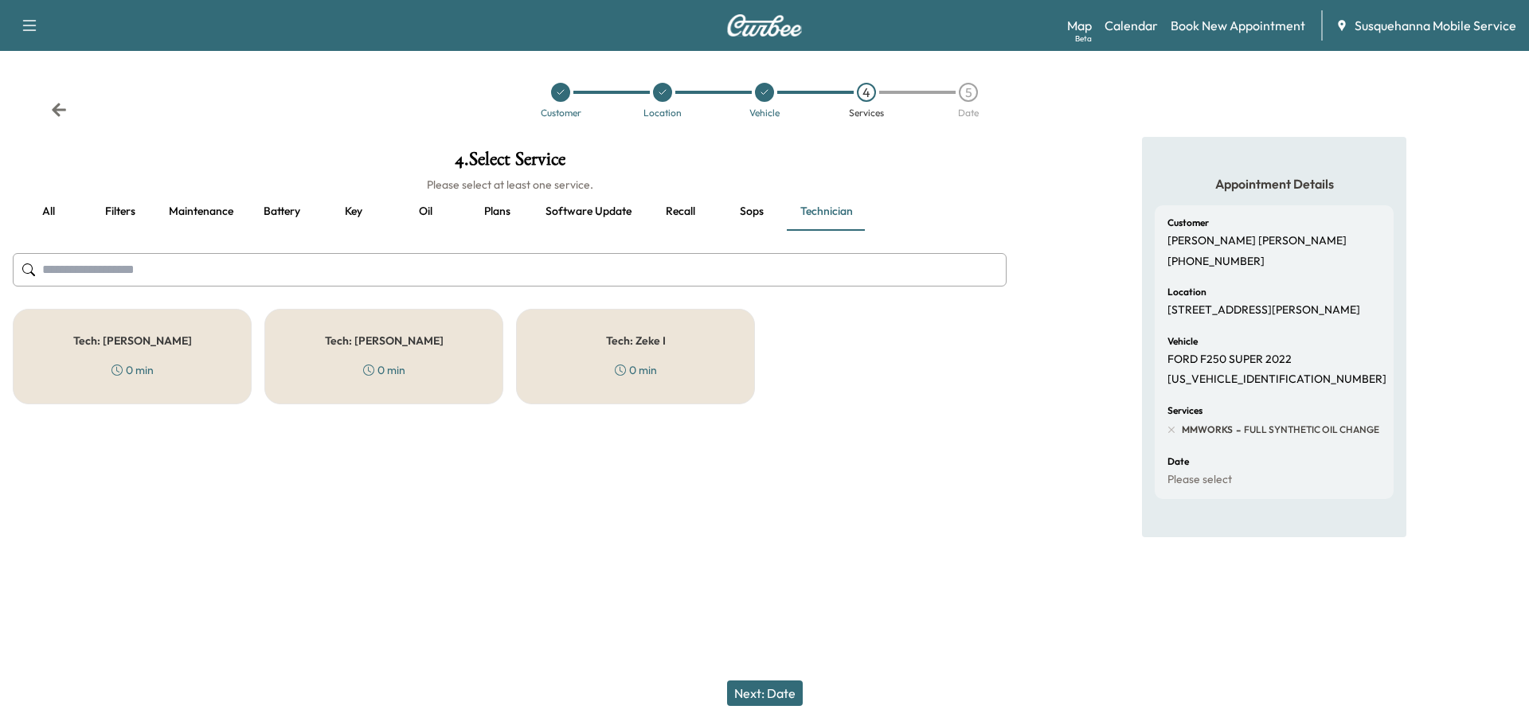
click at [367, 373] on icon at bounding box center [368, 370] width 11 height 11
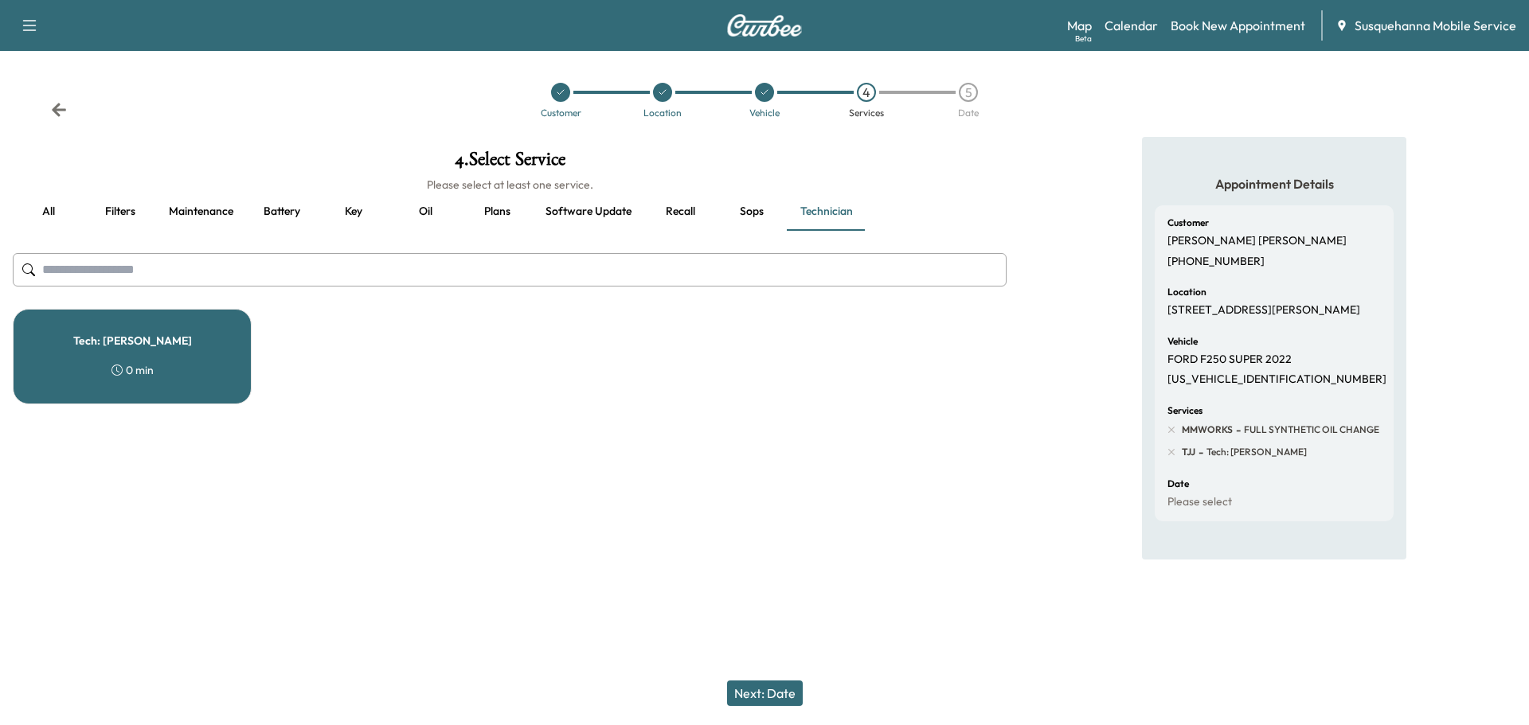
click at [756, 695] on button "Next: Date" at bounding box center [765, 693] width 76 height 25
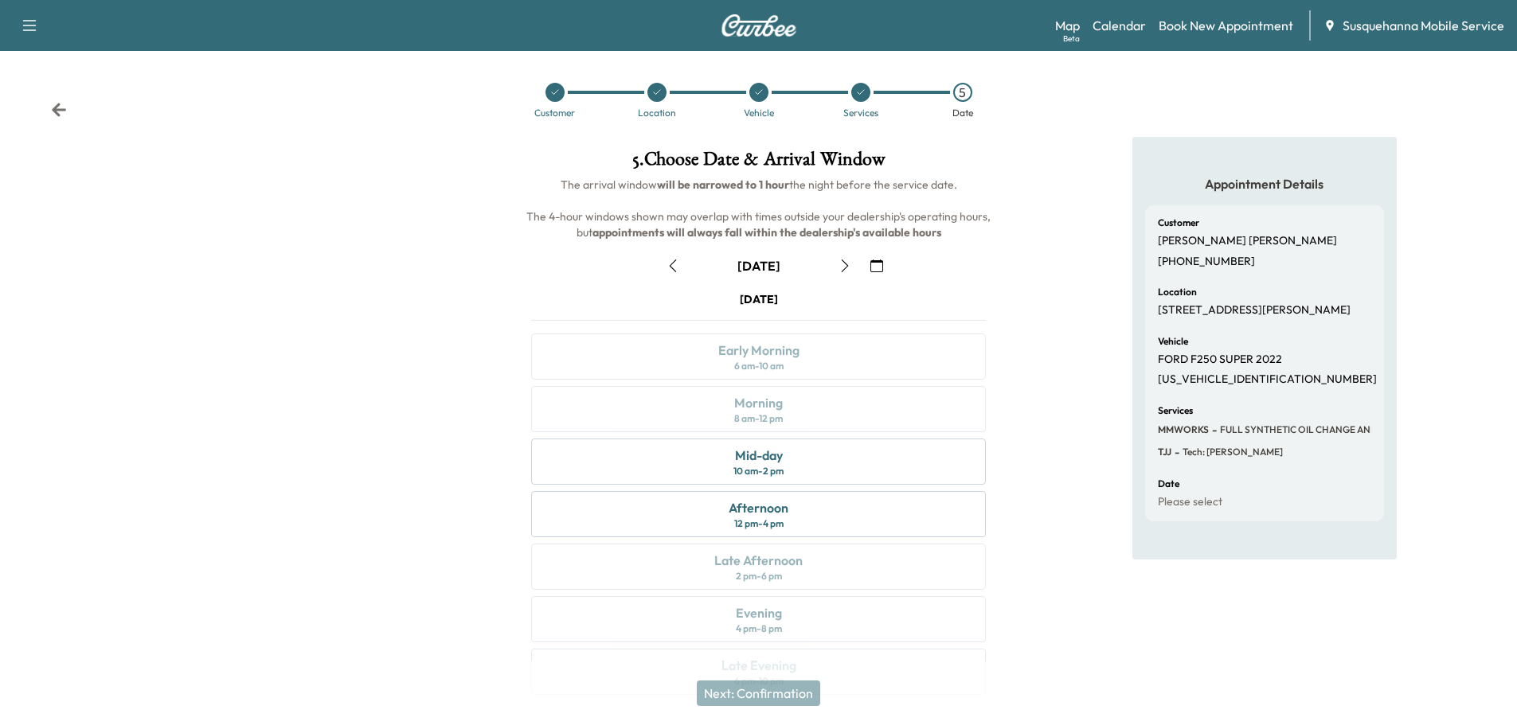
click at [846, 265] on icon "button" at bounding box center [844, 266] width 7 height 13
click at [818, 455] on div "Mid-day 10 am - 2 pm" at bounding box center [758, 462] width 455 height 46
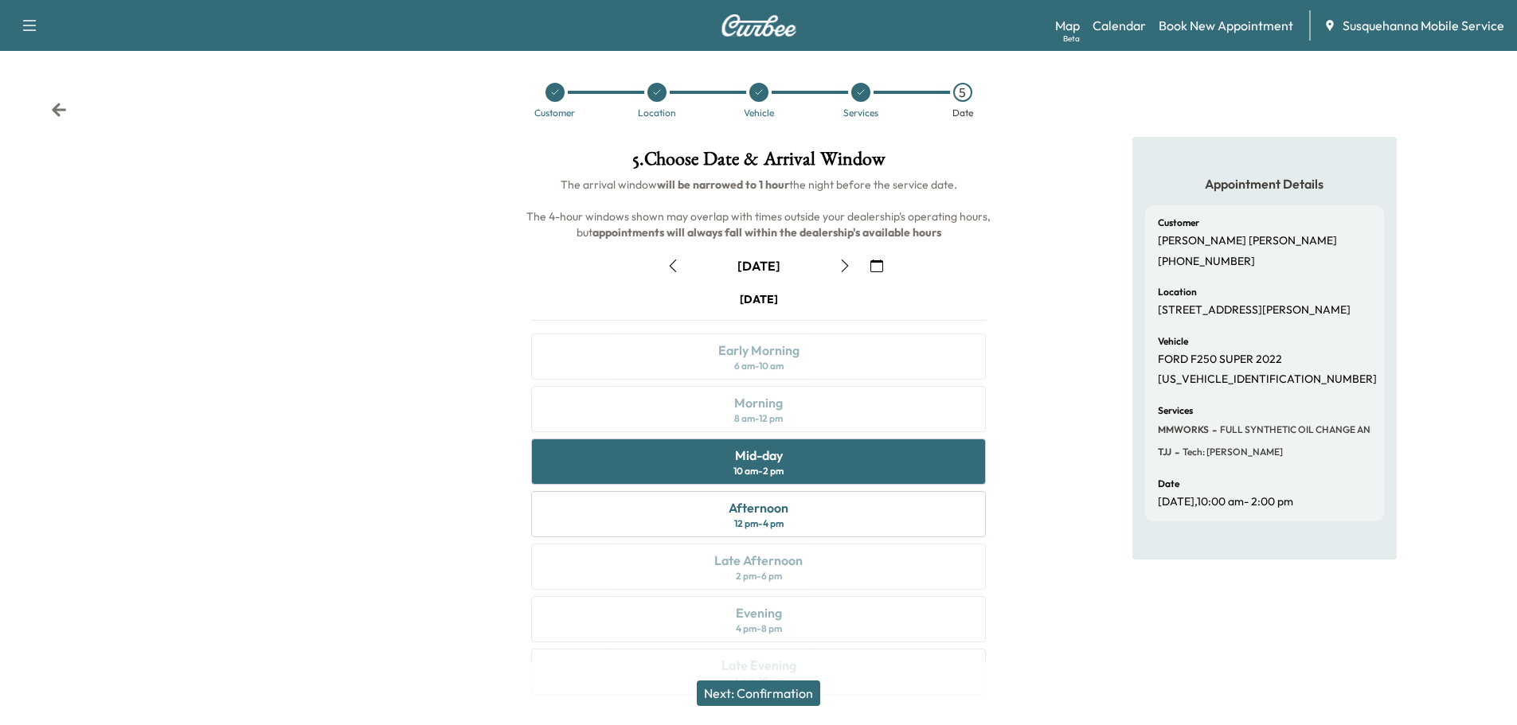
click at [783, 694] on button "Next: Confirmation" at bounding box center [758, 693] width 123 height 25
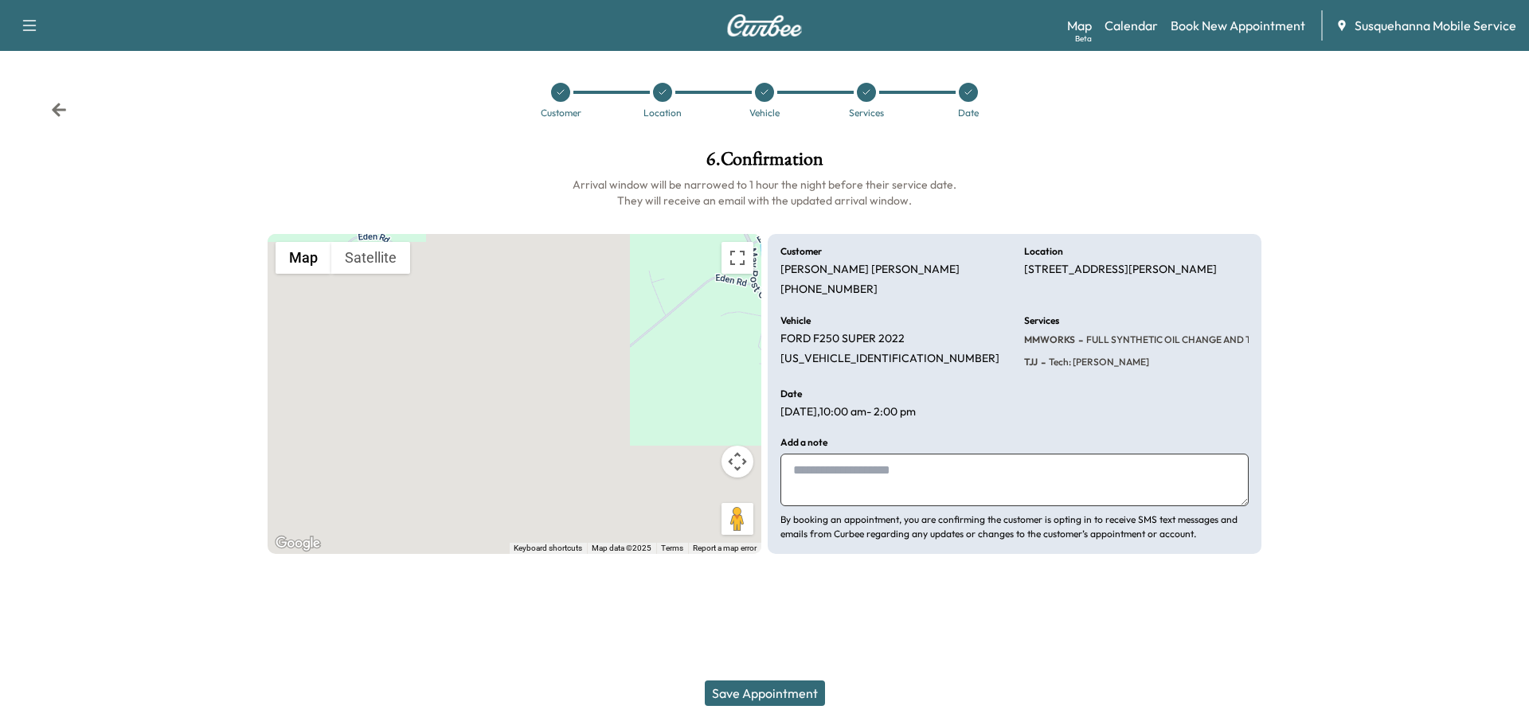
click at [850, 489] on textarea at bounding box center [1014, 480] width 468 height 53
type textarea "**********"
click at [723, 693] on button "Save Appointment" at bounding box center [765, 693] width 120 height 25
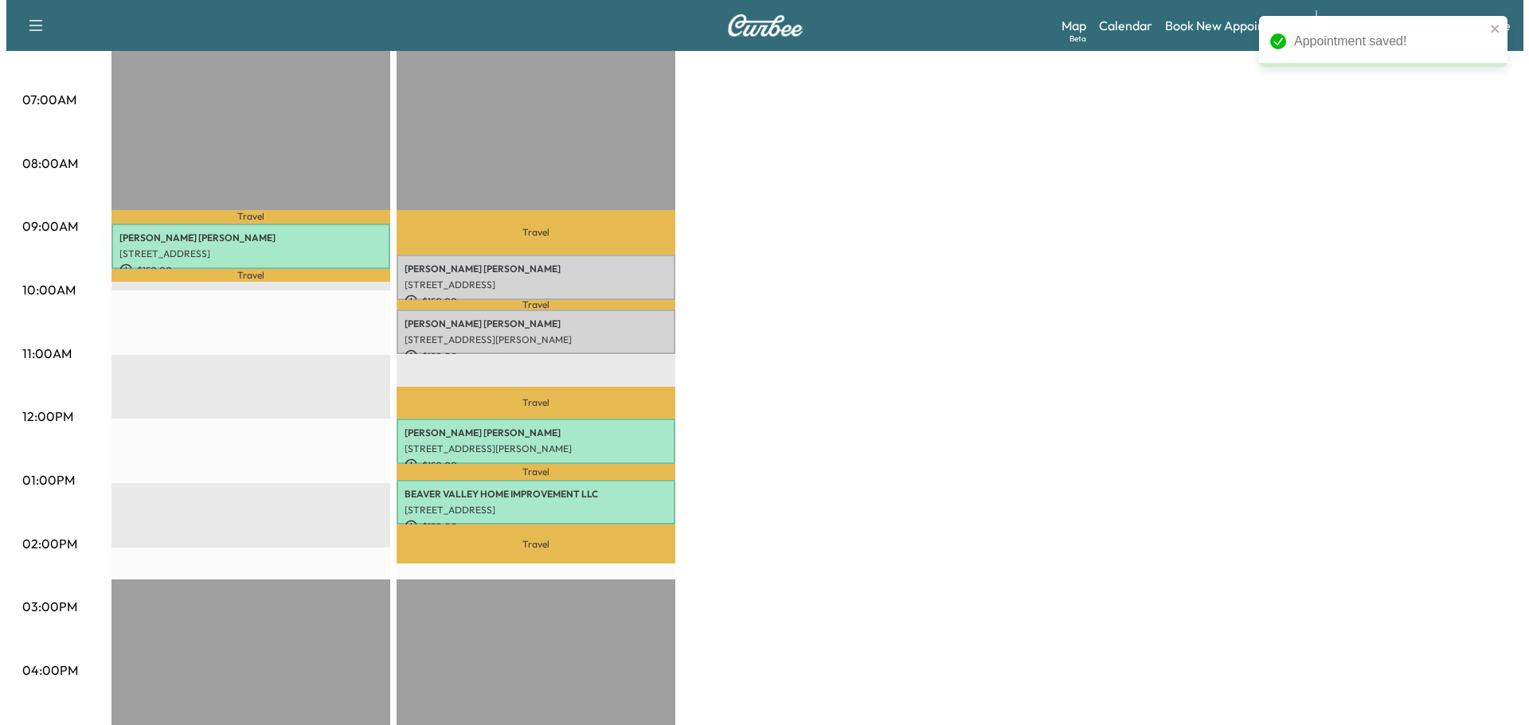
scroll to position [170, 0]
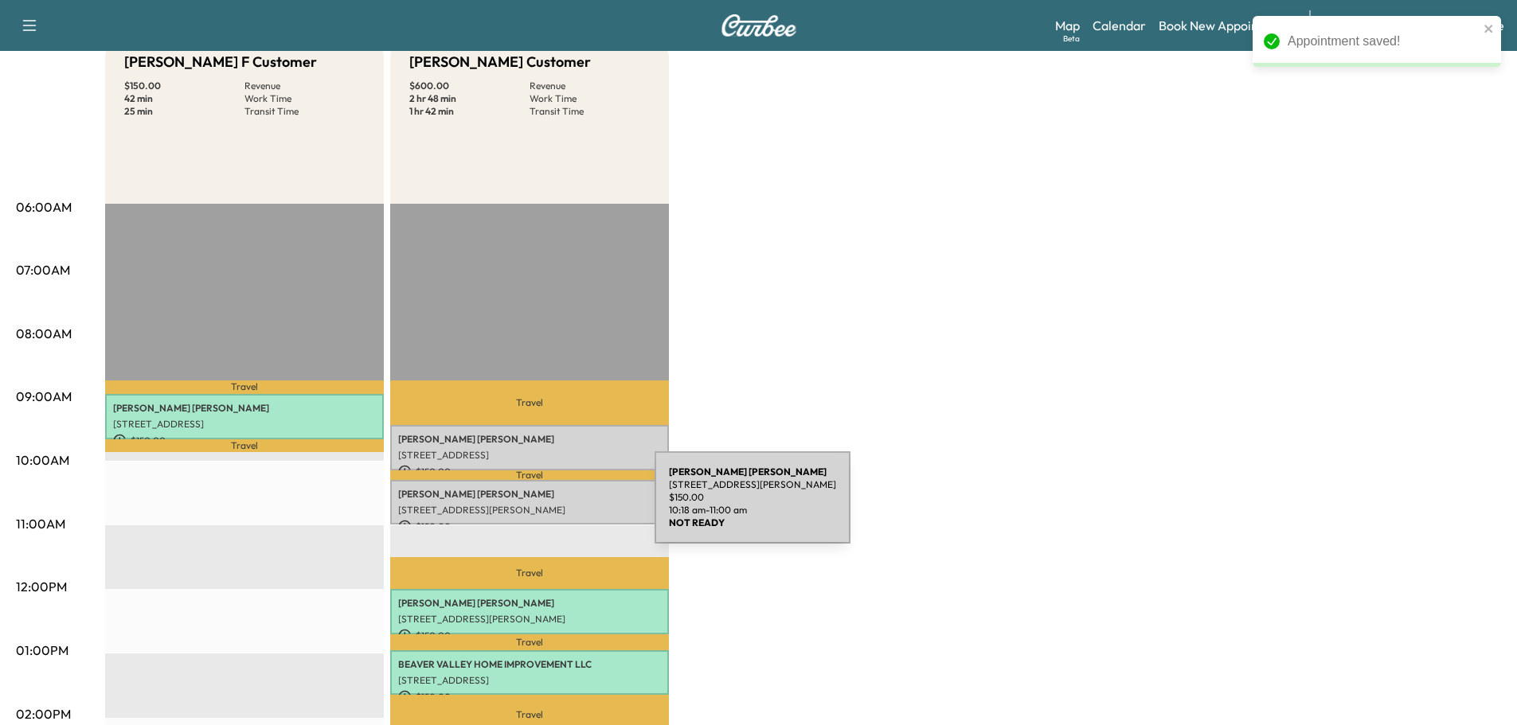
click at [535, 507] on p "[STREET_ADDRESS][PERSON_NAME]" at bounding box center [529, 510] width 263 height 13
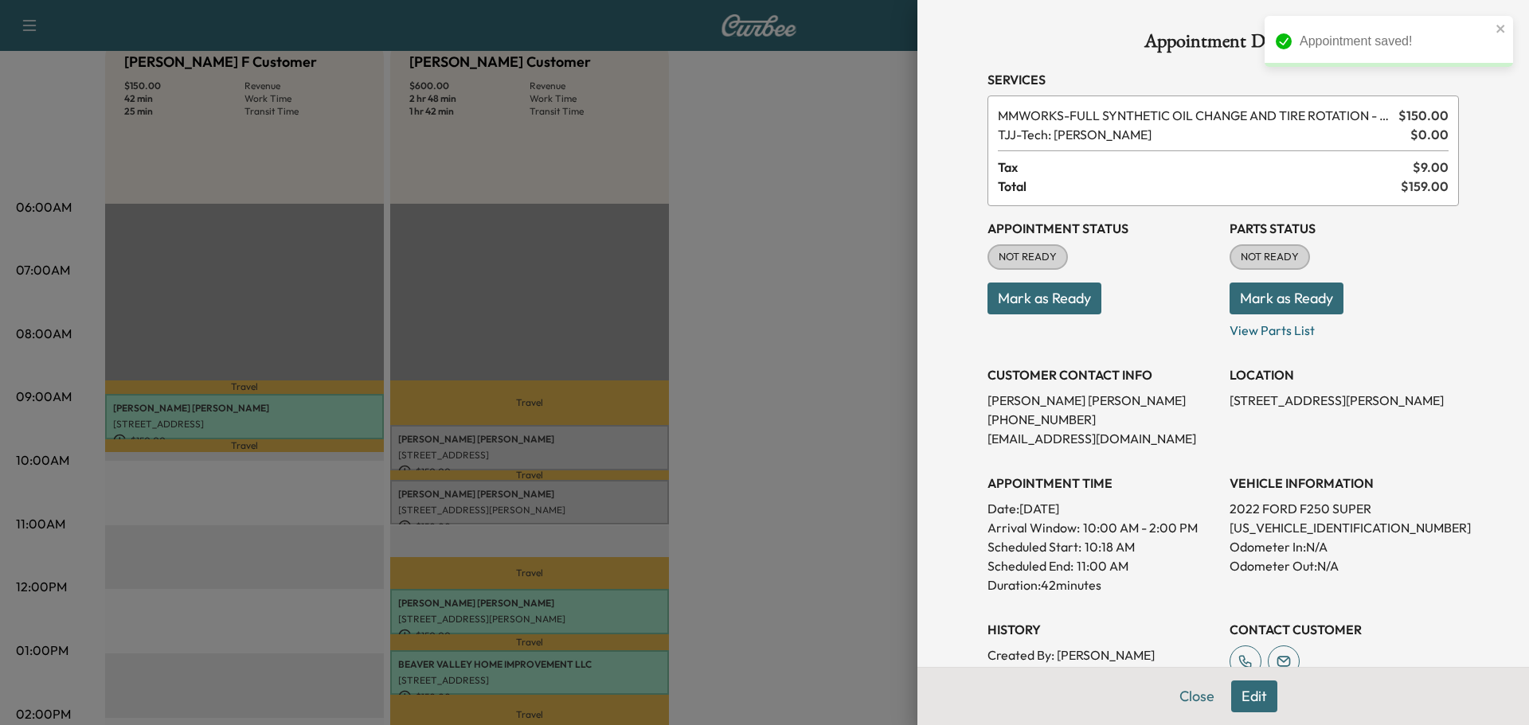
drag, startPoint x: 1263, startPoint y: 301, endPoint x: 1172, endPoint y: 316, distance: 92.0
click at [1262, 301] on button "Mark as Ready" at bounding box center [1286, 299] width 114 height 32
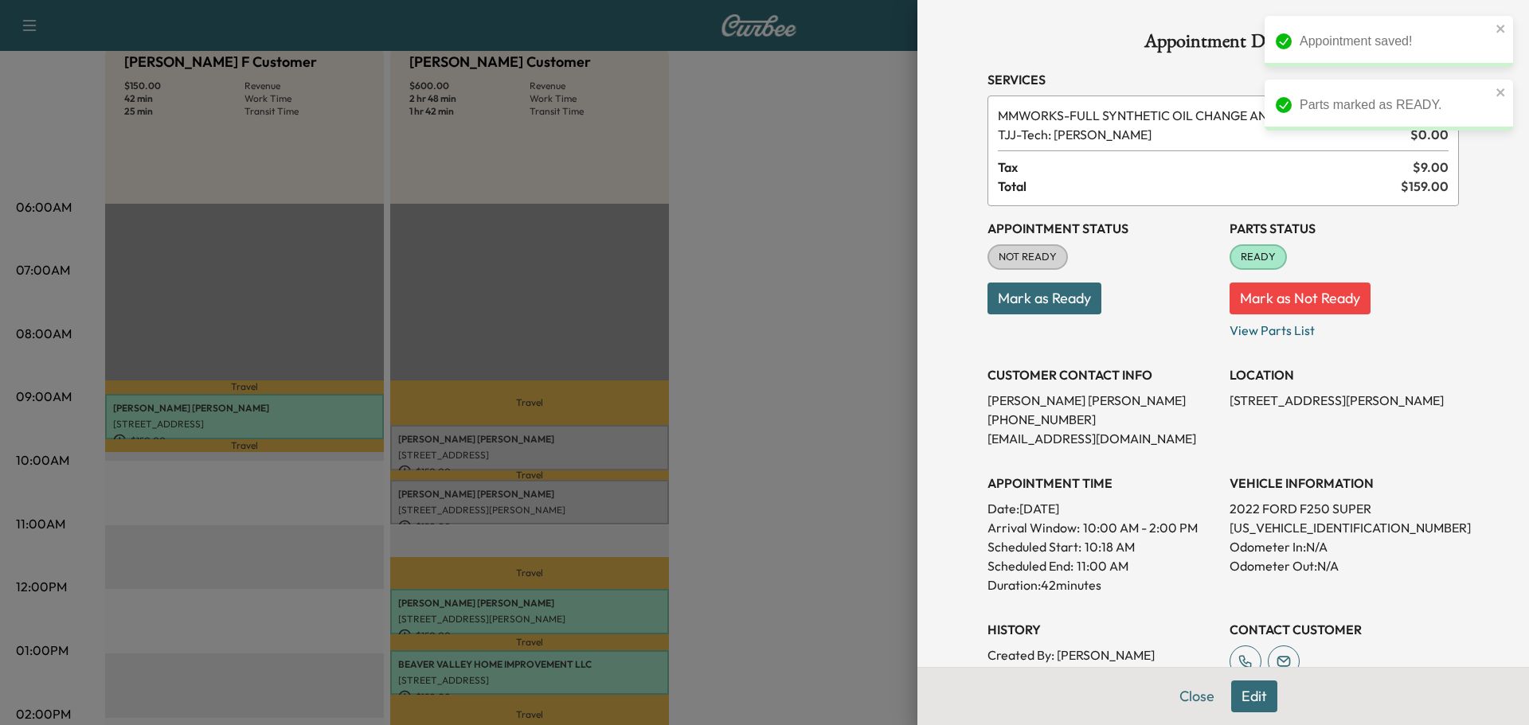
click at [1063, 305] on button "Mark as Ready" at bounding box center [1044, 299] width 114 height 32
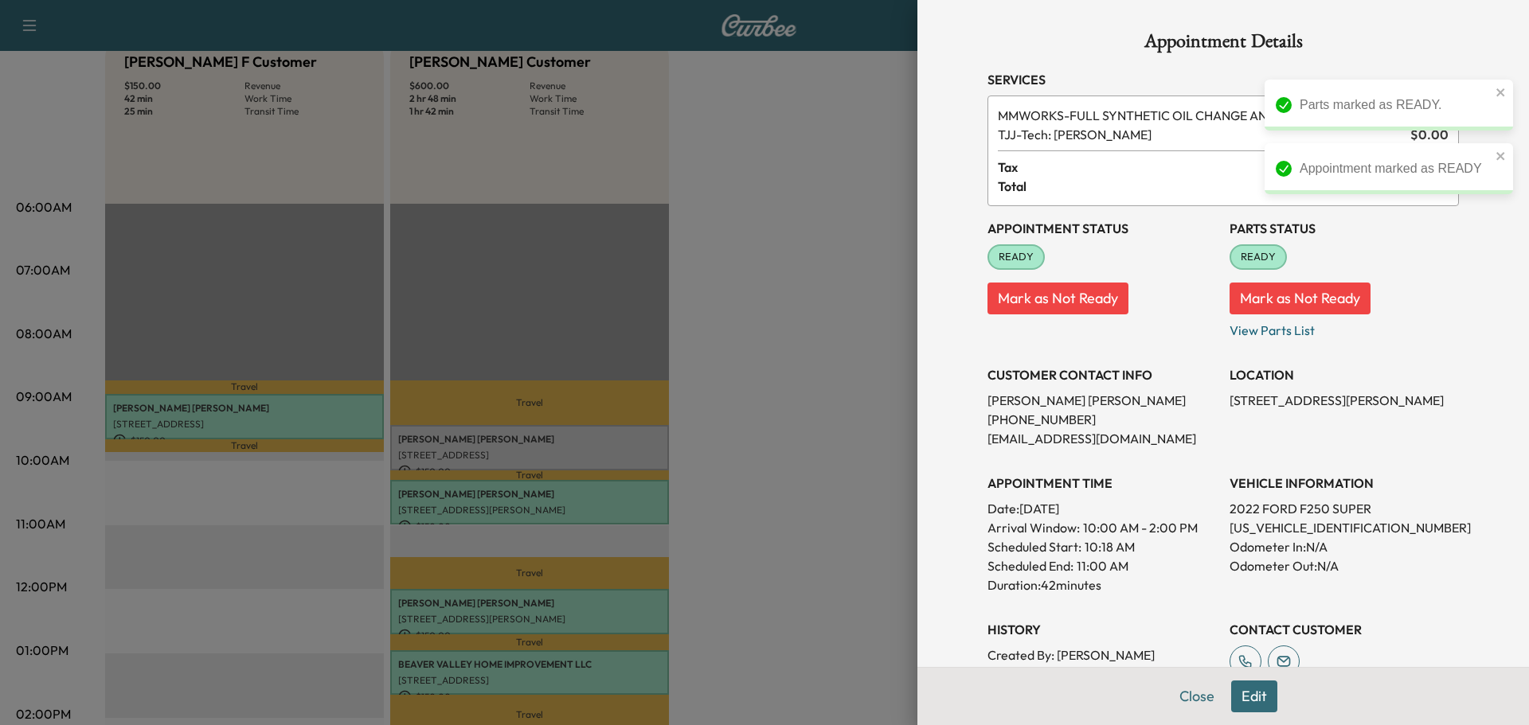
click at [616, 446] on div at bounding box center [764, 362] width 1529 height 725
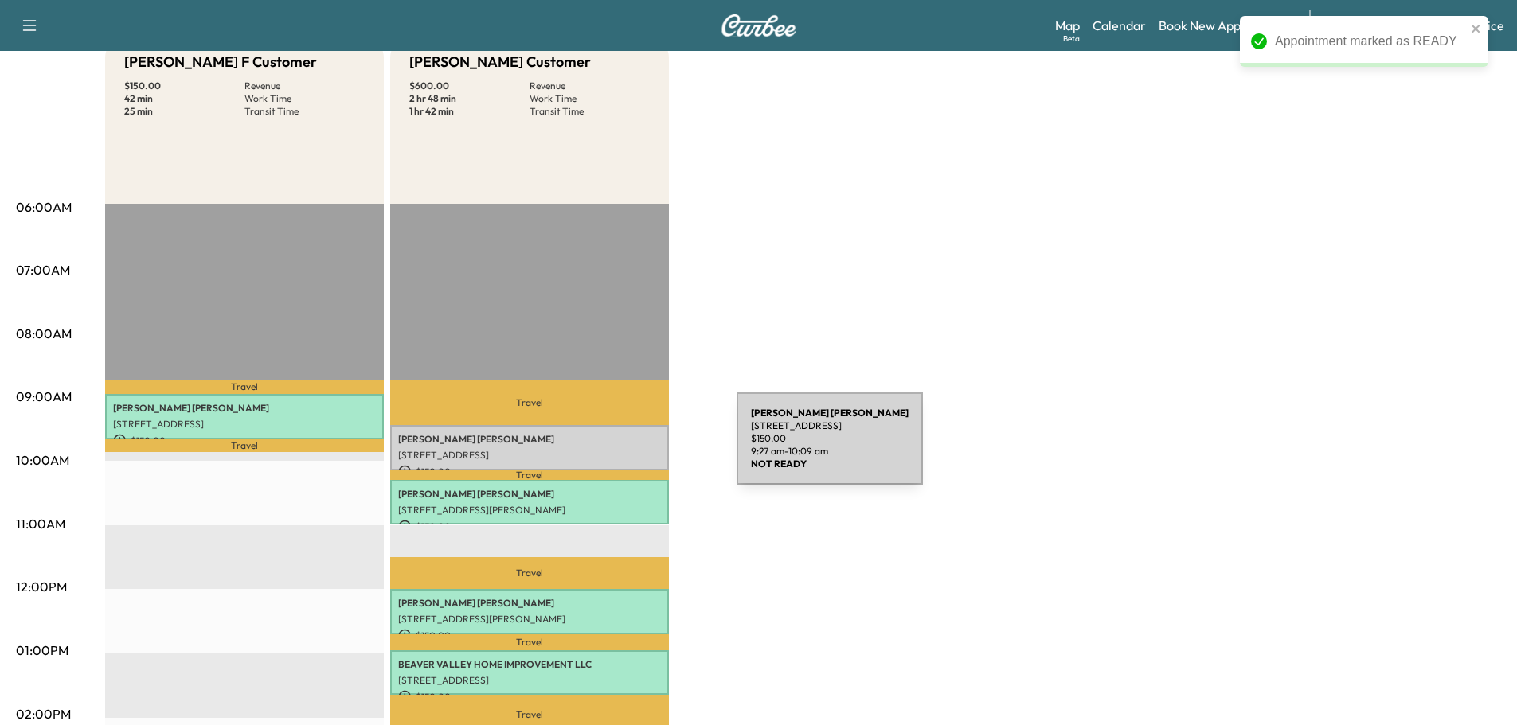
click at [617, 449] on p "[STREET_ADDRESS]" at bounding box center [529, 455] width 263 height 13
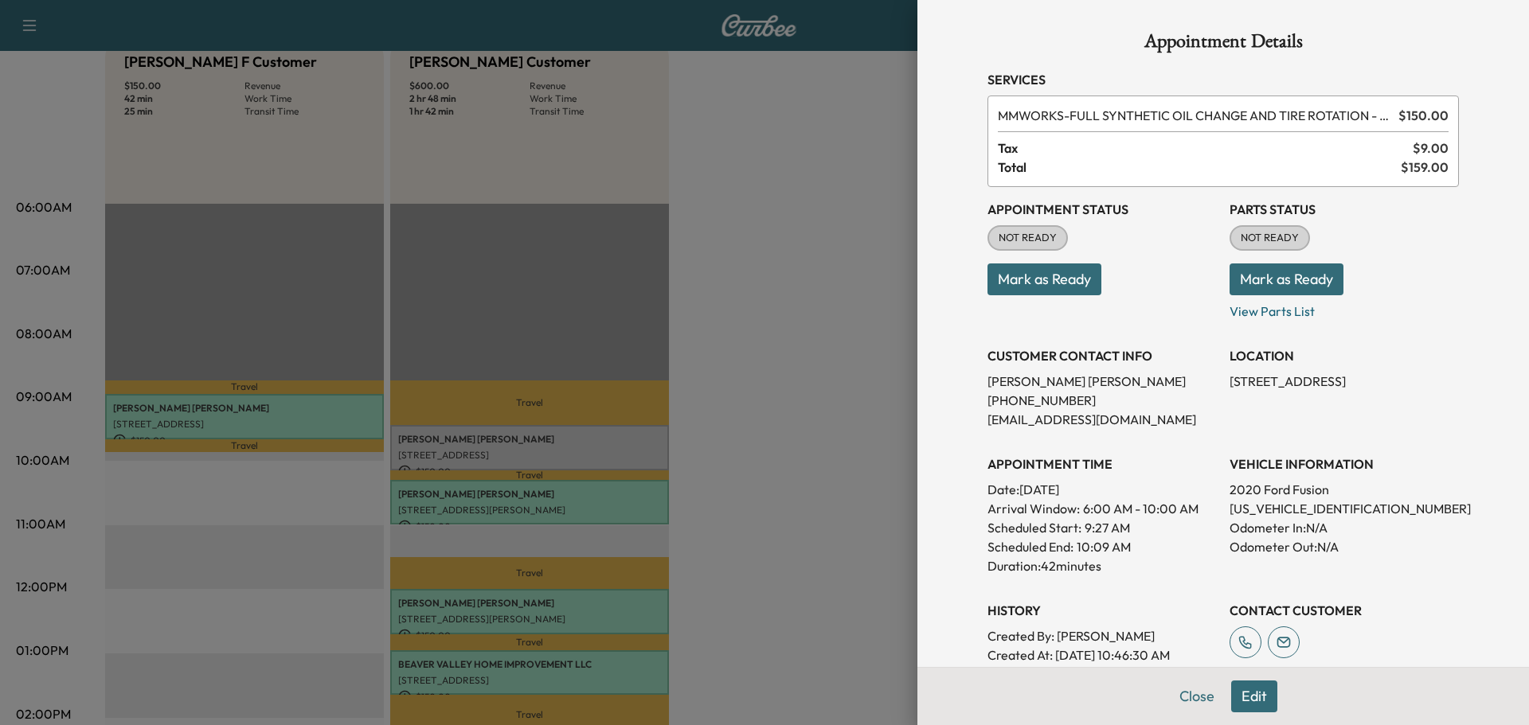
click at [1299, 279] on button "Mark as Ready" at bounding box center [1286, 280] width 114 height 32
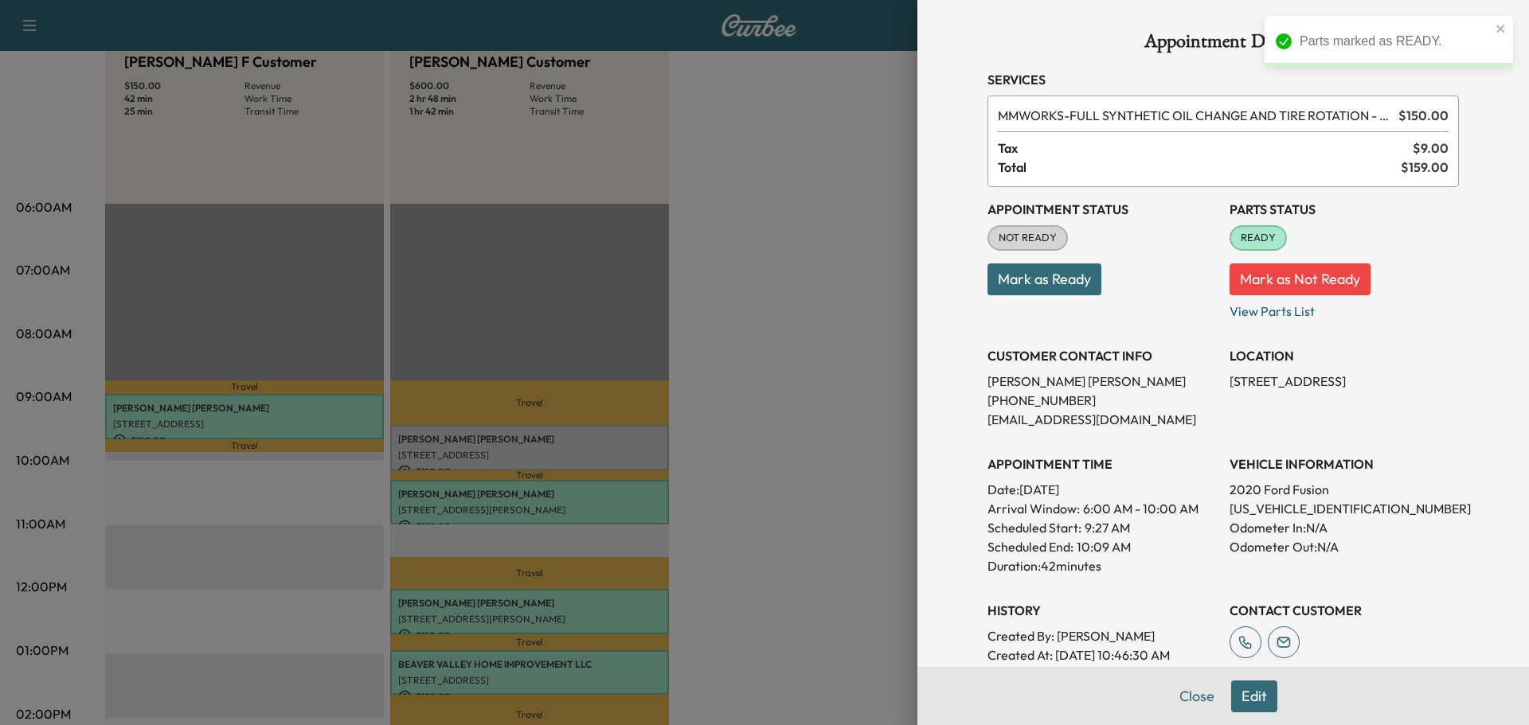
click at [1043, 282] on button "Mark as Ready" at bounding box center [1044, 280] width 114 height 32
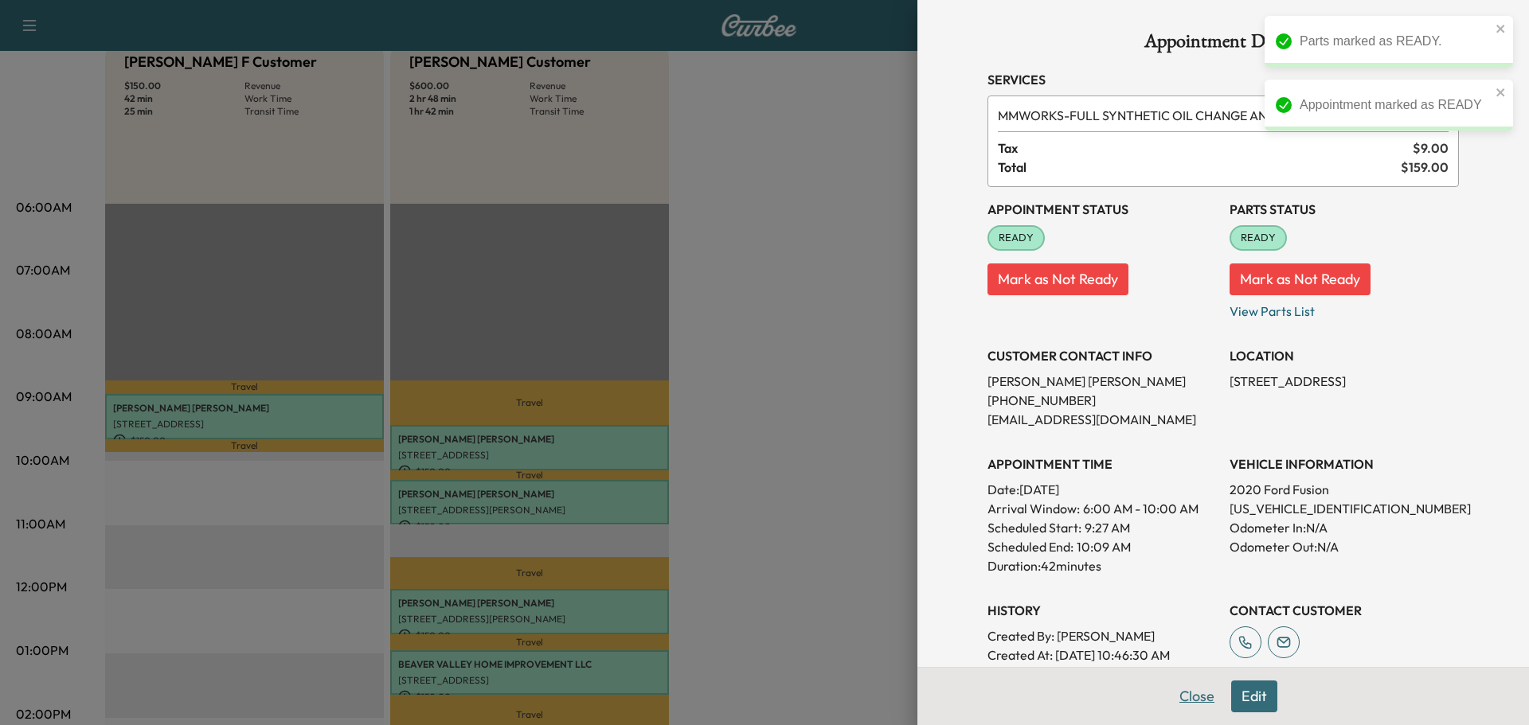
click at [1190, 699] on button "Close" at bounding box center [1197, 697] width 56 height 32
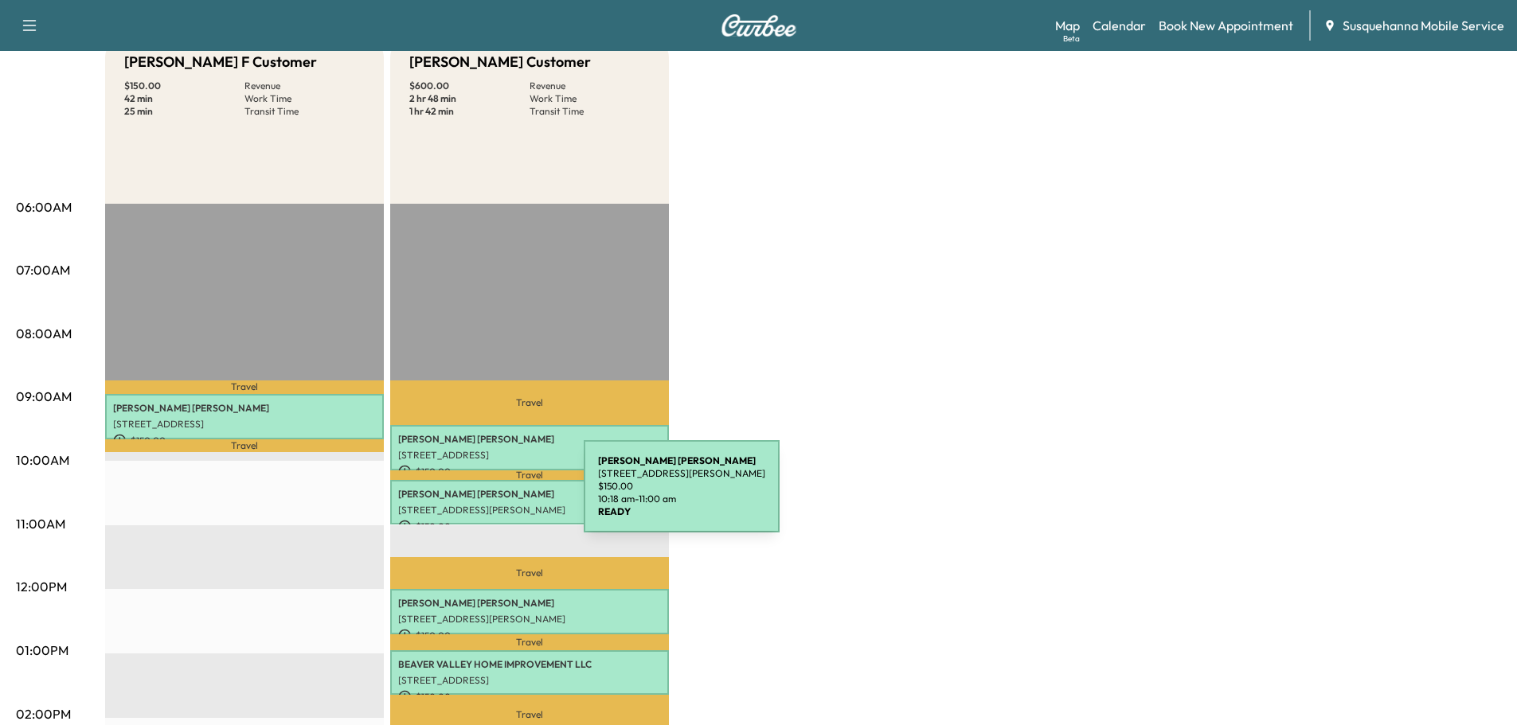
click at [464, 496] on p "[PERSON_NAME]" at bounding box center [529, 494] width 263 height 13
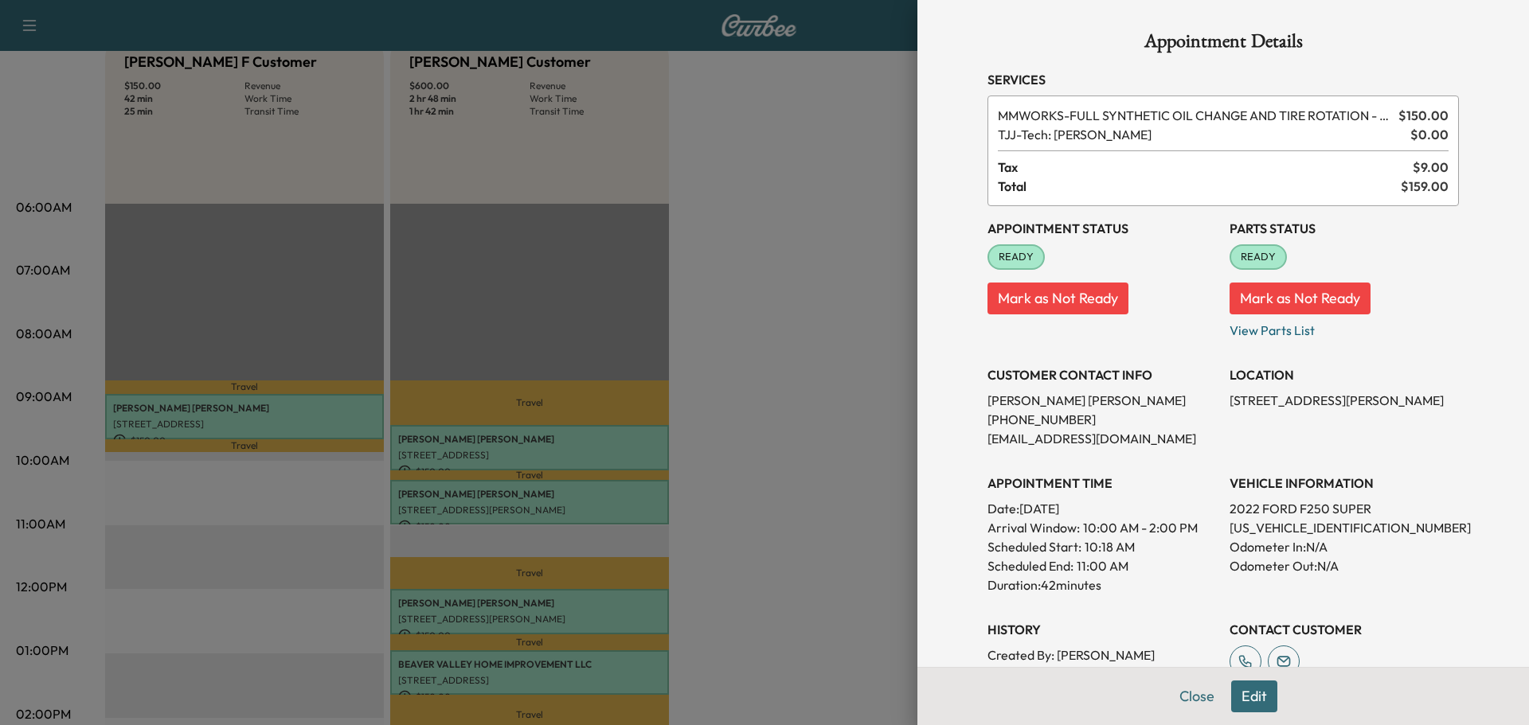
click at [1234, 699] on button "Edit" at bounding box center [1254, 697] width 46 height 32
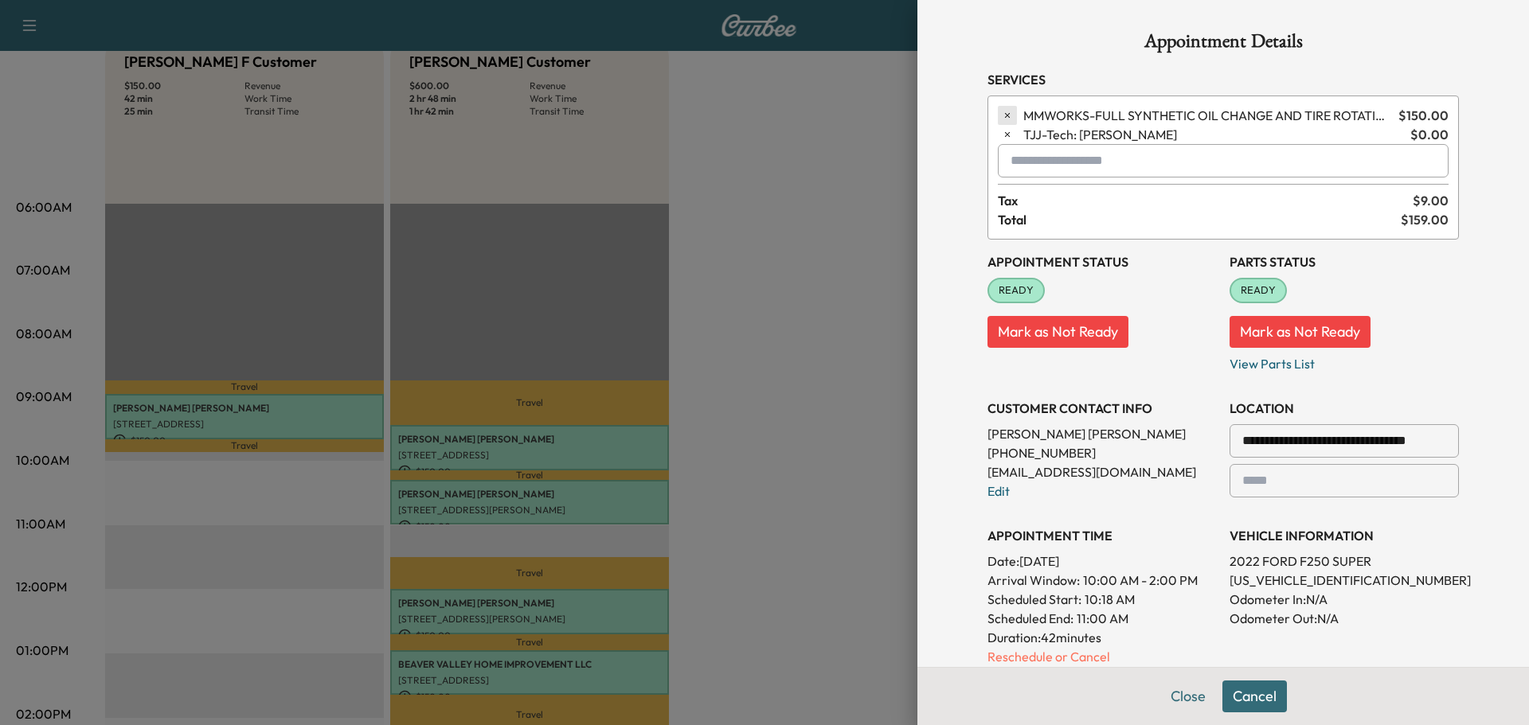
click at [1002, 117] on icon "button" at bounding box center [1007, 115] width 11 height 11
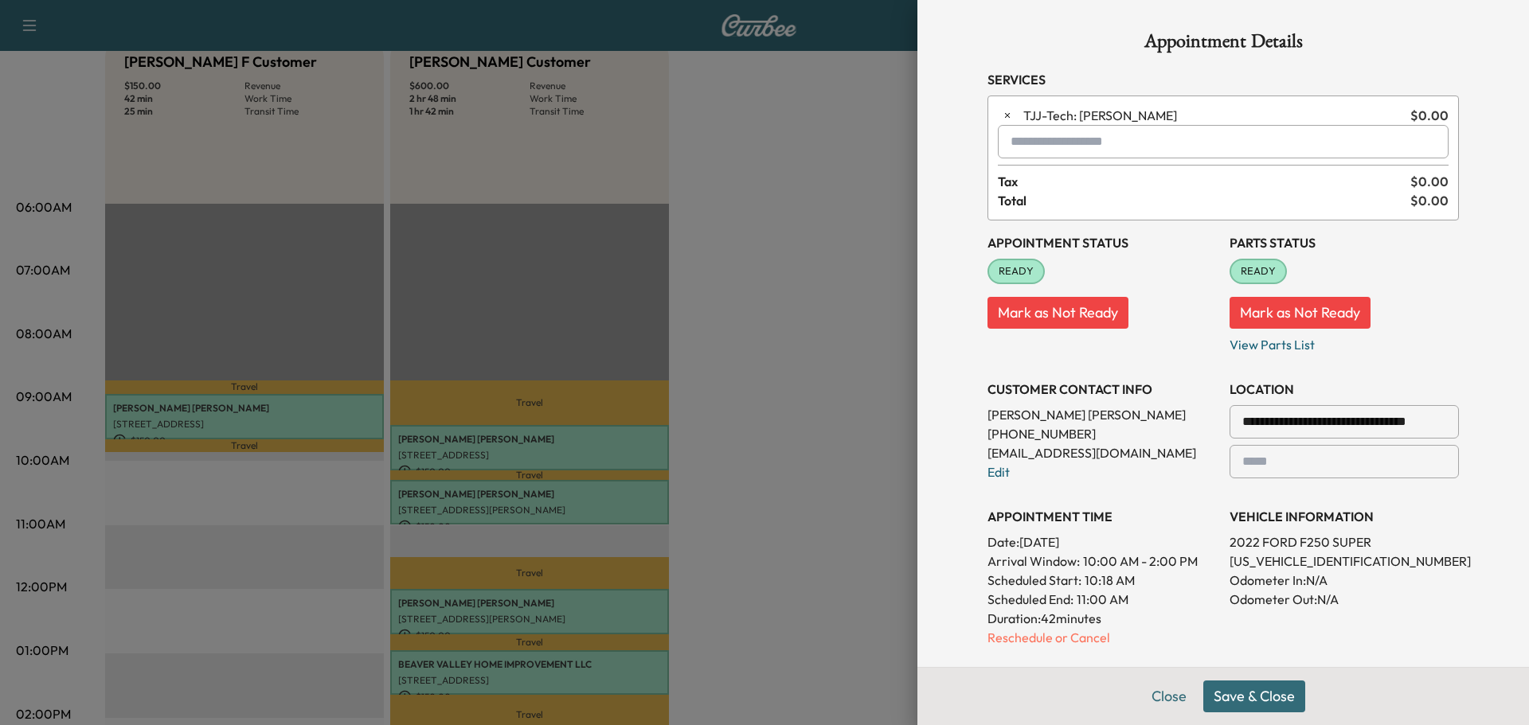
click at [1049, 131] on input "text" at bounding box center [1223, 141] width 451 height 33
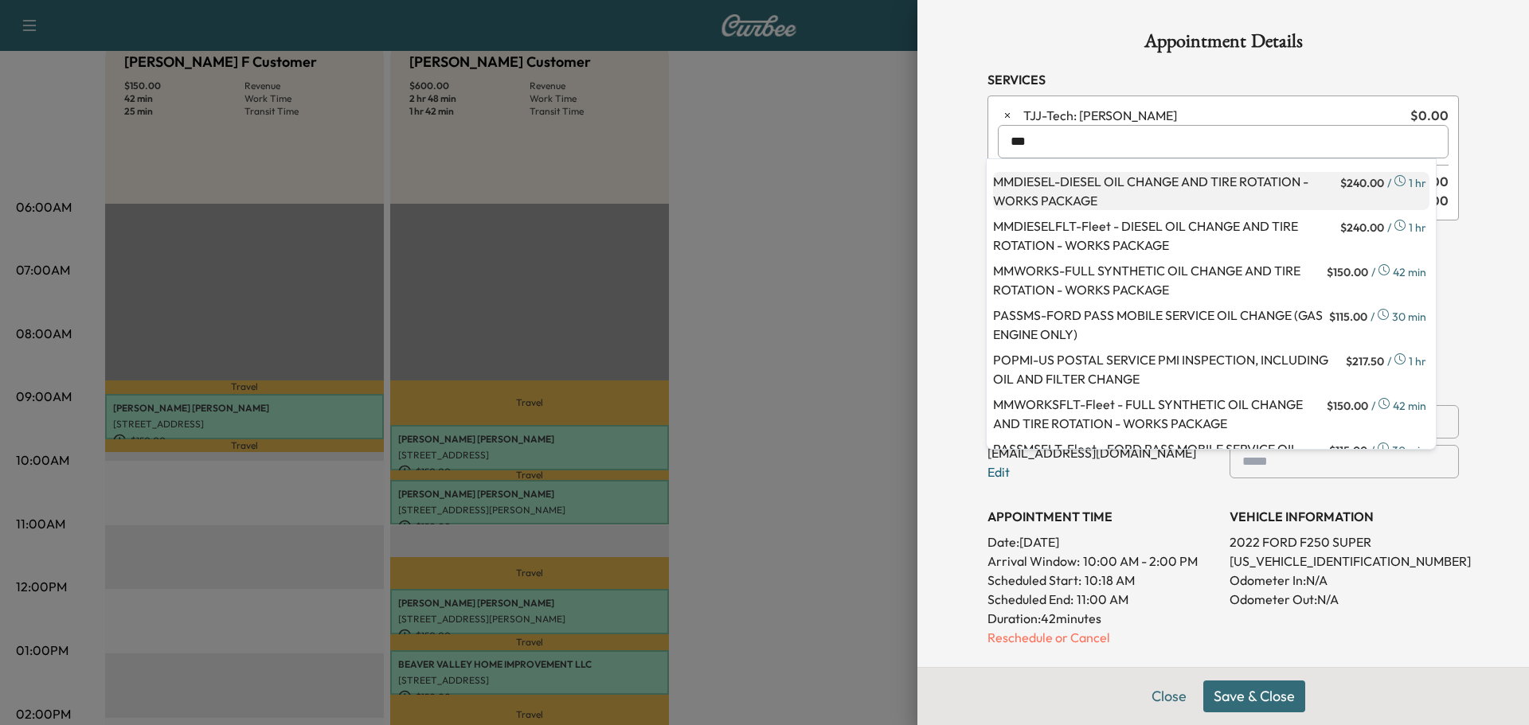
click at [1135, 183] on p "MMDIESEL - DIESEL OIL CHANGE AND TIRE ROTATION - WORKS PACKAGE" at bounding box center [1165, 191] width 344 height 38
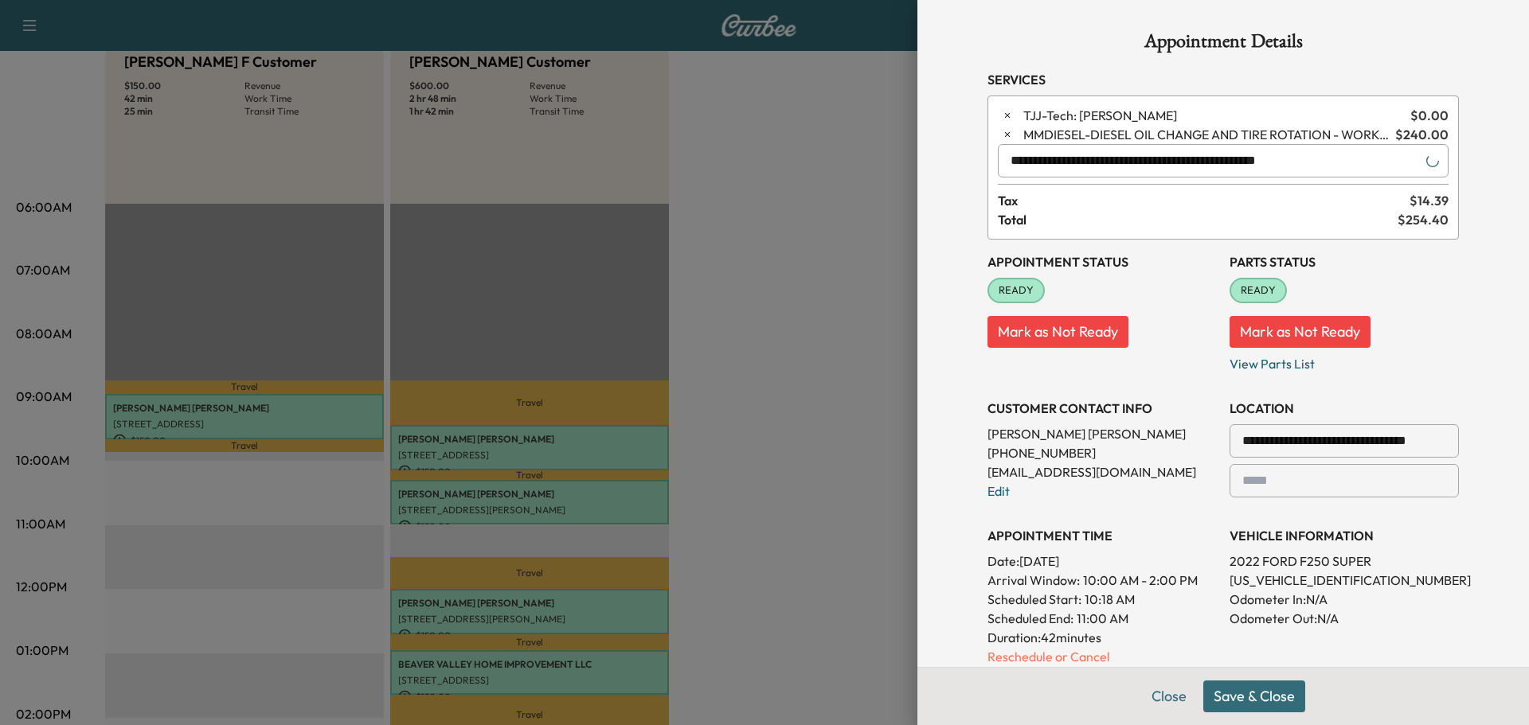
type input "**********"
click at [1245, 694] on button "Save & Close" at bounding box center [1254, 697] width 102 height 32
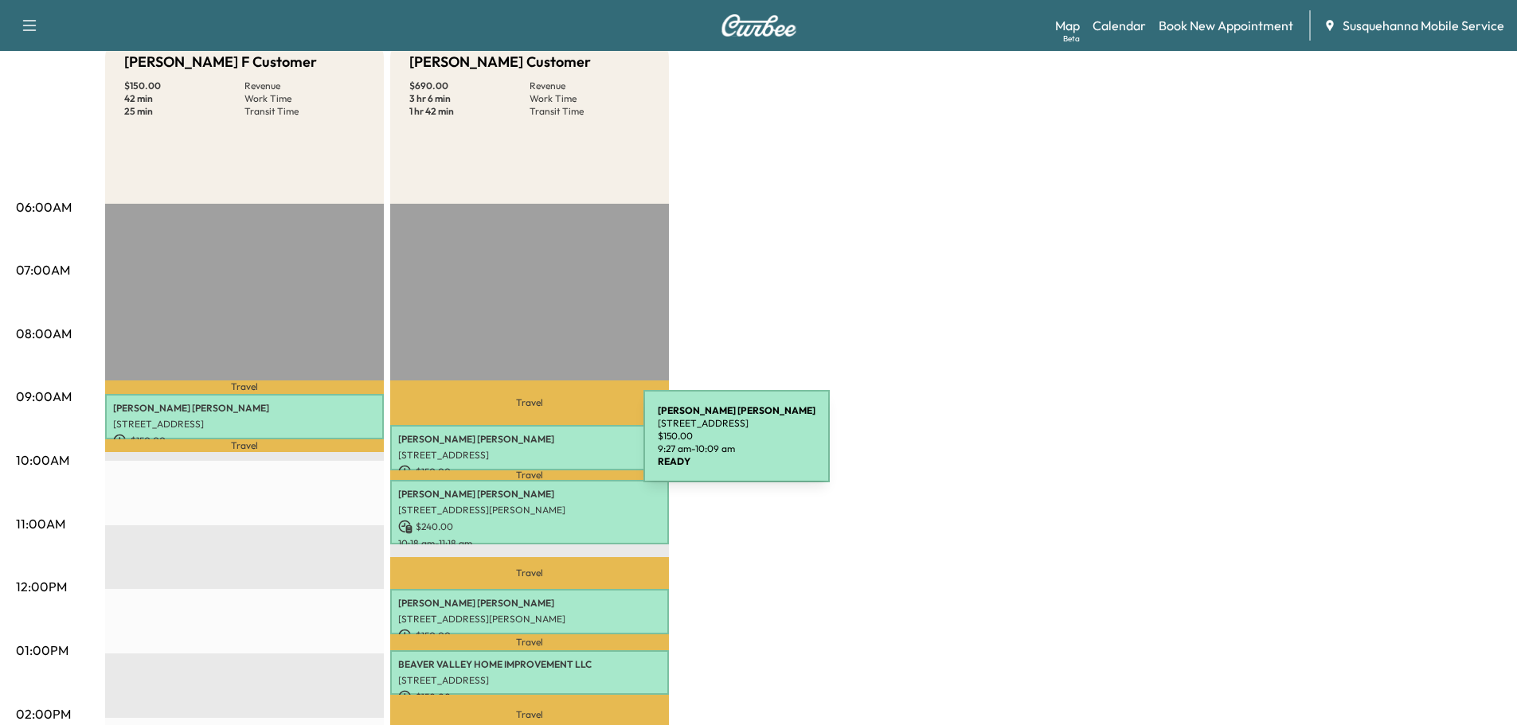
click at [524, 449] on p "[STREET_ADDRESS]" at bounding box center [529, 455] width 263 height 13
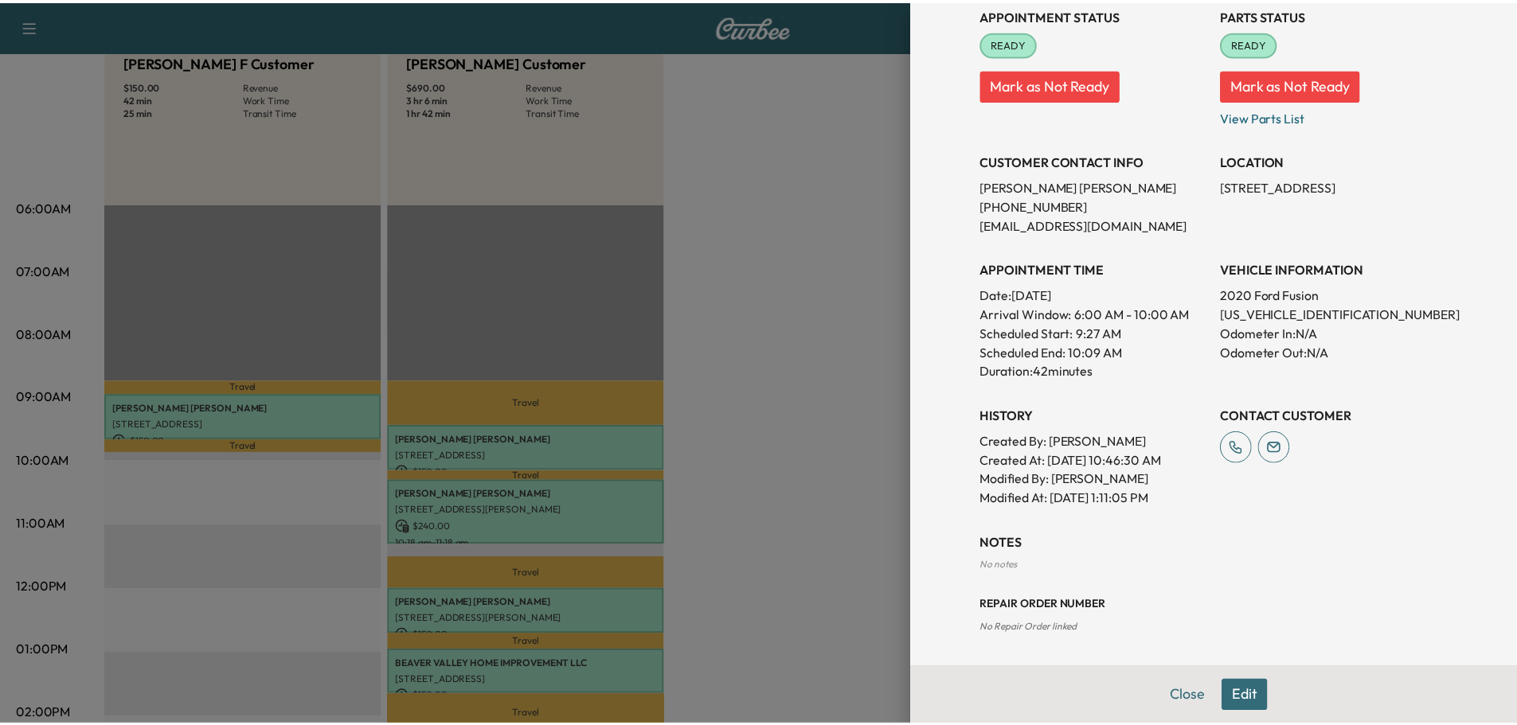
scroll to position [0, 0]
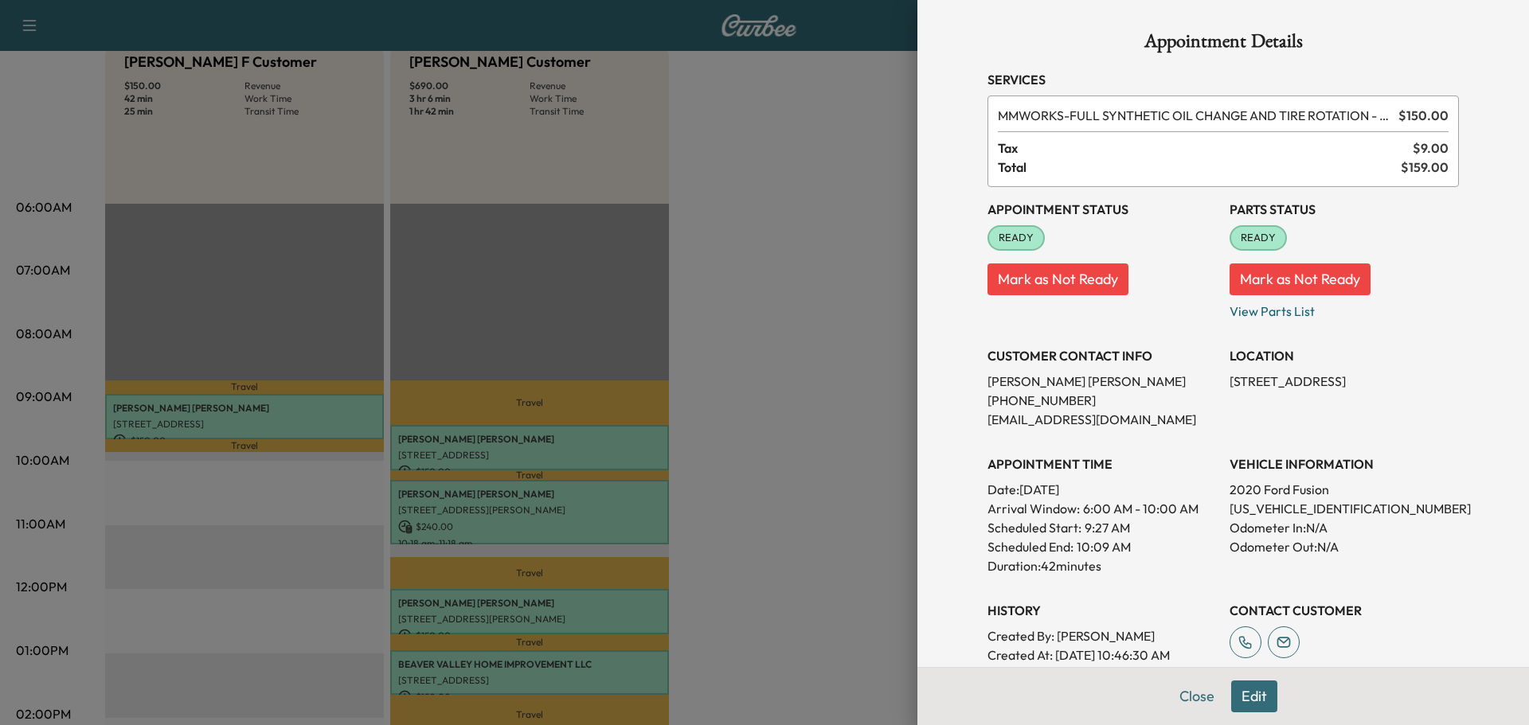
click at [1295, 522] on p "Odometer In: N/A" at bounding box center [1343, 527] width 229 height 19
click at [1296, 507] on p "[US_VEHICLE_IDENTIFICATION_NUMBER]" at bounding box center [1343, 508] width 229 height 19
copy p "[US_VEHICLE_IDENTIFICATION_NUMBER]"
click at [1185, 704] on button "Close" at bounding box center [1197, 697] width 56 height 32
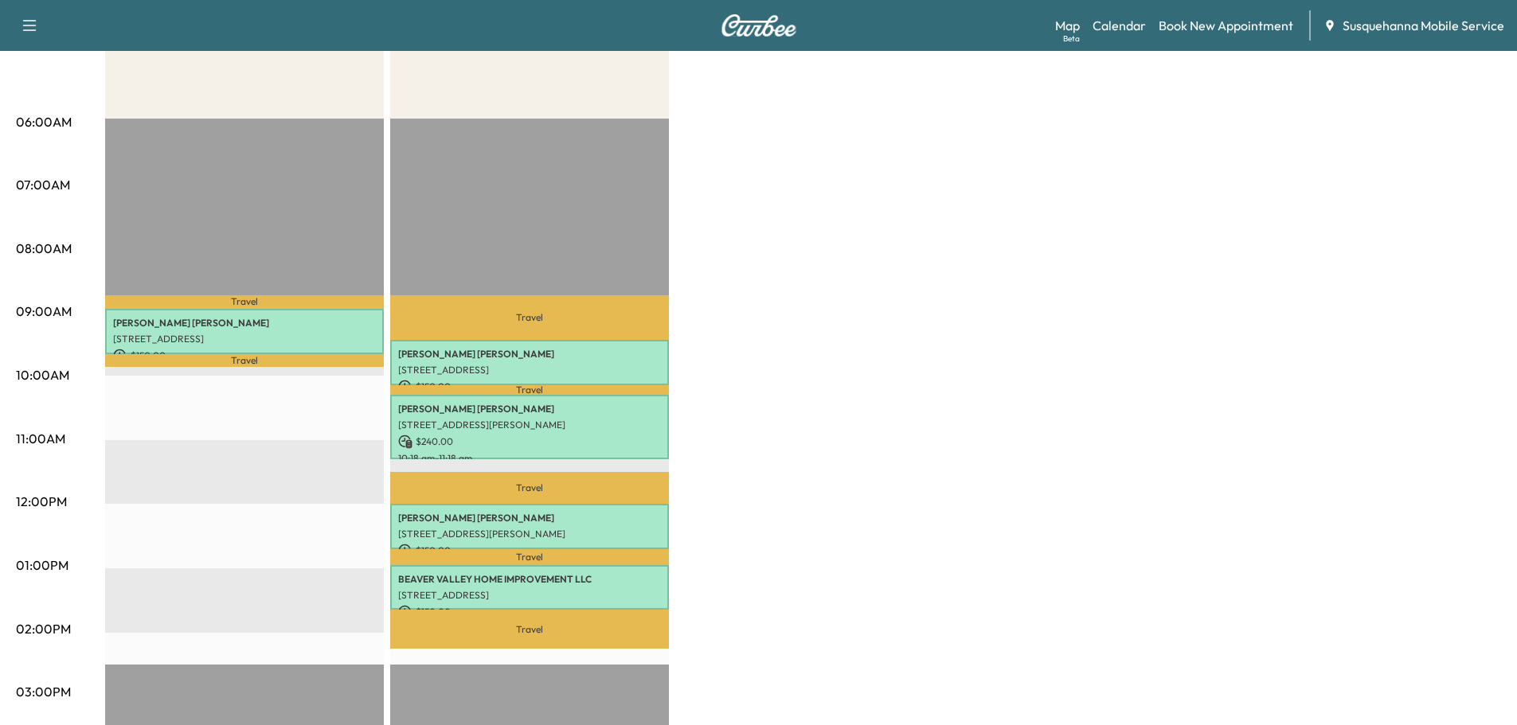
scroll to position [340, 0]
